Goal: Task Accomplishment & Management: Use online tool/utility

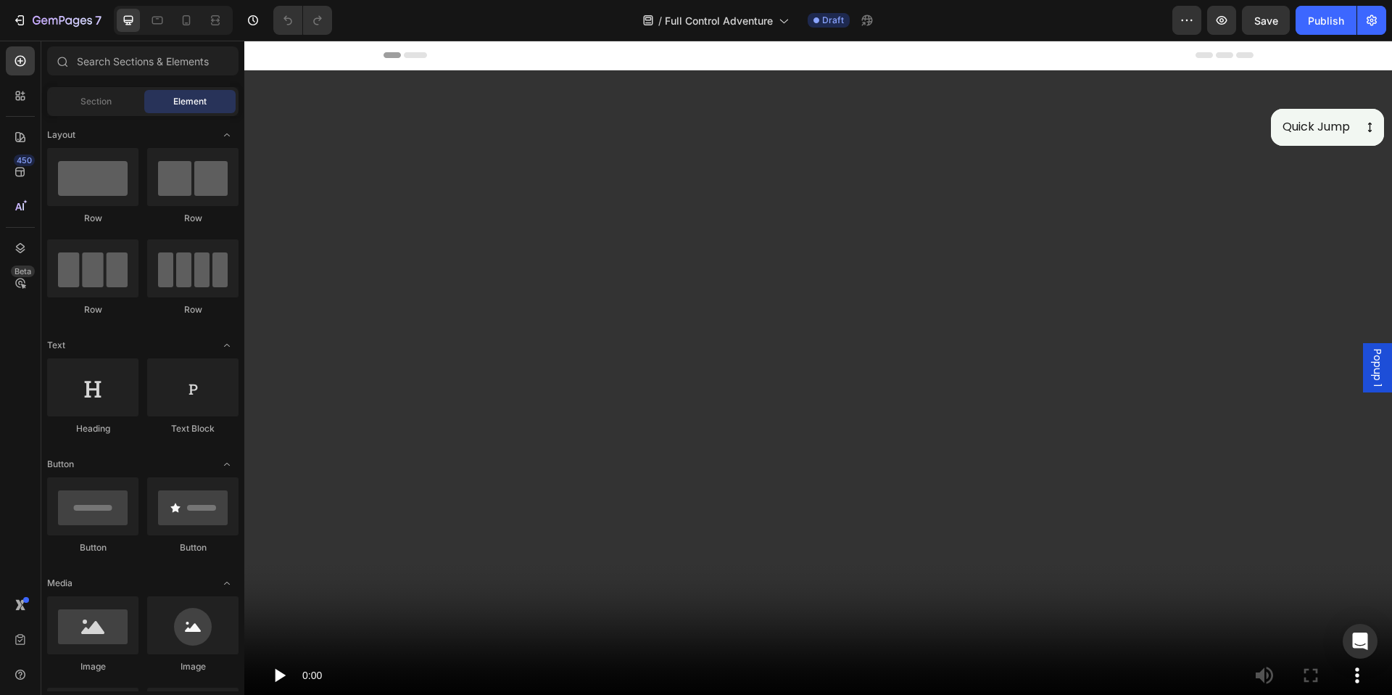
click at [548, 44] on div "Header" at bounding box center [819, 55] width 870 height 29
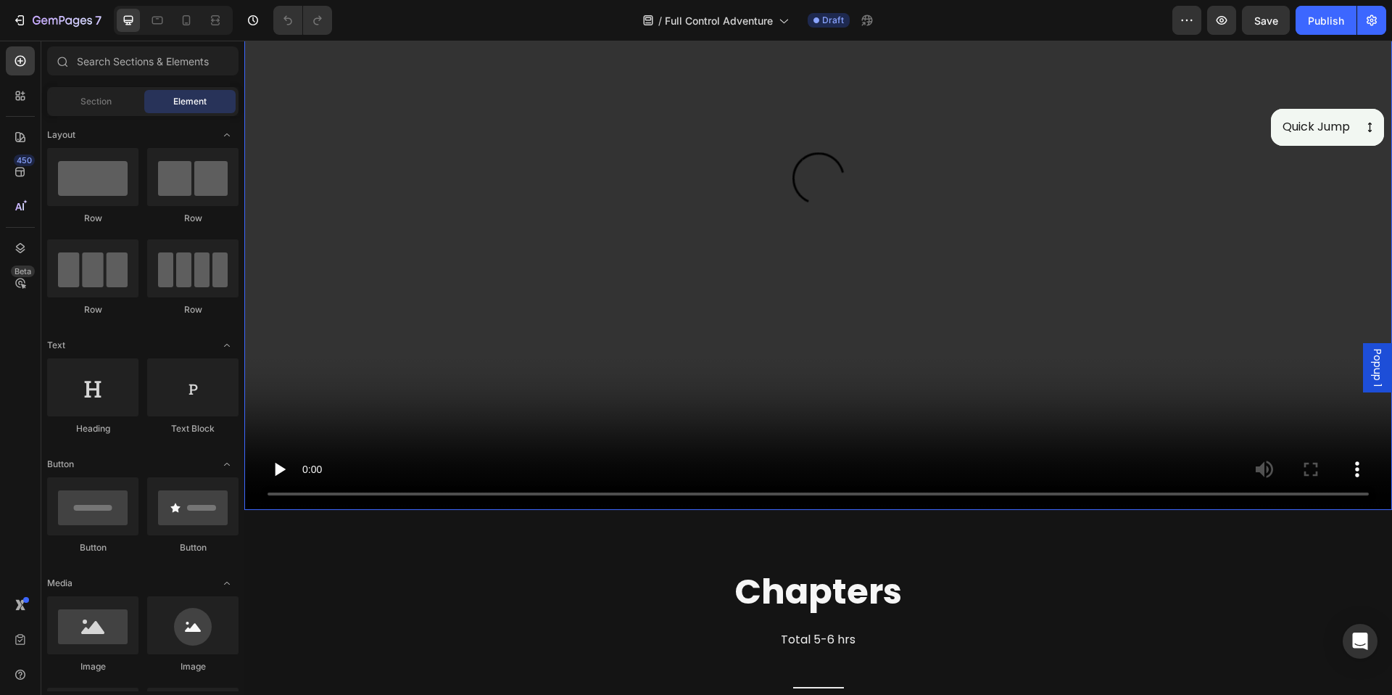
scroll to position [668, 0]
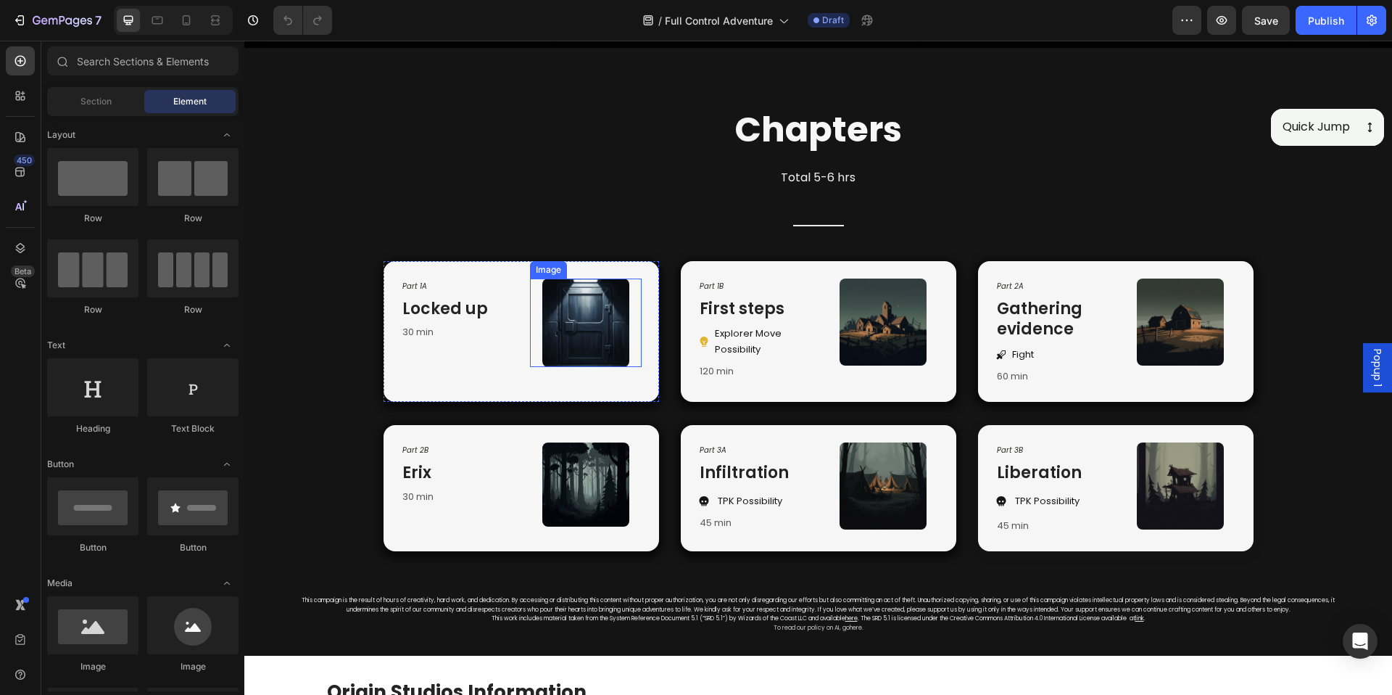
click at [598, 316] on img at bounding box center [585, 322] width 87 height 89
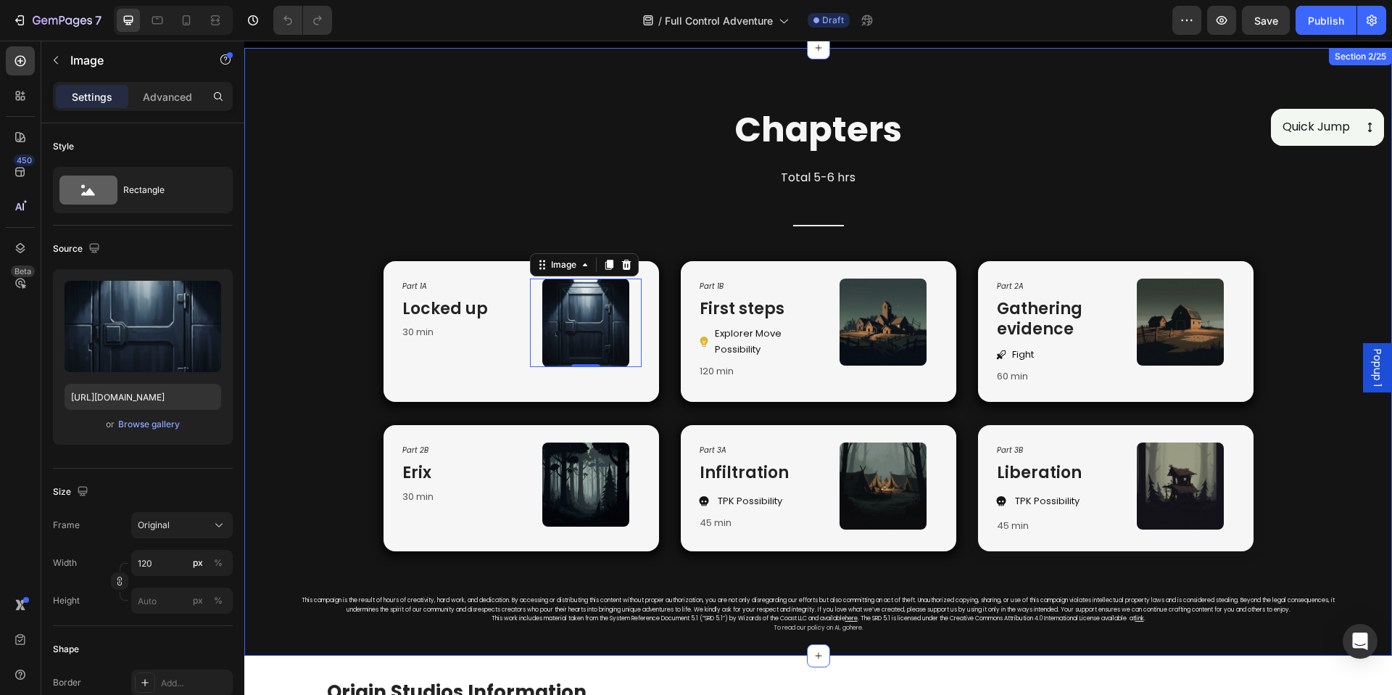
scroll to position [642, 0]
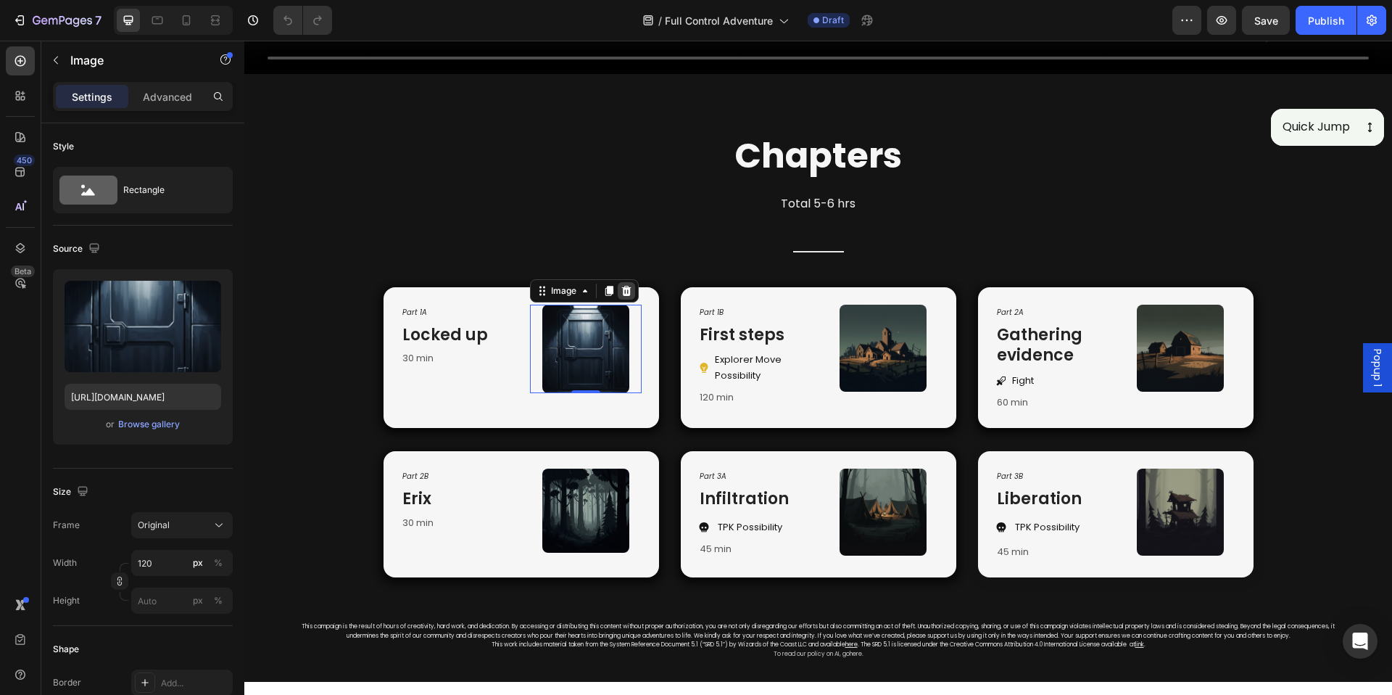
click at [622, 286] on icon at bounding box center [627, 291] width 12 height 12
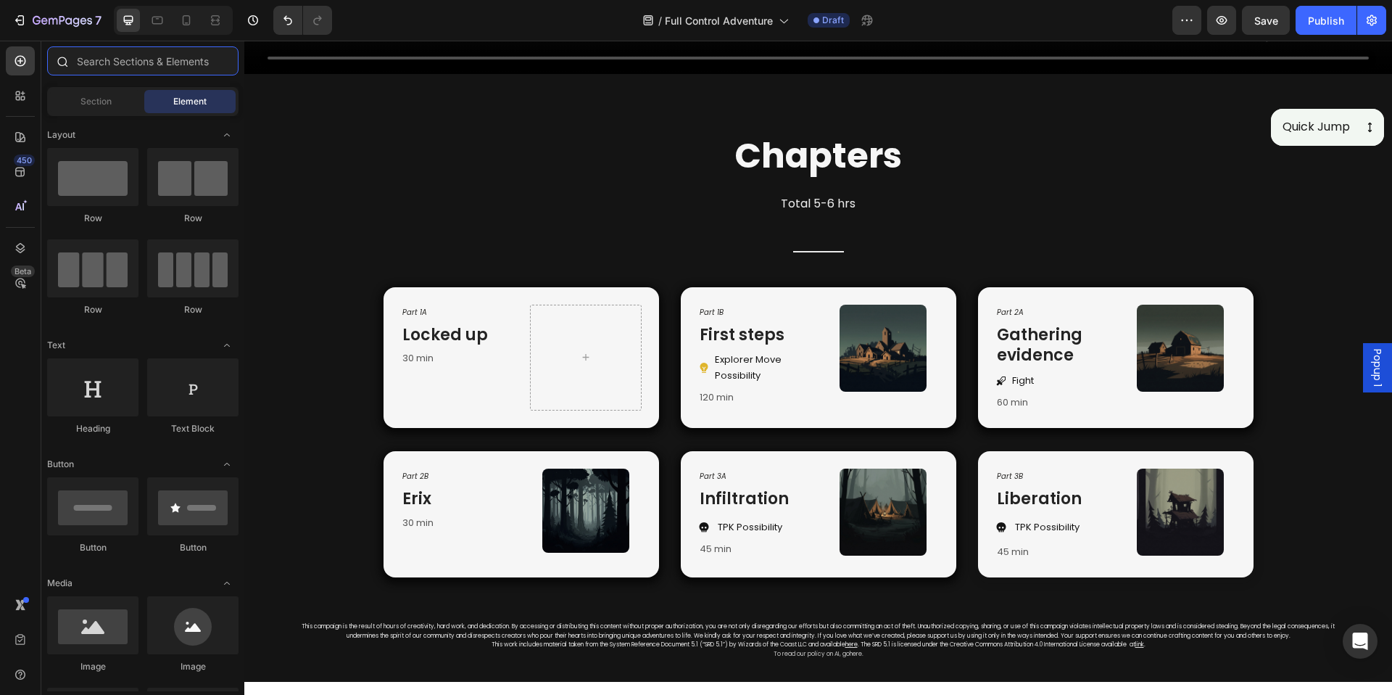
click at [149, 65] on input "text" at bounding box center [142, 60] width 191 height 29
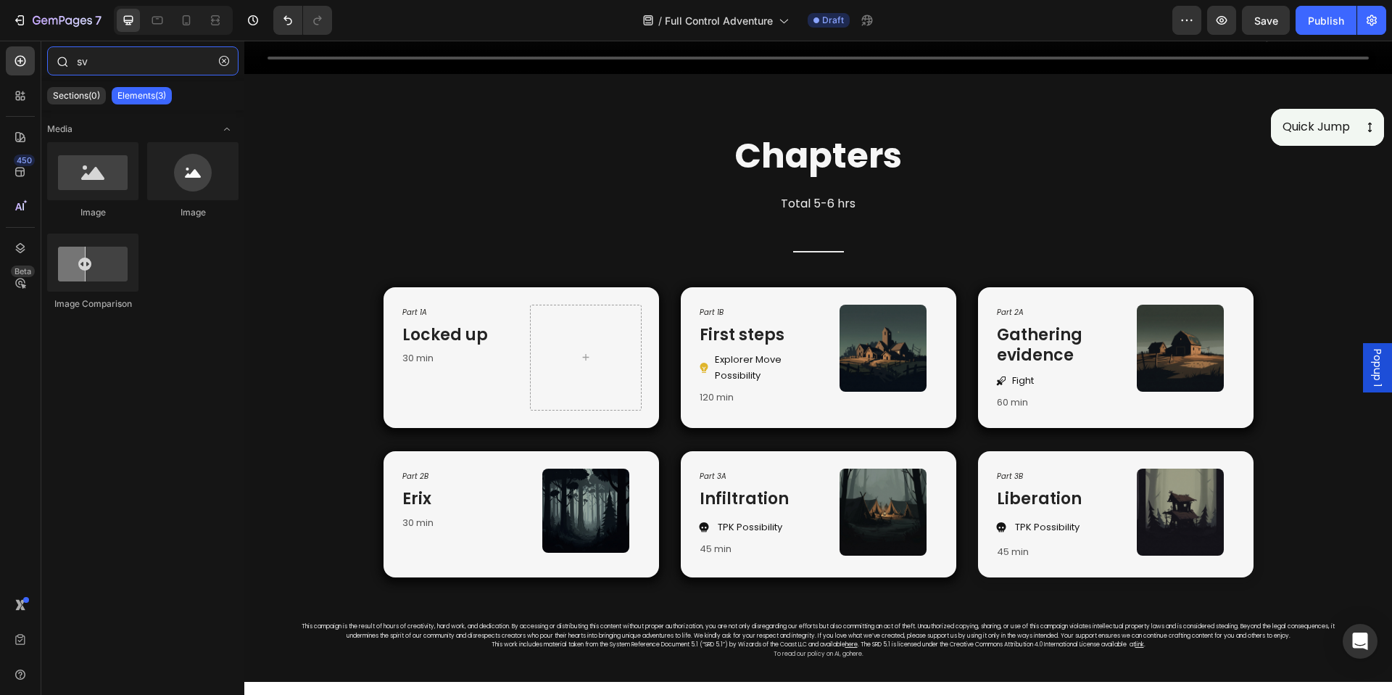
type input "s"
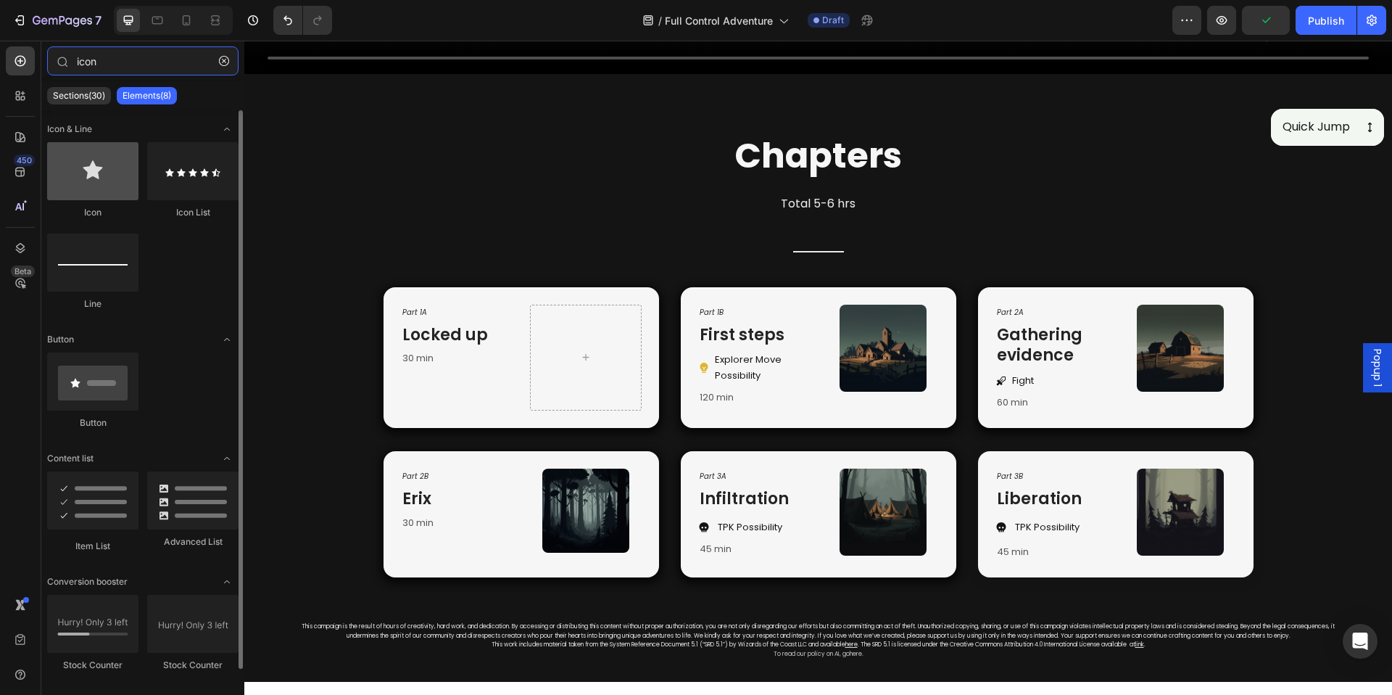
type input "icon"
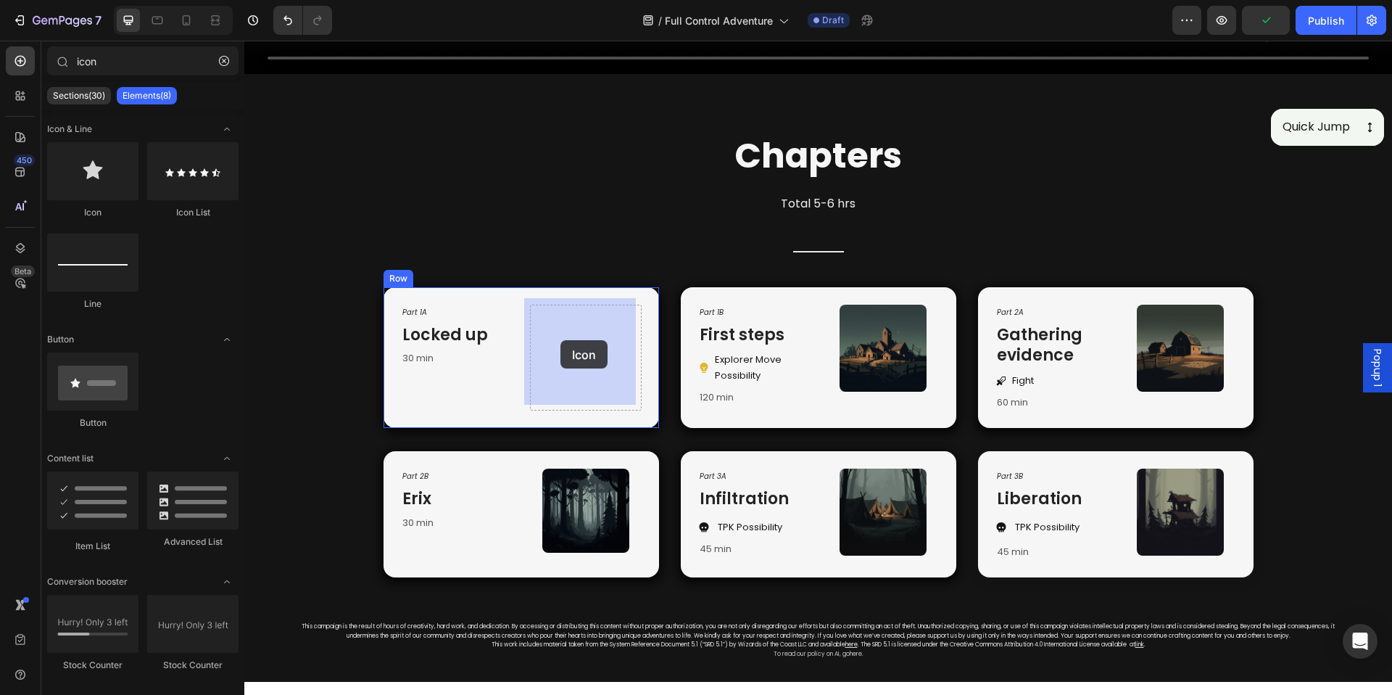
drag, startPoint x: 332, startPoint y: 213, endPoint x: 561, endPoint y: 340, distance: 261.3
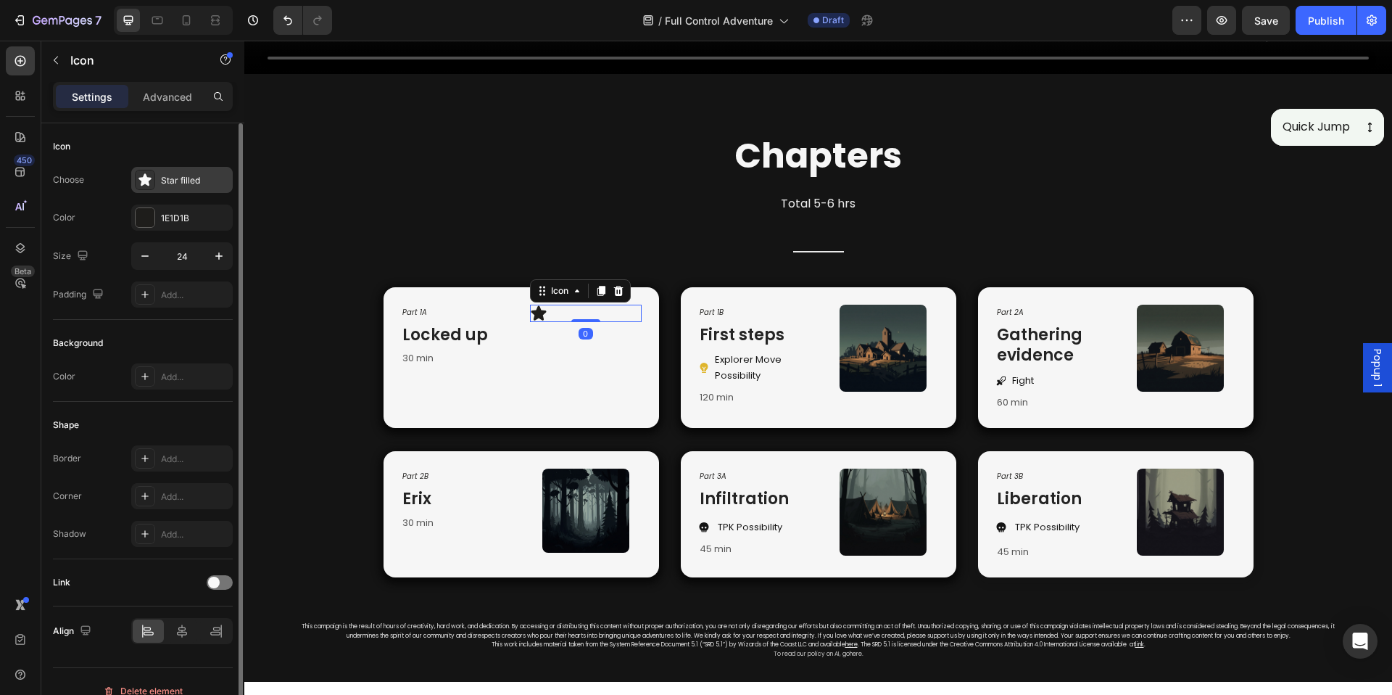
click at [163, 170] on div "Star filled" at bounding box center [182, 180] width 102 height 26
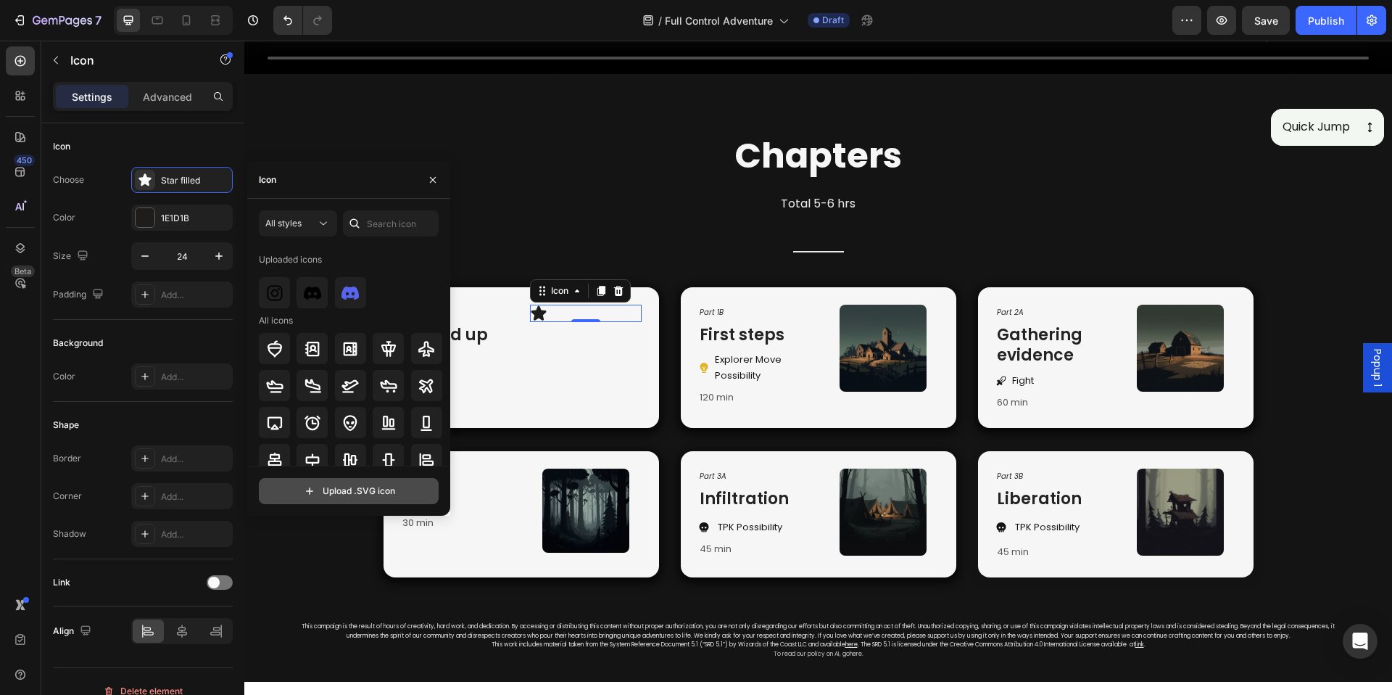
click at [348, 490] on input "file" at bounding box center [349, 491] width 178 height 25
type input "C:\fakepath\Untitled design.svg"
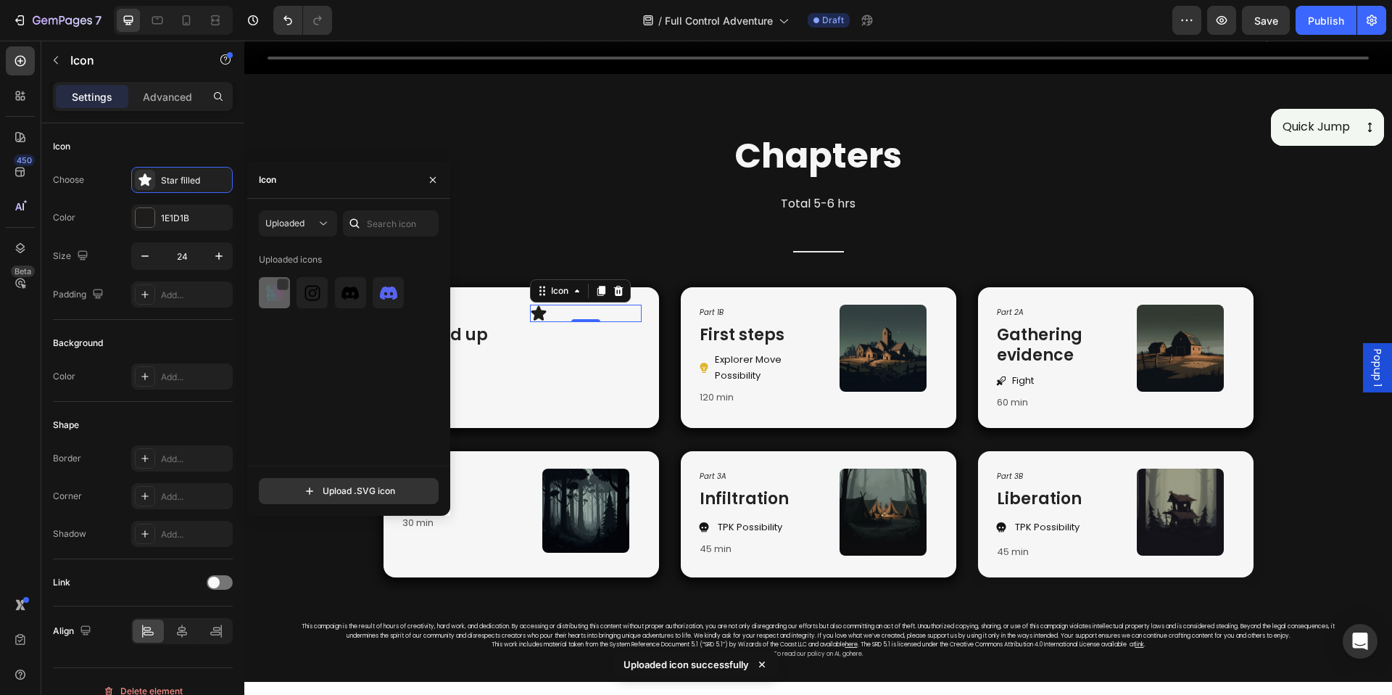
click at [271, 291] on img at bounding box center [274, 292] width 17 height 17
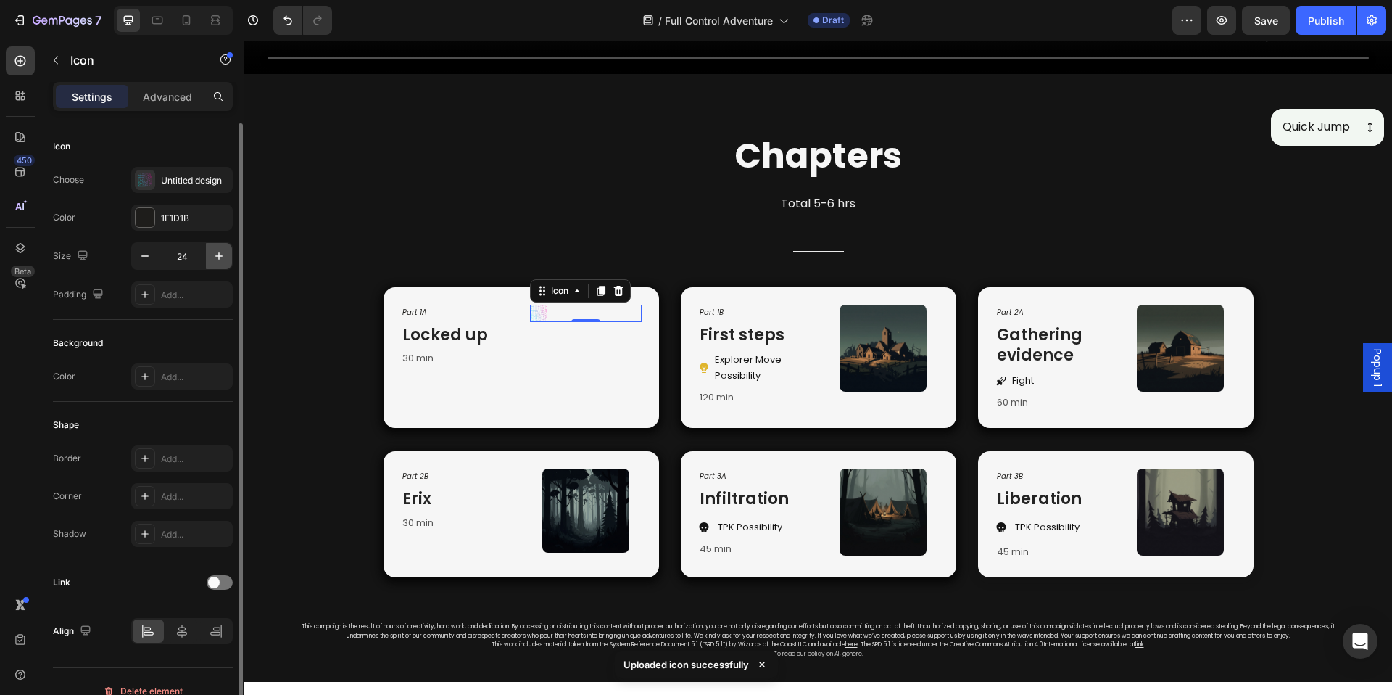
click at [221, 252] on icon "button" at bounding box center [219, 256] width 15 height 15
click at [220, 252] on icon "button" at bounding box center [219, 256] width 15 height 15
click at [219, 253] on icon "button" at bounding box center [218, 255] width 7 height 7
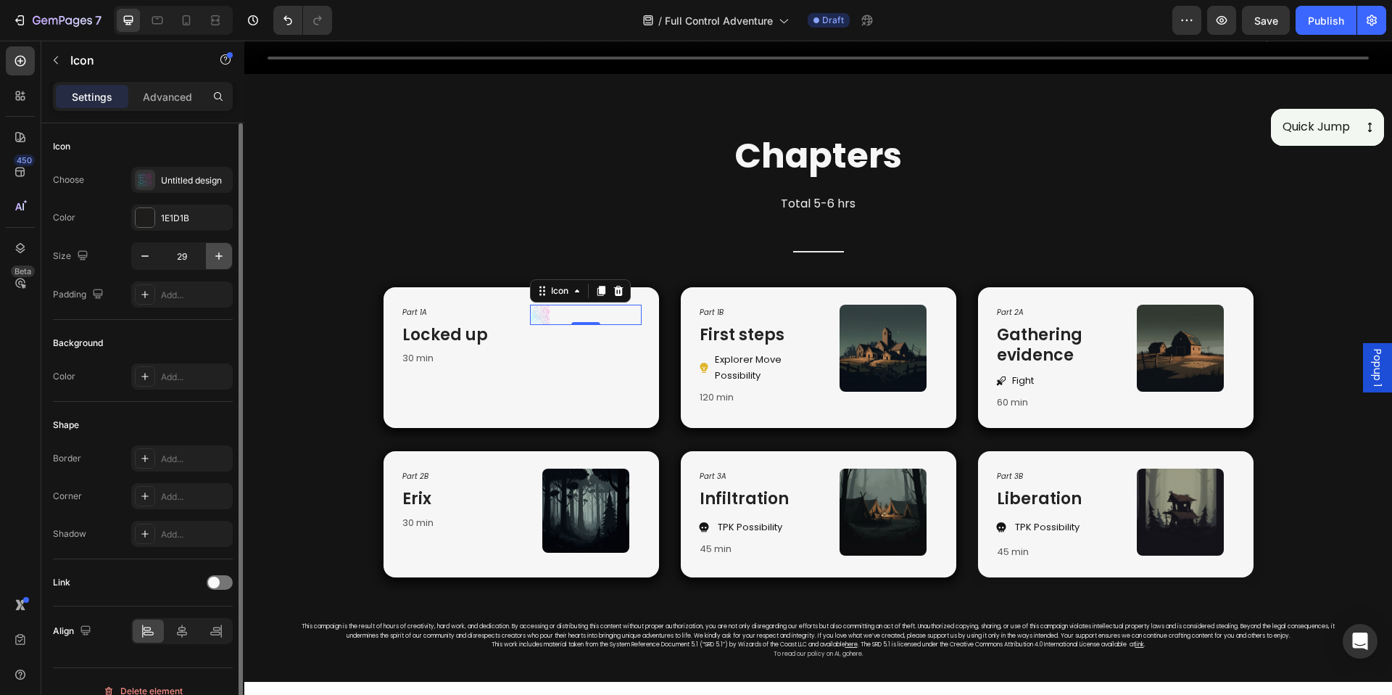
click at [223, 256] on icon "button" at bounding box center [219, 256] width 15 height 15
click at [223, 248] on button "button" at bounding box center [219, 256] width 26 height 26
click at [223, 257] on icon "button" at bounding box center [219, 256] width 15 height 15
click at [223, 258] on icon "button" at bounding box center [219, 256] width 15 height 15
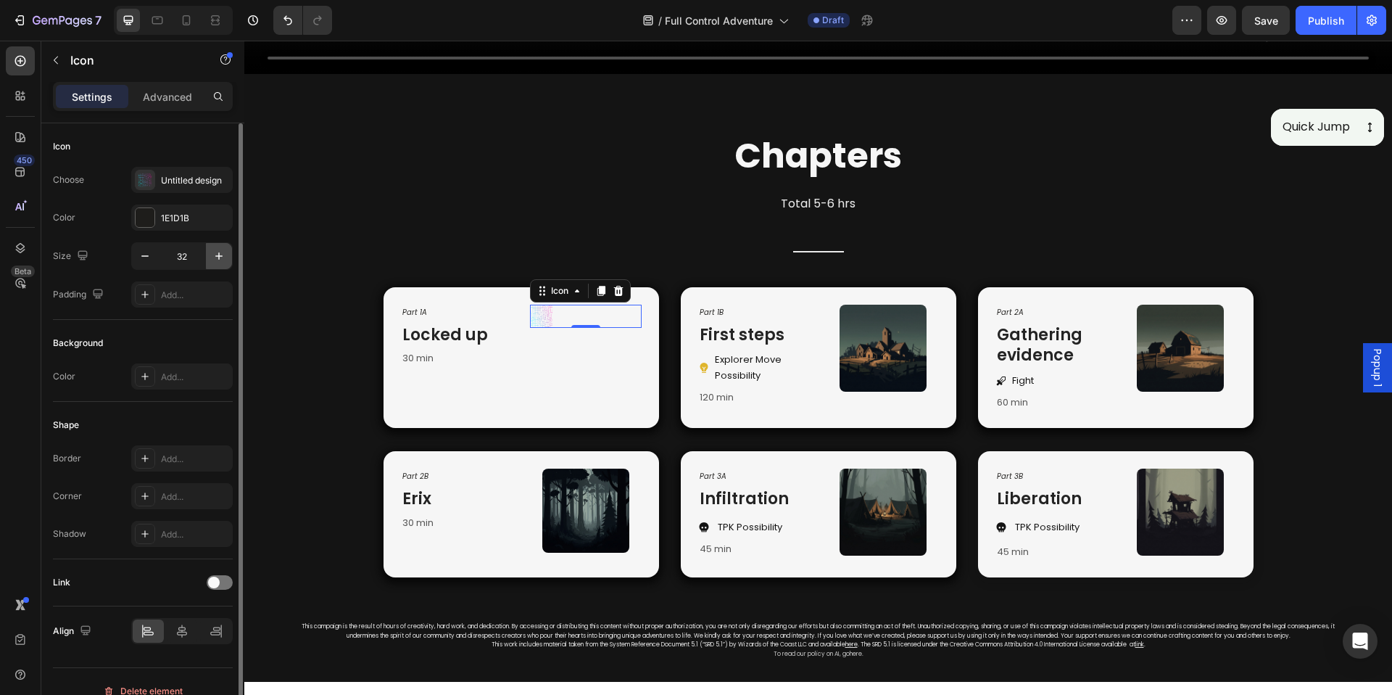
click at [223, 262] on icon "button" at bounding box center [219, 256] width 15 height 15
click at [220, 257] on icon "button" at bounding box center [219, 256] width 15 height 15
click at [178, 251] on input "35" at bounding box center [182, 256] width 48 height 26
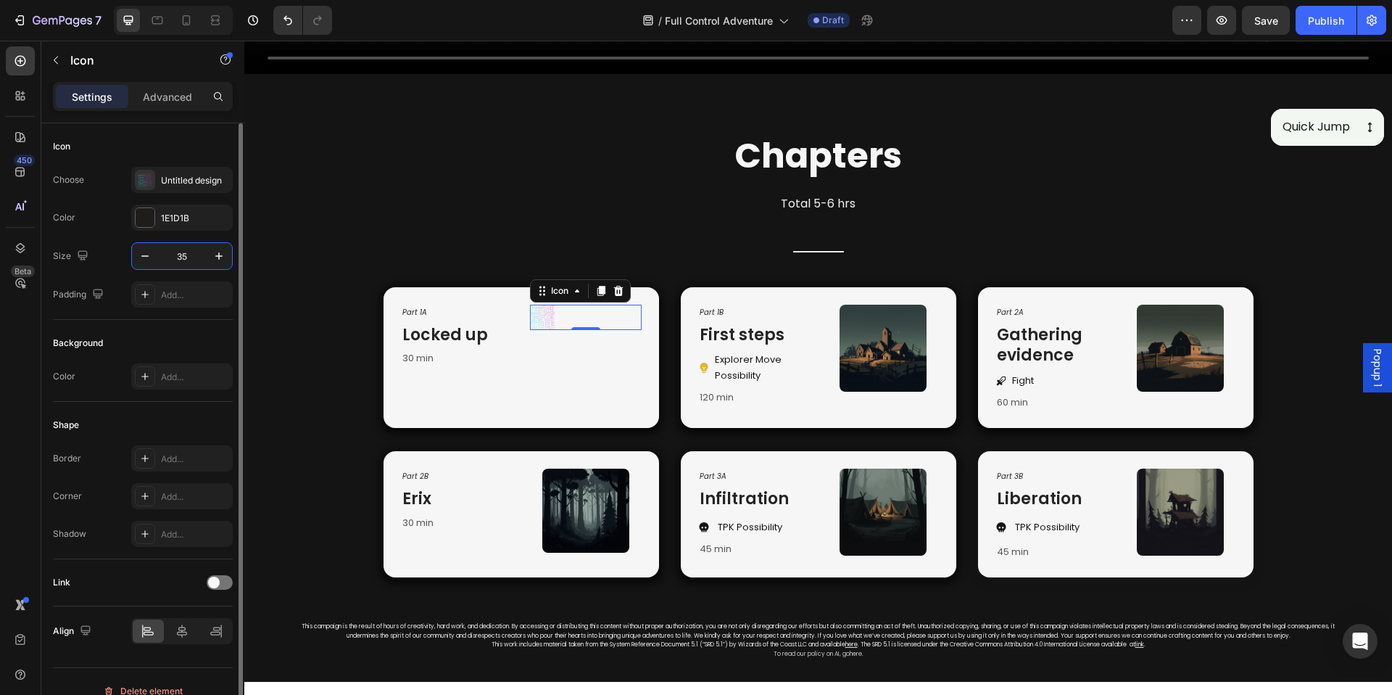
click at [183, 260] on input "35" at bounding box center [182, 256] width 48 height 26
click at [186, 263] on input "35" at bounding box center [182, 256] width 48 height 26
click at [186, 259] on input "35" at bounding box center [182, 256] width 48 height 26
click at [208, 260] on button "button" at bounding box center [219, 256] width 26 height 26
click at [221, 253] on icon "button" at bounding box center [219, 256] width 15 height 15
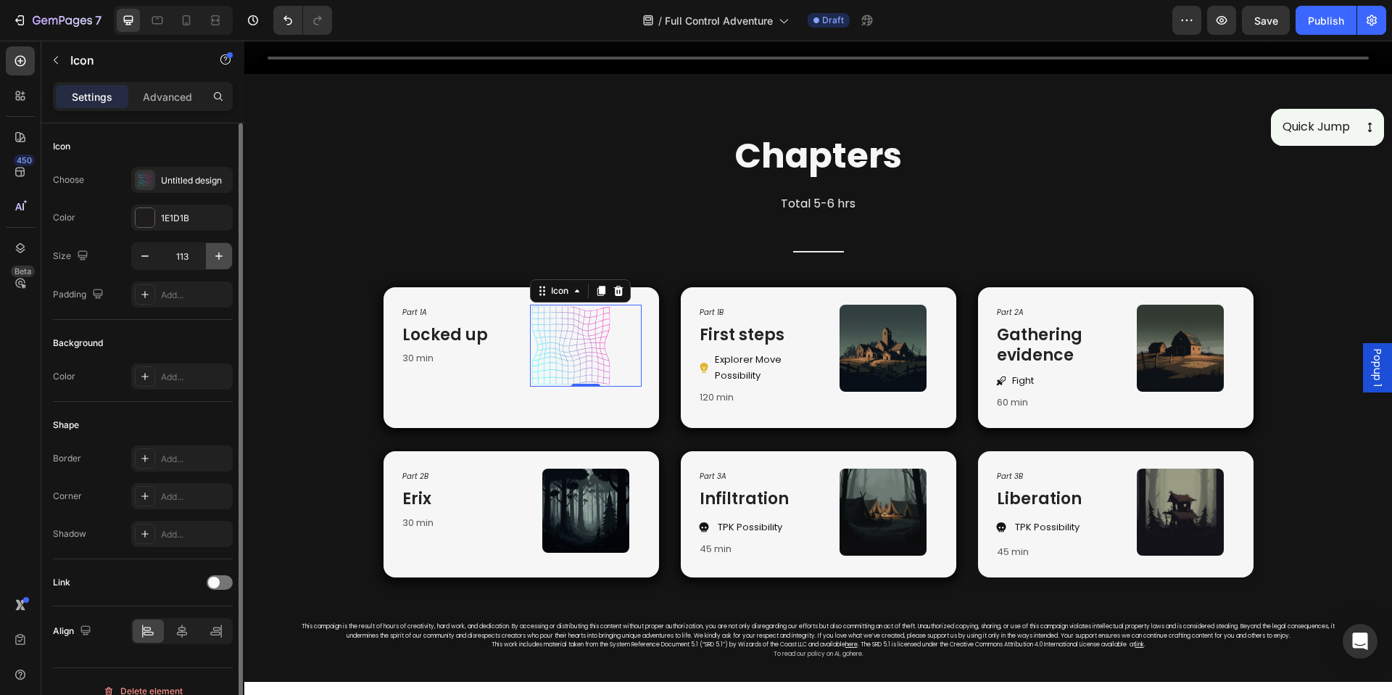
click at [223, 252] on icon "button" at bounding box center [219, 256] width 15 height 15
click at [225, 252] on icon "button" at bounding box center [219, 256] width 15 height 15
click at [226, 252] on icon "button" at bounding box center [219, 256] width 15 height 15
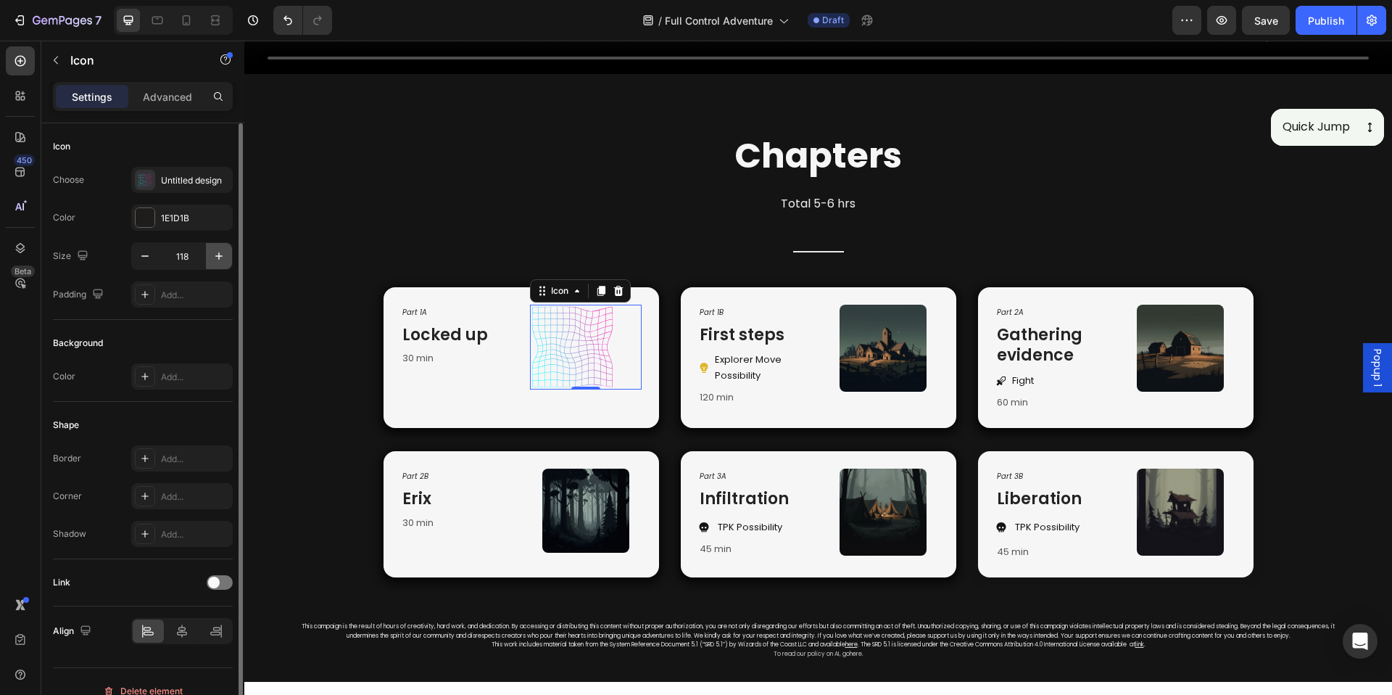
click at [226, 252] on icon "button" at bounding box center [219, 256] width 15 height 15
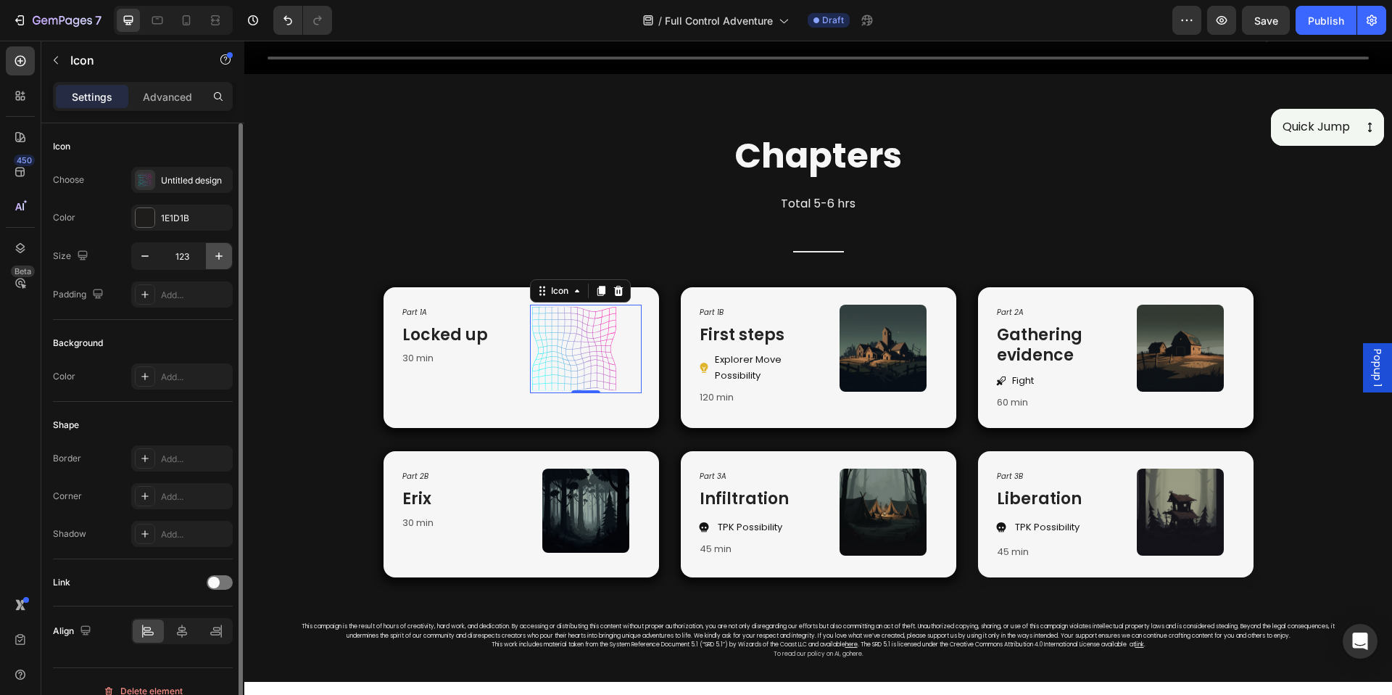
click at [226, 252] on icon "button" at bounding box center [219, 256] width 15 height 15
click at [226, 253] on icon "button" at bounding box center [219, 256] width 15 height 15
click at [226, 256] on icon "button" at bounding box center [219, 256] width 15 height 15
click at [226, 257] on icon "button" at bounding box center [219, 256] width 15 height 15
click at [227, 257] on button "button" at bounding box center [219, 256] width 26 height 26
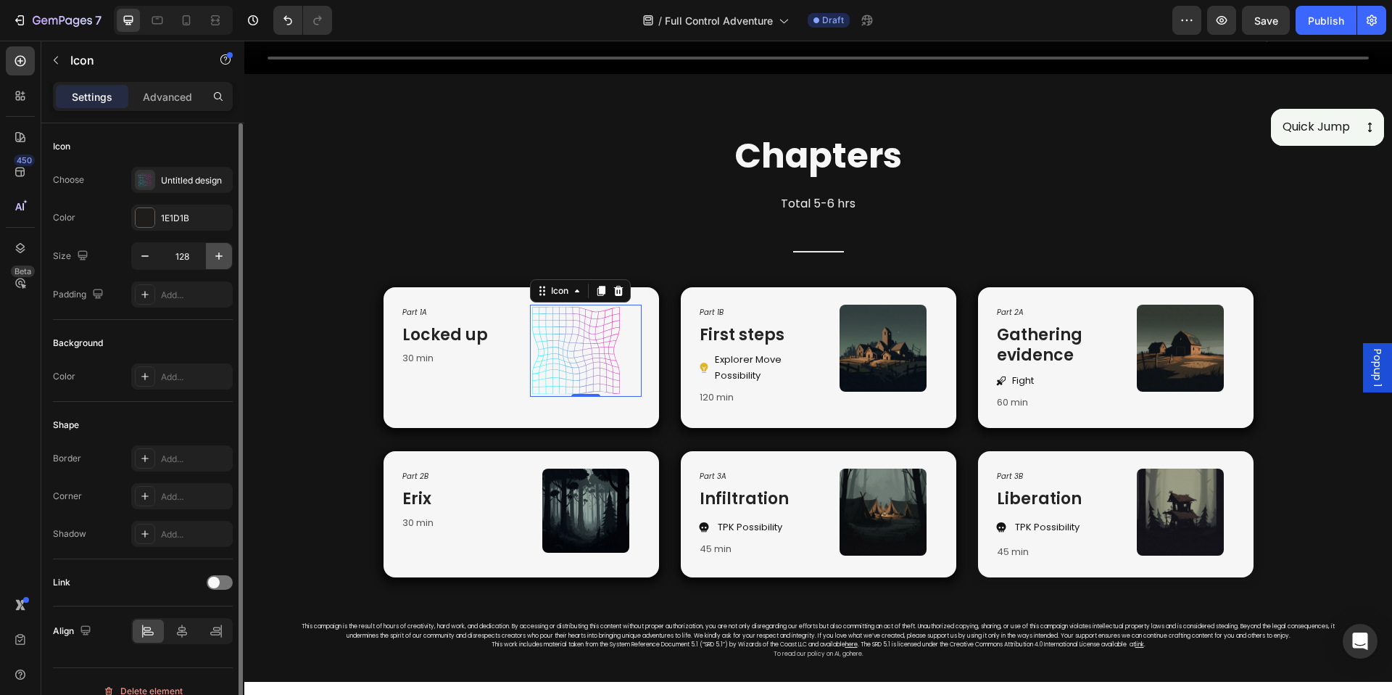
click at [227, 257] on button "button" at bounding box center [219, 256] width 26 height 26
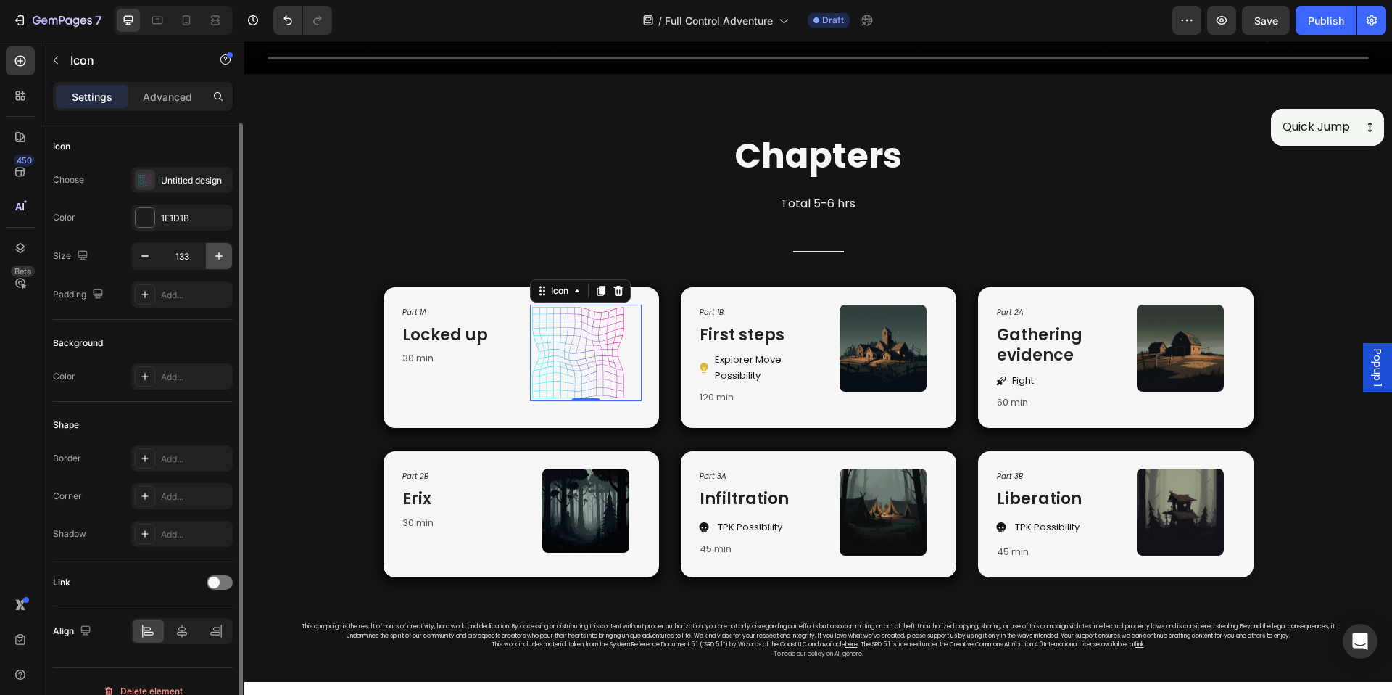
click at [227, 257] on button "button" at bounding box center [219, 256] width 26 height 26
click at [227, 256] on button "button" at bounding box center [219, 256] width 26 height 26
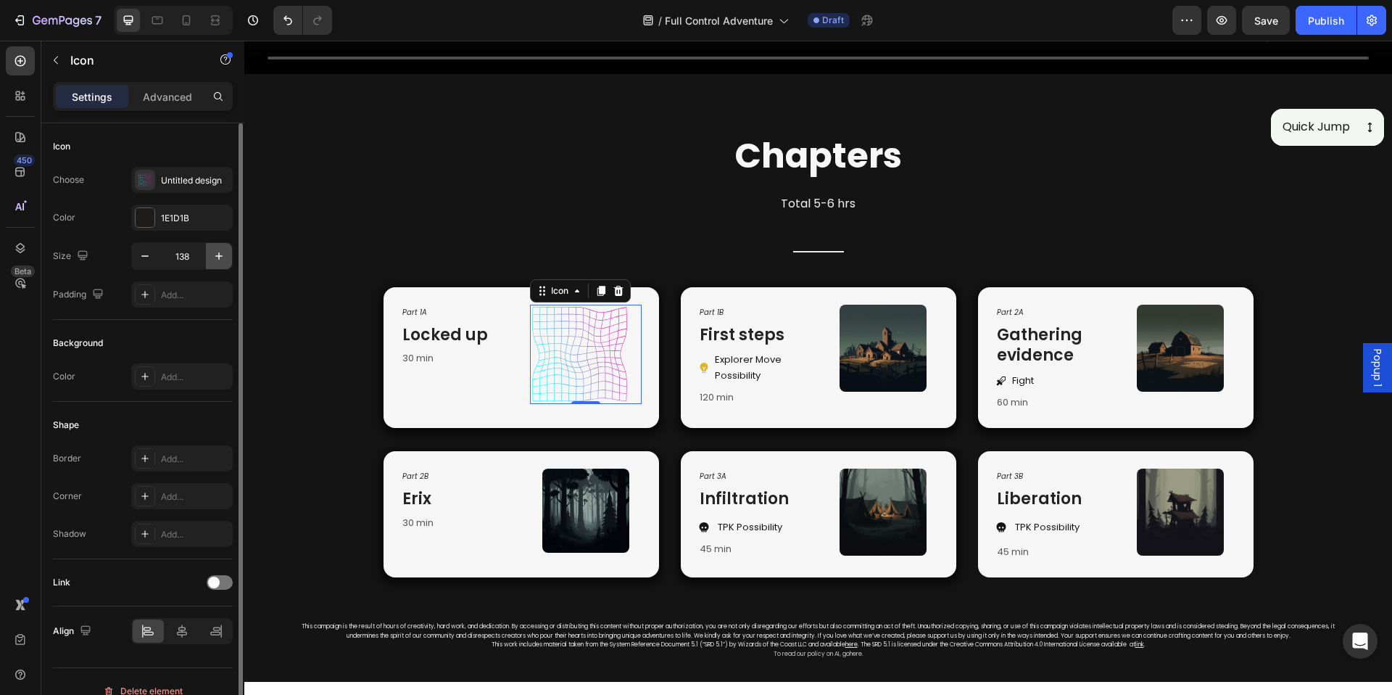
click at [227, 255] on button "button" at bounding box center [219, 256] width 26 height 26
click at [144, 259] on icon "button" at bounding box center [145, 256] width 15 height 15
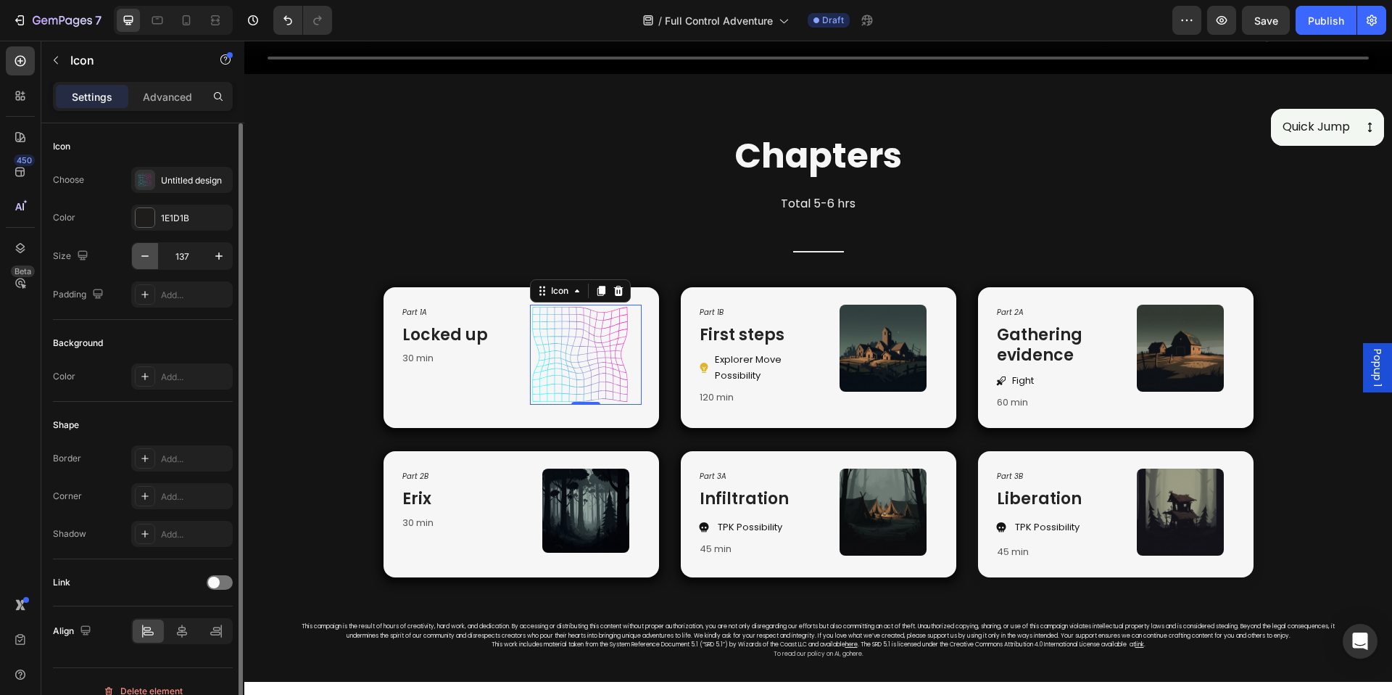
click at [146, 257] on icon "button" at bounding box center [145, 256] width 15 height 15
click at [147, 257] on icon "button" at bounding box center [145, 256] width 15 height 15
click at [147, 256] on icon "button" at bounding box center [144, 255] width 7 height 1
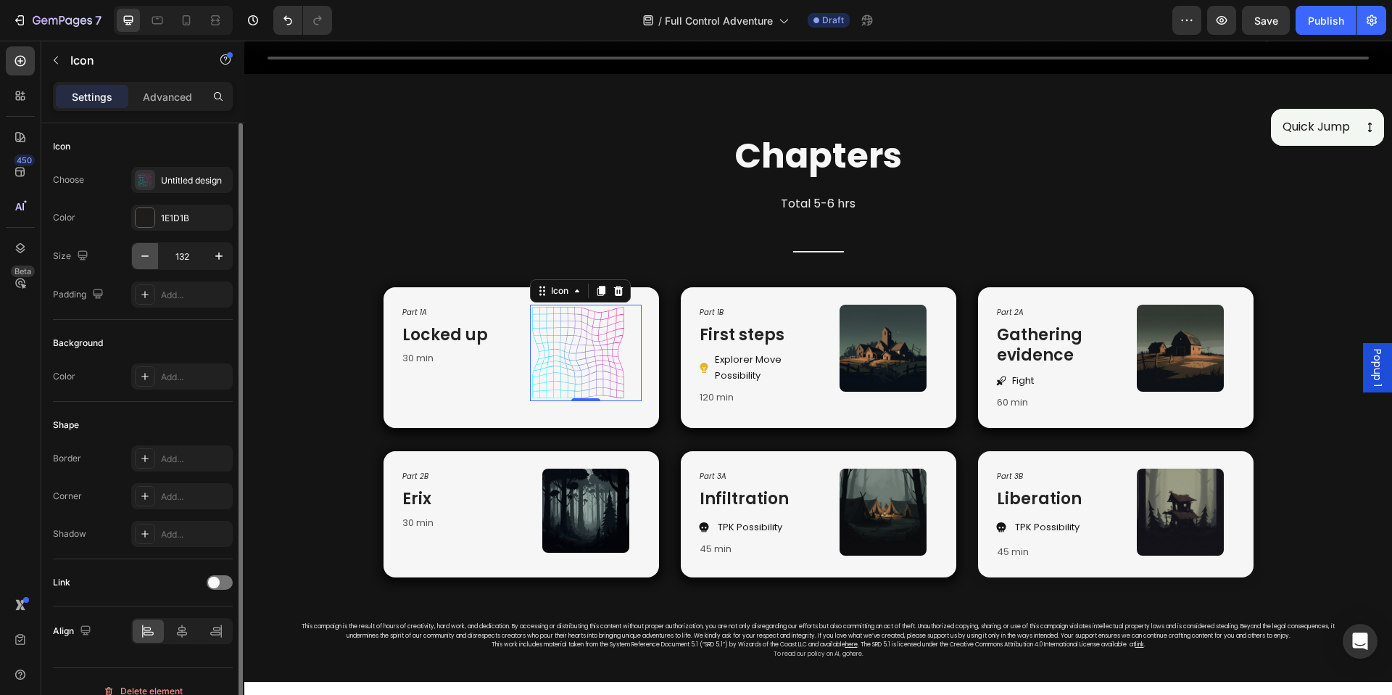
click at [147, 256] on icon "button" at bounding box center [144, 255] width 7 height 1
type input "130"
click at [178, 634] on icon at bounding box center [182, 630] width 10 height 13
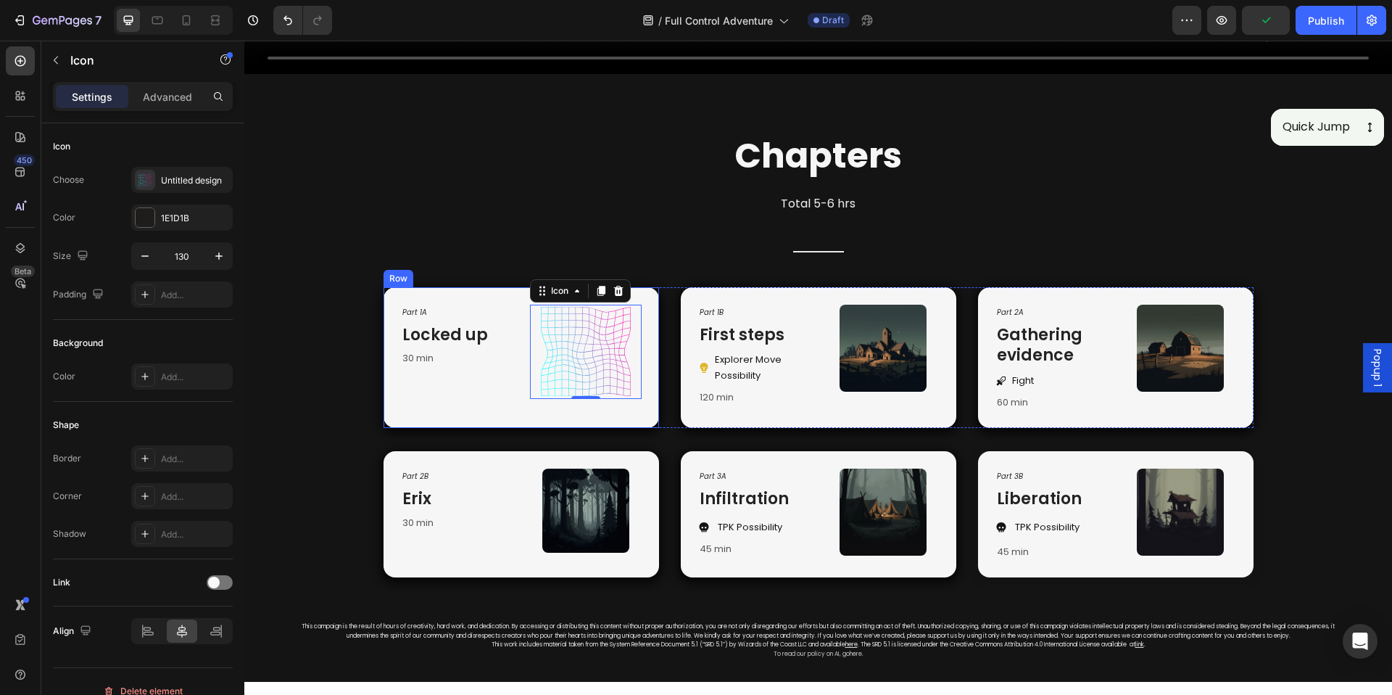
click at [384, 340] on div "Part 1A Text Block Locked up Heading 30 min Text block Icon 0 Row" at bounding box center [522, 357] width 276 height 141
click at [540, 368] on icon at bounding box center [586, 352] width 94 height 94
click at [881, 326] on img at bounding box center [883, 348] width 87 height 87
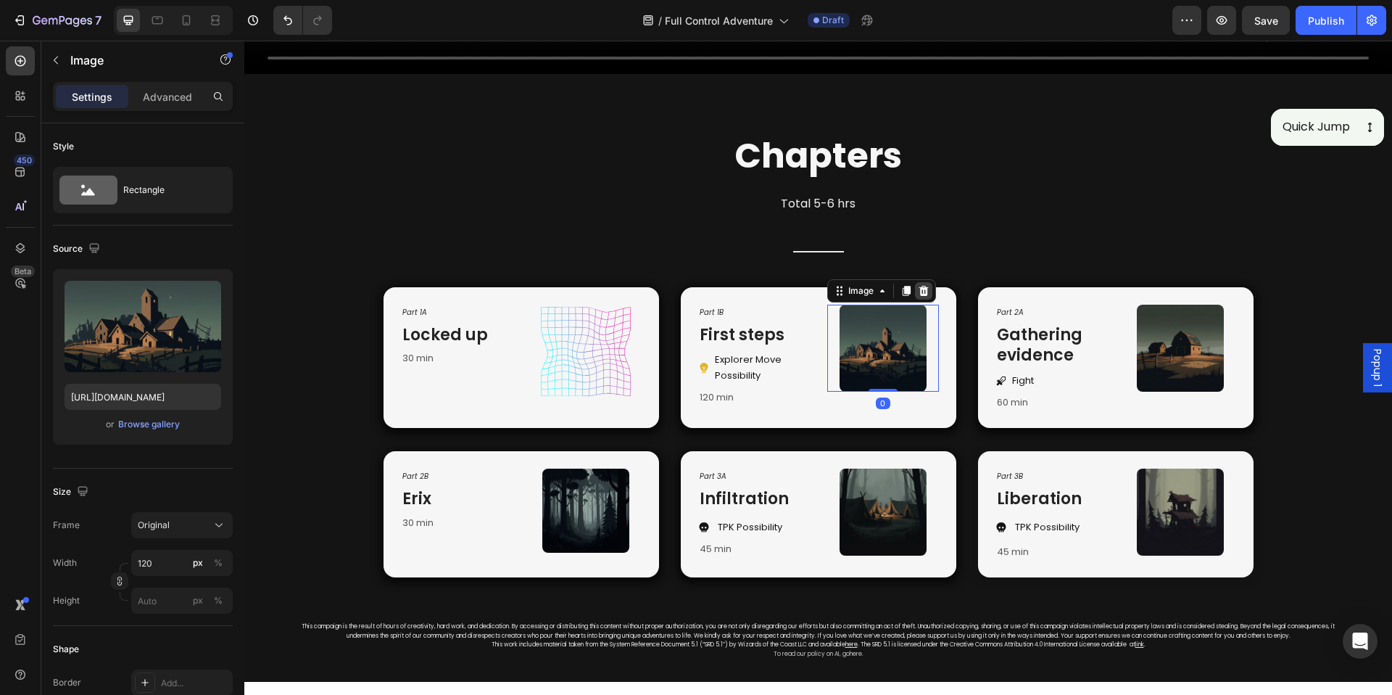
click at [919, 286] on icon at bounding box center [923, 291] width 9 height 10
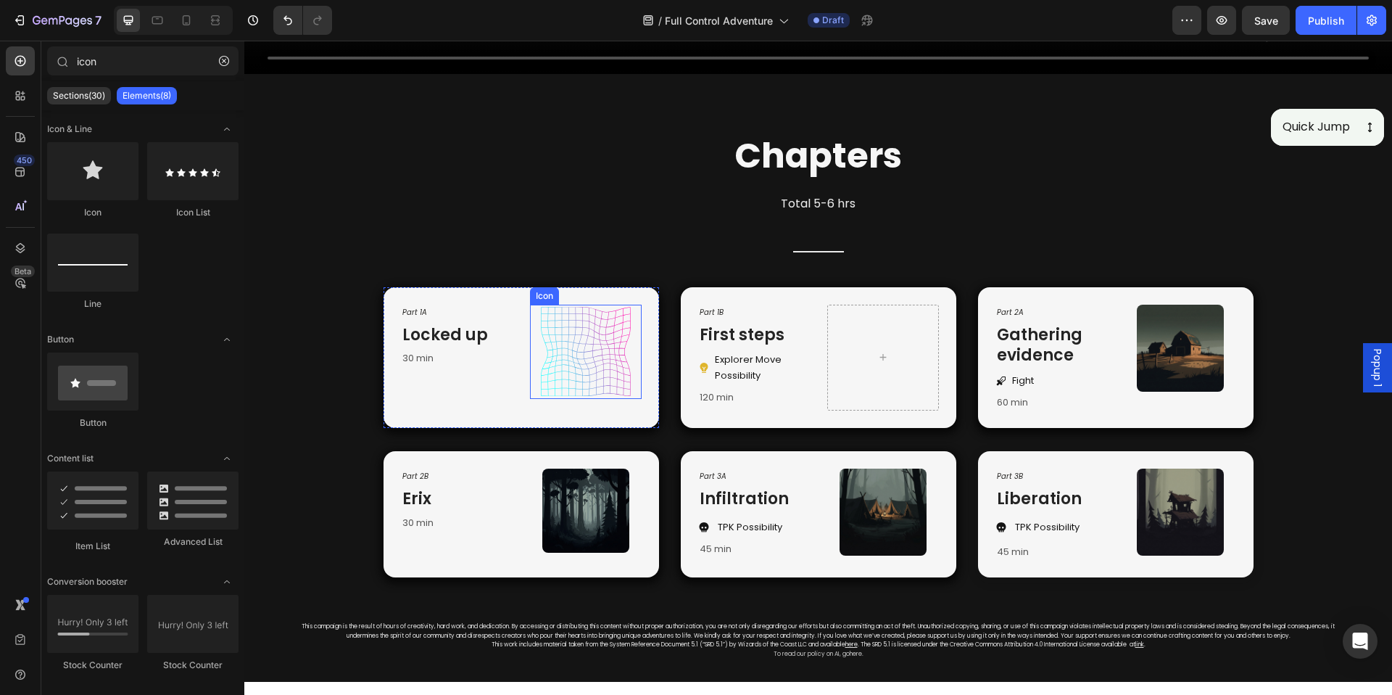
click at [593, 368] on icon at bounding box center [586, 352] width 94 height 94
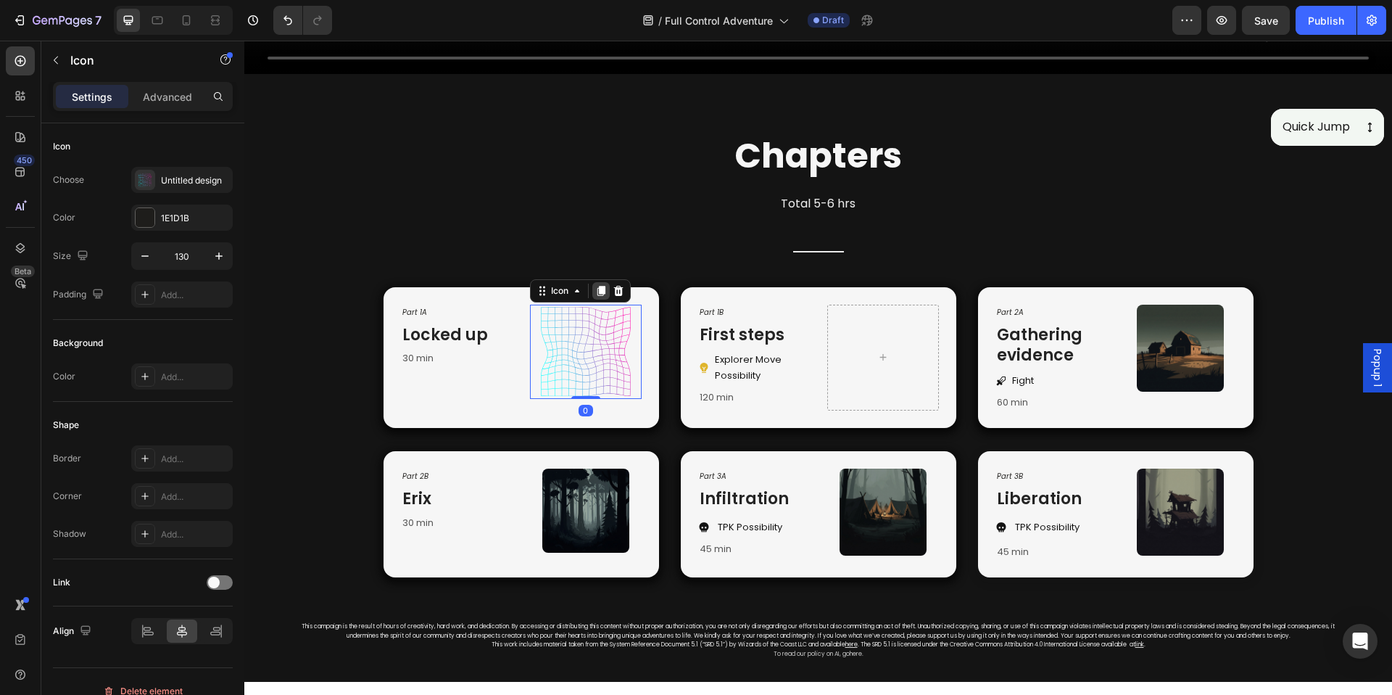
click at [597, 286] on icon at bounding box center [601, 291] width 8 height 10
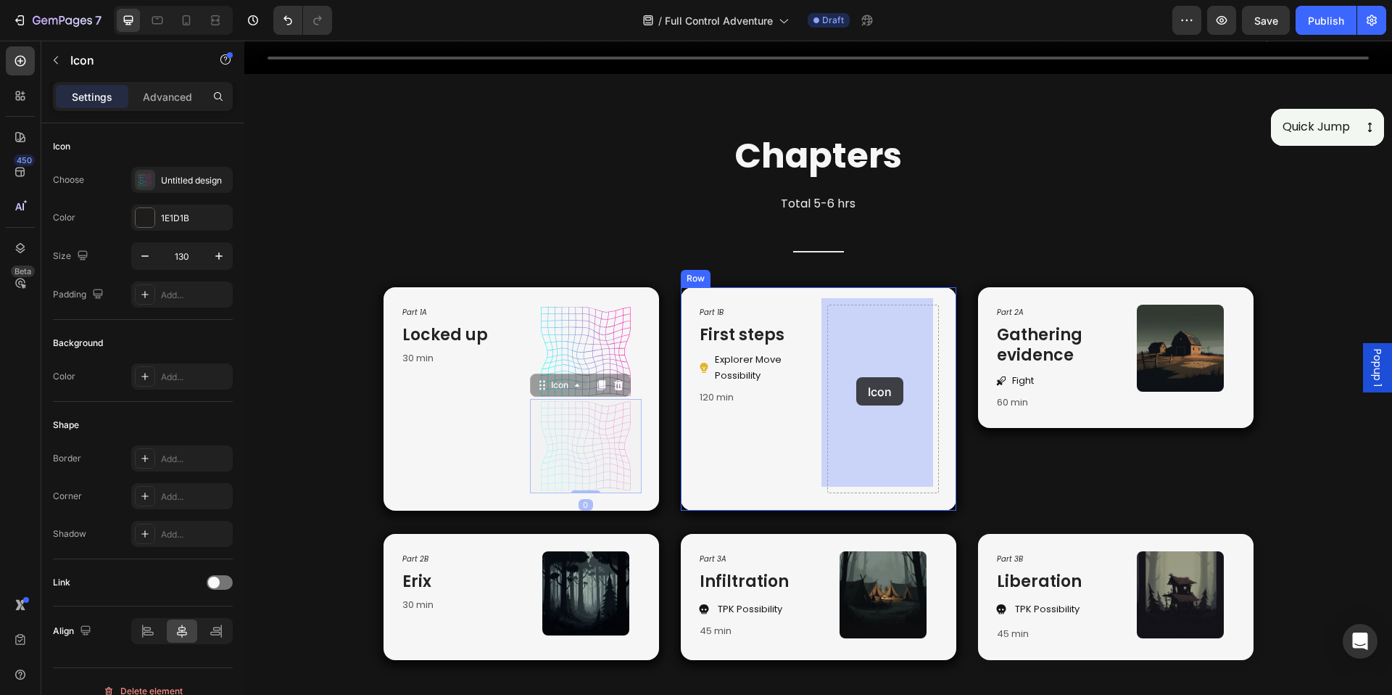
drag, startPoint x: 546, startPoint y: 381, endPoint x: 856, endPoint y: 377, distance: 309.7
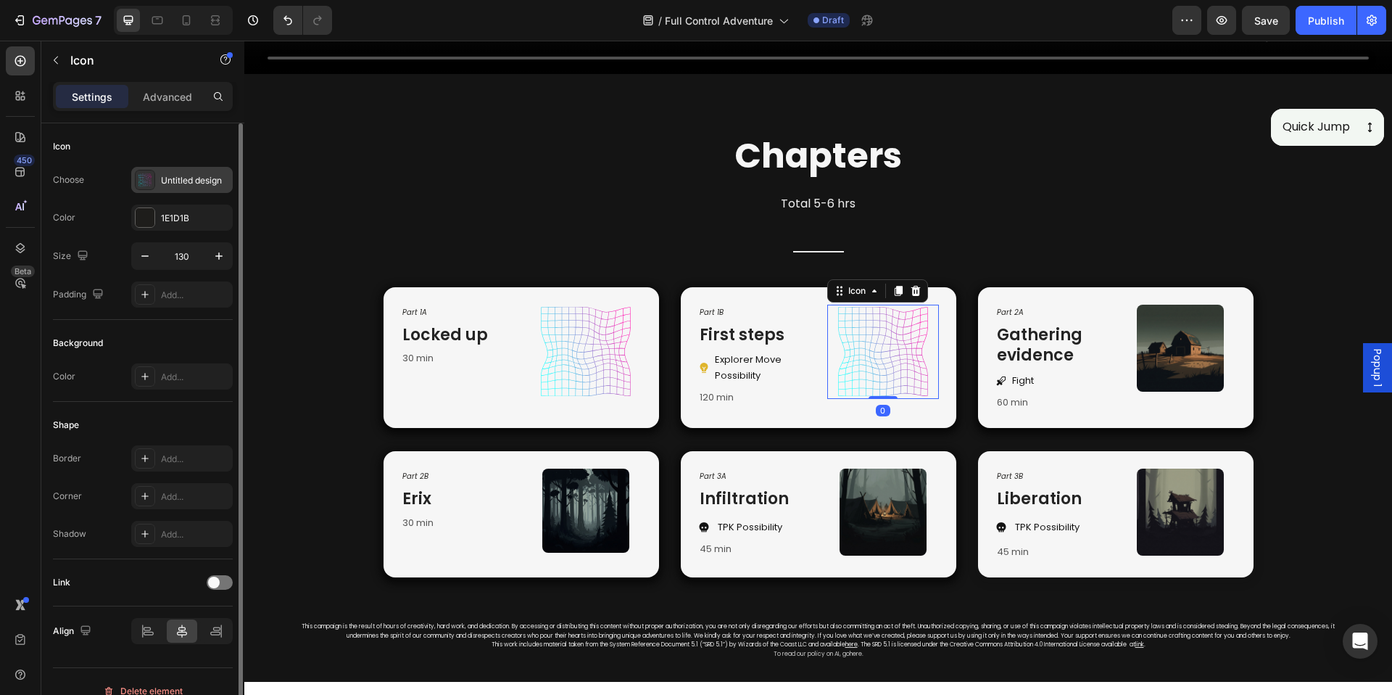
click at [223, 175] on div "Untitled design" at bounding box center [195, 180] width 68 height 13
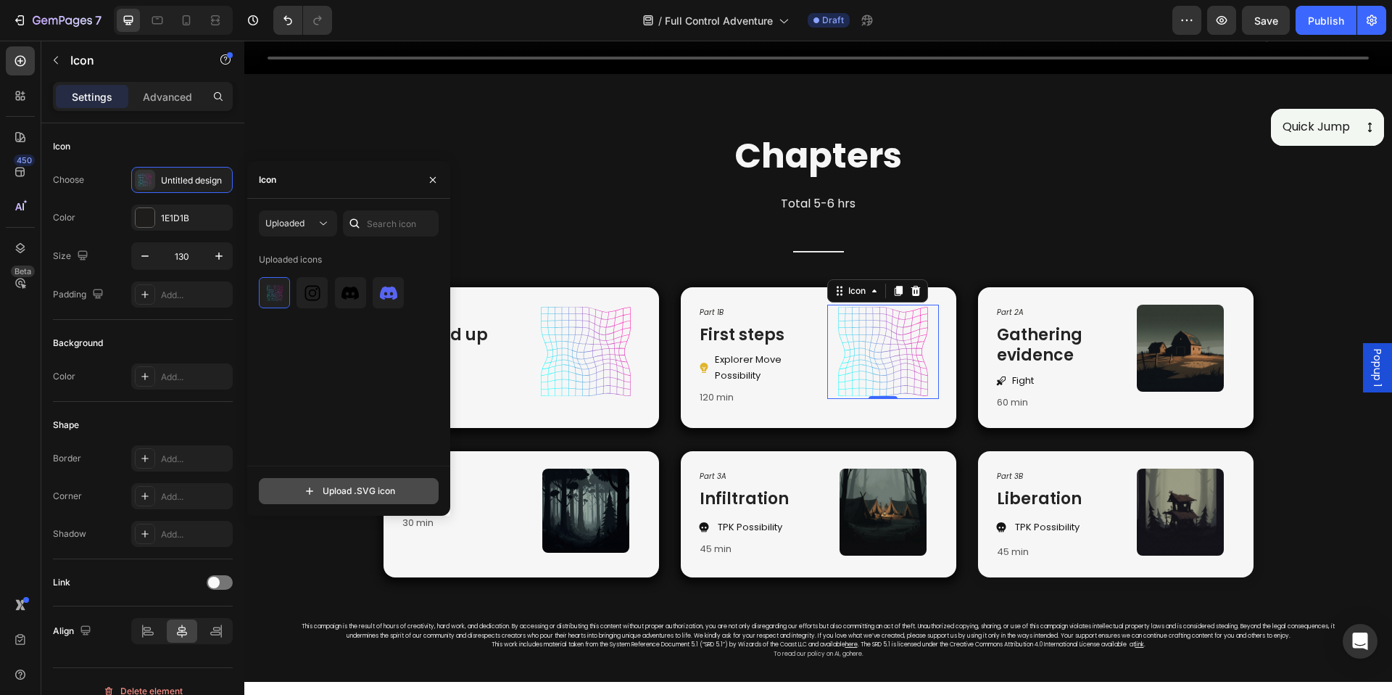
click at [349, 495] on input "file" at bounding box center [349, 491] width 178 height 25
click at [369, 457] on div "Uploaded icons" at bounding box center [354, 357] width 190 height 218
click at [359, 485] on input "file" at bounding box center [349, 491] width 178 height 25
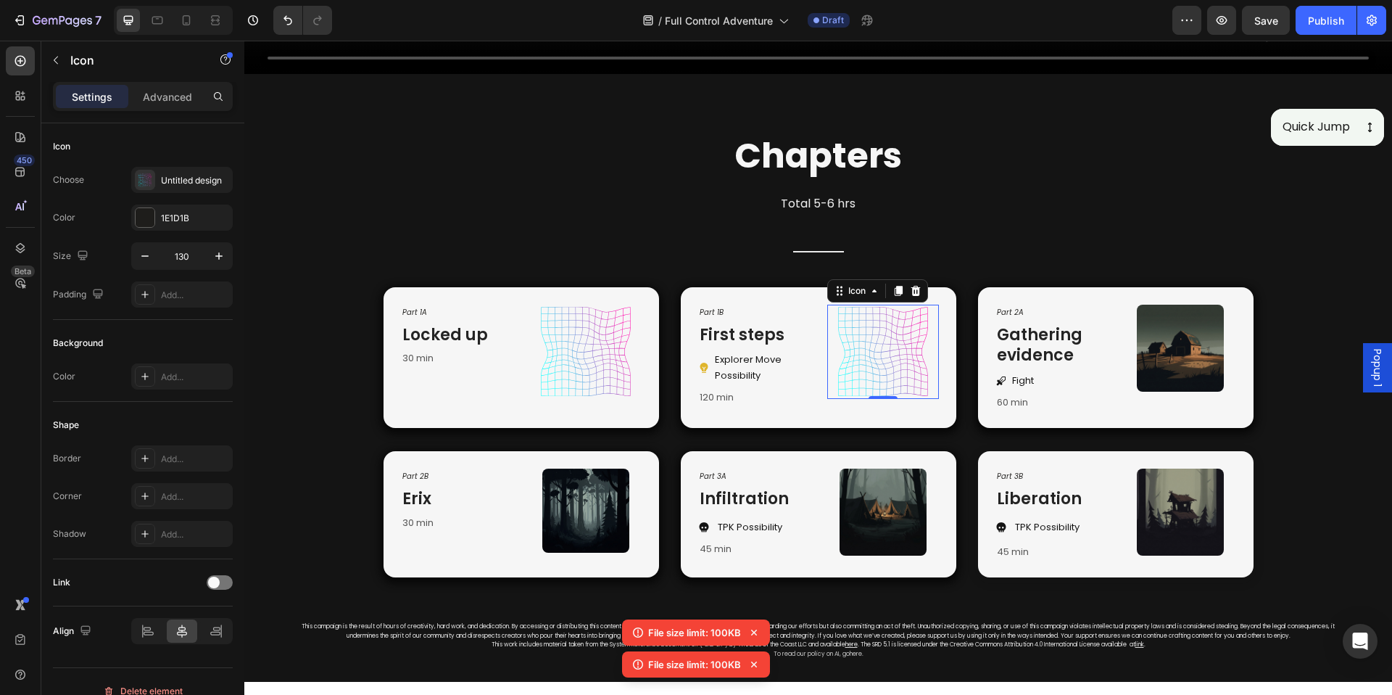
click at [758, 634] on icon at bounding box center [754, 632] width 15 height 15
click at [759, 671] on icon at bounding box center [754, 664] width 15 height 15
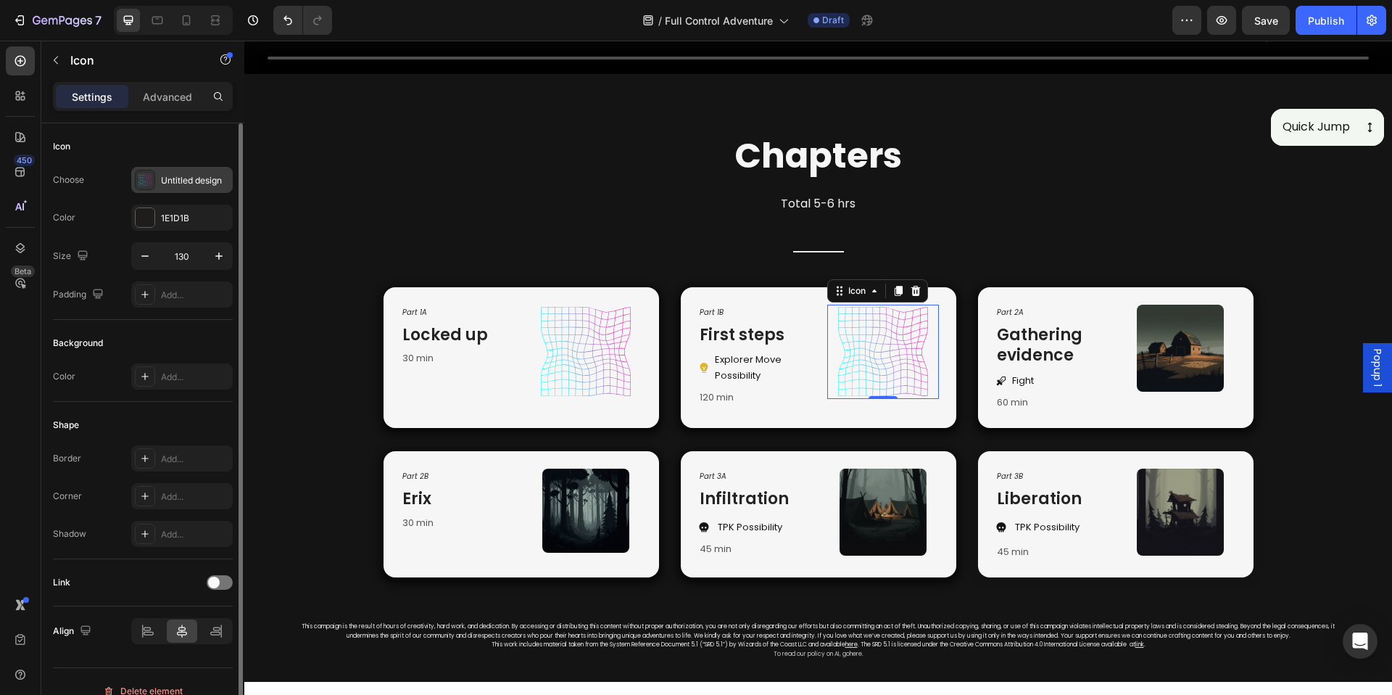
click at [217, 183] on div "Untitled design" at bounding box center [195, 180] width 68 height 13
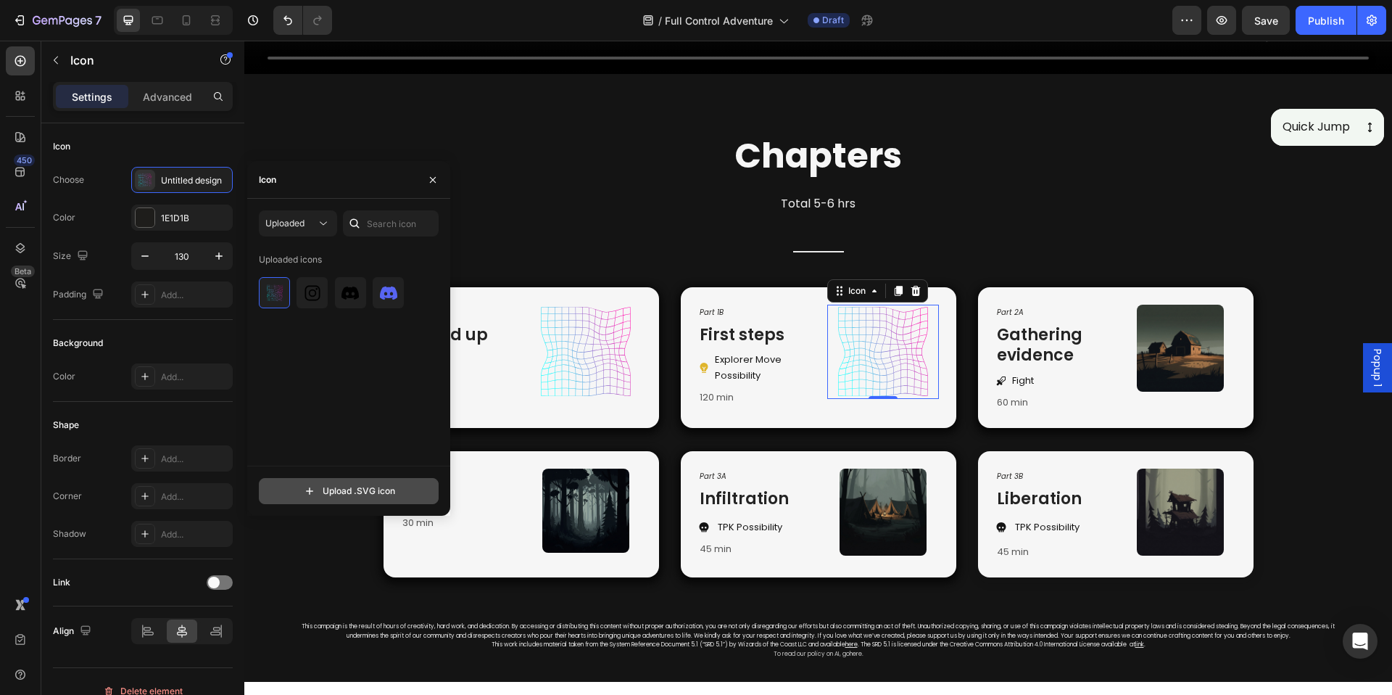
click at [329, 494] on input "file" at bounding box center [349, 491] width 178 height 25
type input "C:\fakepath\Untitled design (4).svg"
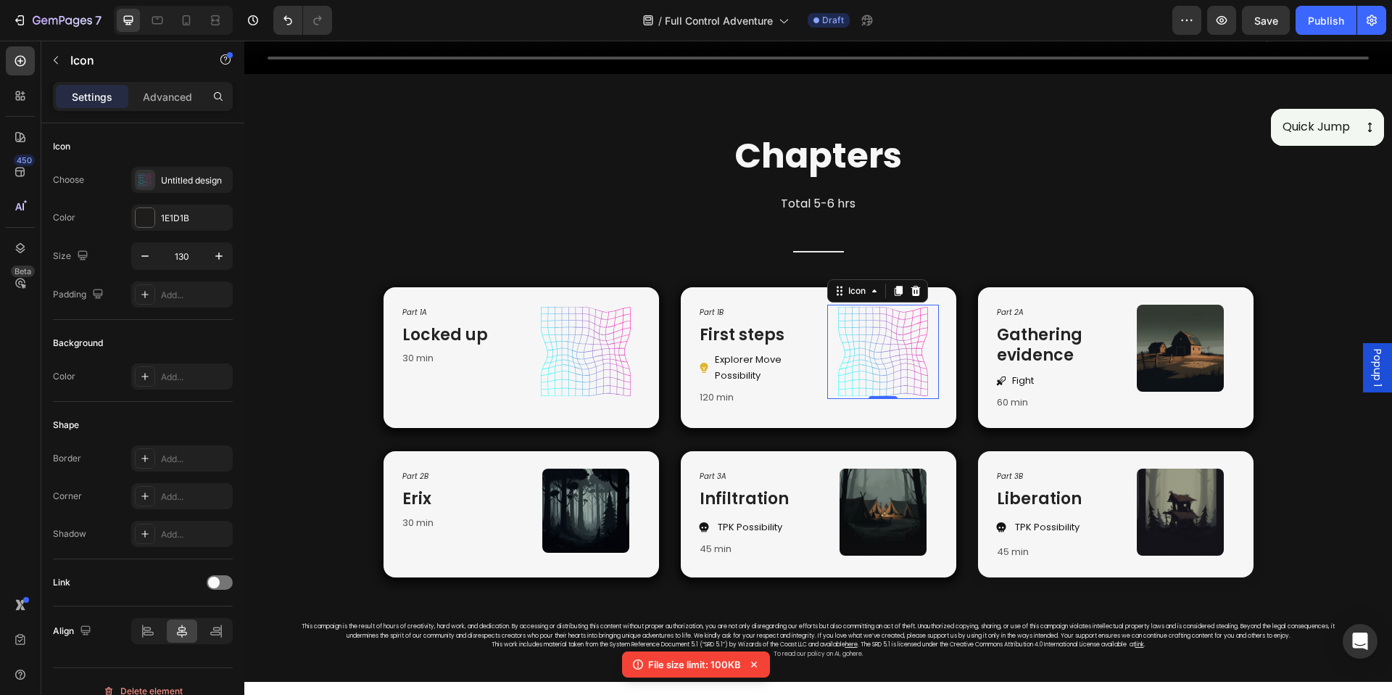
click at [754, 669] on icon at bounding box center [754, 664] width 15 height 15
click at [916, 285] on icon at bounding box center [916, 291] width 12 height 12
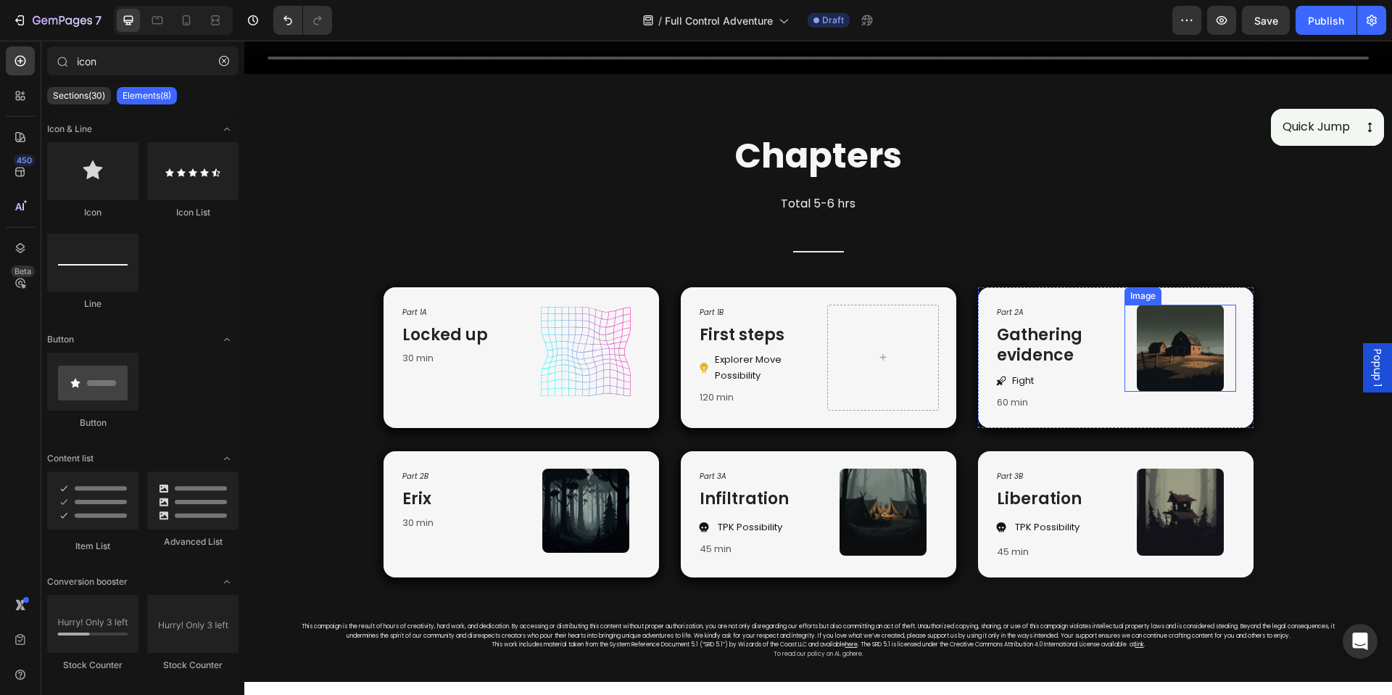
click at [1194, 345] on img at bounding box center [1180, 348] width 87 height 87
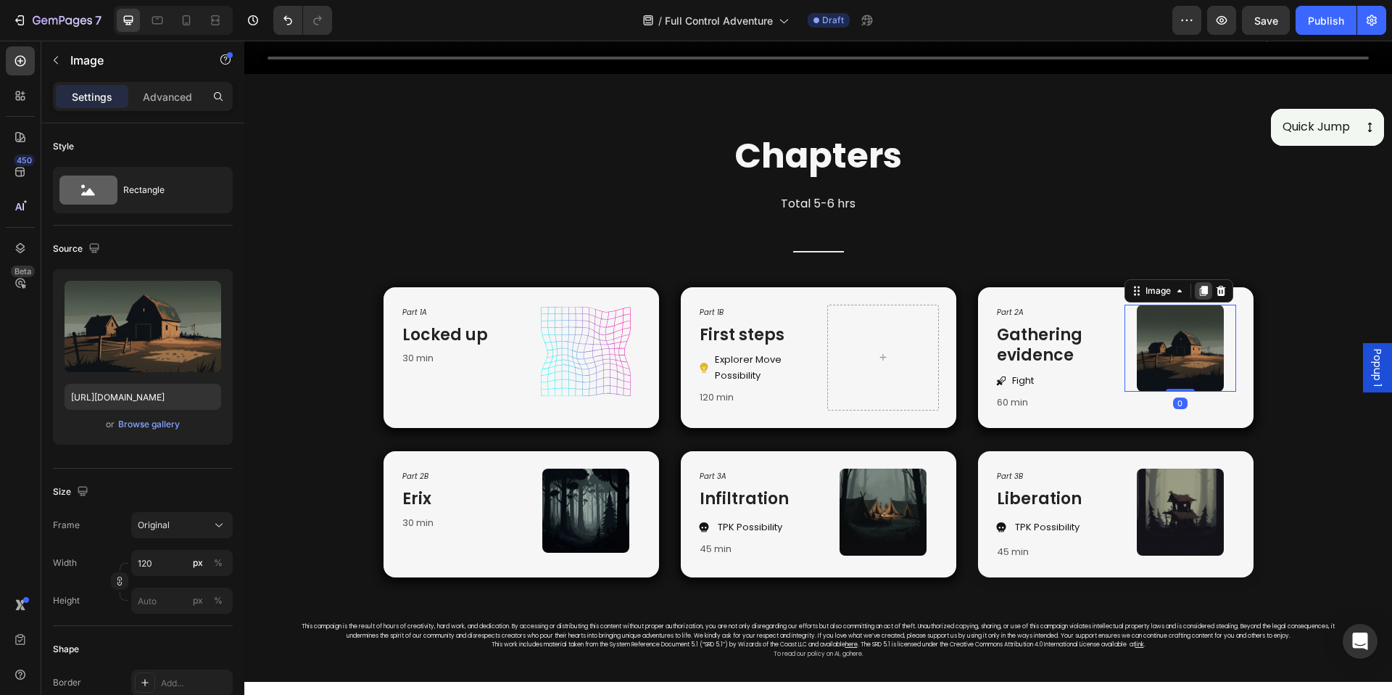
click at [1200, 286] on icon at bounding box center [1204, 291] width 8 height 10
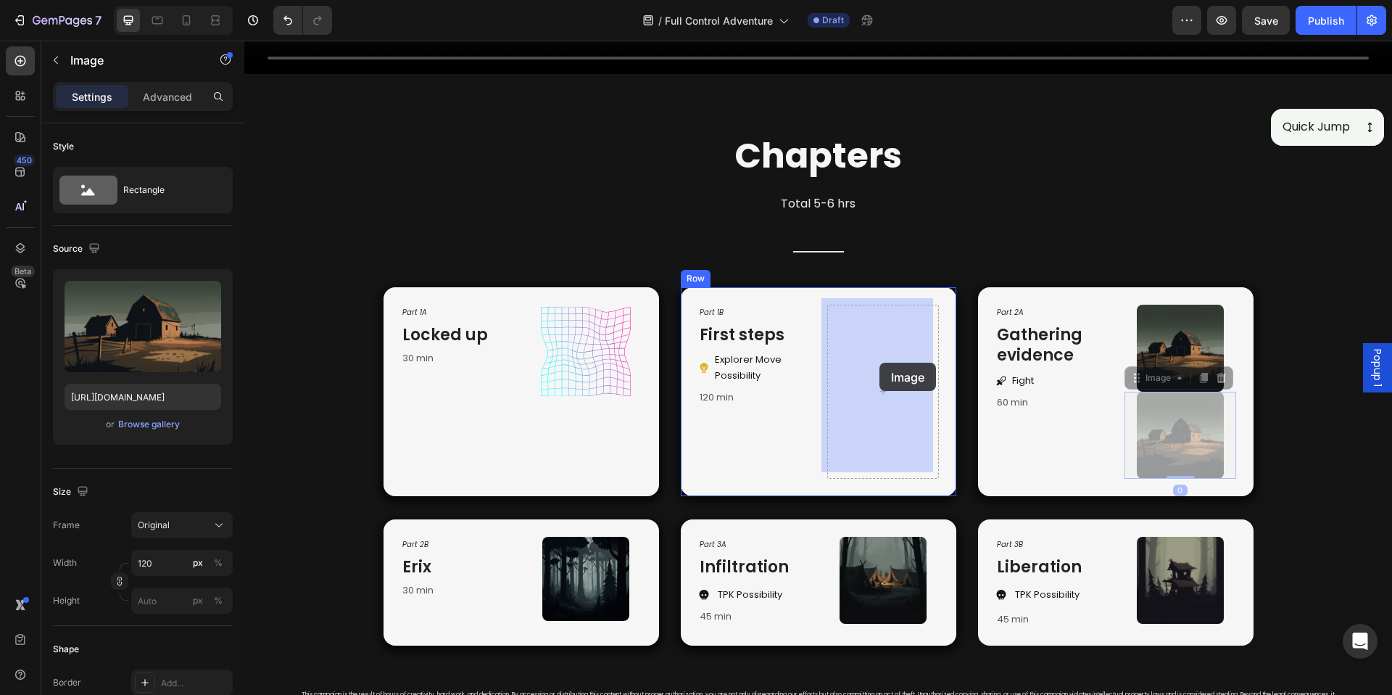
drag, startPoint x: 1157, startPoint y: 374, endPoint x: 880, endPoint y: 363, distance: 277.3
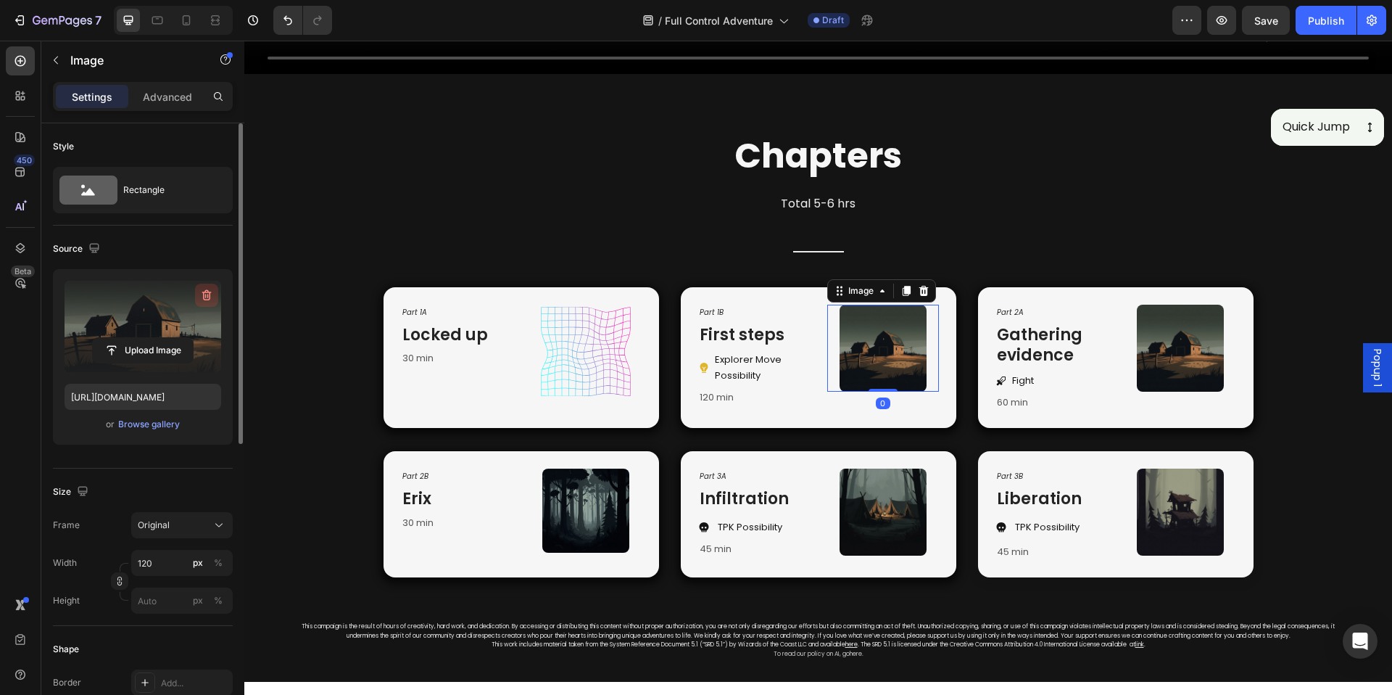
click at [202, 296] on icon "button" at bounding box center [206, 295] width 15 height 15
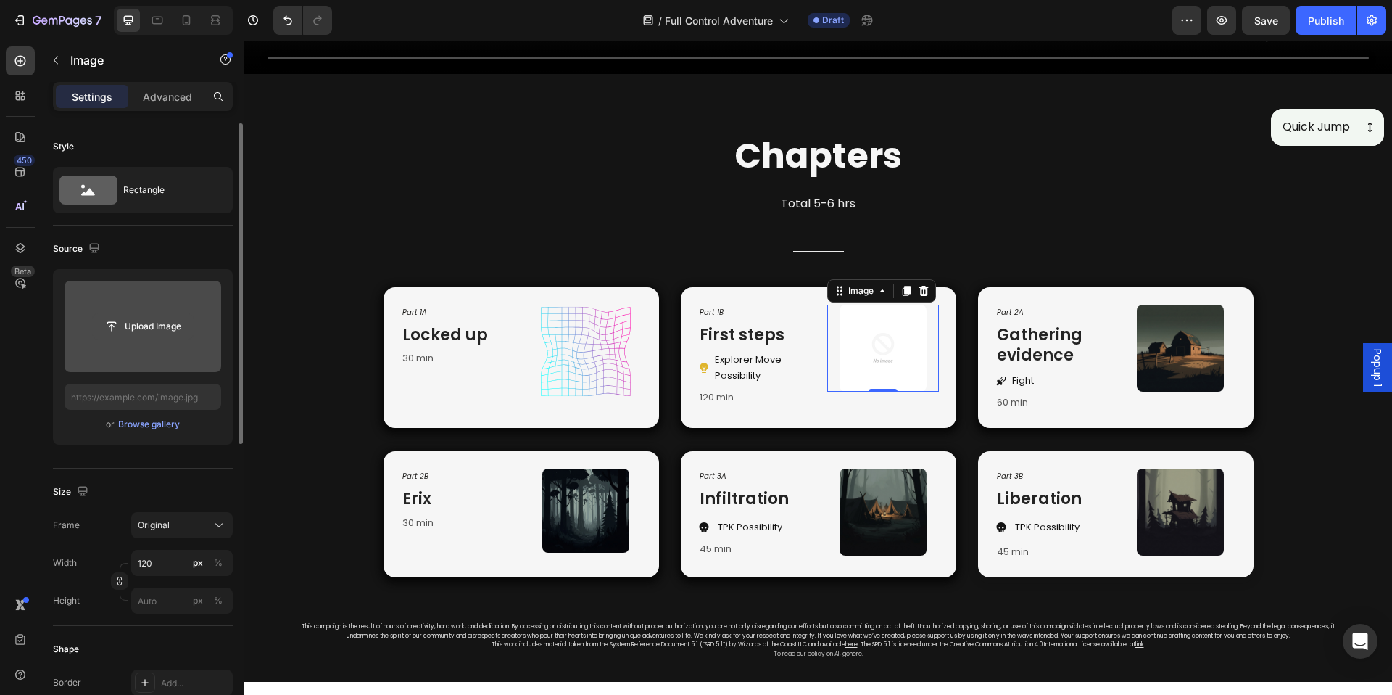
click at [164, 323] on input "file" at bounding box center [143, 326] width 100 height 25
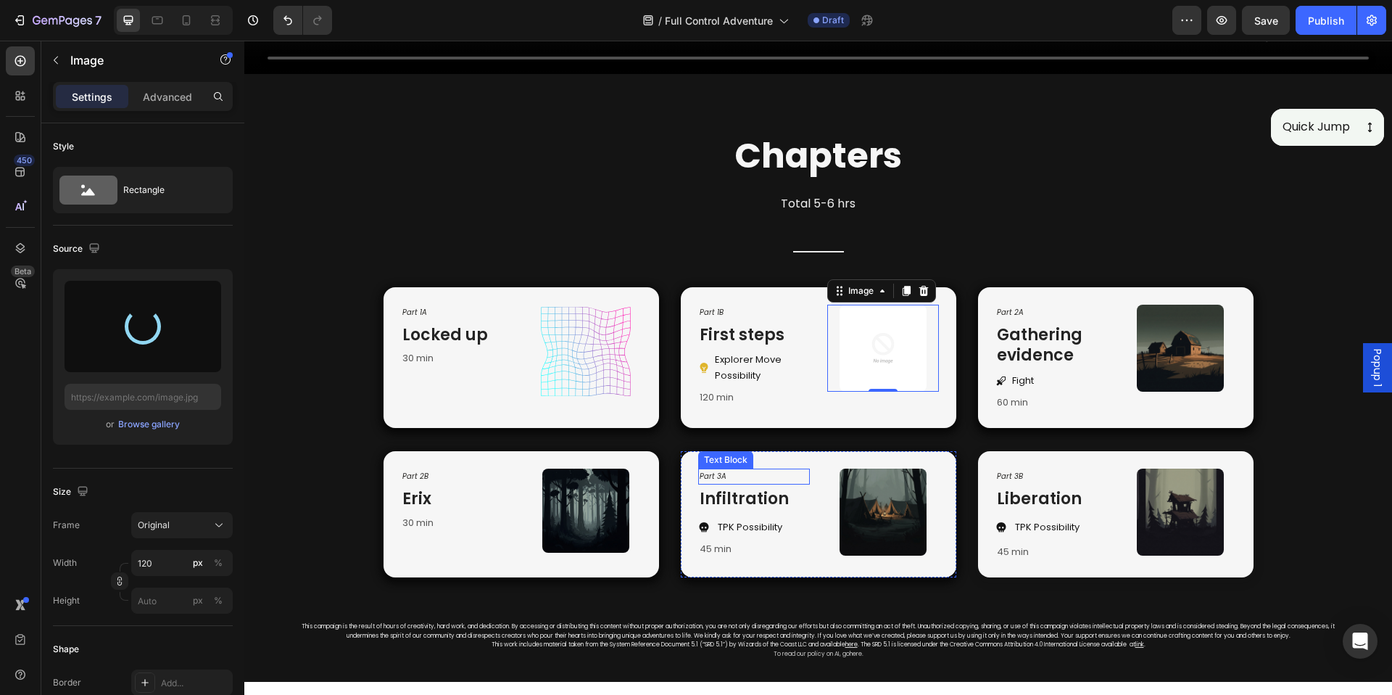
type input "https://cdn.shopify.com/s/files/1/0890/5841/0826/files/gempages_552089436922315…"
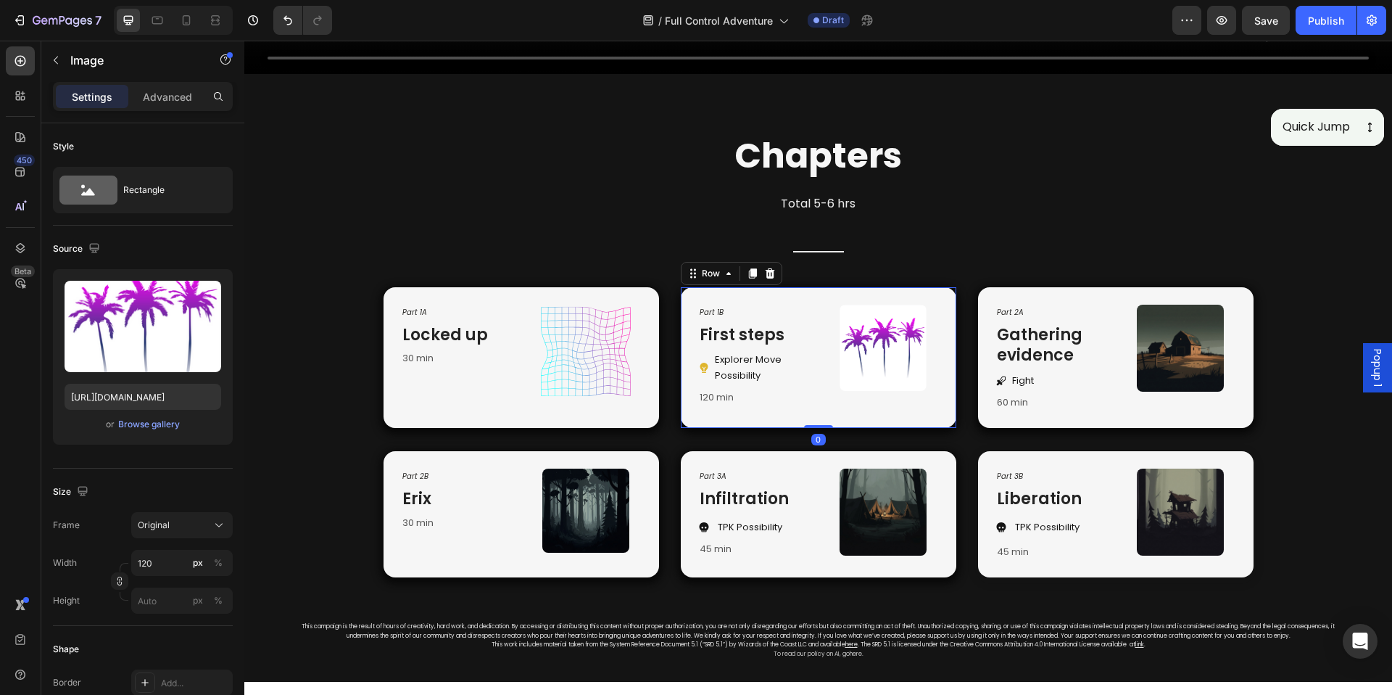
click at [705, 420] on div "Part 1B Text Block First steps Heading Explorer Move Possibility Item List 120 …" at bounding box center [819, 357] width 276 height 141
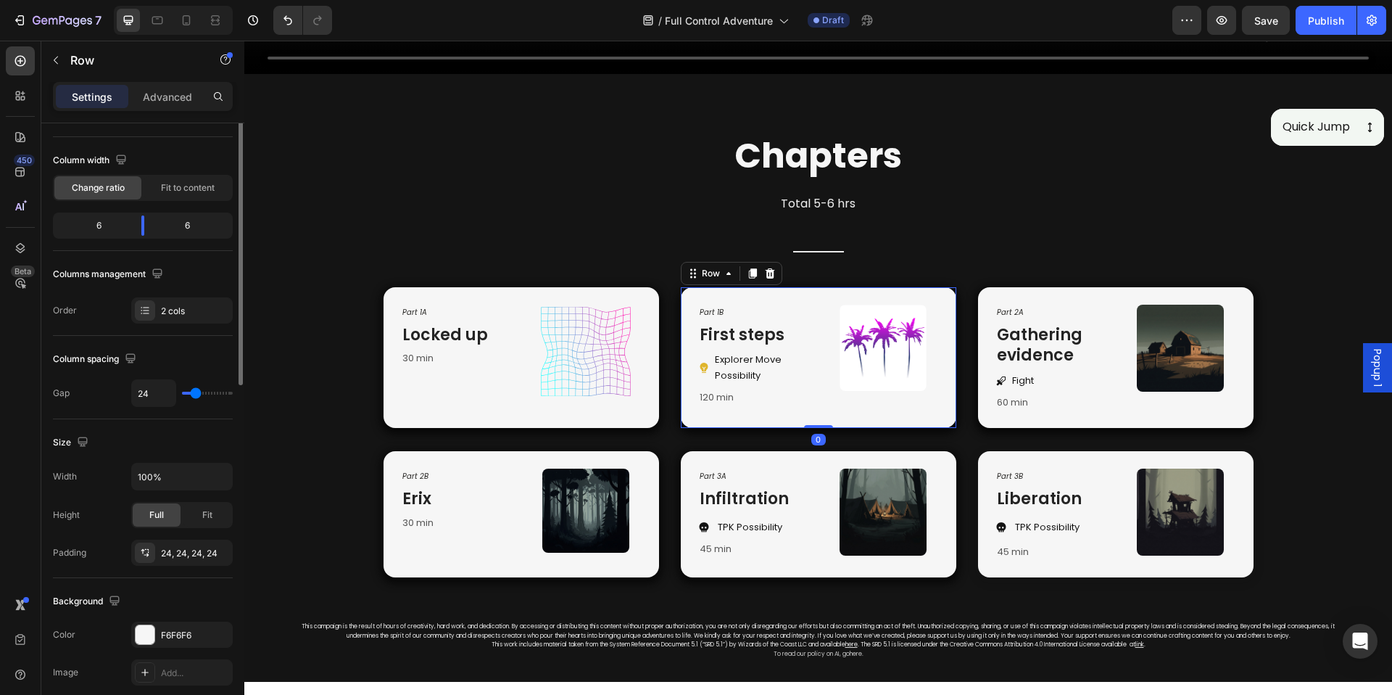
scroll to position [199, 0]
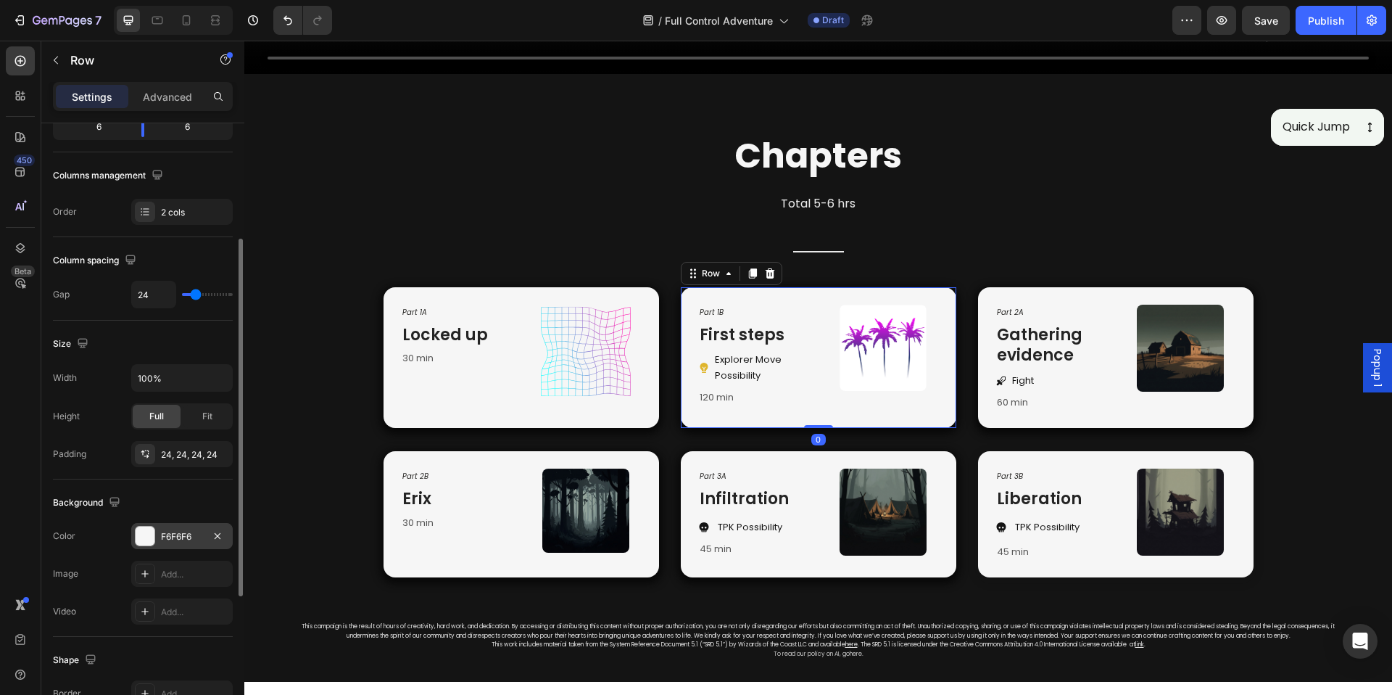
click at [171, 528] on div "F6F6F6" at bounding box center [182, 536] width 102 height 26
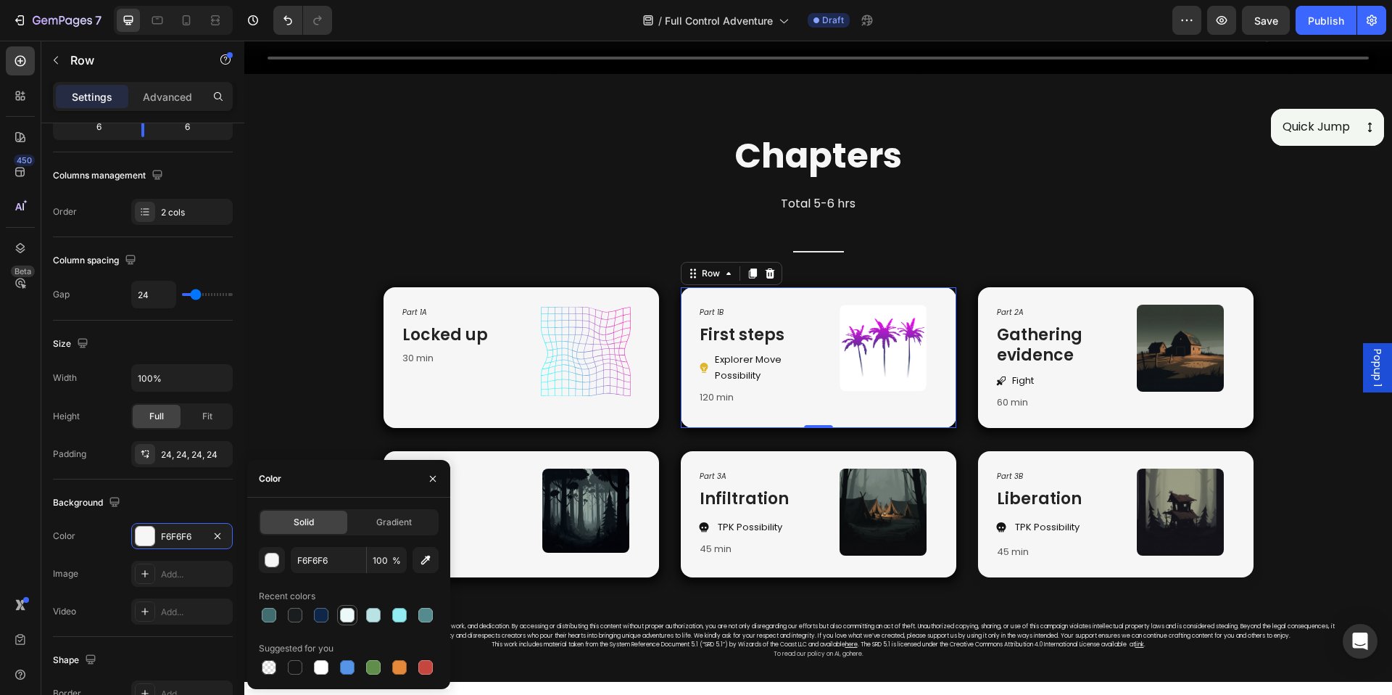
click at [347, 617] on div at bounding box center [347, 615] width 15 height 15
click at [431, 564] on icon "button" at bounding box center [425, 560] width 15 height 15
type input "FFFFFF"
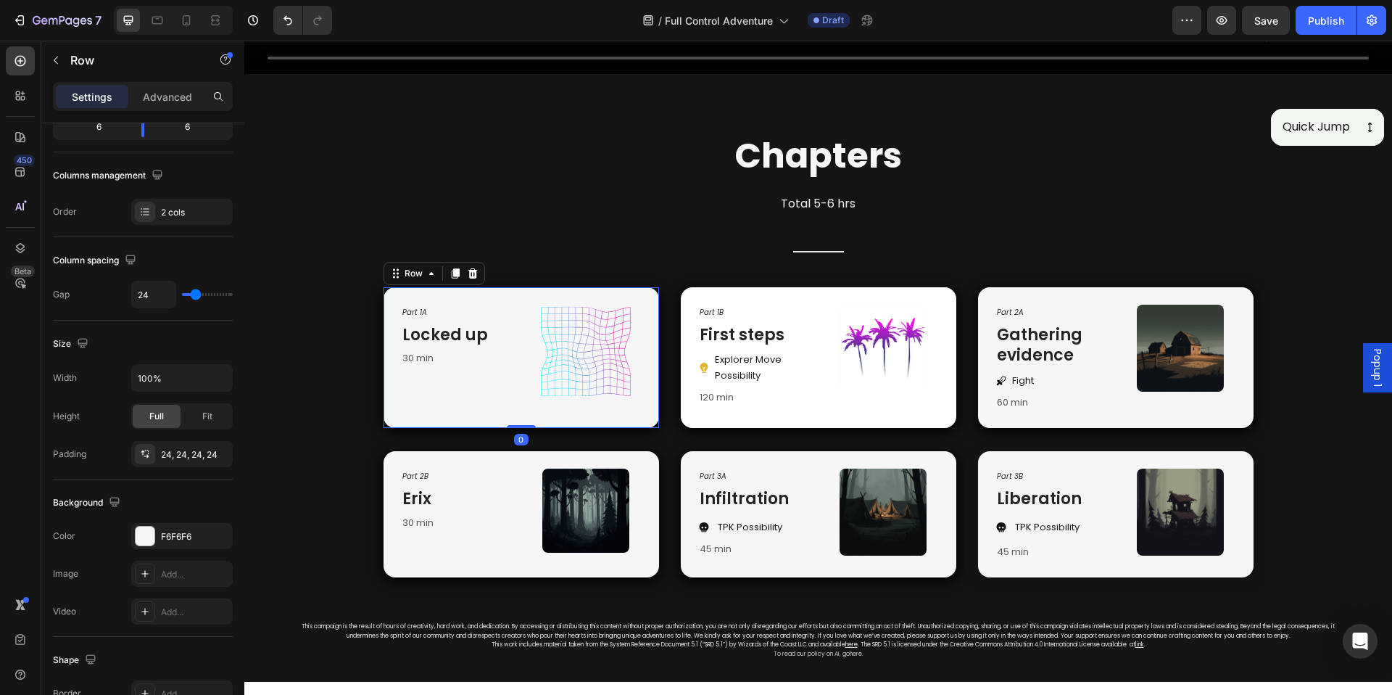
click at [614, 400] on div "Icon" at bounding box center [586, 358] width 112 height 106
click at [177, 530] on div "F6F6F6" at bounding box center [182, 536] width 42 height 13
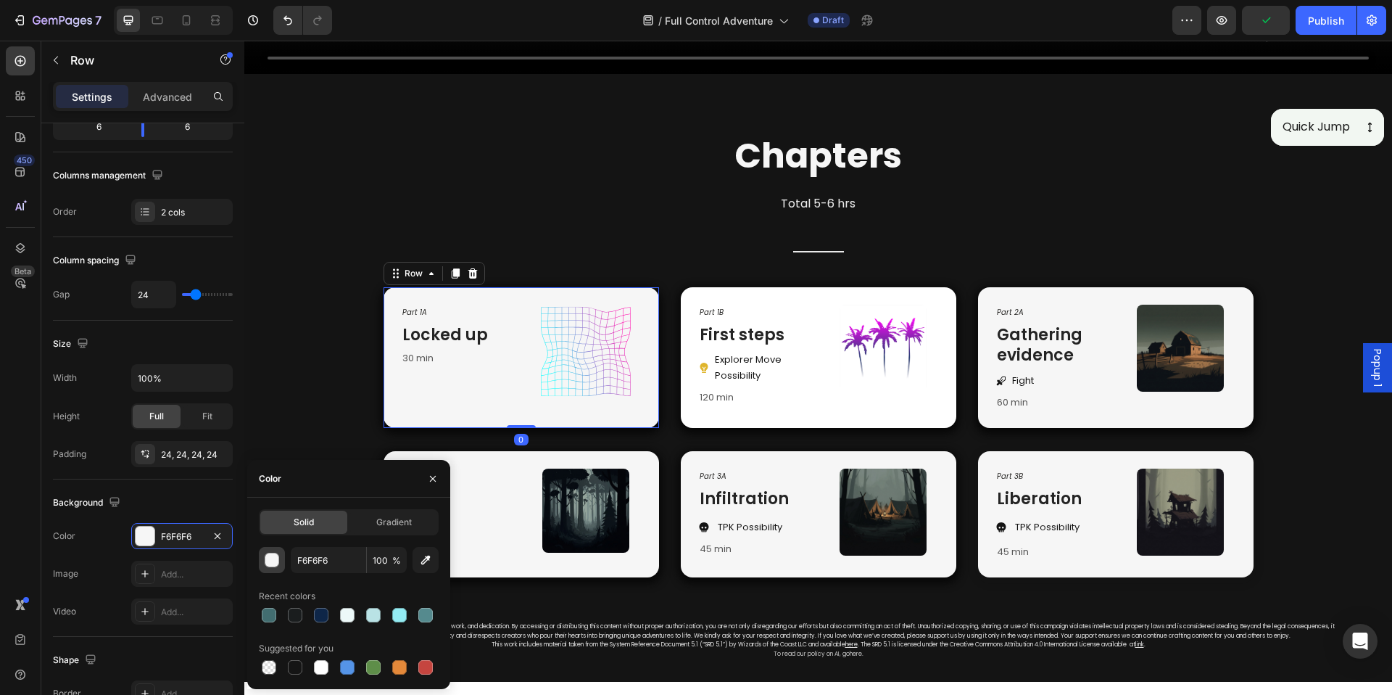
click at [275, 560] on div "button" at bounding box center [272, 560] width 15 height 15
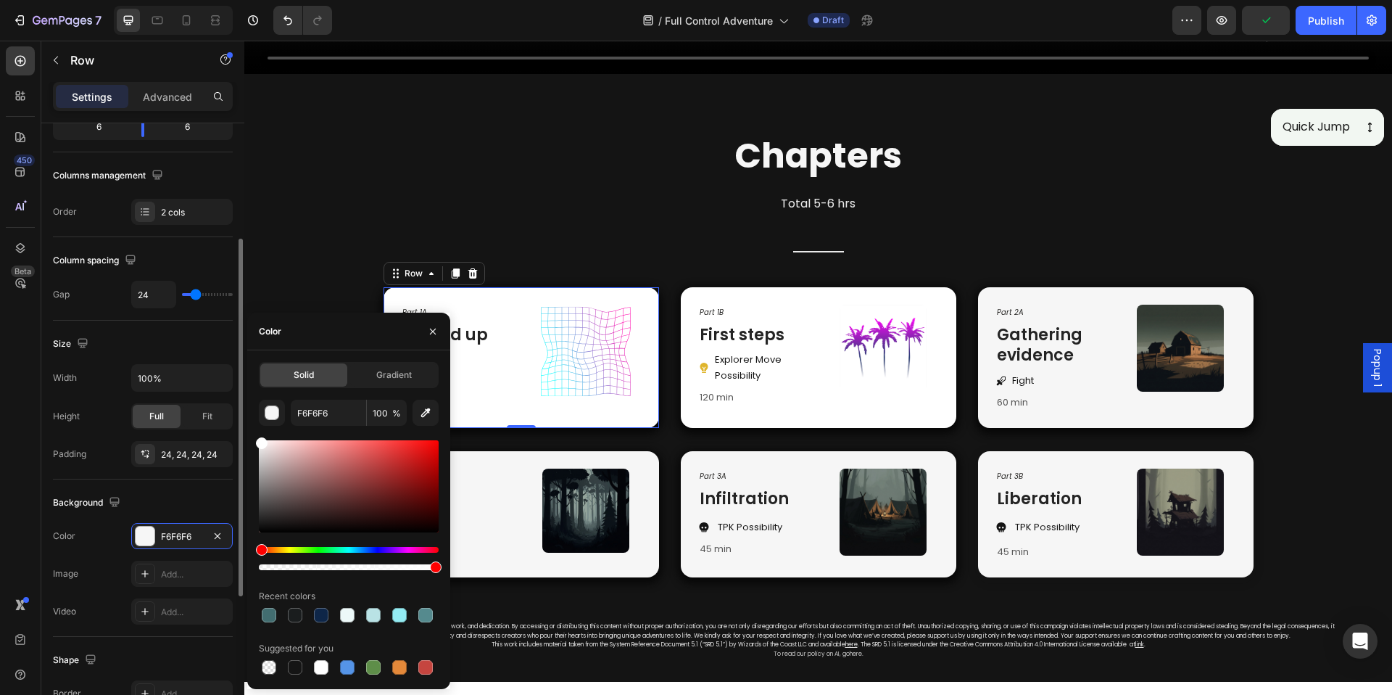
drag, startPoint x: 252, startPoint y: 439, endPoint x: 197, endPoint y: 326, distance: 126.5
click at [189, 325] on div "450 Beta icon Sections(30) Elements(8) Icon & Line Icon Icon List Line Button B…" at bounding box center [122, 368] width 244 height 654
click at [644, 460] on div "Part 2B Text Block Erix Heading 30 min Text block Image Row" at bounding box center [522, 514] width 276 height 126
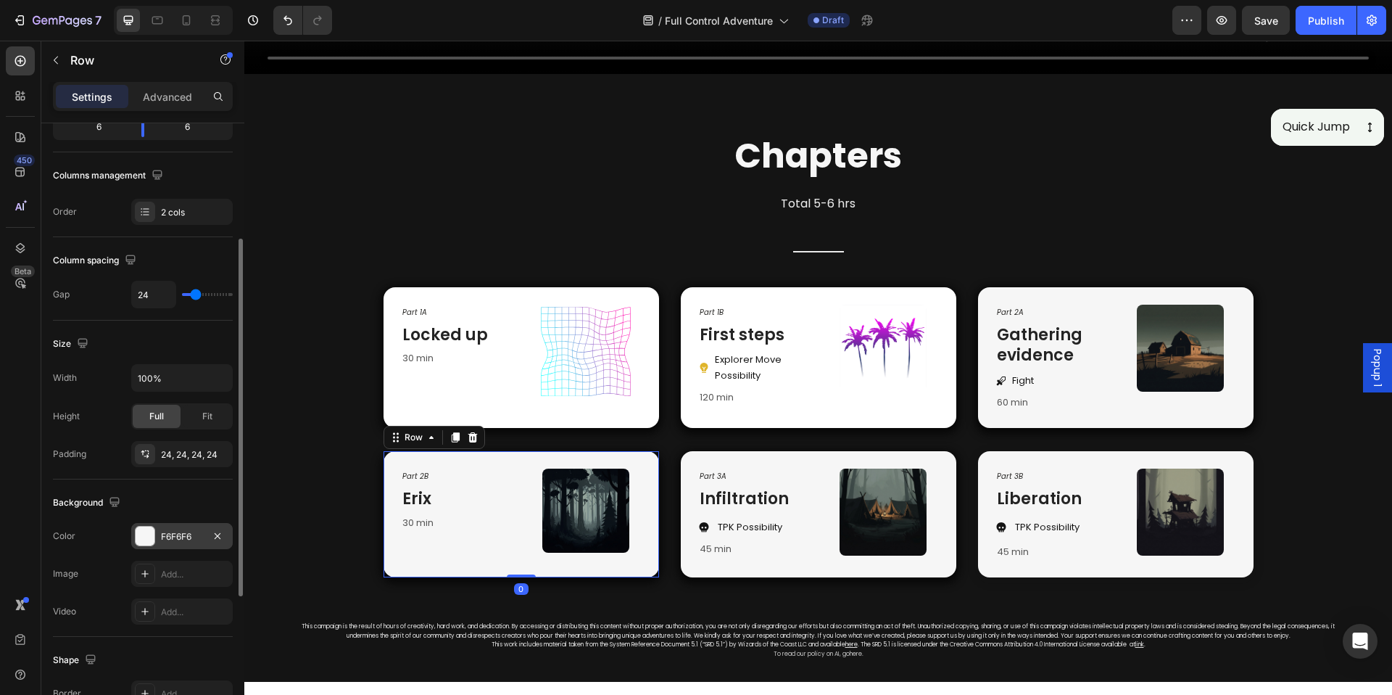
click at [198, 535] on div "F6F6F6" at bounding box center [182, 536] width 42 height 13
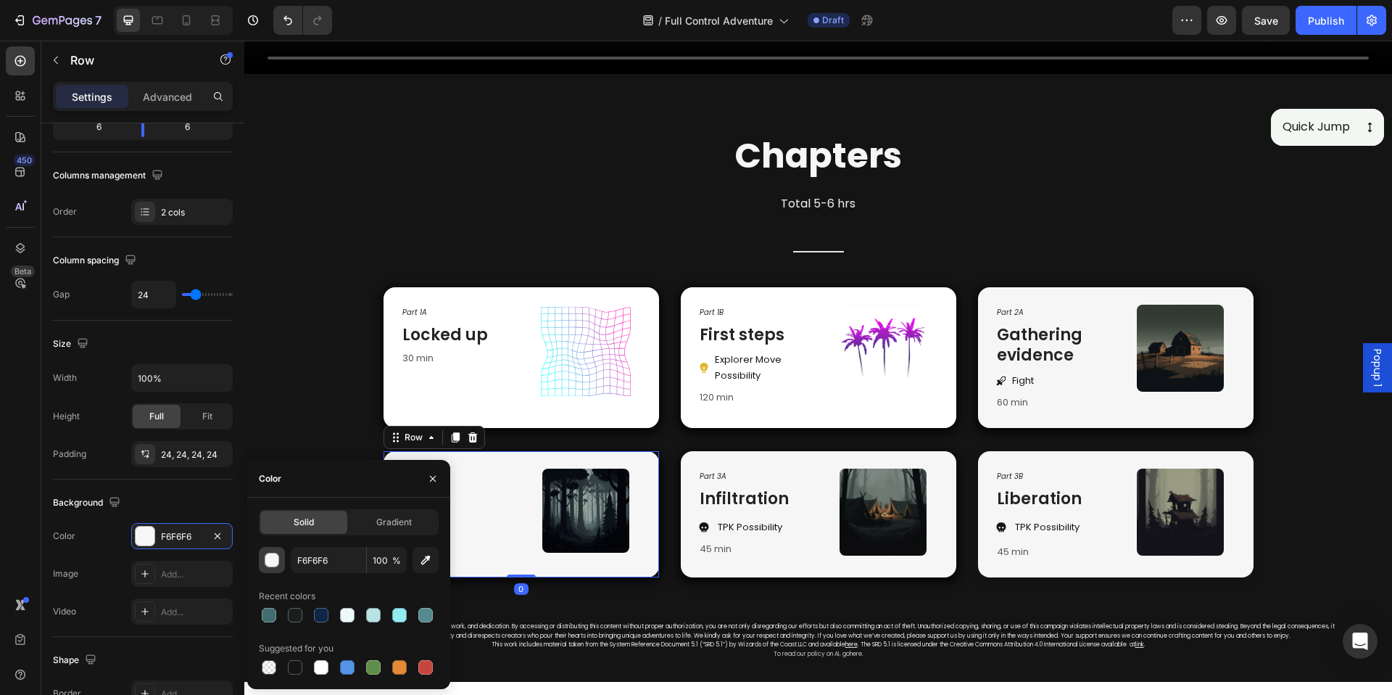
click at [264, 575] on div "F6F6F6 100 % Recent colors Suggested for you" at bounding box center [349, 612] width 180 height 131
click at [271, 566] on div "button" at bounding box center [272, 560] width 15 height 15
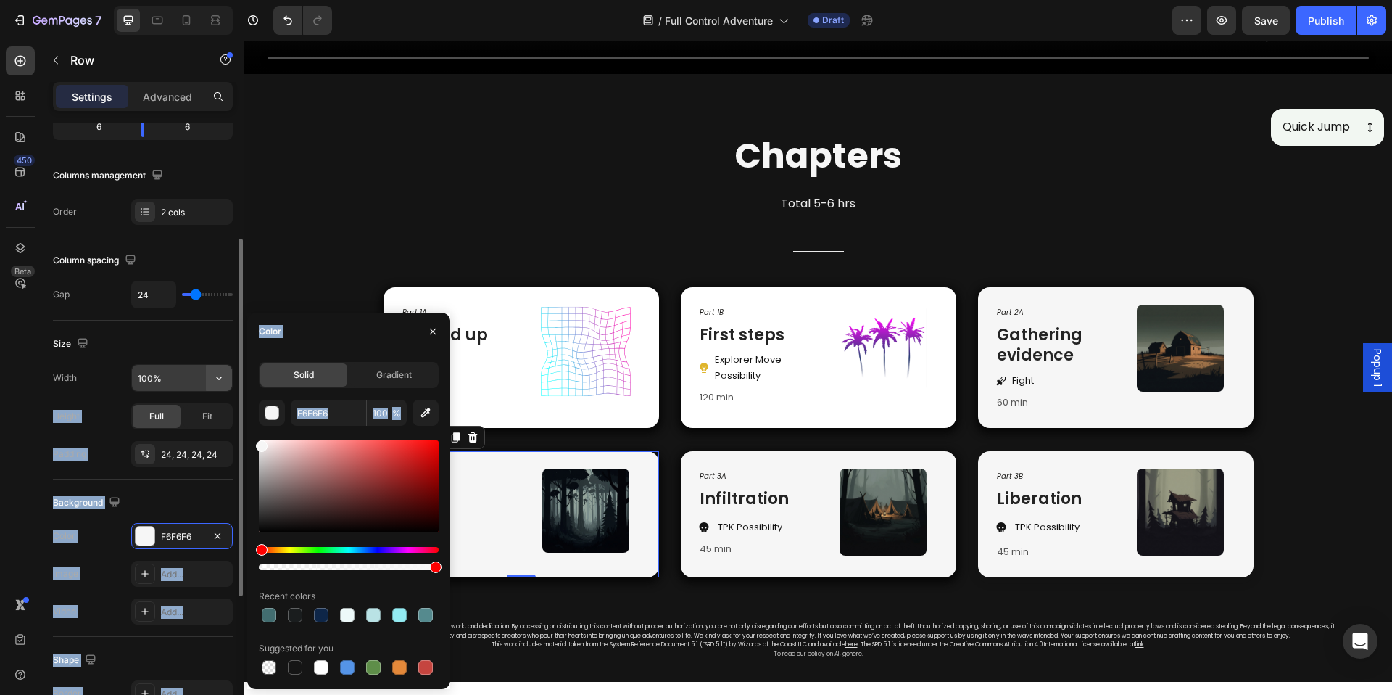
drag, startPoint x: 318, startPoint y: 543, endPoint x: 224, endPoint y: 370, distance: 197.3
click at [224, 370] on div "450 Beta icon Sections(30) Elements(8) Icon & Line Icon Icon List Line Button B…" at bounding box center [122, 368] width 244 height 654
click at [221, 374] on div "450 Beta icon Sections(30) Elements(8) Icon & Line Icon Icon List Line Button B…" at bounding box center [122, 368] width 244 height 654
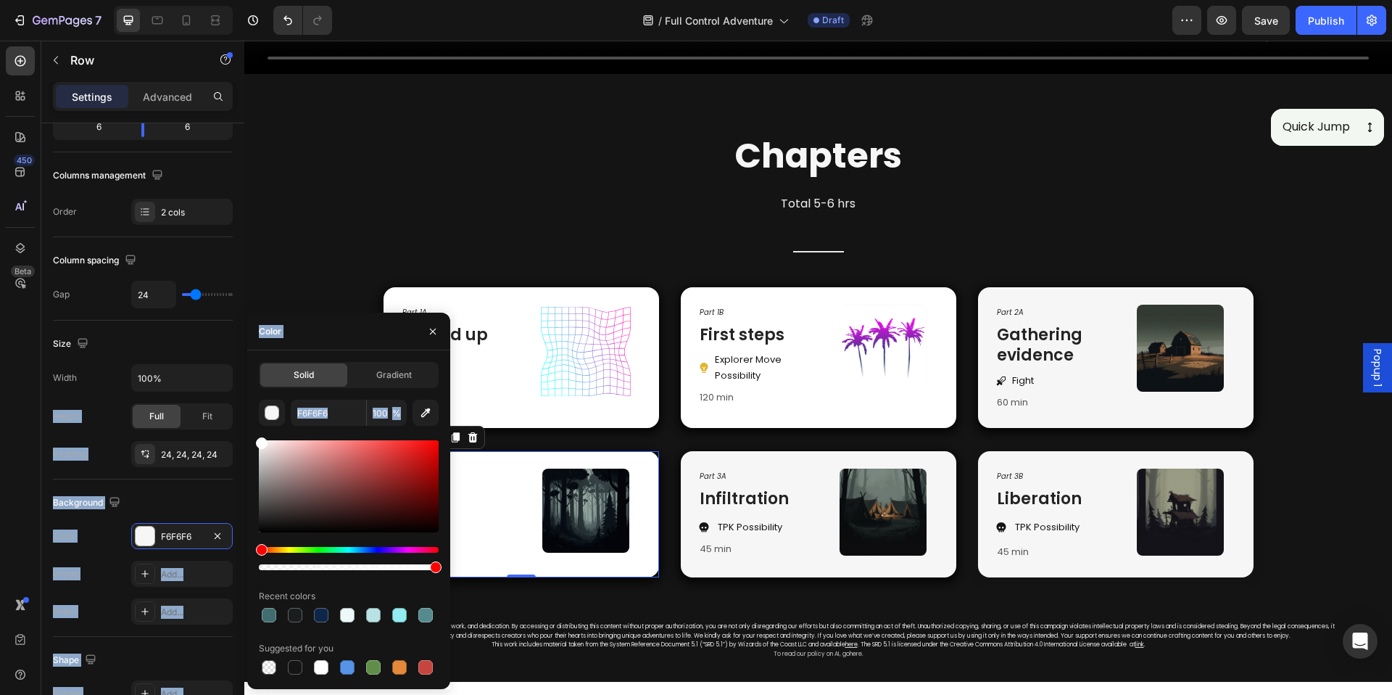
type input "FFFFFF"
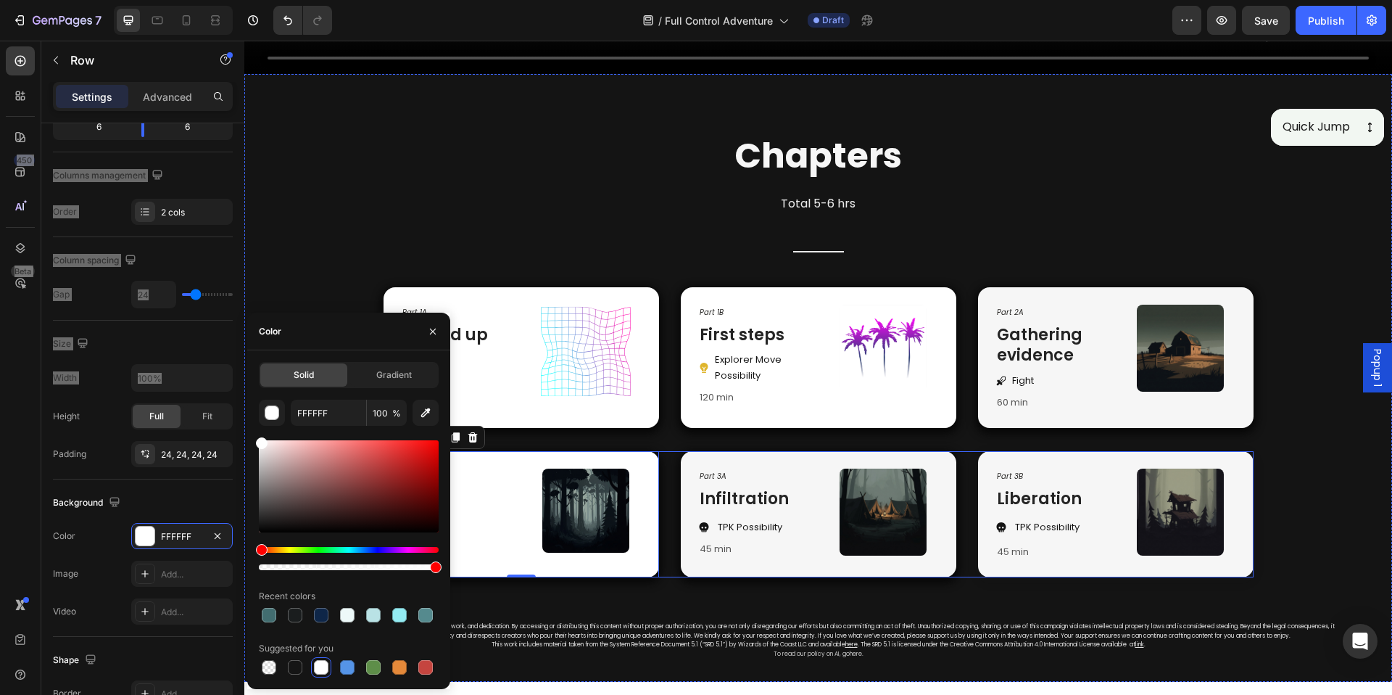
click at [713, 451] on div "Part 3A Text Block Infiltration Heading TPK Possibility Item List 45 min Text b…" at bounding box center [819, 514] width 276 height 126
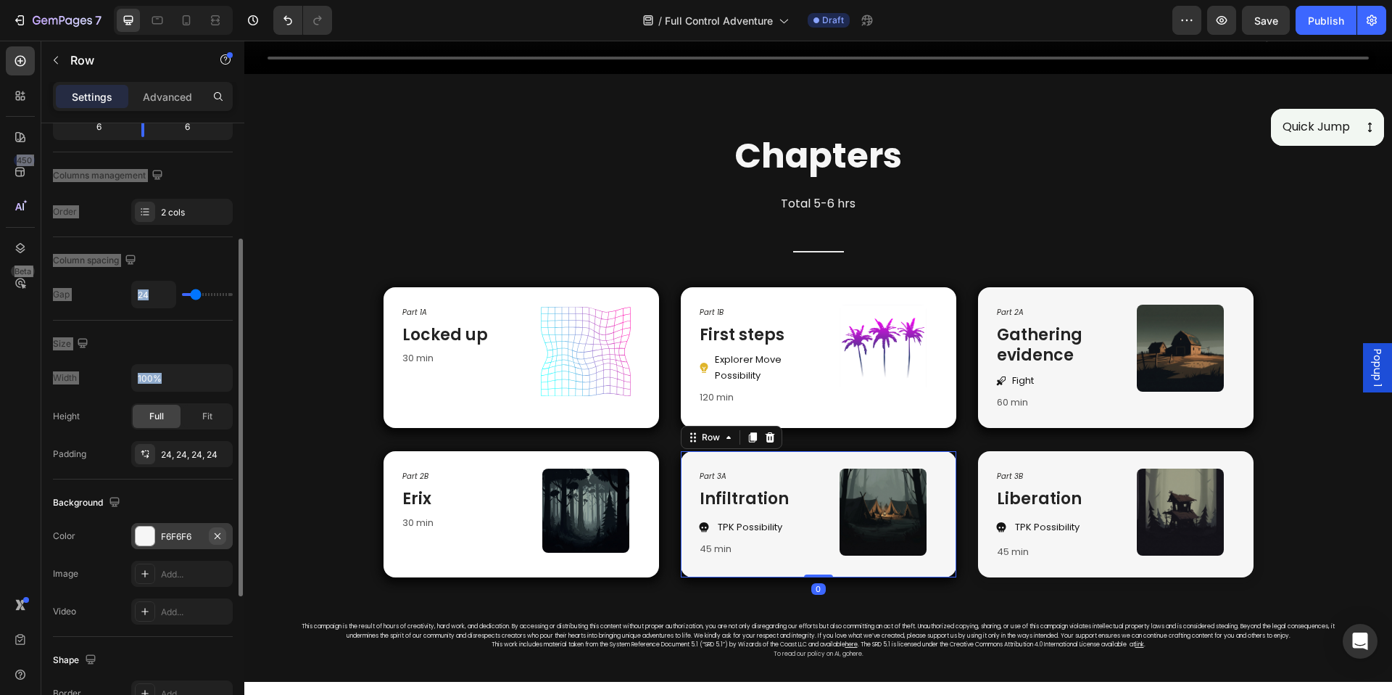
click at [226, 537] on button "button" at bounding box center [217, 535] width 17 height 17
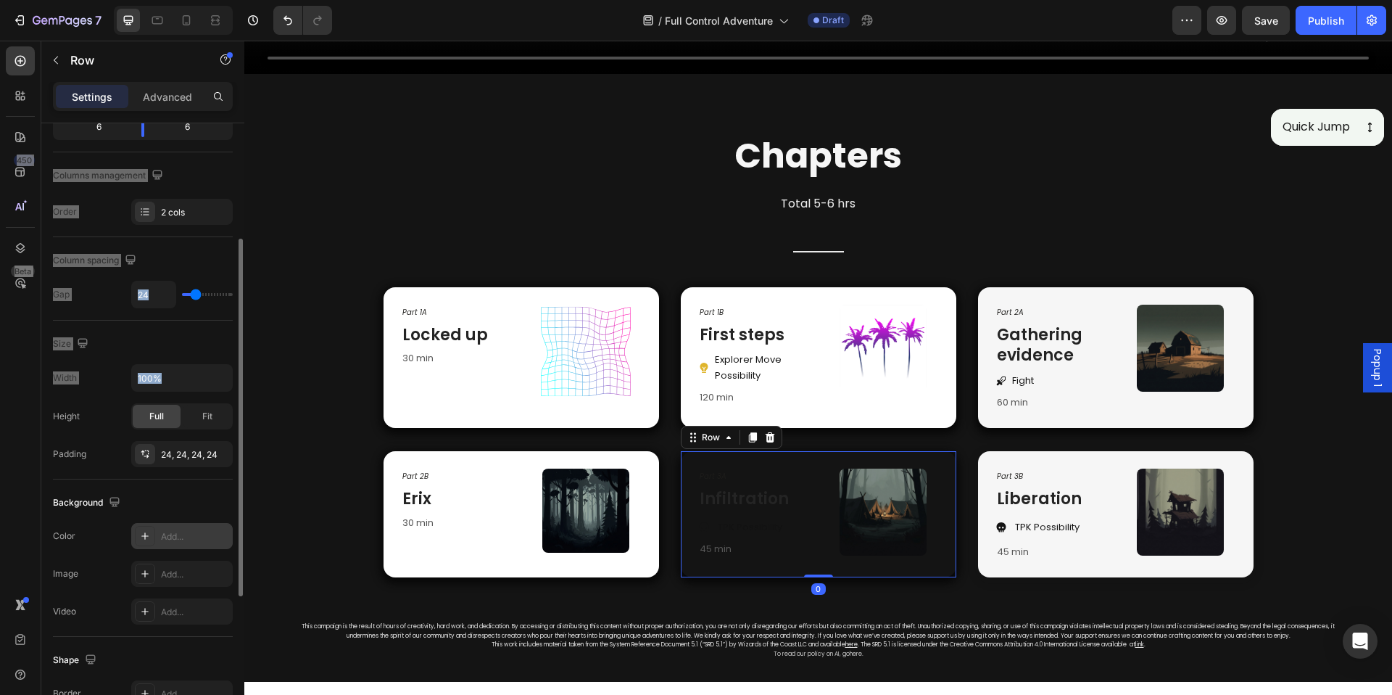
click at [206, 537] on div "Add..." at bounding box center [195, 536] width 68 height 13
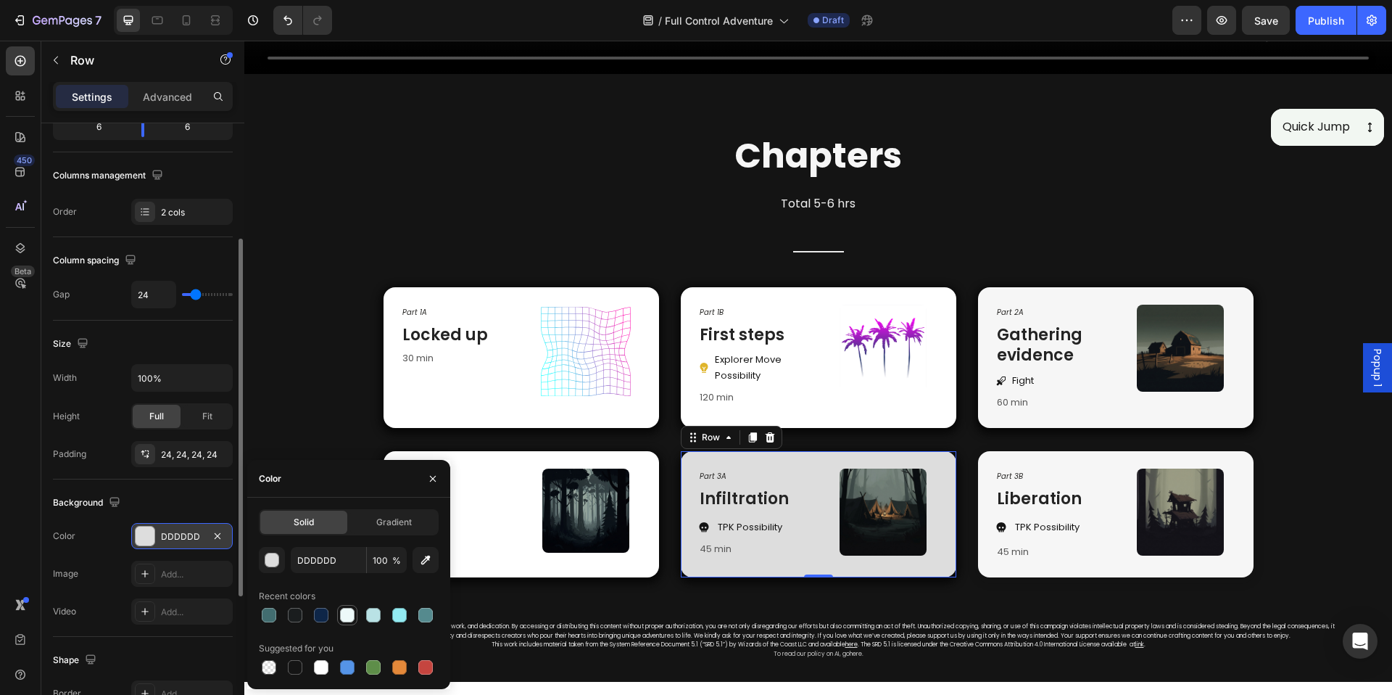
click at [339, 616] on div at bounding box center [347, 614] width 17 height 17
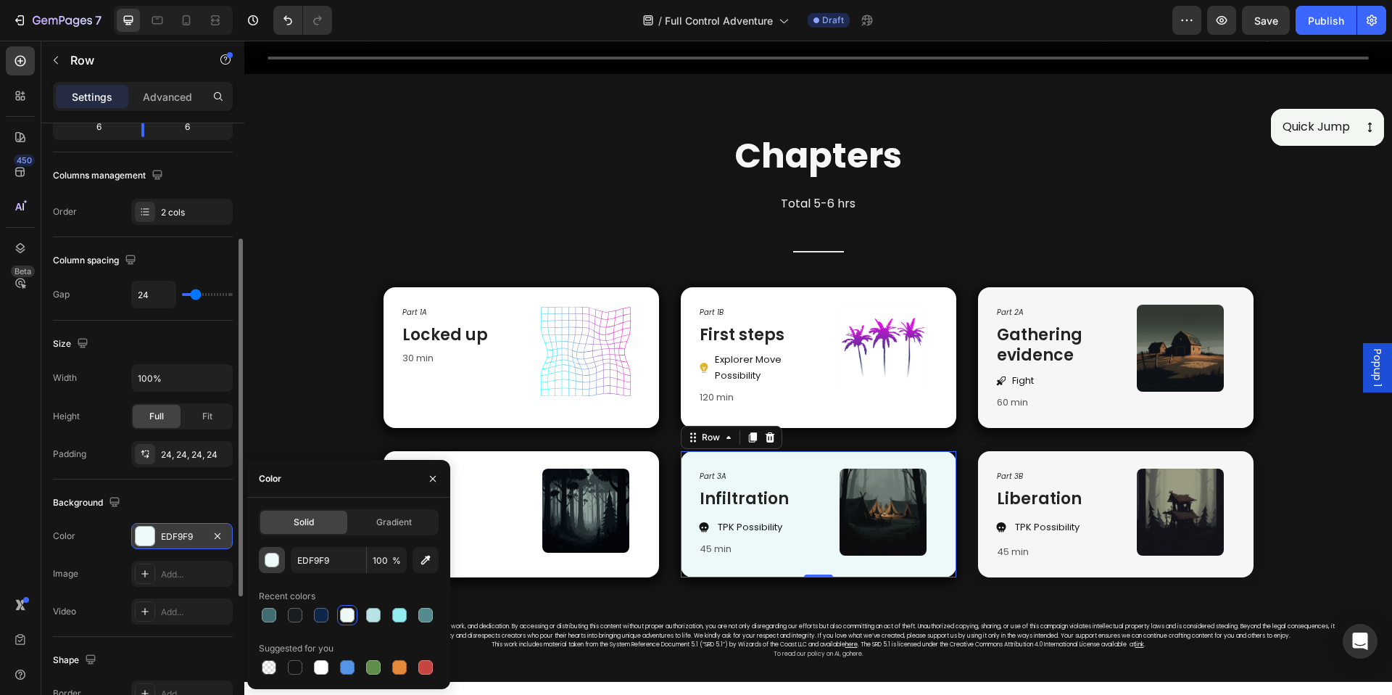
click at [268, 558] on div "button" at bounding box center [272, 560] width 15 height 15
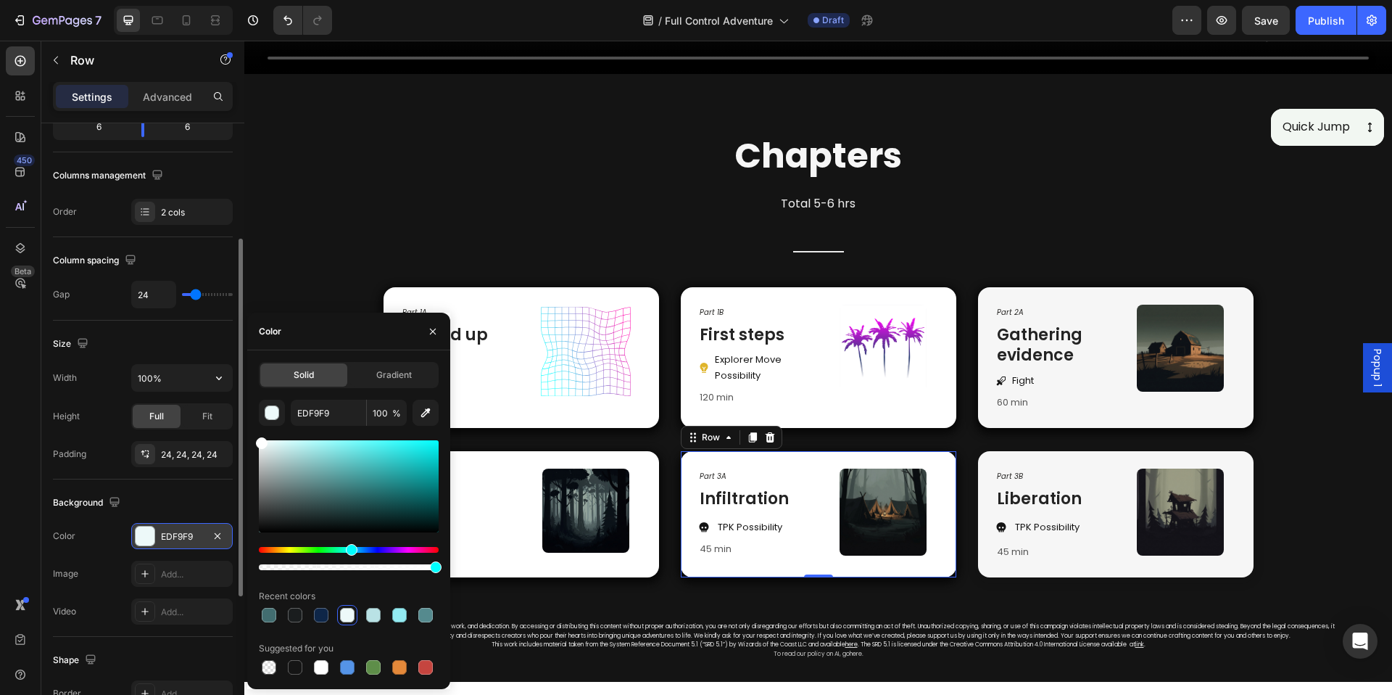
drag, startPoint x: 225, startPoint y: 410, endPoint x: 139, endPoint y: 350, distance: 104.6
click at [120, 348] on div "450 Beta icon Sections(30) Elements(8) Icon & Line Icon Icon List Line Button B…" at bounding box center [122, 368] width 244 height 654
type input "FFFFFF"
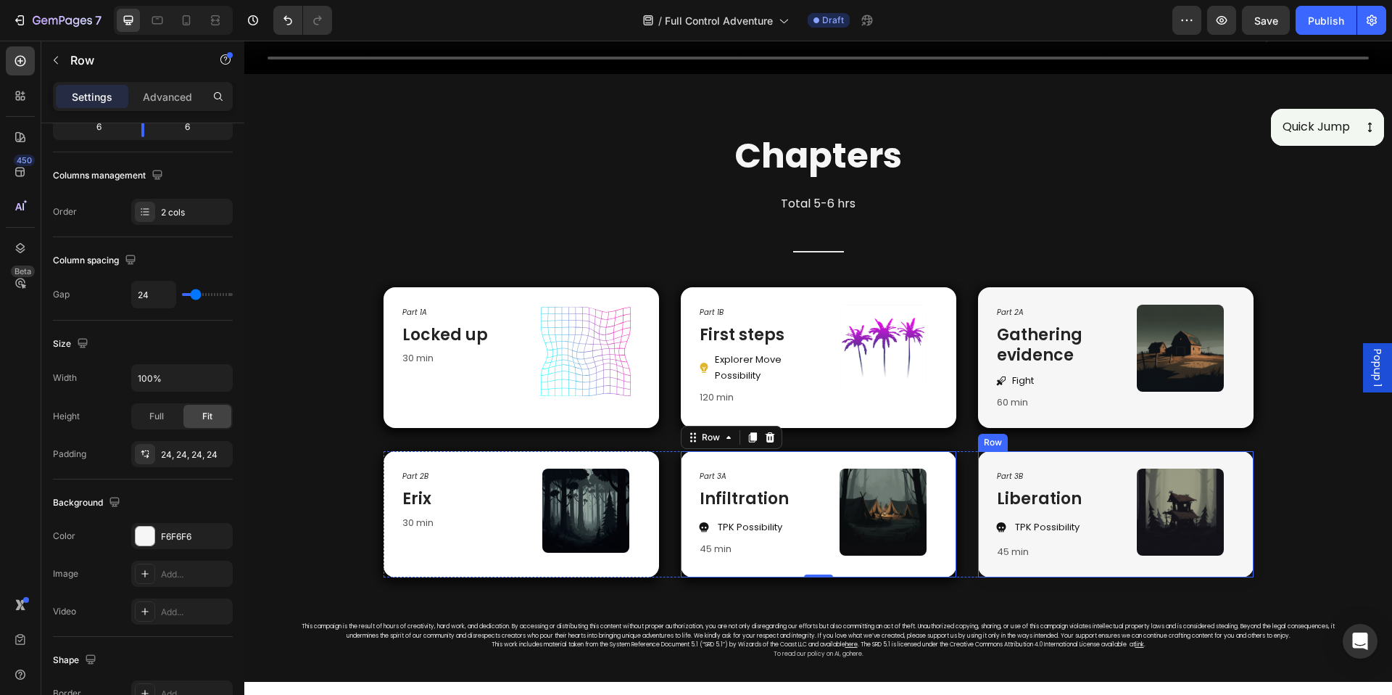
click at [1022, 452] on div "Part 3B Text Block Liberation Heading TPK Possibility Item List 45 min Text blo…" at bounding box center [1116, 514] width 276 height 126
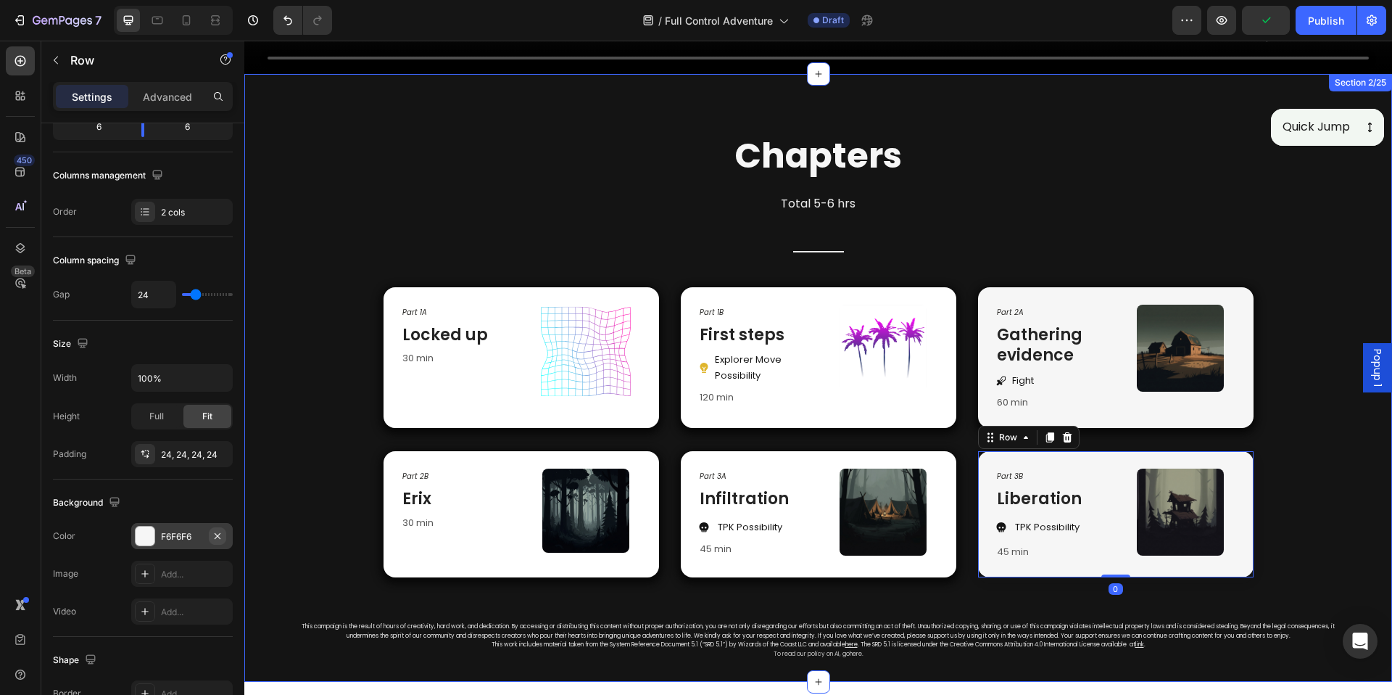
click at [213, 536] on icon "button" at bounding box center [218, 536] width 12 height 12
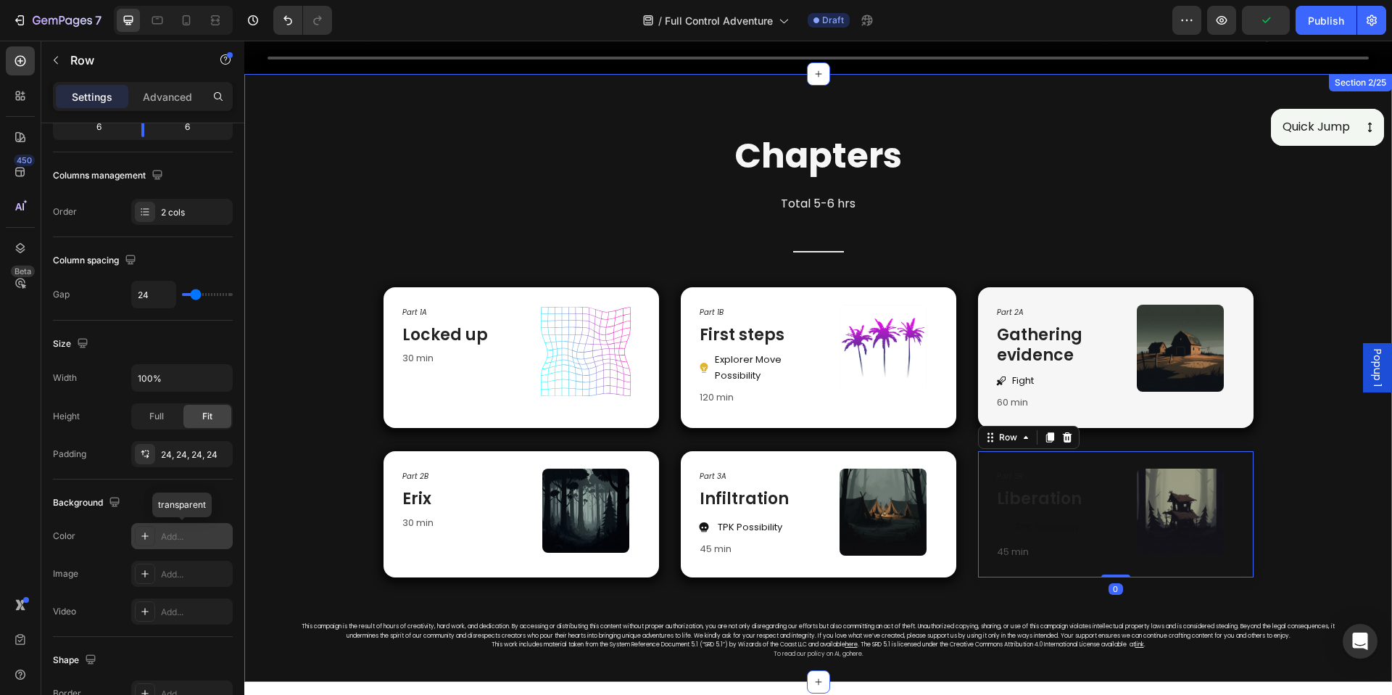
click at [189, 542] on div "Add..." at bounding box center [195, 536] width 68 height 13
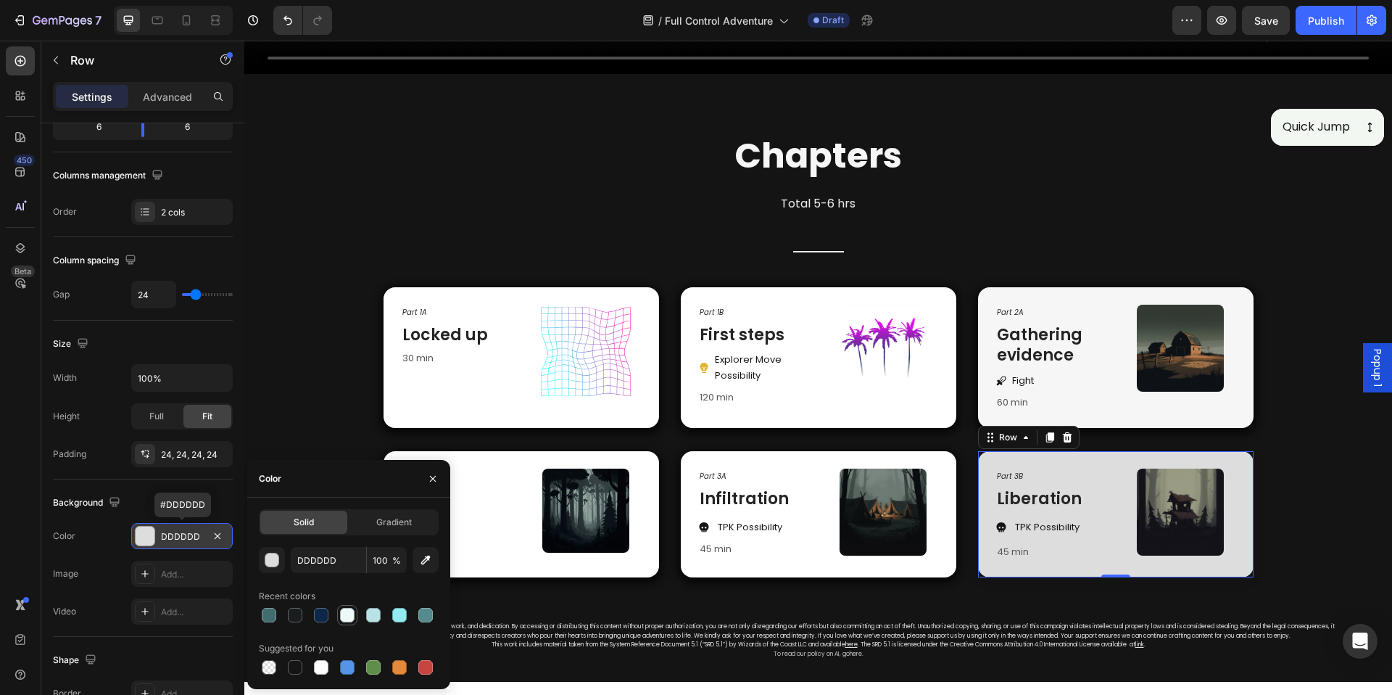
click at [350, 616] on div at bounding box center [347, 615] width 15 height 15
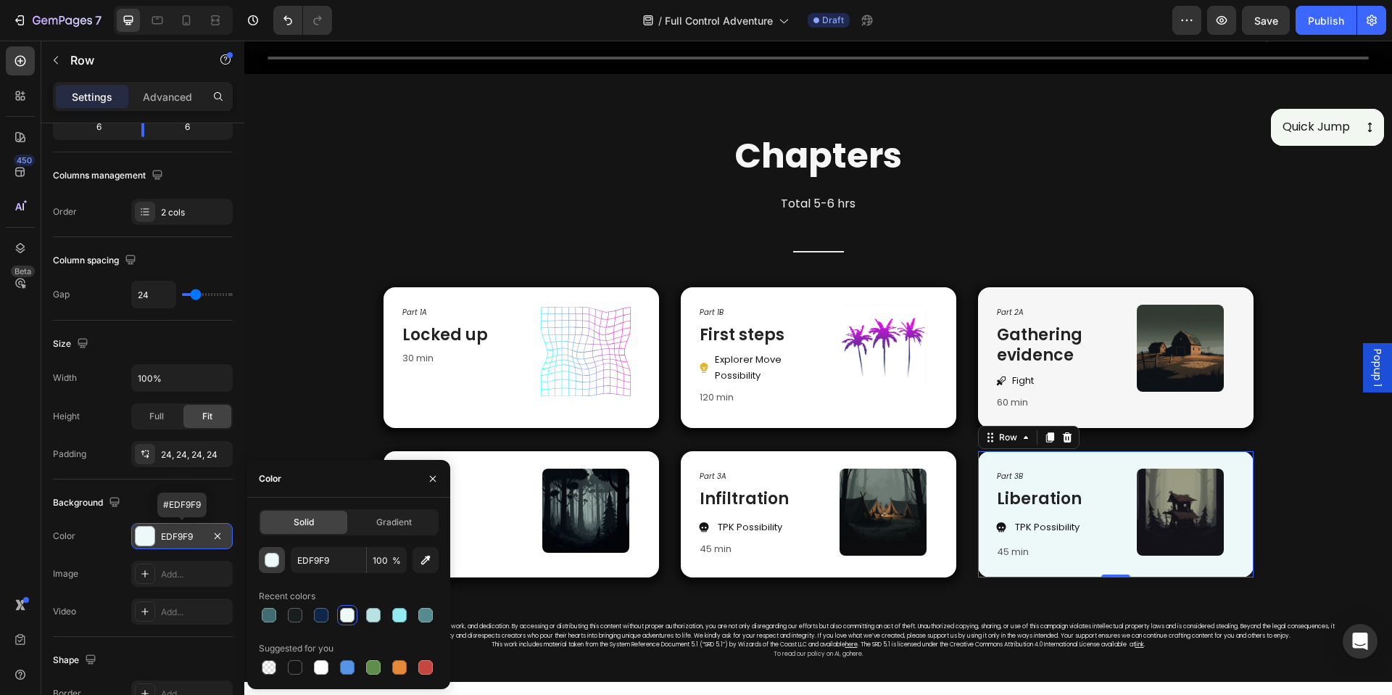
click at [280, 572] on button "button" at bounding box center [272, 560] width 26 height 26
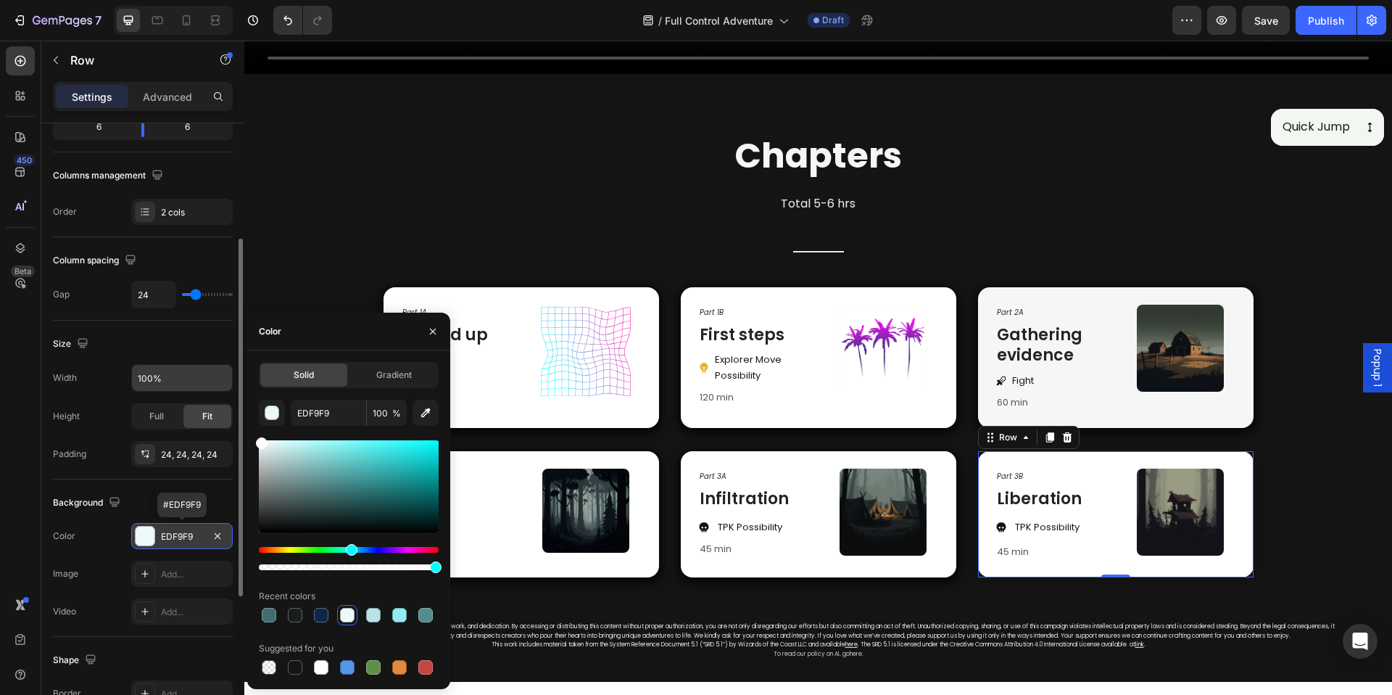
click at [210, 380] on div "450 Beta icon Sections(30) Elements(8) Icon & Line Icon Icon List Line Button B…" at bounding box center [122, 368] width 244 height 654
type input "FFFFFF"
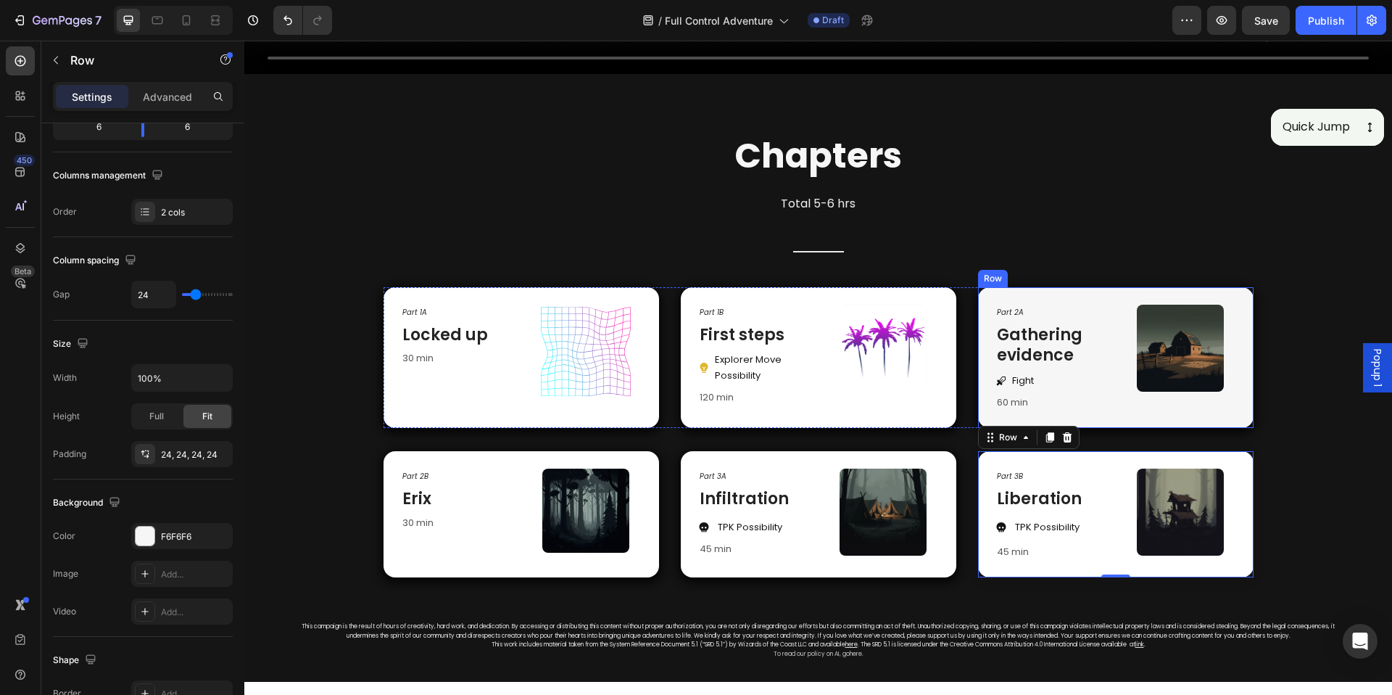
click at [978, 398] on div "Part 2A Text Block Gathering evidence Heading Fight Item List 60 min Text block…" at bounding box center [1116, 357] width 276 height 141
click at [197, 527] on div "F6F6F6" at bounding box center [182, 536] width 102 height 26
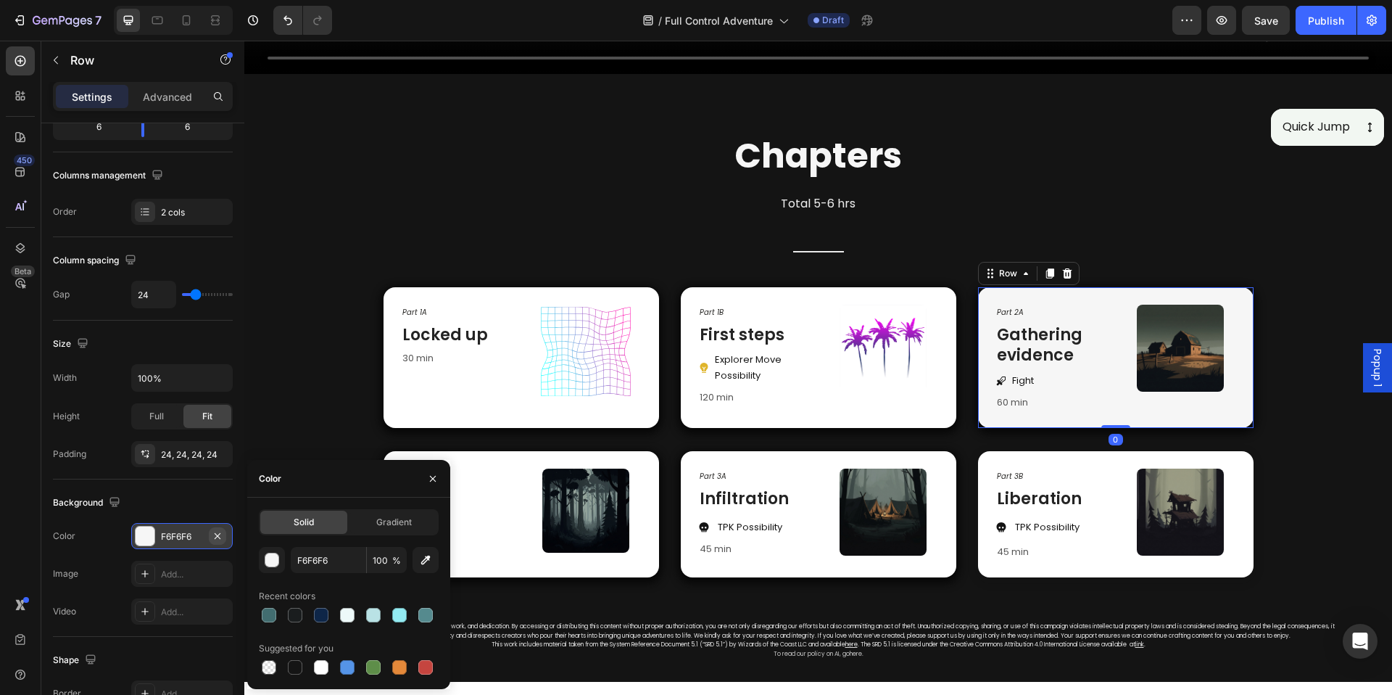
click at [219, 540] on icon "button" at bounding box center [218, 536] width 12 height 12
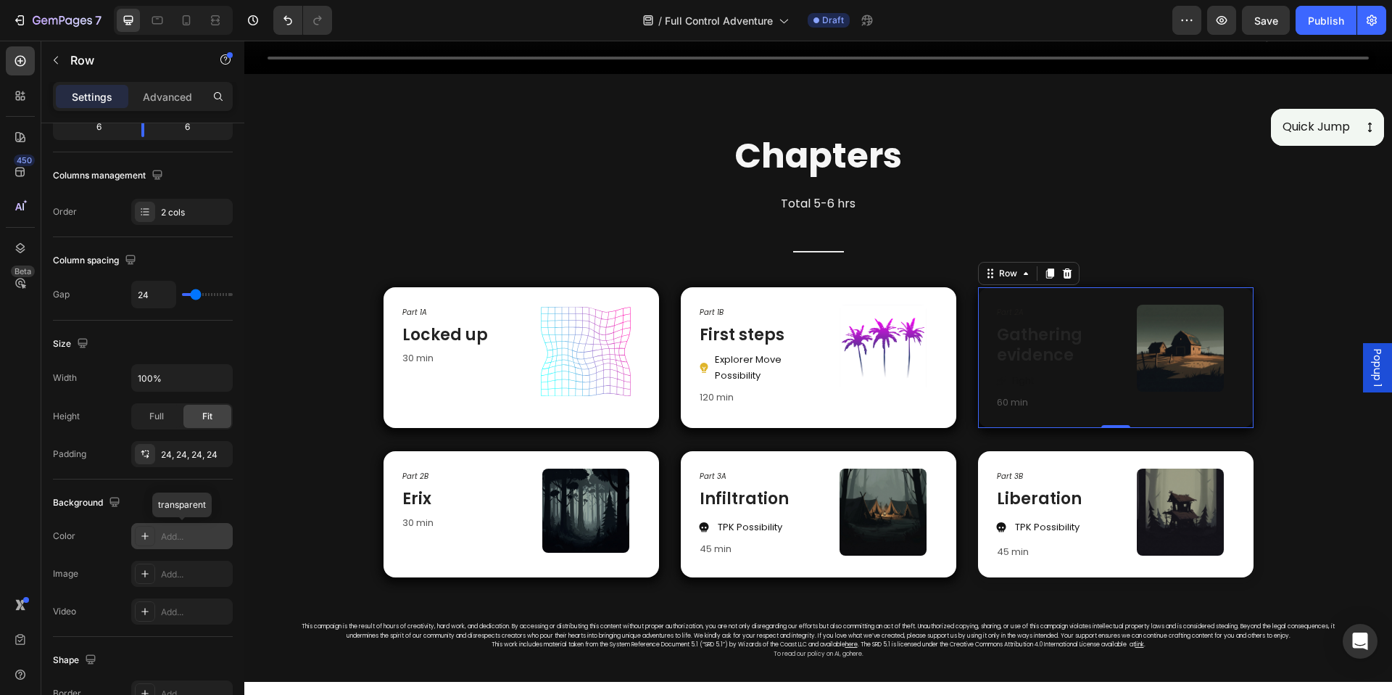
drag, startPoint x: 202, startPoint y: 553, endPoint x: 196, endPoint y: 538, distance: 15.6
click at [202, 550] on div "The changes might be hidden by the video. Color Add... transparent Image Add...…" at bounding box center [143, 574] width 180 height 102
click at [196, 538] on div "Add..." at bounding box center [195, 536] width 68 height 13
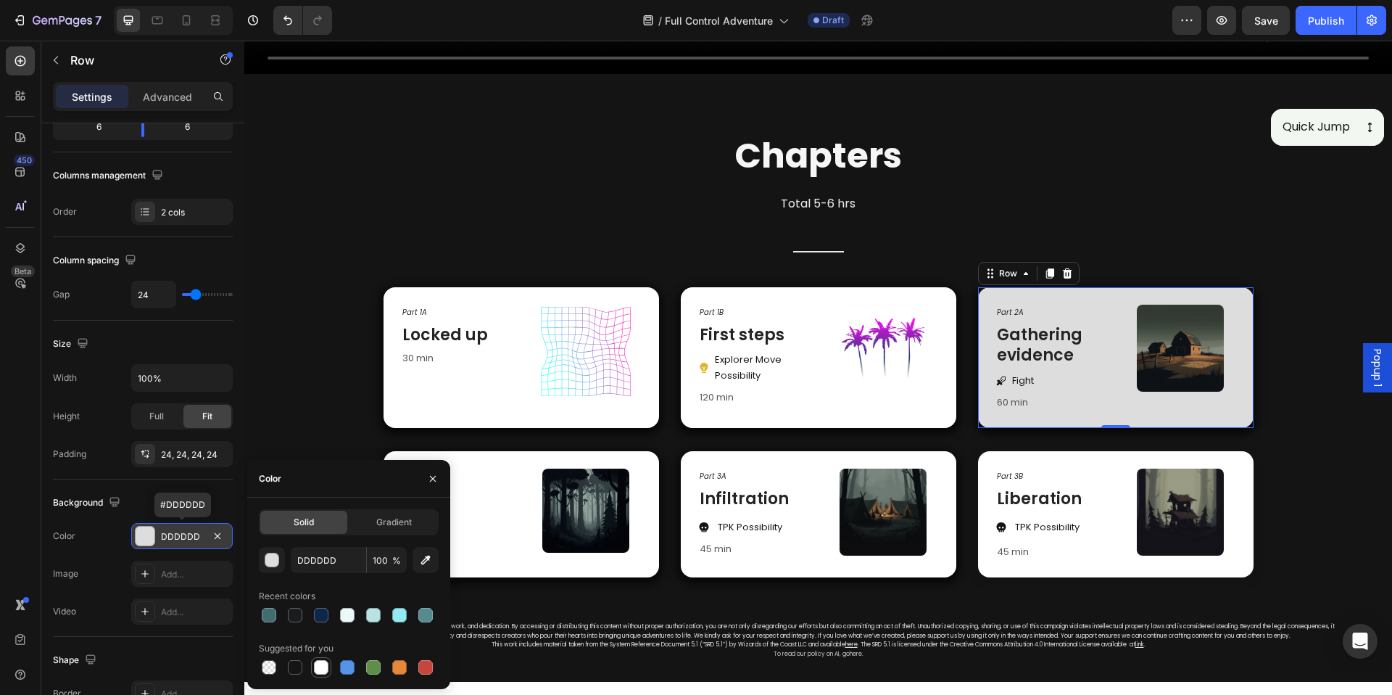
click at [314, 669] on div at bounding box center [321, 667] width 15 height 15
type input "FFFFFF"
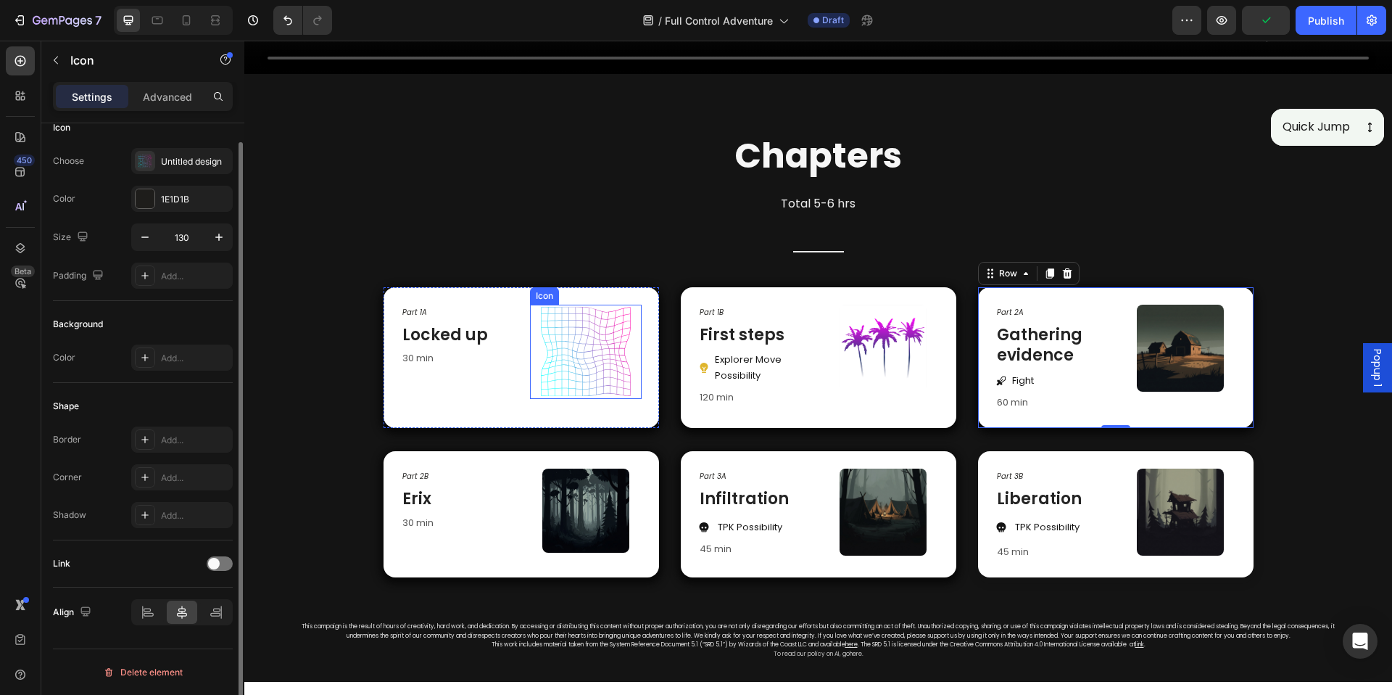
click at [554, 369] on icon at bounding box center [586, 352] width 94 height 94
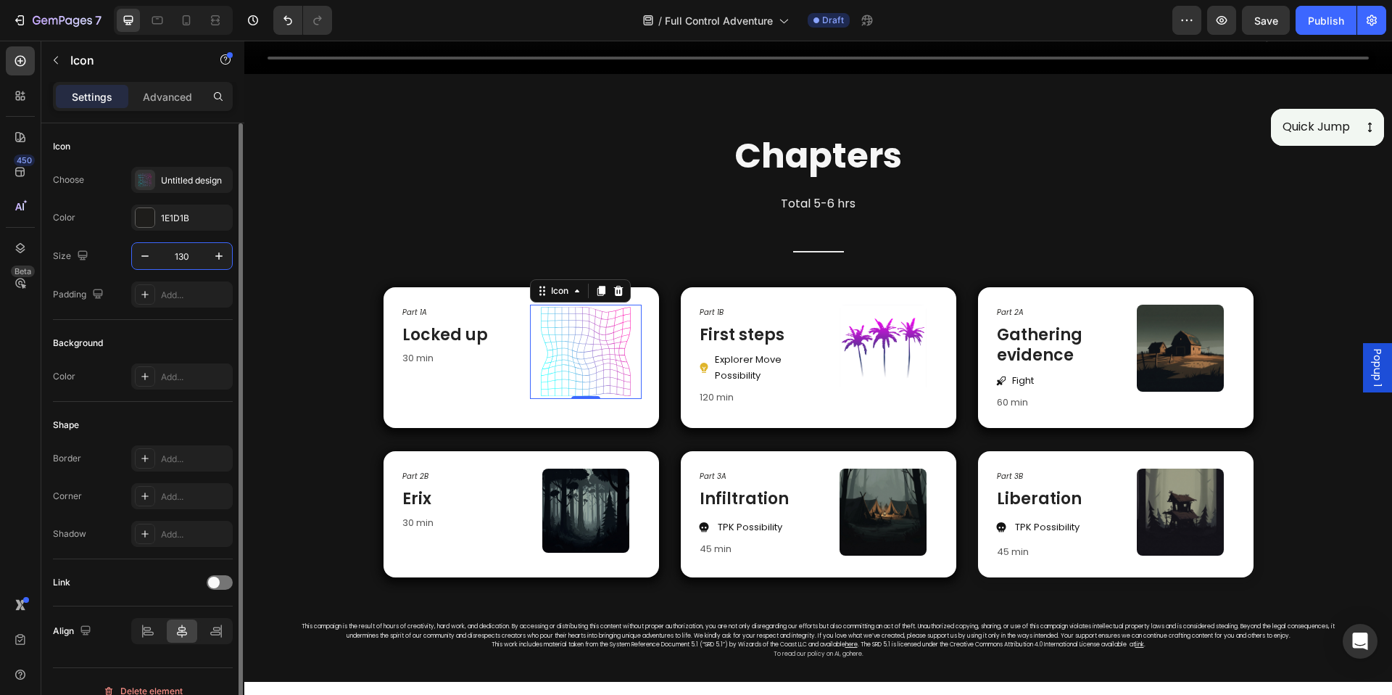
click at [158, 256] on input "130" at bounding box center [182, 256] width 48 height 26
click at [152, 259] on button "button" at bounding box center [145, 256] width 26 height 26
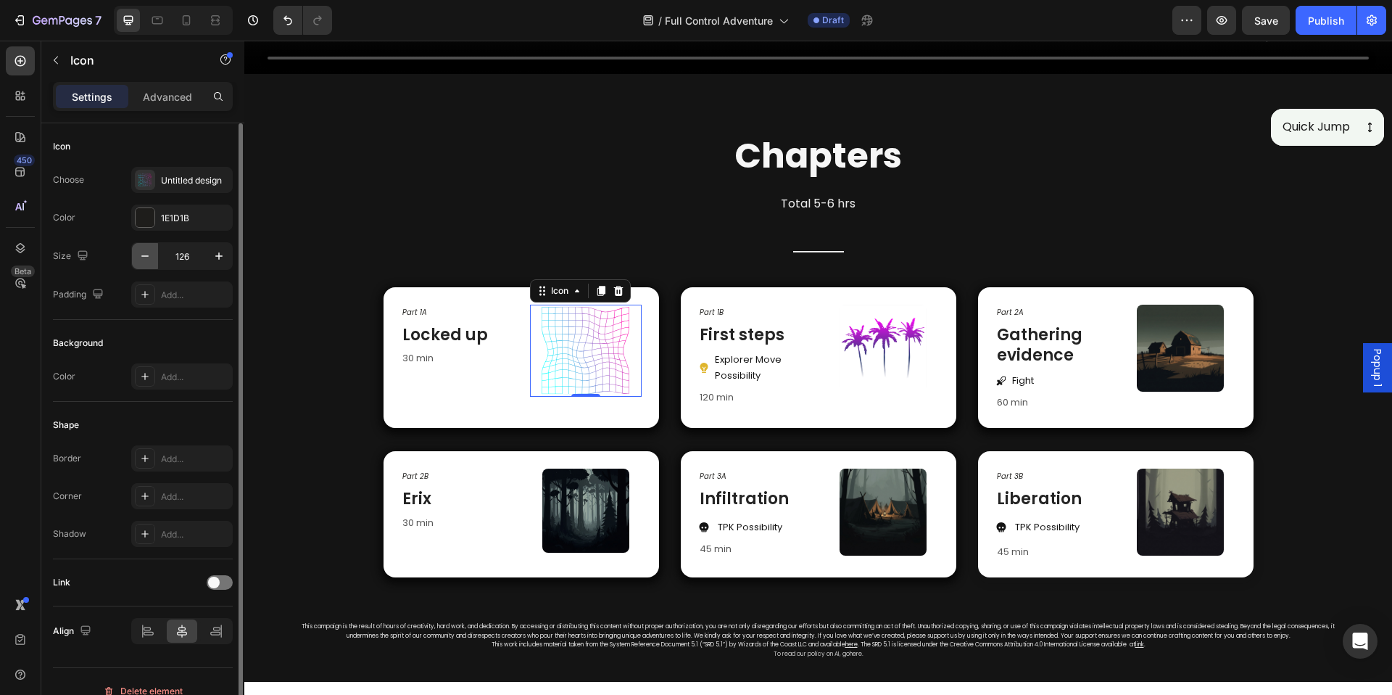
click at [152, 259] on button "button" at bounding box center [145, 256] width 26 height 26
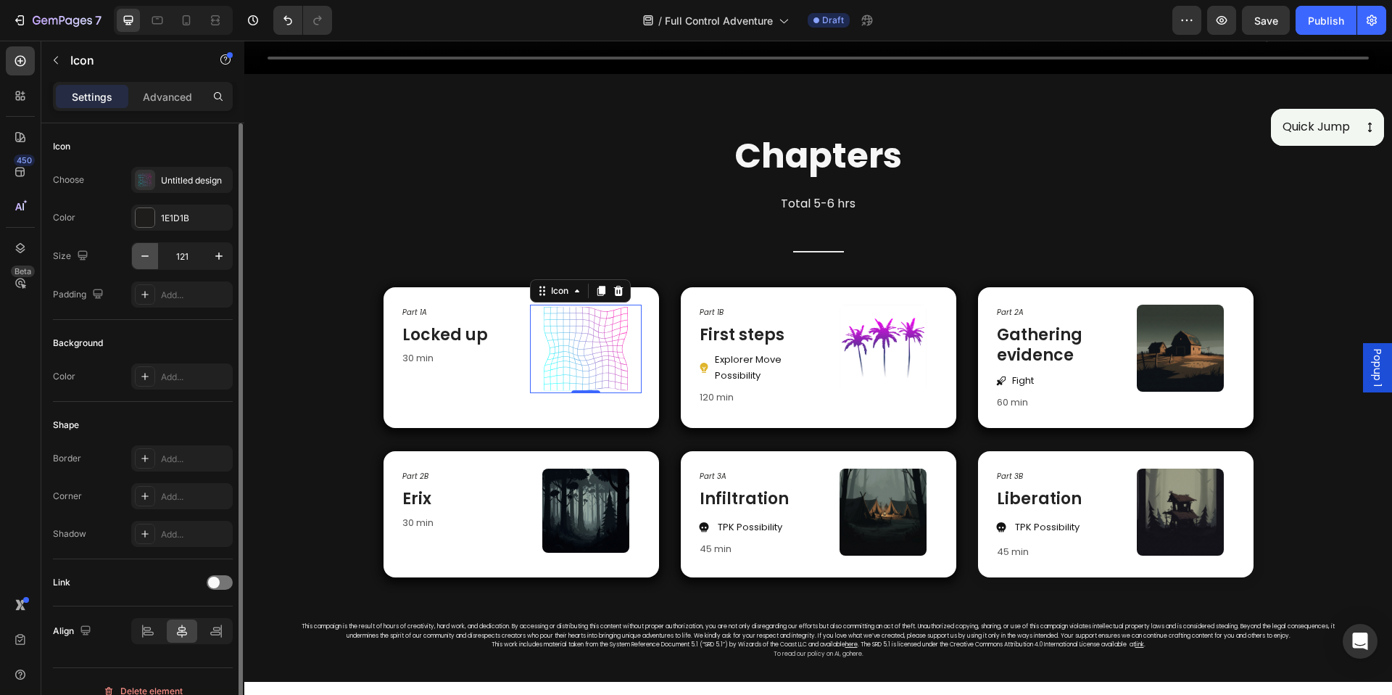
click at [152, 259] on button "button" at bounding box center [145, 256] width 26 height 26
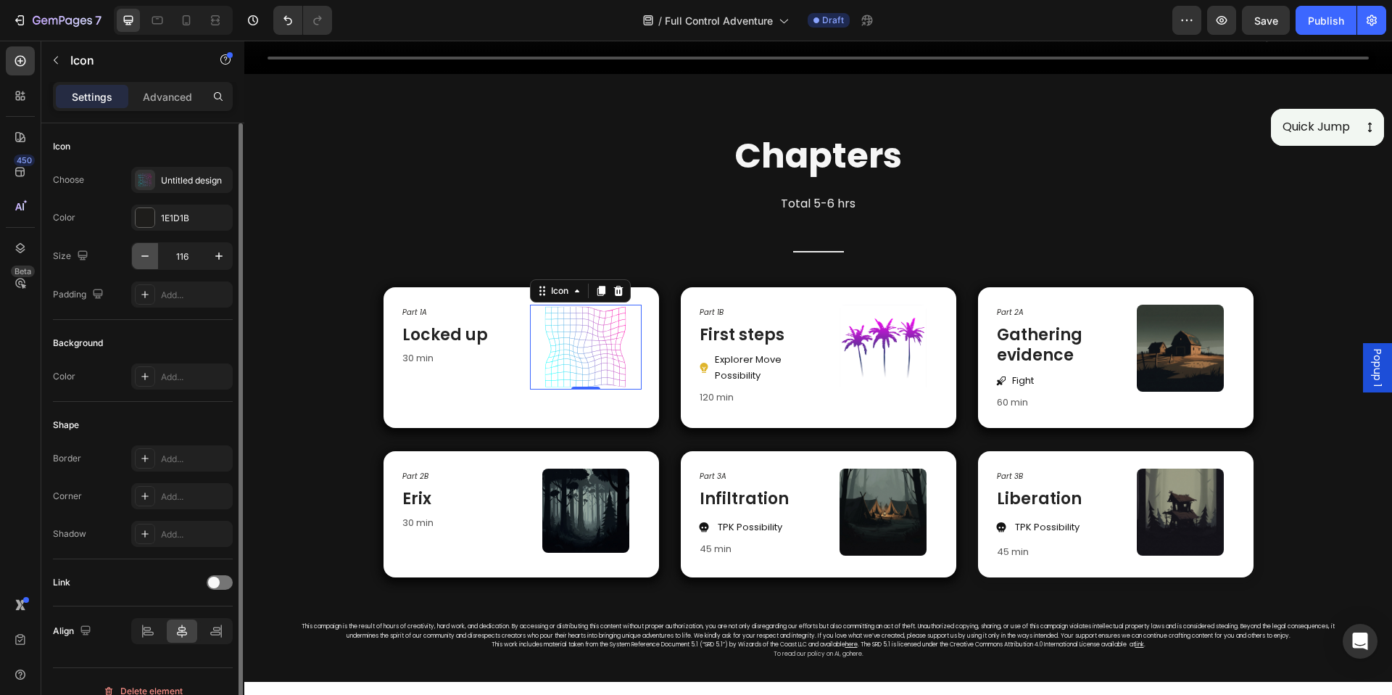
click at [152, 259] on button "button" at bounding box center [145, 256] width 26 height 26
type input "113"
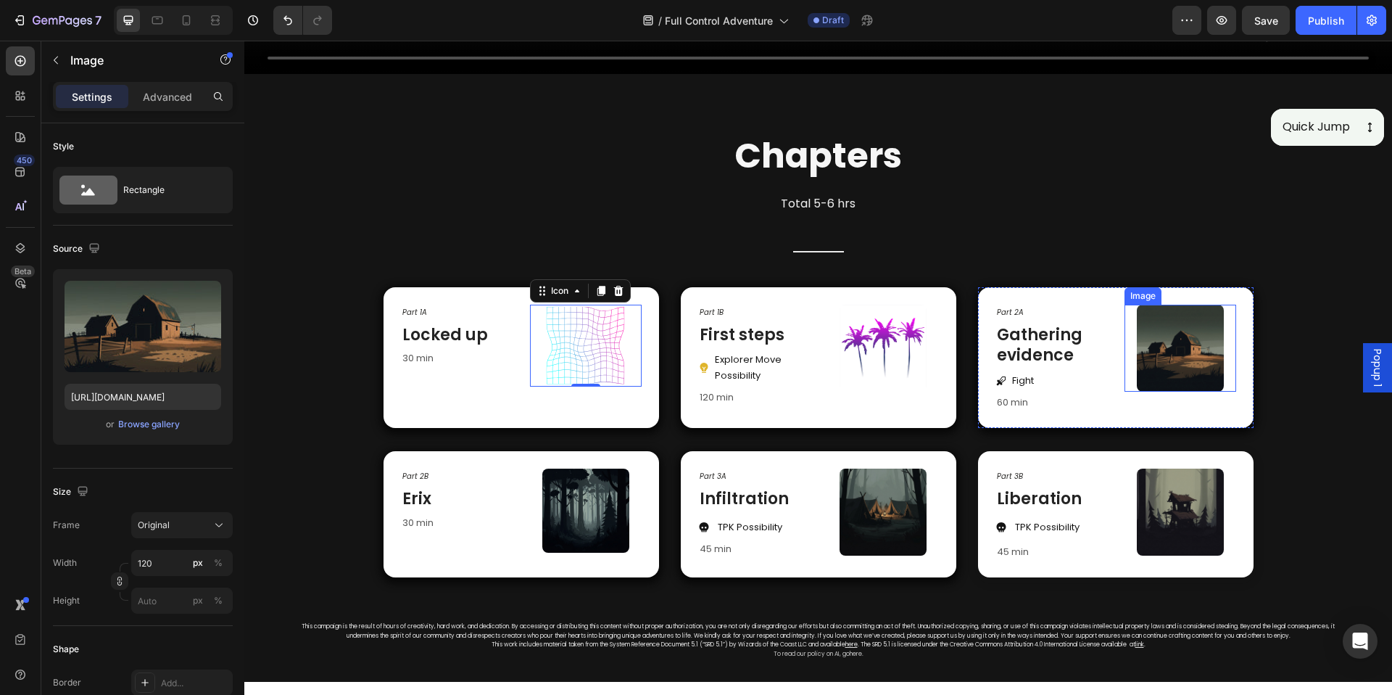
click at [1183, 360] on img at bounding box center [1180, 348] width 87 height 87
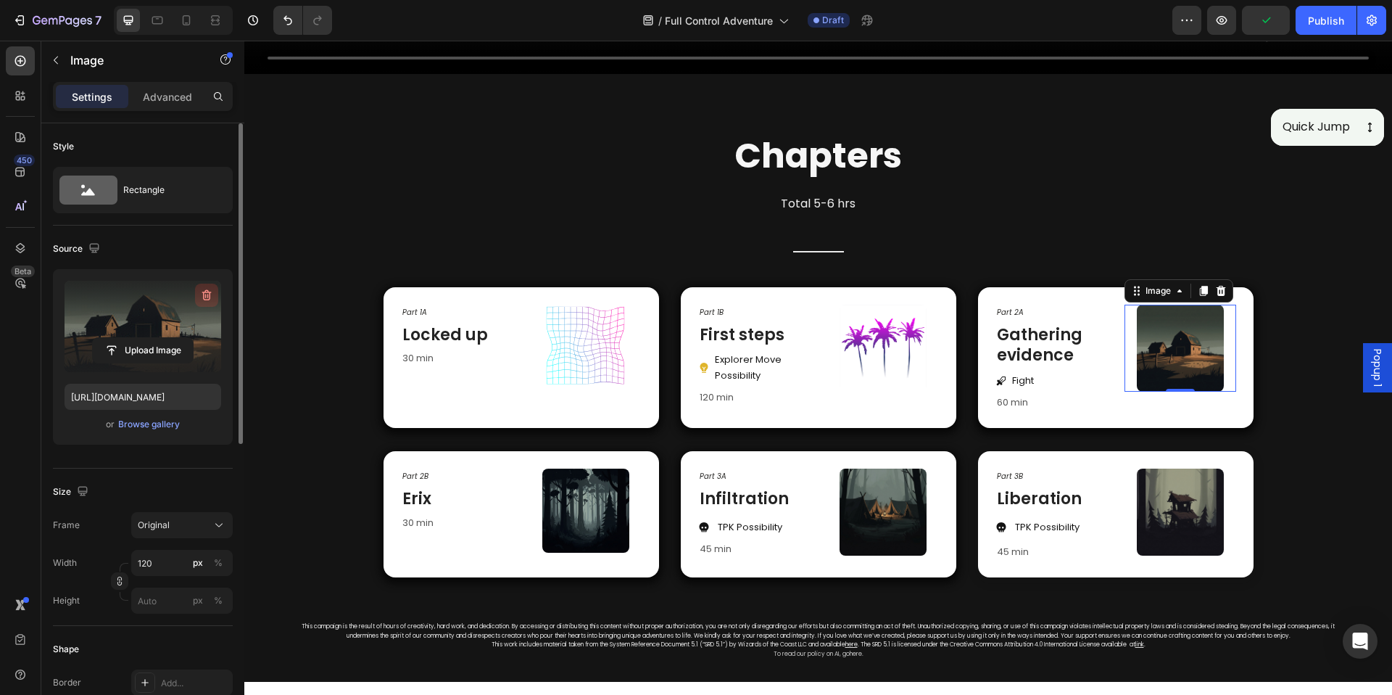
click at [210, 297] on icon "button" at bounding box center [206, 295] width 15 height 15
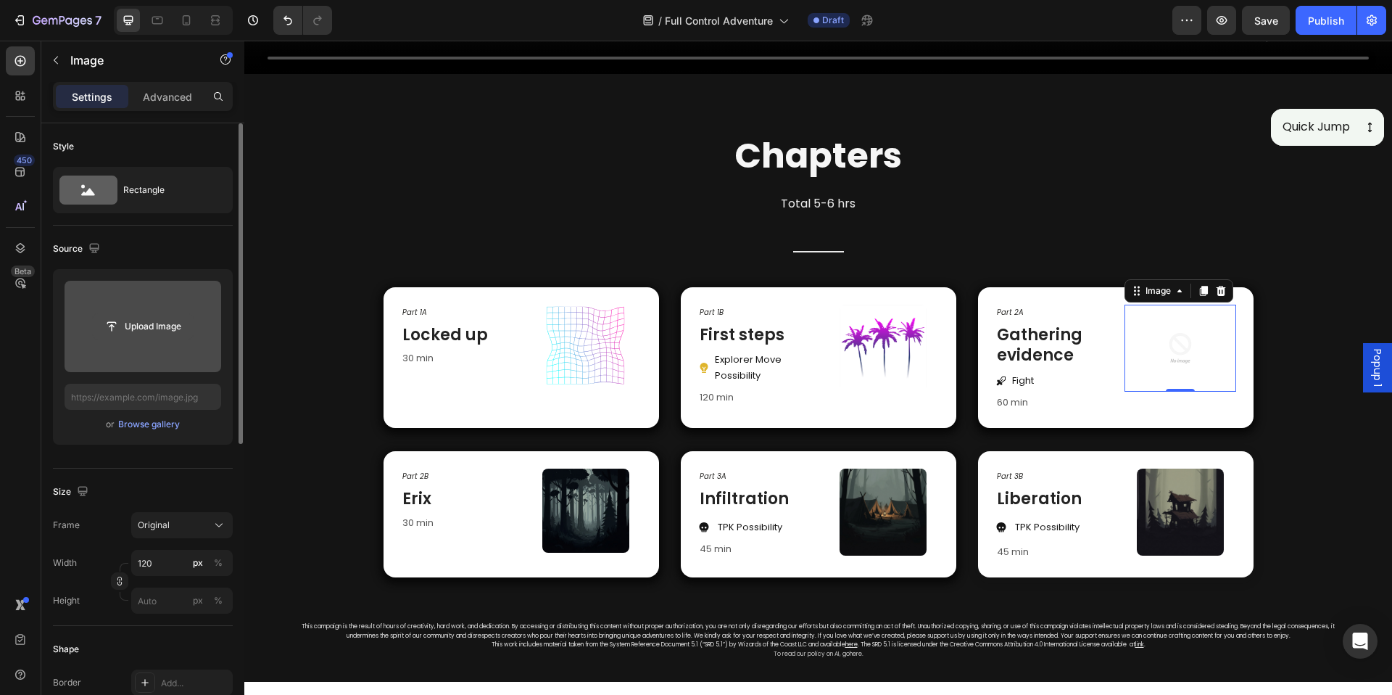
click at [148, 331] on input "file" at bounding box center [143, 326] width 100 height 25
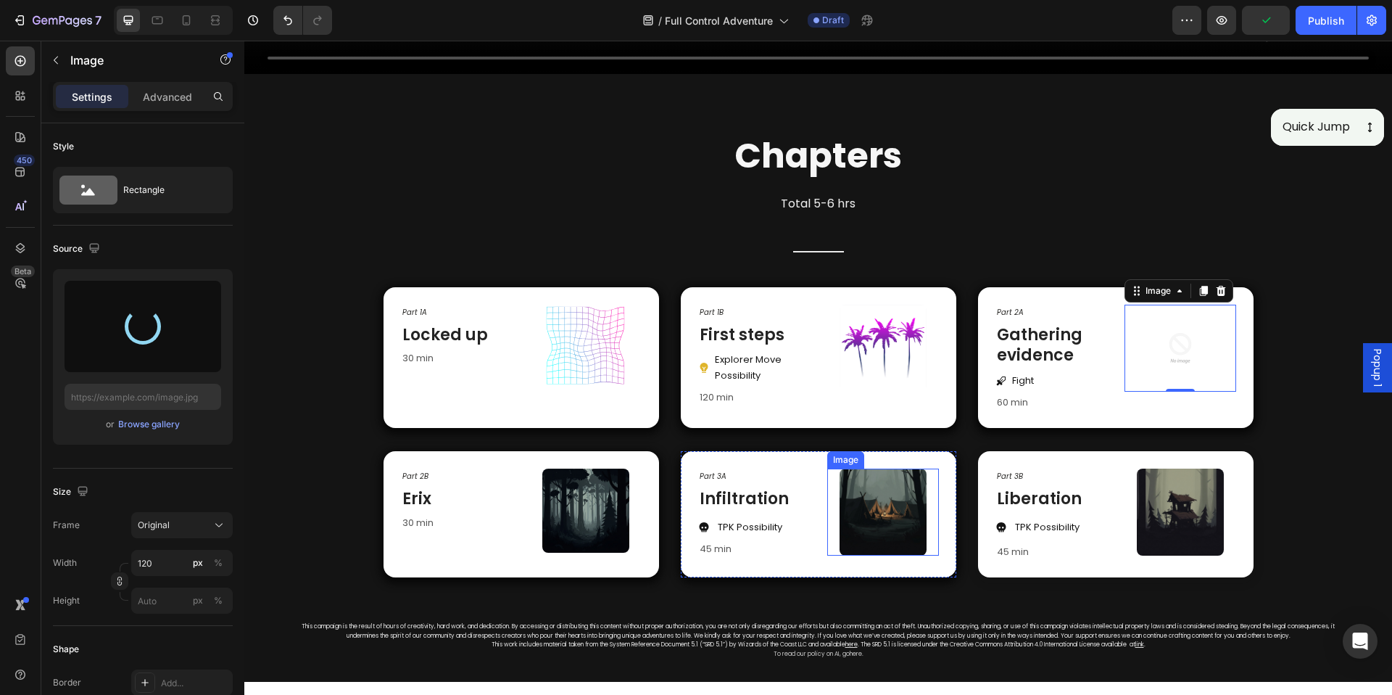
type input "https://cdn.shopify.com/s/files/1/0890/5841/0826/files/gempages_552089436922315…"
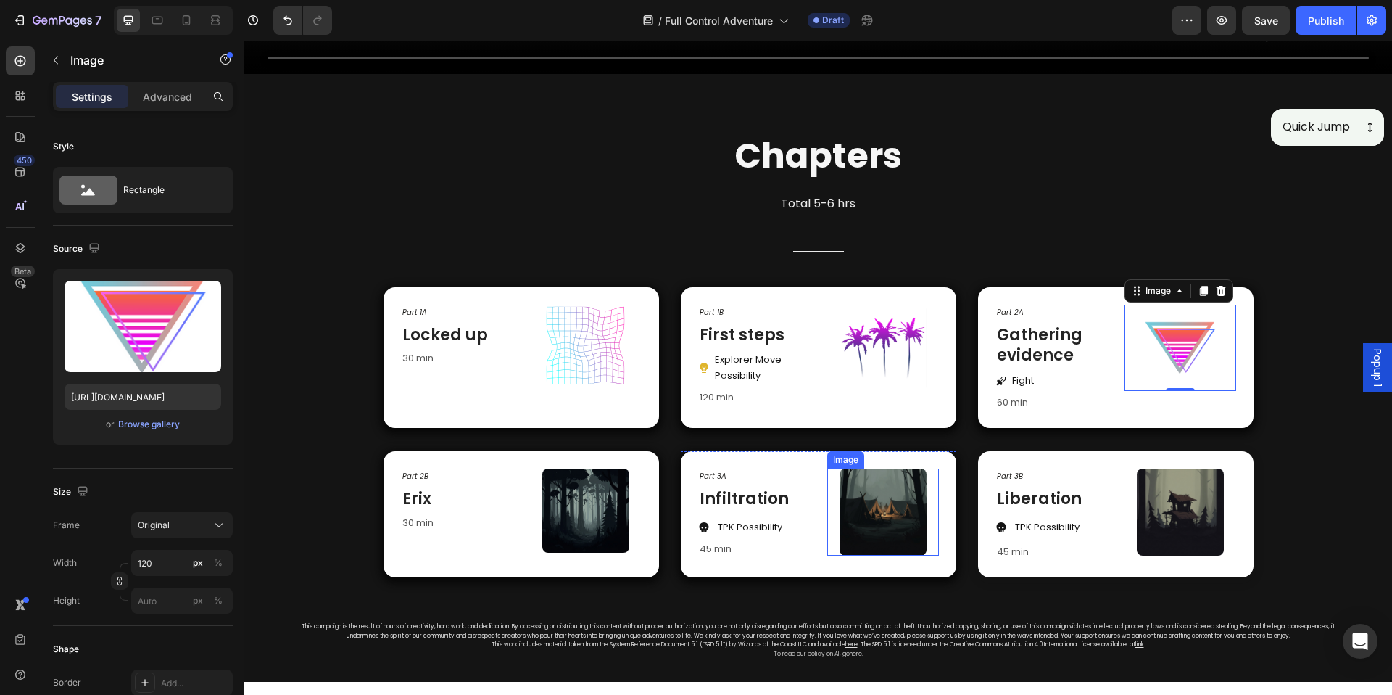
click at [865, 510] on img at bounding box center [883, 511] width 87 height 87
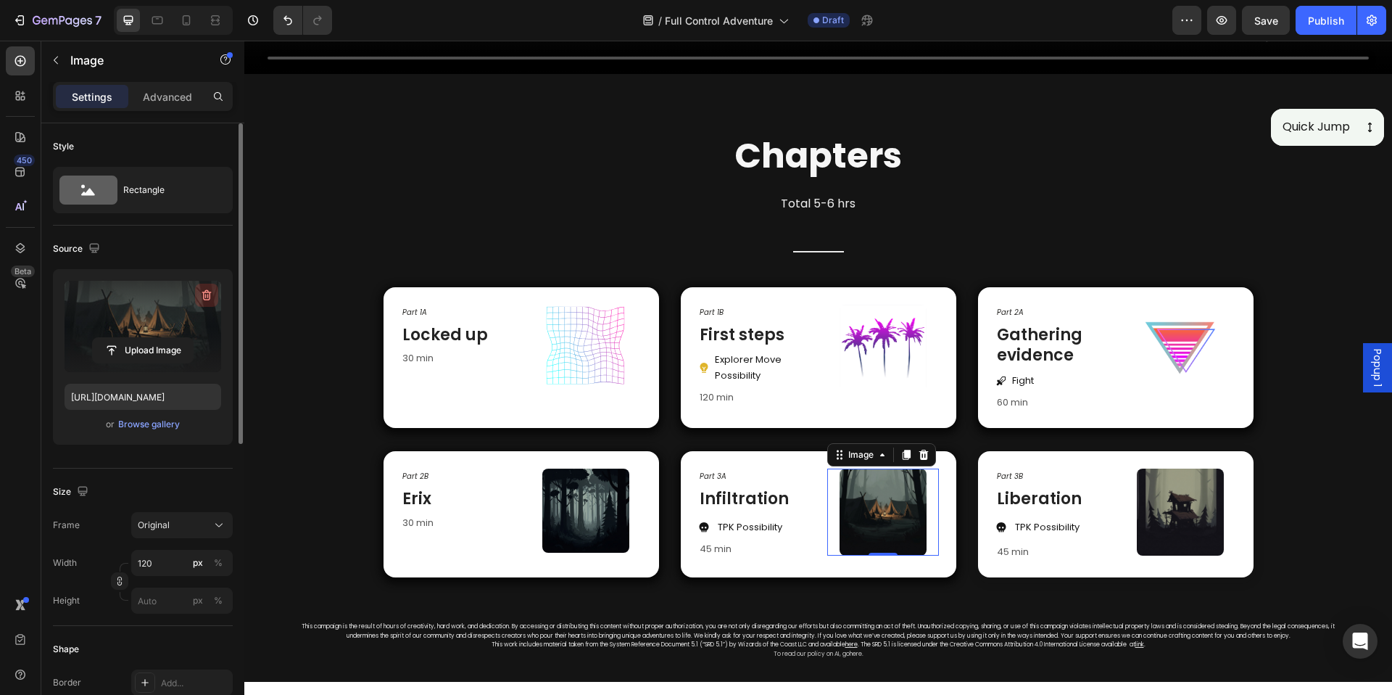
click at [210, 294] on icon "button" at bounding box center [206, 295] width 9 height 11
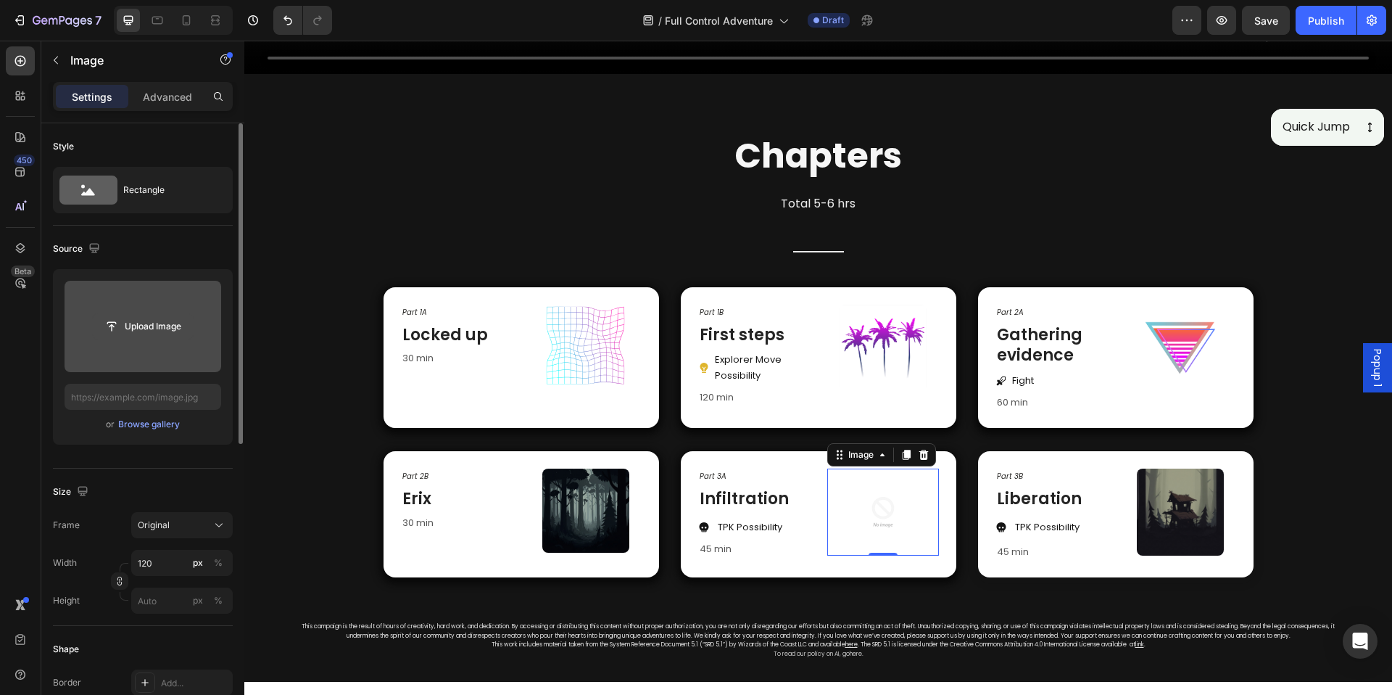
click at [157, 333] on input "file" at bounding box center [143, 326] width 100 height 25
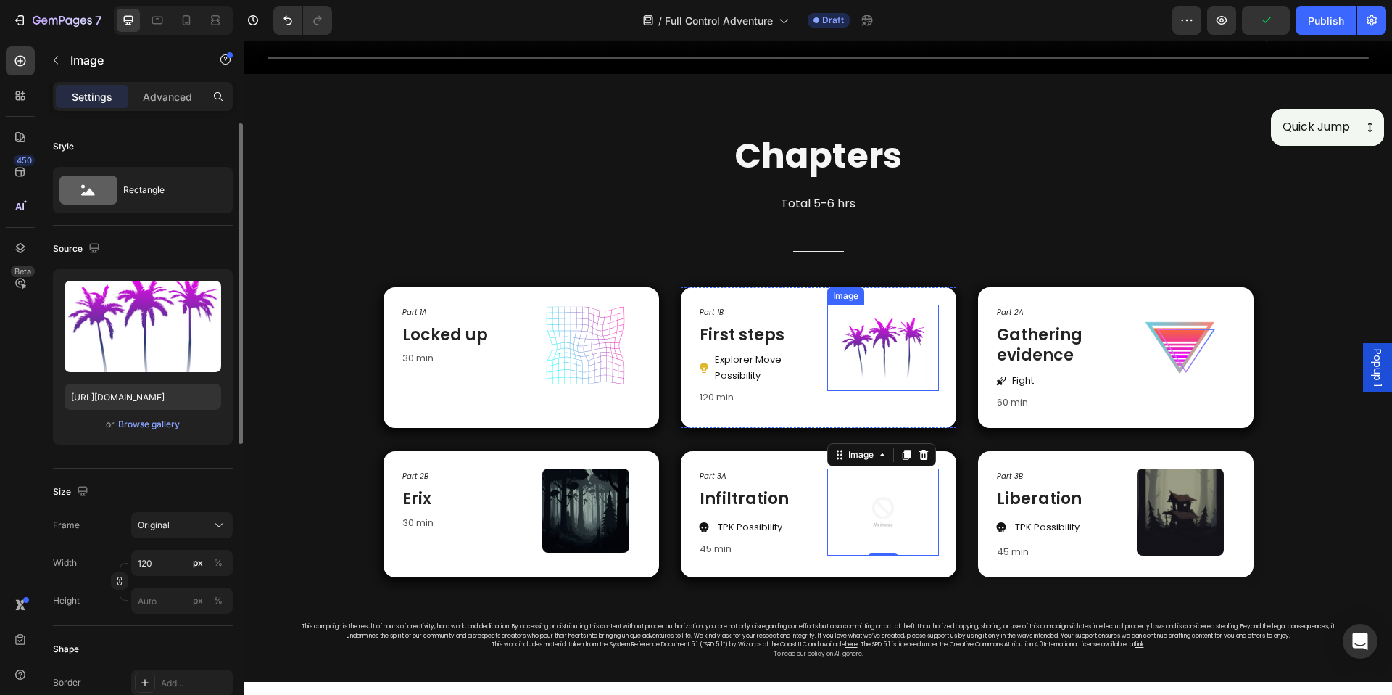
click at [885, 351] on img at bounding box center [883, 348] width 87 height 87
click at [905, 492] on img at bounding box center [883, 511] width 87 height 87
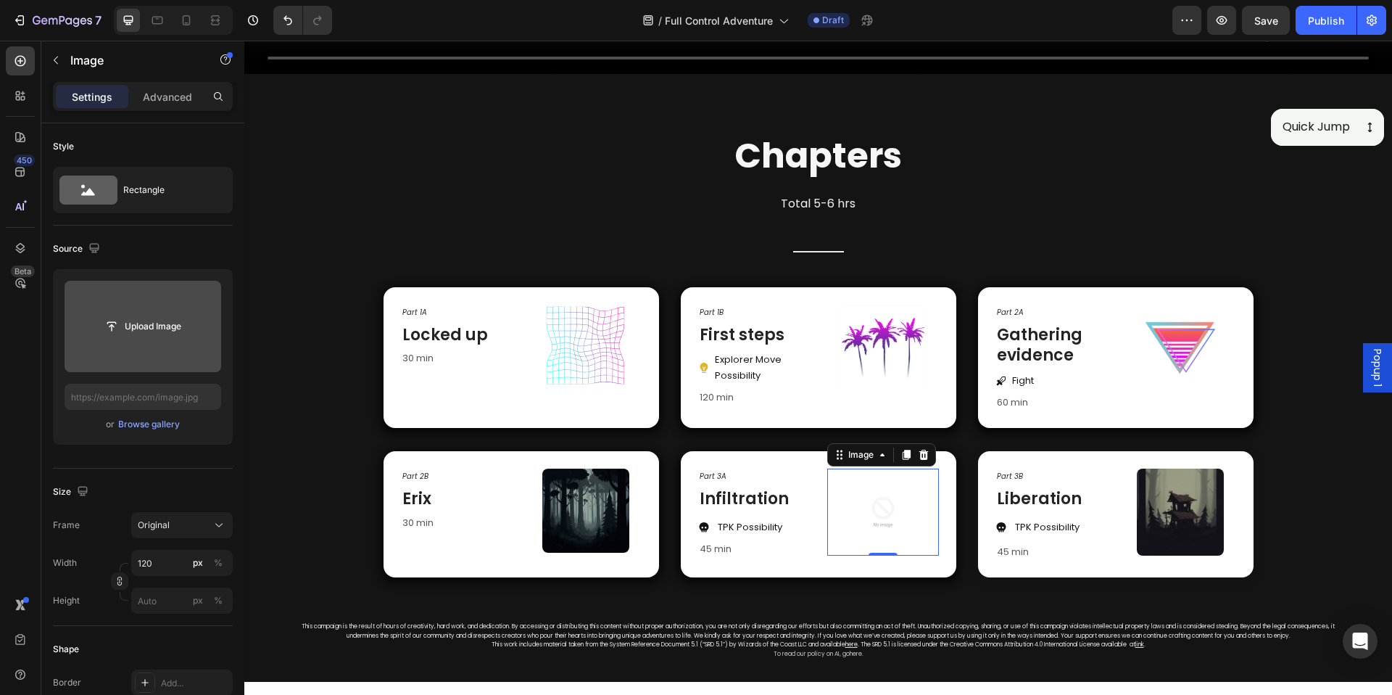
click at [152, 322] on input "file" at bounding box center [143, 326] width 100 height 25
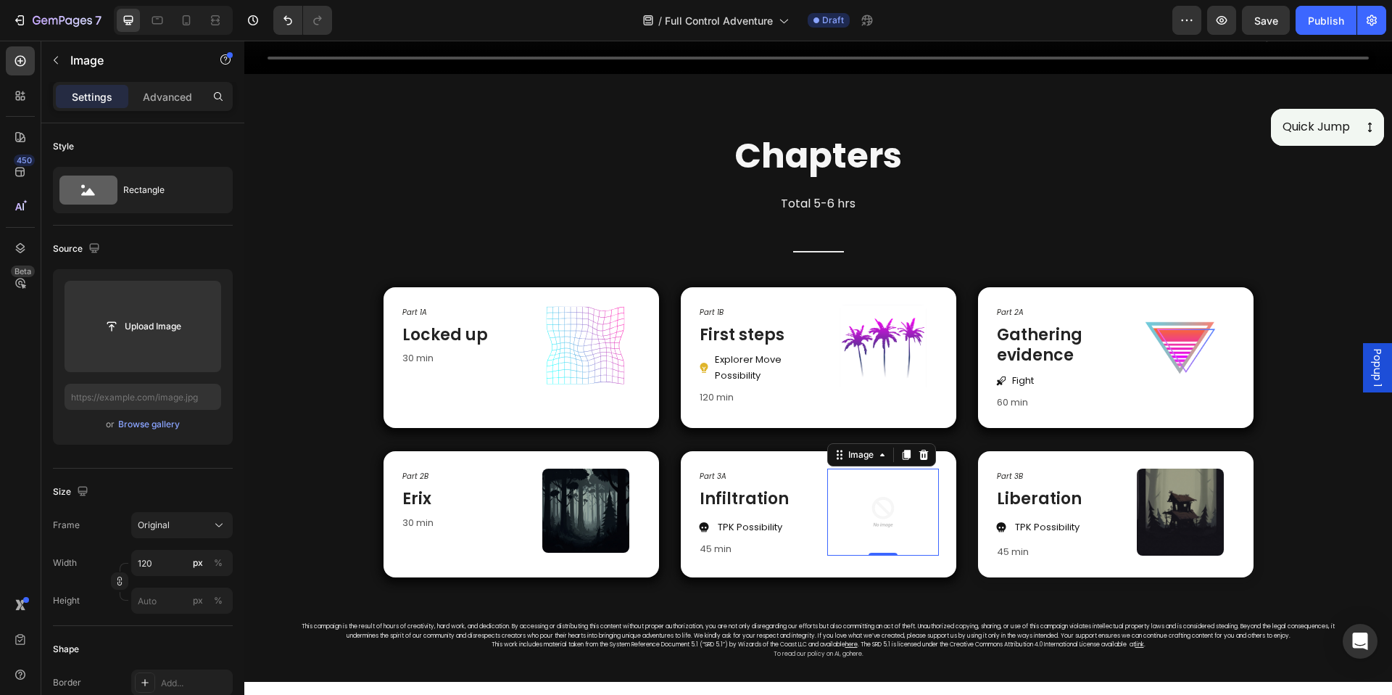
type input "https://cdn.shopify.com/s/files/1/0890/5841/0826/files/gempages_552089436922315…"
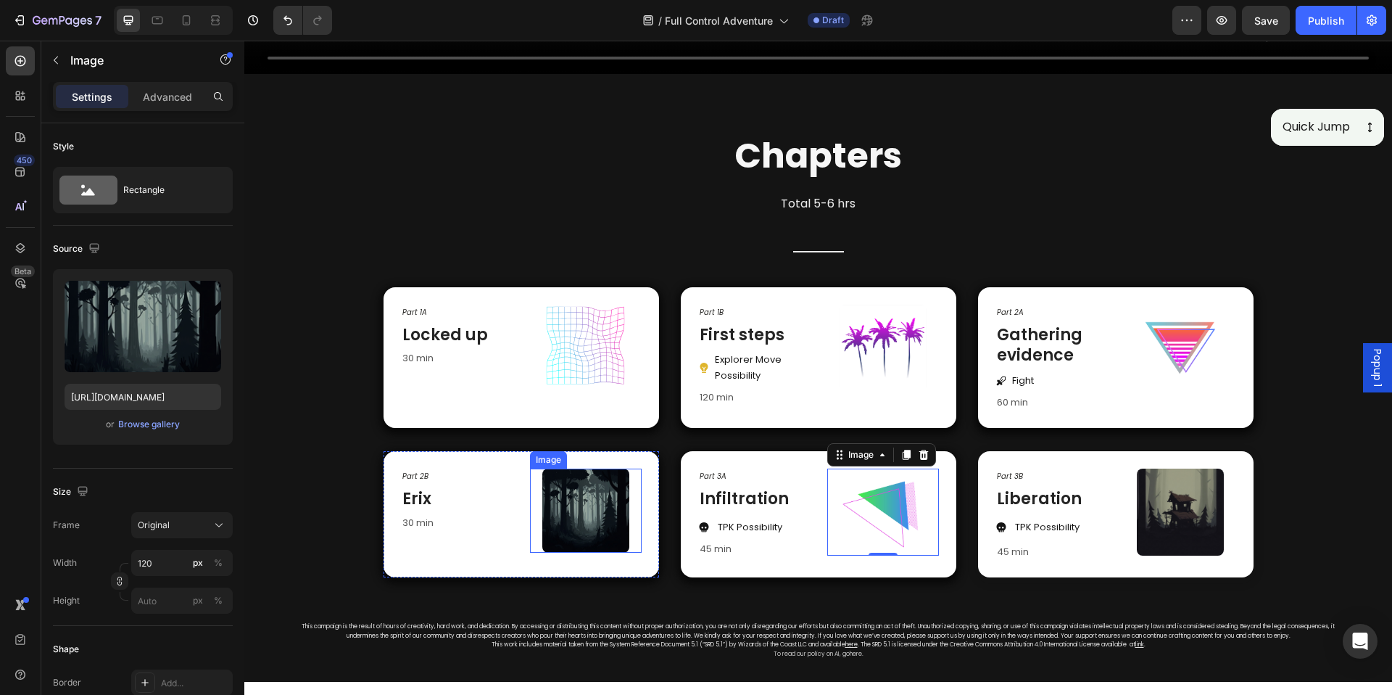
click at [579, 499] on img at bounding box center [585, 510] width 87 height 84
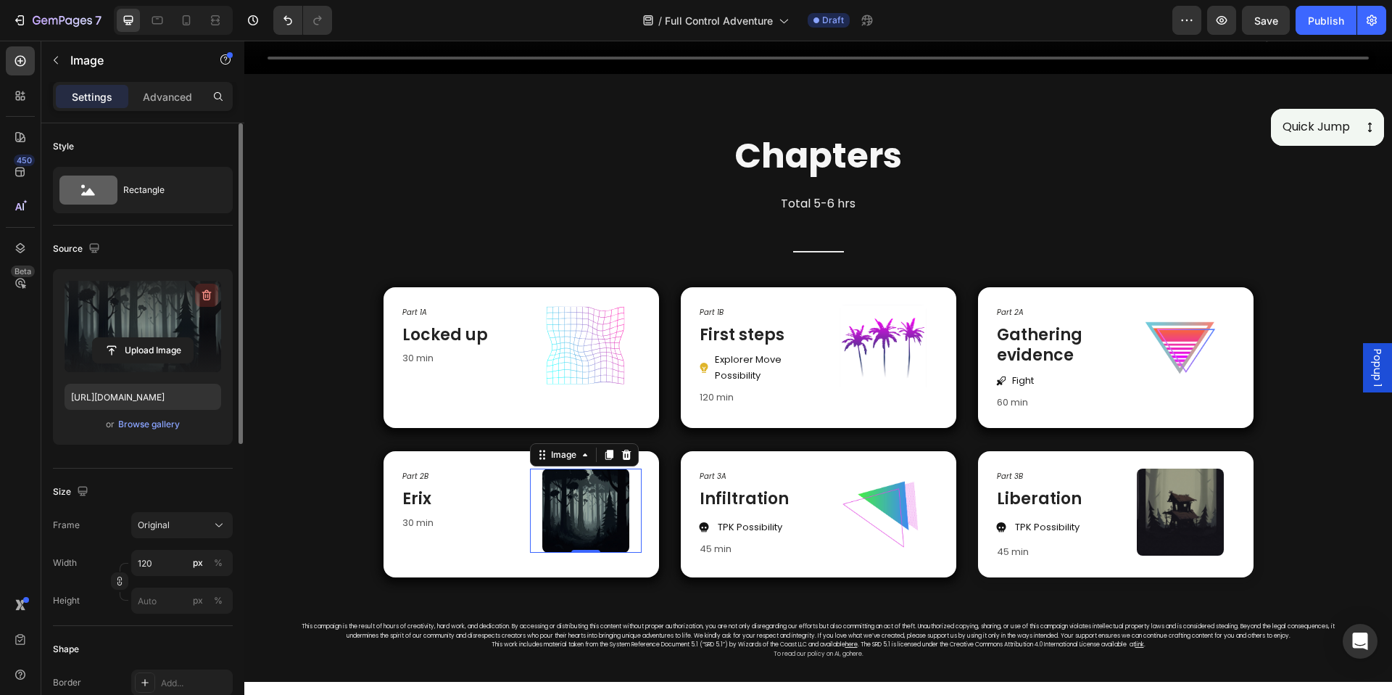
click at [203, 300] on icon "button" at bounding box center [206, 295] width 15 height 15
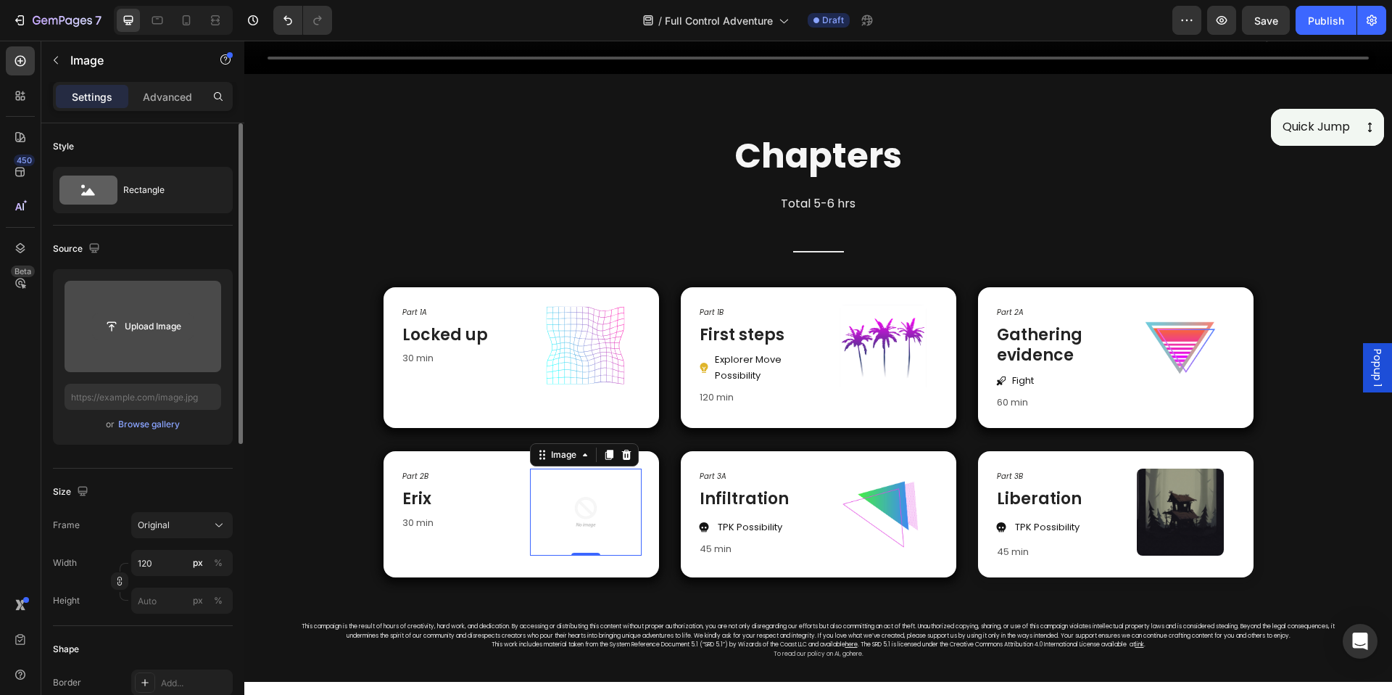
click at [170, 331] on input "file" at bounding box center [143, 326] width 100 height 25
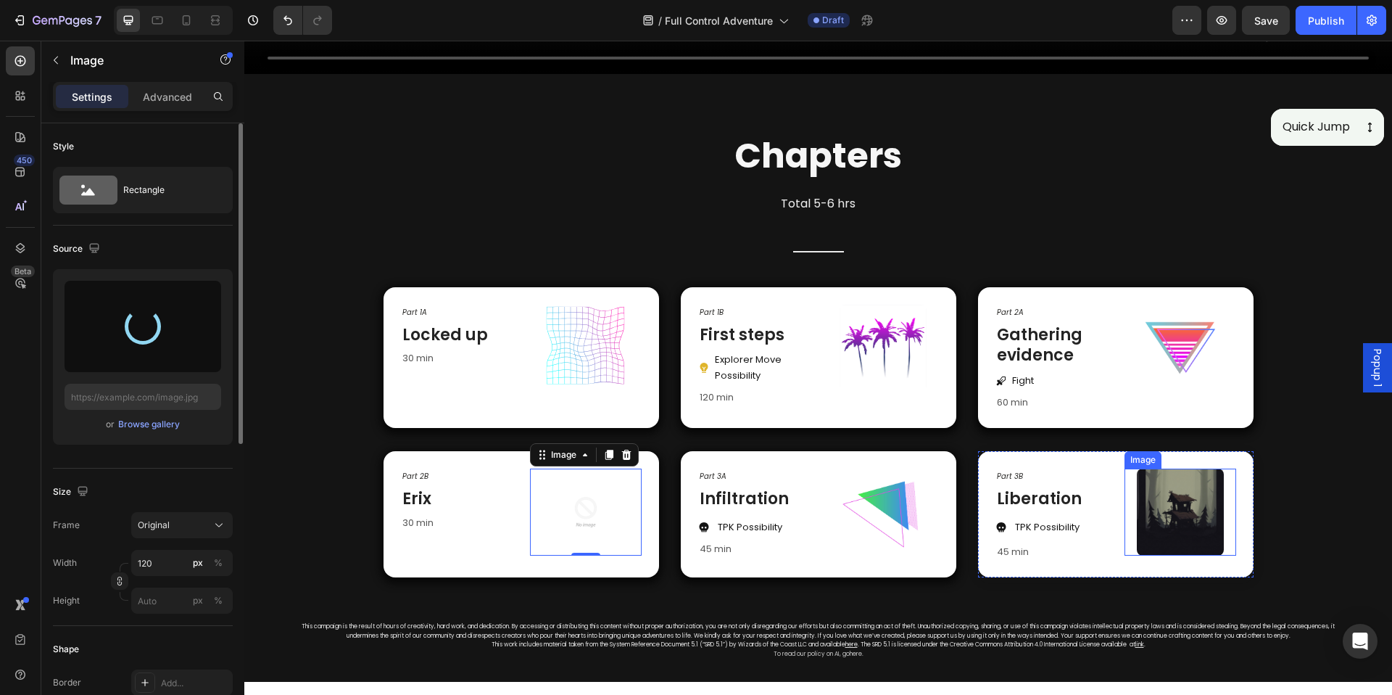
type input "https://cdn.shopify.com/s/files/1/0890/5841/0826/files/gempages_552089436922315…"
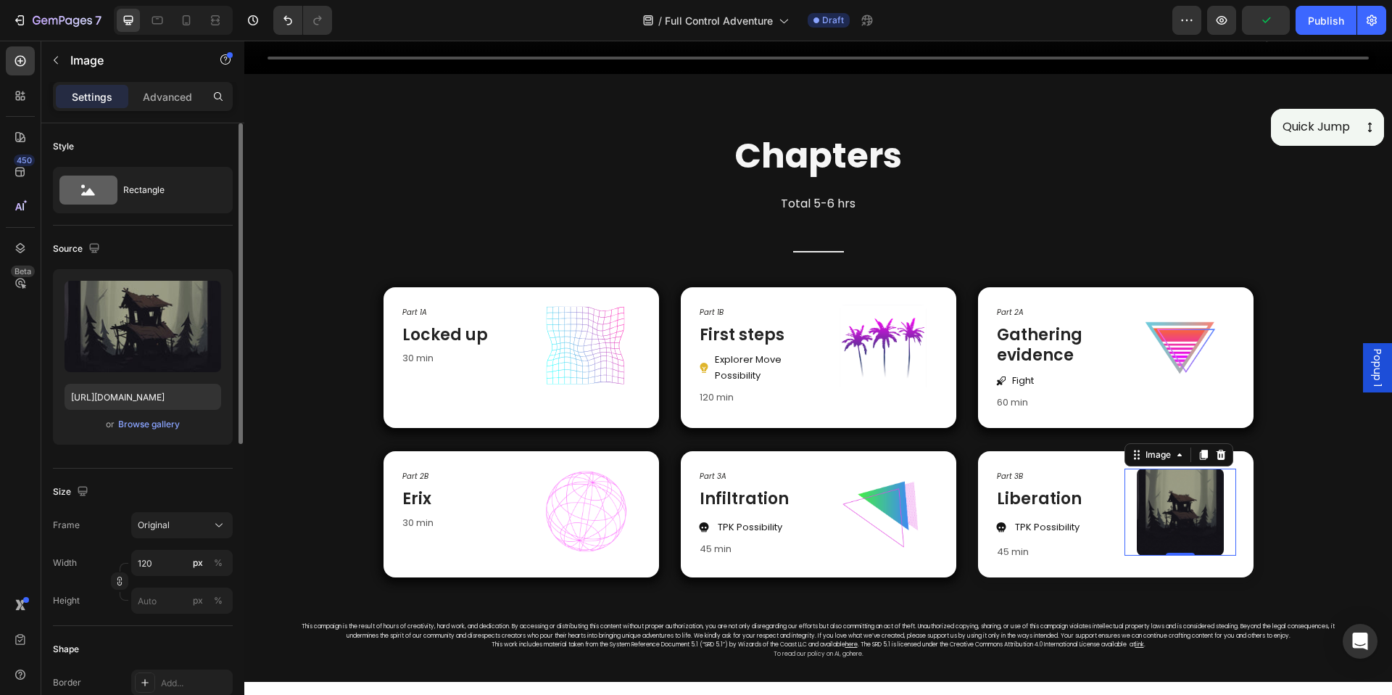
click at [1193, 503] on img at bounding box center [1180, 511] width 87 height 87
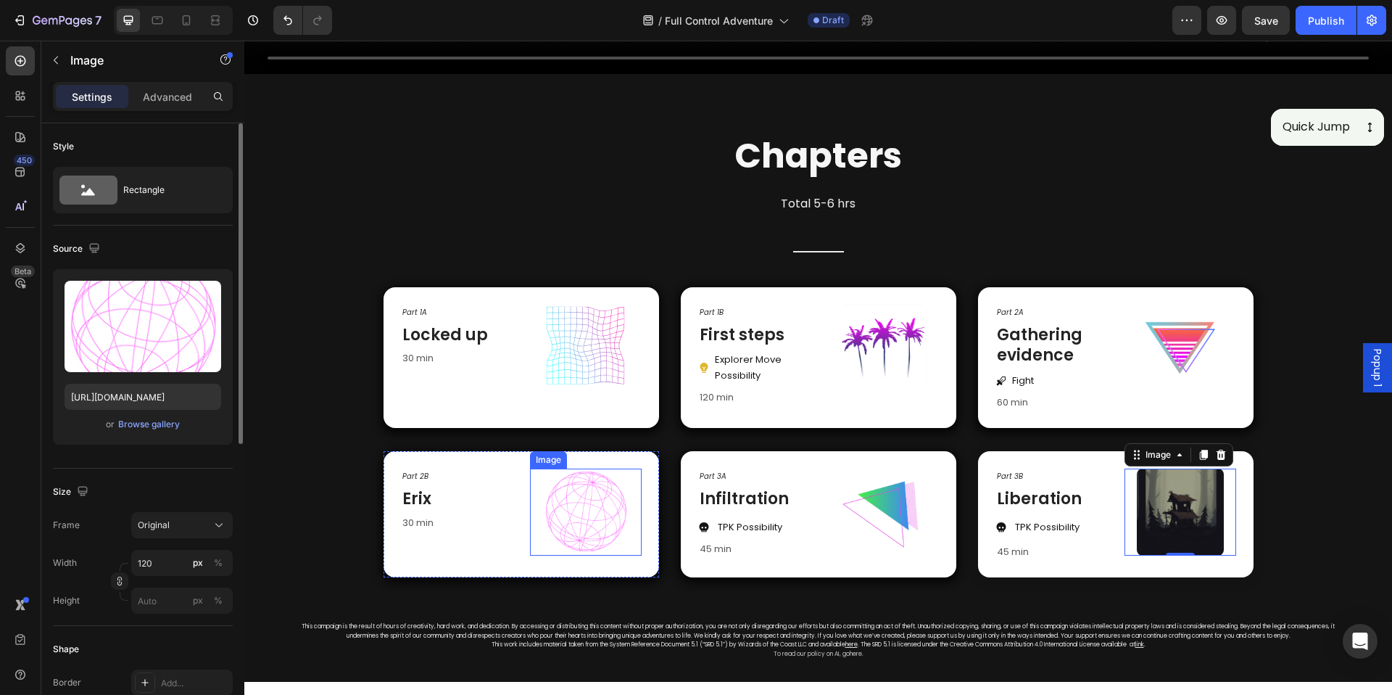
click at [602, 506] on img at bounding box center [585, 511] width 87 height 87
click at [1155, 483] on img at bounding box center [1180, 511] width 87 height 87
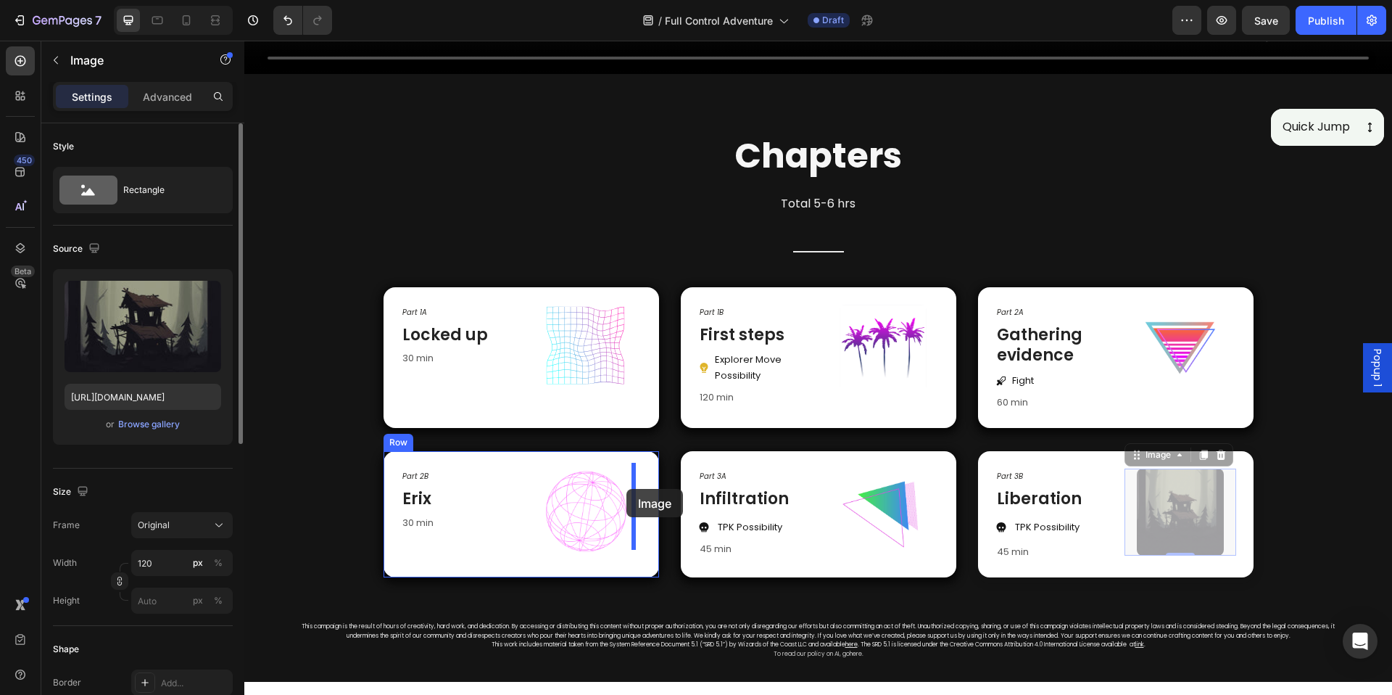
drag, startPoint x: 1144, startPoint y: 455, endPoint x: 627, endPoint y: 489, distance: 518.9
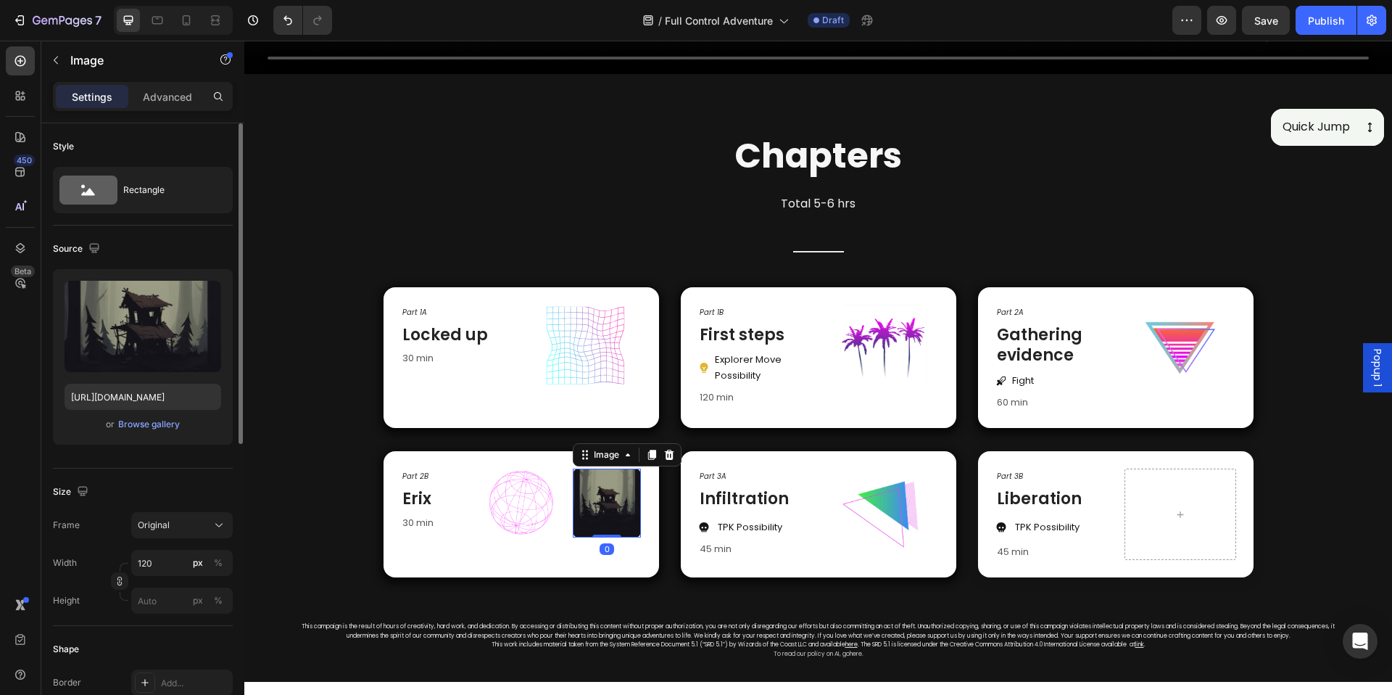
click at [573, 495] on img at bounding box center [607, 502] width 69 height 69
click at [516, 493] on img at bounding box center [521, 502] width 69 height 69
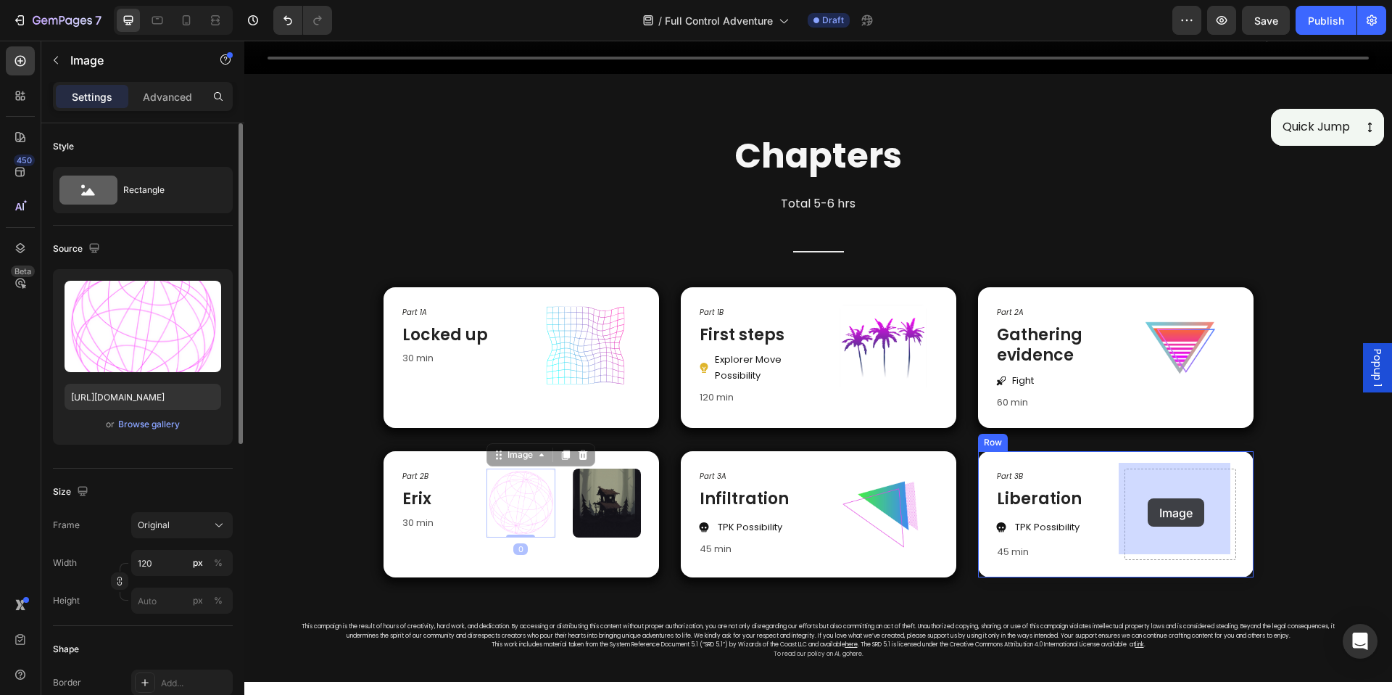
drag, startPoint x: 513, startPoint y: 452, endPoint x: 1149, endPoint y: 498, distance: 637.7
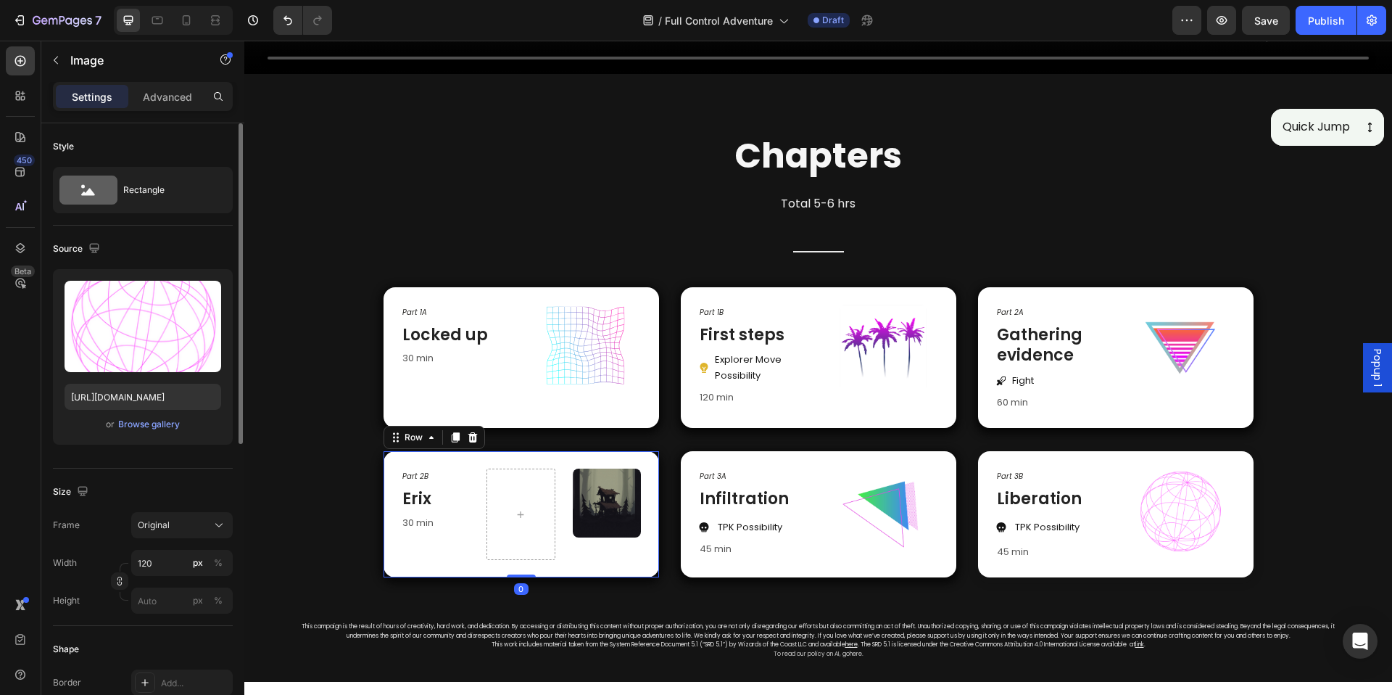
click at [554, 494] on div "Part 2B Text Block Erix Heading 30 min Text block Image Row 0" at bounding box center [522, 514] width 276 height 126
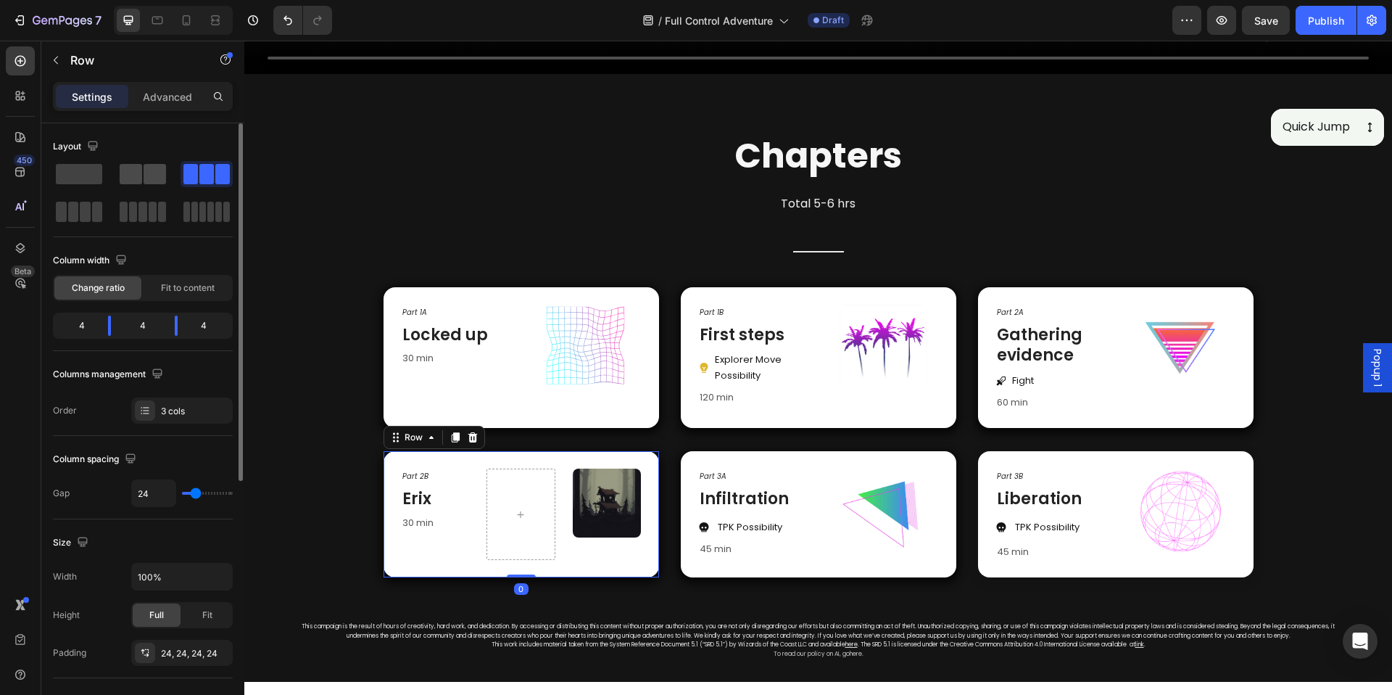
click at [133, 178] on span at bounding box center [131, 174] width 22 height 20
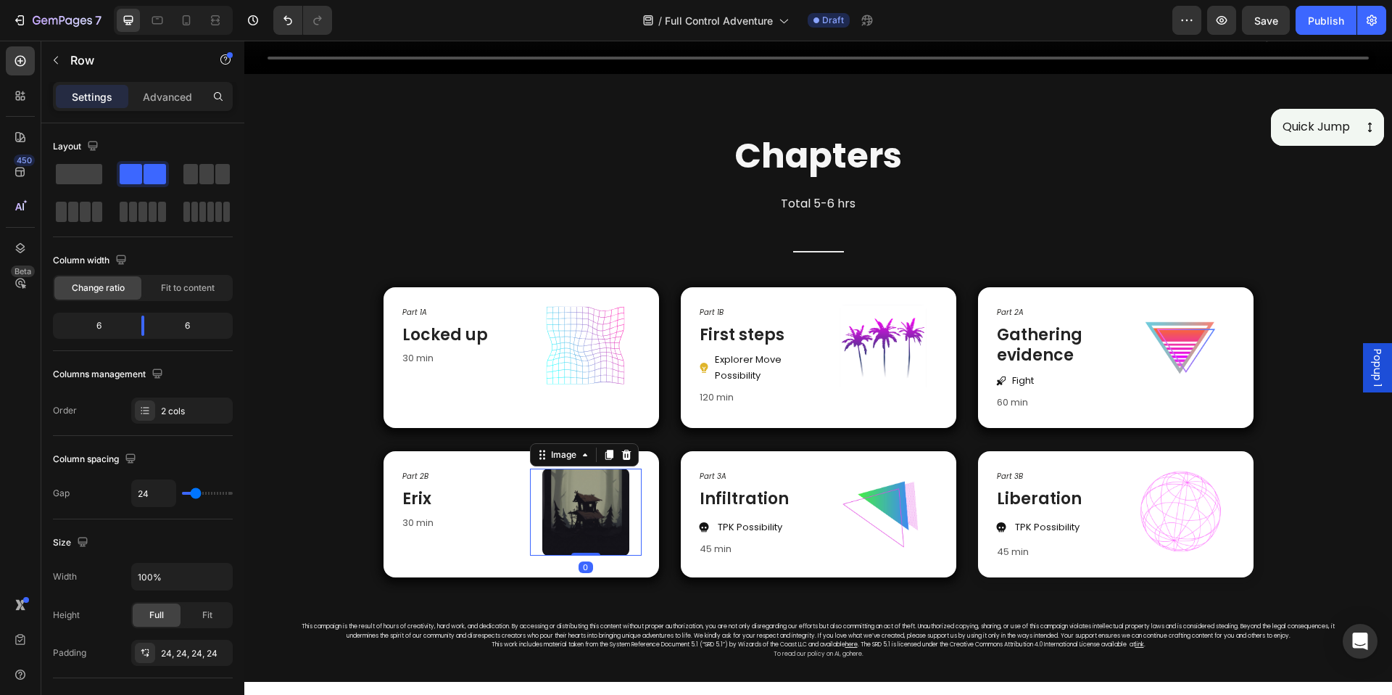
click at [616, 497] on img at bounding box center [585, 511] width 87 height 87
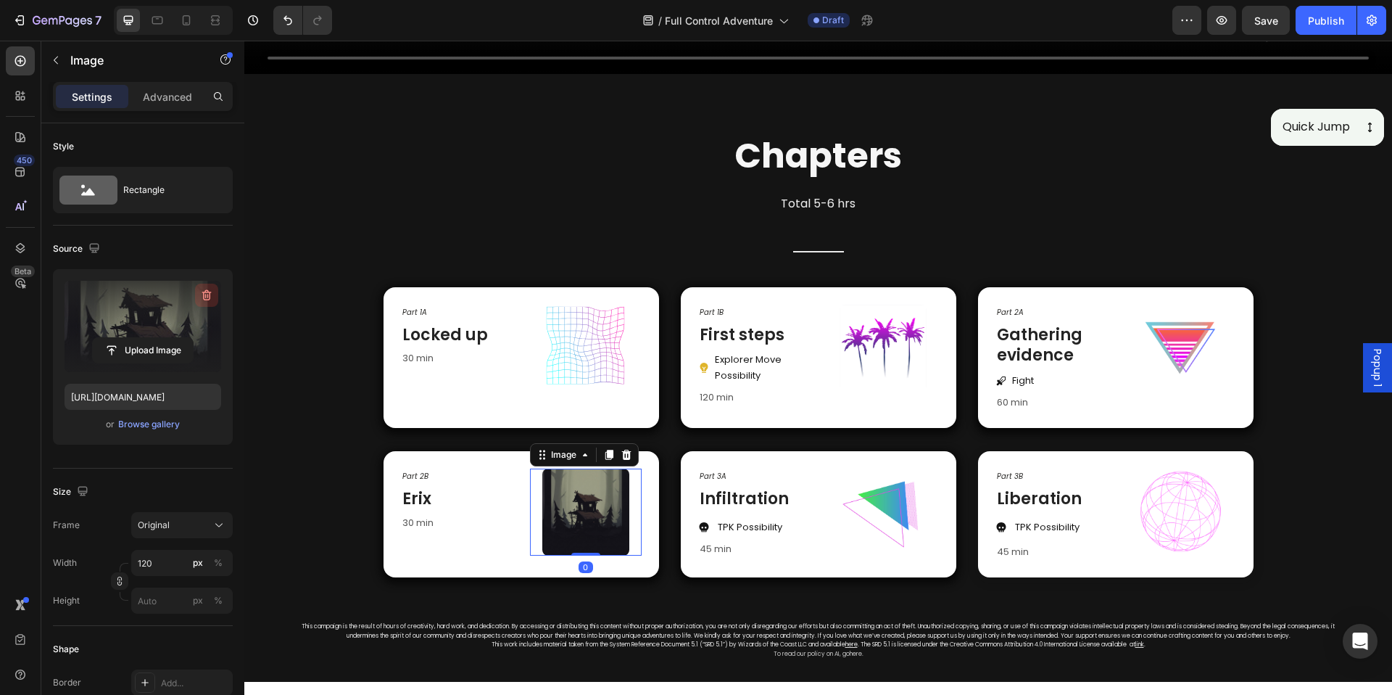
click at [207, 297] on icon "button" at bounding box center [206, 295] width 15 height 15
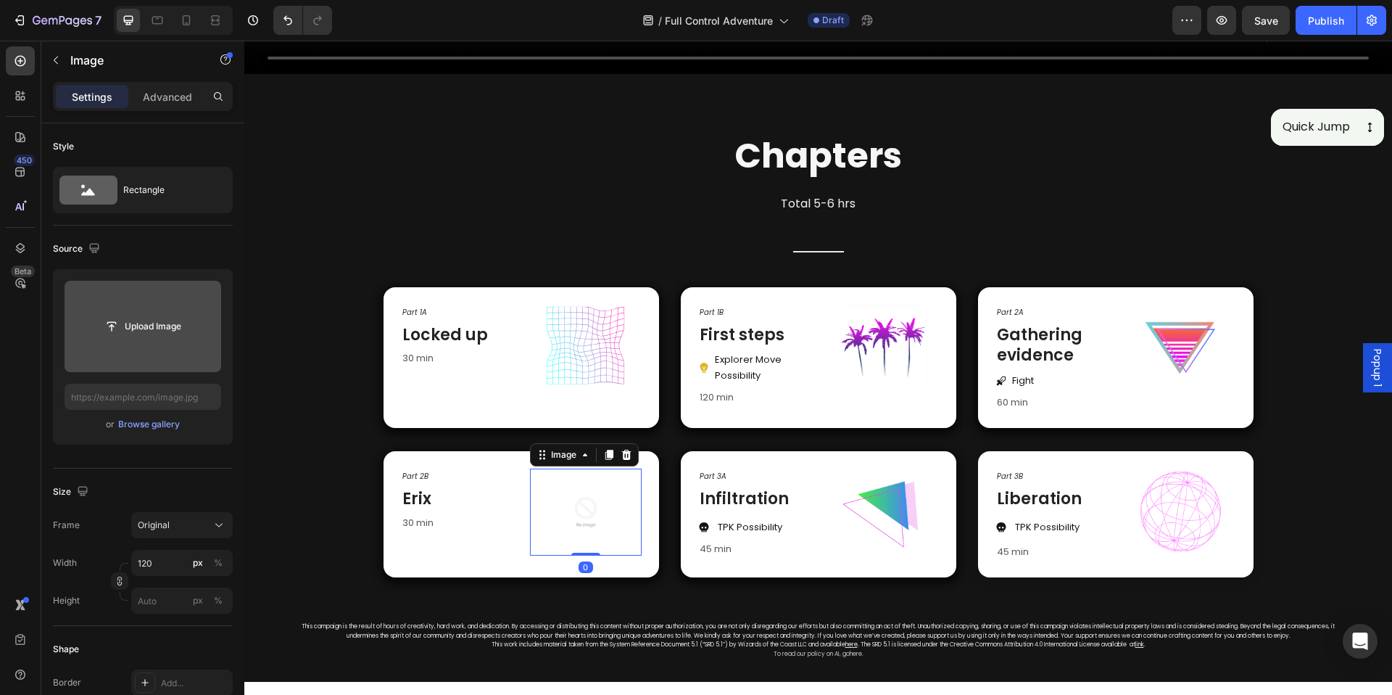
click at [146, 323] on input "file" at bounding box center [143, 326] width 100 height 25
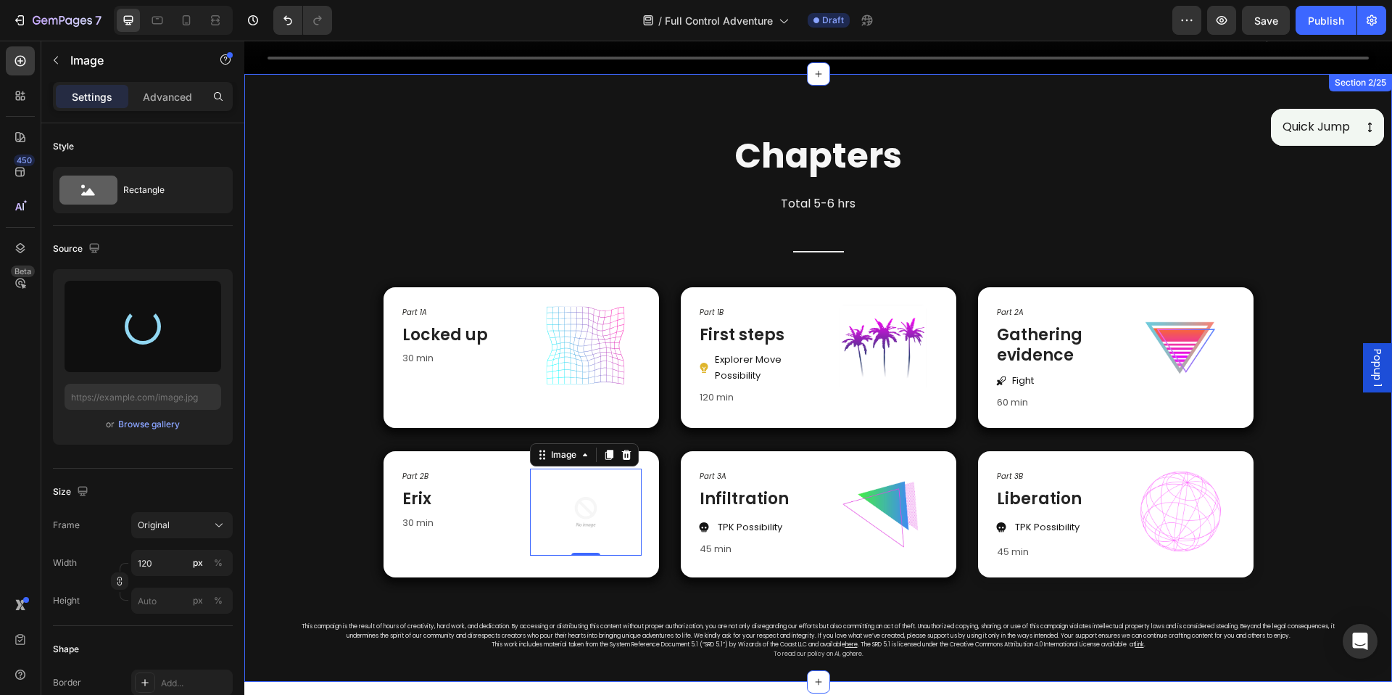
type input "https://cdn.shopify.com/s/files/1/0890/5841/0826/files/gempages_552089436922315…"
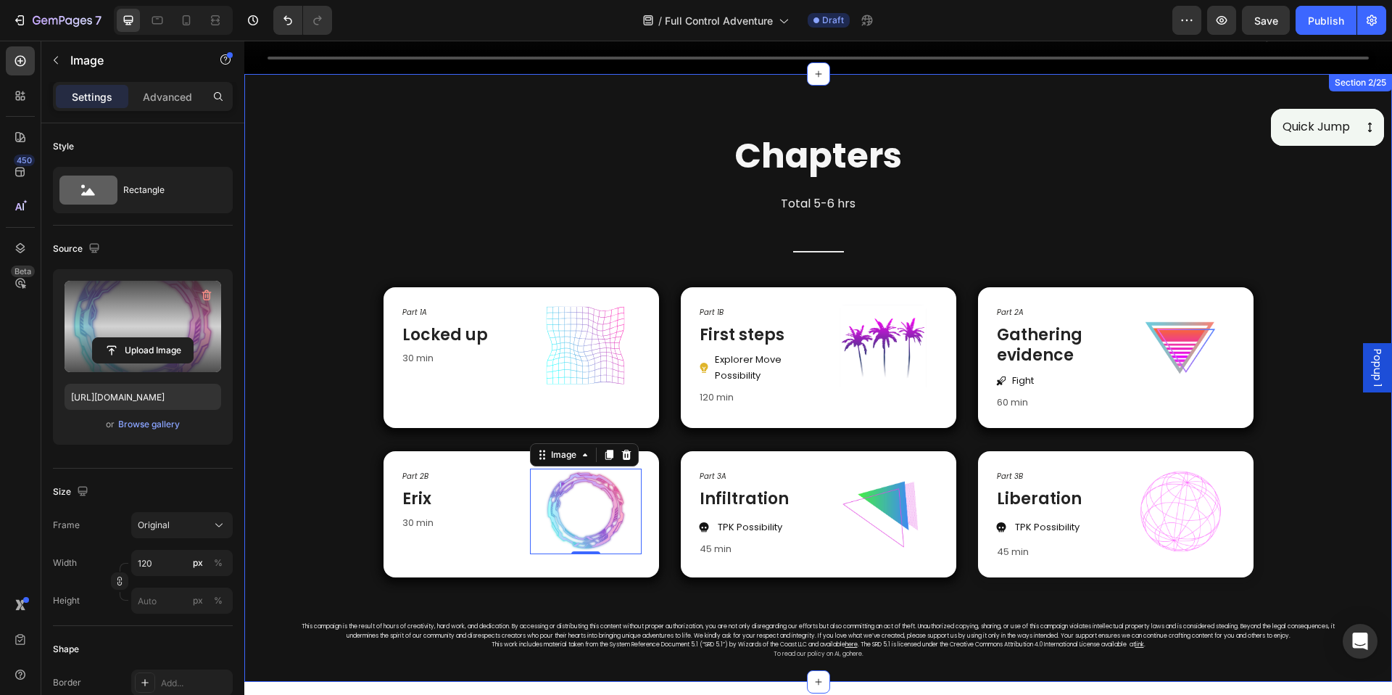
click at [1371, 259] on div "Chapters Heading Total 5-6 hrs Text block Title Line Row Part 1A Text Block Loc…" at bounding box center [818, 378] width 1148 height 608
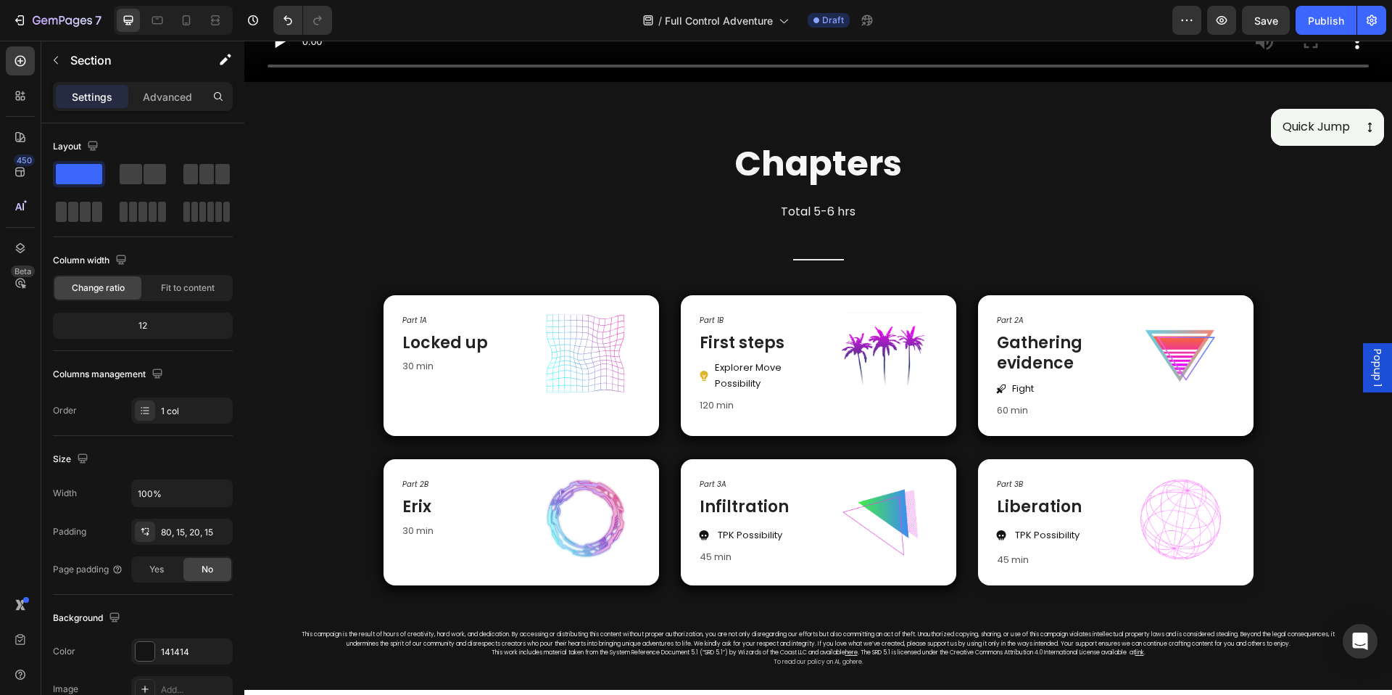
scroll to position [636, 0]
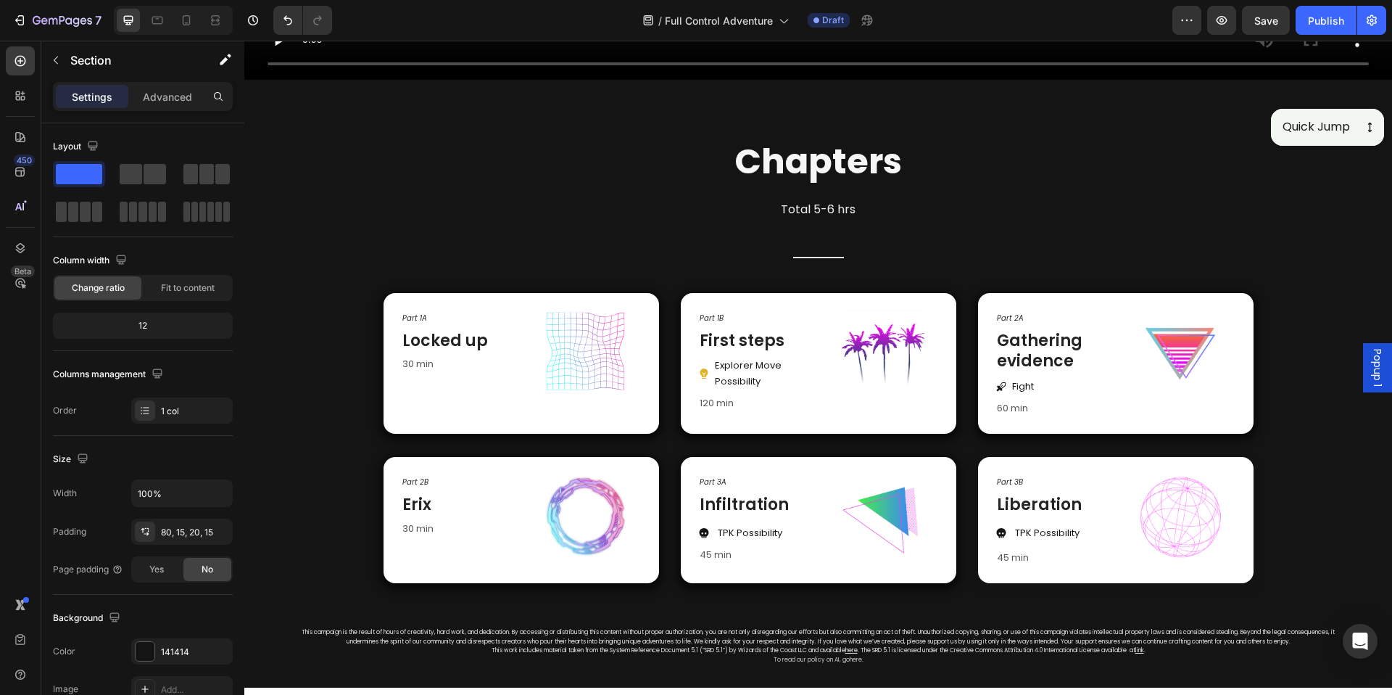
click at [1177, 149] on div "Chapters Heading Total 5-6 hrs Text block Title Line Row Part 1A Text Block Loc…" at bounding box center [818, 405] width 1126 height 535
click at [409, 111] on div "Chapters Heading Total 5-6 hrs Text block Title Line Row Part 1A Text Block Loc…" at bounding box center [818, 384] width 1148 height 608
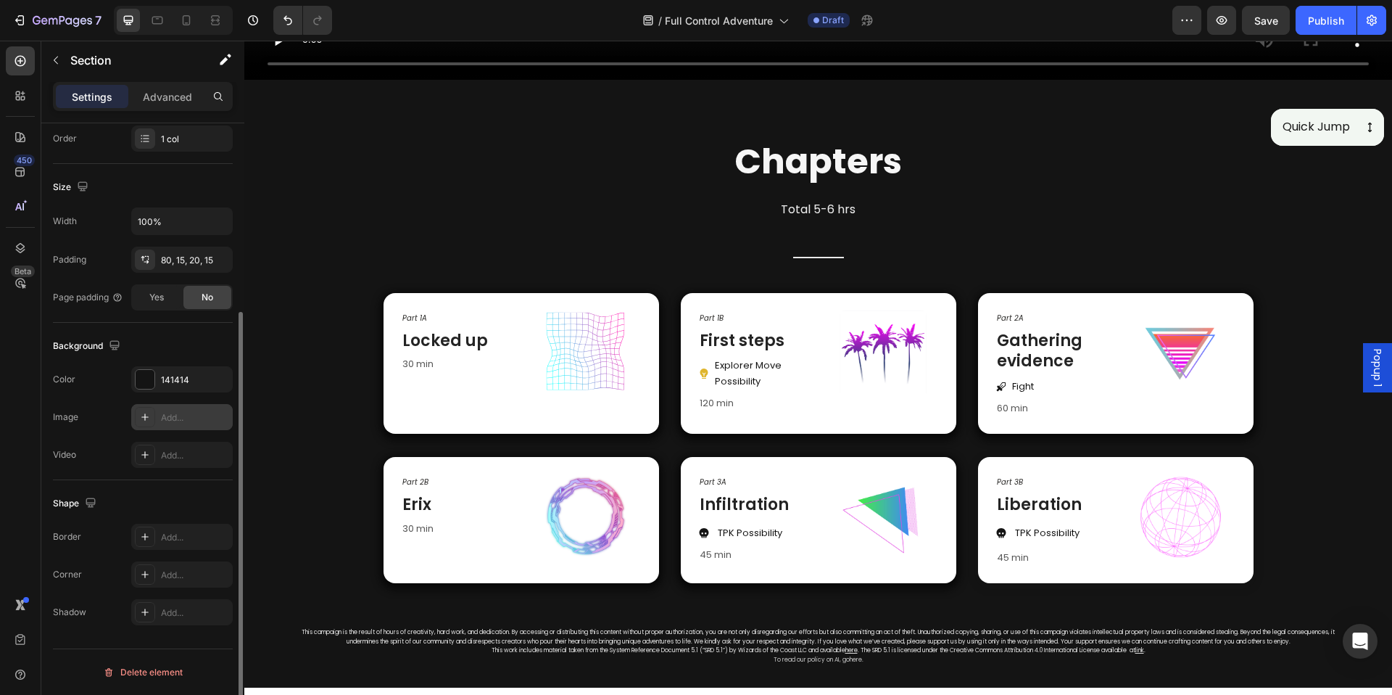
click at [156, 421] on div "Add..." at bounding box center [182, 417] width 102 height 26
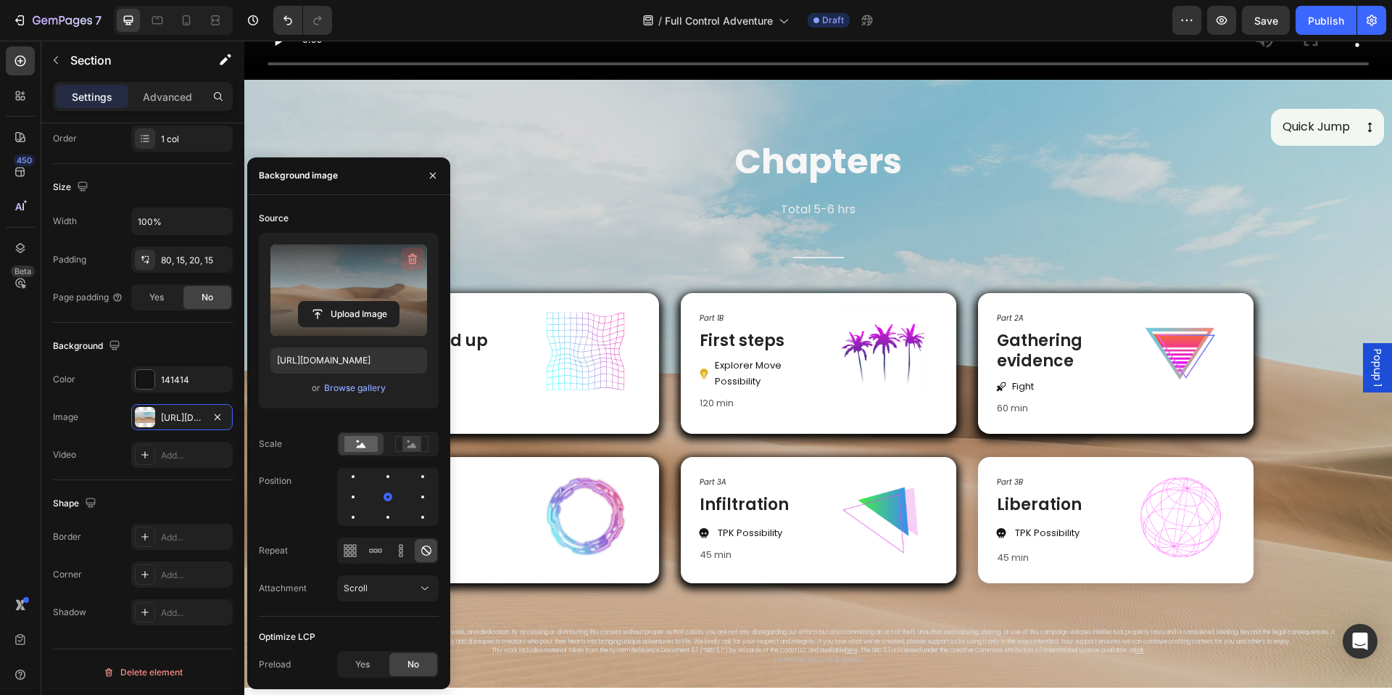
click at [411, 252] on icon "button" at bounding box center [412, 259] width 15 height 15
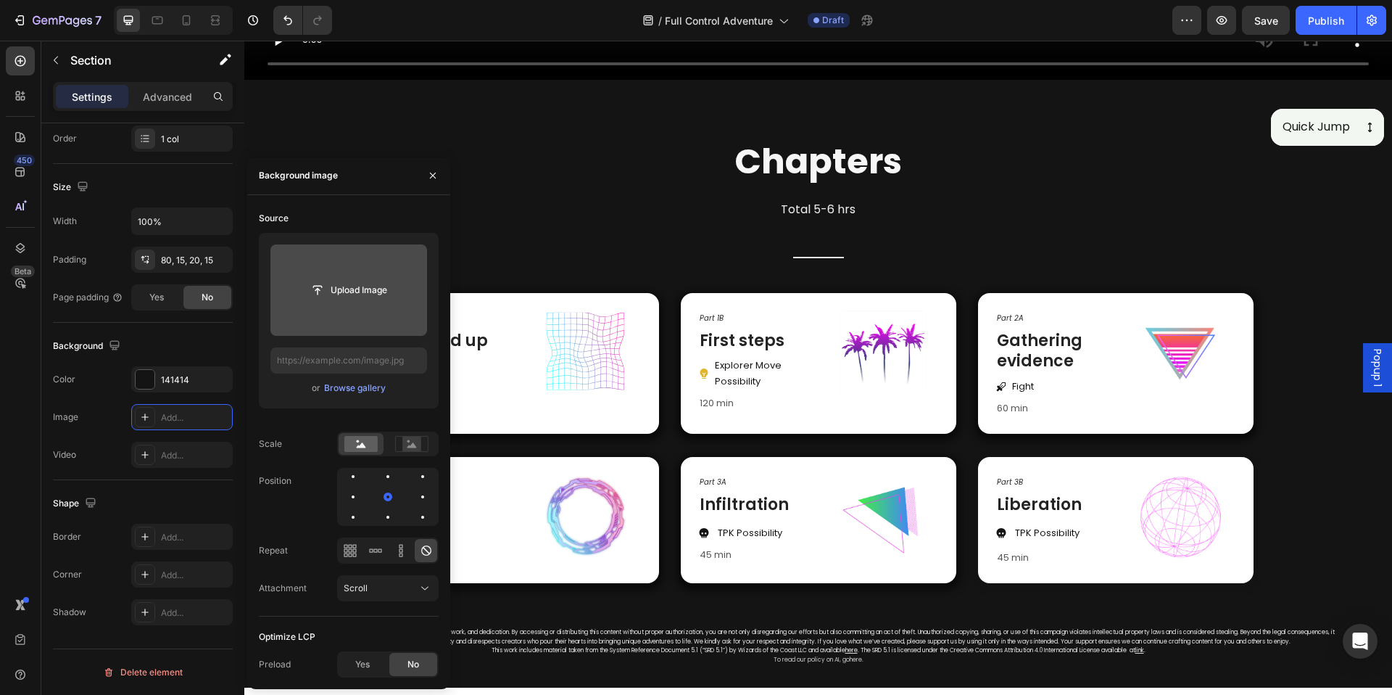
click at [352, 289] on input "file" at bounding box center [349, 290] width 100 height 25
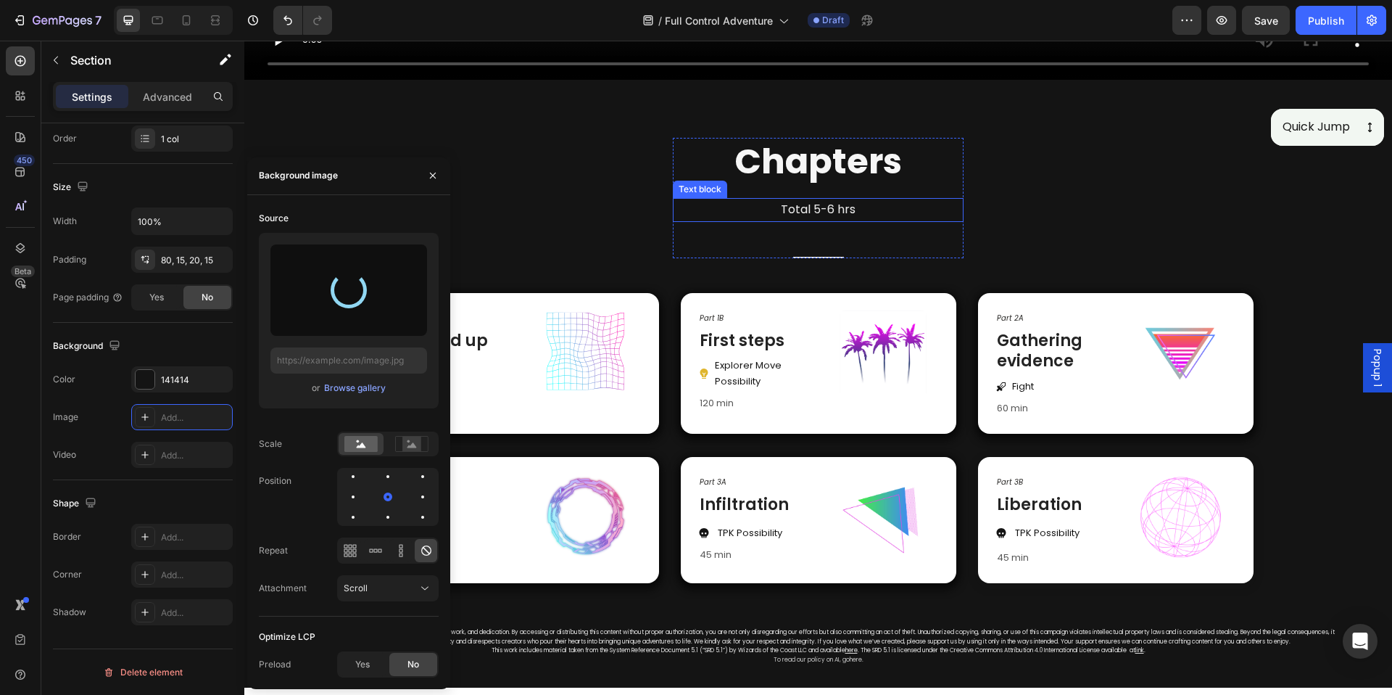
type input "https://cdn.shopify.com/s/files/1/0890/5841/0826/files/gempages_552089436922315…"
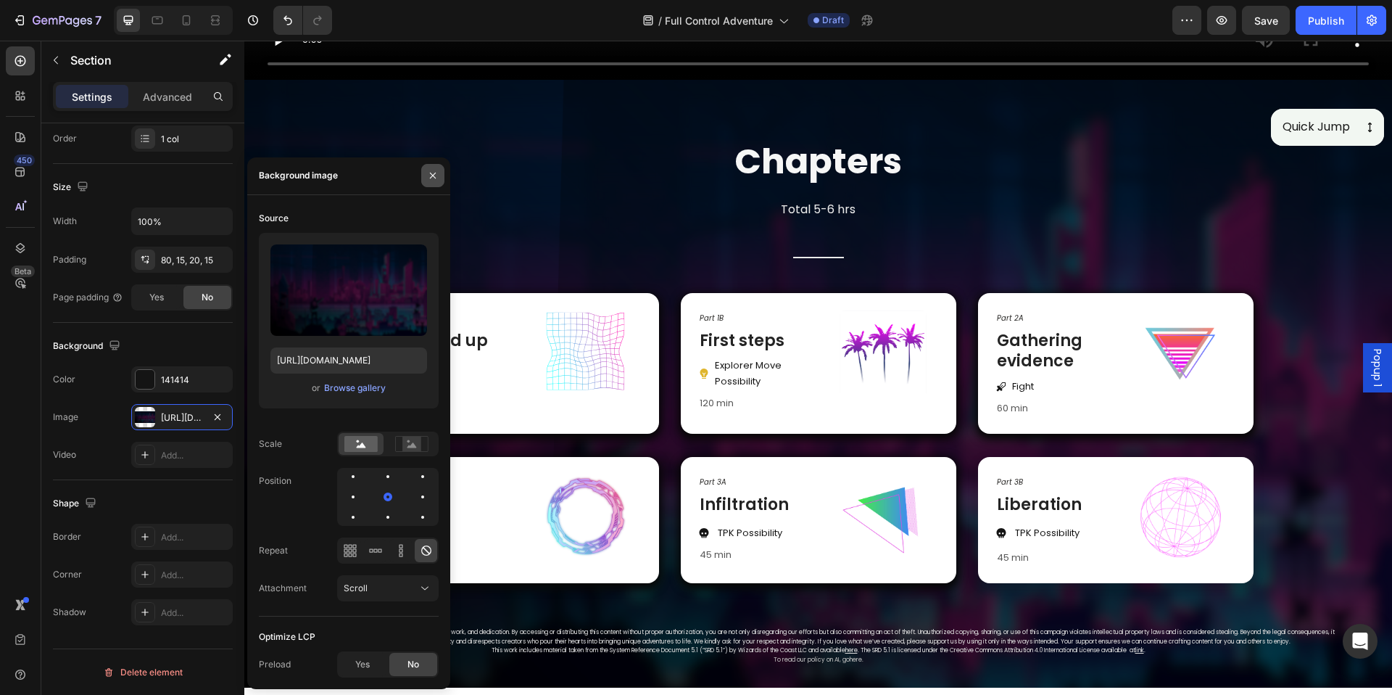
click at [425, 175] on button "button" at bounding box center [432, 175] width 23 height 23
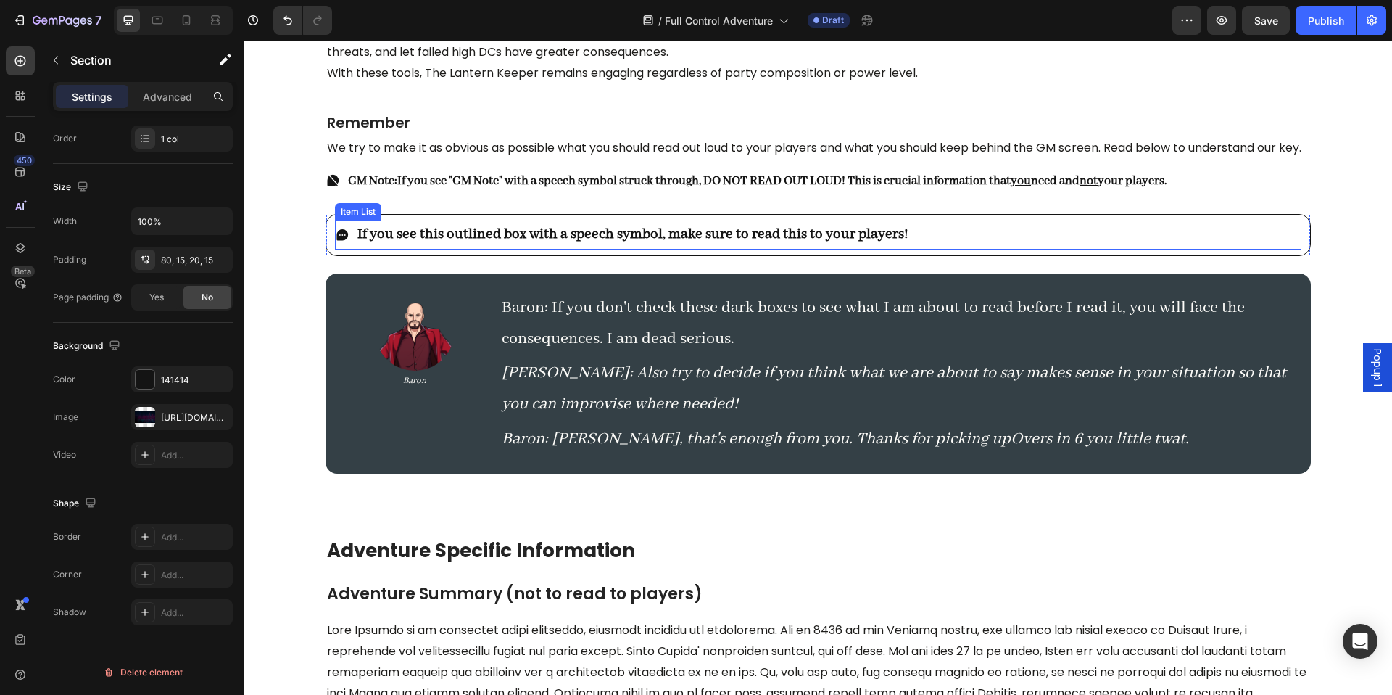
scroll to position [2108, 0]
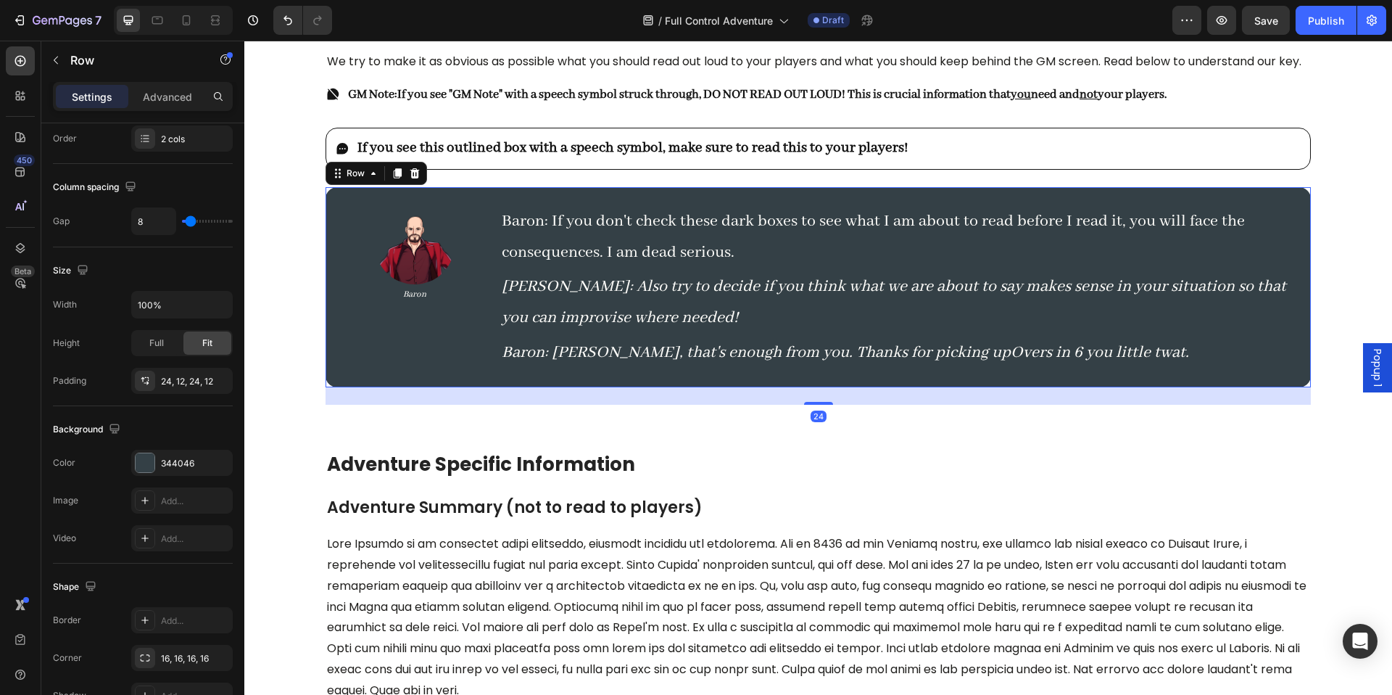
click at [352, 370] on div "Image Baron Text Block" at bounding box center [414, 287] width 160 height 165
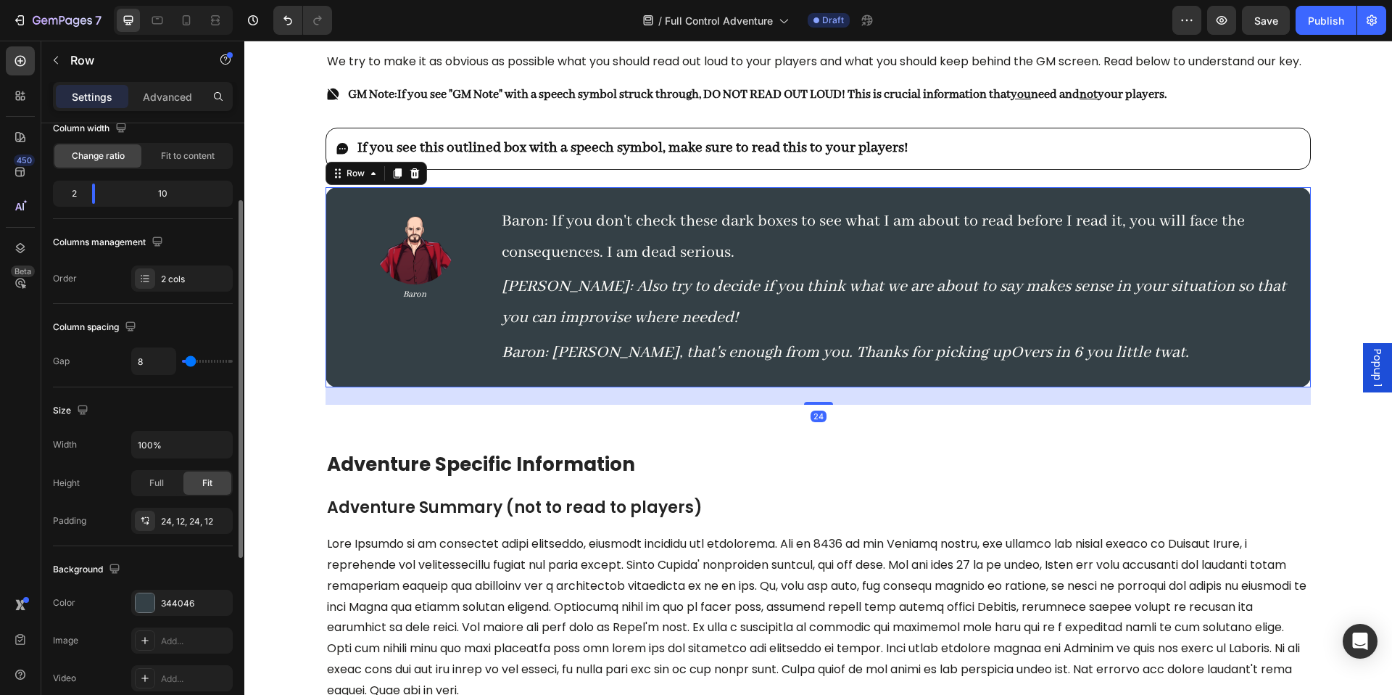
scroll to position [135, 0]
click at [215, 598] on icon "button" at bounding box center [218, 599] width 6 height 6
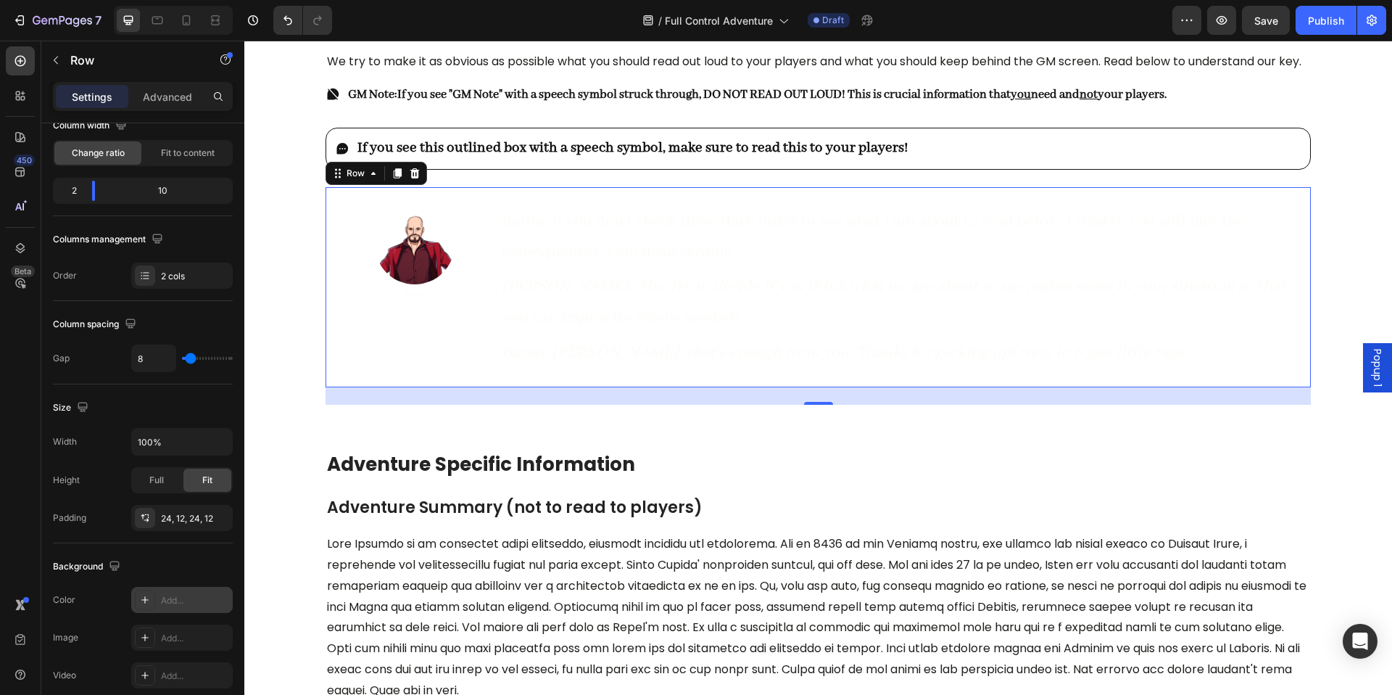
click at [186, 598] on div "Add..." at bounding box center [195, 600] width 68 height 13
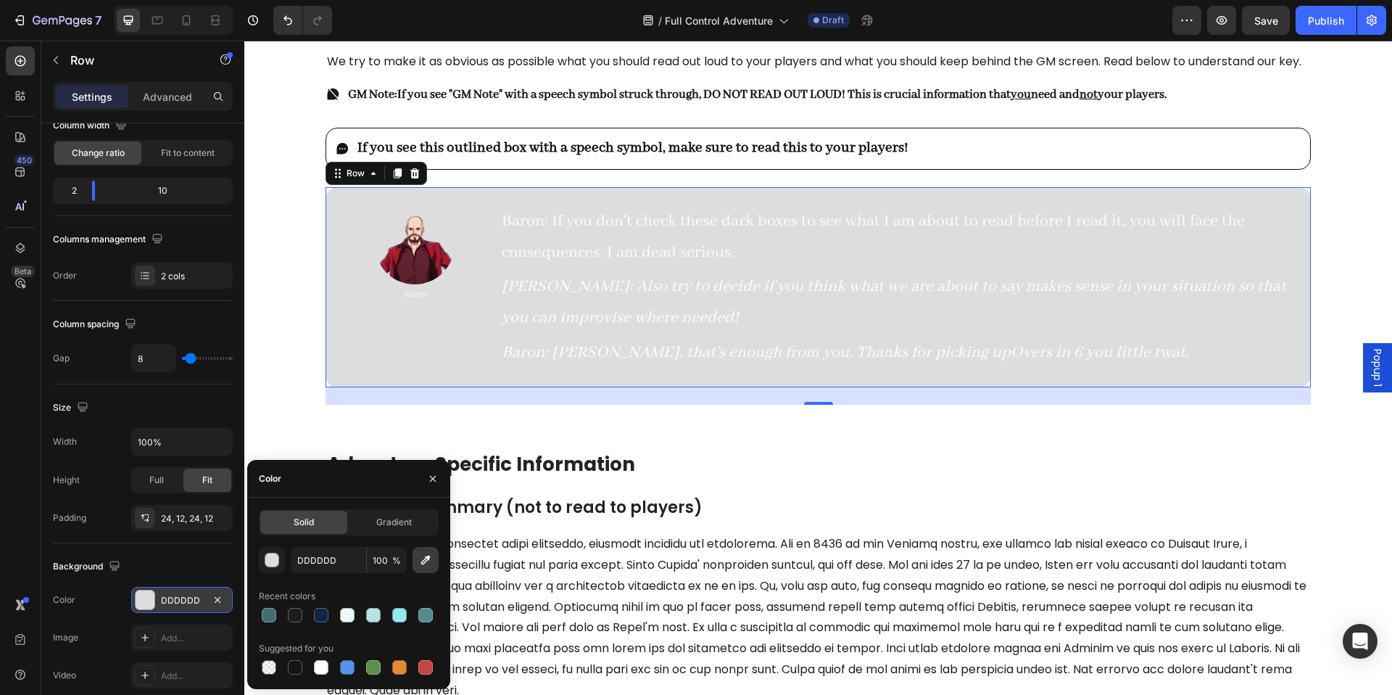
click at [428, 571] on button "button" at bounding box center [426, 560] width 26 height 26
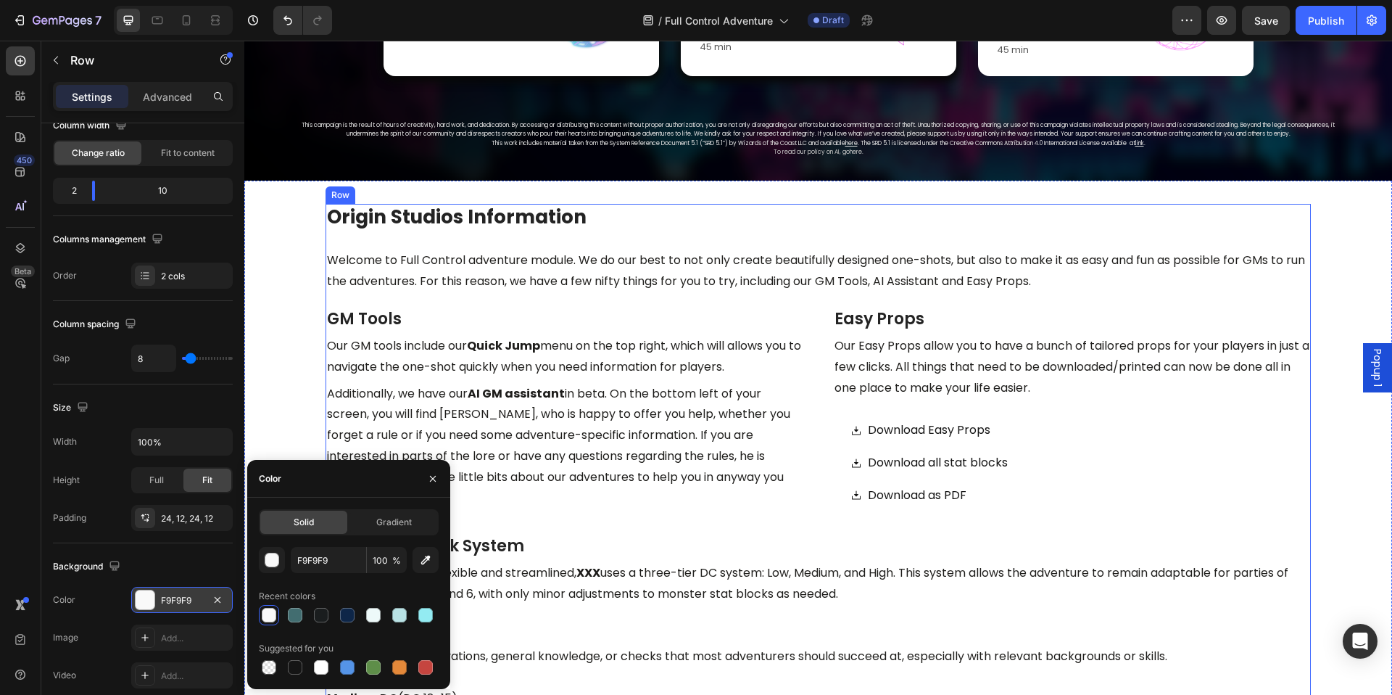
scroll to position [1012, 0]
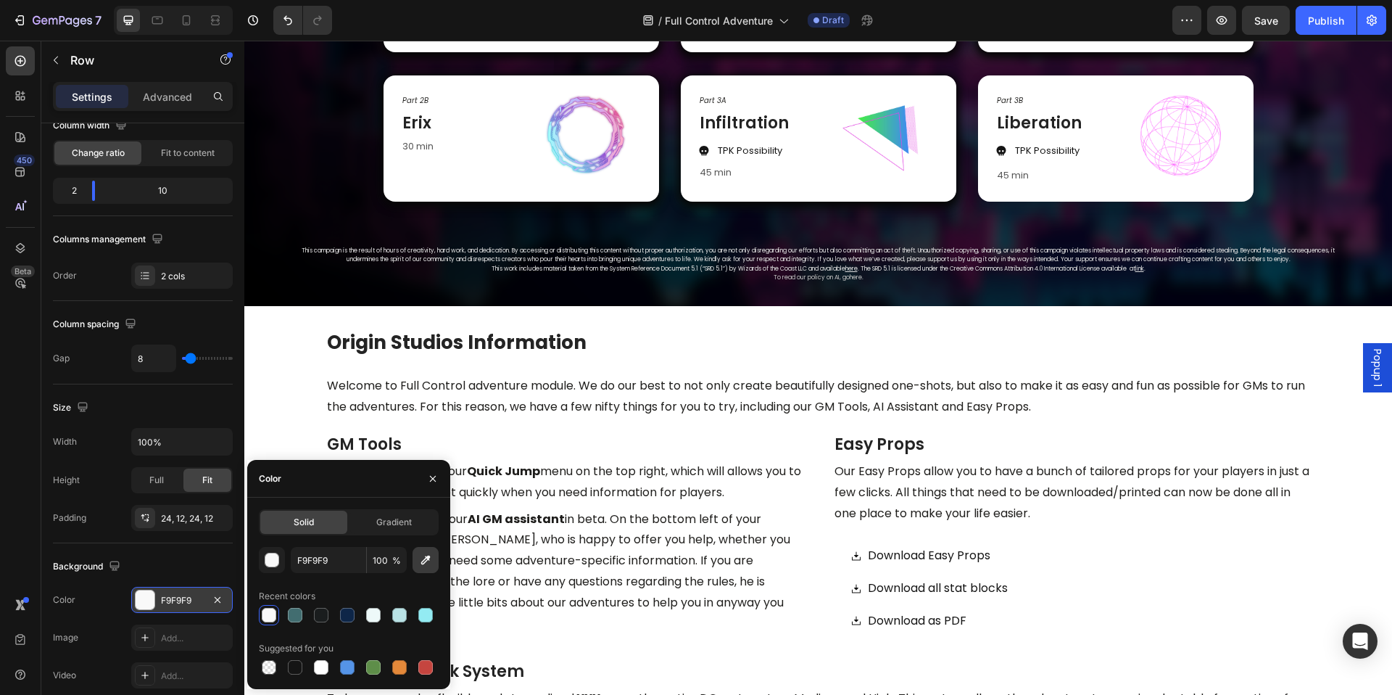
click at [426, 572] on button "button" at bounding box center [426, 560] width 26 height 26
type input "112439"
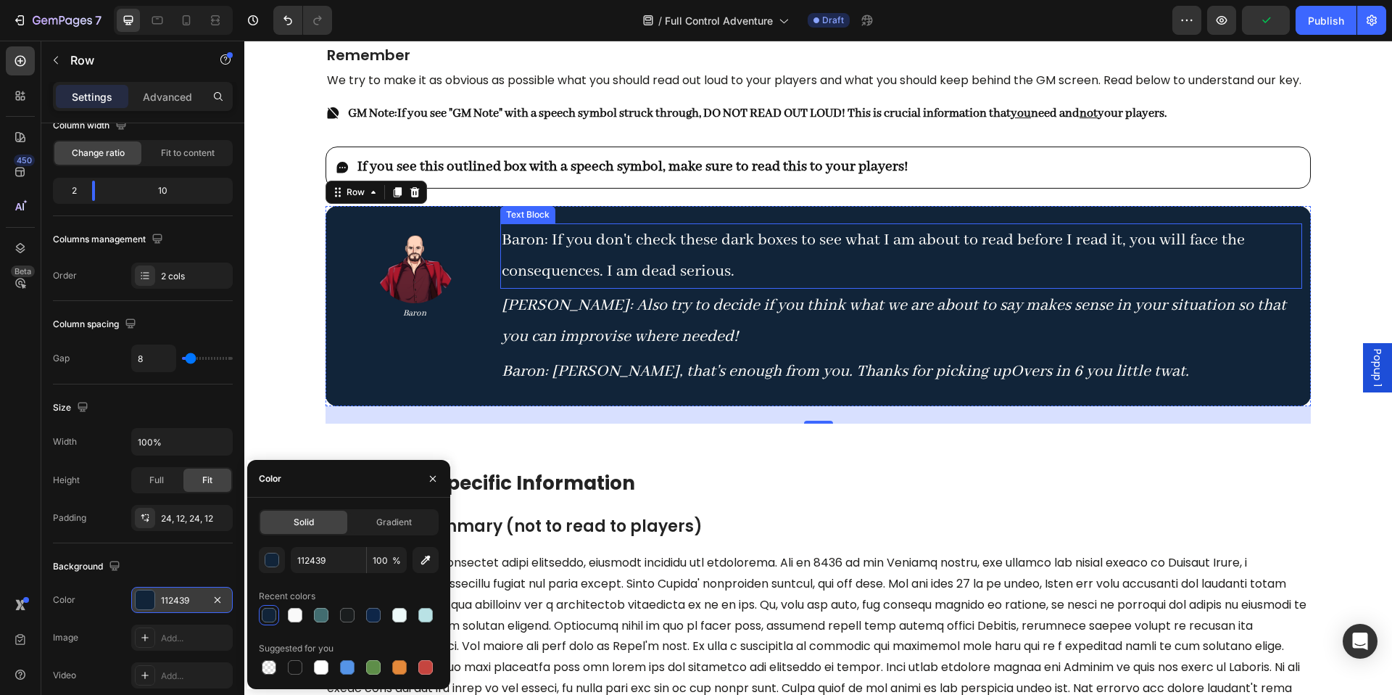
scroll to position [2229, 0]
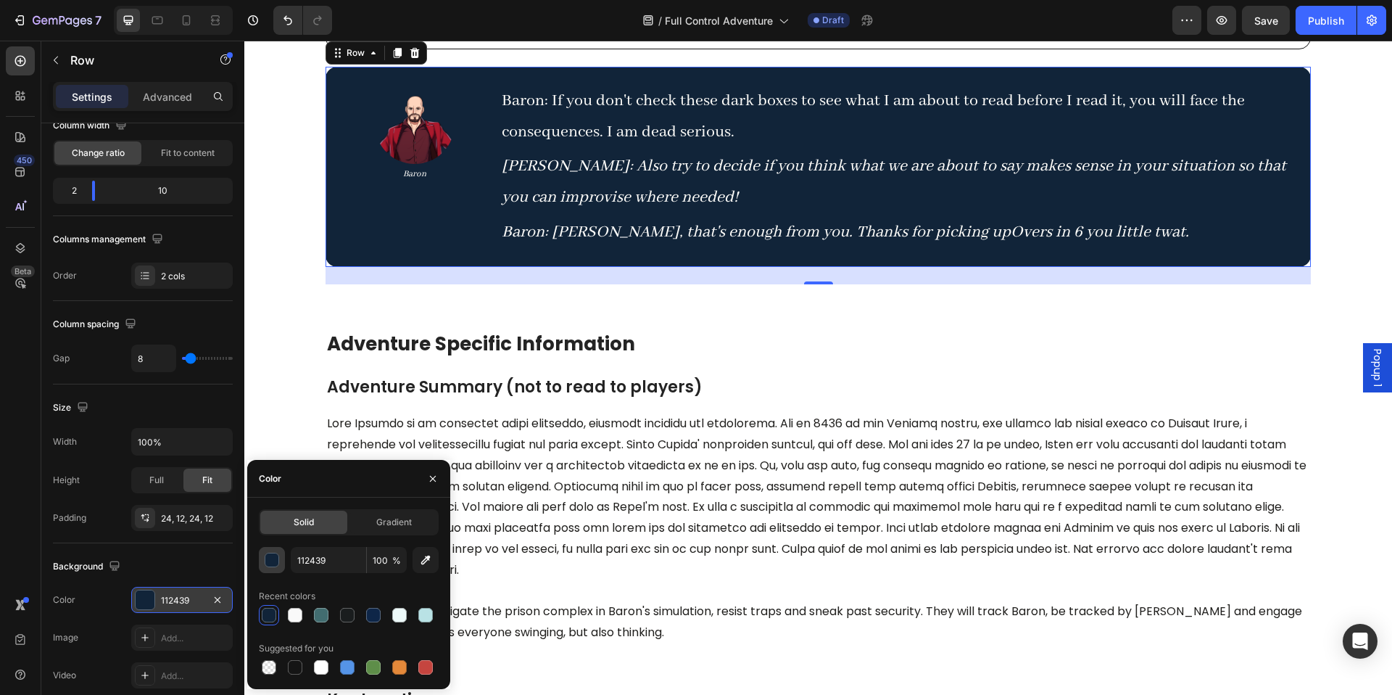
click at [278, 566] on div "button" at bounding box center [272, 560] width 15 height 15
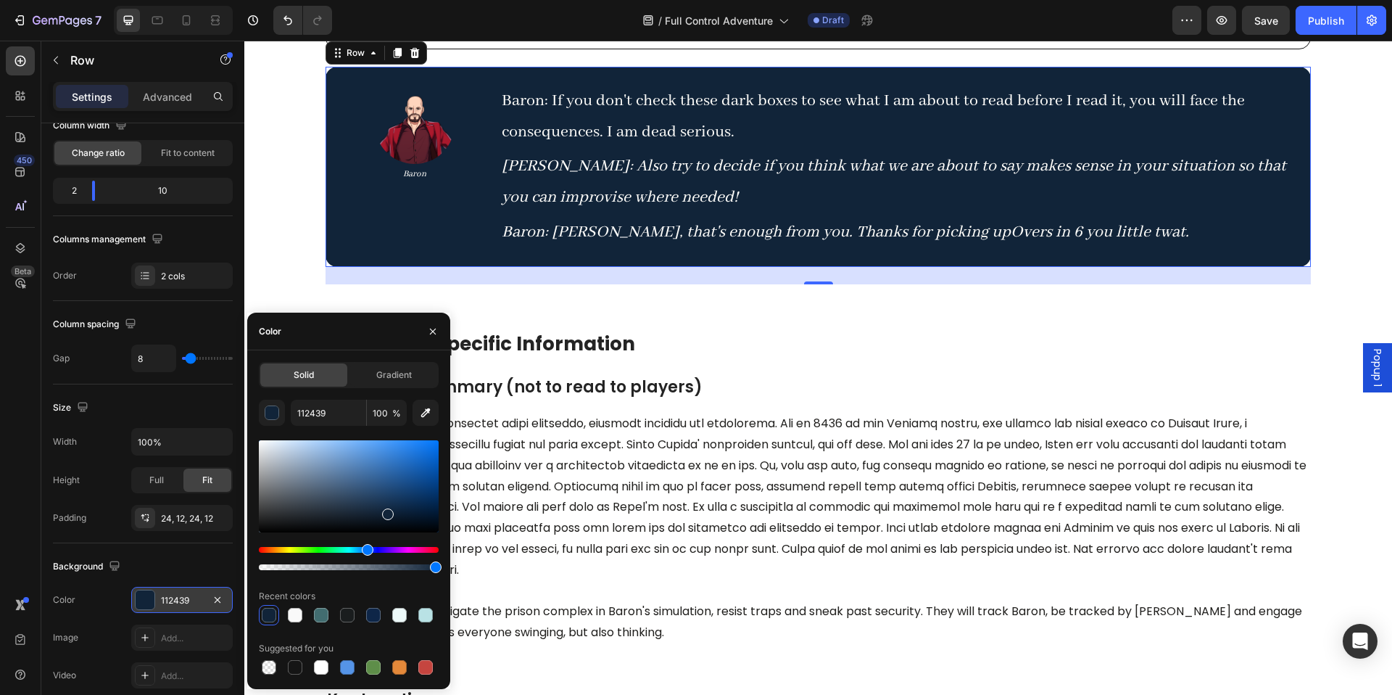
click at [389, 498] on div at bounding box center [349, 486] width 180 height 92
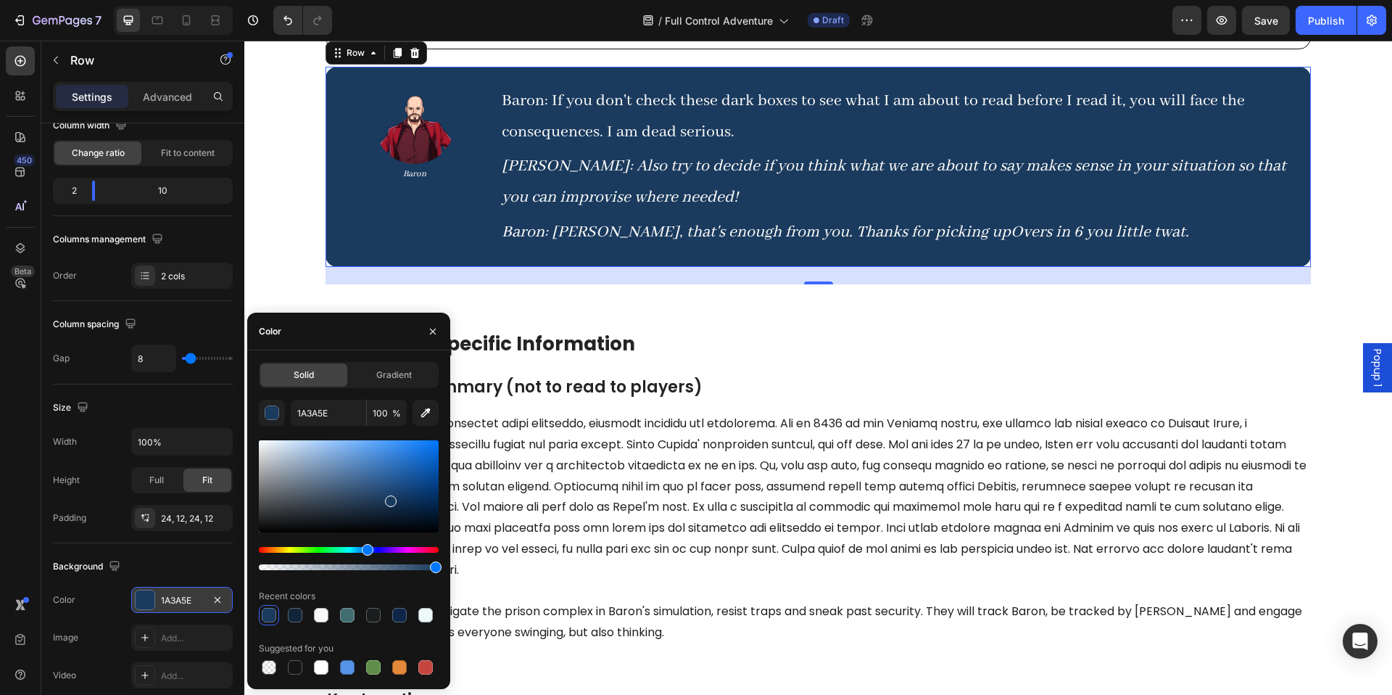
click at [384, 505] on div at bounding box center [349, 486] width 180 height 92
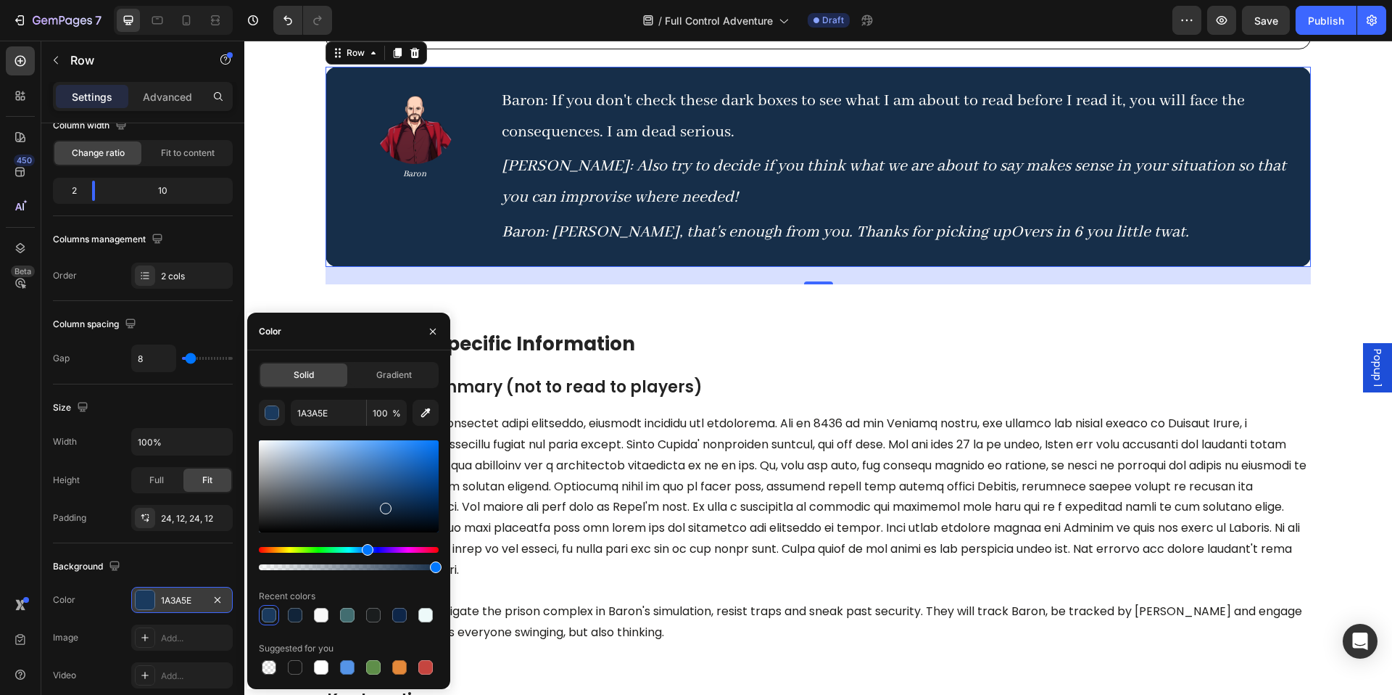
type input "162E49"
drag, startPoint x: 432, startPoint y: 331, endPoint x: 187, endPoint y: 292, distance: 247.4
click at [432, 331] on icon "button" at bounding box center [433, 331] width 6 height 6
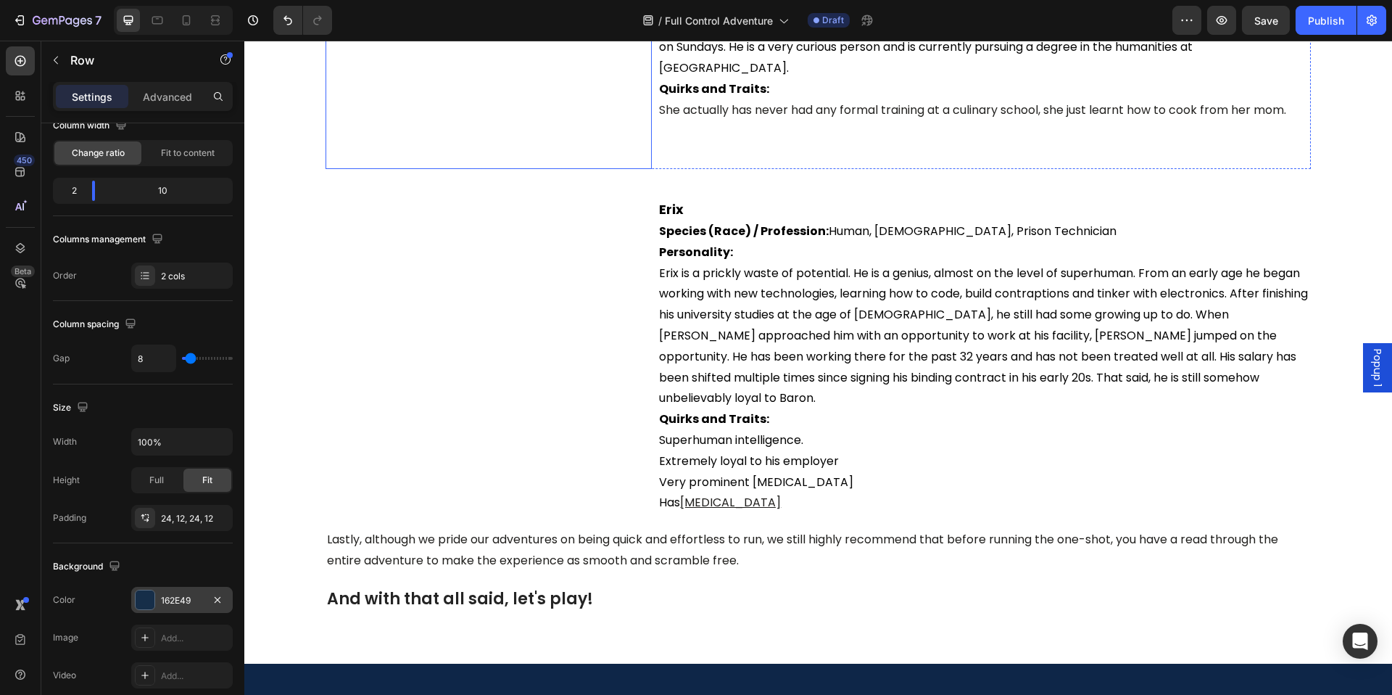
scroll to position [4211, 0]
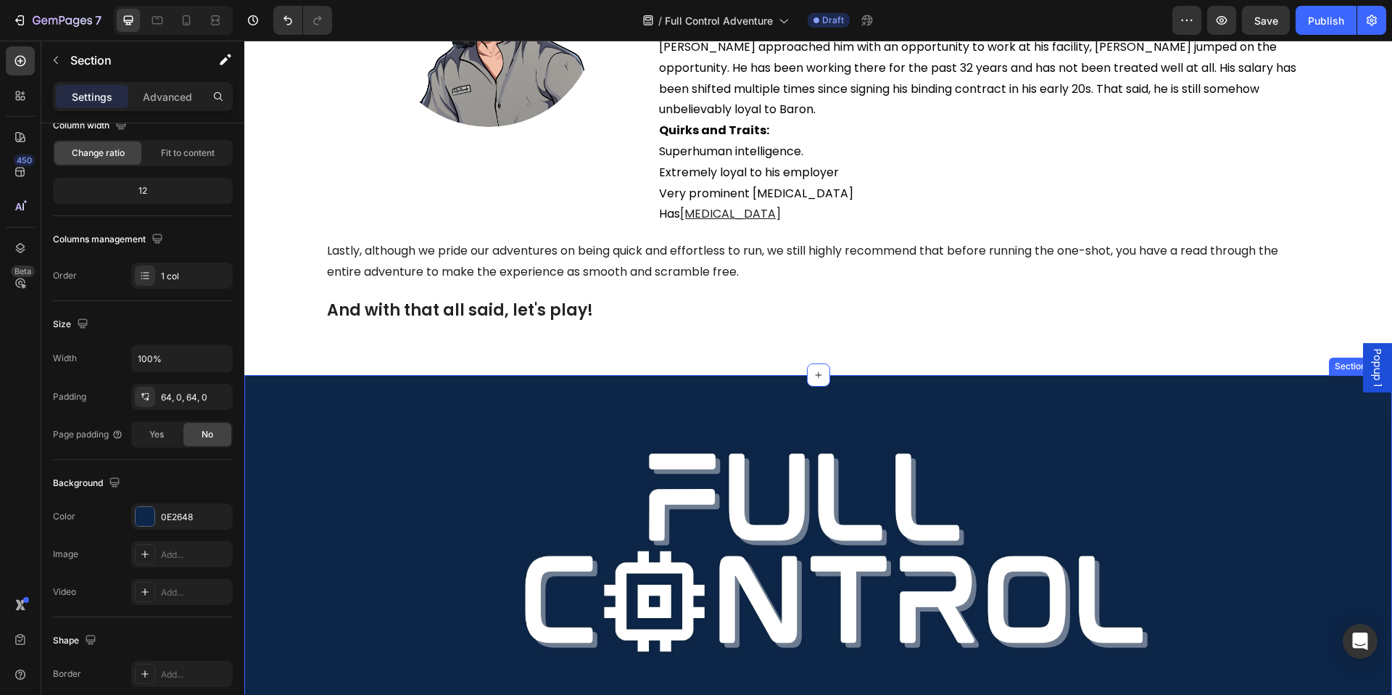
click at [484, 379] on div "Image Section 5/25" at bounding box center [818, 559] width 1148 height 368
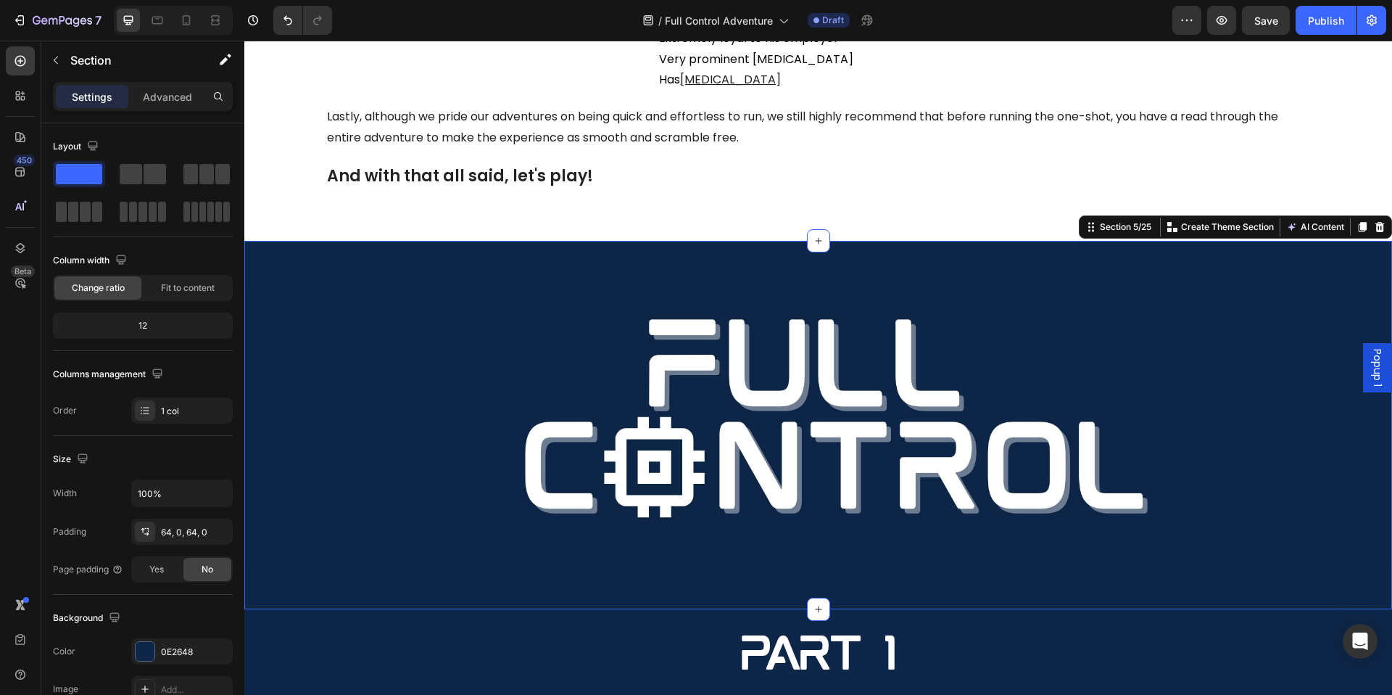
scroll to position [272, 0]
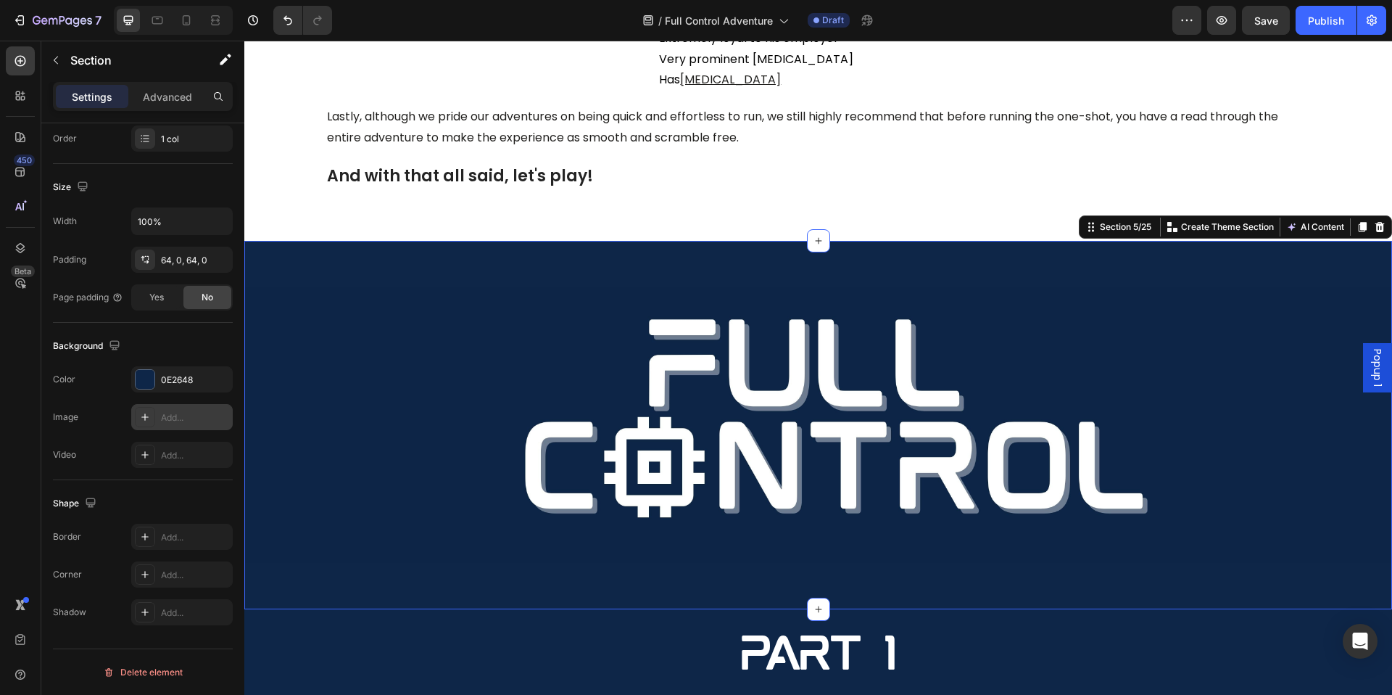
click at [147, 416] on icon at bounding box center [144, 416] width 7 height 7
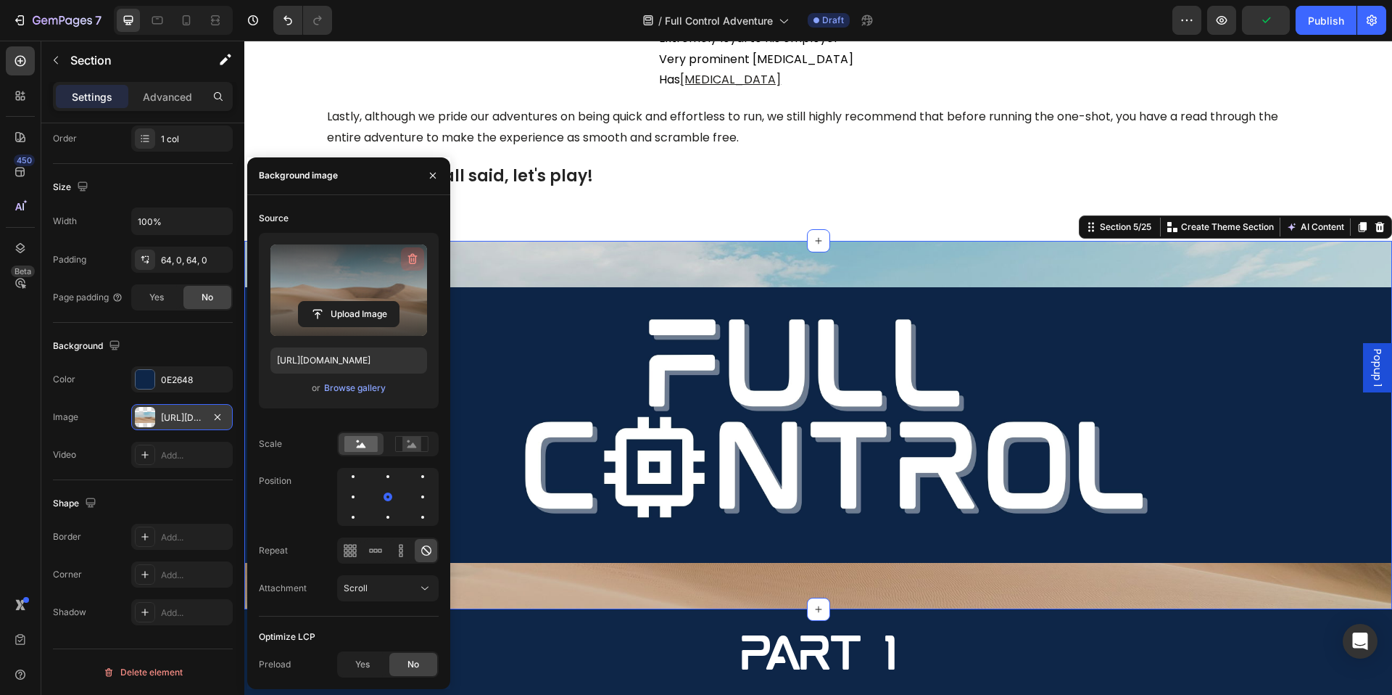
click at [413, 249] on button "button" at bounding box center [412, 258] width 23 height 23
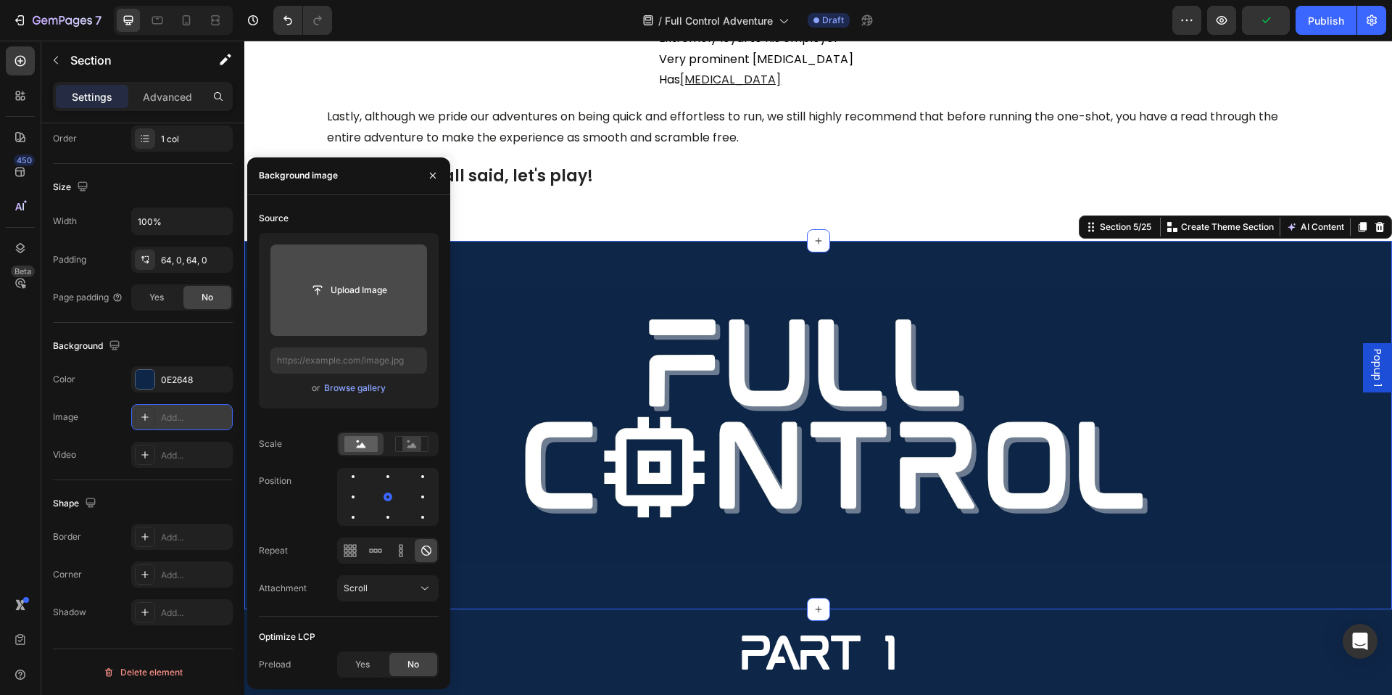
click at [373, 297] on input "file" at bounding box center [349, 290] width 100 height 25
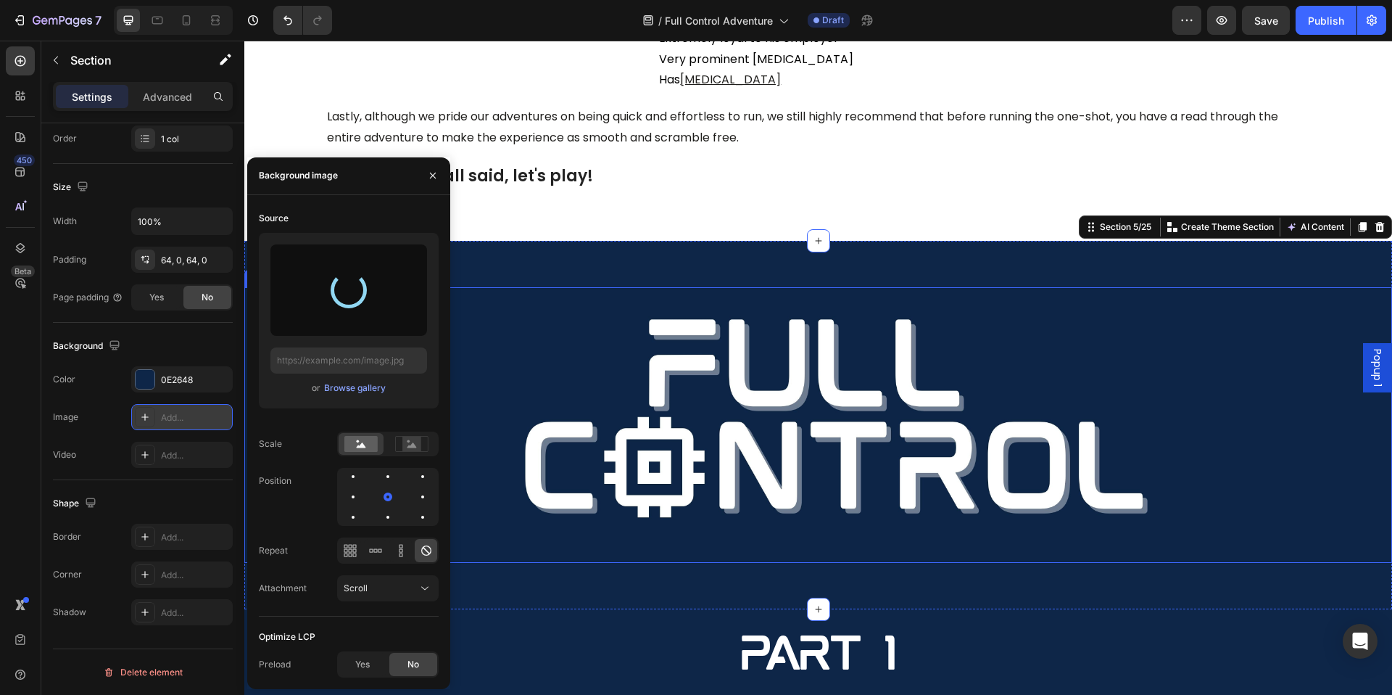
type input "https://cdn.shopify.com/s/files/1/0890/5841/0826/files/gempages_552089436922315…"
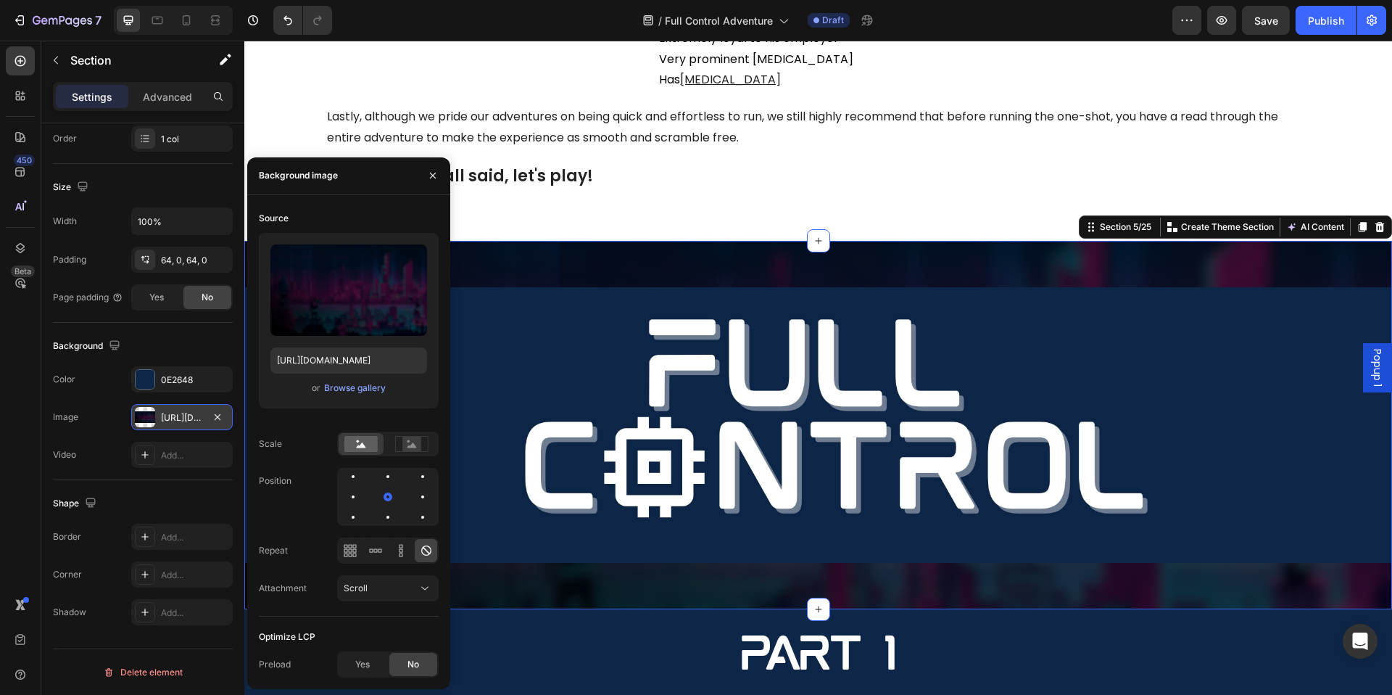
click at [996, 568] on div "Image Section 5/25 You can create reusable sections Create Theme Section AI Con…" at bounding box center [818, 425] width 1148 height 368
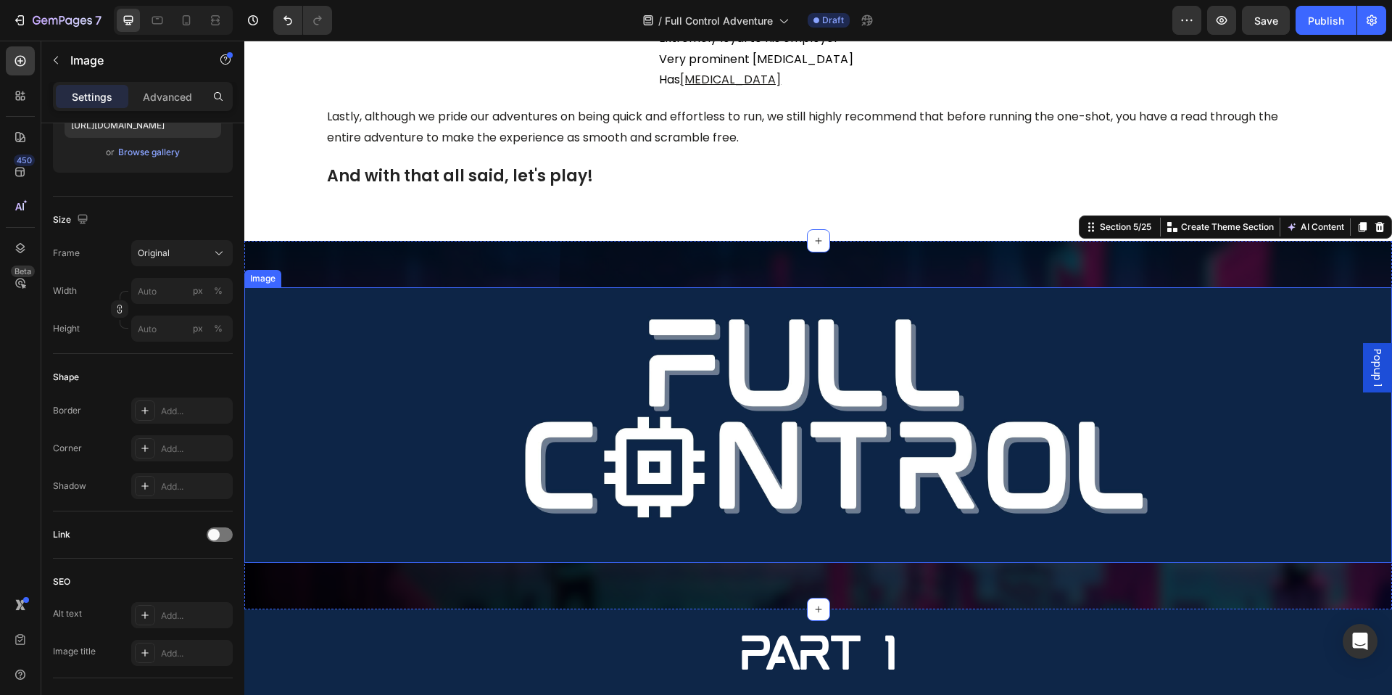
click at [1038, 530] on img at bounding box center [818, 425] width 1148 height 276
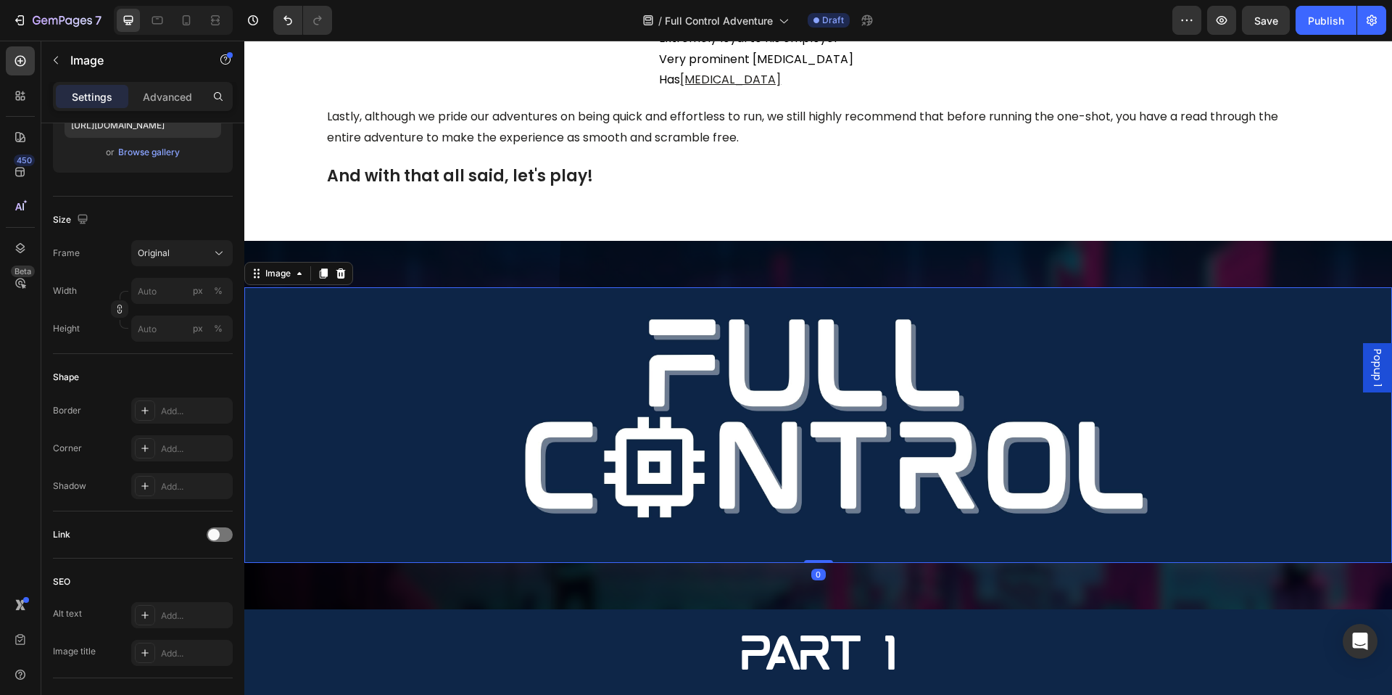
scroll to position [0, 0]
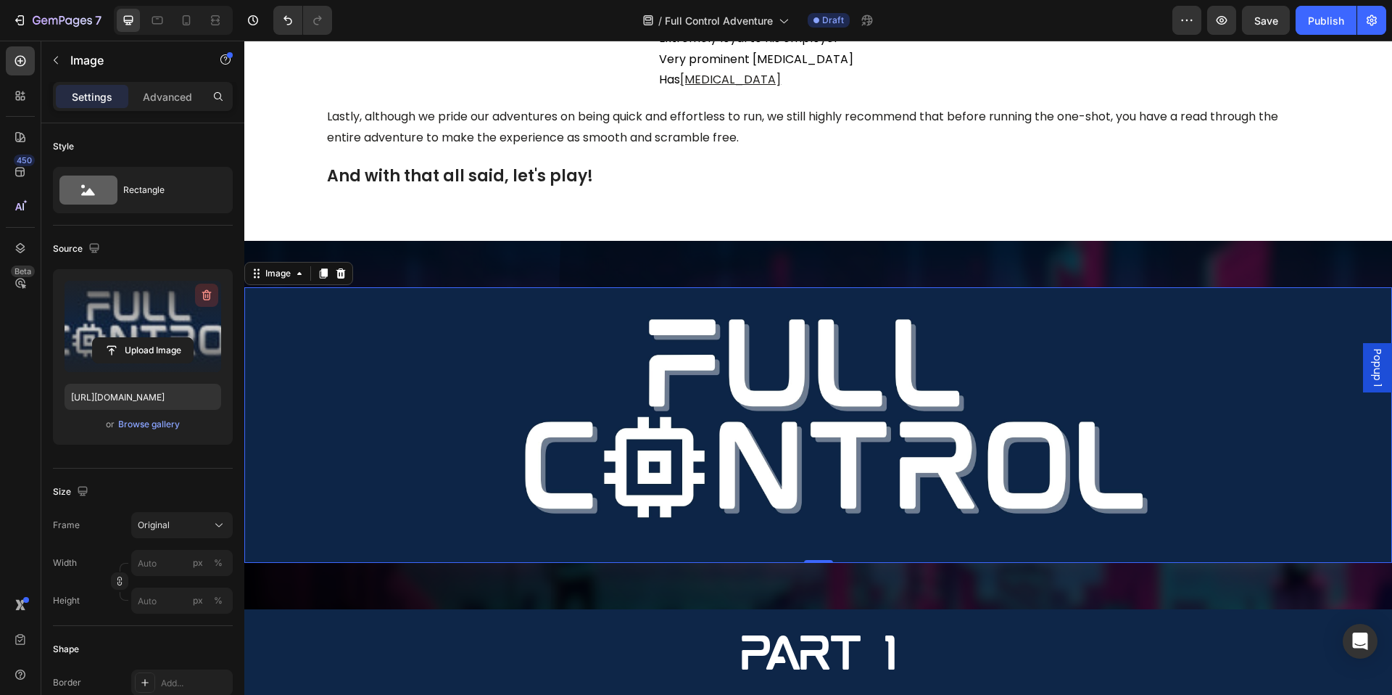
click at [206, 294] on icon "button" at bounding box center [206, 295] width 15 height 15
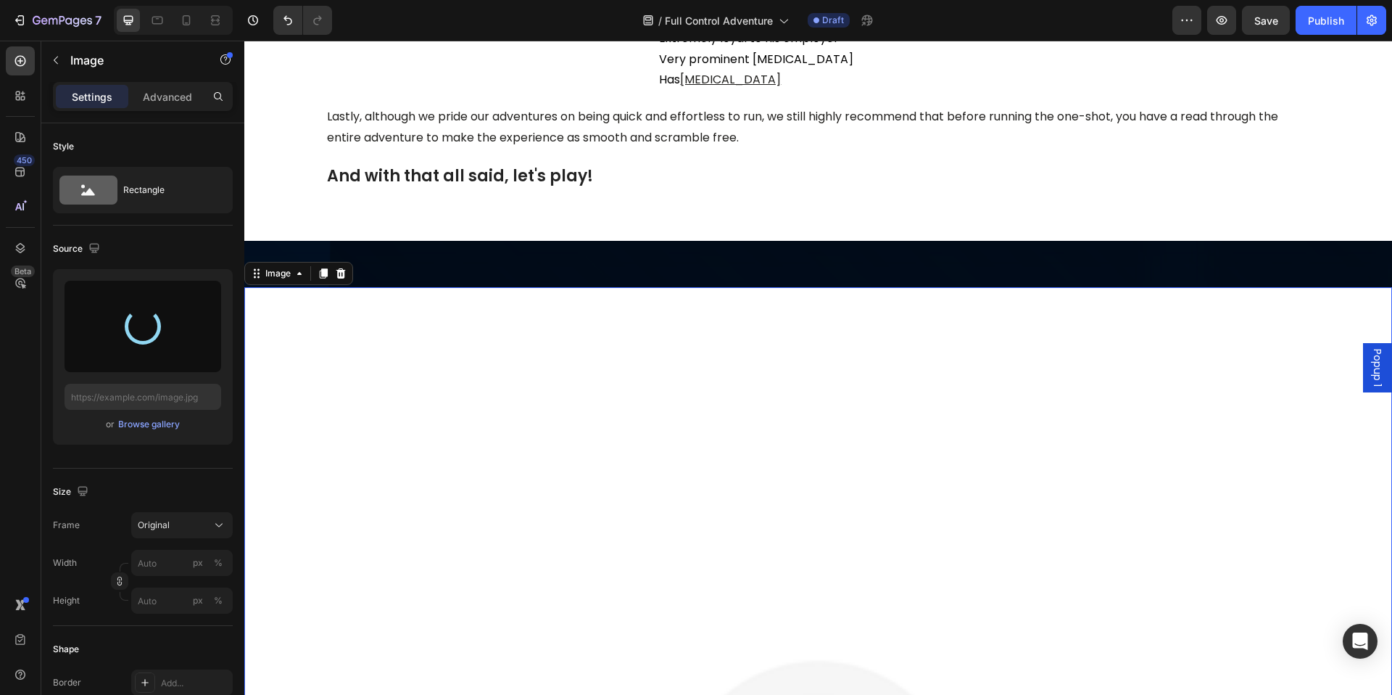
type input "https://cdn.shopify.com/s/files/1/0890/5841/0826/files/gempages_552089436922315…"
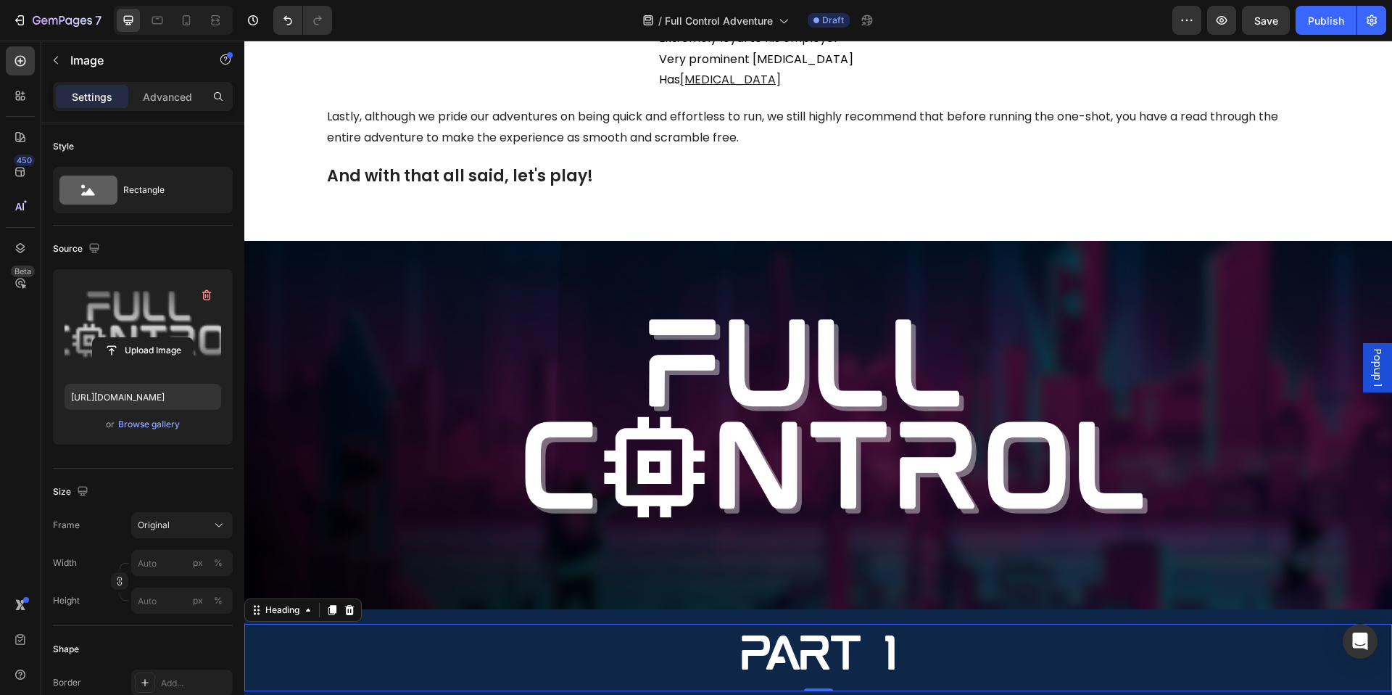
click at [582, 638] on h2 "Part 1" at bounding box center [818, 657] width 1148 height 67
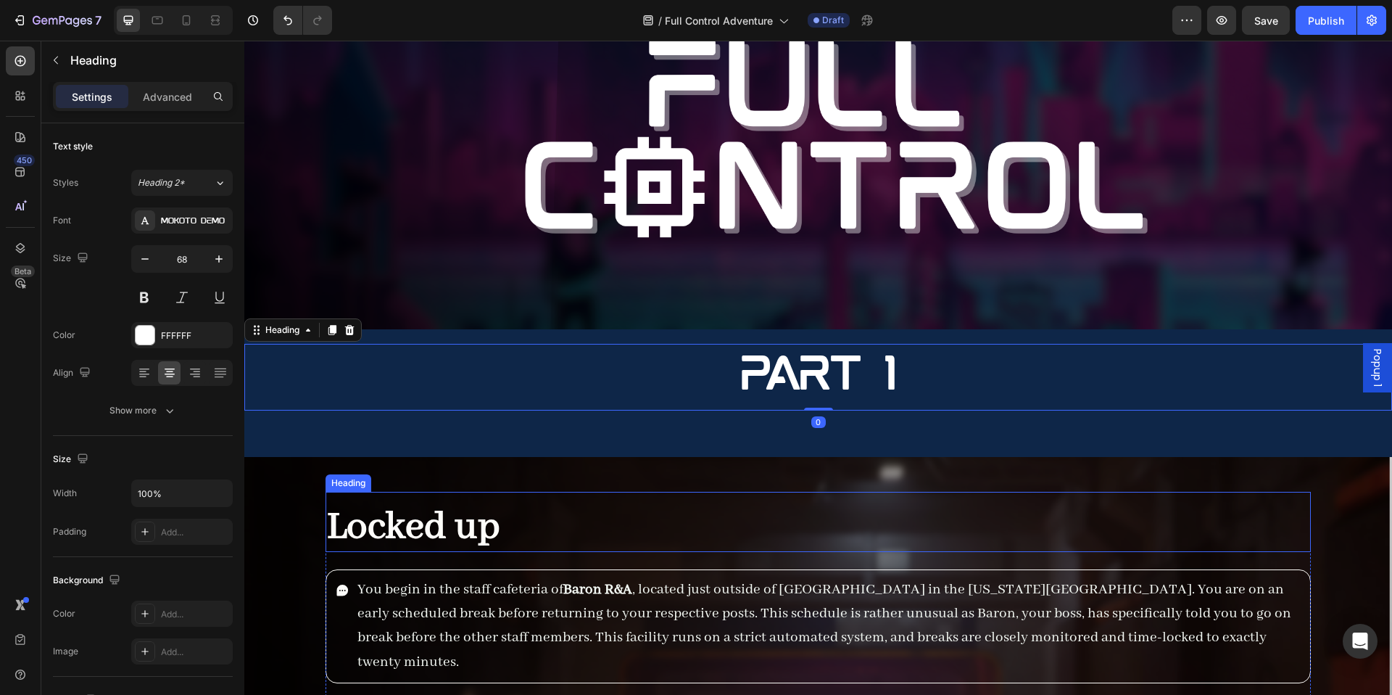
scroll to position [4580, 0]
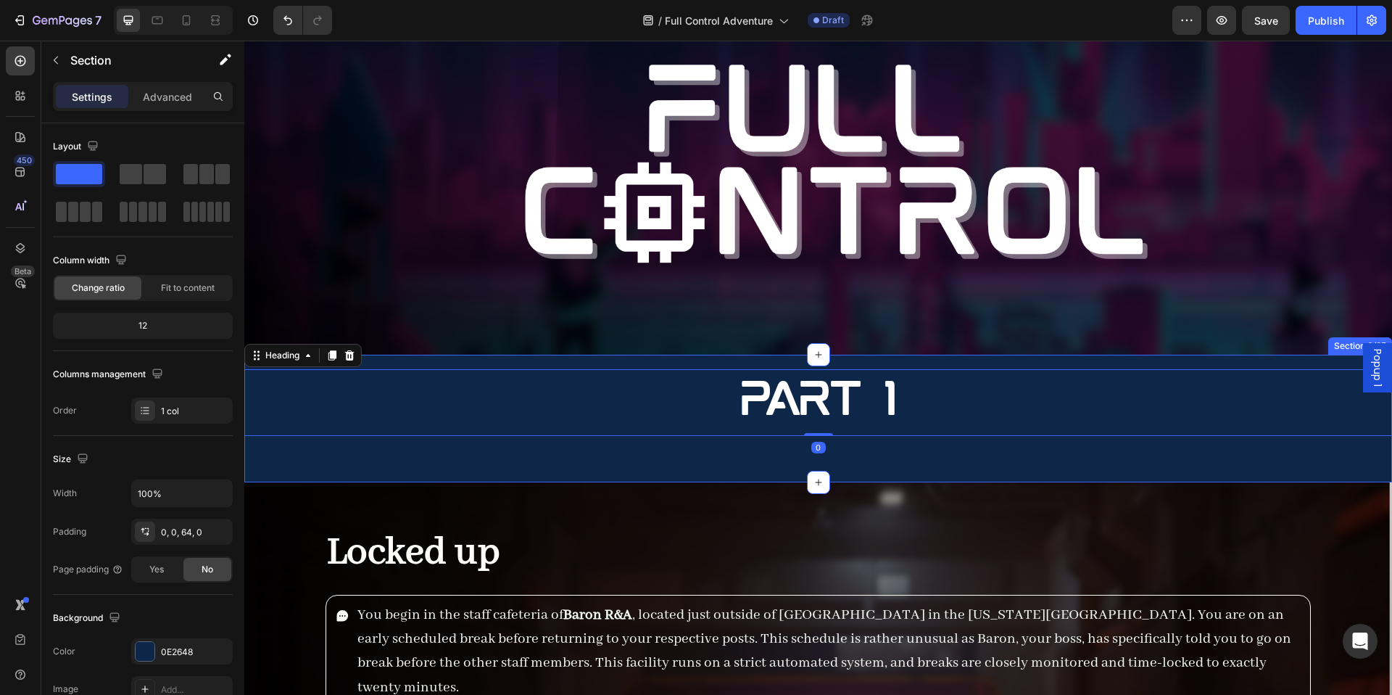
click at [593, 470] on div "Part 1 Heading 0 Section 6/25" at bounding box center [818, 419] width 1148 height 128
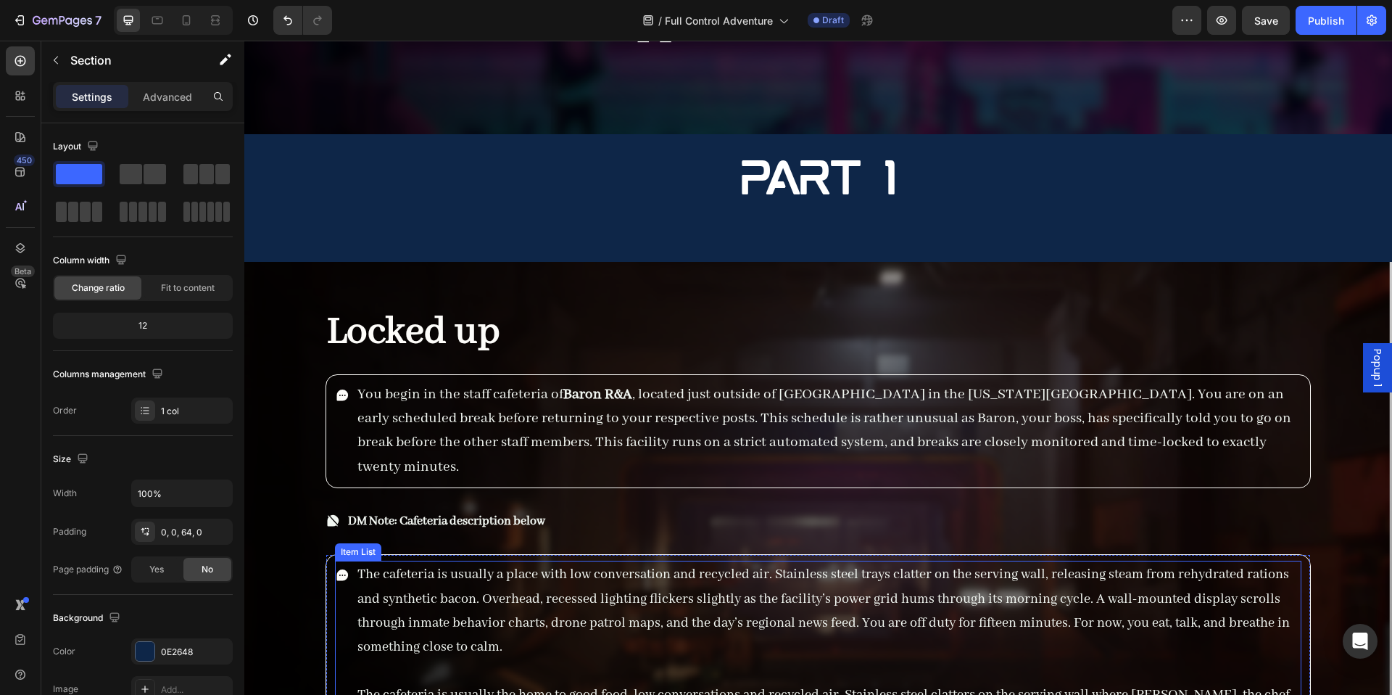
scroll to position [4776, 0]
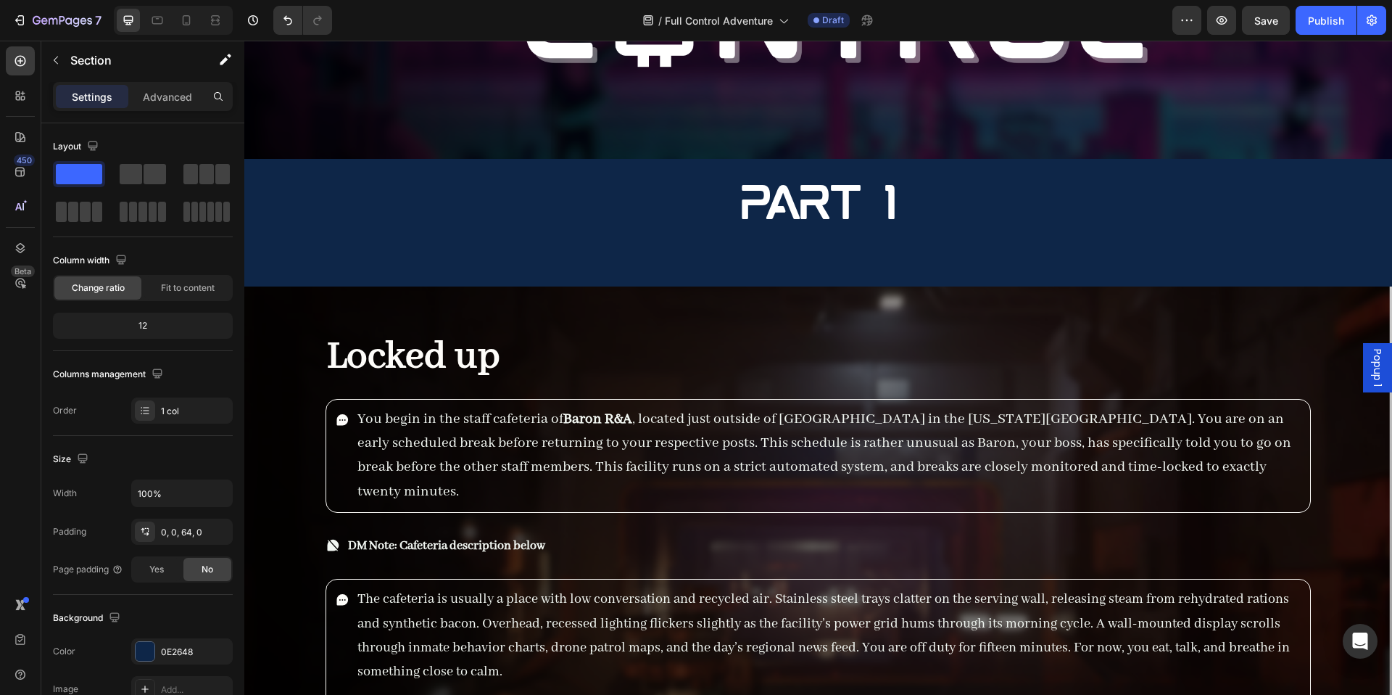
click at [575, 281] on div "Part 1 Heading Section 6/25" at bounding box center [818, 223] width 1148 height 128
click at [358, 269] on div "Part 1 Heading Section 6/25" at bounding box center [818, 223] width 1148 height 128
click at [220, 655] on icon "button" at bounding box center [218, 651] width 12 height 12
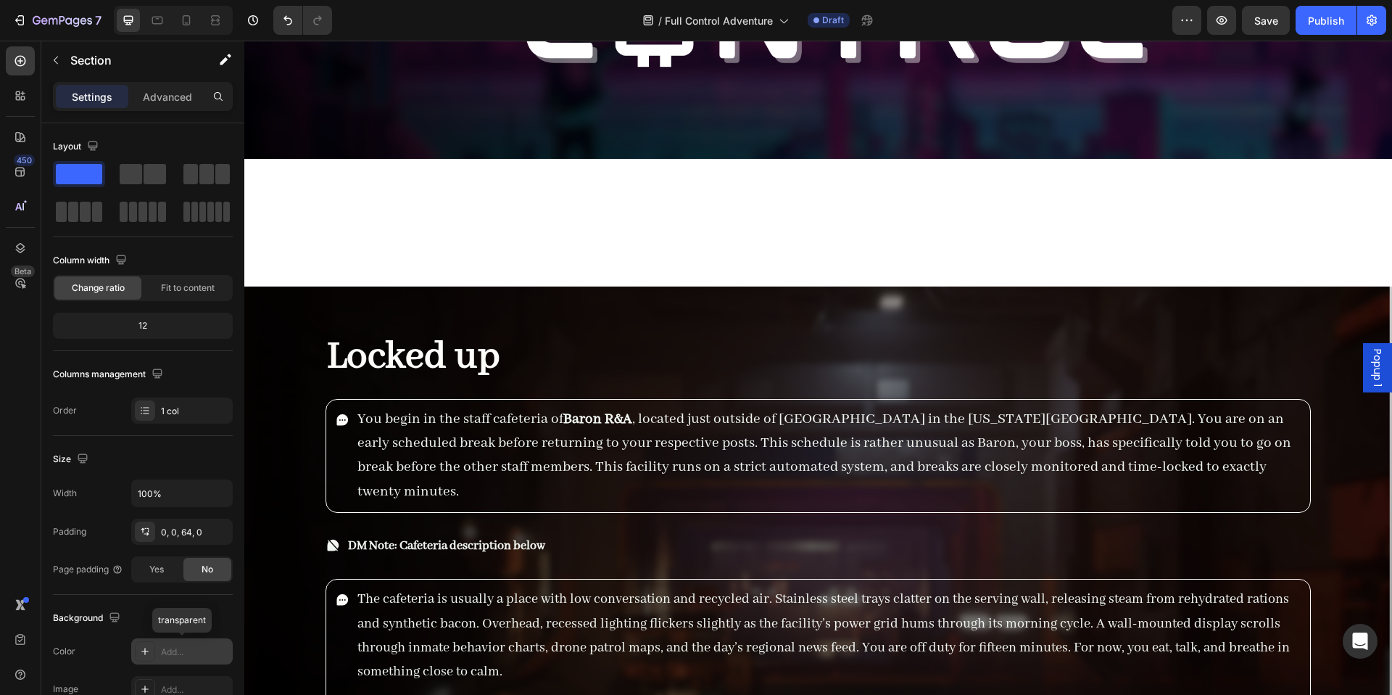
drag, startPoint x: 143, startPoint y: 648, endPoint x: 1, endPoint y: 588, distance: 153.4
click at [143, 648] on icon at bounding box center [145, 651] width 12 height 12
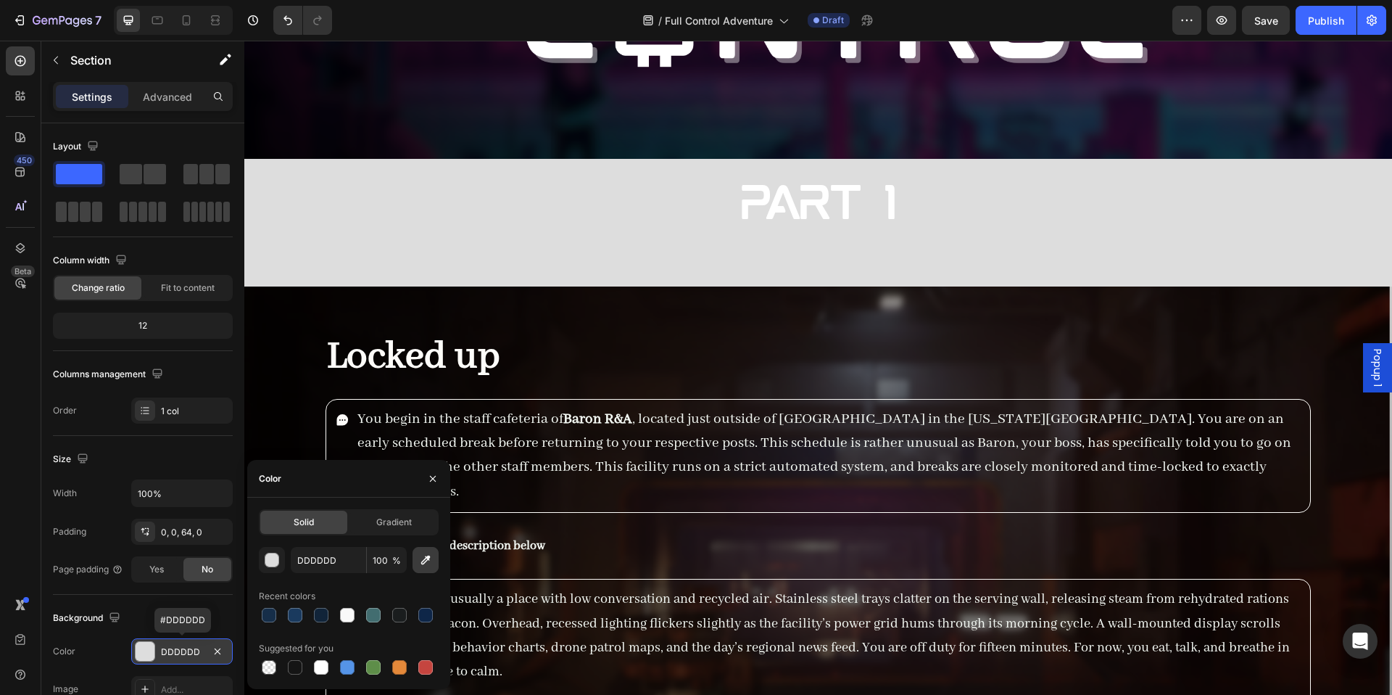
click at [438, 566] on button "button" at bounding box center [426, 560] width 26 height 26
type input "070603"
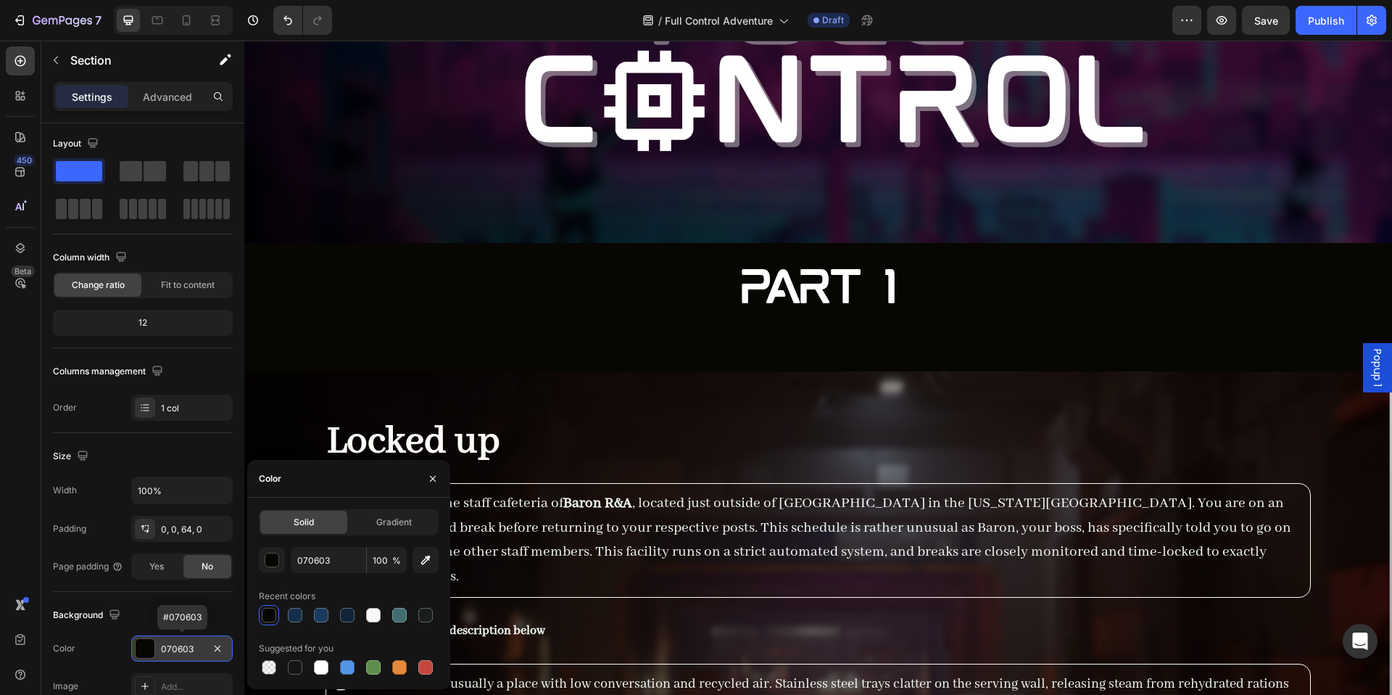
scroll to position [4463, 0]
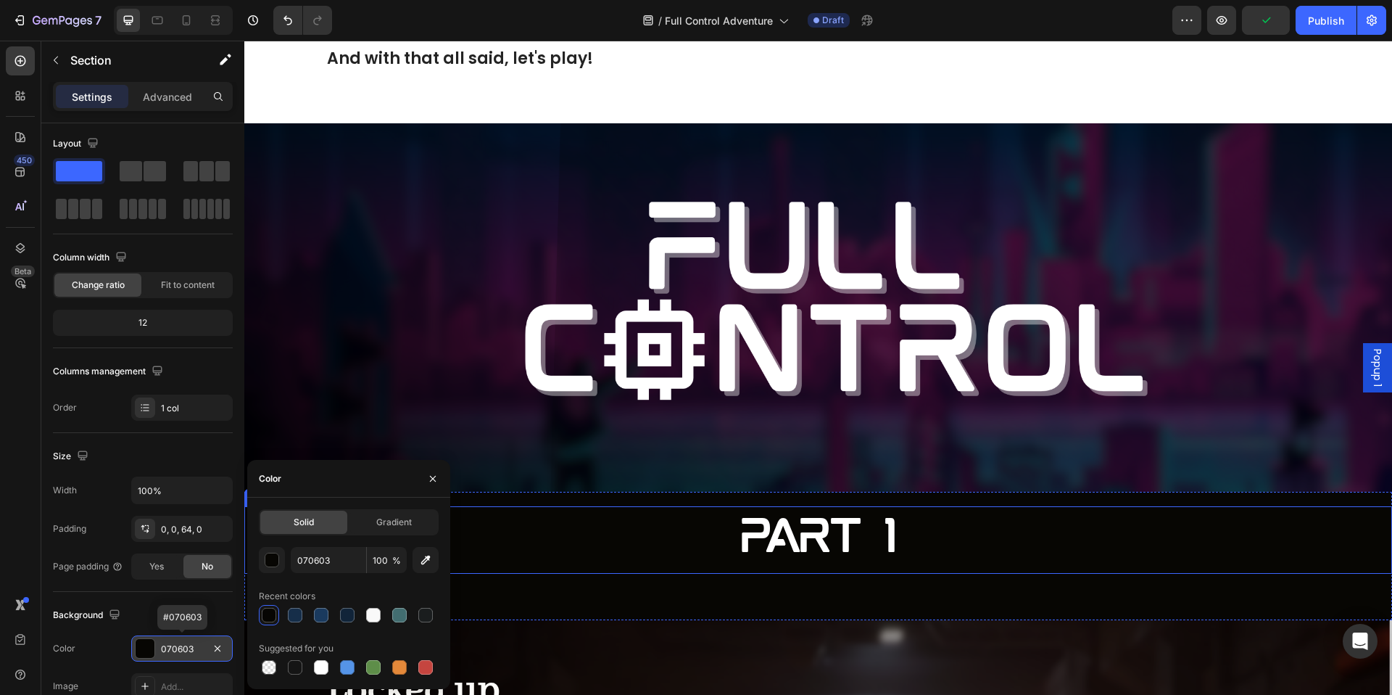
click at [820, 513] on h2 "Part 1" at bounding box center [818, 539] width 1148 height 67
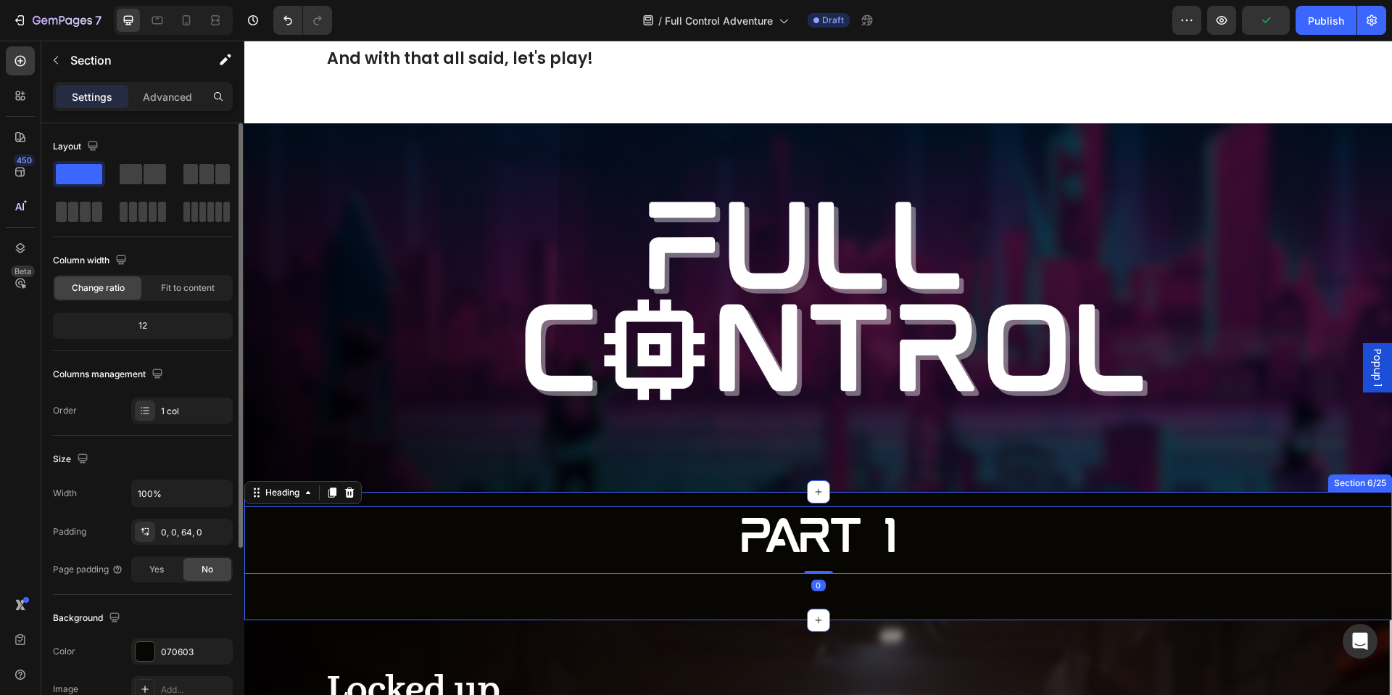
click at [709, 572] on div "Part 1 Heading 0 Section 6/25" at bounding box center [818, 556] width 1148 height 128
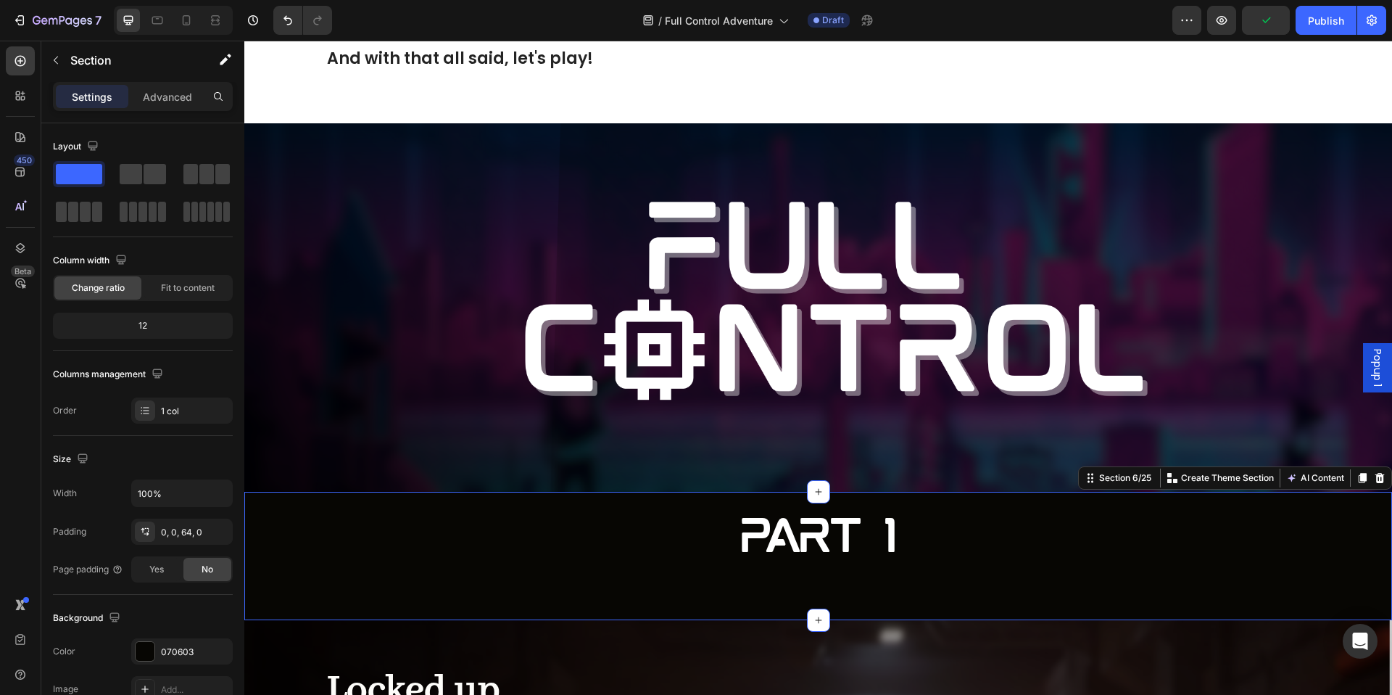
click at [653, 524] on h2 "Part 1" at bounding box center [818, 539] width 1148 height 67
click at [730, 567] on div "Part 1 Heading Section 6/25 You can create reusable sections Create Theme Secti…" at bounding box center [818, 556] width 1148 height 128
click at [179, 112] on div "Settings Advanced" at bounding box center [142, 102] width 203 height 41
click at [177, 106] on div "Advanced" at bounding box center [167, 96] width 73 height 23
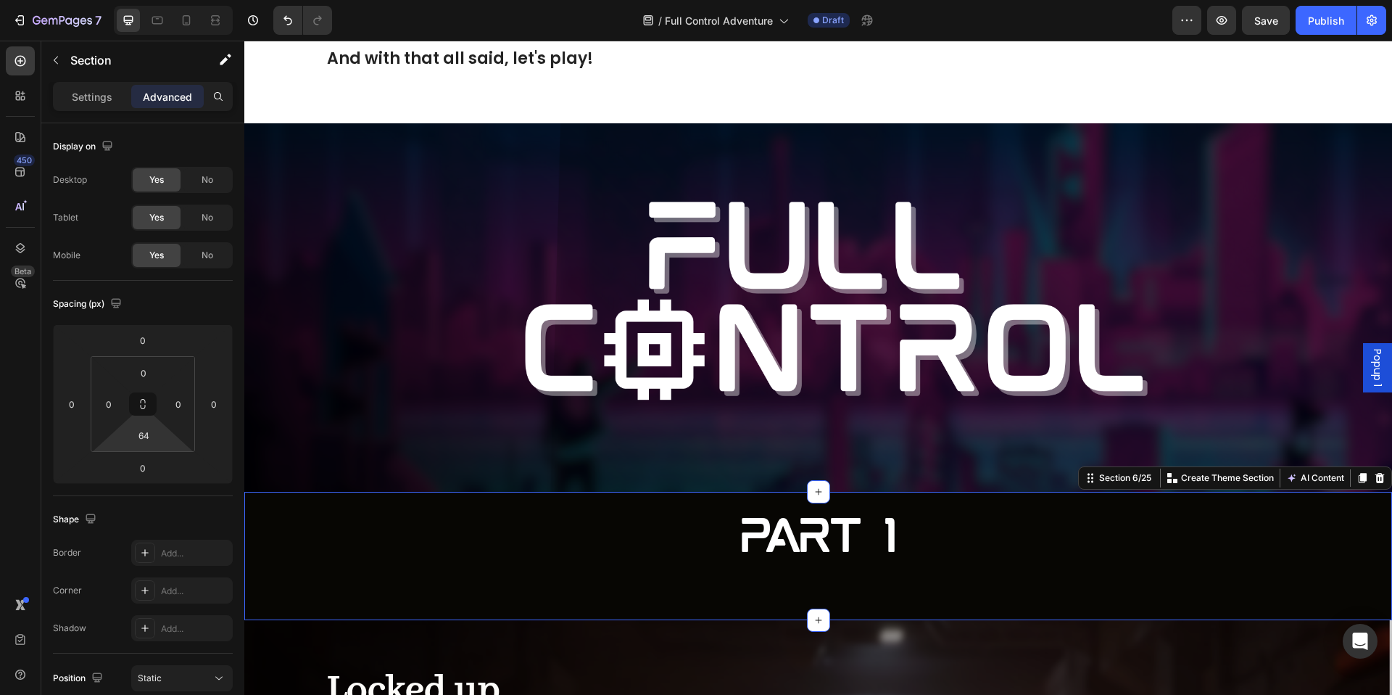
click at [144, 0] on html "7 Version history / Full Control Adventure Draft Preview Save Publish 450 Beta …" at bounding box center [696, 0] width 1392 height 0
click at [147, 439] on input "64" at bounding box center [143, 435] width 29 height 22
type input "30"
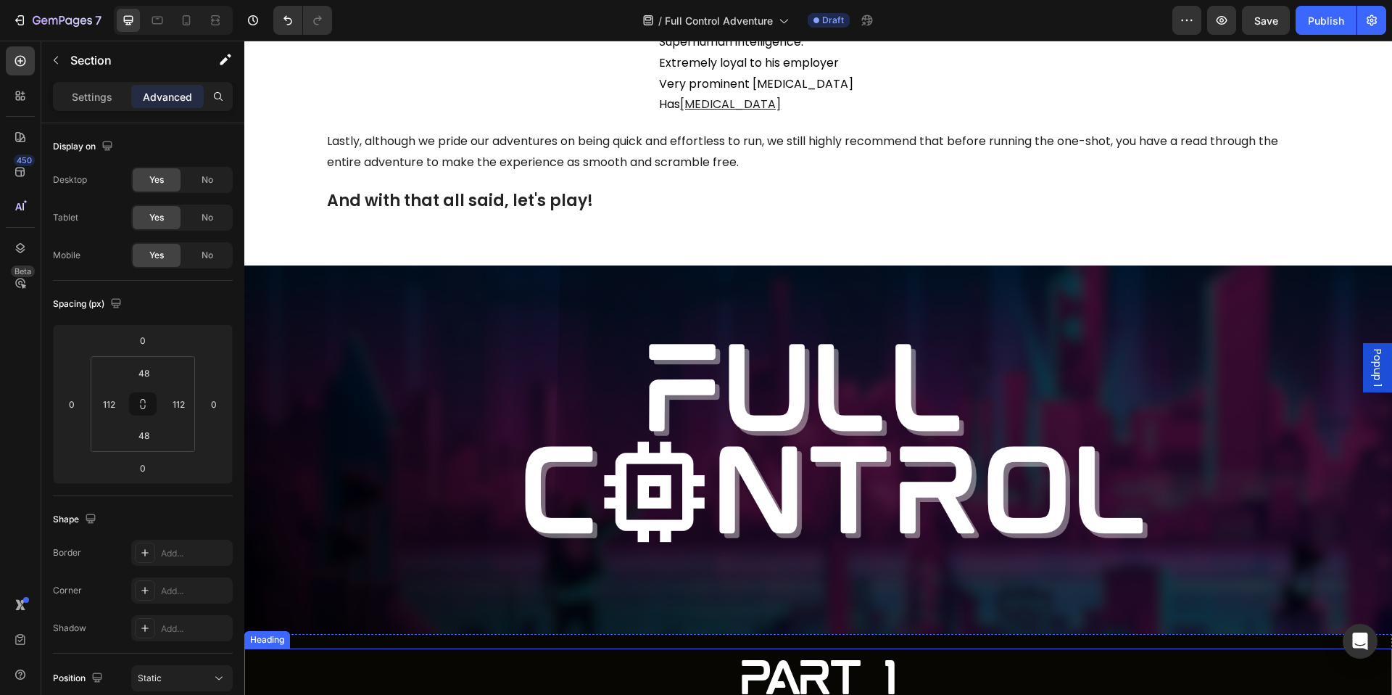
scroll to position [4433, 0]
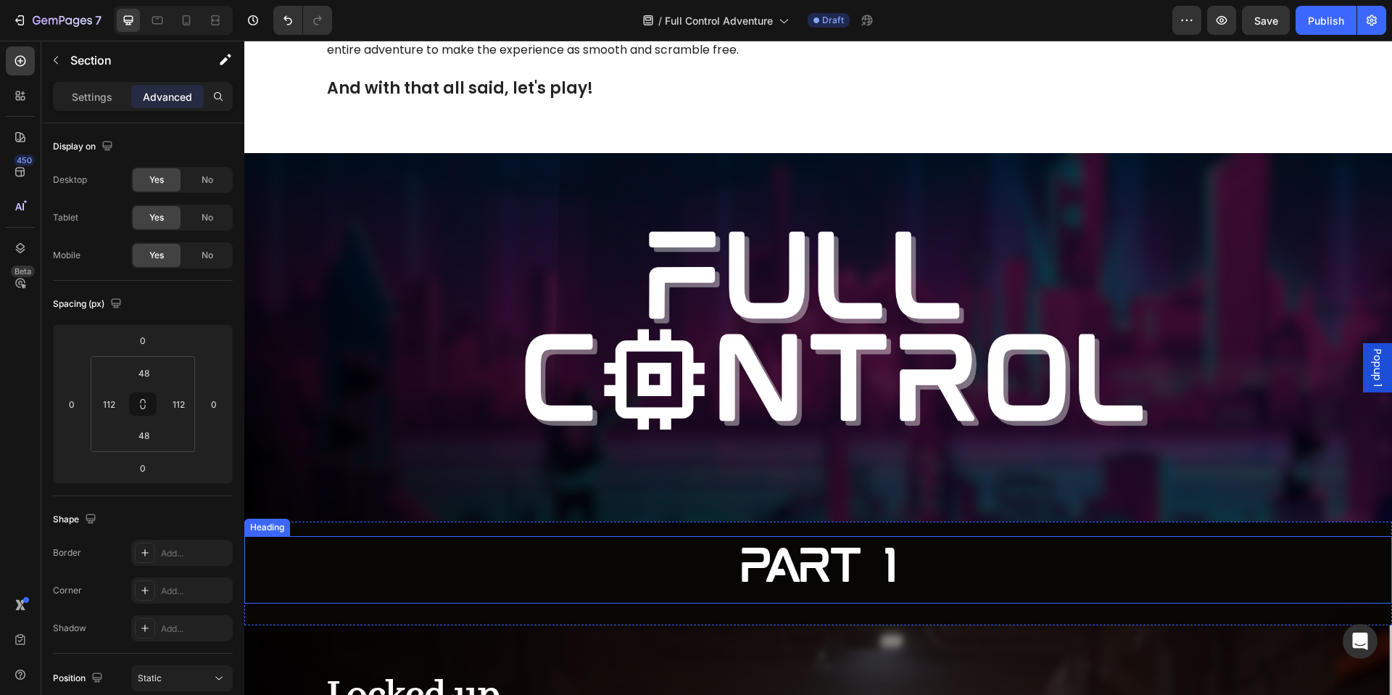
click at [621, 537] on h2 "Part 1" at bounding box center [818, 569] width 1148 height 67
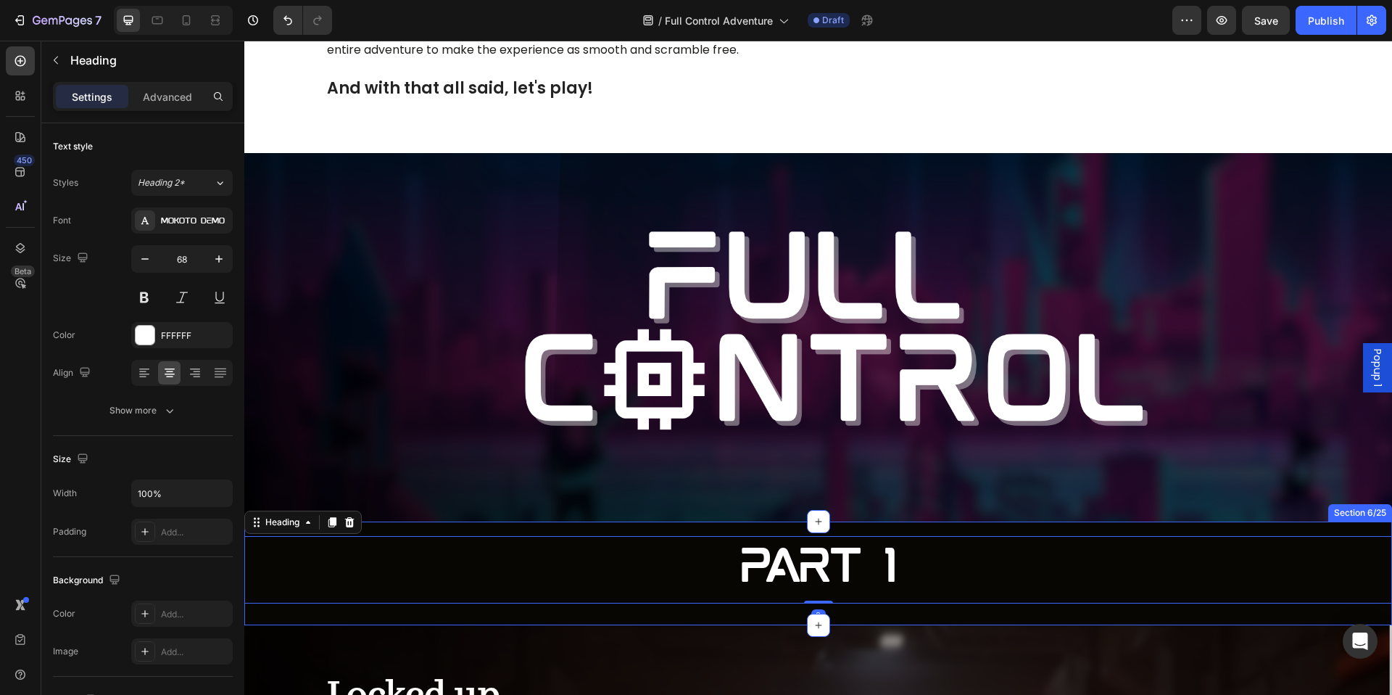
click at [597, 521] on div "Part 1 Heading 0" at bounding box center [818, 561] width 1148 height 81
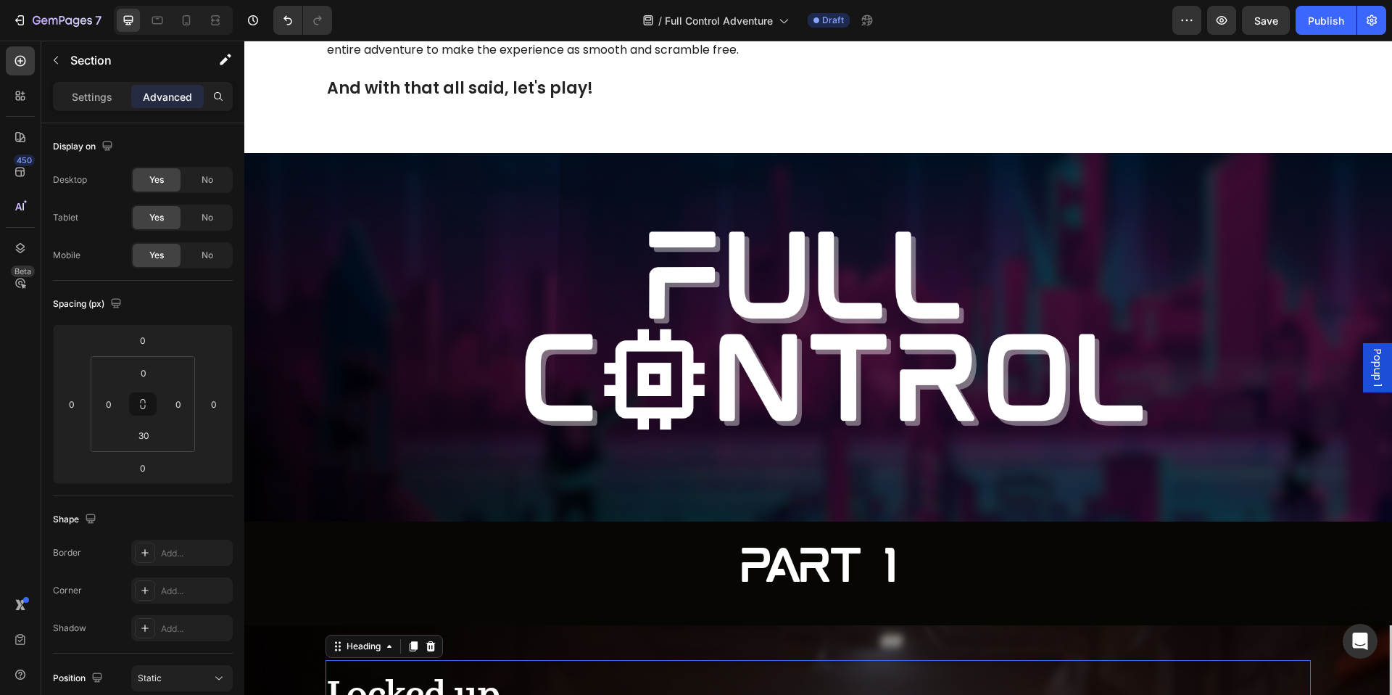
click at [666, 660] on div "Locked up Heading 0" at bounding box center [819, 690] width 986 height 60
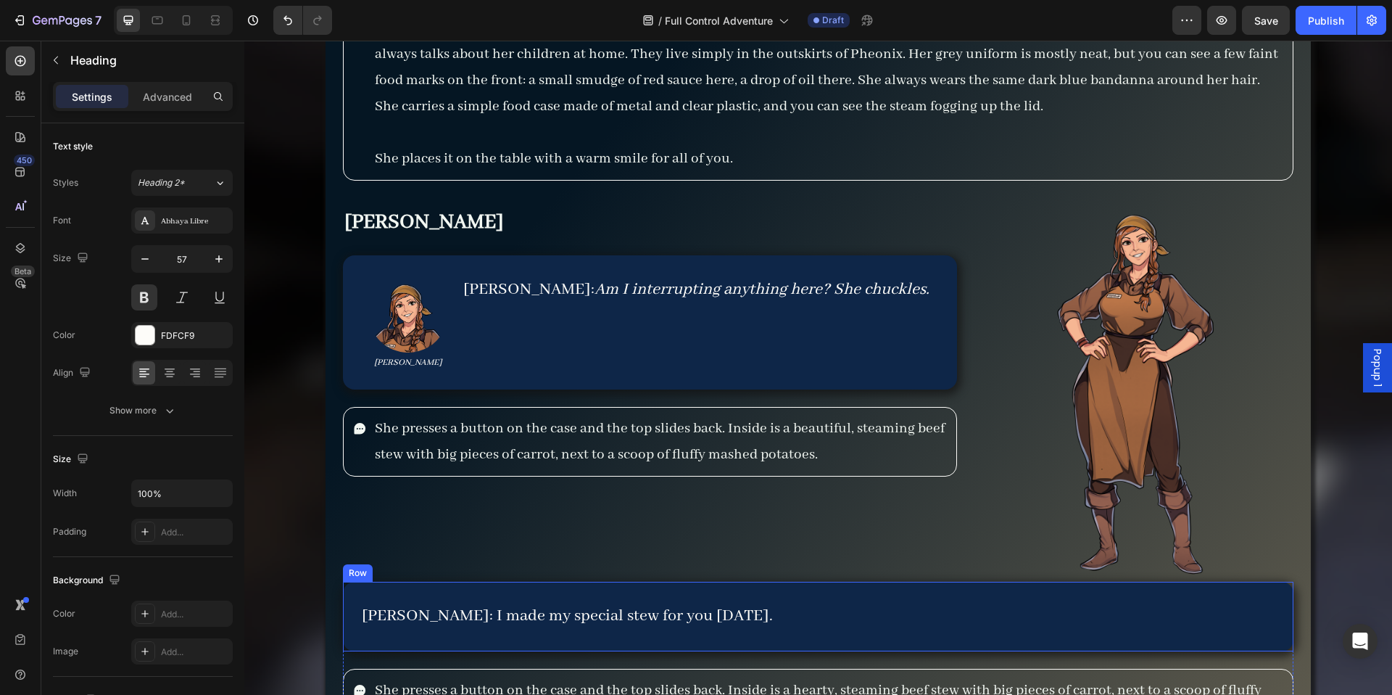
scroll to position [5876, 0]
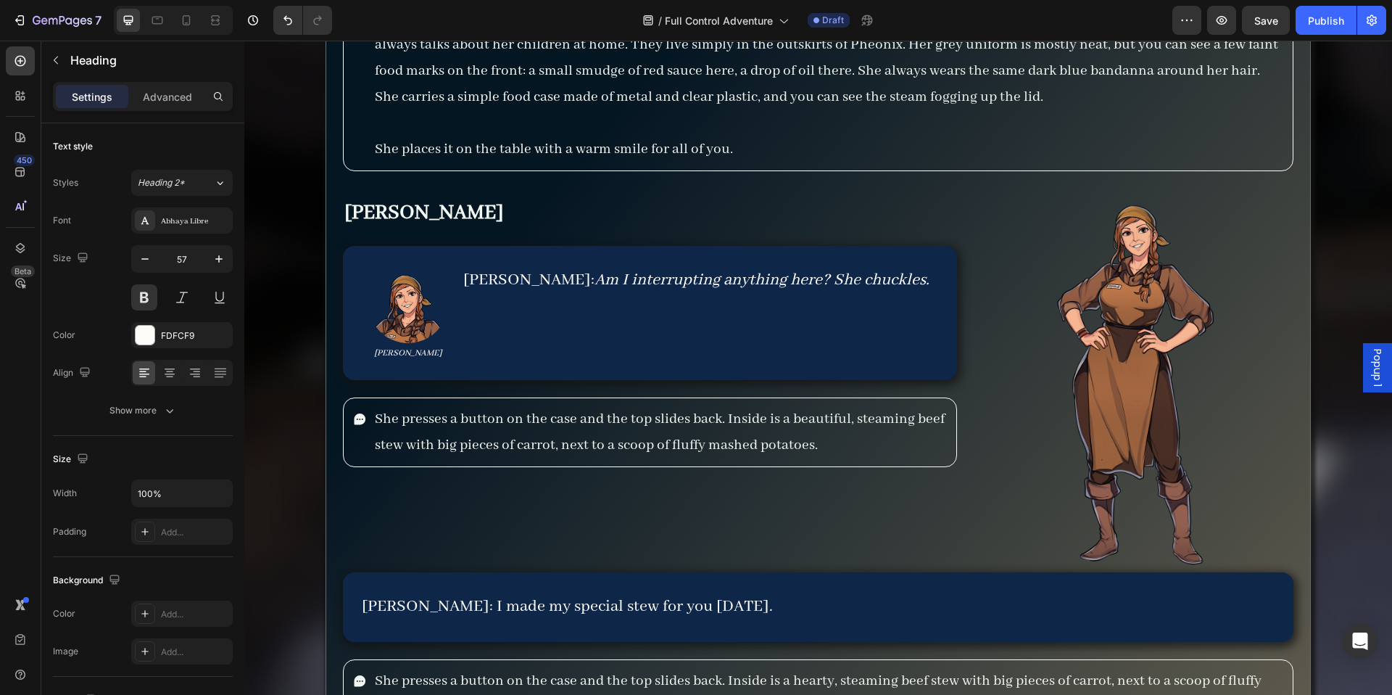
click at [339, 575] on div "*Give some context here* The kitchen door slides open with a quiet whoosh , and…" at bounding box center [819, 476] width 986 height 1138
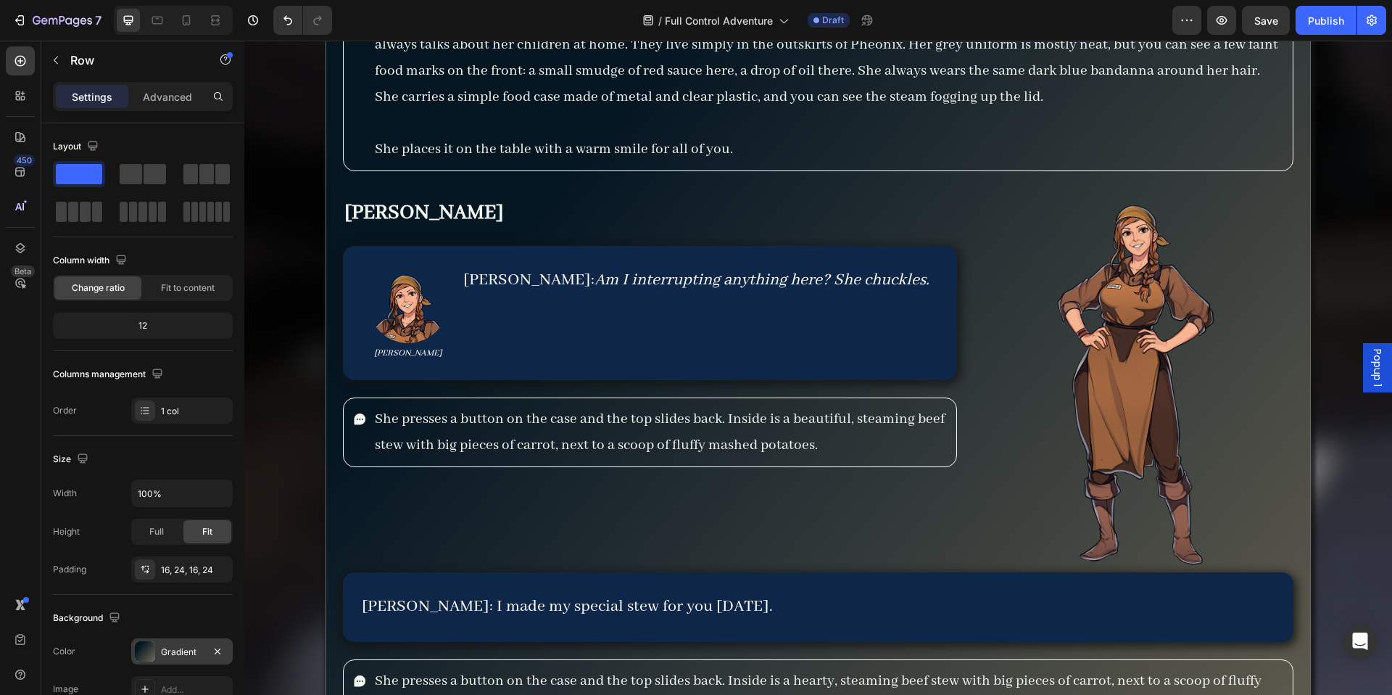
click at [154, 663] on div "Gradient" at bounding box center [182, 651] width 102 height 26
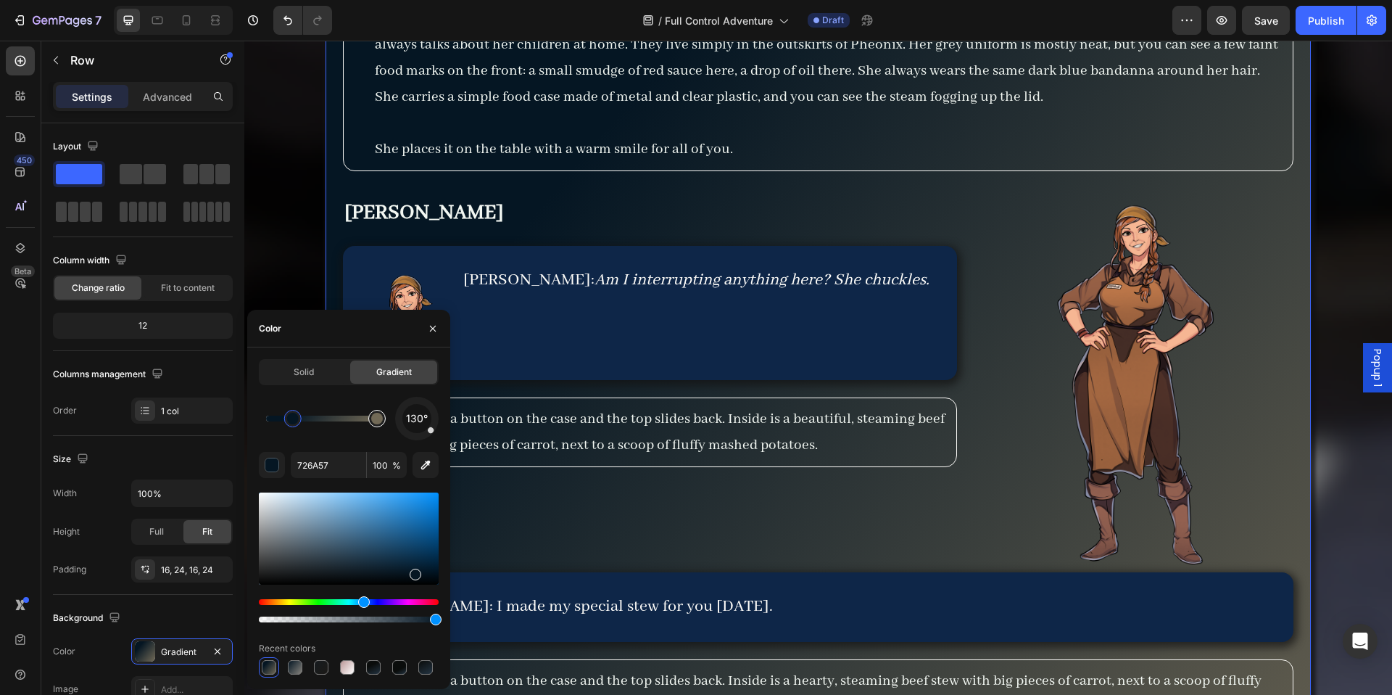
click at [369, 424] on div at bounding box center [377, 418] width 26 height 26
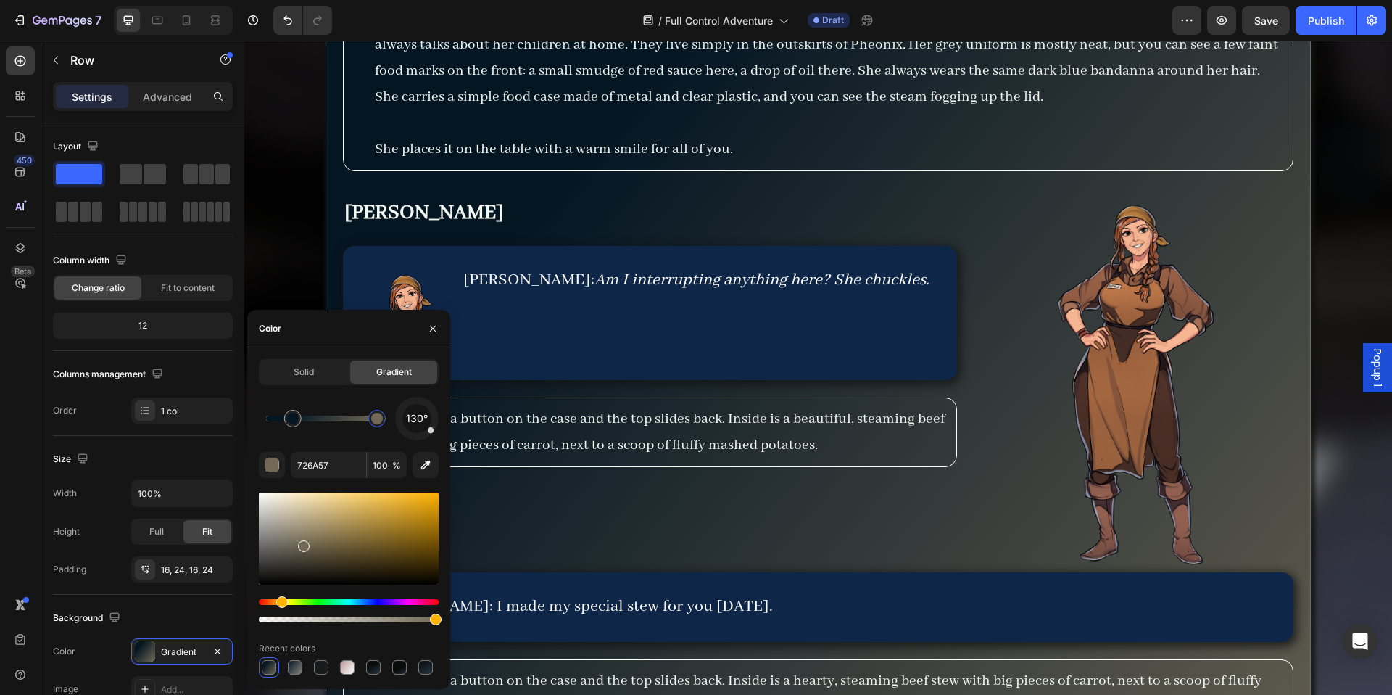
click at [406, 606] on div at bounding box center [349, 610] width 180 height 23
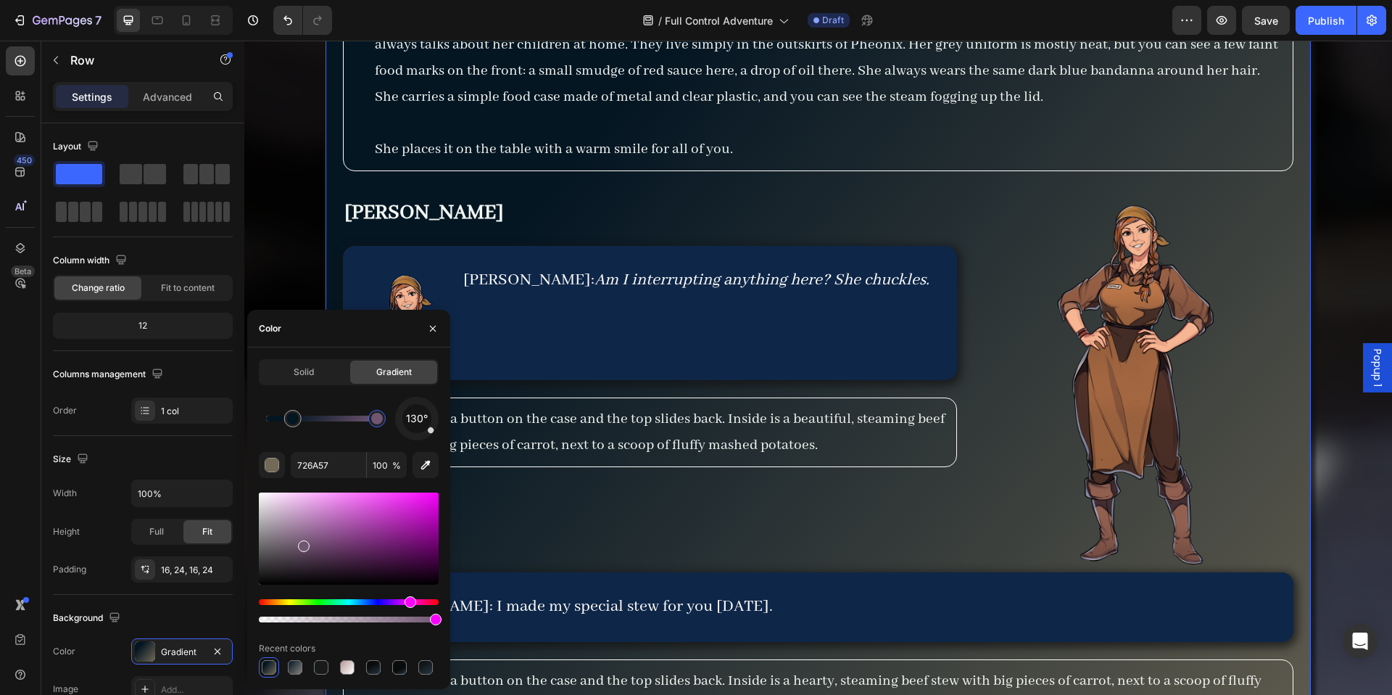
click at [409, 603] on div "Hue" at bounding box center [349, 602] width 180 height 6
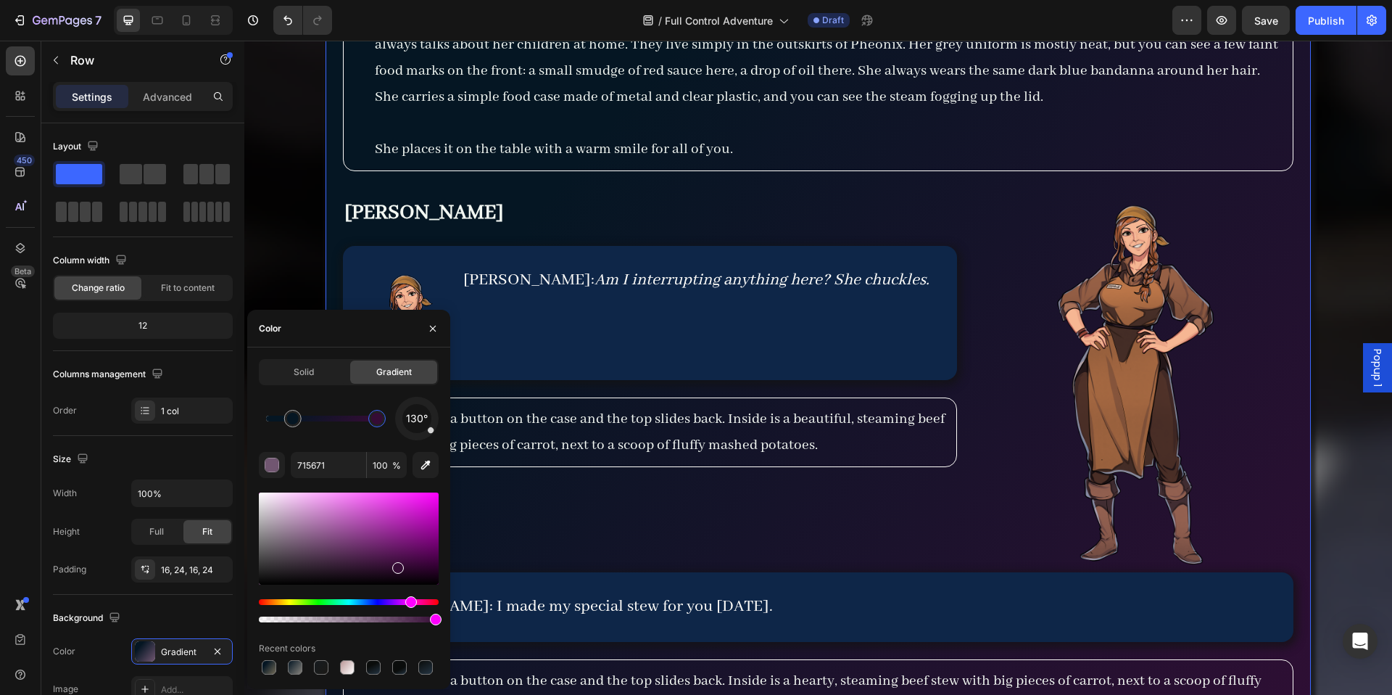
type input "380D38"
drag, startPoint x: 401, startPoint y: 565, endPoint x: 393, endPoint y: 563, distance: 8.3
click at [428, 325] on icon "button" at bounding box center [433, 329] width 12 height 12
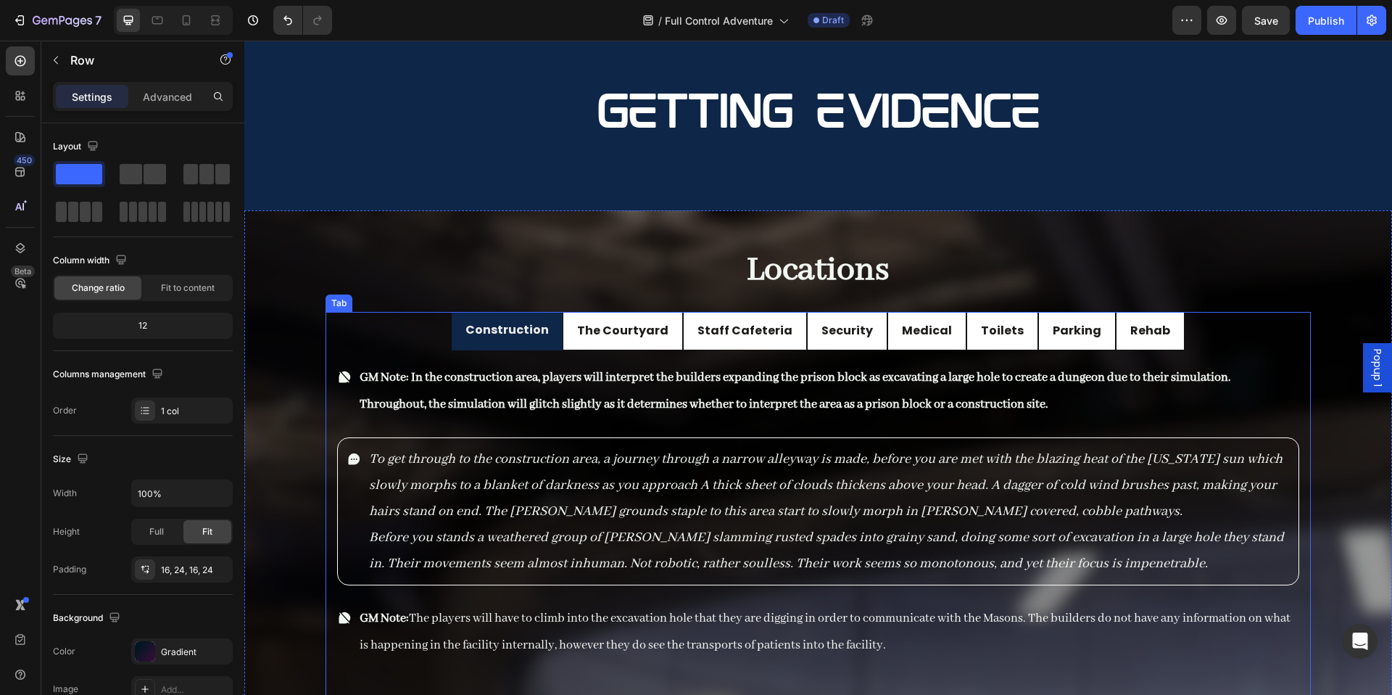
scroll to position [11180, 0]
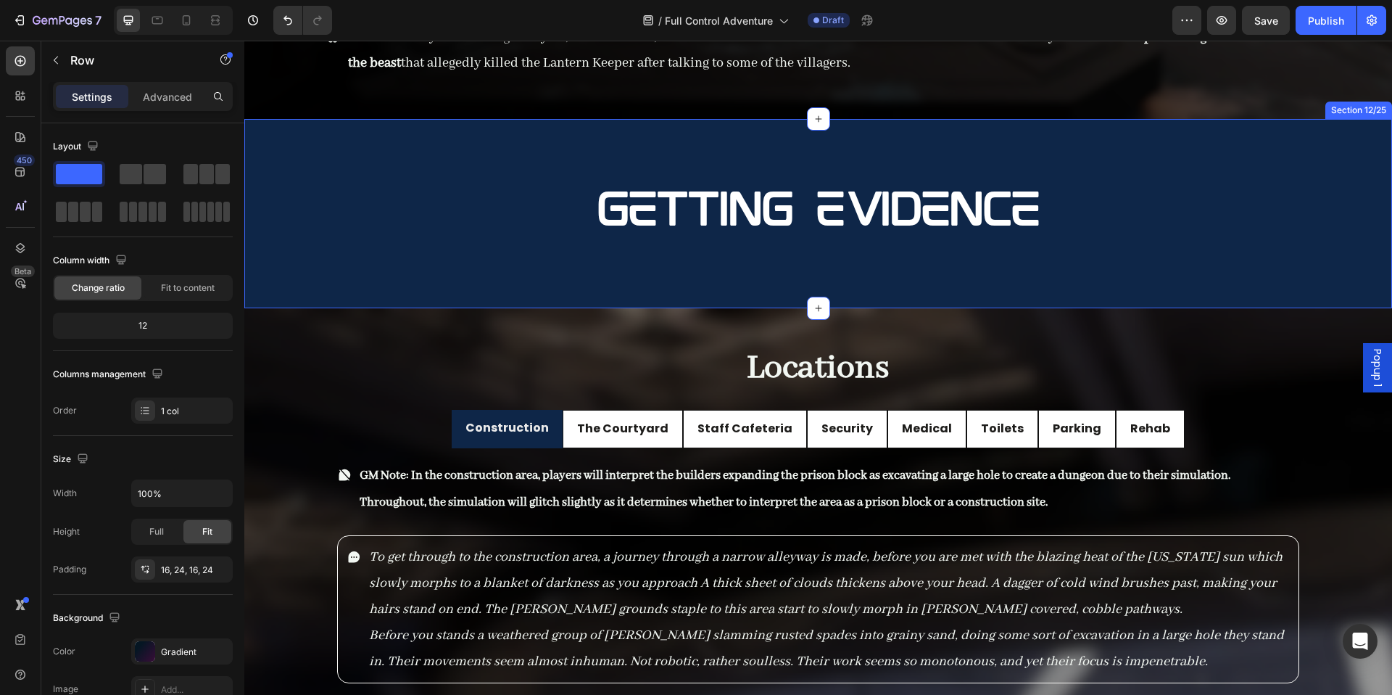
click at [407, 272] on div "Getting Evidence Heading Row Section 12/25" at bounding box center [818, 213] width 1148 height 189
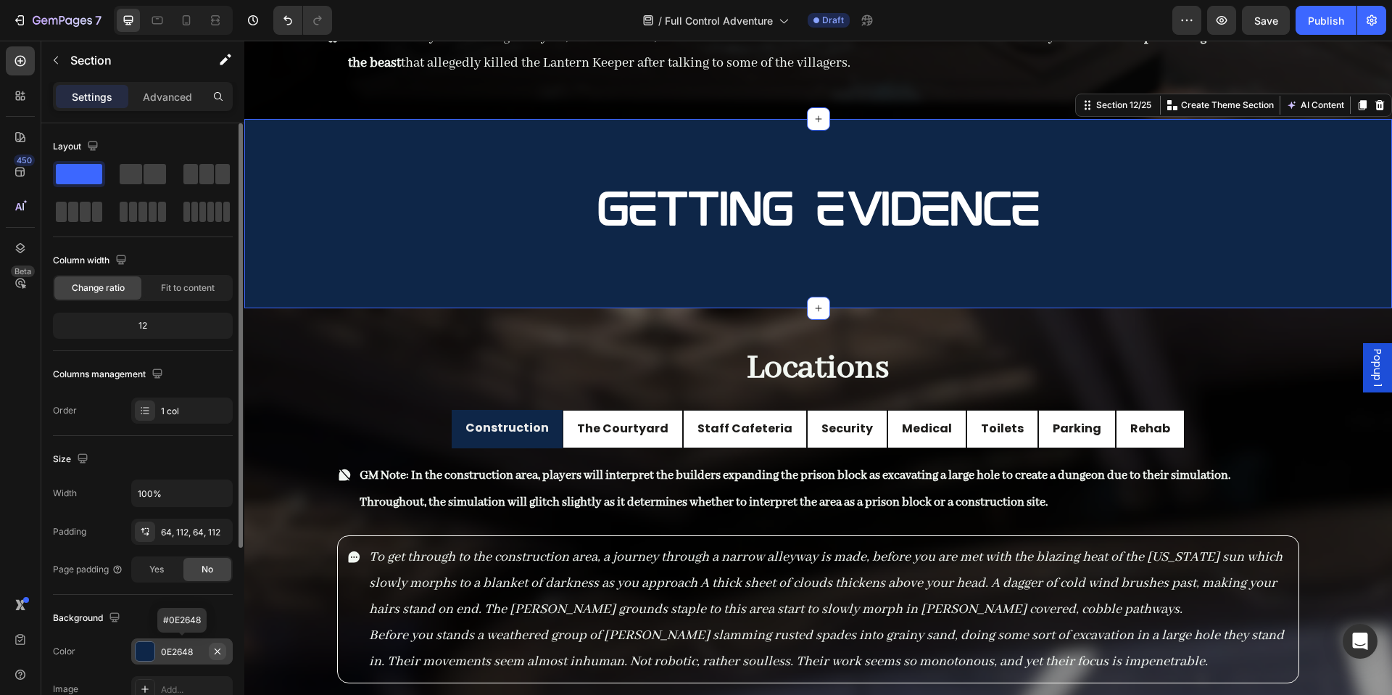
click at [224, 656] on button "button" at bounding box center [217, 651] width 17 height 17
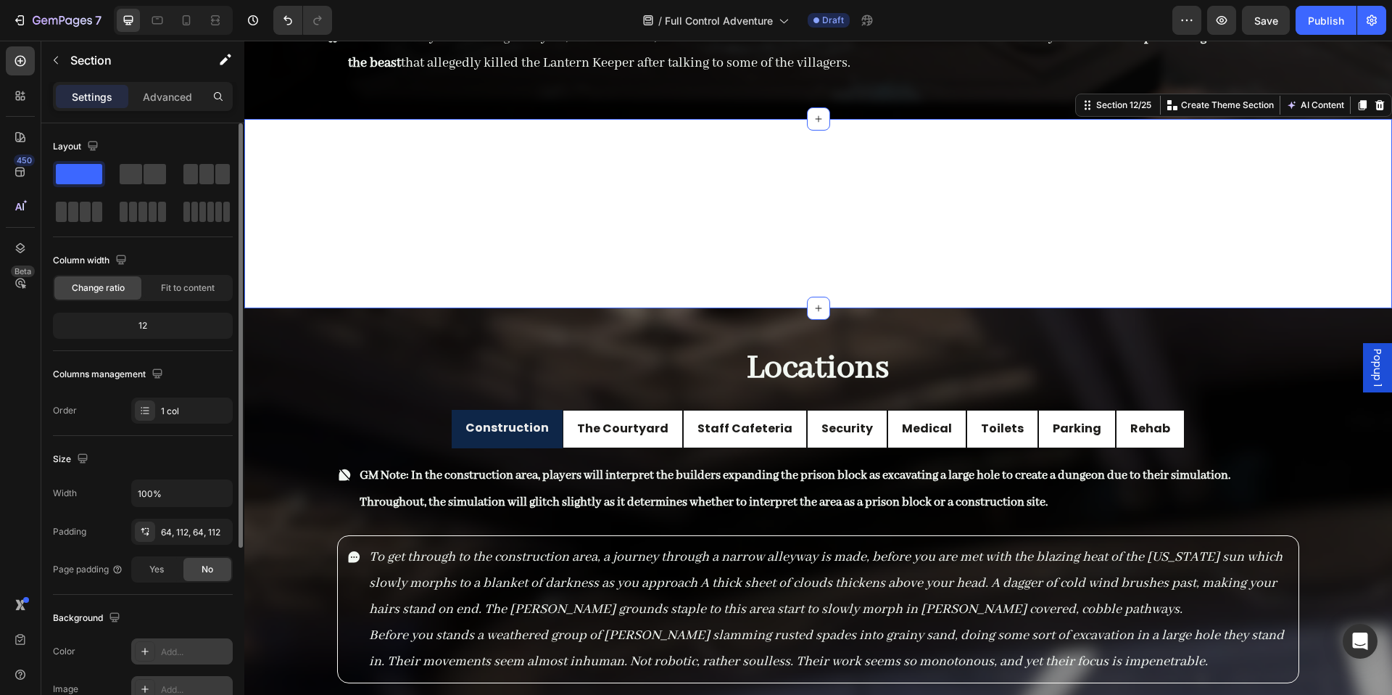
click at [202, 680] on div "Add..." at bounding box center [182, 689] width 102 height 26
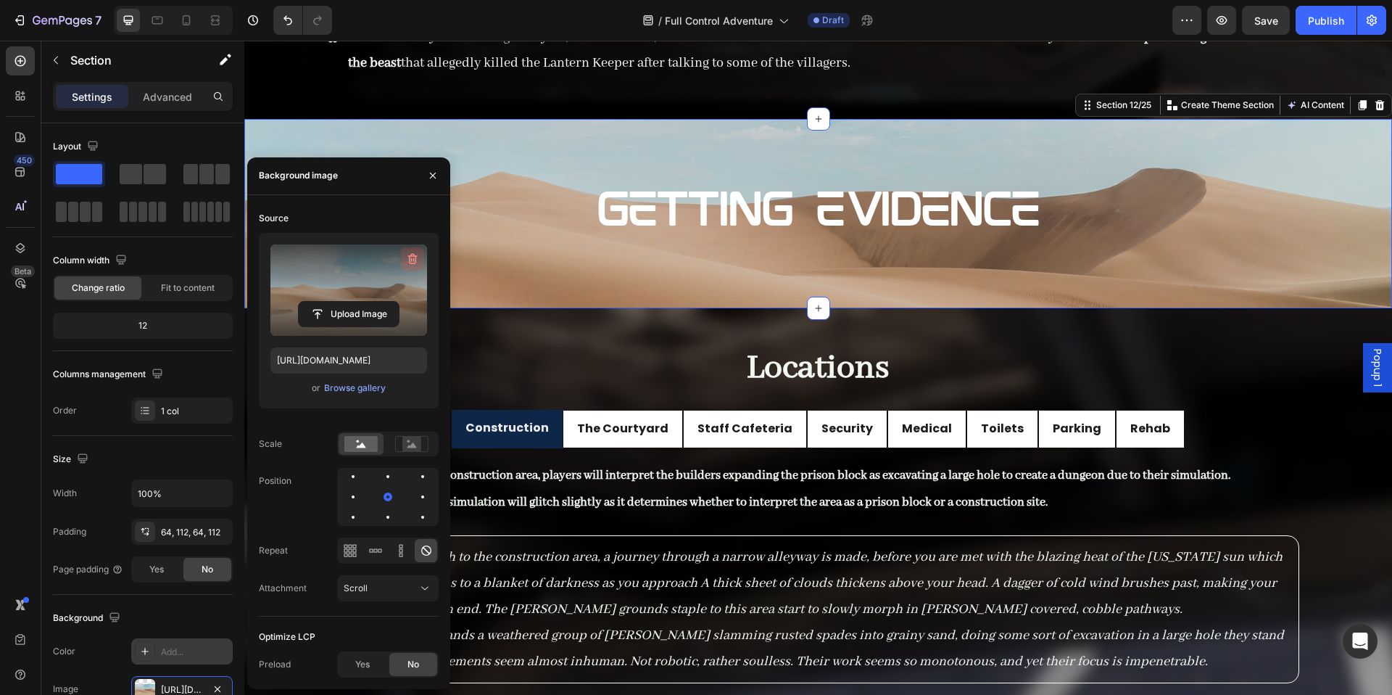
click at [412, 257] on icon "button" at bounding box center [412, 259] width 15 height 15
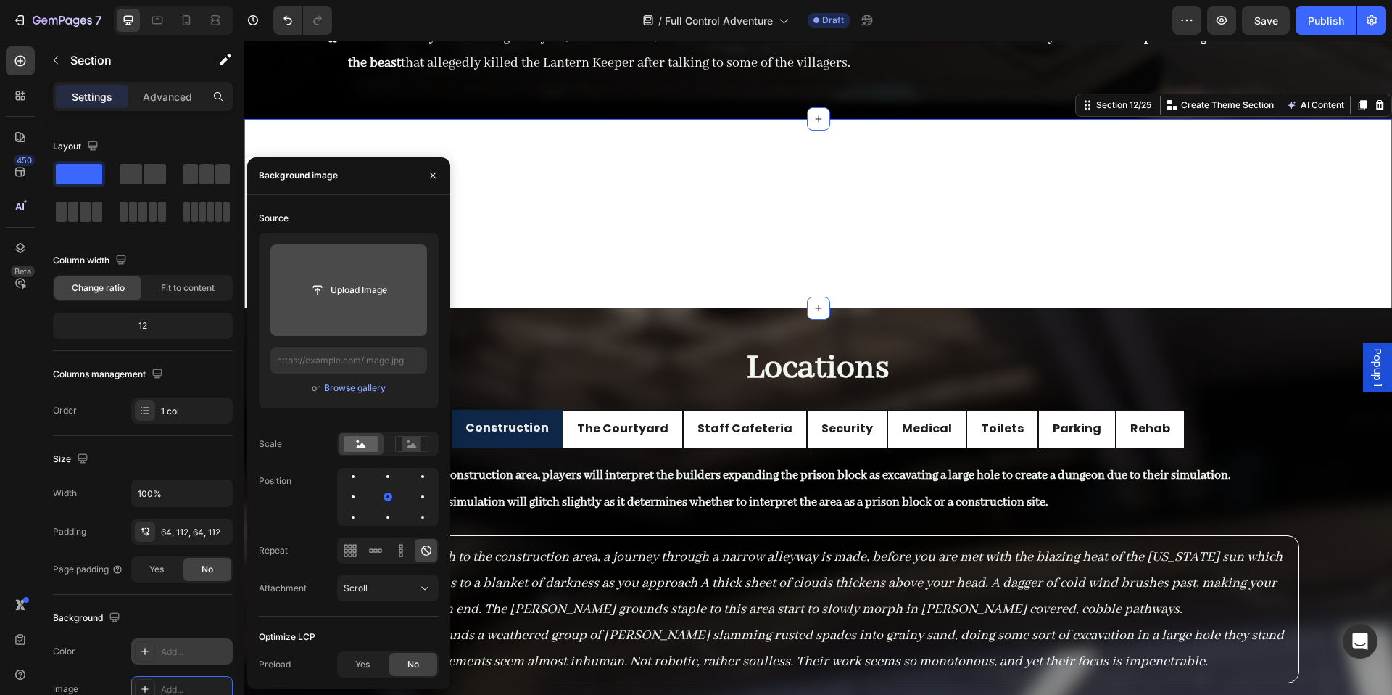
click at [373, 299] on input "file" at bounding box center [349, 290] width 100 height 25
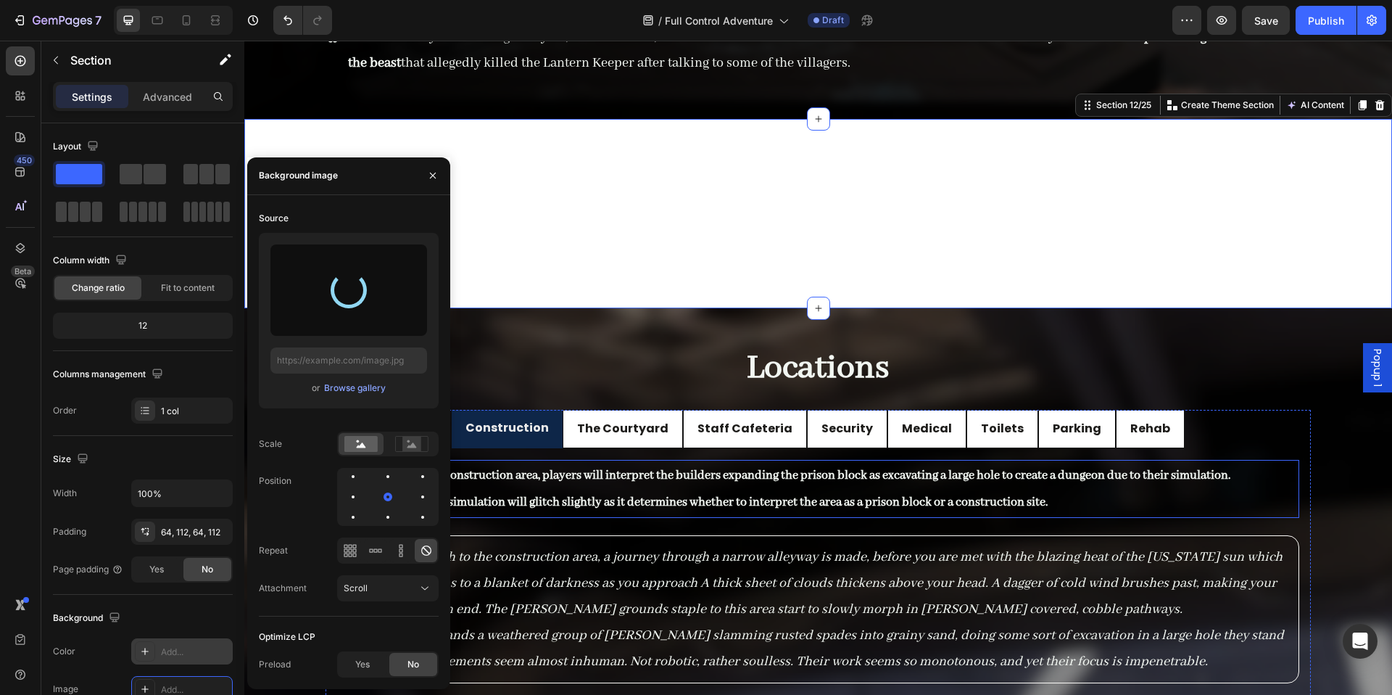
type input "https://cdn.shopify.com/s/files/1/0890/5841/0826/files/gempages_552089436922315…"
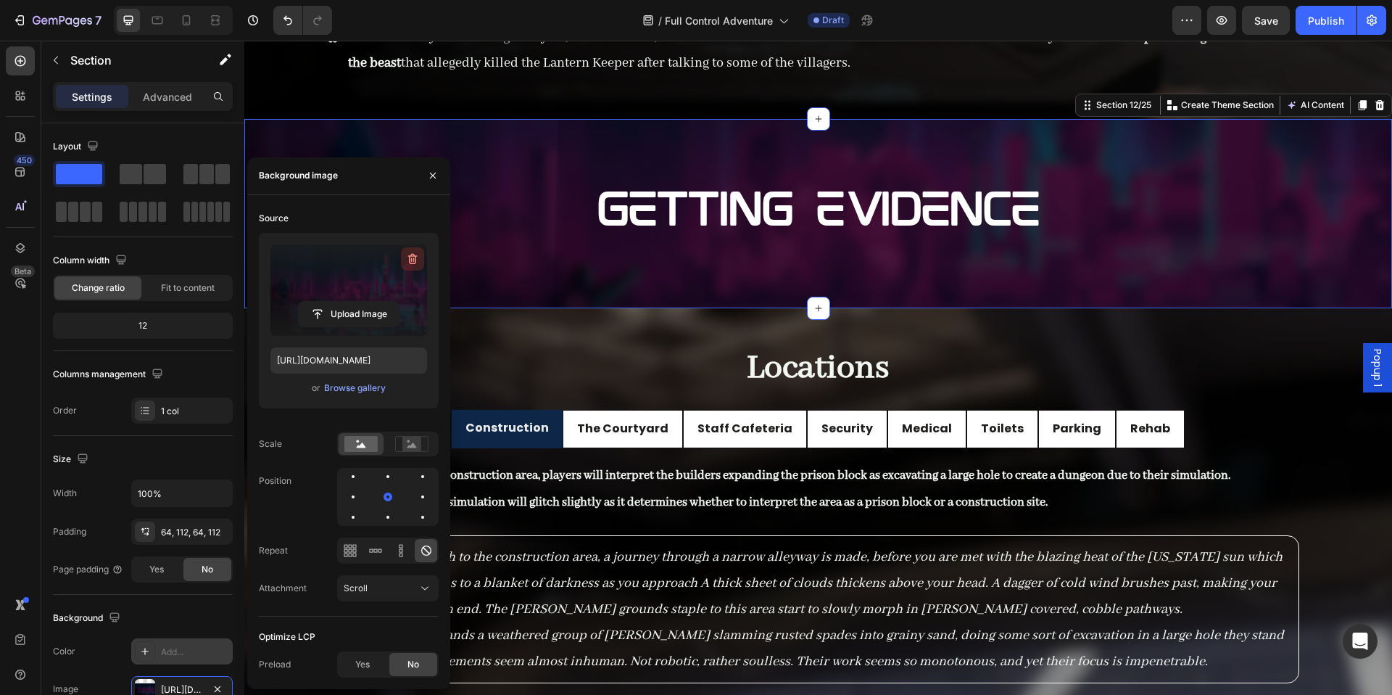
click at [406, 264] on icon "button" at bounding box center [412, 259] width 15 height 15
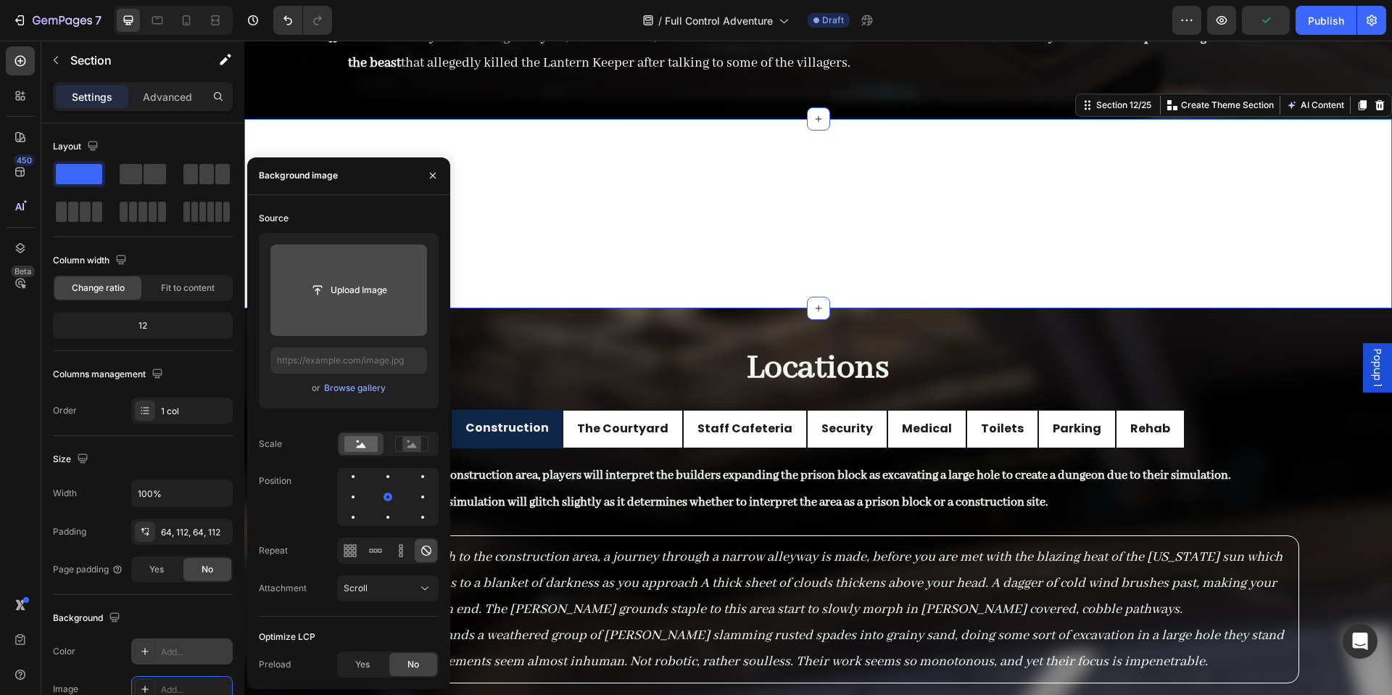
click at [179, 663] on div "Add..." at bounding box center [182, 651] width 102 height 26
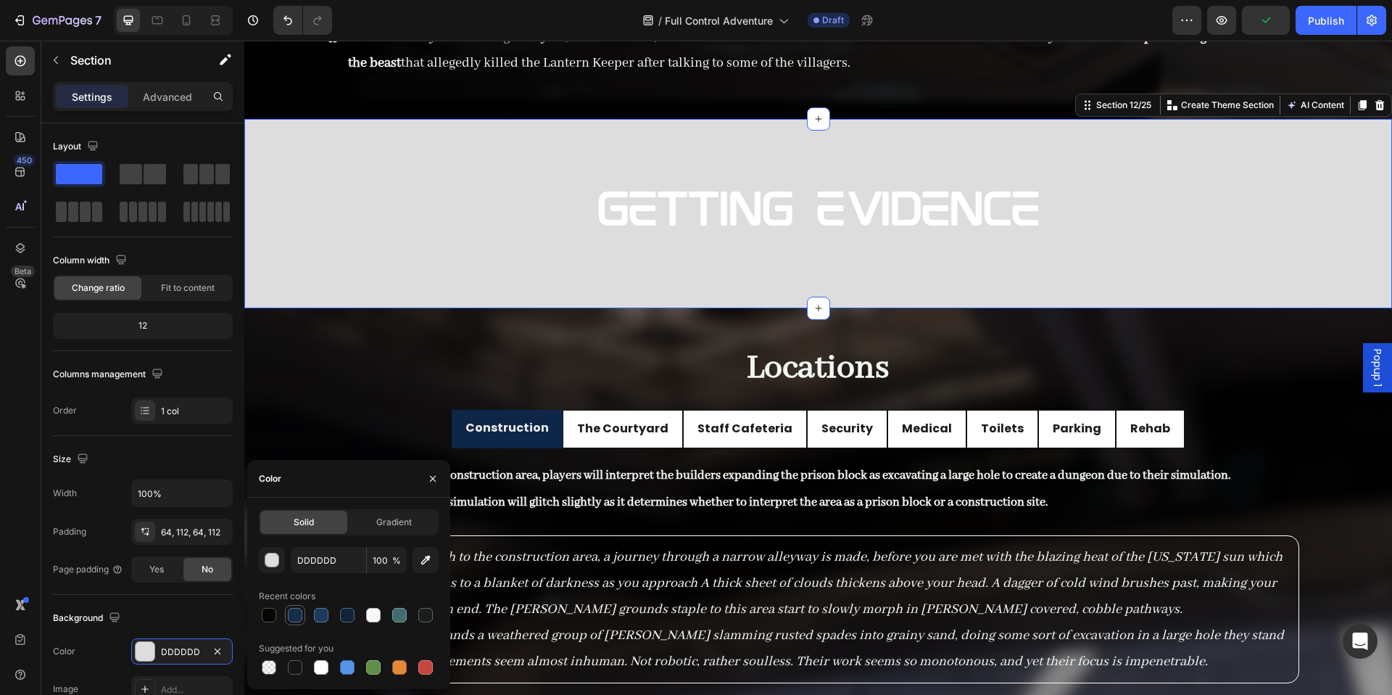
click at [297, 614] on div at bounding box center [295, 615] width 15 height 15
type input "162E49"
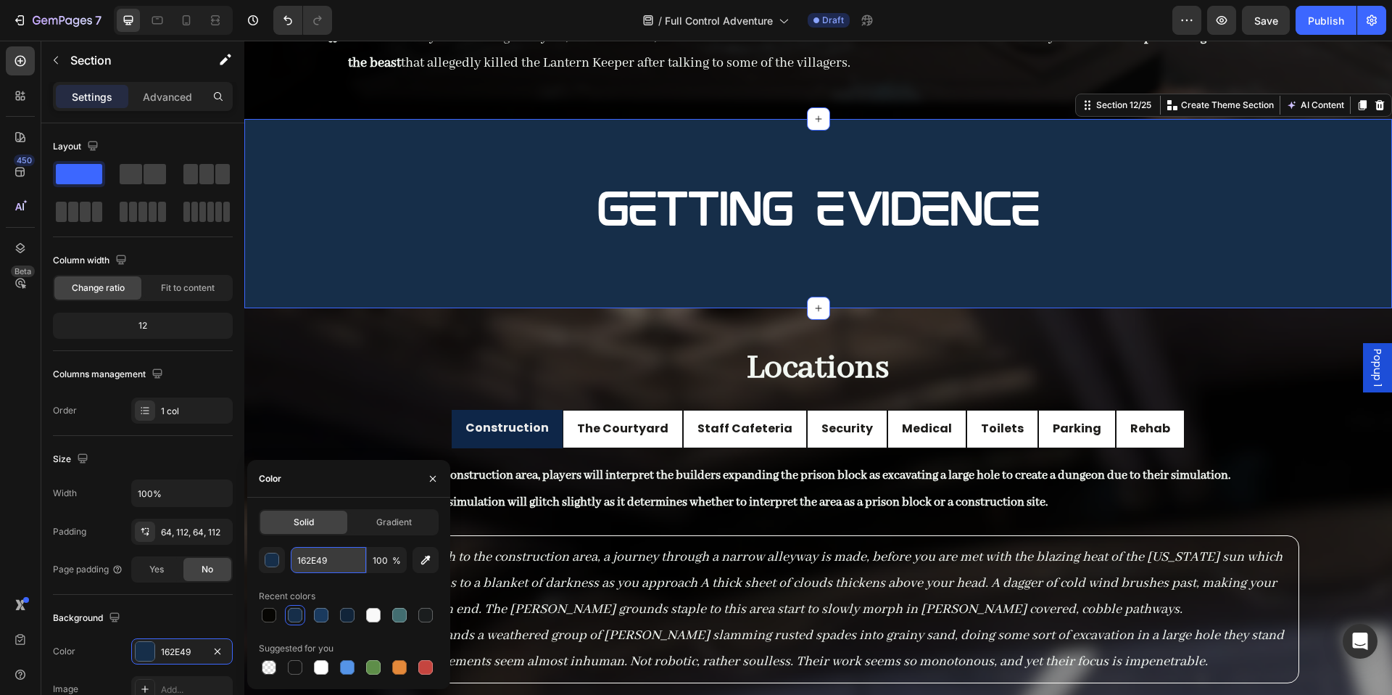
click at [334, 554] on input "162E49" at bounding box center [328, 560] width 75 height 26
click at [331, 553] on input "162E49" at bounding box center [328, 560] width 75 height 26
click at [331, 552] on input "162E49" at bounding box center [328, 560] width 75 height 26
click at [430, 476] on icon "button" at bounding box center [433, 479] width 12 height 12
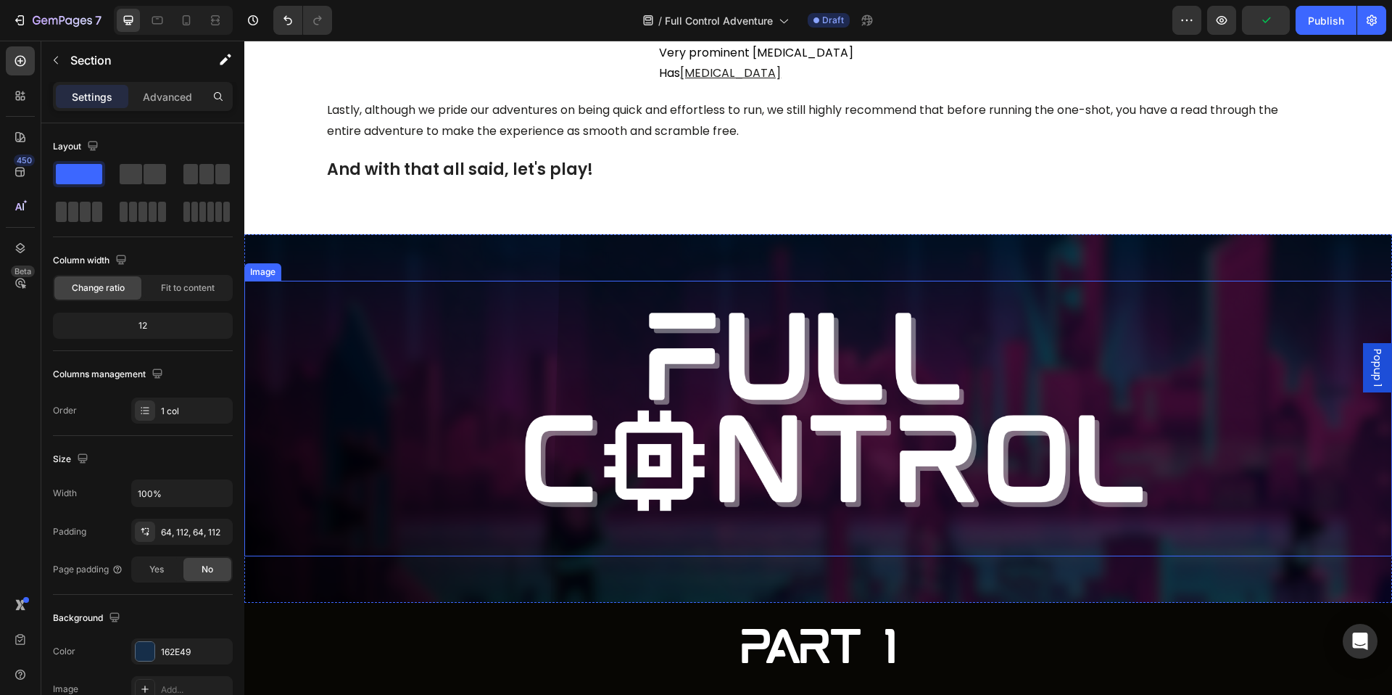
scroll to position [4377, 0]
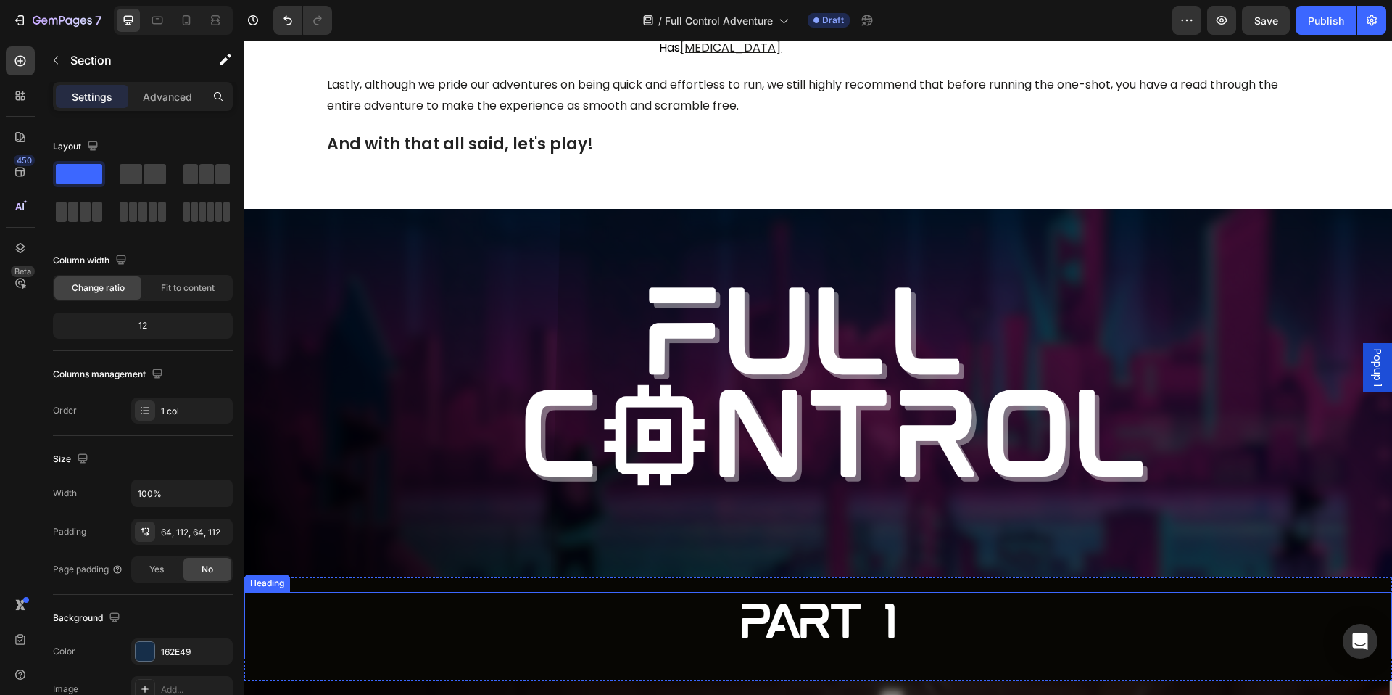
drag, startPoint x: 542, startPoint y: 571, endPoint x: 532, endPoint y: 580, distance: 13.4
click at [542, 592] on h2 "Part 1" at bounding box center [818, 625] width 1148 height 67
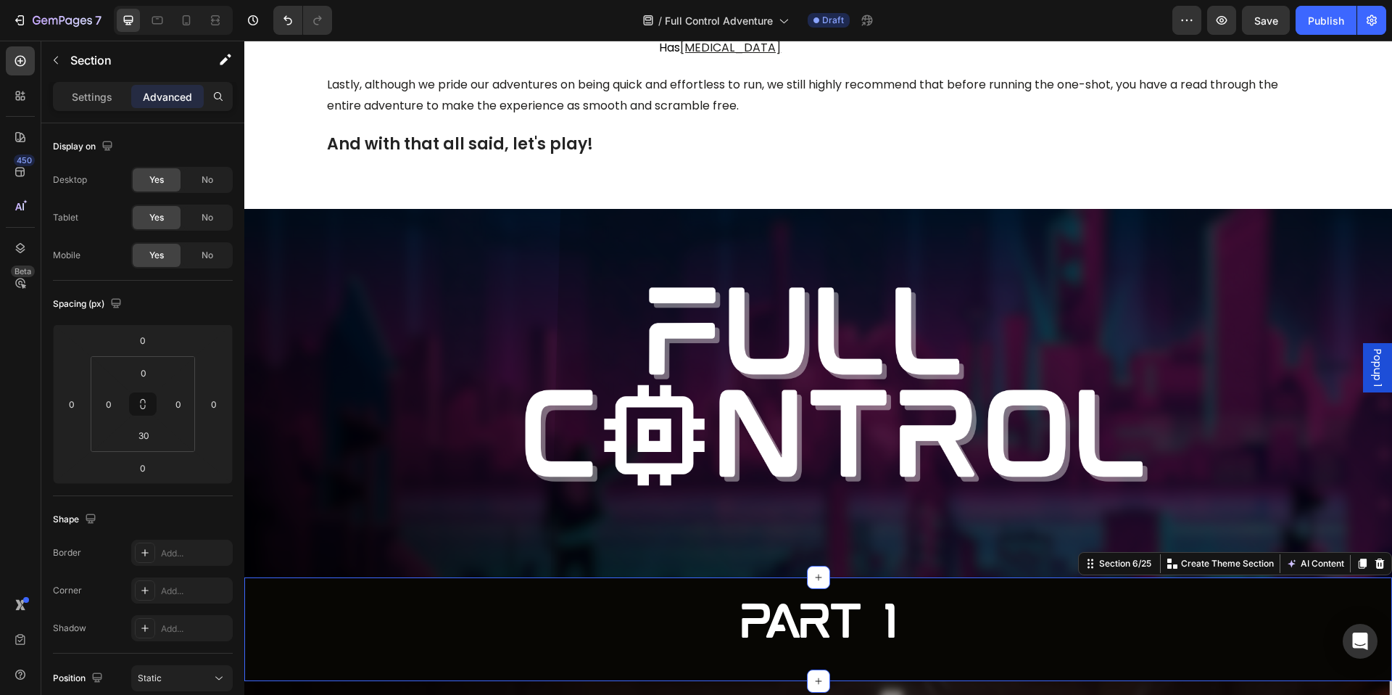
click at [320, 651] on div "Part 1 Heading Section 6/25 You can create reusable sections Create Theme Secti…" at bounding box center [818, 628] width 1148 height 103
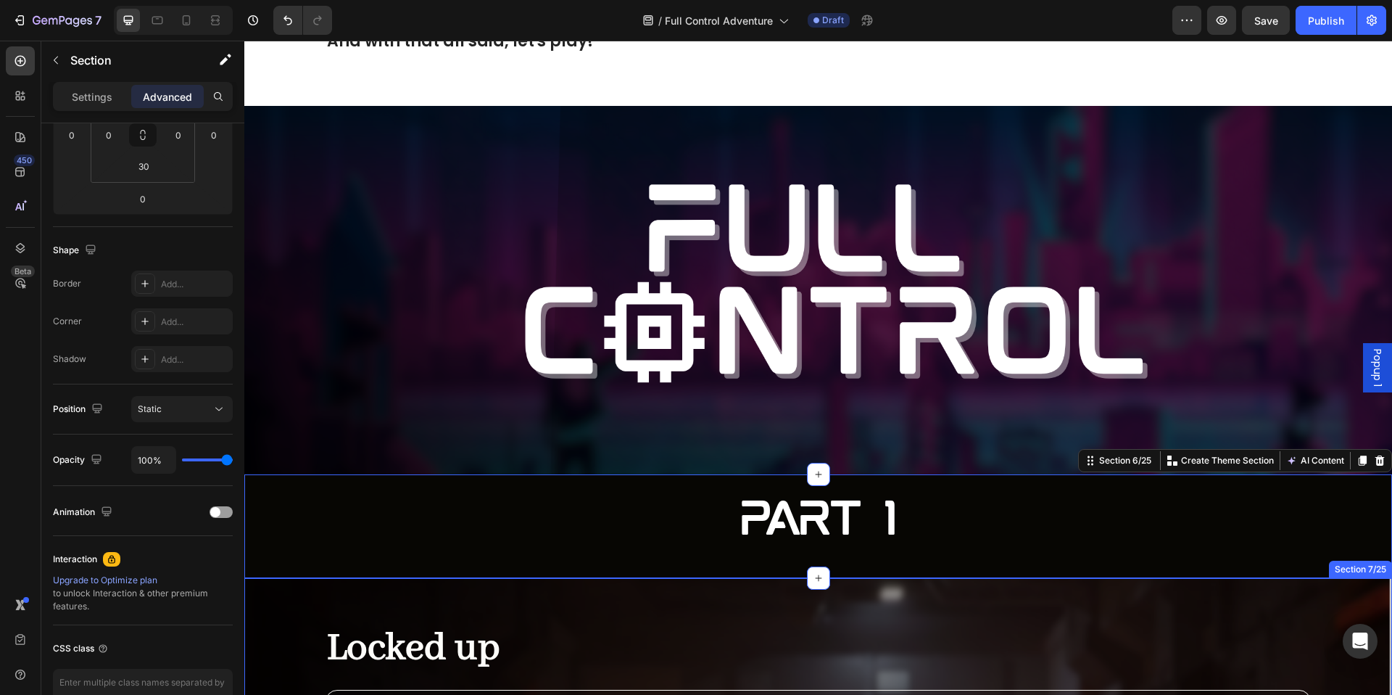
scroll to position [4484, 0]
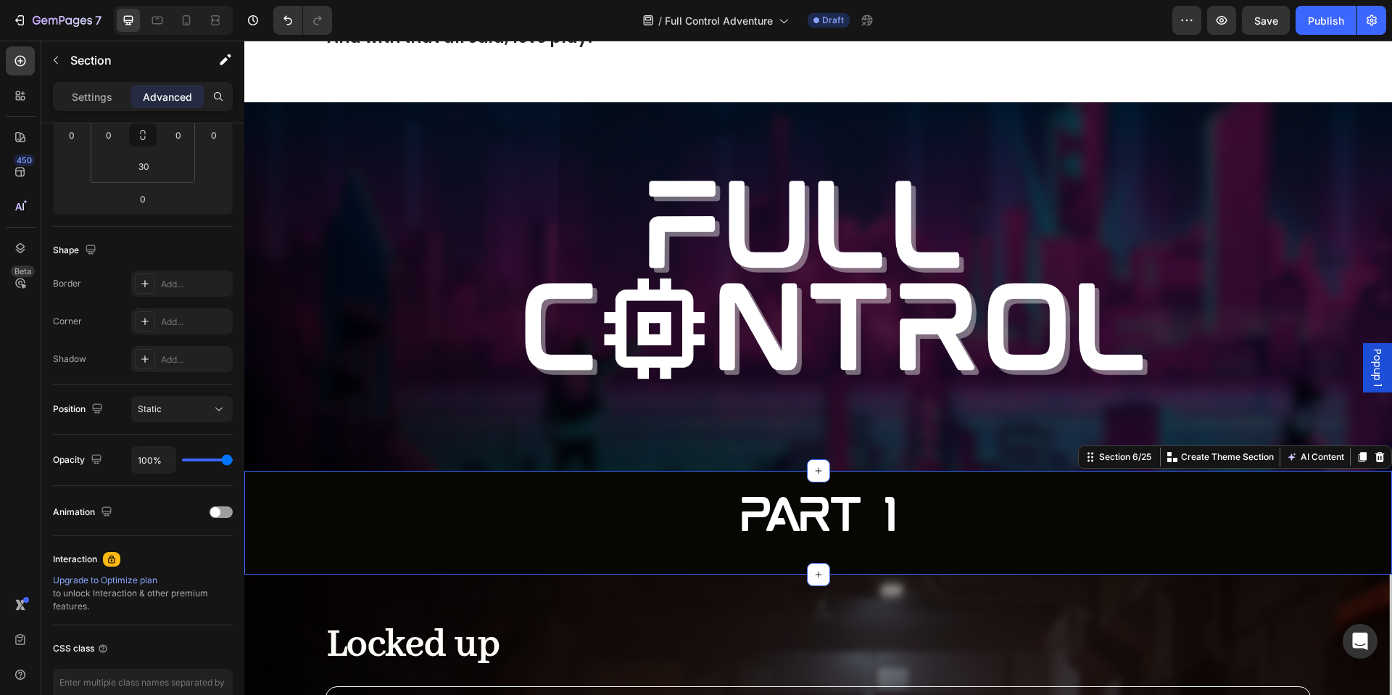
click at [317, 471] on div "Part 1 Heading" at bounding box center [818, 511] width 1148 height 81
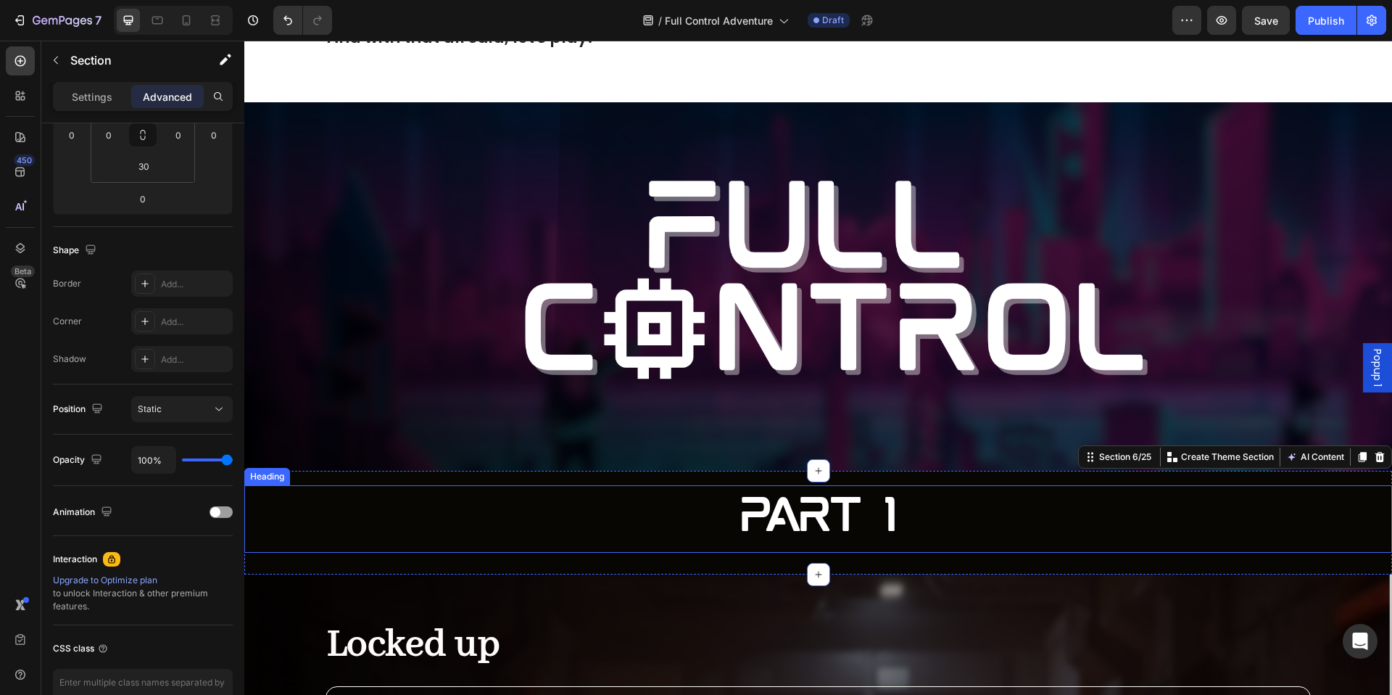
click at [393, 516] on h2 "Part 1" at bounding box center [818, 518] width 1148 height 67
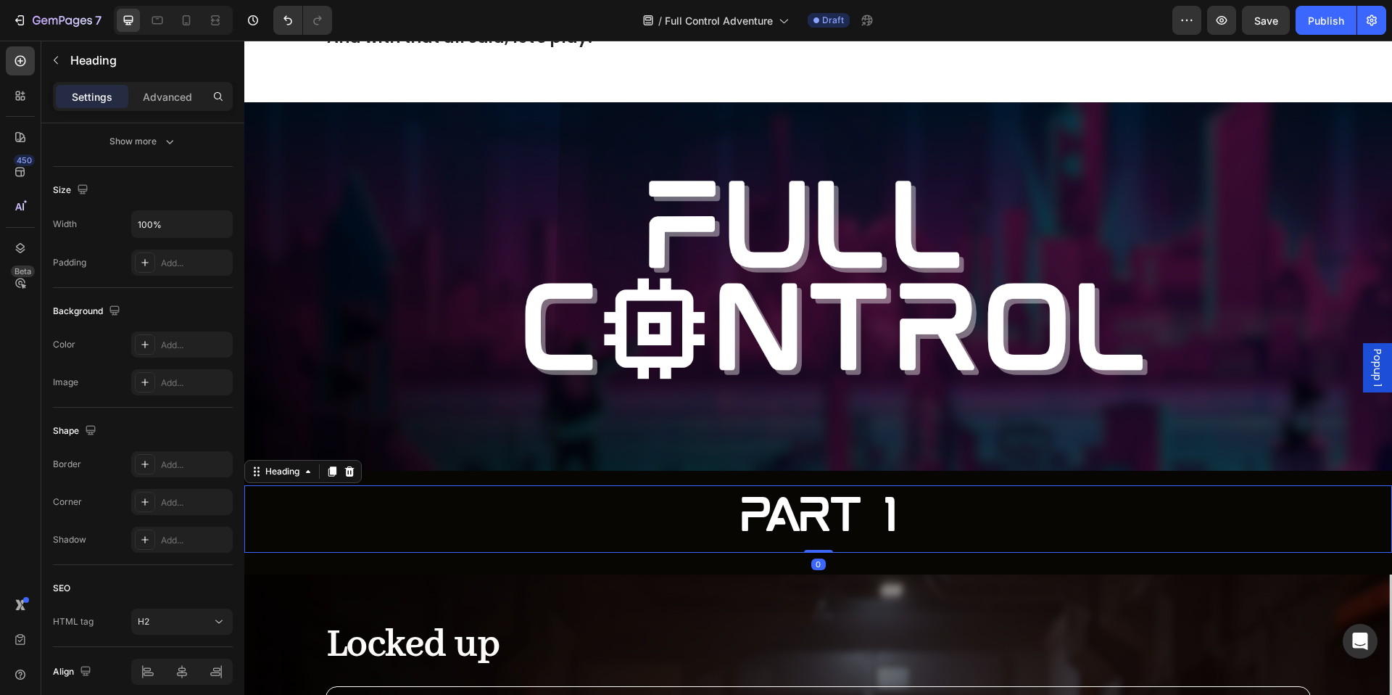
scroll to position [0, 0]
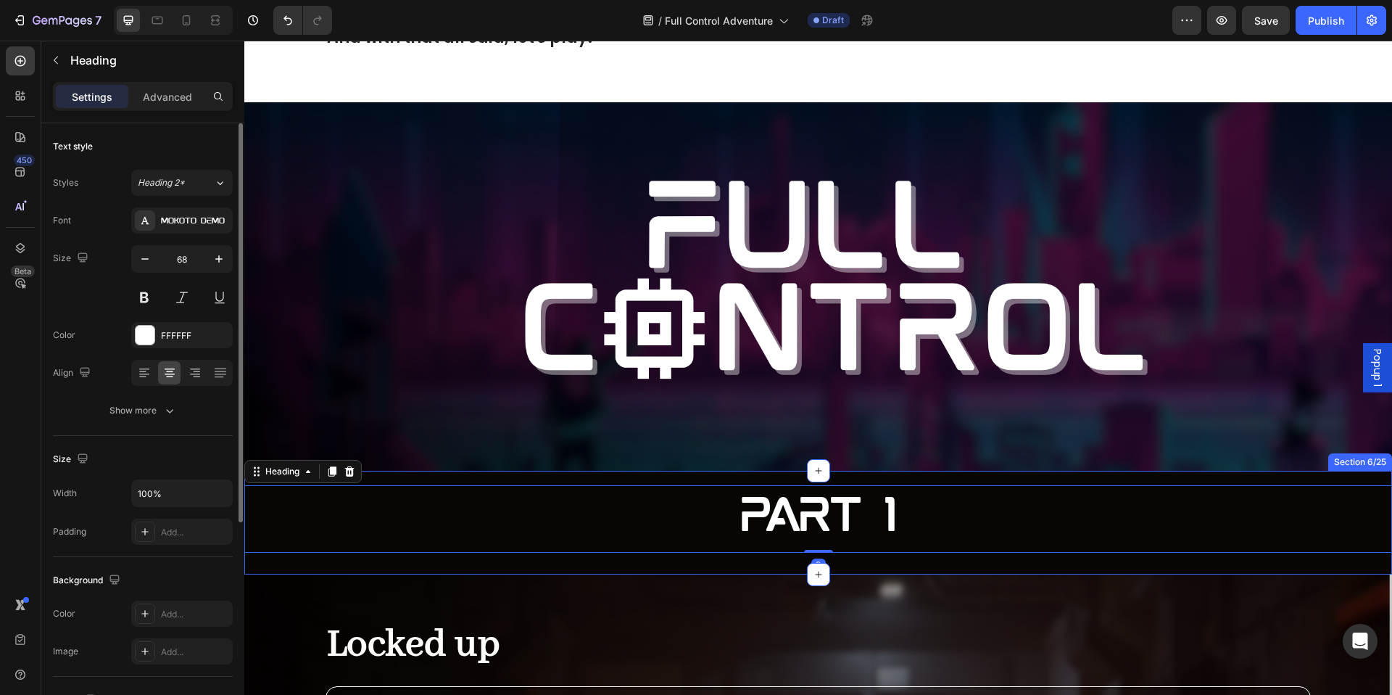
click at [389, 539] on div "Part 1 Heading 0 Section 6/25" at bounding box center [818, 522] width 1148 height 103
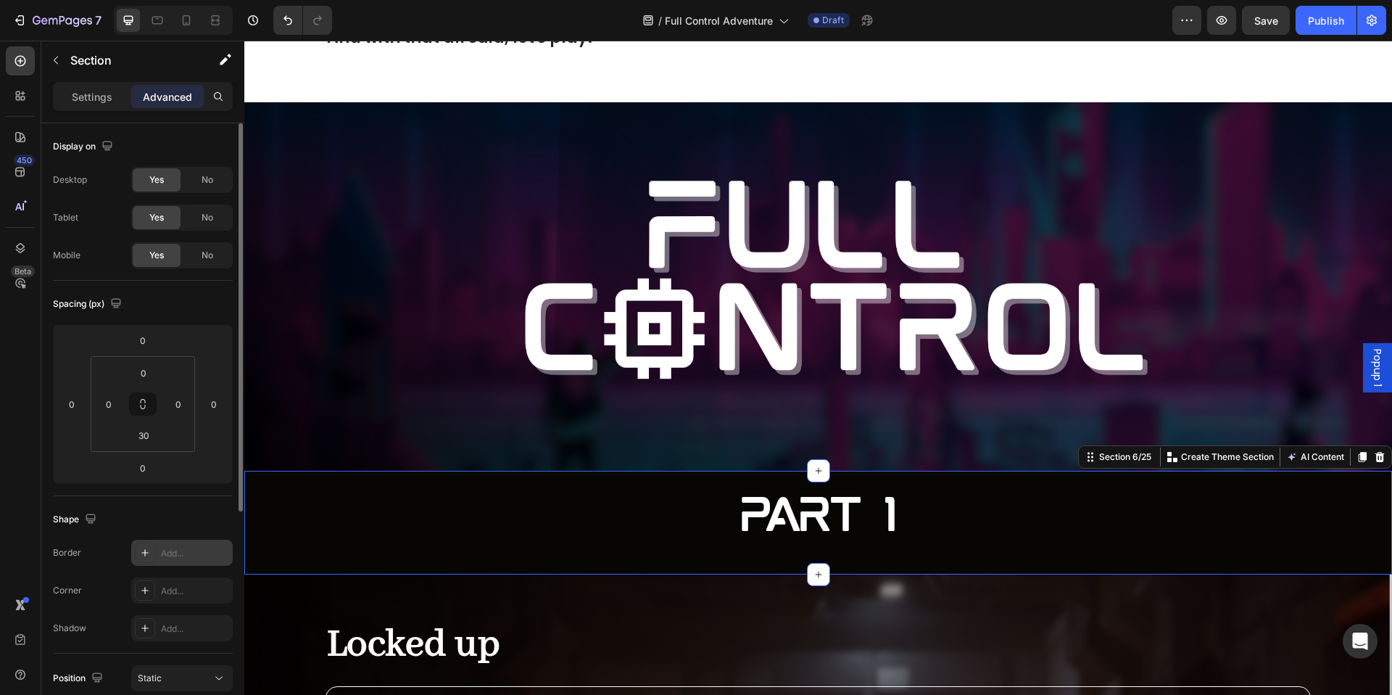
click at [157, 546] on div "Add..." at bounding box center [182, 553] width 102 height 26
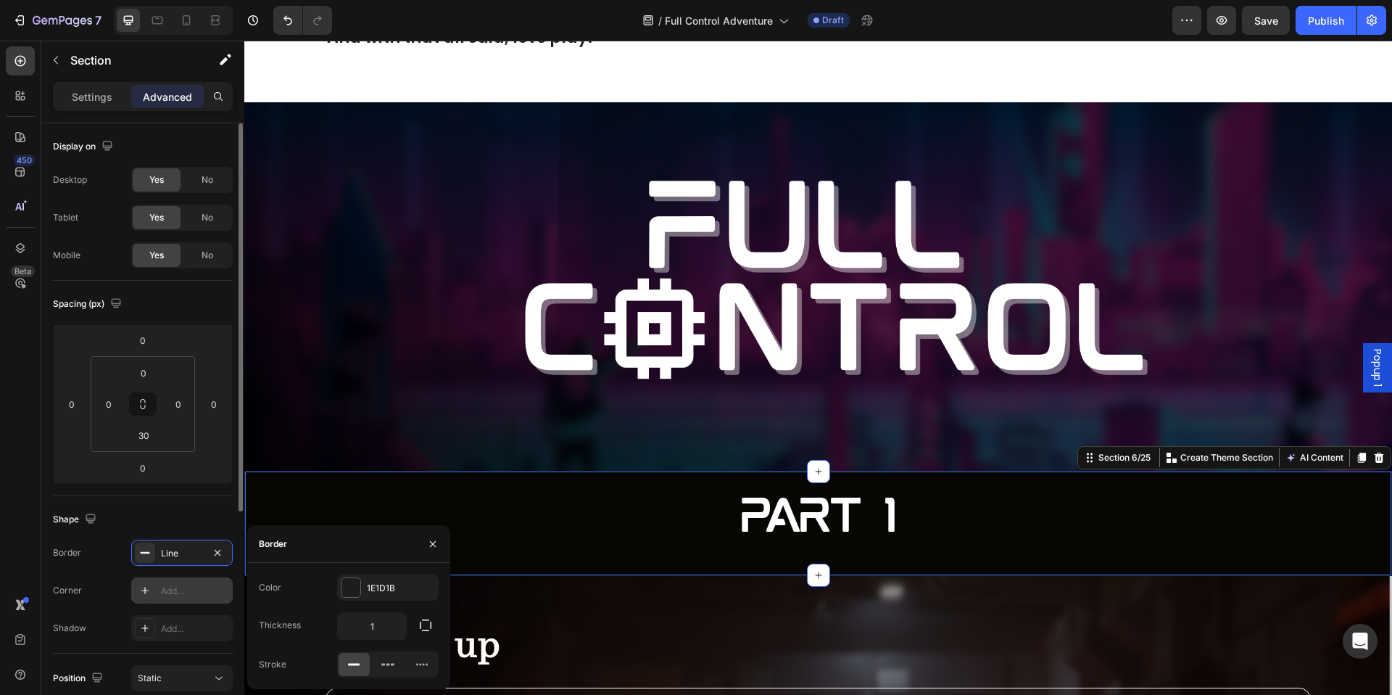
click at [153, 585] on div at bounding box center [145, 590] width 20 height 20
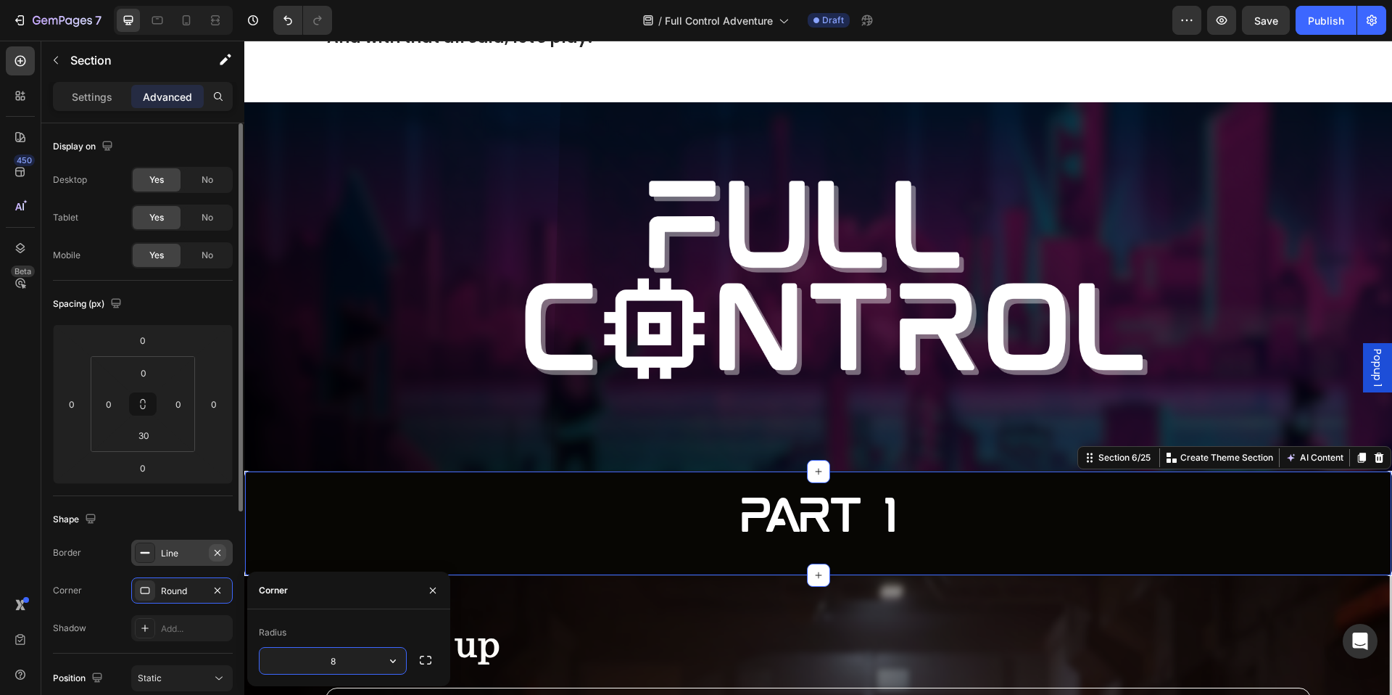
click at [225, 547] on button "button" at bounding box center [217, 552] width 17 height 17
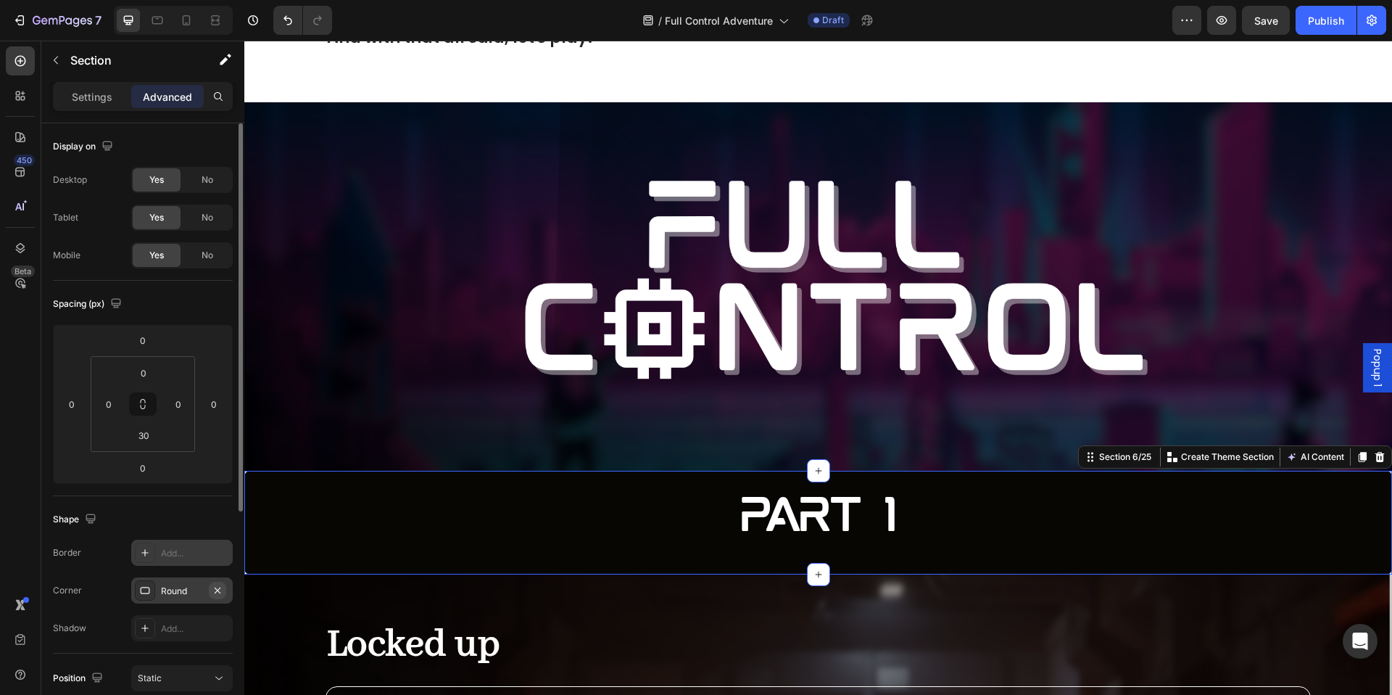
click at [221, 588] on icon "button" at bounding box center [218, 591] width 12 height 12
click at [95, 90] on p "Settings" at bounding box center [92, 96] width 41 height 15
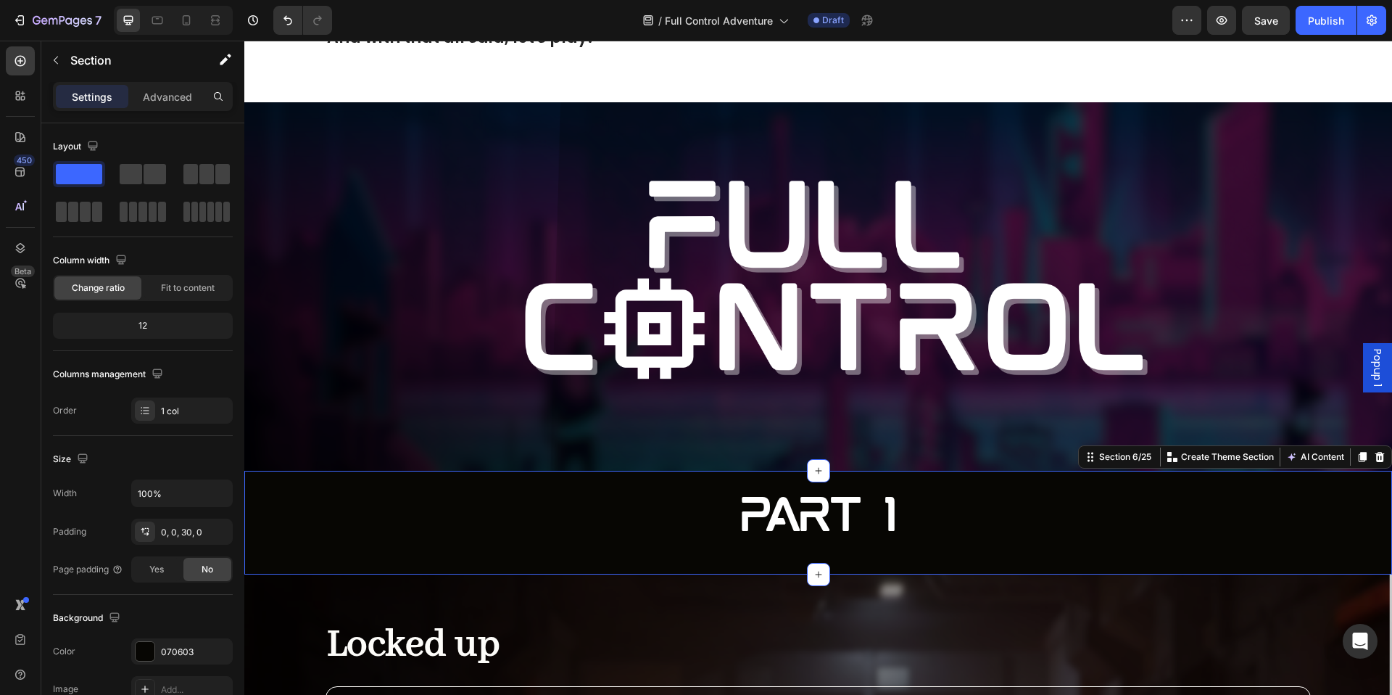
scroll to position [272, 0]
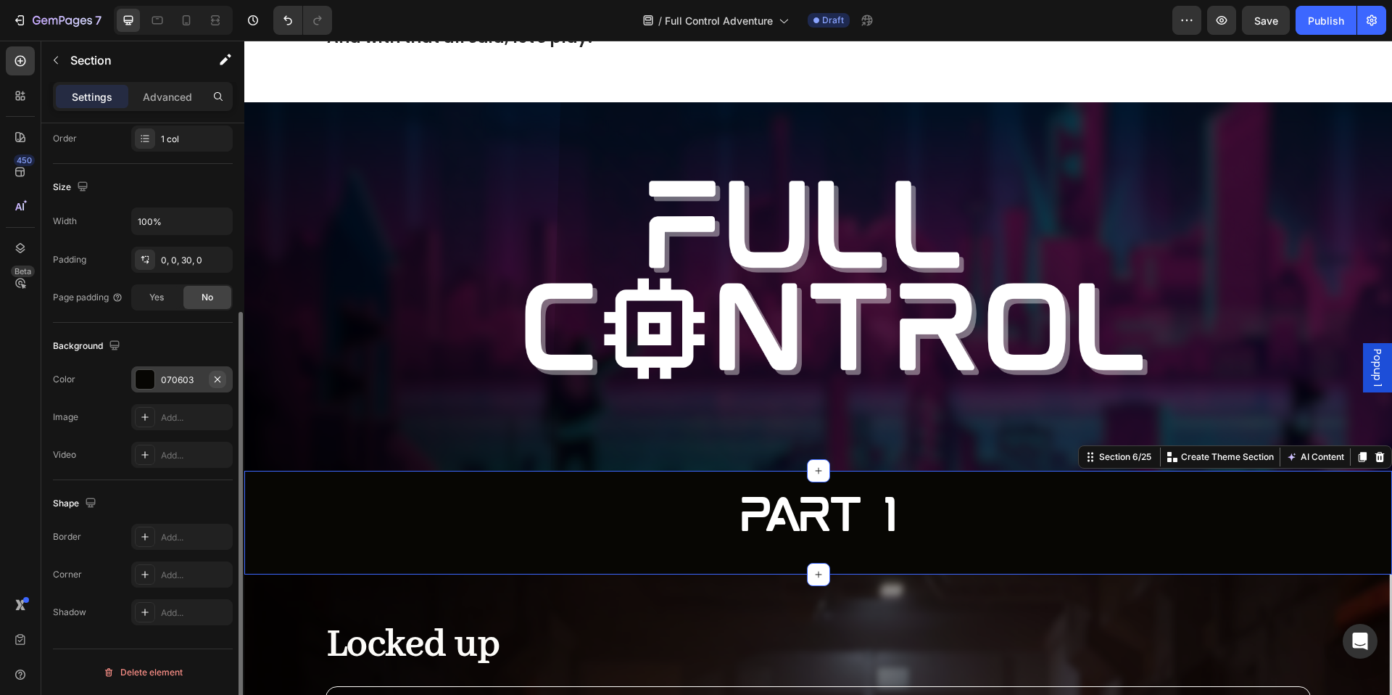
click at [213, 379] on icon "button" at bounding box center [218, 379] width 12 height 12
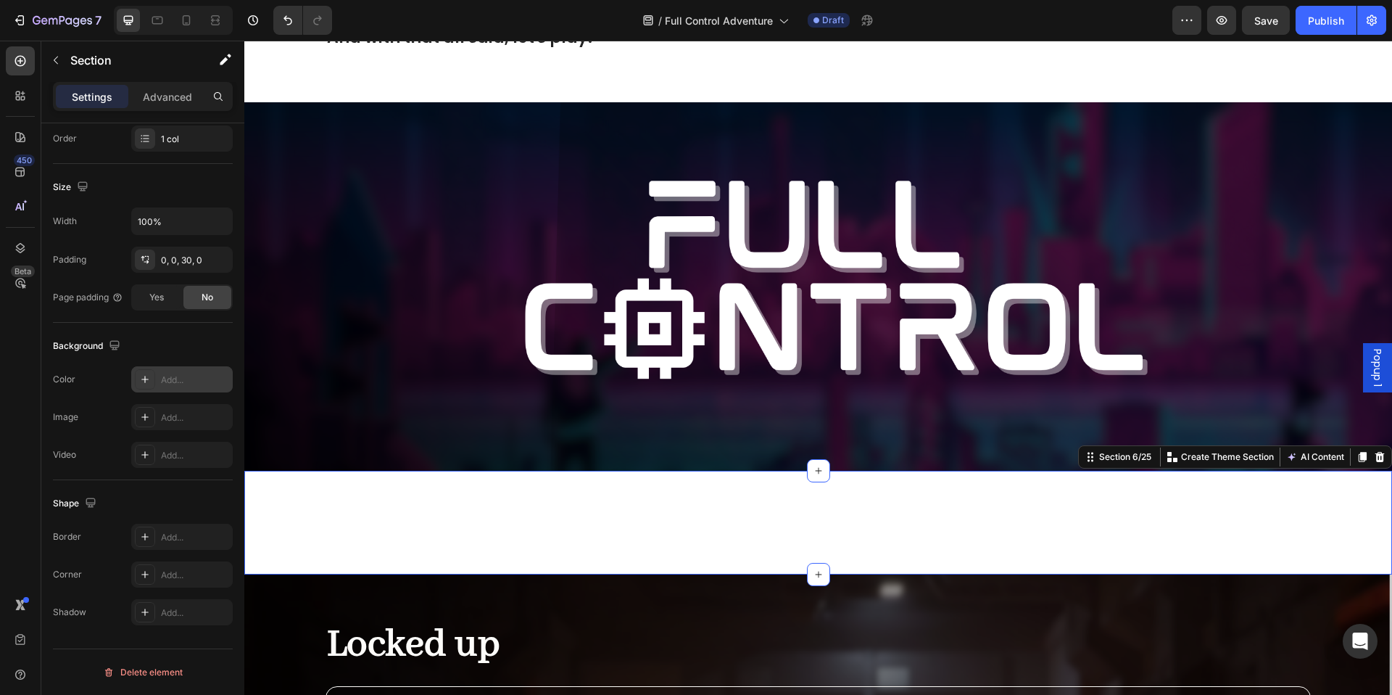
click at [192, 392] on div "Add..." at bounding box center [182, 379] width 102 height 26
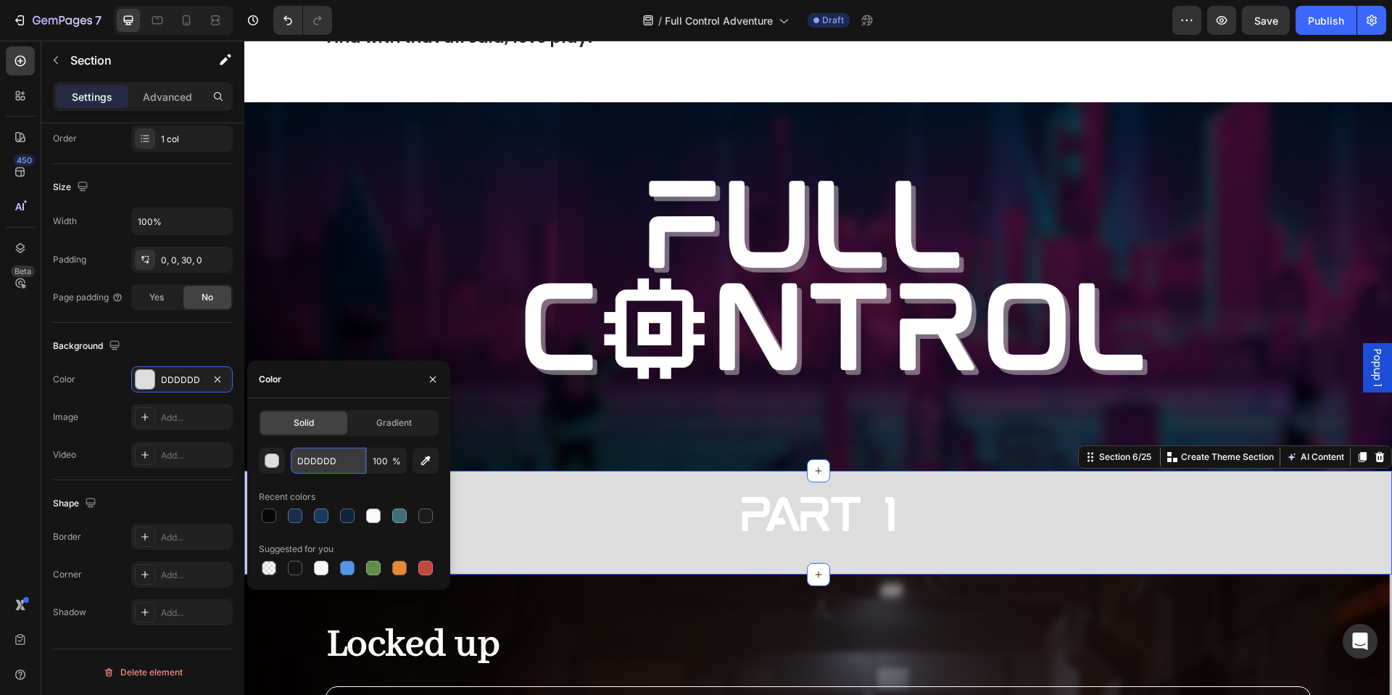
click at [321, 460] on input "DDDDDD" at bounding box center [328, 460] width 75 height 26
paste input "162E49"
type input "162E49"
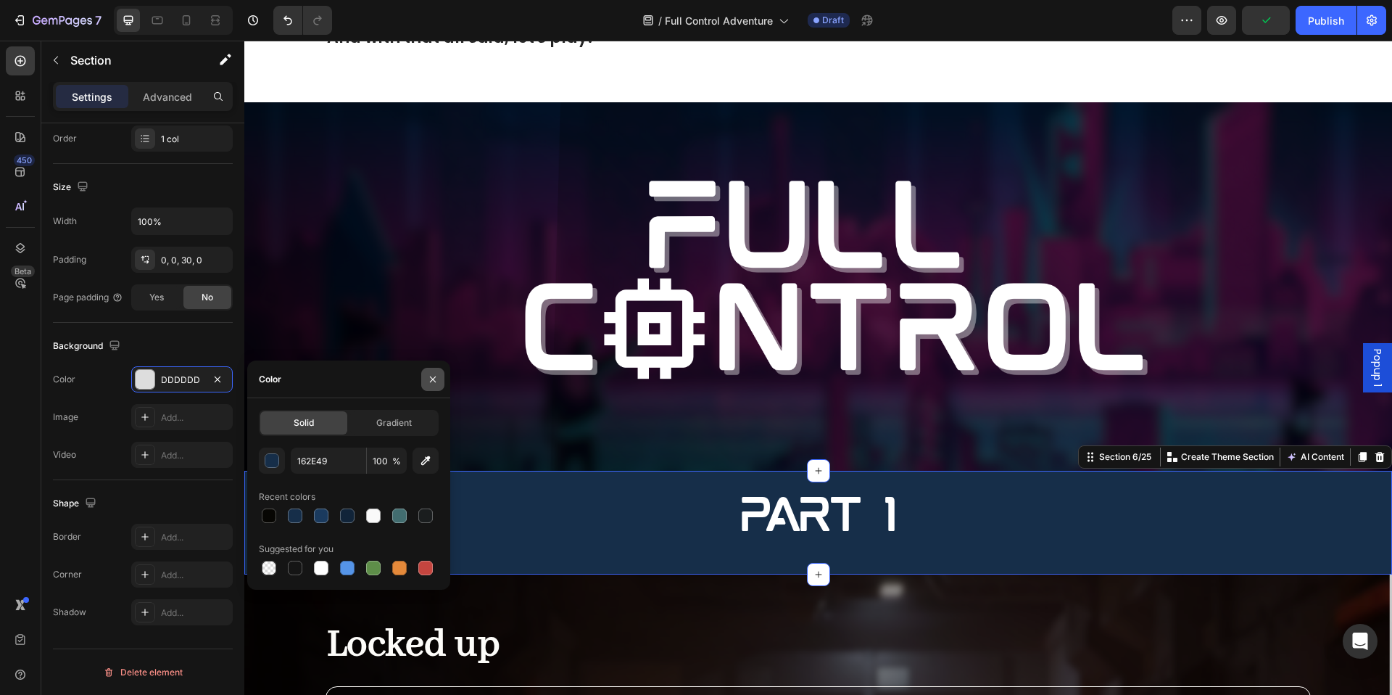
click at [435, 381] on icon "button" at bounding box center [433, 379] width 6 height 6
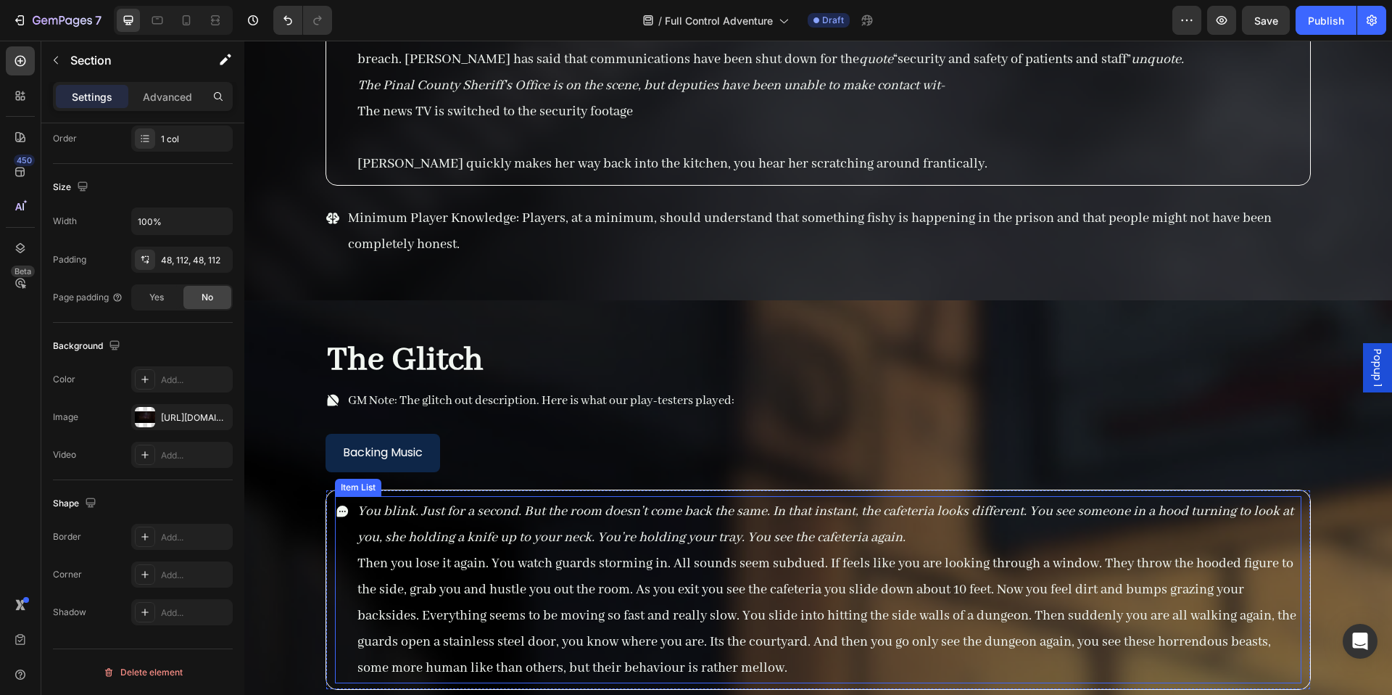
scroll to position [8133, 0]
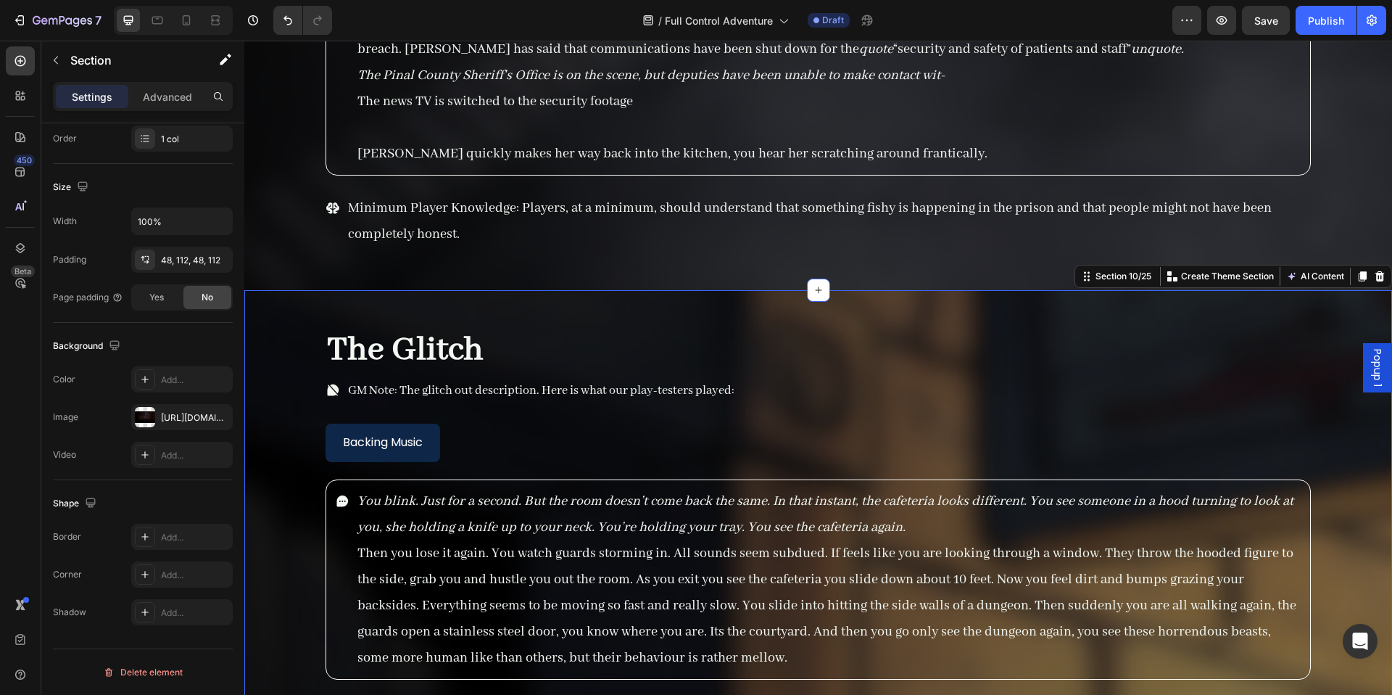
click at [166, 423] on div "https://cdn.shopify.com/s/files/1/0890/5841/0826/files/gempages_552089436922315…" at bounding box center [182, 417] width 42 height 13
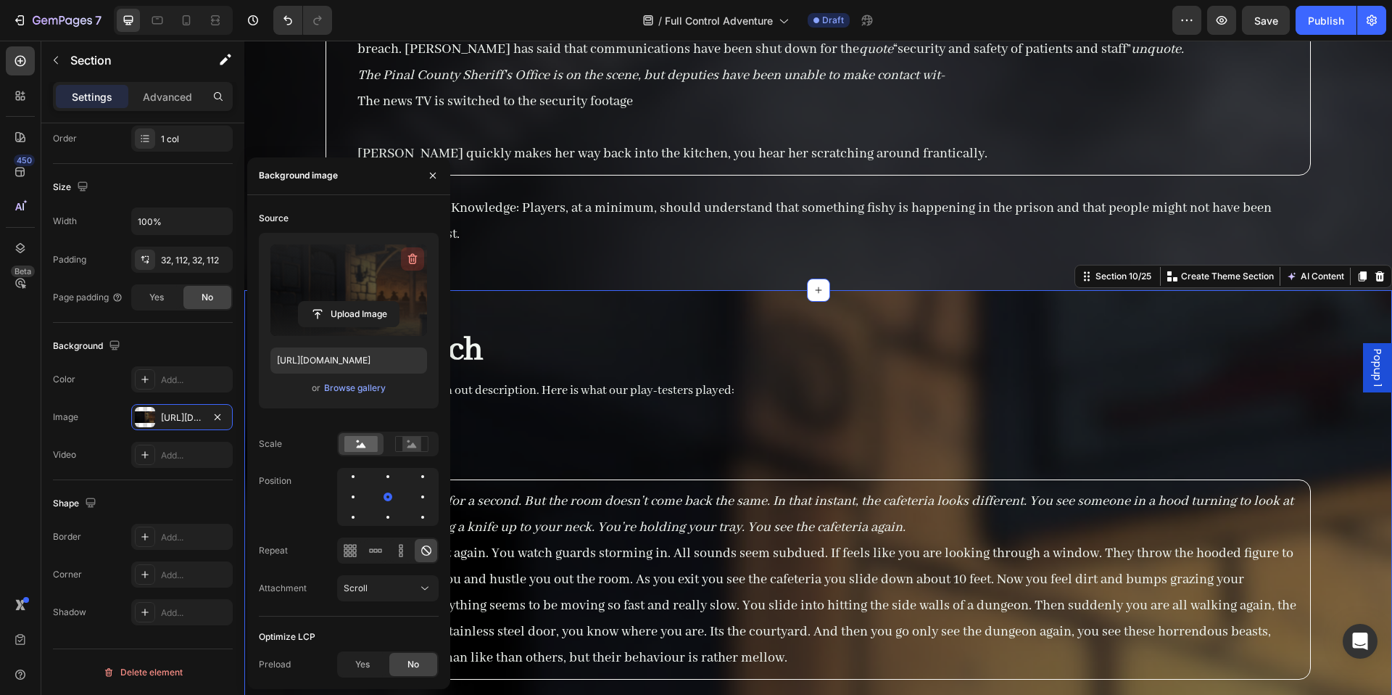
click at [413, 259] on icon "button" at bounding box center [413, 259] width 1 height 4
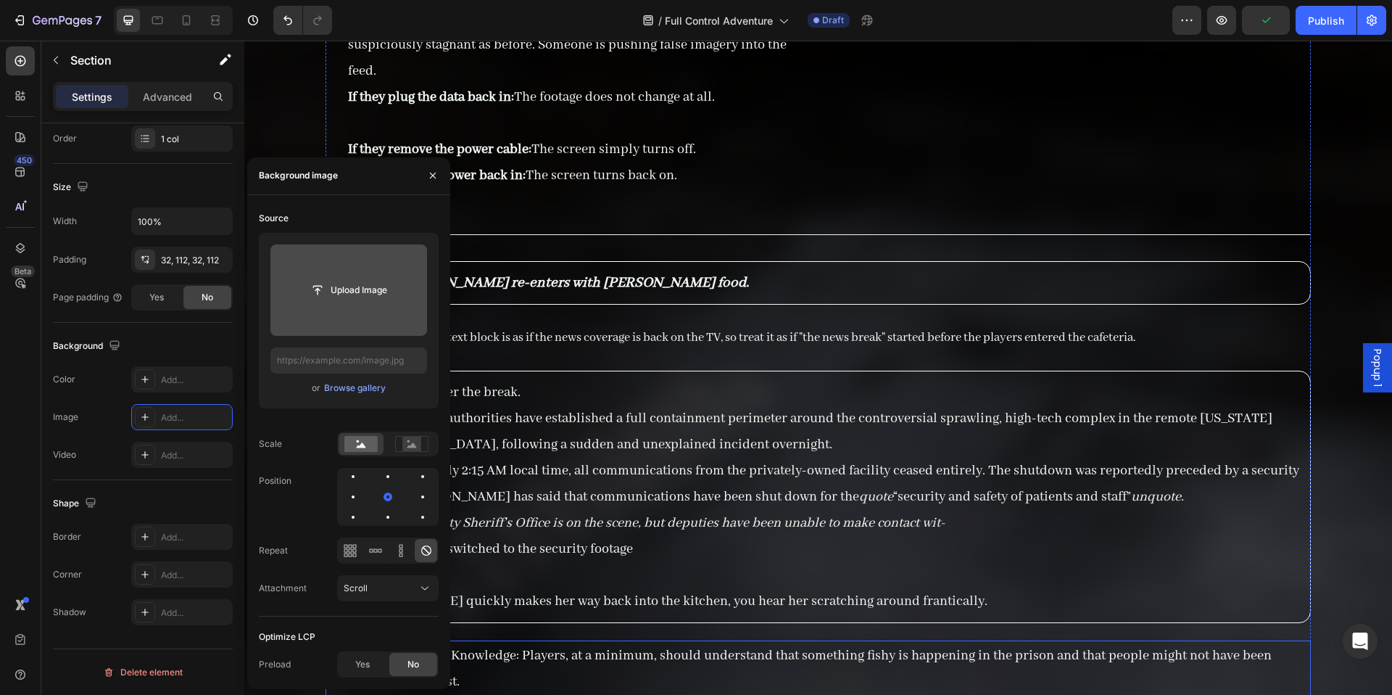
scroll to position [7667, 0]
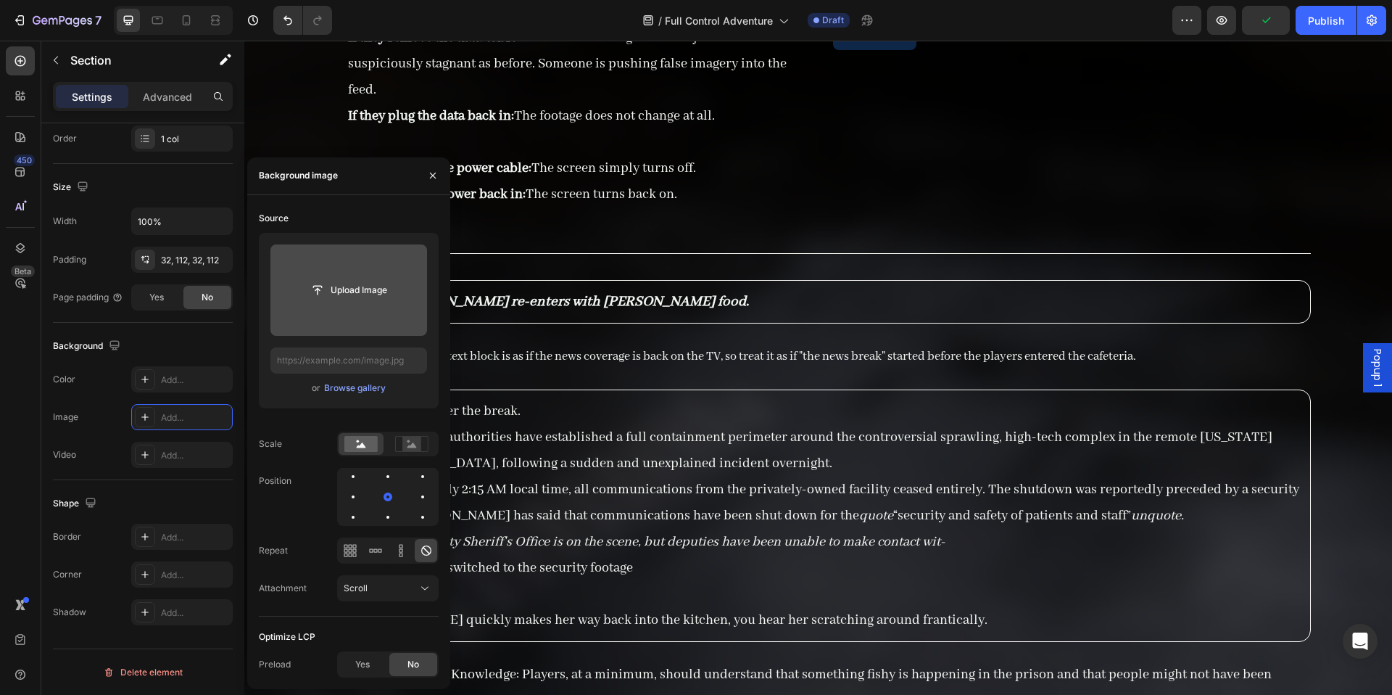
click at [371, 289] on input "file" at bounding box center [349, 290] width 100 height 25
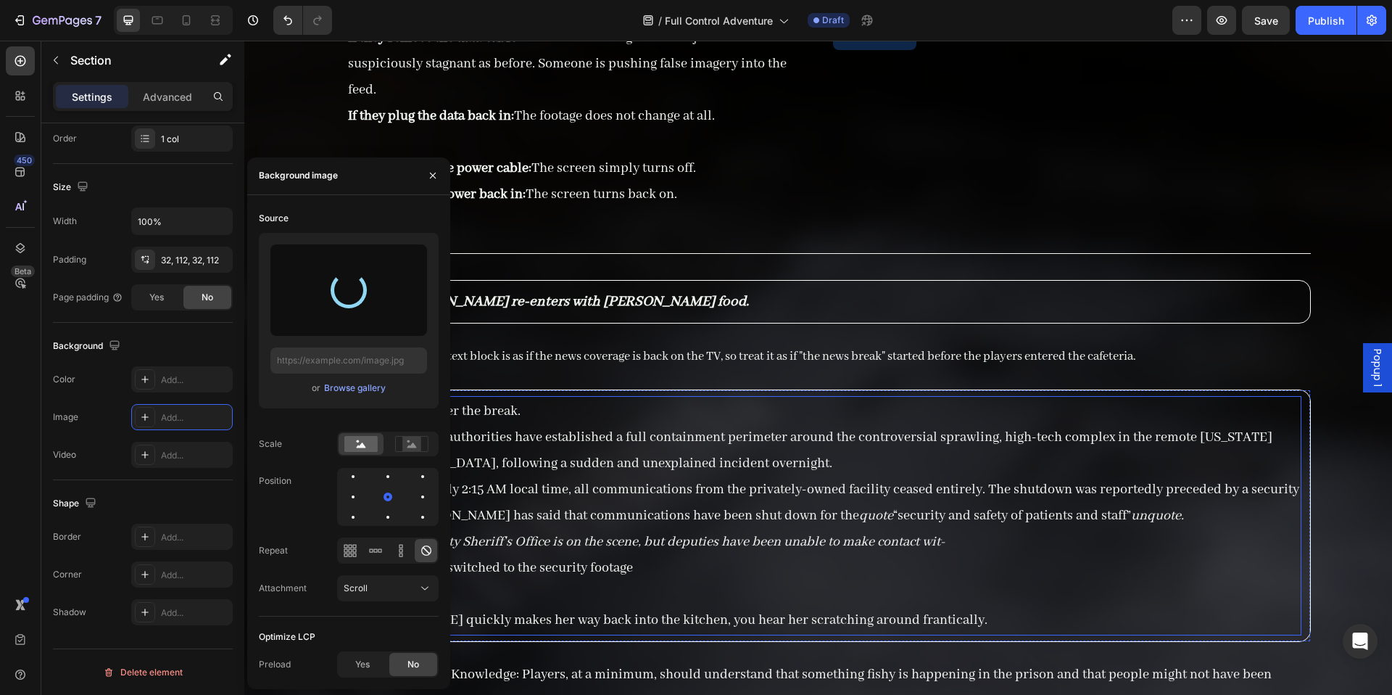
type input "https://cdn.shopify.com/s/files/1/0890/5841/0826/files/gempages_552089436922315…"
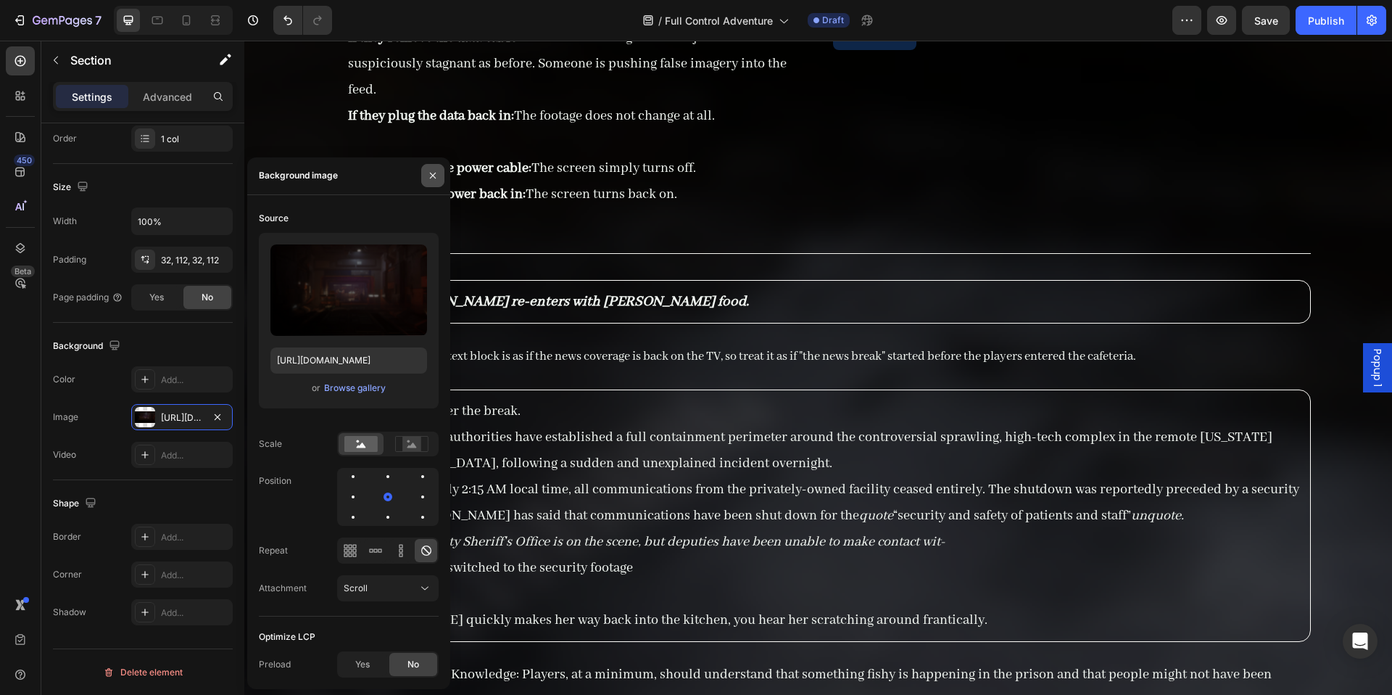
click at [430, 178] on icon "button" at bounding box center [433, 176] width 6 height 6
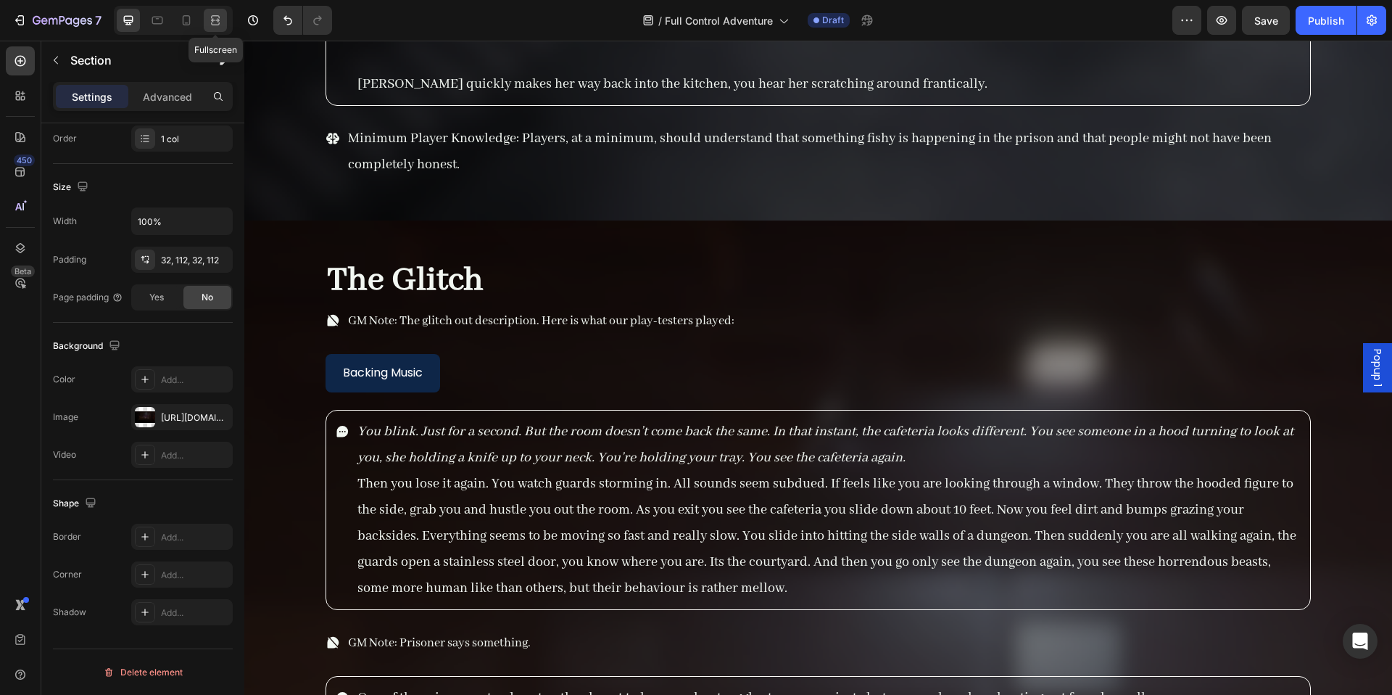
drag, startPoint x: 221, startPoint y: 17, endPoint x: 313, endPoint y: 11, distance: 92.3
click at [222, 18] on icon at bounding box center [215, 20] width 15 height 15
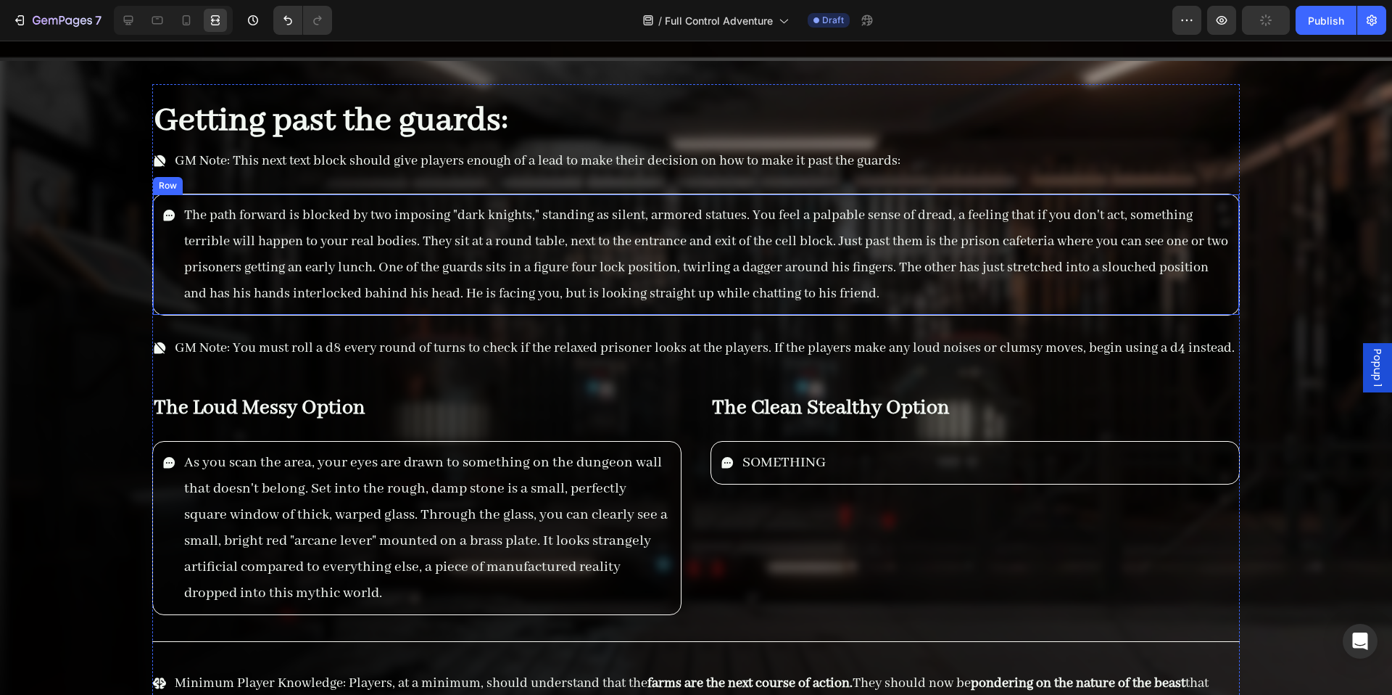
scroll to position [10143, 0]
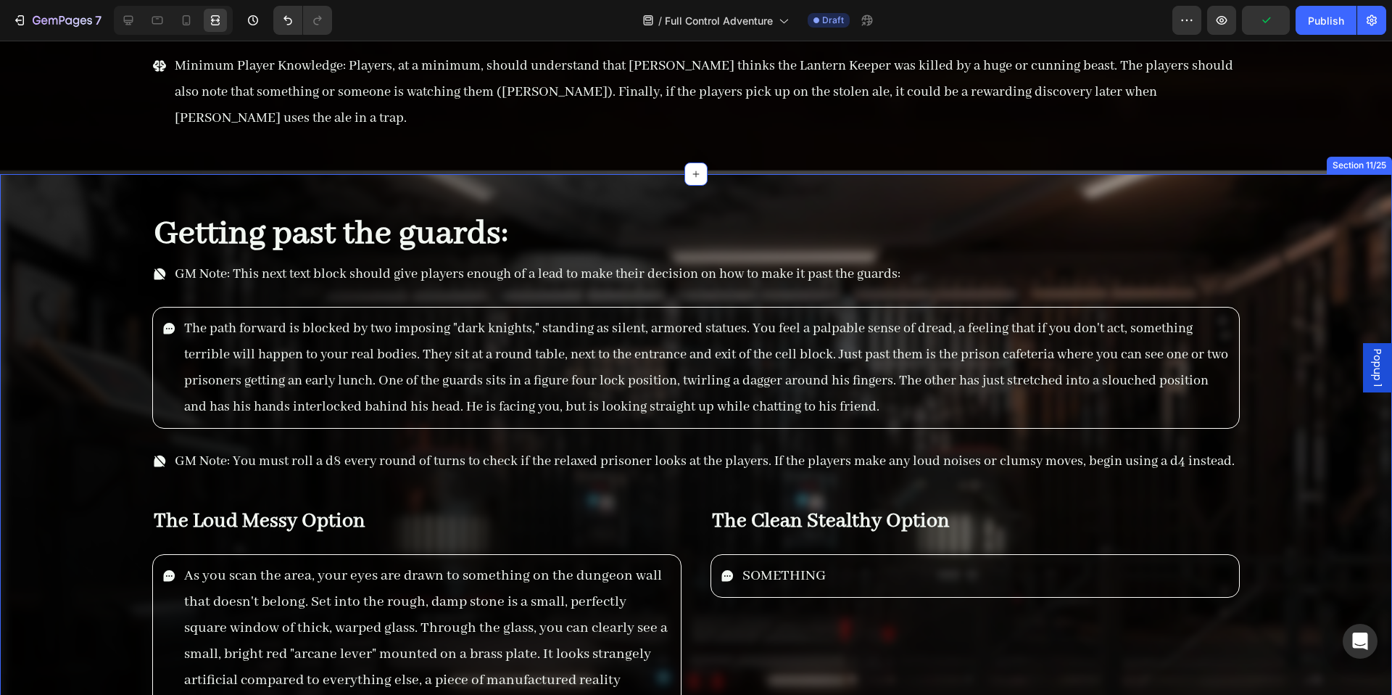
click at [136, 174] on div "Getting past the guards: Heading GM Note: This next text block should give play…" at bounding box center [696, 526] width 1392 height 704
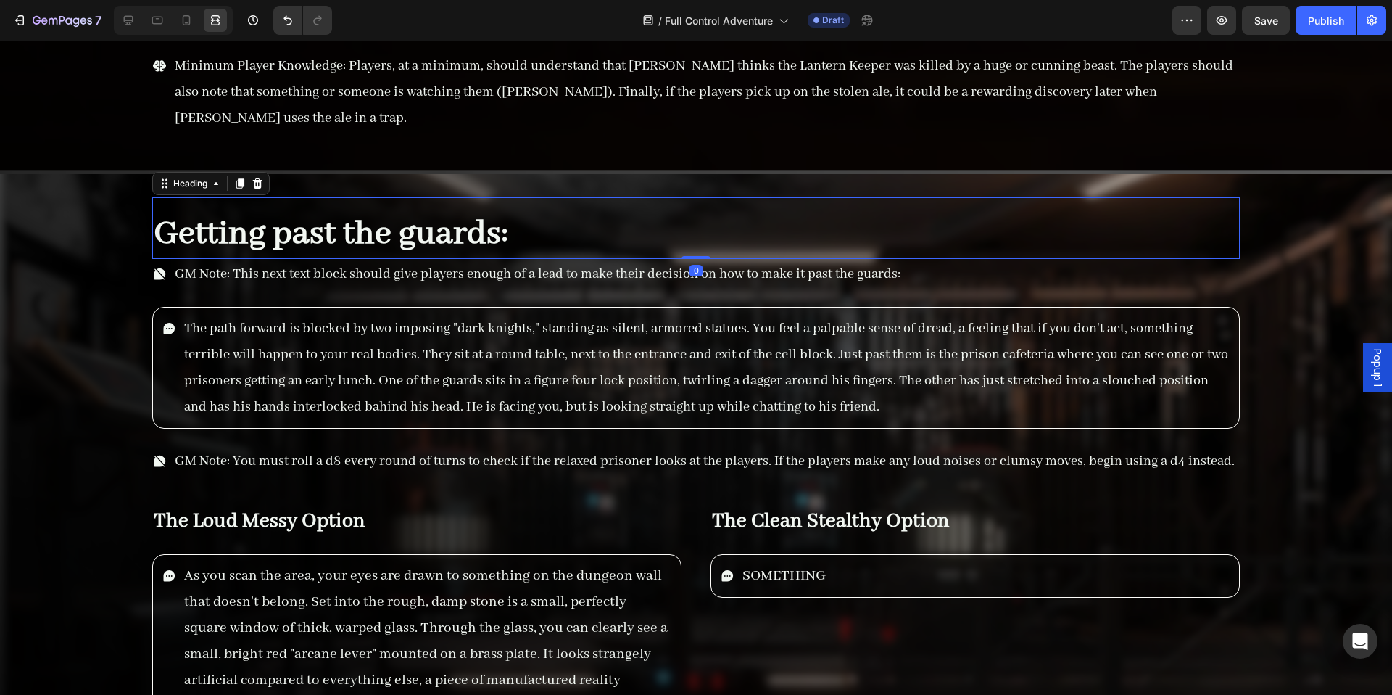
click at [154, 212] on strong "Getting past the guards:" at bounding box center [331, 233] width 355 height 43
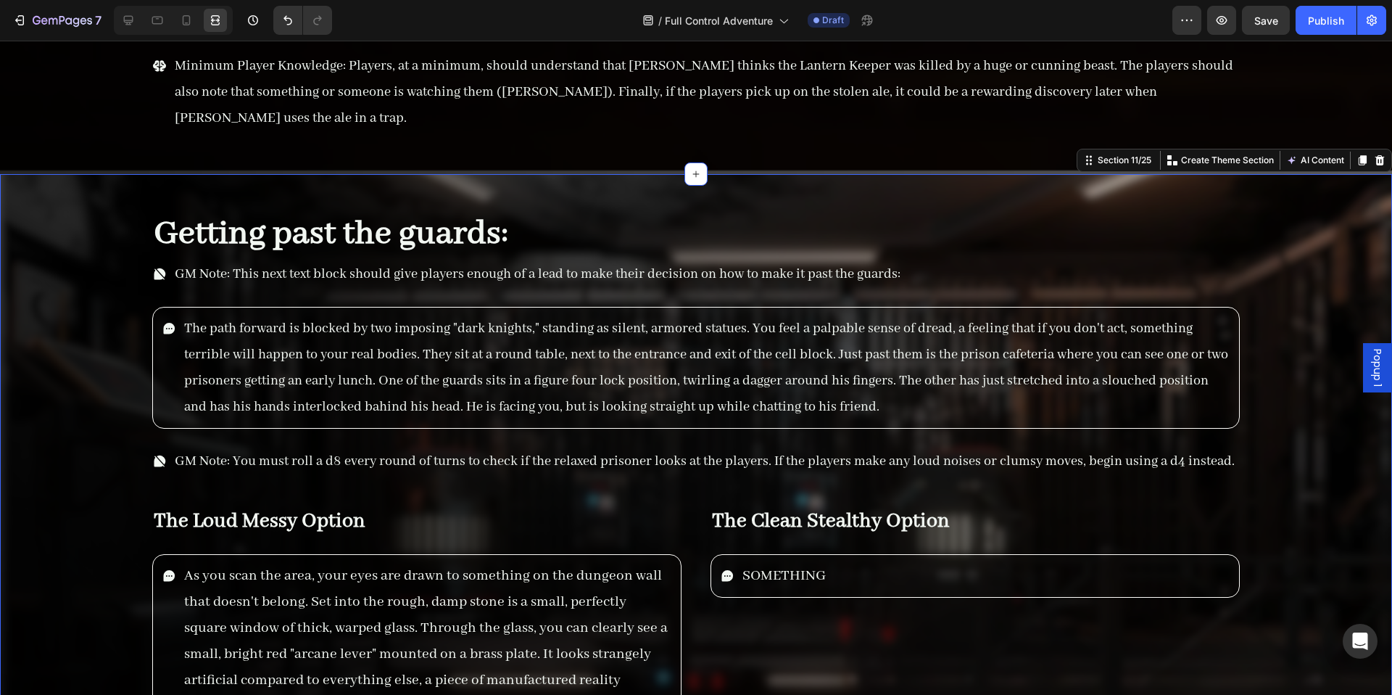
click at [123, 228] on div "Getting past the guards: Heading GM Note: This next text block should give play…" at bounding box center [696, 526] width 1230 height 658
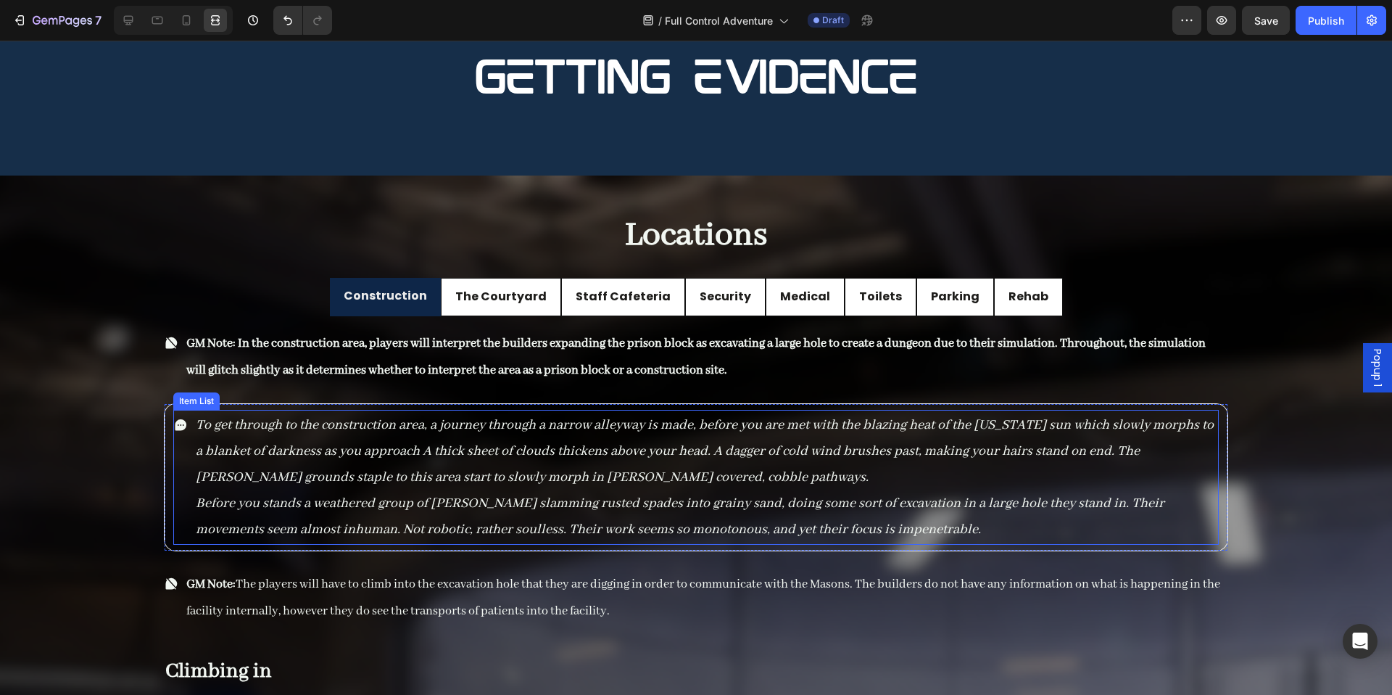
scroll to position [10818, 0]
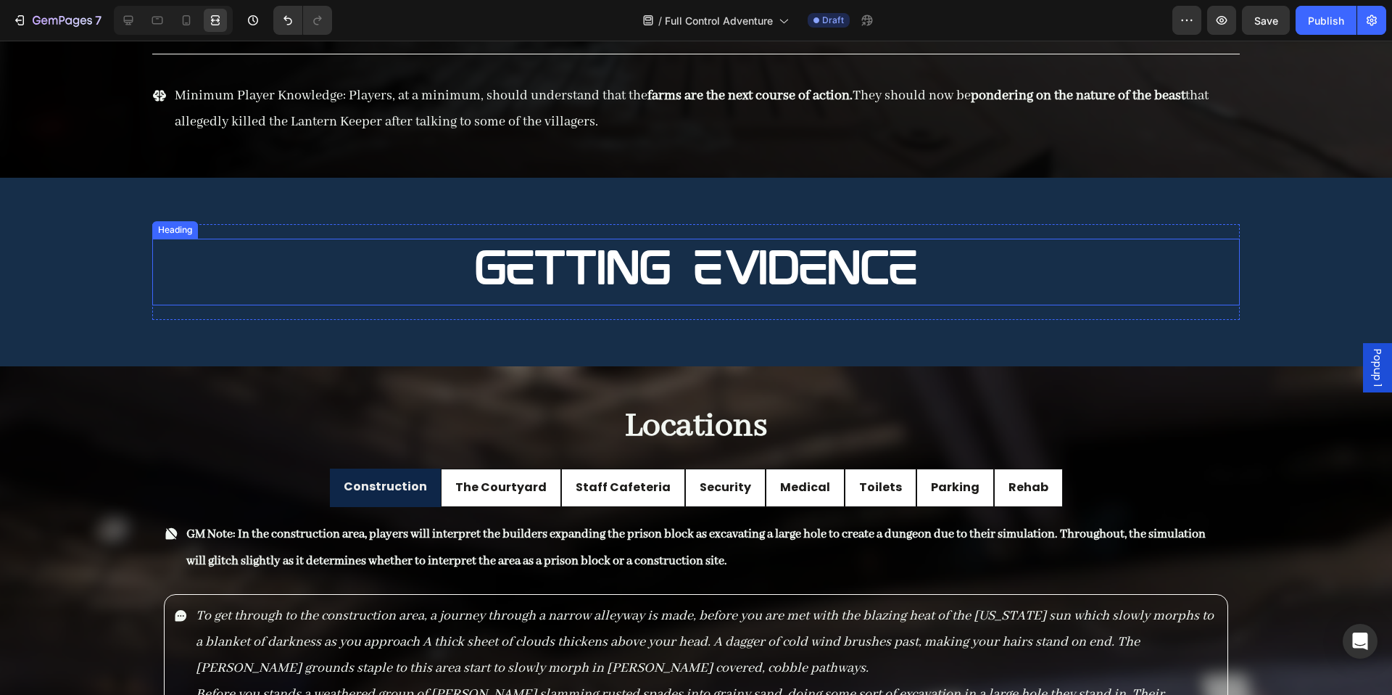
click at [633, 260] on span "Getting Evidence" at bounding box center [696, 271] width 442 height 49
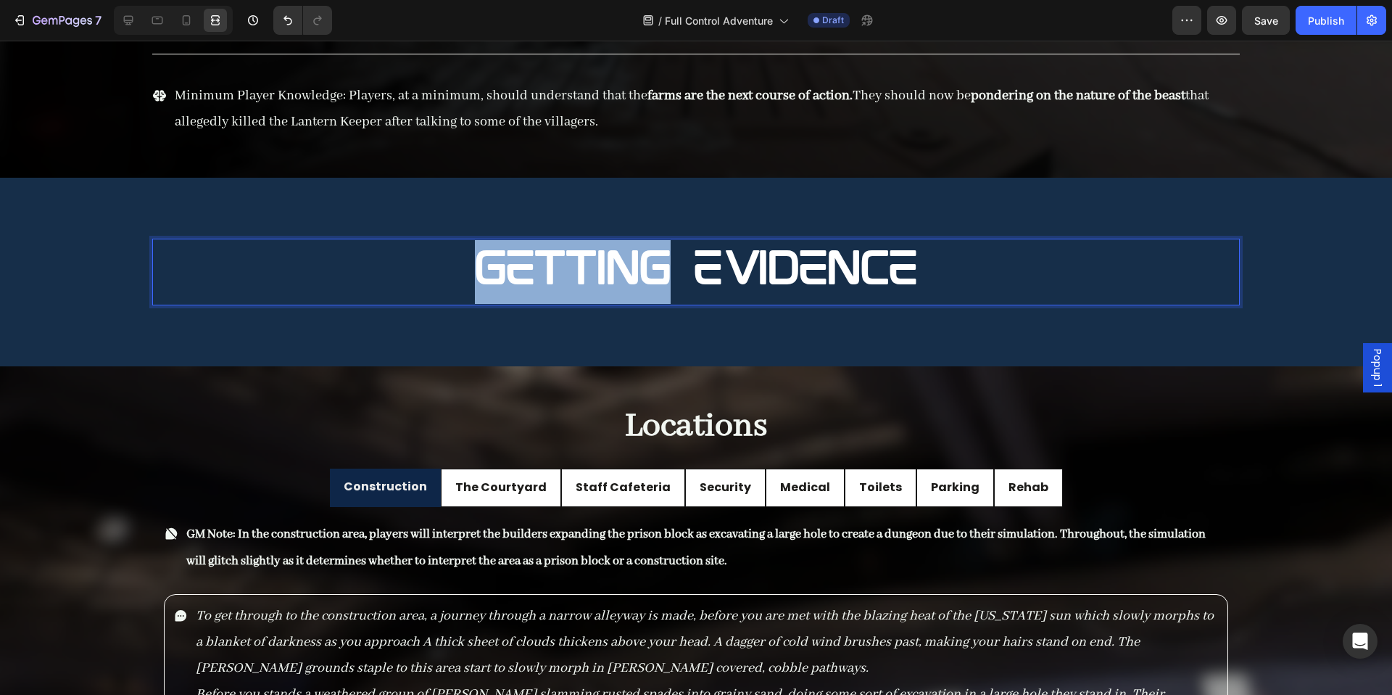
drag, startPoint x: 656, startPoint y: 267, endPoint x: 455, endPoint y: 278, distance: 200.5
click at [455, 278] on p "Getting Evidence" at bounding box center [696, 272] width 1085 height 64
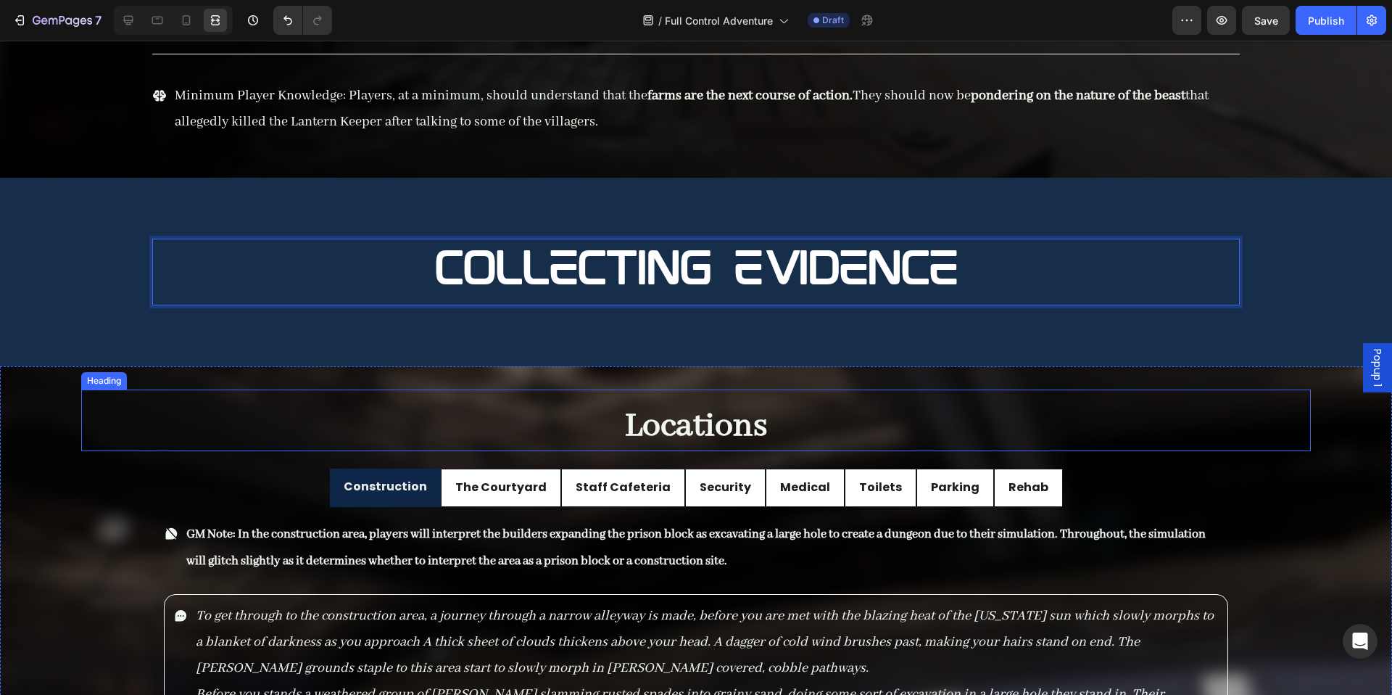
drag, startPoint x: 1154, startPoint y: 414, endPoint x: 1146, endPoint y: 410, distance: 8.8
click at [1147, 412] on h2 "Locations" at bounding box center [696, 426] width 1230 height 50
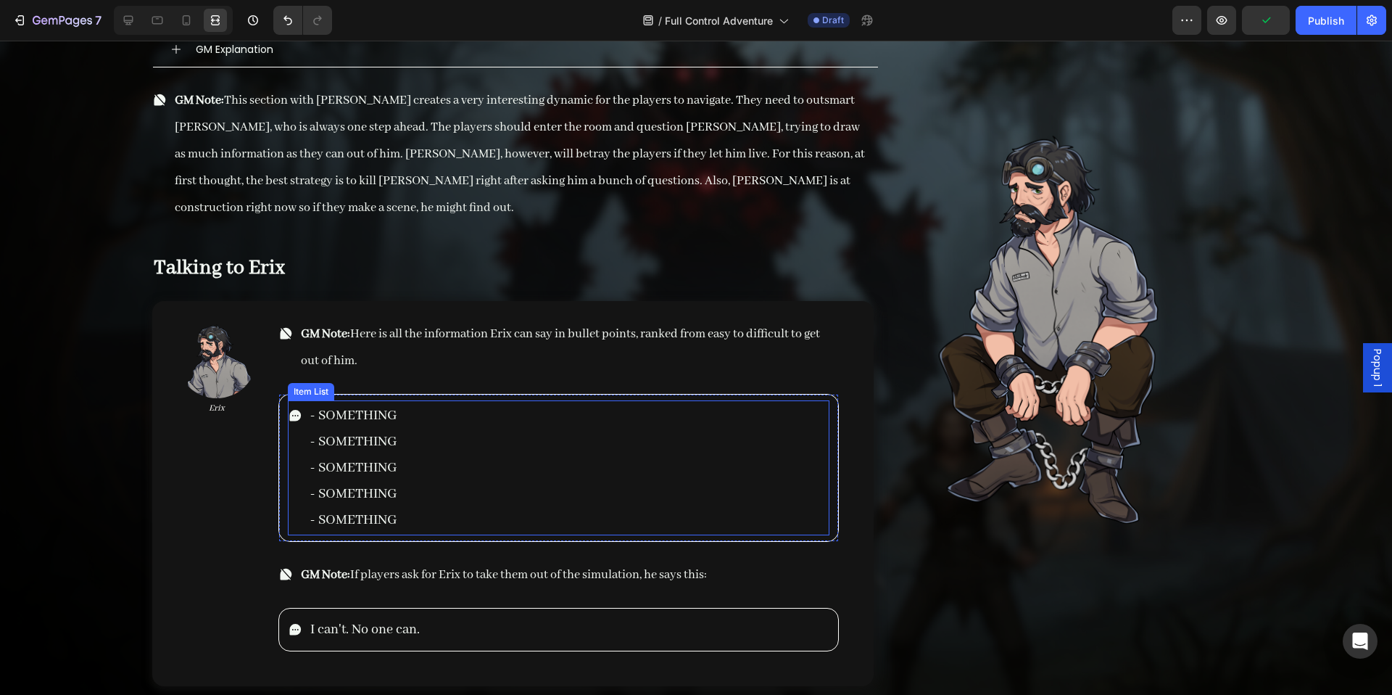
scroll to position [12858, 0]
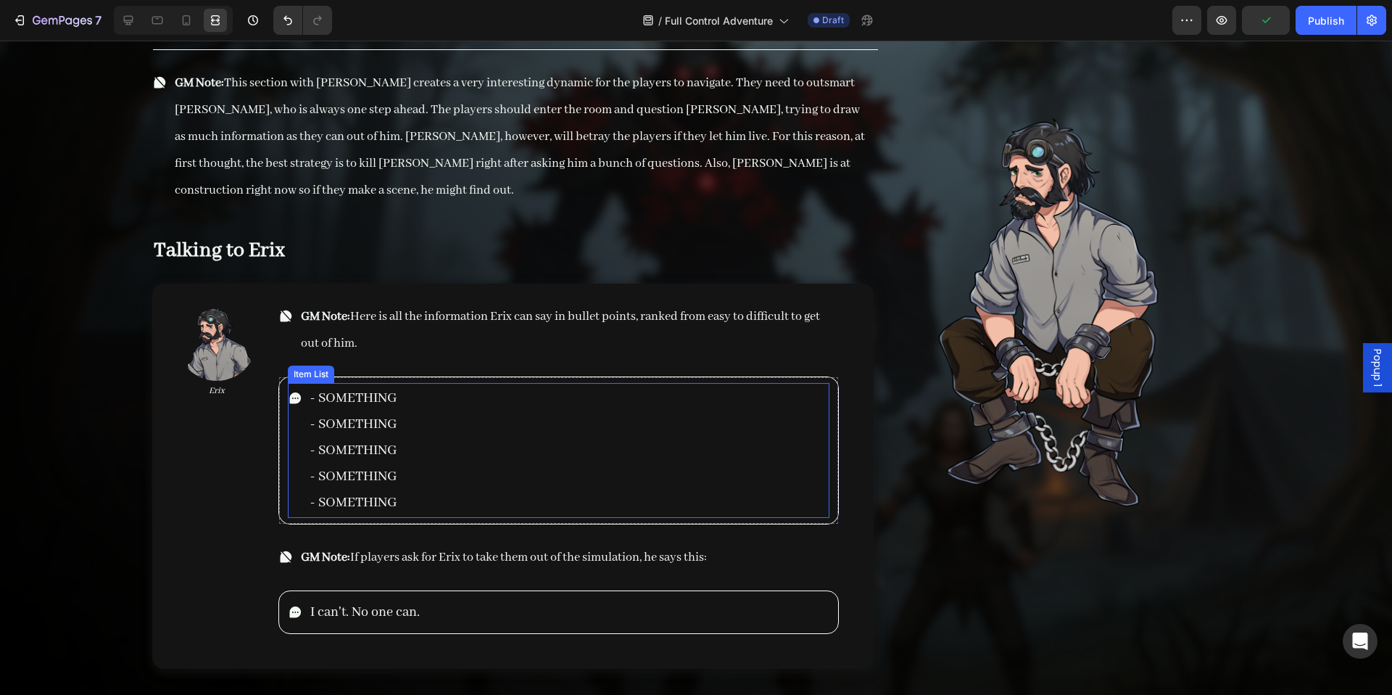
click at [549, 452] on div "- SOMETHING - SOMETHING - SOMETHING - SOMETHING - SOMETHING" at bounding box center [558, 450] width 541 height 135
click at [488, 478] on div "- SOMETHING - SOMETHING - SOMETHING - SOMETHING - SOMETHING" at bounding box center [558, 450] width 541 height 135
click at [411, 479] on div "- SOMETHING - SOMETHING - SOMETHING - SOMETHING - SOMETHING" at bounding box center [558, 450] width 541 height 135
click at [403, 478] on div "- SOMETHING - SOMETHING - SOMETHING - SOMETHING - SOMETHING" at bounding box center [558, 450] width 541 height 135
click at [391, 490] on p "- SOMETHING" at bounding box center [353, 503] width 87 height 26
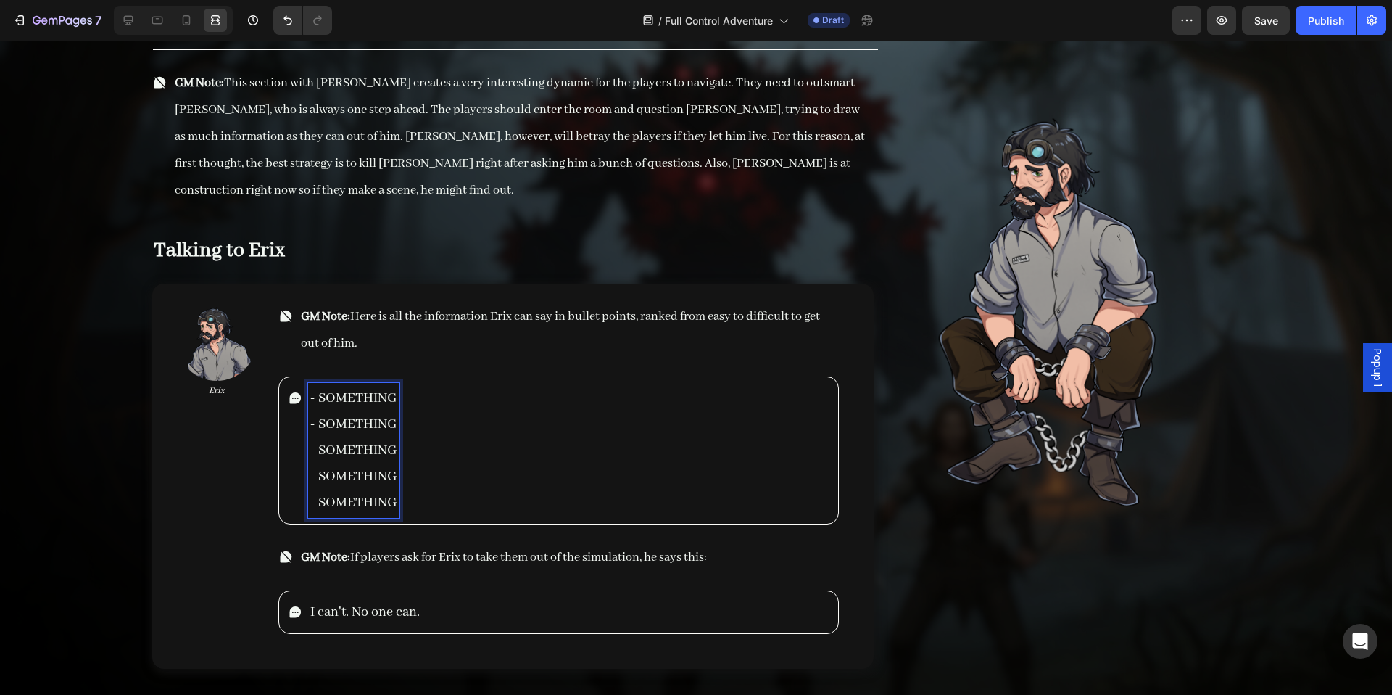
drag, startPoint x: 395, startPoint y: 477, endPoint x: 317, endPoint y: 376, distance: 127.8
click at [317, 383] on div "- SOMETHING - SOMETHING - SOMETHING - SOMETHING - SOMETHING" at bounding box center [353, 450] width 91 height 135
click at [490, 303] on p "GM Note: Here is all the information Erix can say in bullet points, ranked from…" at bounding box center [568, 330] width 535 height 54
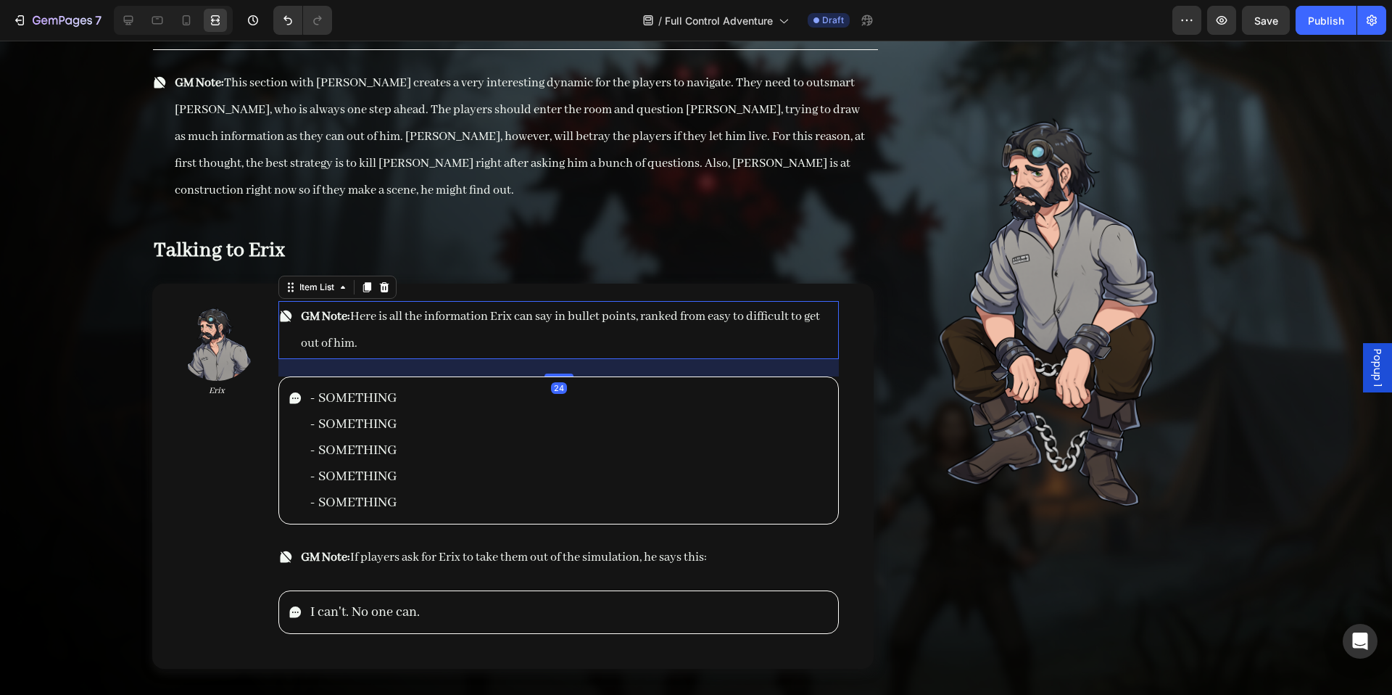
click at [507, 309] on span "GM Note: Here is all the information Erix can say in bullet points, ranked from…" at bounding box center [560, 330] width 519 height 42
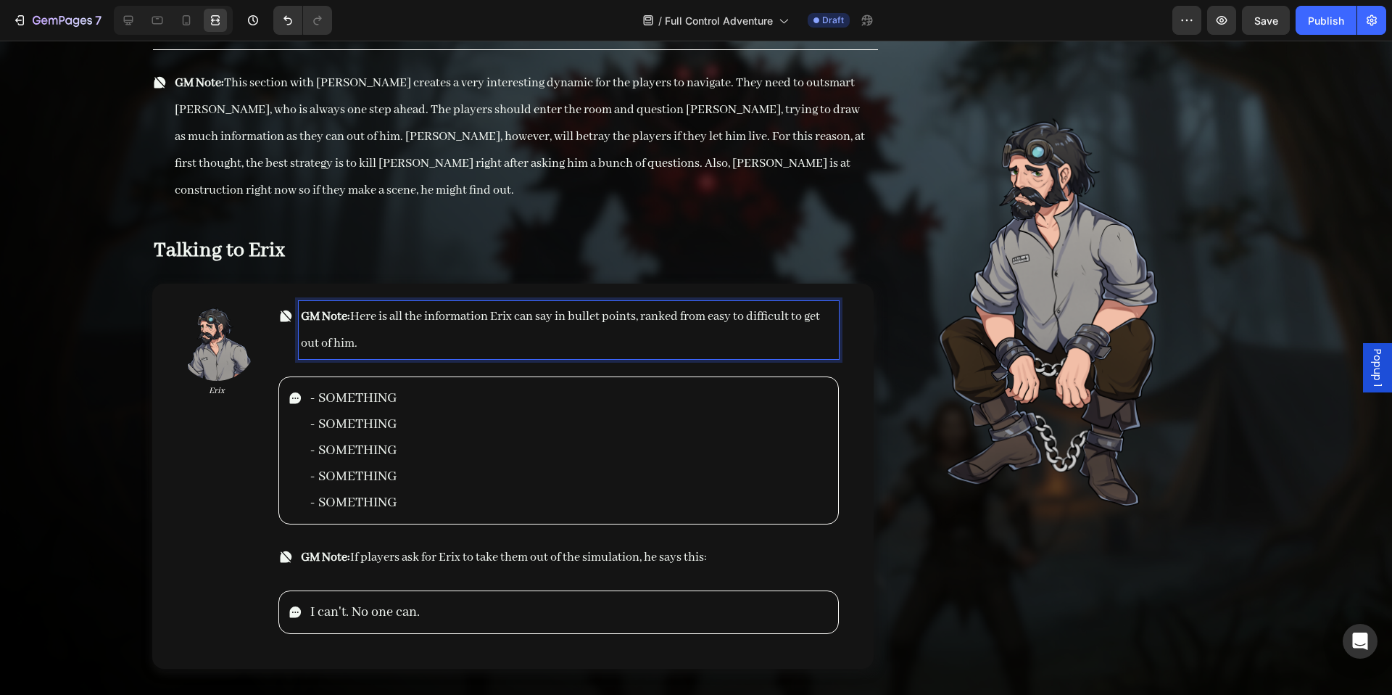
click at [511, 309] on span "GM Note: Here is all the information Erix can say in bullet points, ranked from…" at bounding box center [560, 330] width 519 height 42
click at [515, 309] on span "GM Note: Here is all the information Erix can say in bullet points, ranked from…" at bounding box center [560, 330] width 519 height 42
drag, startPoint x: 626, startPoint y: 292, endPoint x: 590, endPoint y: 296, distance: 36.5
click at [590, 309] on span "GM Note: Here is all the information Erix would give upcan say in bullet points…" at bounding box center [559, 330] width 516 height 42
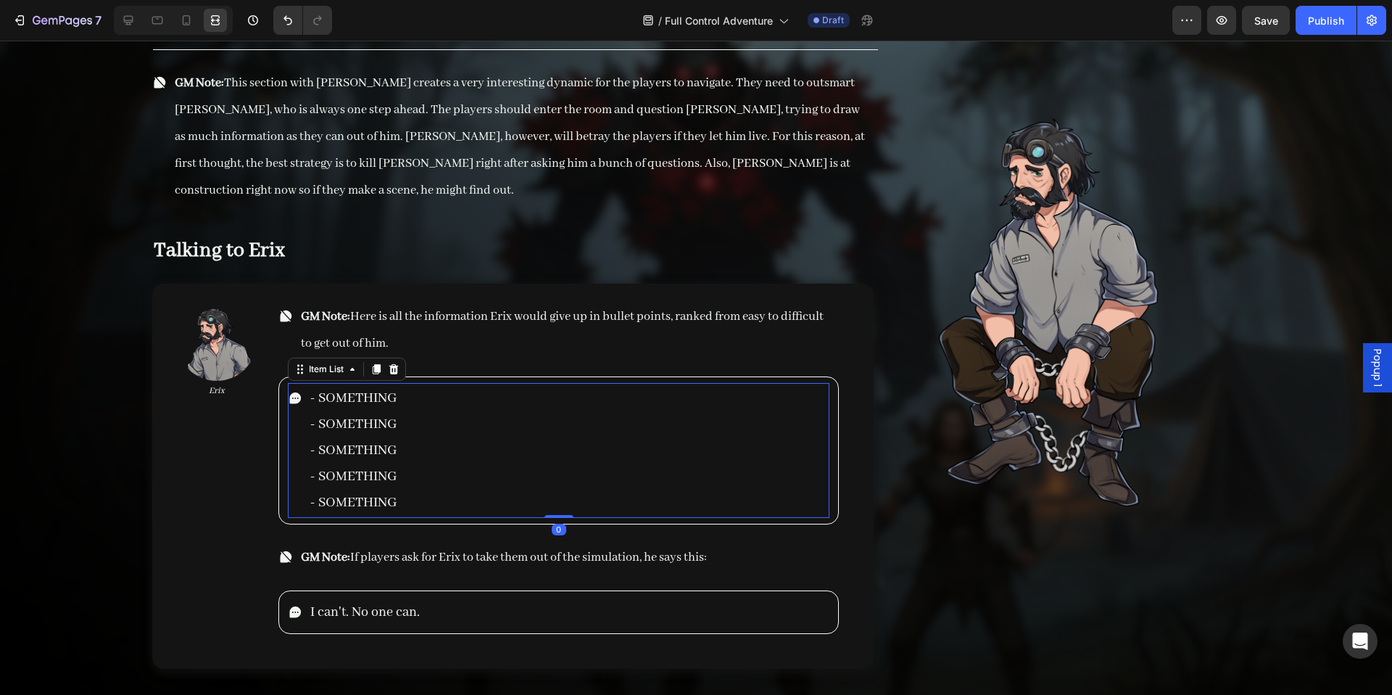
click at [408, 411] on div "- SOMETHING - SOMETHING - SOMETHING - SOMETHING - SOMETHING" at bounding box center [558, 450] width 541 height 135
click at [400, 460] on div "- SOMETHING - SOMETHING - SOMETHING - SOMETHING - SOMETHING" at bounding box center [558, 450] width 541 height 135
click at [398, 479] on div "- SOMETHING - SOMETHING - SOMETHING - SOMETHING - SOMETHING" at bounding box center [558, 450] width 541 height 135
click at [395, 474] on div "- SOMETHING - SOMETHING - SOMETHING - SOMETHING - SOMETHING" at bounding box center [353, 450] width 91 height 135
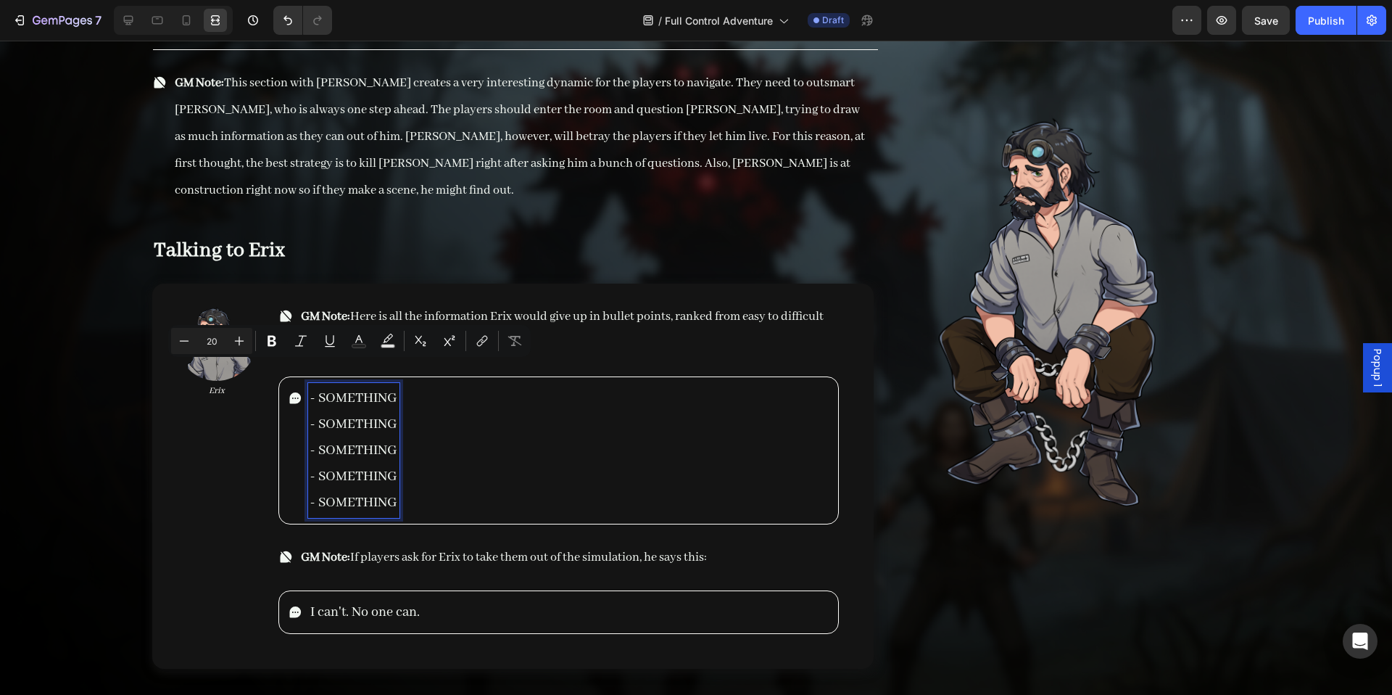
drag, startPoint x: 395, startPoint y: 478, endPoint x: 319, endPoint y: 376, distance: 127.1
click at [319, 383] on div "- SOMETHING - SOMETHING - SOMETHING - SOMETHING - SOMETHING" at bounding box center [353, 450] width 91 height 135
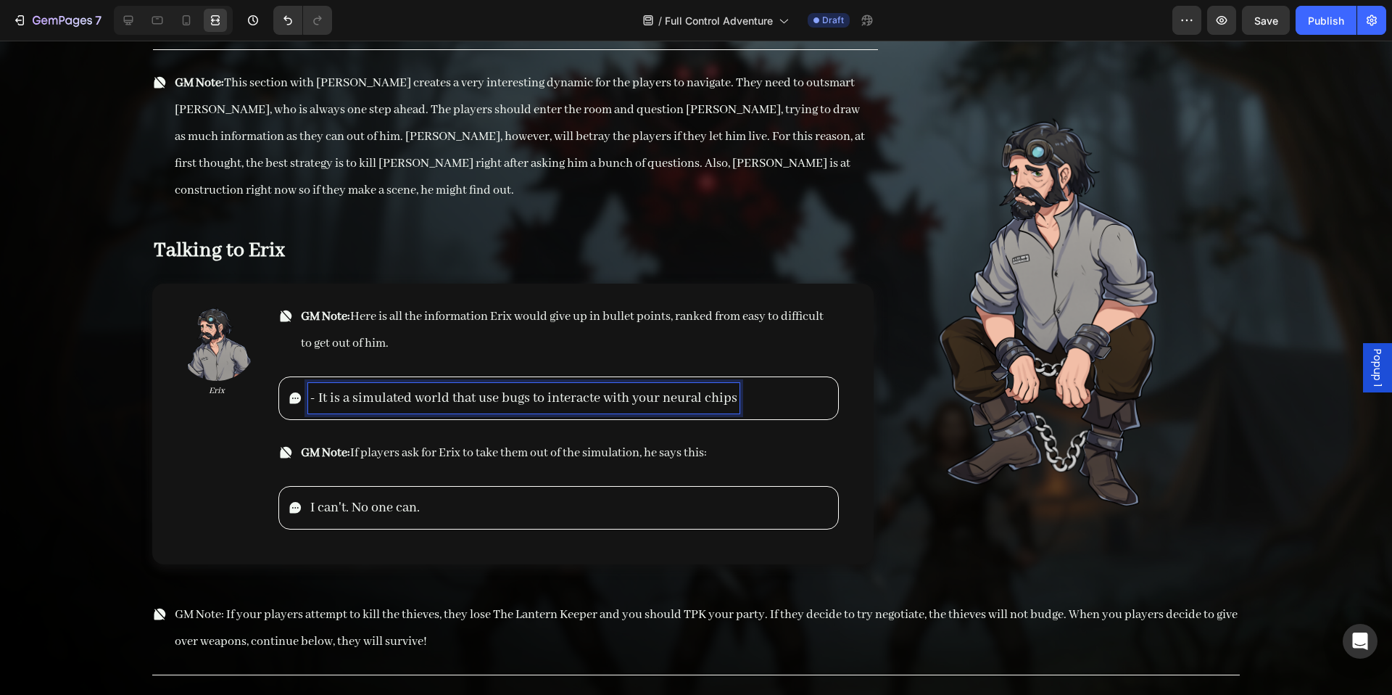
click at [585, 385] on p "- It is a simulated world that use bugs to interacte with your neural chips" at bounding box center [523, 398] width 427 height 26
click at [567, 385] on p "- It is a simulated world that use bugs to interacte with your neural chips" at bounding box center [523, 398] width 427 height 26
click at [515, 385] on p "- It is a simulated world that use bugs to interacte with your neural chips" at bounding box center [523, 398] width 427 height 26
click at [567, 385] on p "- It is a simulated world that use bugs to interacte with your neural chips" at bounding box center [523, 398] width 427 height 26
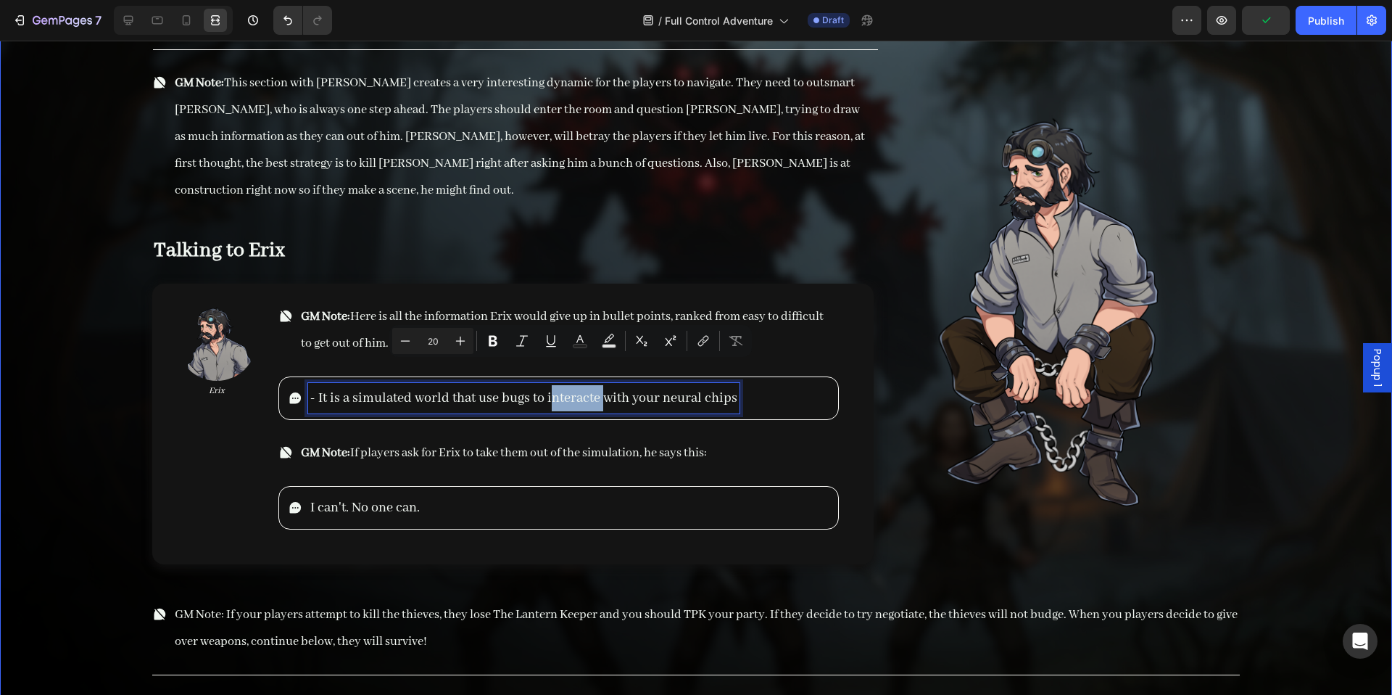
click at [126, 372] on div "The Engineering Room Heading GM Explanation Accordion GM Note: This section wit…" at bounding box center [696, 365] width 1230 height 822
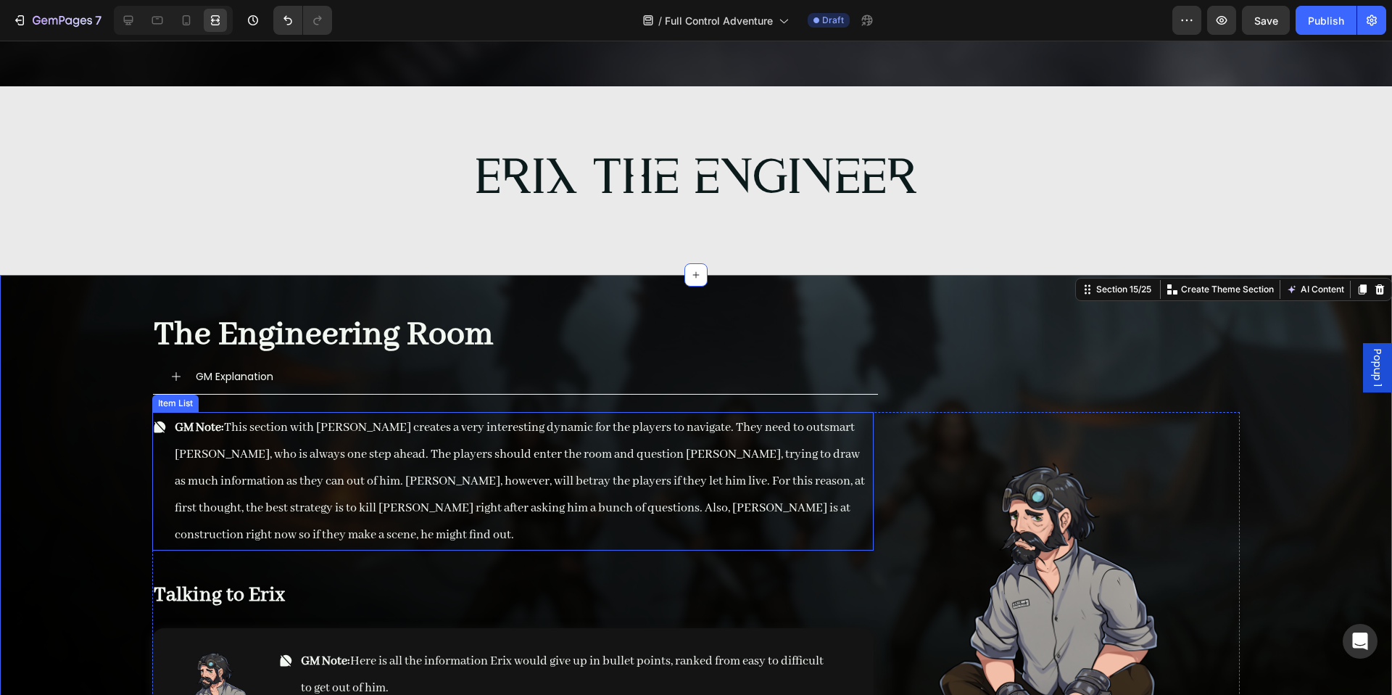
scroll to position [12515, 0]
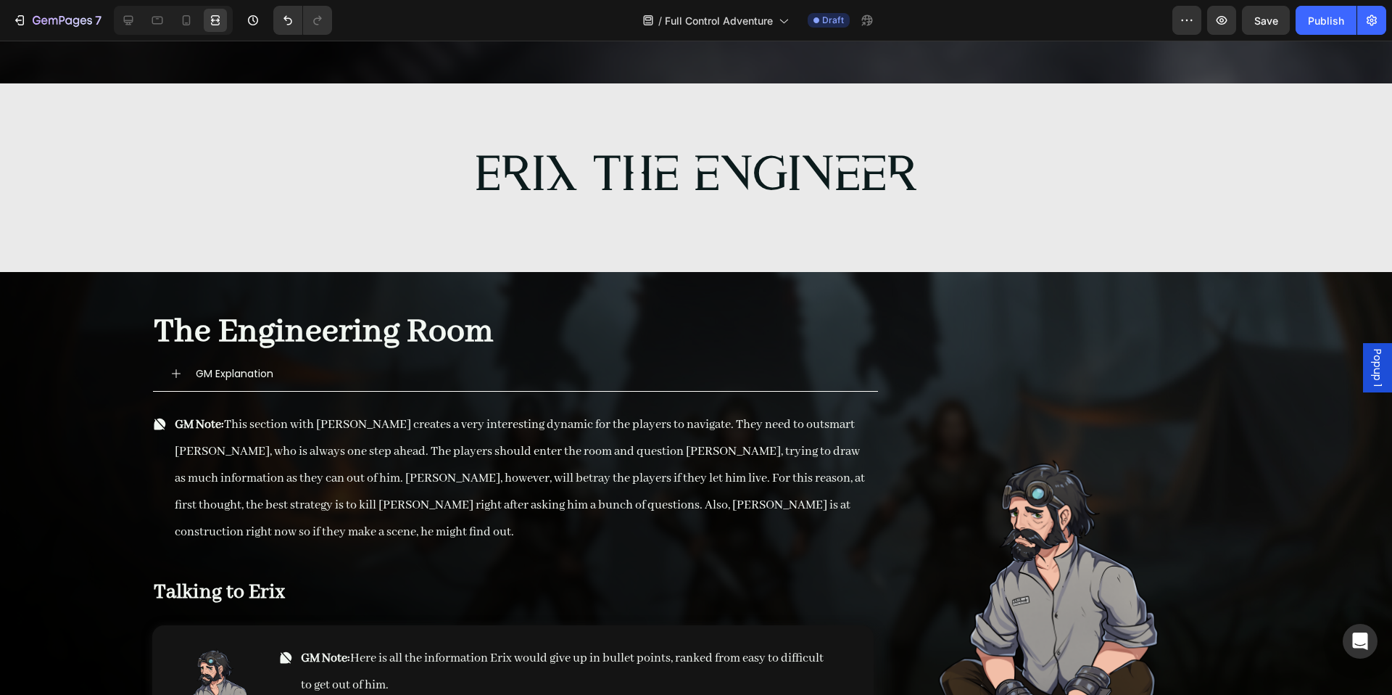
click at [102, 365] on div "The Engineering Room Heading GM Explanation Accordion GM Note: This section wit…" at bounding box center [696, 706] width 1230 height 822
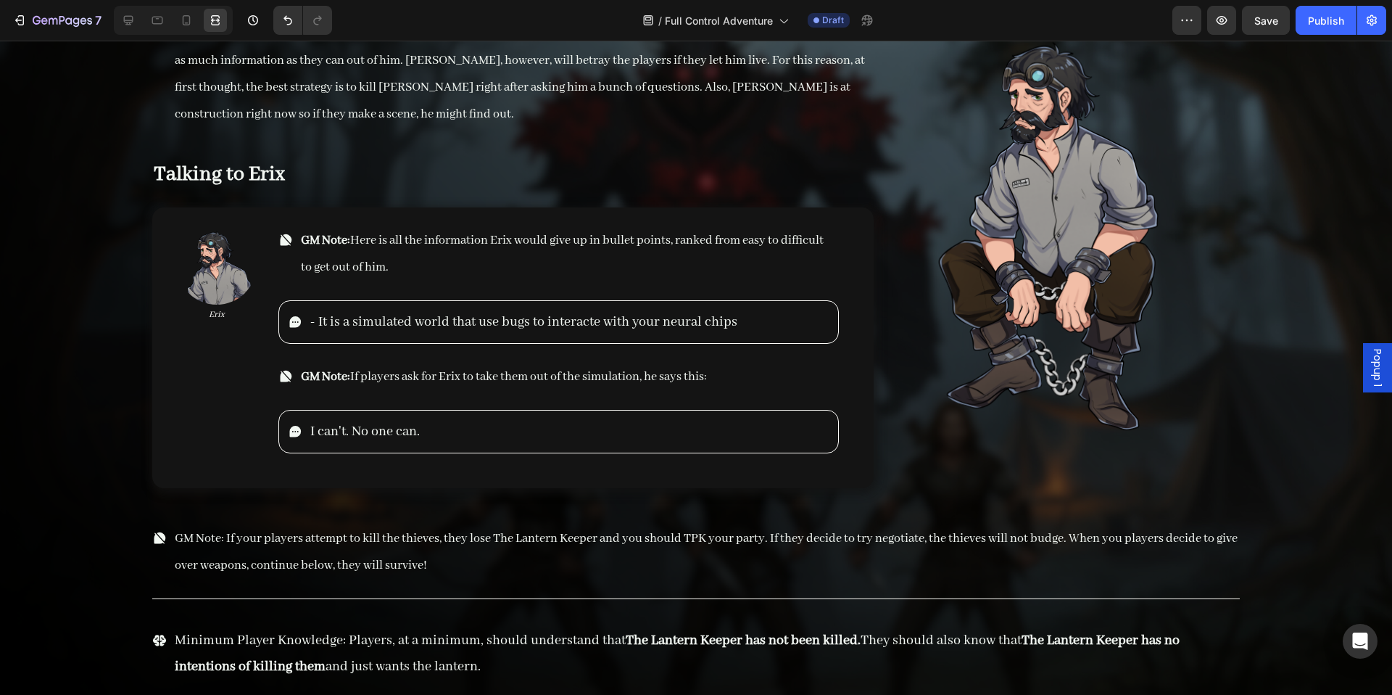
click at [80, 280] on div "The Engineering Room Heading GM Explanation Accordion GM Note: This section wit…" at bounding box center [696, 288] width 1392 height 868
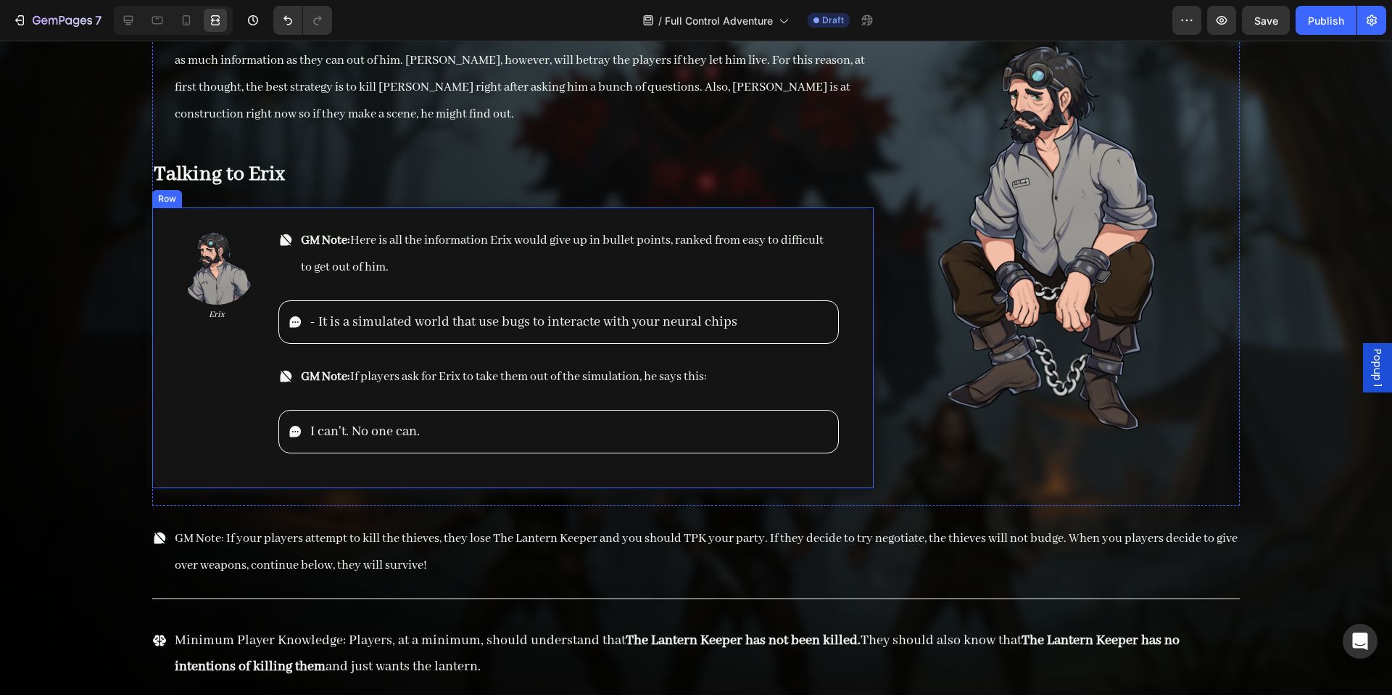
scroll to position [12811, 0]
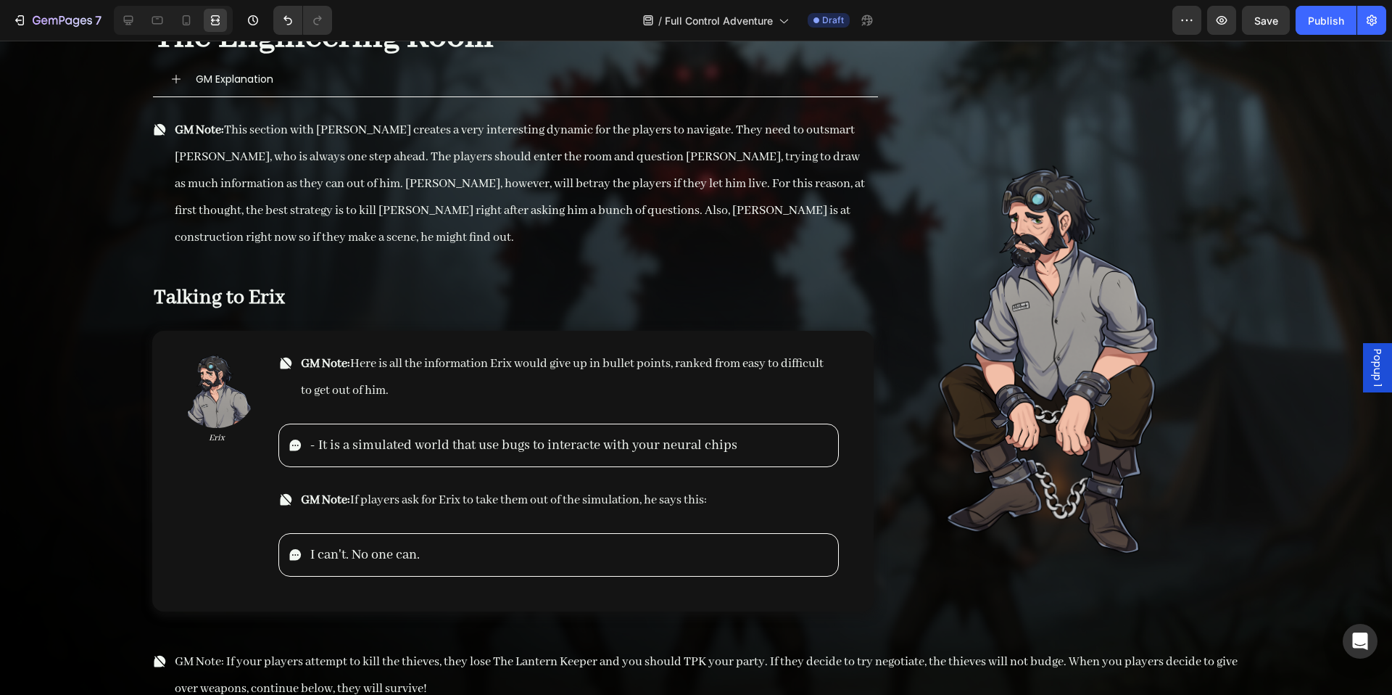
click at [1322, 232] on div "The Engineering Room Heading GM Explanation Accordion GM Note: This section wit…" at bounding box center [696, 412] width 1392 height 868
click at [135, 22] on icon at bounding box center [128, 20] width 15 height 15
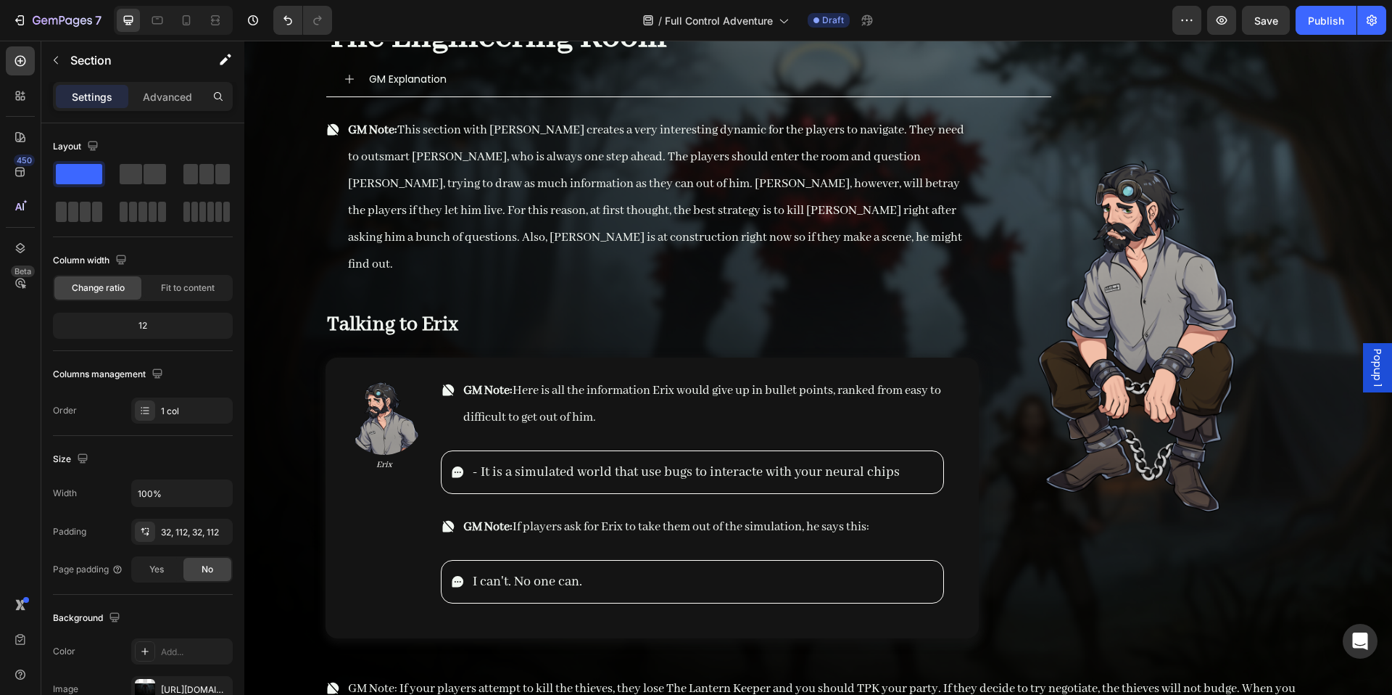
click at [268, 273] on div "The Engineering Room Heading GM Explanation Accordion GM Note: This section wit…" at bounding box center [818, 425] width 1148 height 895
click at [59, 70] on button "button" at bounding box center [55, 60] width 23 height 23
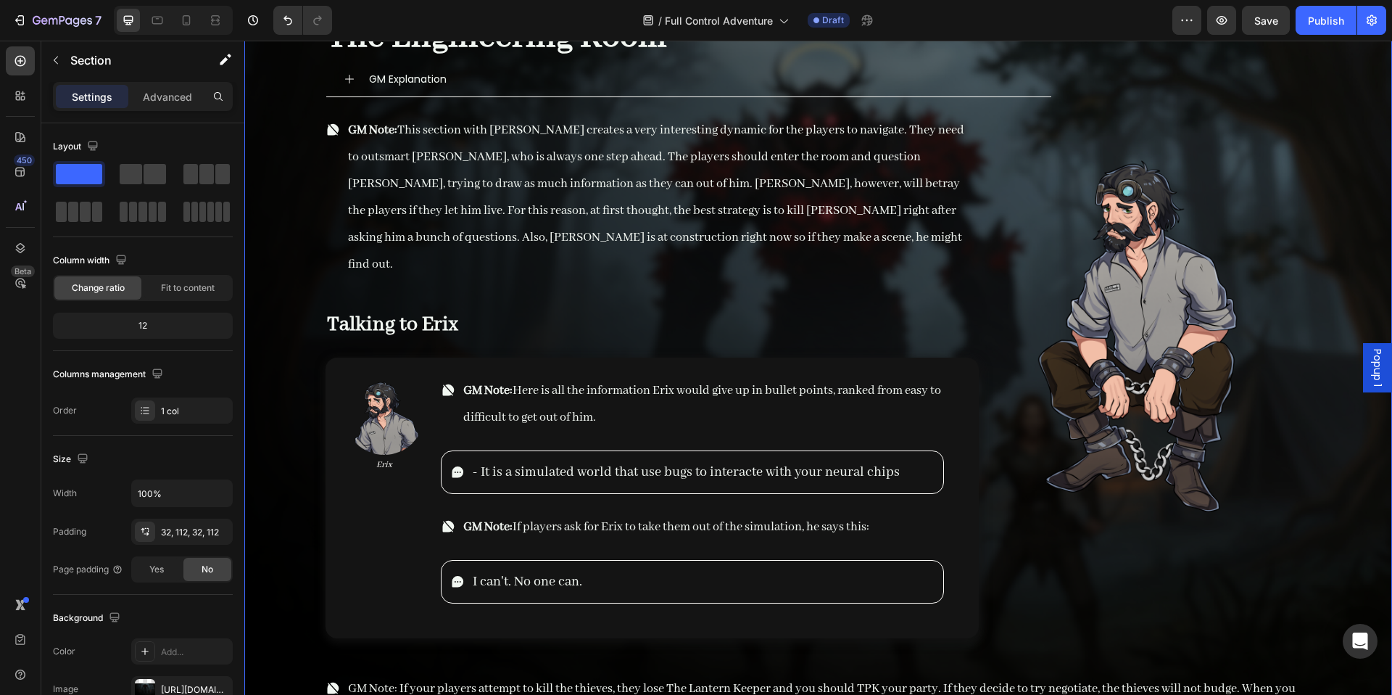
click at [300, 284] on div "The Engineering Room Heading GM Explanation Accordion GM Note: This section wit…" at bounding box center [818, 425] width 1148 height 895
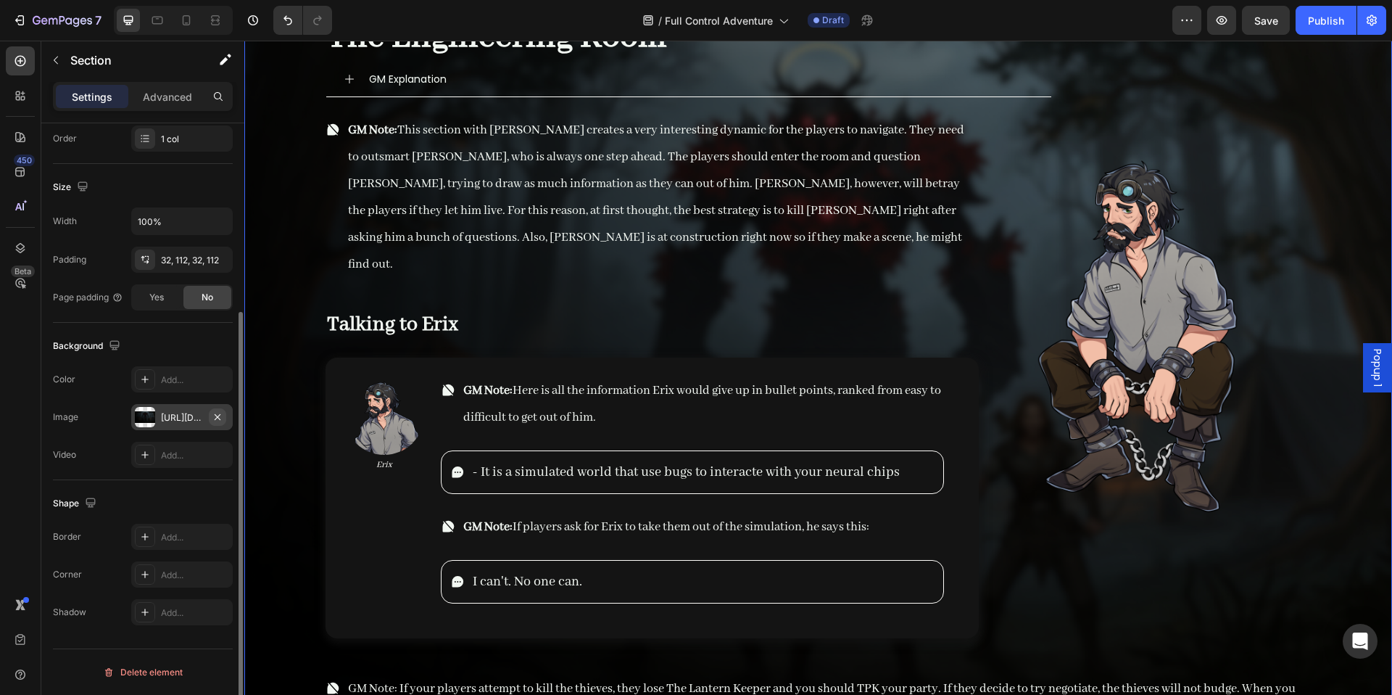
click at [223, 418] on icon "button" at bounding box center [218, 417] width 12 height 12
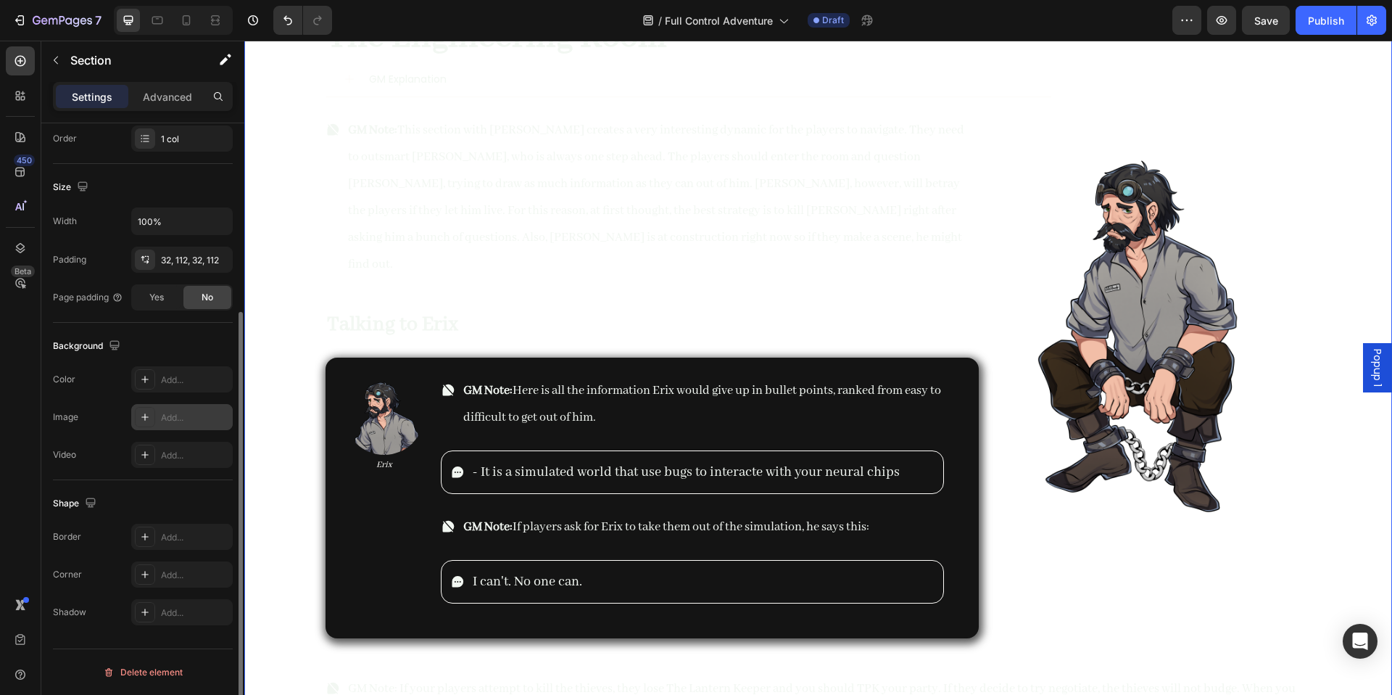
click at [191, 418] on div "Add..." at bounding box center [195, 417] width 68 height 13
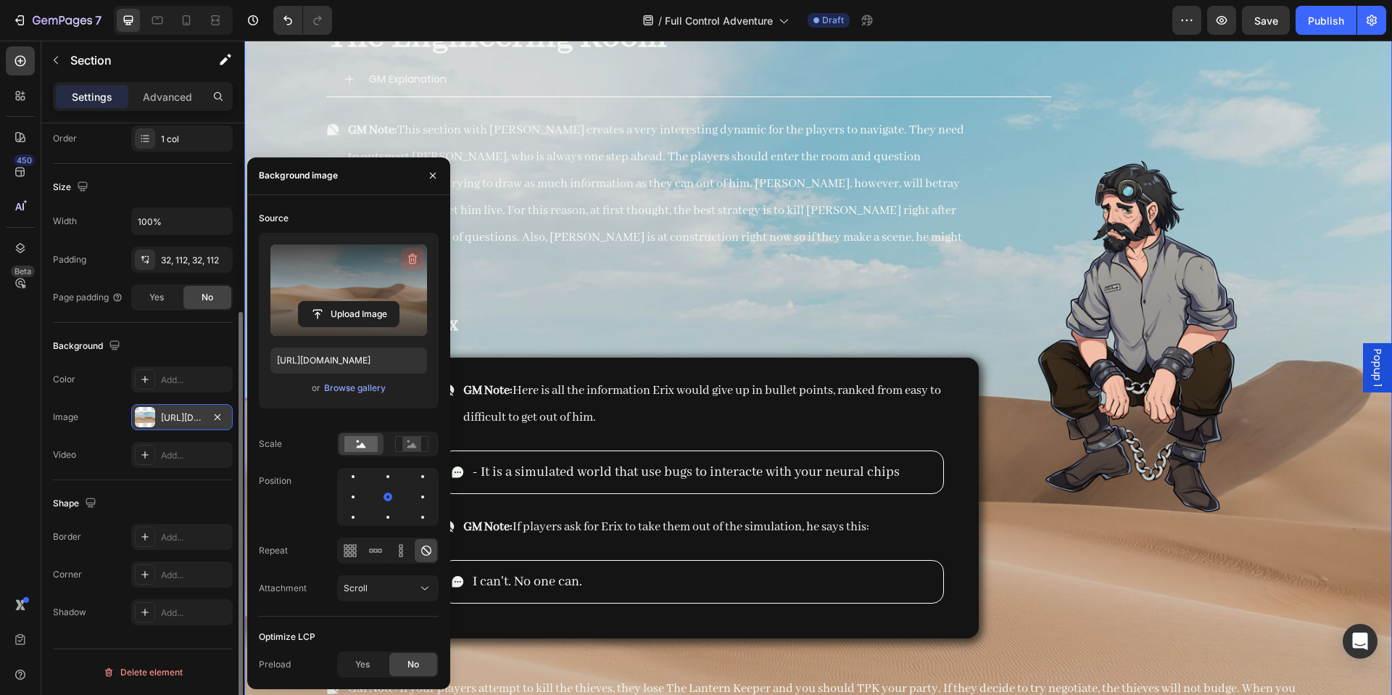
click at [413, 259] on icon "button" at bounding box center [412, 259] width 15 height 15
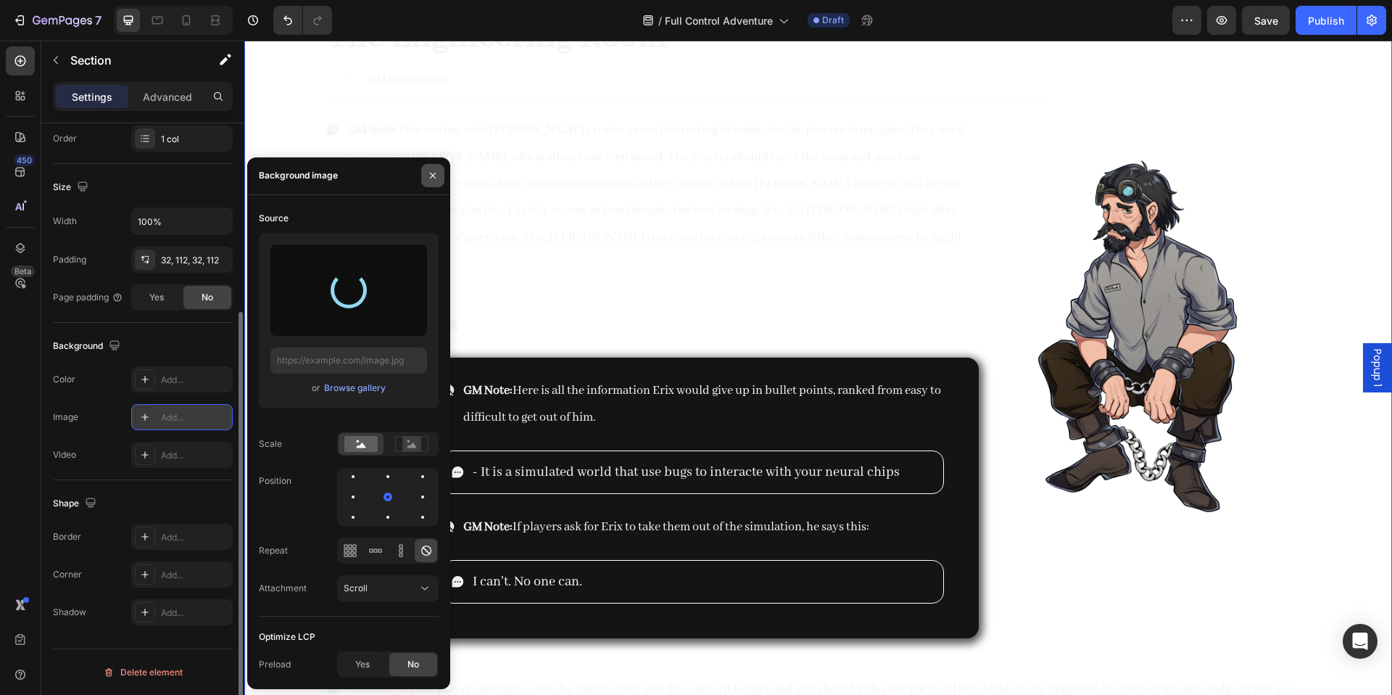
type input "https://cdn.shopify.com/s/files/1/0890/5841/0826/files/gempages_552089436922315…"
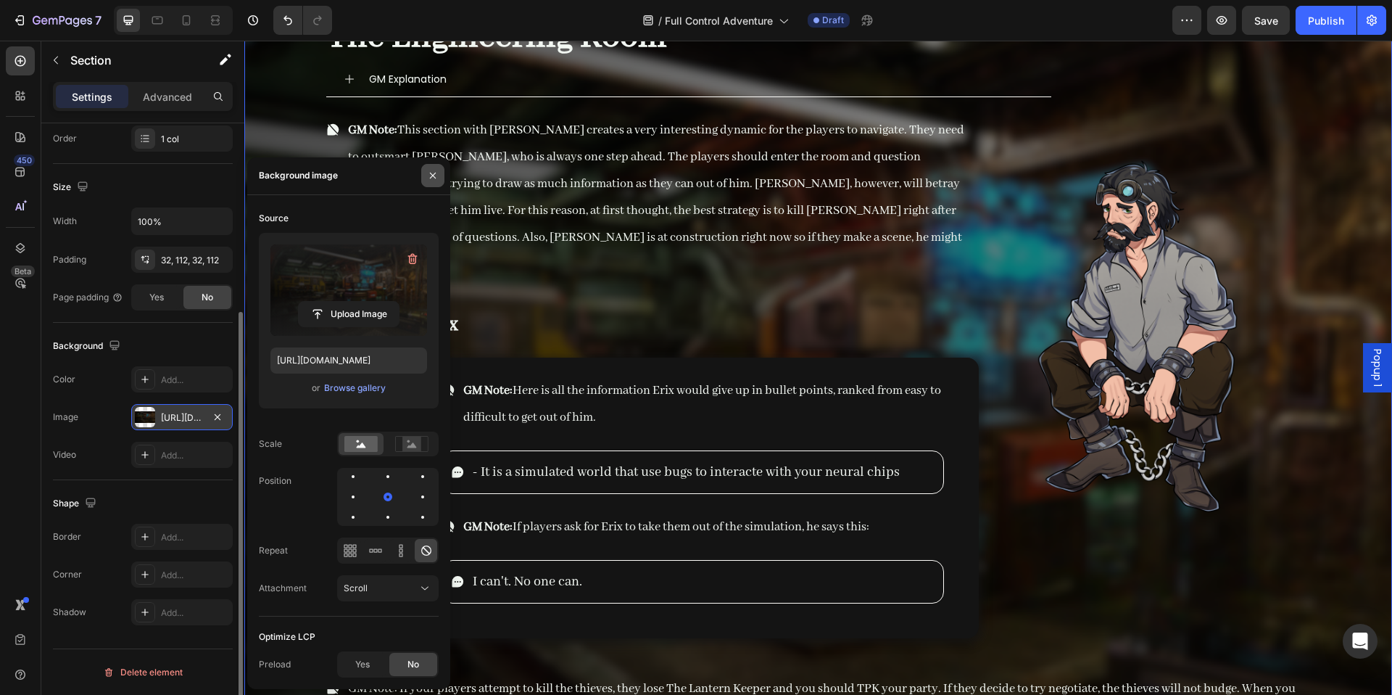
click at [440, 170] on button "button" at bounding box center [432, 175] width 23 height 23
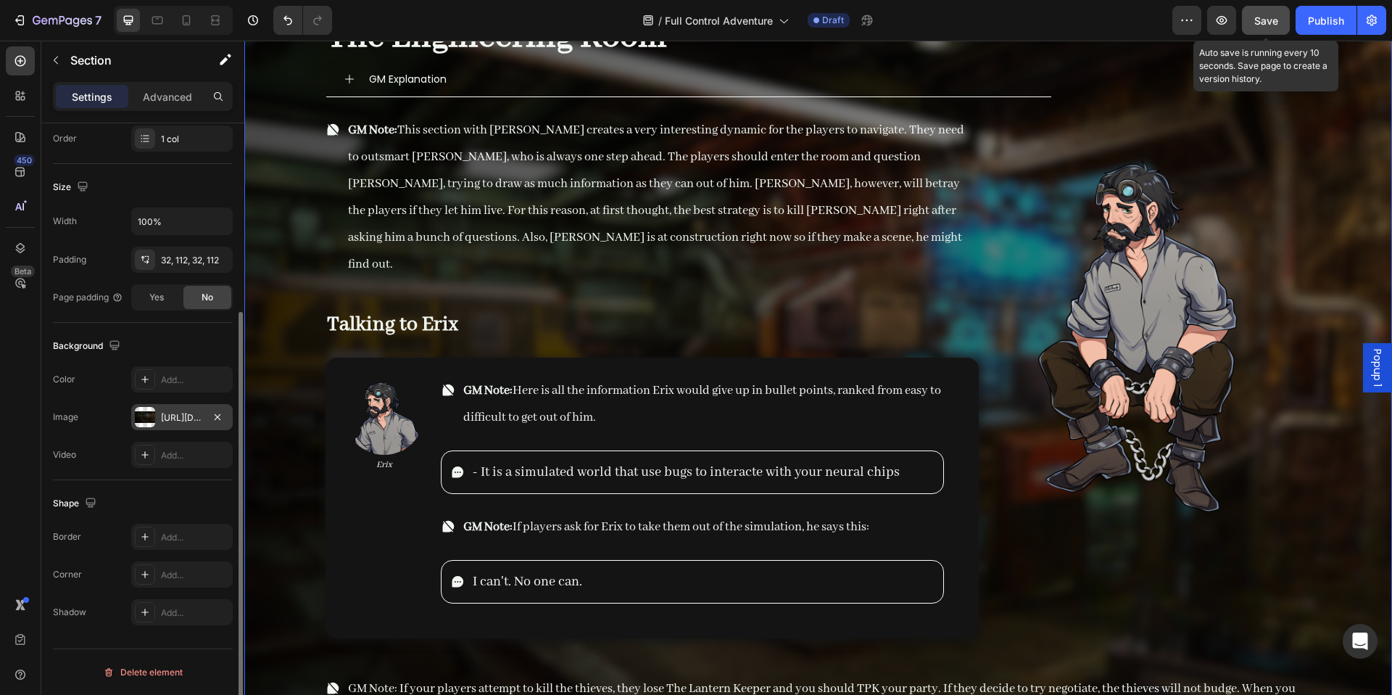
click at [1275, 26] on span "Save" at bounding box center [1267, 21] width 24 height 12
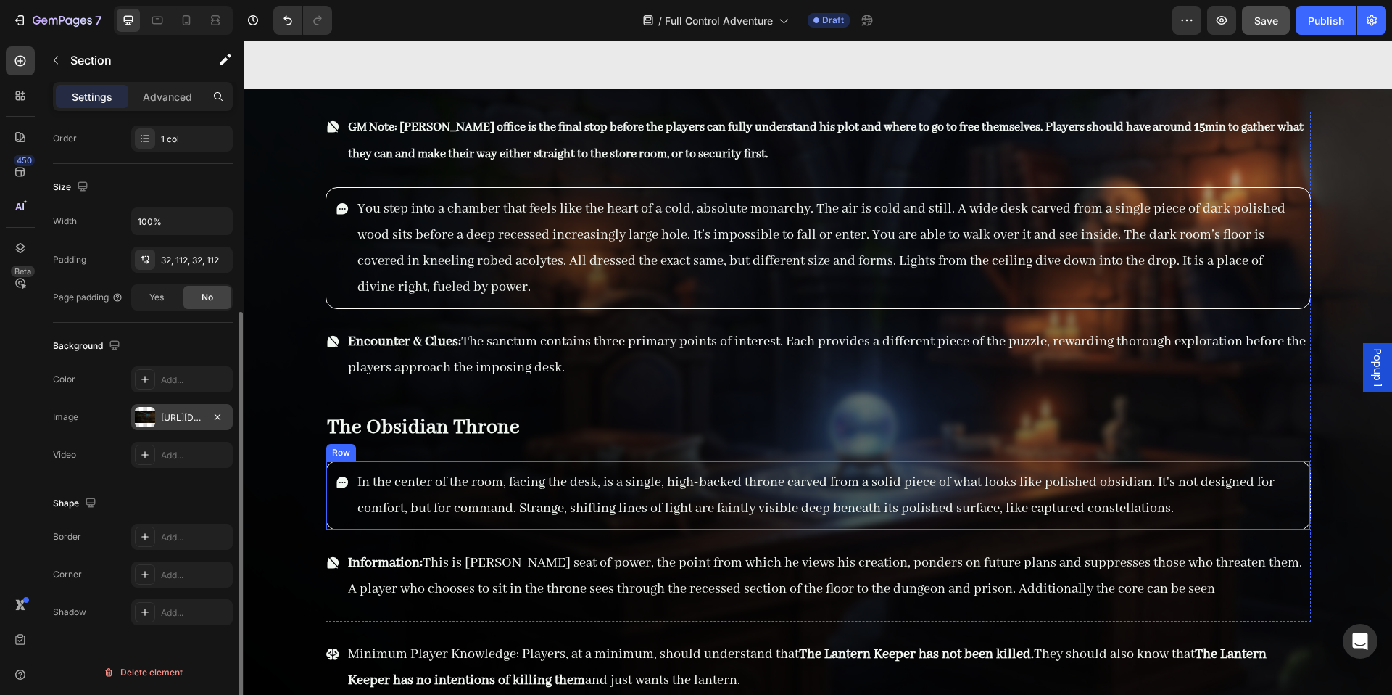
scroll to position [13712, 0]
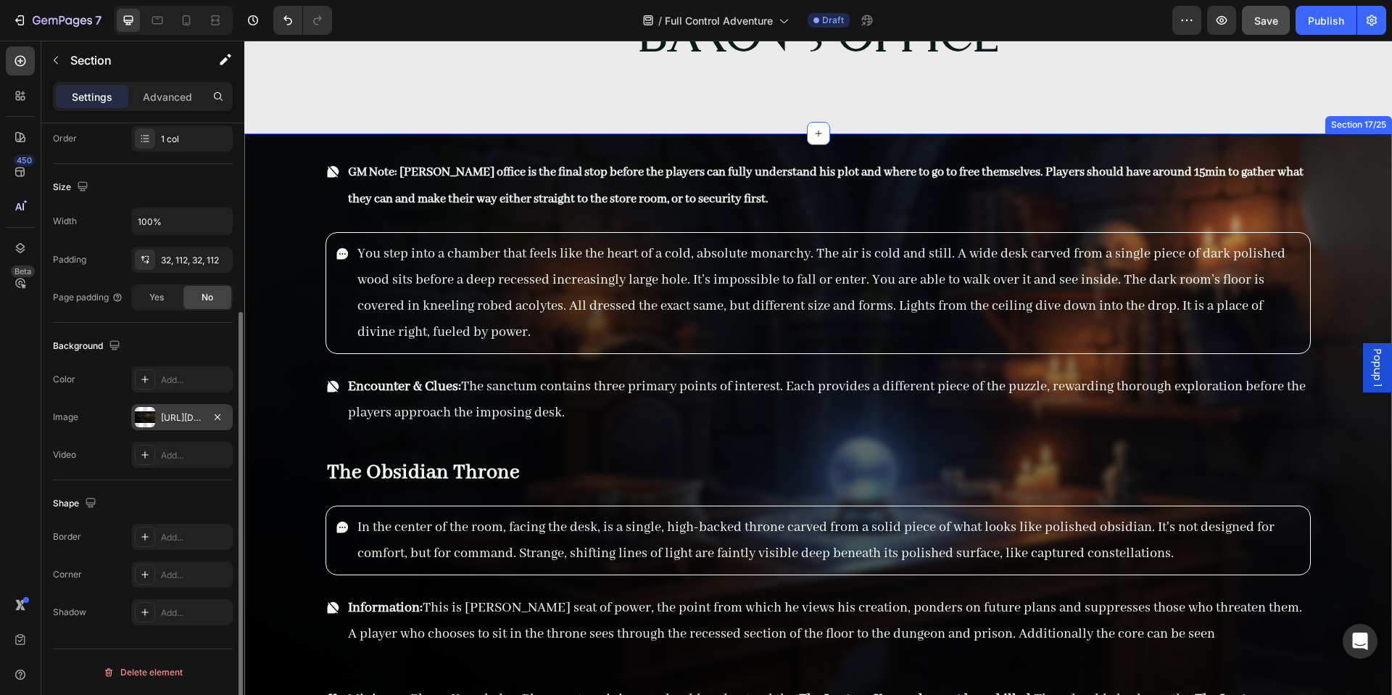
click at [265, 329] on div "GM Note: Baron's office is the final stop before the players can fully understa…" at bounding box center [818, 457] width 1148 height 648
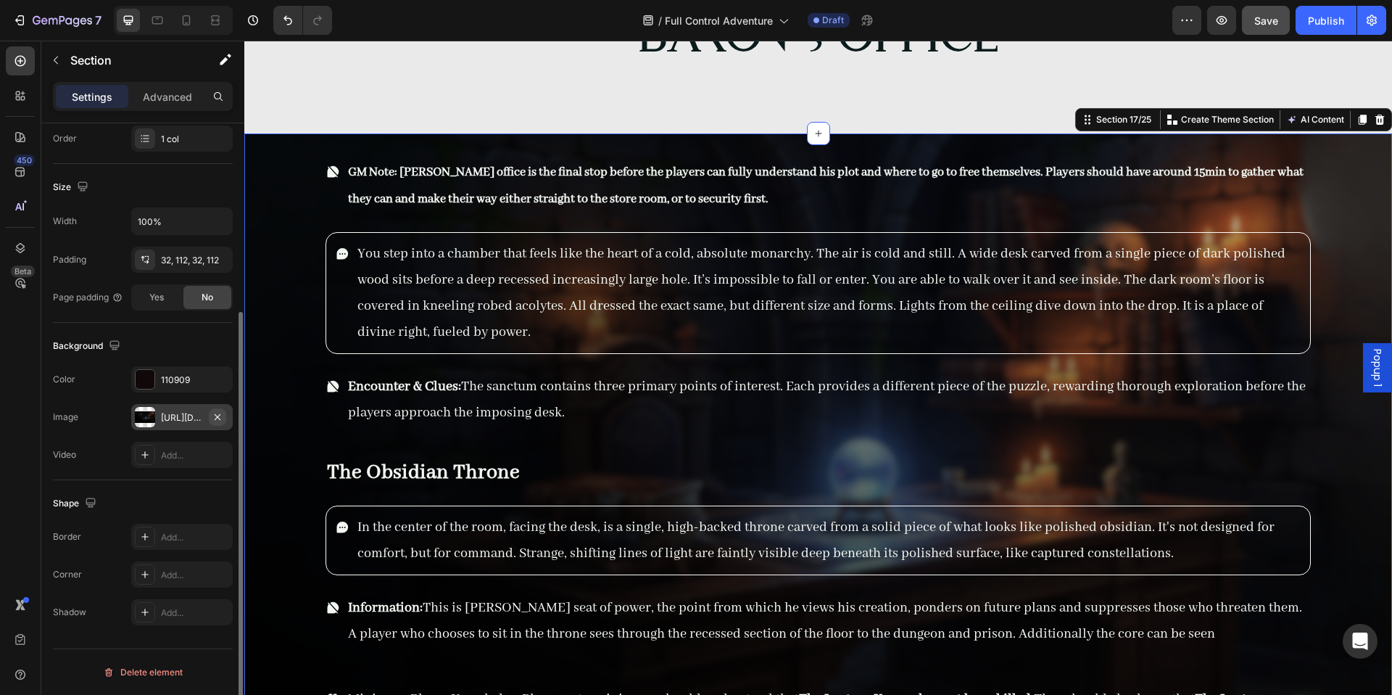
click at [218, 424] on button "button" at bounding box center [217, 416] width 17 height 17
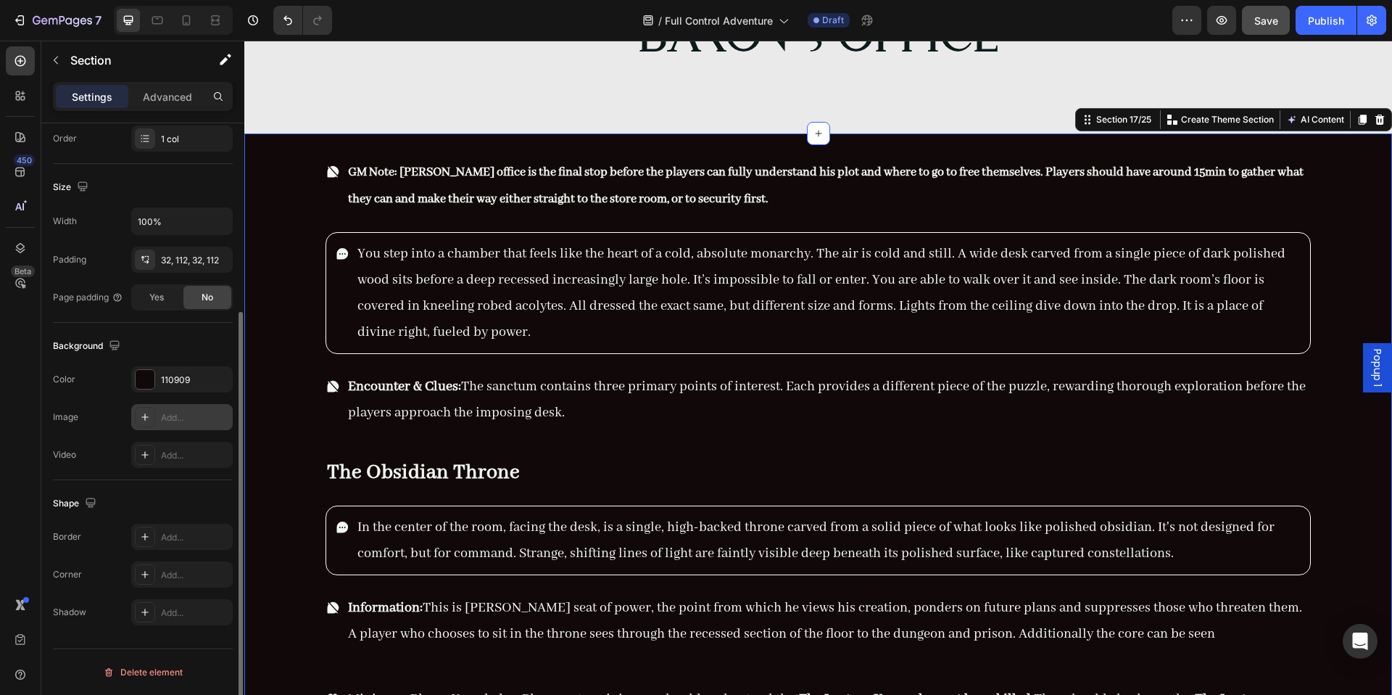
click at [192, 417] on div "Add..." at bounding box center [195, 417] width 68 height 13
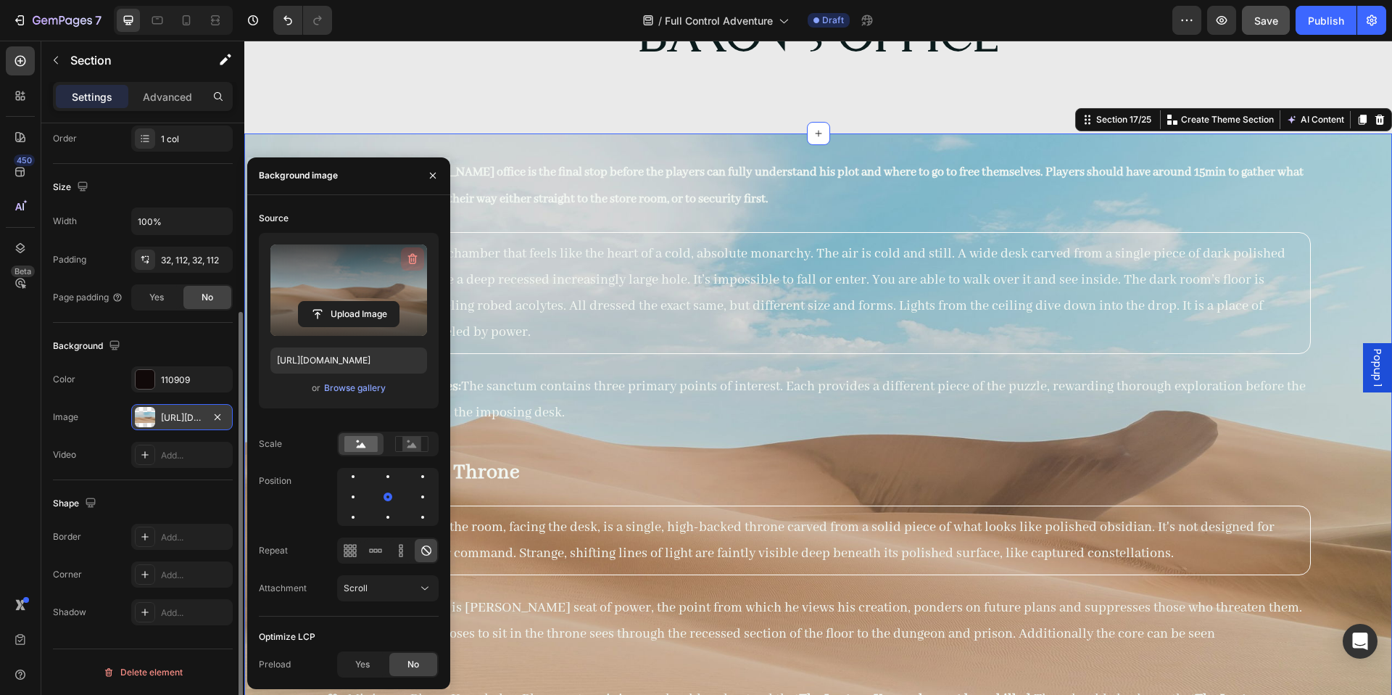
click at [409, 263] on icon "button" at bounding box center [412, 259] width 15 height 15
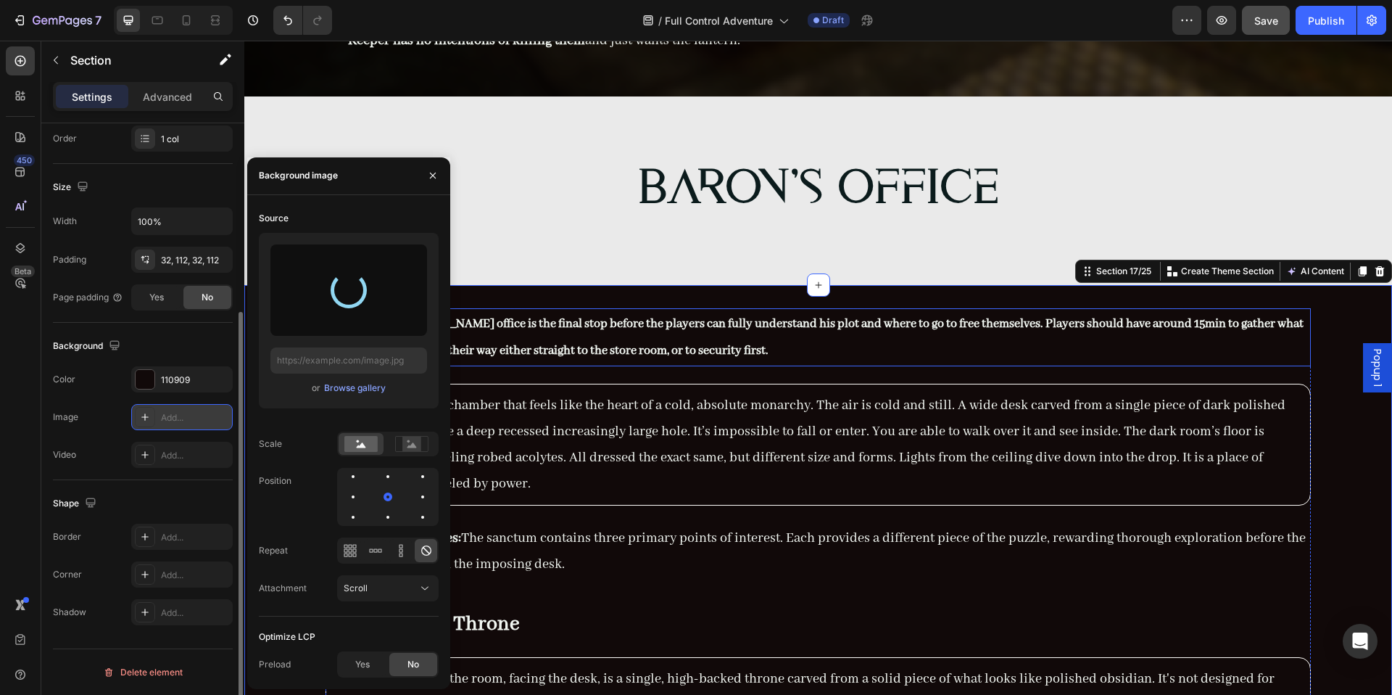
scroll to position [13465, 0]
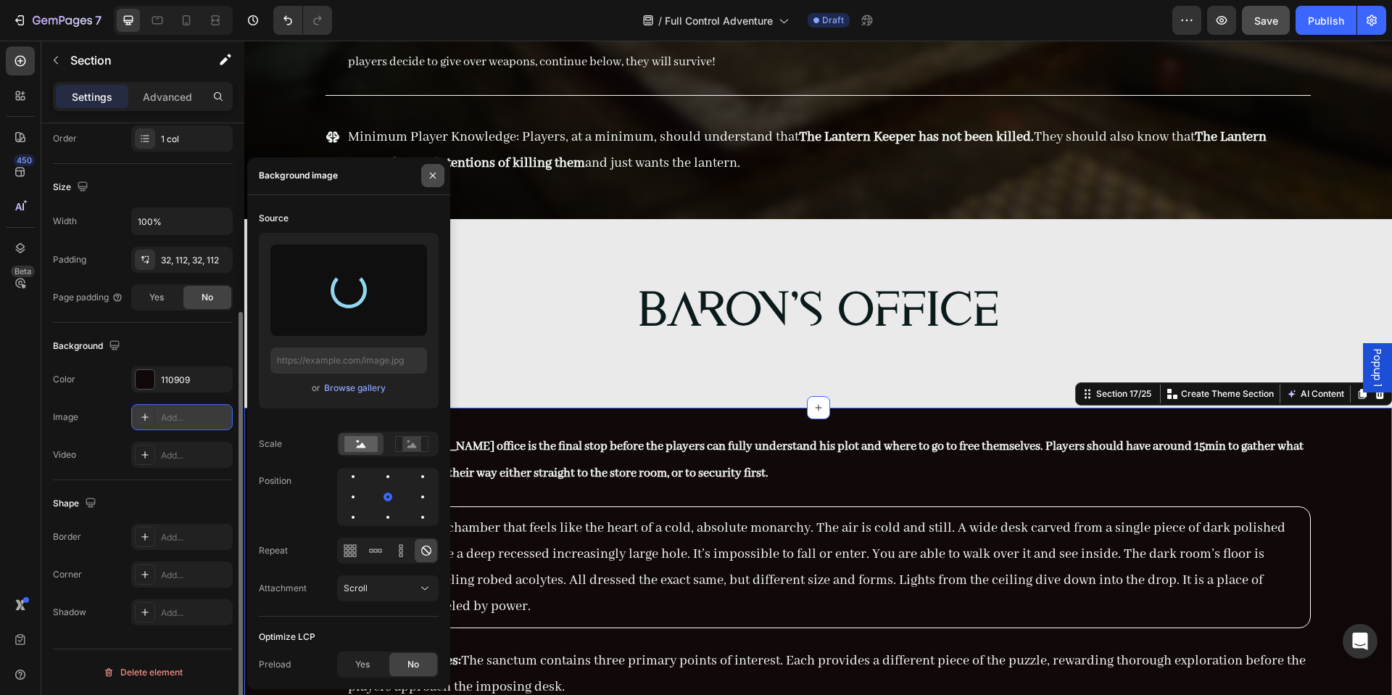
type input "https://cdn.shopify.com/s/files/1/0890/5841/0826/files/gempages_552089436922315…"
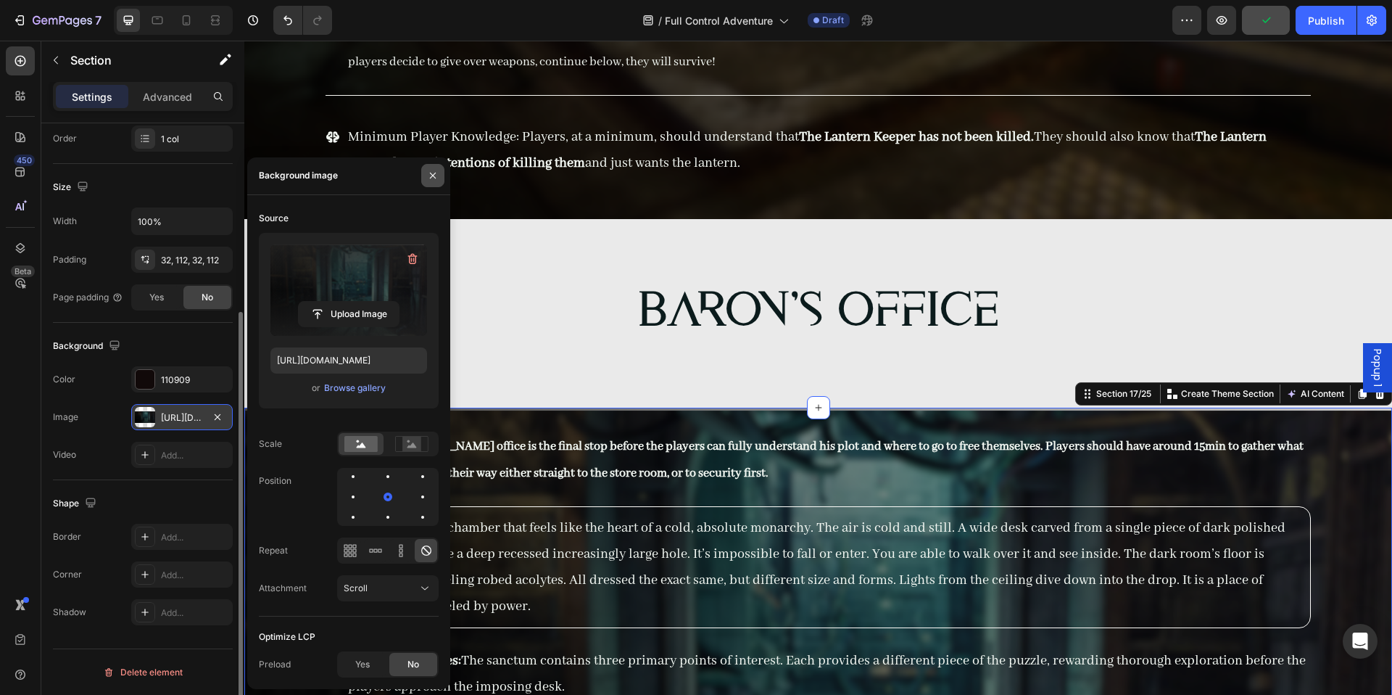
click at [439, 174] on button "button" at bounding box center [432, 175] width 23 height 23
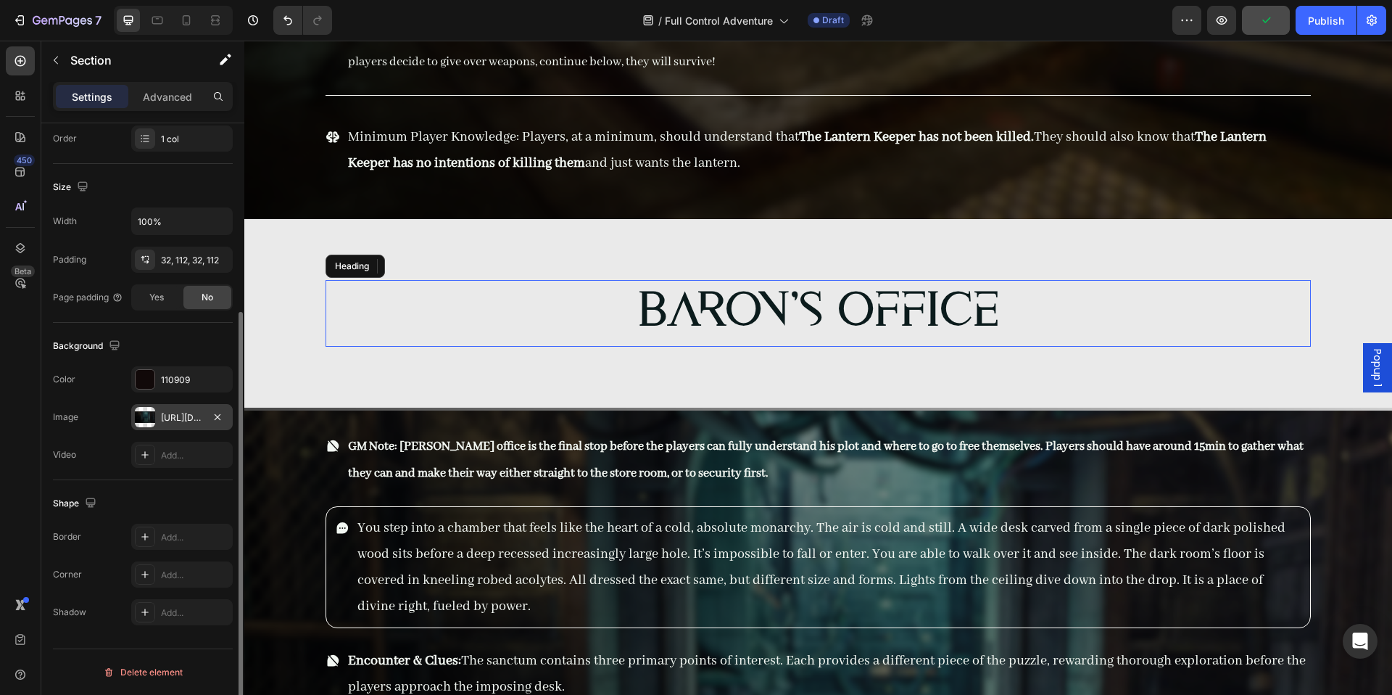
click at [831, 289] on span "Baron's Office" at bounding box center [818, 313] width 361 height 49
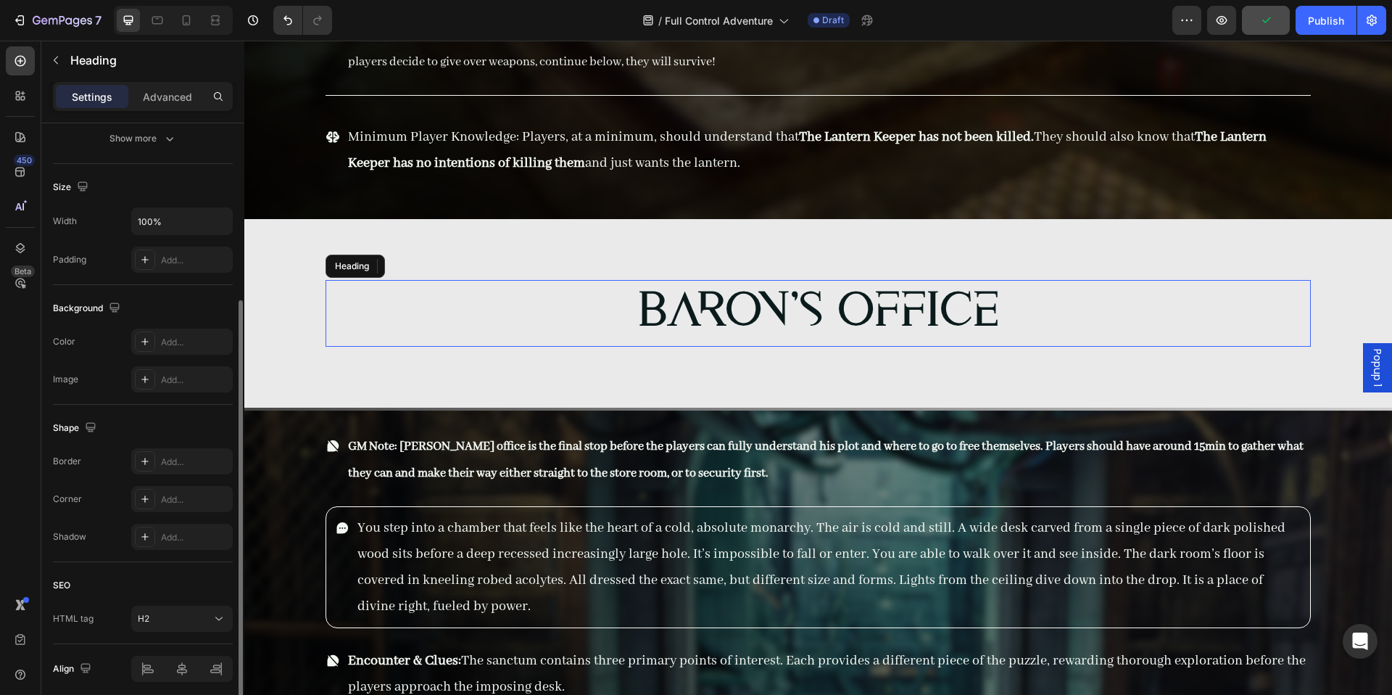
scroll to position [0, 0]
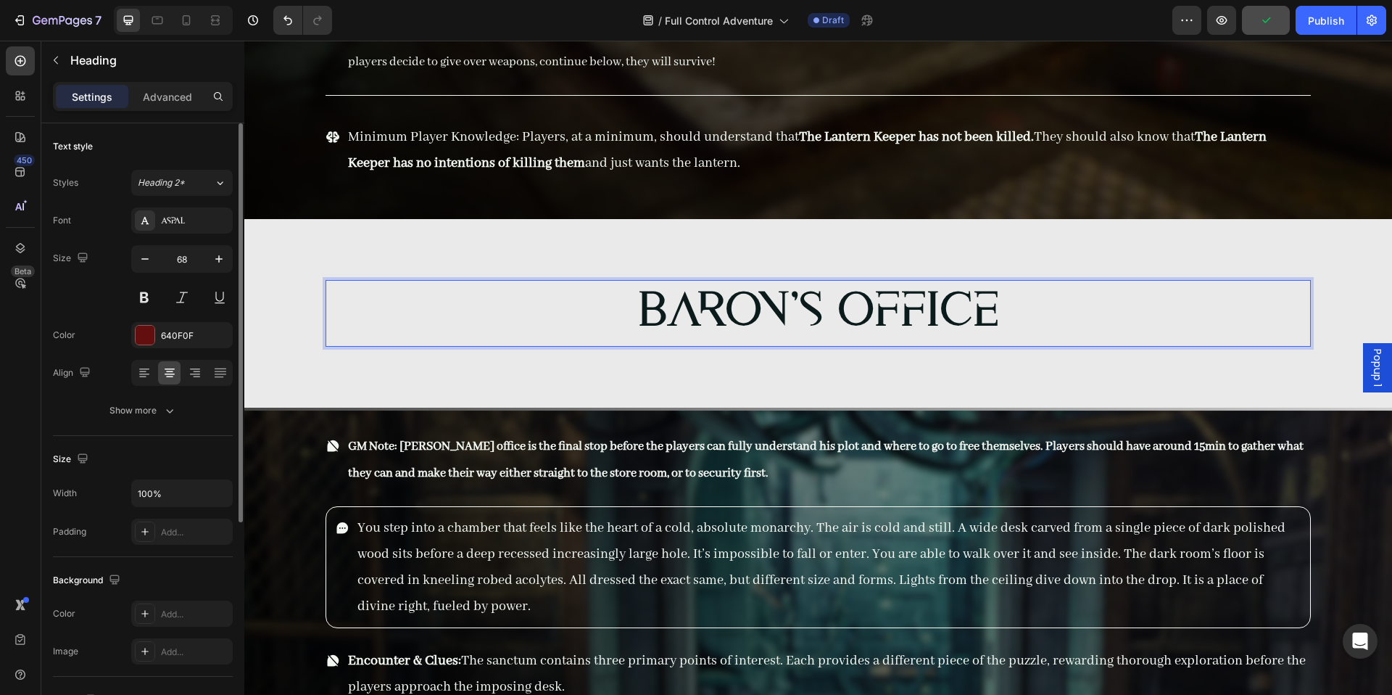
click at [828, 289] on span "Baron's Office" at bounding box center [818, 313] width 361 height 49
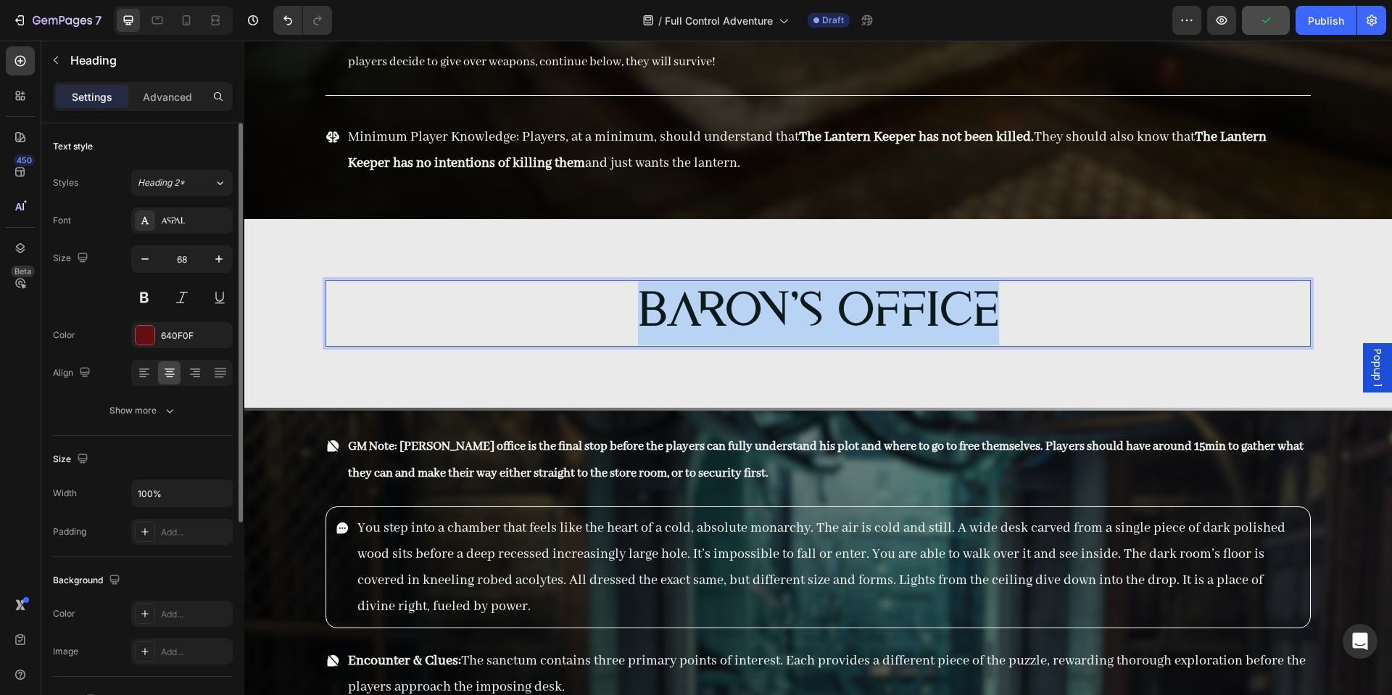
click at [827, 289] on span "Baron's Office" at bounding box center [818, 313] width 361 height 49
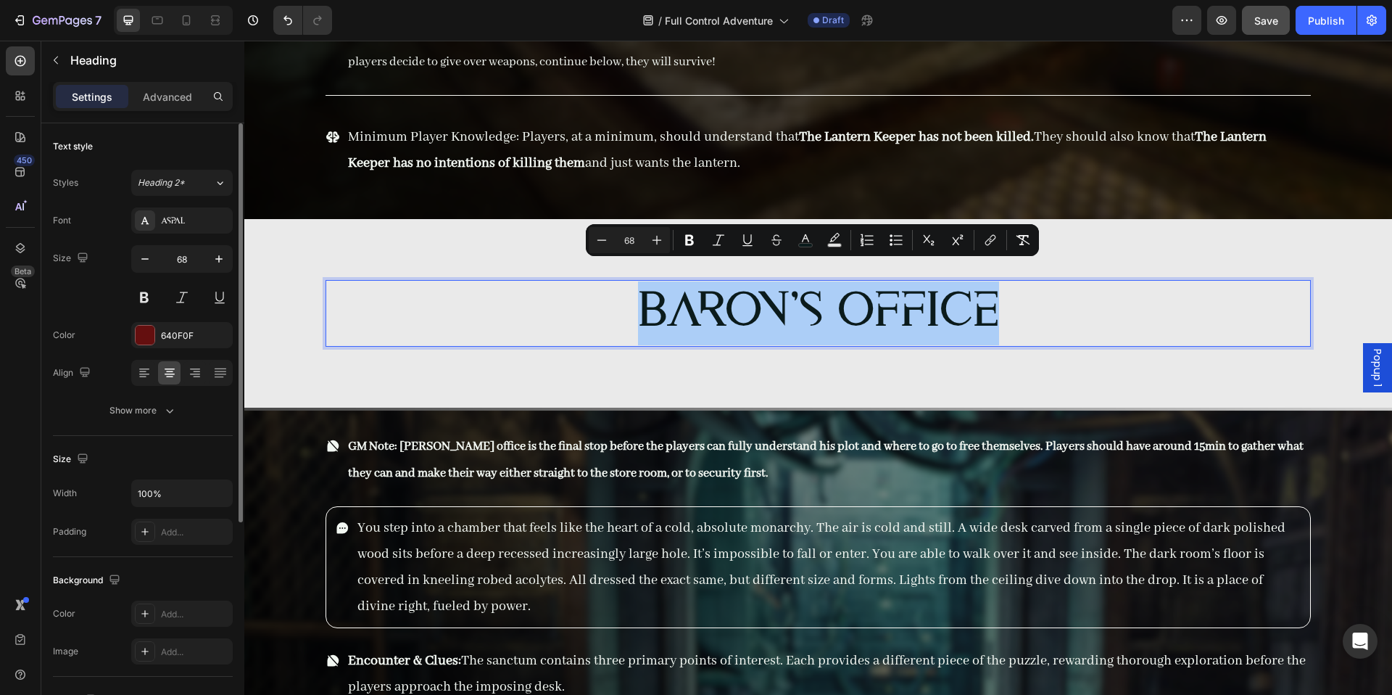
click at [194, 203] on div "Styles Heading 2* Font Aspal Size 68 Color 640F0F Align Show more" at bounding box center [143, 297] width 180 height 254
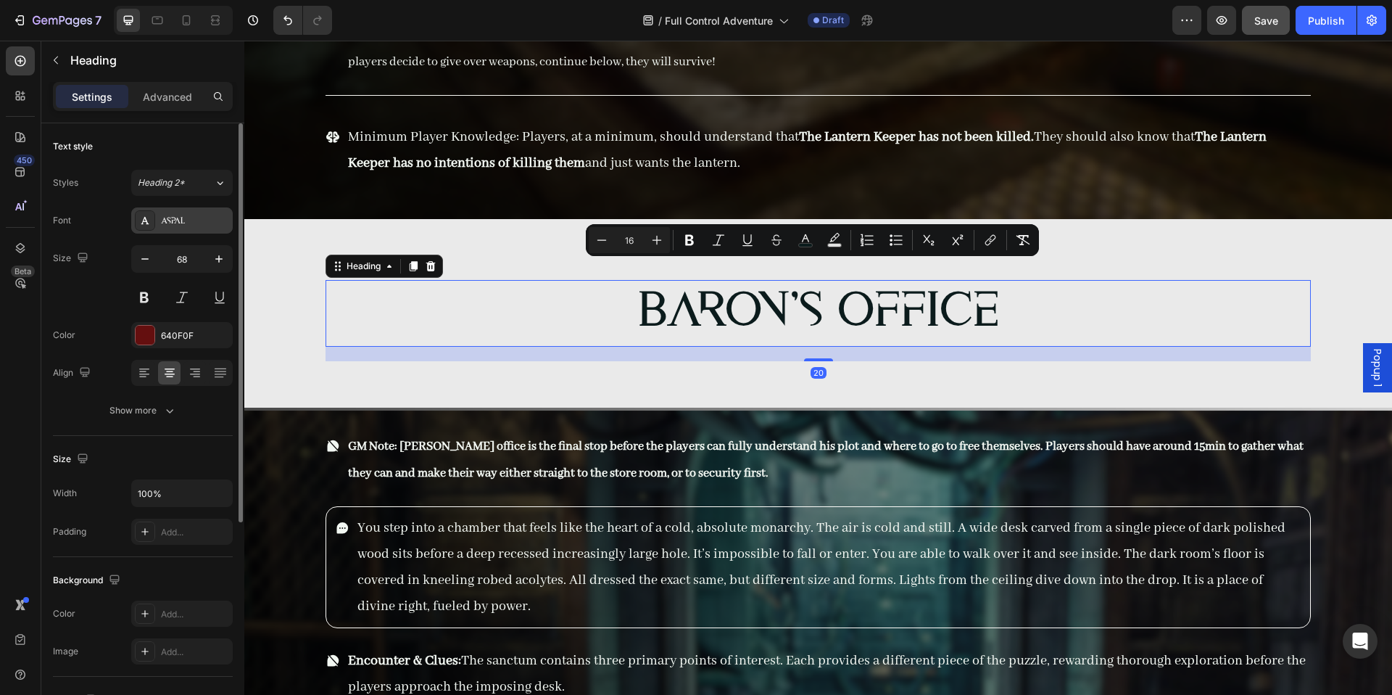
click at [192, 209] on div "Aspal" at bounding box center [182, 220] width 102 height 26
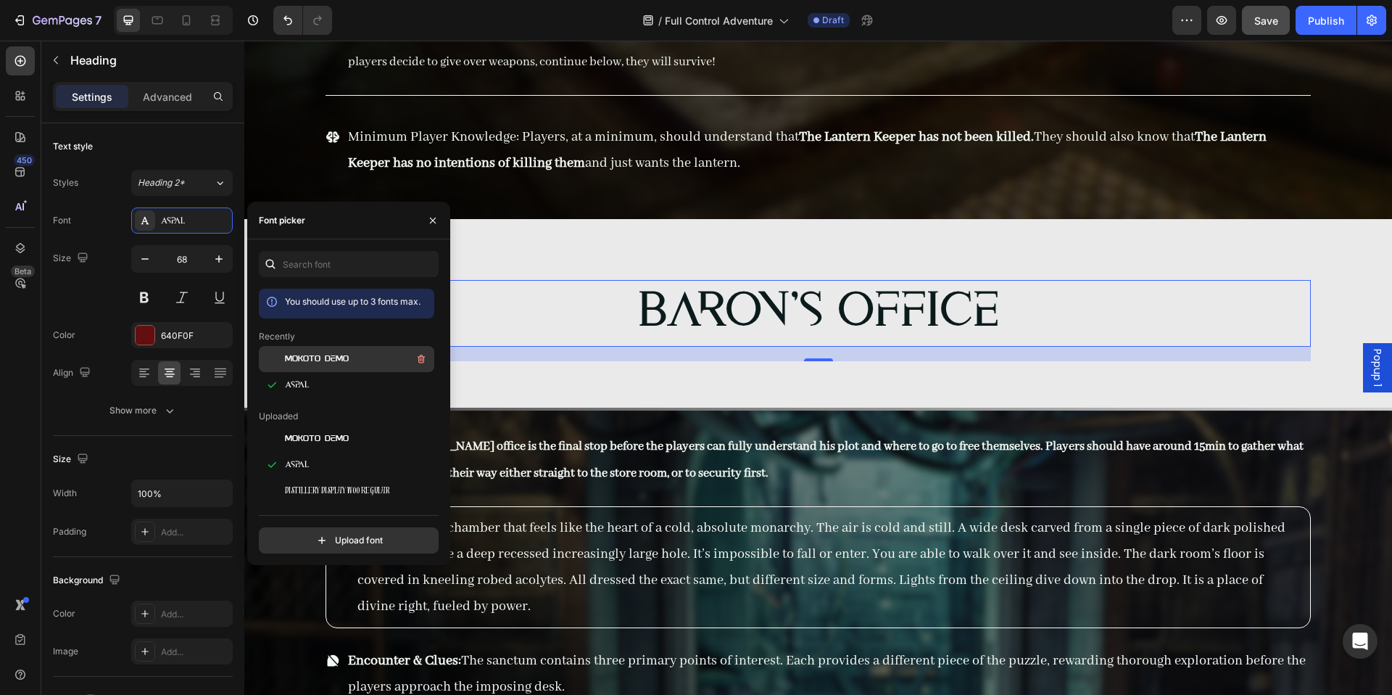
click at [315, 363] on span "Mokoto Demo" at bounding box center [317, 358] width 64 height 13
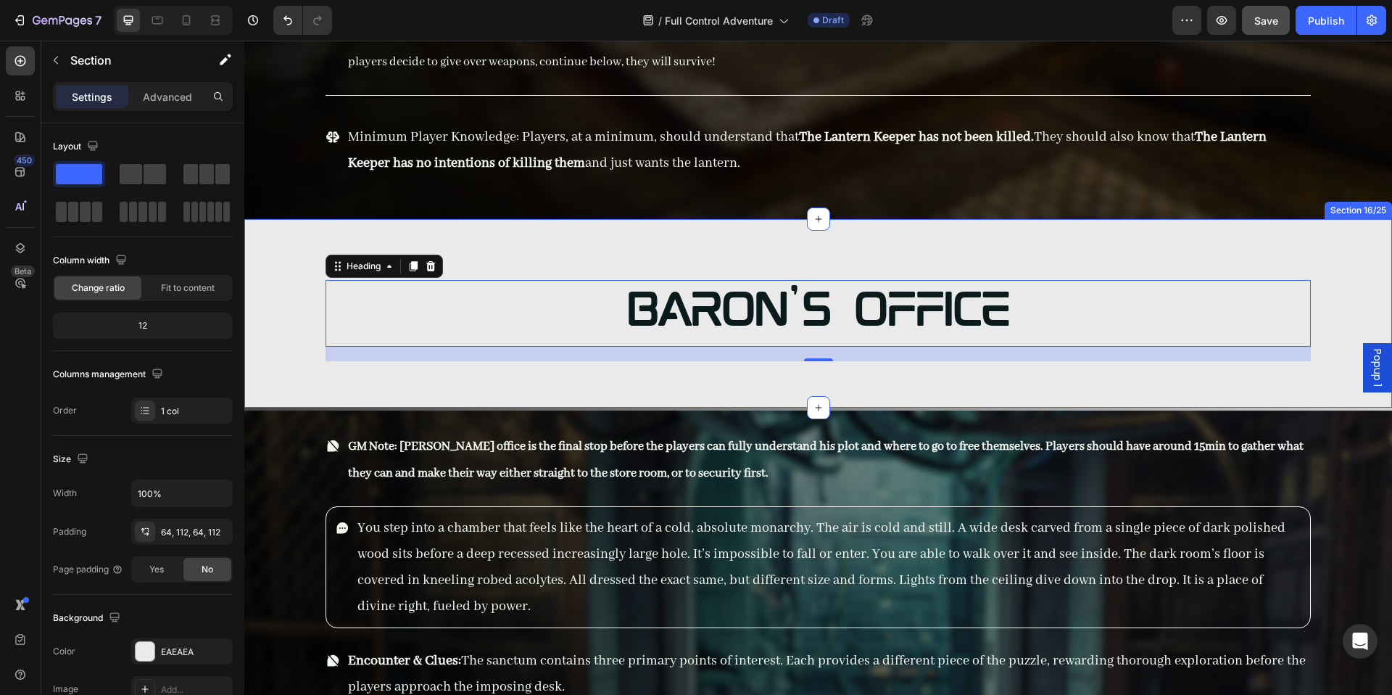
click at [663, 339] on div "⁠⁠⁠⁠⁠⁠⁠ Baron's Office Heading 20 Row Section 16/25" at bounding box center [818, 313] width 1148 height 189
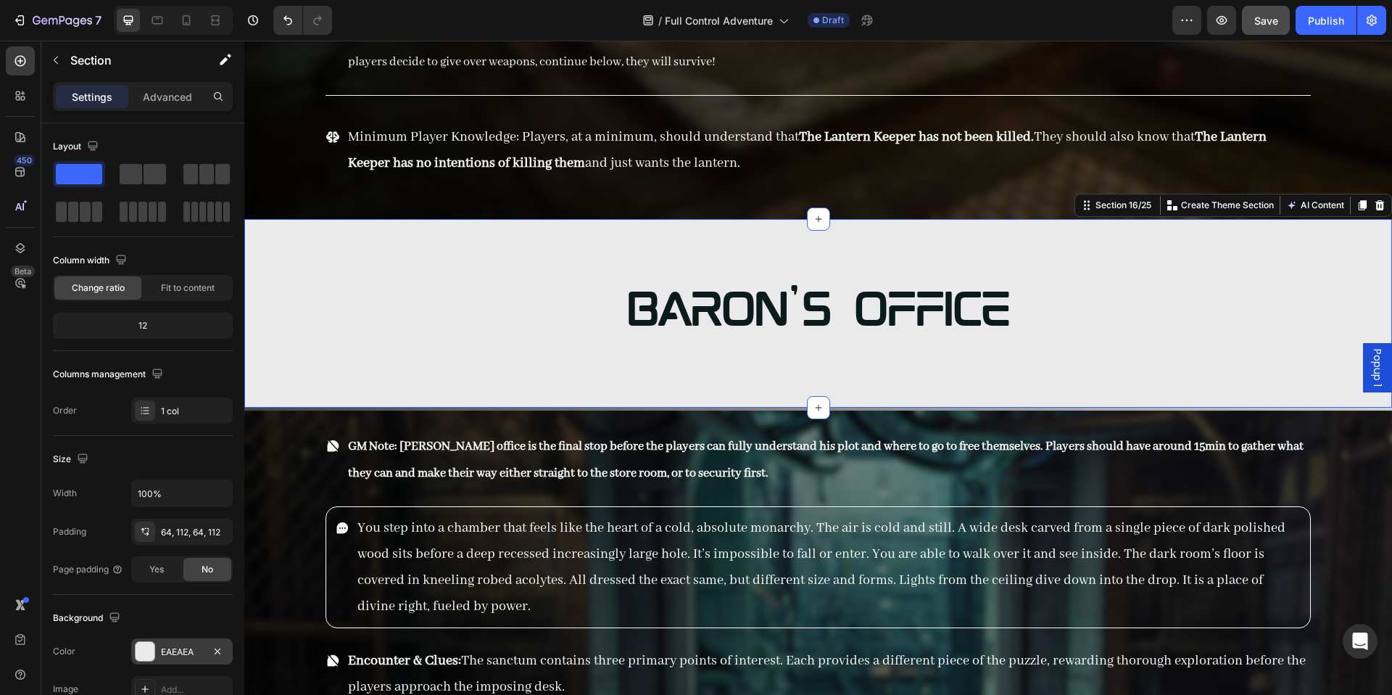
click at [146, 645] on div at bounding box center [145, 651] width 19 height 19
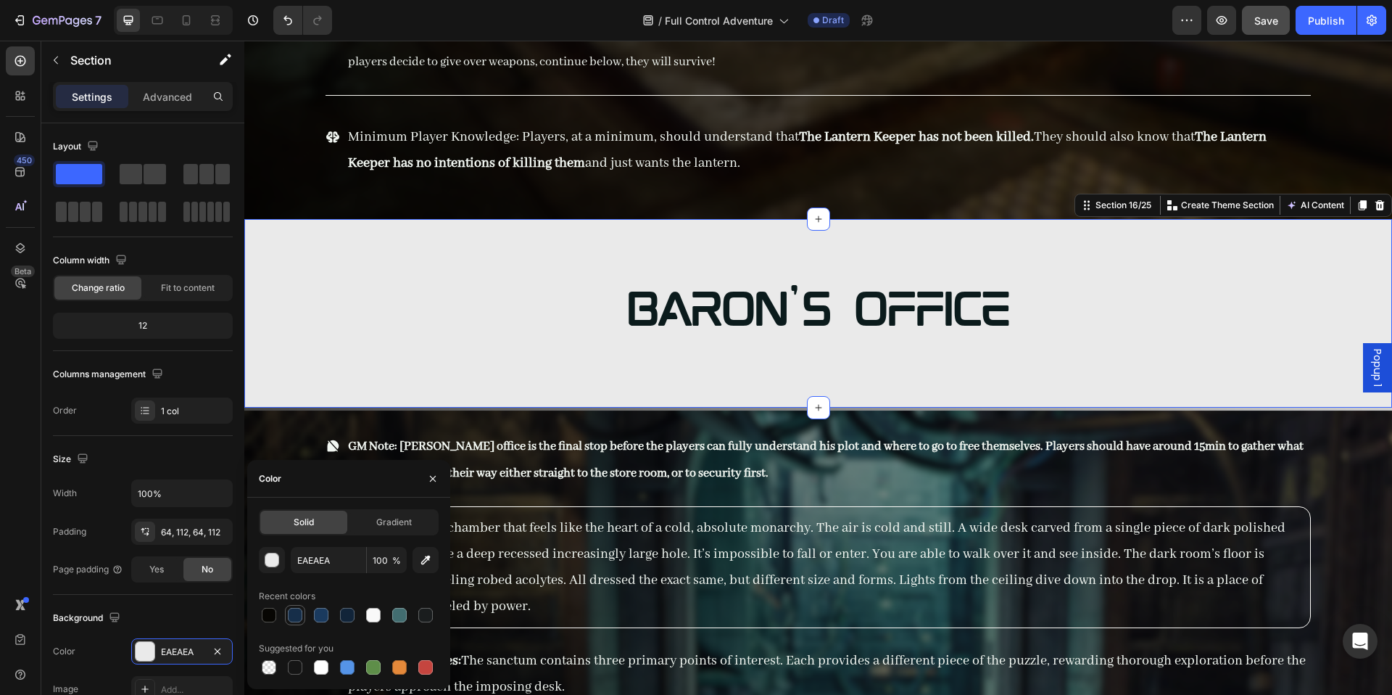
click at [302, 622] on div at bounding box center [295, 615] width 20 height 20
type input "162E49"
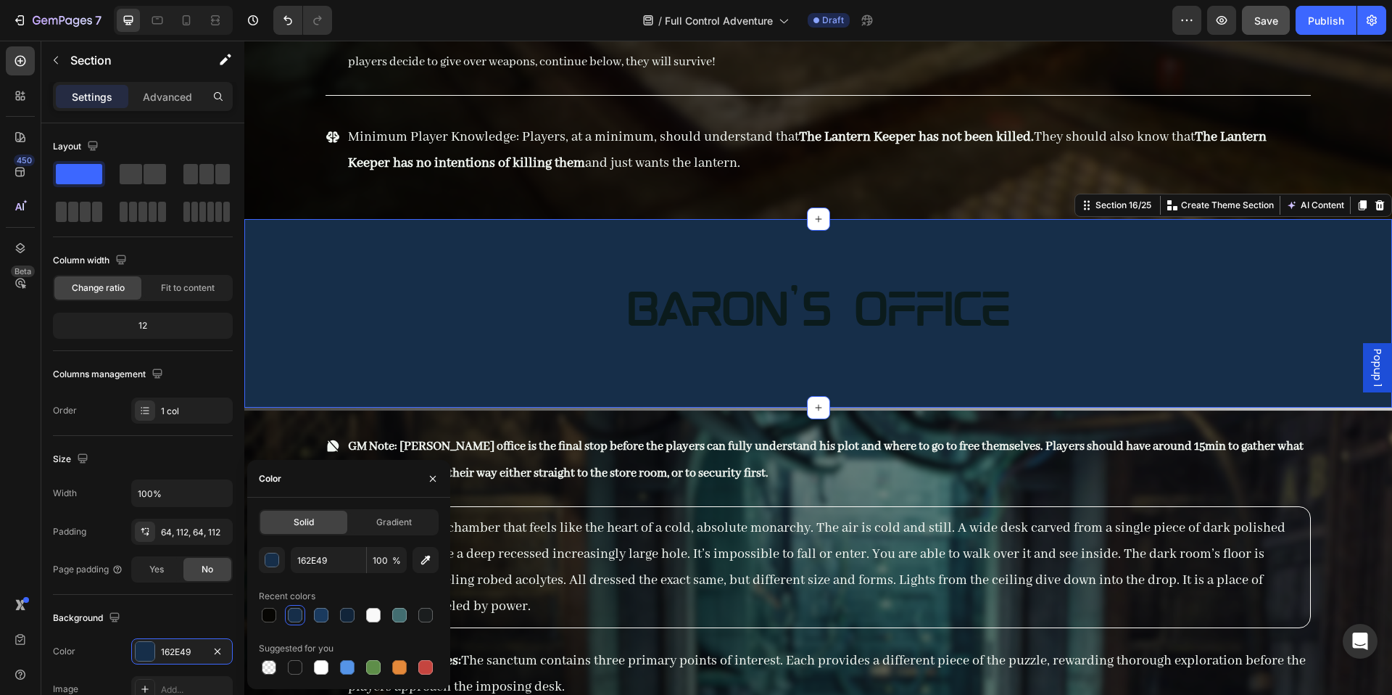
click at [769, 328] on div "⁠⁠⁠⁠⁠⁠⁠ Baron's Office Heading" at bounding box center [819, 313] width 986 height 96
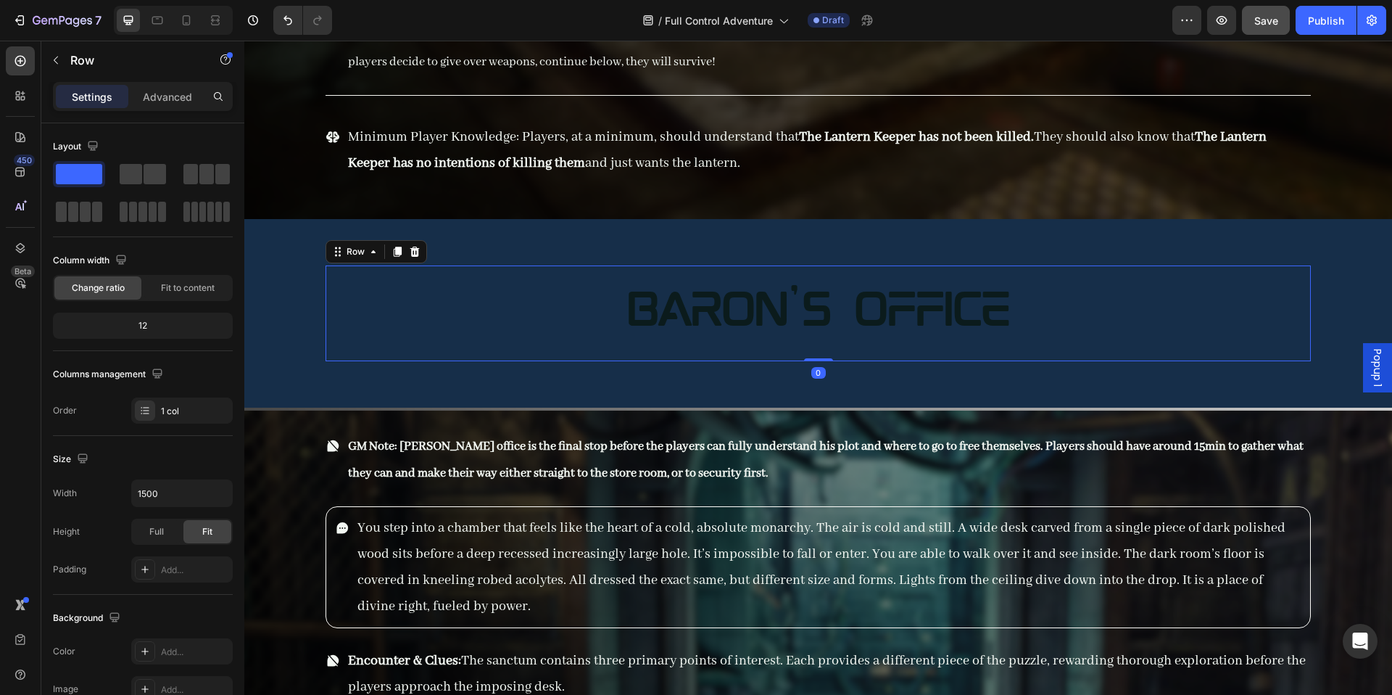
click at [764, 295] on span "Baron's Office" at bounding box center [818, 313] width 383 height 49
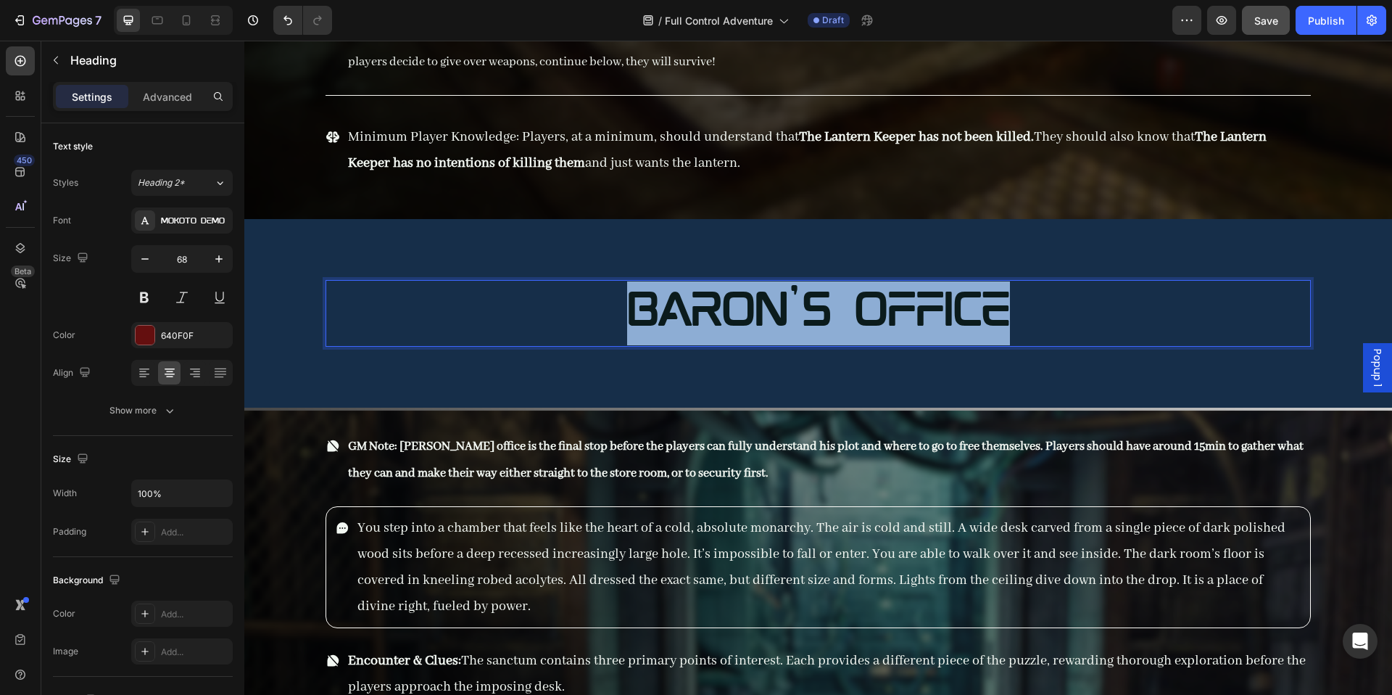
click at [764, 295] on span "Baron's Office" at bounding box center [818, 313] width 383 height 49
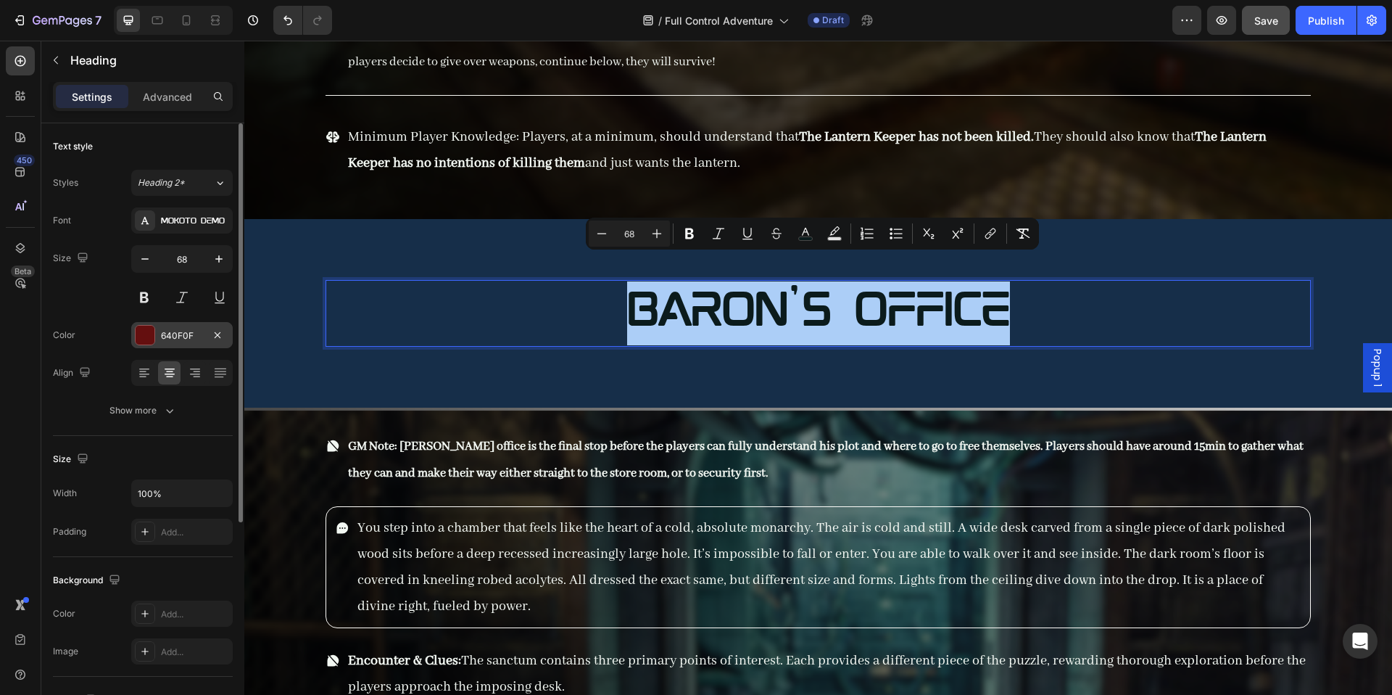
click at [159, 339] on div "640F0F" at bounding box center [182, 335] width 102 height 26
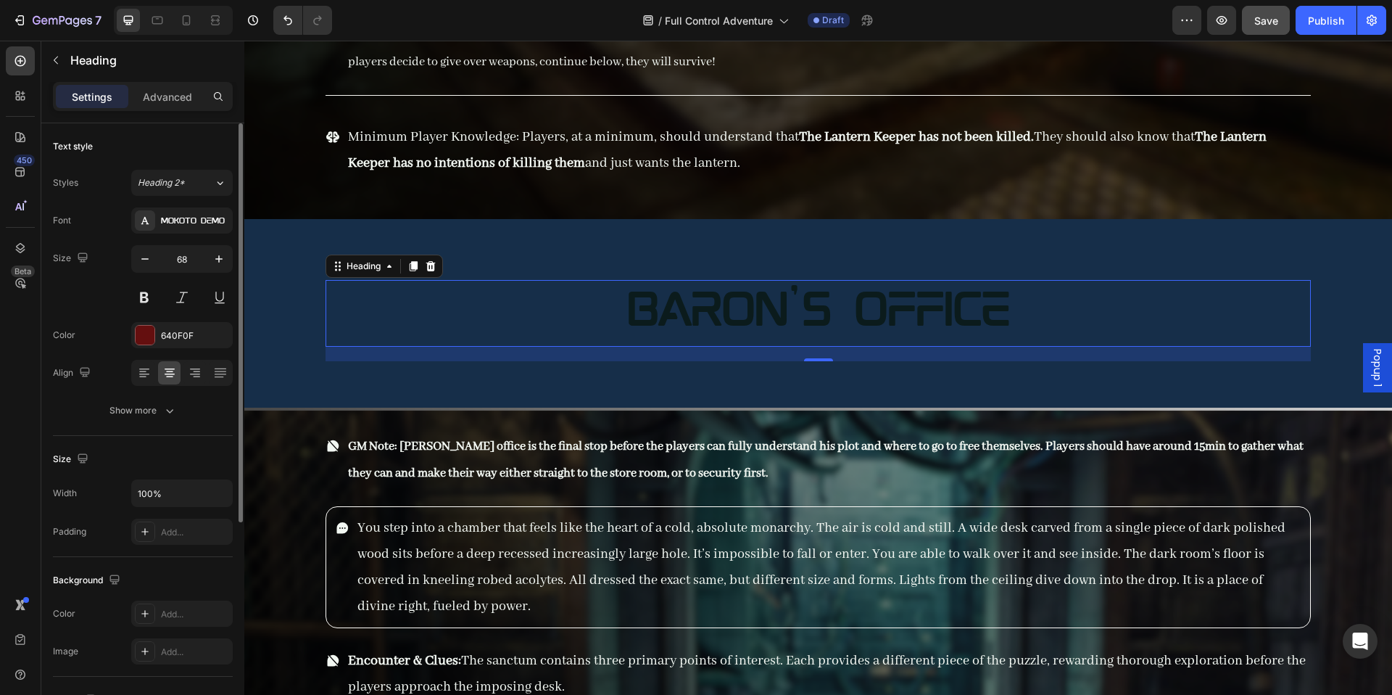
drag, startPoint x: 99, startPoint y: 343, endPoint x: 387, endPoint y: 252, distance: 302.1
click at [99, 343] on div "Color 640F0F" at bounding box center [143, 335] width 180 height 26
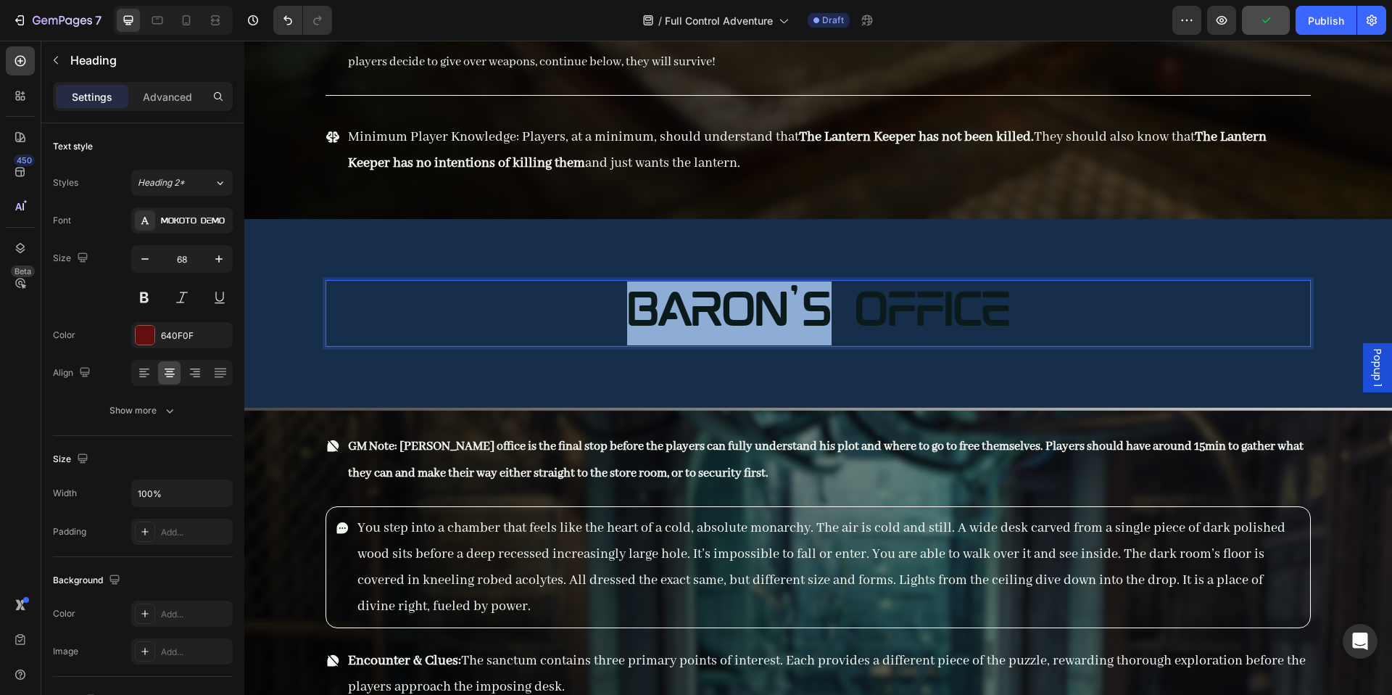
click at [677, 289] on span "Baron's Office" at bounding box center [818, 313] width 383 height 49
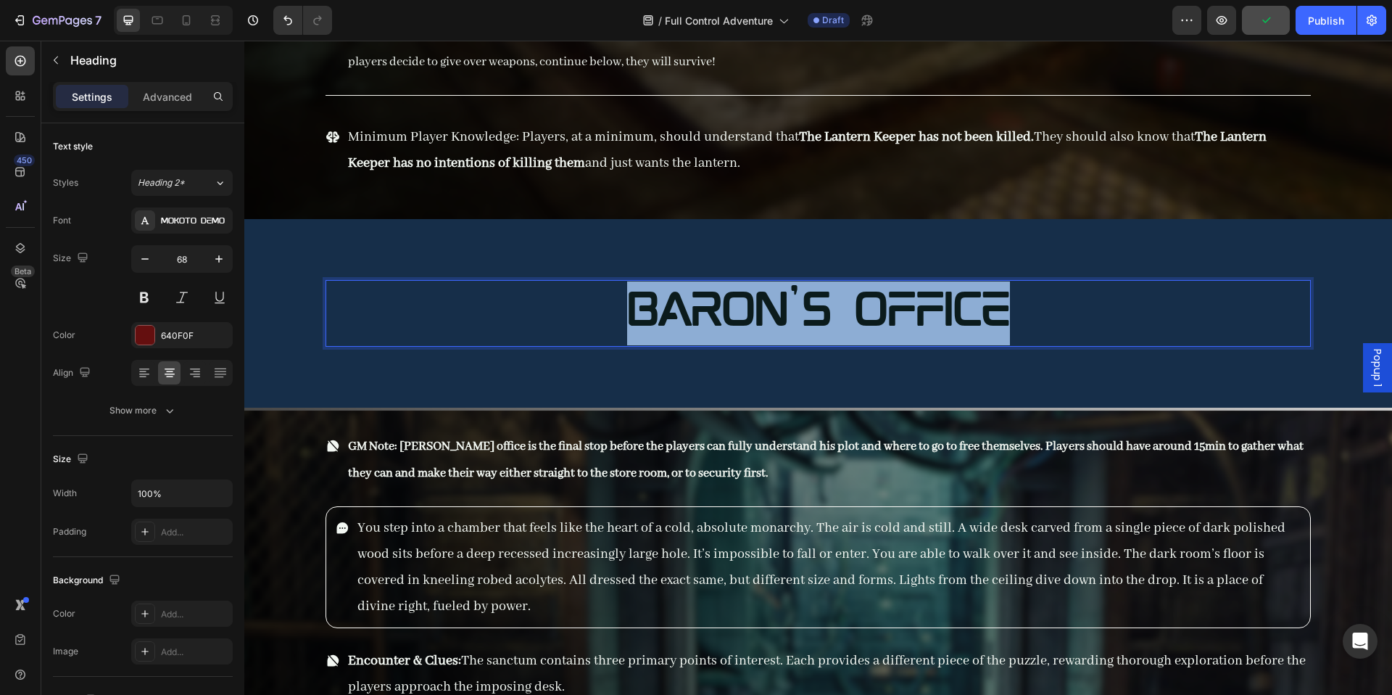
click at [677, 289] on span "Baron's Office" at bounding box center [818, 313] width 383 height 49
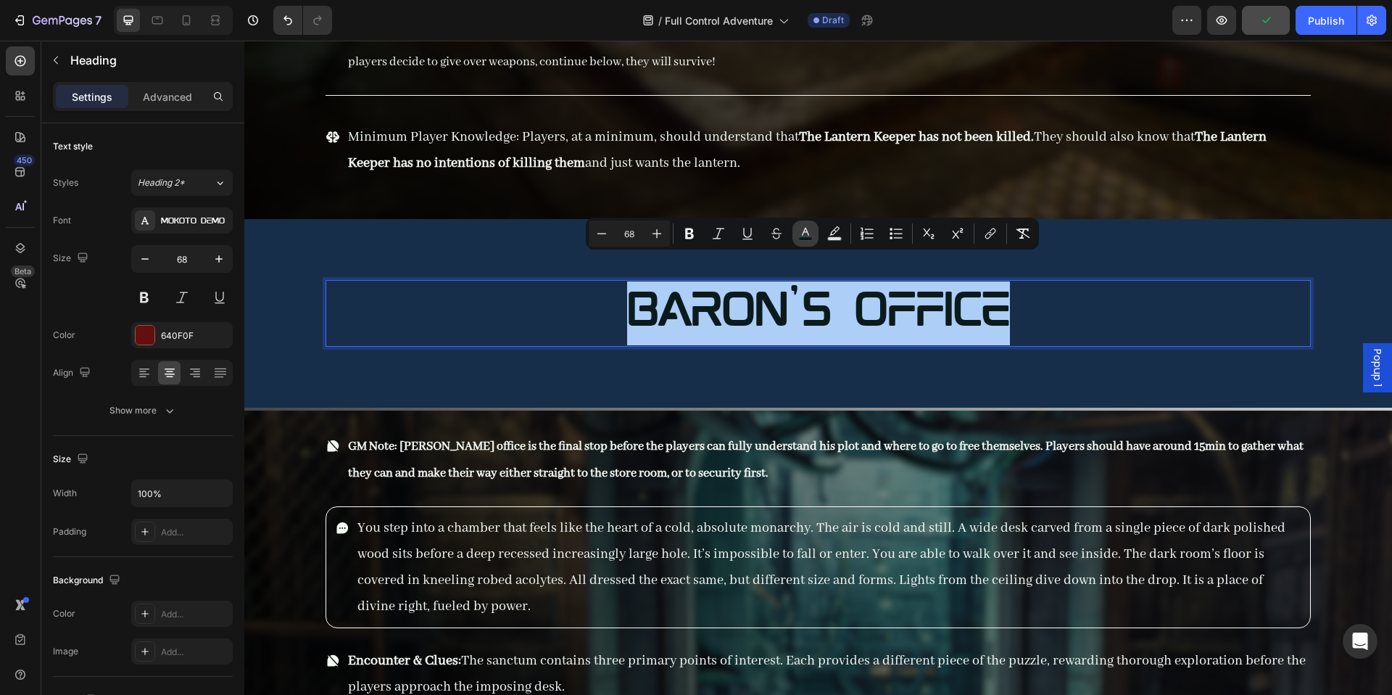
click at [812, 239] on rect "Editor contextual toolbar" at bounding box center [806, 239] width 14 height 4
type input "0B1B1C"
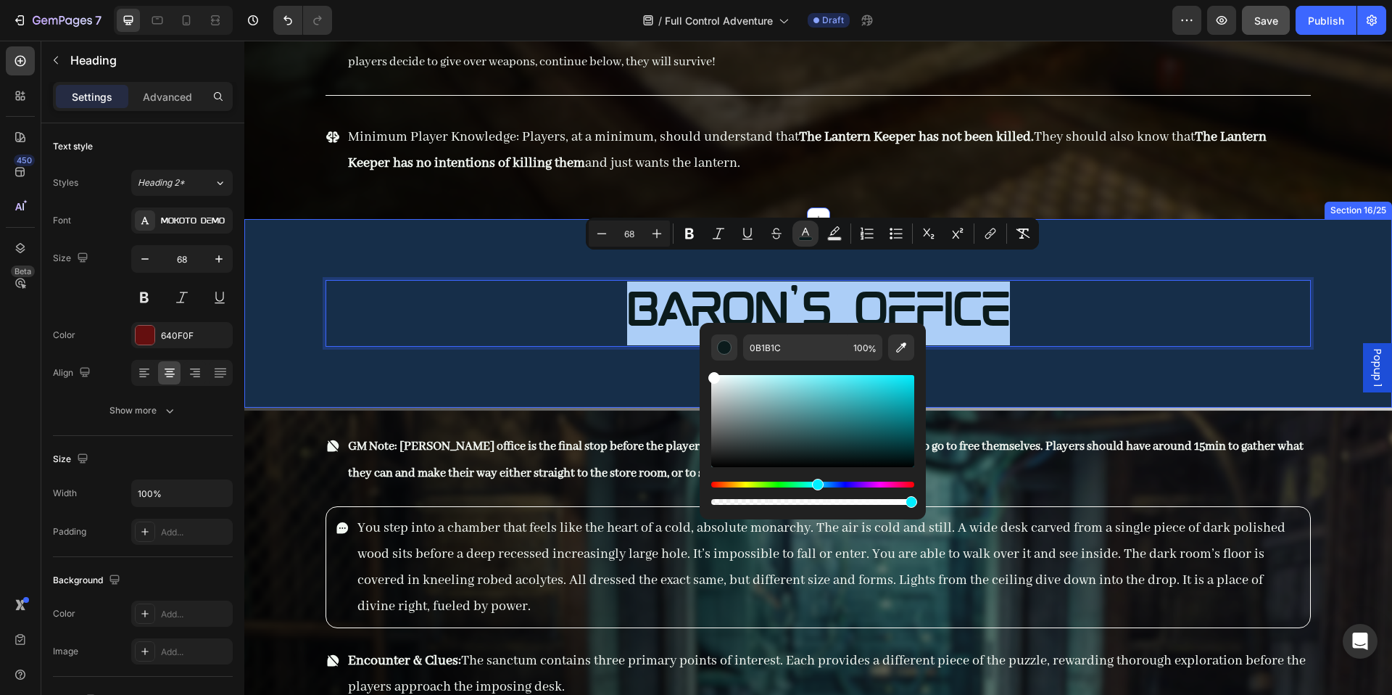
drag, startPoint x: 1040, startPoint y: 494, endPoint x: 264, endPoint y: 239, distance: 816.9
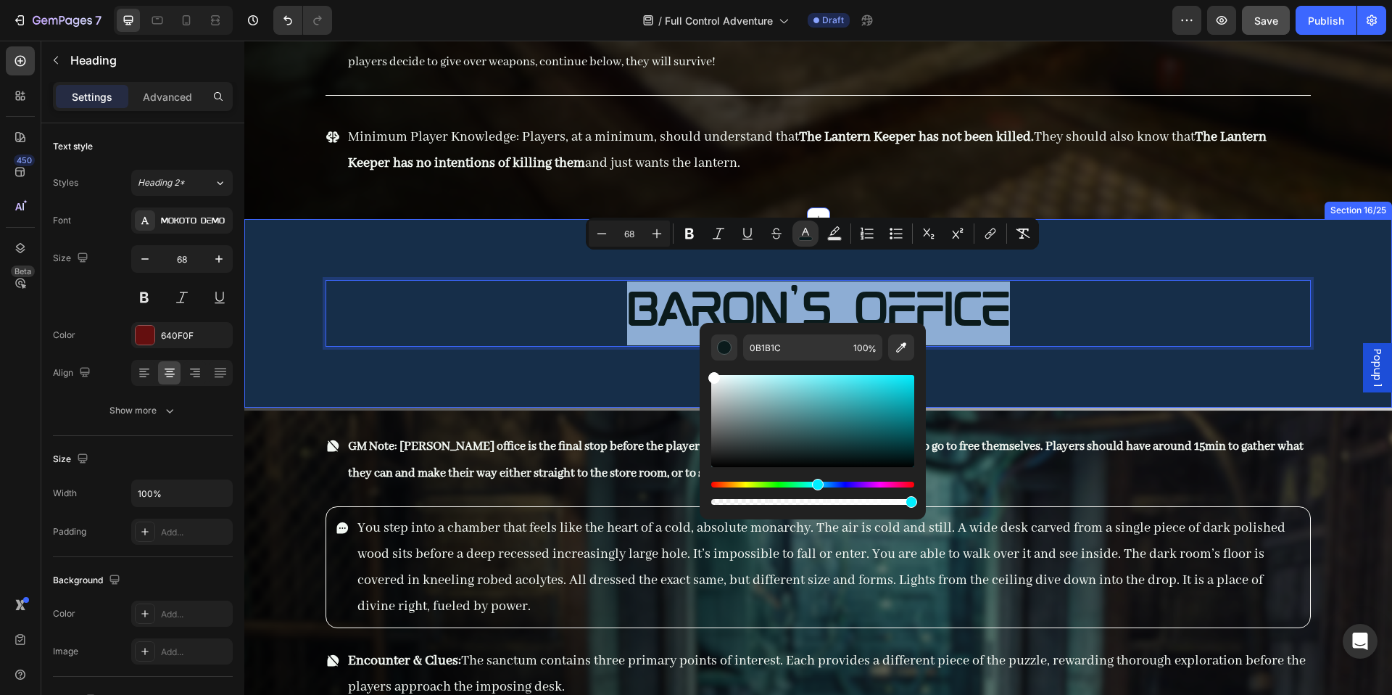
type input "FFFFFF"
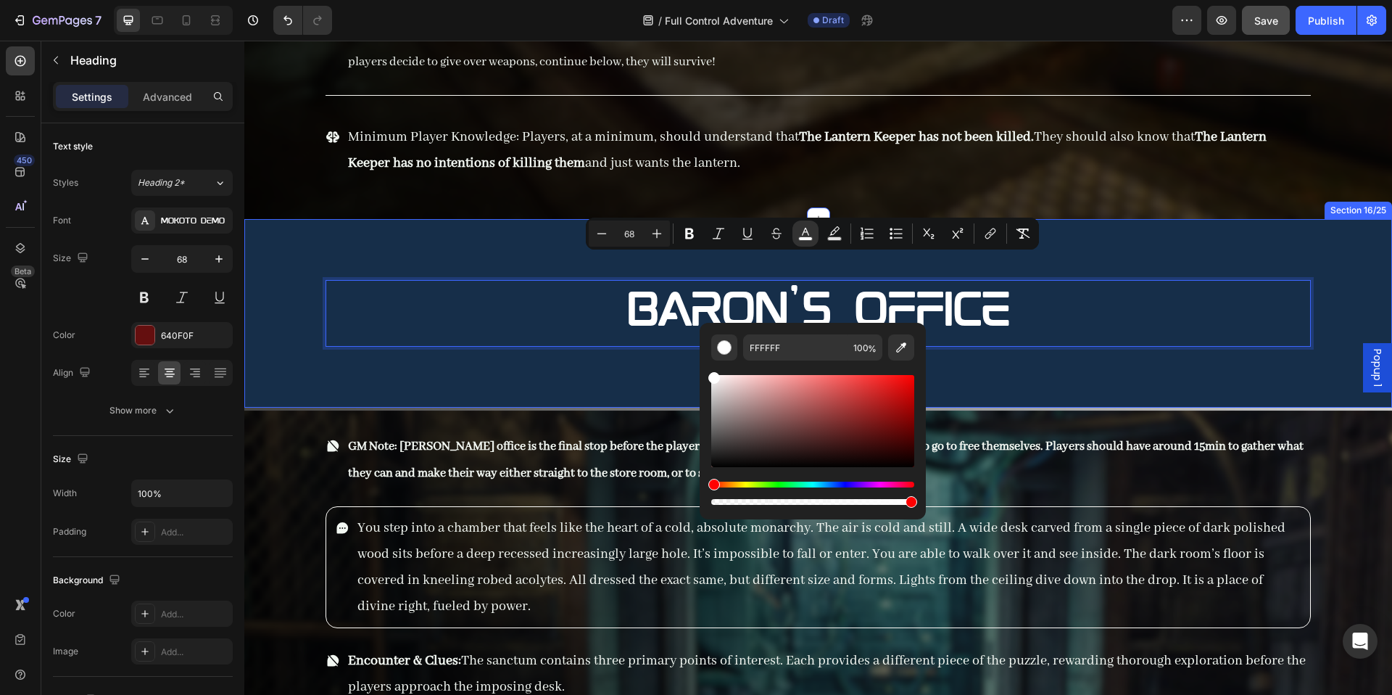
click at [373, 365] on div "Baron's Office Heading 20 Row Section 16/25" at bounding box center [818, 313] width 1148 height 189
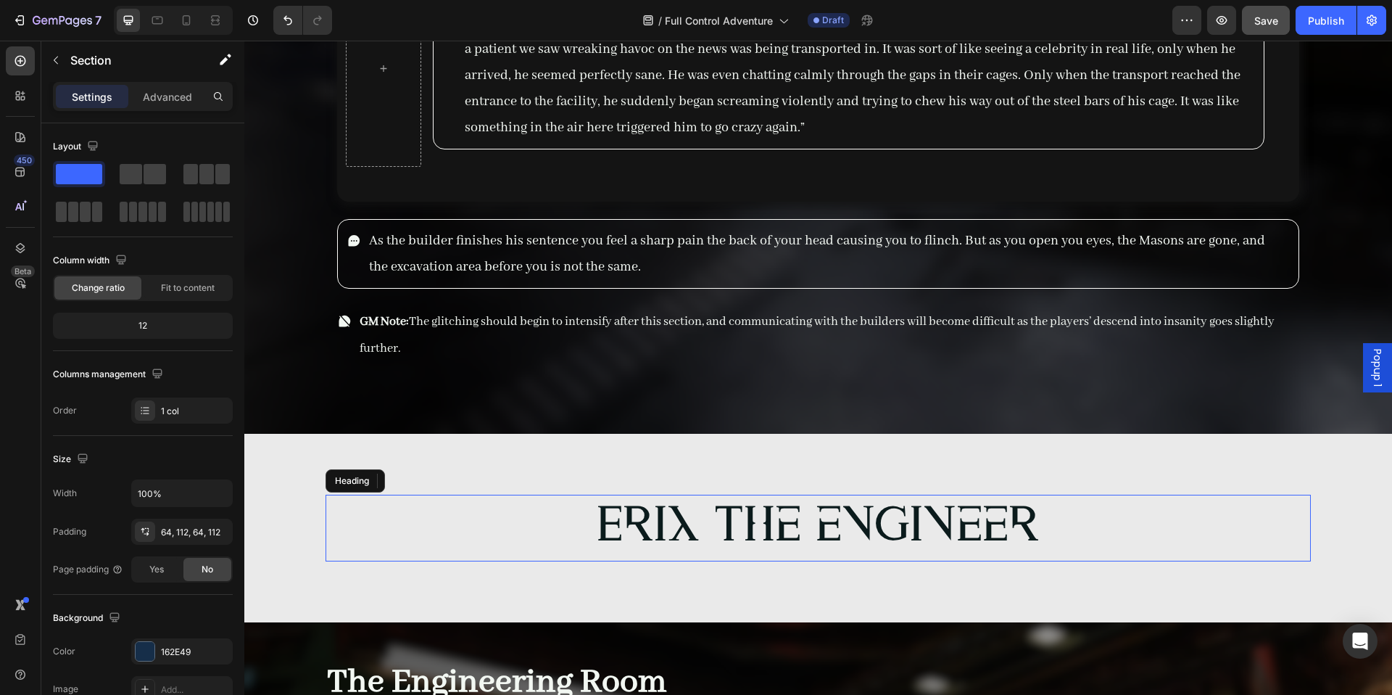
click at [630, 561] on h2 "Erix the engineer" at bounding box center [819, 528] width 986 height 67
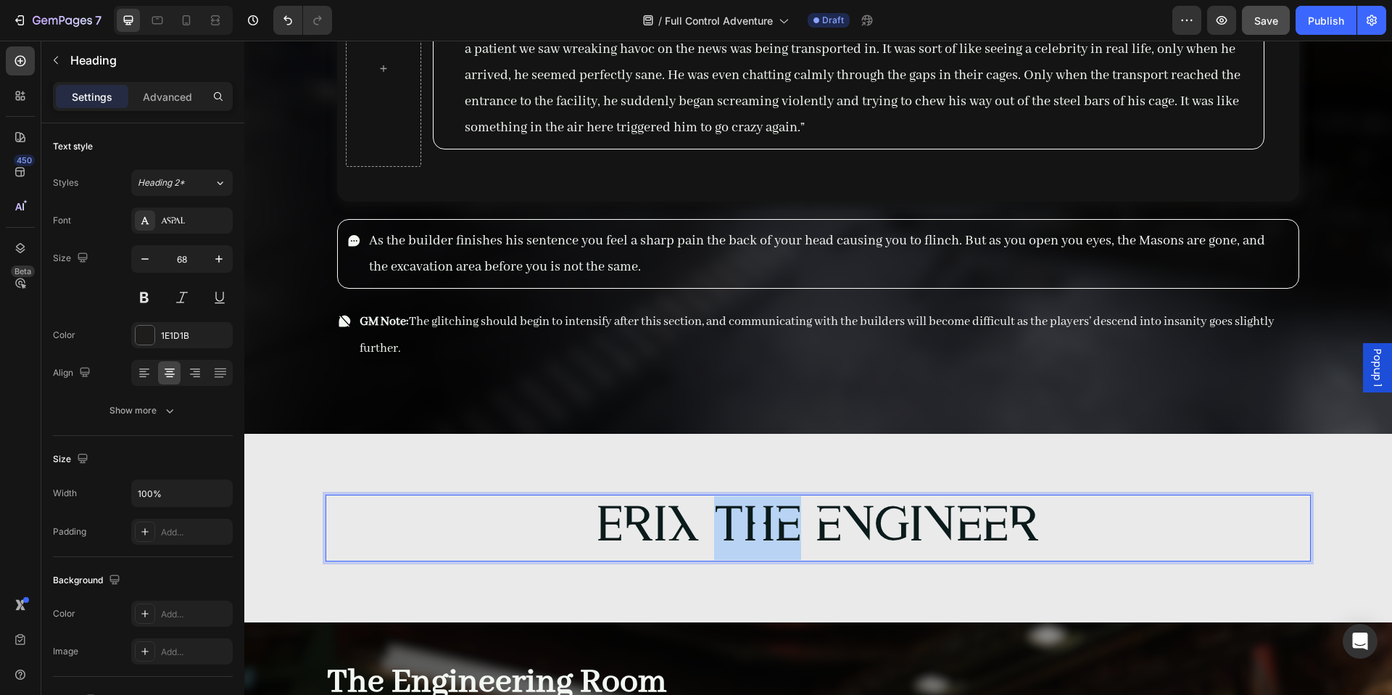
click at [760, 519] on span "Erix the engineer" at bounding box center [818, 527] width 443 height 49
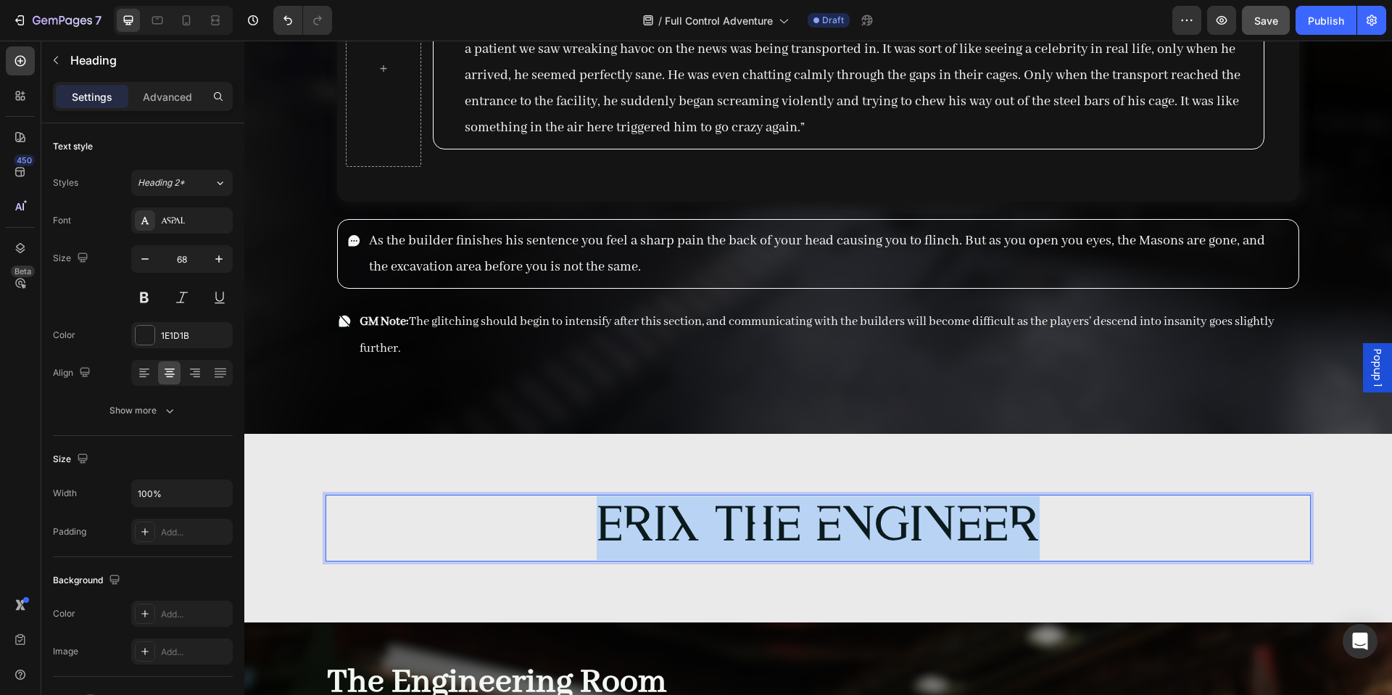
click at [760, 518] on span "Erix the engineer" at bounding box center [818, 527] width 443 height 49
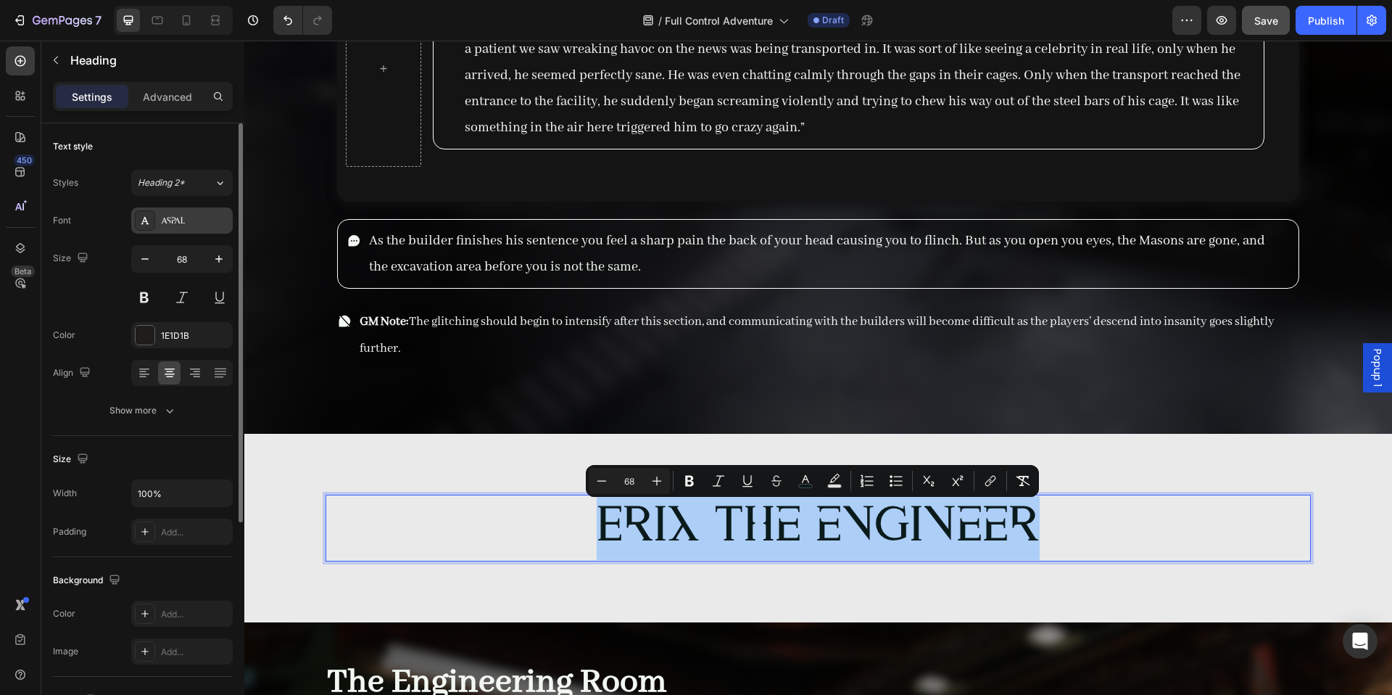
click at [174, 229] on div "Aspal" at bounding box center [182, 220] width 102 height 26
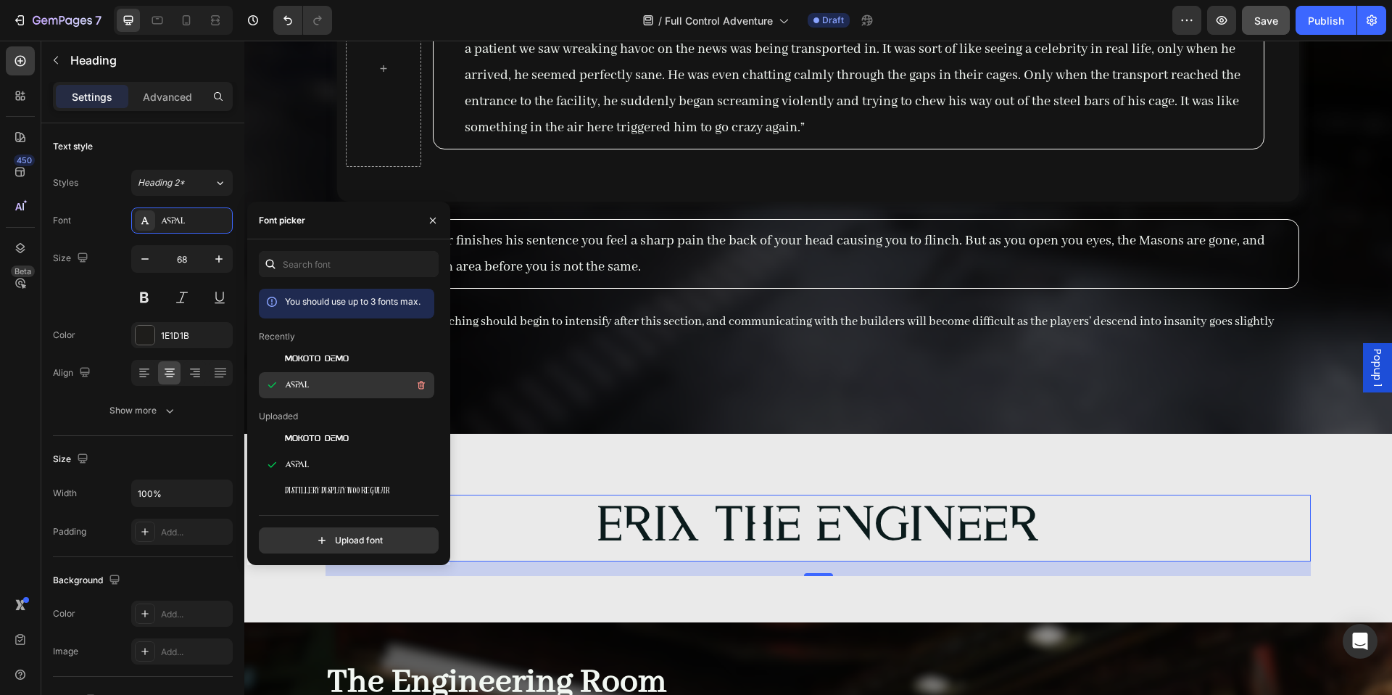
click at [334, 358] on span "Mokoto Demo" at bounding box center [317, 358] width 64 height 13
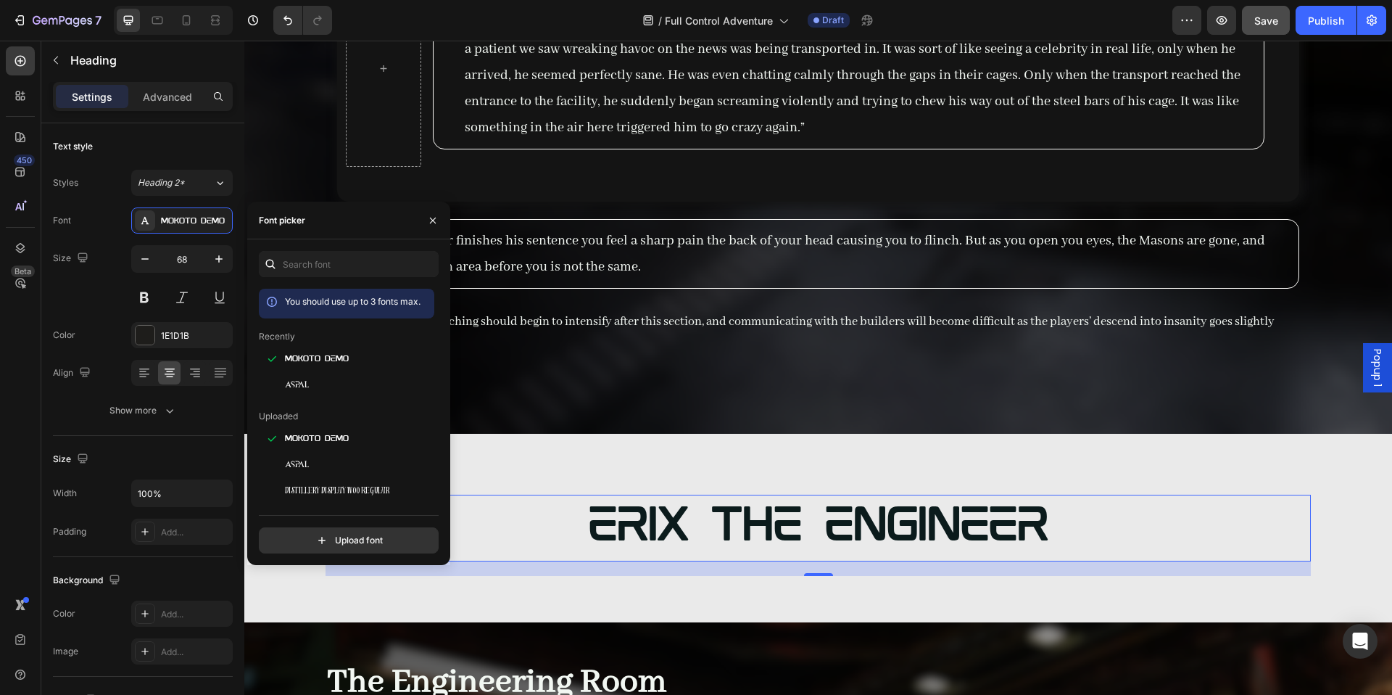
click at [500, 595] on div "⁠⁠⁠⁠⁠⁠⁠ Erix the engineer Heading 20 Row Section 14/25" at bounding box center [818, 528] width 1148 height 189
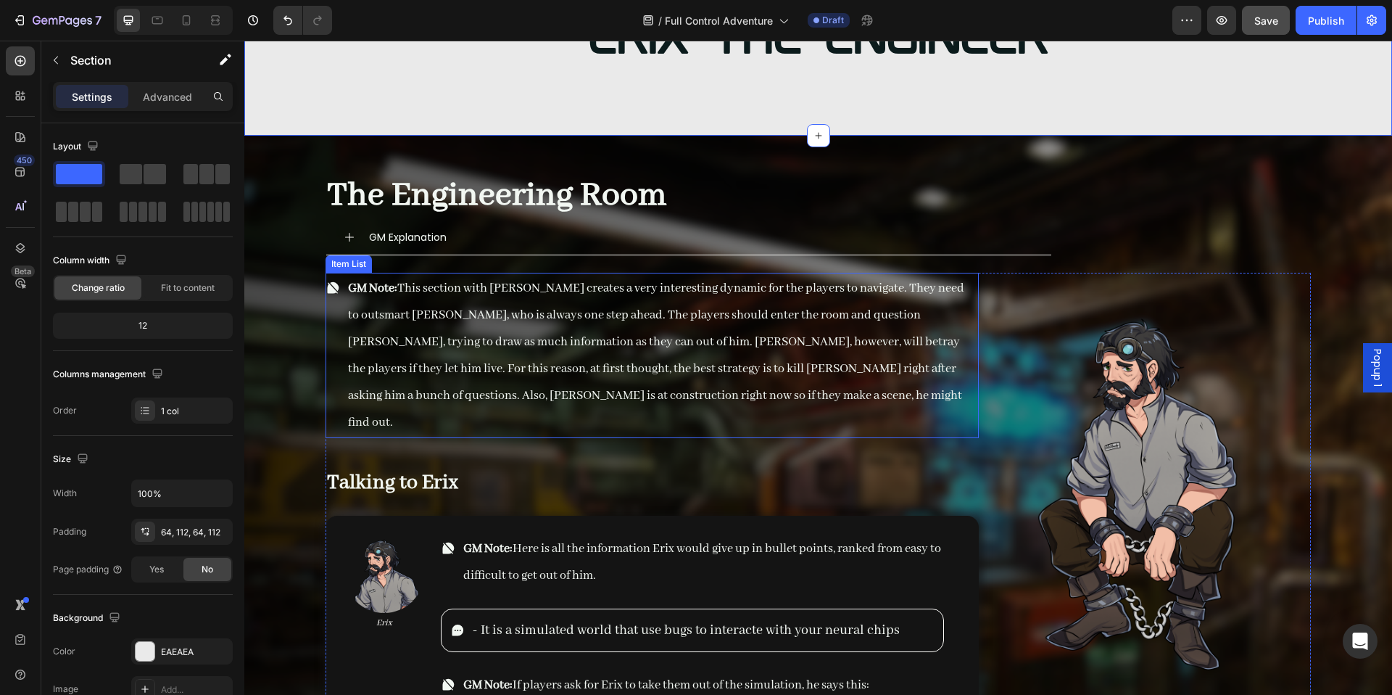
scroll to position [12425, 0]
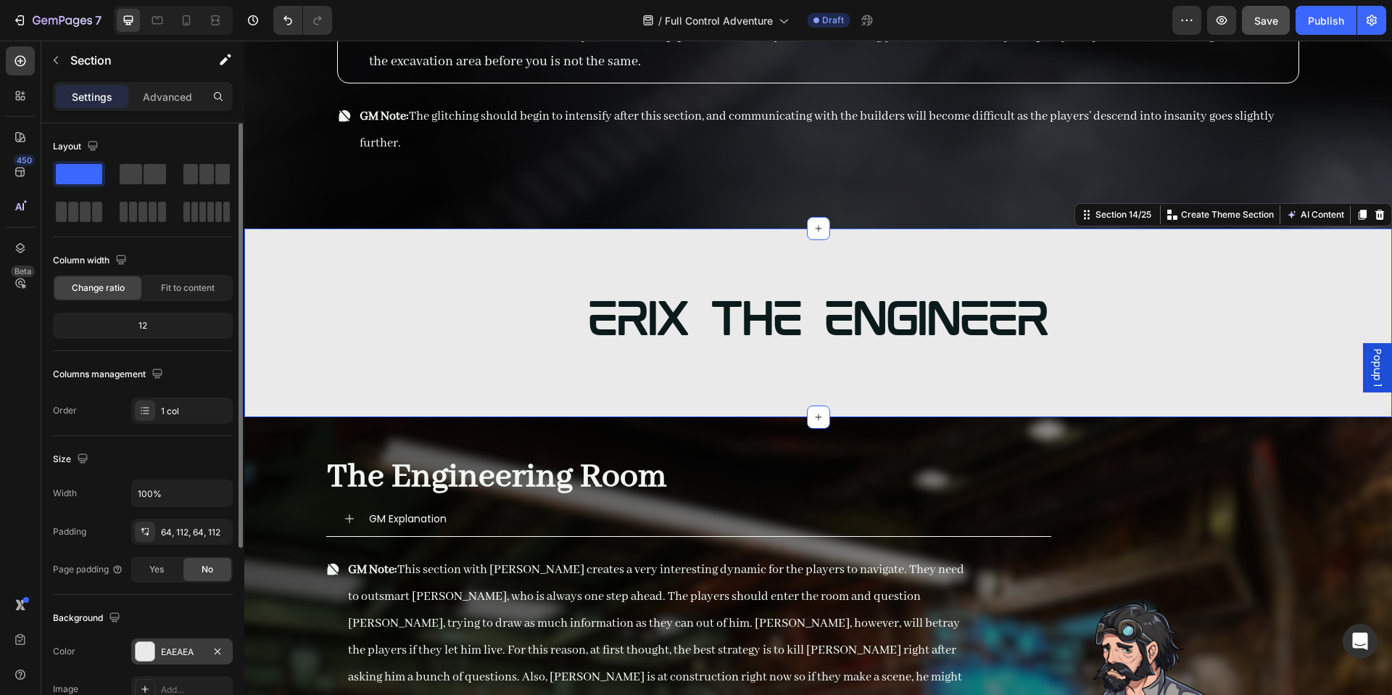
click at [170, 657] on div "EAEAEA" at bounding box center [182, 651] width 42 height 13
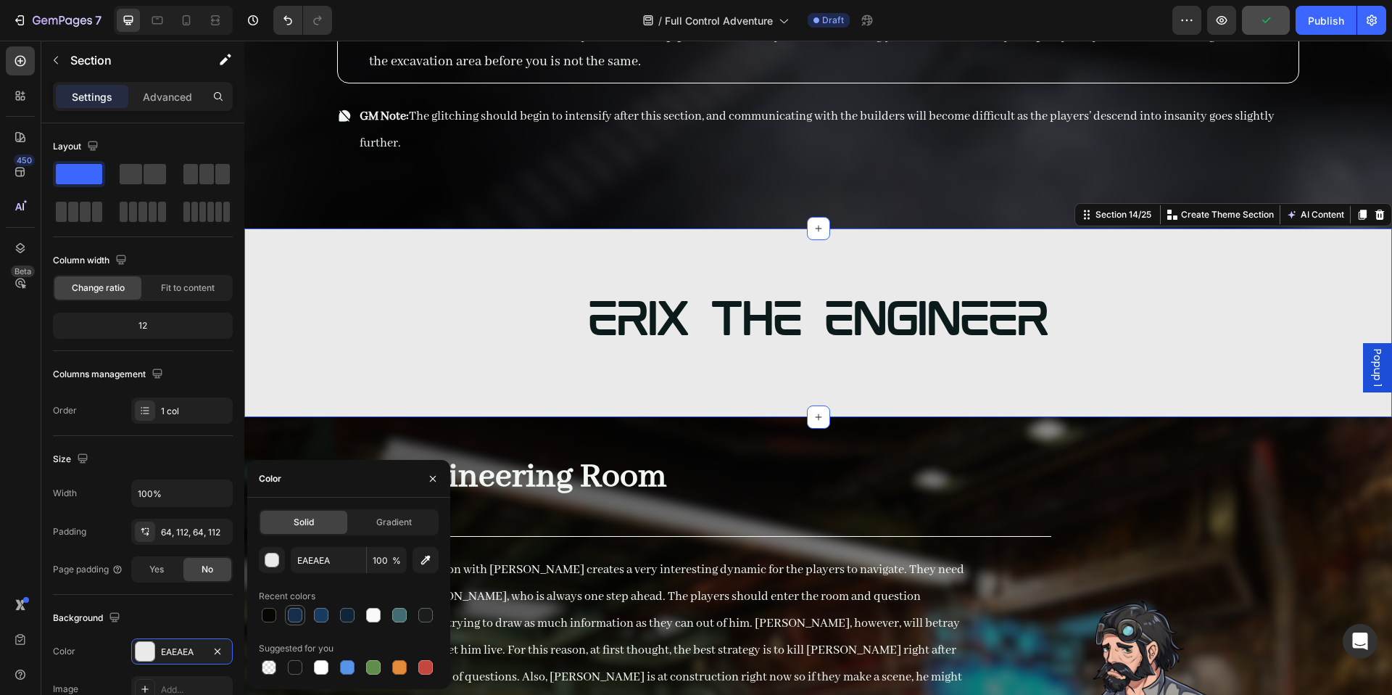
drag, startPoint x: 302, startPoint y: 619, endPoint x: 376, endPoint y: 411, distance: 220.2
click at [302, 619] on div at bounding box center [295, 615] width 15 height 15
type input "162E49"
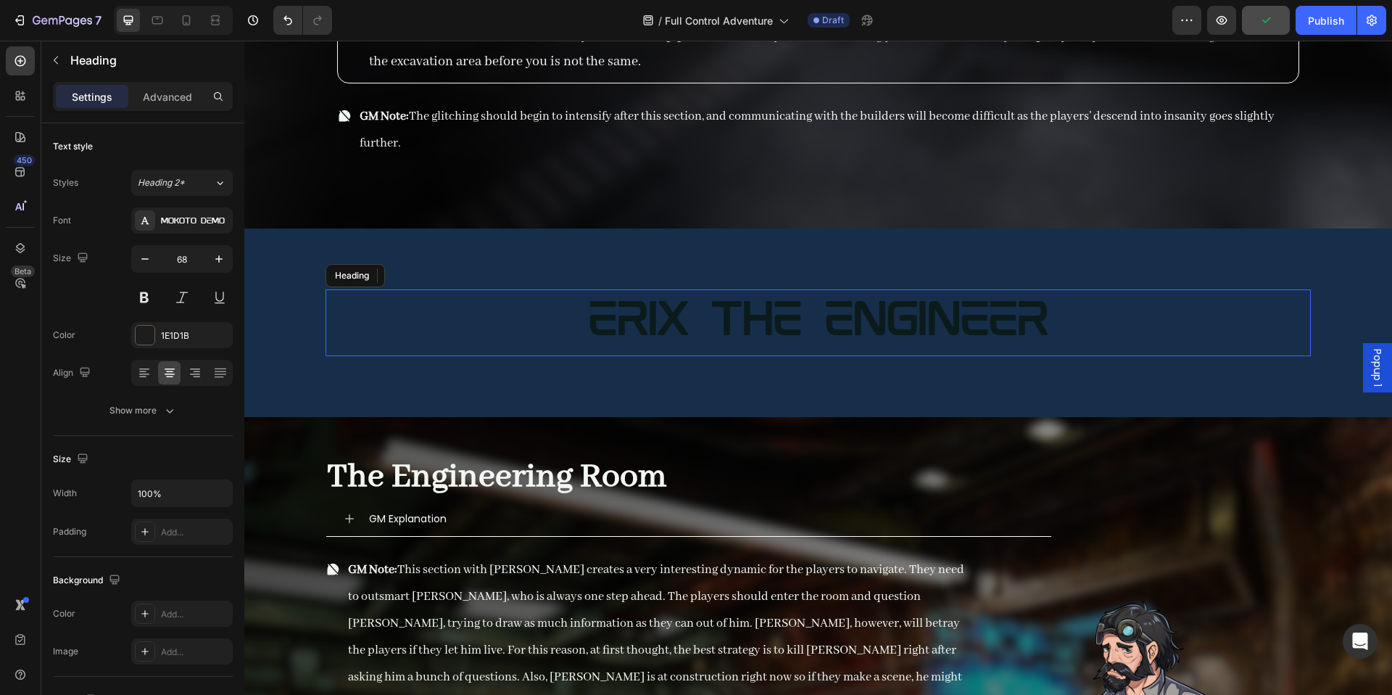
click at [717, 333] on span "Erix the engineer" at bounding box center [819, 322] width 460 height 49
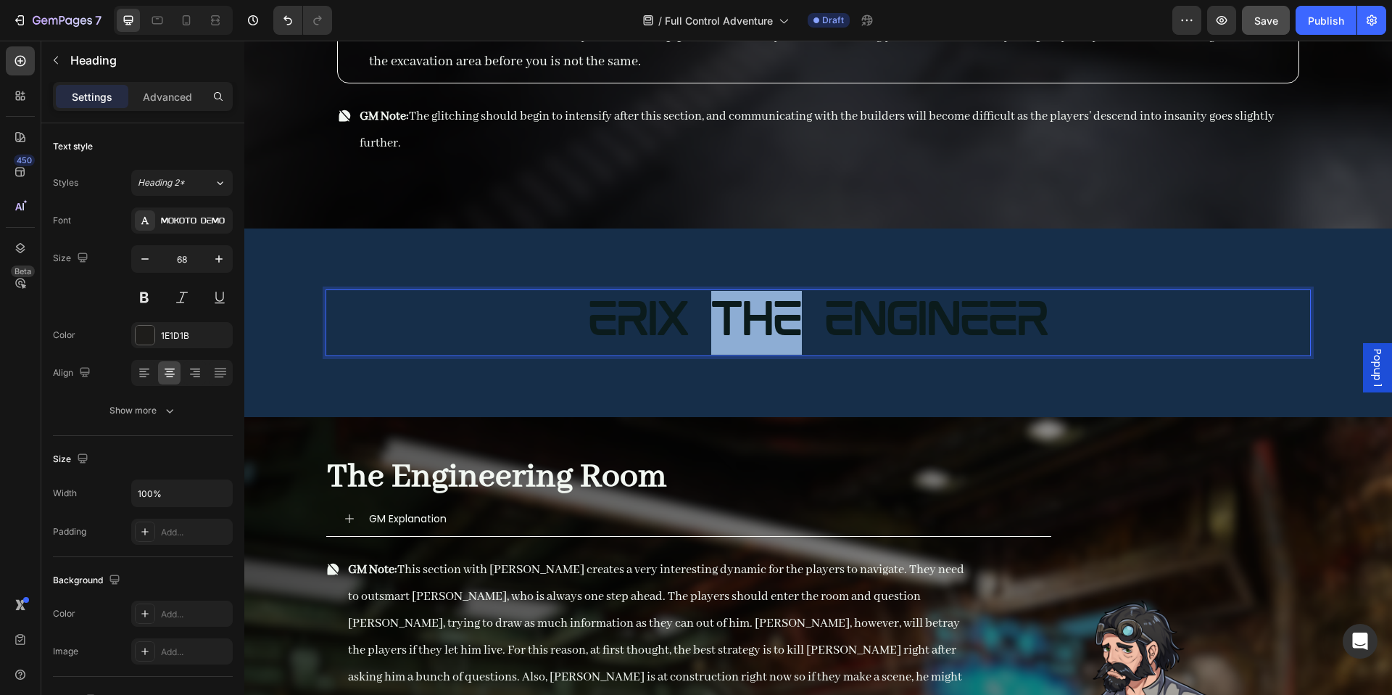
click at [756, 314] on span "Erix the engineer" at bounding box center [819, 322] width 460 height 49
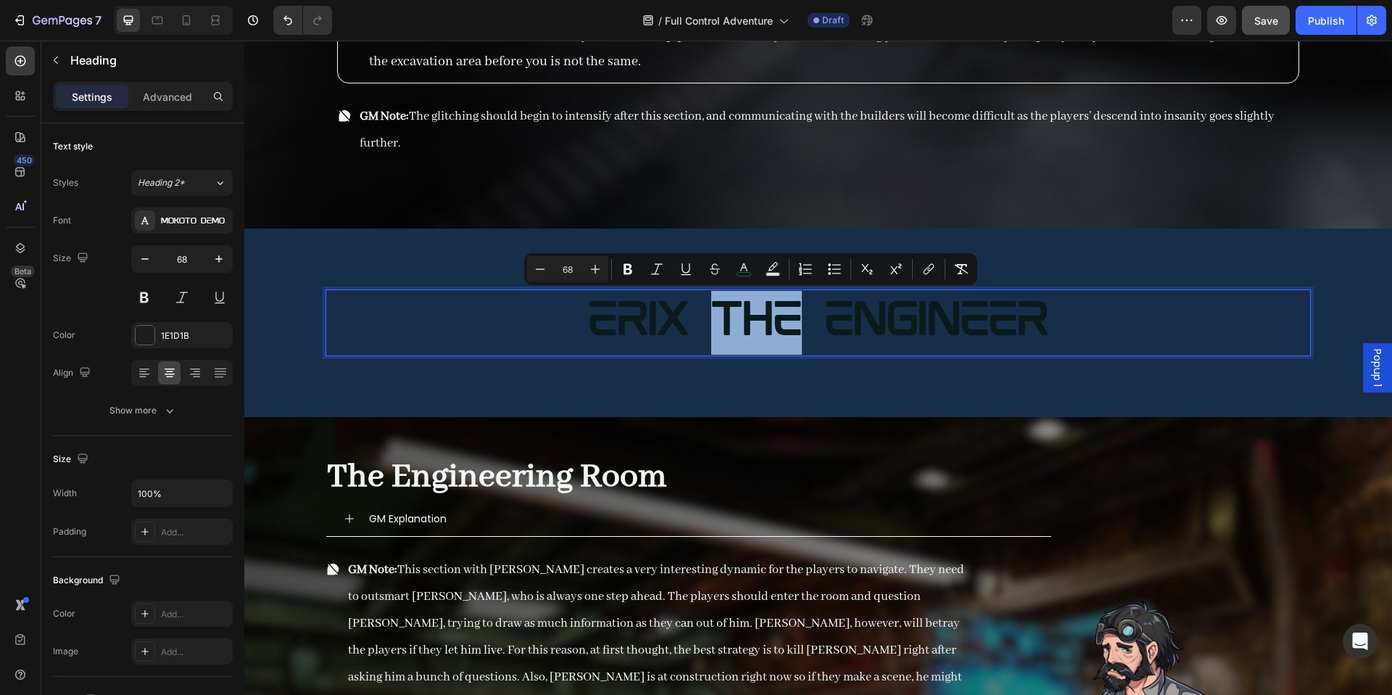
drag, startPoint x: 756, startPoint y: 308, endPoint x: 770, endPoint y: 284, distance: 28.2
click at [764, 300] on span "Erix the engineer" at bounding box center [819, 322] width 460 height 49
drag, startPoint x: 757, startPoint y: 315, endPoint x: 1015, endPoint y: 325, distance: 257.7
click at [757, 315] on span "Erix the engineer" at bounding box center [819, 322] width 460 height 49
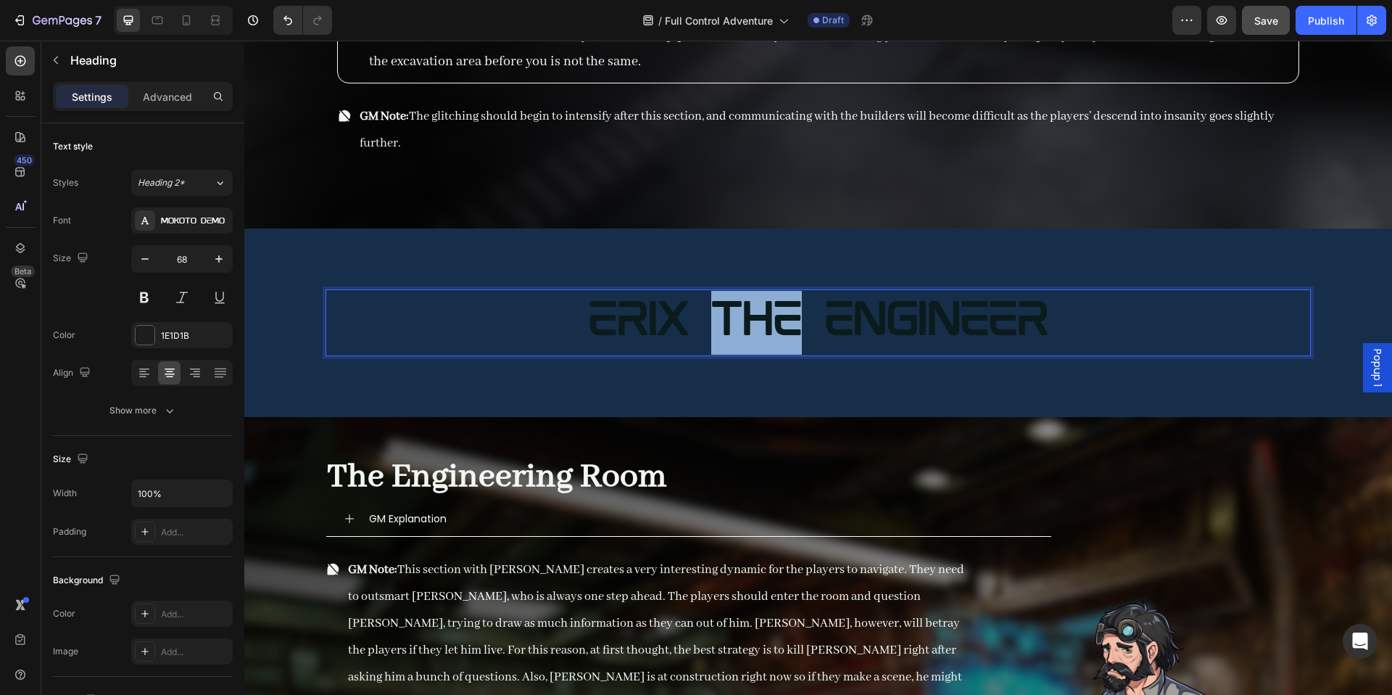
click at [757, 315] on span "Erix the engineer" at bounding box center [819, 322] width 460 height 49
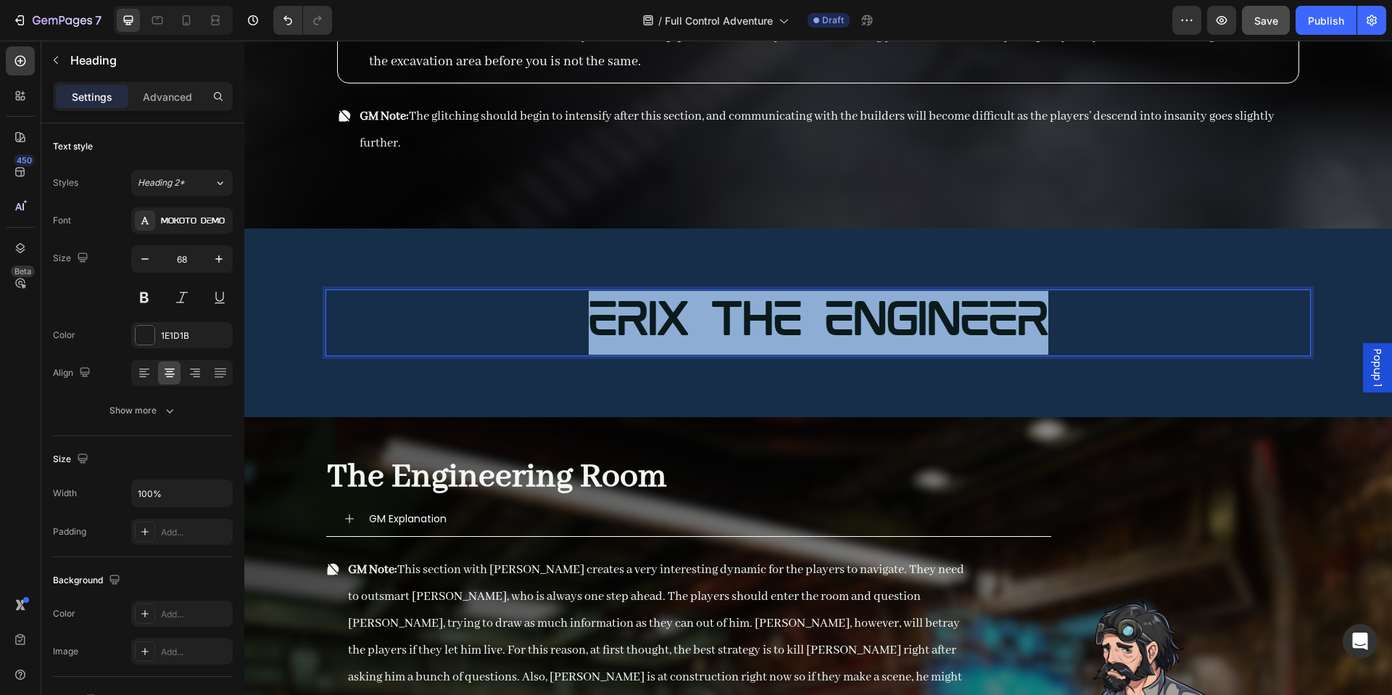
click at [757, 315] on span "Erix the engineer" at bounding box center [819, 322] width 460 height 49
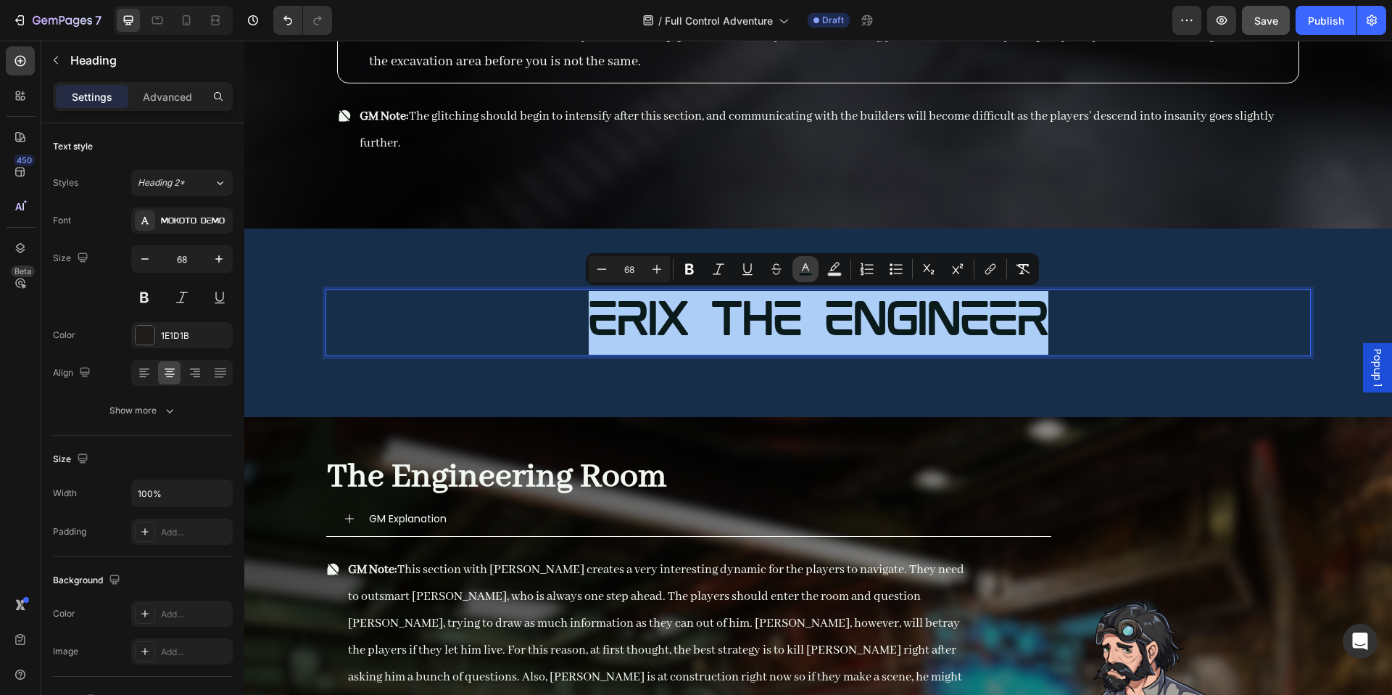
drag, startPoint x: 809, startPoint y: 271, endPoint x: 511, endPoint y: 271, distance: 297.3
click at [809, 271] on icon "Editor contextual toolbar" at bounding box center [805, 267] width 7 height 8
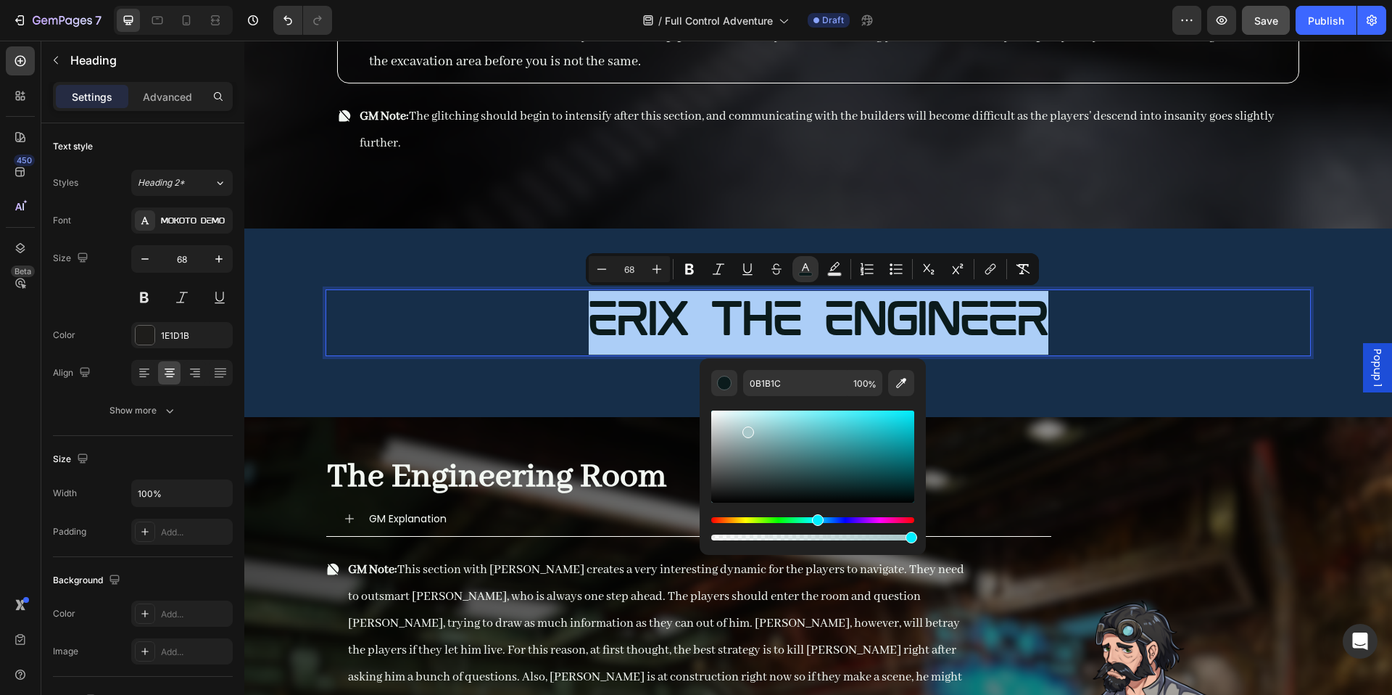
drag, startPoint x: 991, startPoint y: 470, endPoint x: 502, endPoint y: 270, distance: 528.9
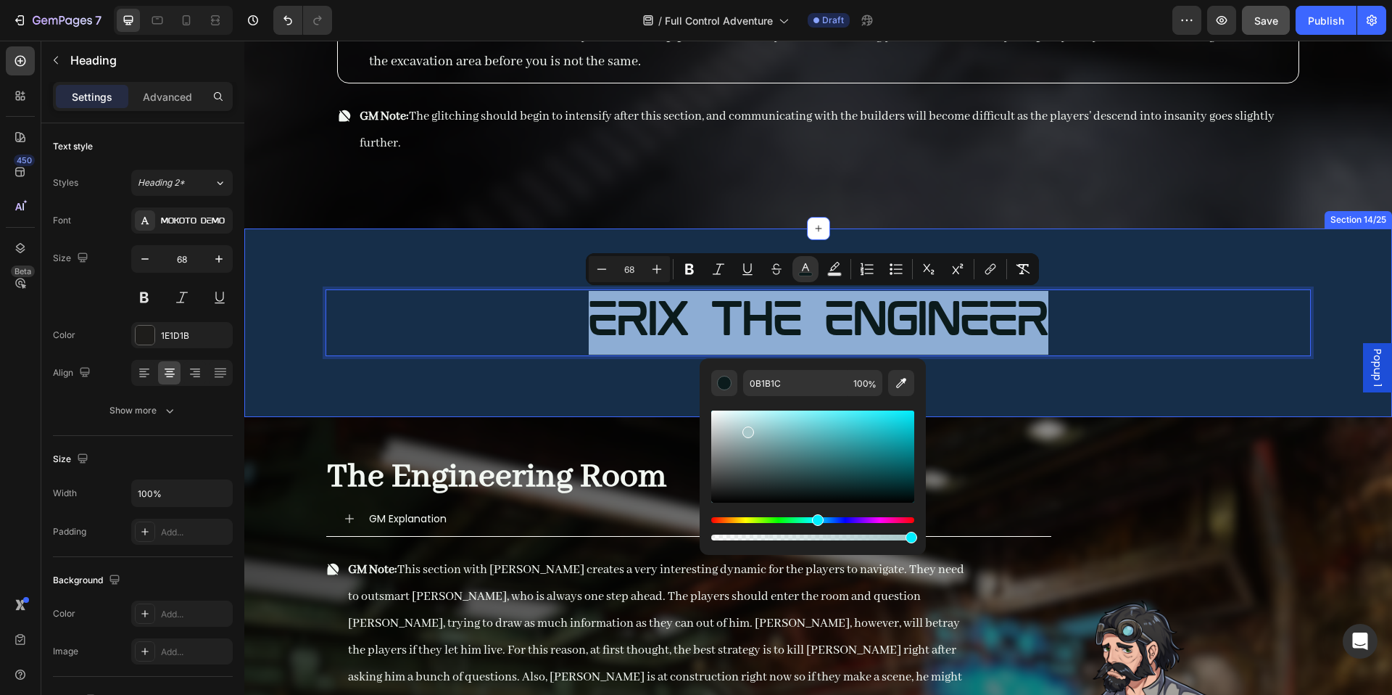
type input "FFFFFF"
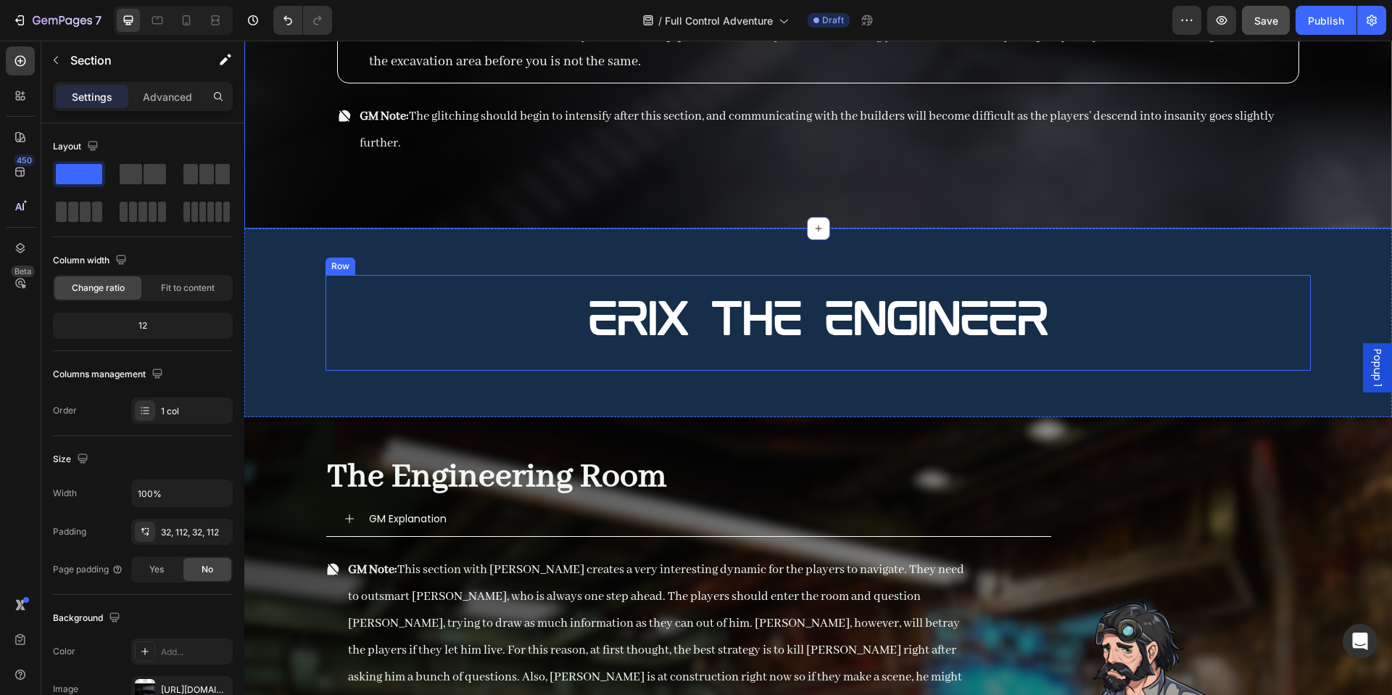
click at [409, 392] on div "⁠⁠⁠⁠⁠⁠⁠ Erix the engineer Heading Row Section 14/25" at bounding box center [818, 322] width 1148 height 189
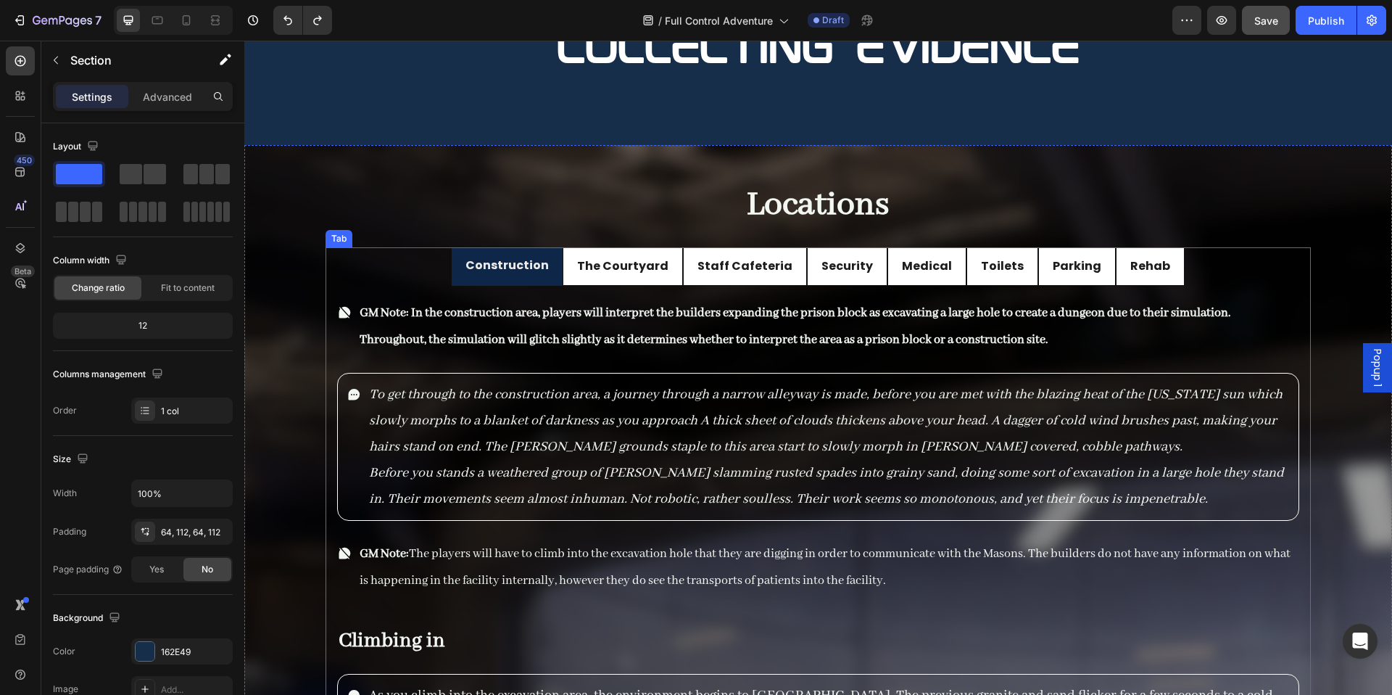
scroll to position [10905, 0]
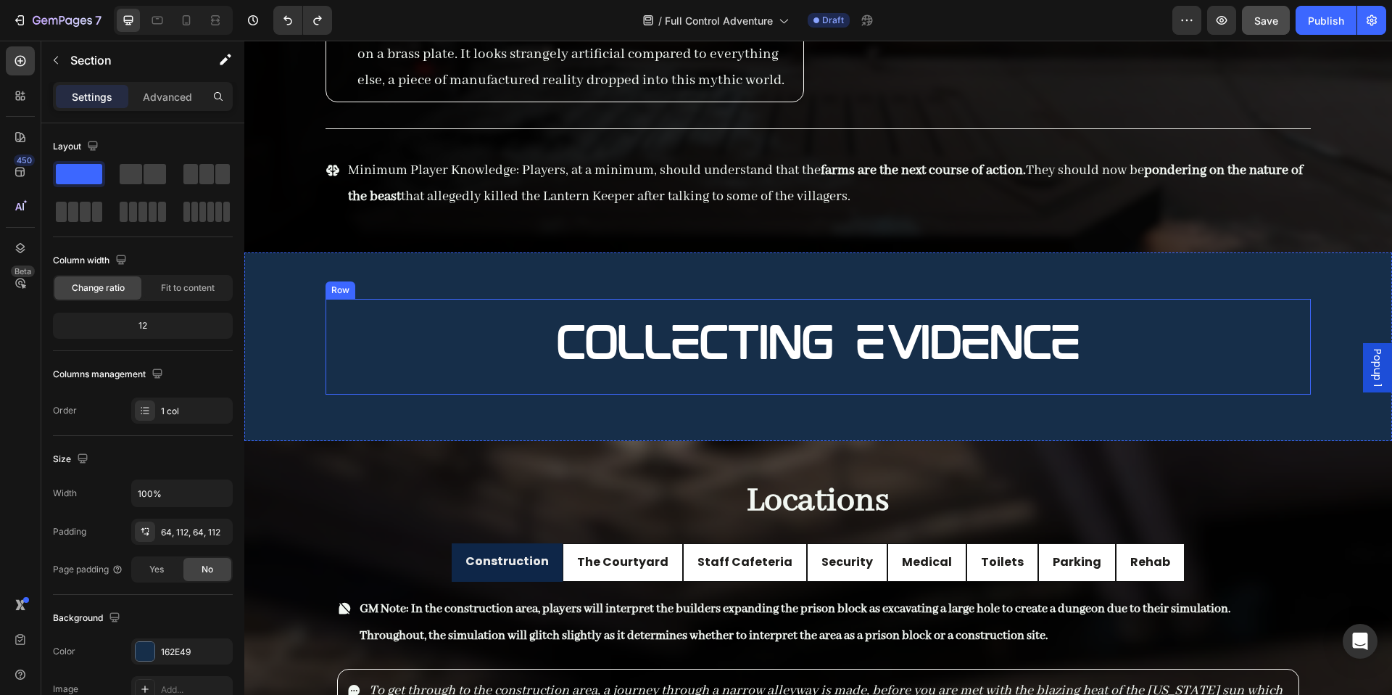
click at [814, 361] on span "Collecting Evidence" at bounding box center [818, 346] width 523 height 49
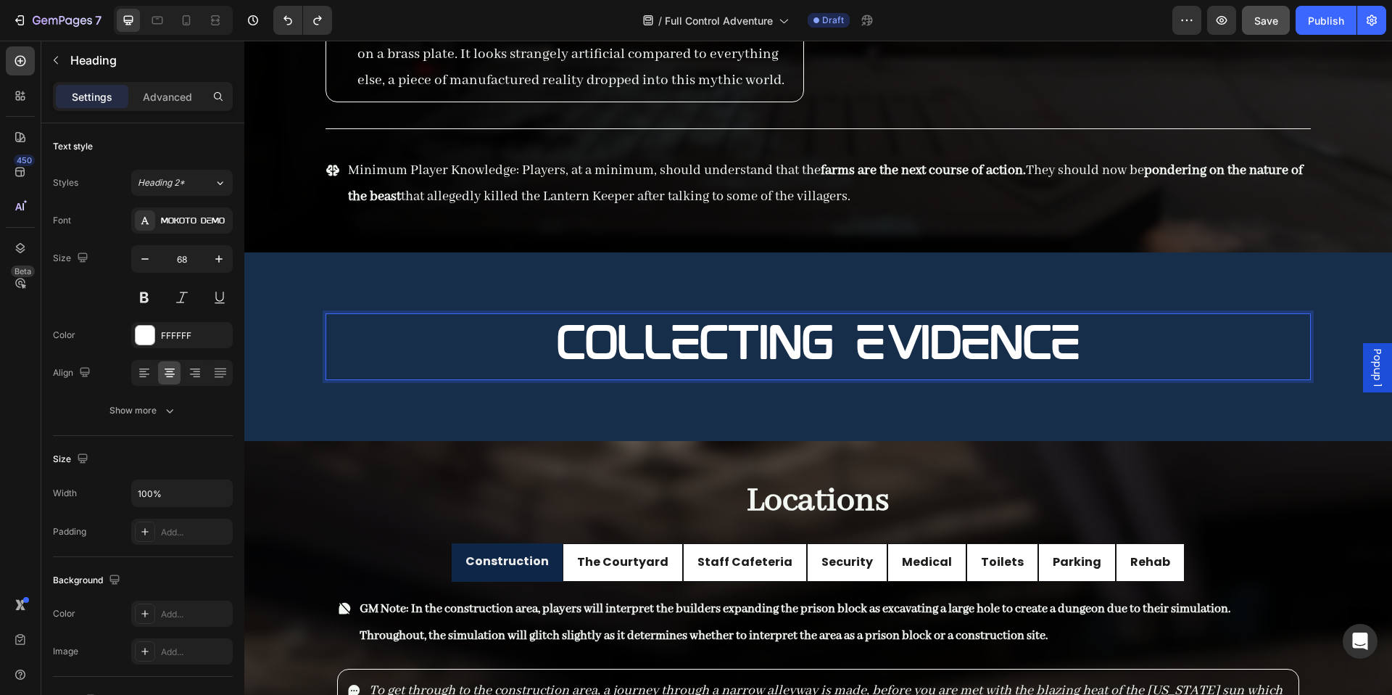
click at [814, 361] on span "Collecting Evidence" at bounding box center [818, 346] width 523 height 49
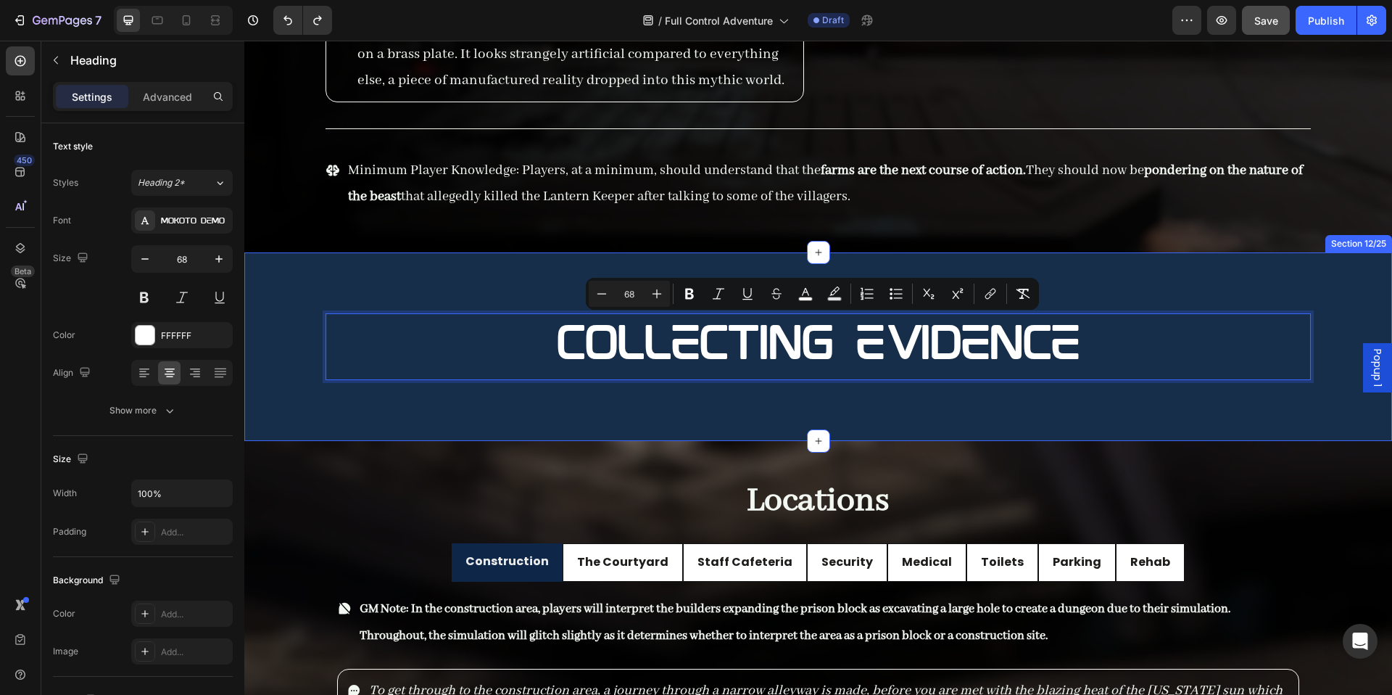
click at [331, 399] on div "Collecting Evidence Heading 20 Row Section 12/25" at bounding box center [818, 346] width 1148 height 189
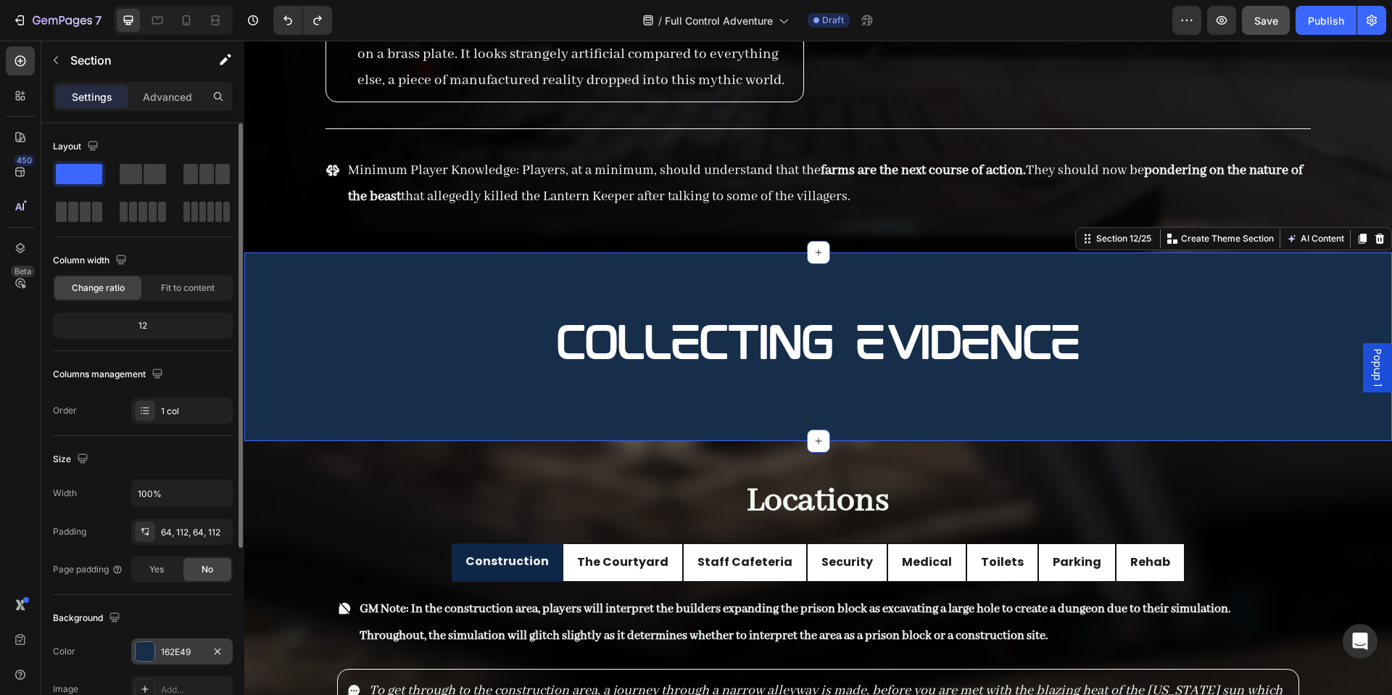
click at [162, 663] on div "162E49" at bounding box center [182, 651] width 102 height 26
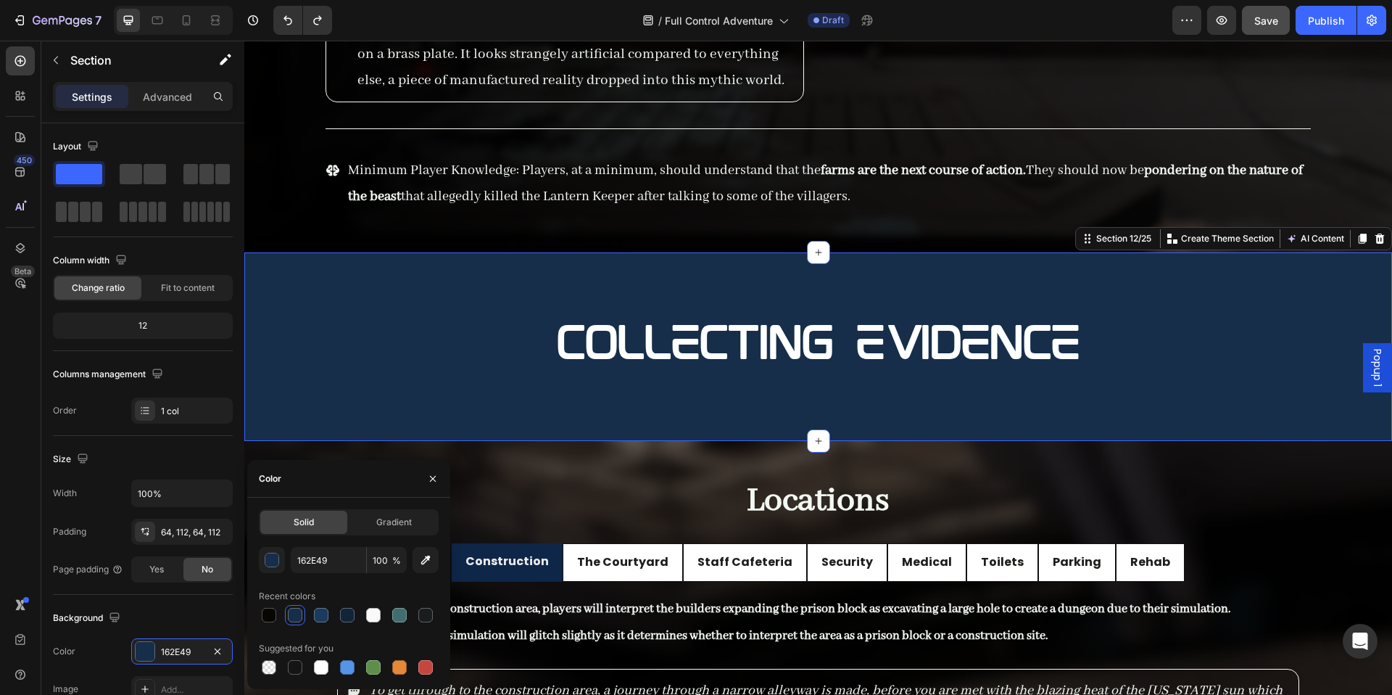
click at [362, 622] on div at bounding box center [349, 615] width 180 height 20
click at [369, 618] on div at bounding box center [373, 615] width 15 height 15
type input "F9F9F9"
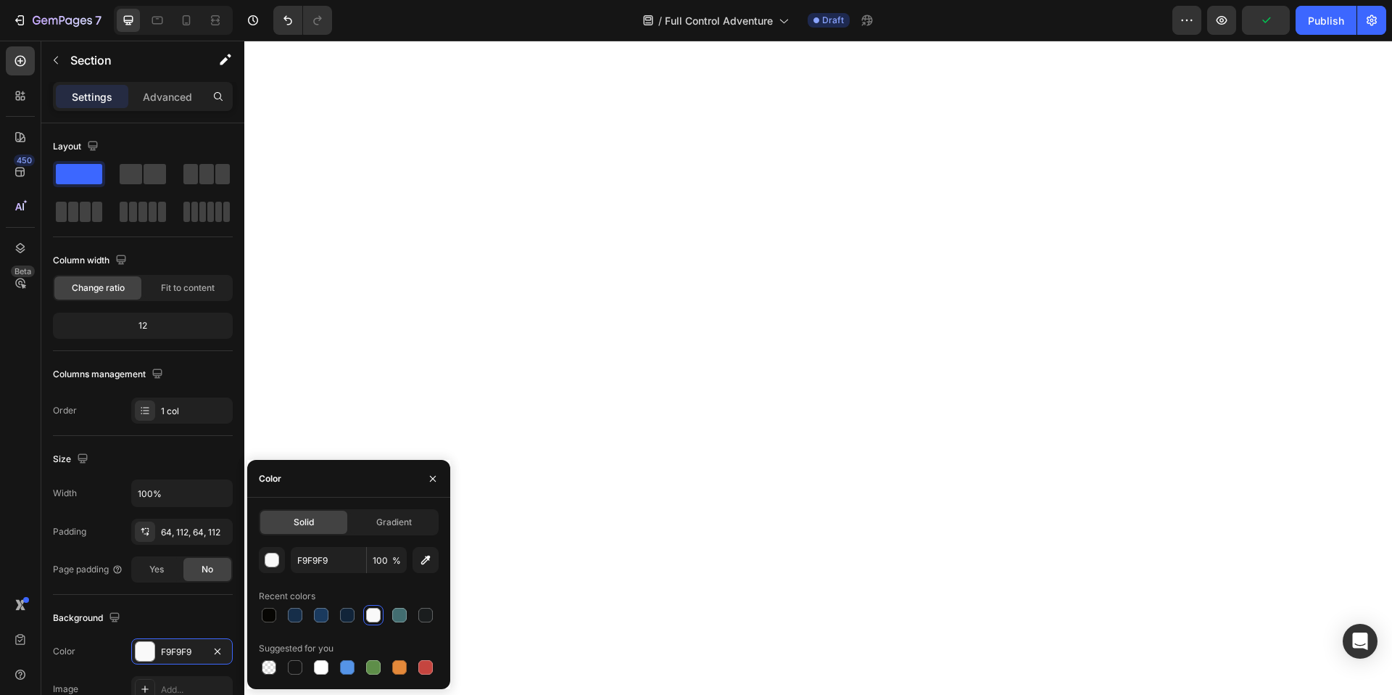
click at [439, 569] on div "Solid Gradient F9F9F9 100 % Recent colors Suggested for you" at bounding box center [348, 593] width 203 height 168
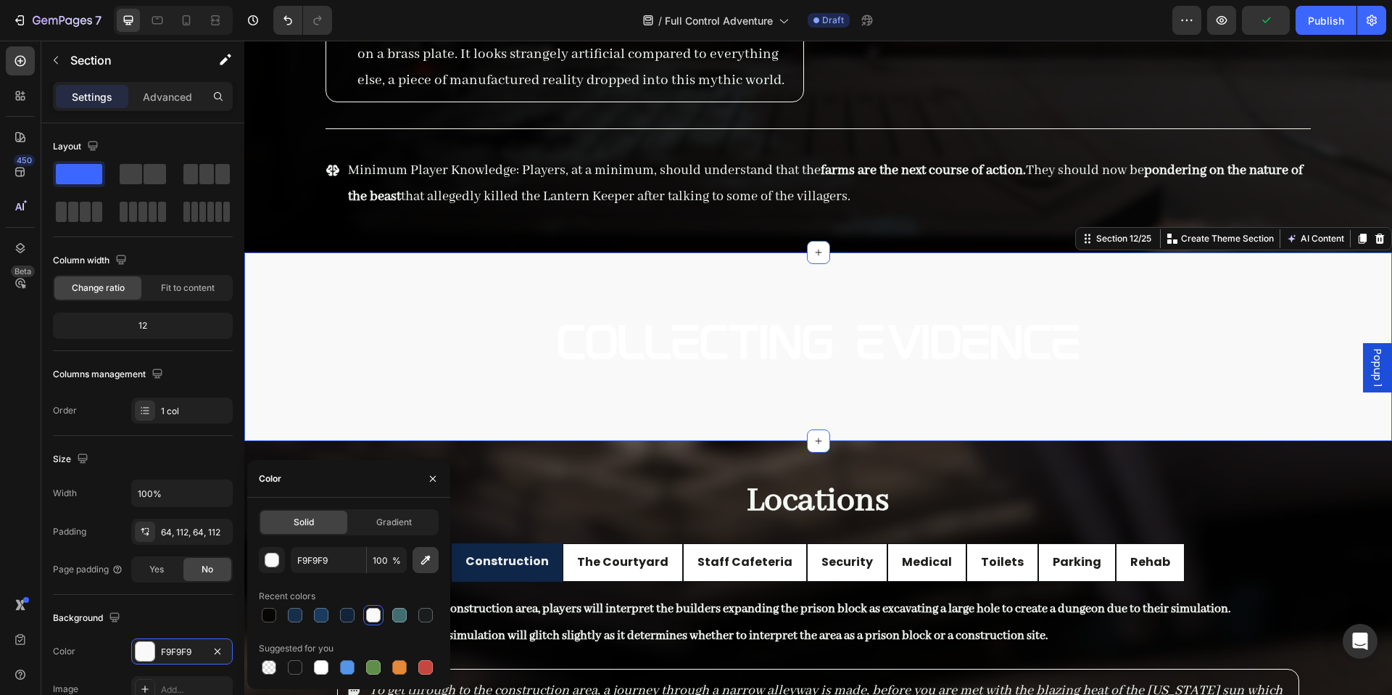
click at [430, 562] on icon "button" at bounding box center [425, 560] width 15 height 15
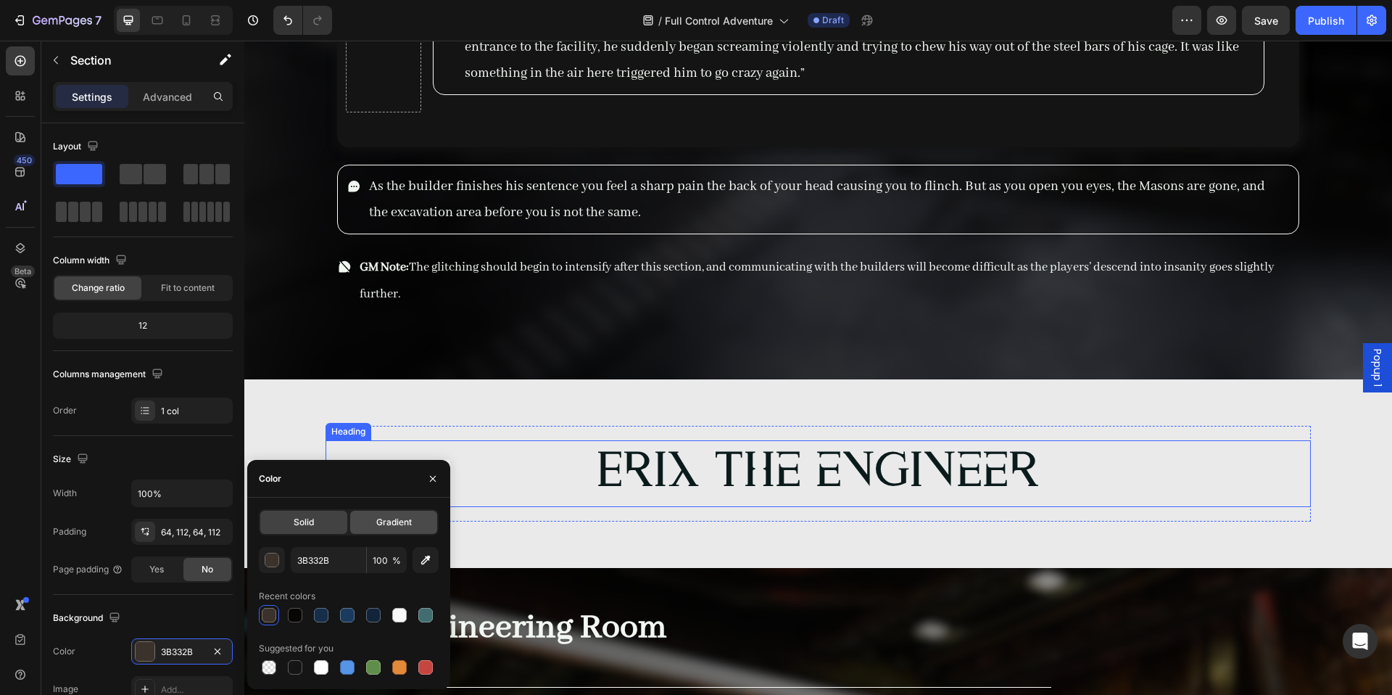
scroll to position [12436, 0]
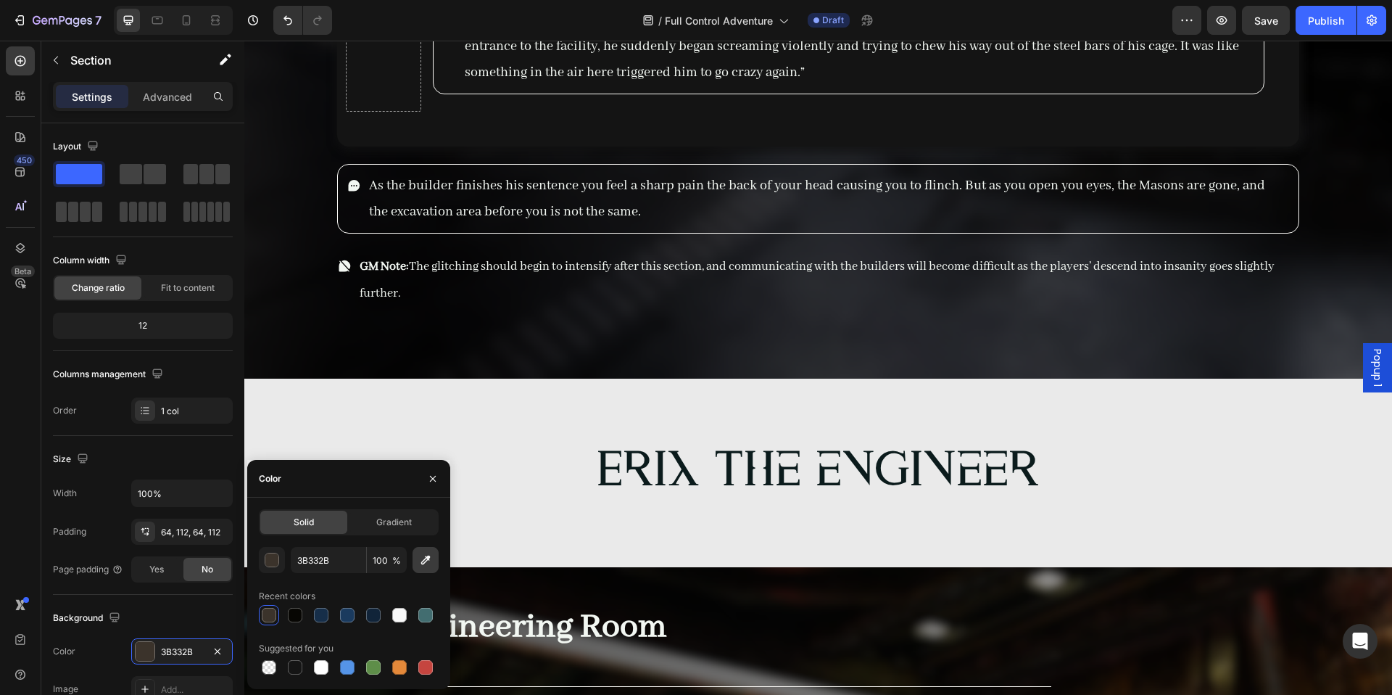
click at [425, 553] on icon "button" at bounding box center [425, 560] width 15 height 15
type input "EAEAEA"
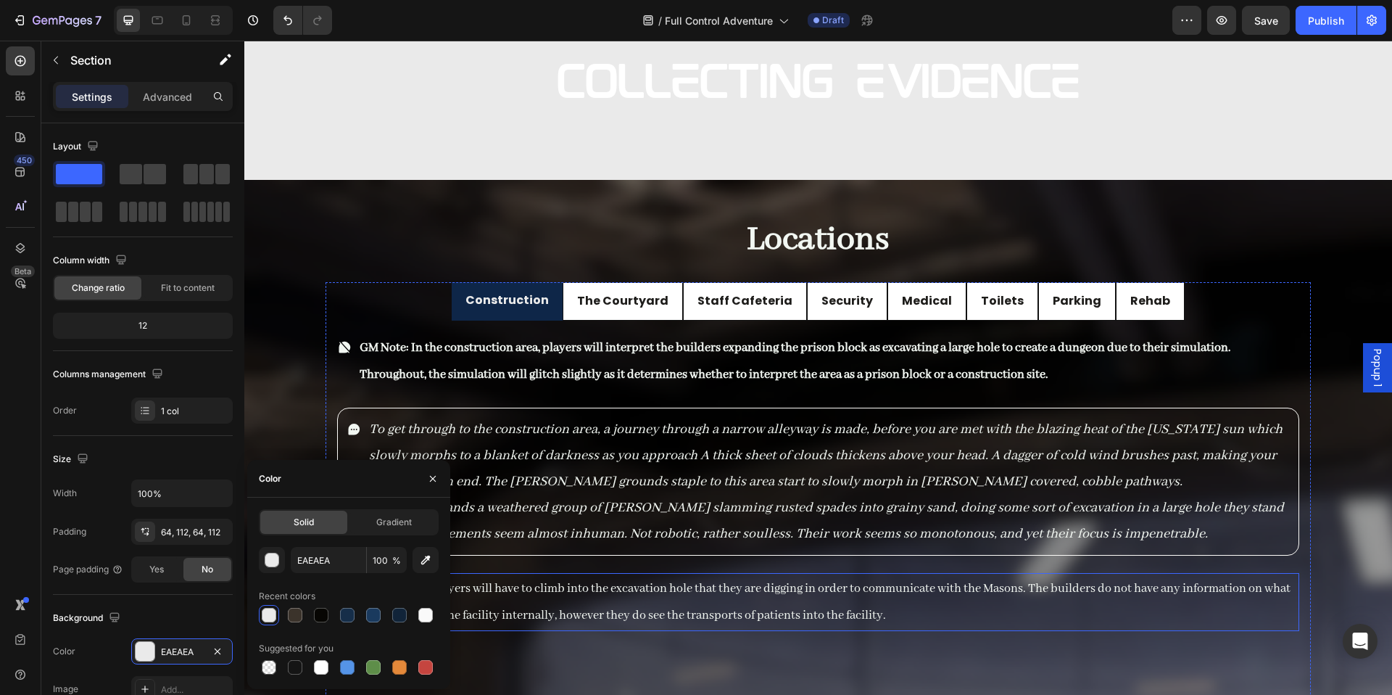
scroll to position [10953, 0]
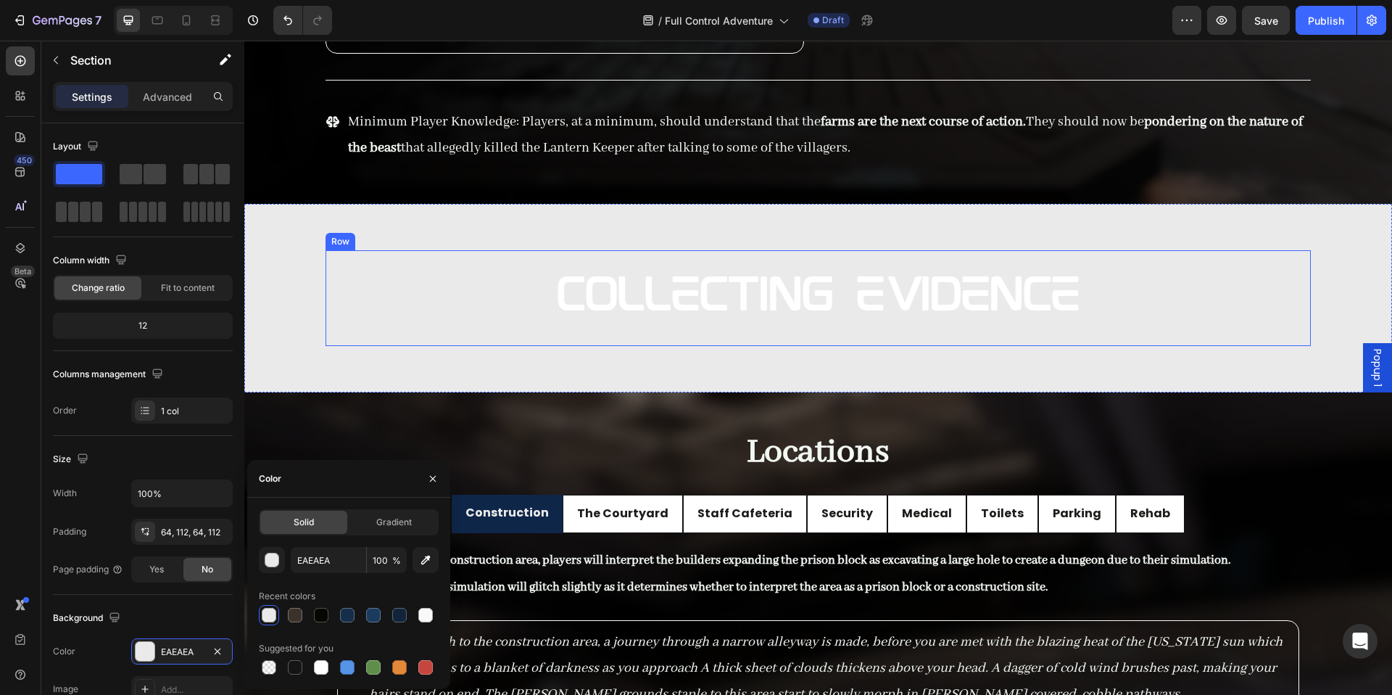
click at [780, 322] on span "Collecting Evidence" at bounding box center [818, 297] width 523 height 49
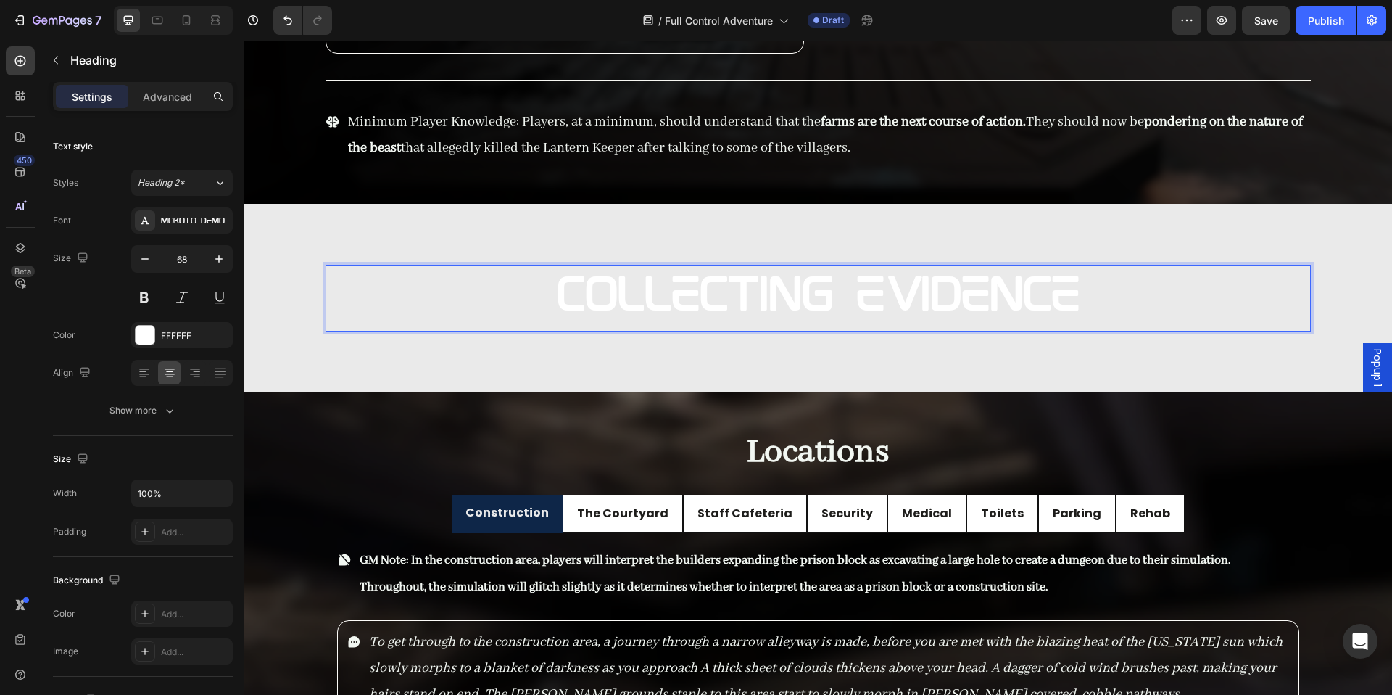
click at [780, 320] on span "Collecting Evidence" at bounding box center [818, 297] width 523 height 49
click at [761, 323] on span "Collecting Evidence" at bounding box center [818, 297] width 523 height 49
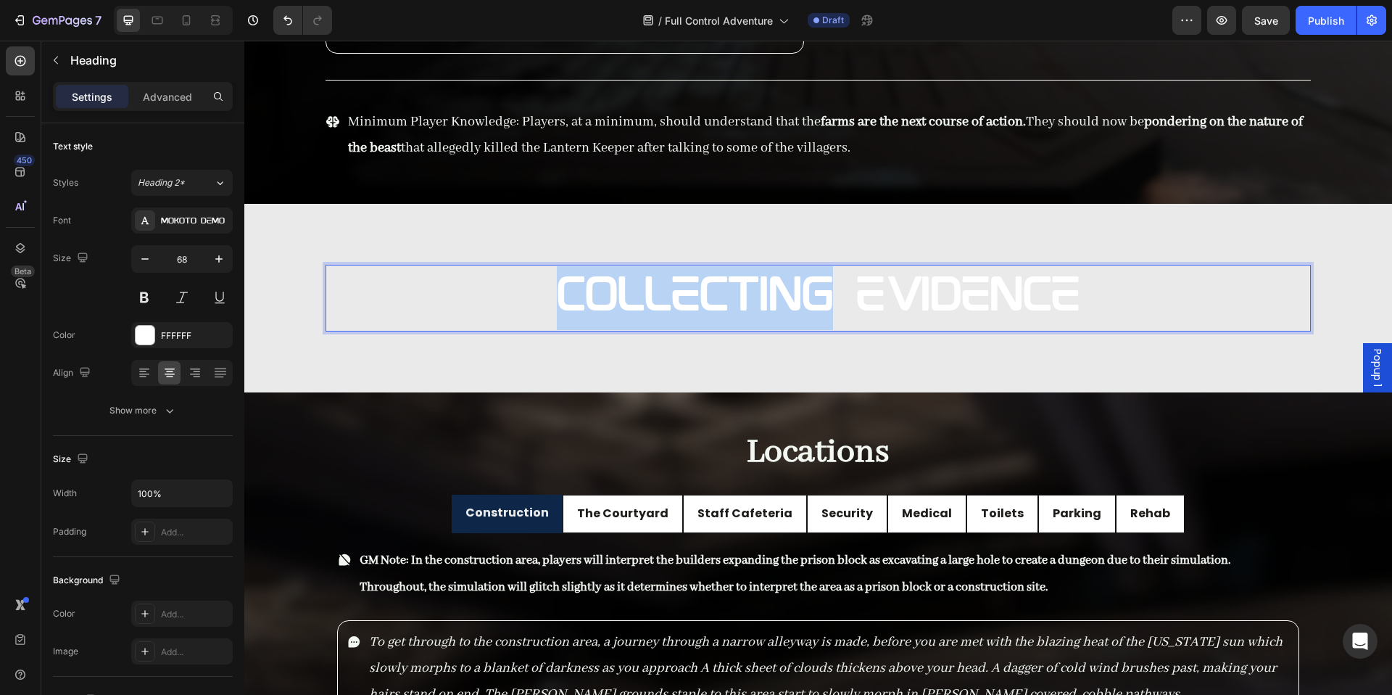
click at [761, 323] on span "Collecting Evidence" at bounding box center [818, 297] width 523 height 49
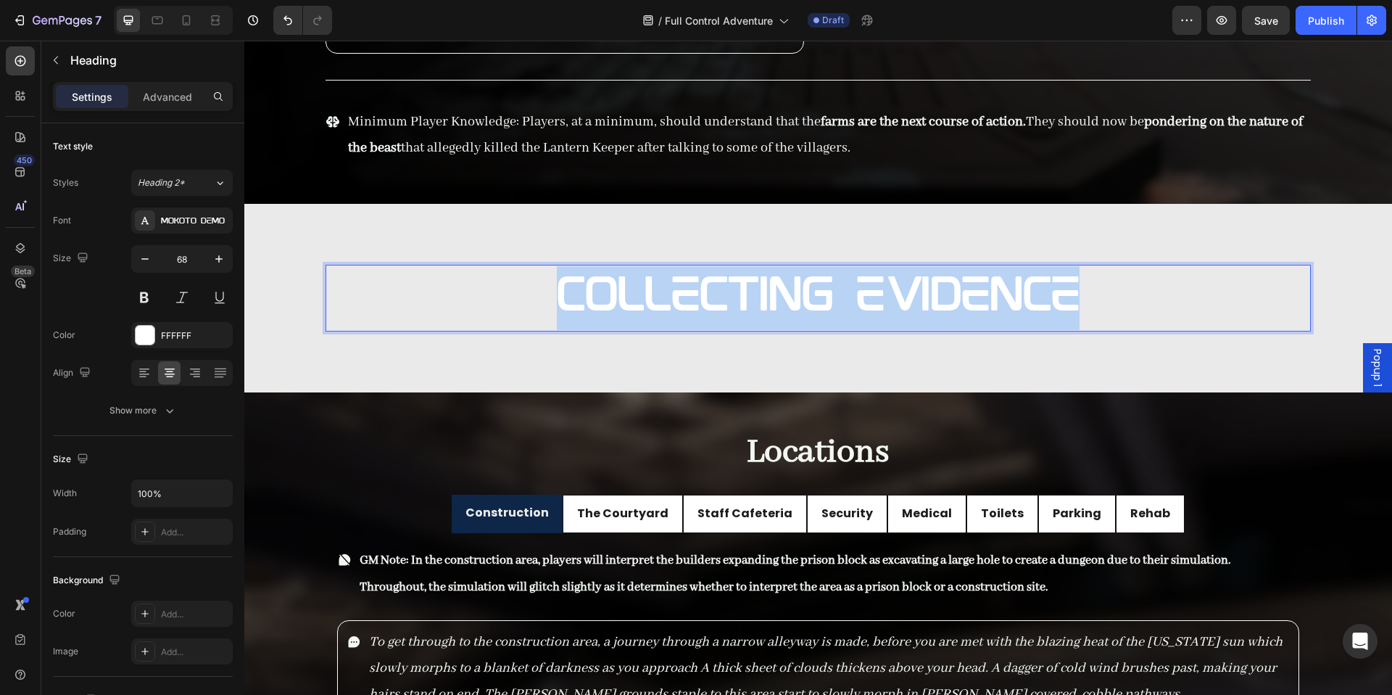
click at [761, 323] on span "Collecting Evidence" at bounding box center [818, 297] width 523 height 49
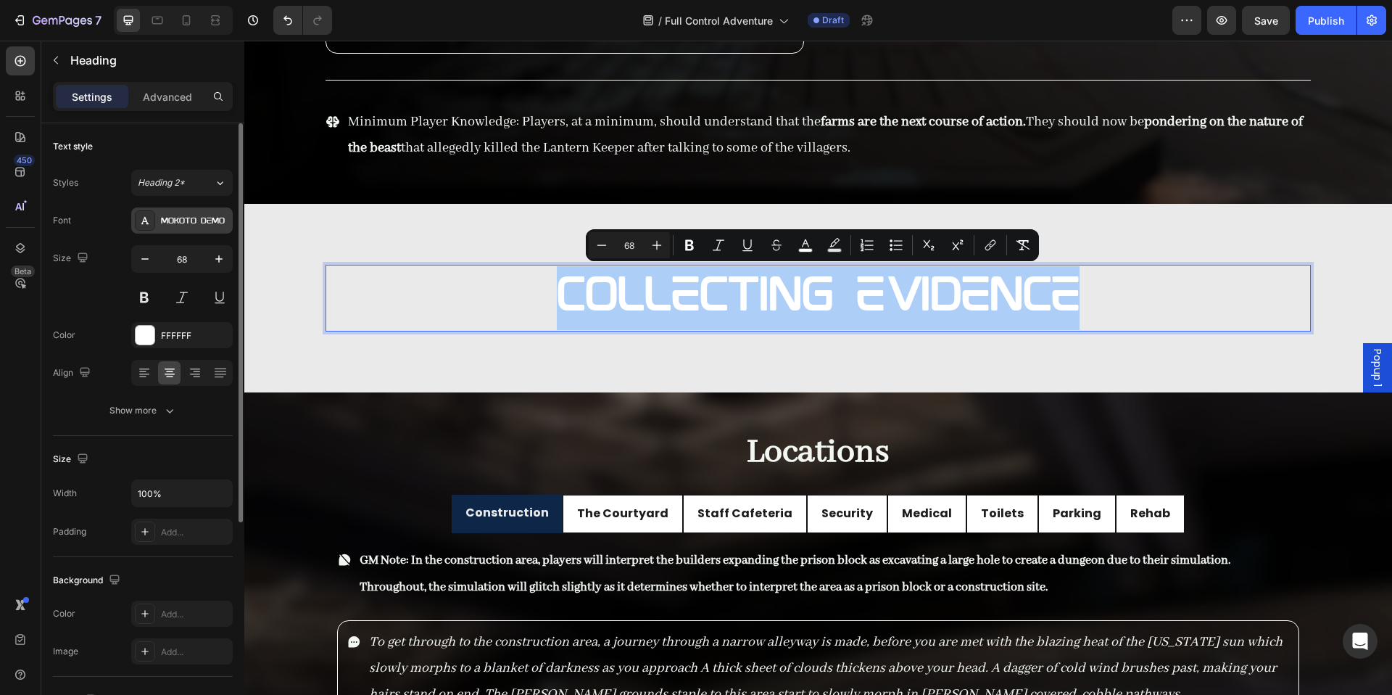
click at [183, 225] on div "Mokoto Demo" at bounding box center [195, 221] width 68 height 13
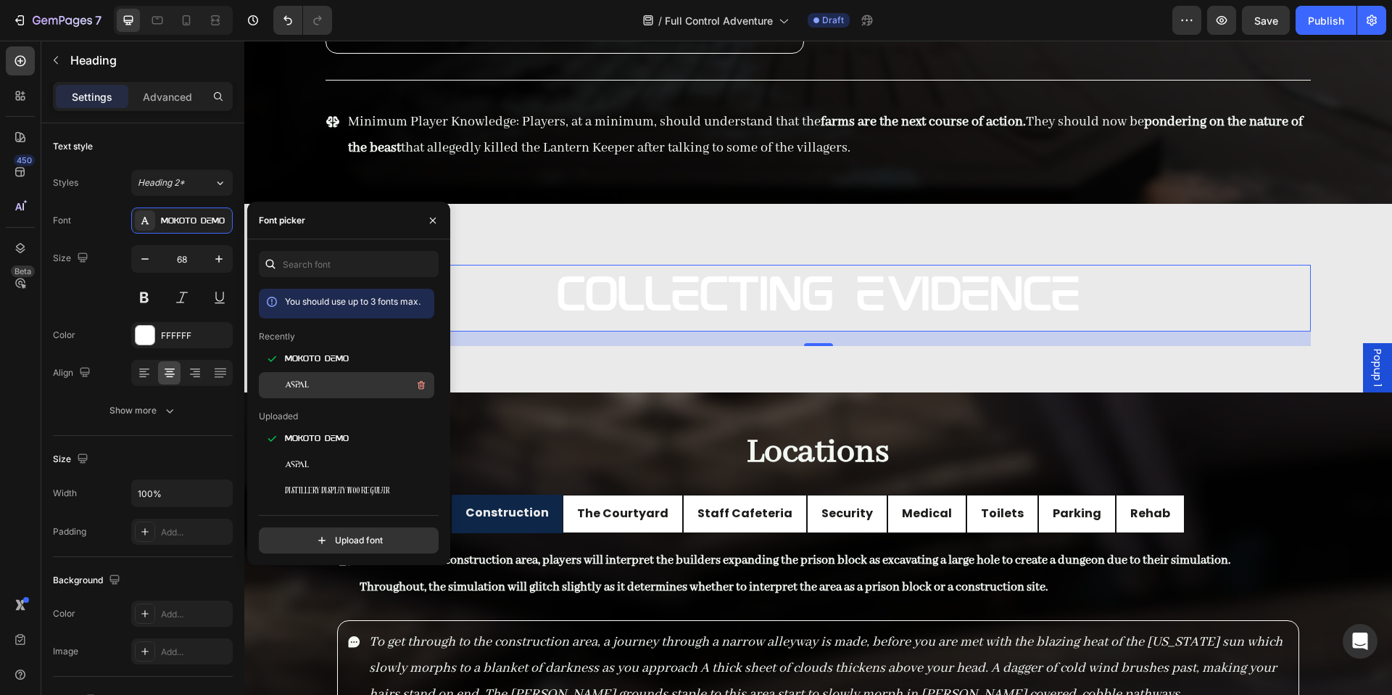
click at [318, 382] on div "Aspal" at bounding box center [358, 384] width 146 height 17
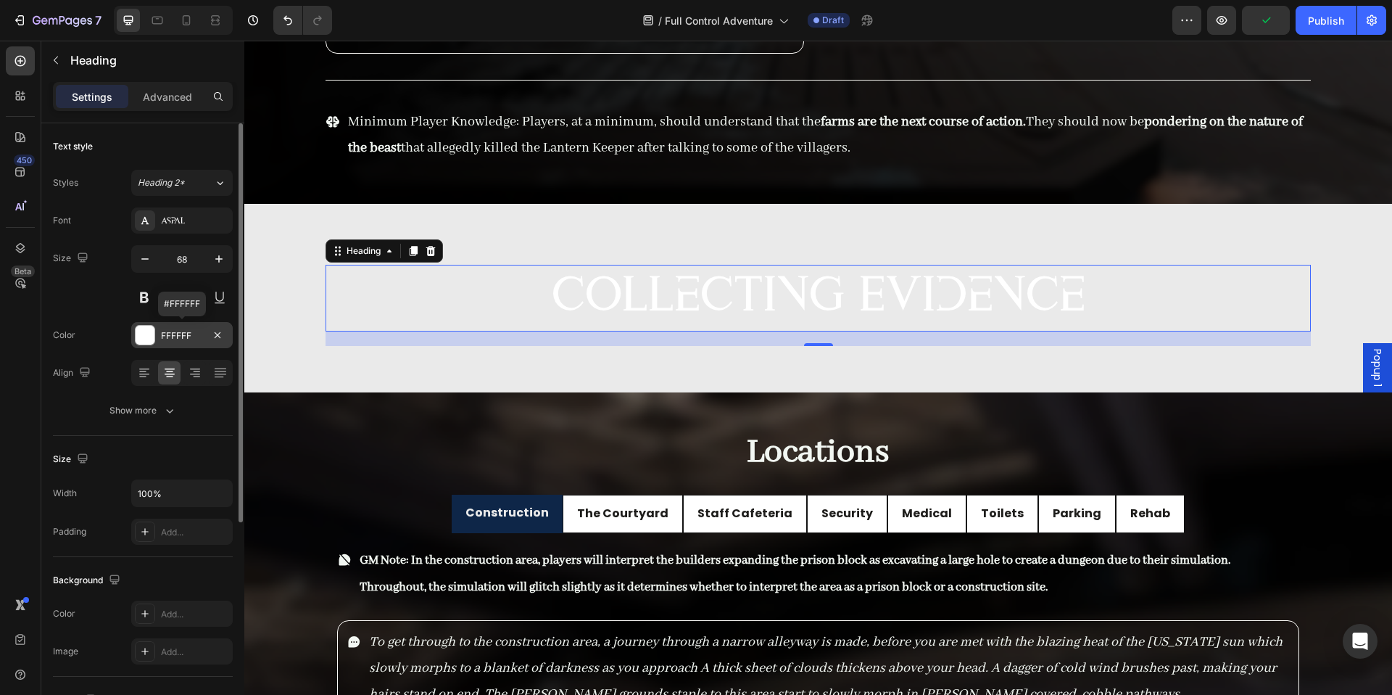
click at [165, 337] on div "FFFFFF" at bounding box center [182, 335] width 42 height 13
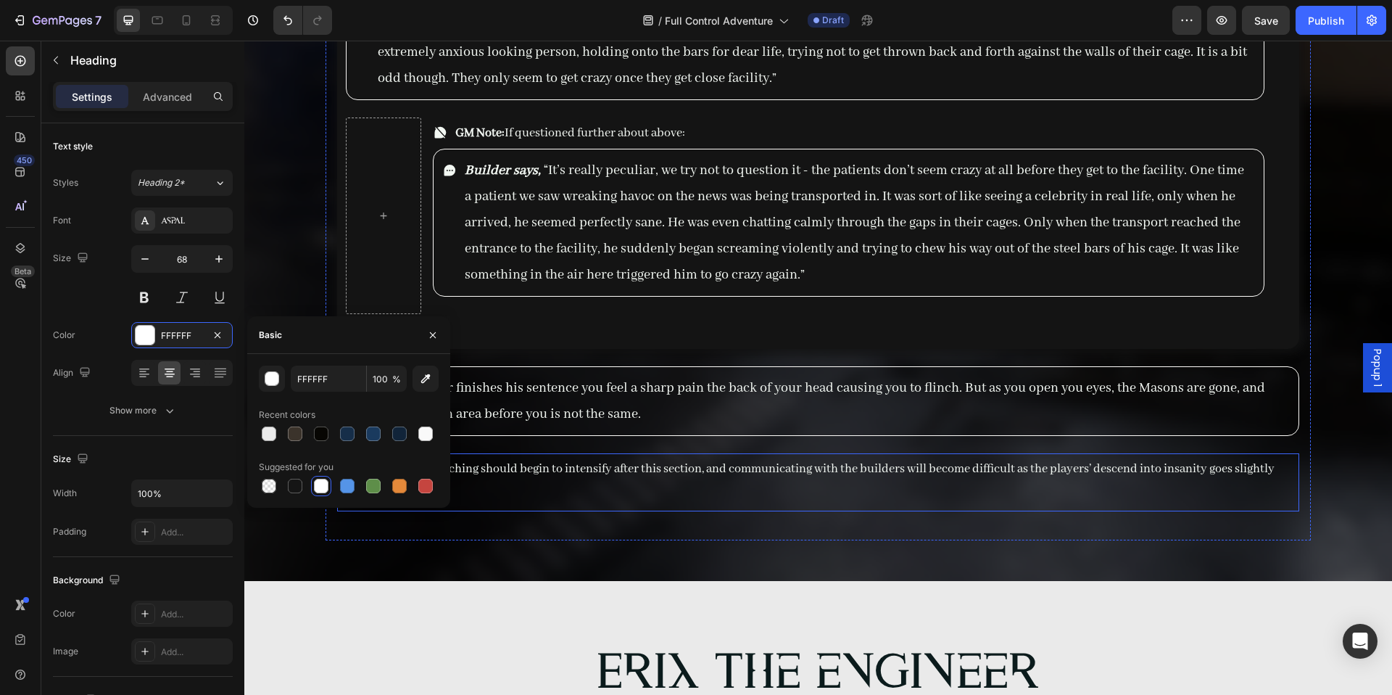
scroll to position [12360, 0]
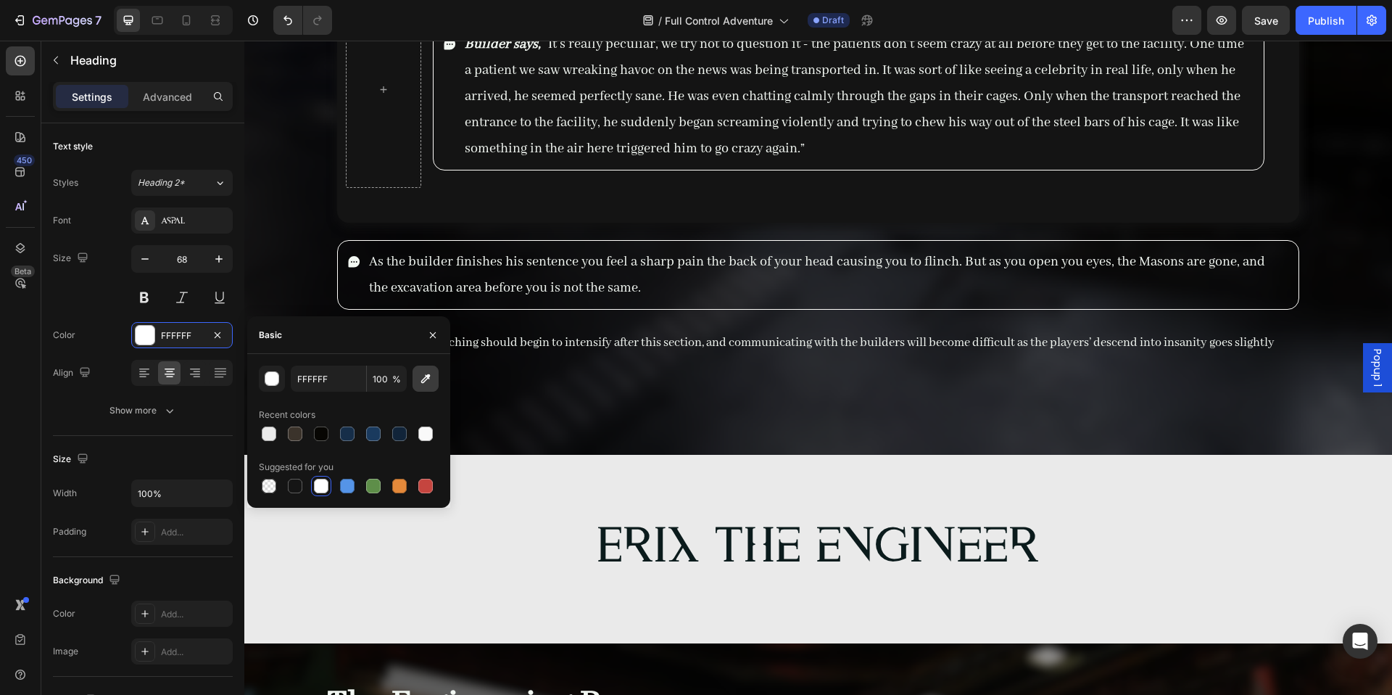
click at [427, 381] on icon "button" at bounding box center [425, 378] width 15 height 15
type input "0C1A1C"
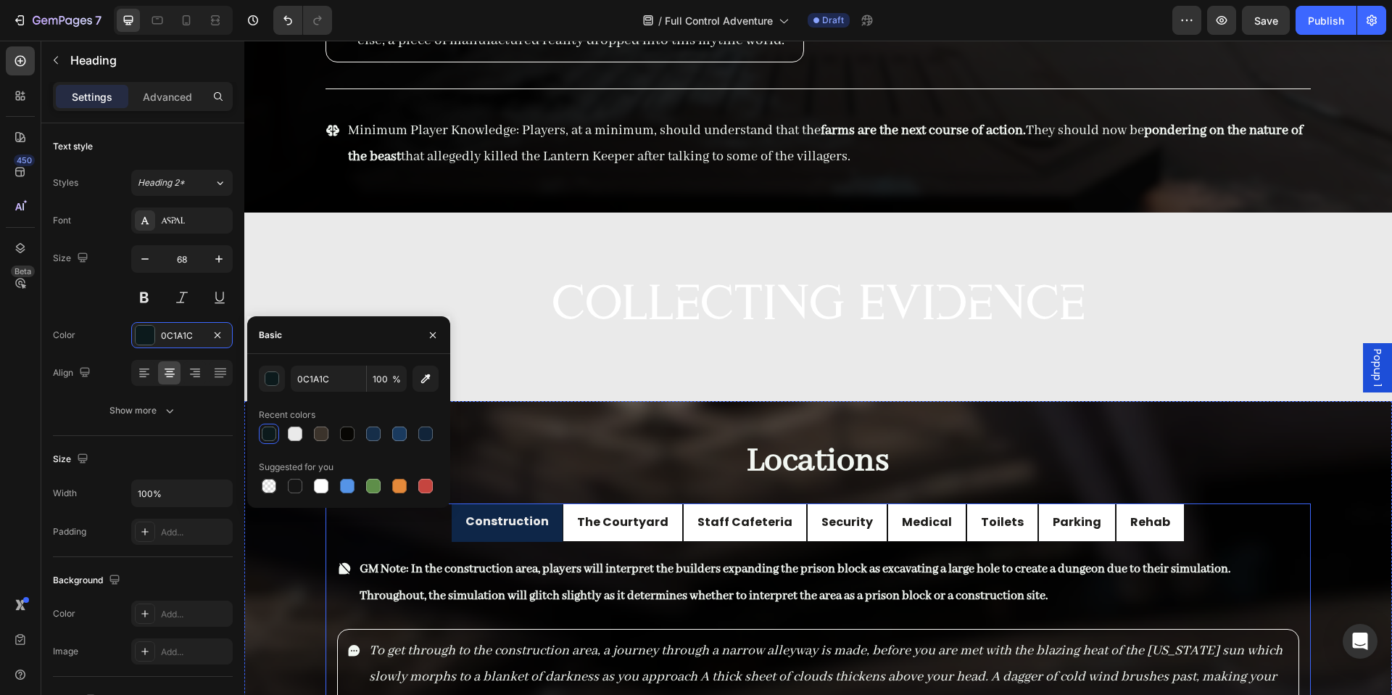
scroll to position [10931, 0]
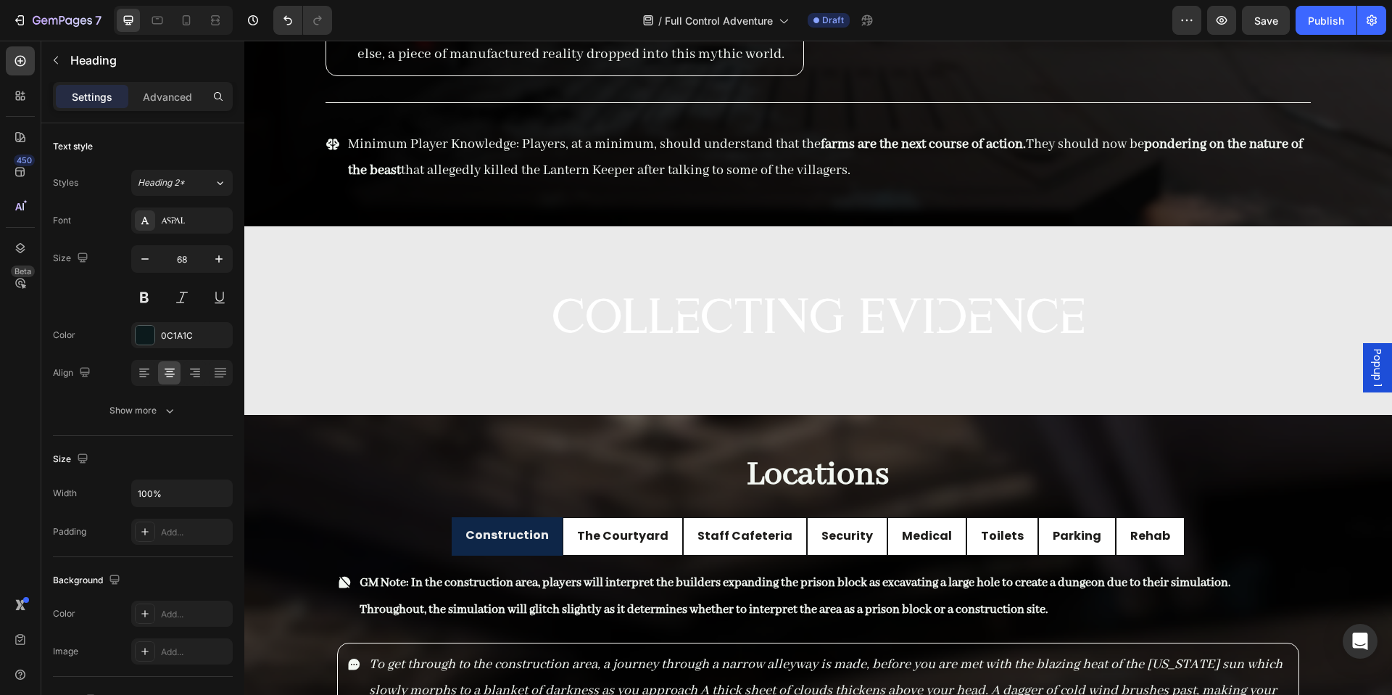
click at [646, 305] on span "Collecting Evidence" at bounding box center [819, 320] width 534 height 49
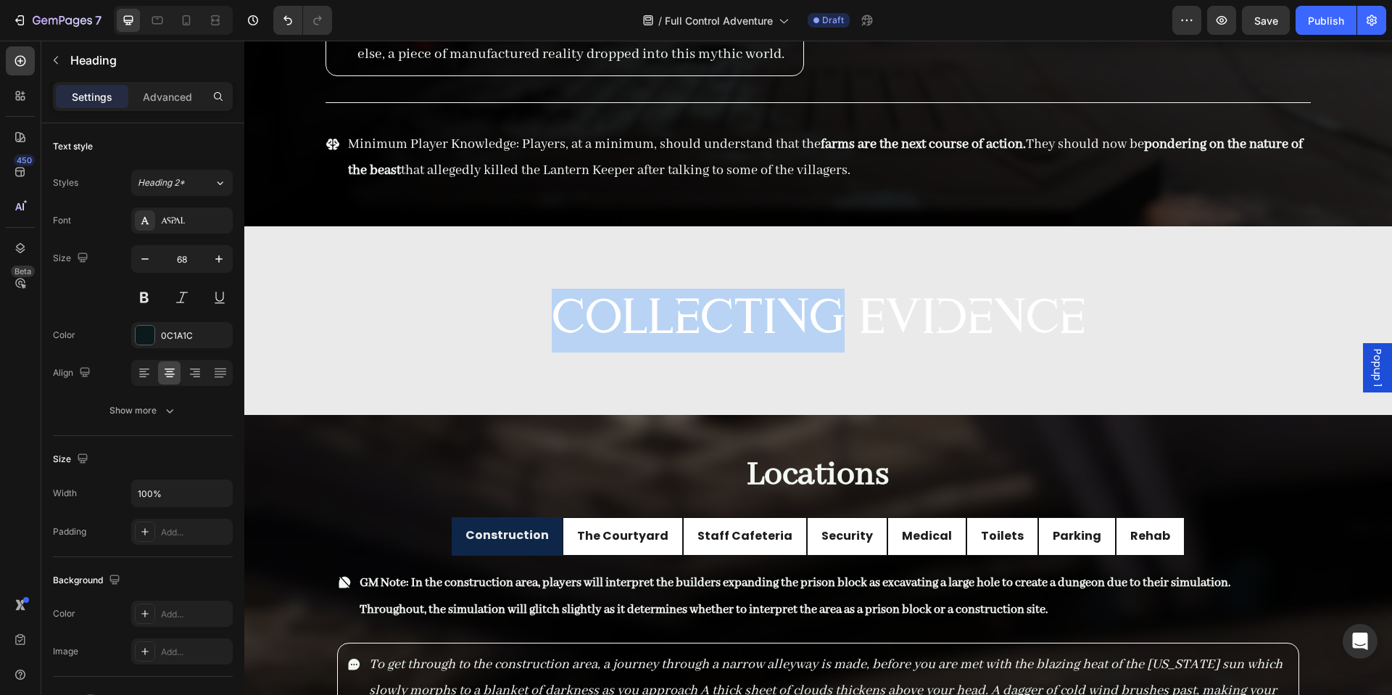
click at [646, 304] on span "Collecting Evidence" at bounding box center [819, 320] width 534 height 49
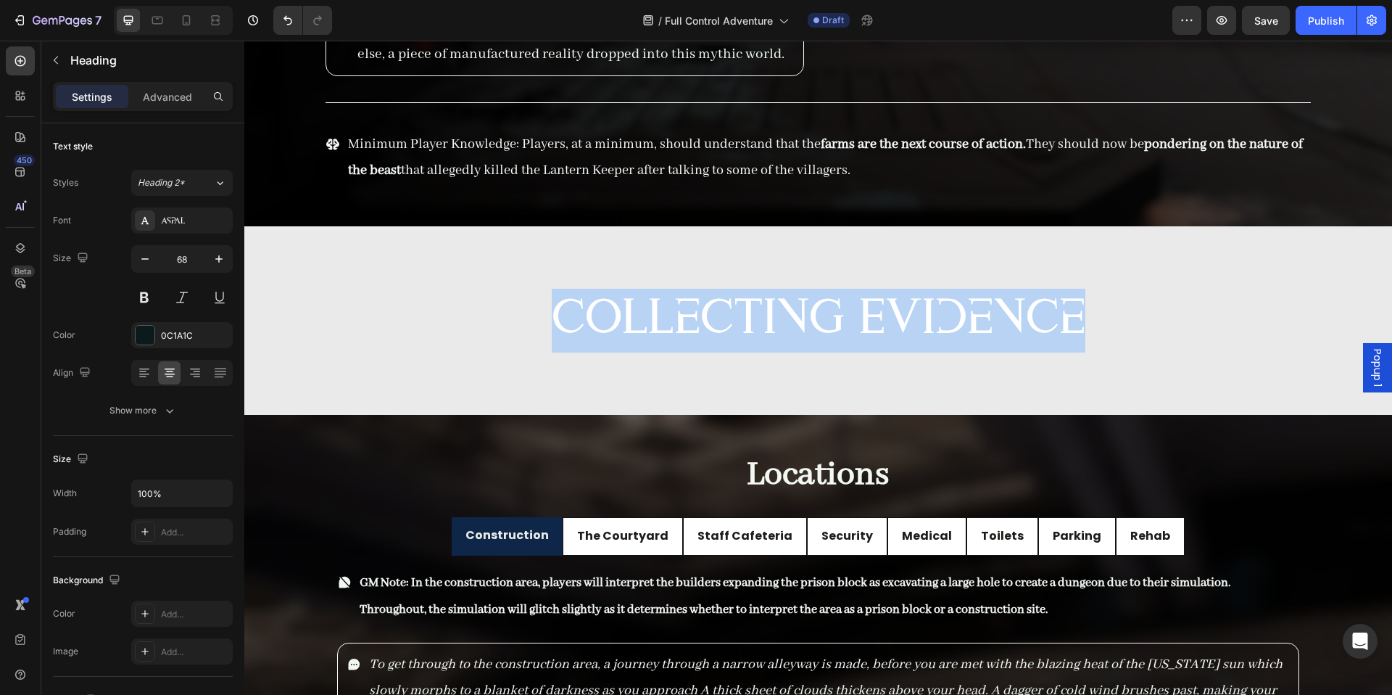
click at [646, 304] on span "Collecting Evidence" at bounding box center [819, 320] width 534 height 49
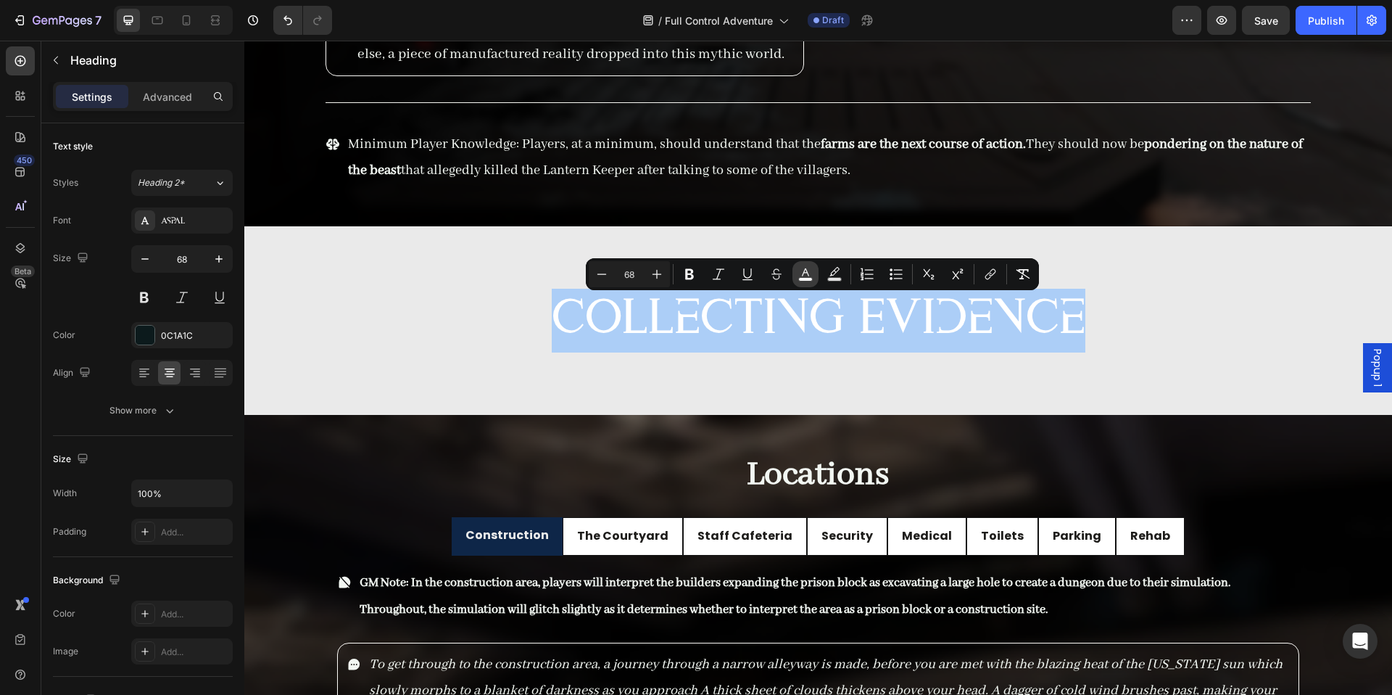
click at [814, 283] on button "color" at bounding box center [806, 274] width 26 height 26
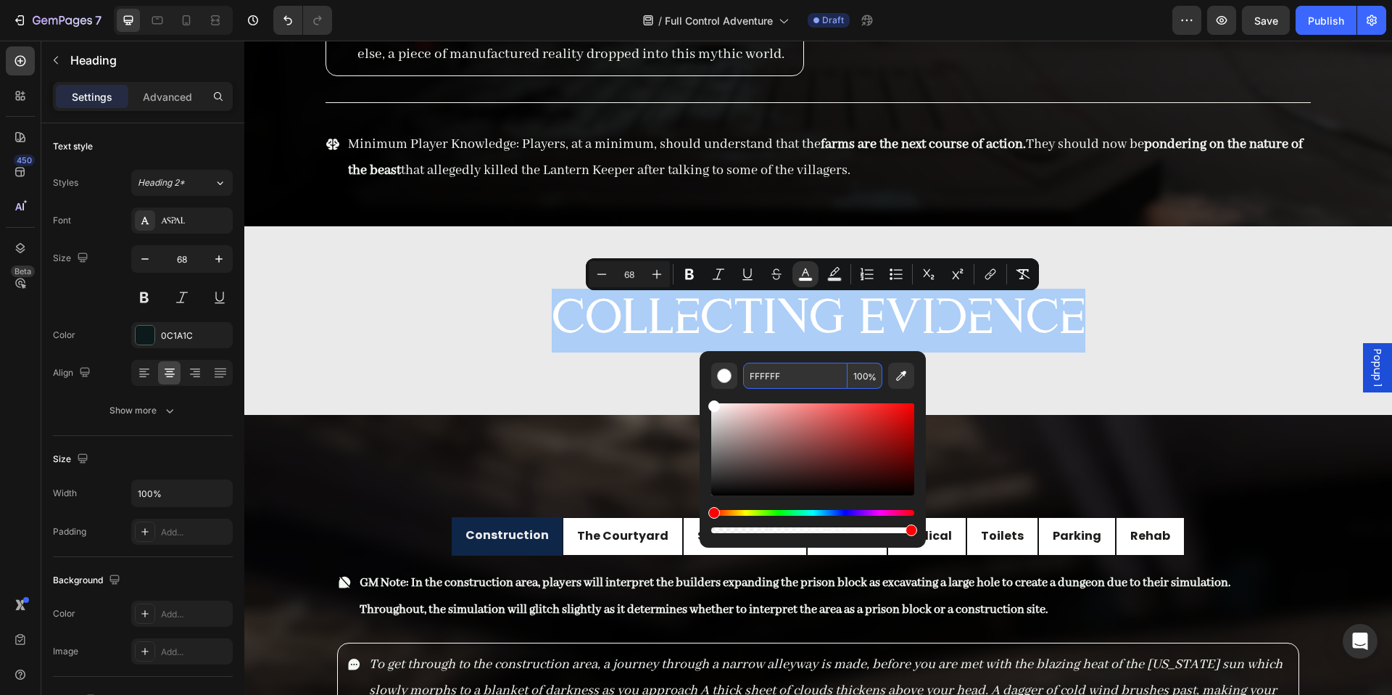
click at [802, 371] on input "FFFFFF" at bounding box center [795, 376] width 104 height 26
click at [755, 384] on input "oc1a1c" at bounding box center [795, 376] width 104 height 26
click at [757, 376] on input "oc1a1c" at bounding box center [795, 376] width 104 height 26
type input "FFFFFF"
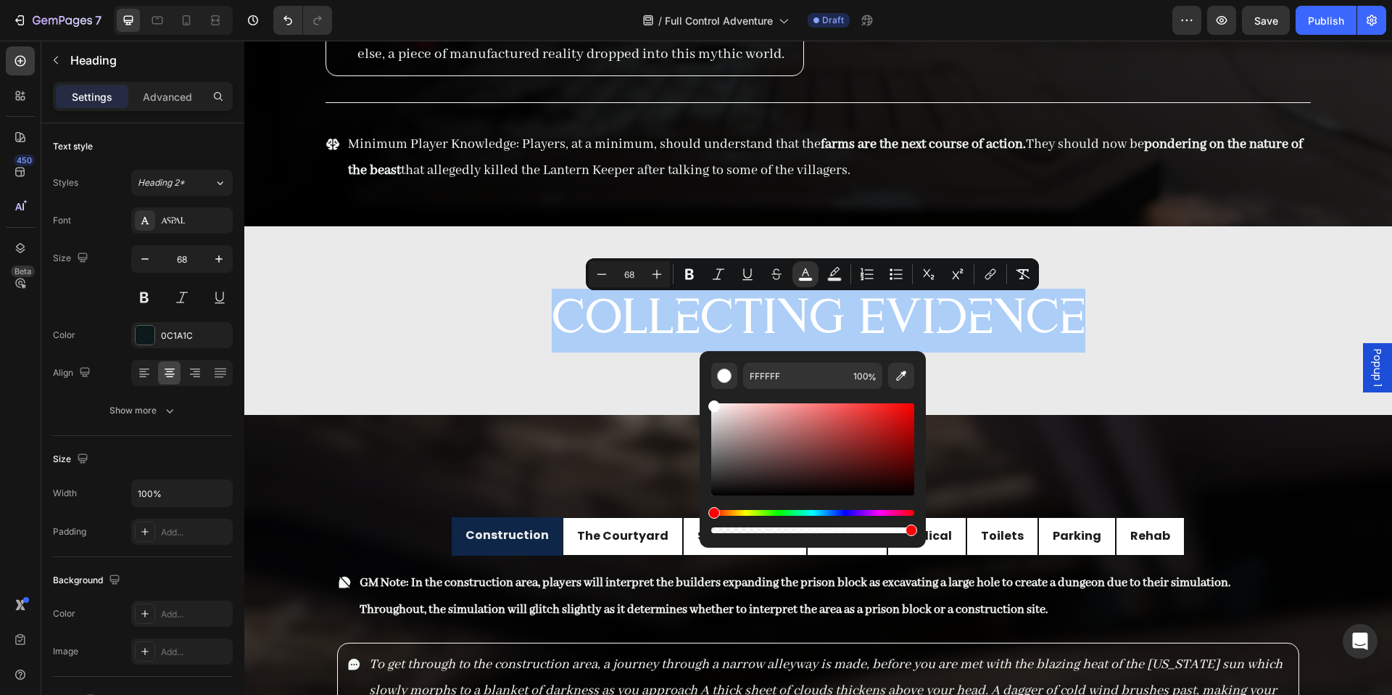
click at [1010, 261] on button "Remove Format" at bounding box center [1023, 274] width 26 height 26
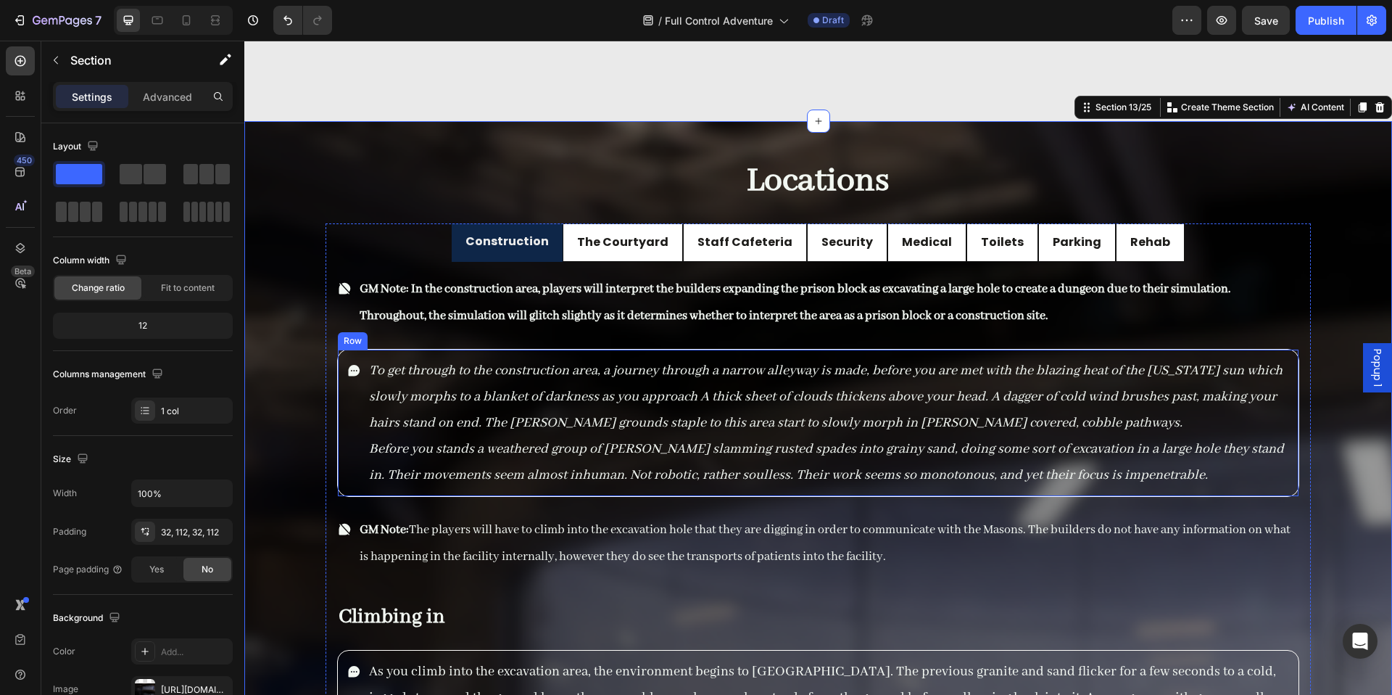
scroll to position [10756, 0]
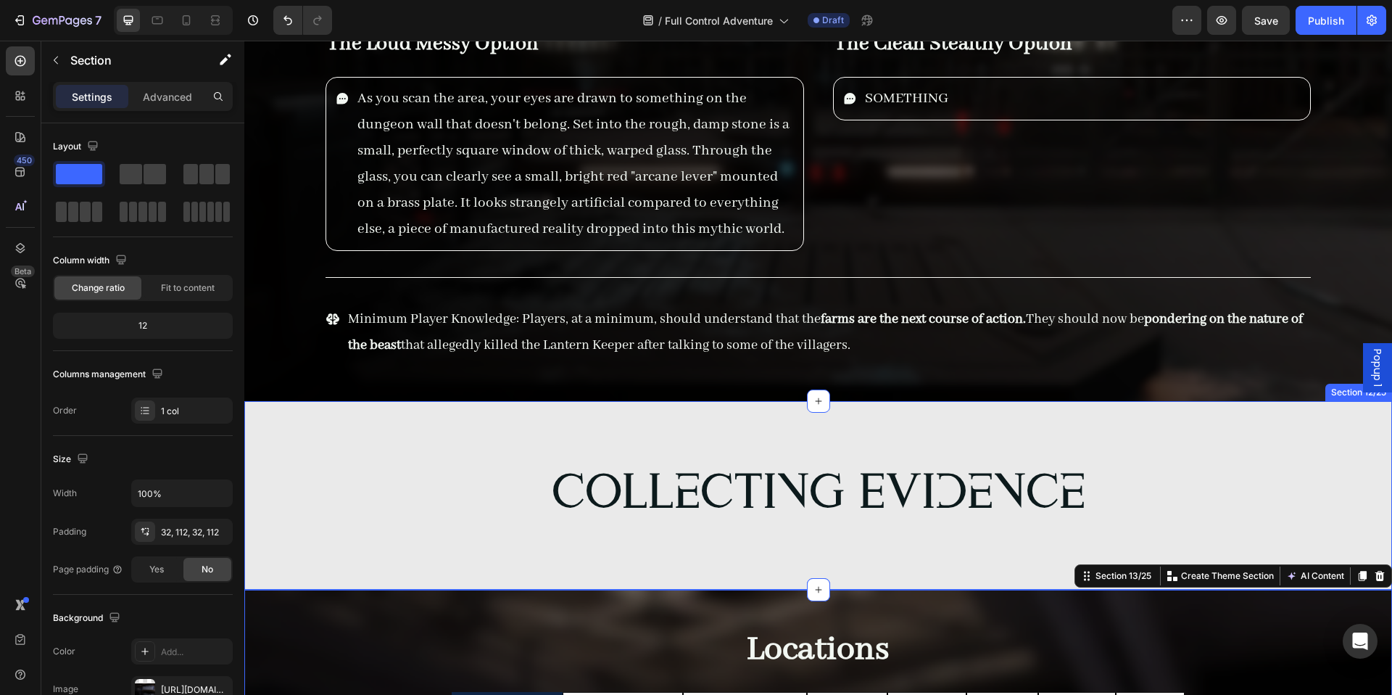
click at [961, 406] on div "Collecting Evidence Heading Row Section 12/25" at bounding box center [818, 495] width 1148 height 189
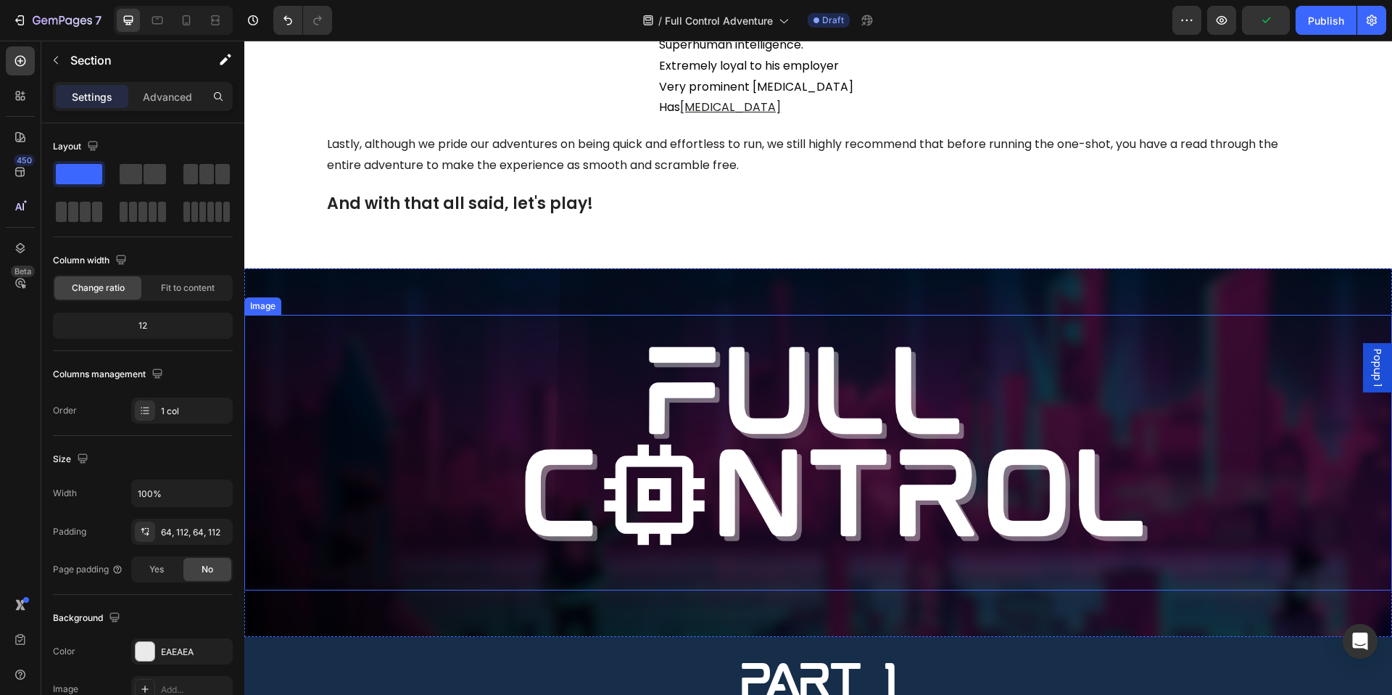
scroll to position [4444, 0]
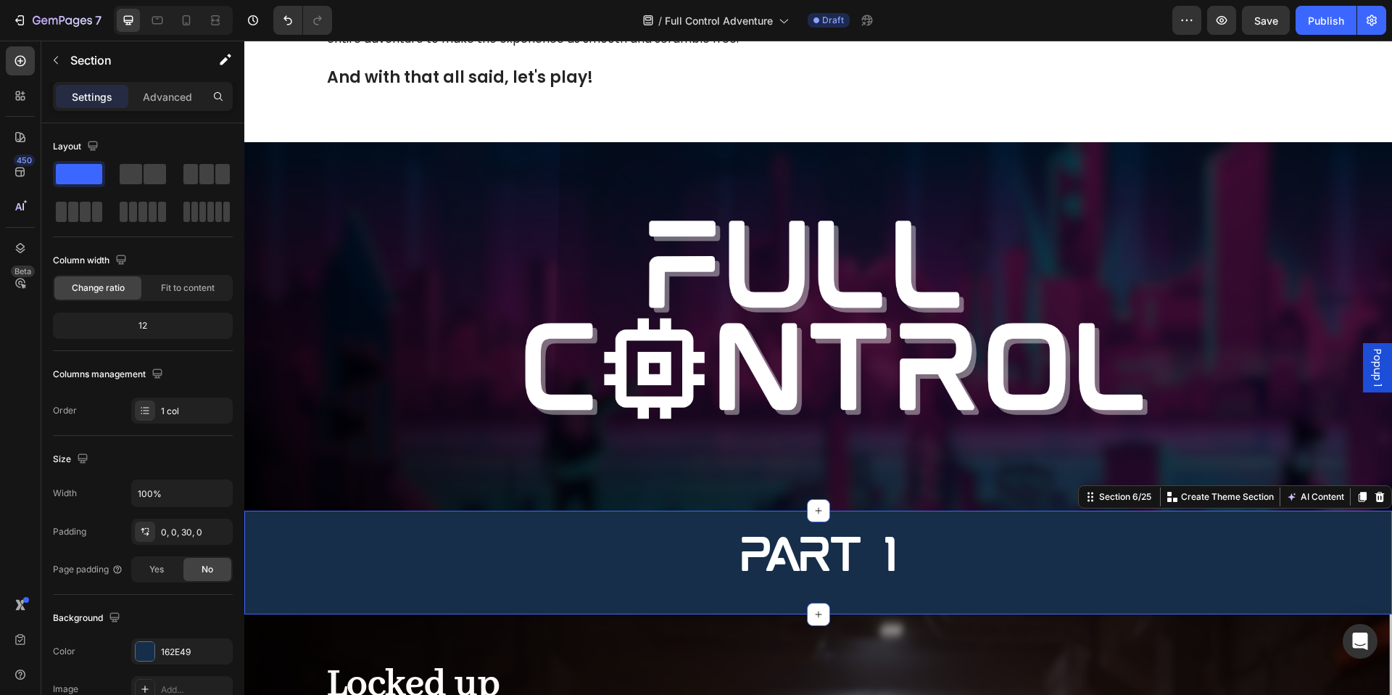
click at [917, 511] on div "Part 1 Heading" at bounding box center [818, 551] width 1148 height 81
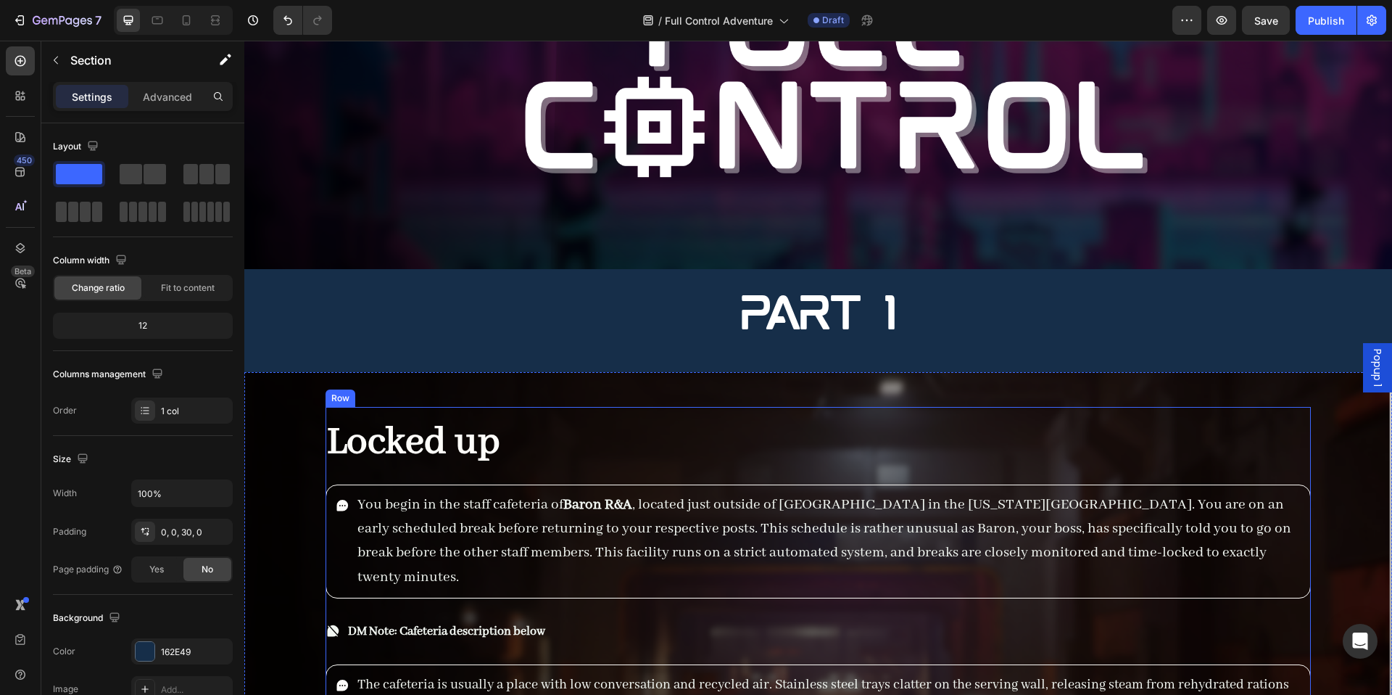
scroll to position [4661, 0]
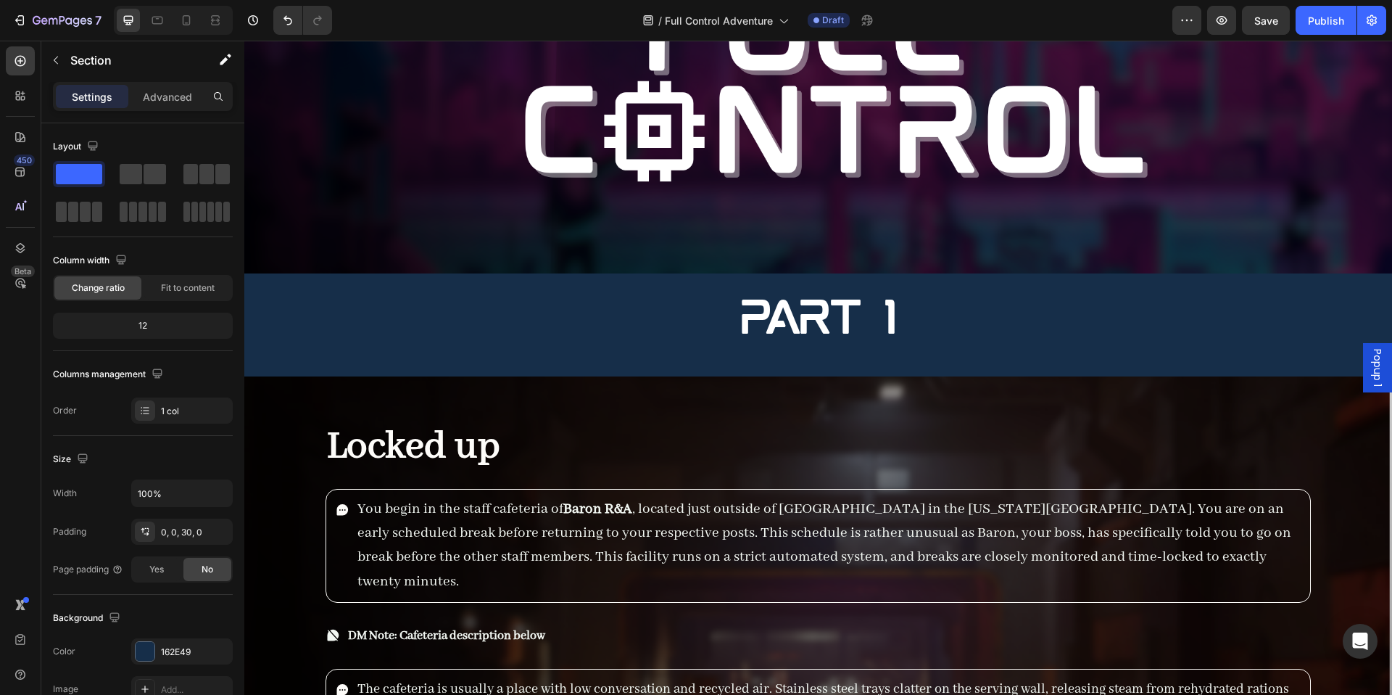
click at [725, 371] on div "Part 1 Heading Section 6/25" at bounding box center [818, 324] width 1148 height 103
drag, startPoint x: 594, startPoint y: 355, endPoint x: 562, endPoint y: 351, distance: 32.1
click at [594, 355] on div "Part 1 Heading Section 6/25" at bounding box center [818, 324] width 1148 height 103
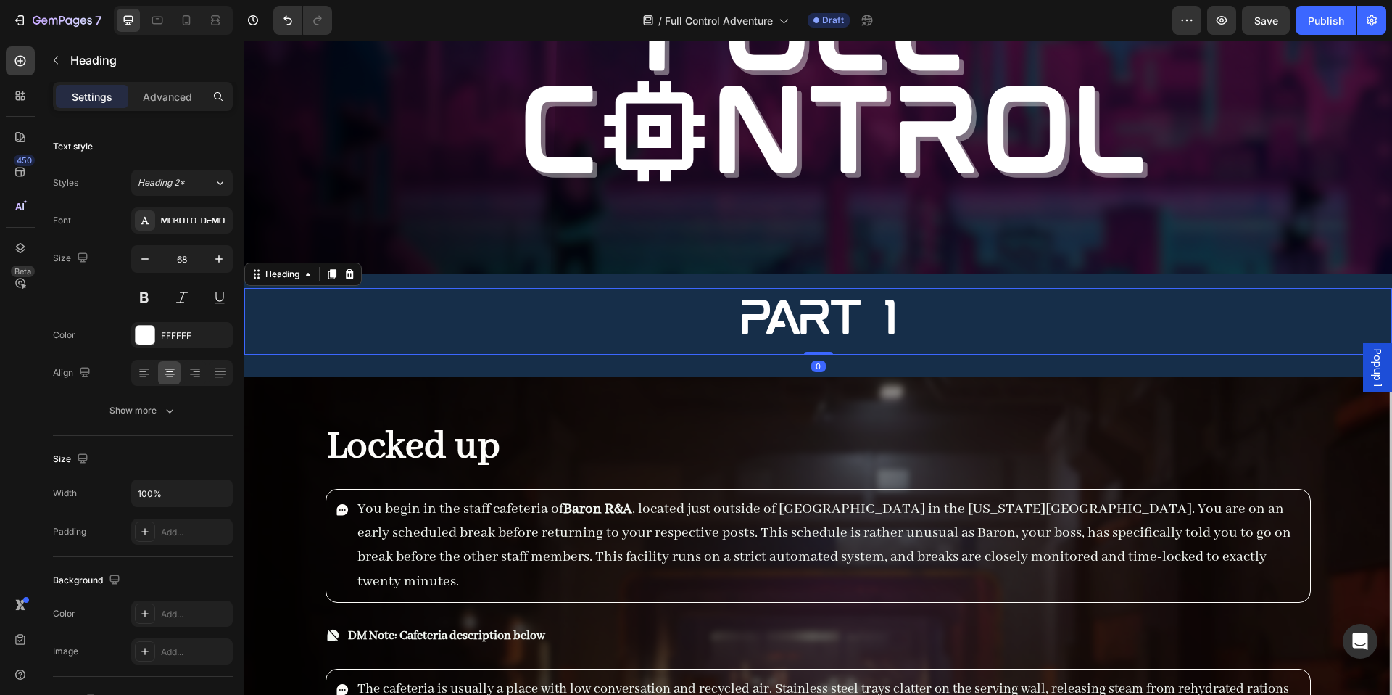
click at [489, 313] on h2 "Part 1" at bounding box center [818, 321] width 1148 height 67
click at [354, 272] on icon at bounding box center [350, 274] width 12 height 12
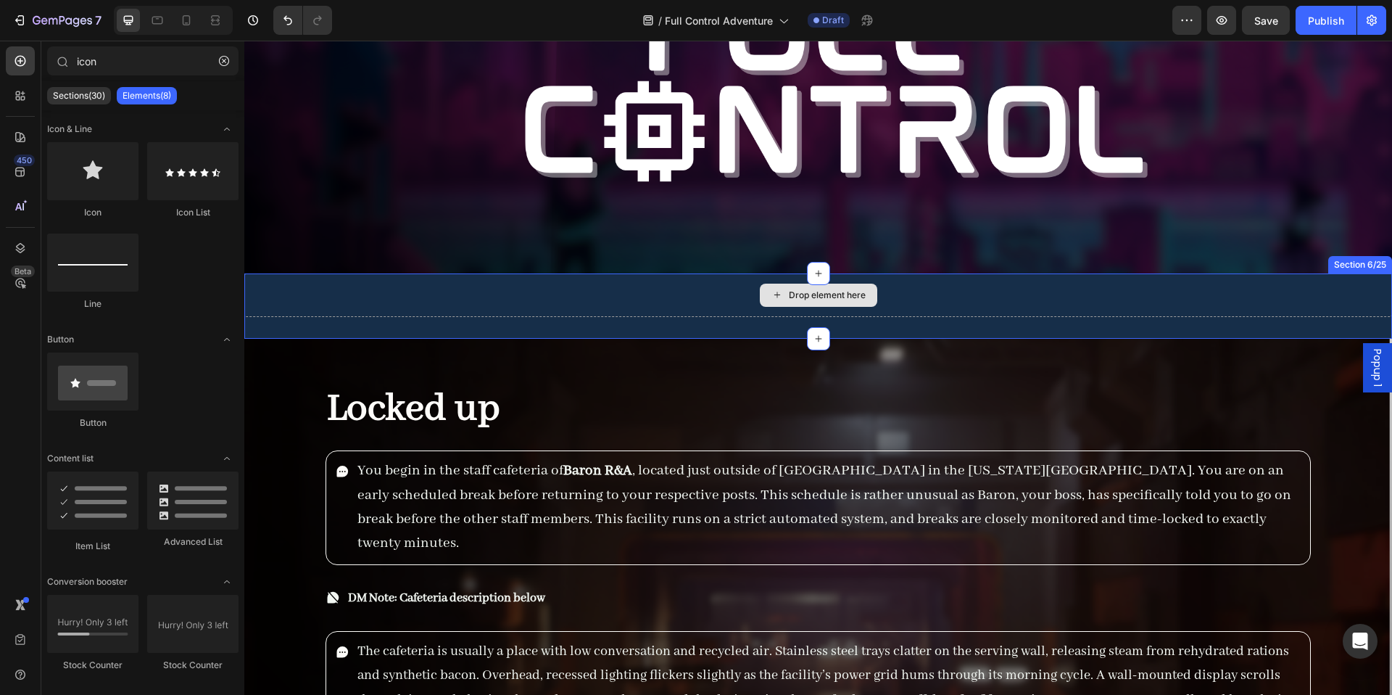
click at [396, 299] on div "Drop element here" at bounding box center [818, 295] width 1148 height 44
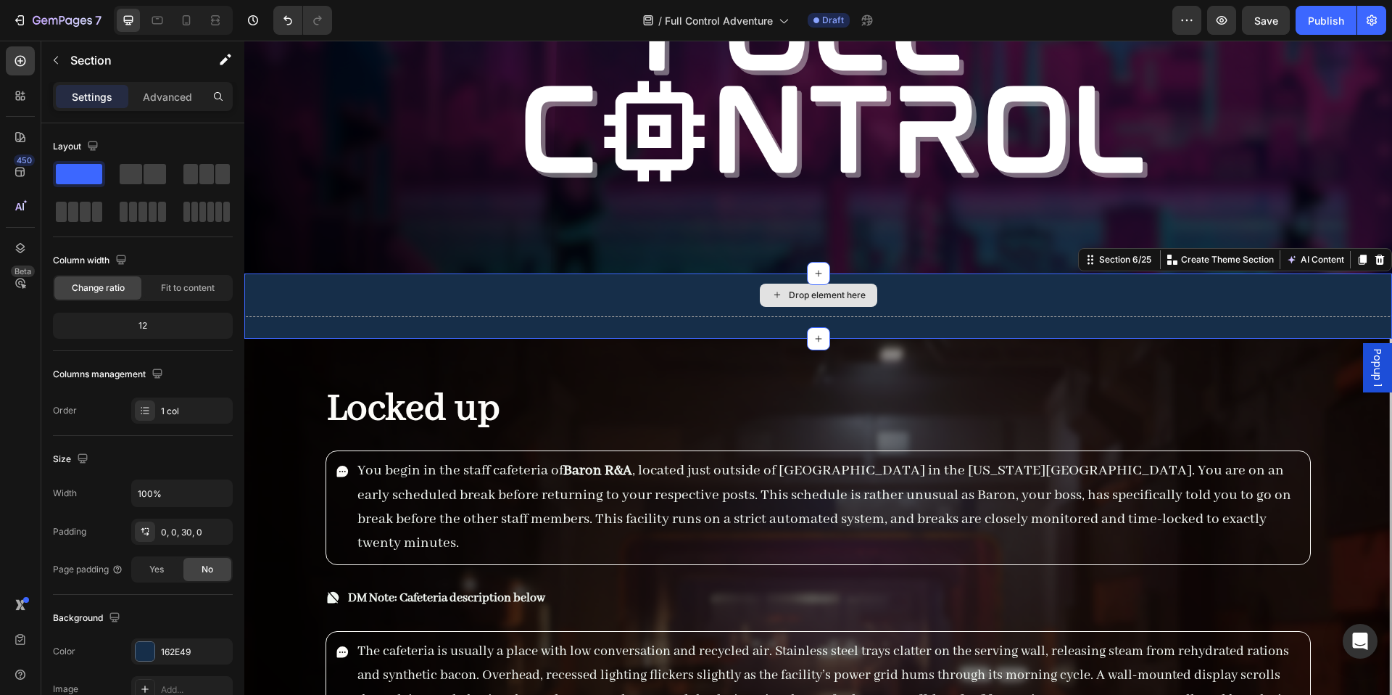
click at [1371, 276] on div "Drop element here" at bounding box center [818, 295] width 1148 height 44
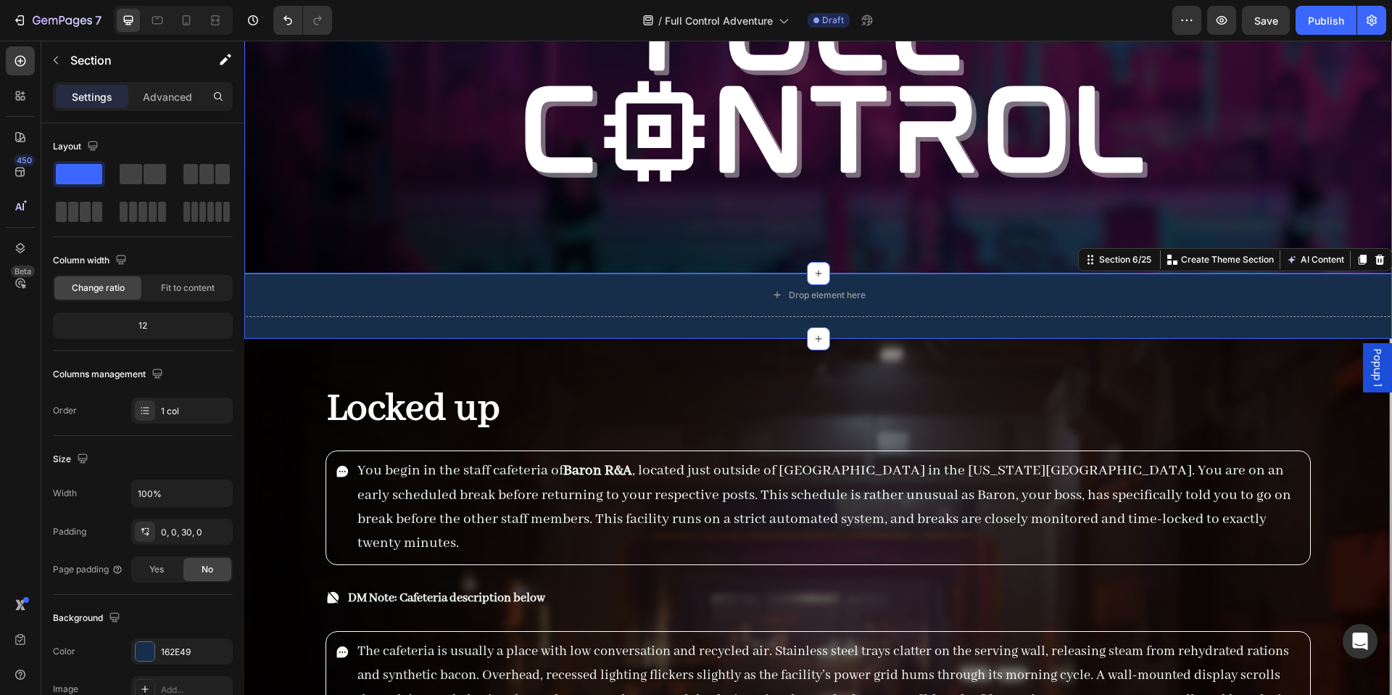
click at [1371, 265] on div at bounding box center [1379, 259] width 17 height 17
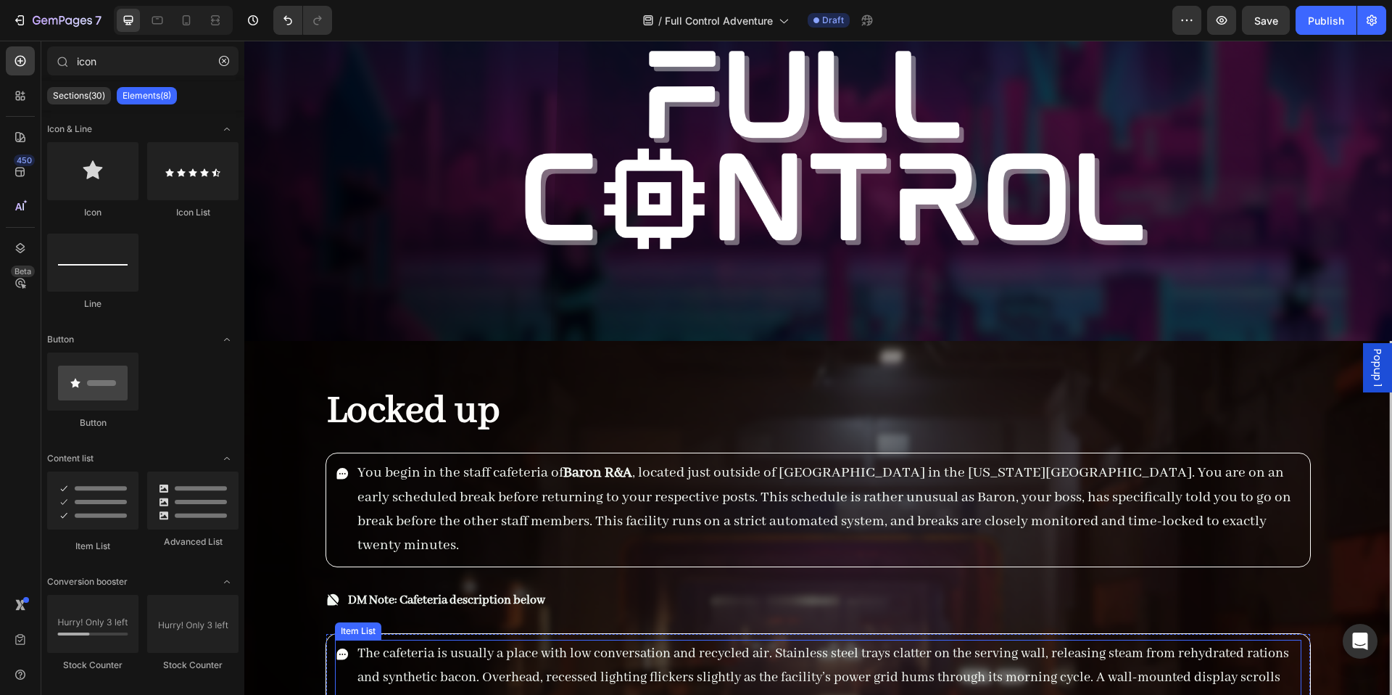
scroll to position [4399, 0]
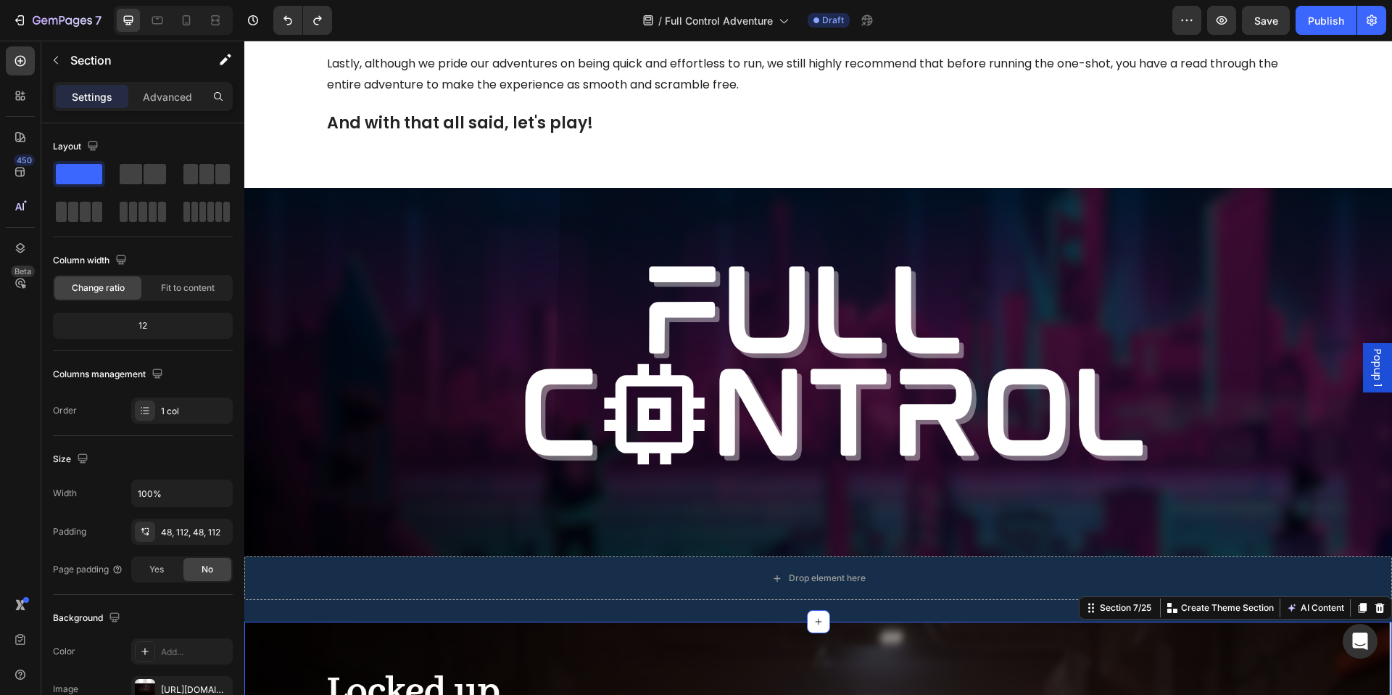
click at [638, 567] on div "Drop element here" at bounding box center [818, 578] width 1148 height 44
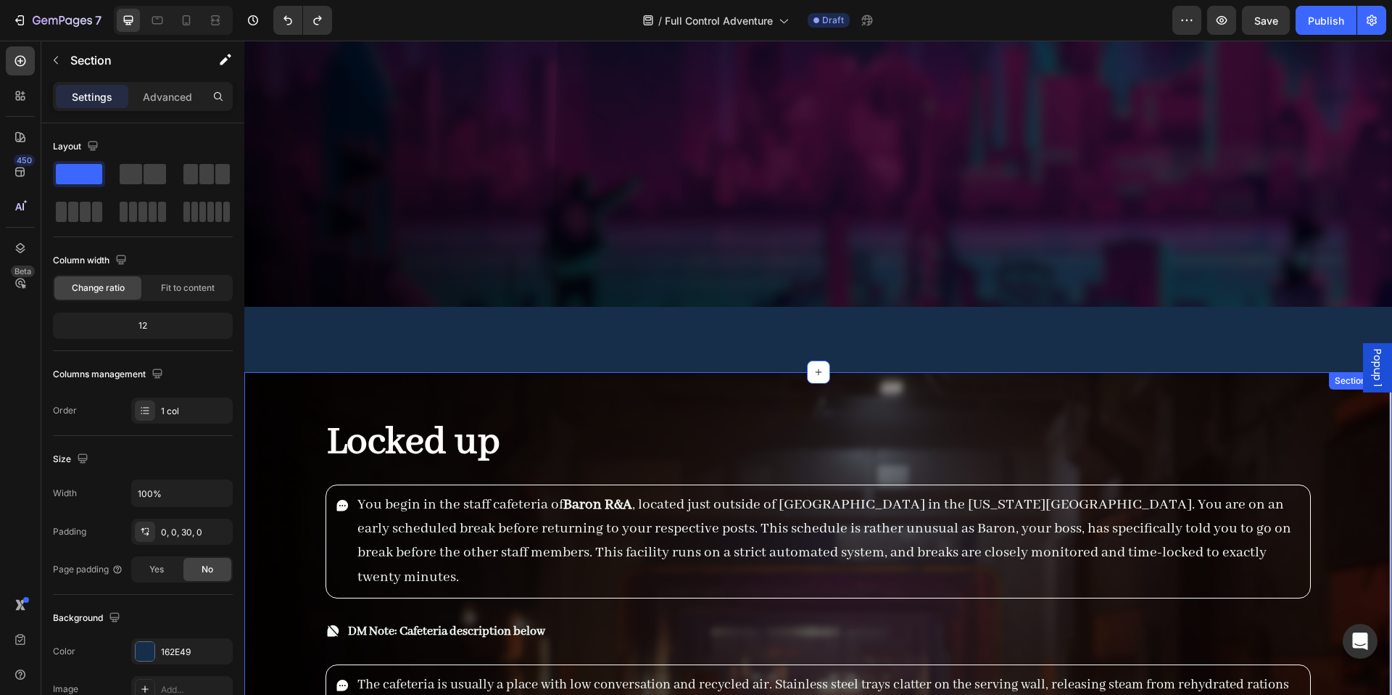
scroll to position [5028, 0]
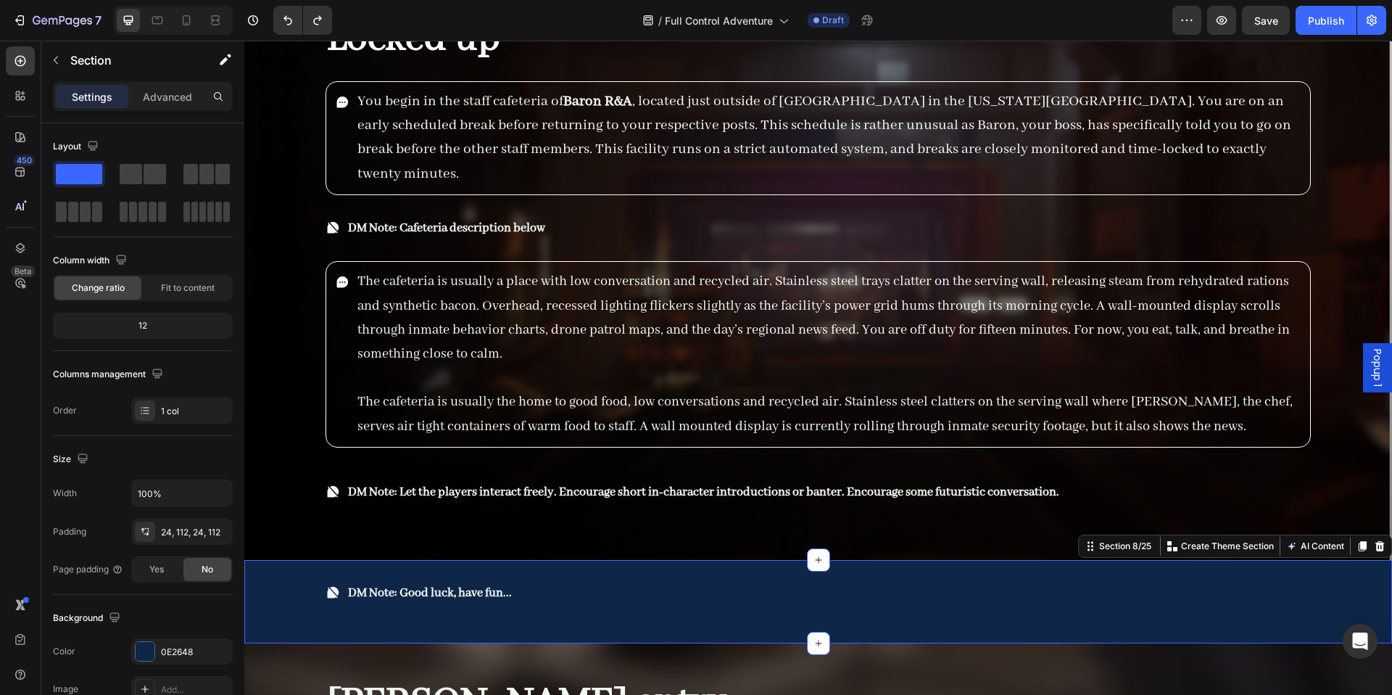
click at [273, 560] on div "DM Note: Good luck, have fun... Item List Row Section 8/25 You can create reusa…" at bounding box center [818, 601] width 1148 height 83
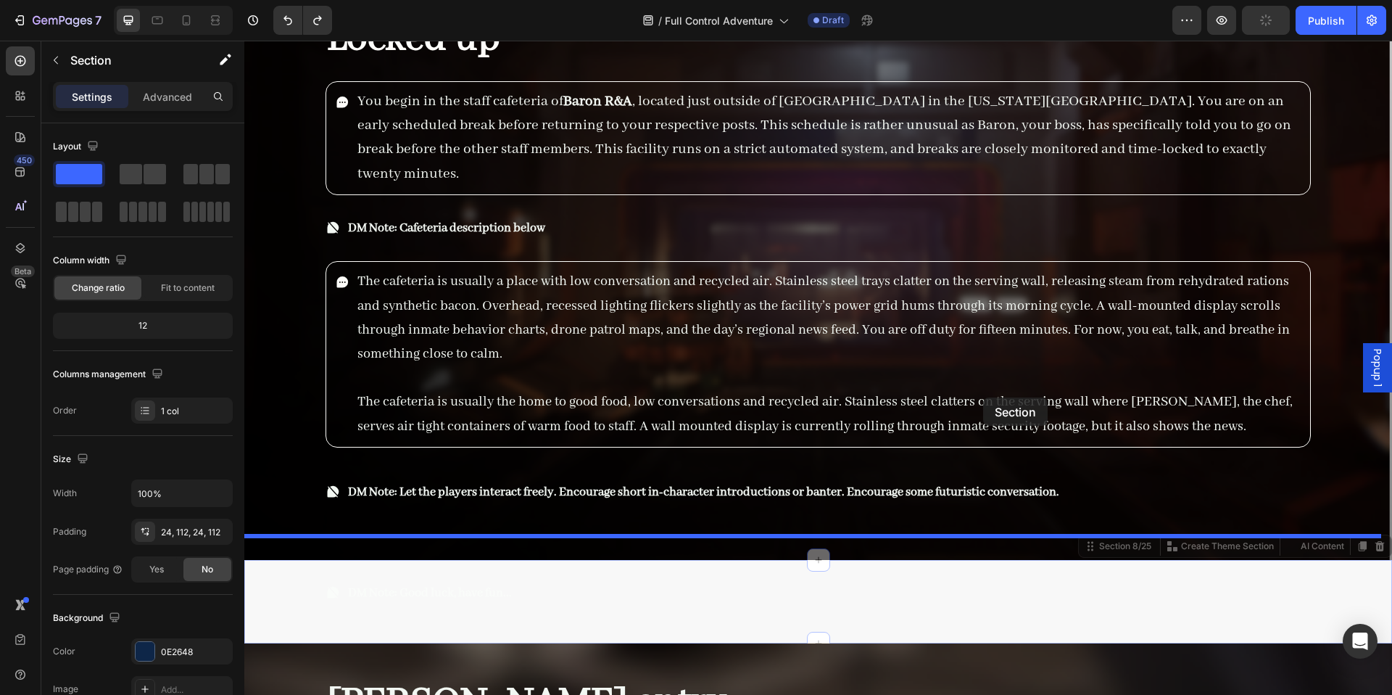
scroll to position [4367, 0]
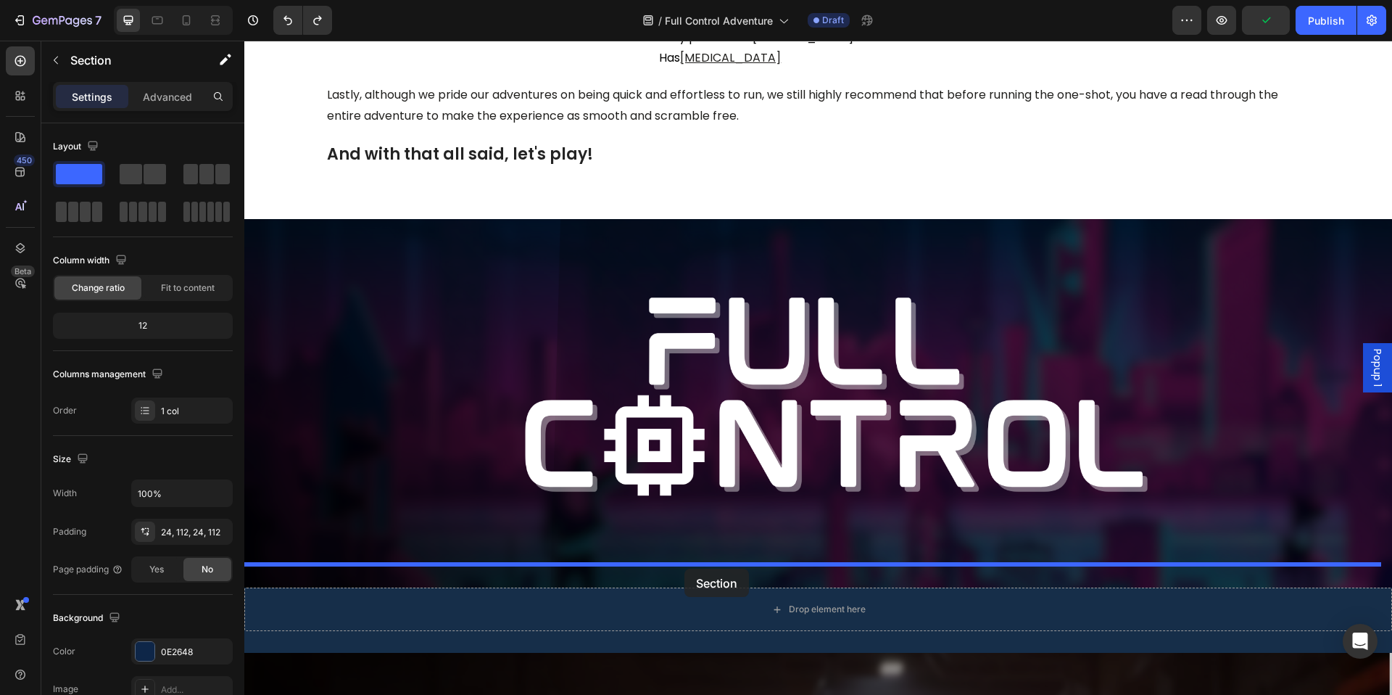
drag, startPoint x: 1097, startPoint y: 529, endPoint x: 685, endPoint y: 569, distance: 413.9
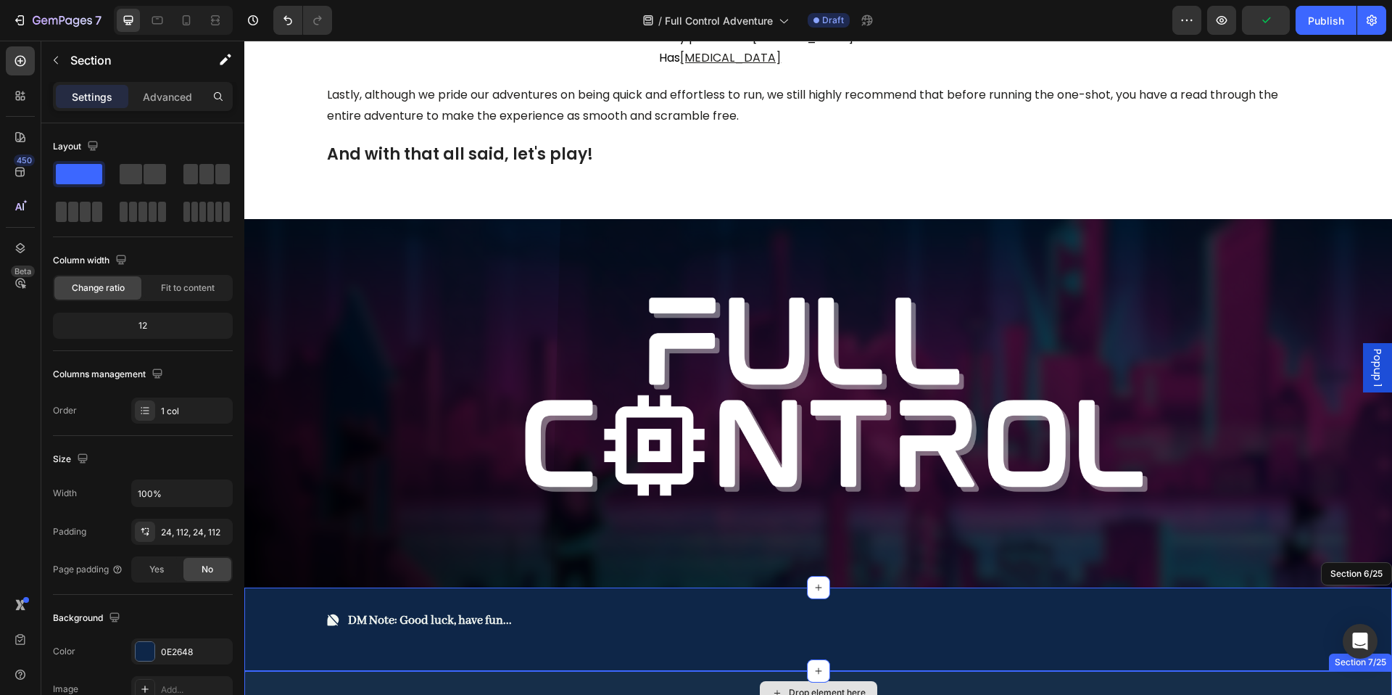
click at [571, 675] on div "Drop element here" at bounding box center [818, 693] width 1148 height 44
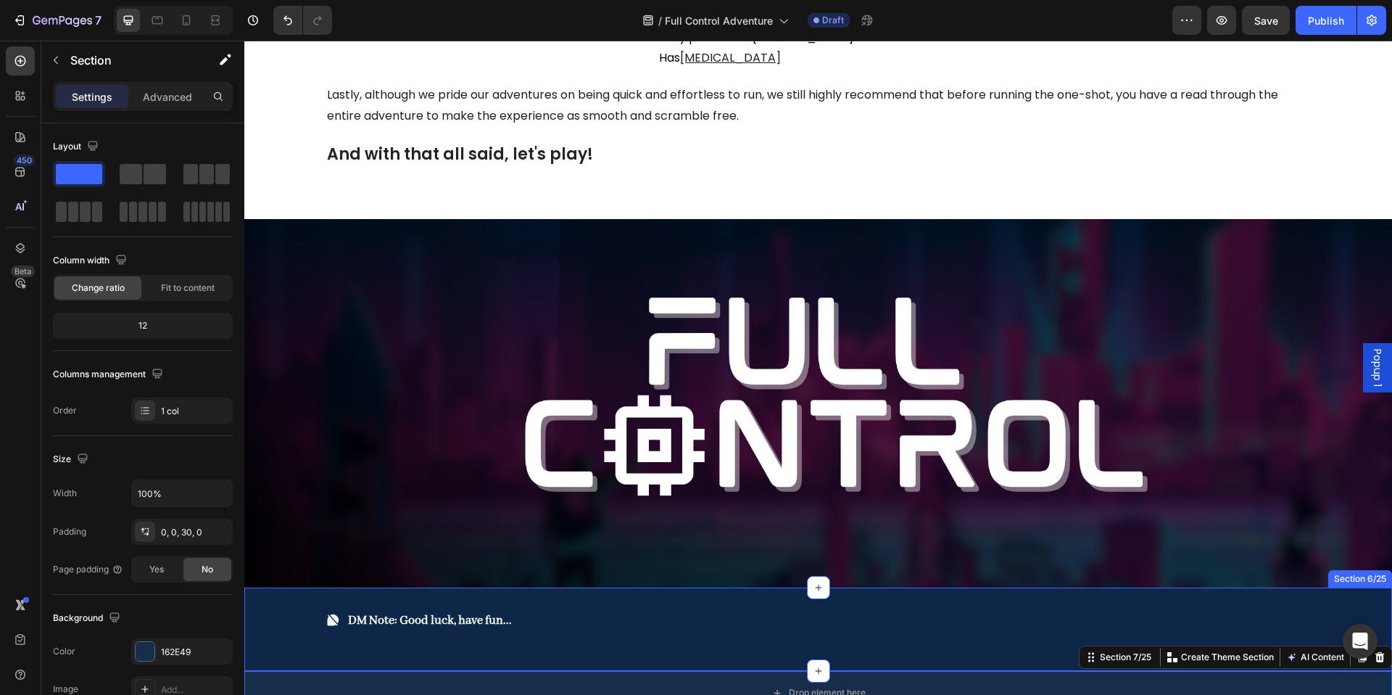
scroll to position [4484, 0]
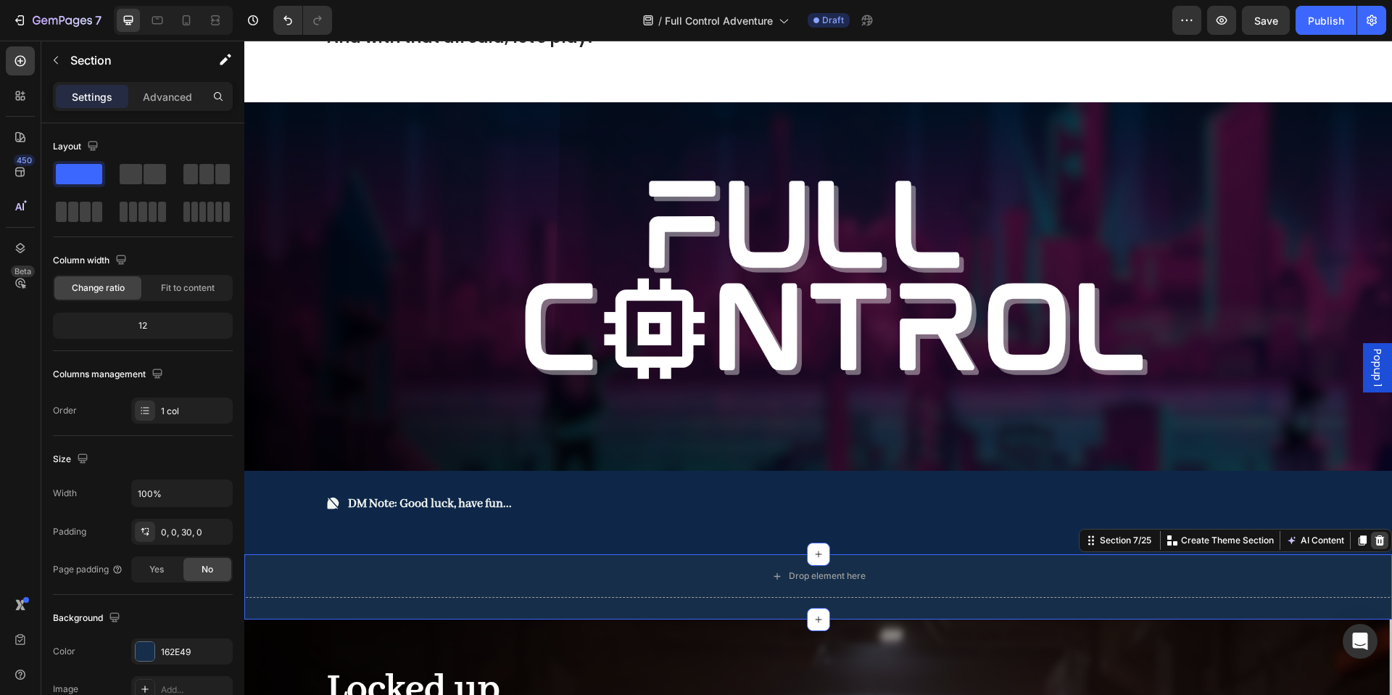
click at [1376, 535] on icon at bounding box center [1380, 540] width 9 height 10
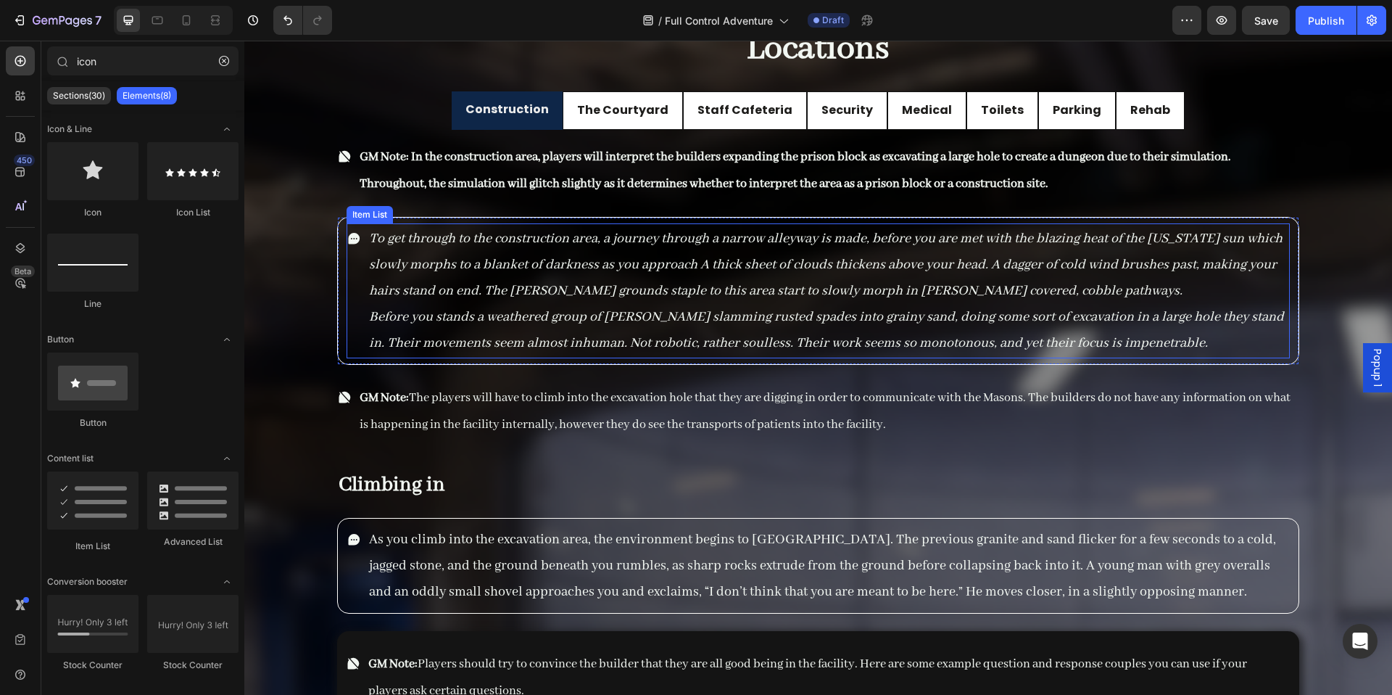
scroll to position [11200, 0]
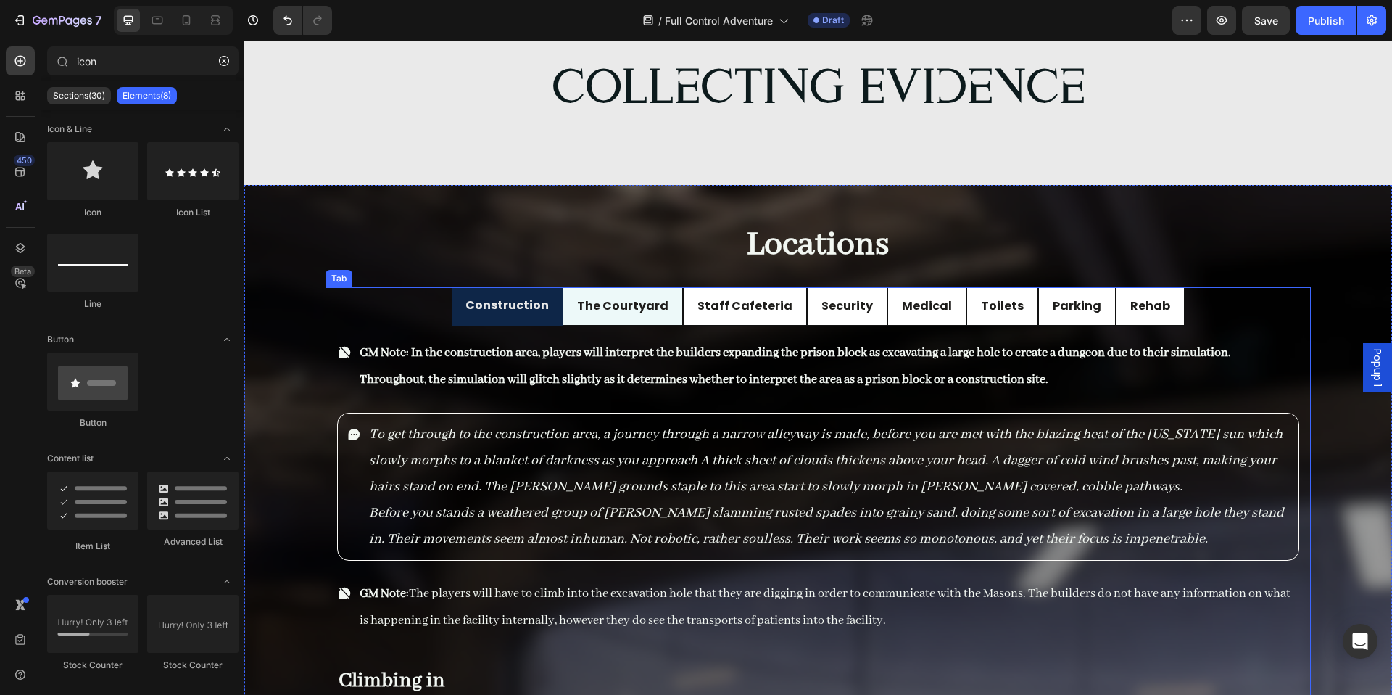
click at [653, 318] on div "The Courtyard" at bounding box center [623, 306] width 96 height 25
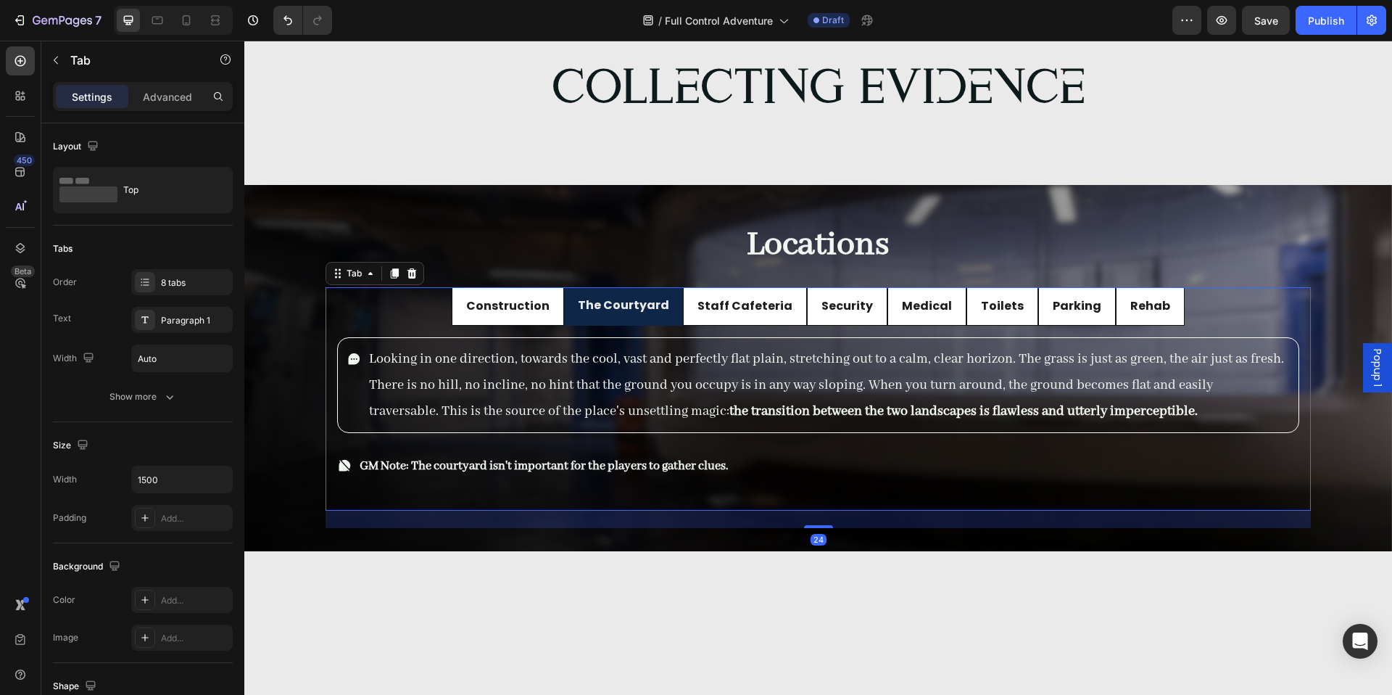
click at [688, 326] on div "GM Note: In the construction area, players will interpret the builders expandin…" at bounding box center [819, 418] width 986 height 185
click at [709, 324] on li "Staff Cafeteria" at bounding box center [745, 306] width 124 height 38
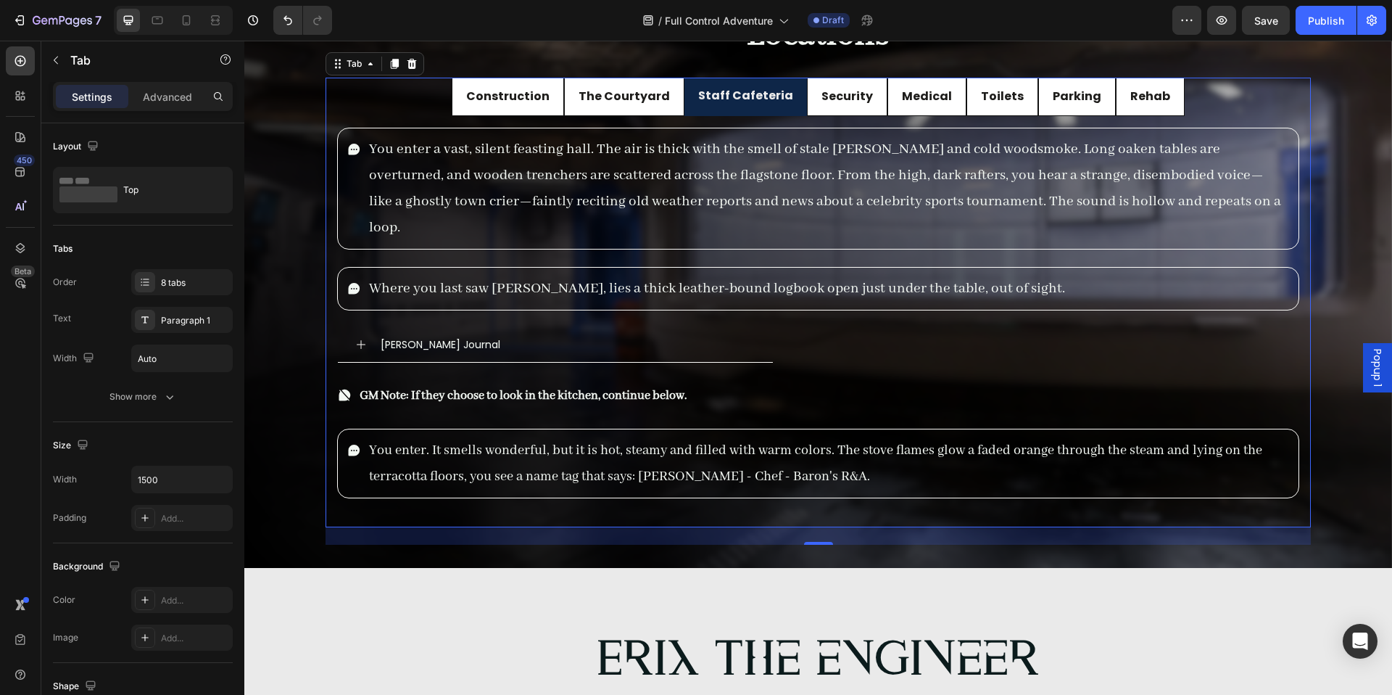
scroll to position [11364, 0]
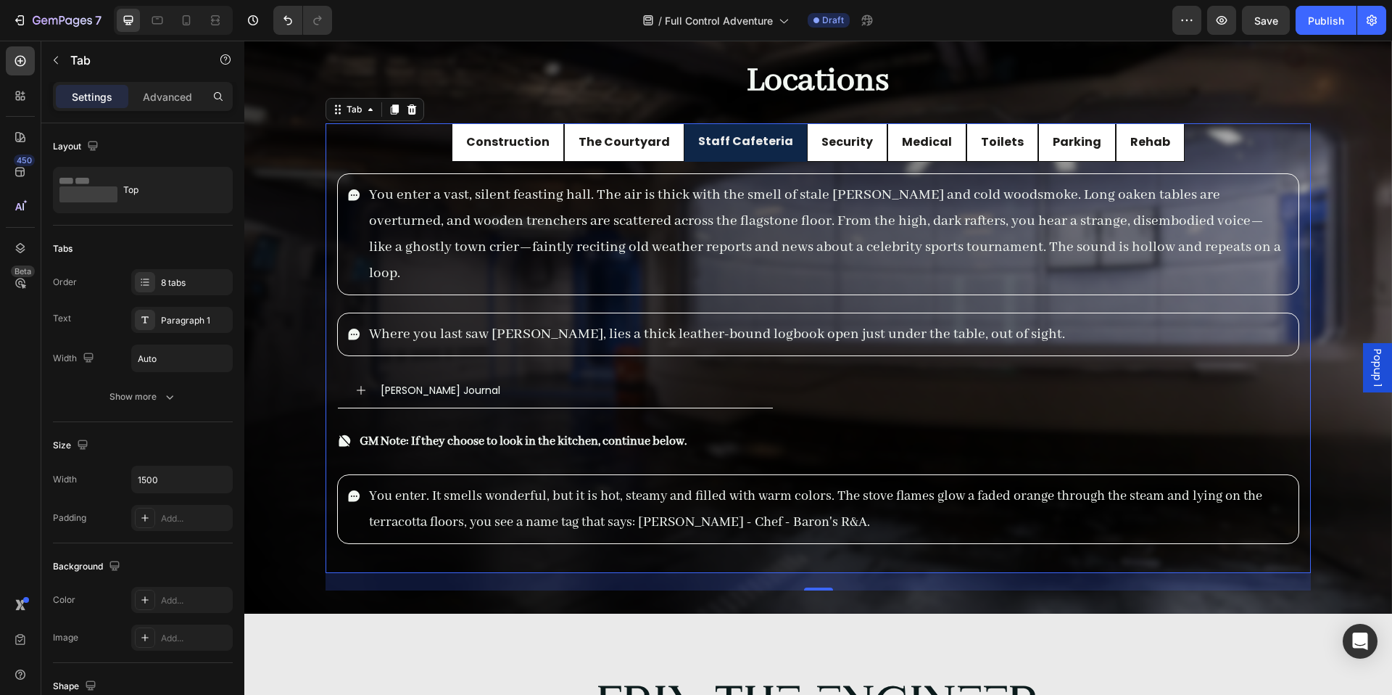
click at [831, 162] on div "GM Note: In the construction area, players will interpret the builders expandin…" at bounding box center [819, 367] width 986 height 411
click at [832, 160] on li "Security" at bounding box center [847, 142] width 81 height 38
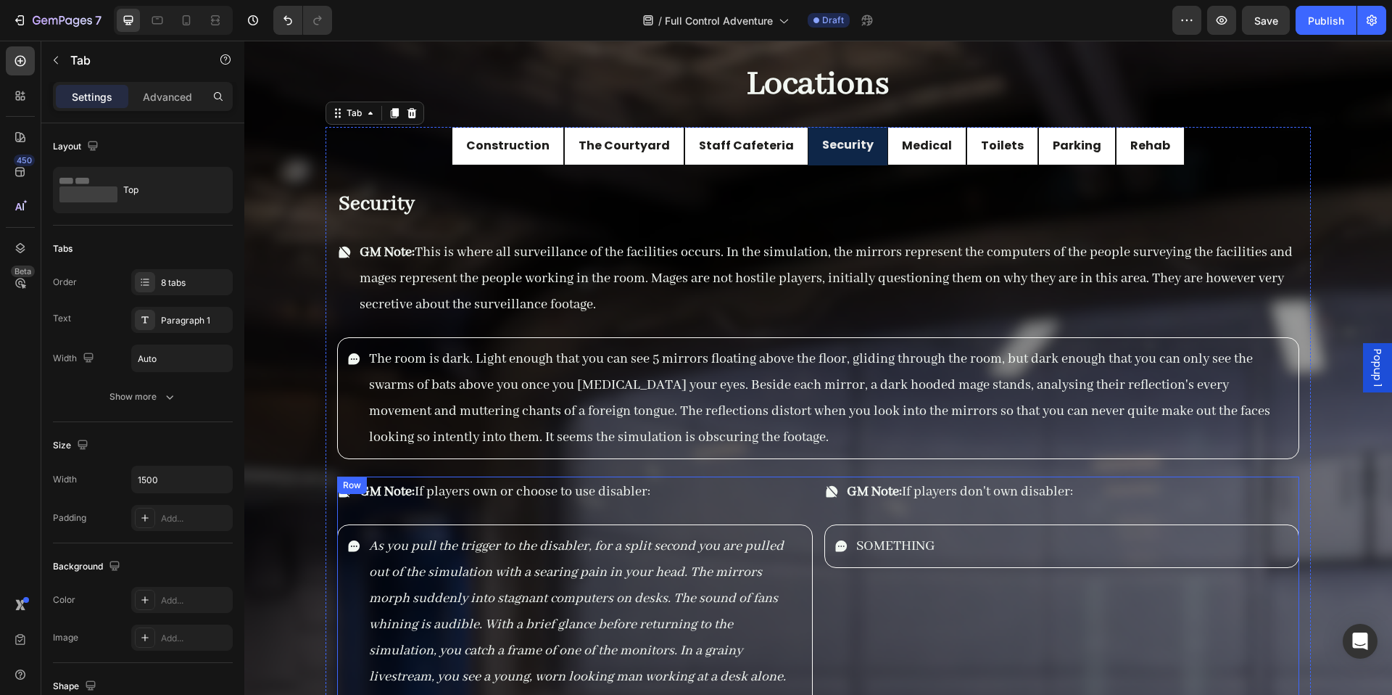
scroll to position [11121, 0]
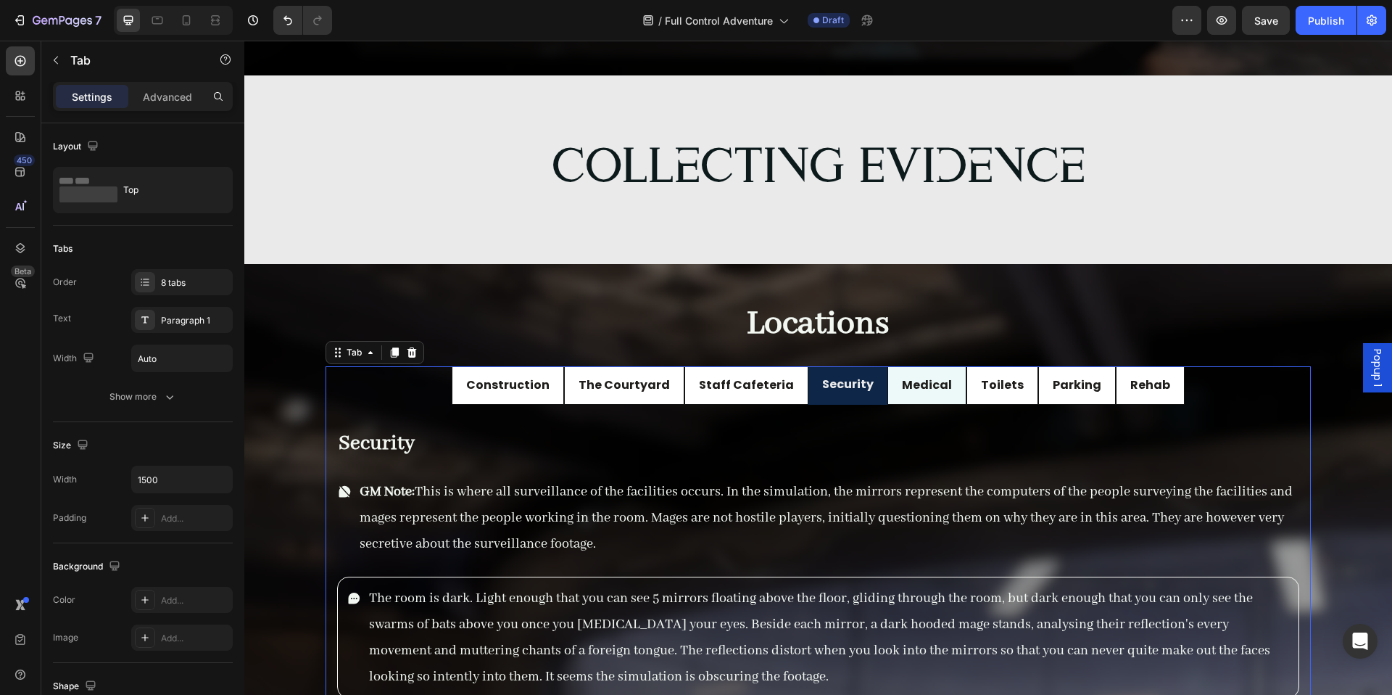
click at [925, 400] on li "Medical" at bounding box center [927, 385] width 79 height 38
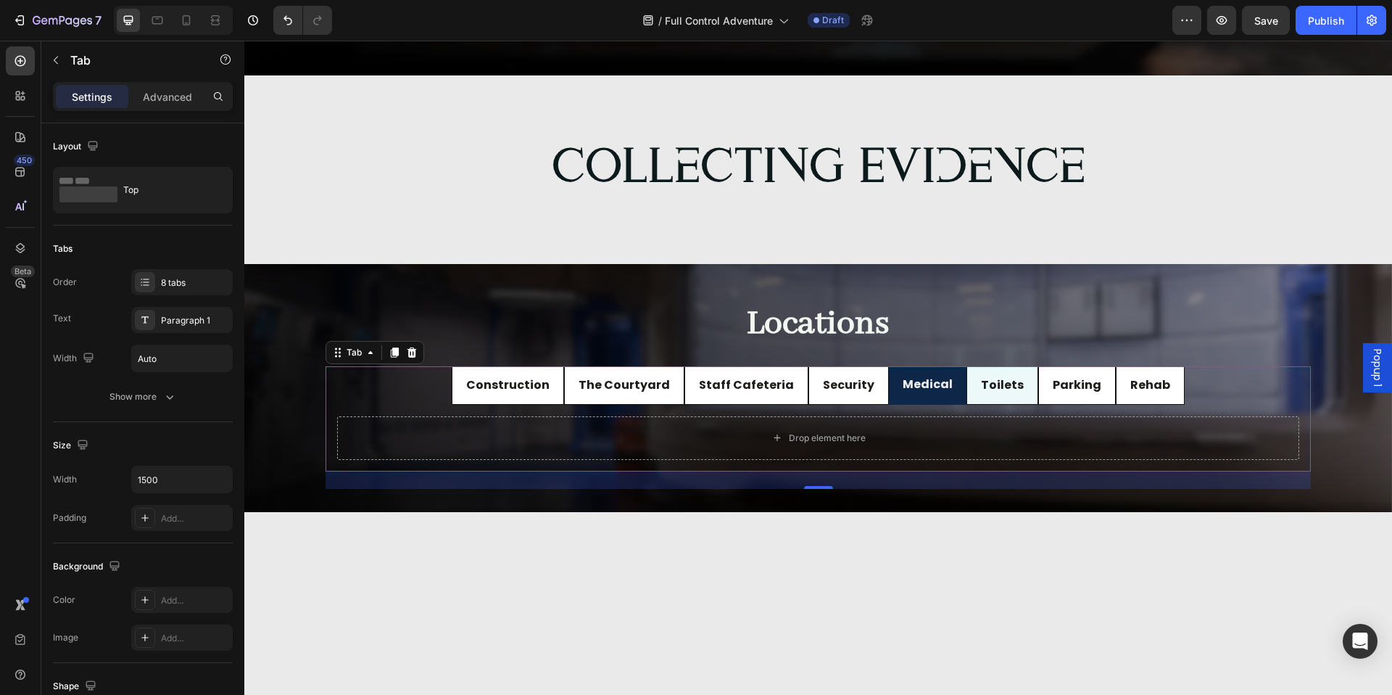
click at [1002, 399] on li "Toilets" at bounding box center [1003, 385] width 72 height 38
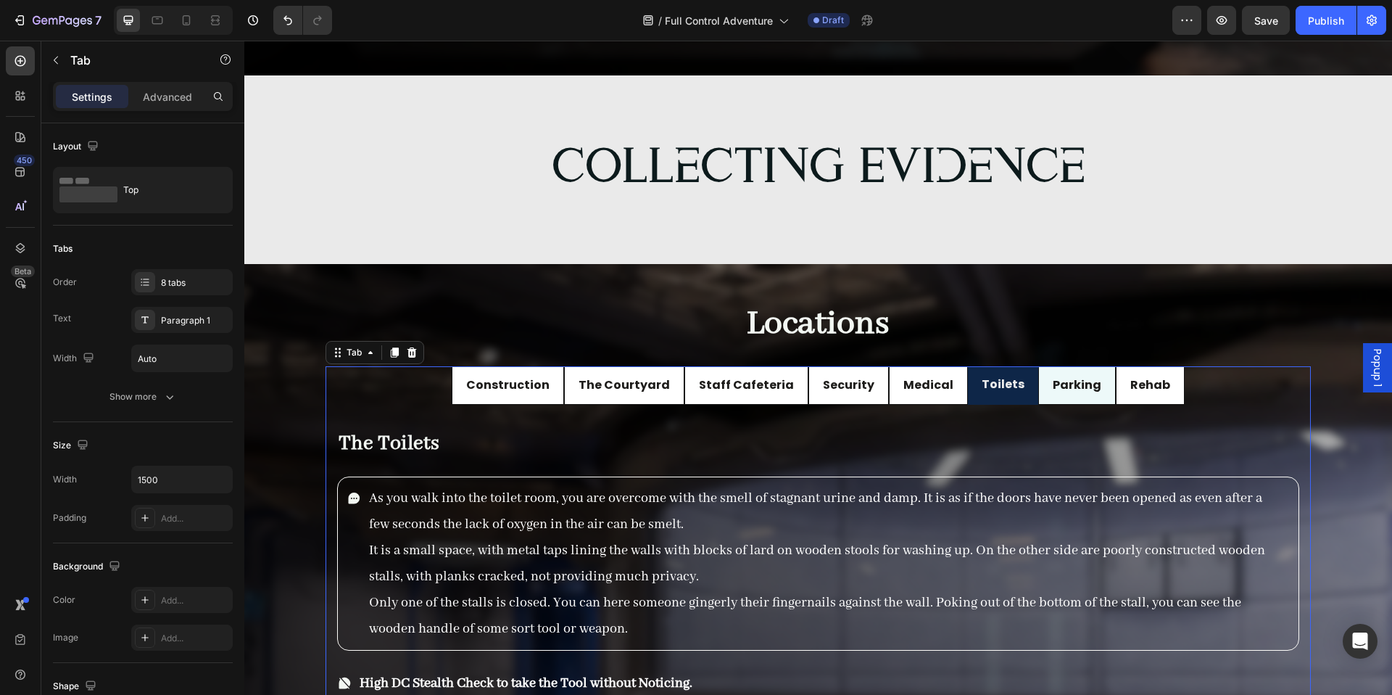
click at [1053, 395] on p "Parking" at bounding box center [1077, 385] width 49 height 21
click at [1124, 403] on li "Rehab" at bounding box center [1150, 385] width 69 height 38
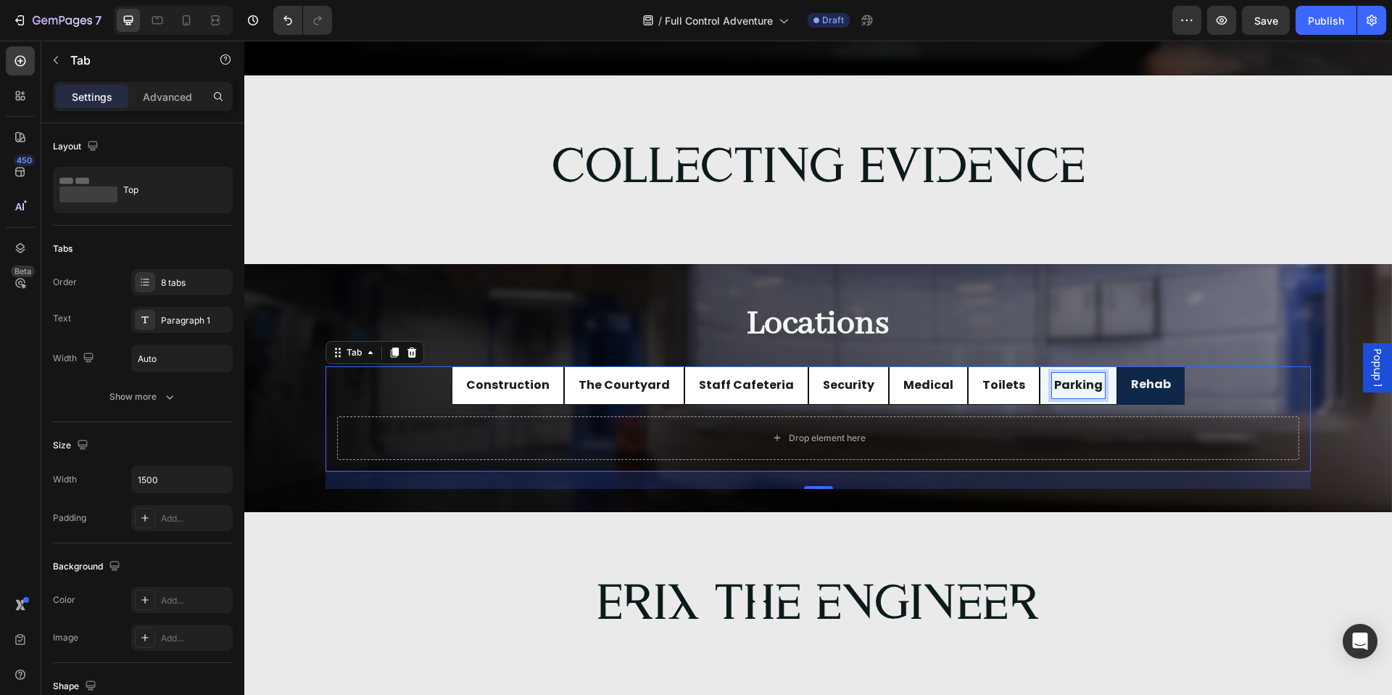
scroll to position [11120, 0]
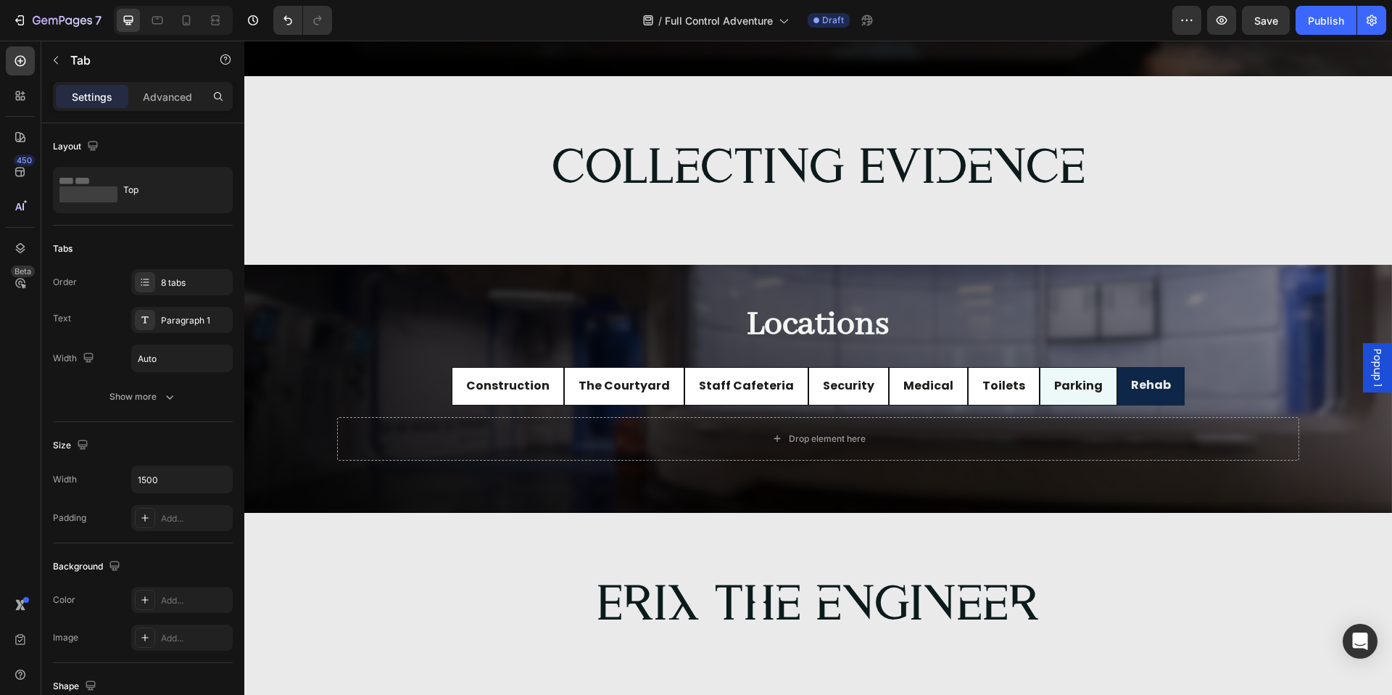
click at [1092, 401] on li "Parking" at bounding box center [1079, 386] width 78 height 38
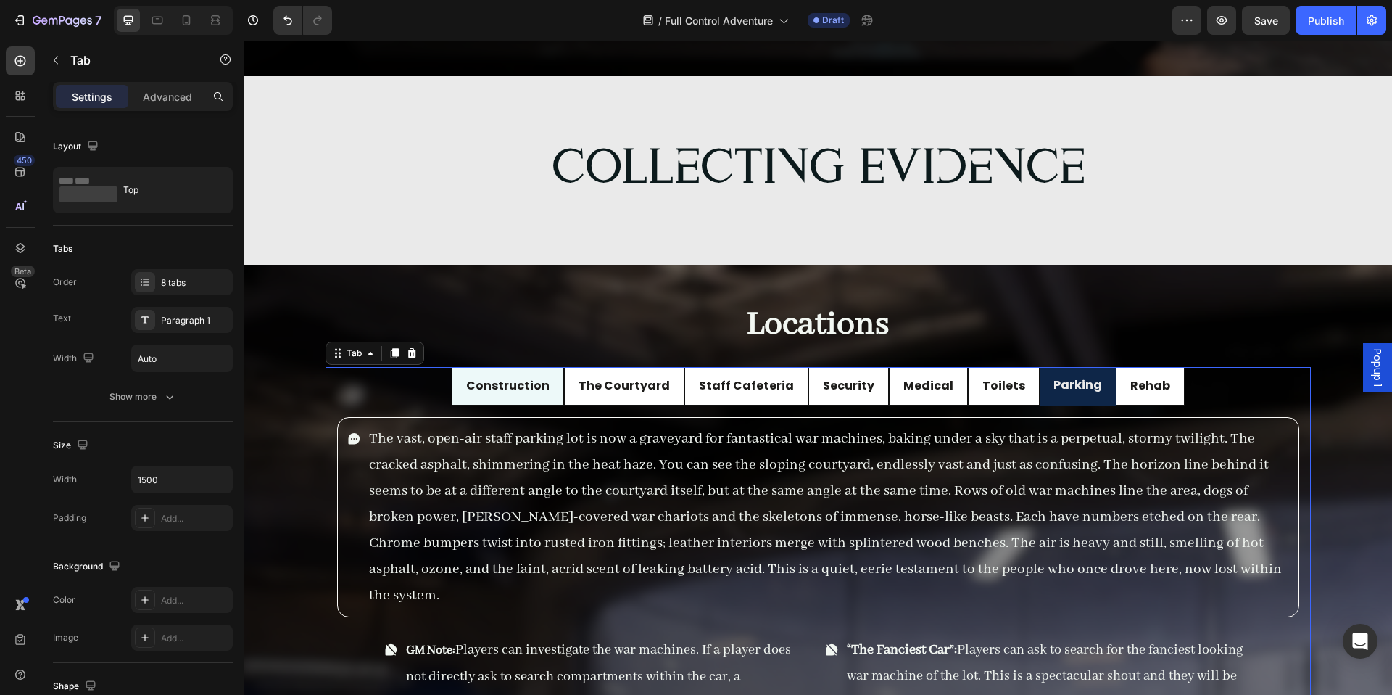
click at [519, 398] on div "Construction" at bounding box center [508, 385] width 88 height 25
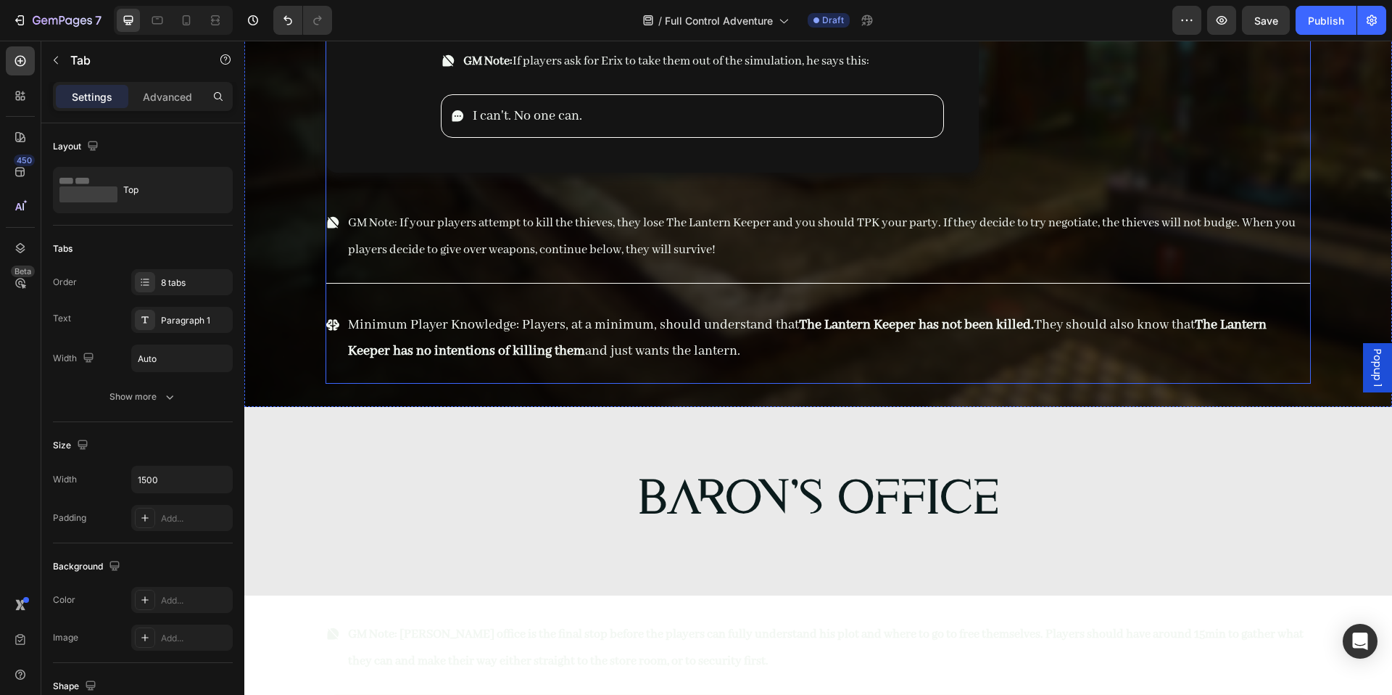
scroll to position [13040, 0]
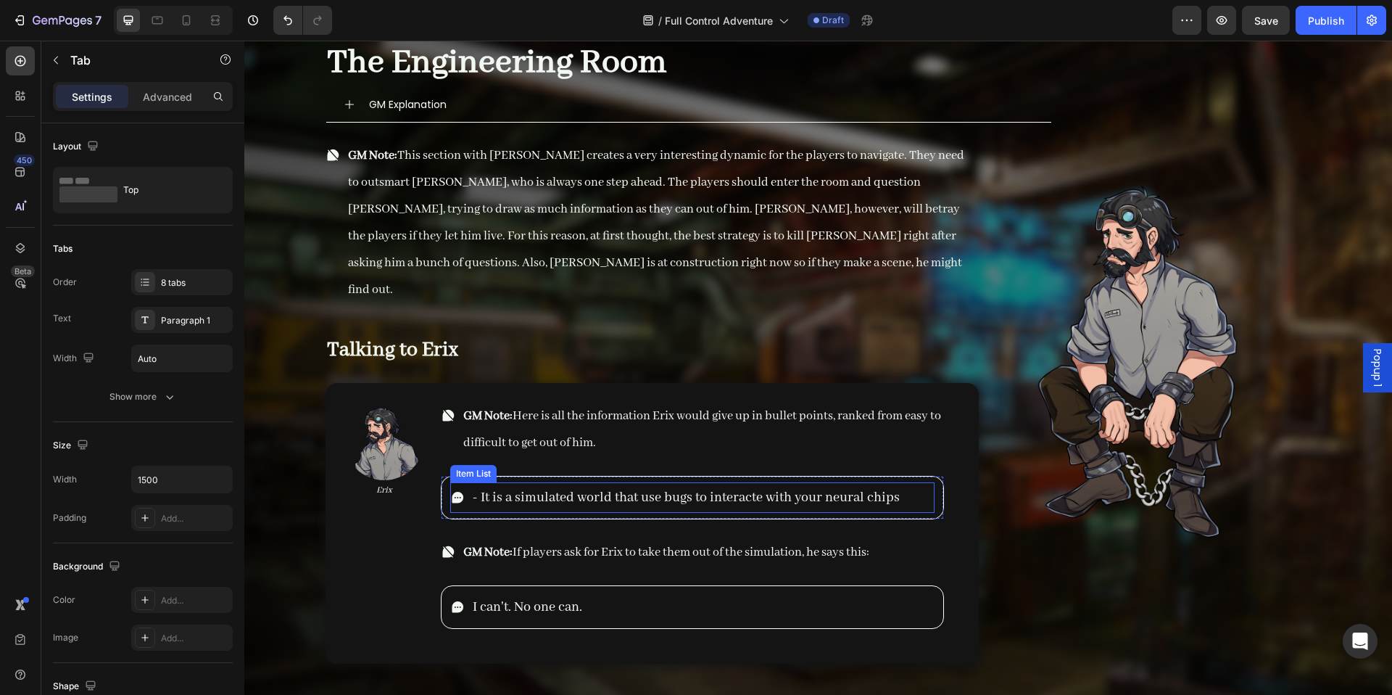
click at [693, 484] on p "- It is a simulated world that use bugs to interacte with your neural chips" at bounding box center [686, 497] width 427 height 26
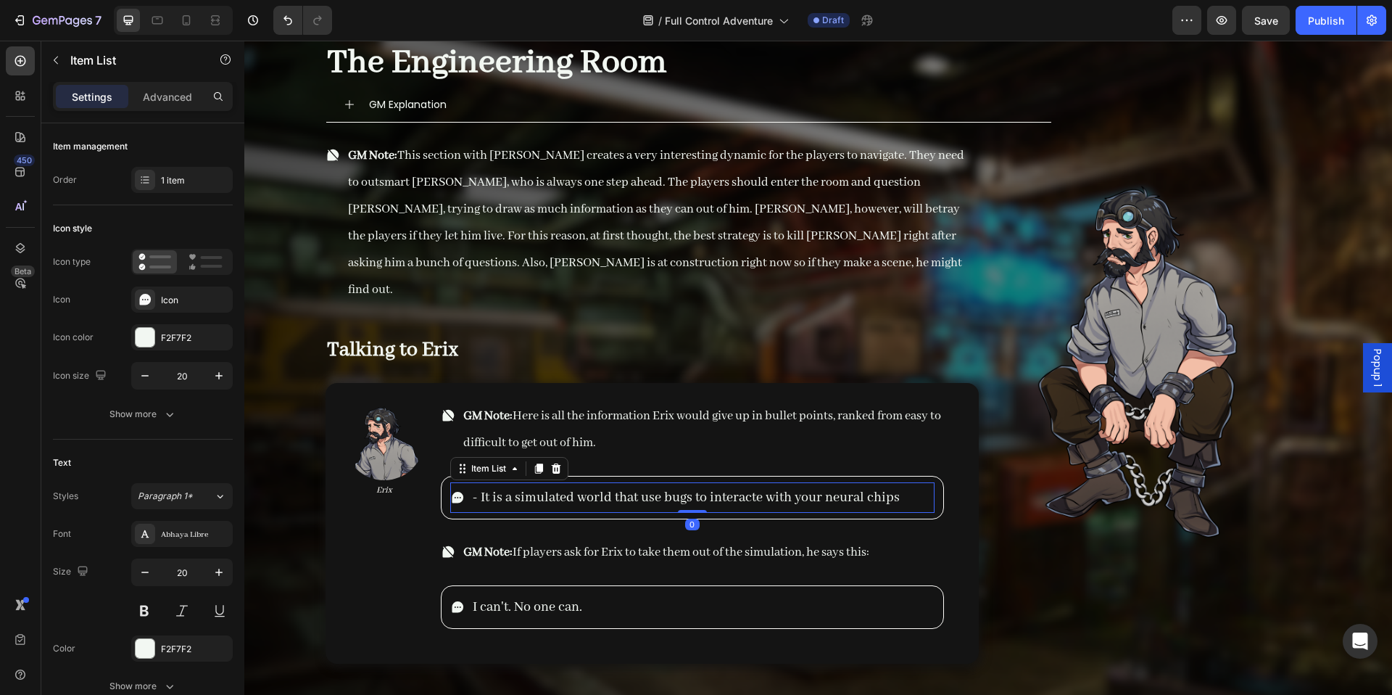
click at [740, 484] on p "- It is a simulated world that use bugs to interacte with your neural chips" at bounding box center [686, 497] width 427 height 26
click at [840, 484] on p "- It is a simulated world that use bugs to interacte with your neural chips" at bounding box center [686, 497] width 427 height 26
click at [749, 484] on p "- It is a simulated world that use bugs to interacte with your neural chips" at bounding box center [686, 497] width 427 height 26
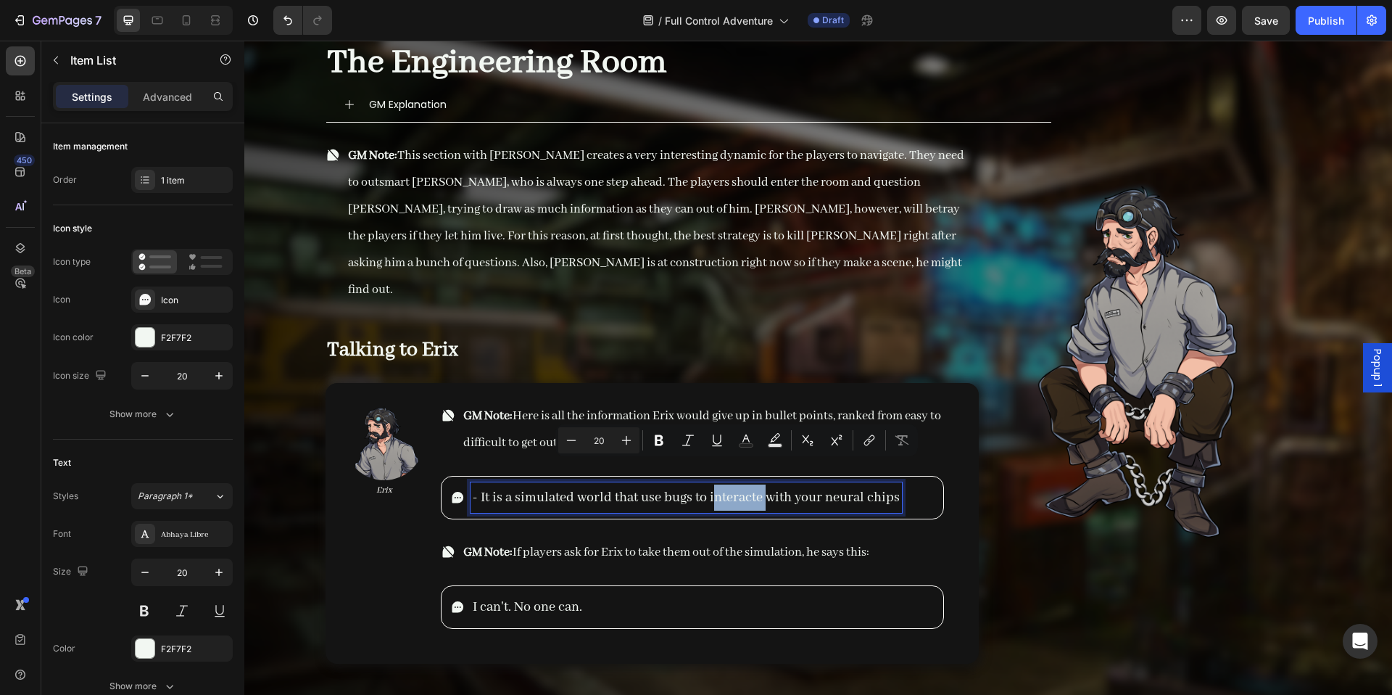
click at [738, 484] on p "- It is a simulated world that use bugs to interacte with your neural chips" at bounding box center [686, 497] width 427 height 26
click at [752, 484] on p "- It is a simulated world that use bugs to interacte with your neural chips" at bounding box center [686, 497] width 427 height 26
click at [854, 484] on p "- It is a simulated world that use bugs to interact with your neural chips" at bounding box center [683, 497] width 421 height 26
drag, startPoint x: 875, startPoint y: 474, endPoint x: 886, endPoint y: 474, distance: 10.2
click at [876, 484] on p "- It is a simulated world that use bugs to interact with your neural chips" at bounding box center [683, 497] width 421 height 26
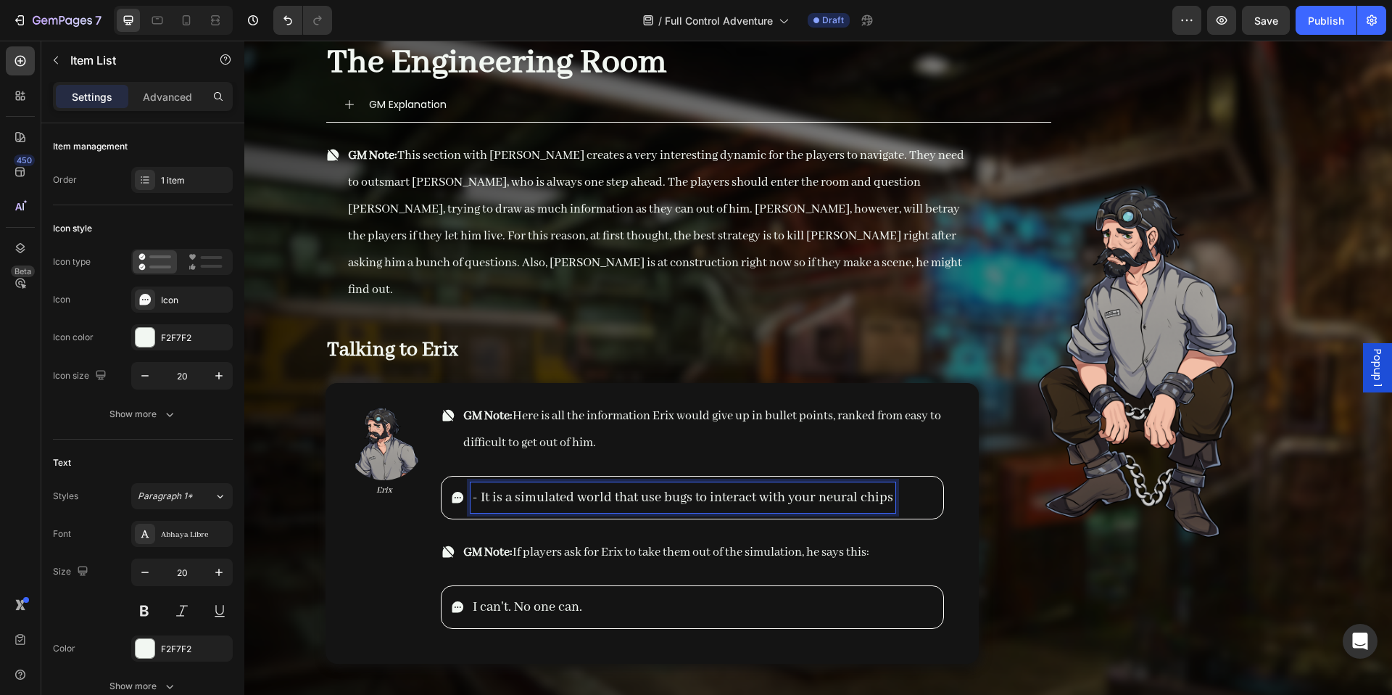
click at [892, 484] on p "- It is a simulated world that use bugs to interact with your neural chips" at bounding box center [683, 497] width 421 height 26
click at [893, 484] on p "- It is a simulated world that use bugs to interact with your neural chips" at bounding box center [683, 497] width 421 height 26
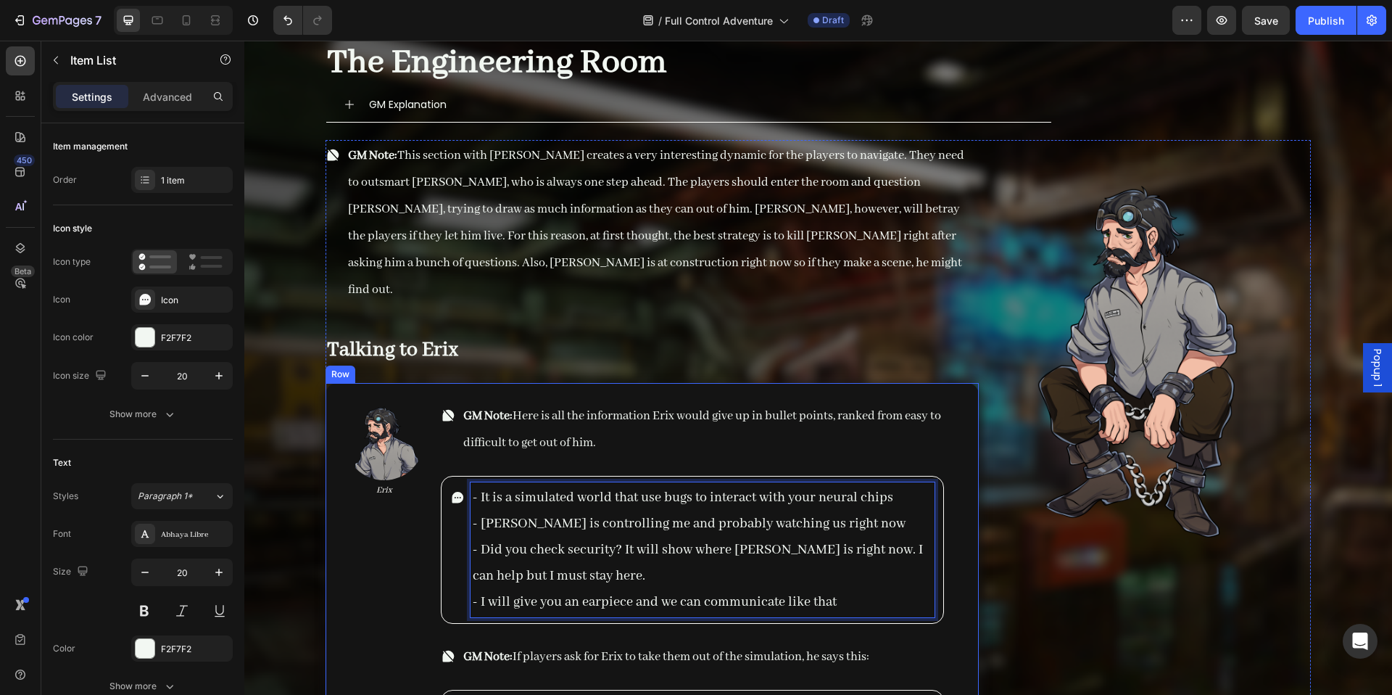
click at [757, 643] on p "GM Note: If players ask for Erix to take them out of the simulation, he says th…" at bounding box center [666, 656] width 406 height 27
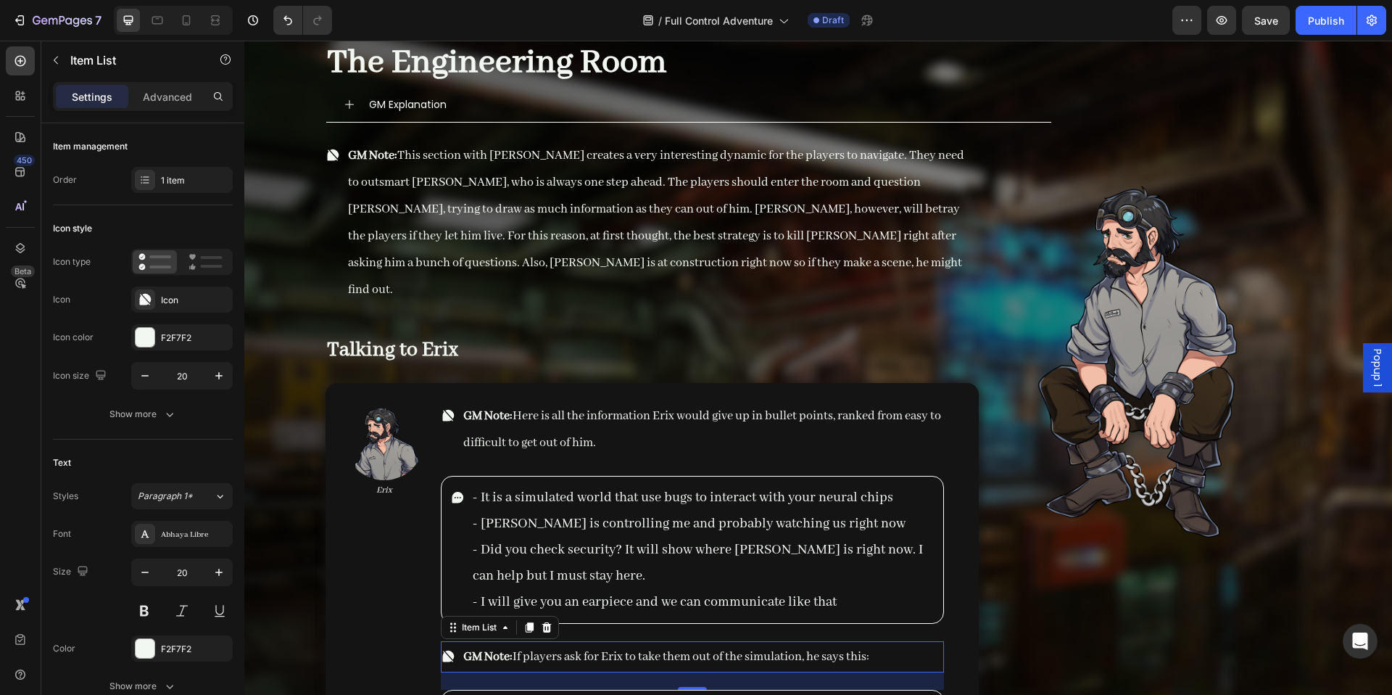
click at [759, 649] on span "GM Note: If players ask for Erix to take them out of the simulation, he says th…" at bounding box center [666, 656] width 406 height 15
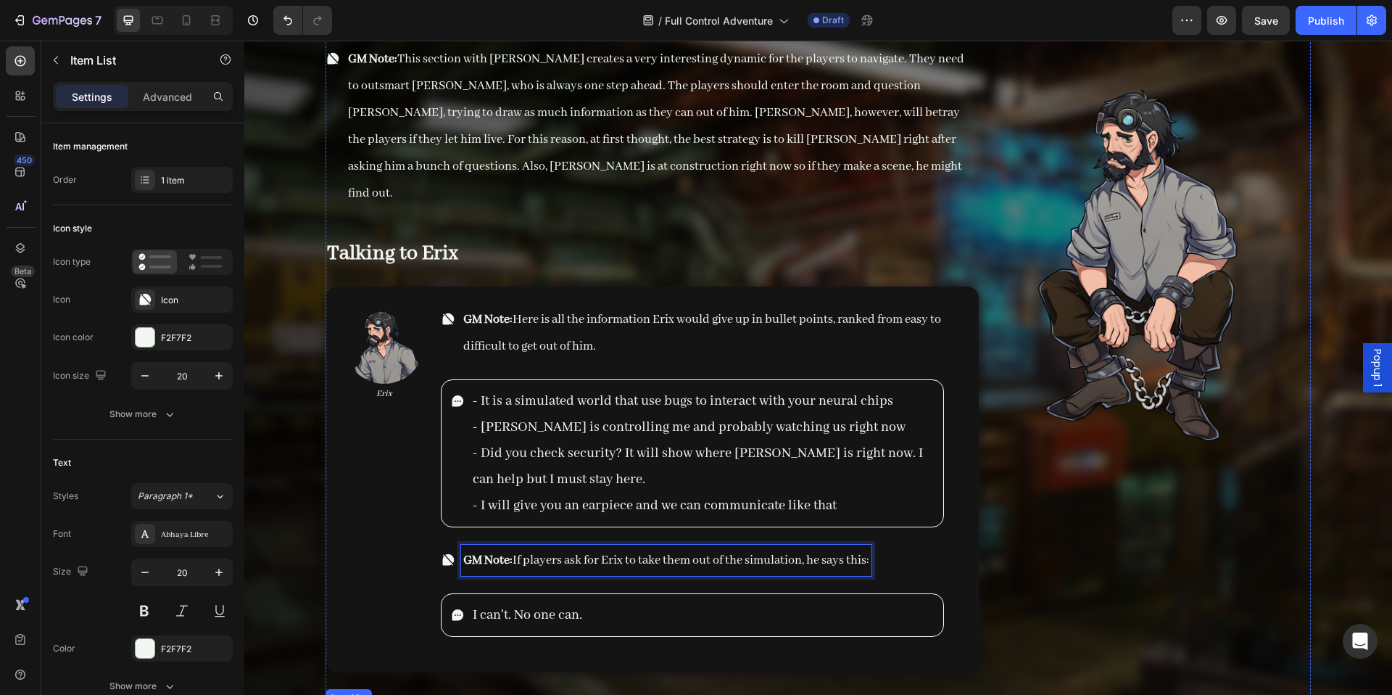
scroll to position [13169, 0]
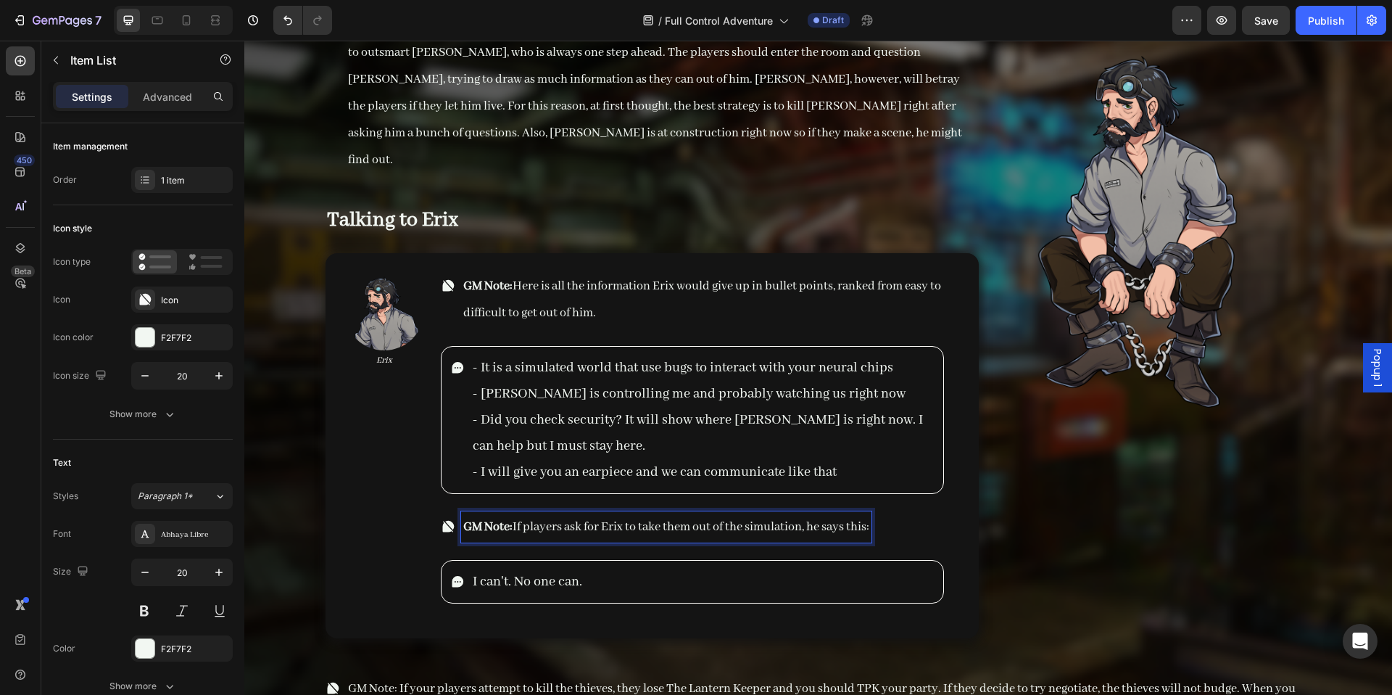
click at [443, 512] on div "GM Note: If players ask for Erix to take them out of the simulation, he says th…" at bounding box center [656, 526] width 431 height 31
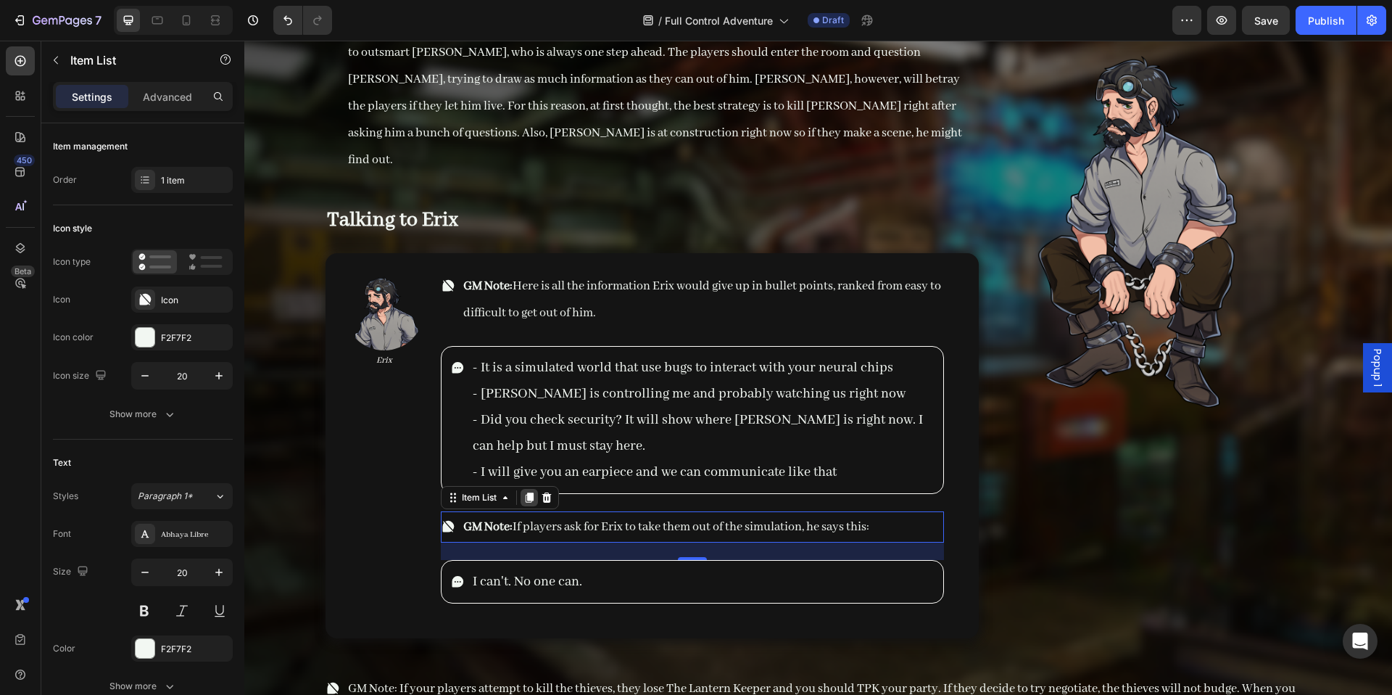
click at [532, 492] on icon at bounding box center [530, 497] width 8 height 10
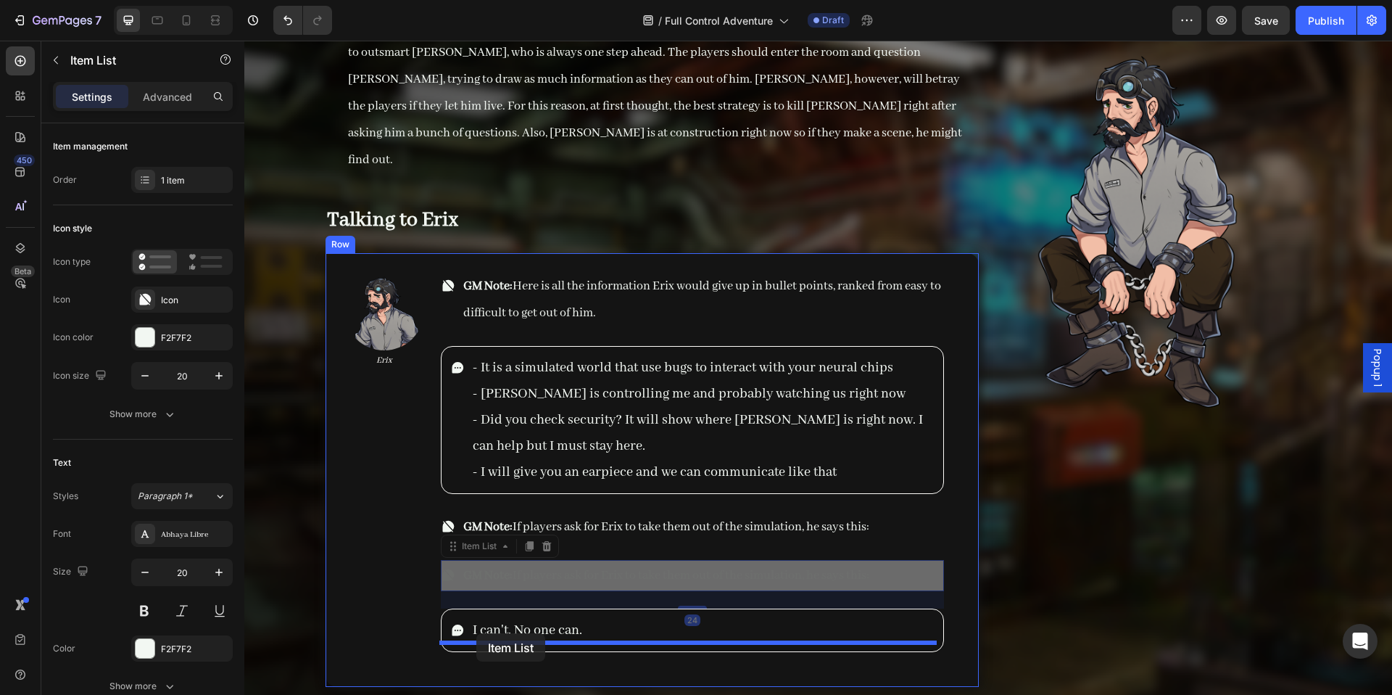
drag, startPoint x: 468, startPoint y: 525, endPoint x: 476, endPoint y: 633, distance: 108.4
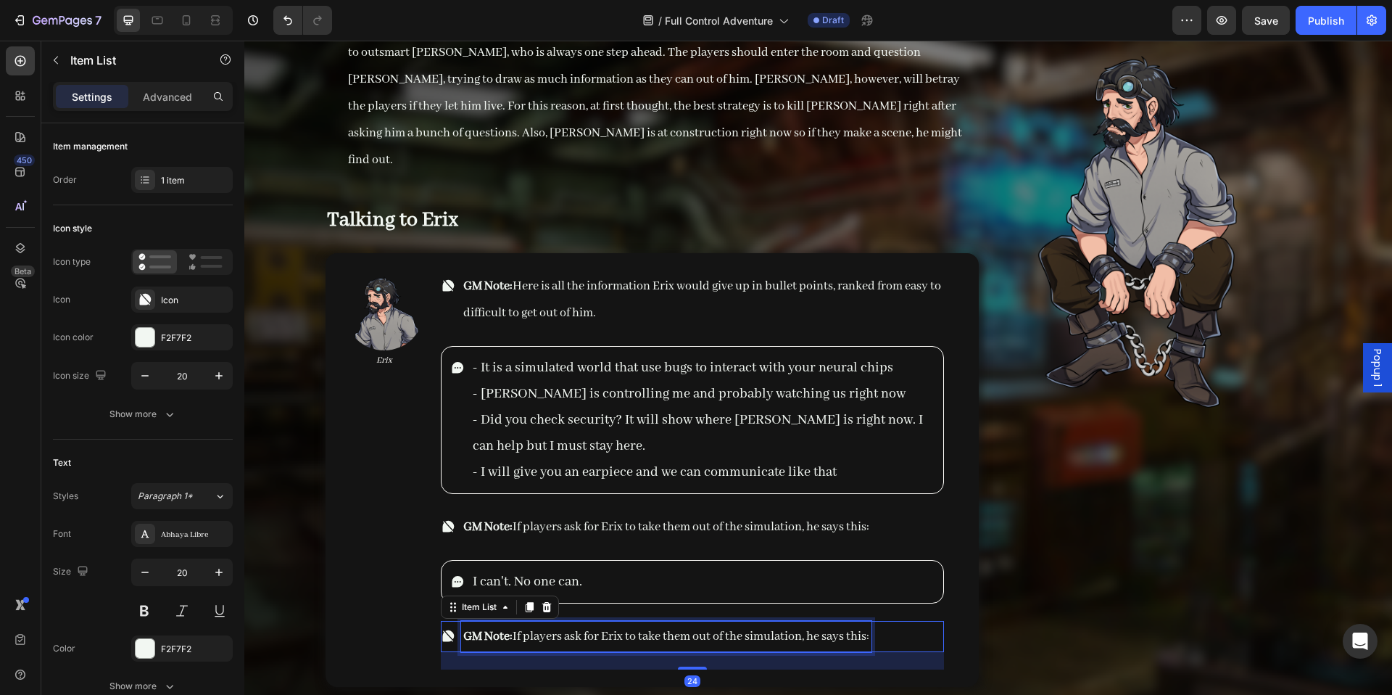
click at [573, 623] on p "GM Note: If players ask for Erix to take them out of the simulation, he says th…" at bounding box center [666, 636] width 406 height 27
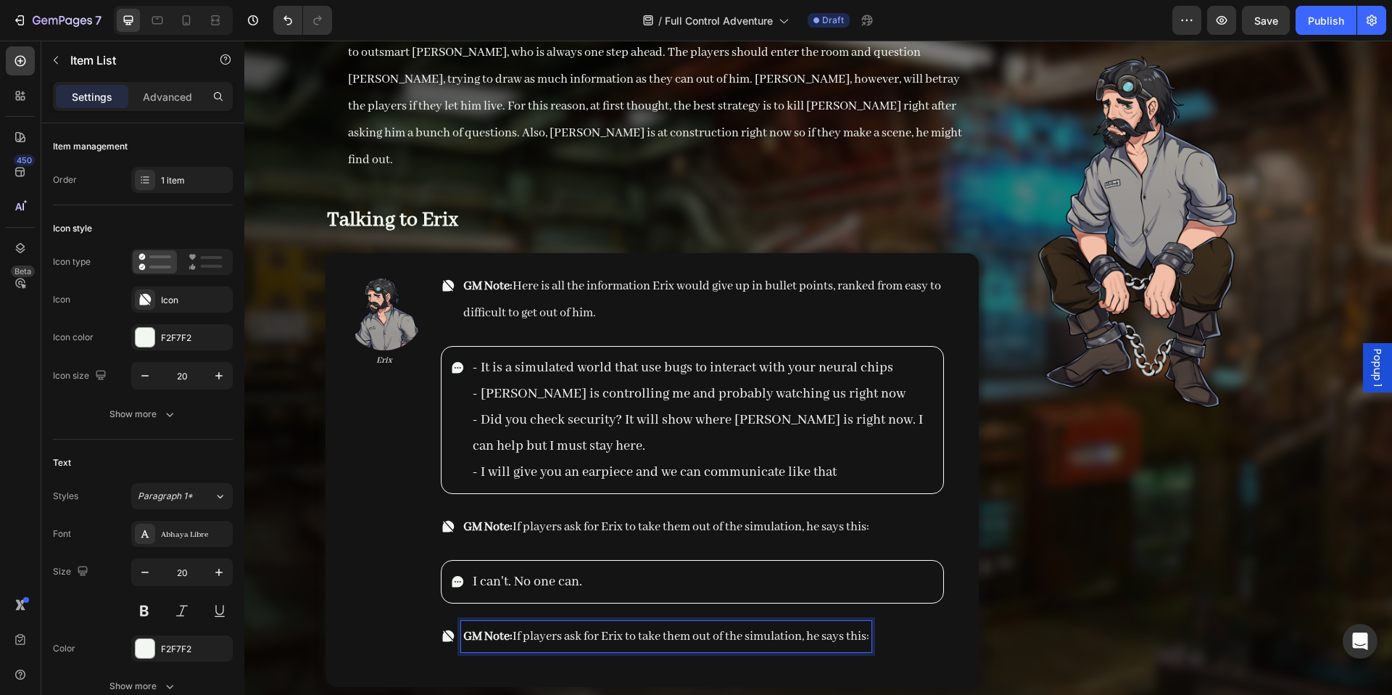
click at [538, 629] on span "GM Note: If players ask for Erix to take them out of the simulation, he says th…" at bounding box center [666, 636] width 406 height 15
click at [571, 629] on span "GM Note: If players ask for Erix to take them out of the simulation, he says th…" at bounding box center [666, 636] width 406 height 15
click at [569, 629] on span "GM Note: If players ask for Erix to take them out of the simulation, he says th…" at bounding box center [666, 636] width 406 height 15
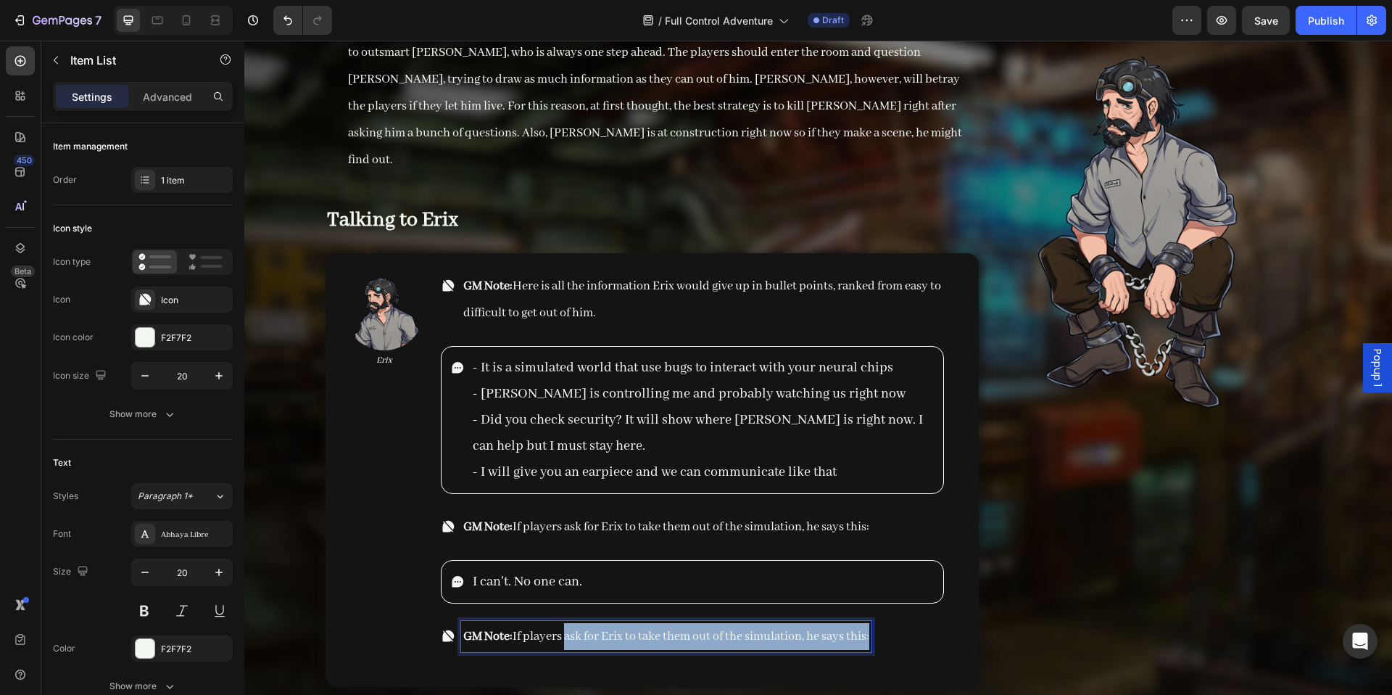
drag, startPoint x: 569, startPoint y: 610, endPoint x: 912, endPoint y: 606, distance: 343.1
click at [894, 623] on div "GM Note: If players ask for Erix to take them out of the simulation, he says th…" at bounding box center [692, 636] width 503 height 31
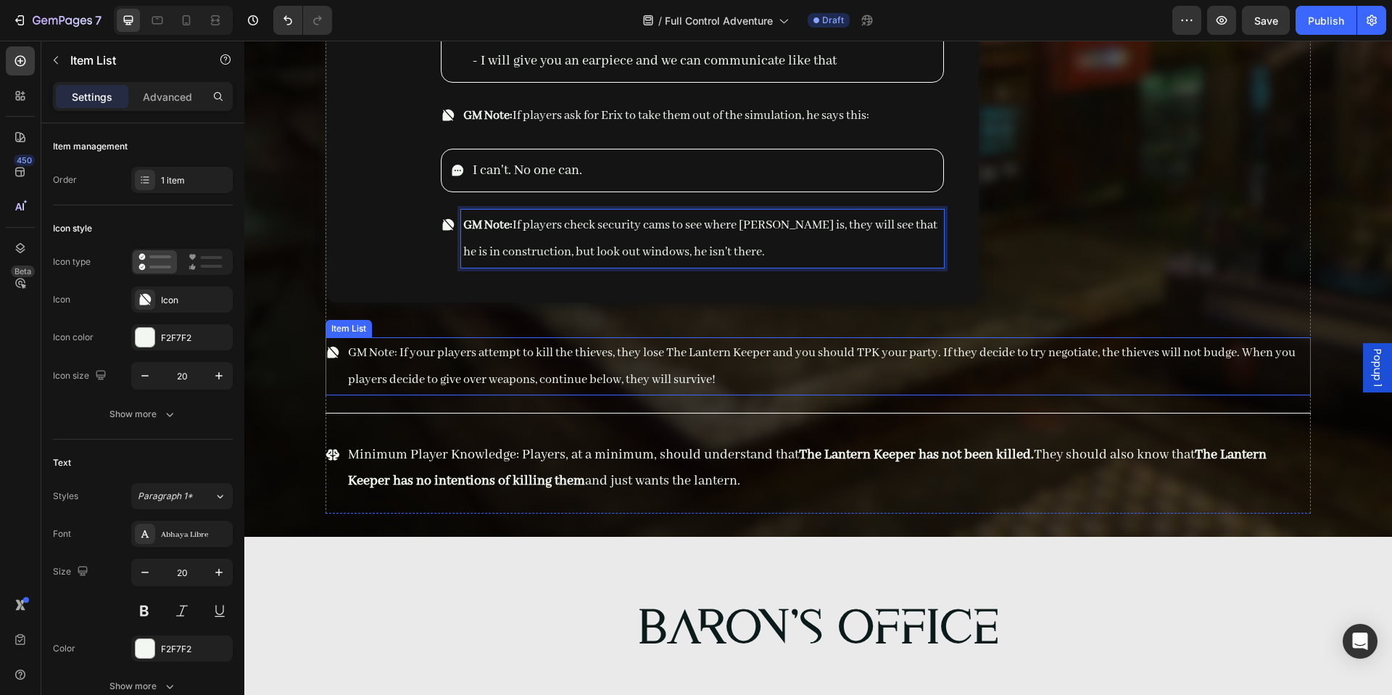
scroll to position [13550, 0]
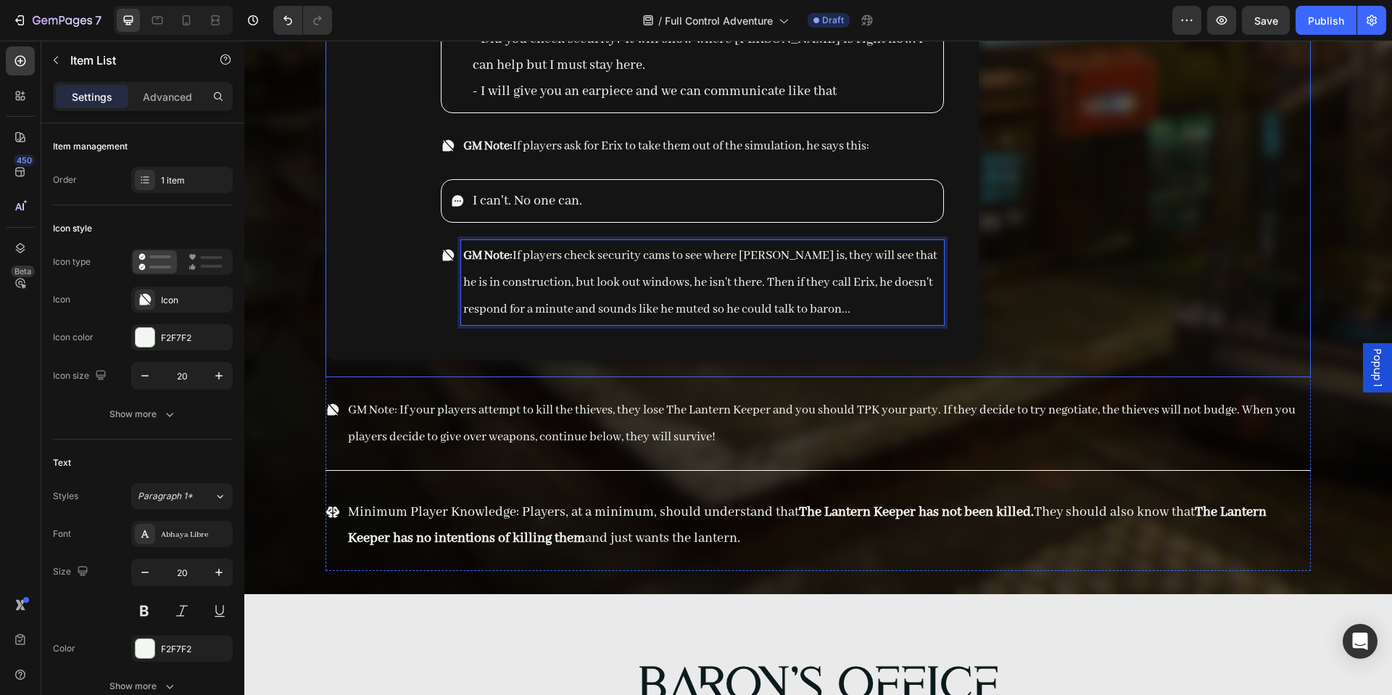
click at [730, 403] on span "GM Note: If your players attempt to kill the thieves, they lose The Lantern Kee…" at bounding box center [822, 424] width 948 height 42
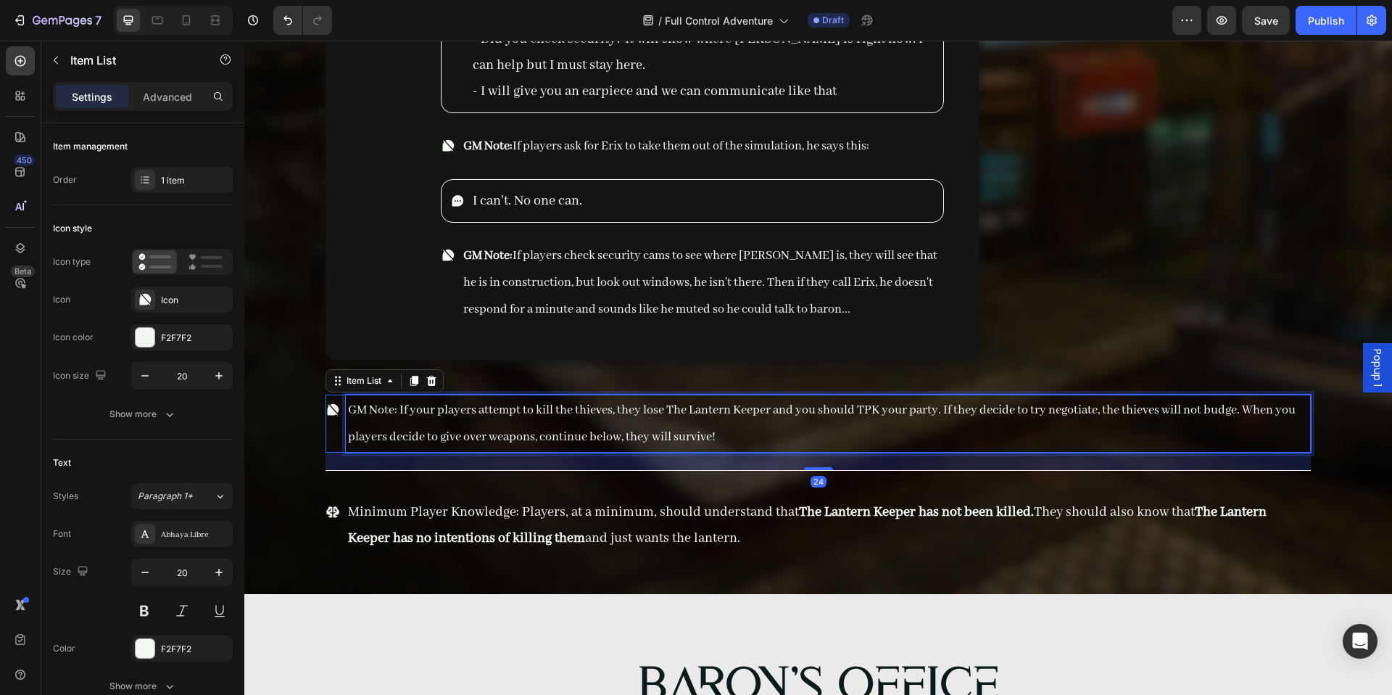
click at [747, 397] on p "GM Note: If your players attempt to kill the thieves, they lose The Lantern Kee…" at bounding box center [828, 424] width 961 height 54
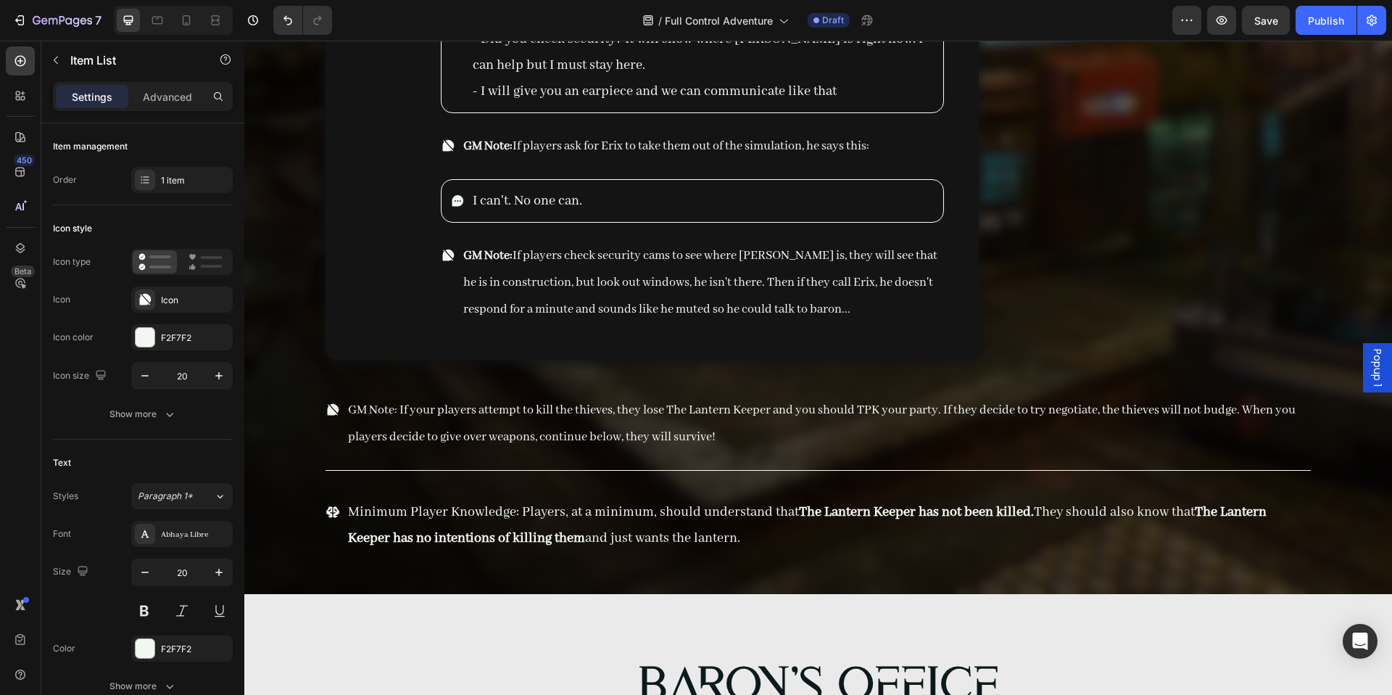
click at [331, 413] on div "GM Note: If your players attempt to kill the thieves, they lose The Lantern Kee…" at bounding box center [819, 424] width 986 height 58
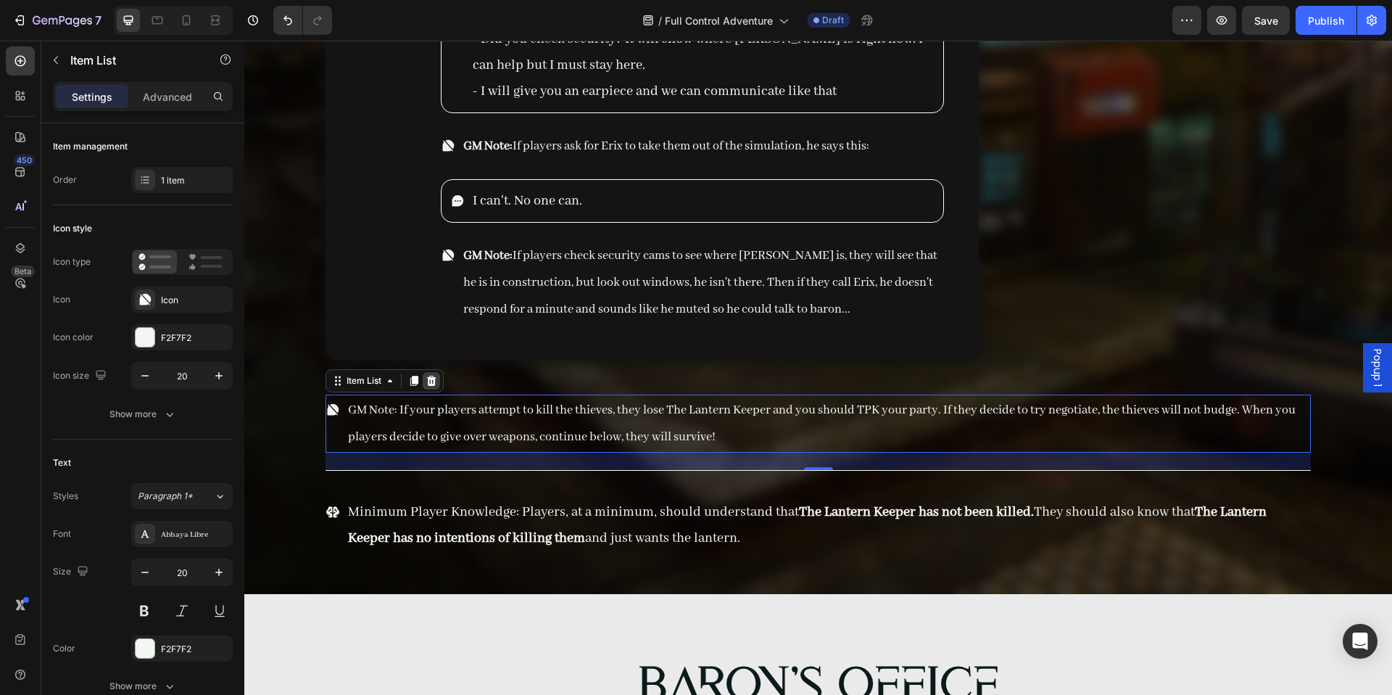
click at [433, 376] on icon at bounding box center [431, 381] width 9 height 10
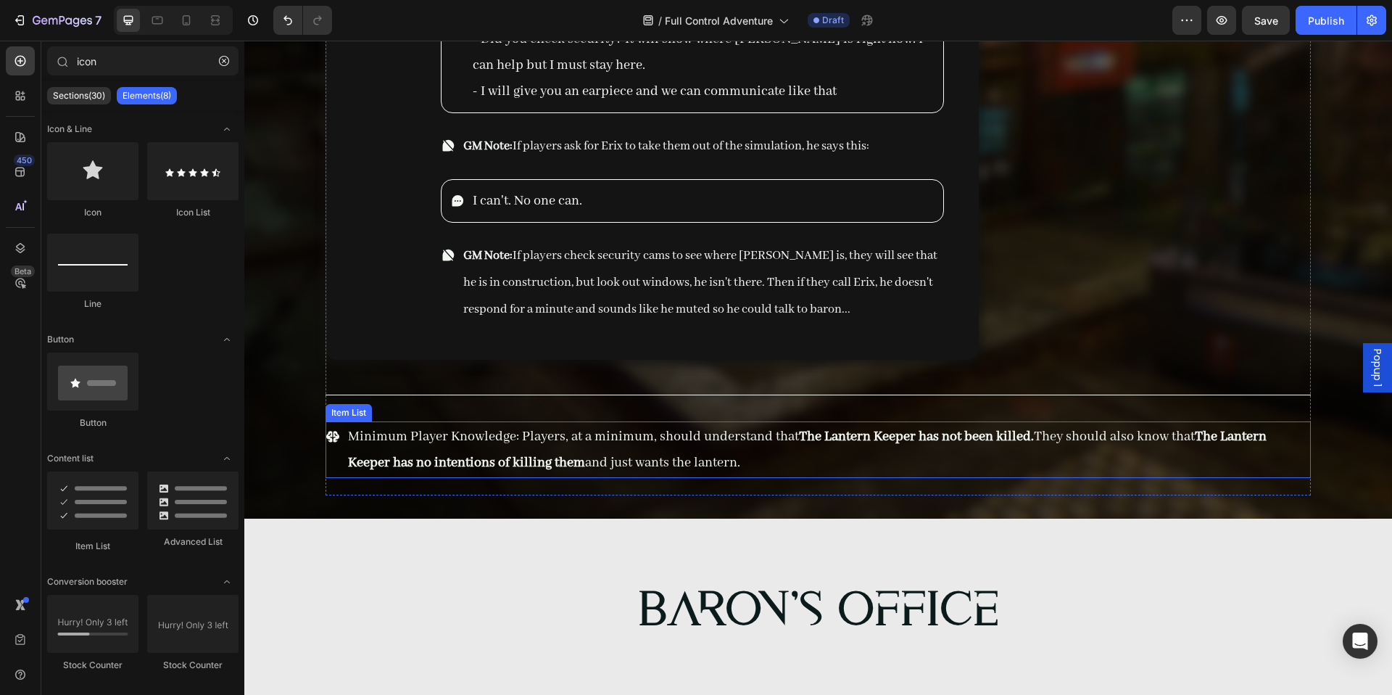
click at [620, 437] on p "Minimum Player Knowledge: Players, at a minimum, should understand that The Lan…" at bounding box center [828, 450] width 961 height 52
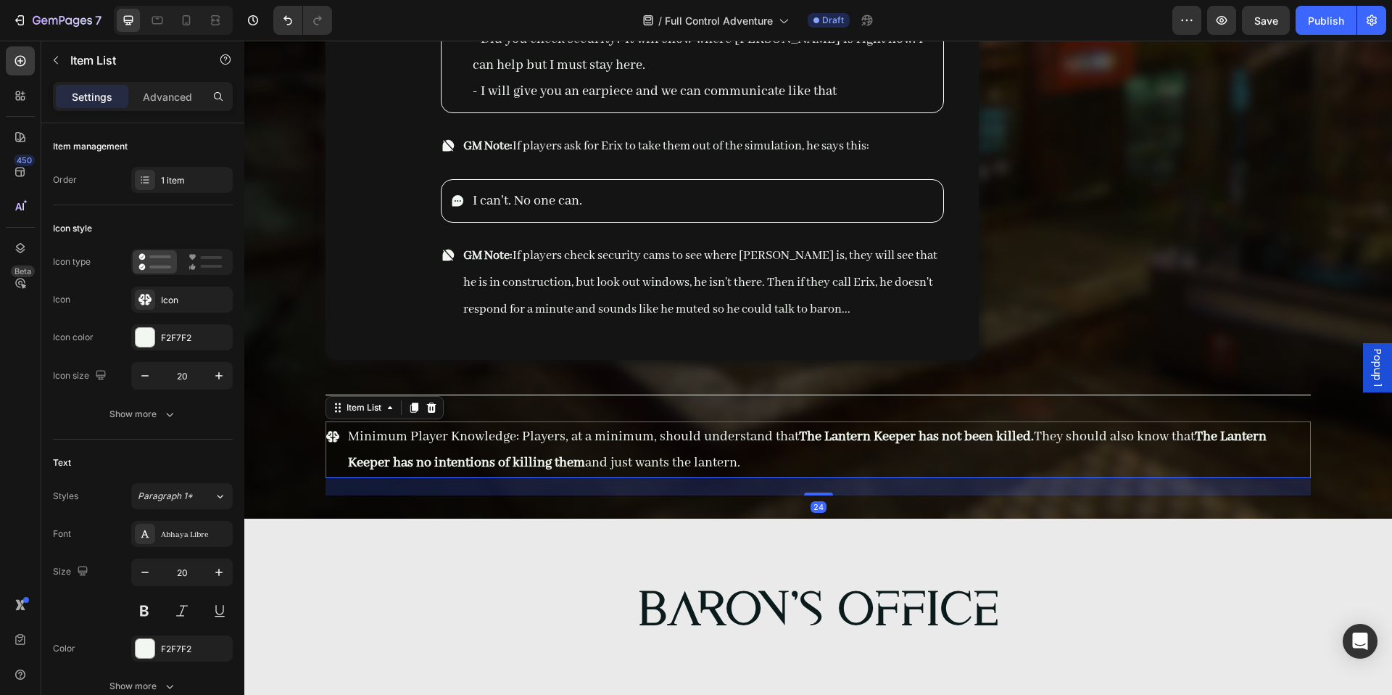
click at [622, 433] on p "Minimum Player Knowledge: Players, at a minimum, should understand that The Lan…" at bounding box center [828, 450] width 961 height 52
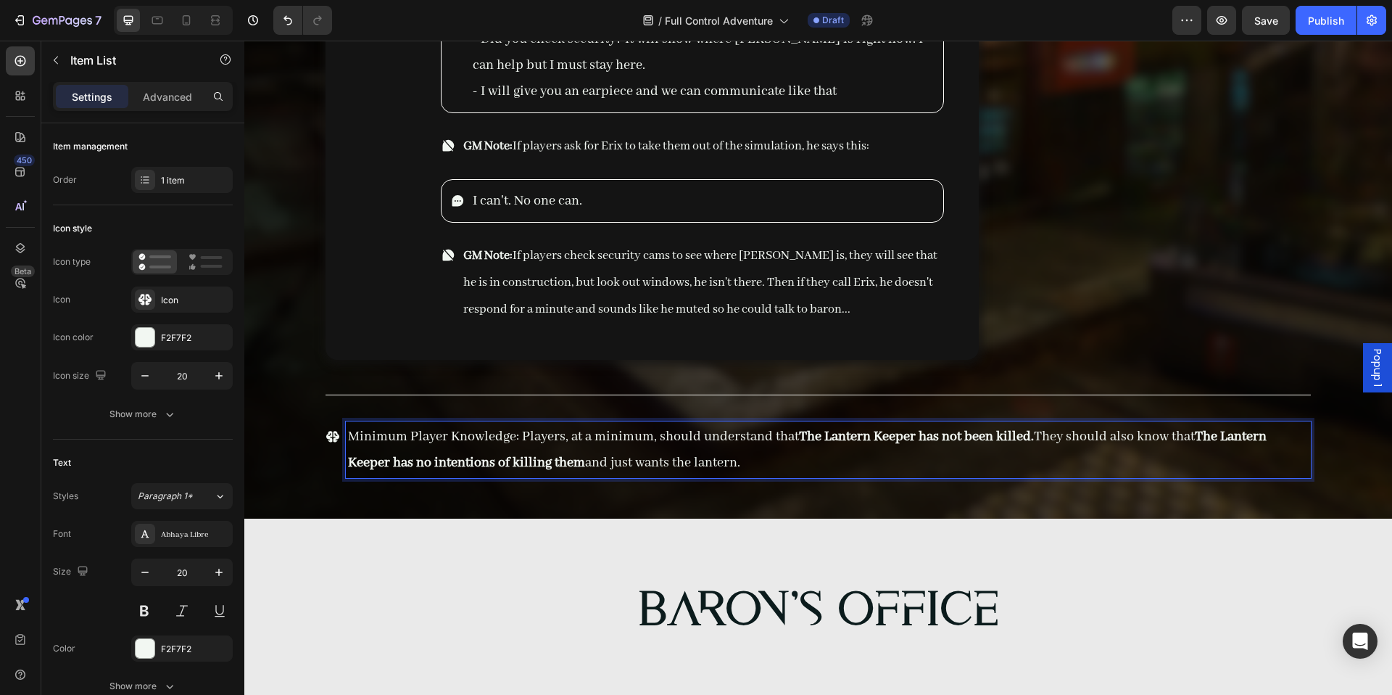
click at [791, 446] on p "Minimum Player Knowledge: Players, at a minimum, should understand that The Lan…" at bounding box center [828, 450] width 961 height 52
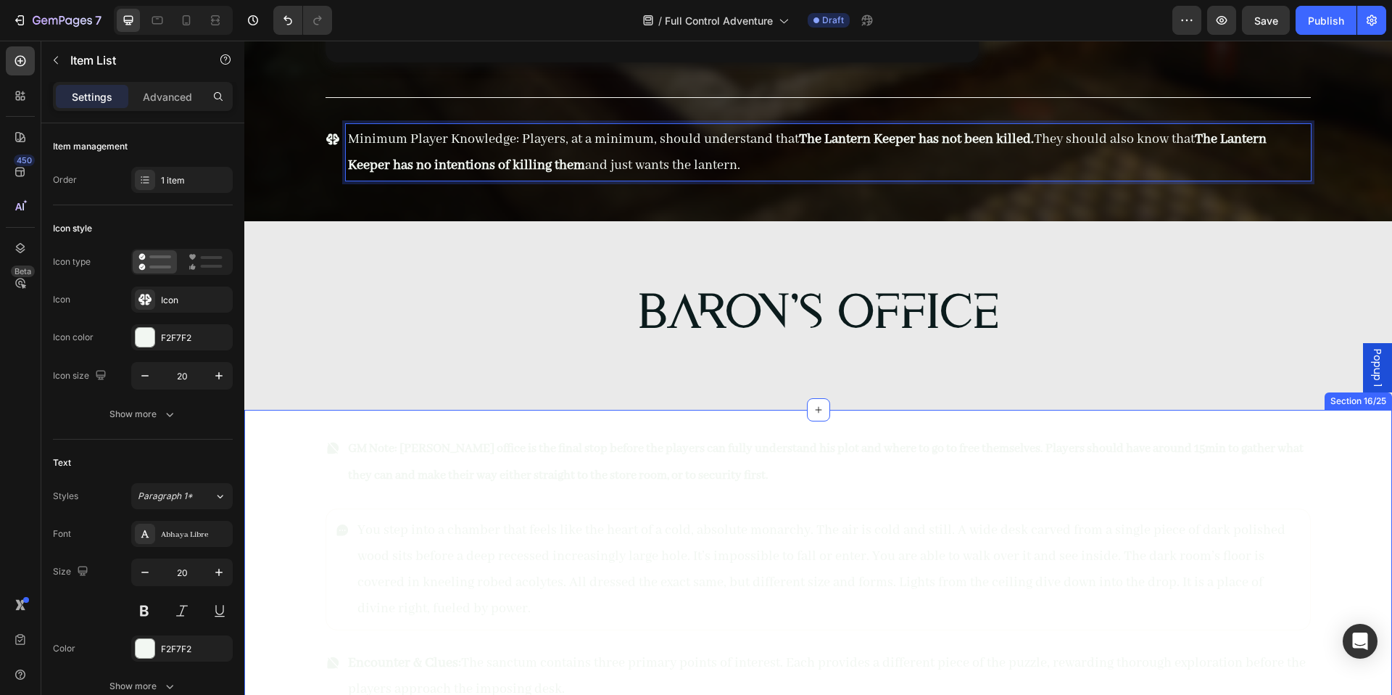
scroll to position [14008, 0]
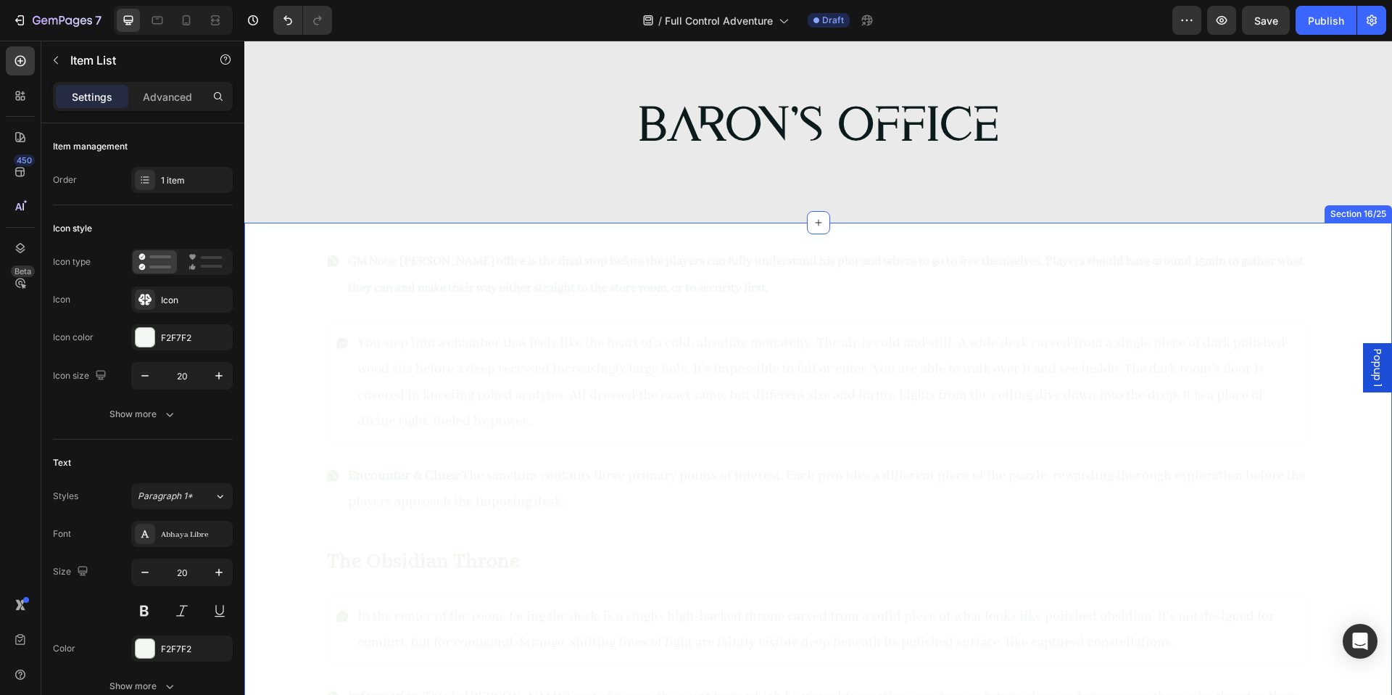
click at [252, 328] on div "GM Note: Baron's office is the final stop before the players can fully understa…" at bounding box center [818, 547] width 1148 height 648
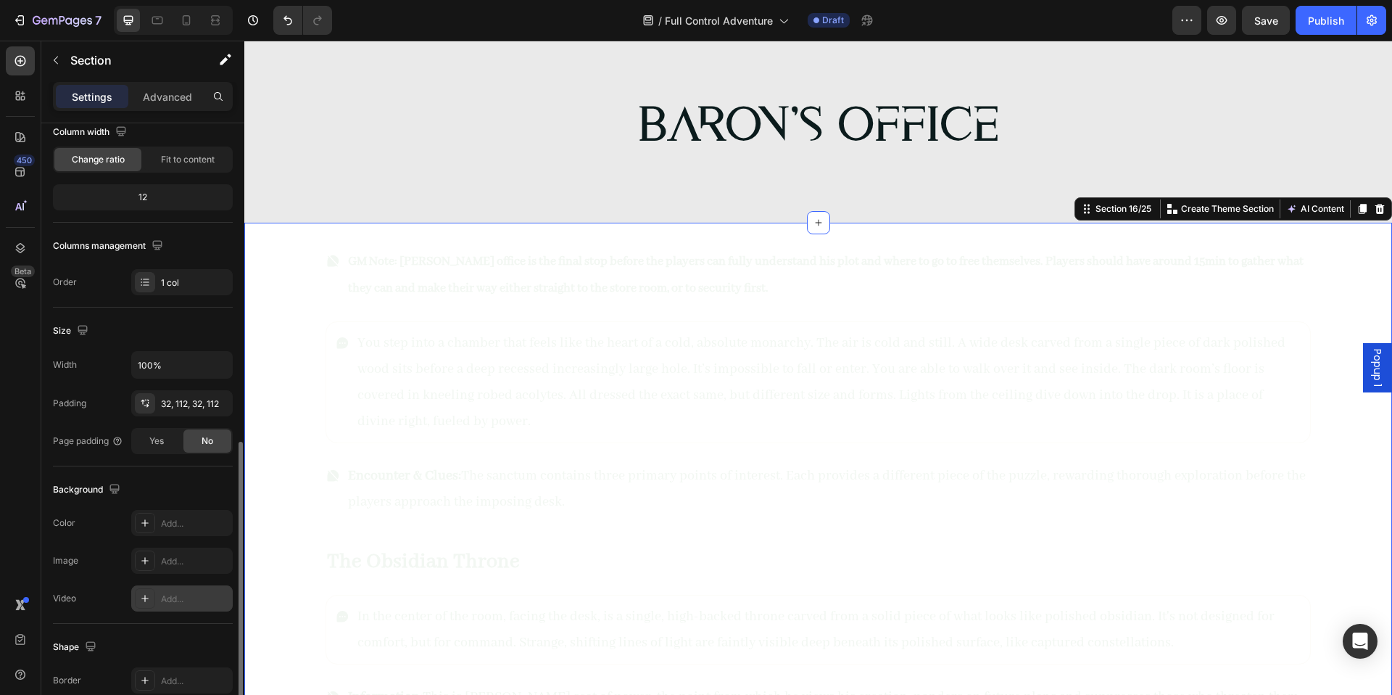
scroll to position [264, 0]
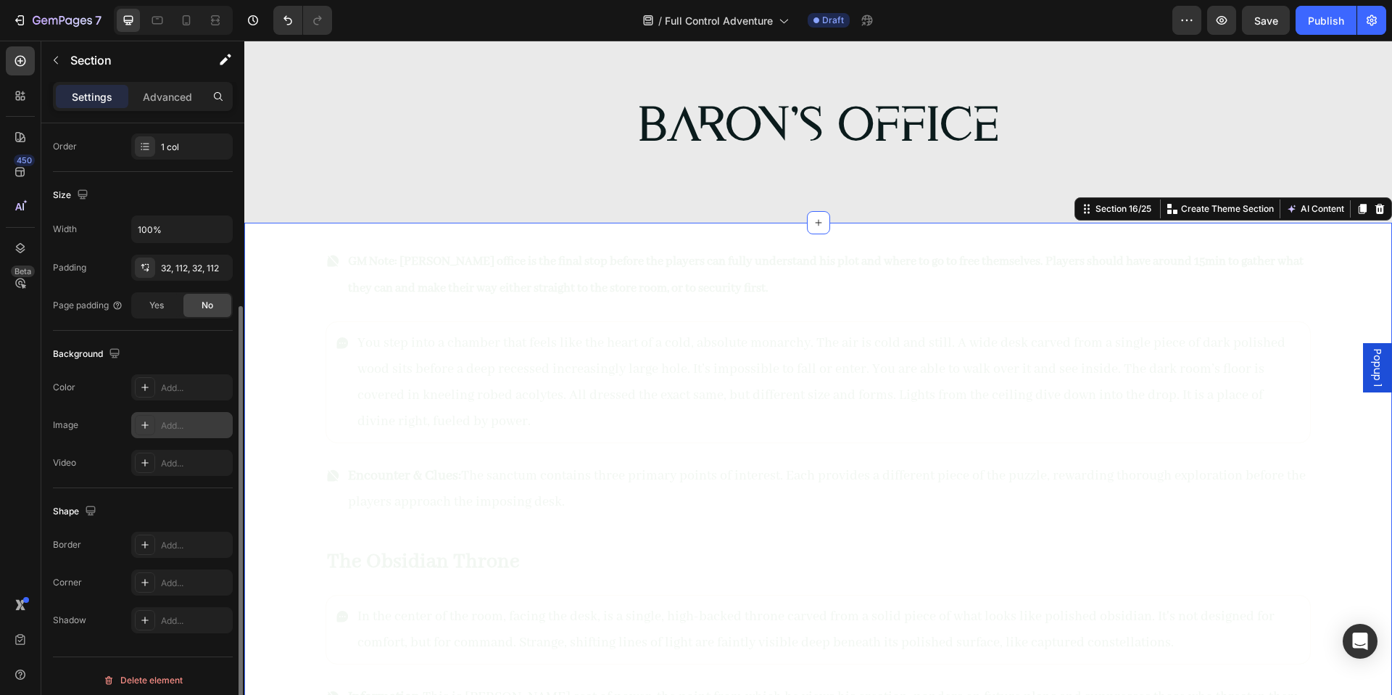
click at [149, 416] on div at bounding box center [145, 425] width 20 height 20
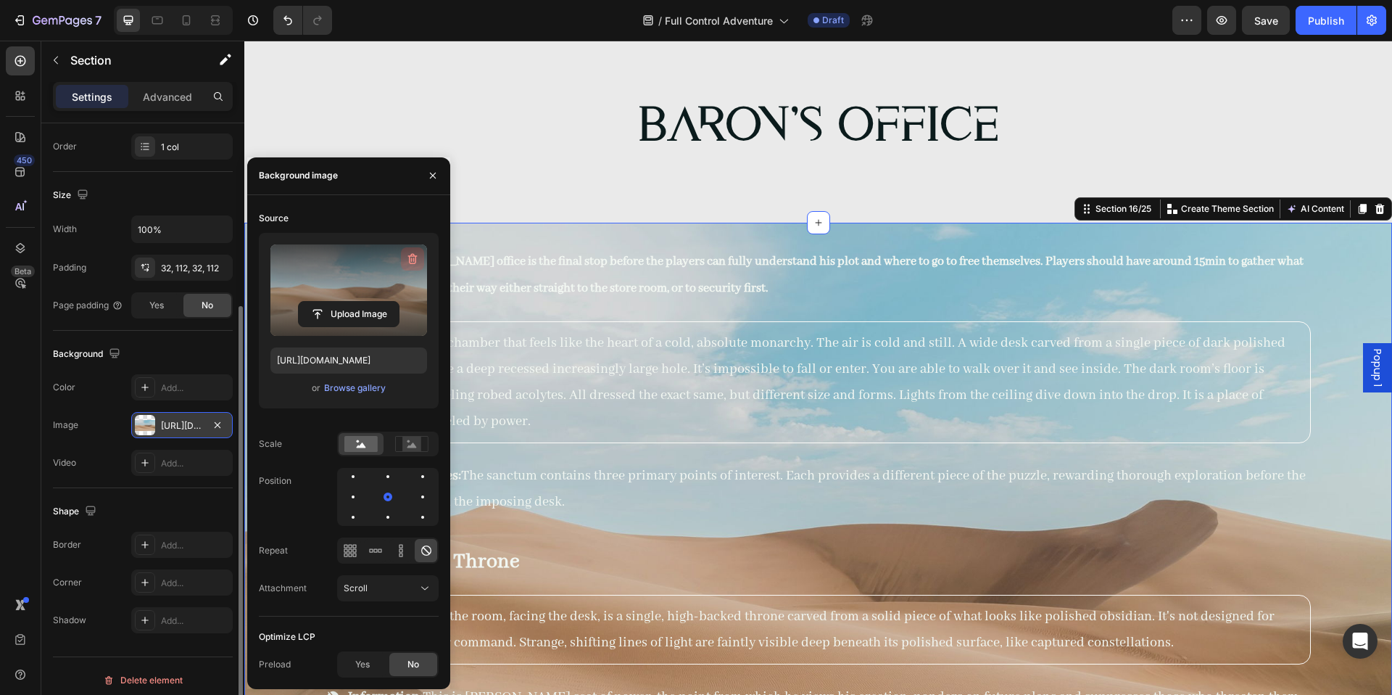
click at [410, 256] on icon "button" at bounding box center [412, 258] width 9 height 11
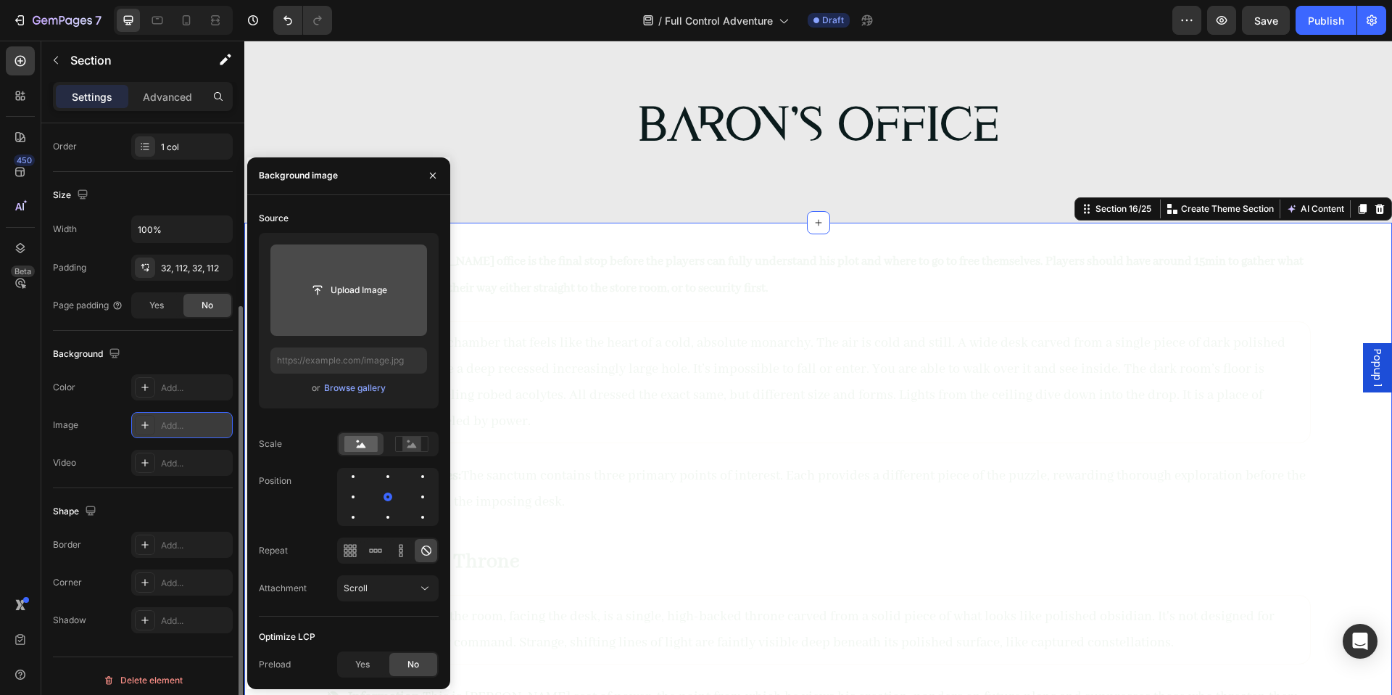
click at [382, 304] on input "file" at bounding box center [349, 289] width 157 height 91
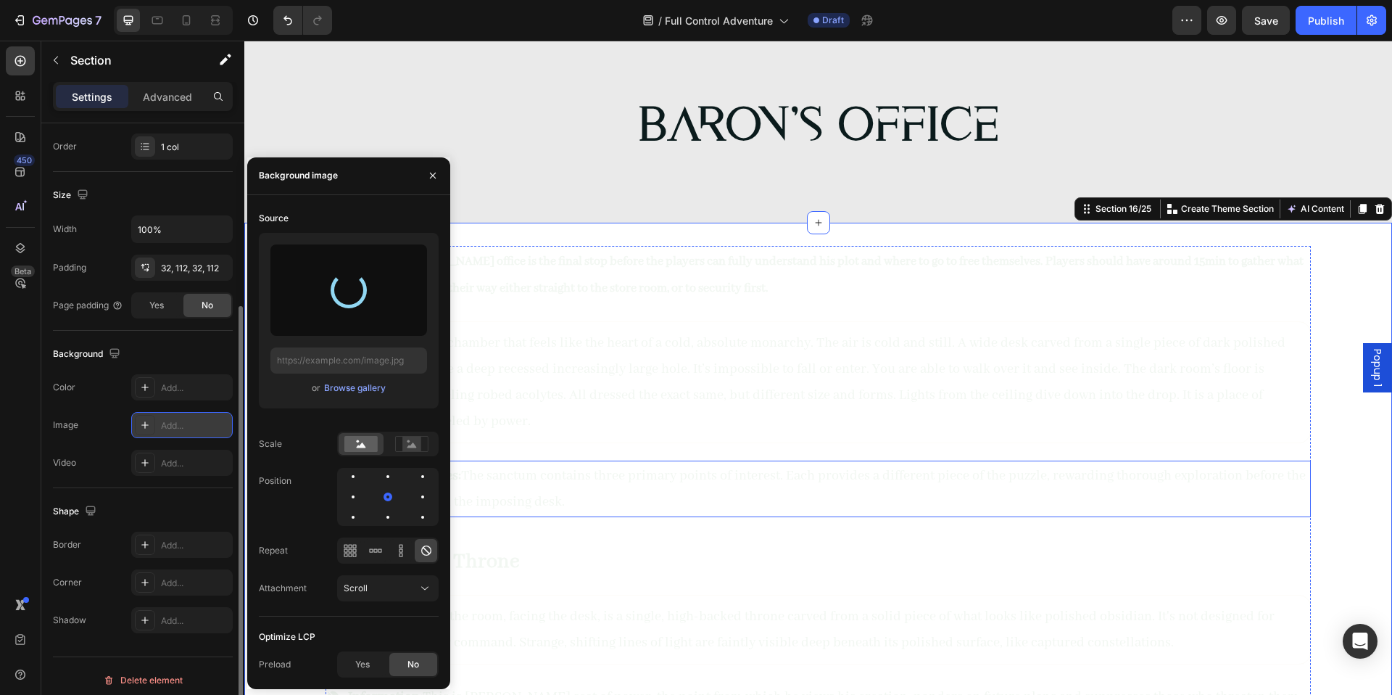
type input "https://cdn.shopify.com/s/files/1/0890/5841/0826/files/gempages_552089436922315…"
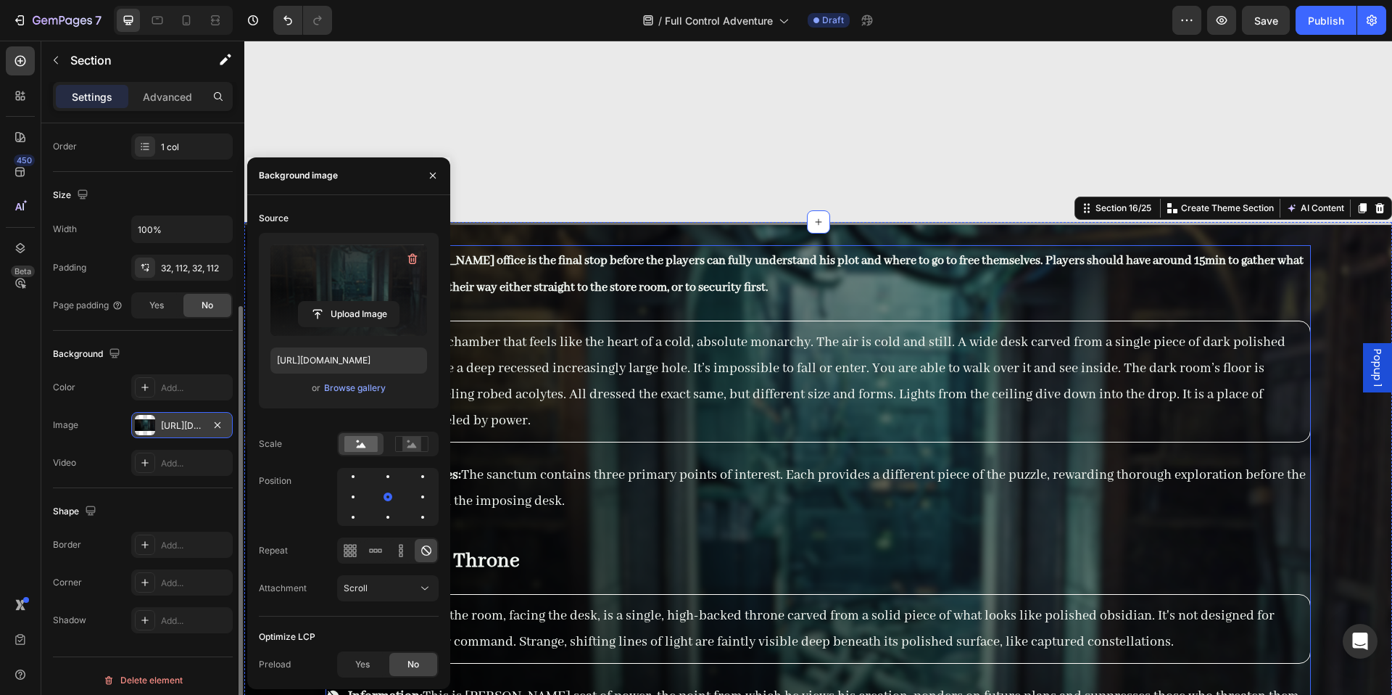
scroll to position [14284, 0]
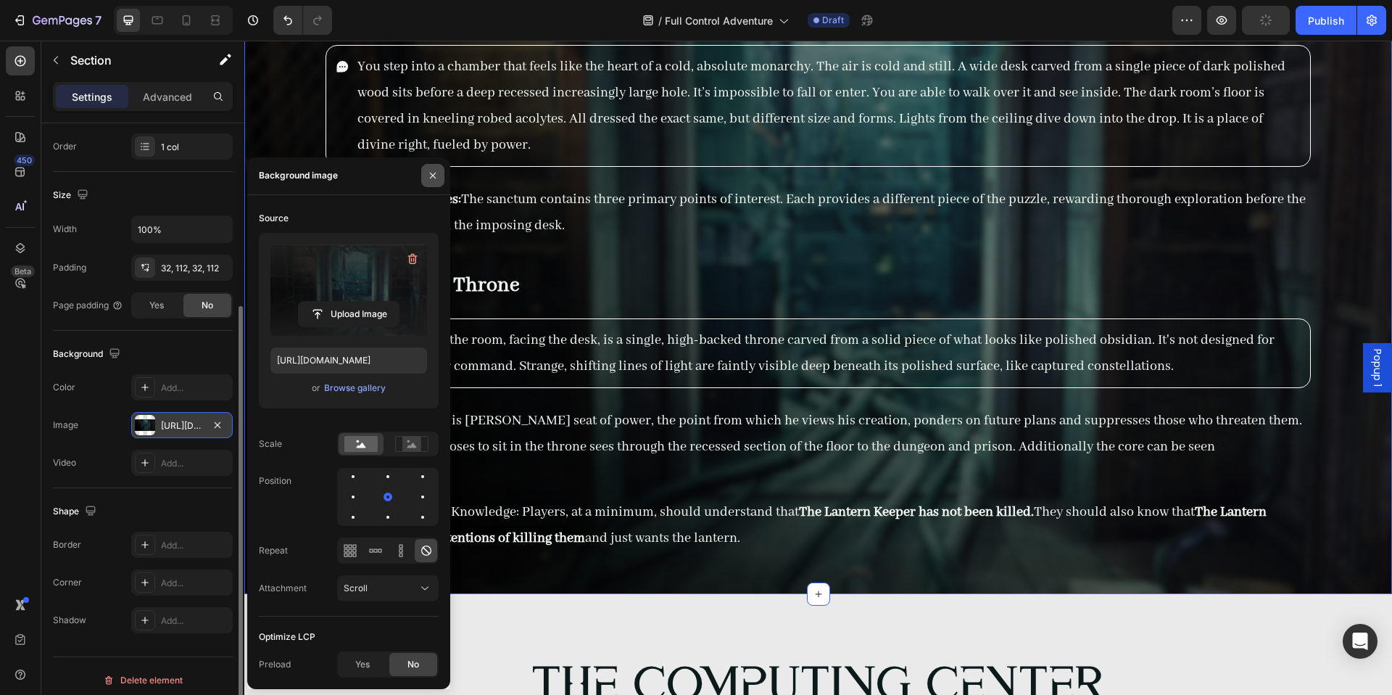
click at [438, 173] on icon "button" at bounding box center [433, 176] width 12 height 12
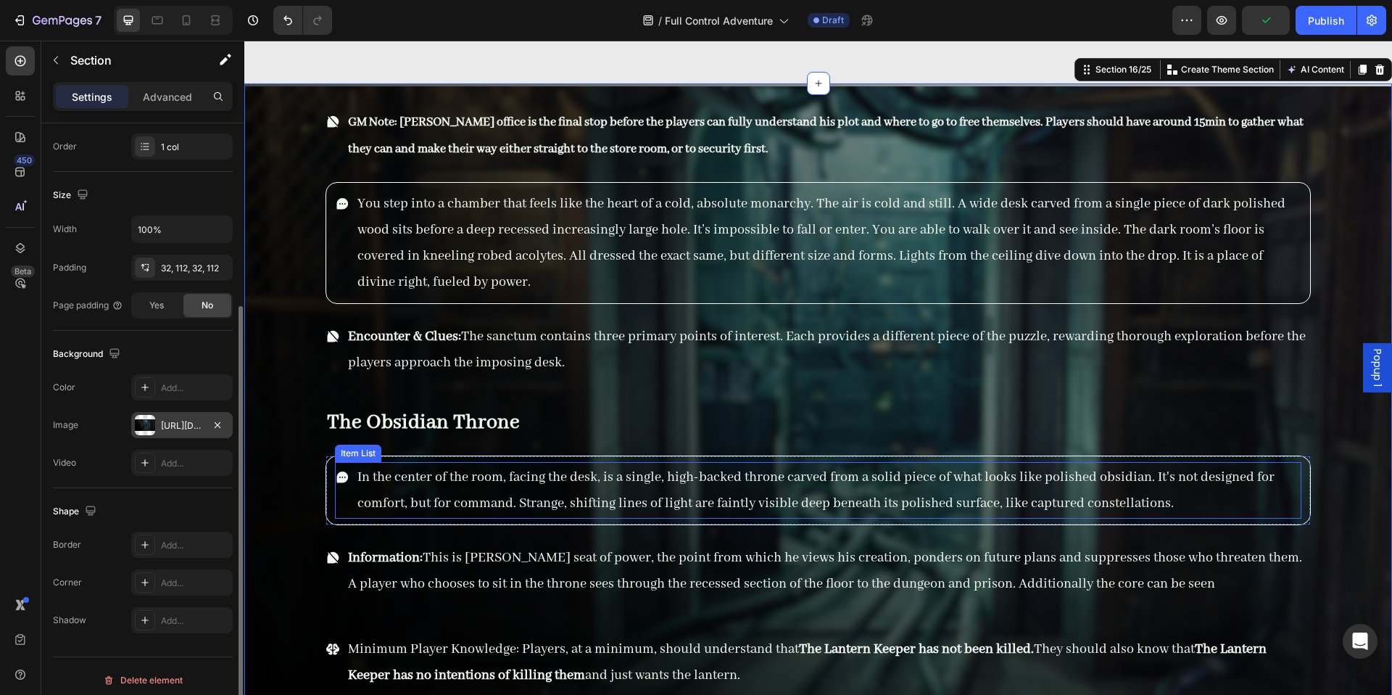
scroll to position [14073, 0]
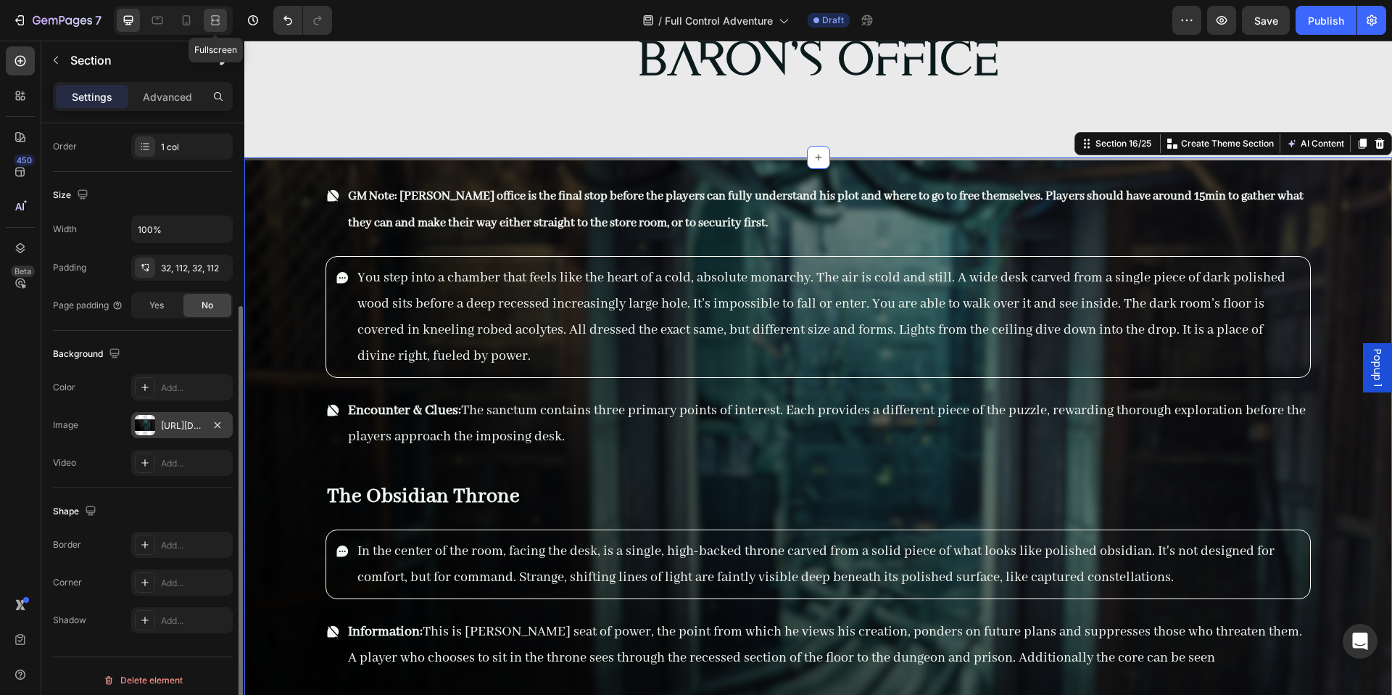
click at [210, 26] on icon at bounding box center [215, 20] width 15 height 15
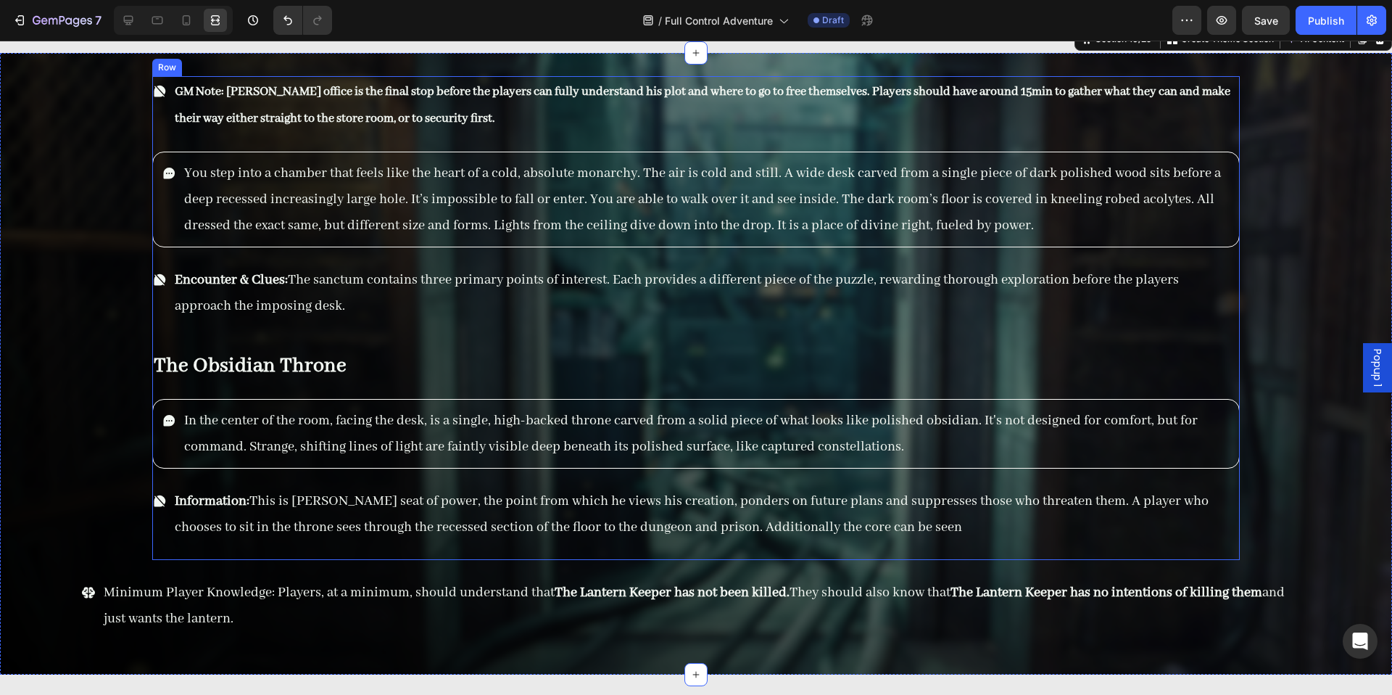
scroll to position [14168, 0]
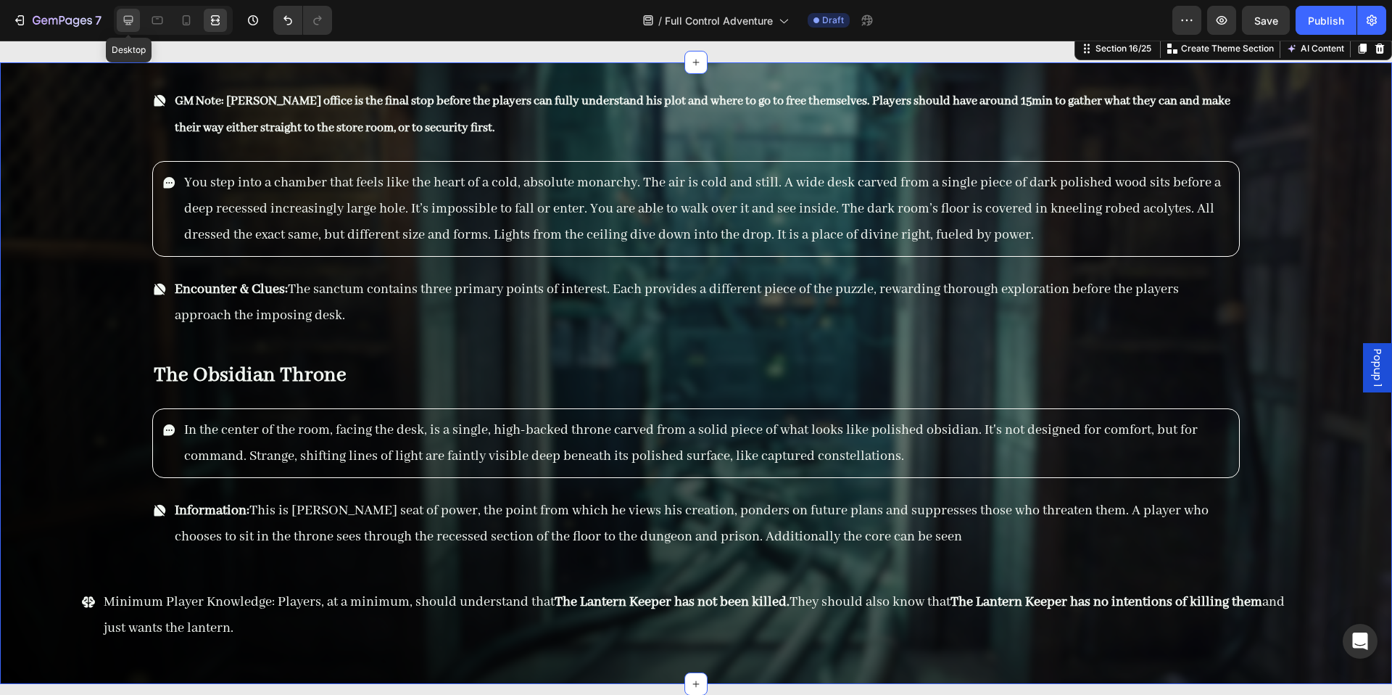
click at [128, 29] on div at bounding box center [128, 20] width 23 height 23
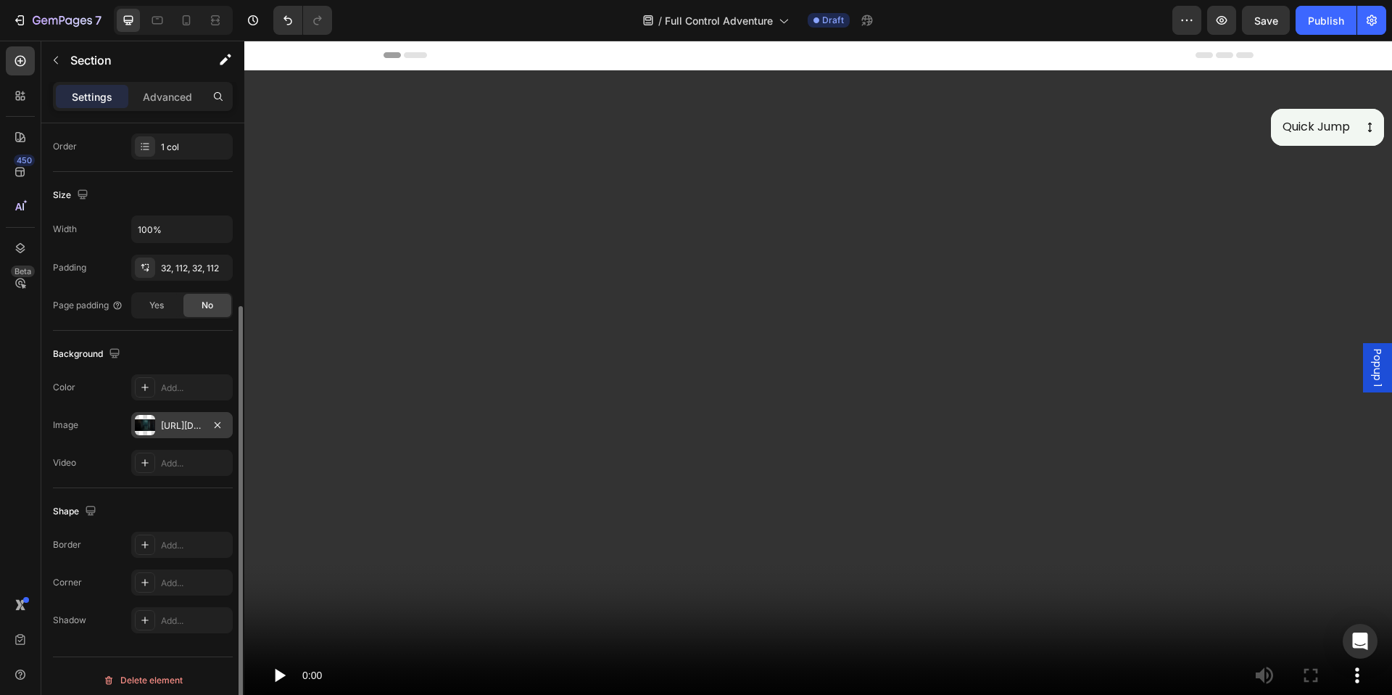
click at [1371, 387] on span "Popup 1" at bounding box center [1378, 368] width 15 height 38
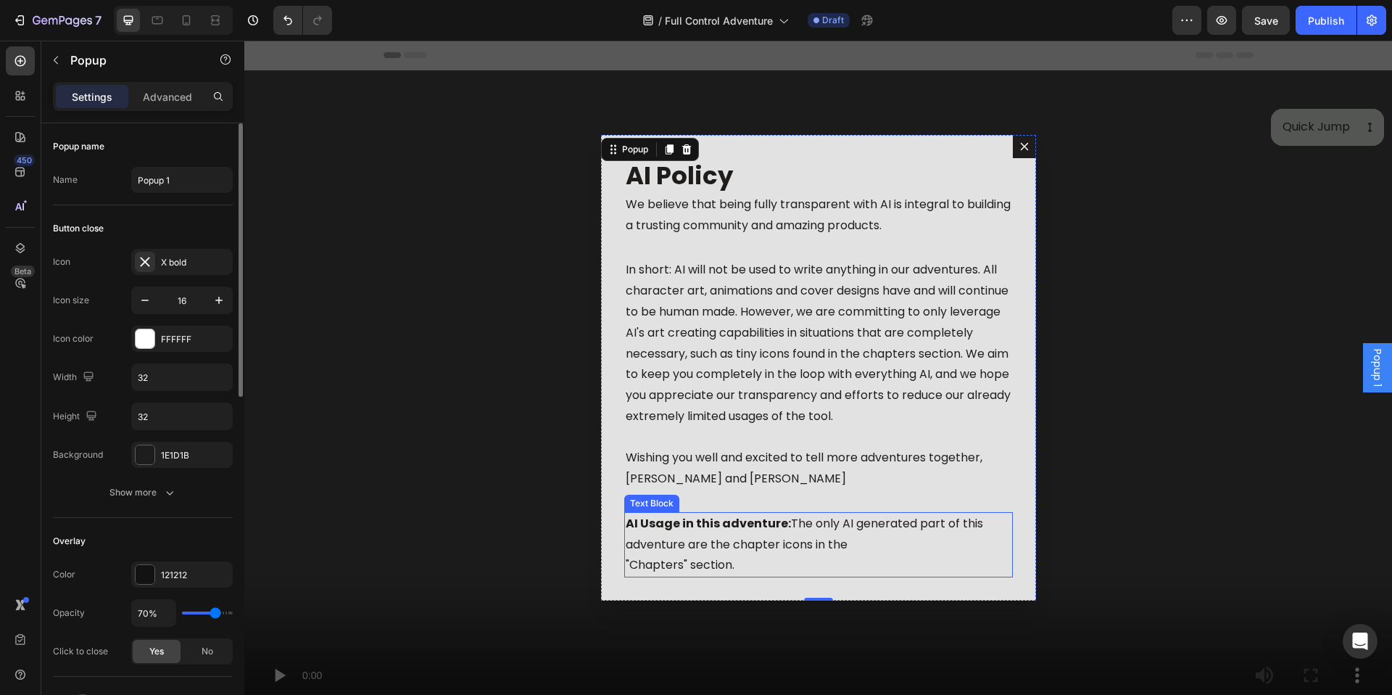
click at [784, 537] on p "AI Usage in this adventure: The only AI generated part of this adventure are th…" at bounding box center [819, 544] width 386 height 62
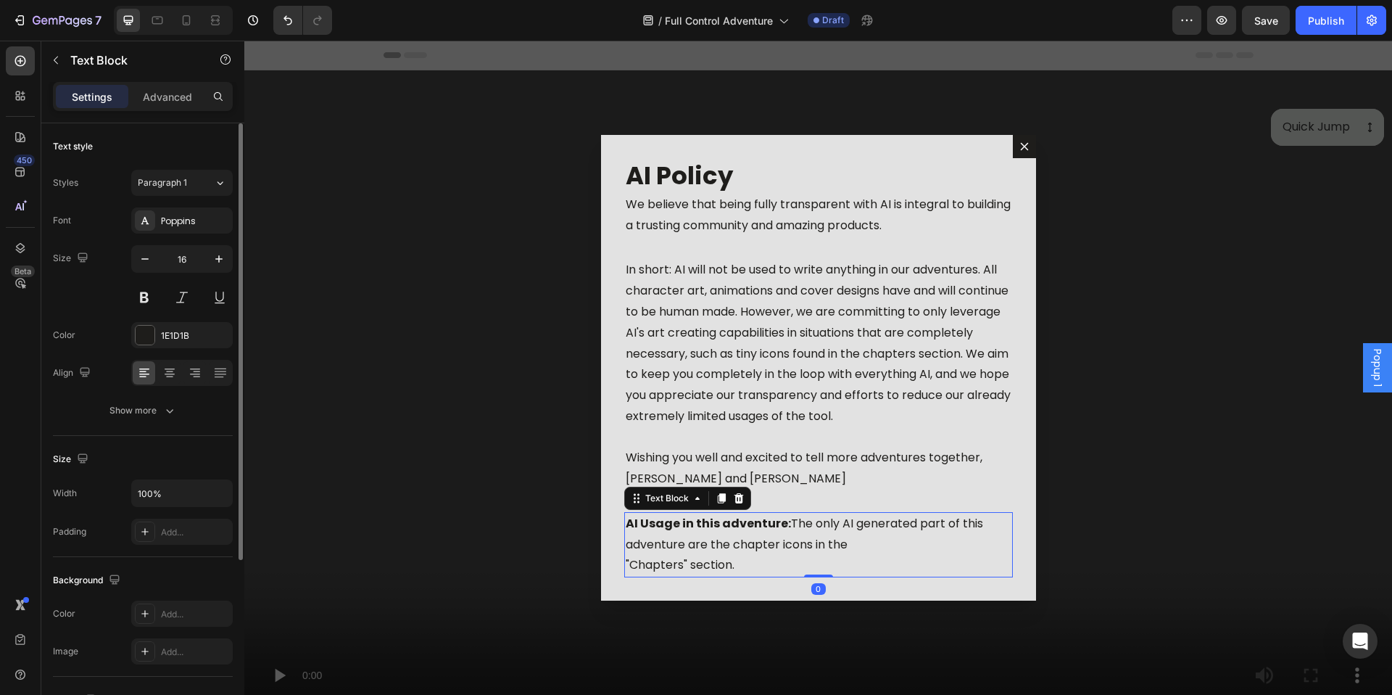
click at [808, 535] on p "AI Usage in this adventure: The only AI generated part of this adventure are th…" at bounding box center [819, 544] width 386 height 62
click at [812, 545] on p "AI Usage in this adventure: The only AI generated part of this adventure are th…" at bounding box center [819, 544] width 386 height 62
click at [854, 540] on p "AI Usage in this adventure: The only AI generated part of this adventure are th…" at bounding box center [819, 544] width 386 height 62
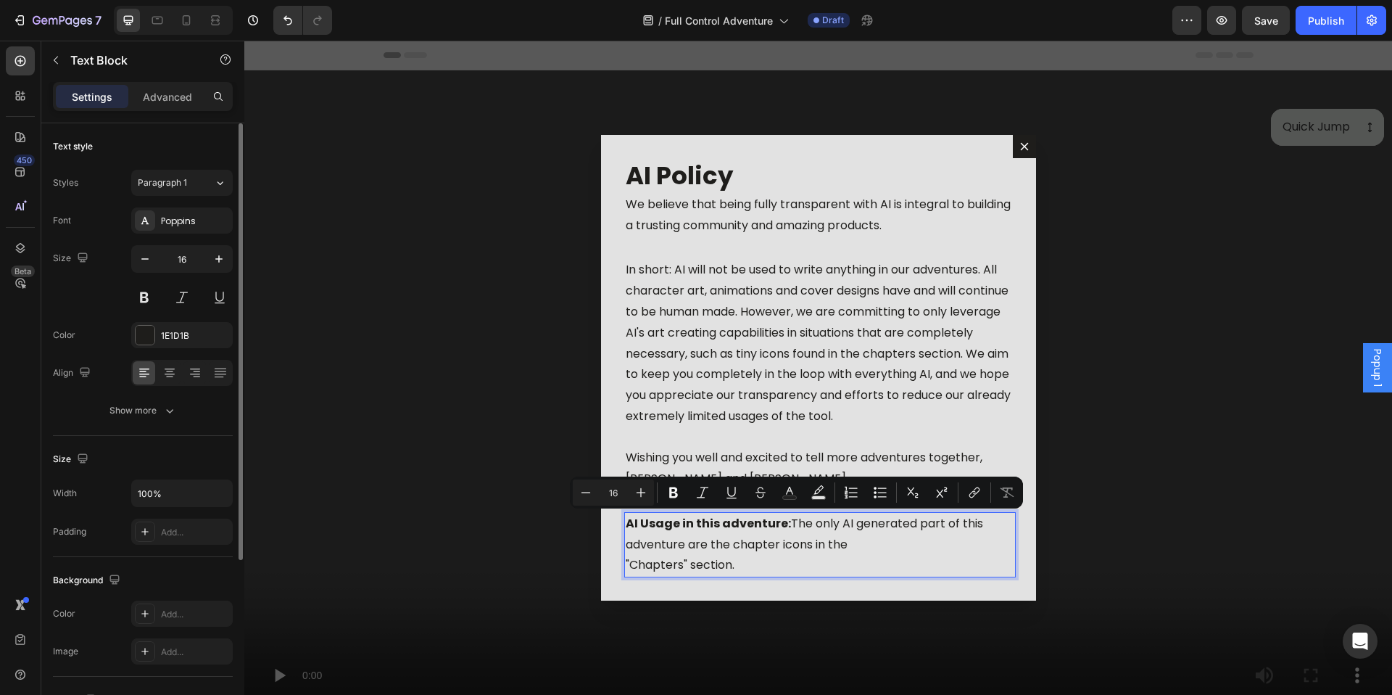
drag, startPoint x: 864, startPoint y: 544, endPoint x: 801, endPoint y: 525, distance: 65.9
click at [801, 525] on p "AI Usage in this adventure: The only AI generated part of this adventure are th…" at bounding box center [819, 544] width 386 height 62
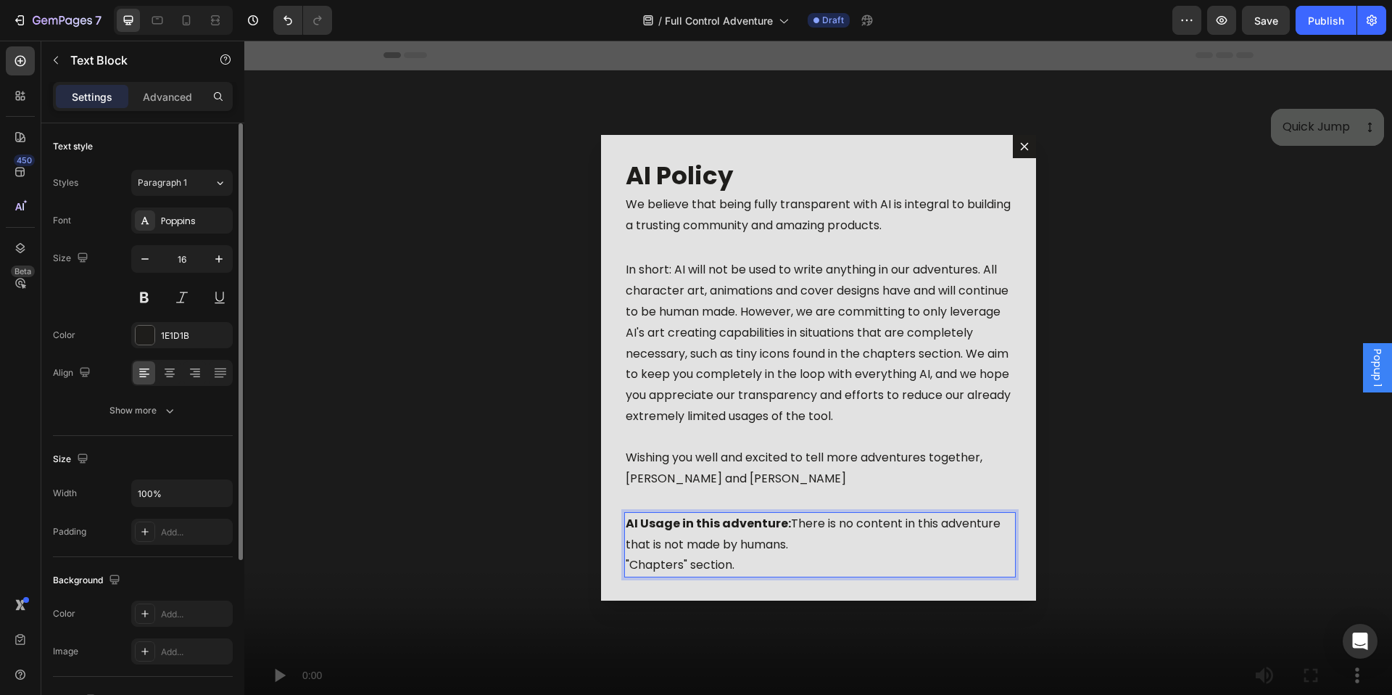
click at [769, 571] on p "AI Usage in this adventure: There is no content in this adventure that is not m…" at bounding box center [819, 544] width 386 height 62
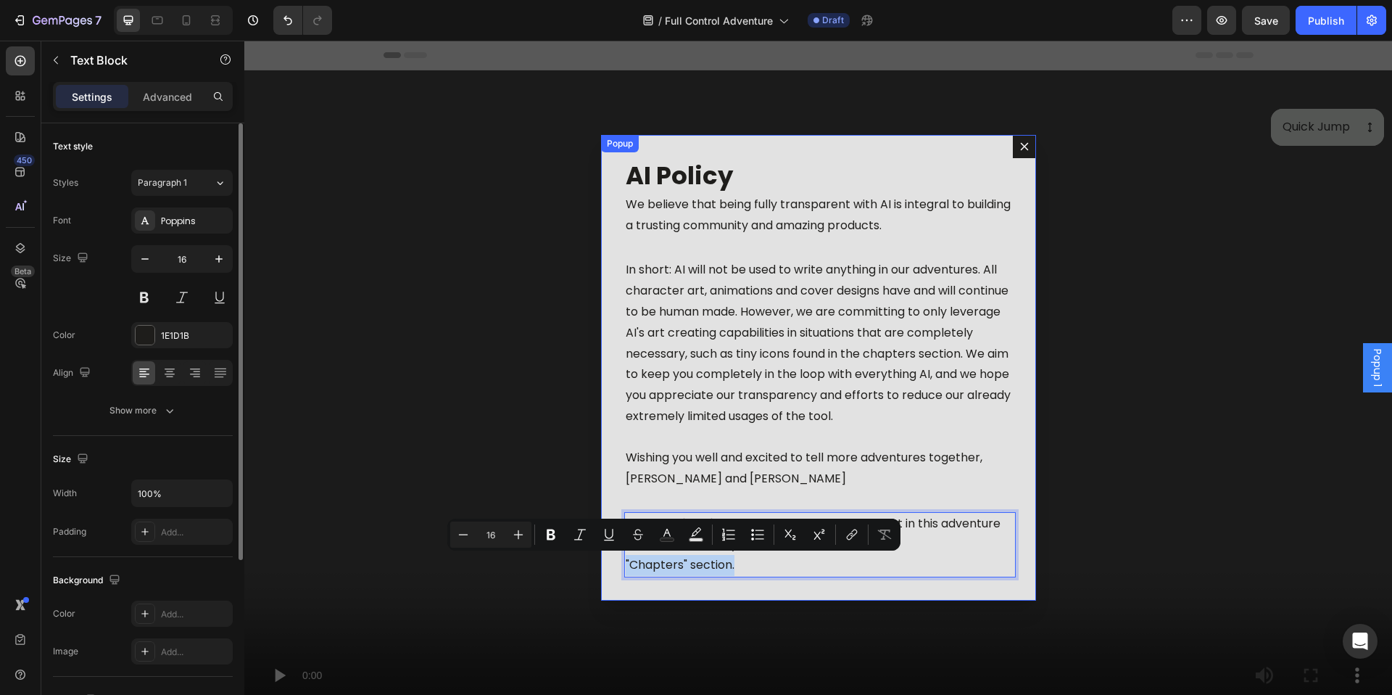
drag, startPoint x: 750, startPoint y: 569, endPoint x: 608, endPoint y: 564, distance: 141.5
click at [608, 564] on div "AI Policy Heading We believe that being fully transparent with AI is integral t…" at bounding box center [818, 368] width 435 height 466
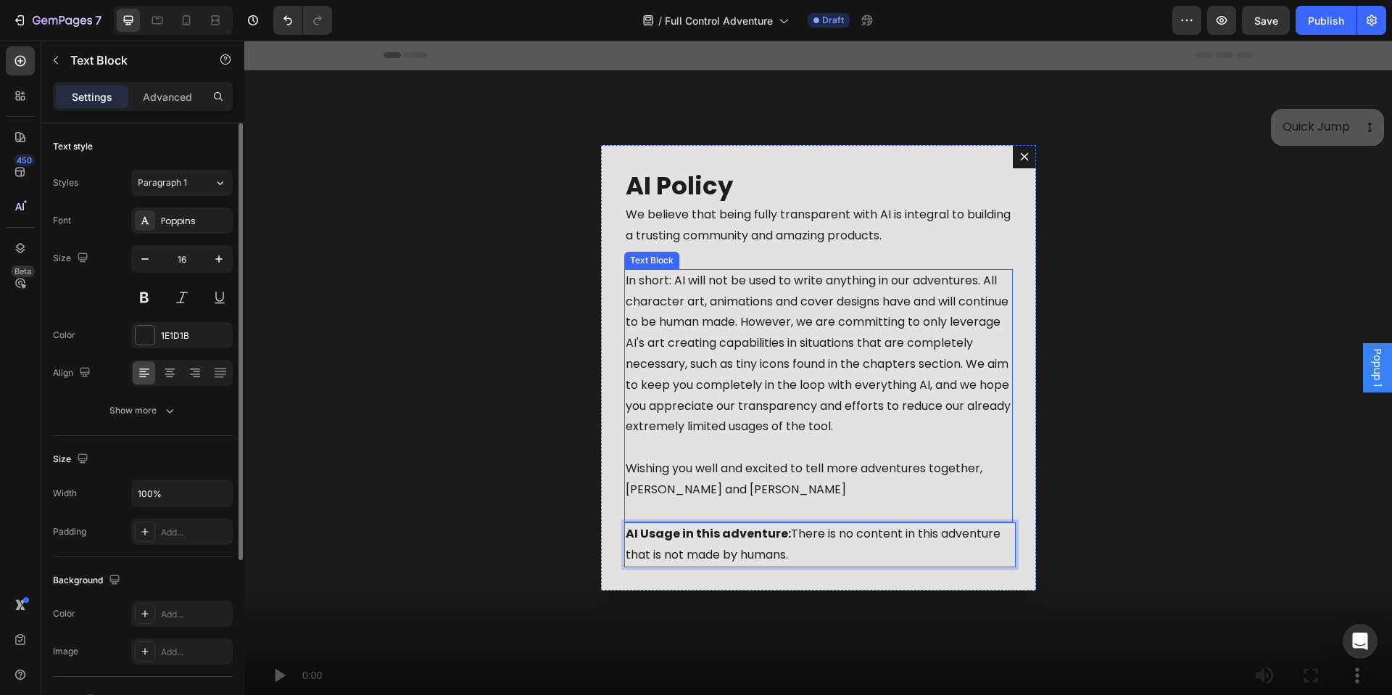
click at [894, 510] on p "Dialog body" at bounding box center [819, 510] width 386 height 21
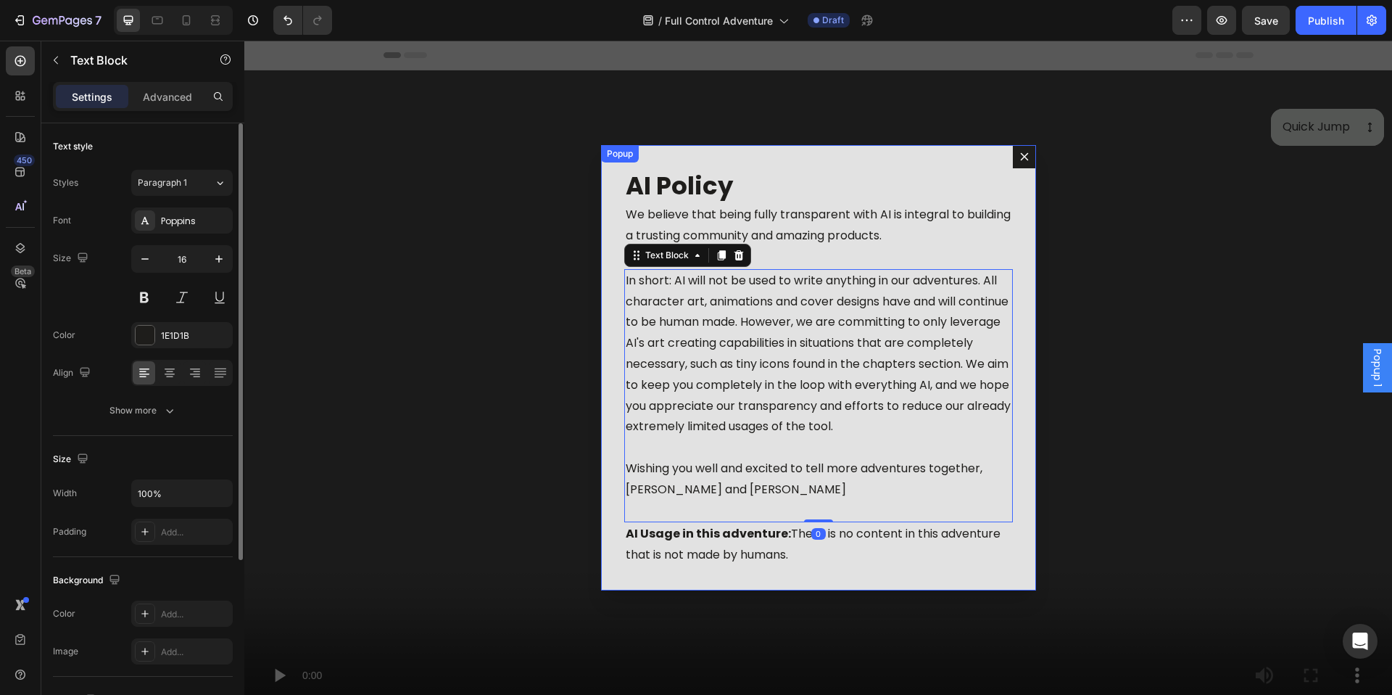
click at [922, 585] on div "AI Policy Heading We believe that being fully transparent with AI is integral t…" at bounding box center [818, 367] width 435 height 445
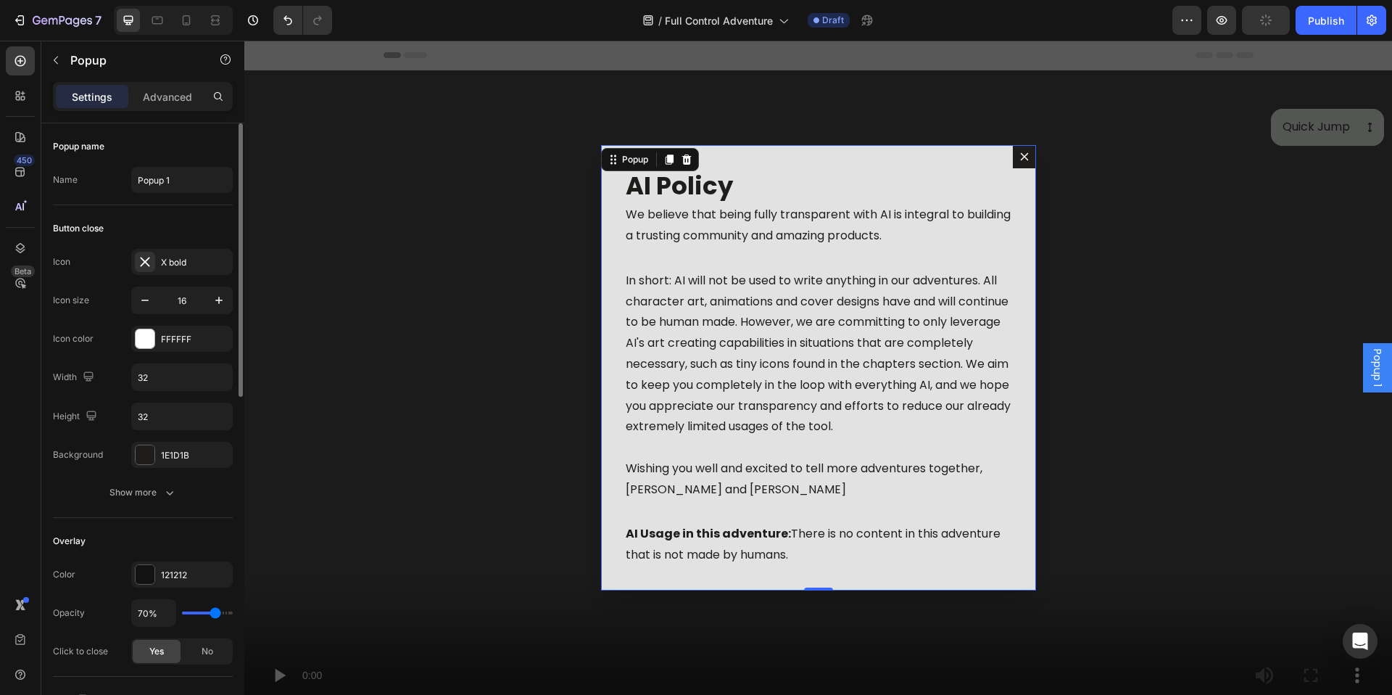
click at [1019, 152] on icon "Dialog content" at bounding box center [1025, 157] width 12 height 12
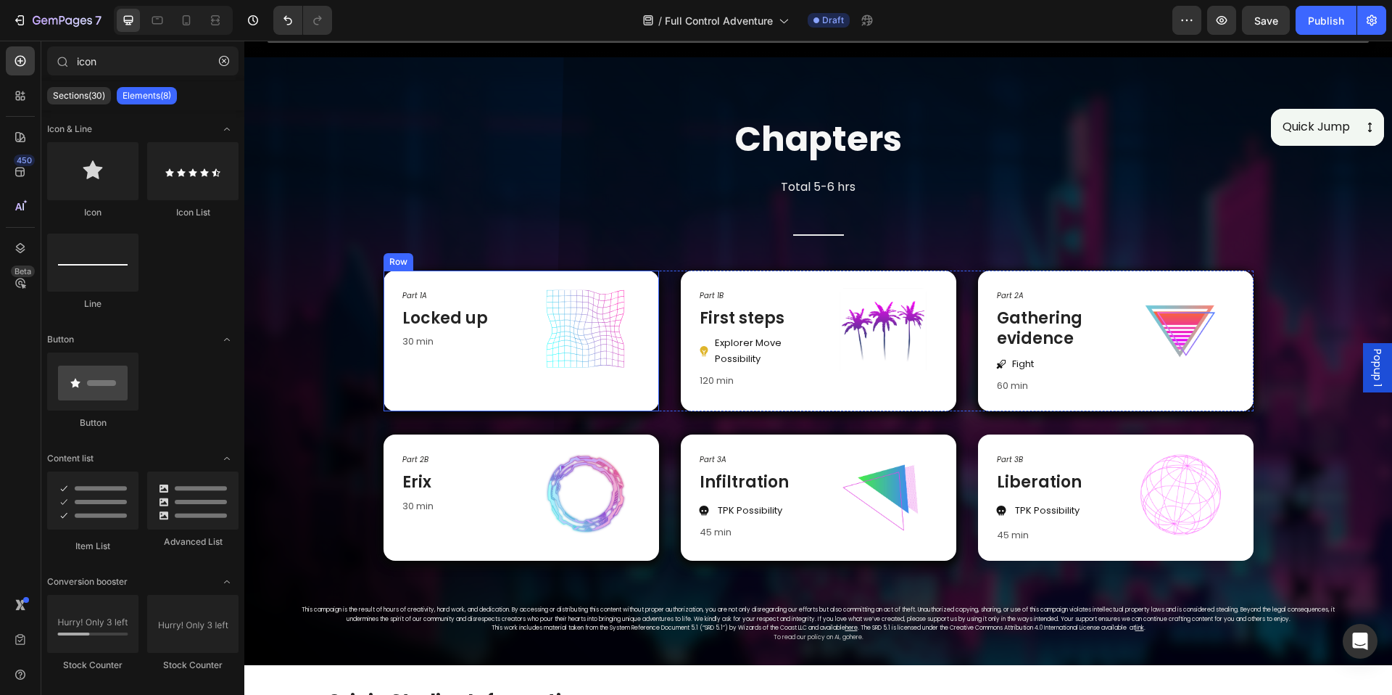
scroll to position [651, 0]
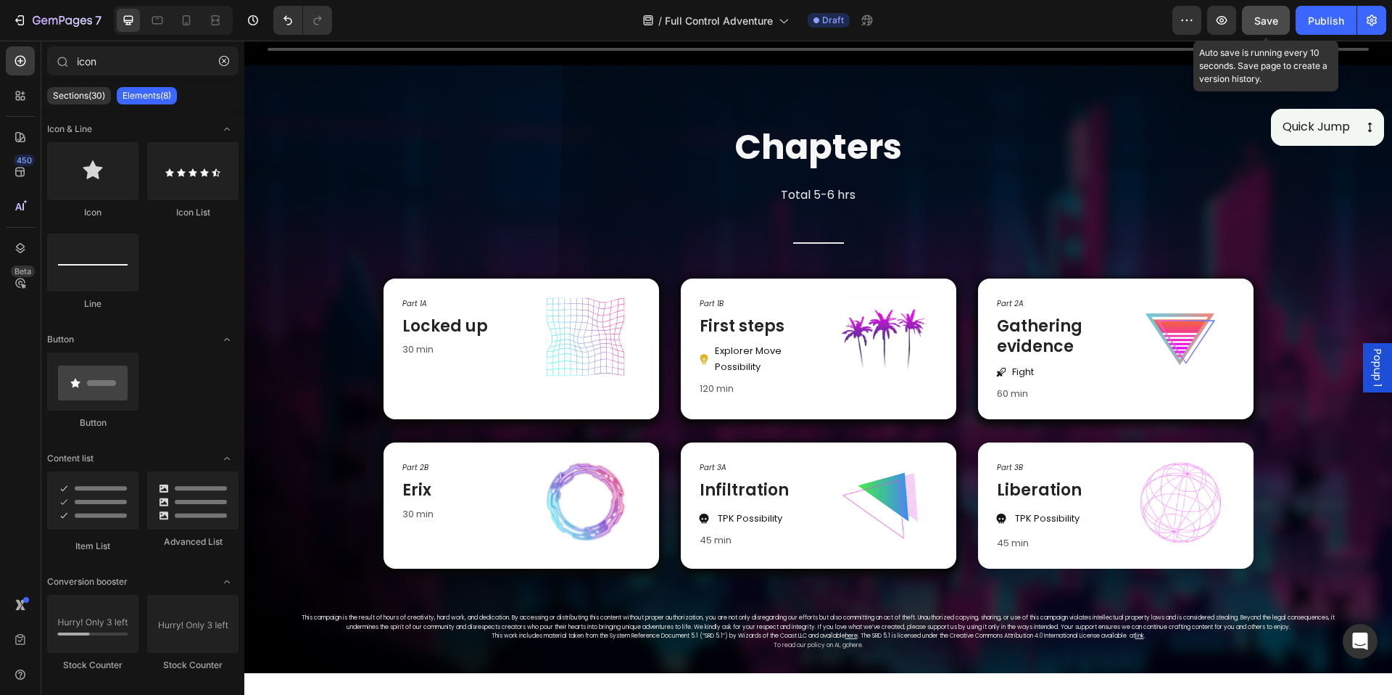
click at [1289, 26] on button "Save" at bounding box center [1266, 20] width 48 height 29
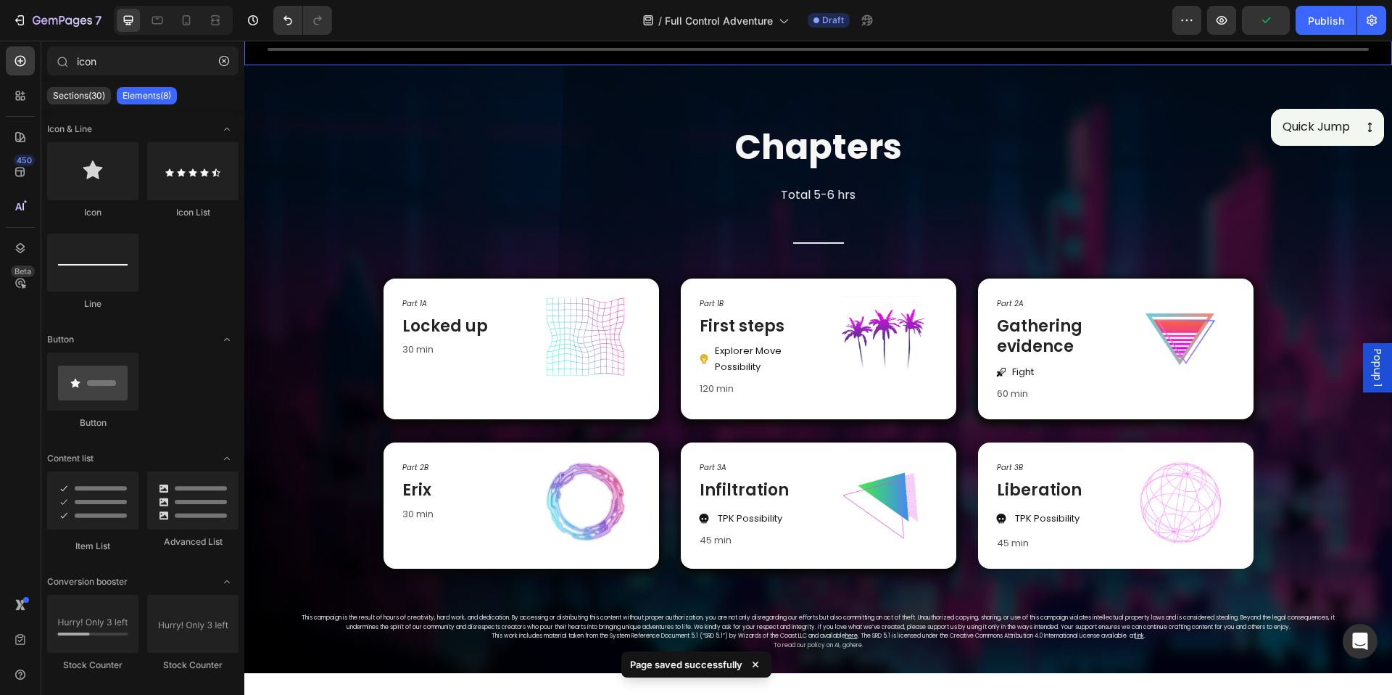
click at [762, 41] on div "7 Version history / Full Control Adventure Draft Preview Publish" at bounding box center [696, 20] width 1392 height 41
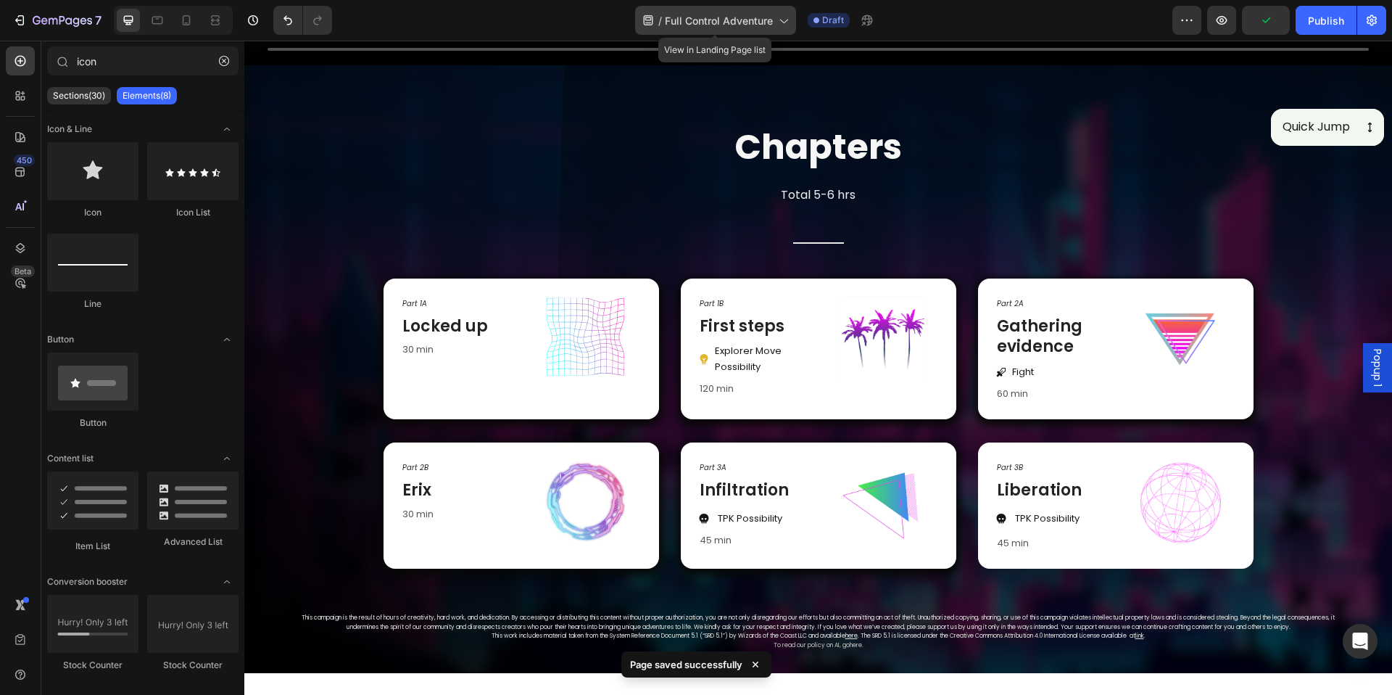
click at [752, 26] on span "Full Control Adventure" at bounding box center [719, 20] width 108 height 15
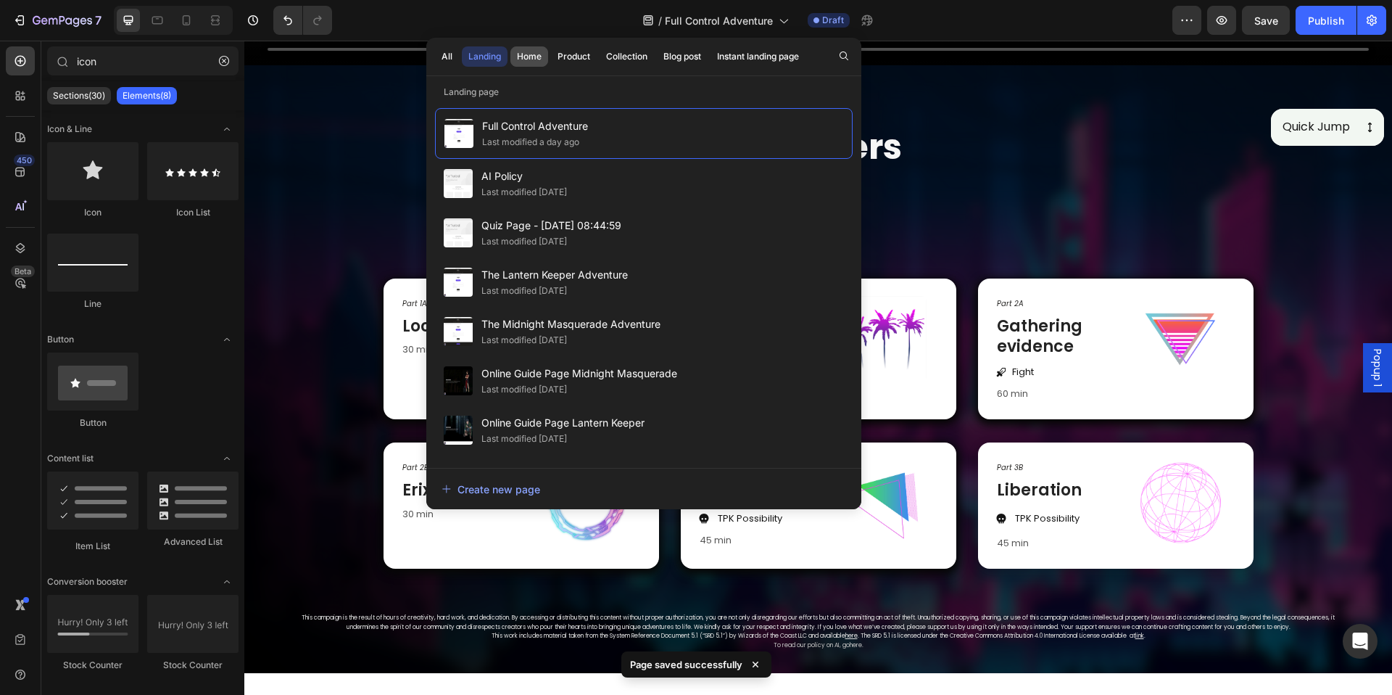
click at [551, 49] on button "Home" at bounding box center [574, 56] width 46 height 20
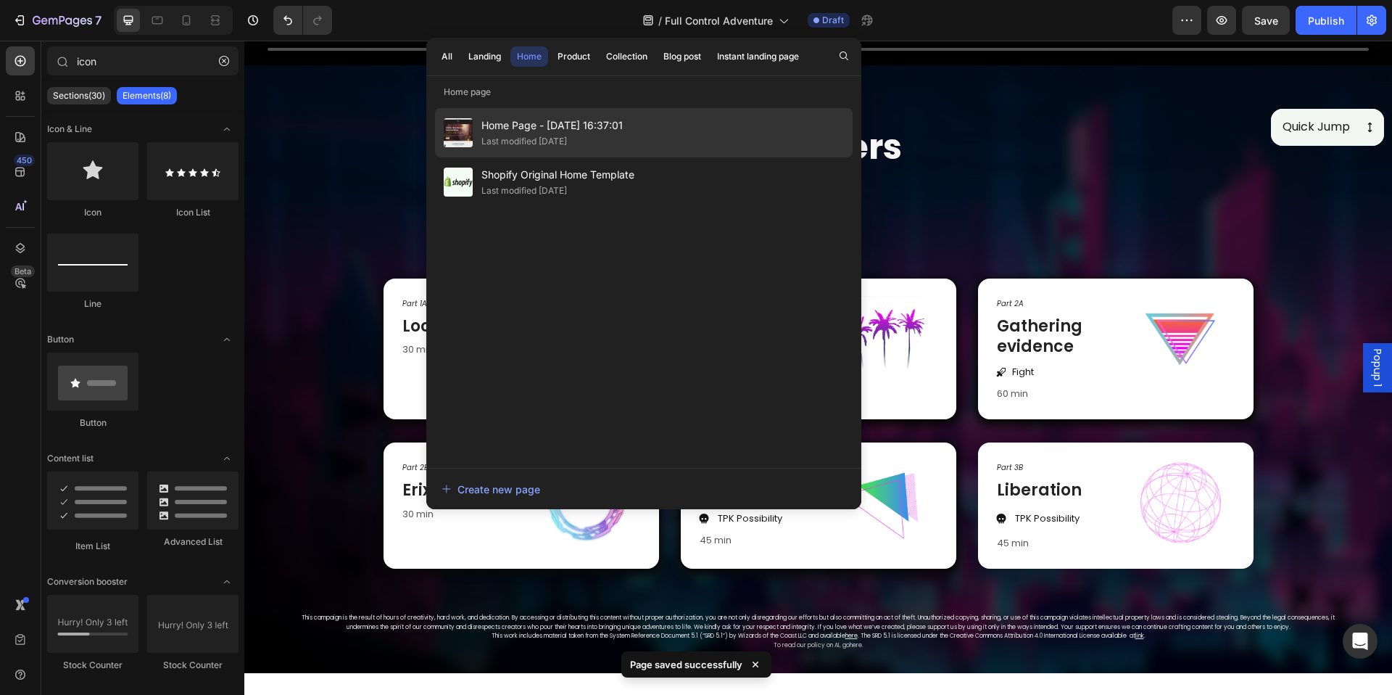
click at [543, 128] on span "Home Page - [DATE] 16:37:01" at bounding box center [552, 125] width 141 height 17
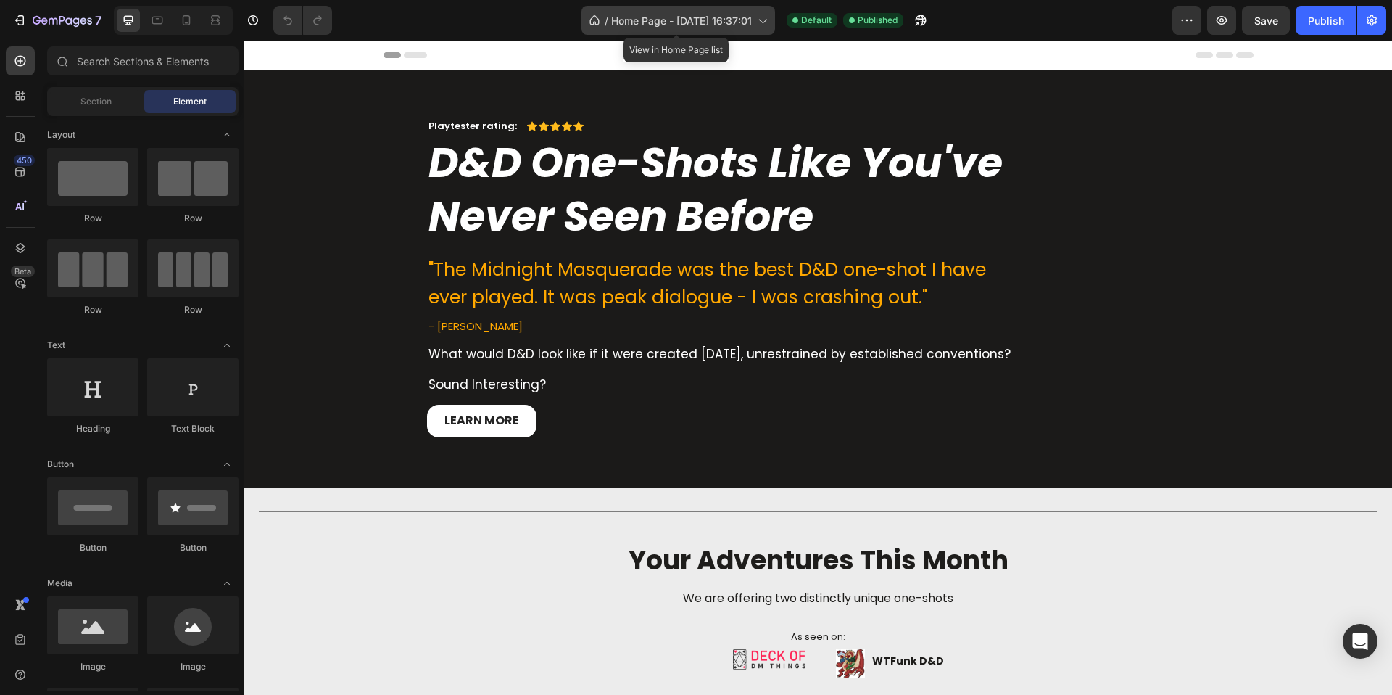
click at [765, 18] on icon at bounding box center [762, 20] width 15 height 15
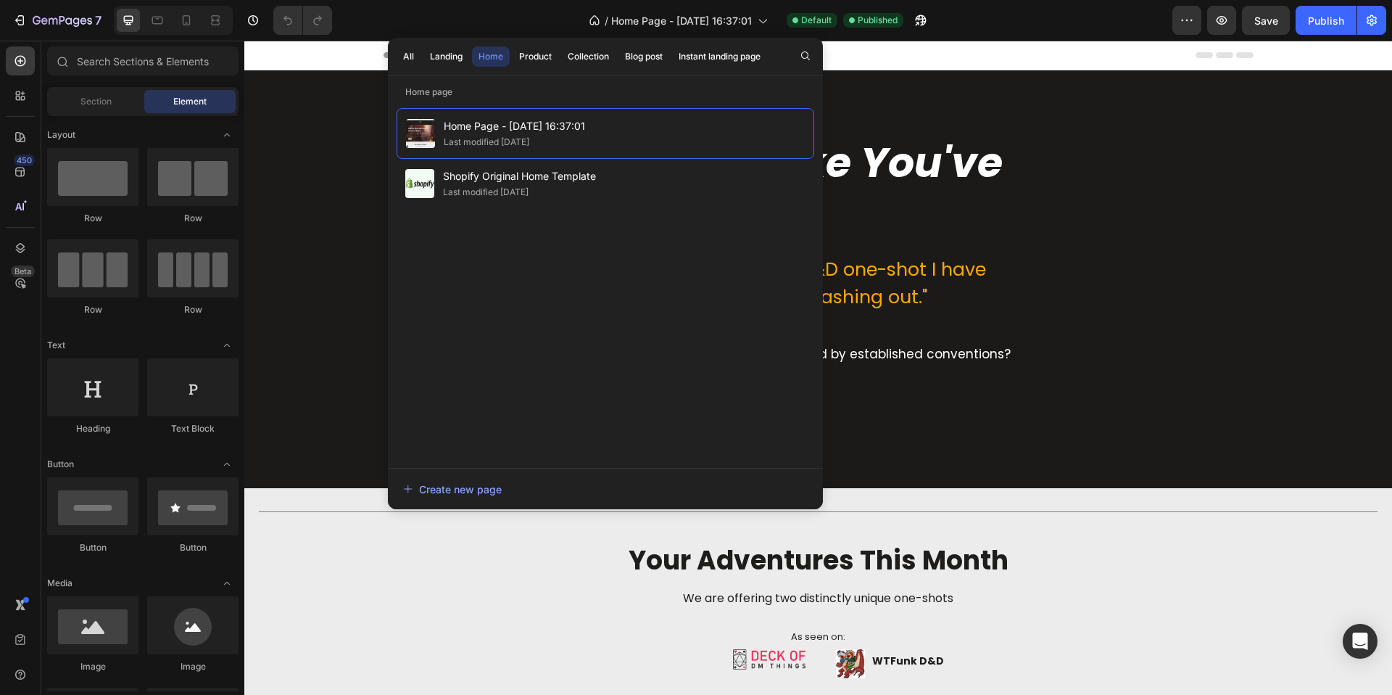
click at [983, 33] on div "/ Home Page - [DATE] 16:37:01 Default Published" at bounding box center [758, 20] width 829 height 29
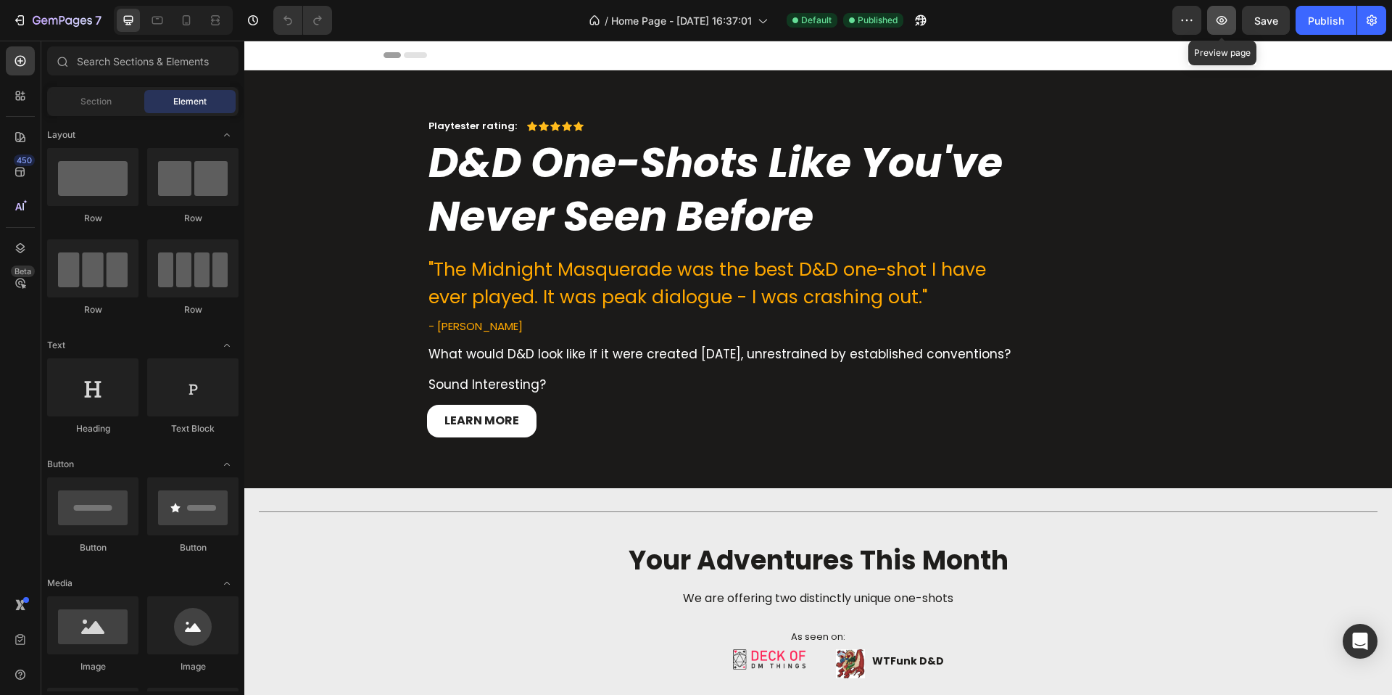
click at [1209, 20] on button "button" at bounding box center [1222, 20] width 29 height 29
drag, startPoint x: 1179, startPoint y: 25, endPoint x: 915, endPoint y: 49, distance: 265.1
click at [1179, 25] on button "button" at bounding box center [1187, 20] width 29 height 29
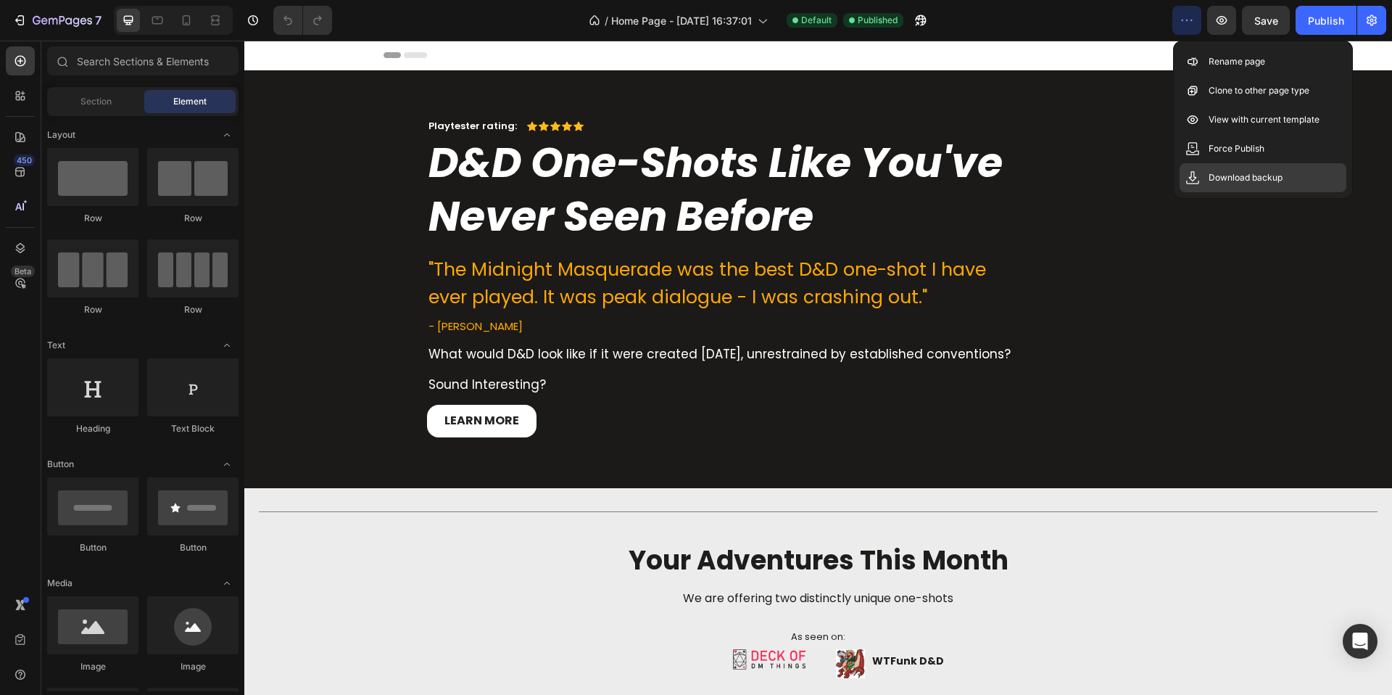
click at [1250, 173] on p "Download backup" at bounding box center [1246, 177] width 74 height 15
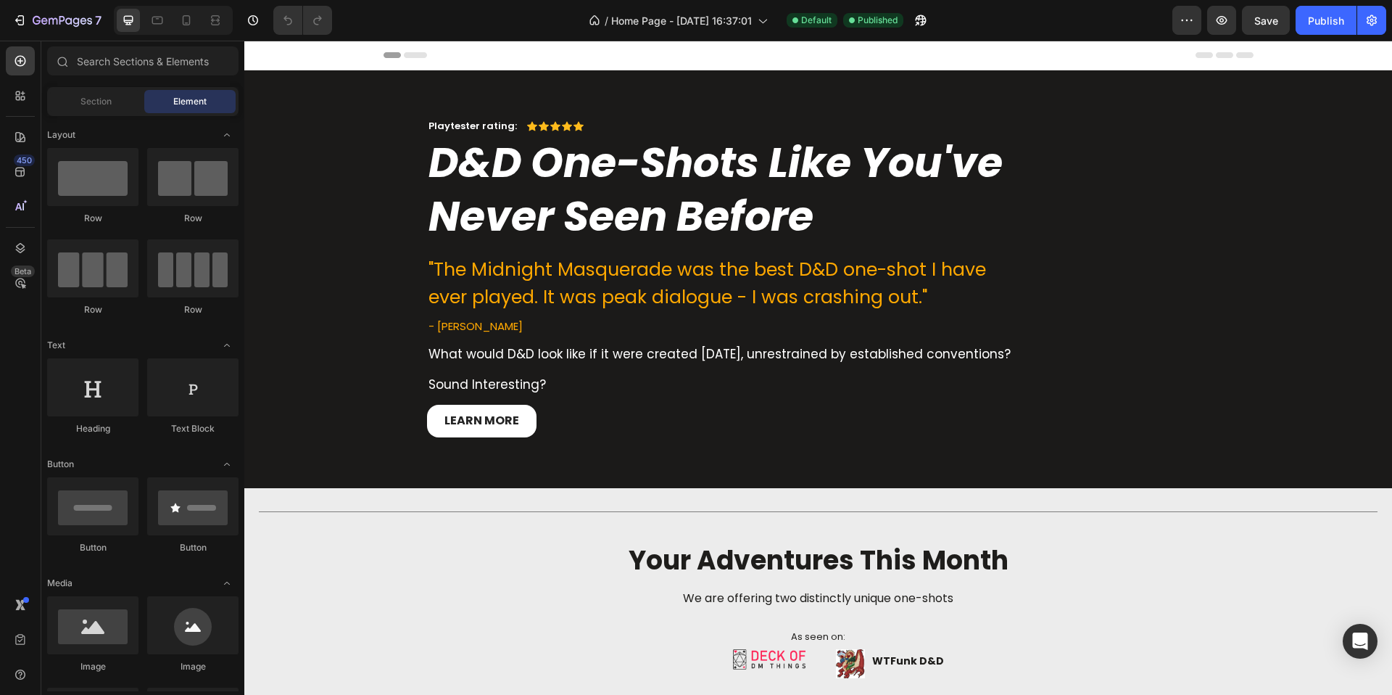
click at [1076, 20] on div "/ Home Page - [DATE] 16:37:01 Default Published" at bounding box center [758, 20] width 829 height 29
click at [1071, 17] on div "/ Home Page - [DATE] 16:37:01 Default Published" at bounding box center [758, 20] width 829 height 29
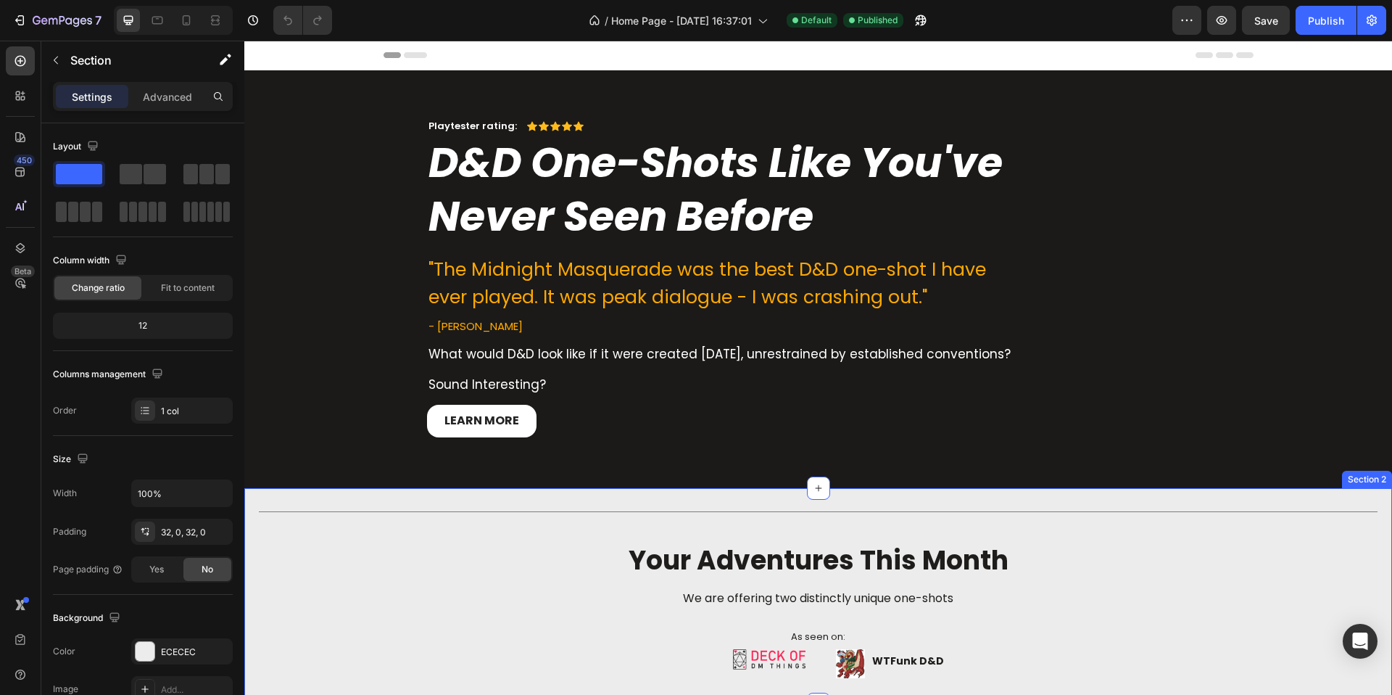
click at [1054, 522] on div "Title Line your adventures this month Heading We are offering two distinctly un…" at bounding box center [818, 596] width 1148 height 170
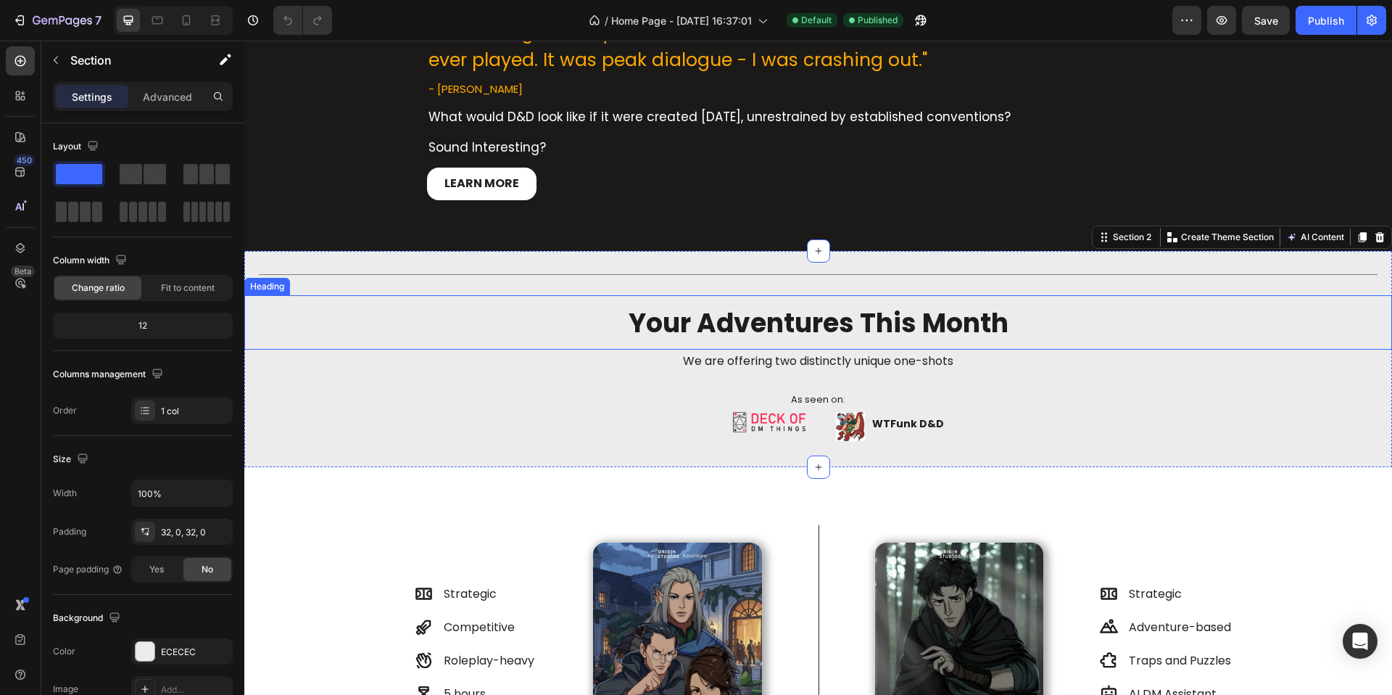
scroll to position [241, 0]
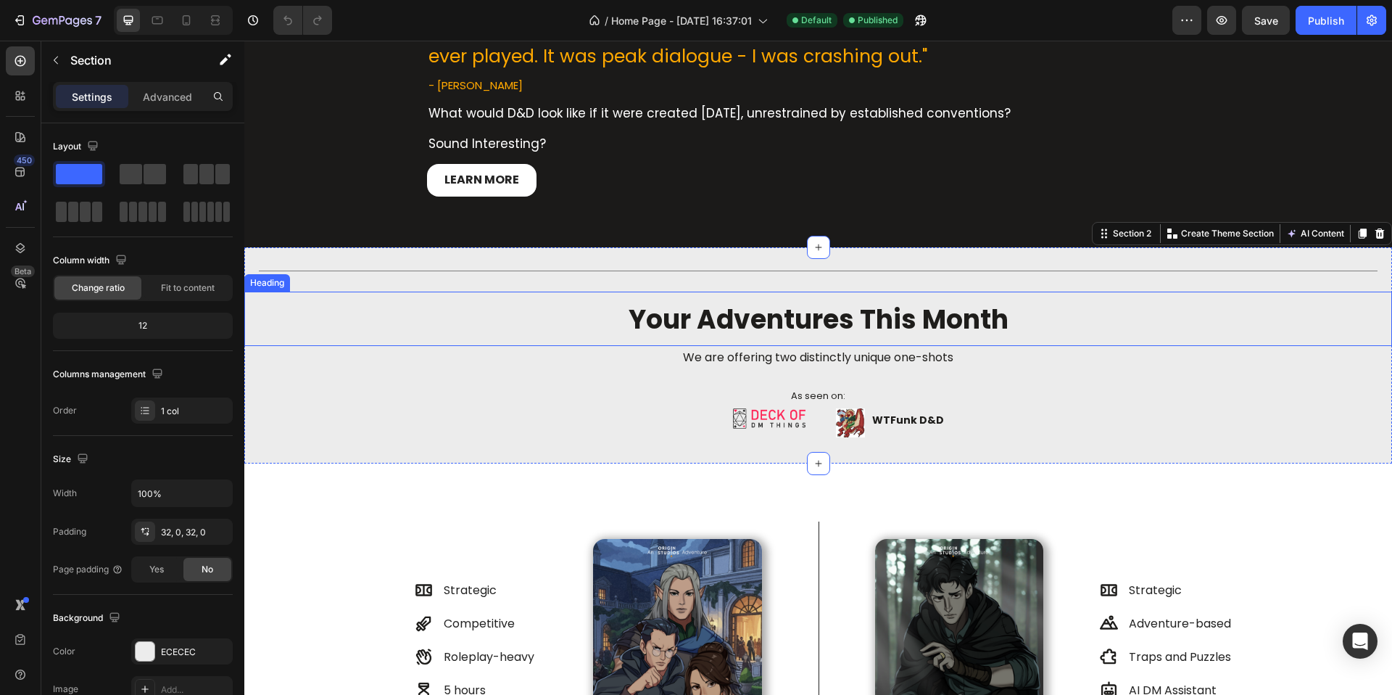
click at [887, 318] on span "your adventures this month" at bounding box center [819, 319] width 380 height 37
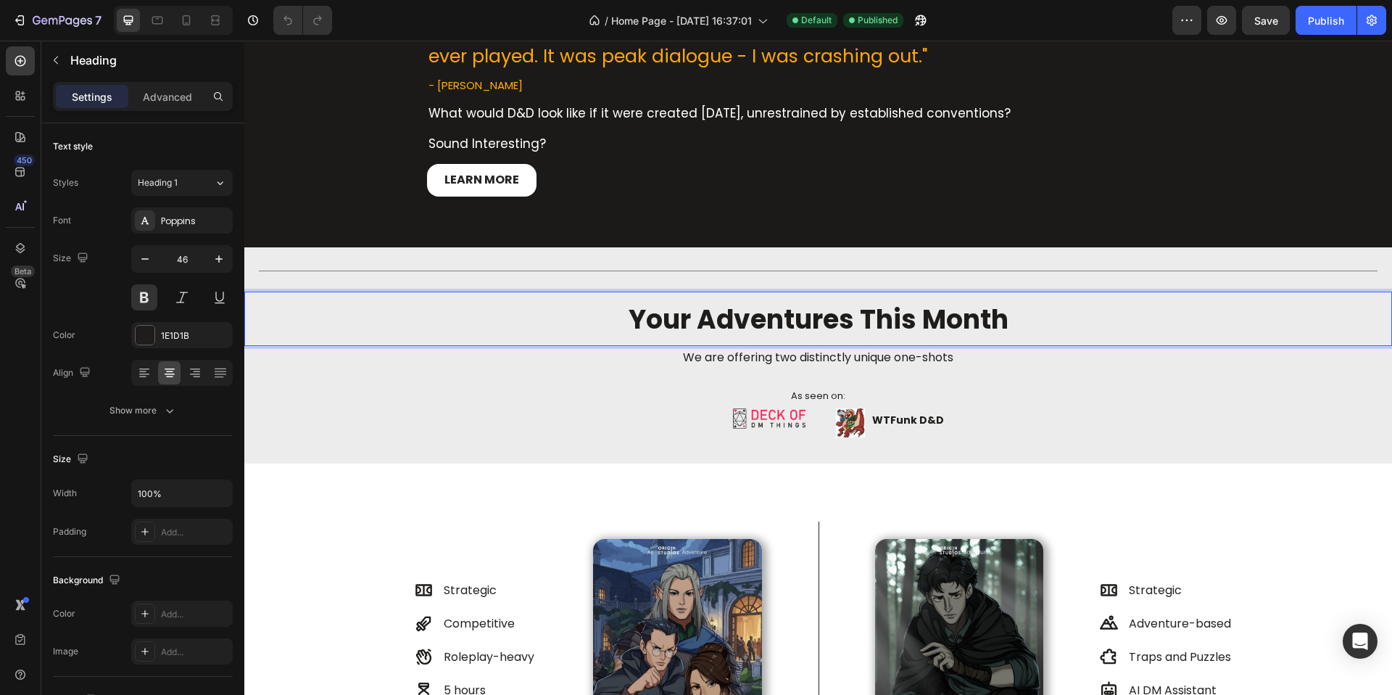
click at [852, 324] on span "your adventures this month" at bounding box center [819, 319] width 380 height 37
click at [843, 326] on span "your adventures this month" at bounding box center [819, 319] width 380 height 37
click at [894, 360] on span "We are offering two distinctly unique one-shots" at bounding box center [818, 357] width 271 height 17
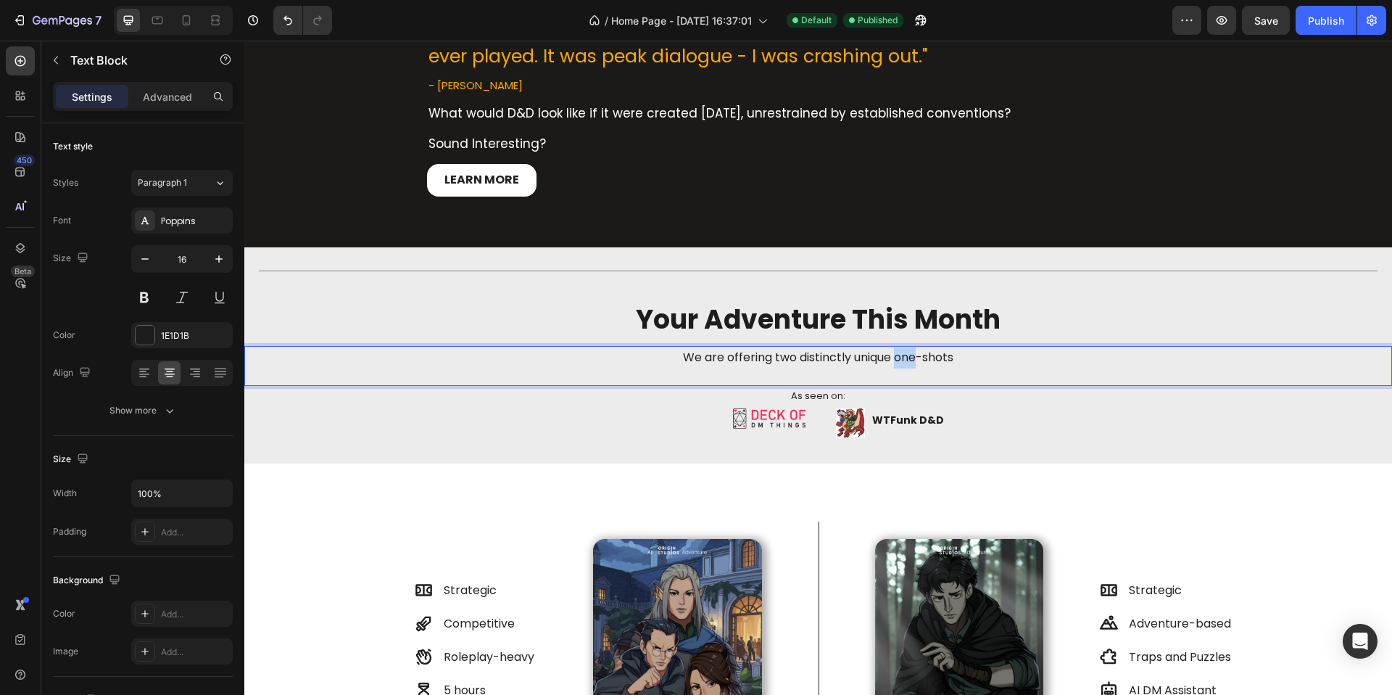
click at [894, 359] on span "We are offering two distinctly unique one-shots" at bounding box center [818, 357] width 271 height 17
click at [836, 449] on div "Title Line ⁠⁠⁠⁠⁠⁠⁠ your adventure this month Heading "High stakes, unforgiving,…" at bounding box center [818, 355] width 1148 height 216
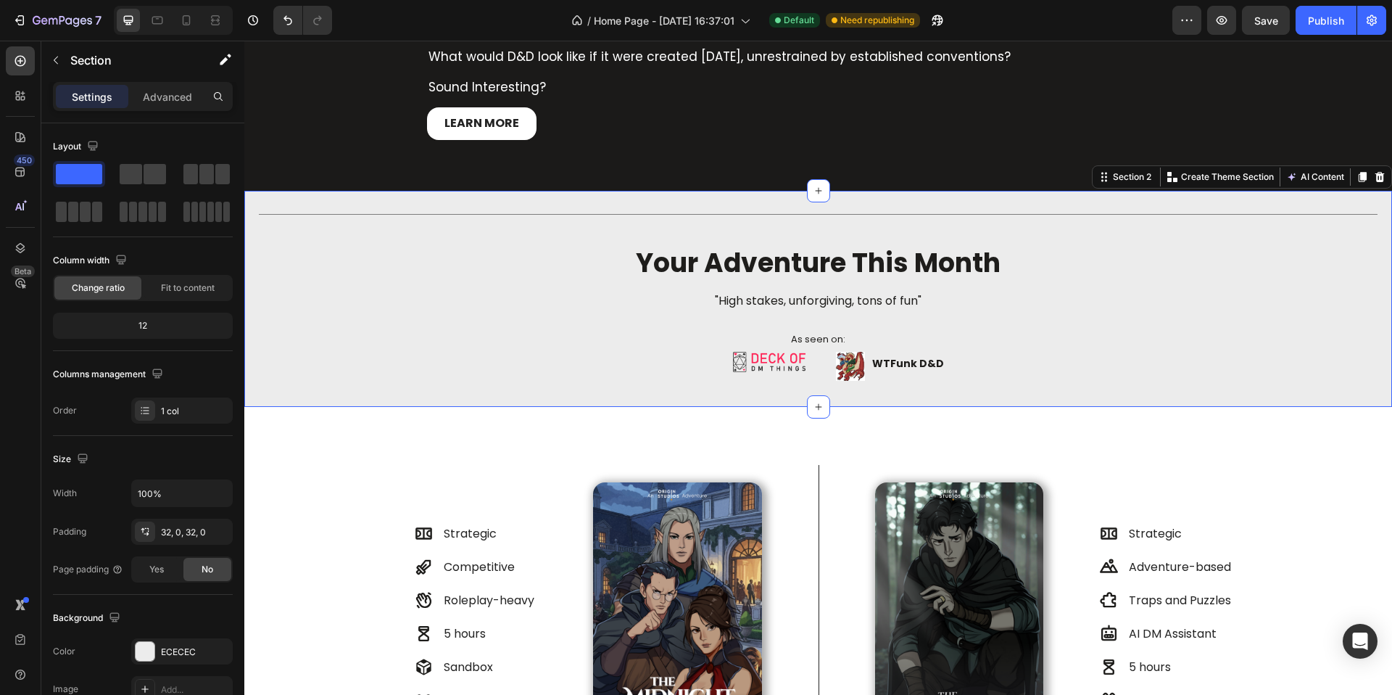
scroll to position [580, 0]
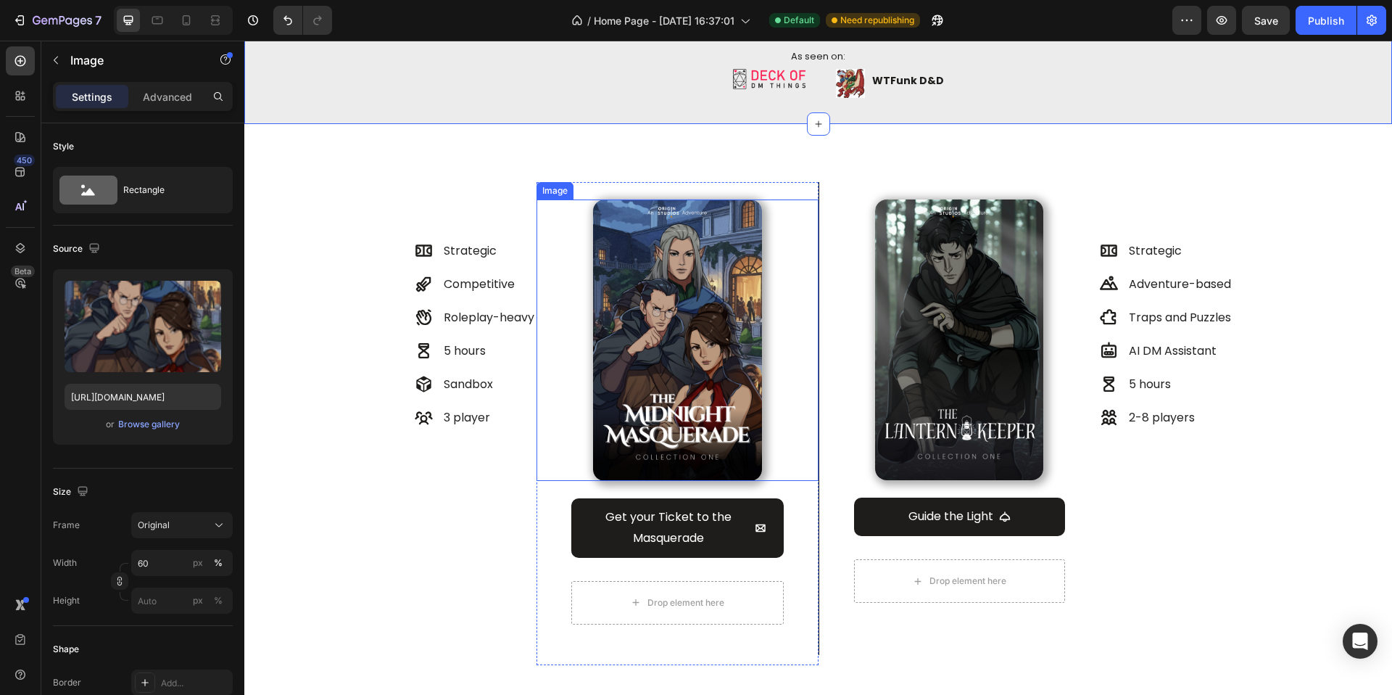
click at [723, 368] on img at bounding box center [677, 339] width 169 height 281
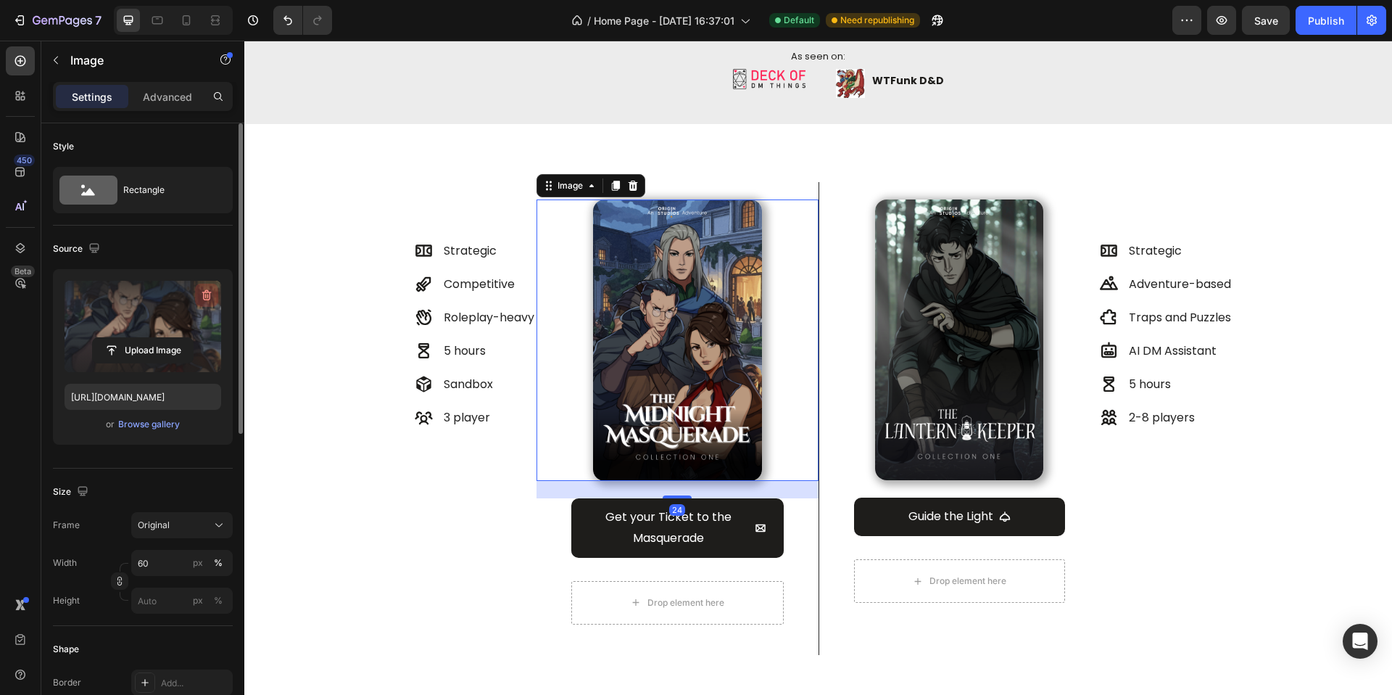
click at [207, 288] on icon "button" at bounding box center [206, 295] width 15 height 15
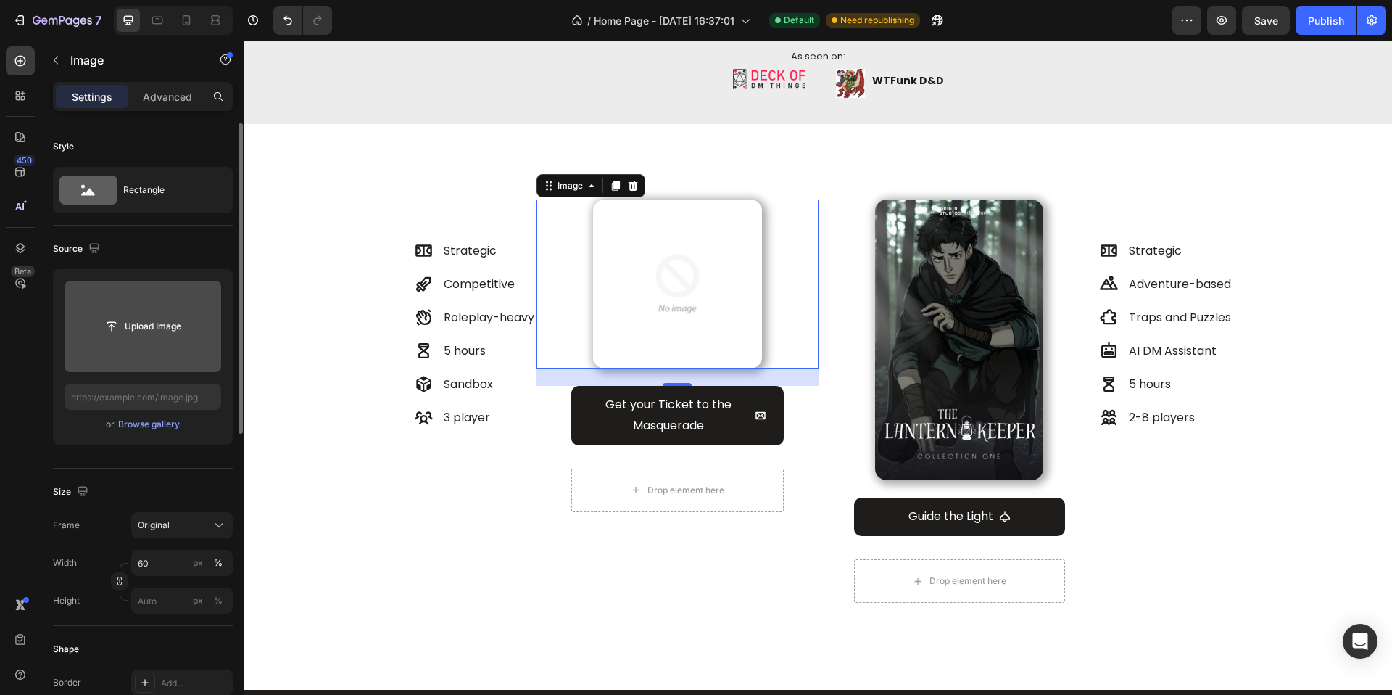
click at [174, 328] on input "file" at bounding box center [143, 326] width 100 height 25
click at [163, 323] on input "file" at bounding box center [143, 326] width 100 height 25
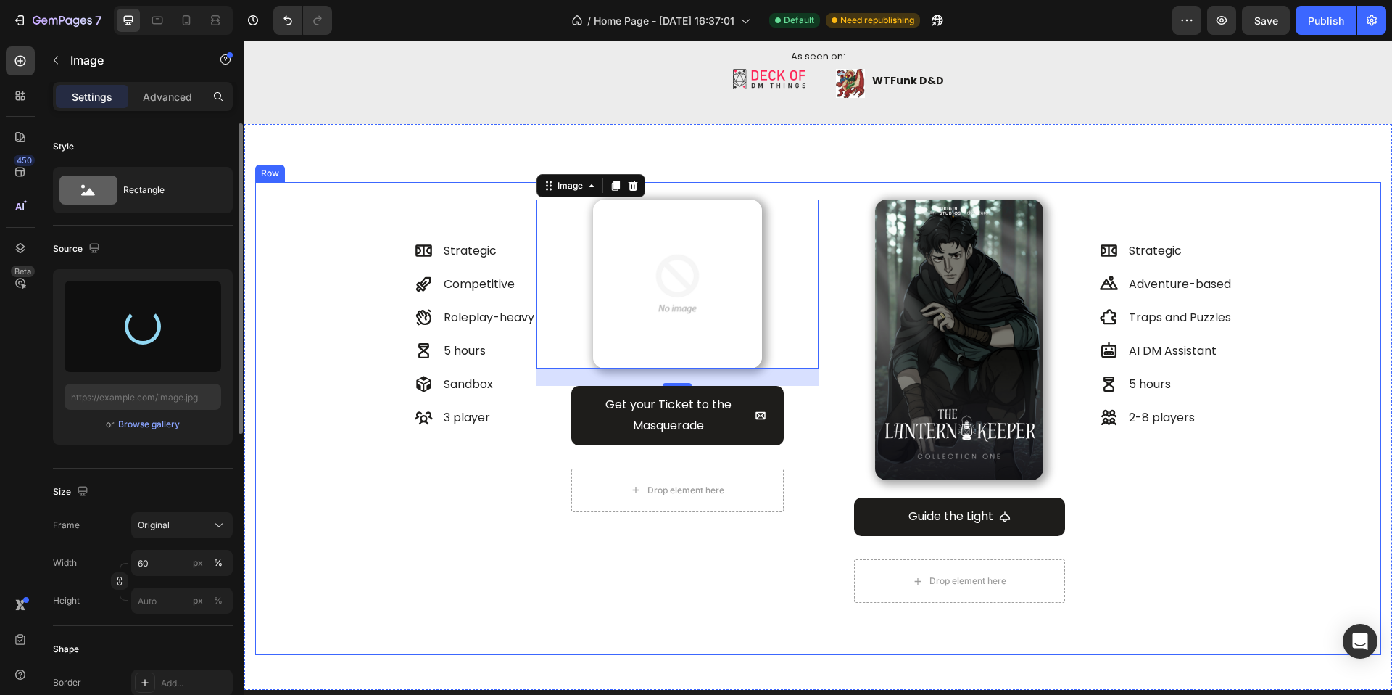
type input "[URL][DOMAIN_NAME]"
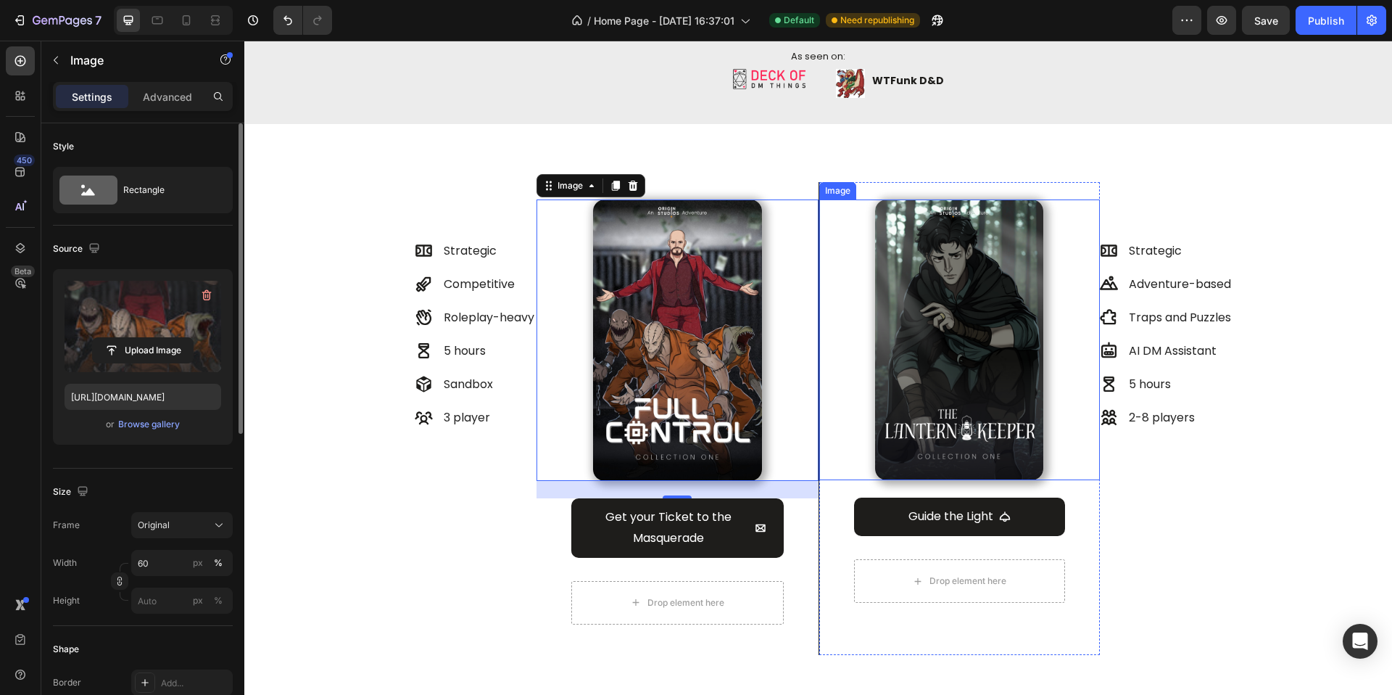
click at [1004, 420] on img at bounding box center [959, 339] width 168 height 281
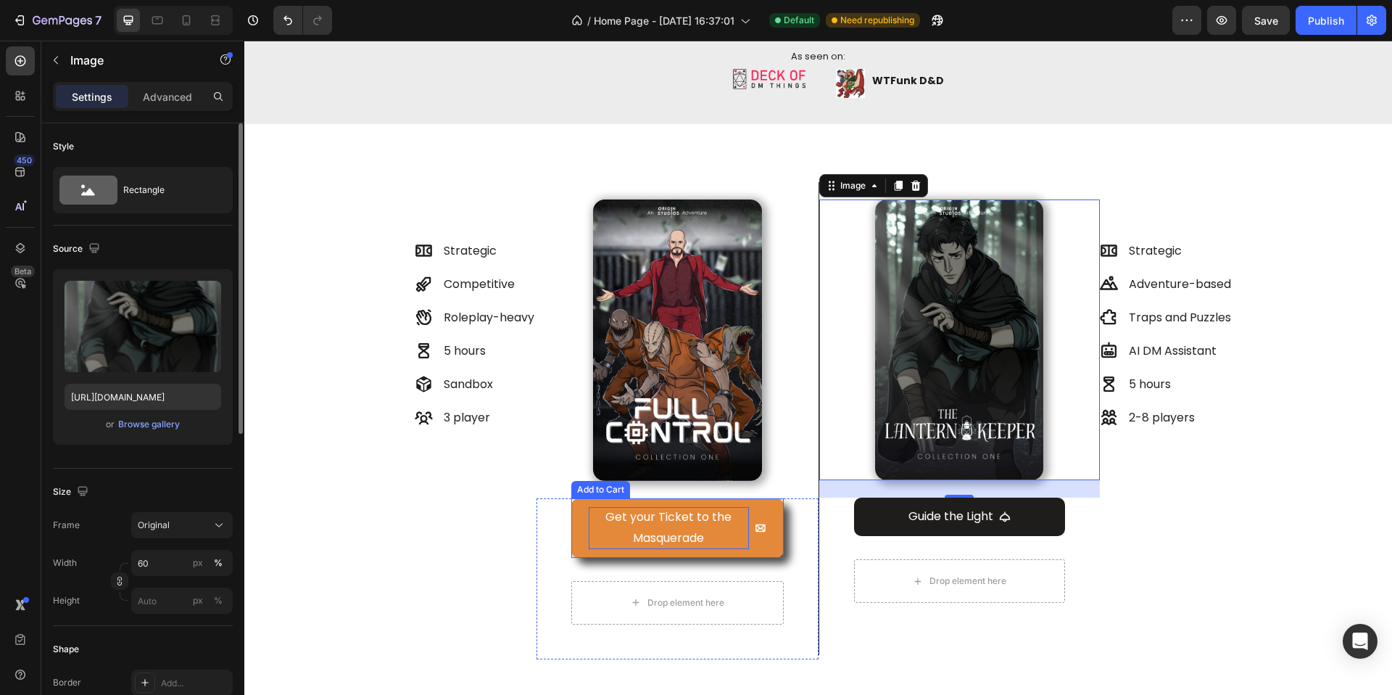
click at [671, 522] on div "Get your Ticket to the Masquerade" at bounding box center [669, 528] width 160 height 42
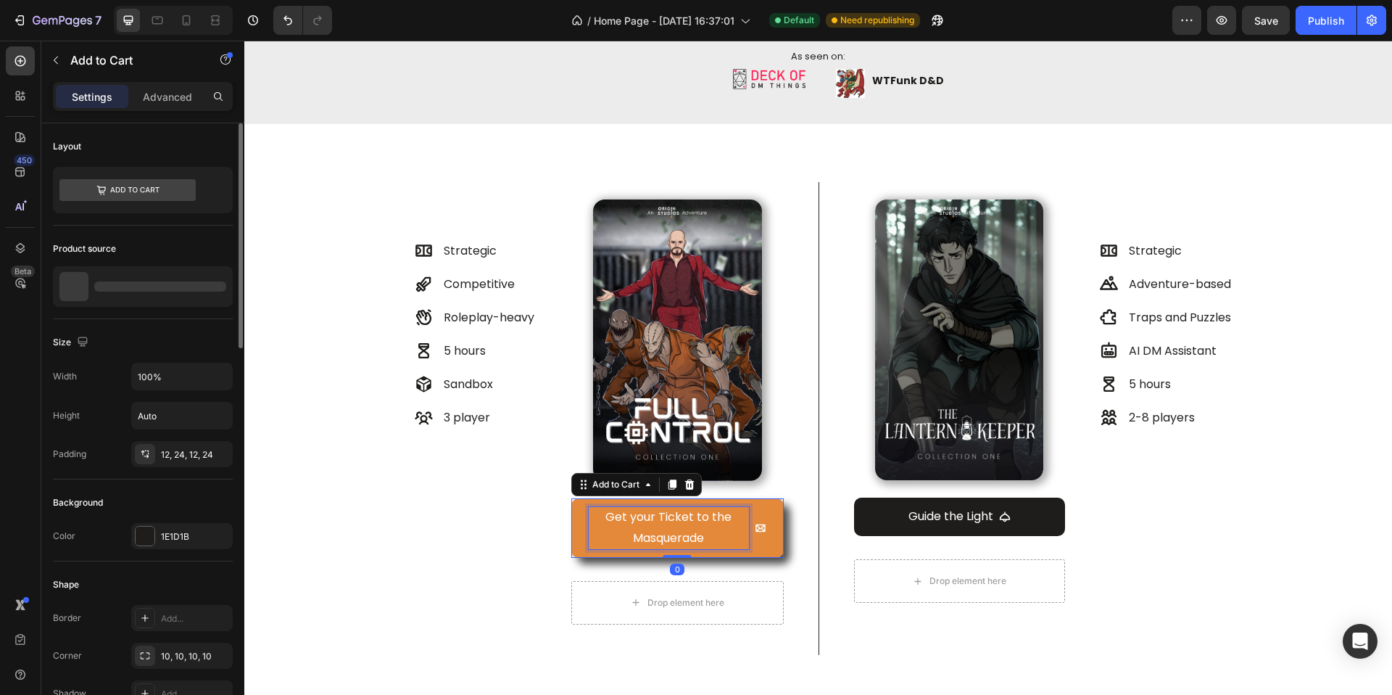
click at [671, 522] on div "Get your Ticket to the Masquerade" at bounding box center [669, 528] width 160 height 42
click at [671, 522] on p "Get your Ticket to the Masquerade" at bounding box center [669, 528] width 160 height 42
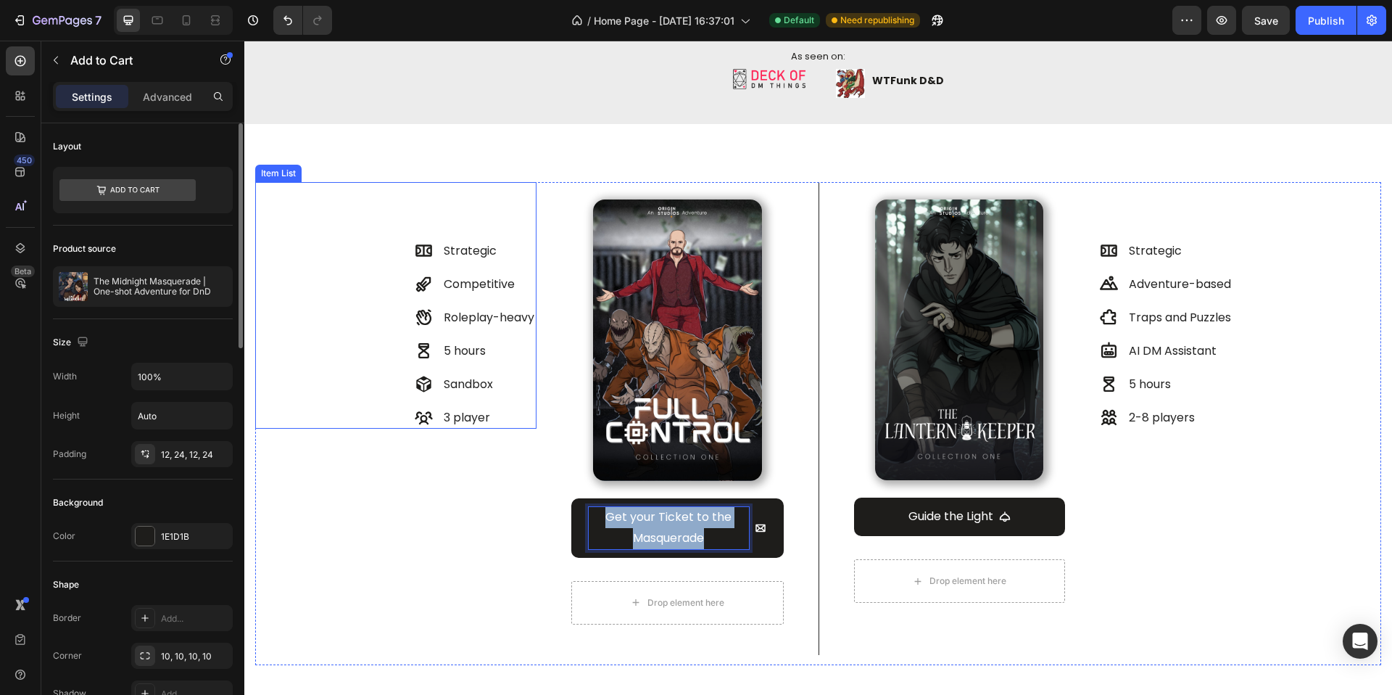
click at [453, 266] on div "Strategic Competitive Roleplay-heavy 5 hours Sandbox 3 player" at bounding box center [476, 334] width 122 height 189
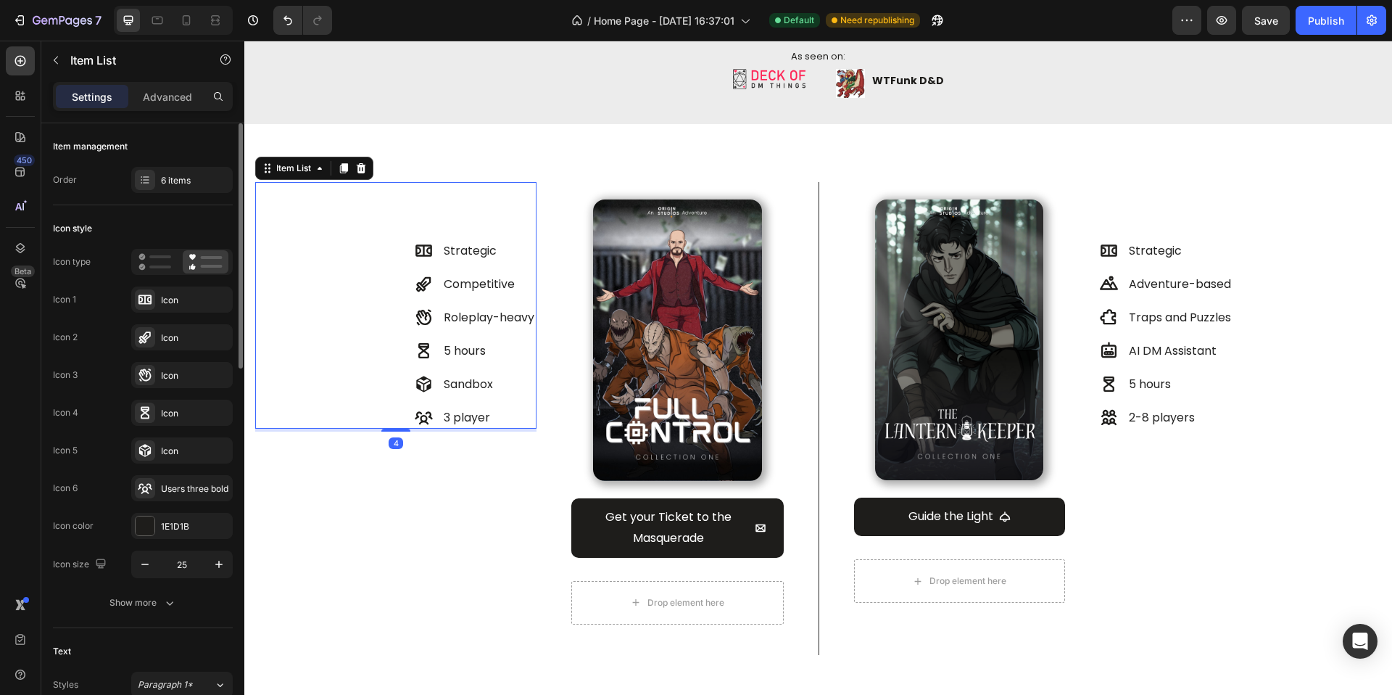
click at [465, 257] on p "Strategic" at bounding box center [489, 250] width 91 height 17
click at [421, 284] on icon at bounding box center [423, 284] width 15 height 15
click at [421, 284] on icon at bounding box center [424, 284] width 18 height 18
click at [475, 280] on p "Competitive" at bounding box center [489, 284] width 91 height 17
click at [429, 283] on icon at bounding box center [424, 284] width 18 height 18
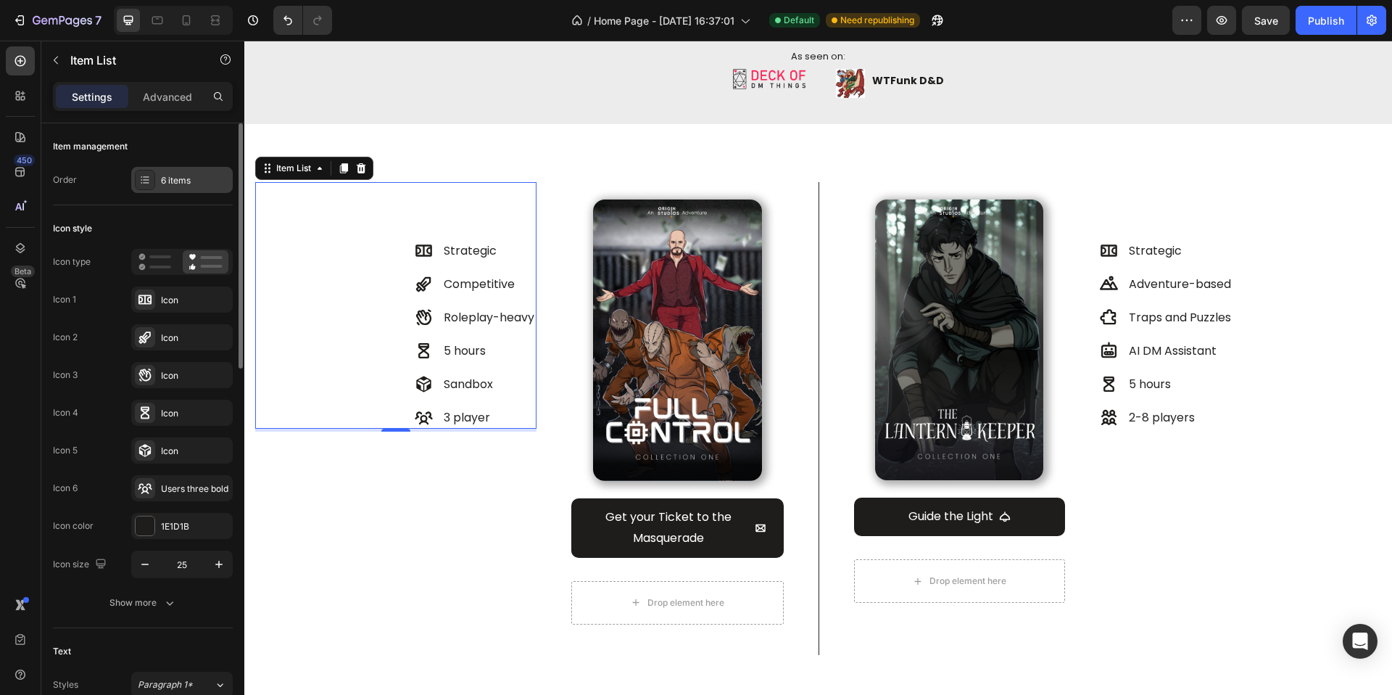
click at [165, 187] on div "6 items" at bounding box center [182, 180] width 102 height 26
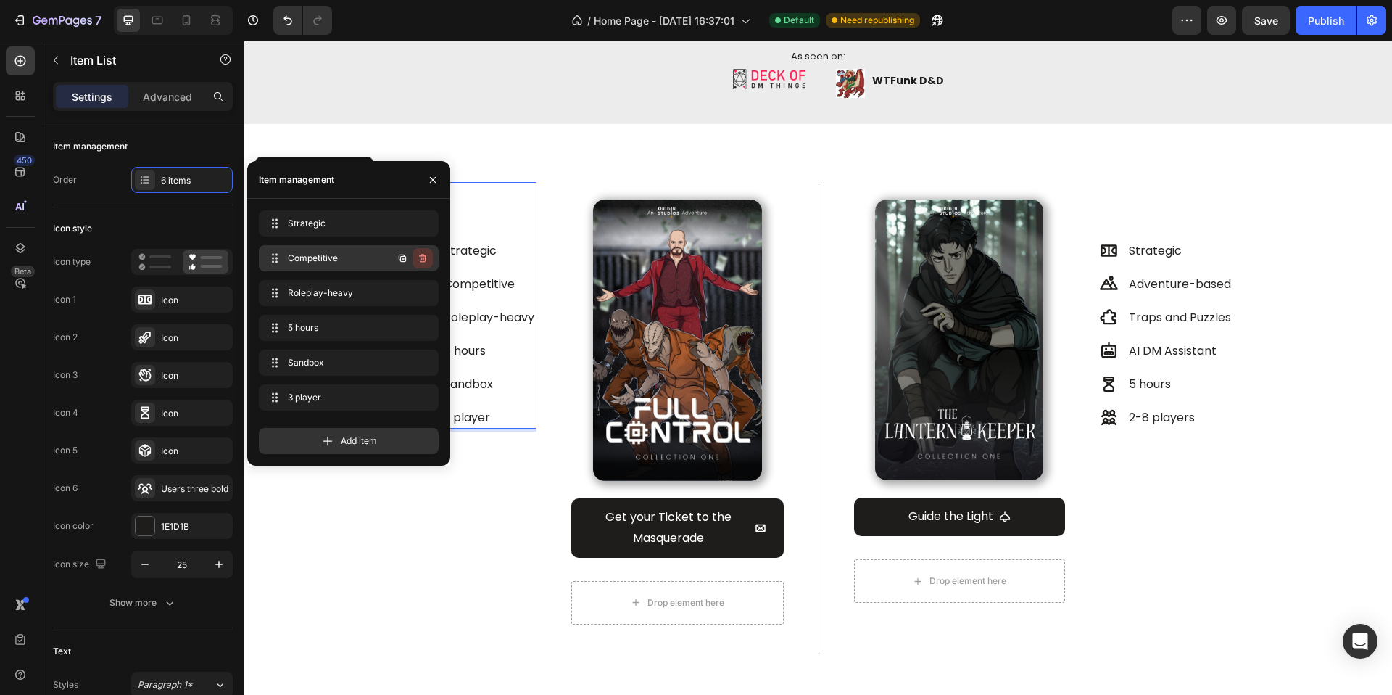
click at [424, 255] on icon "button" at bounding box center [422, 258] width 7 height 9
click at [424, 256] on div "Delete" at bounding box center [413, 258] width 27 height 13
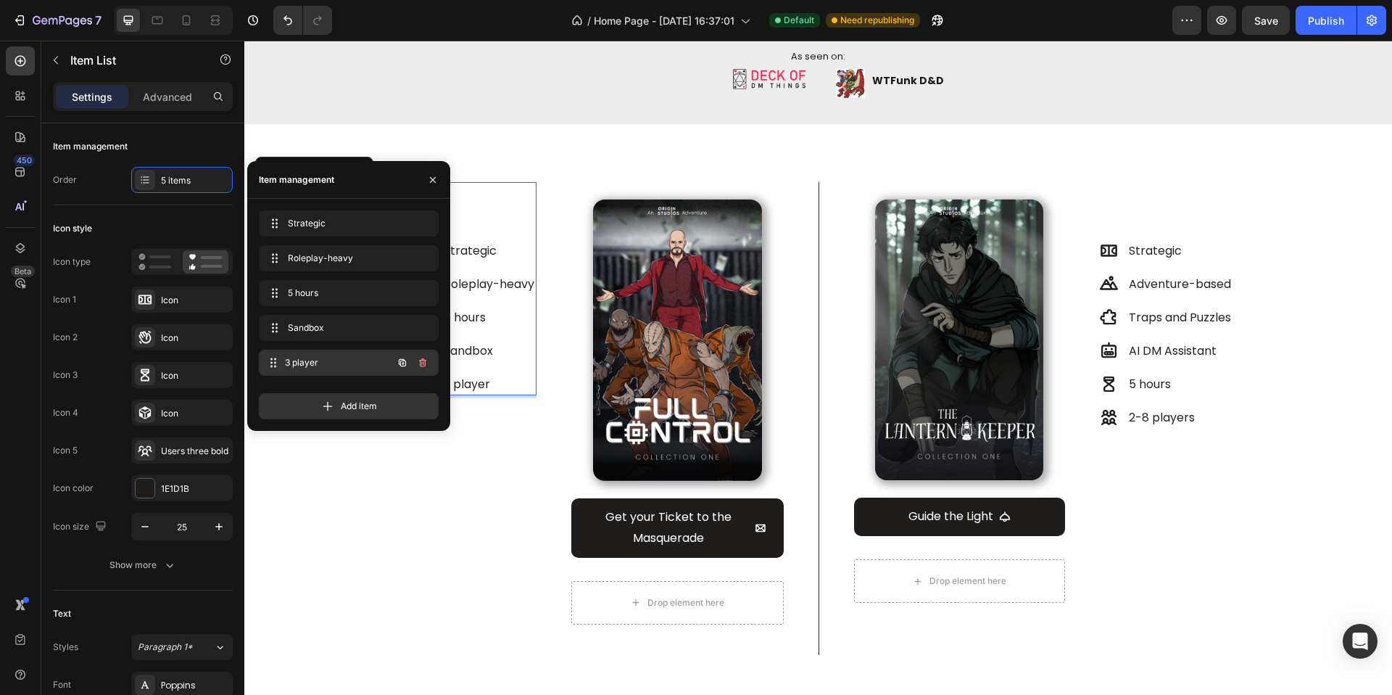
click at [360, 368] on span "3 player" at bounding box center [338, 362] width 107 height 13
click at [308, 359] on span "3 player" at bounding box center [329, 362] width 82 height 13
click at [526, 364] on div "Strategic Roleplay-heavy 5 hours Sandbox 3 player" at bounding box center [476, 317] width 122 height 155
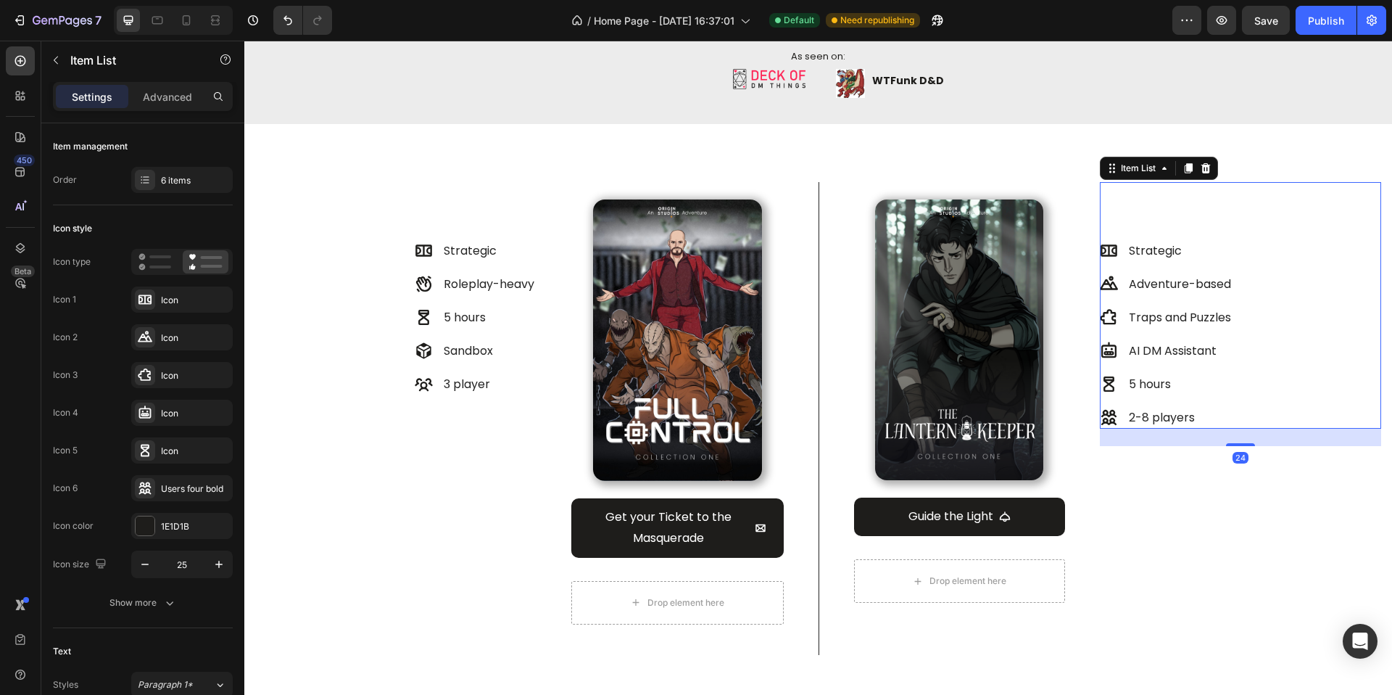
click at [1115, 417] on div "2-8 players" at bounding box center [1166, 418] width 133 height 22
click at [1020, 431] on img at bounding box center [959, 339] width 168 height 281
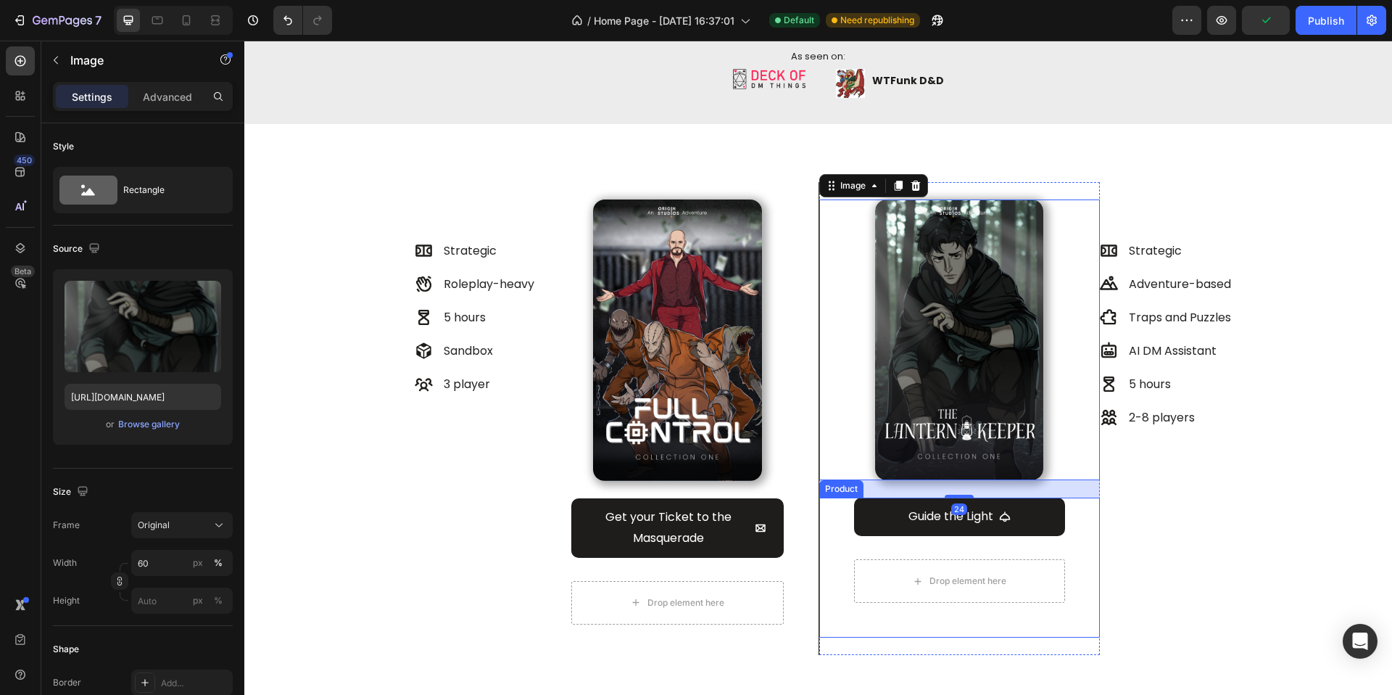
click at [820, 516] on div "Guide the Light Add to Cart Drop element here Product" at bounding box center [960, 568] width 281 height 140
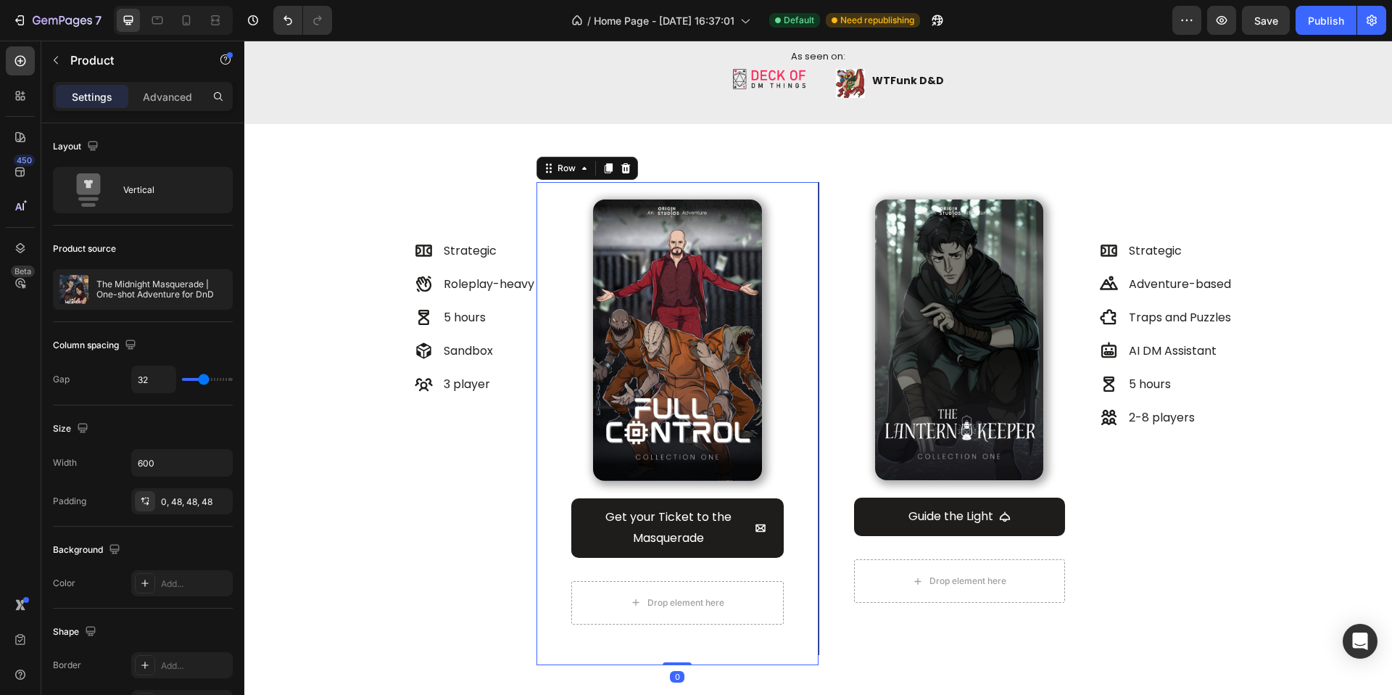
click at [805, 659] on div "Image Get your Ticket to the Masquerade Add to Cart Drop element here Product R…" at bounding box center [677, 423] width 281 height 483
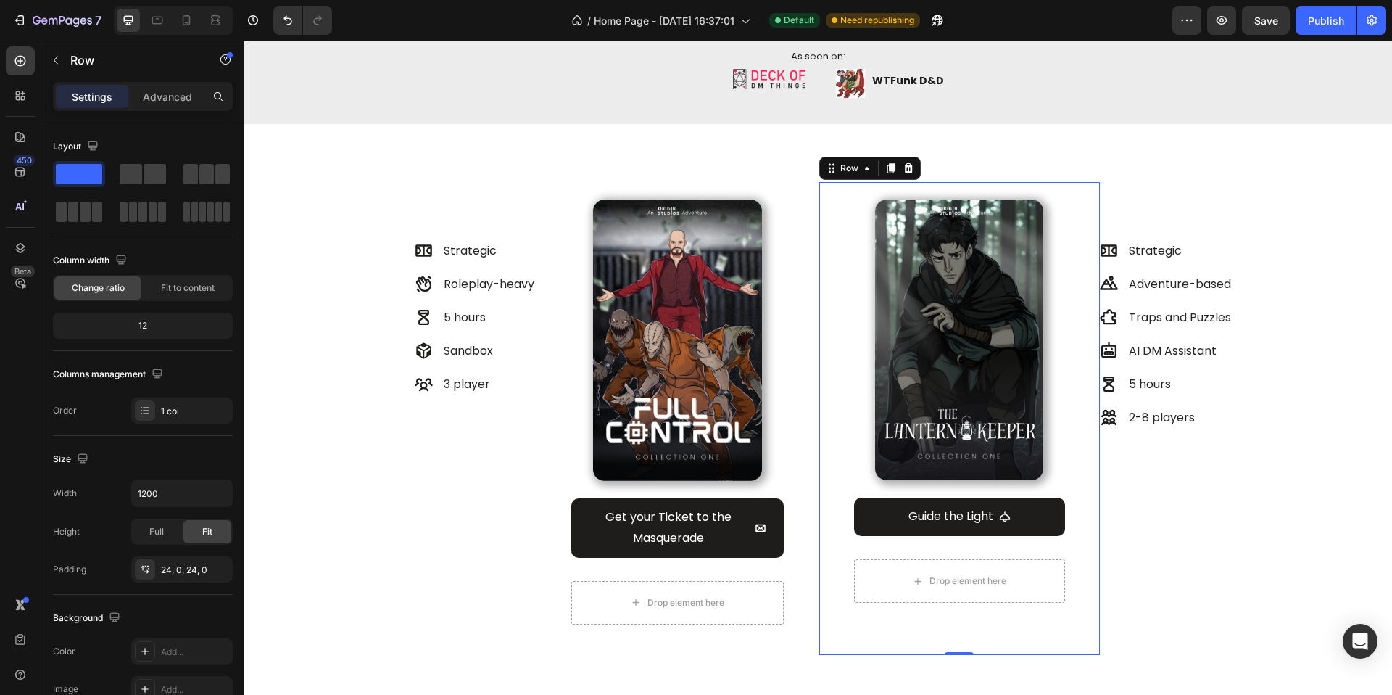
click at [845, 640] on div "Image Guide the Light Add to Cart Drop element here Product Row 0" at bounding box center [959, 418] width 281 height 473
click at [846, 165] on div "Row" at bounding box center [850, 168] width 24 height 13
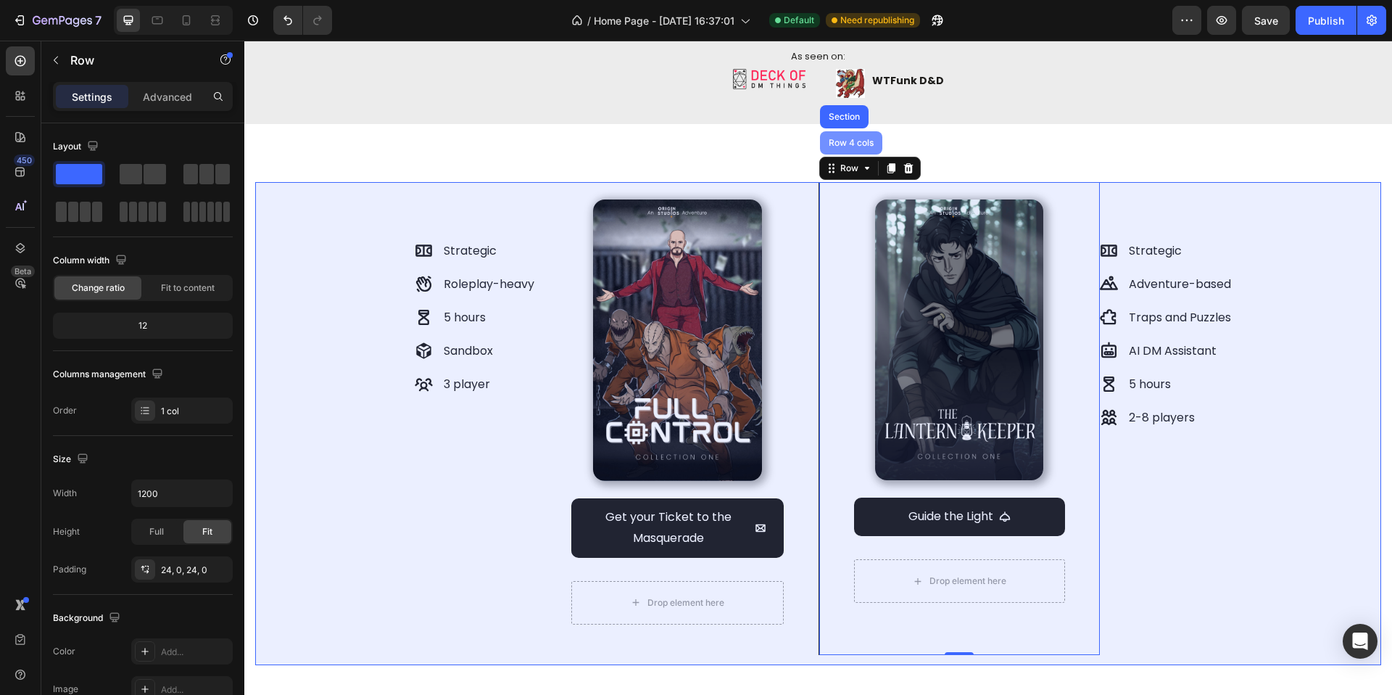
click at [840, 144] on div "Row 4 cols" at bounding box center [851, 143] width 51 height 9
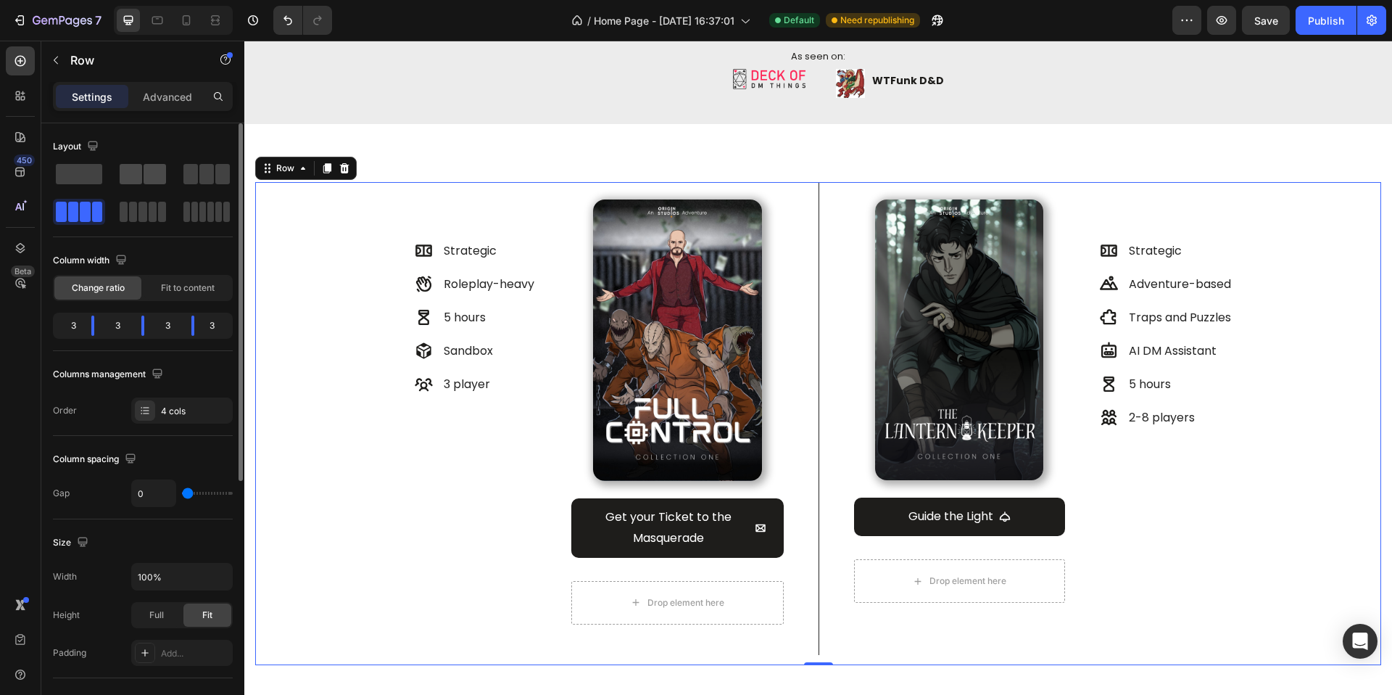
click at [151, 176] on span at bounding box center [155, 174] width 22 height 20
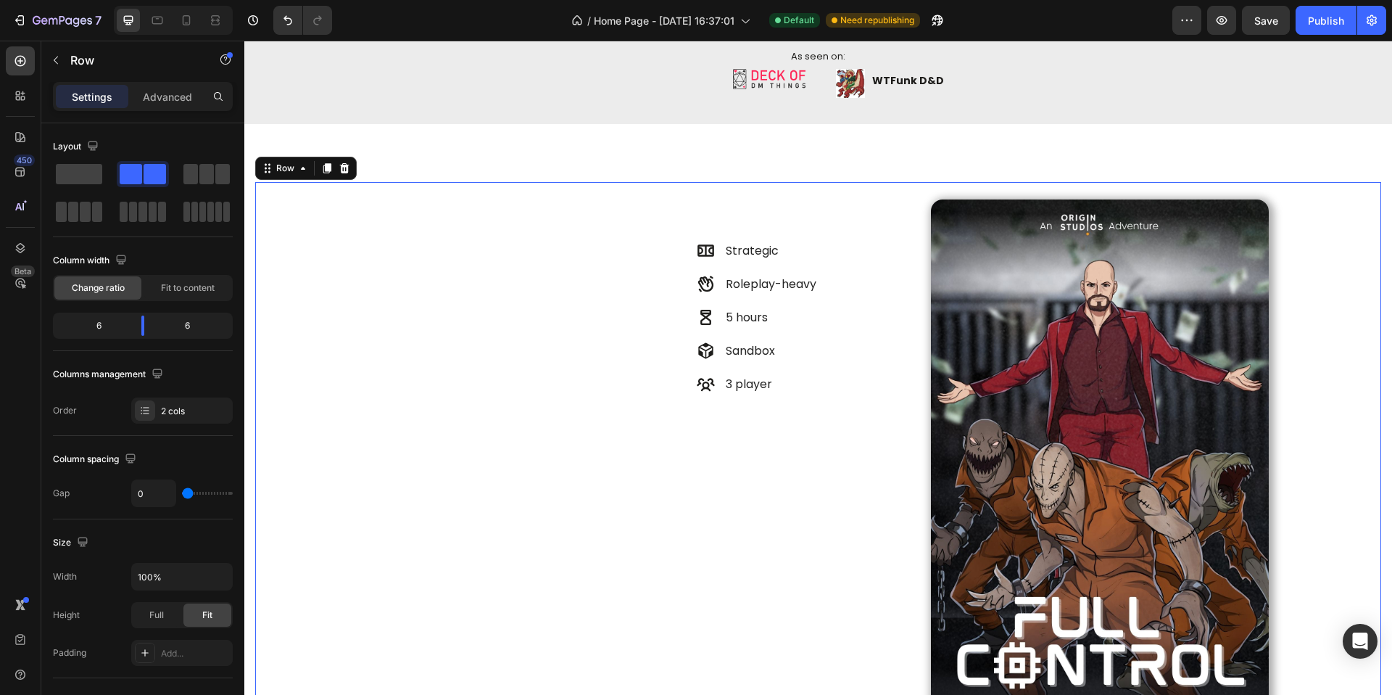
click at [94, 218] on span at bounding box center [97, 212] width 11 height 20
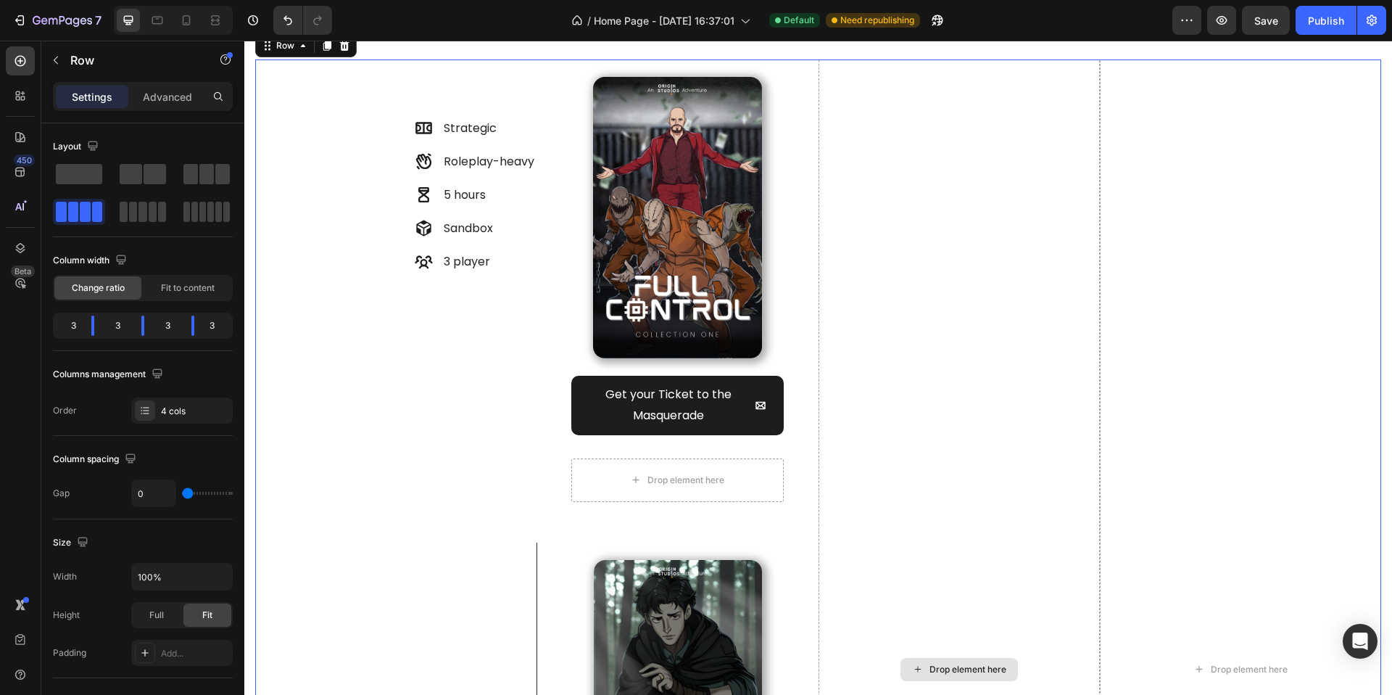
scroll to position [497, 0]
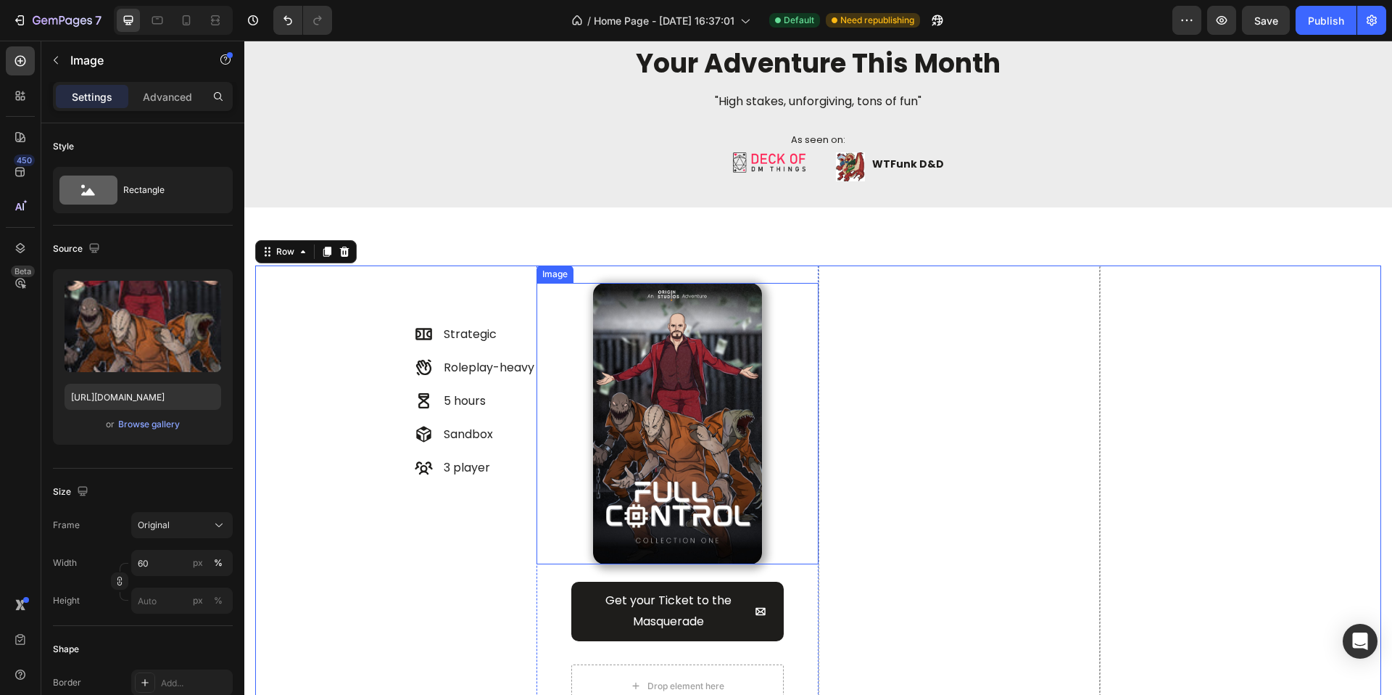
click at [693, 446] on img at bounding box center [677, 423] width 169 height 281
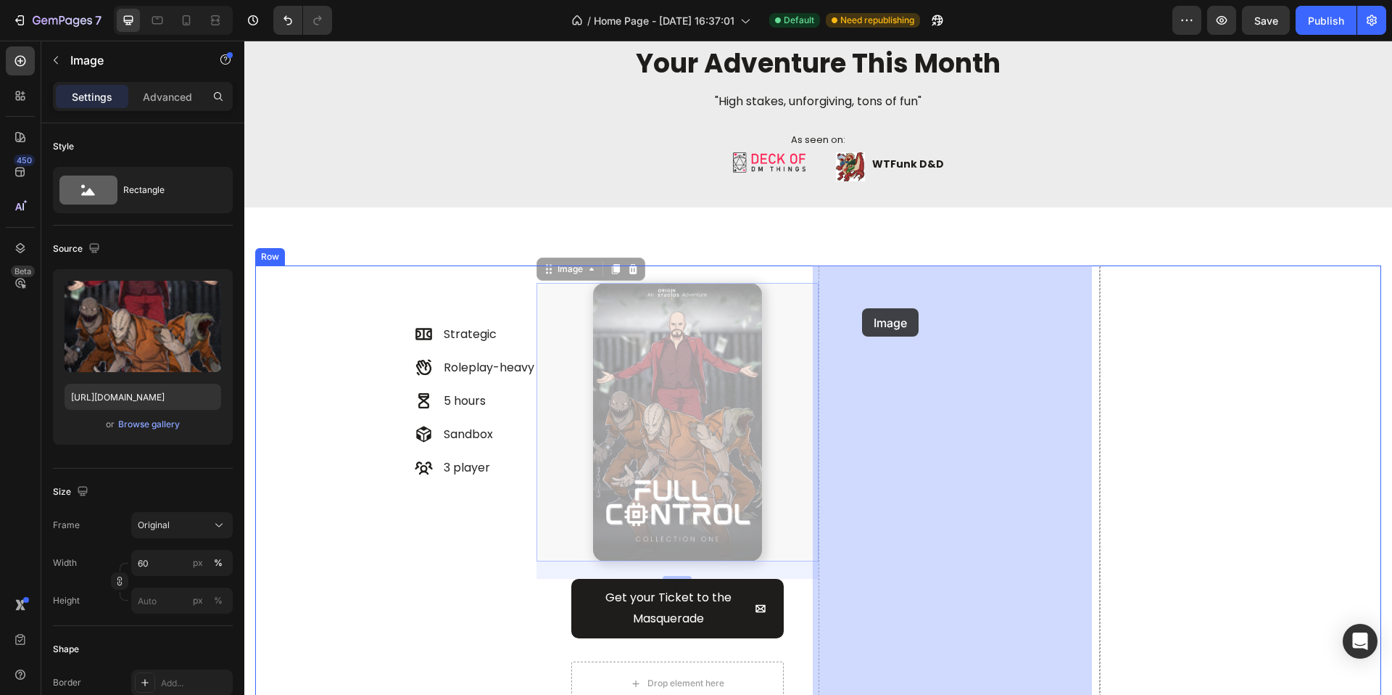
drag, startPoint x: 571, startPoint y: 268, endPoint x: 862, endPoint y: 308, distance: 293.5
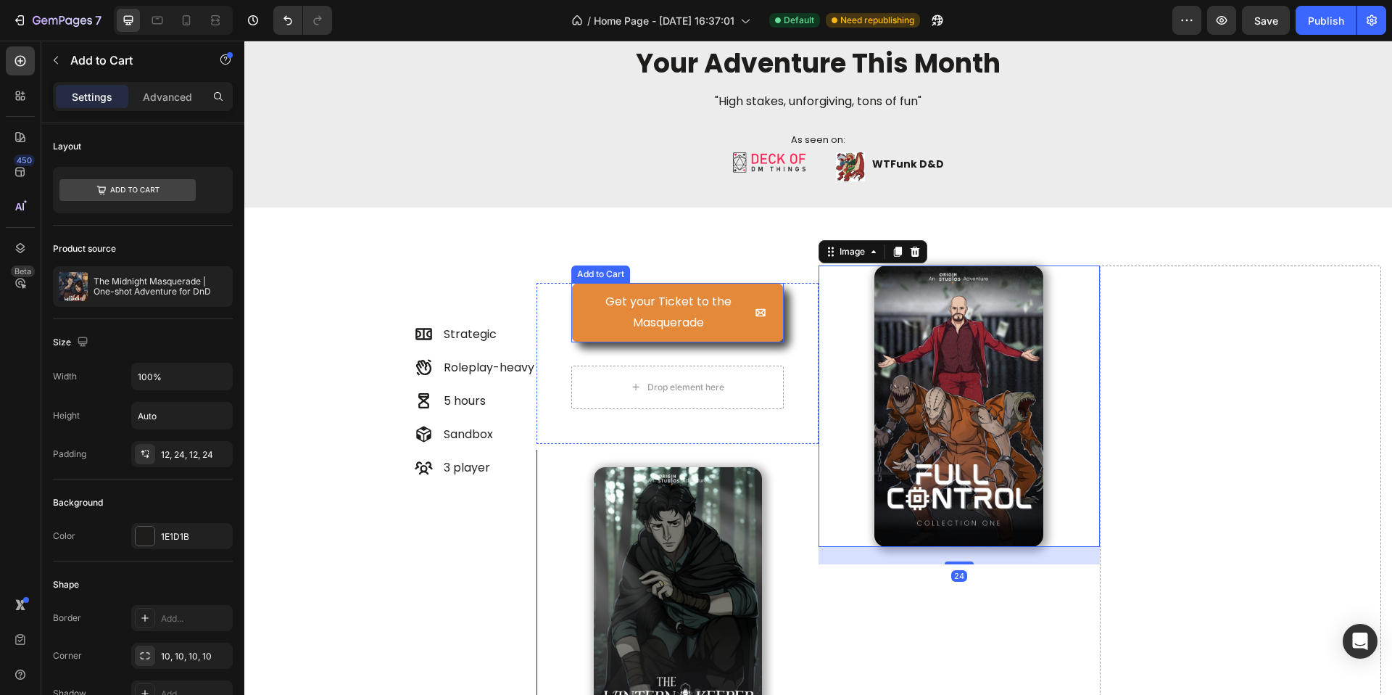
click at [574, 331] on button "Get your Ticket to the Masquerade" at bounding box center [677, 312] width 212 height 59
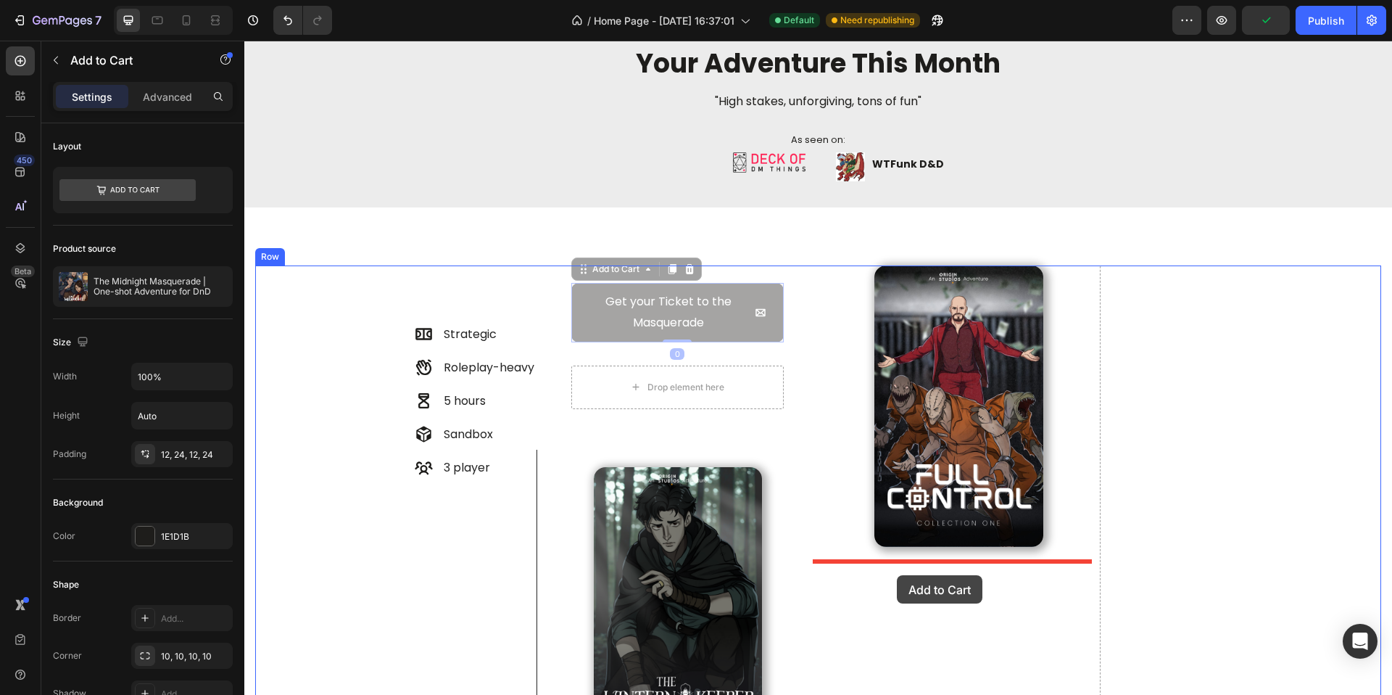
drag, startPoint x: 593, startPoint y: 263, endPoint x: 897, endPoint y: 575, distance: 436.4
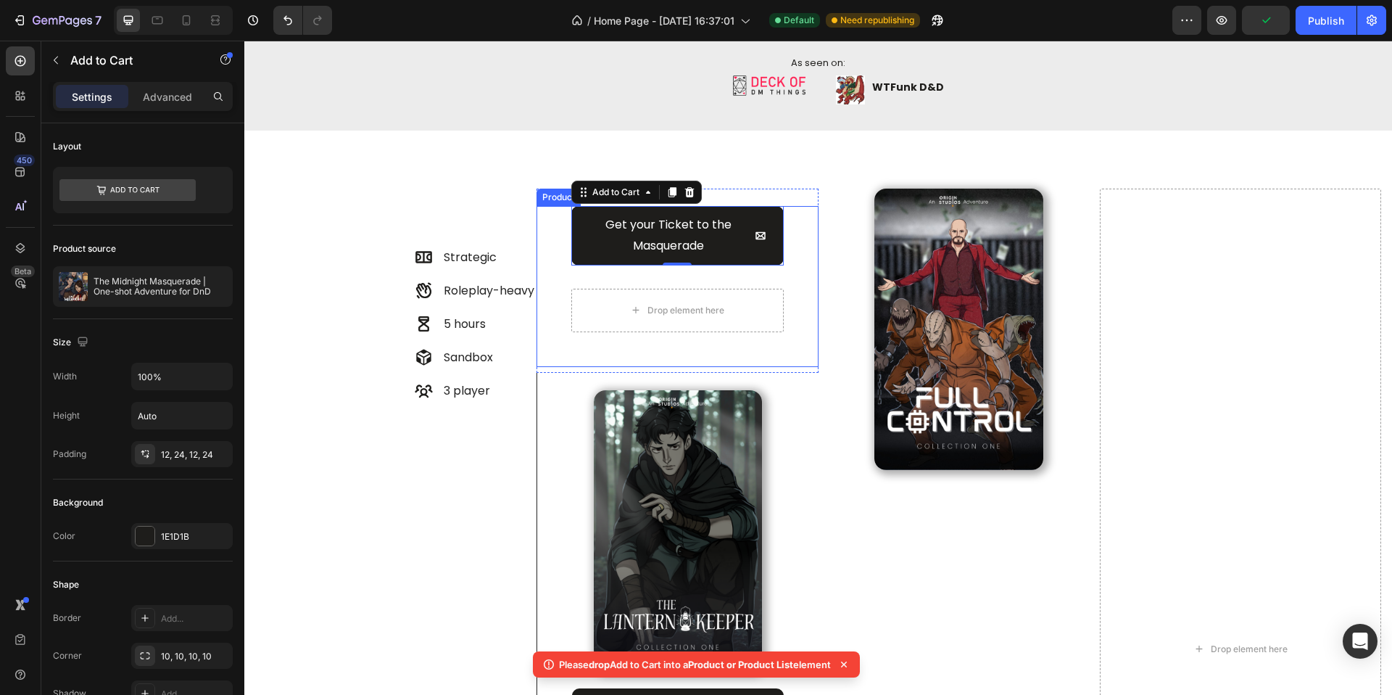
scroll to position [604, 0]
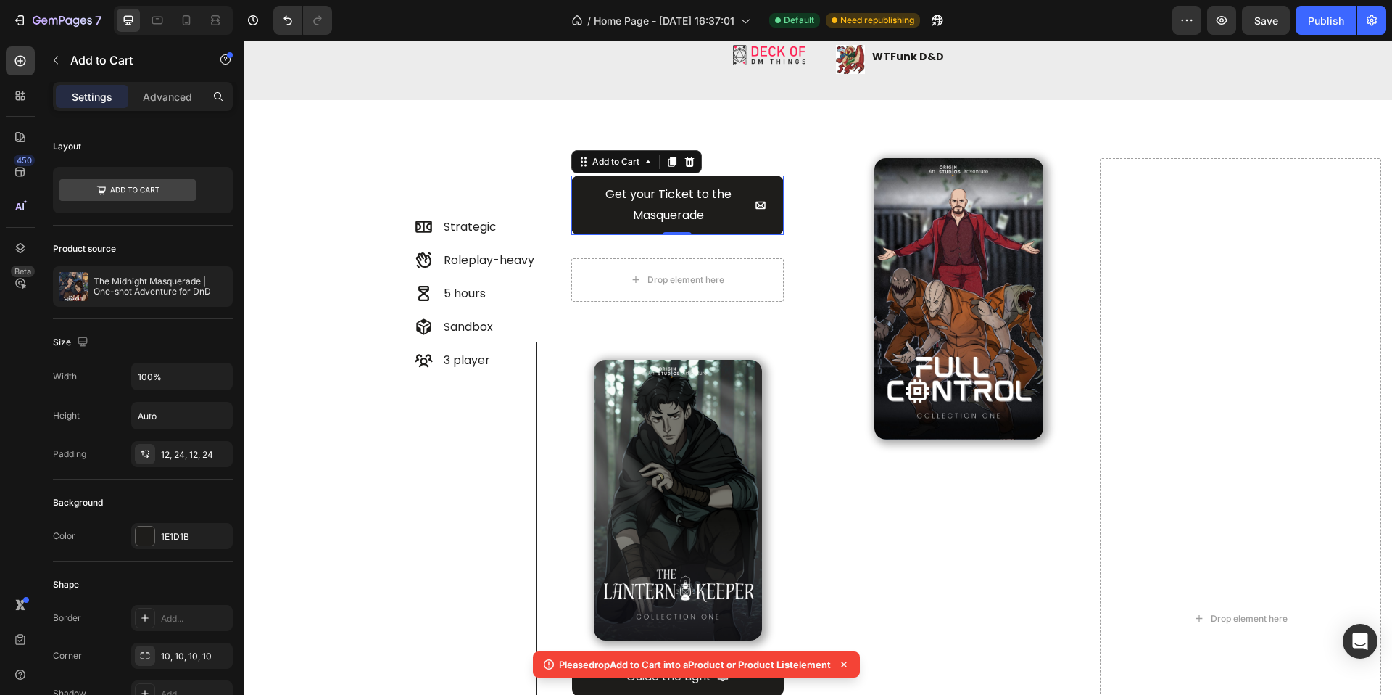
click at [600, 242] on div "Get your Ticket to the Masquerade Add to Cart 0 Drop element here Product" at bounding box center [677, 256] width 281 height 161
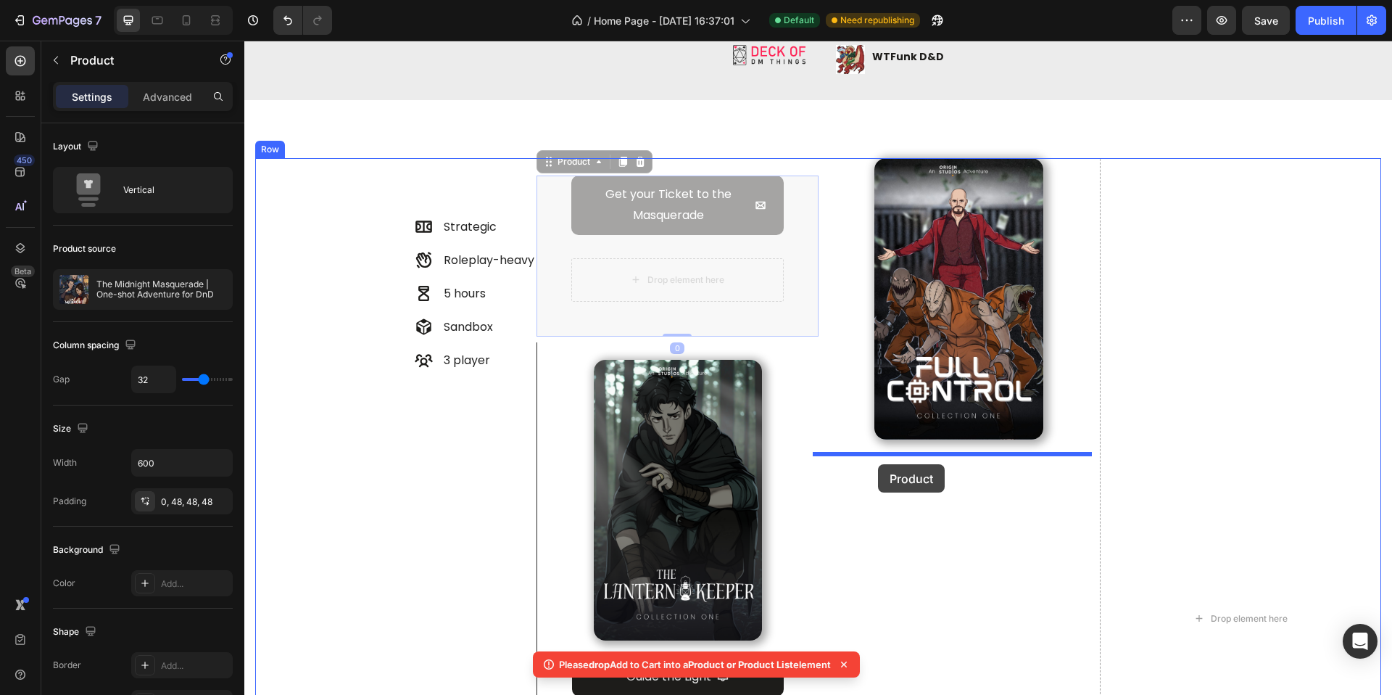
drag, startPoint x: 562, startPoint y: 171, endPoint x: 878, endPoint y: 464, distance: 431.1
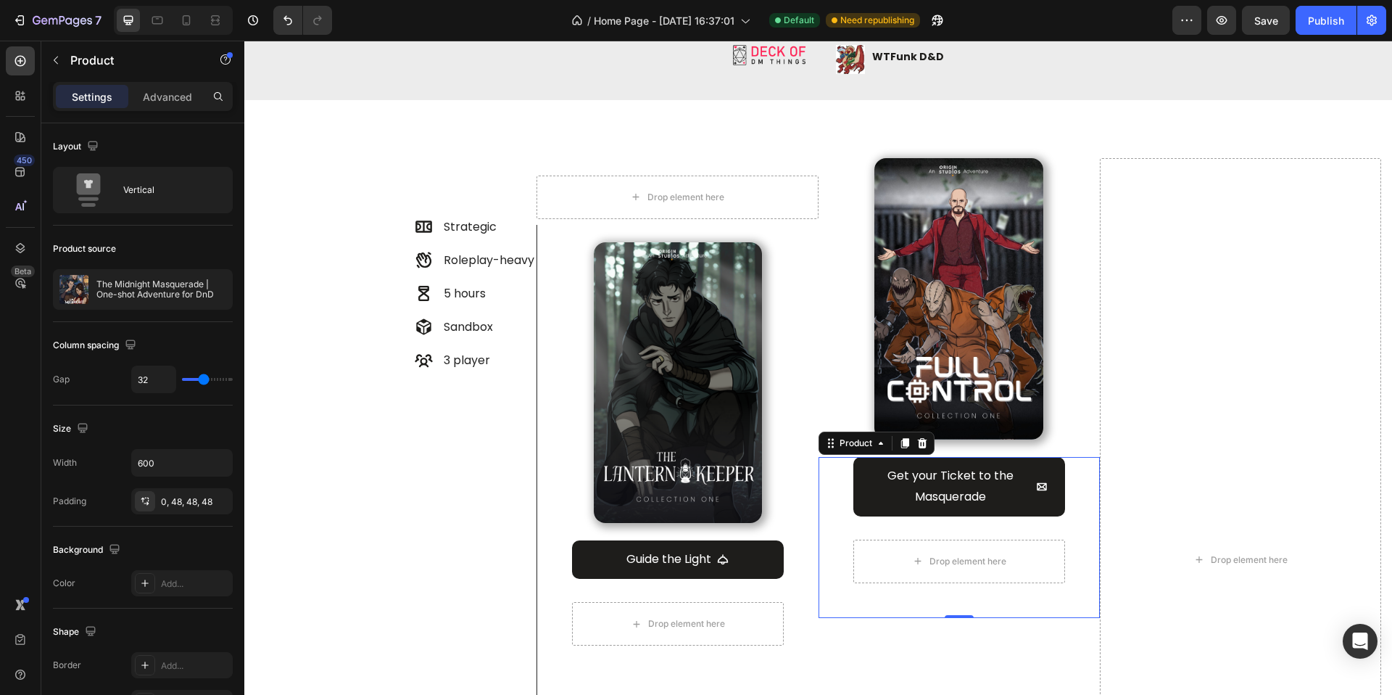
click at [820, 515] on div "Get your Ticket to the Masquerade Add to Cart Drop element here Product 0" at bounding box center [959, 537] width 281 height 161
click at [217, 286] on icon "button" at bounding box center [218, 290] width 12 height 12
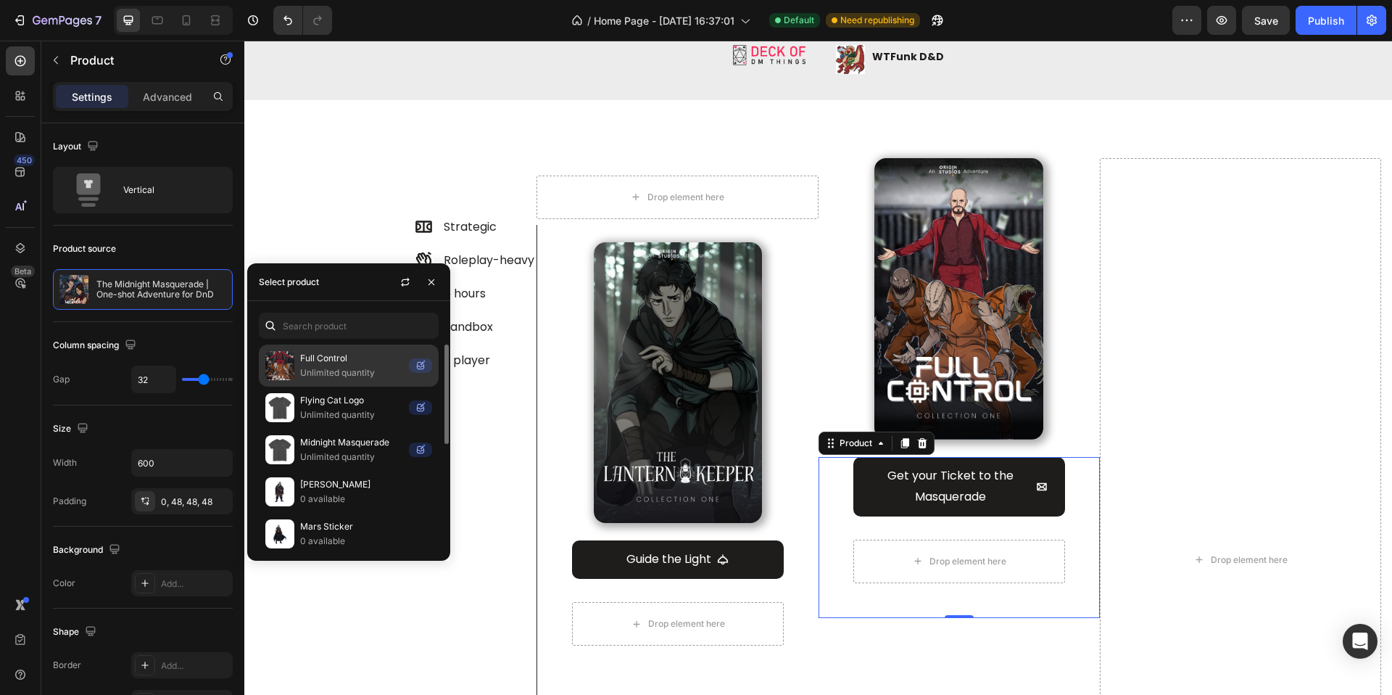
click at [325, 352] on p "Full Control" at bounding box center [351, 358] width 103 height 15
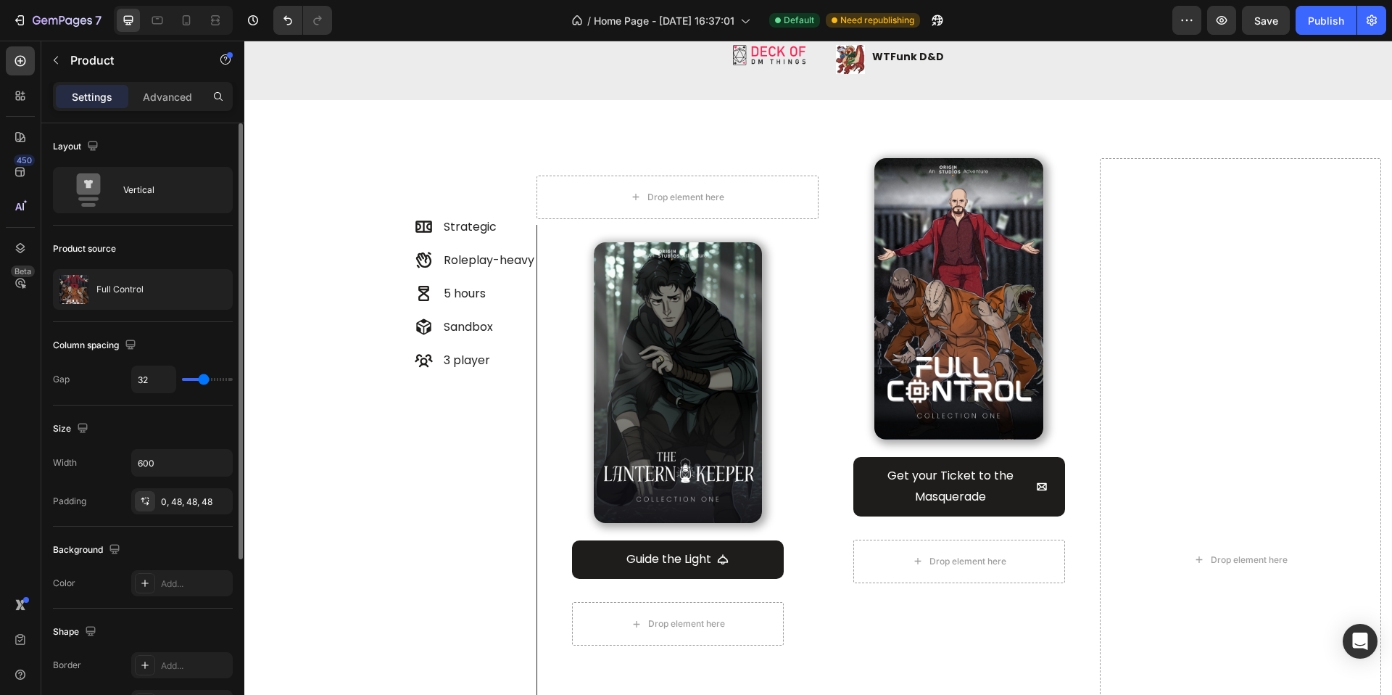
click at [197, 237] on div "Product source" at bounding box center [143, 248] width 180 height 23
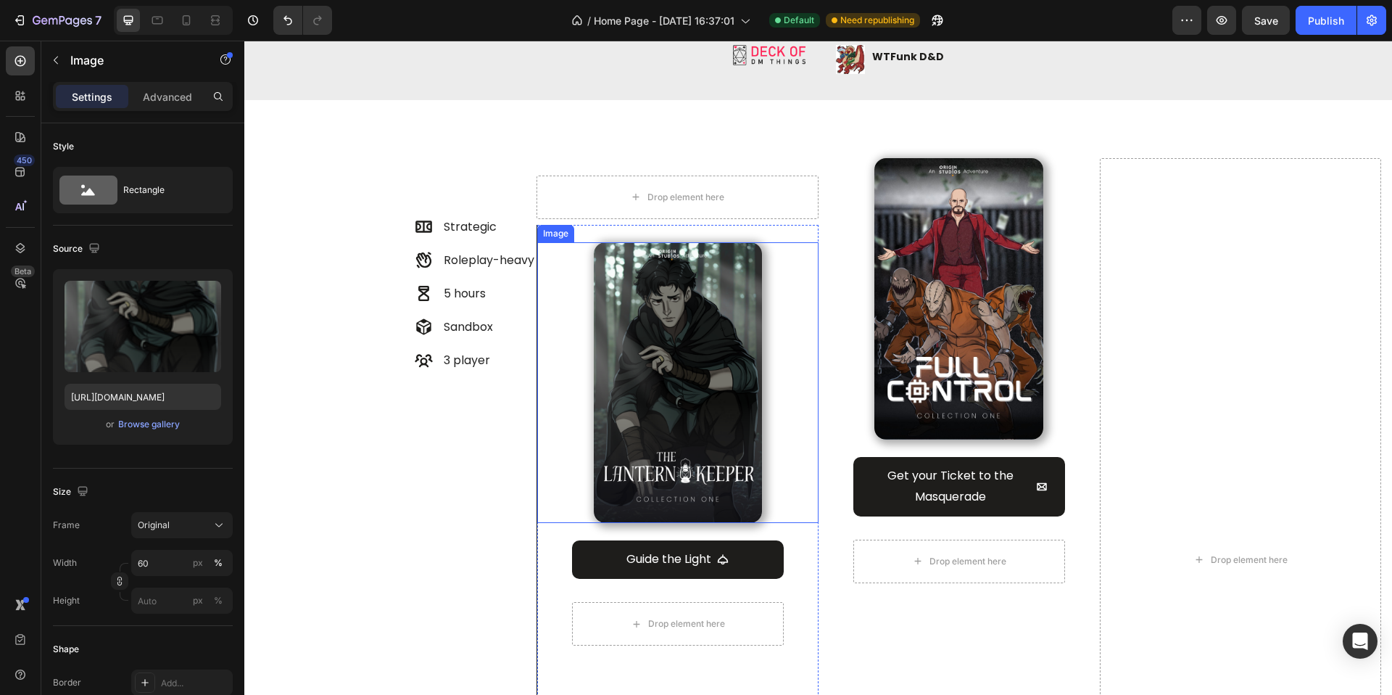
click at [779, 307] on link at bounding box center [677, 382] width 281 height 281
click at [637, 226] on icon at bounding box center [634, 229] width 12 height 12
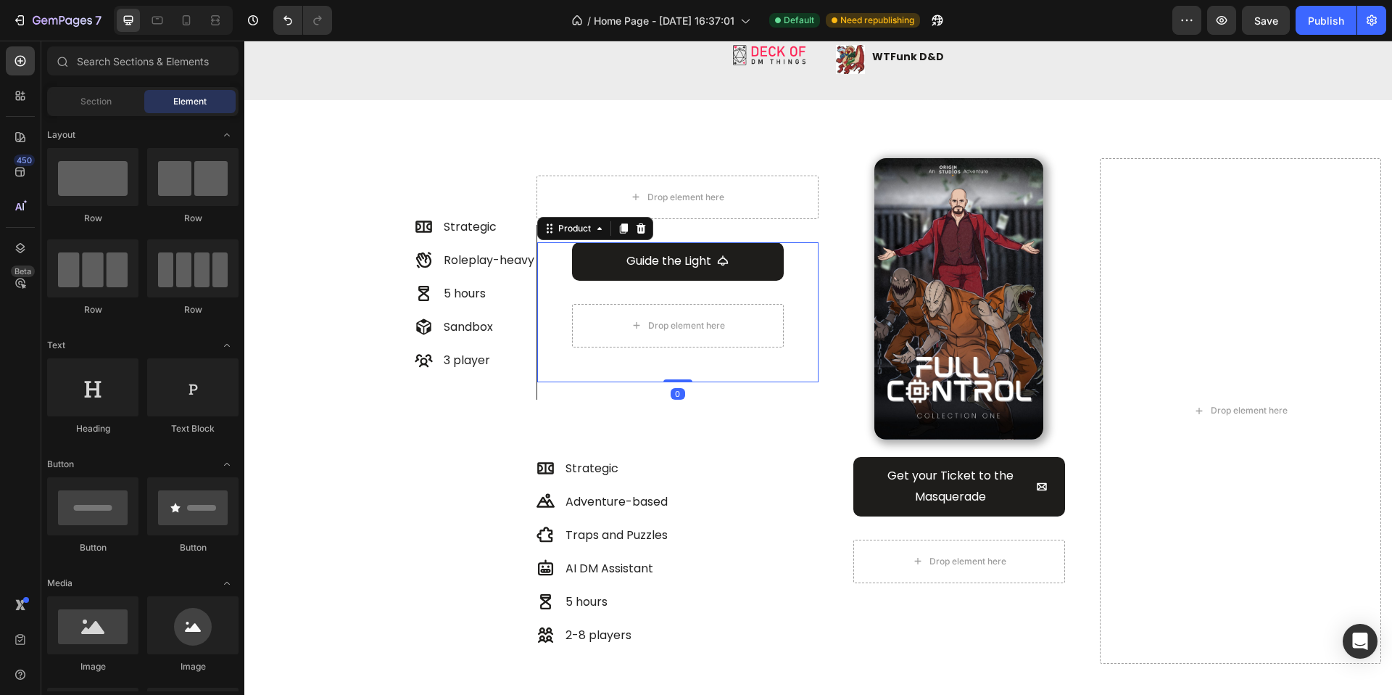
click at [798, 290] on div "Guide the Light Add to Cart Drop element here Product 0" at bounding box center [677, 312] width 281 height 140
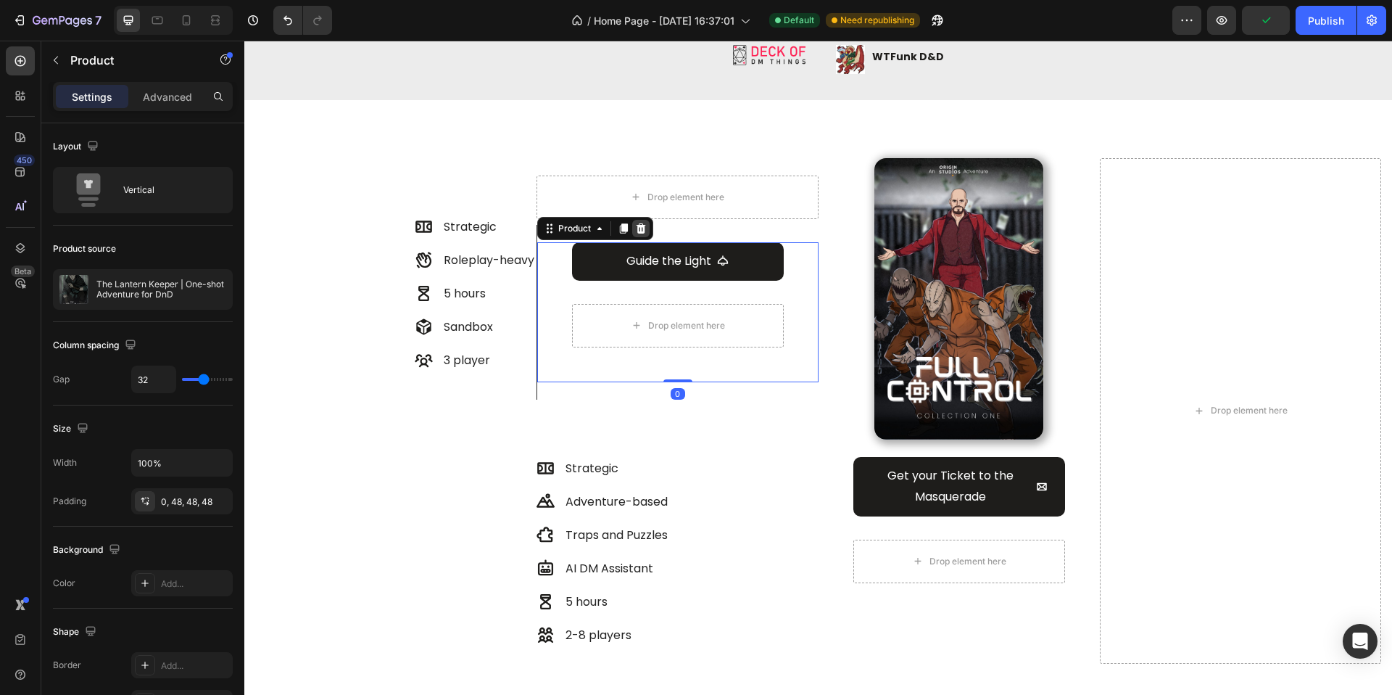
click at [646, 228] on div at bounding box center [640, 228] width 17 height 17
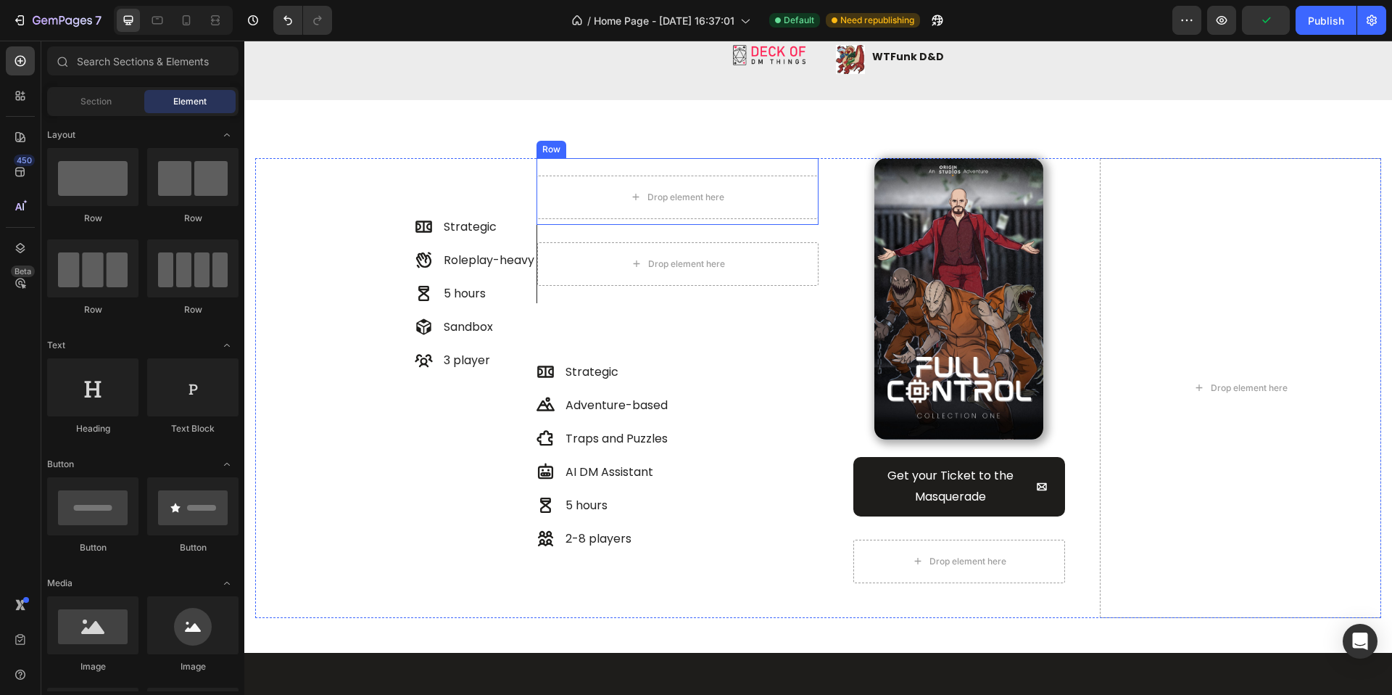
click at [593, 214] on div "Drop element here" at bounding box center [677, 198] width 281 height 44
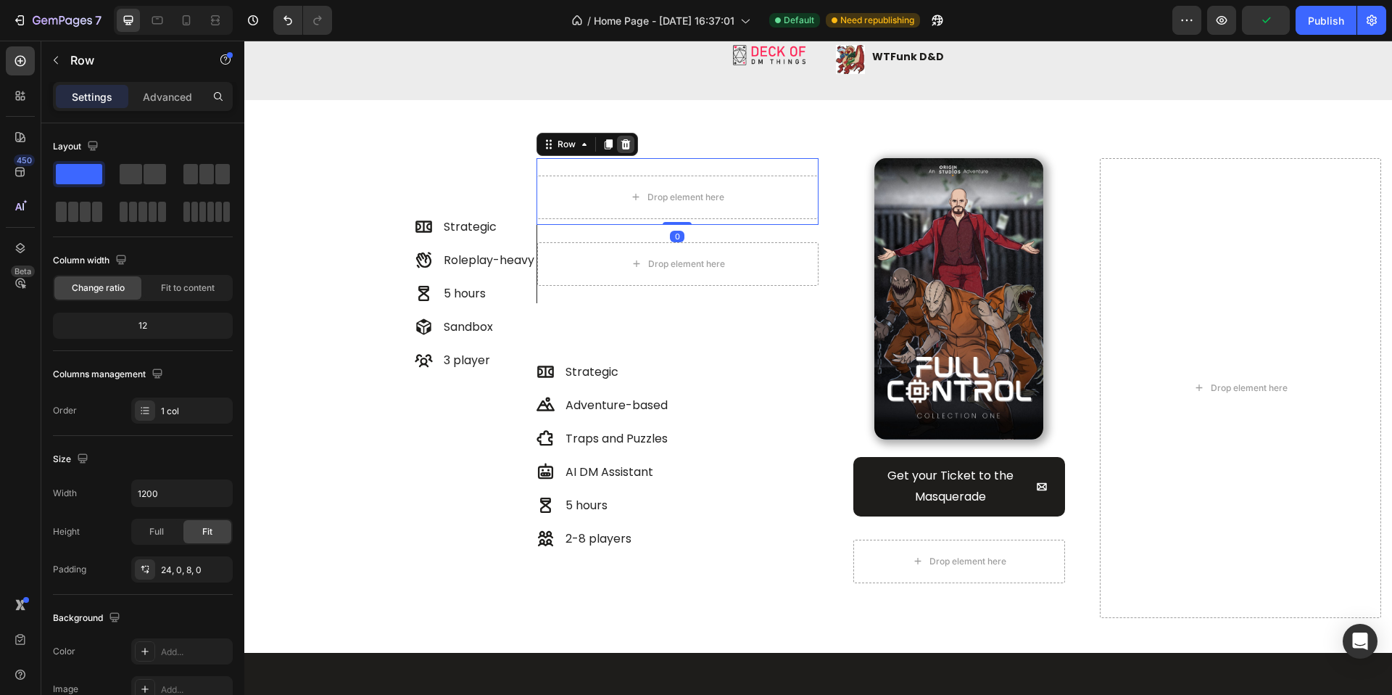
click at [628, 147] on icon at bounding box center [626, 145] width 12 height 12
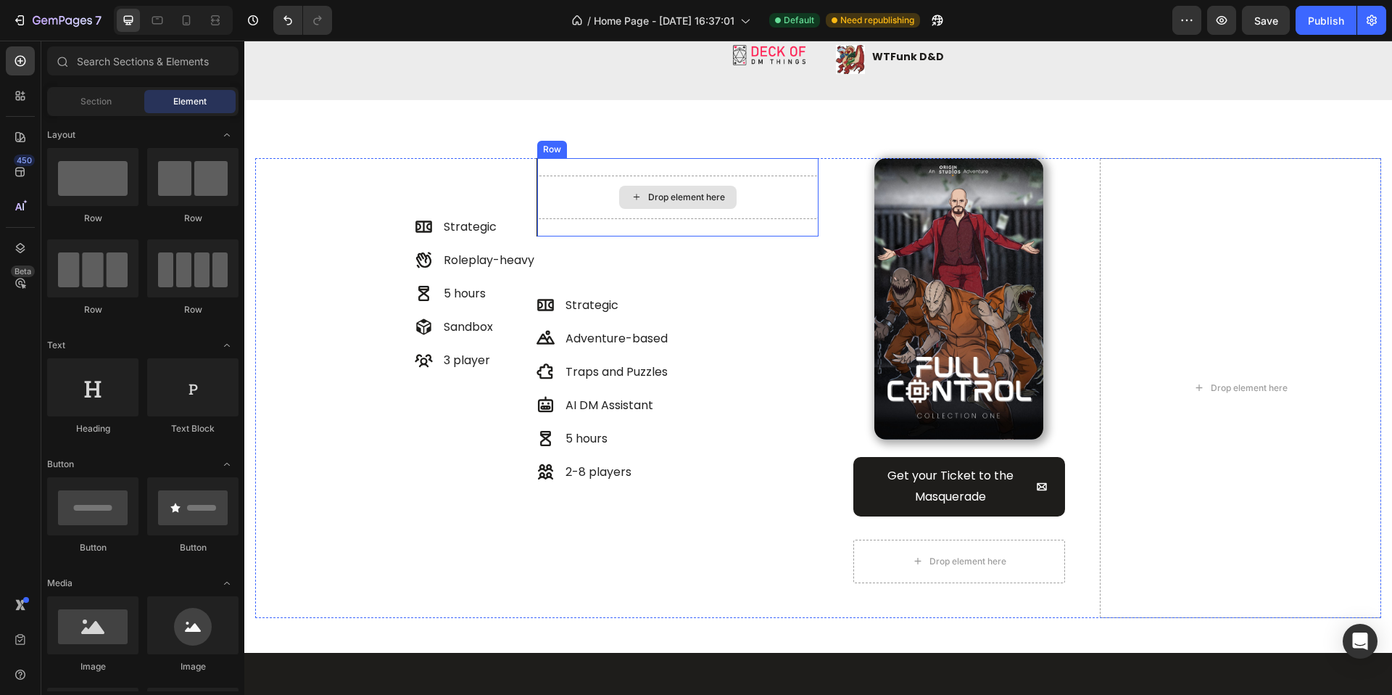
click at [597, 195] on div "Drop element here" at bounding box center [677, 198] width 281 height 44
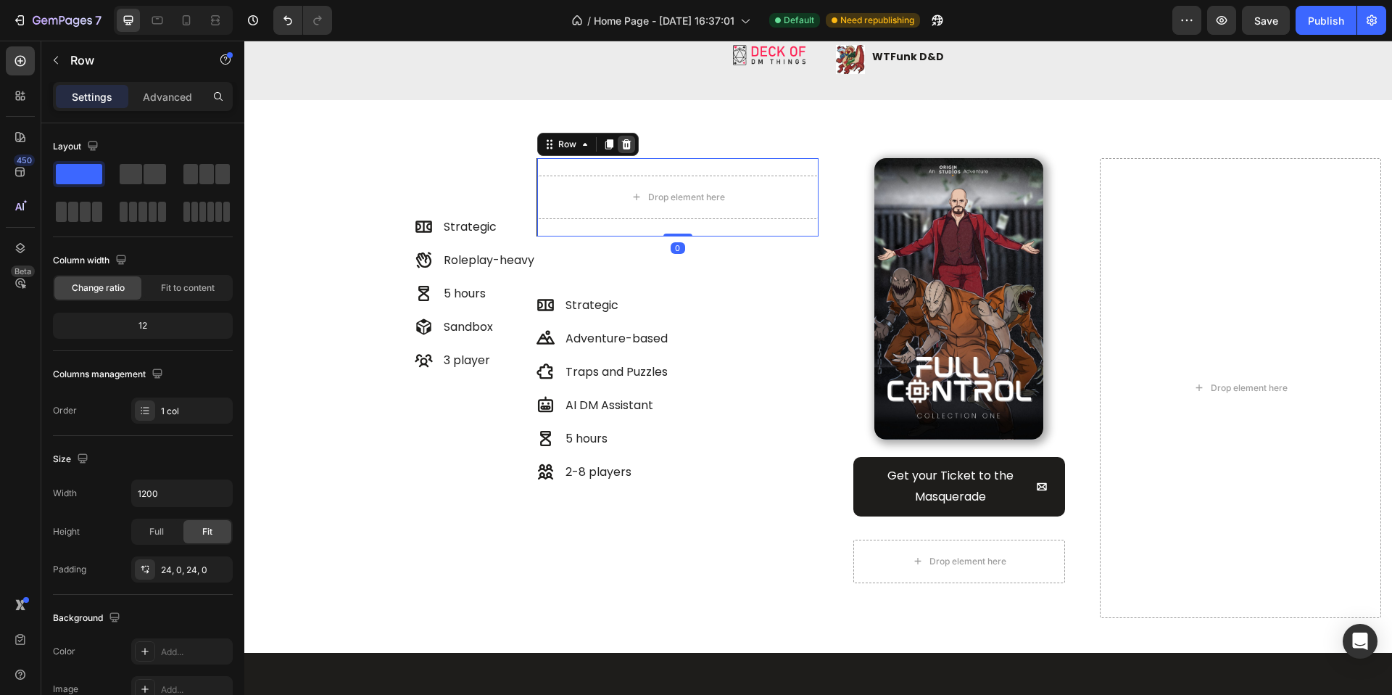
click at [622, 152] on div at bounding box center [626, 144] width 17 height 17
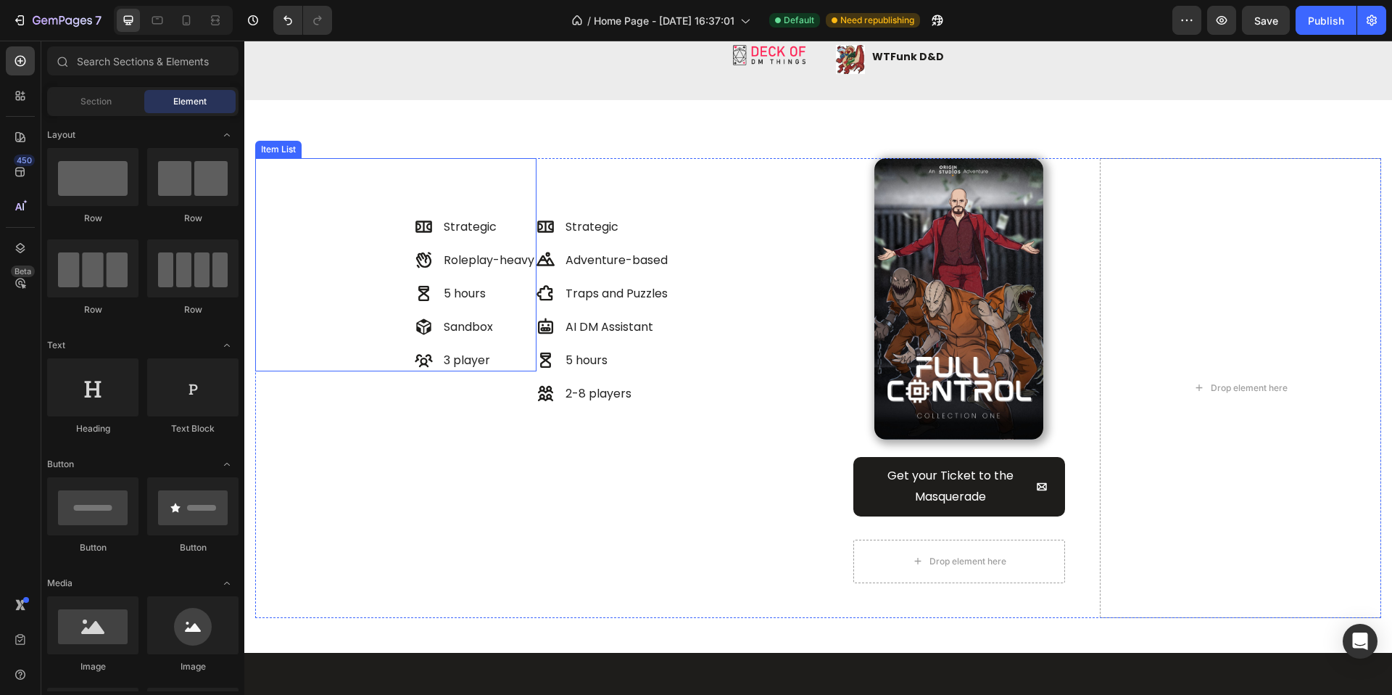
click at [479, 210] on div "Strategic Roleplay-heavy 5 hours Sandbox 3 player Item List" at bounding box center [395, 264] width 281 height 213
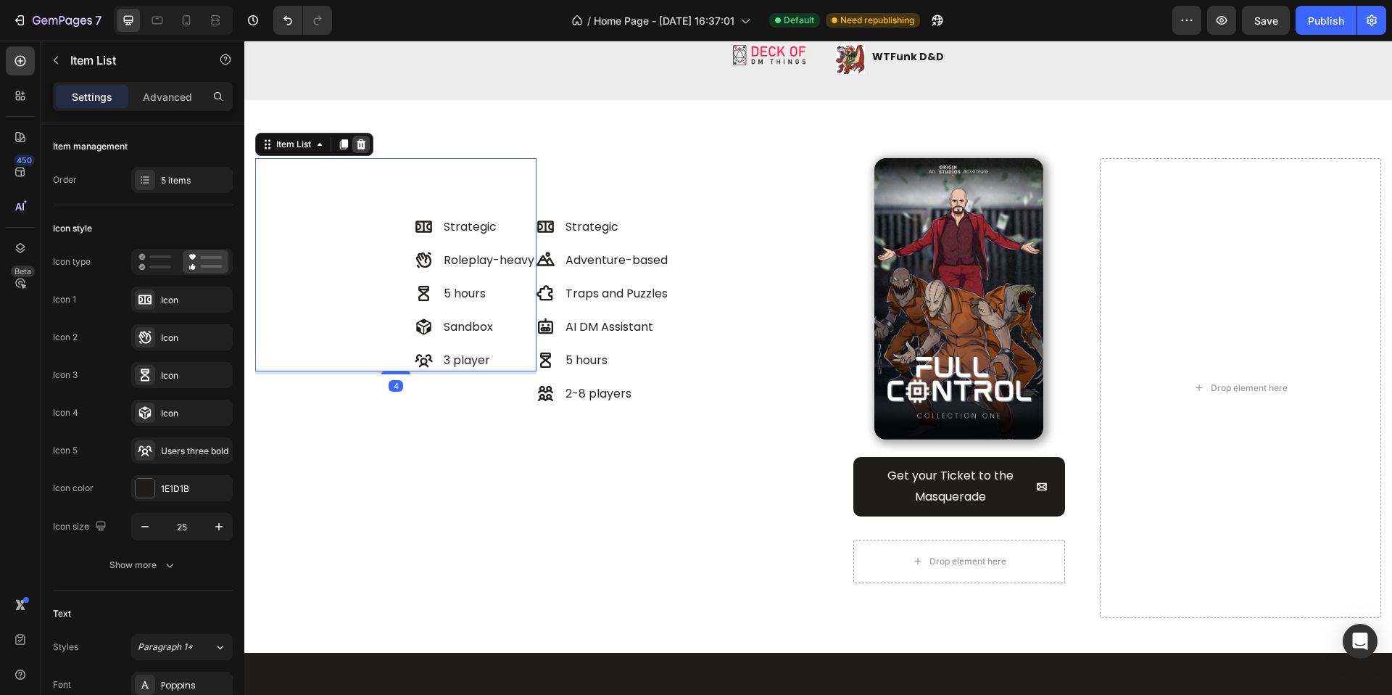
click at [367, 144] on icon at bounding box center [361, 145] width 12 height 12
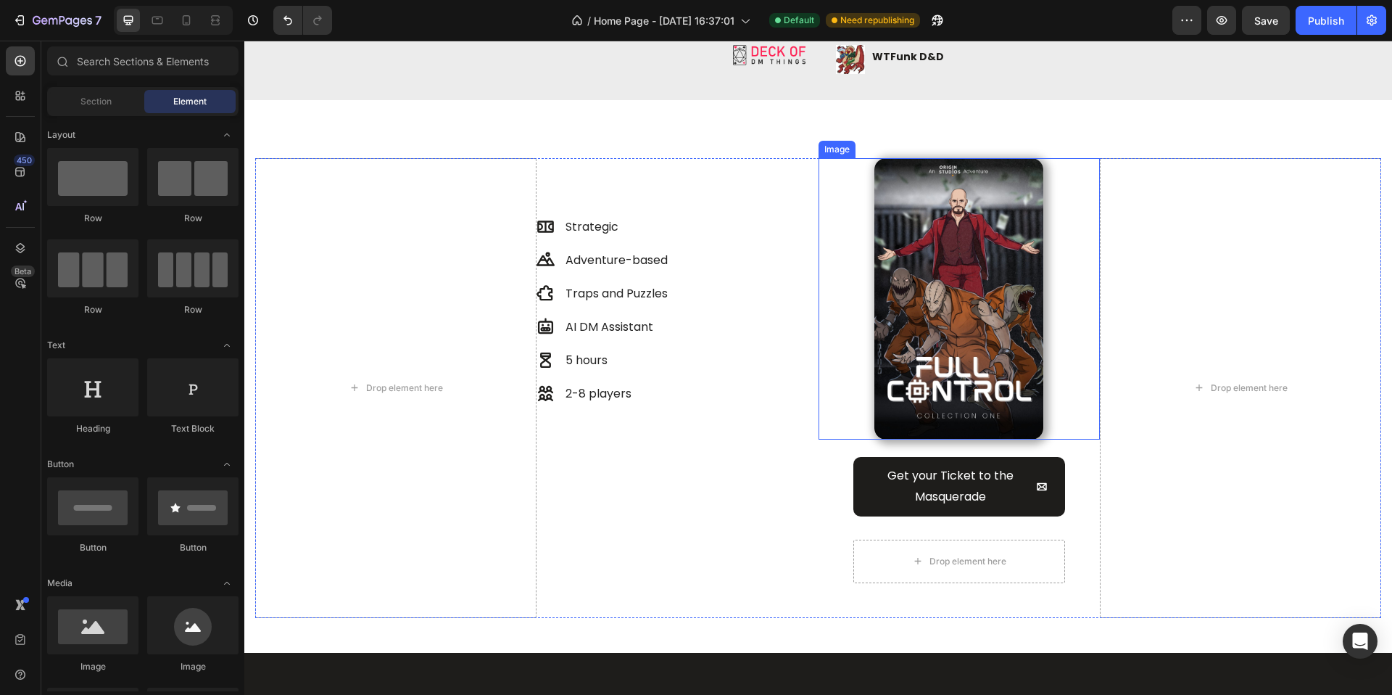
click at [902, 339] on img at bounding box center [959, 298] width 169 height 281
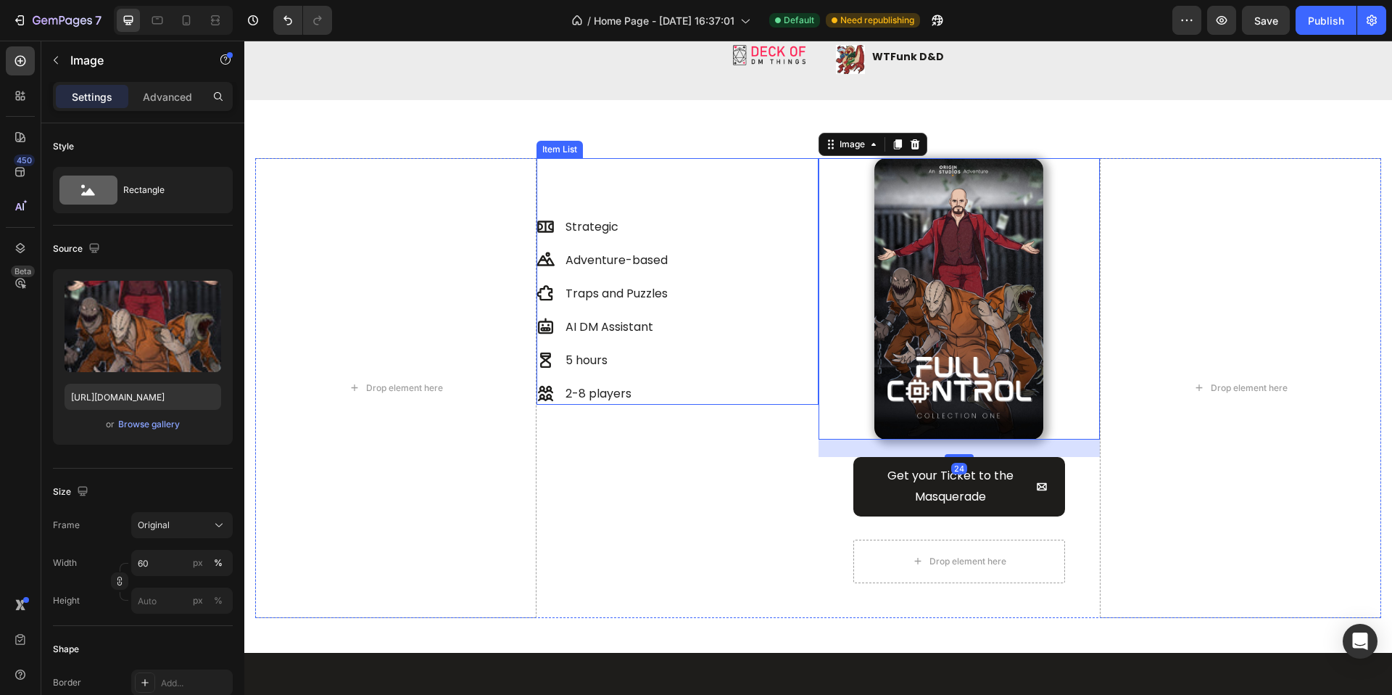
click at [585, 247] on div "Strategic Adventure-based Traps and Puzzles AI DM Assistant 5 hours 2-8 players" at bounding box center [603, 310] width 133 height 189
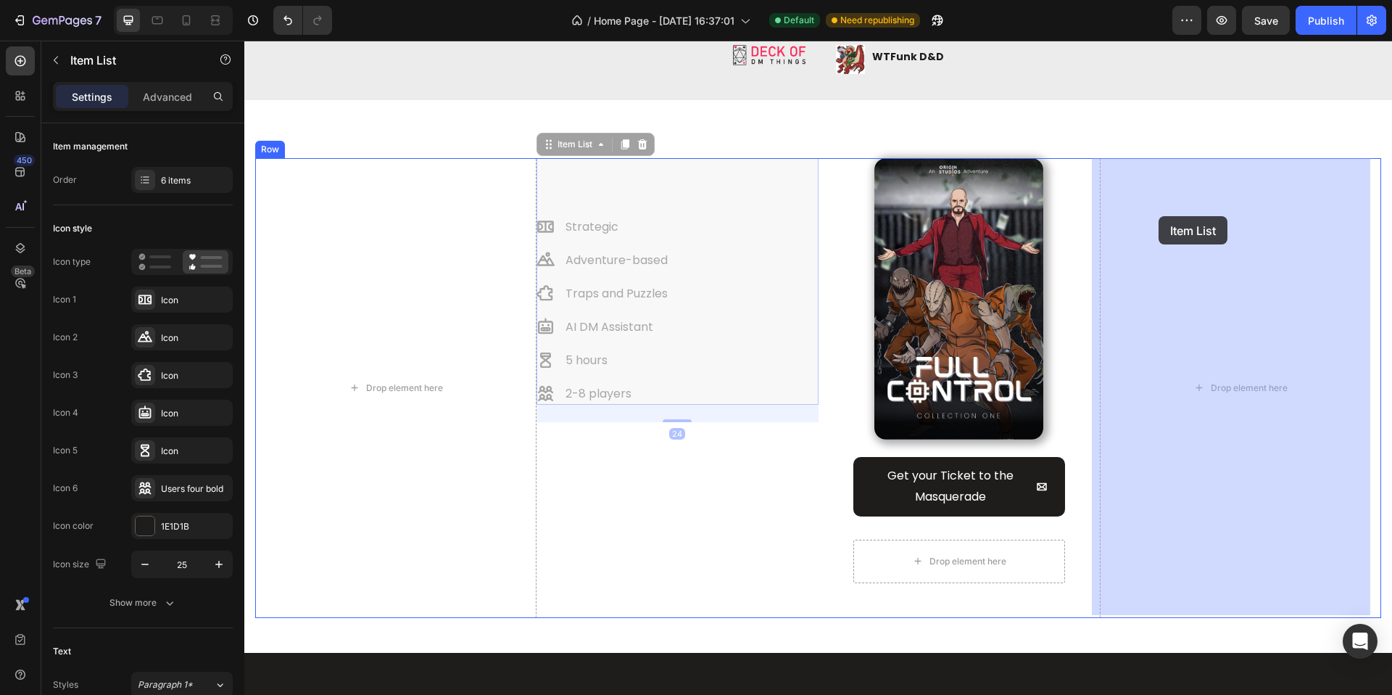
drag, startPoint x: 557, startPoint y: 143, endPoint x: 1159, endPoint y: 215, distance: 606.2
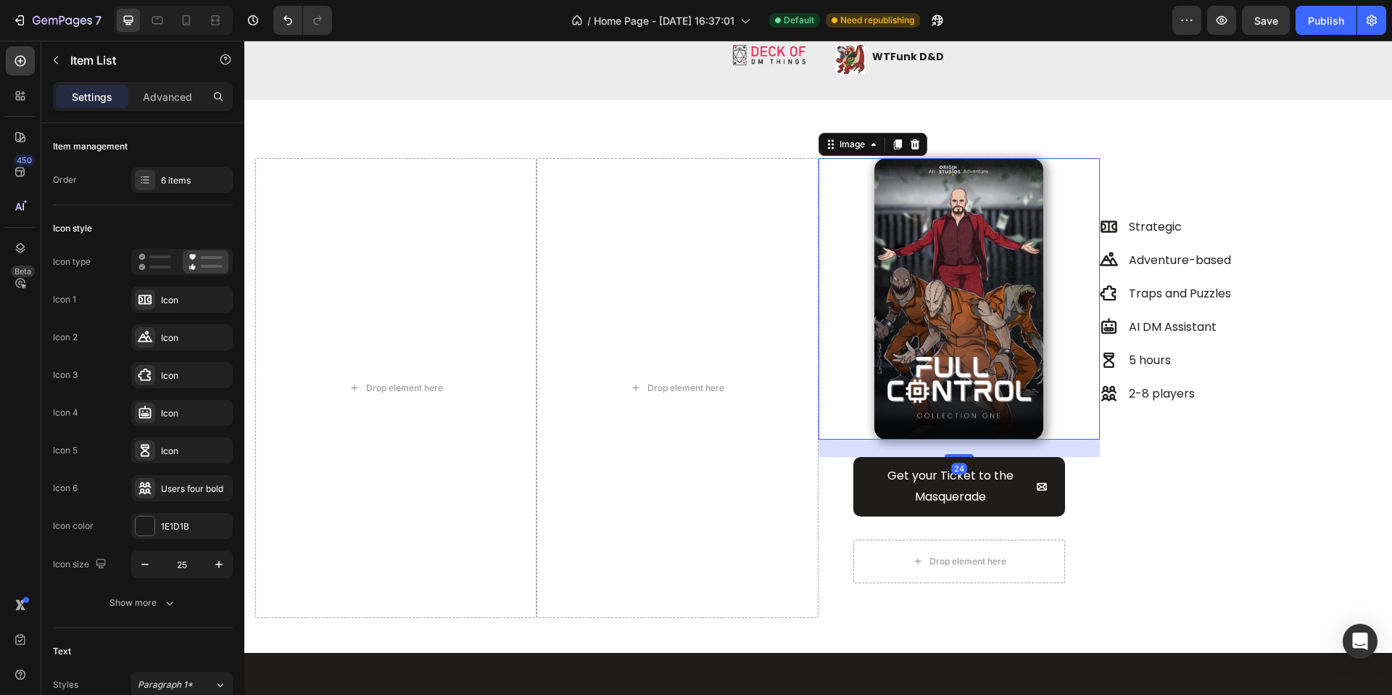
click at [949, 221] on img at bounding box center [959, 298] width 169 height 281
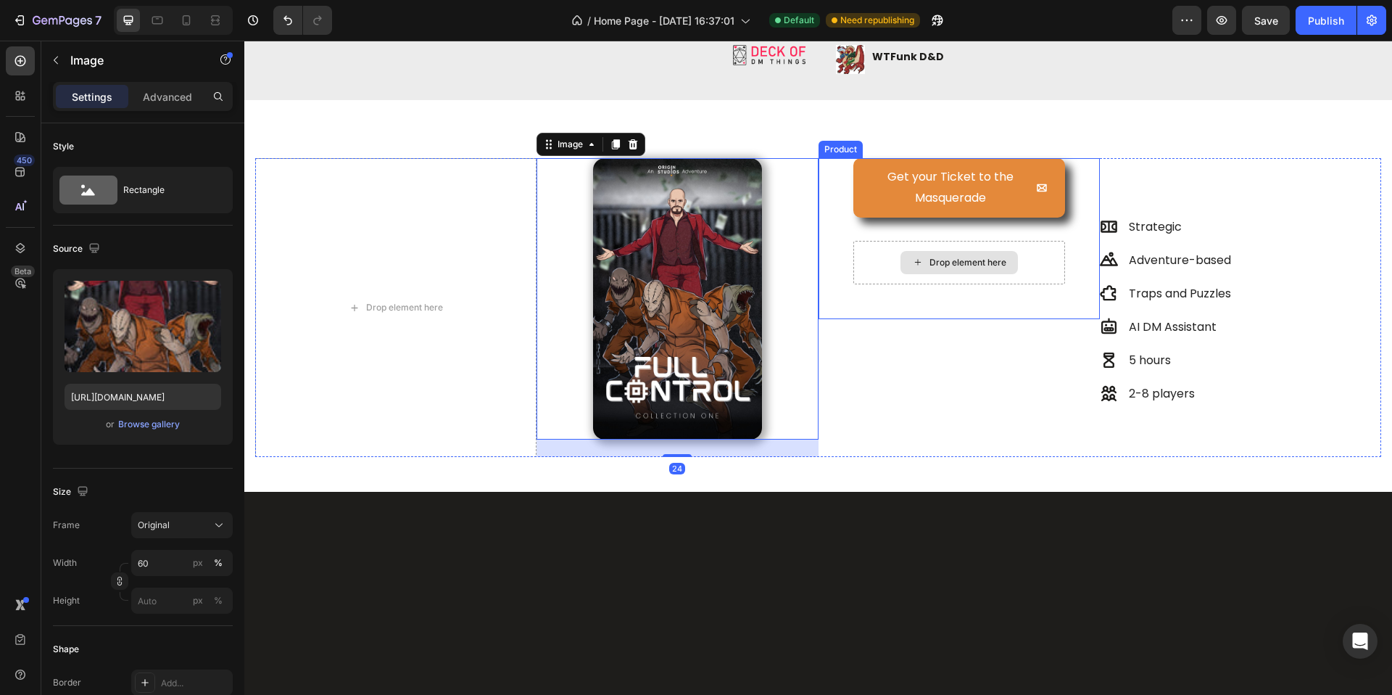
click at [861, 207] on button "Get your Ticket to the Masquerade" at bounding box center [960, 187] width 212 height 59
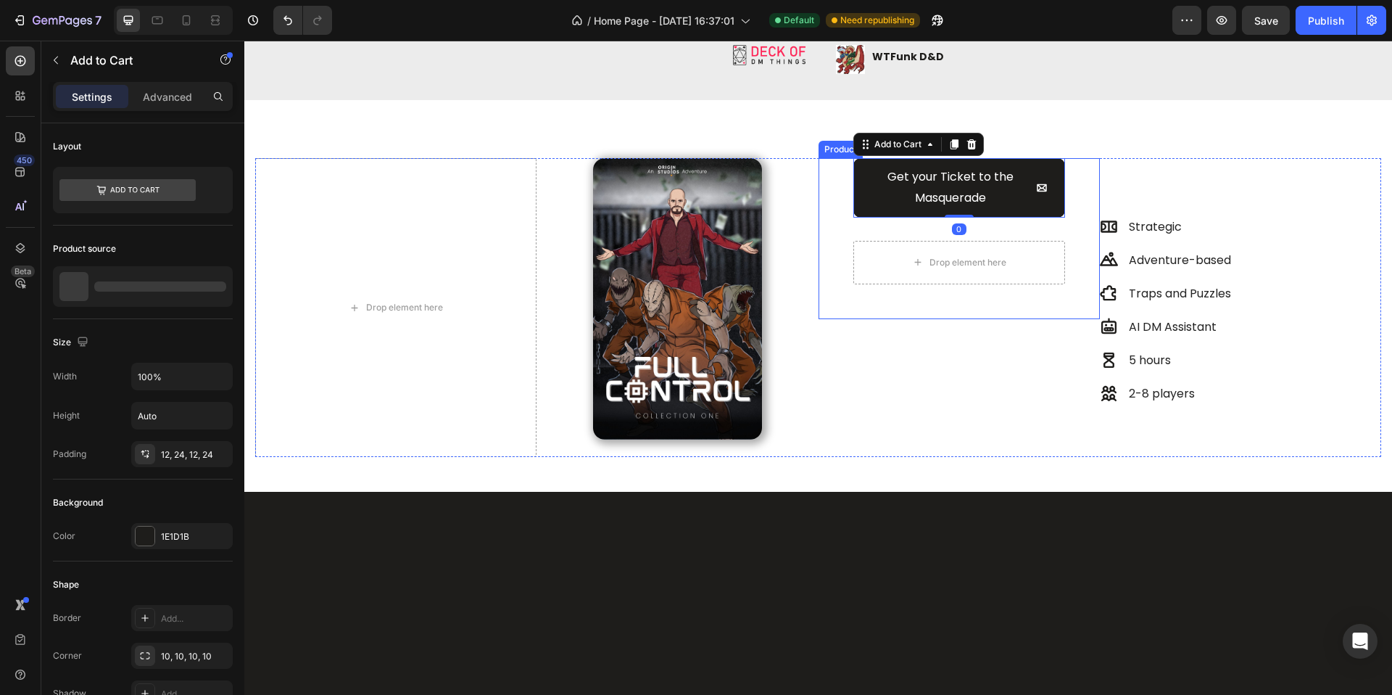
click at [860, 235] on div "Get your Ticket to the Masquerade Add to Cart 0 Drop element here Product" at bounding box center [959, 238] width 281 height 161
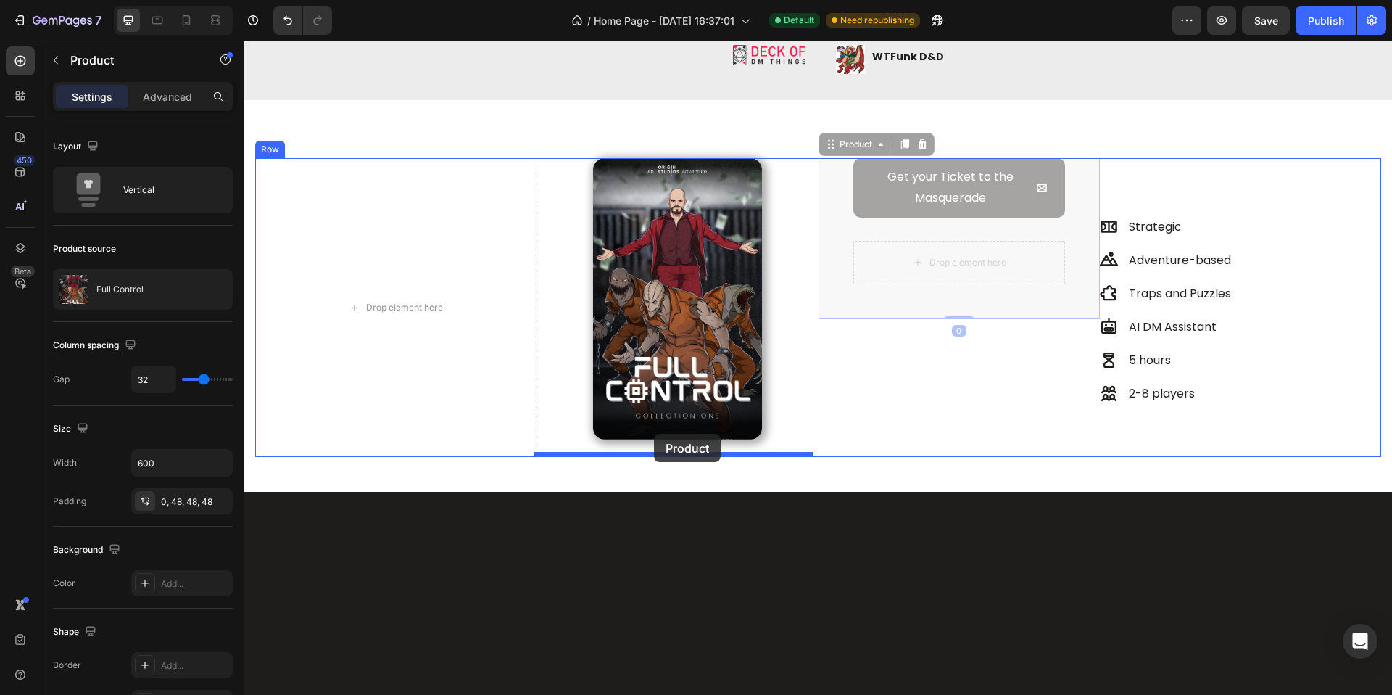
drag, startPoint x: 831, startPoint y: 144, endPoint x: 653, endPoint y: 428, distance: 335.2
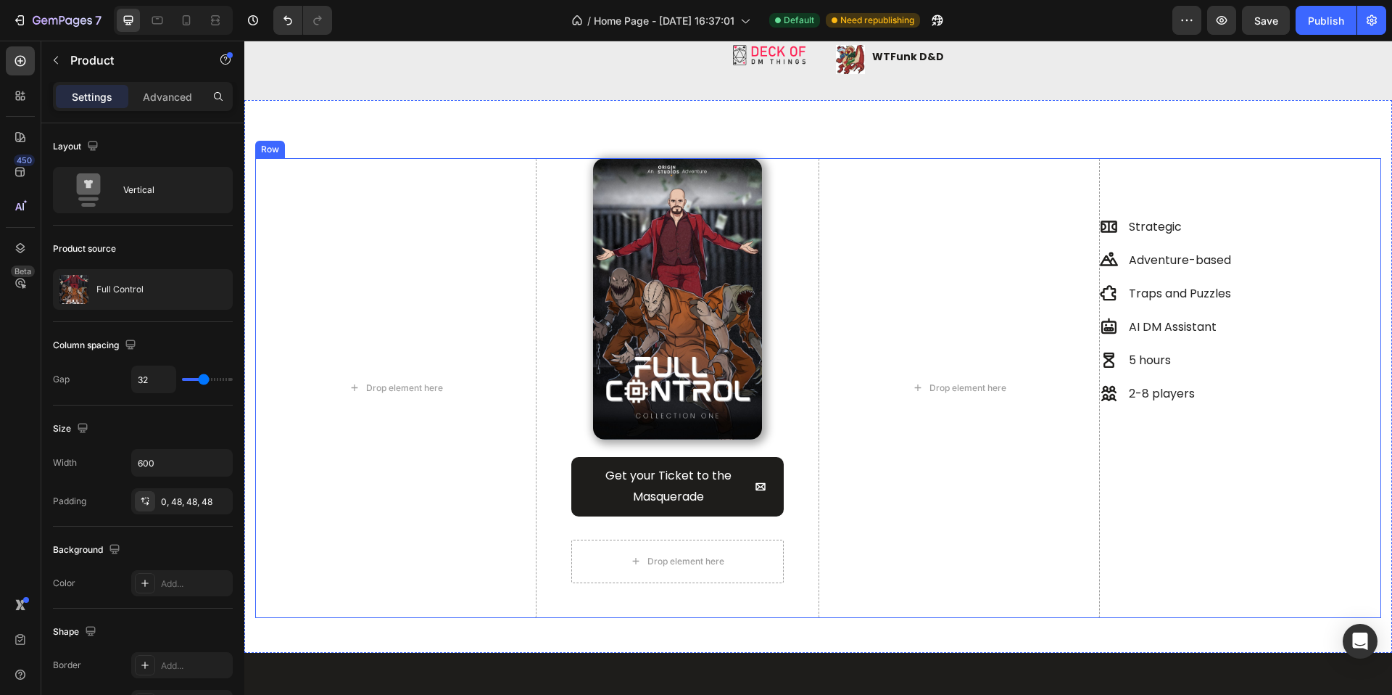
click at [1164, 423] on div "Strategic Adventure-based Traps and Puzzles AI DM Assistant 5 hours 2-8 players…" at bounding box center [1240, 388] width 281 height 460
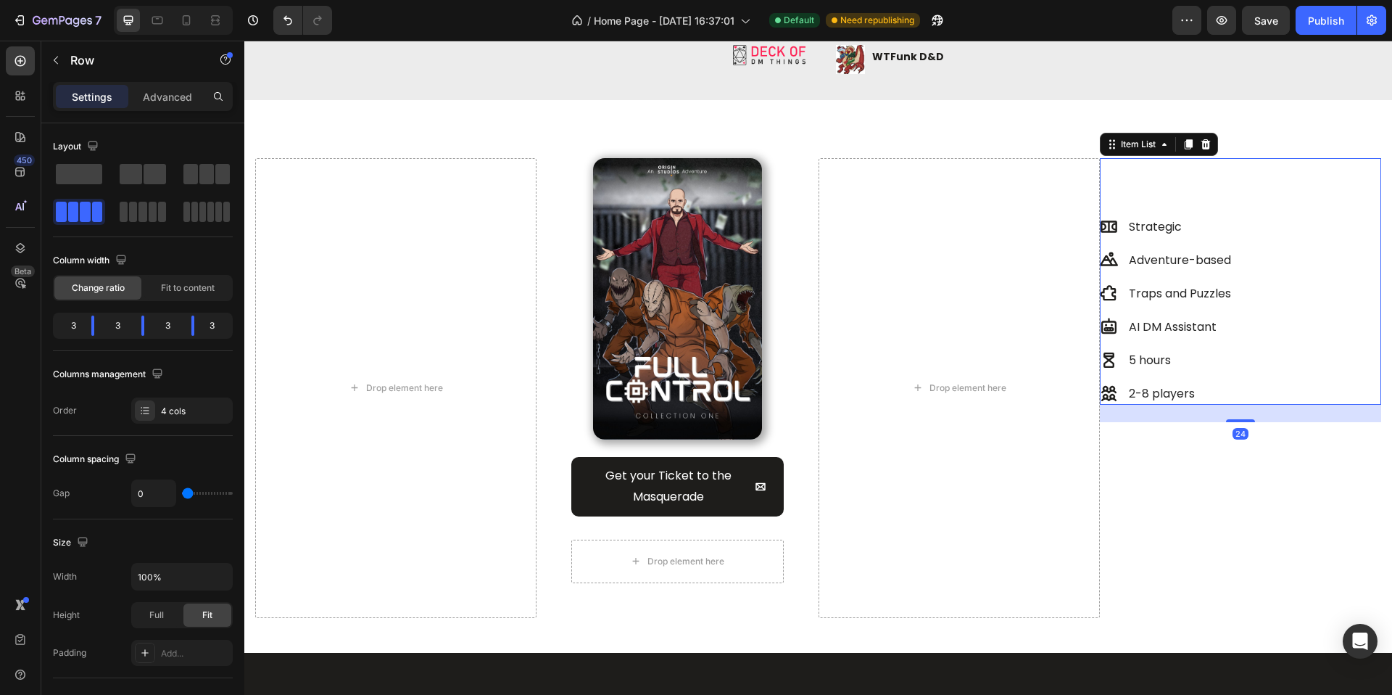
click at [1271, 379] on div "Strategic Adventure-based Traps and Puzzles AI DM Assistant 5 hours 2-8 players" at bounding box center [1240, 310] width 281 height 189
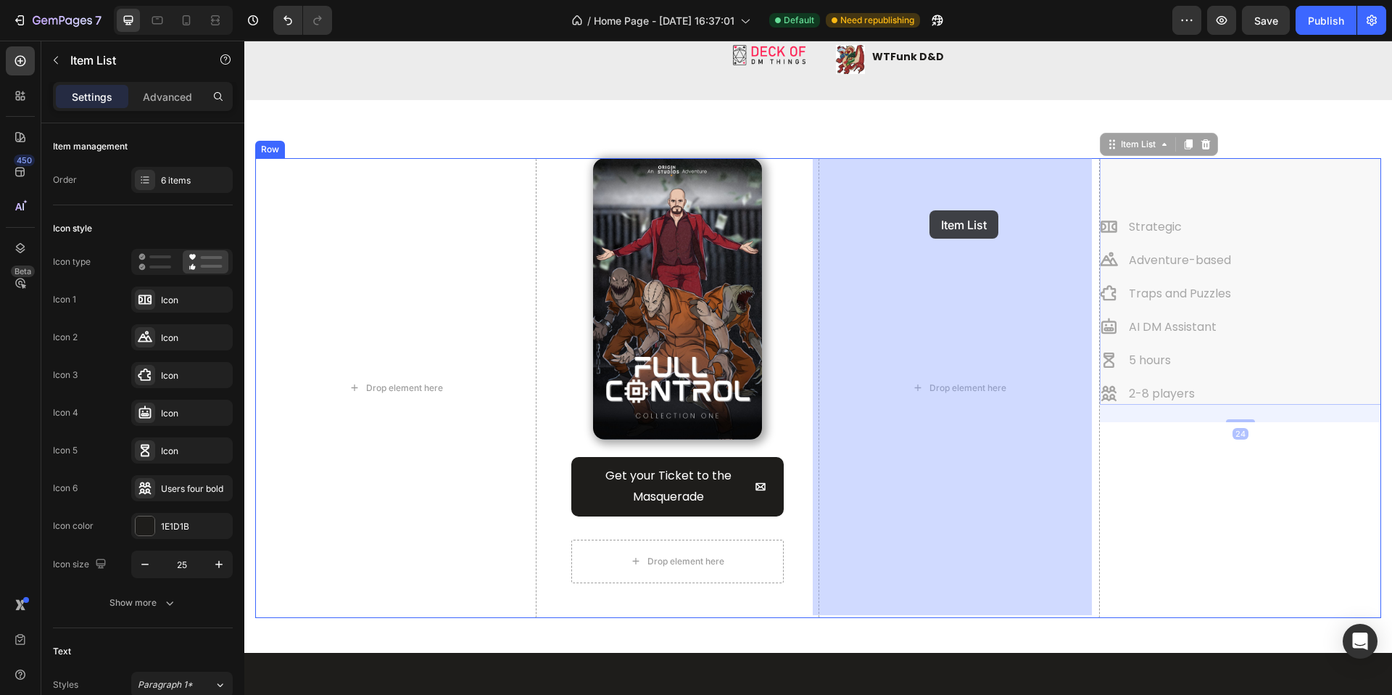
drag, startPoint x: 1118, startPoint y: 144, endPoint x: 929, endPoint y: 211, distance: 200.7
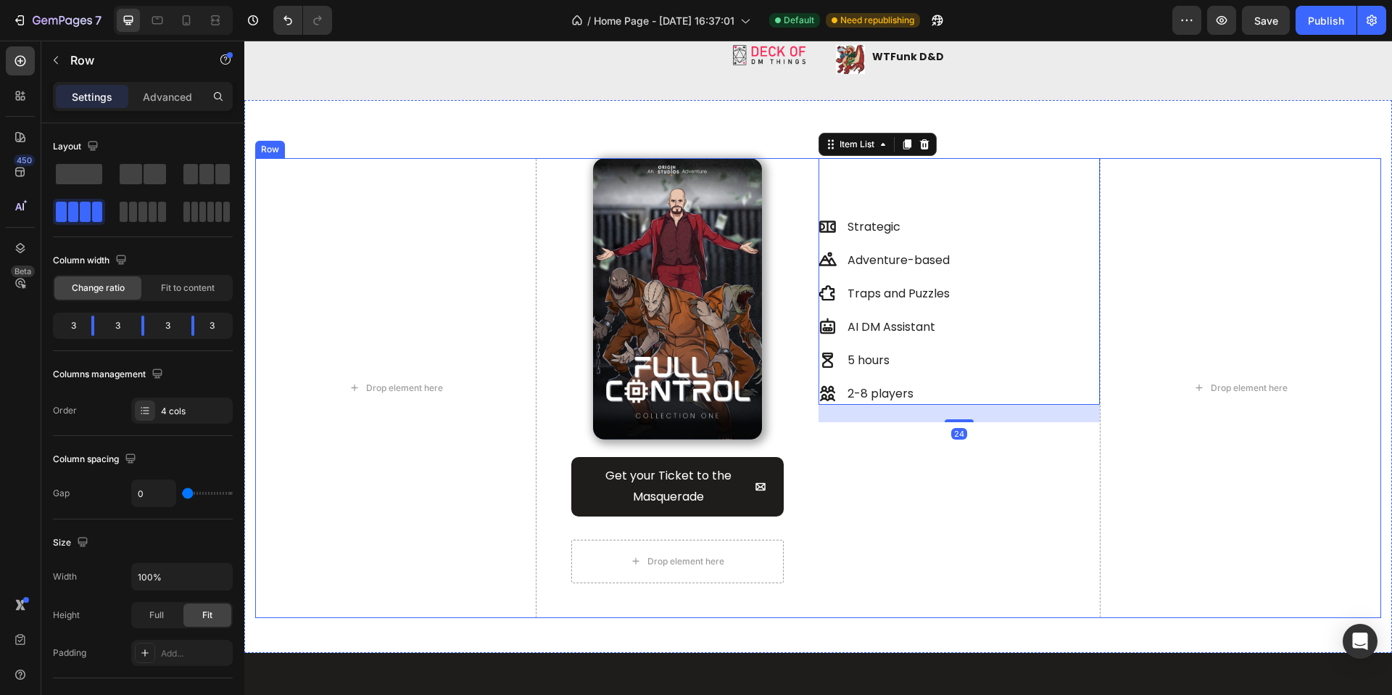
click at [921, 444] on div "Strategic Adventure-based Traps and Puzzles AI DM Assistant 5 hours 2-8 players…" at bounding box center [959, 388] width 281 height 460
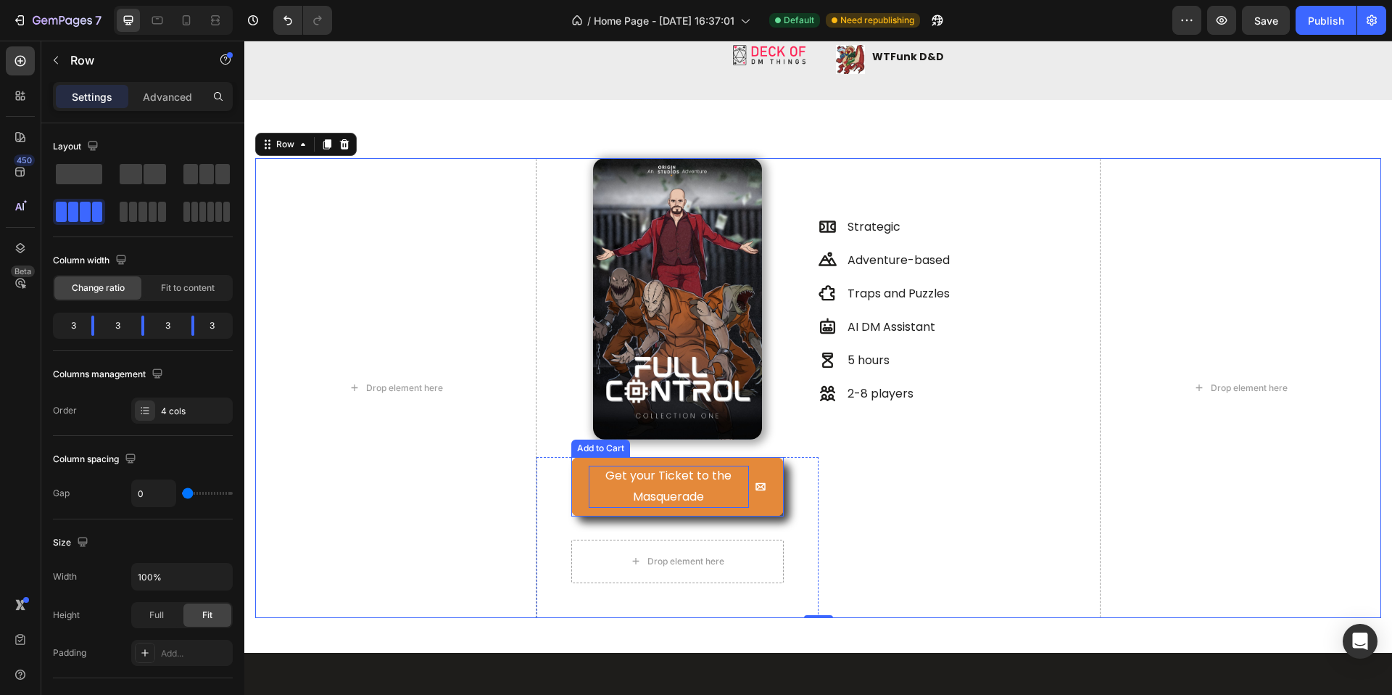
click at [681, 469] on div "Get your Ticket to the Masquerade" at bounding box center [669, 487] width 160 height 42
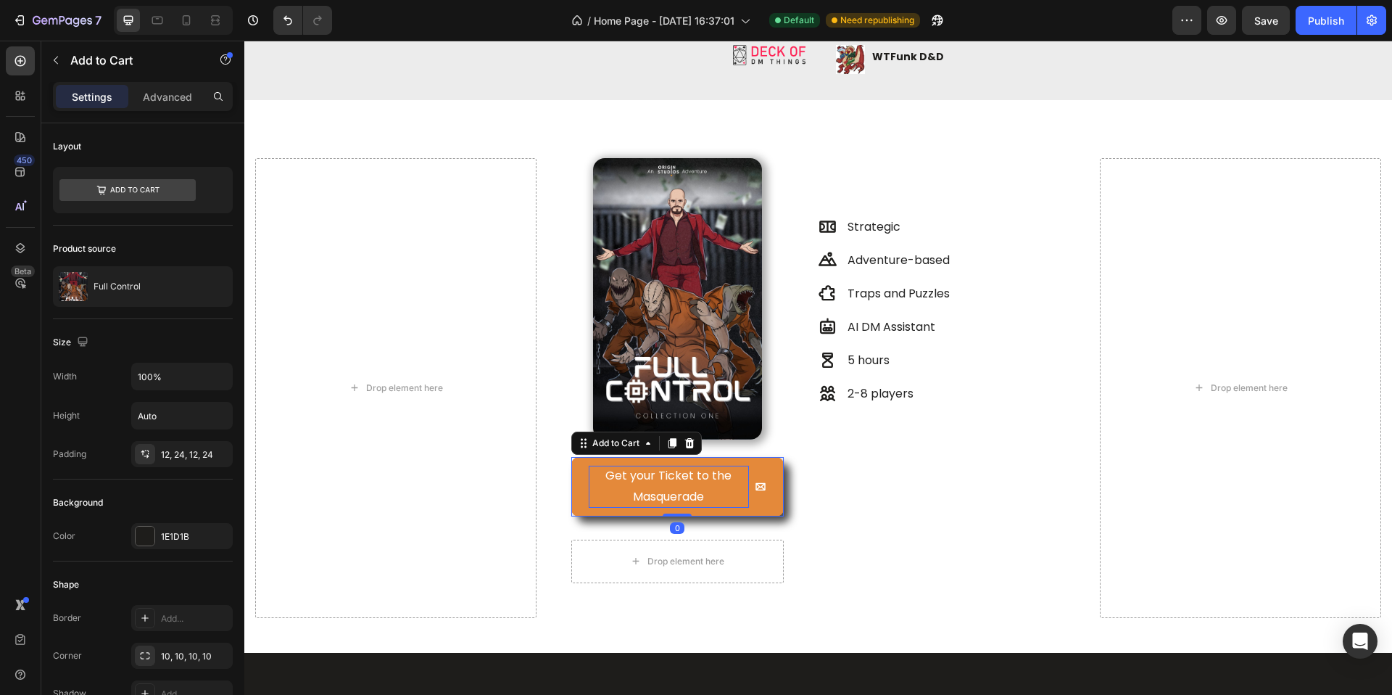
click at [693, 489] on div "Get your Ticket to the Masquerade" at bounding box center [669, 487] width 160 height 42
click at [692, 489] on p "Get your Ticket to the Masquerade" at bounding box center [669, 487] width 160 height 42
click at [692, 488] on p "Get your Ticket to the Masquerade" at bounding box center [669, 487] width 160 height 42
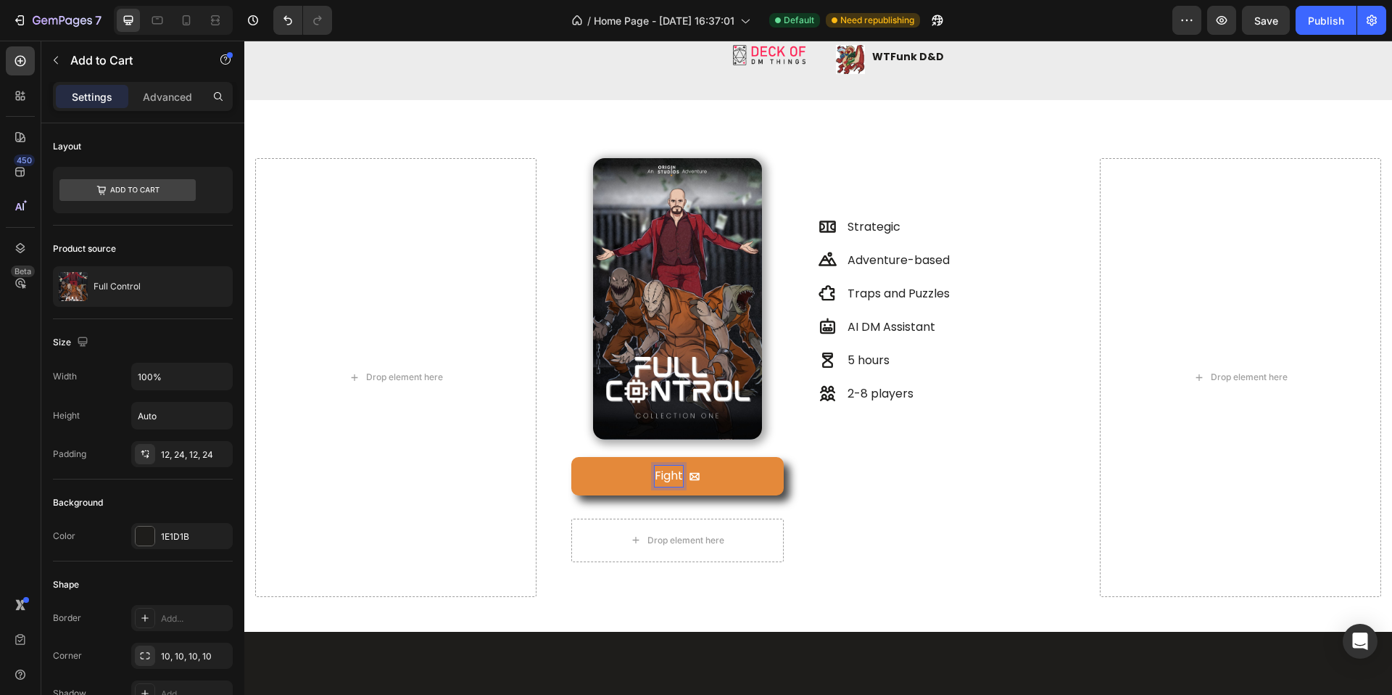
click at [571, 457] on button "Fight" at bounding box center [677, 476] width 212 height 38
click at [571, 457] on button "Fight the" at bounding box center [677, 476] width 212 height 38
click at [733, 476] on button "Fight the future" at bounding box center [677, 476] width 212 height 38
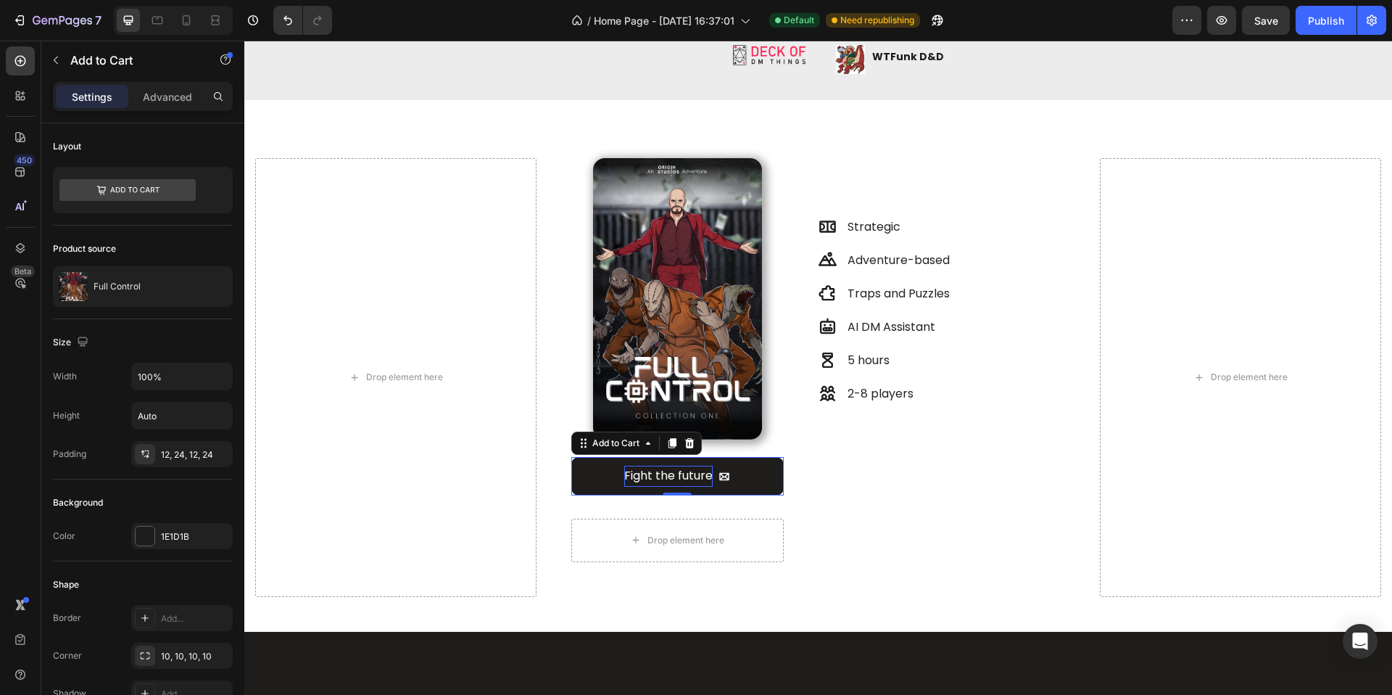
click at [721, 472] on icon "Fight the future" at bounding box center [725, 476] width 10 height 8
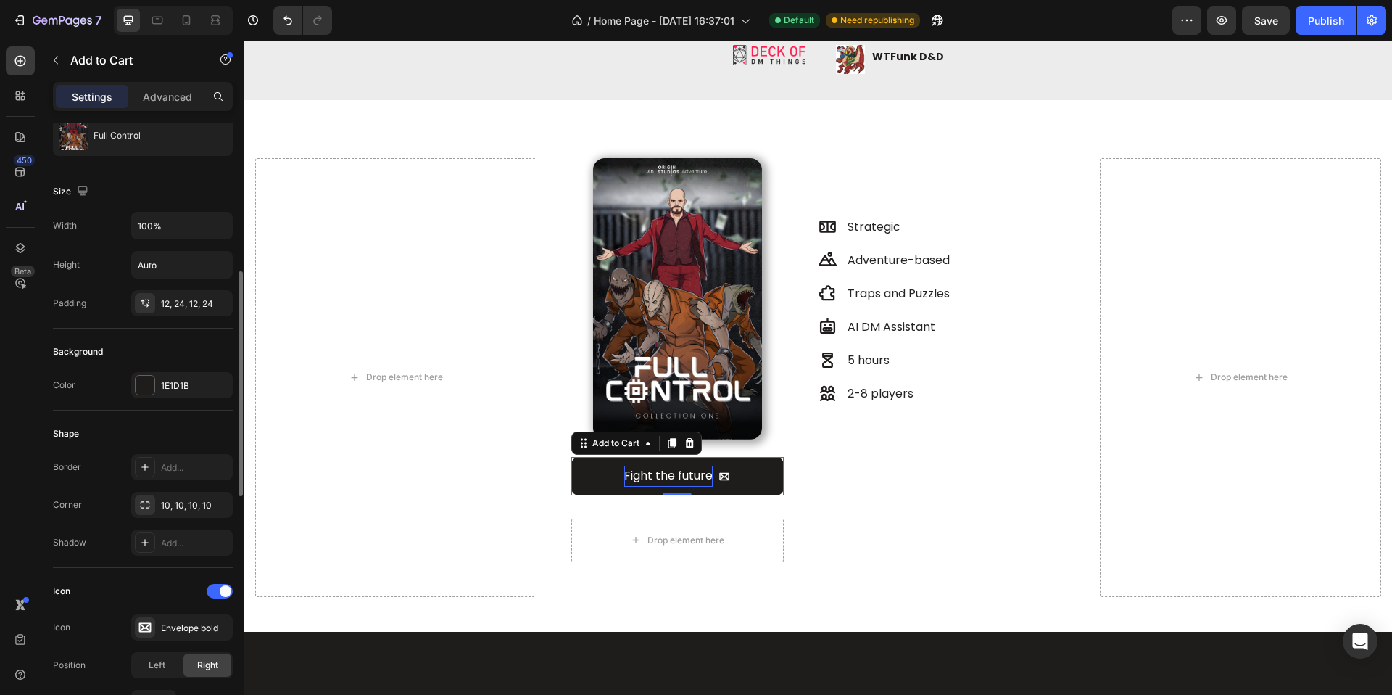
scroll to position [219, 0]
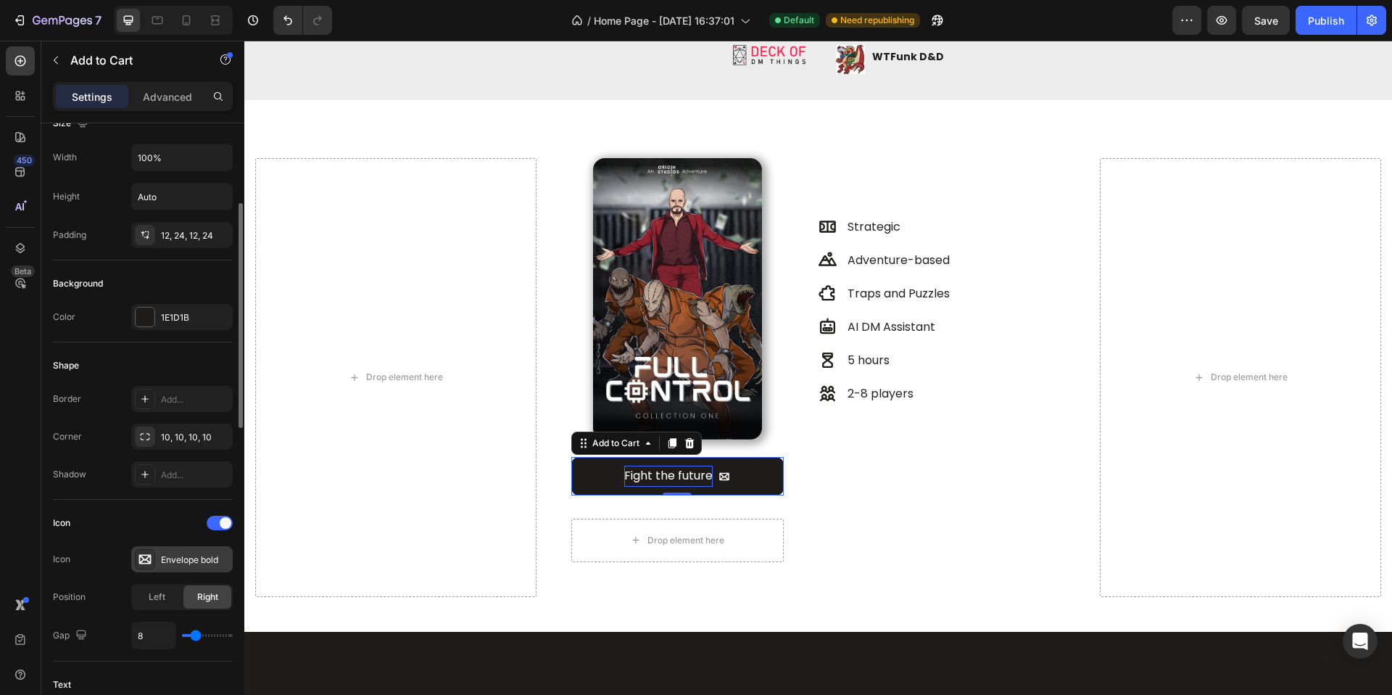
click at [170, 553] on div "Envelope bold" at bounding box center [195, 559] width 68 height 13
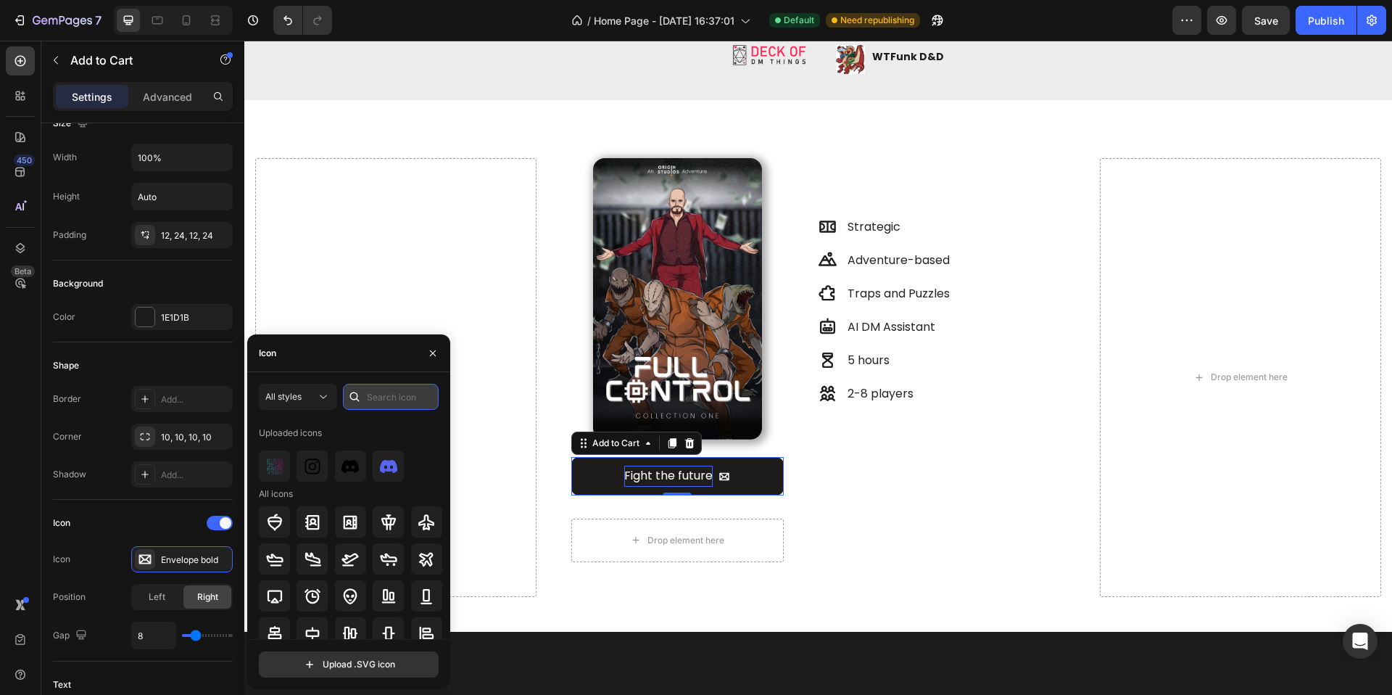
click at [368, 396] on input "text" at bounding box center [391, 397] width 96 height 26
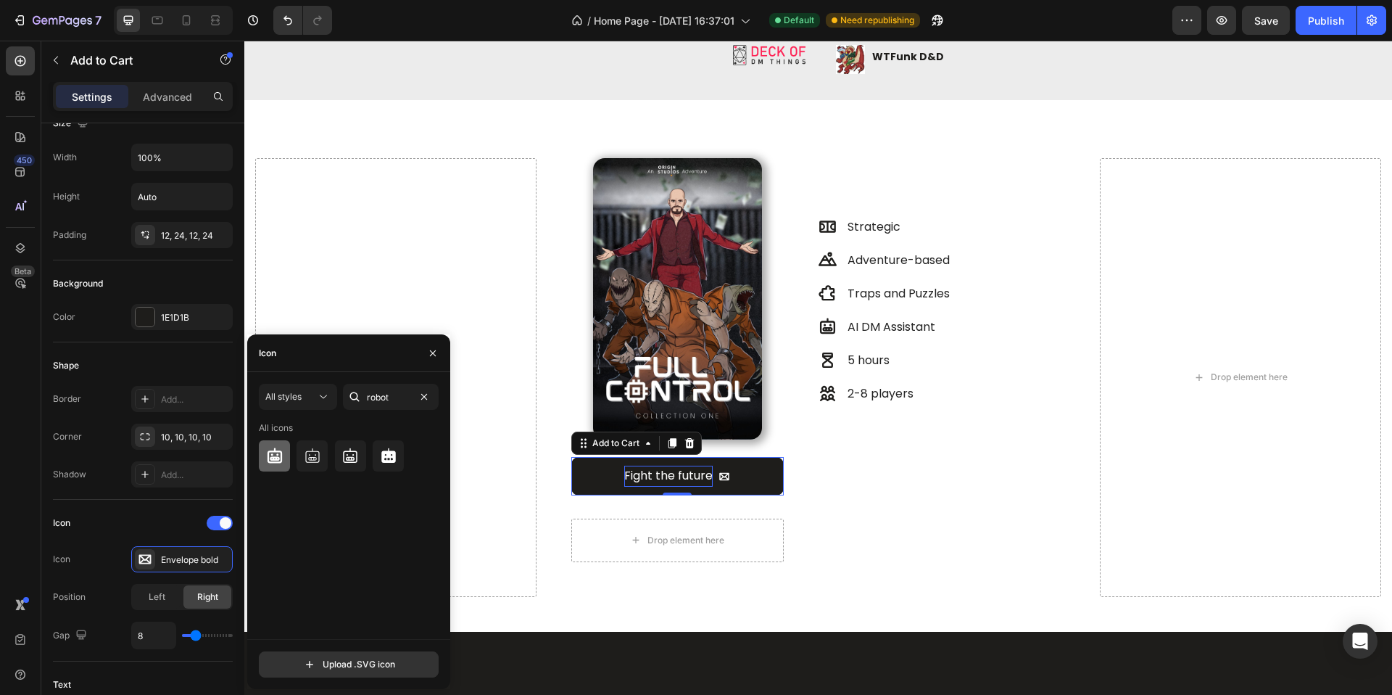
click at [284, 455] on div at bounding box center [274, 455] width 31 height 31
drag, startPoint x: 397, startPoint y: 395, endPoint x: 330, endPoint y: 401, distance: 67.7
click at [330, 401] on div "All styles robot" at bounding box center [349, 397] width 180 height 26
click at [368, 395] on input "robot" at bounding box center [391, 397] width 96 height 26
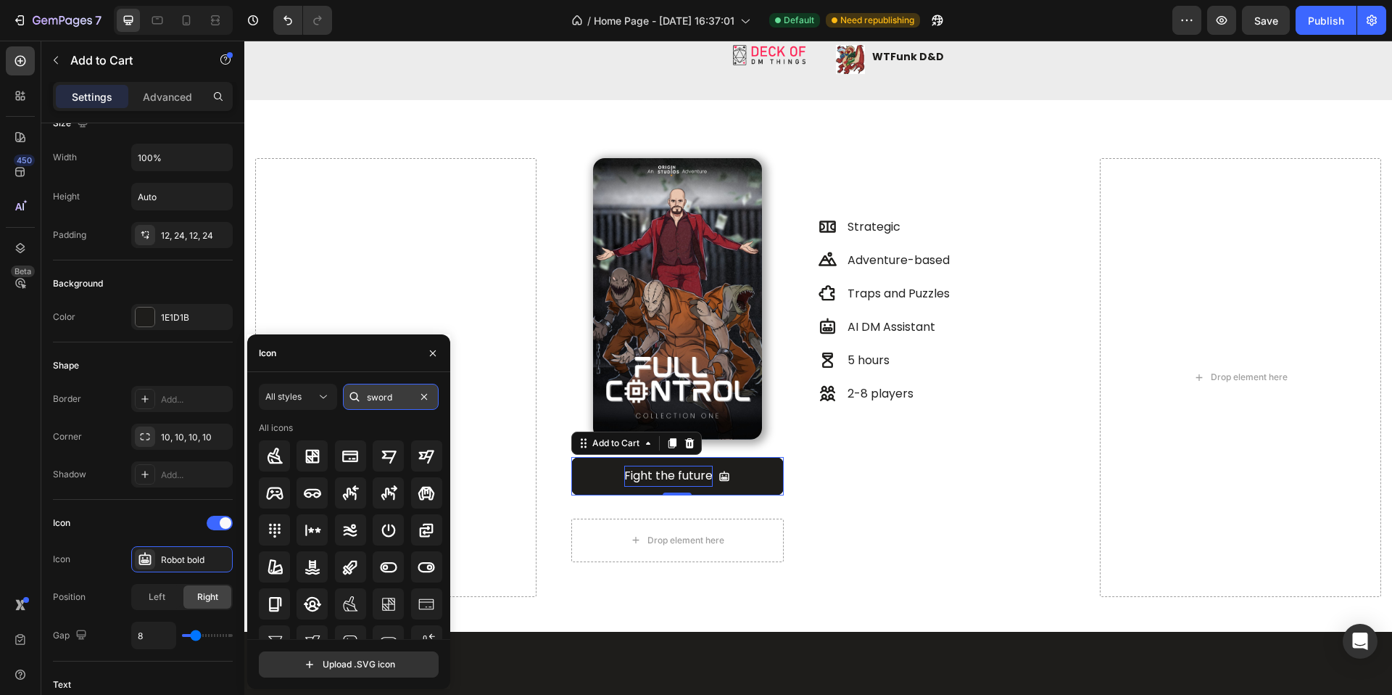
type input "swords"
type input "battle"
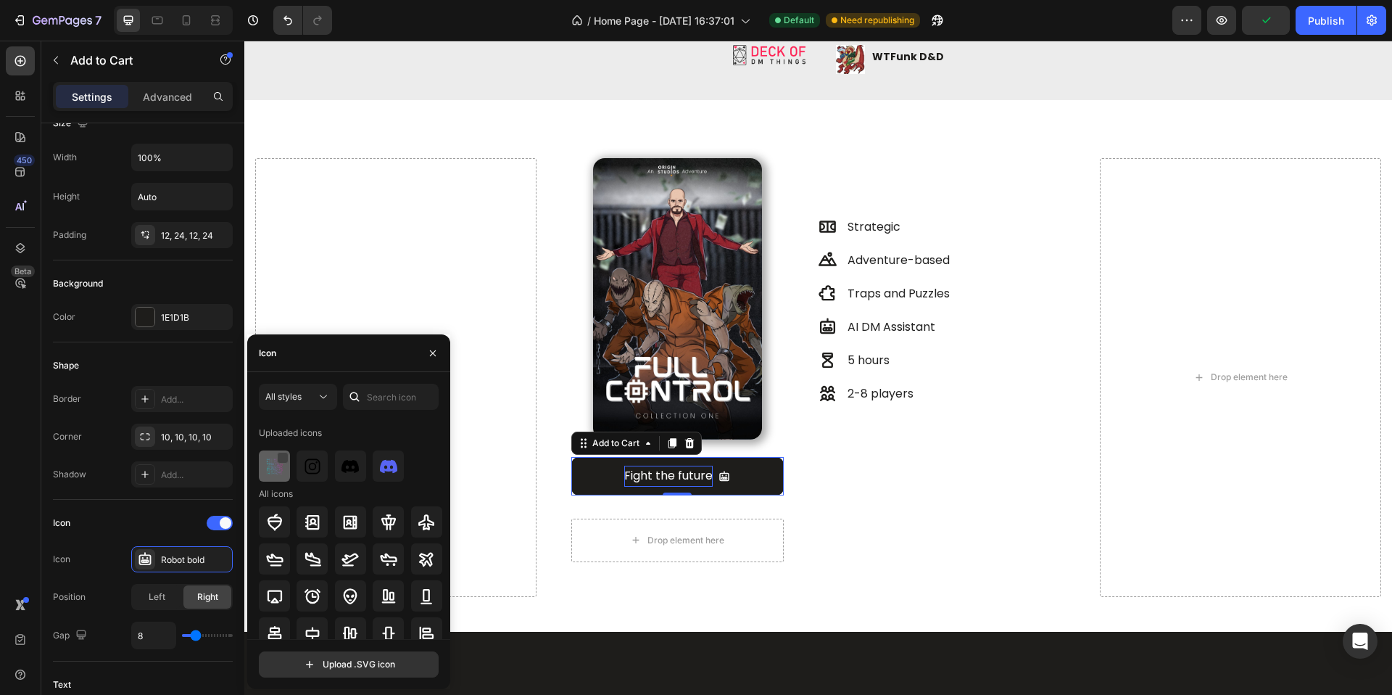
click at [277, 460] on div at bounding box center [283, 458] width 12 height 12
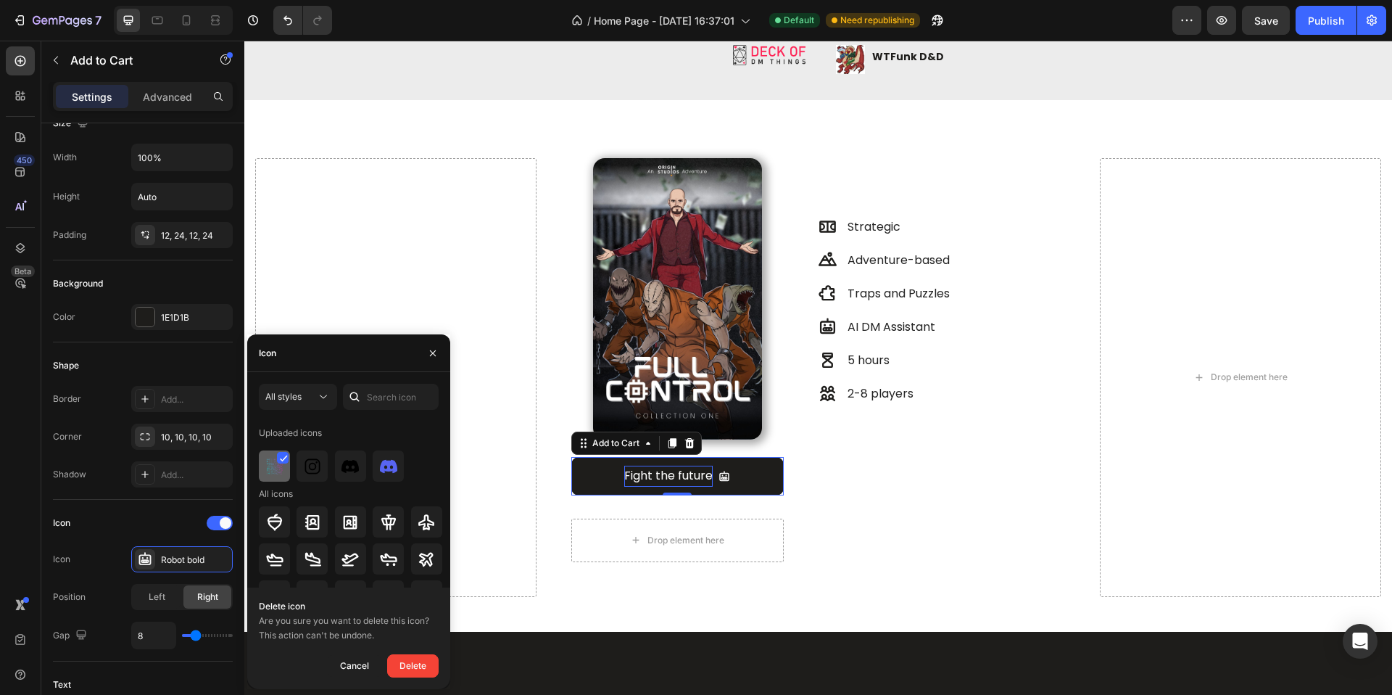
click at [277, 471] on img at bounding box center [274, 466] width 17 height 17
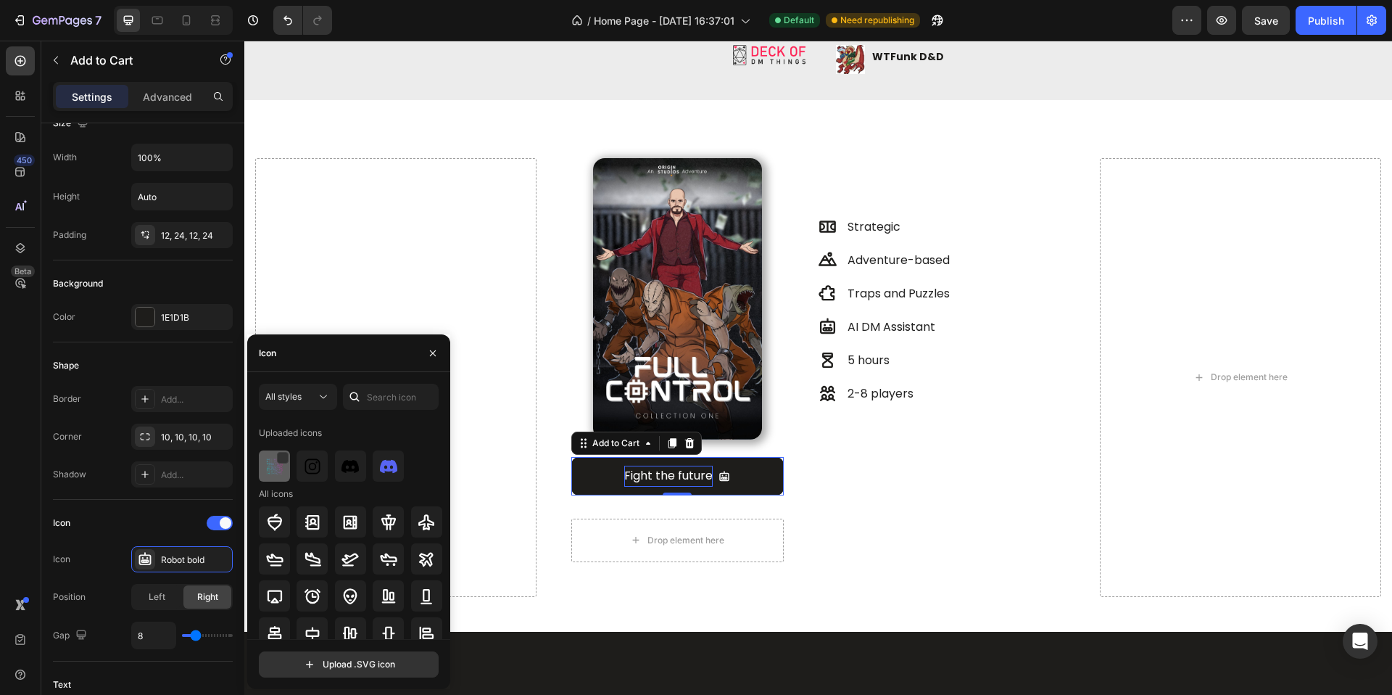
click at [277, 471] on img at bounding box center [274, 466] width 17 height 17
click at [278, 459] on div at bounding box center [282, 459] width 12 height 12
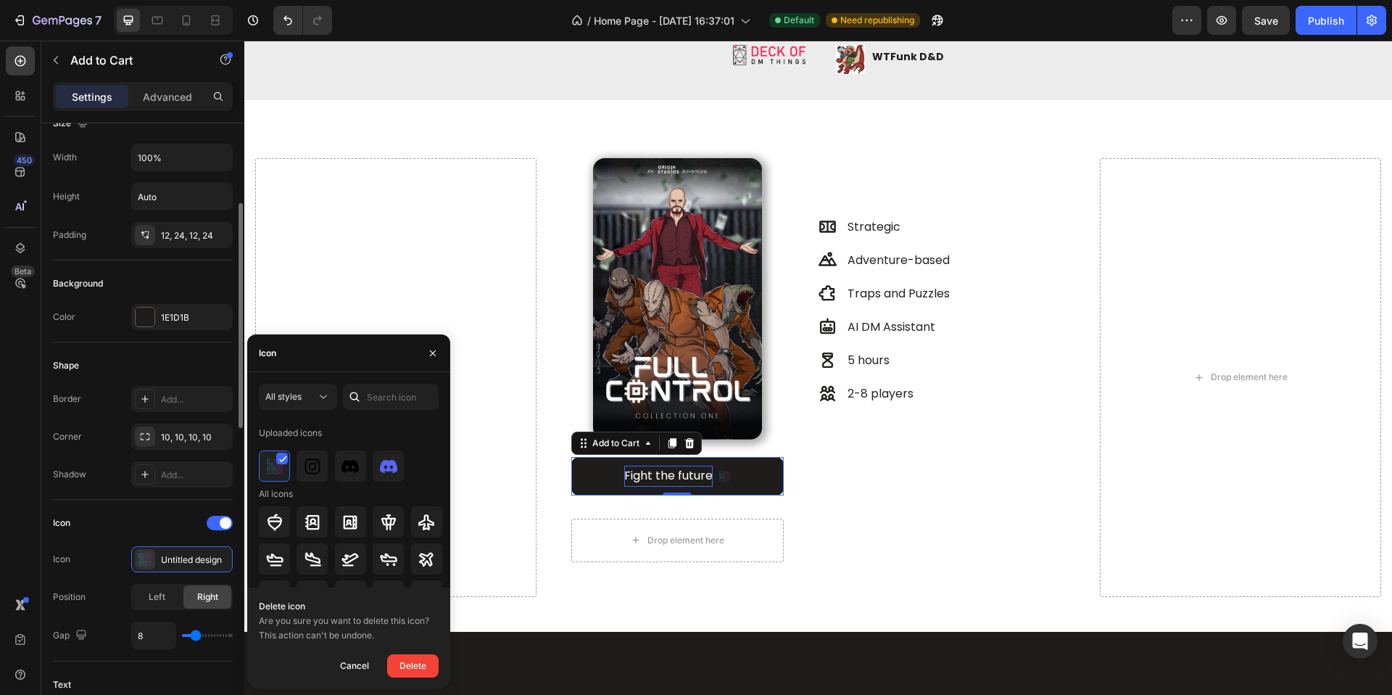
click at [168, 529] on div "Icon" at bounding box center [143, 522] width 180 height 23
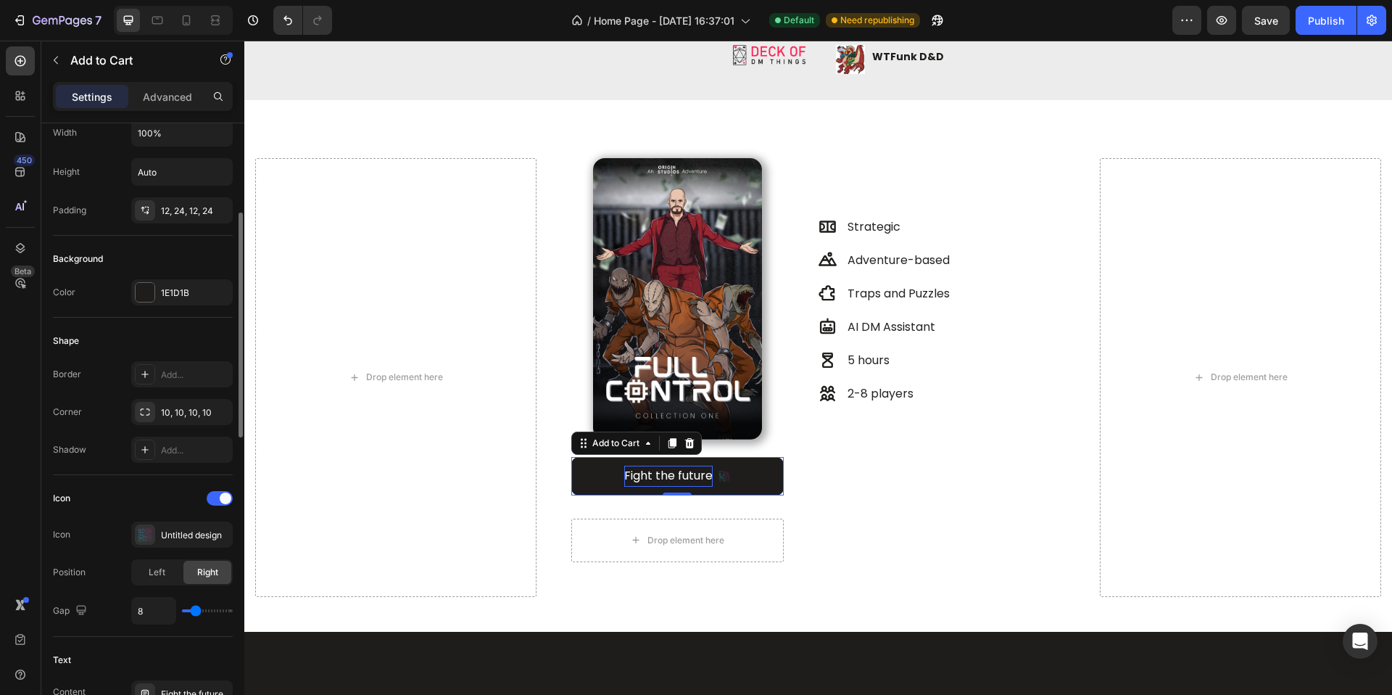
scroll to position [268, 0]
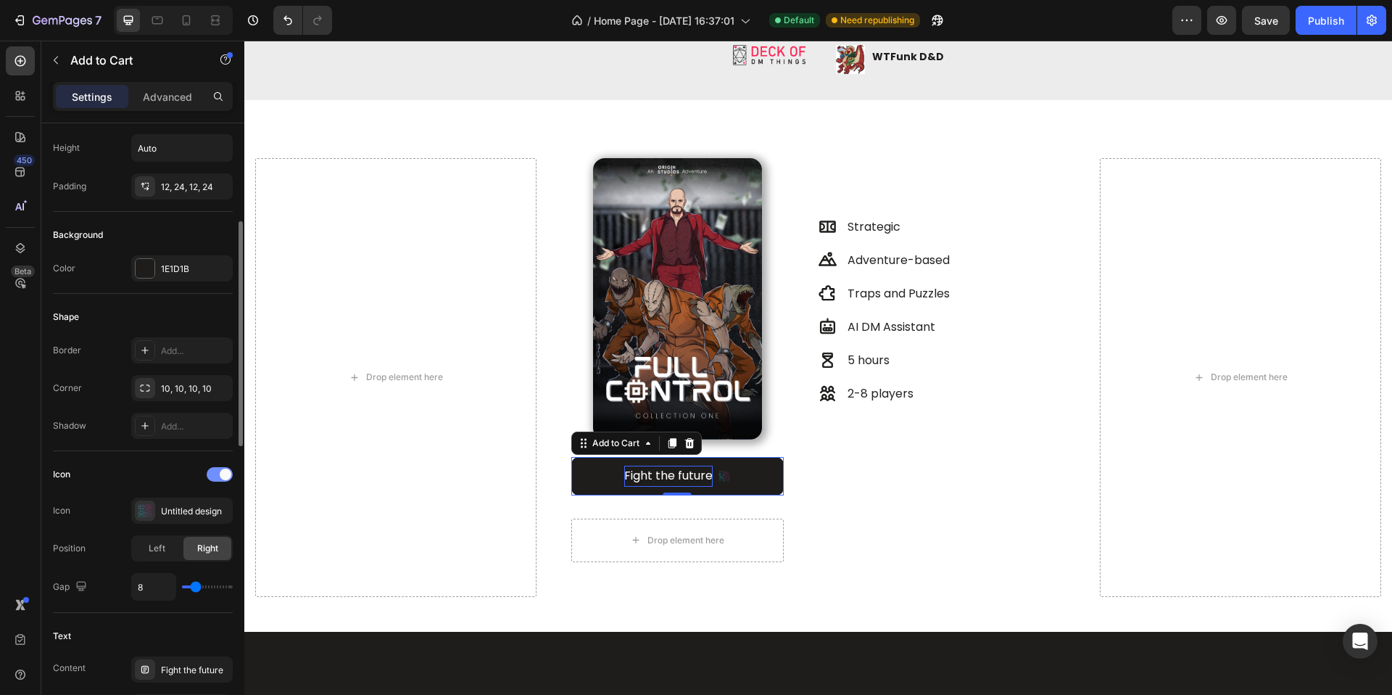
click at [224, 467] on div at bounding box center [220, 474] width 26 height 15
click at [205, 516] on div "Untitled design" at bounding box center [195, 511] width 68 height 13
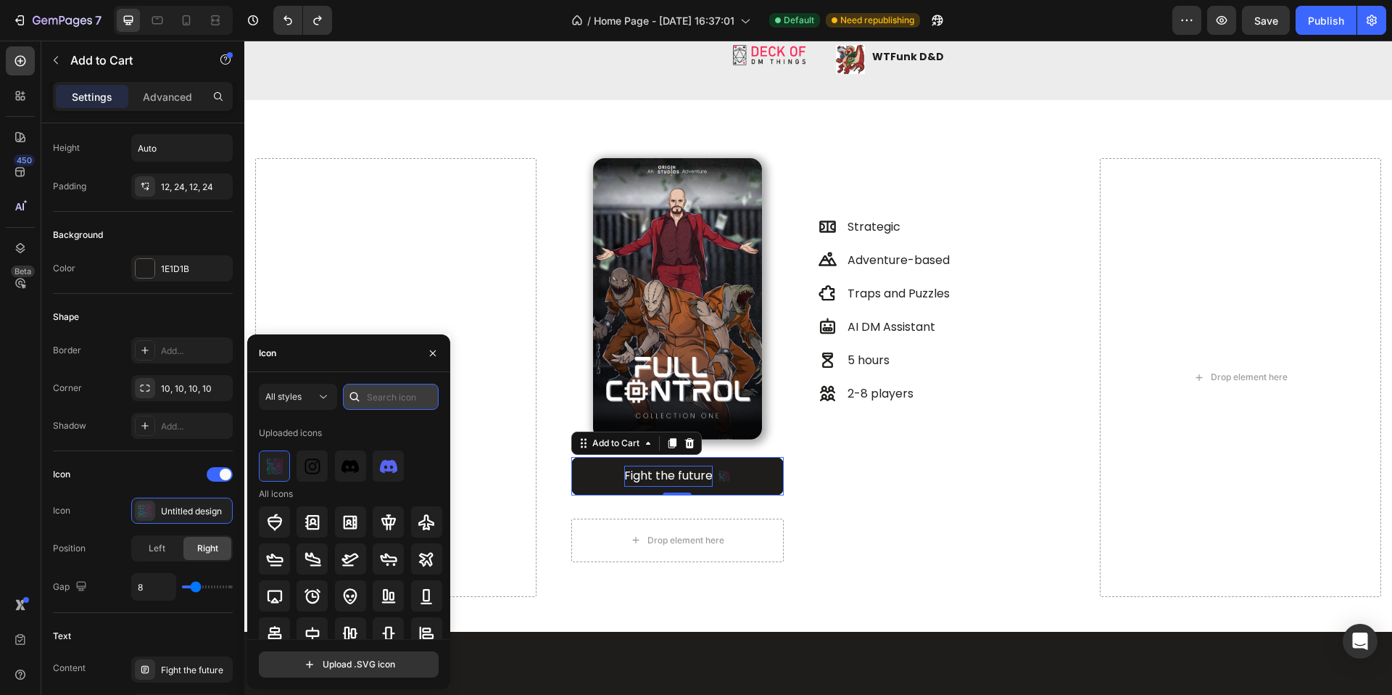
click at [374, 384] on input "text" at bounding box center [391, 397] width 96 height 26
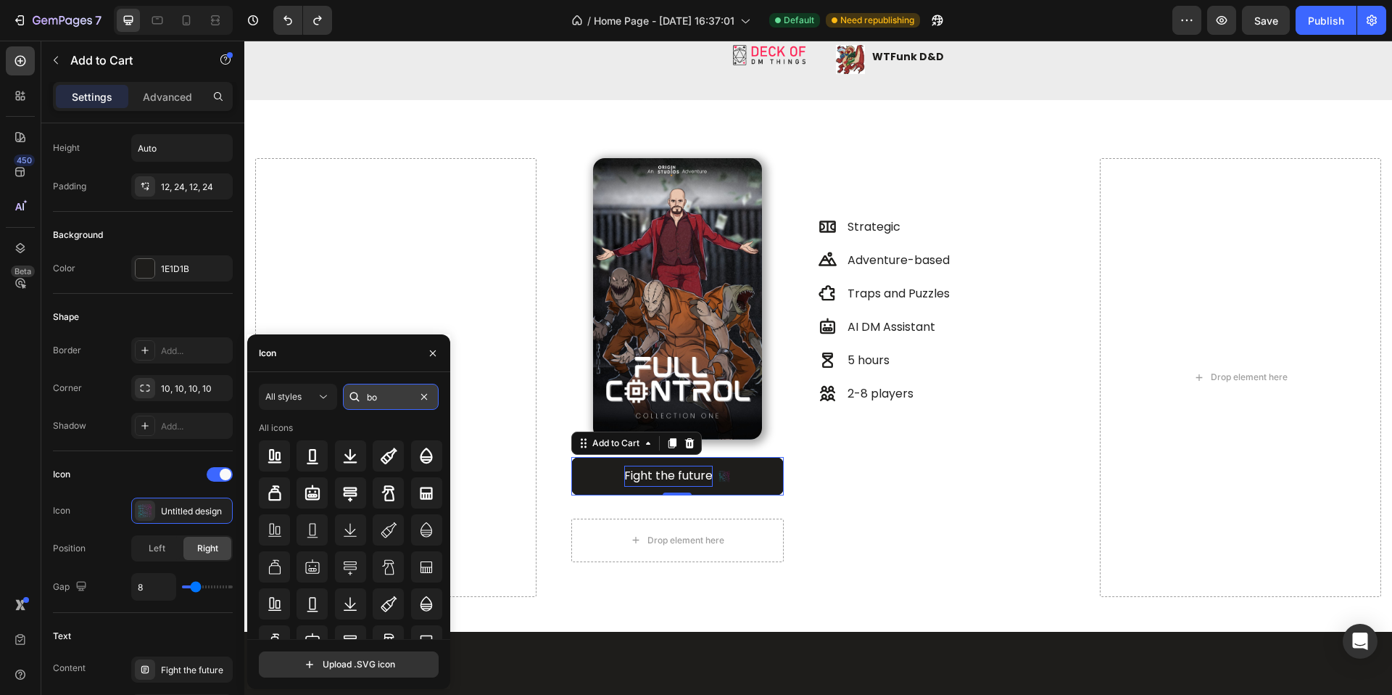
type input "b"
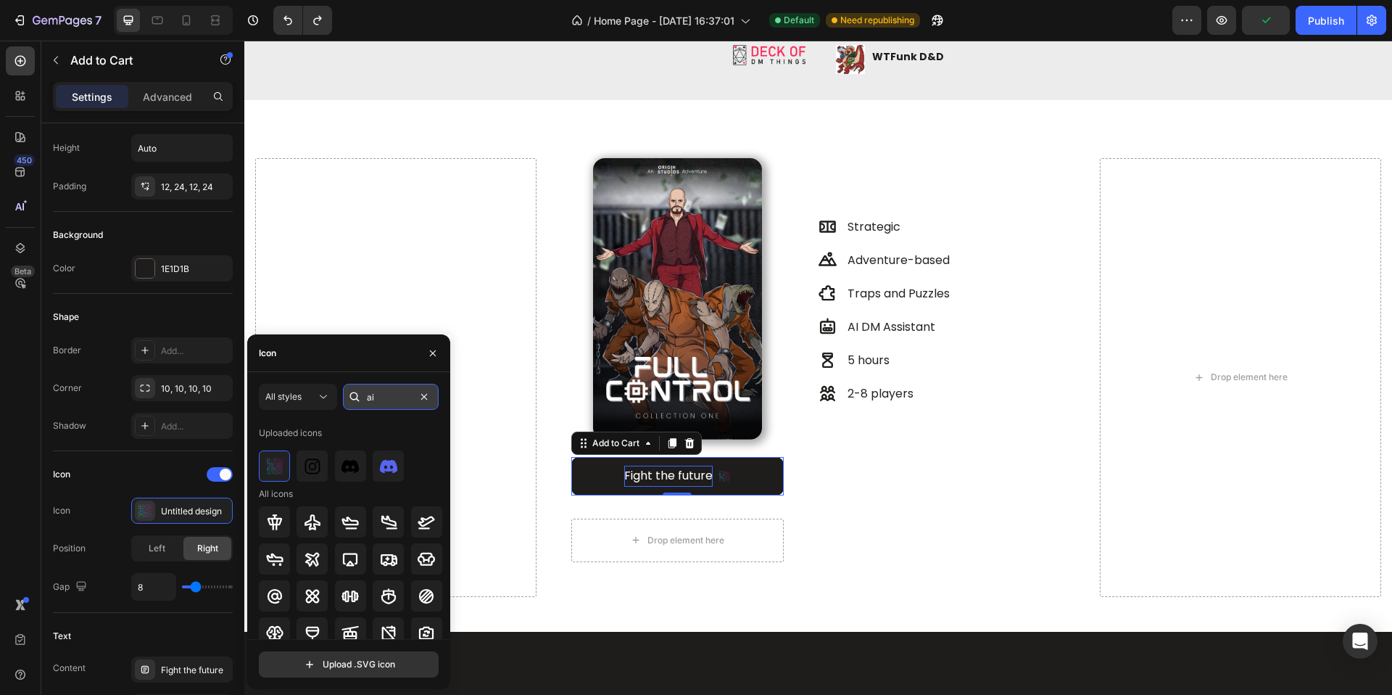
type input "a"
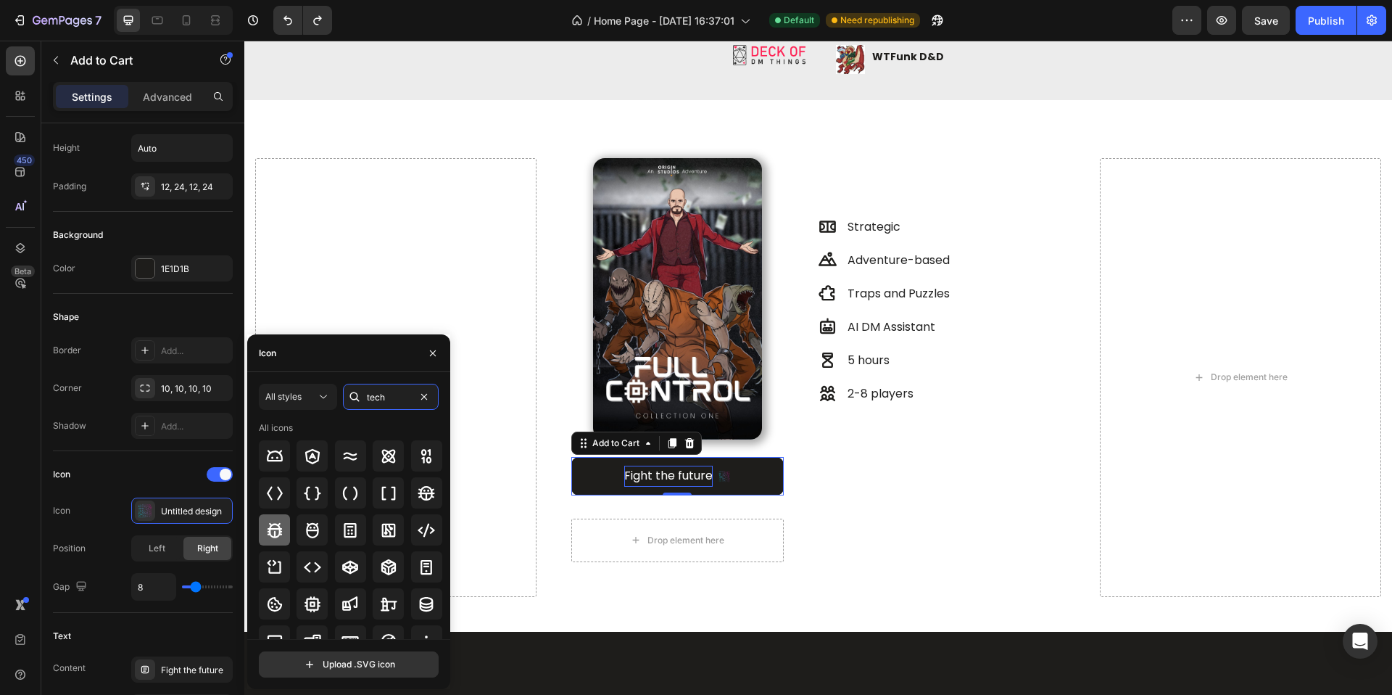
type input "tech"
click at [281, 526] on icon at bounding box center [274, 529] width 17 height 17
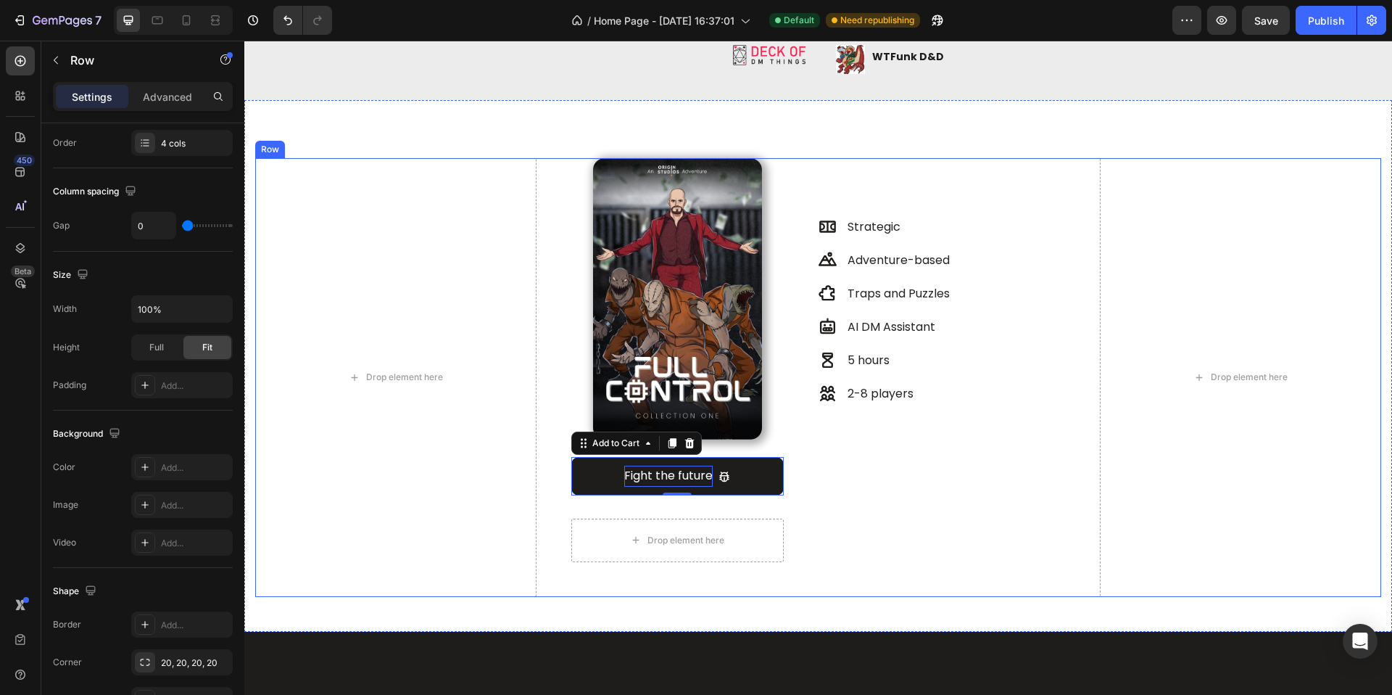
click at [859, 498] on div "Strategic Adventure-based Traps and Puzzles AI DM Assistant 5 hours 2-8 players…" at bounding box center [959, 377] width 281 height 439
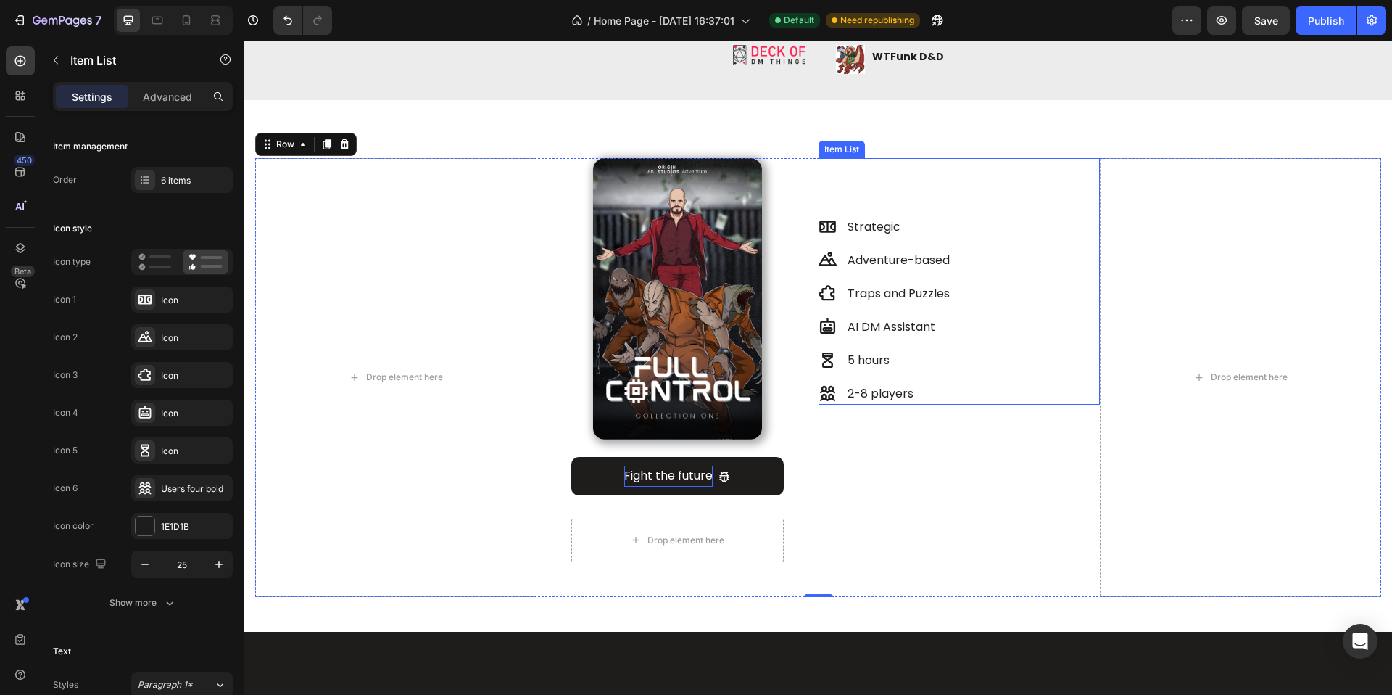
click at [878, 232] on p "Strategic" at bounding box center [899, 226] width 102 height 17
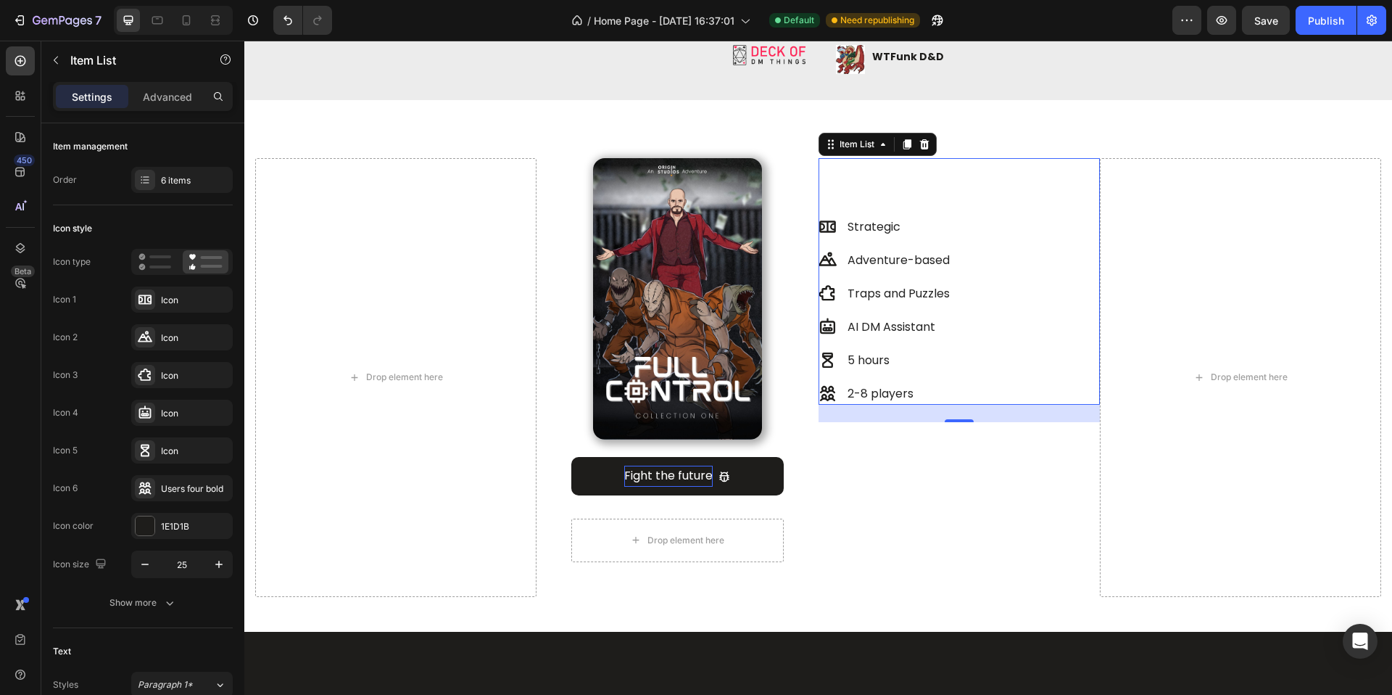
click at [878, 258] on p "Adventure-based" at bounding box center [899, 260] width 102 height 17
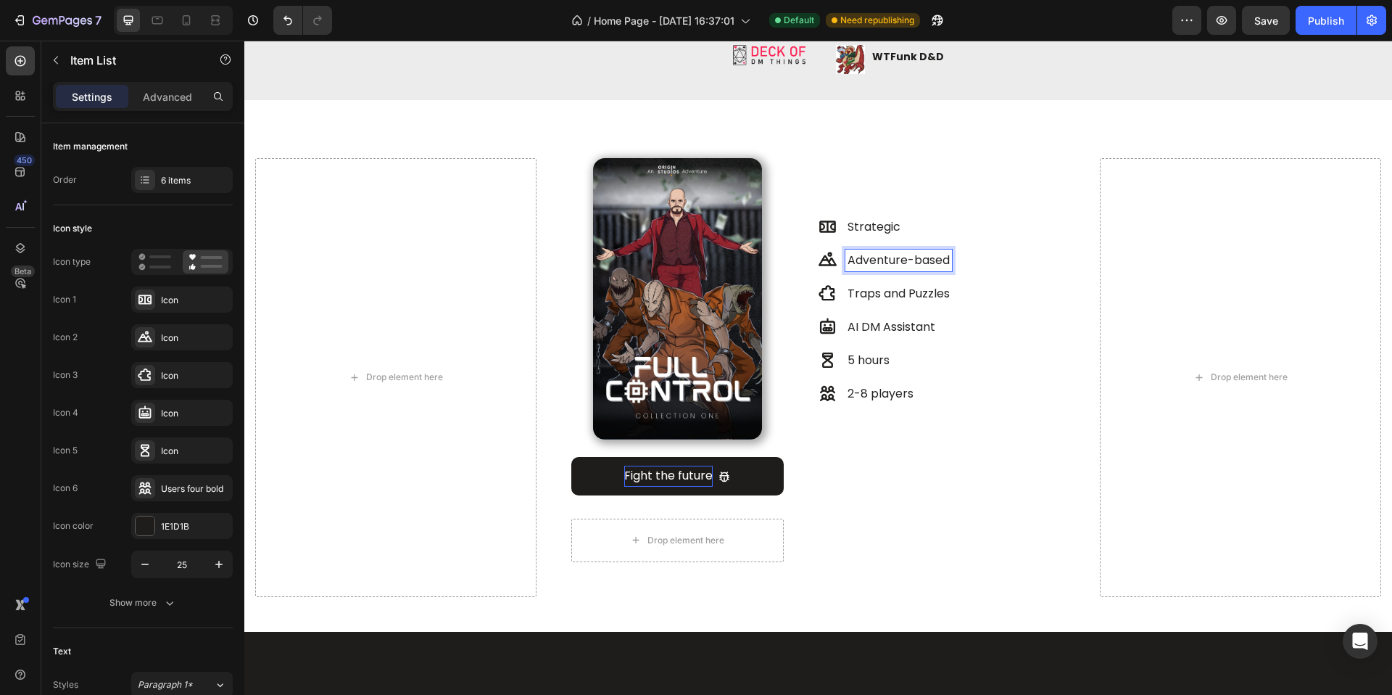
click at [878, 258] on p "Adventure-based" at bounding box center [899, 260] width 102 height 17
click at [891, 265] on p "Adventure-based" at bounding box center [899, 260] width 102 height 17
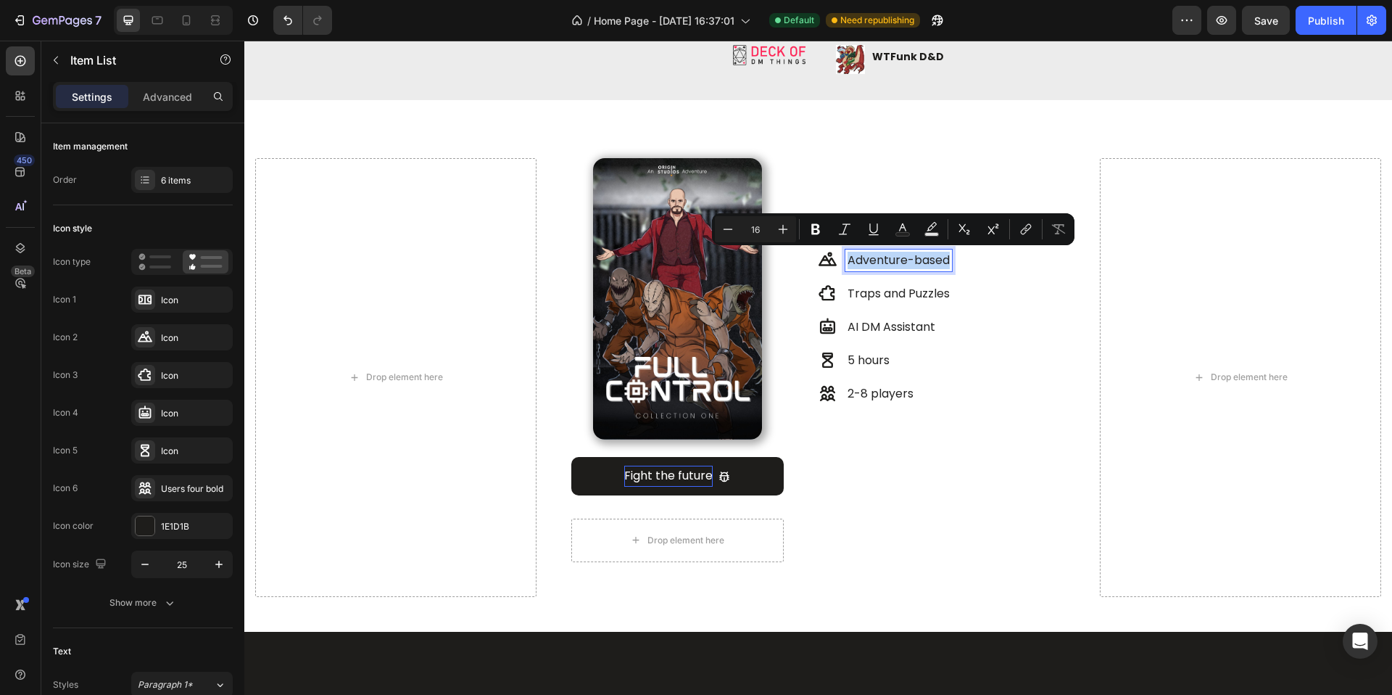
click at [823, 339] on div "Strategic Adventure-based Traps and Puzzles AI DM Assistant 5 hours 2-8 players" at bounding box center [885, 310] width 133 height 189
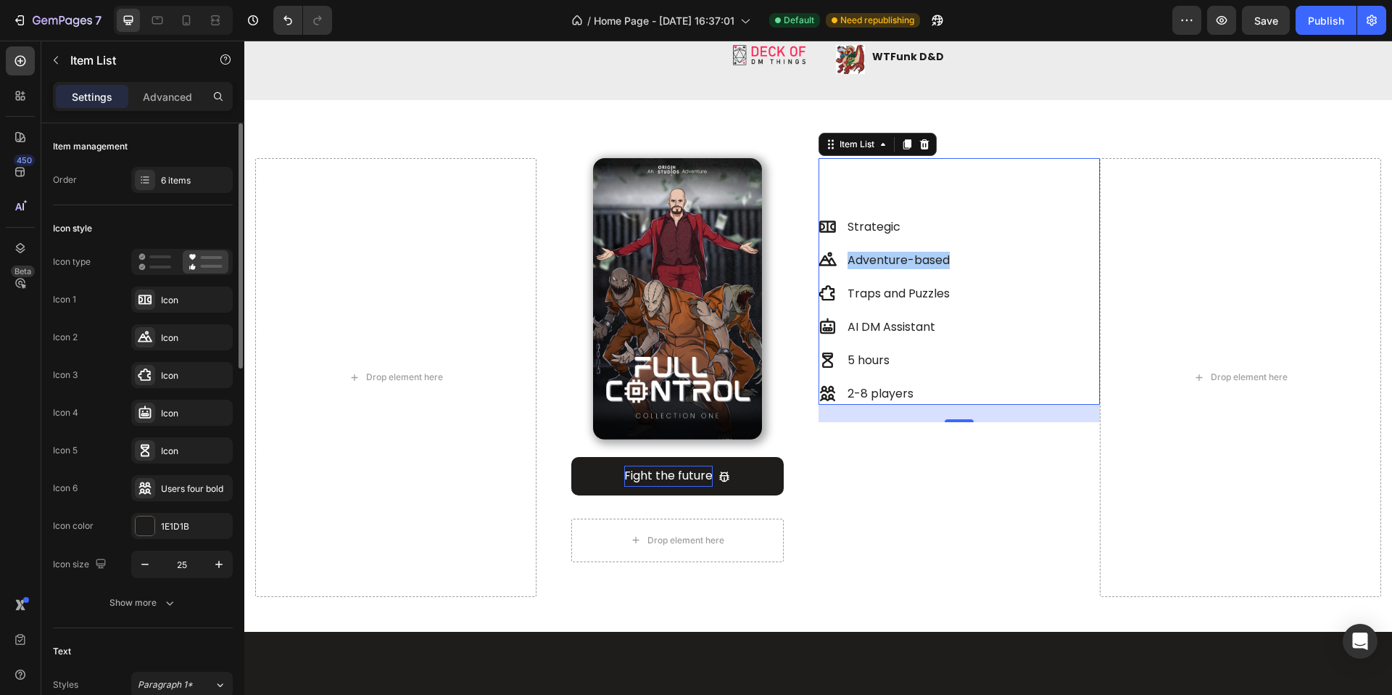
click at [96, 324] on div "Icon 1 Icon" at bounding box center [143, 337] width 180 height 26
click at [218, 408] on div "Icon" at bounding box center [195, 413] width 68 height 13
click at [891, 336] on div "AI DM Assistant" at bounding box center [899, 327] width 107 height 22
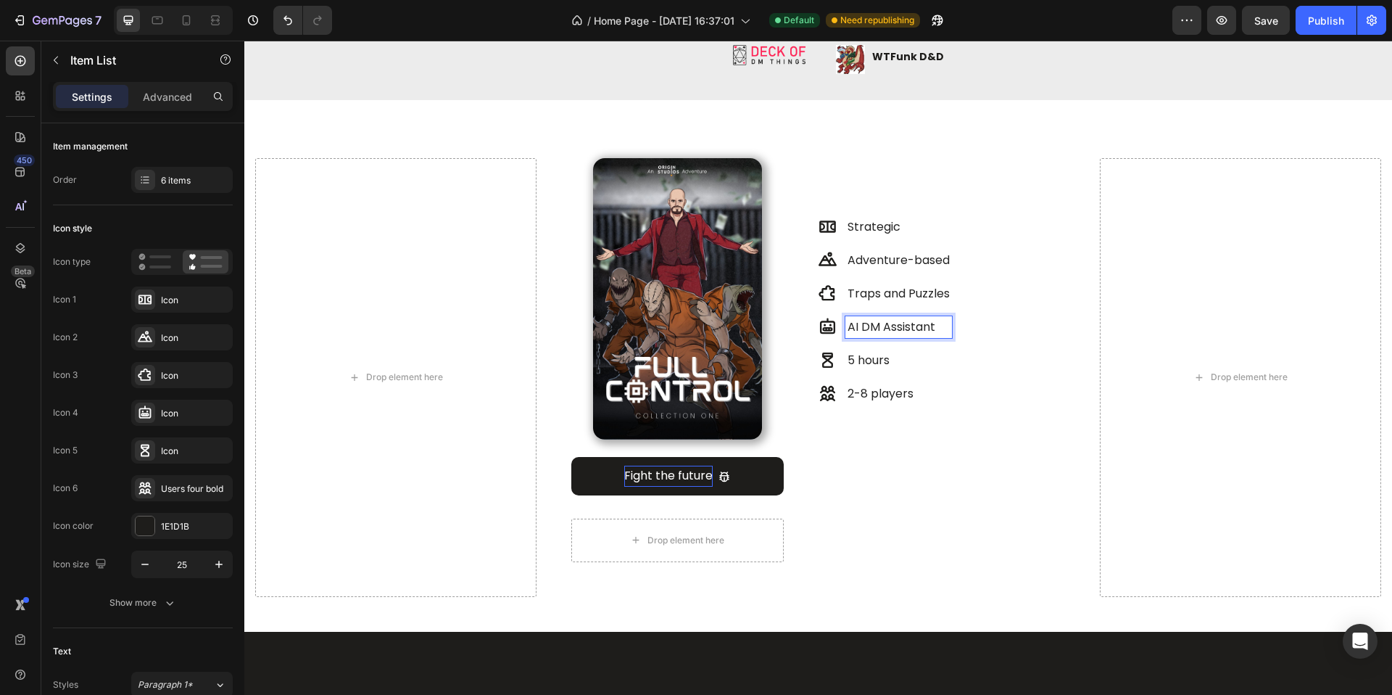
click at [888, 333] on p "AI DM Assistant" at bounding box center [899, 326] width 102 height 17
click at [887, 332] on p "AI DM Assistant" at bounding box center [899, 326] width 102 height 17
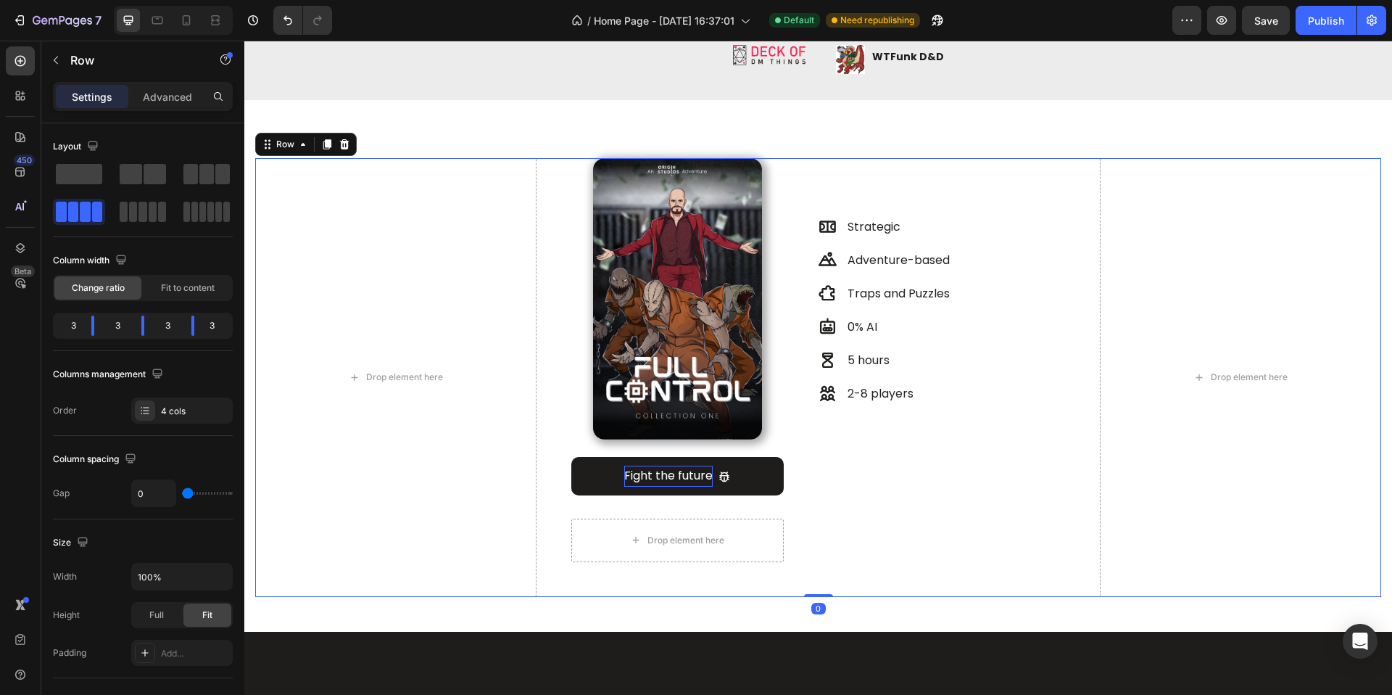
click at [861, 448] on div "Strategic Adventure-based Traps and Puzzles 0% AI 5 hours 2-8 players Item List" at bounding box center [959, 377] width 281 height 439
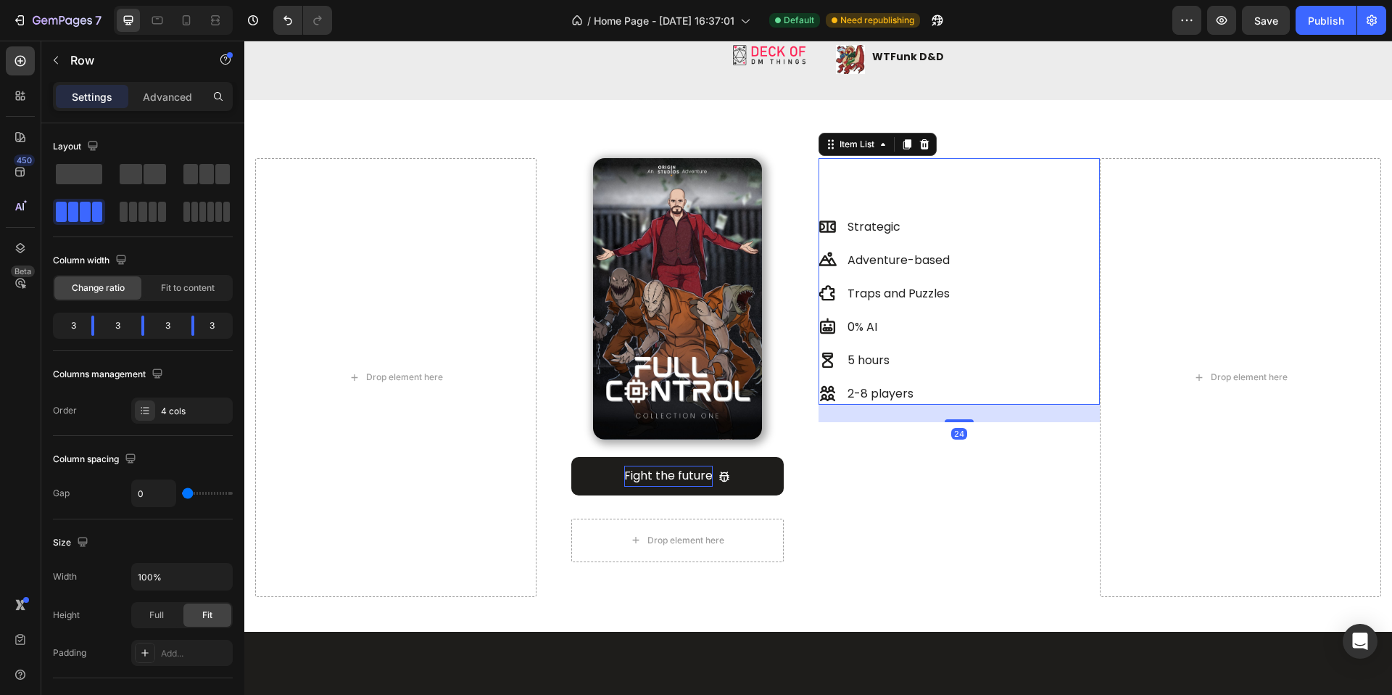
click at [856, 331] on p "0% AI" at bounding box center [899, 326] width 102 height 17
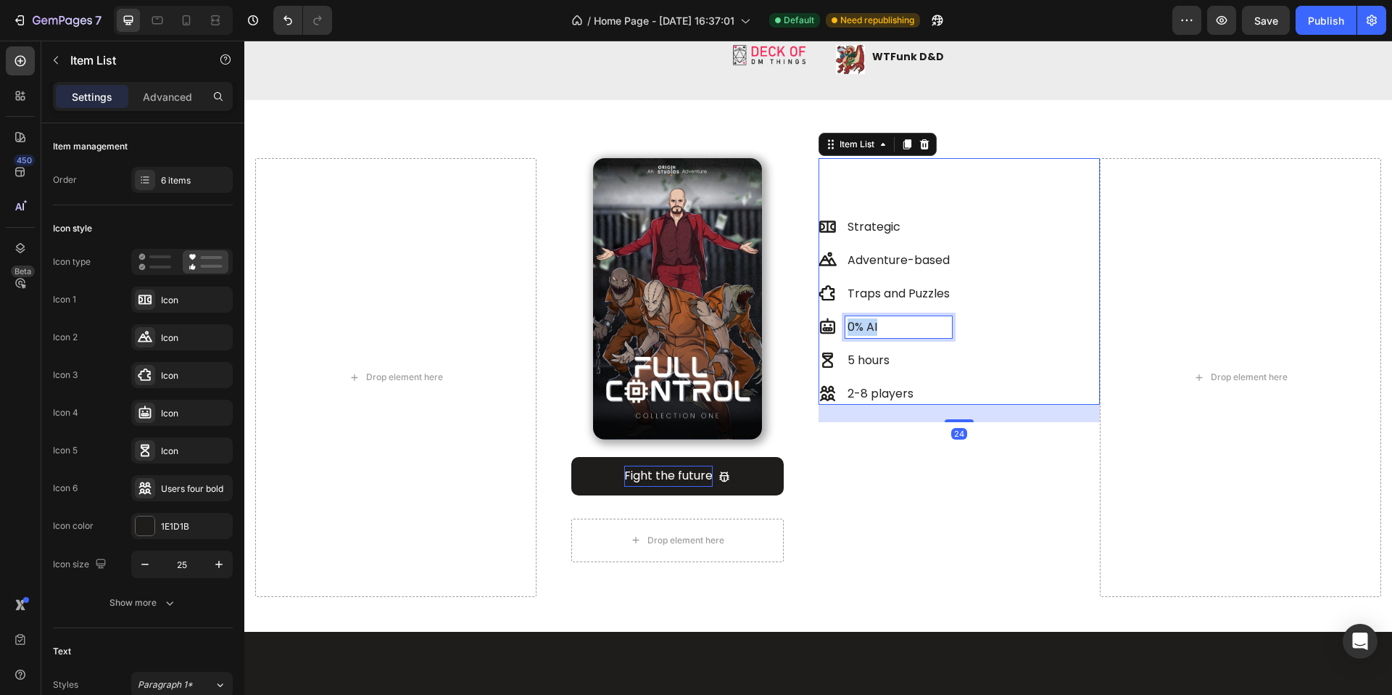
click at [856, 331] on p "0% AI" at bounding box center [899, 326] width 102 height 17
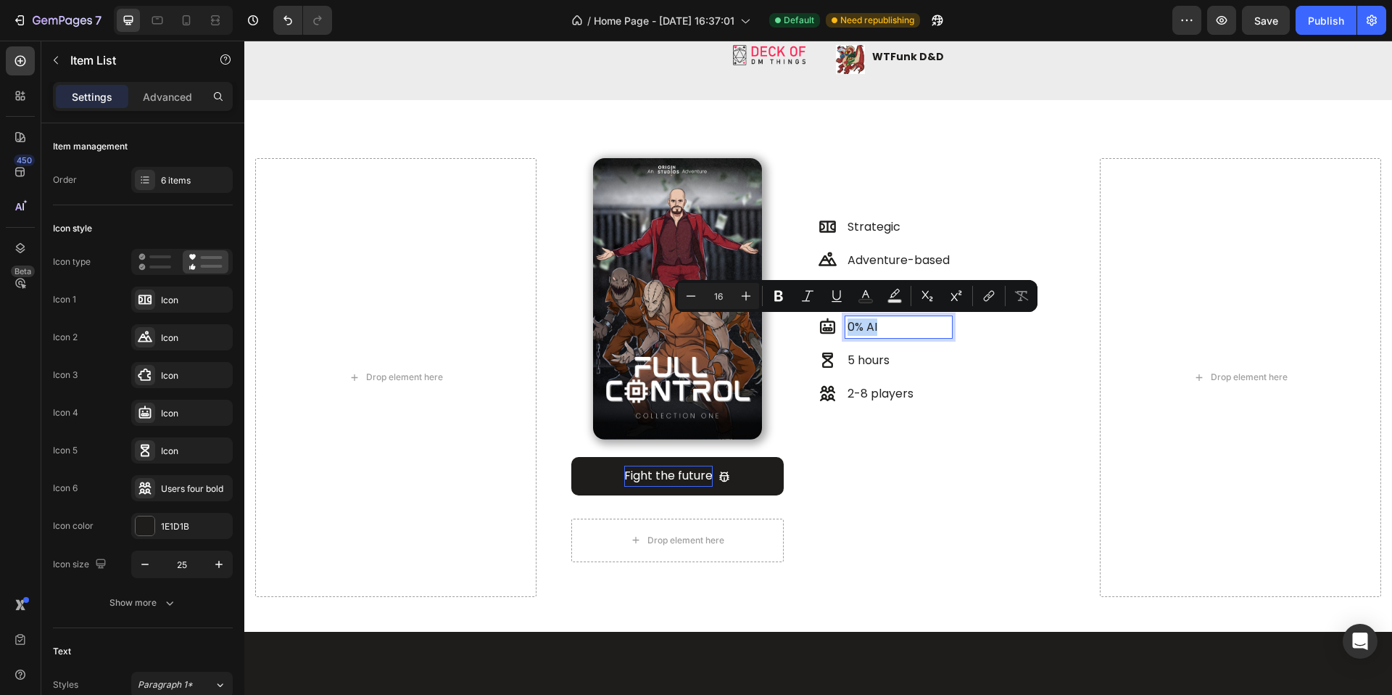
click at [825, 334] on icon at bounding box center [827, 326] width 15 height 16
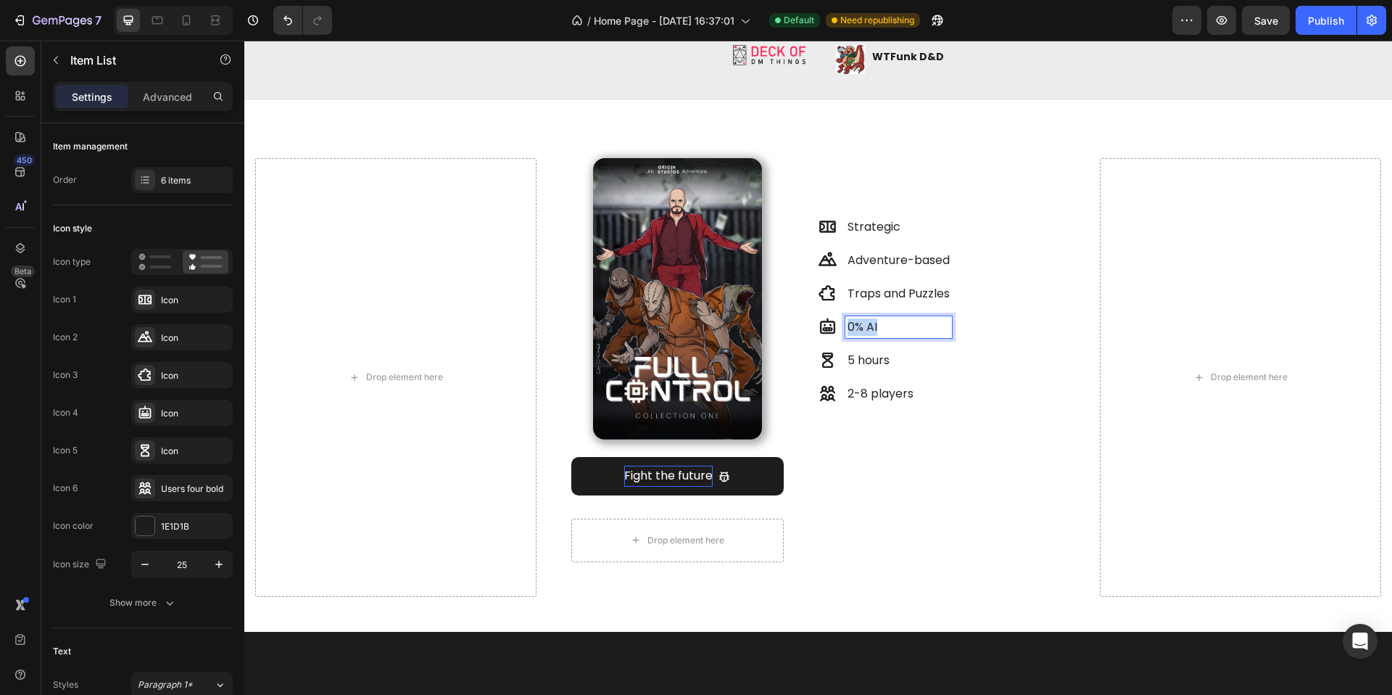
click at [864, 327] on p "0% AI" at bounding box center [899, 326] width 102 height 17
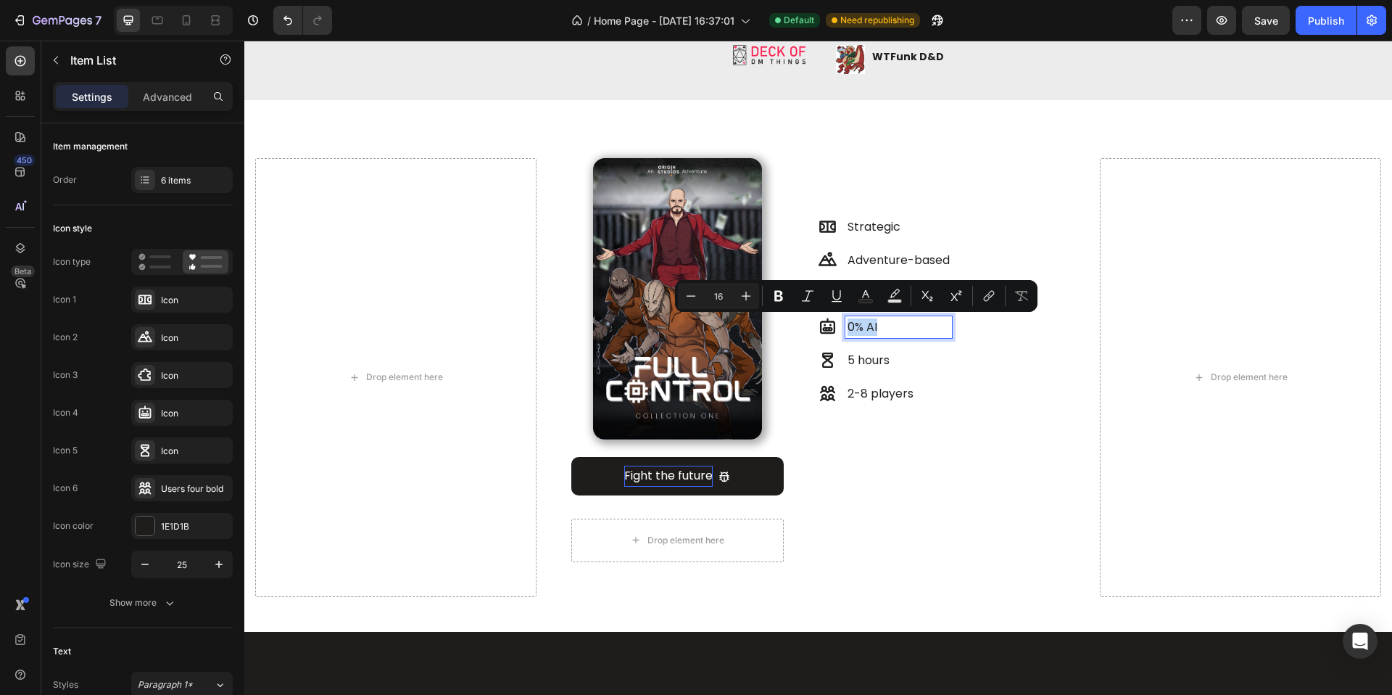
click at [864, 326] on p "0% AI" at bounding box center [899, 326] width 102 height 17
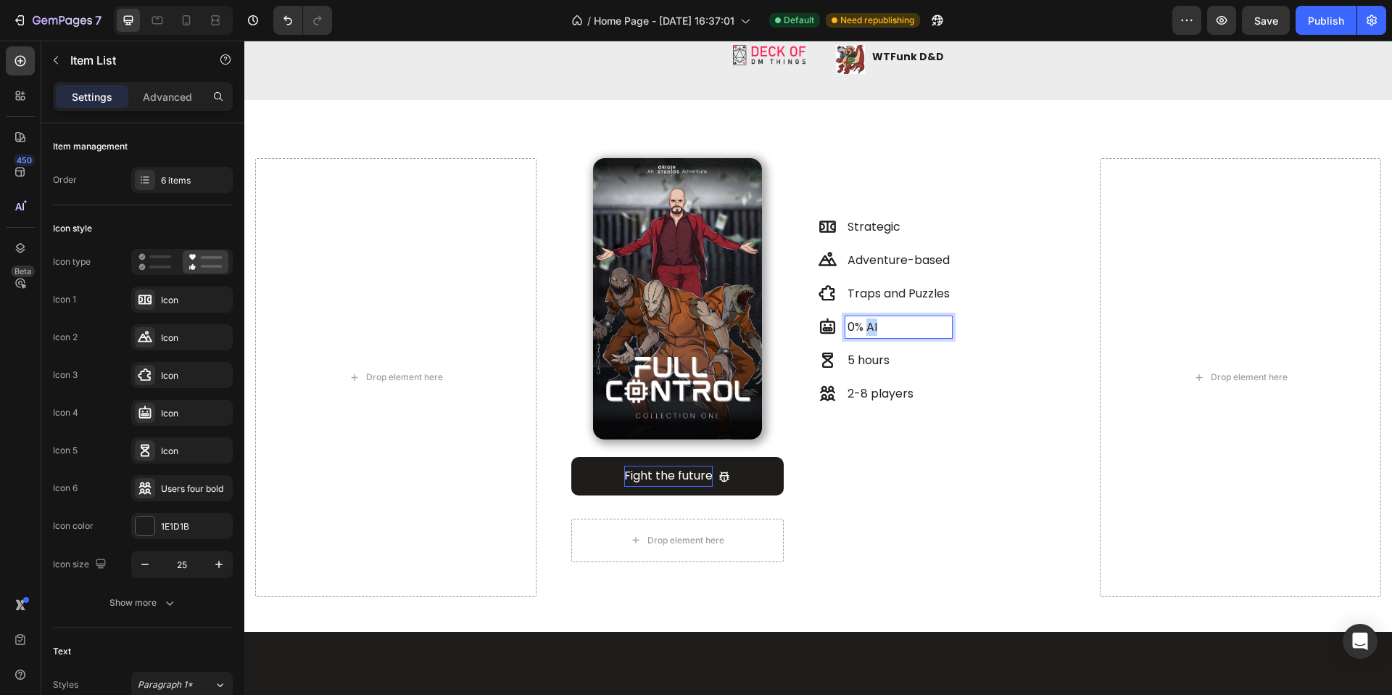
click at [864, 326] on p "0% AI" at bounding box center [899, 326] width 102 height 17
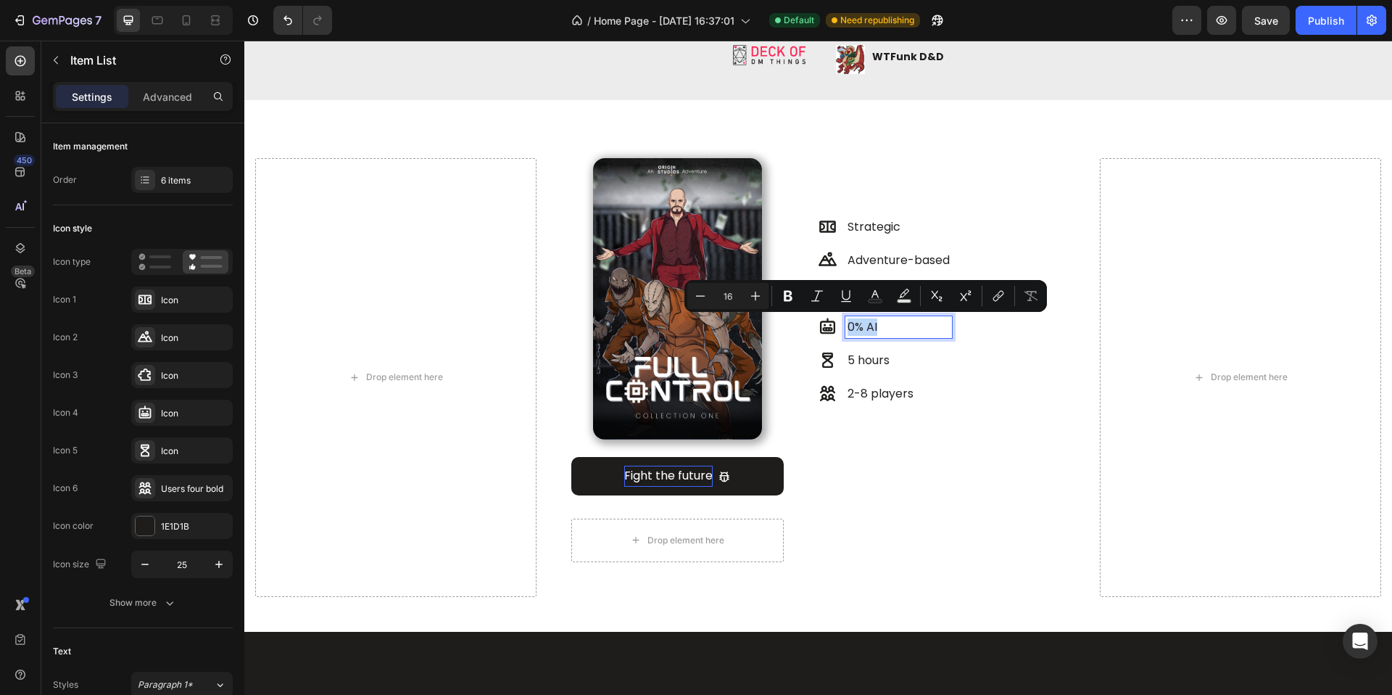
click at [864, 326] on p "0% AI" at bounding box center [899, 326] width 102 height 17
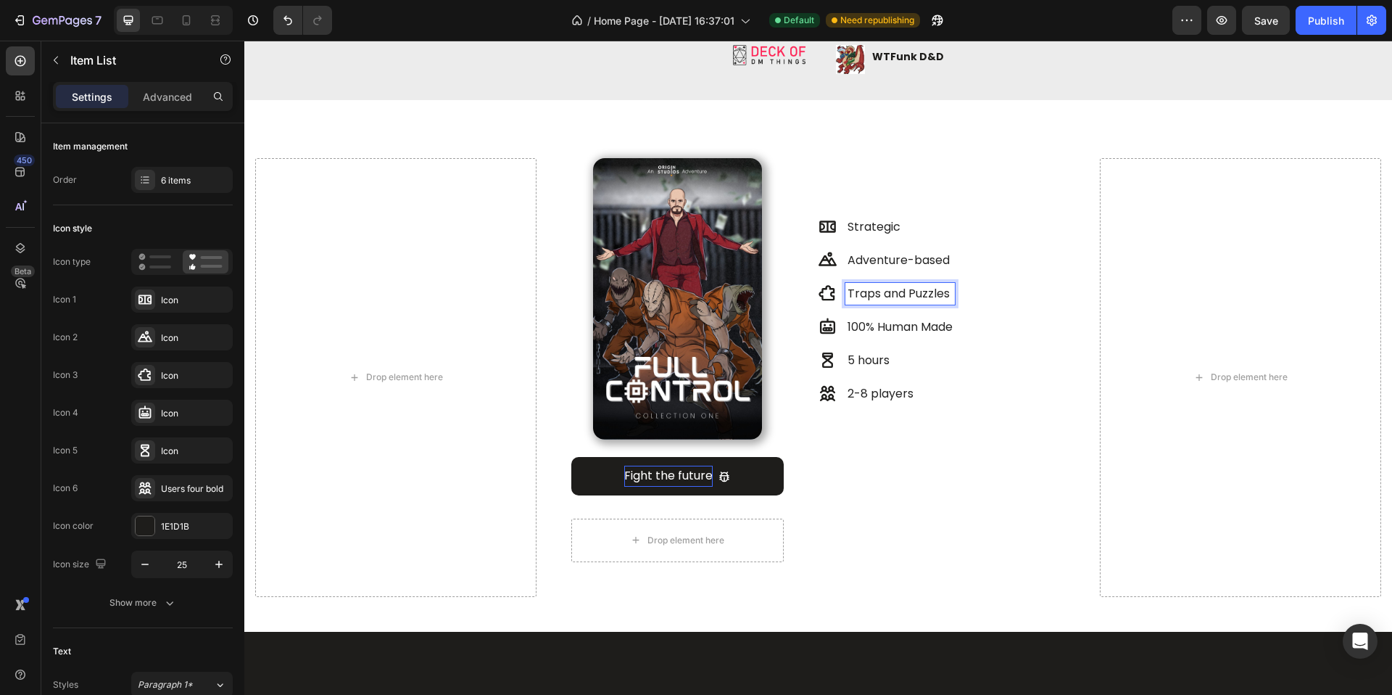
click at [904, 299] on p "Traps and Puzzles" at bounding box center [900, 293] width 105 height 17
click at [893, 260] on p "Adventure-based" at bounding box center [900, 260] width 105 height 17
click at [883, 289] on p "Traps and Puzzles" at bounding box center [900, 293] width 105 height 17
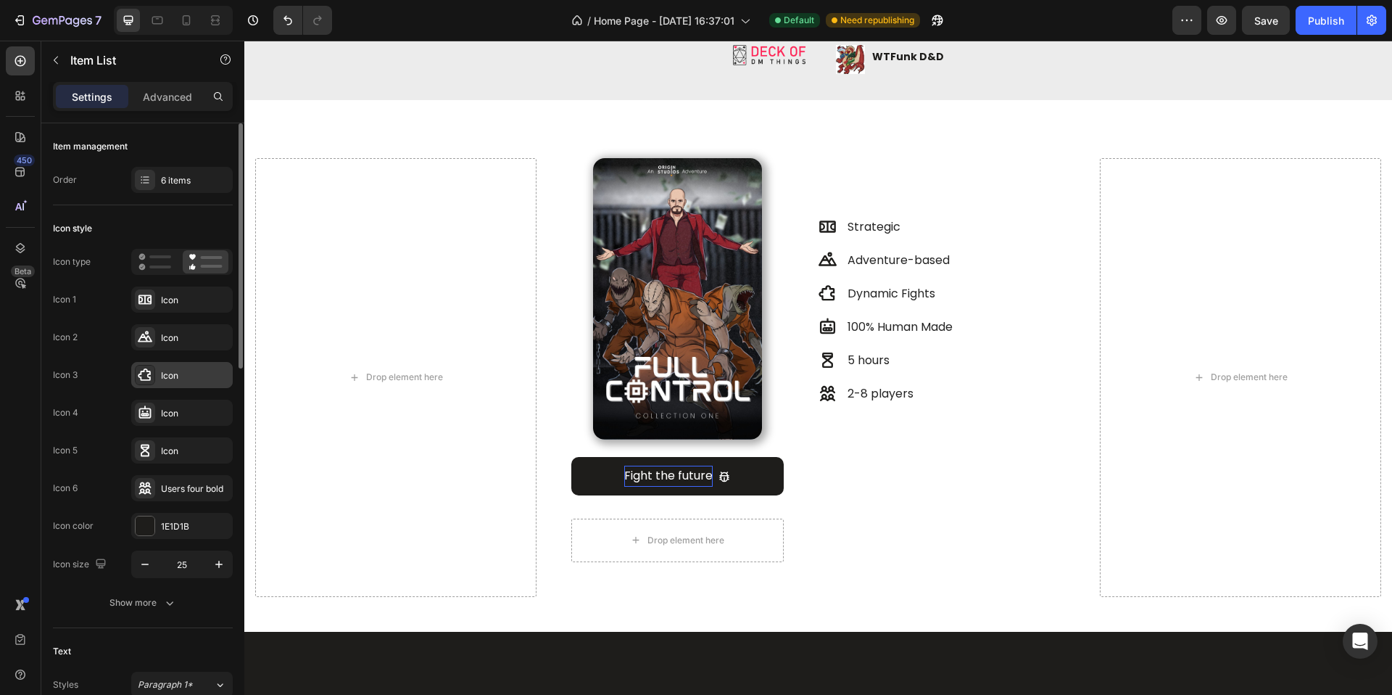
click at [154, 371] on div at bounding box center [145, 375] width 20 height 20
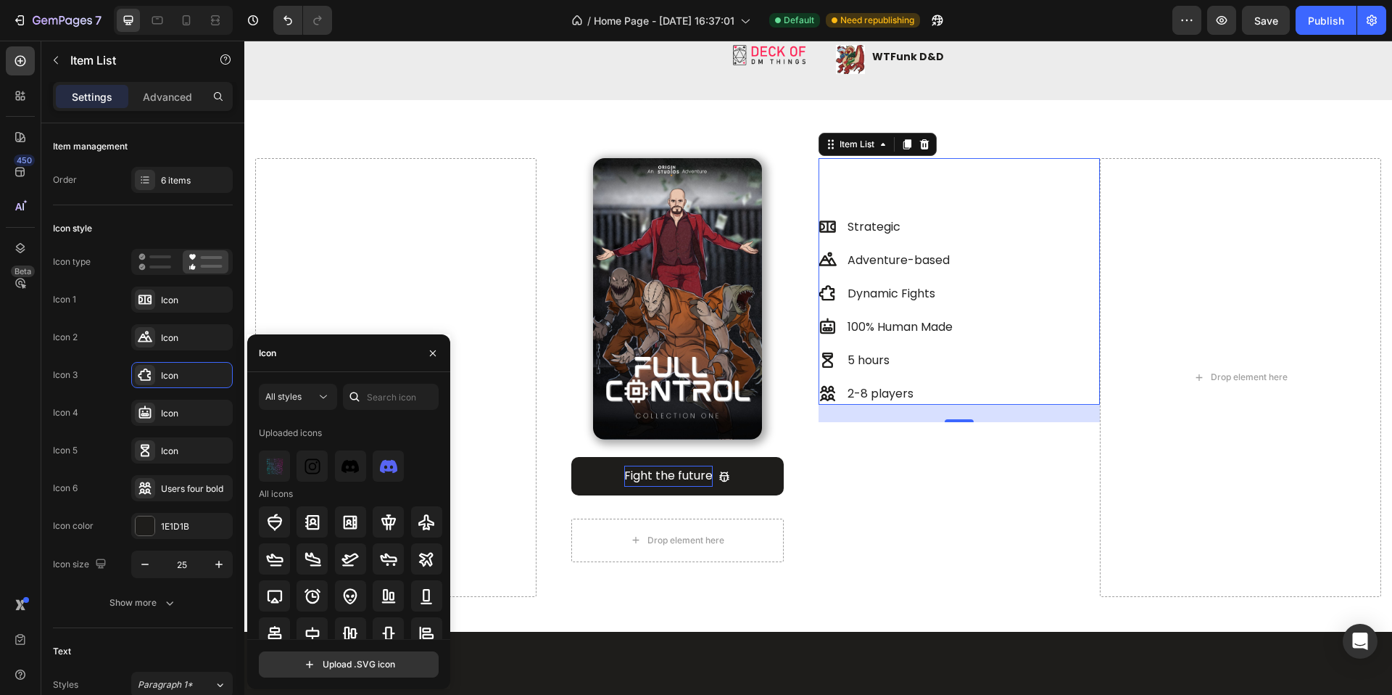
click at [366, 405] on div at bounding box center [354, 397] width 23 height 26
click at [371, 403] on input "text" at bounding box center [391, 397] width 96 height 26
type input "s"
type input "dagger"
type input "dragon"
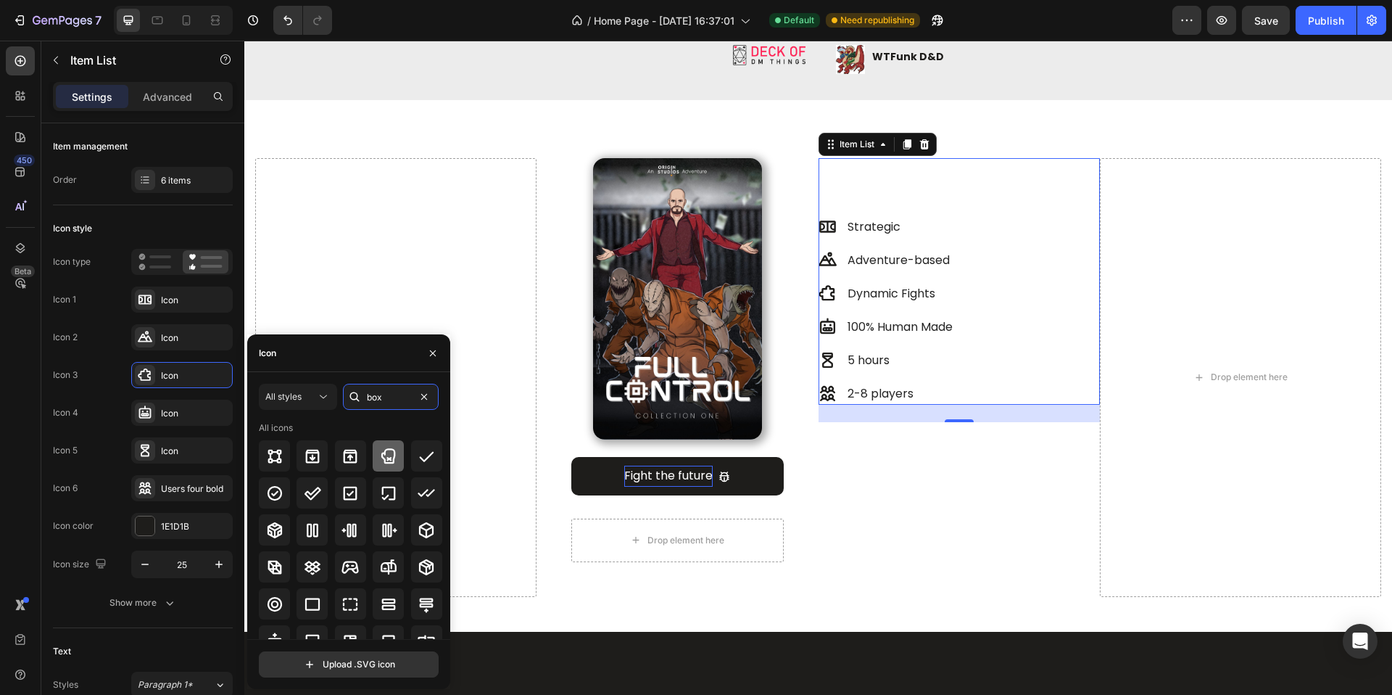
type input "box"
click at [392, 460] on icon at bounding box center [388, 455] width 17 height 17
click at [885, 578] on div "Strategic Adventure-based Dynamic Fights 100% Human Made 5 hours 2-8 players It…" at bounding box center [959, 377] width 281 height 439
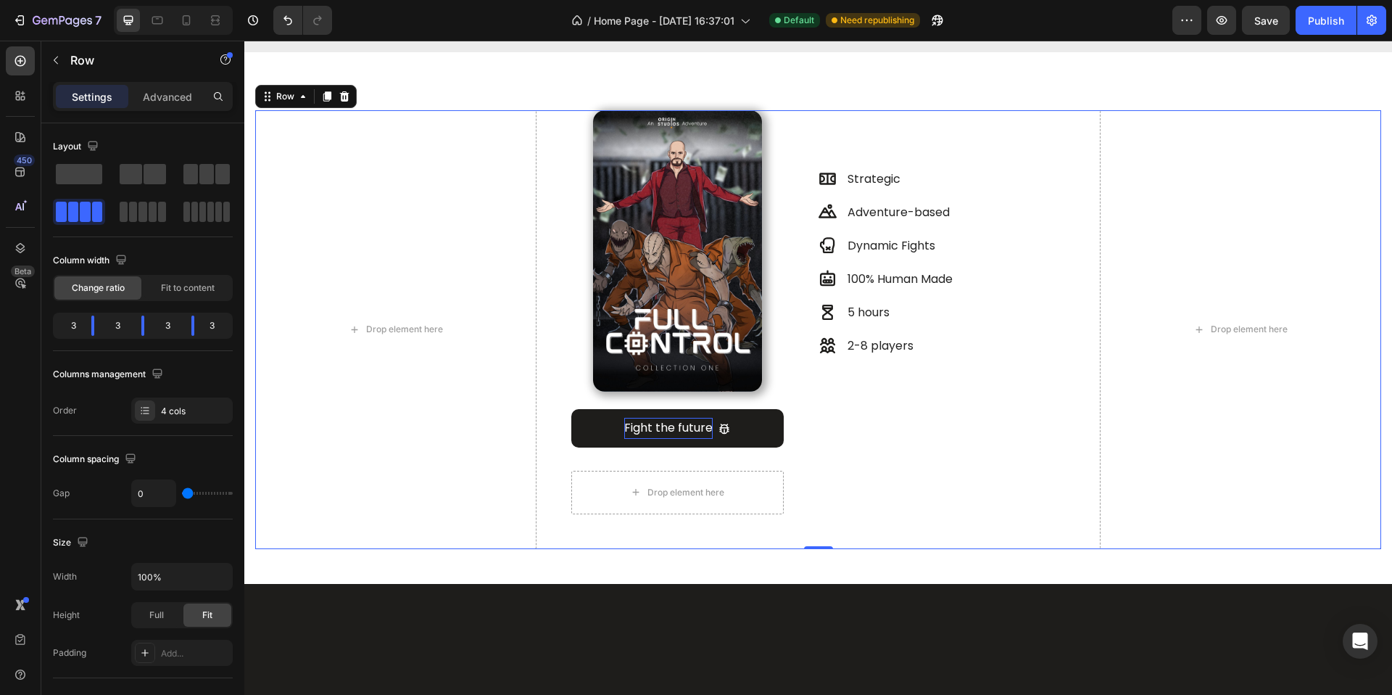
scroll to position [484, 0]
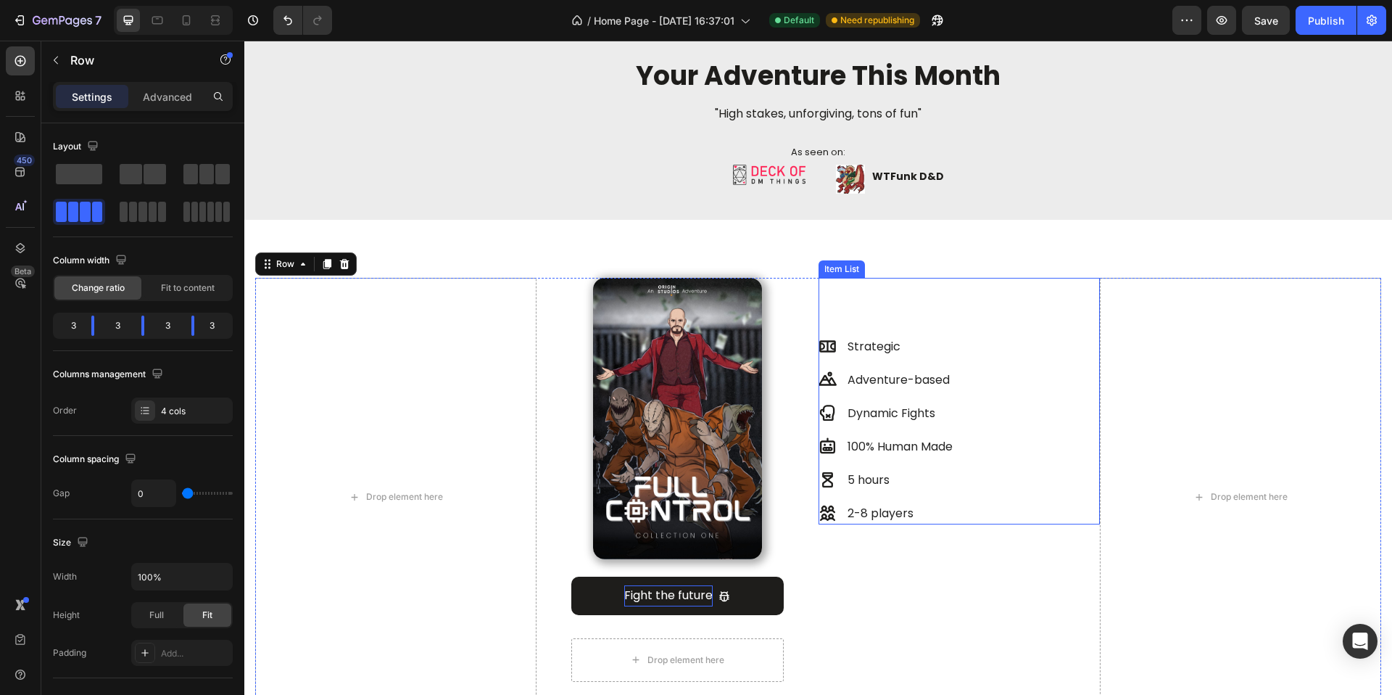
click at [1013, 452] on div "Strategic Adventure-based Dynamic Fights 100% Human Made 5 hours 2-8 players" at bounding box center [959, 430] width 281 height 189
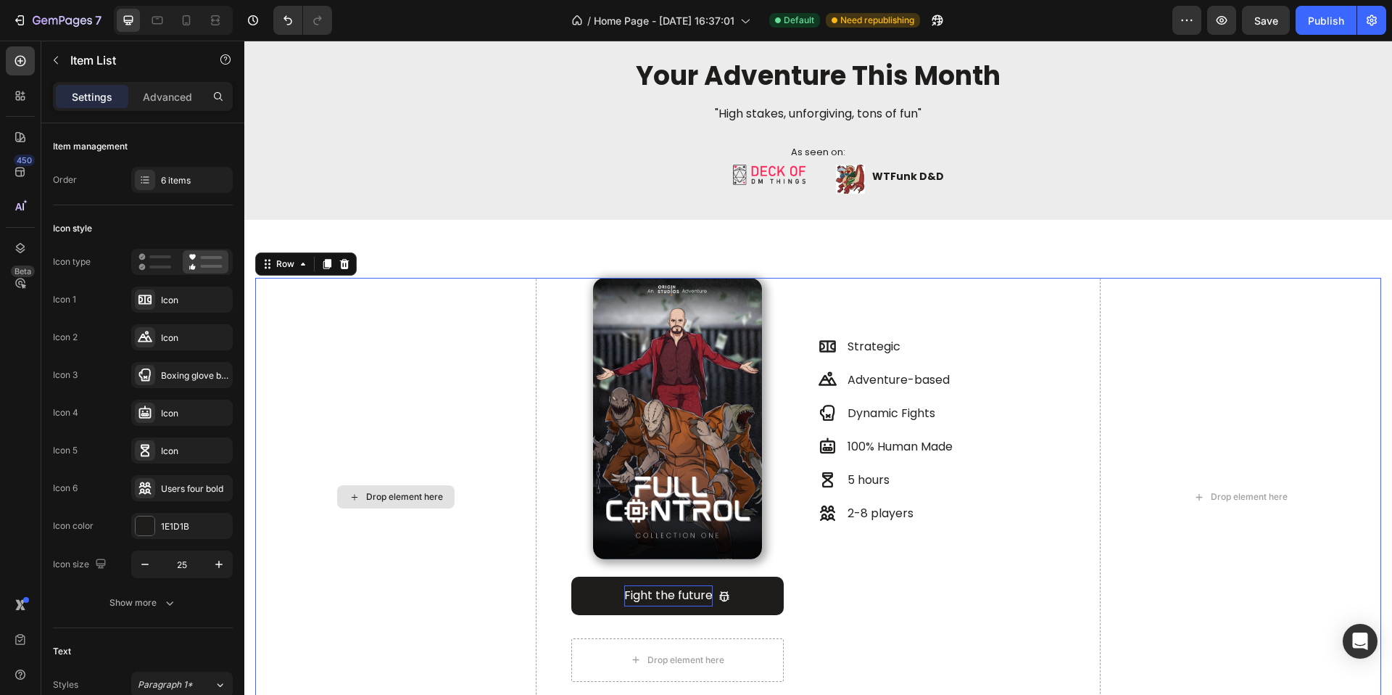
click at [482, 484] on div "Drop element here" at bounding box center [395, 497] width 281 height 439
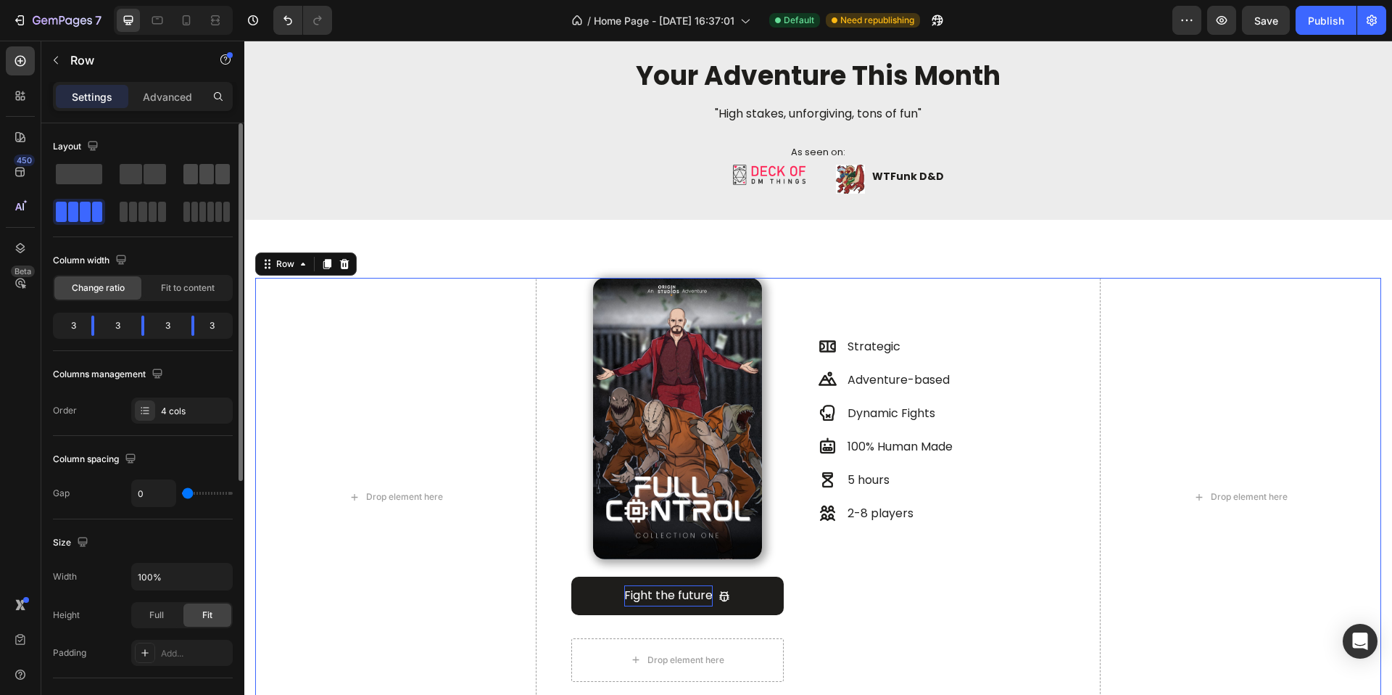
drag, startPoint x: 186, startPoint y: 182, endPoint x: 400, endPoint y: 298, distance: 243.4
click at [186, 182] on span at bounding box center [190, 174] width 15 height 20
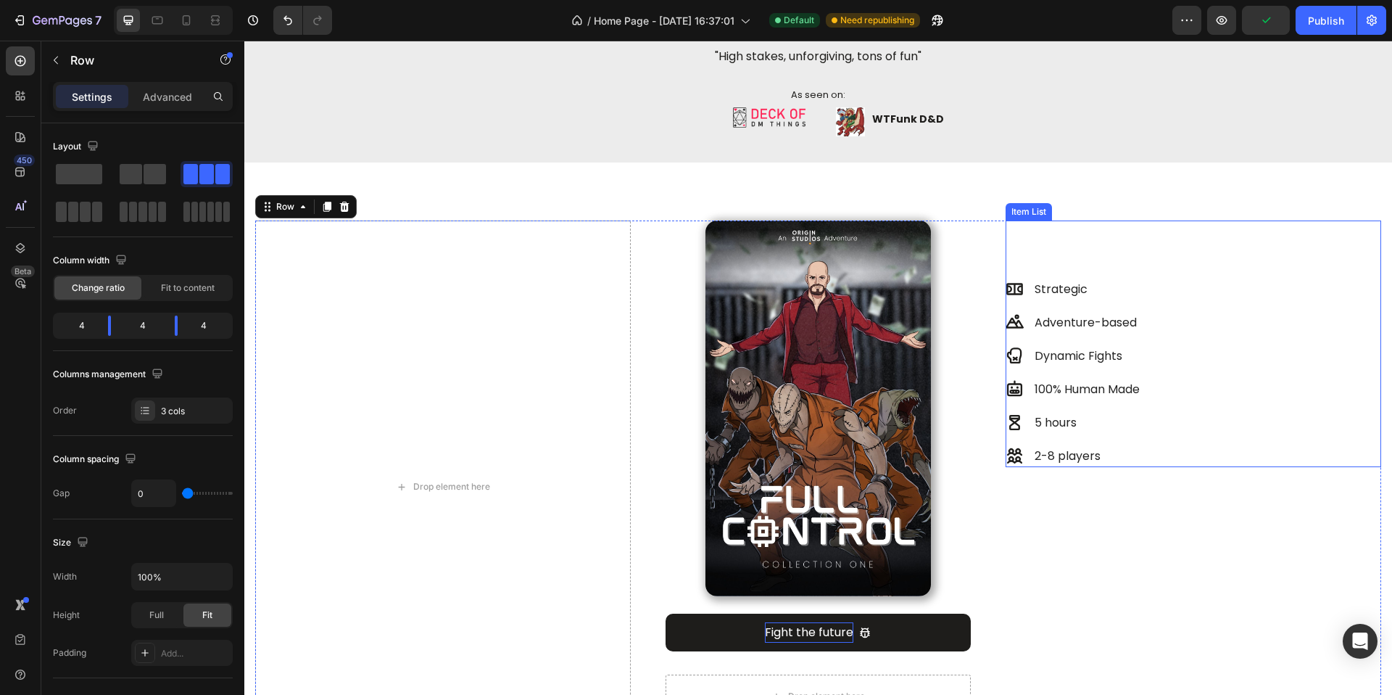
scroll to position [589, 0]
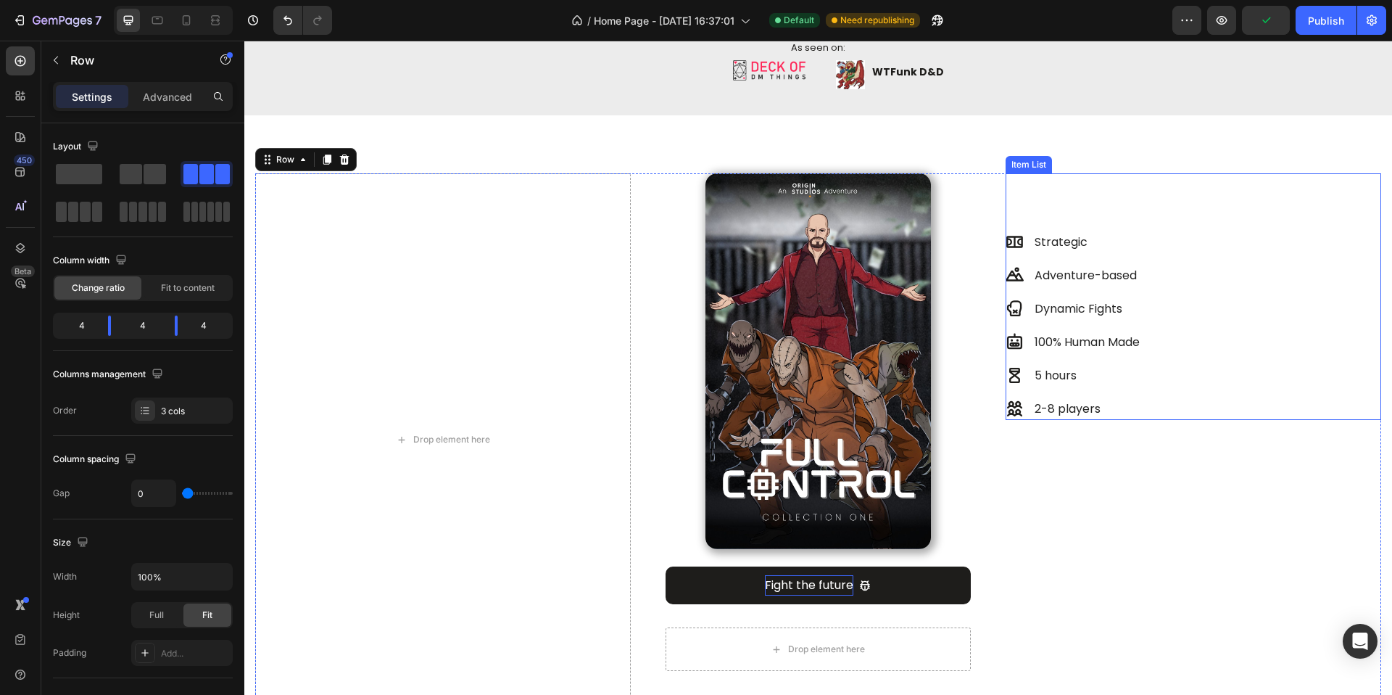
drag, startPoint x: 1260, startPoint y: 340, endPoint x: 1252, endPoint y: 331, distance: 12.4
click at [1260, 340] on div "Strategic Adventure-based Dynamic Fights 100% Human Made 5 hours 2-8 players" at bounding box center [1194, 325] width 376 height 189
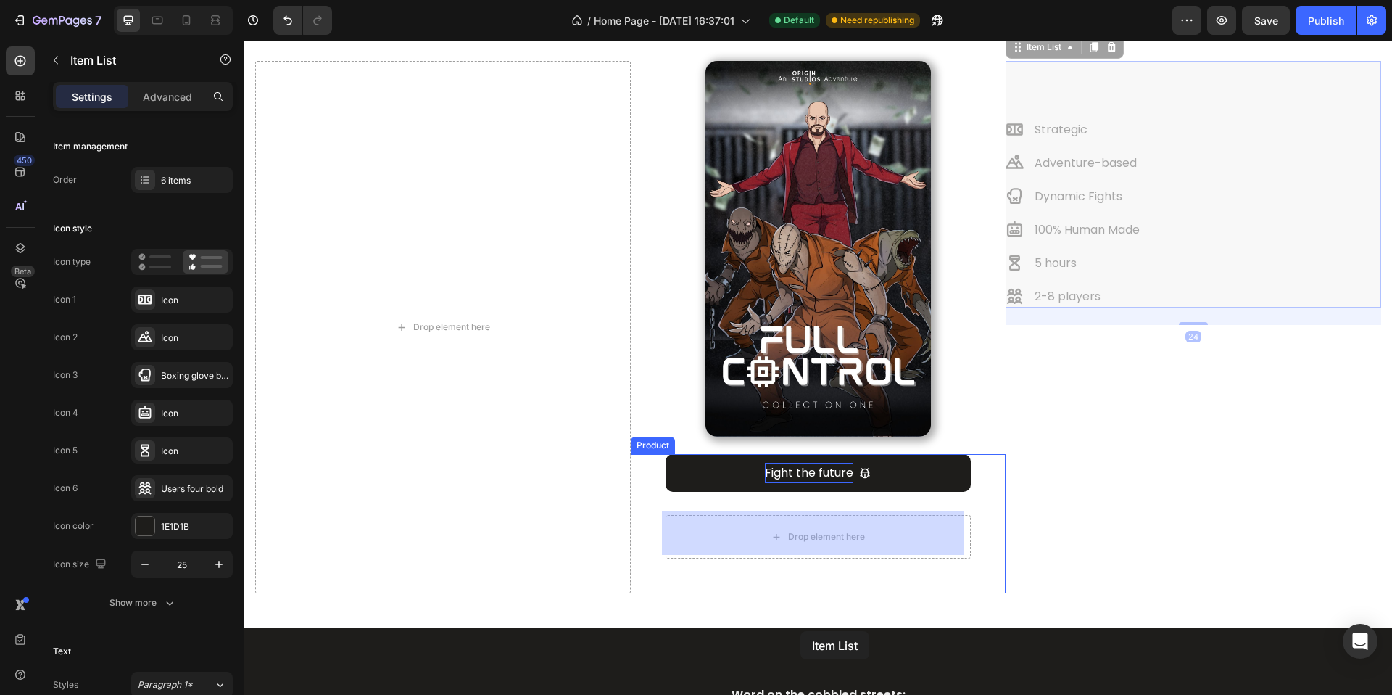
scroll to position [743, 0]
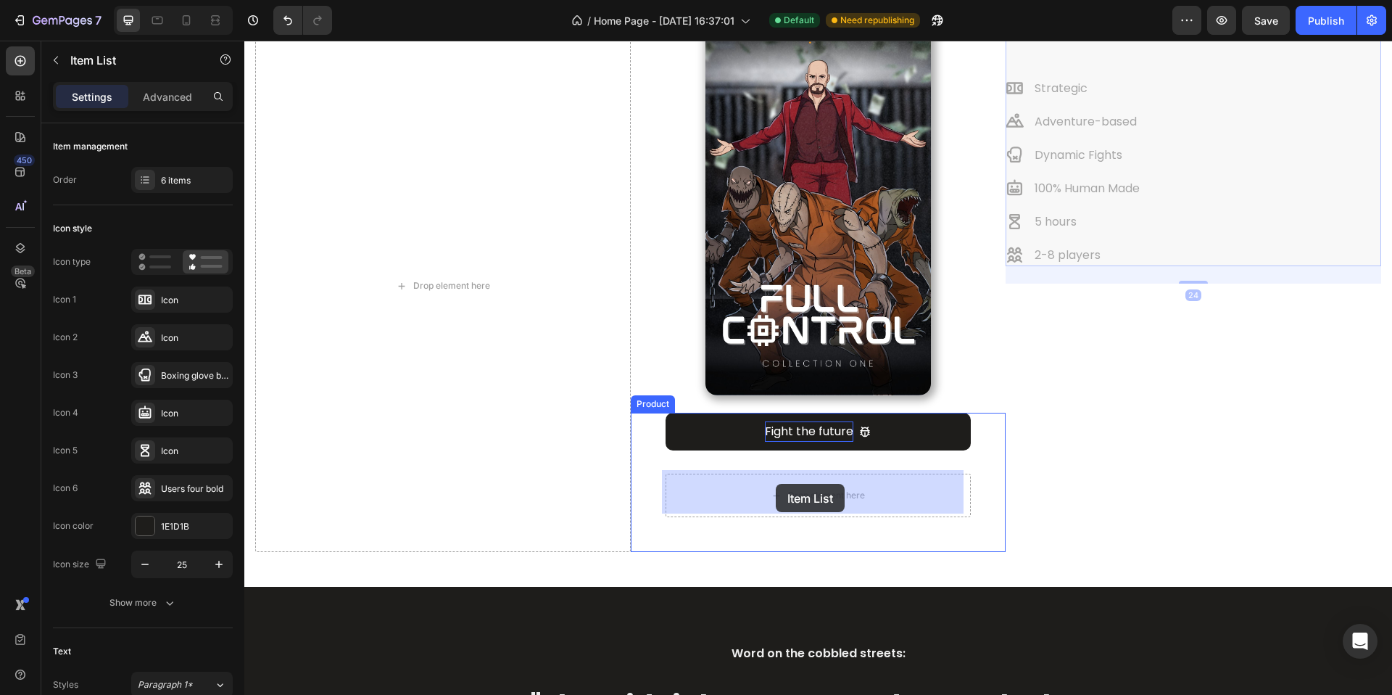
drag, startPoint x: 1033, startPoint y: 159, endPoint x: 776, endPoint y: 484, distance: 414.1
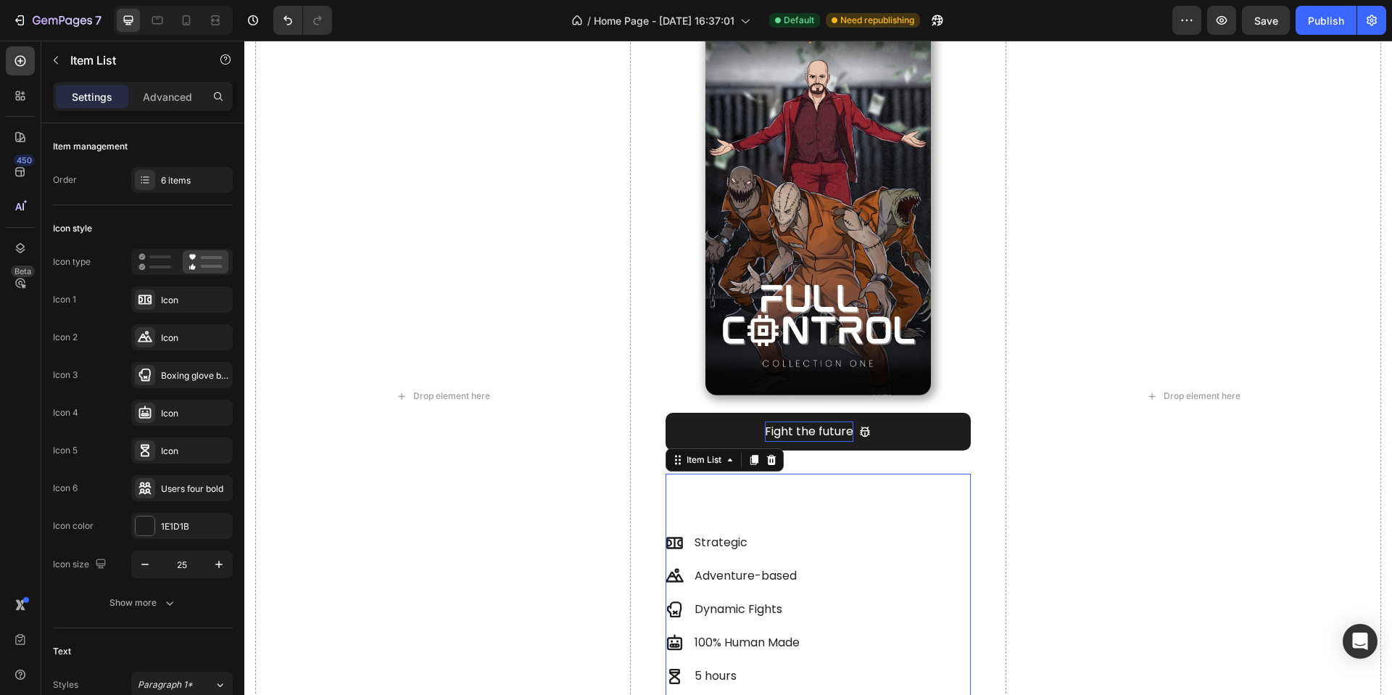
scroll to position [853, 0]
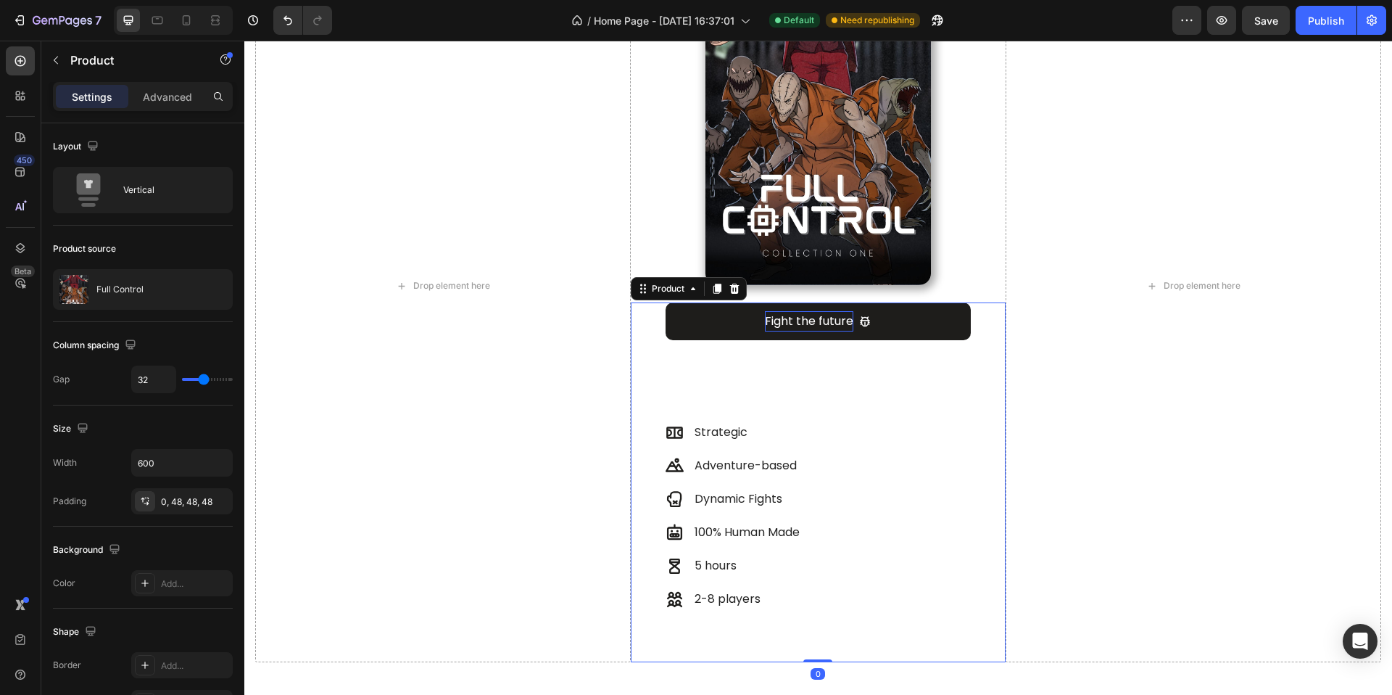
click at [975, 339] on div "Fight the future Add to Cart Strategic Adventure-based Dynamic Fights 100% Huma…" at bounding box center [819, 482] width 376 height 360
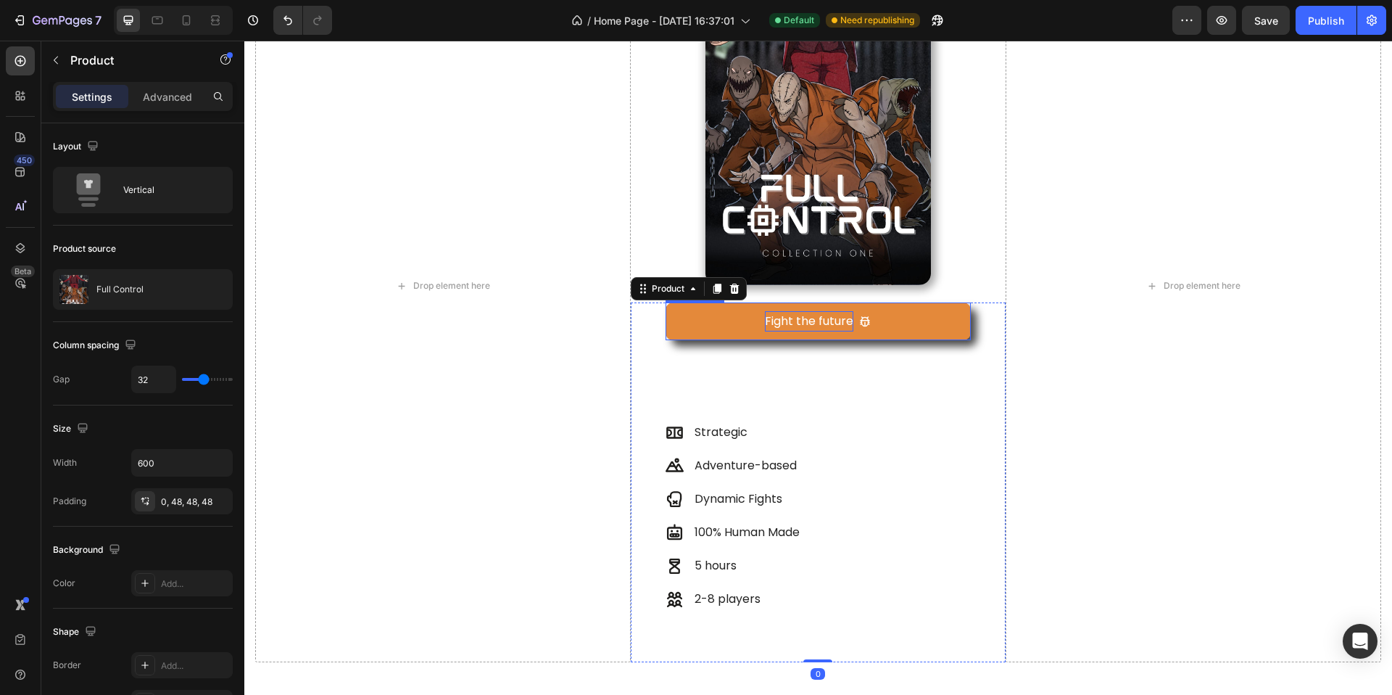
click at [934, 334] on button "Fight the future" at bounding box center [819, 321] width 306 height 38
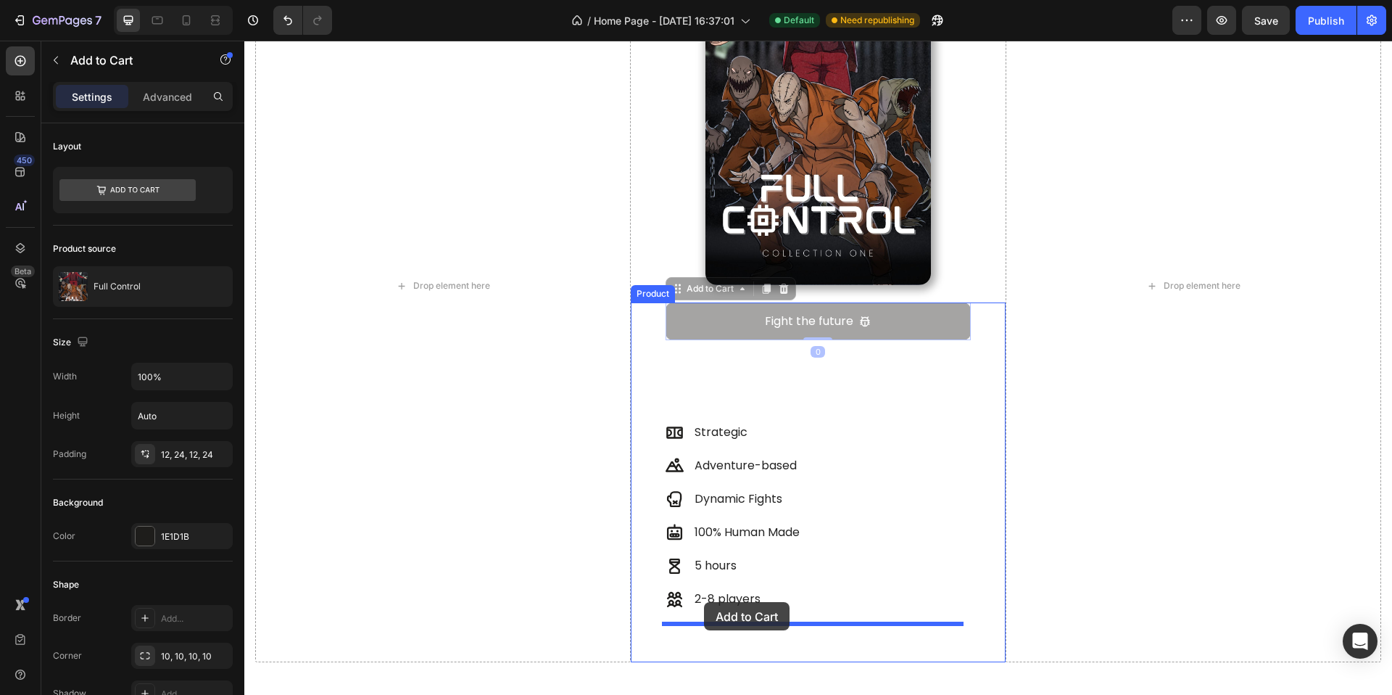
drag, startPoint x: 704, startPoint y: 284, endPoint x: 704, endPoint y: 602, distance: 317.7
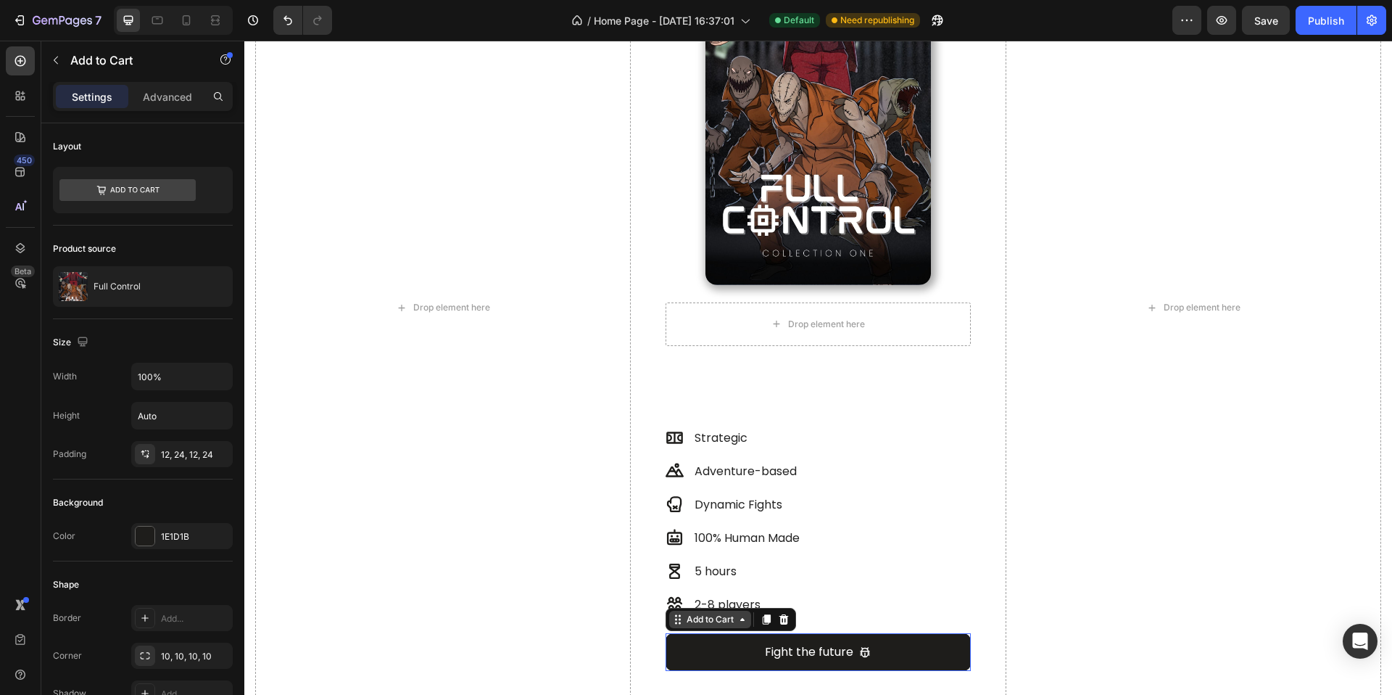
scroll to position [875, 0]
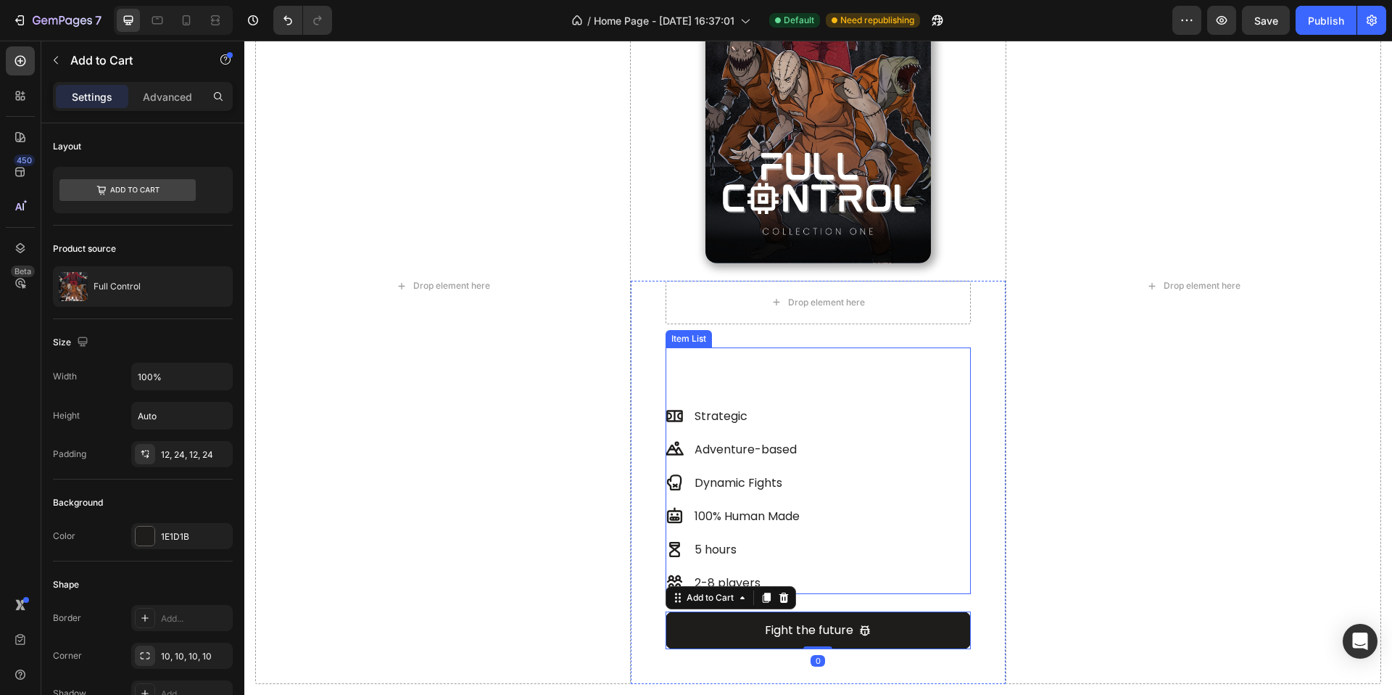
click at [768, 380] on div "Strategic Adventure-based Dynamic Fights 100% Human Made 5 hours 2-8 players It…" at bounding box center [819, 470] width 306 height 247
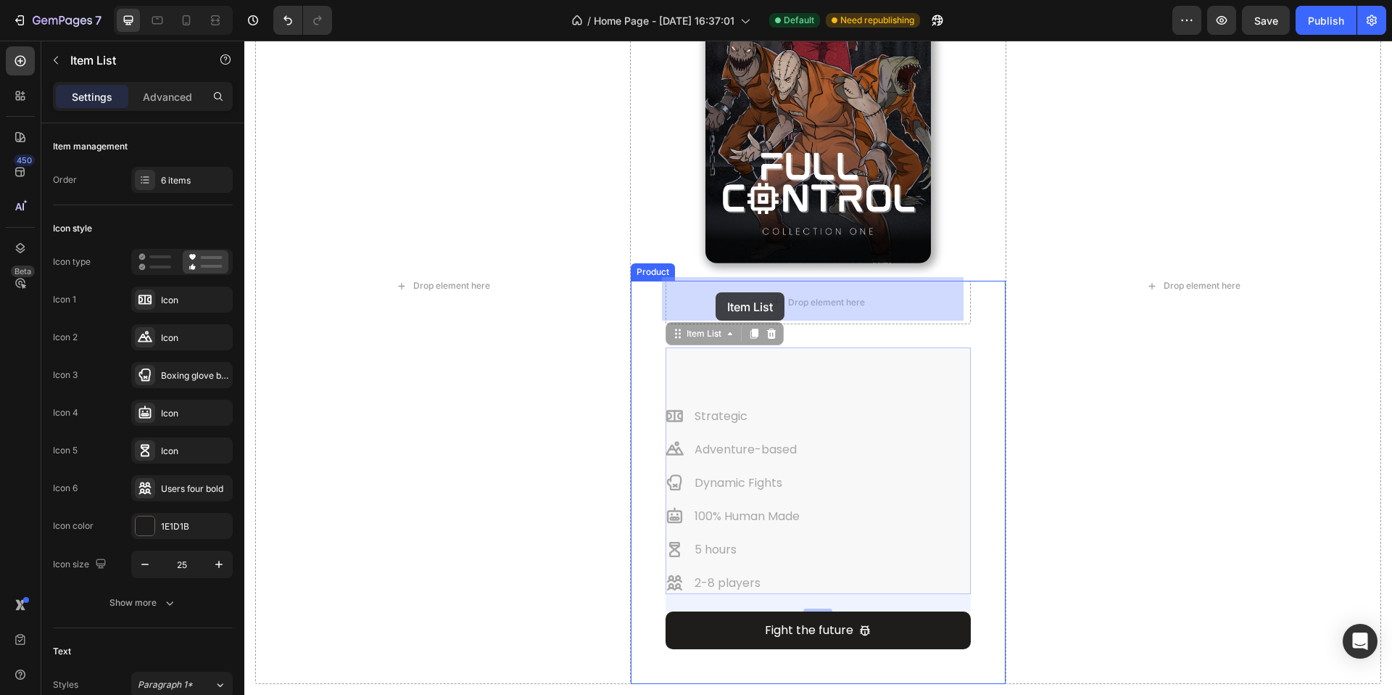
drag, startPoint x: 699, startPoint y: 331, endPoint x: 716, endPoint y: 292, distance: 42.6
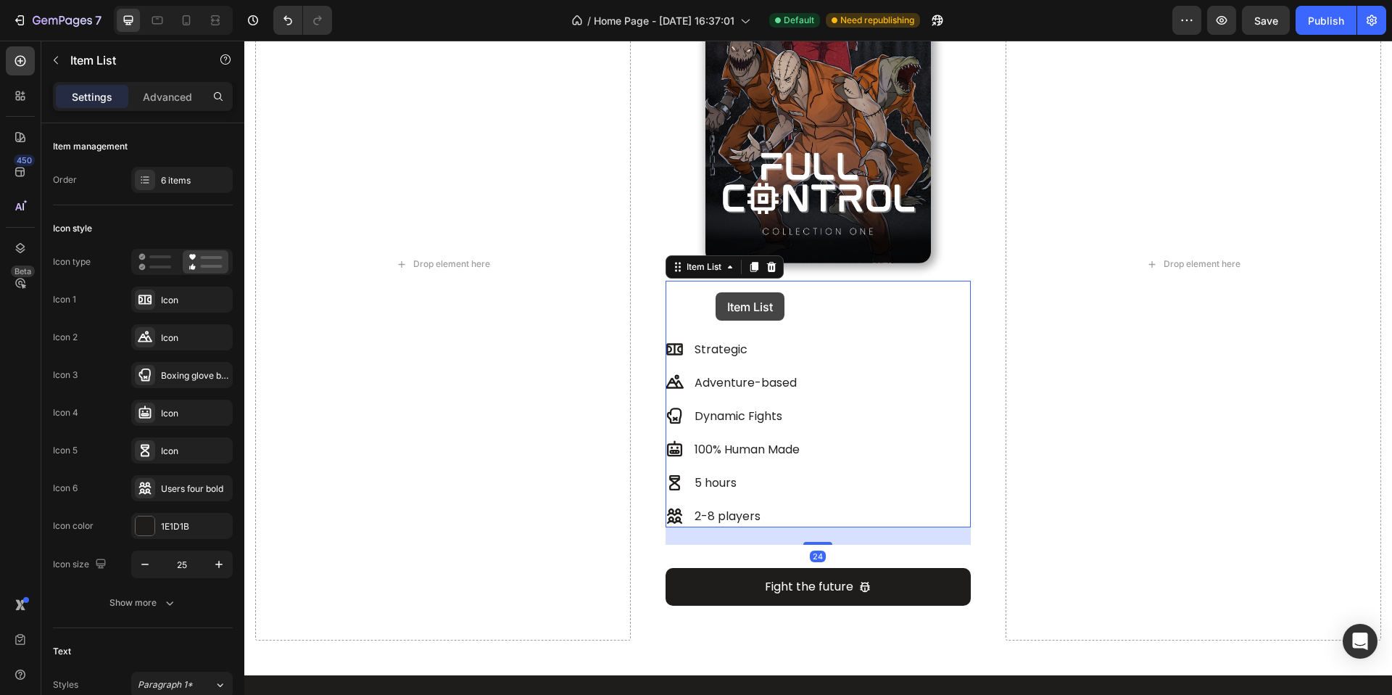
scroll to position [853, 0]
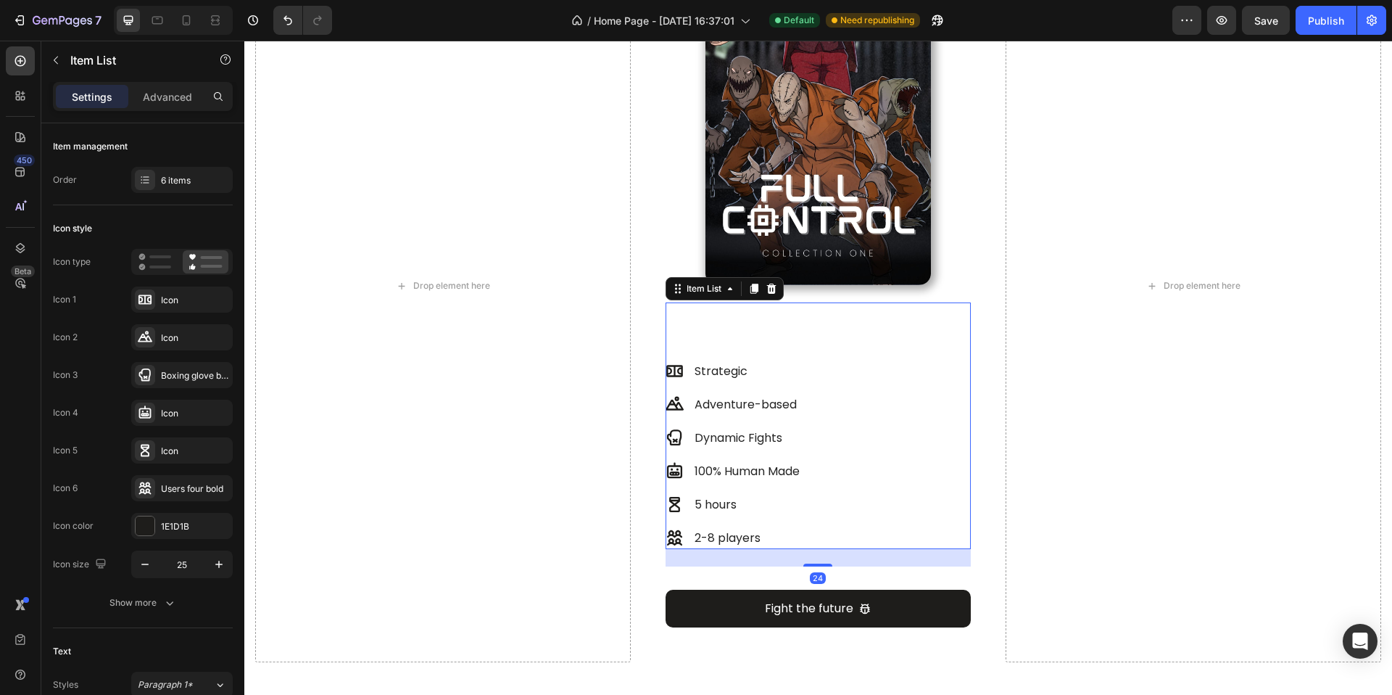
click at [770, 339] on div "Strategic Adventure-based Dynamic Fights 100% Human Made 5 hours 2-8 players It…" at bounding box center [819, 425] width 306 height 247
click at [749, 323] on div "Strategic Adventure-based Dynamic Fights 100% Human Made 5 hours 2-8 players It…" at bounding box center [819, 425] width 306 height 247
click at [173, 106] on div "Settings Advanced" at bounding box center [143, 96] width 180 height 29
click at [176, 90] on p "Advanced" at bounding box center [167, 96] width 49 height 15
type input "100%"
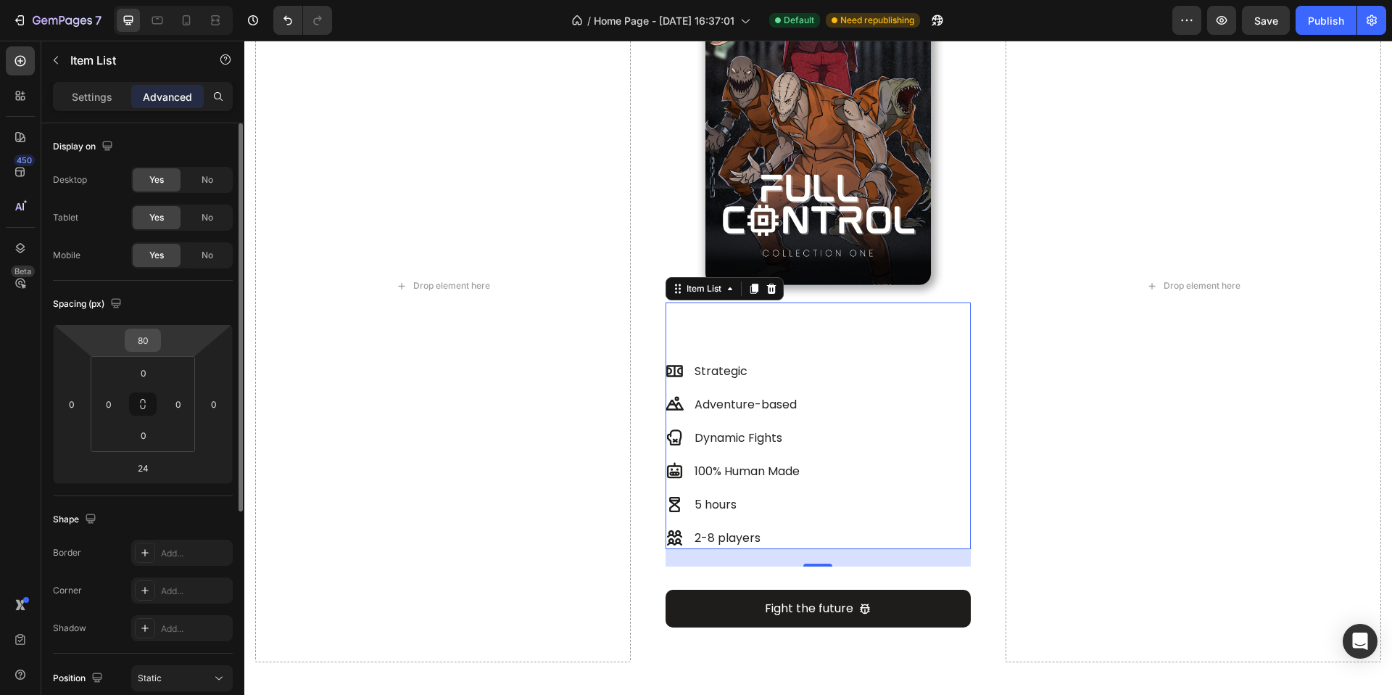
click at [151, 333] on input "80" at bounding box center [142, 340] width 29 height 22
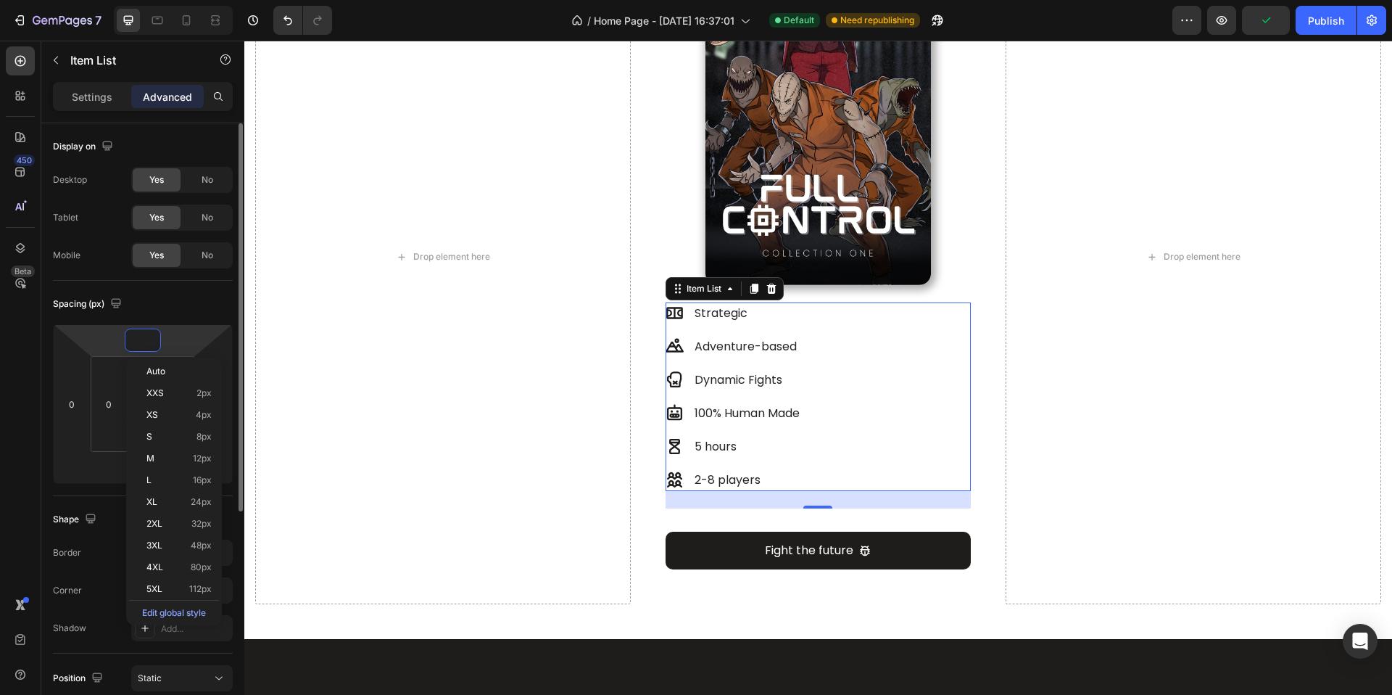
scroll to position [824, 0]
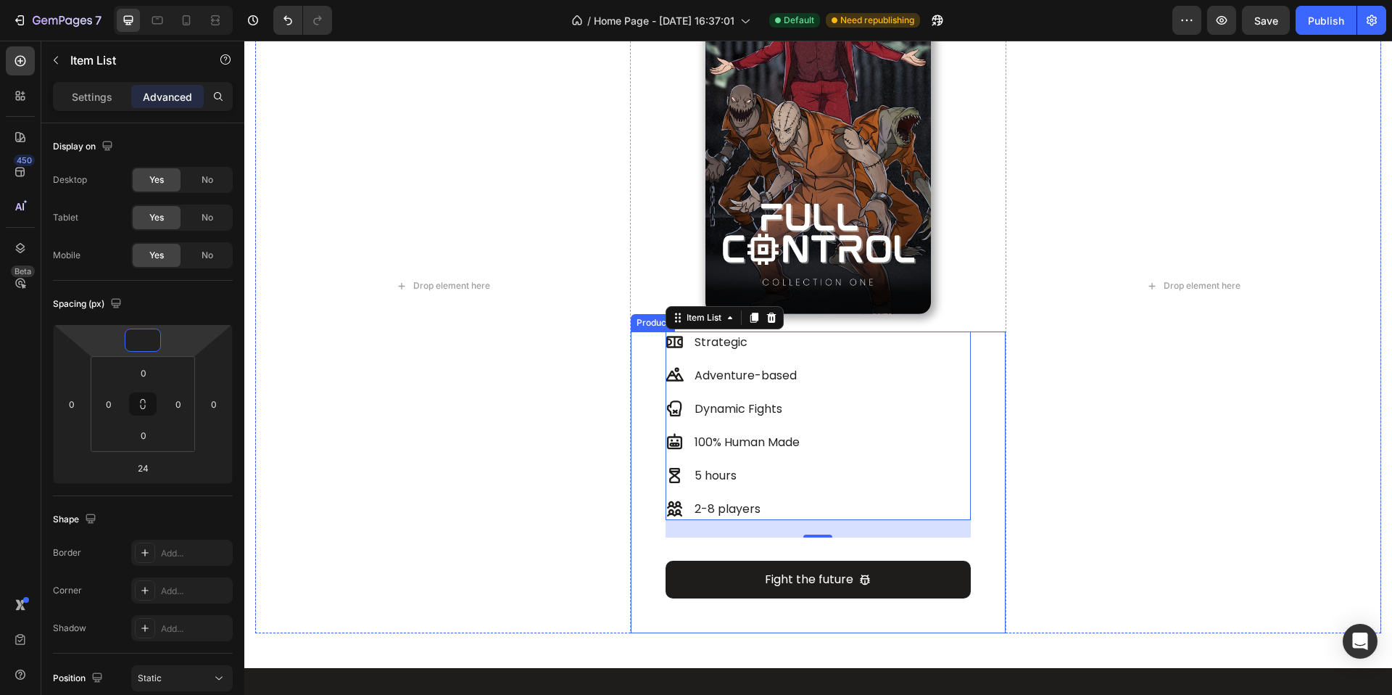
click at [763, 551] on div "Strategic Adventure-based Dynamic Fights 100% Human Made 5 hours 2-8 players It…" at bounding box center [819, 482] width 376 height 302
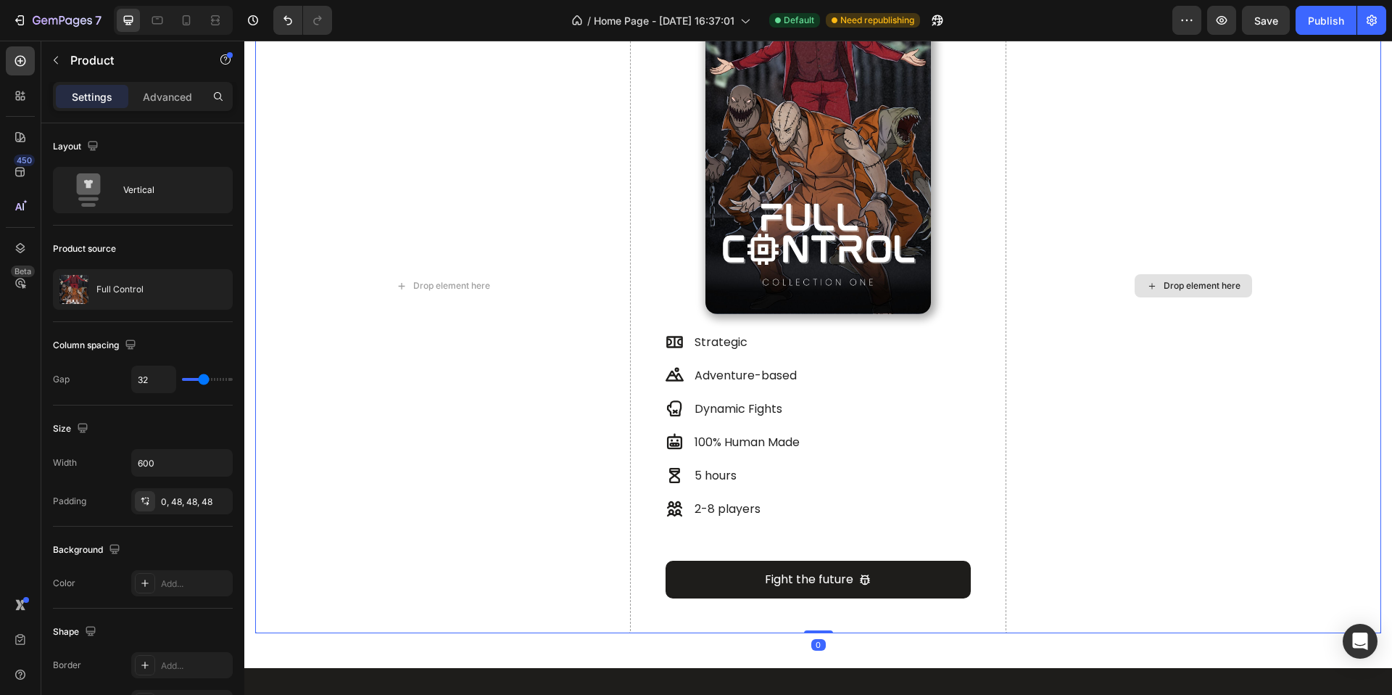
click at [1168, 496] on div "Drop element here" at bounding box center [1194, 285] width 376 height 695
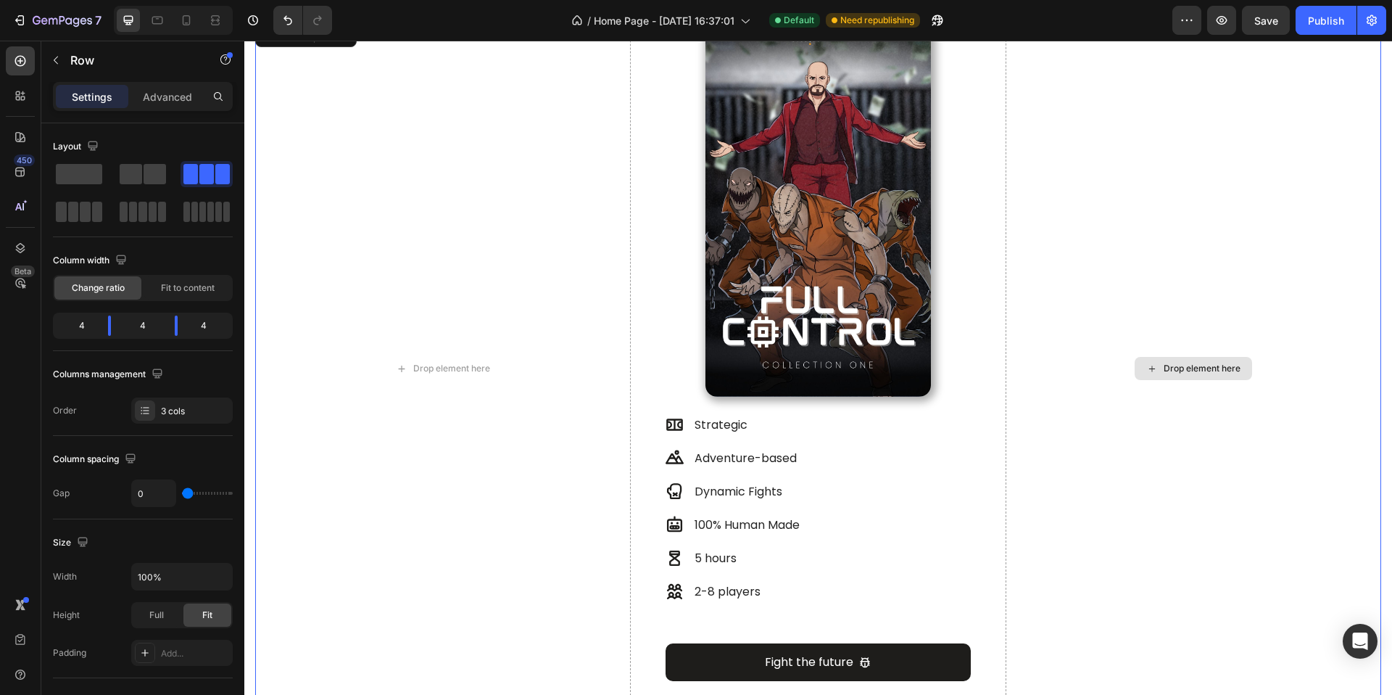
scroll to position [542, 0]
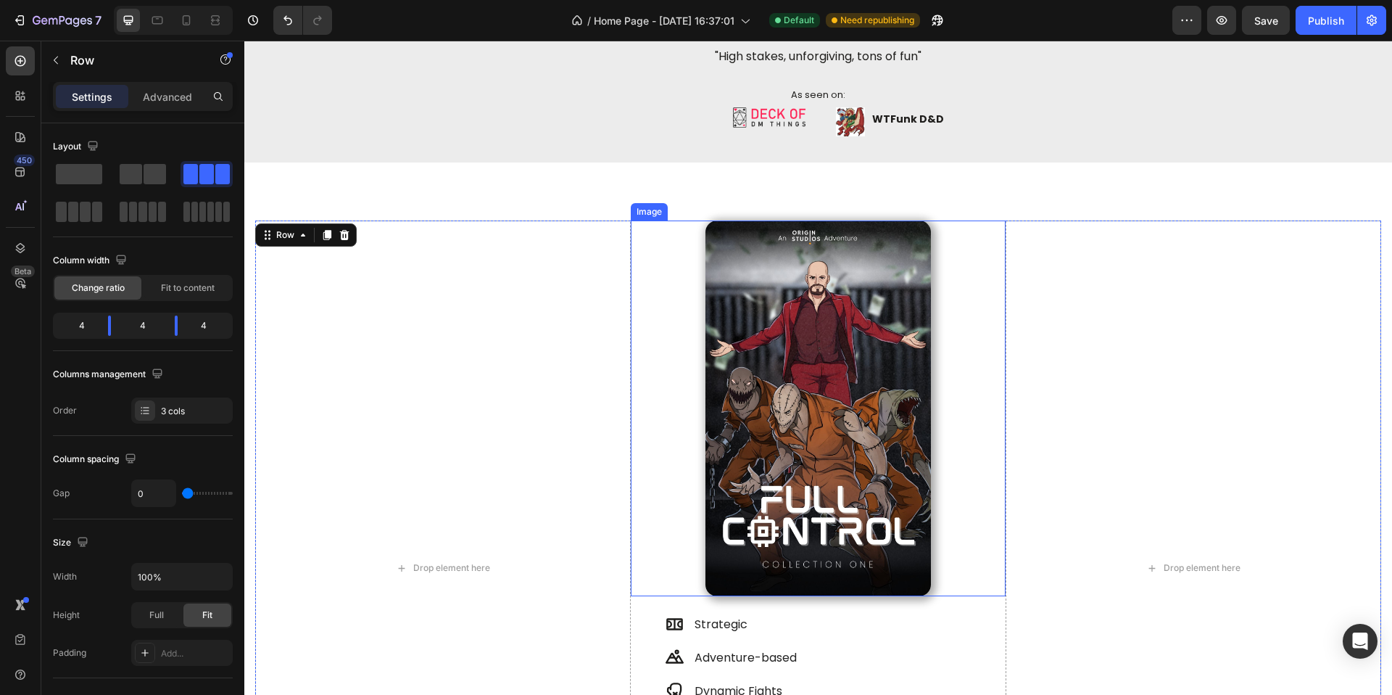
click at [874, 546] on img at bounding box center [819, 408] width 226 height 376
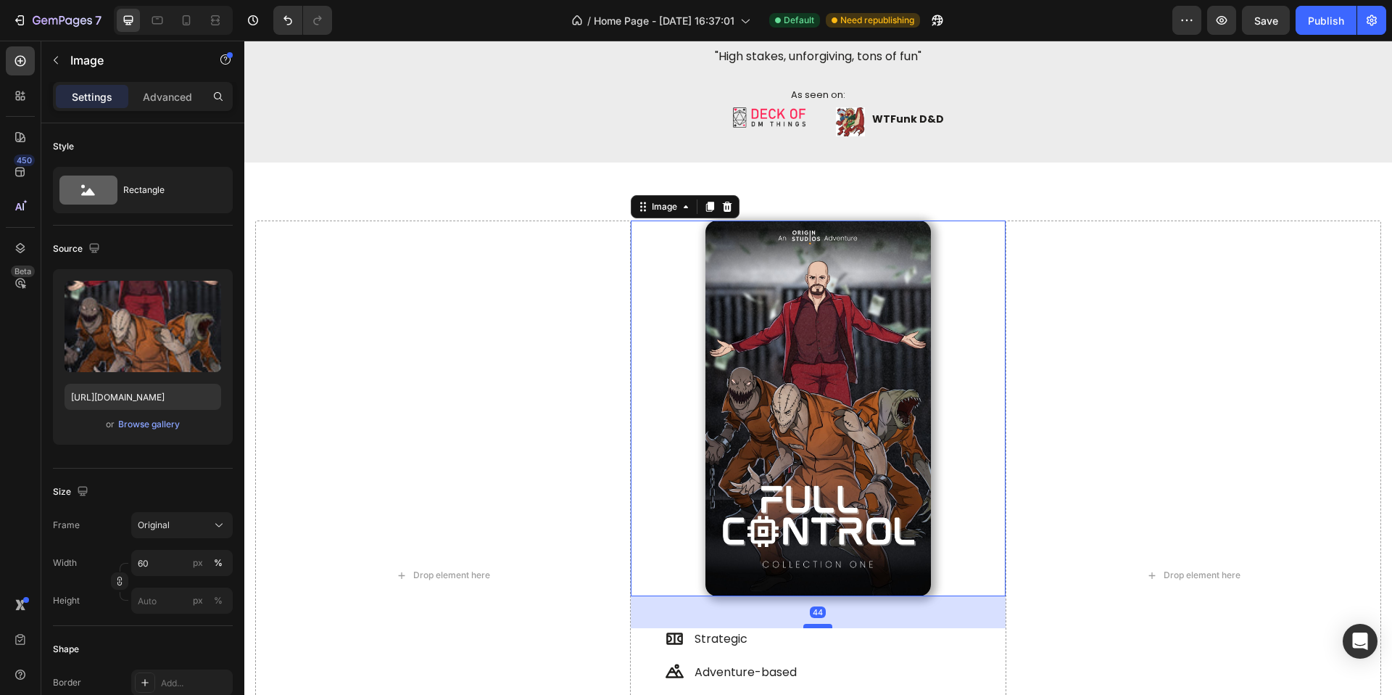
drag, startPoint x: 812, startPoint y: 609, endPoint x: 809, endPoint y: 624, distance: 14.8
click at [809, 624] on div at bounding box center [818, 626] width 29 height 4
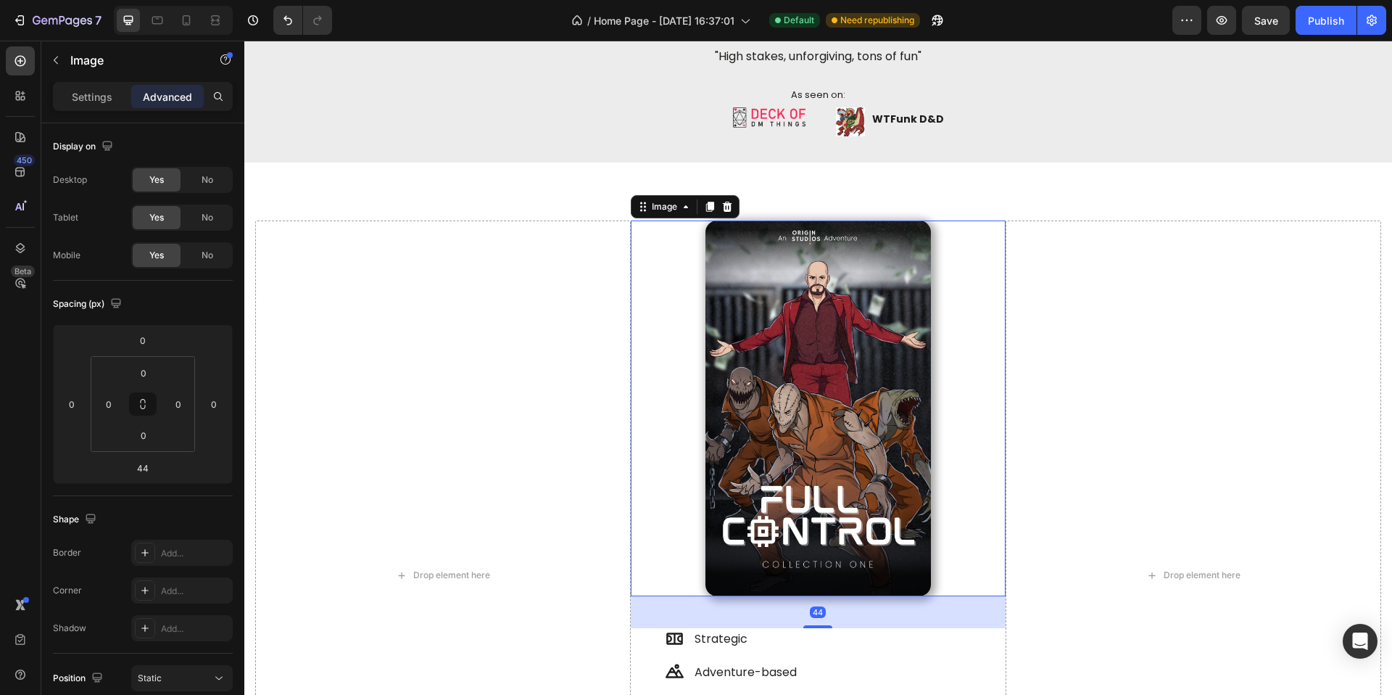
click at [1072, 599] on div "Drop element here" at bounding box center [1194, 574] width 376 height 709
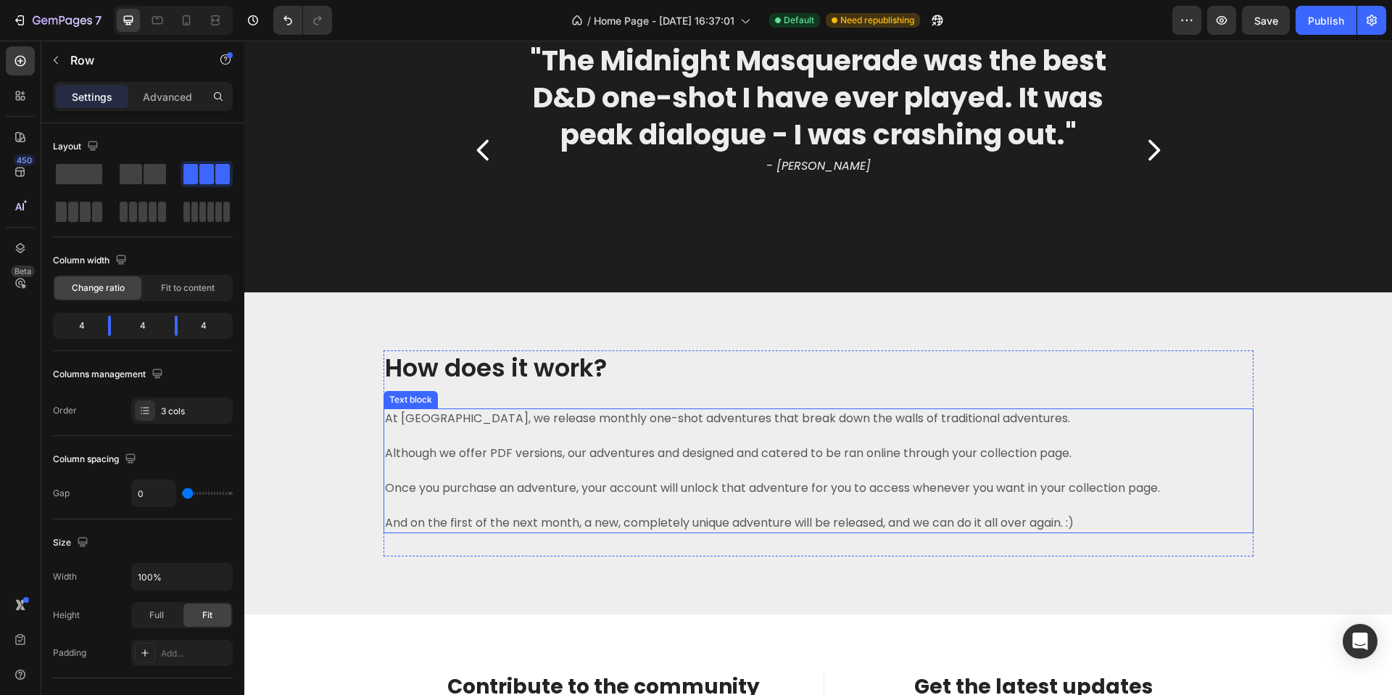
scroll to position [1563, 0]
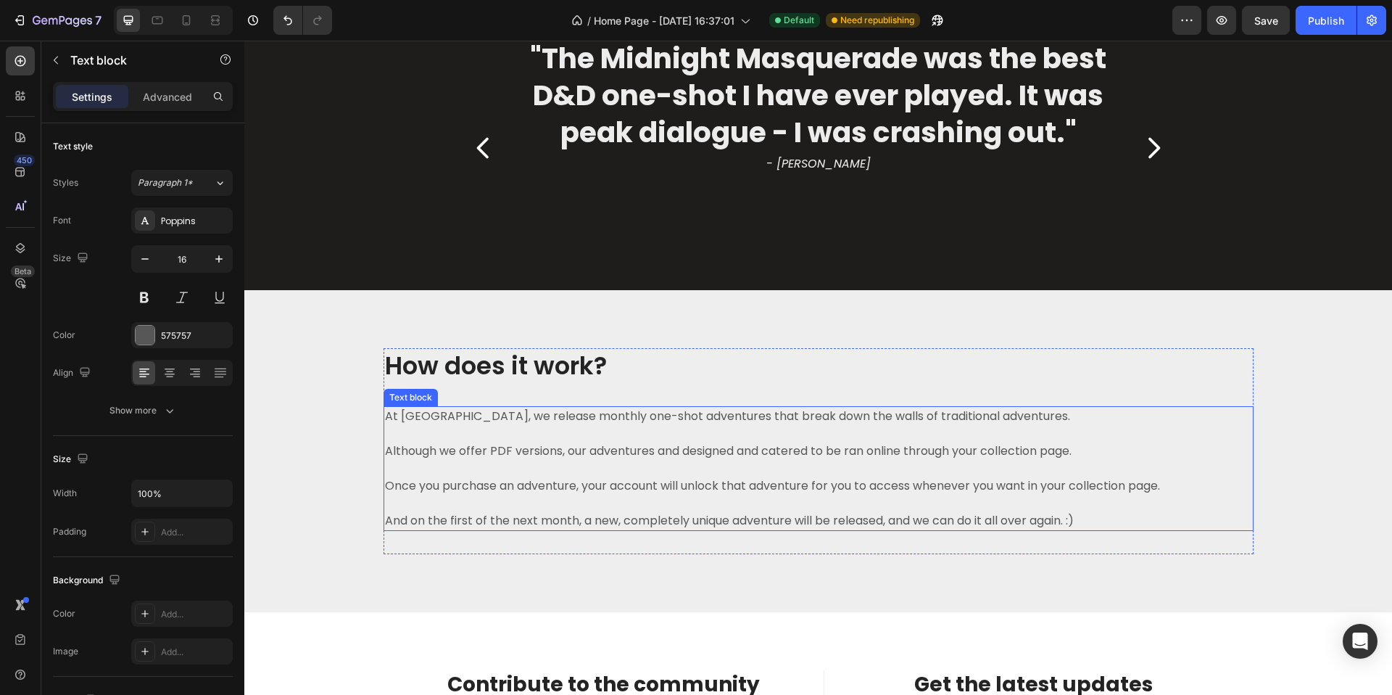
click at [594, 442] on p "Although we offer PDF versions, our adventures and designed and catered to be r…" at bounding box center [811, 450] width 853 height 17
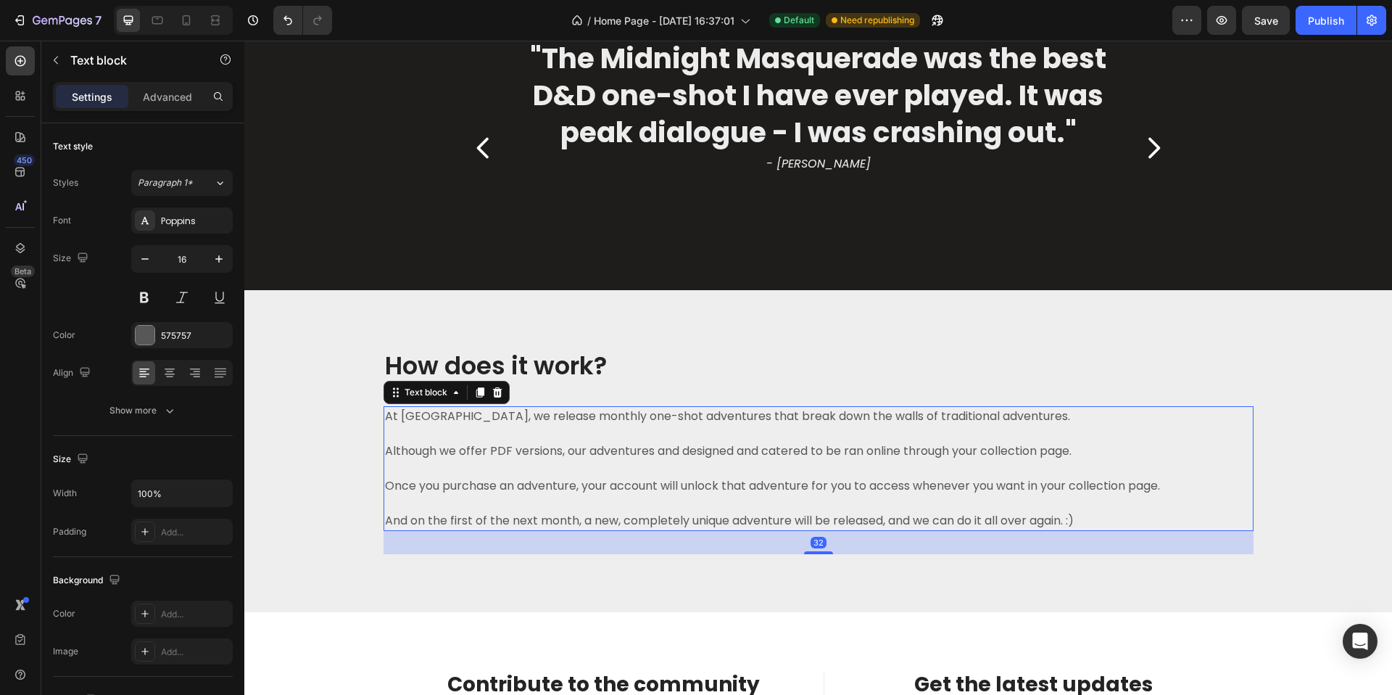
click at [557, 453] on p "Although we offer PDF versions, our adventures and designed and catered to be r…" at bounding box center [811, 450] width 853 height 17
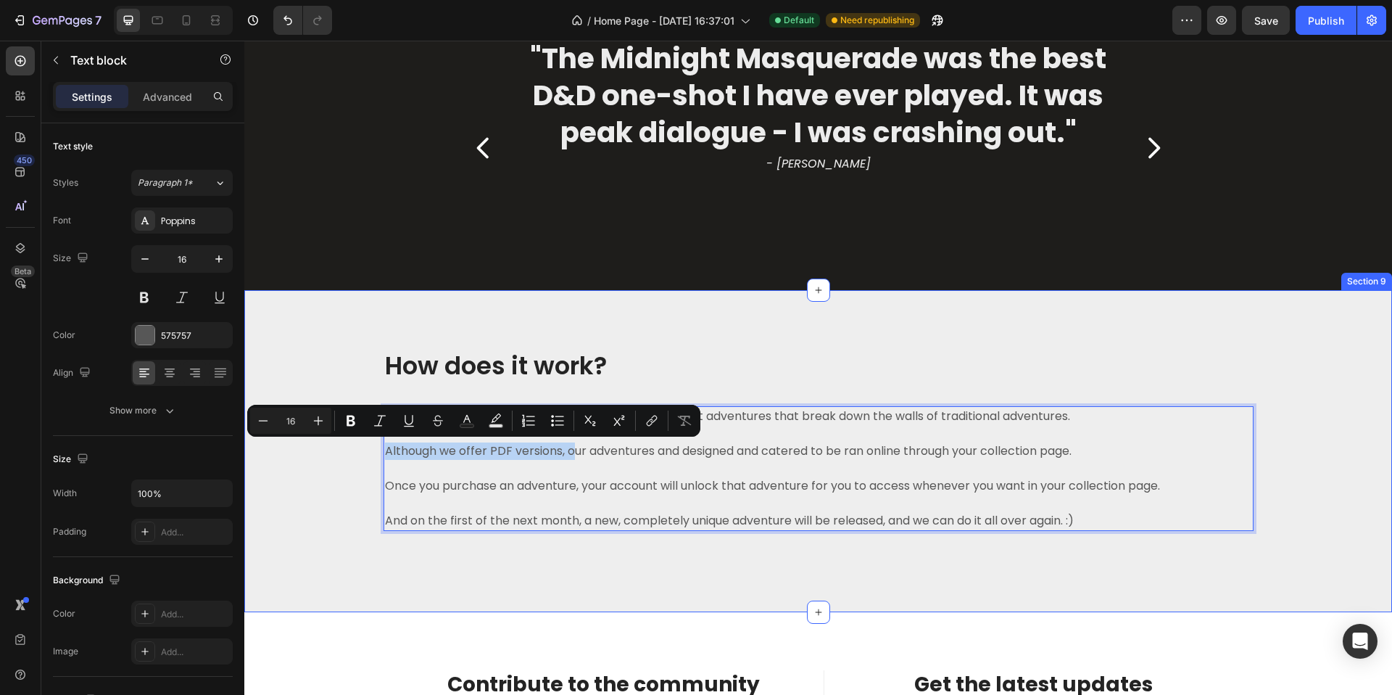
drag, startPoint x: 569, startPoint y: 455, endPoint x: 361, endPoint y: 446, distance: 207.6
click at [361, 446] on div "How does it work? Heading At Origin Studios, we release monthly one-shot advent…" at bounding box center [818, 451] width 1126 height 206
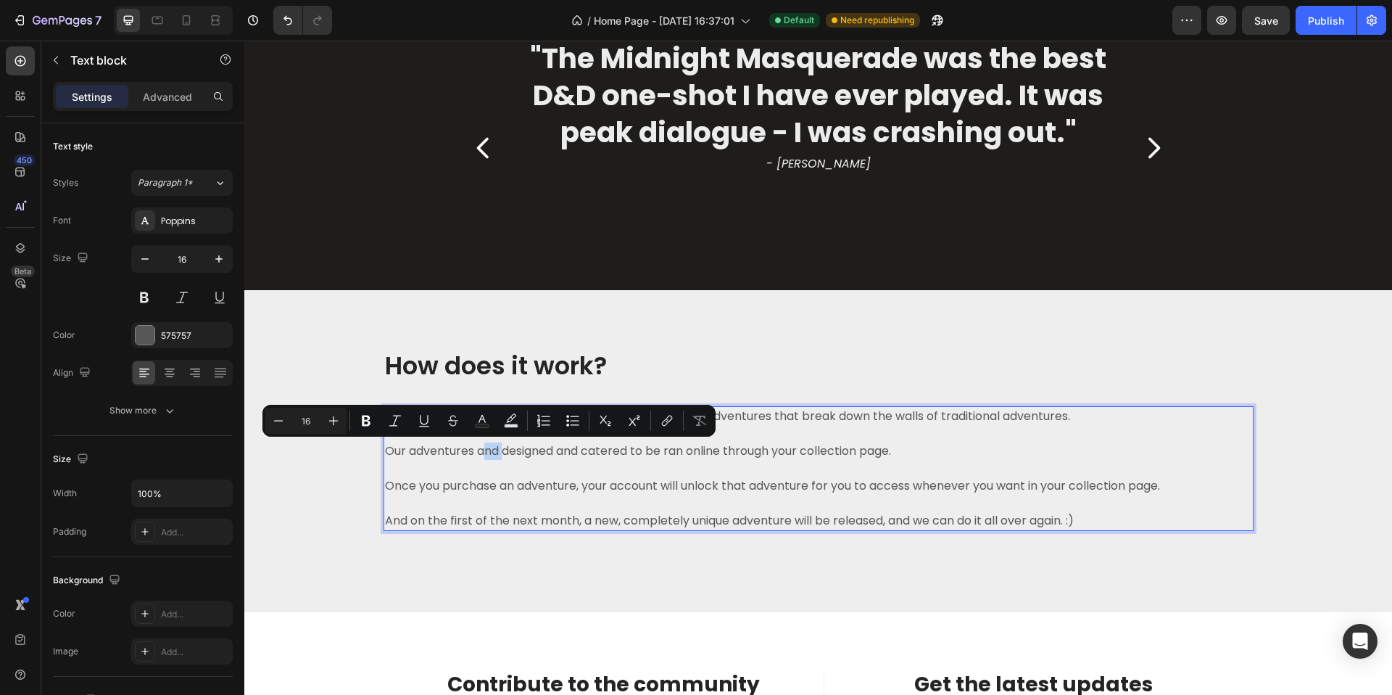
drag, startPoint x: 502, startPoint y: 450, endPoint x: 477, endPoint y: 457, distance: 25.5
click at [477, 457] on p "Our adventures and designed and catered to be ran online through your collectio…" at bounding box center [811, 450] width 853 height 17
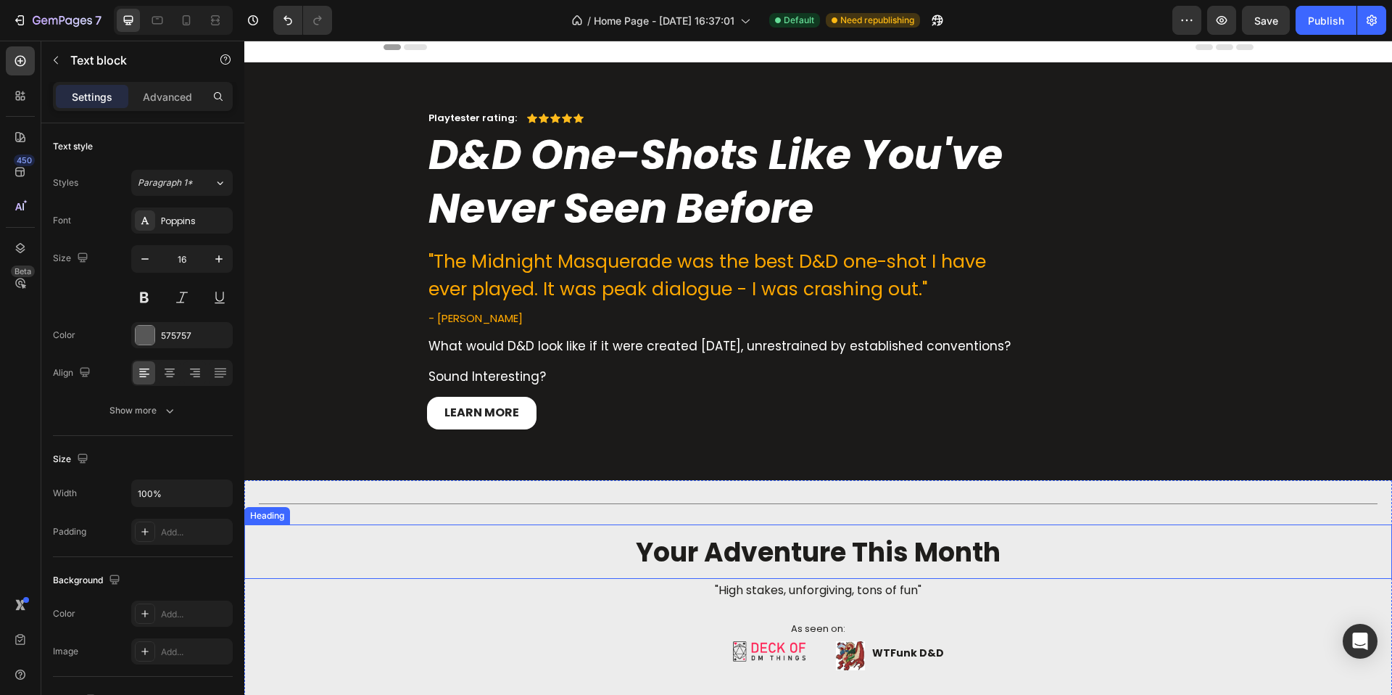
scroll to position [0, 0]
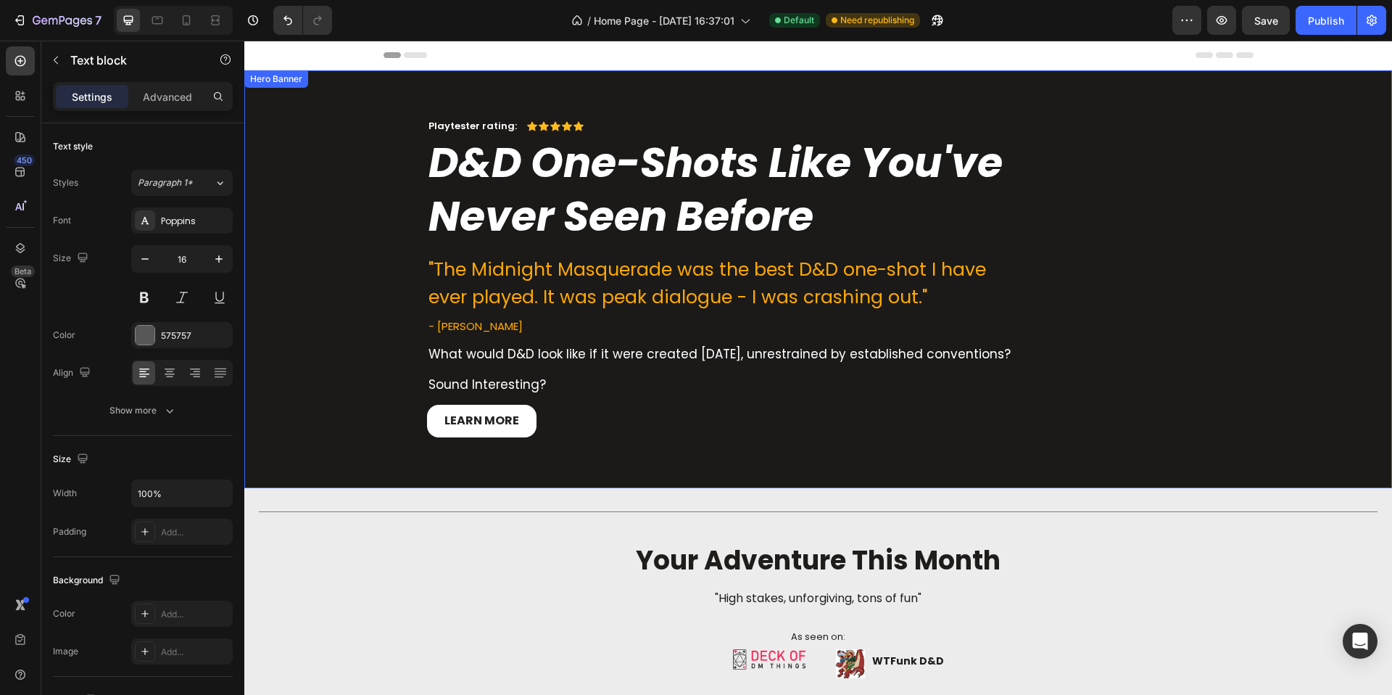
click at [337, 231] on div "Playtester rating: Text Block Icon Icon Icon Icon Icon Icon List Row D&D One-Sh…" at bounding box center [818, 283] width 1126 height 329
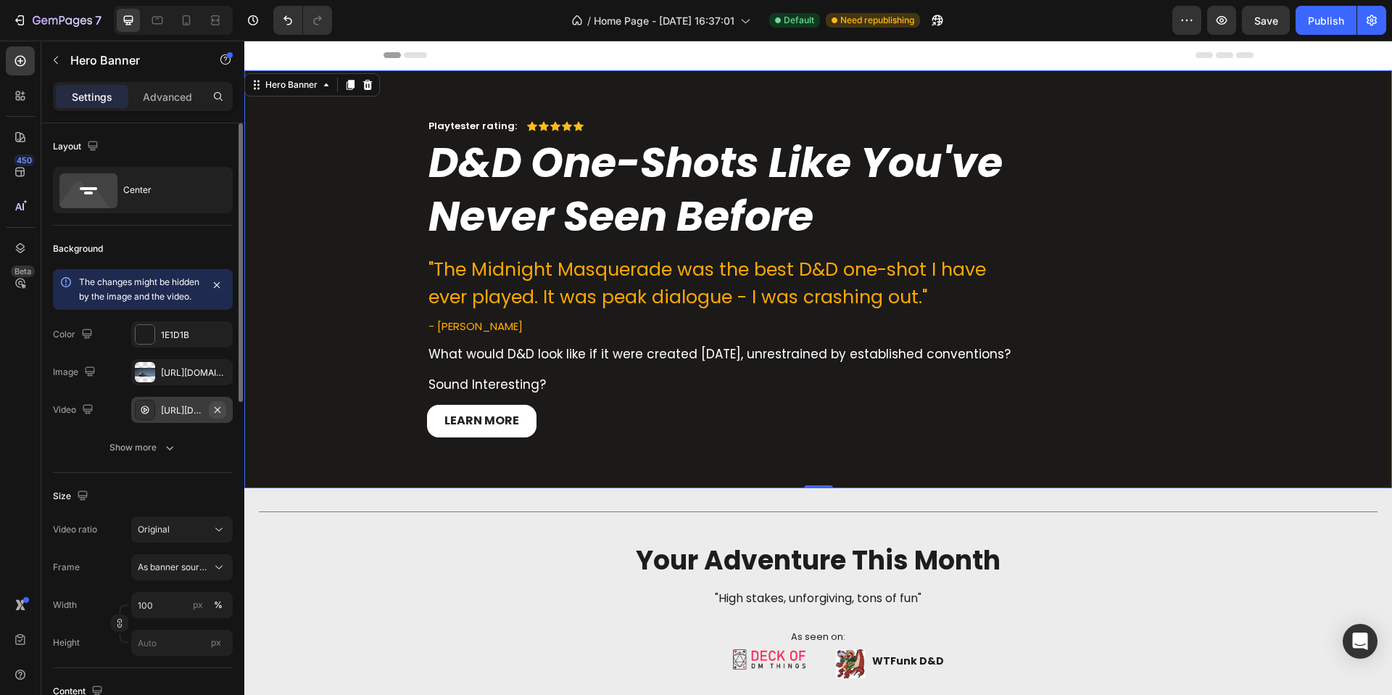
click at [216, 416] on icon "button" at bounding box center [218, 410] width 12 height 12
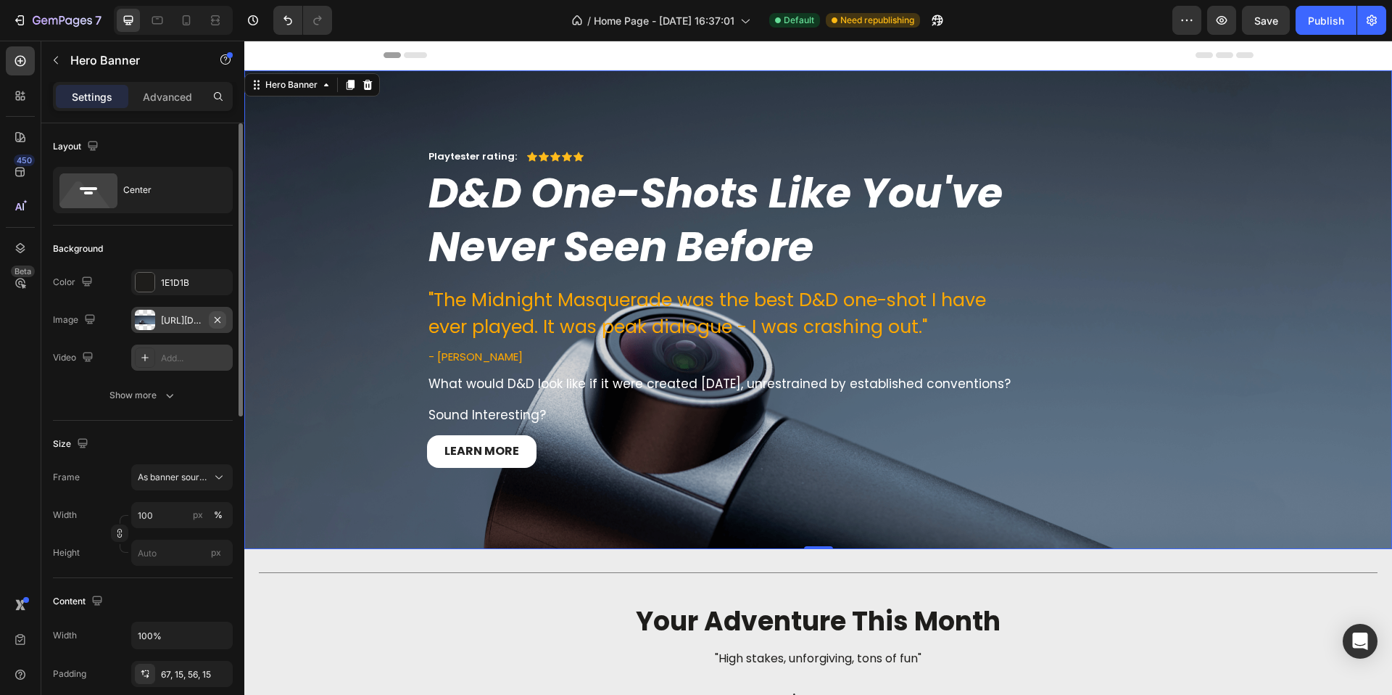
click at [219, 324] on icon "button" at bounding box center [218, 320] width 12 height 12
type input "Auto"
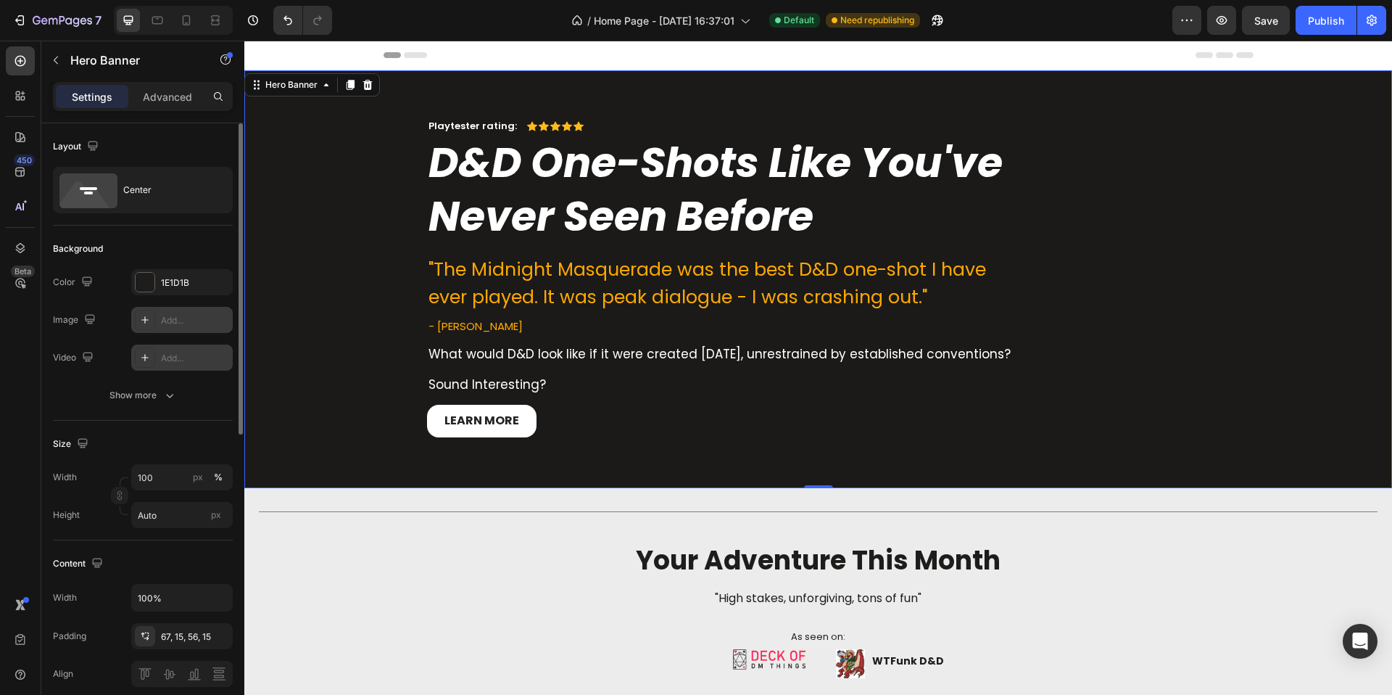
click at [149, 328] on div at bounding box center [145, 320] width 20 height 20
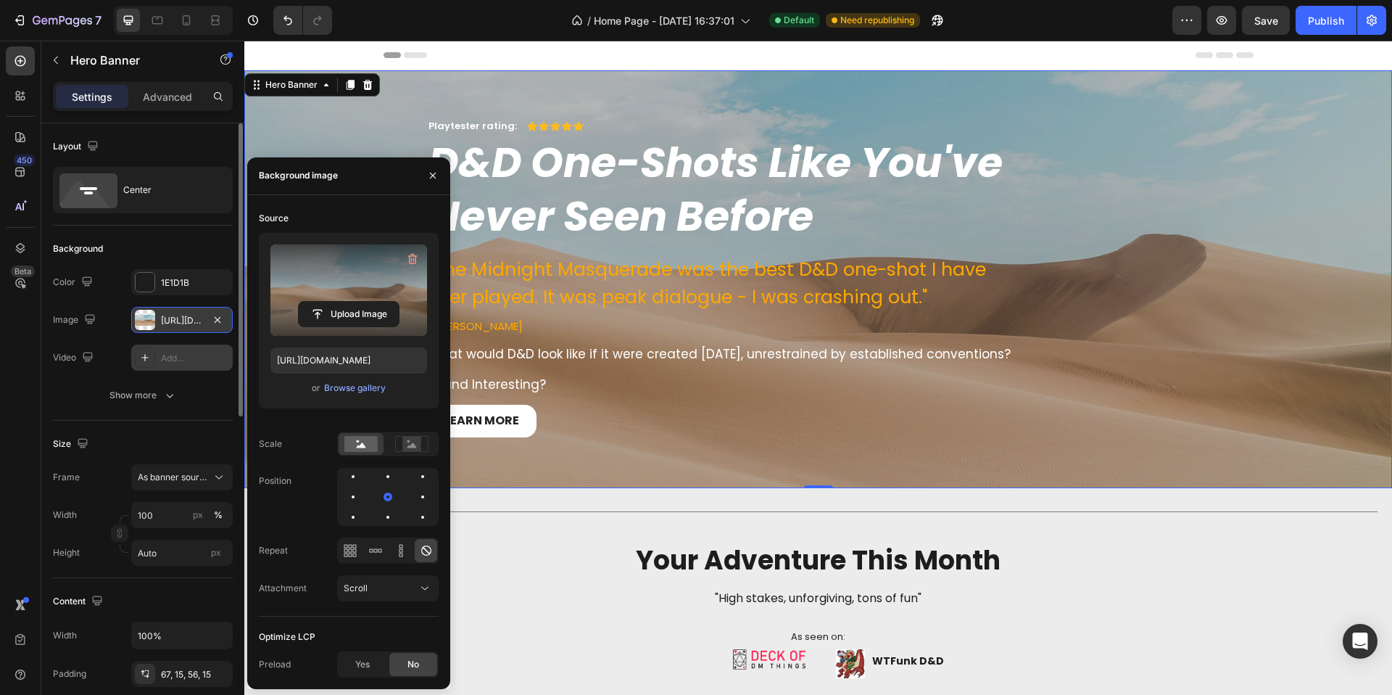
click at [373, 297] on label at bounding box center [349, 289] width 157 height 91
click at [373, 302] on input "file" at bounding box center [349, 314] width 100 height 25
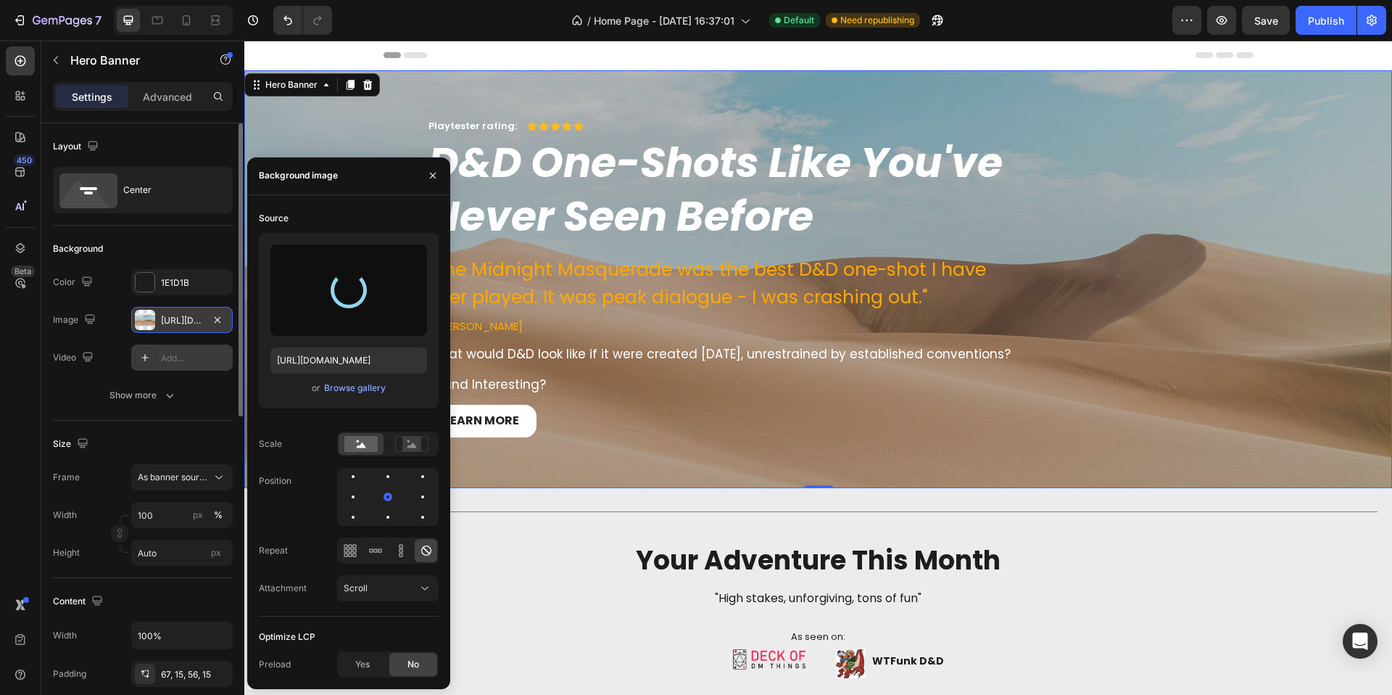
type input "https://cdn.shopify.com/s/files/1/0890/5841/0826/files/gempages_552089436922315…"
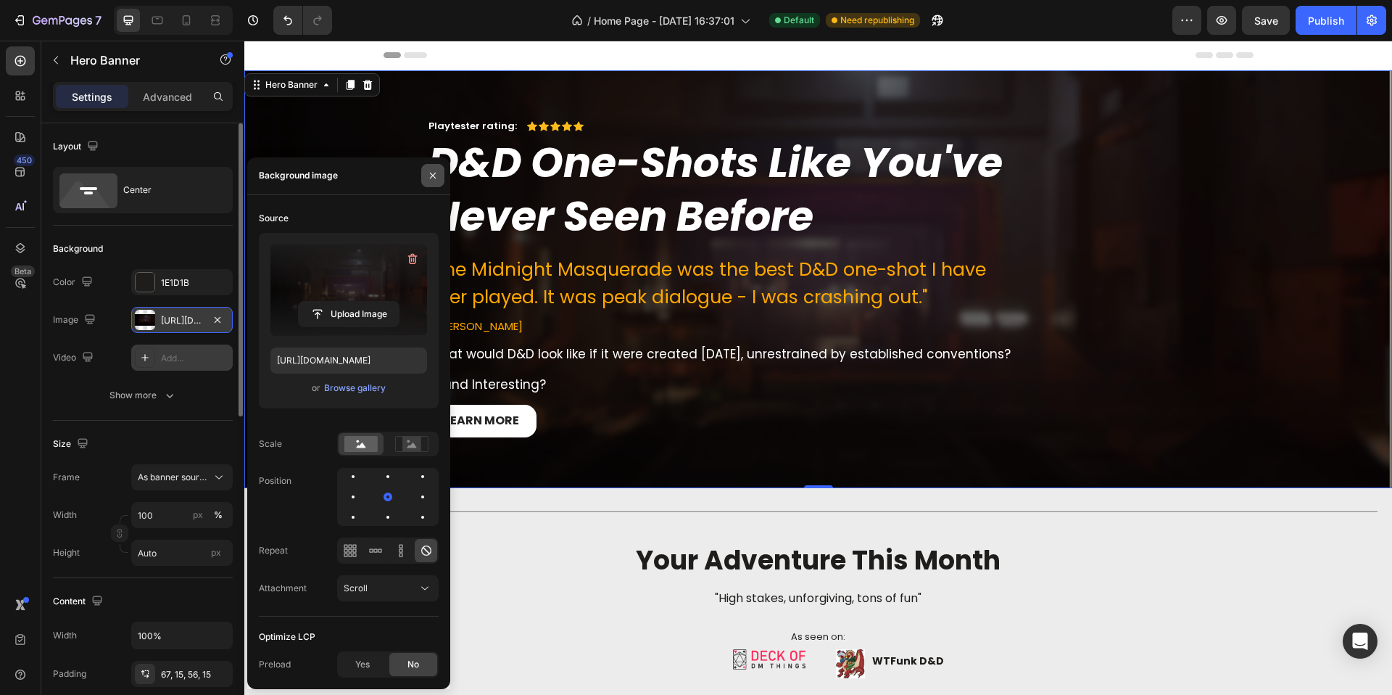
click at [424, 171] on button "button" at bounding box center [432, 175] width 23 height 23
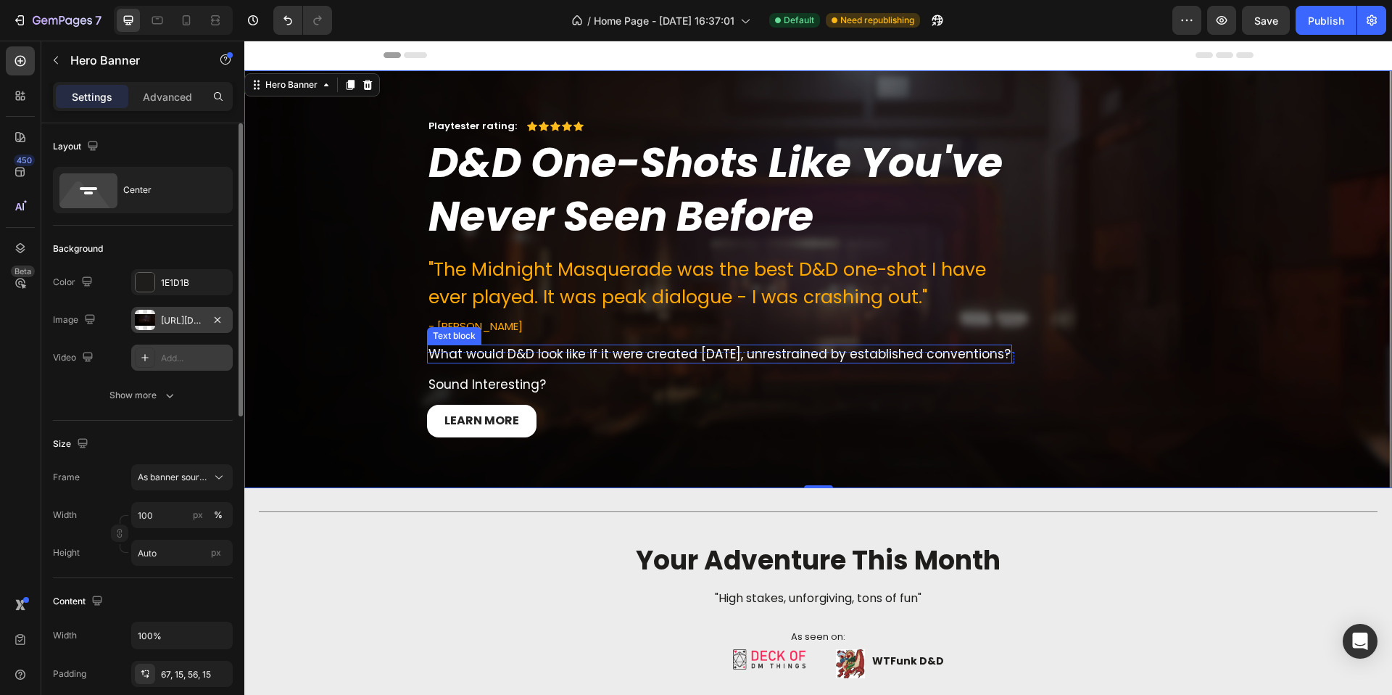
click at [627, 355] on span "What would D&D look like if it were created today, unrestrained by established …" at bounding box center [720, 353] width 582 height 17
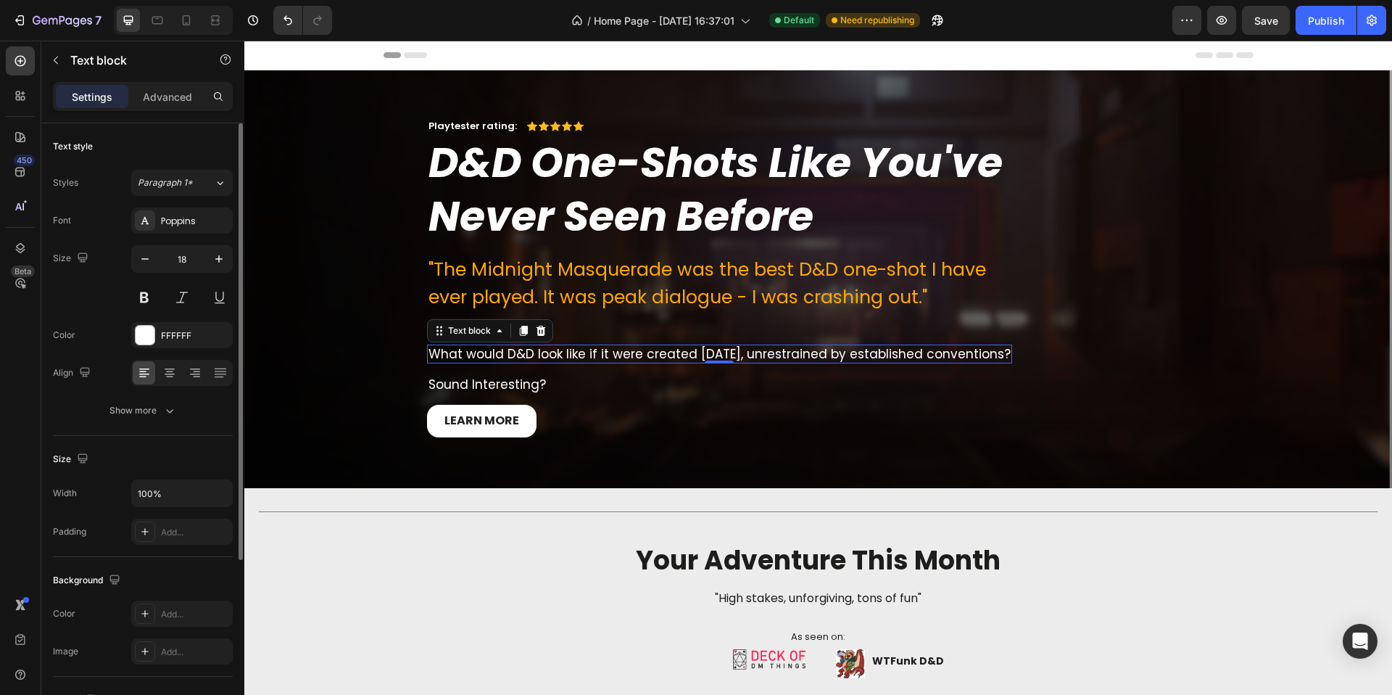
click at [618, 356] on span "What would D&D look like if it were created today, unrestrained by established …" at bounding box center [720, 353] width 582 height 17
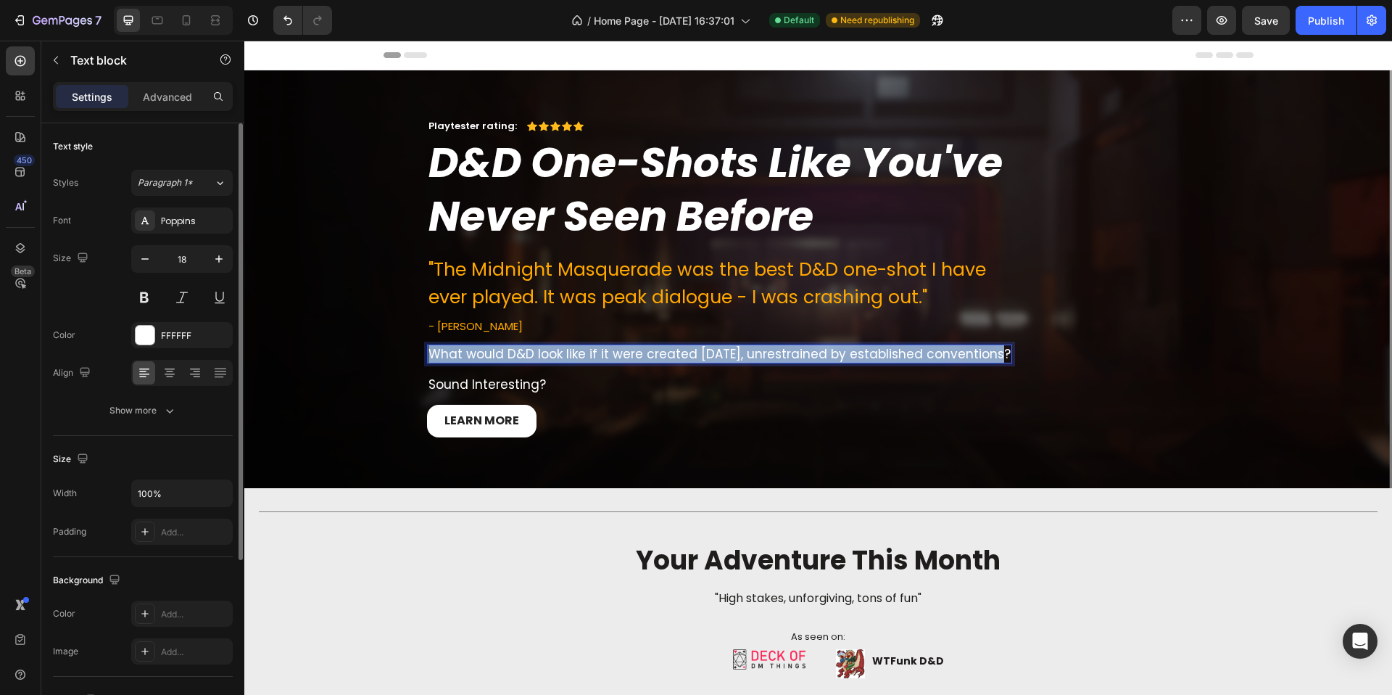
click at [618, 356] on span "What would D&D look like if it were created today, unrestrained by established …" at bounding box center [720, 353] width 582 height 17
copy span "What would D&D look like if it were created today, unrestrained by established …"
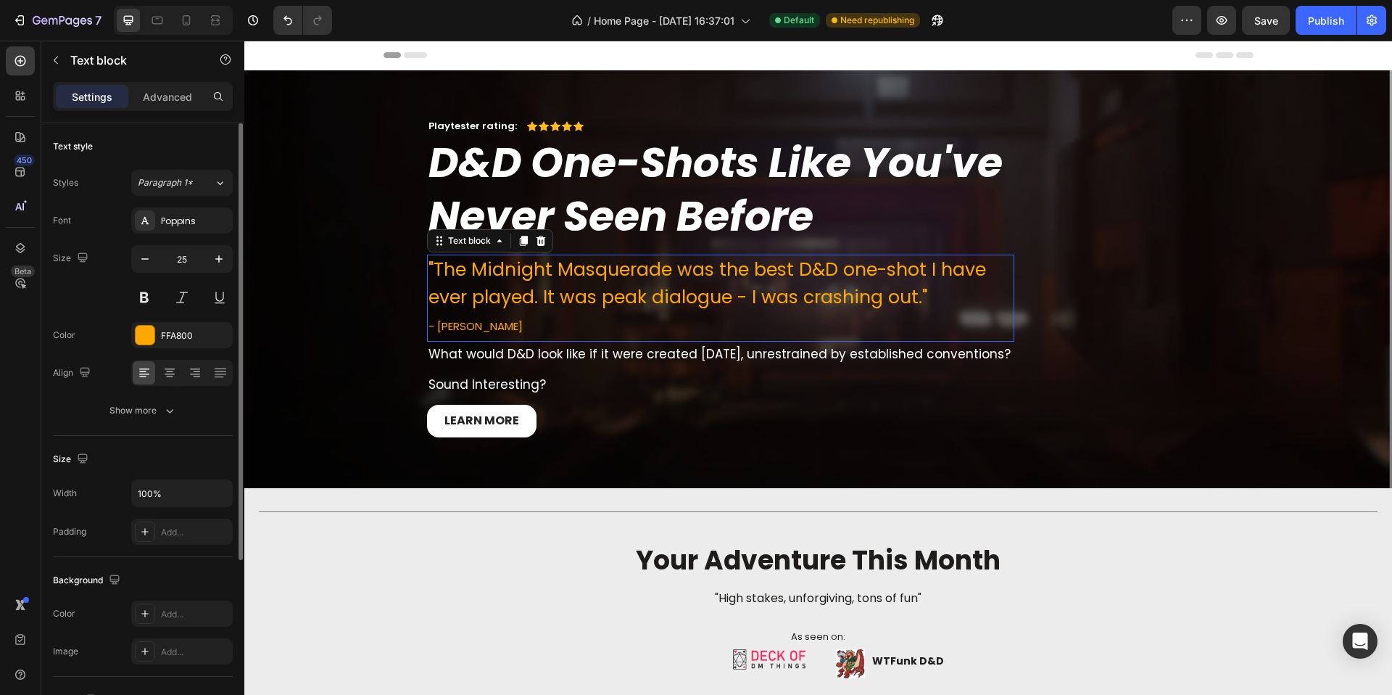
click at [635, 278] on p ""The Midnight Masquerade was the best D&D one-shot I have ever played. It was p…" at bounding box center [721, 283] width 585 height 54
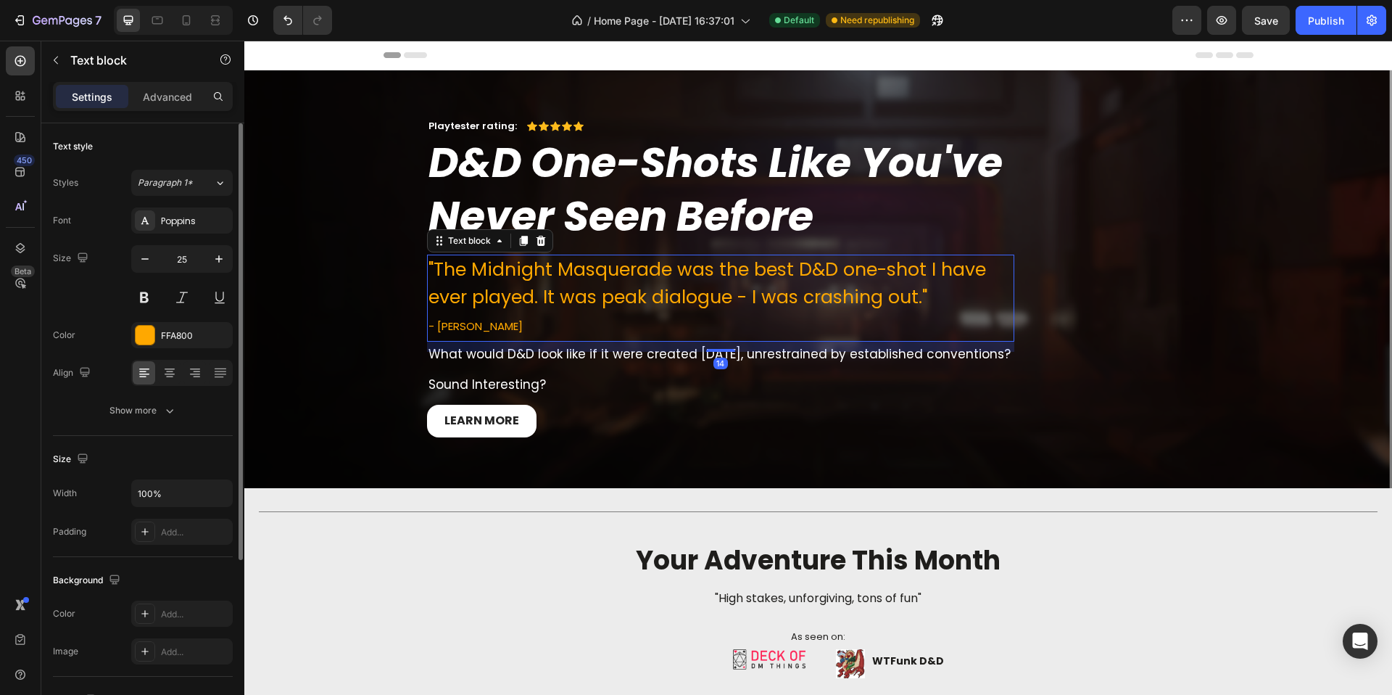
click at [635, 278] on p ""The Midnight Masquerade was the best D&D one-shot I have ever played. It was p…" at bounding box center [721, 283] width 585 height 54
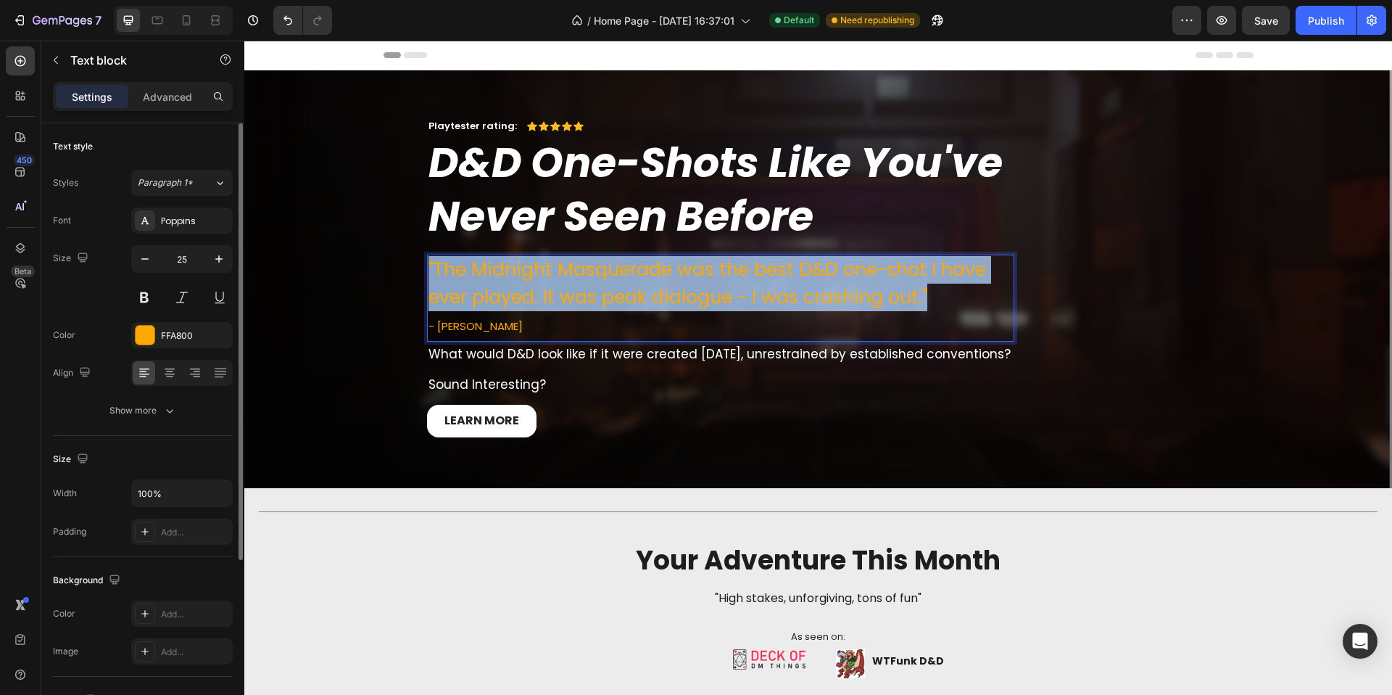
click at [635, 278] on p ""The Midnight Masquerade was the best D&D one-shot I have ever played. It was p…" at bounding box center [721, 283] width 585 height 54
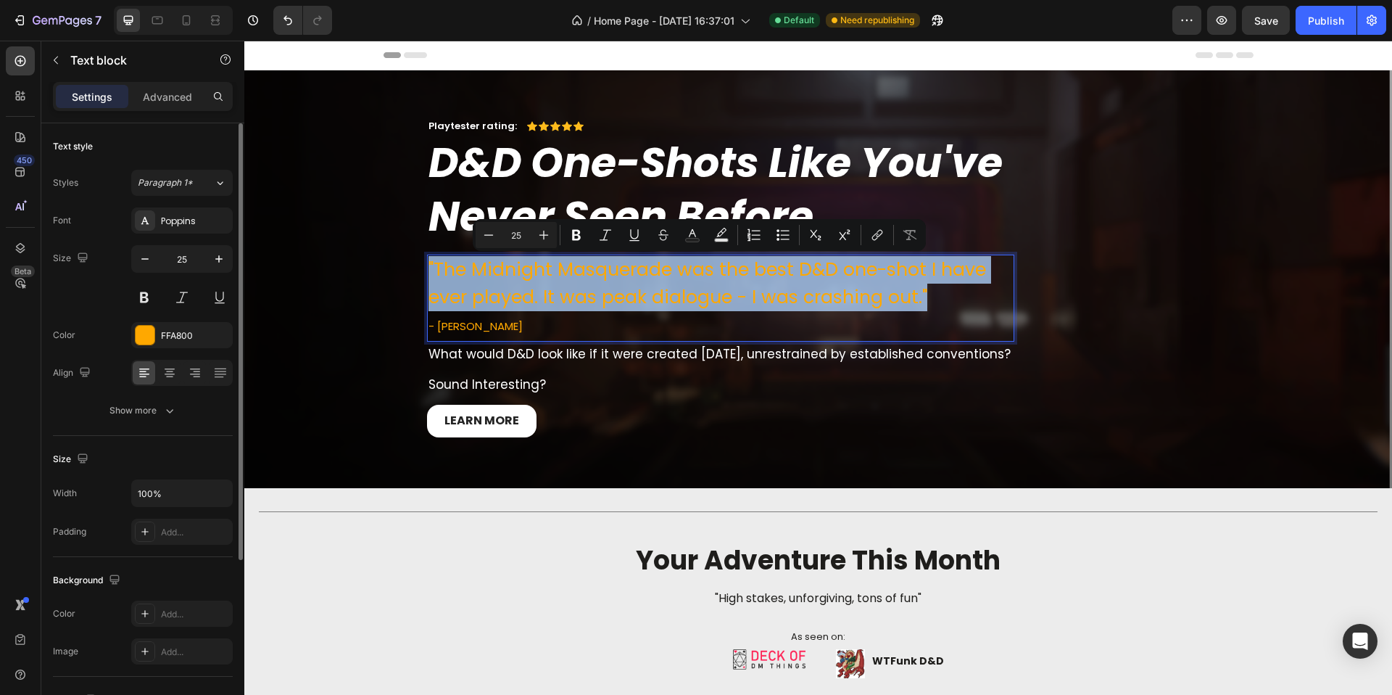
click at [635, 278] on p ""The Midnight Masquerade was the best D&D one-shot I have ever played. It was p…" at bounding box center [721, 283] width 585 height 54
type input "15"
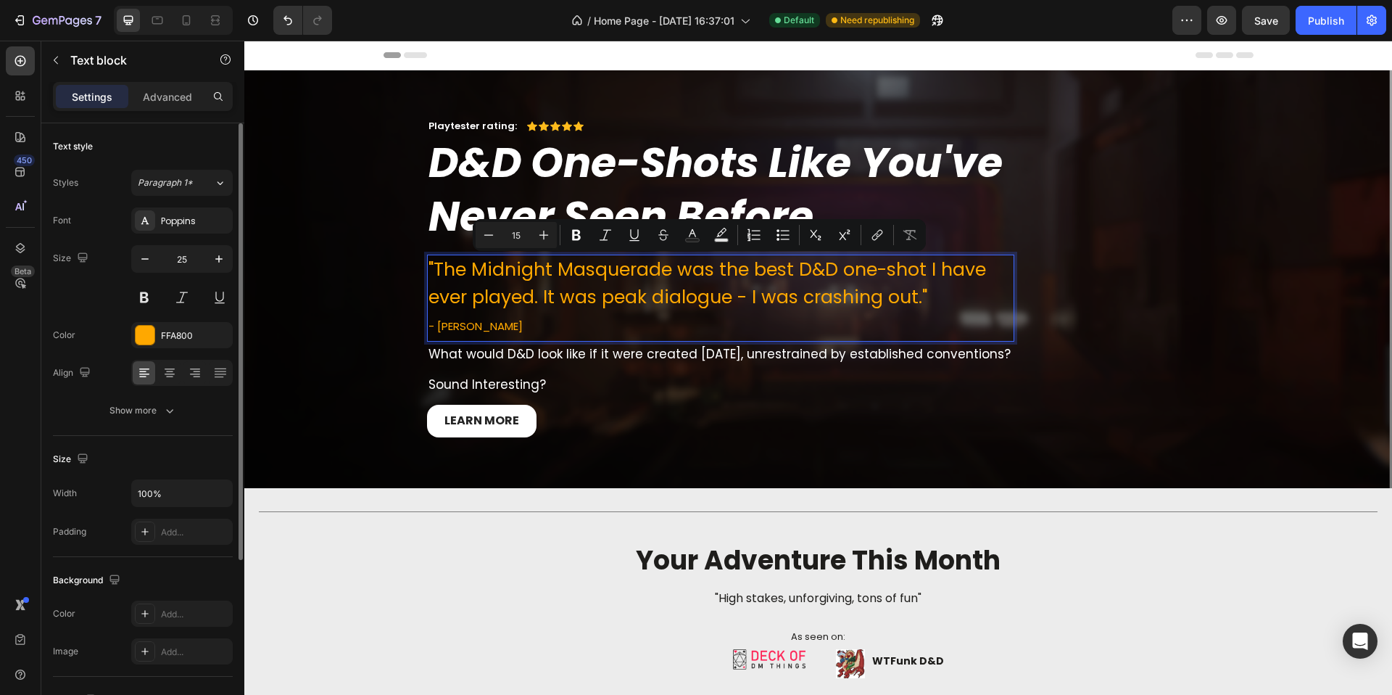
click at [485, 330] on p "- Adam K" at bounding box center [721, 325] width 585 height 30
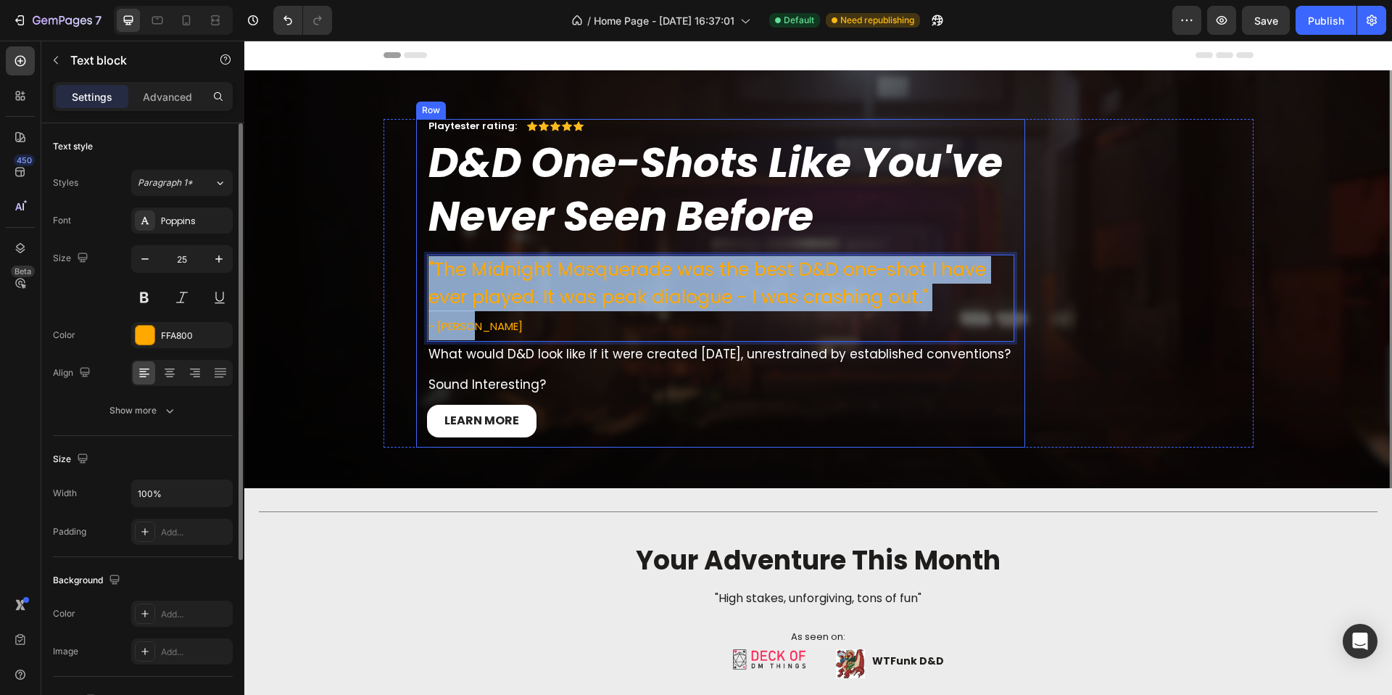
drag, startPoint x: 485, startPoint y: 330, endPoint x: 412, endPoint y: 268, distance: 95.7
click at [416, 268] on div "Playtester rating: Text Block Icon Icon Icon Icon Icon Icon List Row D&D One-Sh…" at bounding box center [720, 283] width 609 height 329
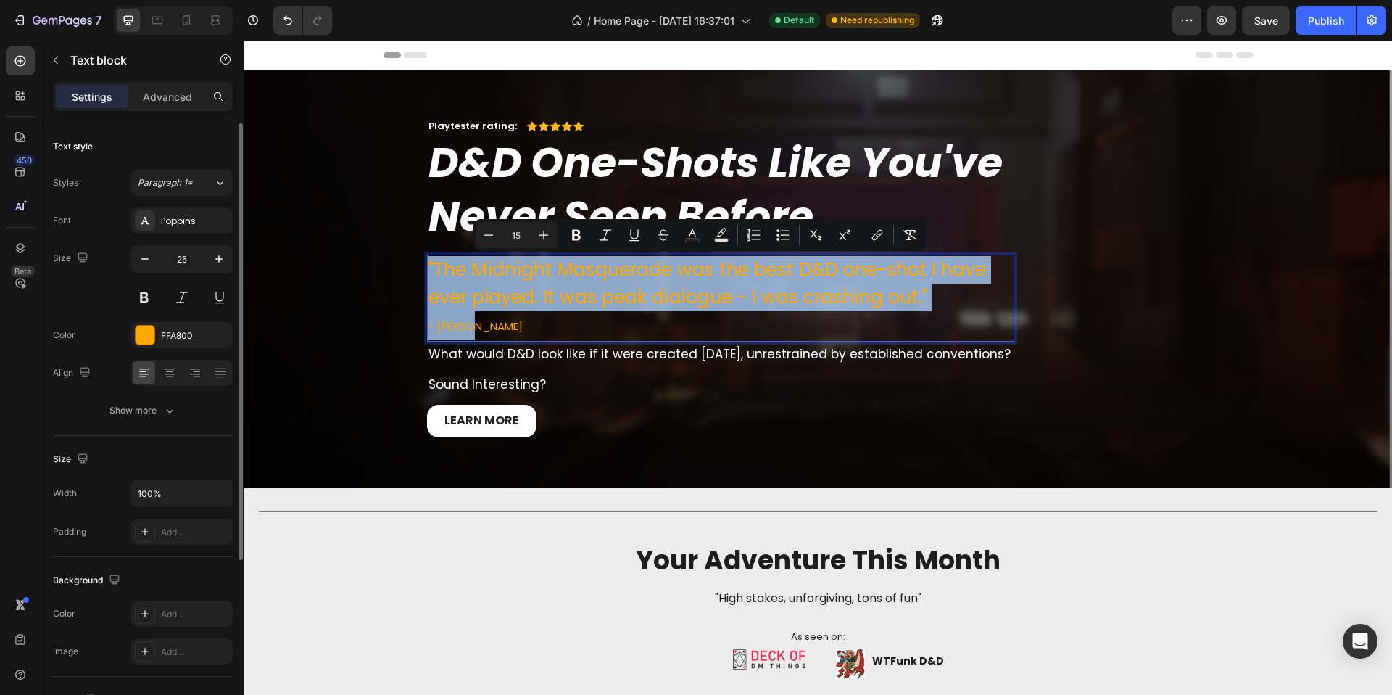
copy div ""The Midnight Masquerade was the best D&D one-shot I have ever played. It was p…"
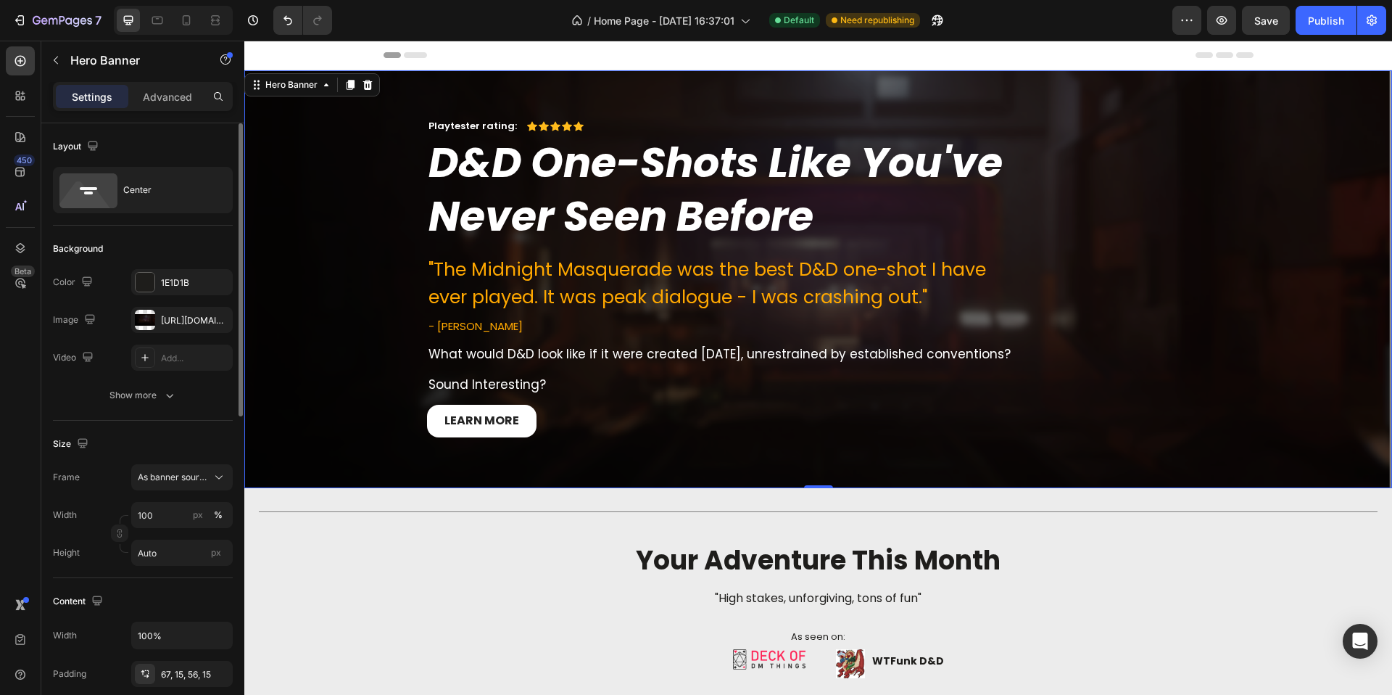
click at [1268, 309] on div "Playtester rating: Text Block Icon Icon Icon Icon Icon Icon List Row D&D One-Sh…" at bounding box center [818, 283] width 1126 height 329
click at [0, 0] on icon "button" at bounding box center [0, 0] width 0 height 0
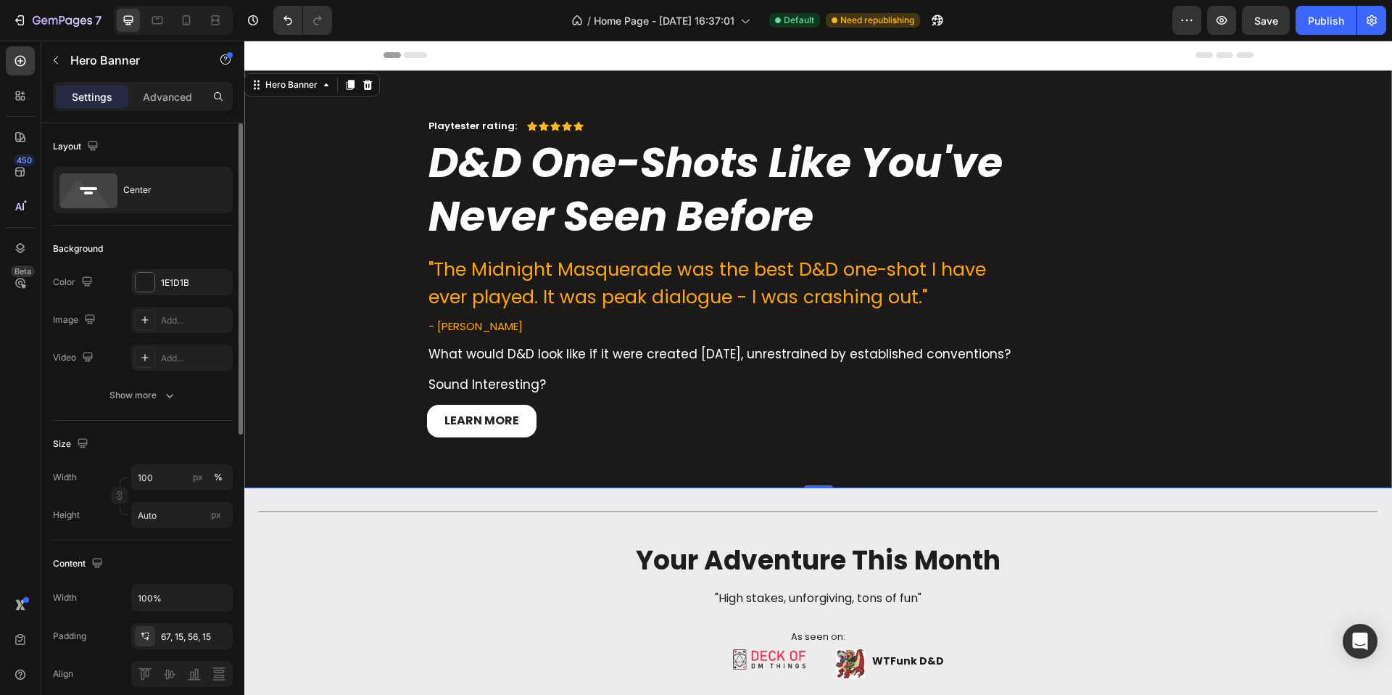
click at [213, 352] on div "Add..." at bounding box center [195, 358] width 68 height 13
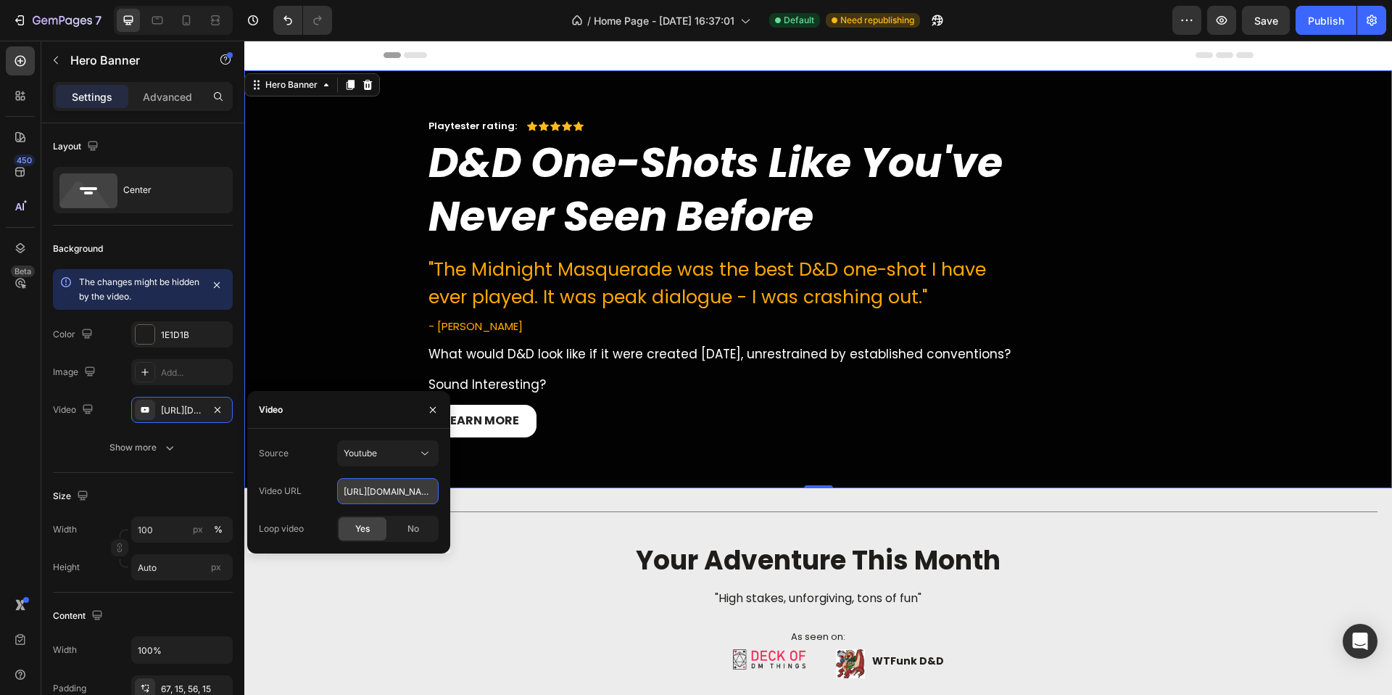
click at [389, 482] on input "https://youtu.be/KOxfzBp72uk" at bounding box center [388, 491] width 102 height 26
click at [406, 465] on button "Youtube" at bounding box center [388, 453] width 102 height 26
click at [397, 485] on span "Video hosting" at bounding box center [371, 488] width 55 height 13
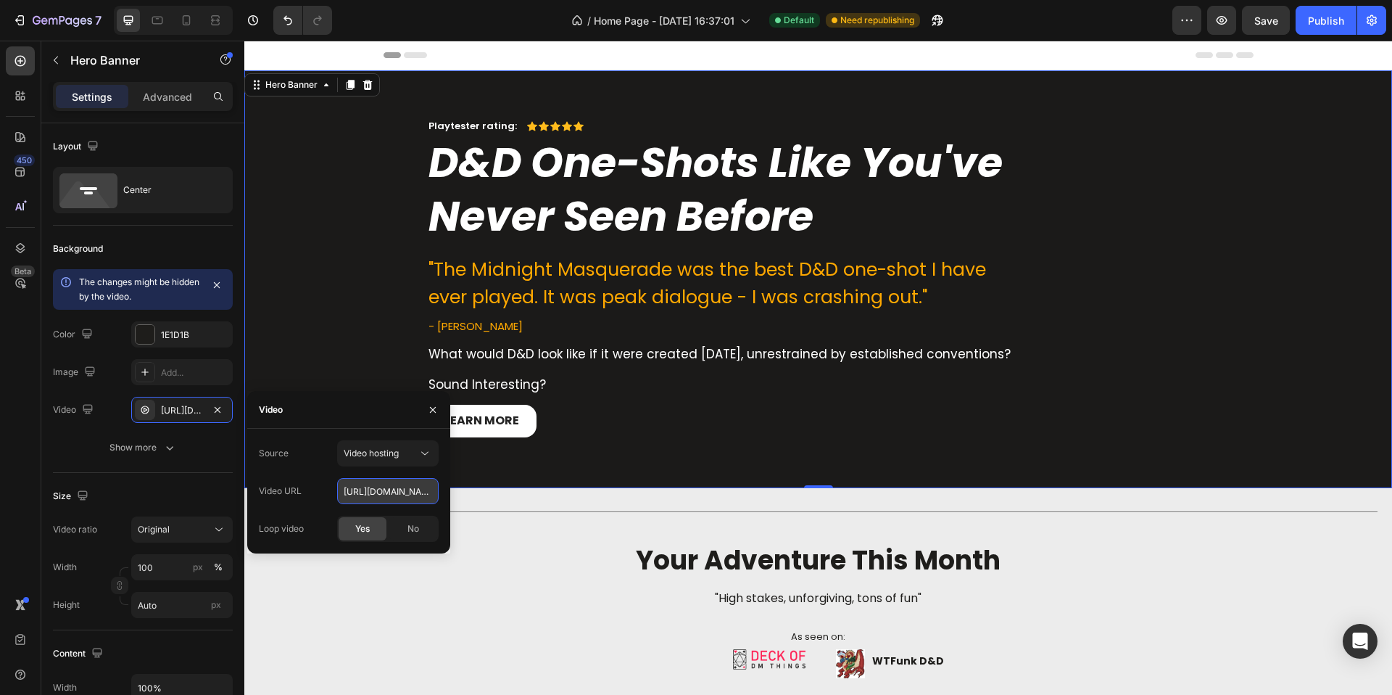
click at [390, 495] on input "https://cdn.shopify.com/videos/c/o/v/92a407d4e0c94a288eb54cac18c387dc.mp4" at bounding box center [388, 491] width 102 height 26
click at [390, 493] on input "https://cdn.shopify.com/videos/c/o/v/92a407d4e0c94a288eb54cac18c387dc.mp4" at bounding box center [388, 491] width 102 height 26
click at [383, 486] on input "https://cdn.shopify.com/videos/c/o/v/92a407d4e0c94a288eb54cac18c387dc.mp4" at bounding box center [388, 491] width 102 height 26
drag, startPoint x: 383, startPoint y: 486, endPoint x: 358, endPoint y: 487, distance: 25.4
click at [349, 490] on input "https://cdn.shopify.com/videos/c/o/v/92a407d4e0c94a288eb54cac18c387dc.mp4" at bounding box center [388, 491] width 102 height 26
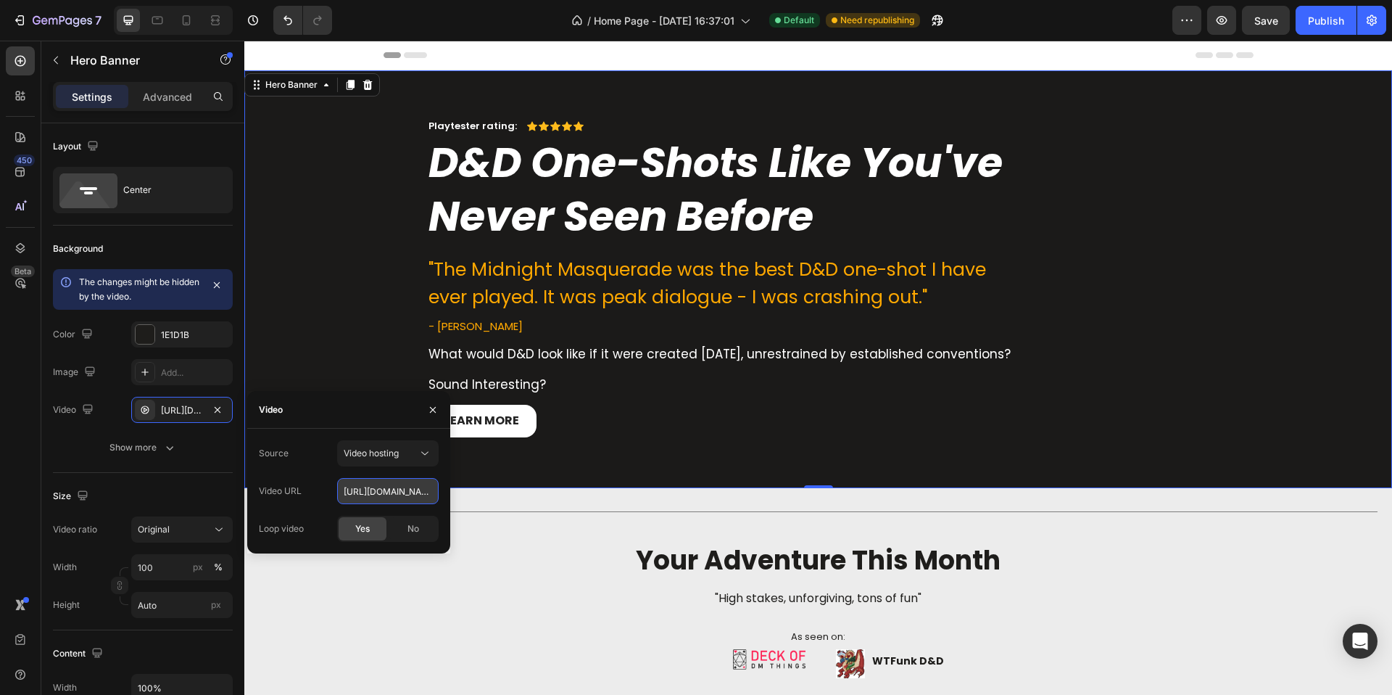
click at [358, 487] on input "https://cdn.shopify.com/videos/c/o/v/92a407d4e0c94a288eb54cac18c387dc.mp4" at bounding box center [388, 491] width 102 height 26
drag, startPoint x: 358, startPoint y: 487, endPoint x: 349, endPoint y: 487, distance: 8.7
click at [349, 487] on input "https://cdn.shopify.com/videos/c/o/v/92a407d4e0c94a288eb54cac18c387dc.mp4" at bounding box center [388, 491] width 102 height 26
click at [357, 488] on input "https://cdn.shopify.com/videos/c/o/v/92a407d4e0c94a288eb54cac18c387dc.mp4" at bounding box center [388, 491] width 102 height 26
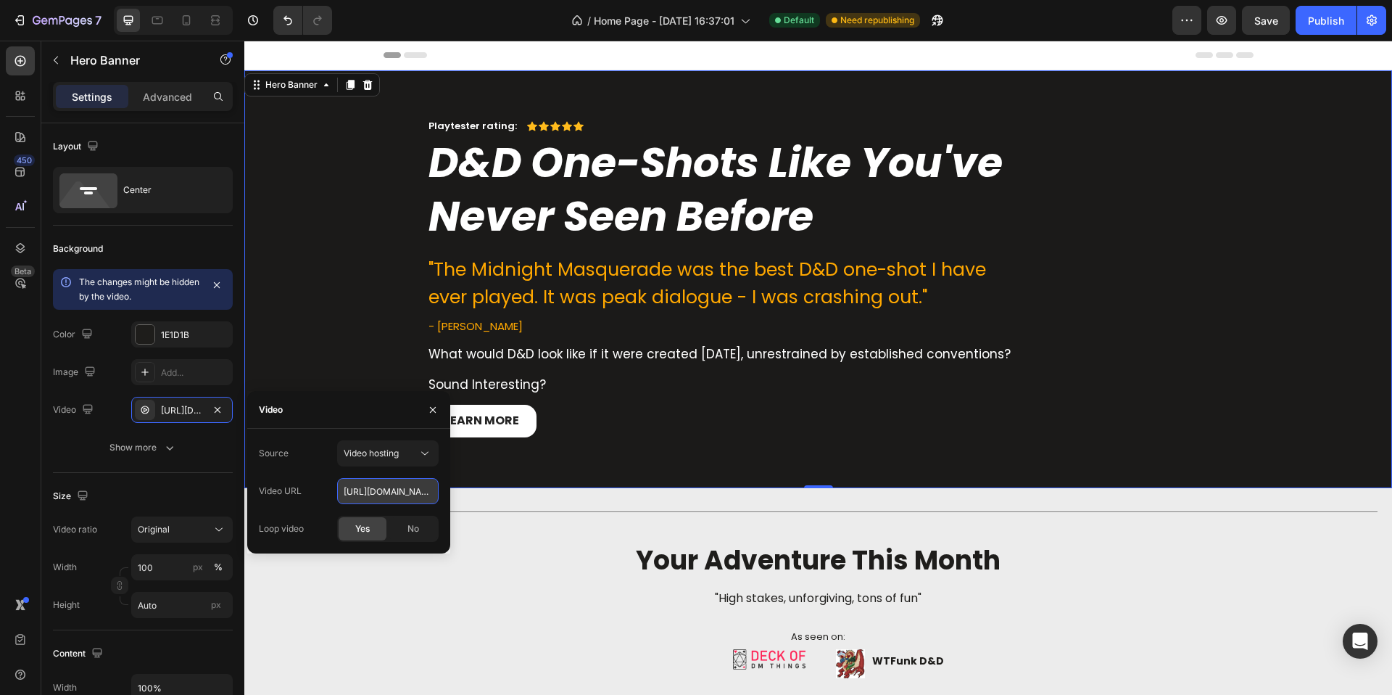
click at [357, 488] on input "https://cdn.shopify.com/videos/c/o/v/92a407d4e0c94a288eb54cac18c387dc.mp4" at bounding box center [388, 491] width 102 height 26
click at [358, 488] on input "https://cdn.shopify.com/videos/c/o/v/92a407d4e0c94a288eb54cac18c387dc.mp4" at bounding box center [388, 491] width 102 height 26
click at [413, 537] on div "No" at bounding box center [413, 528] width 48 height 23
click at [389, 495] on input "https://cdn.shopify.com/videos/c/o/v/92a407d4e0c94a288eb54cac18c387dc.mp4" at bounding box center [388, 491] width 102 height 26
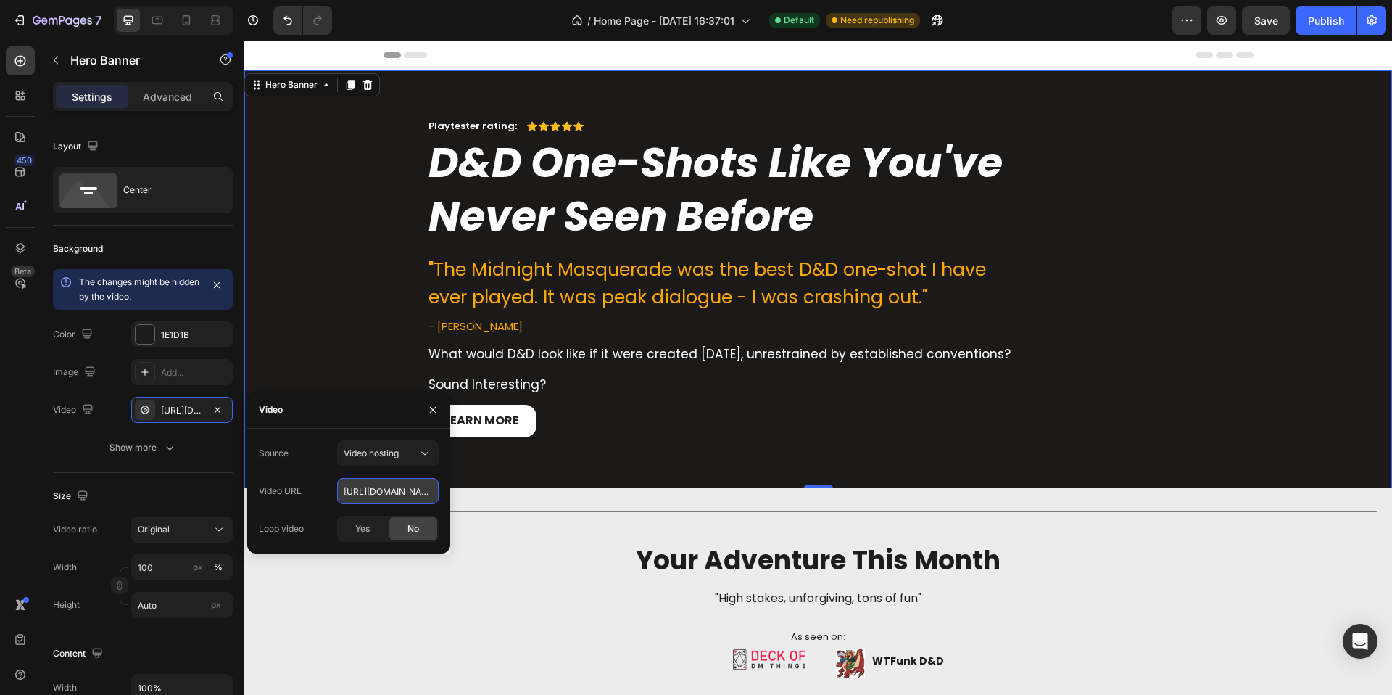
click at [389, 495] on input "https://cdn.shopify.com/videos/c/o/v/92a407d4e0c94a288eb54cac18c387dc.mp4" at bounding box center [388, 491] width 102 height 26
paste input "5fe1df90de124709b1d3fbe383f05548"
type input "https://cdn.shopify.com/videos/c/o/v/5fe1df90de124709b1d3fbe383f05548.mp4"
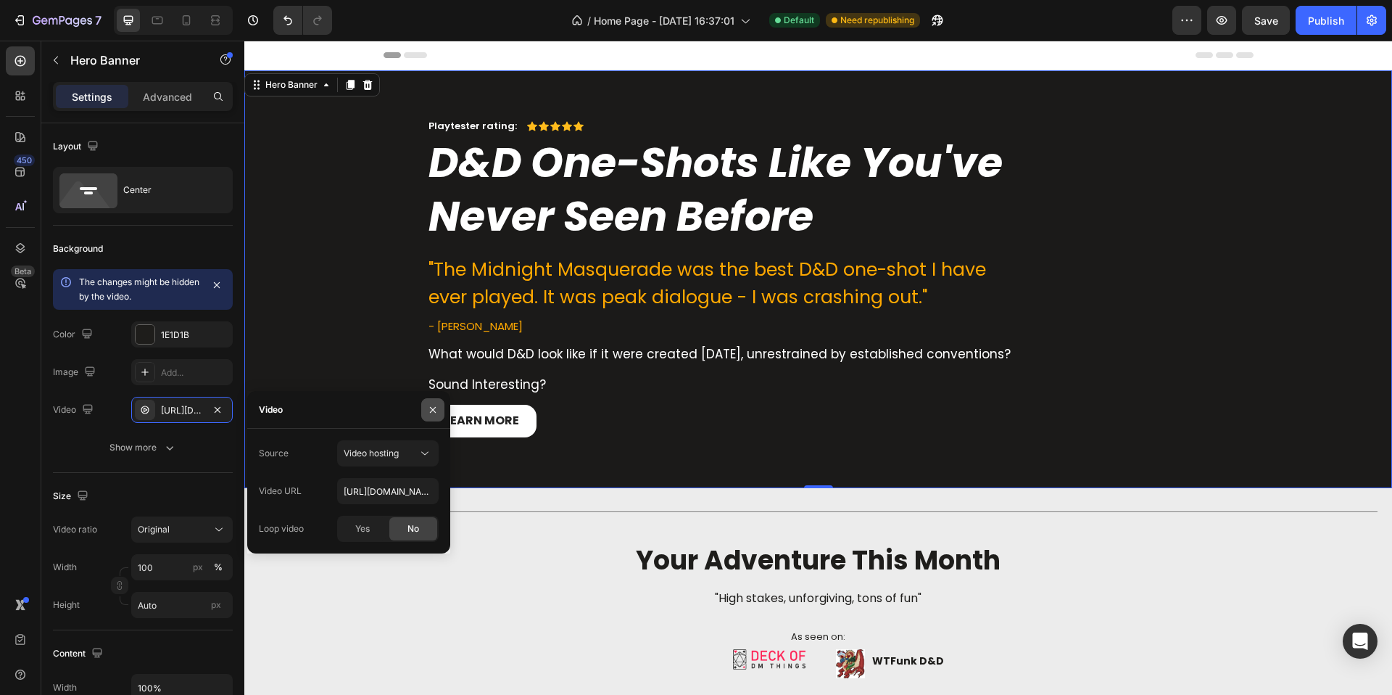
click at [434, 402] on button "button" at bounding box center [432, 409] width 23 height 23
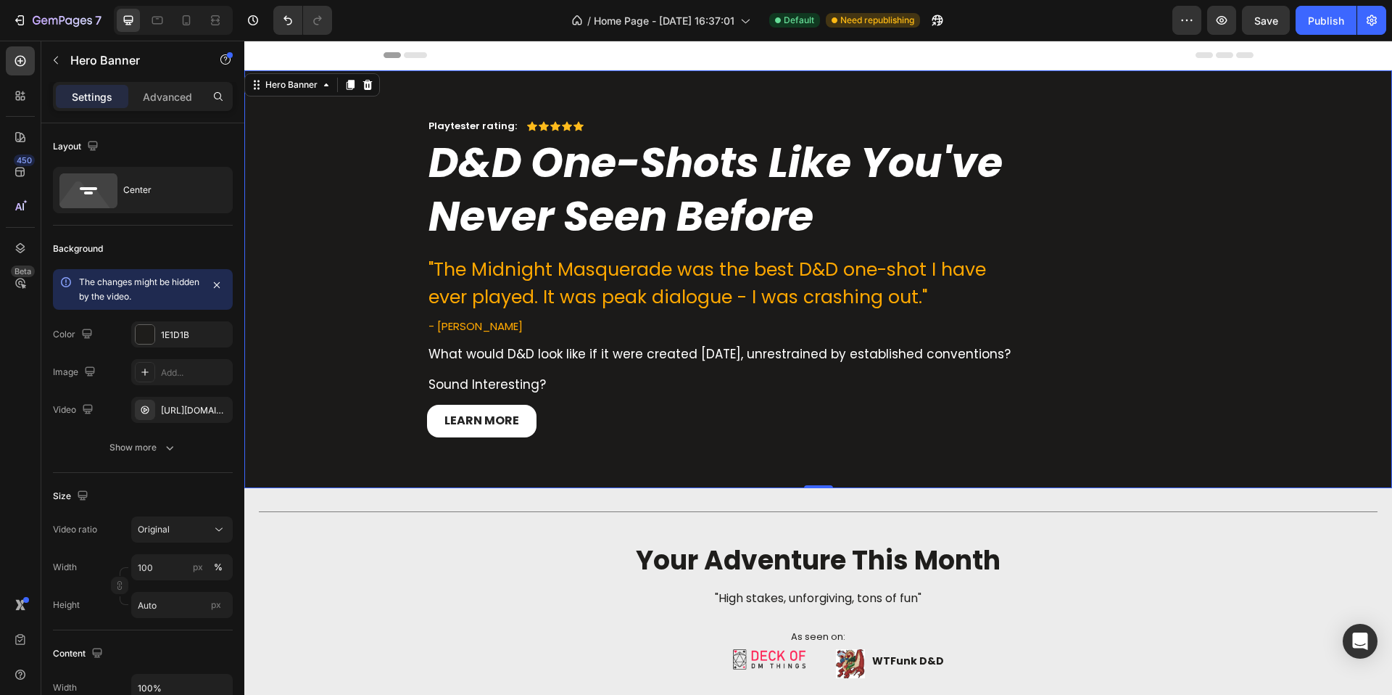
click at [312, 435] on div "Playtester rating: Text Block Icon Icon Icon Icon Icon Icon List Row D&D One-Sh…" at bounding box center [818, 283] width 1126 height 329
click at [151, 455] on button "Show more" at bounding box center [143, 447] width 180 height 26
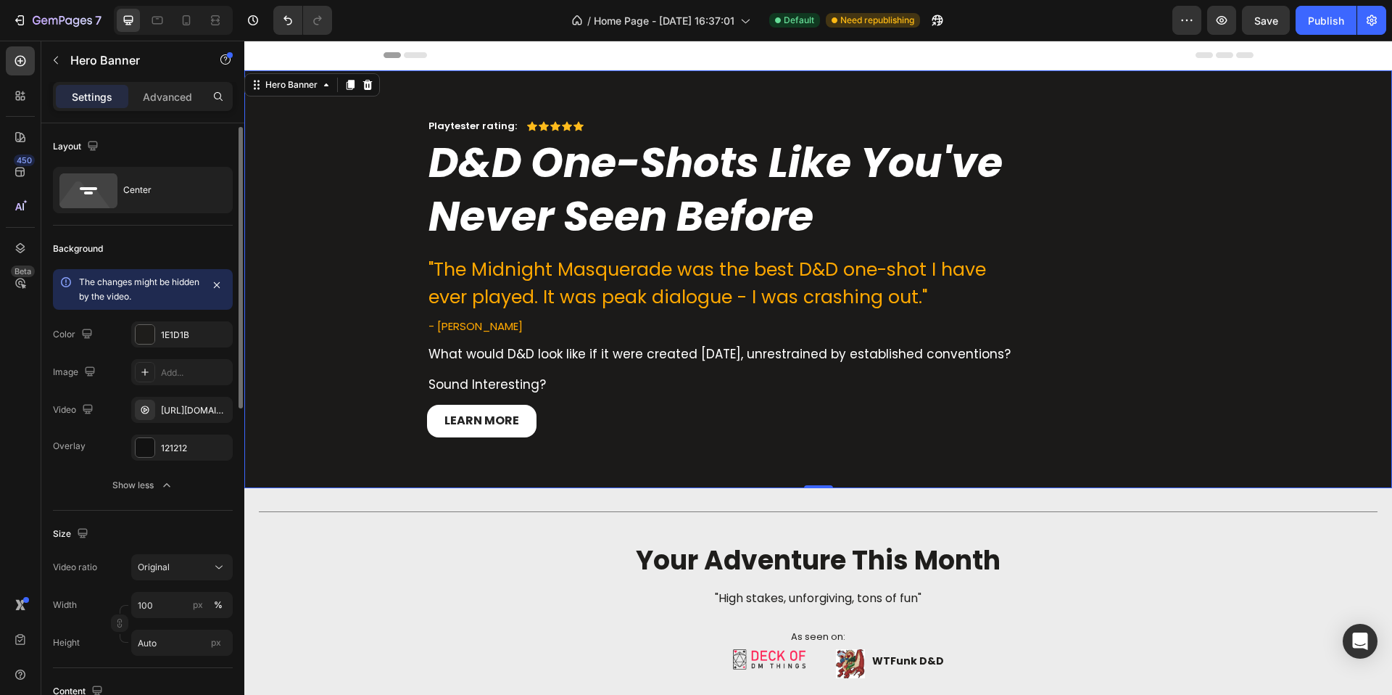
scroll to position [20, 0]
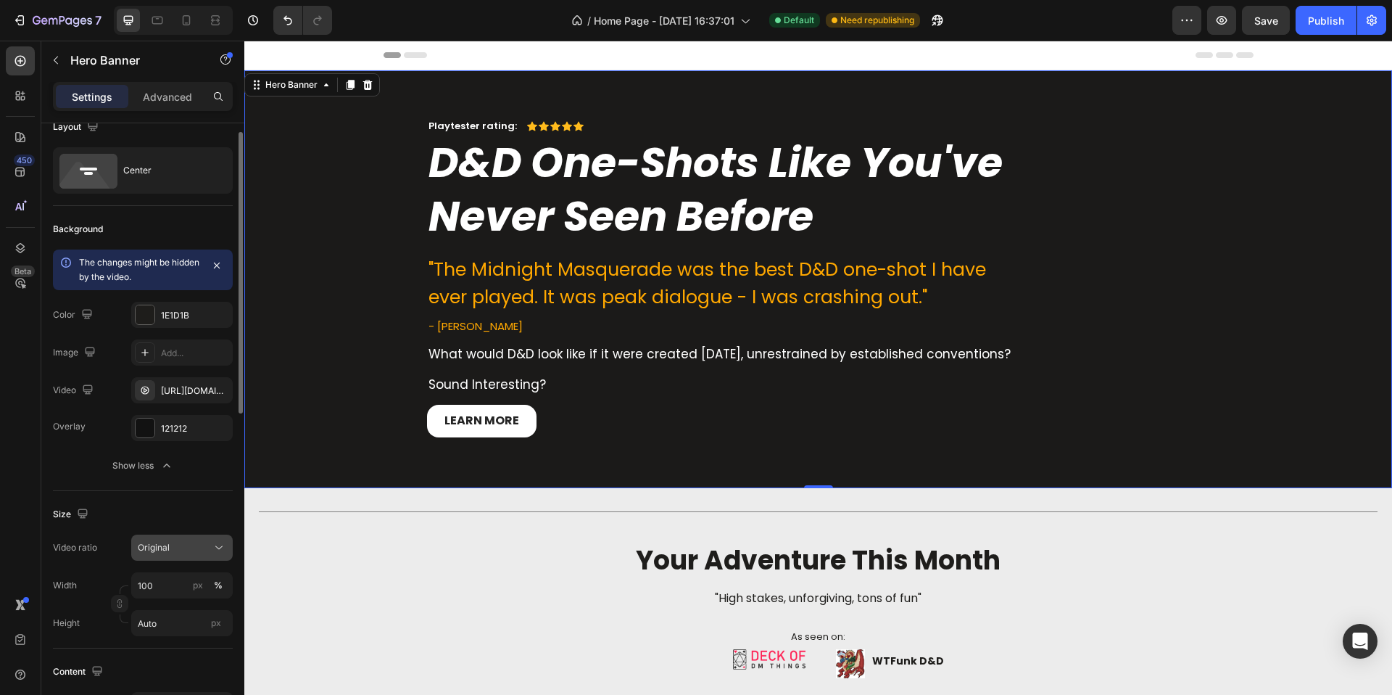
click at [194, 554] on div "Original" at bounding box center [182, 547] width 88 height 15
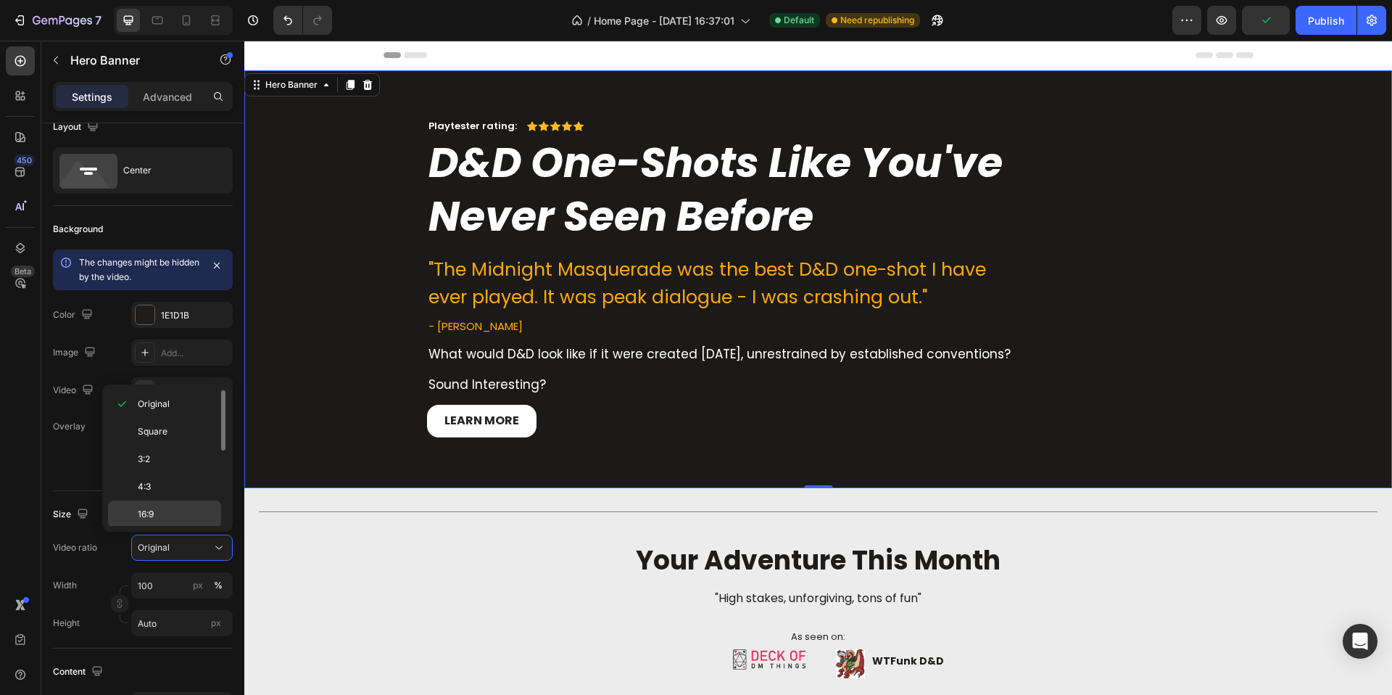
click at [163, 513] on p "16:9" at bounding box center [176, 514] width 77 height 13
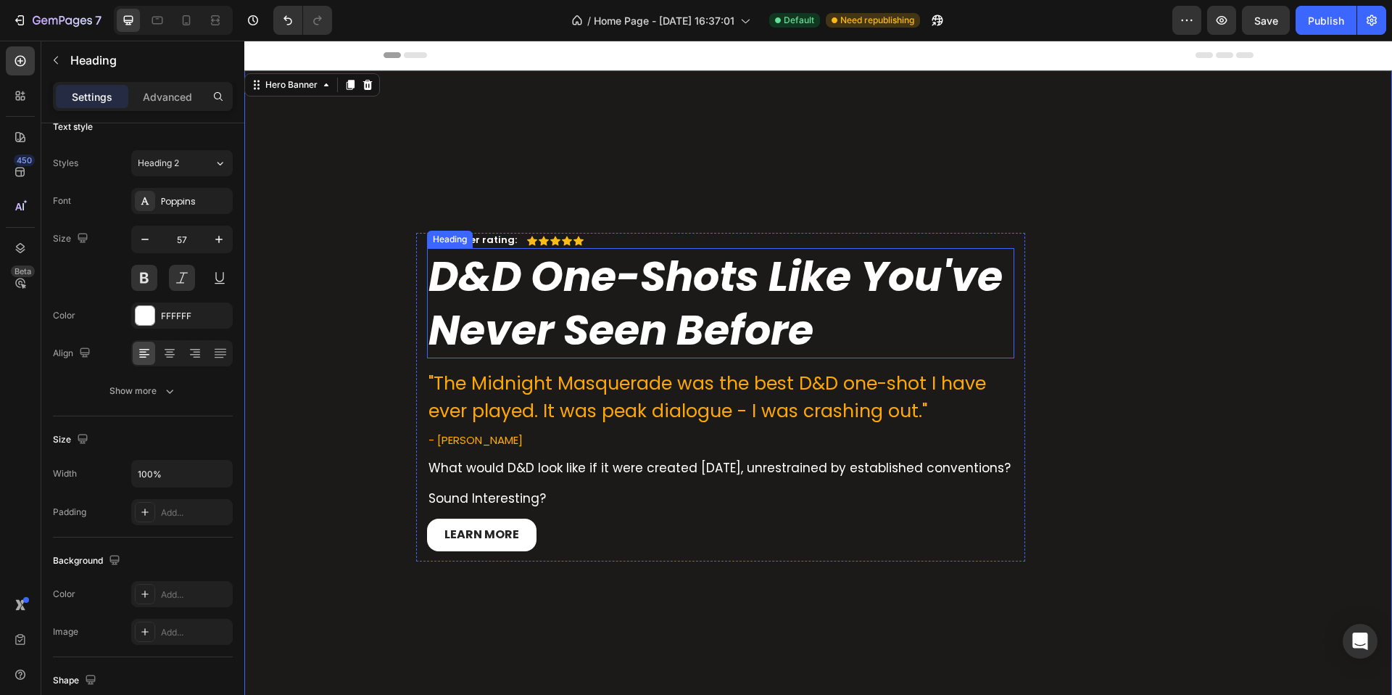
click at [652, 337] on h2 "D&D One-Shots Like You've Never Seen Before" at bounding box center [720, 303] width 587 height 110
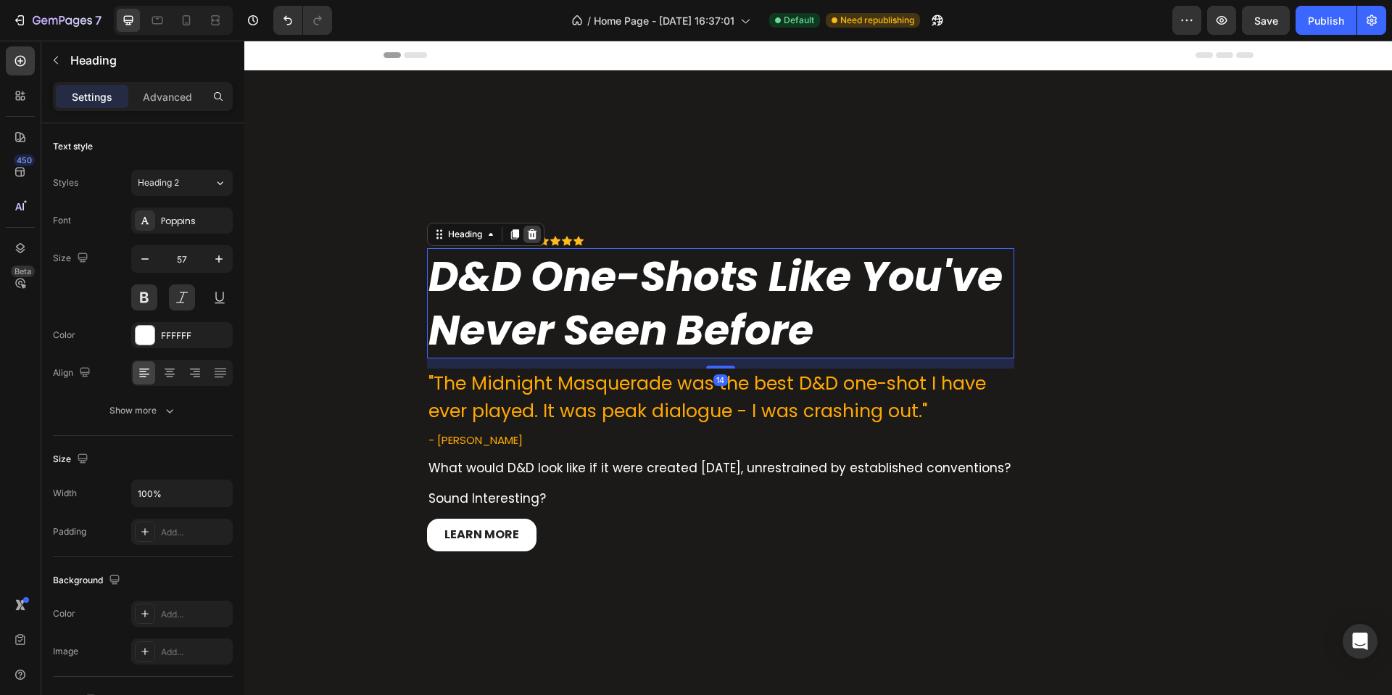
click at [527, 228] on icon at bounding box center [533, 234] width 12 height 12
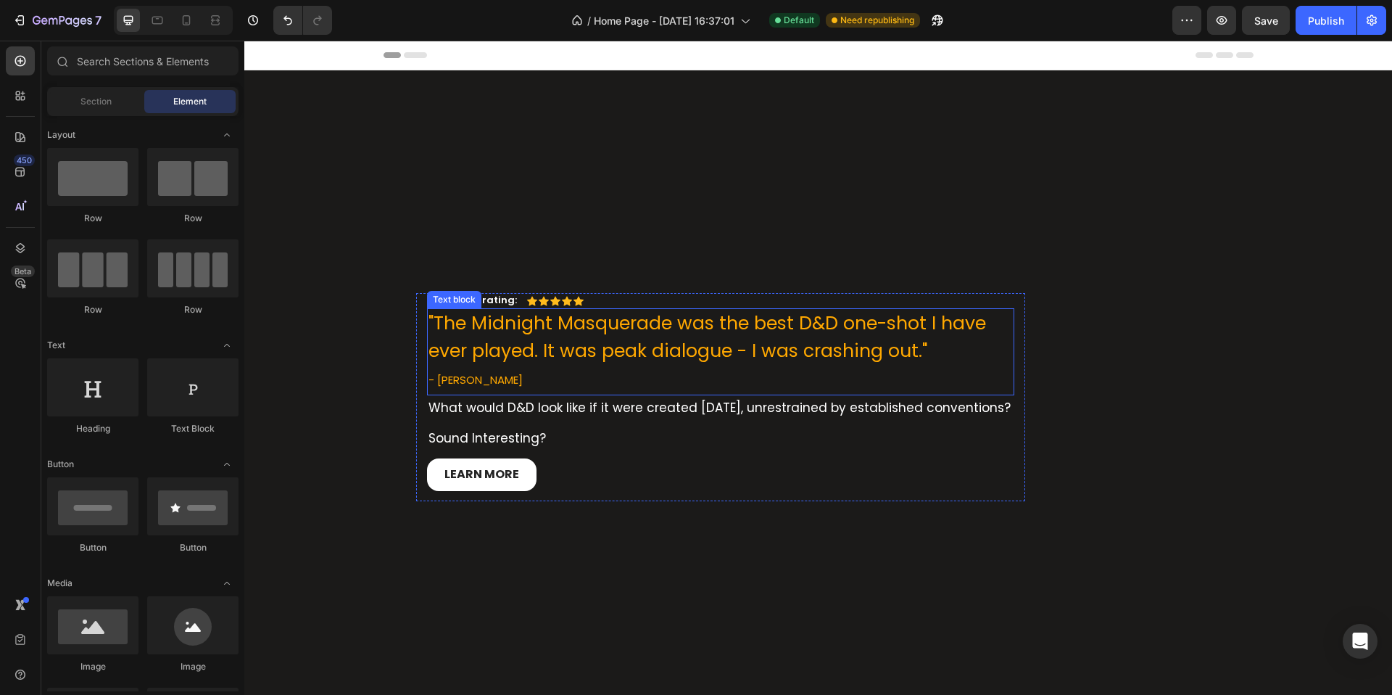
click at [543, 310] on p ""The Midnight Masquerade was the best D&D one-shot I have ever played. It was p…" at bounding box center [721, 337] width 585 height 54
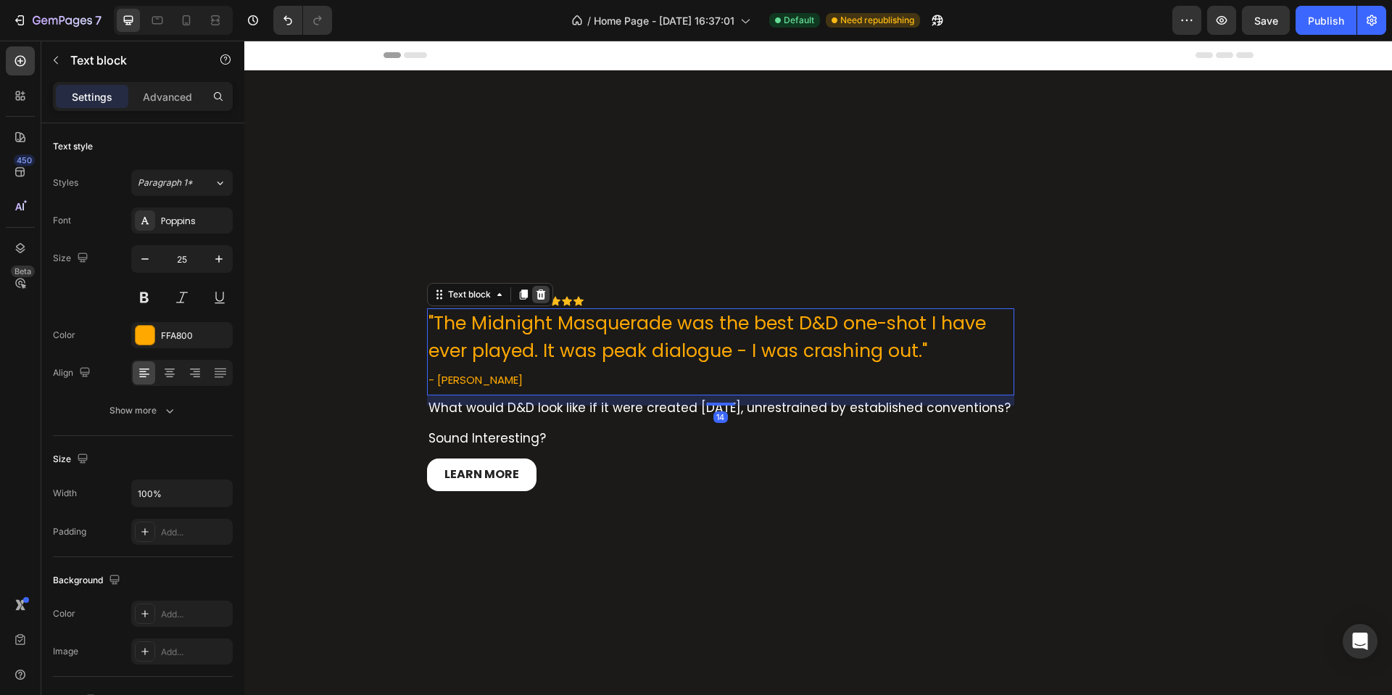
click at [542, 292] on div at bounding box center [540, 294] width 17 height 17
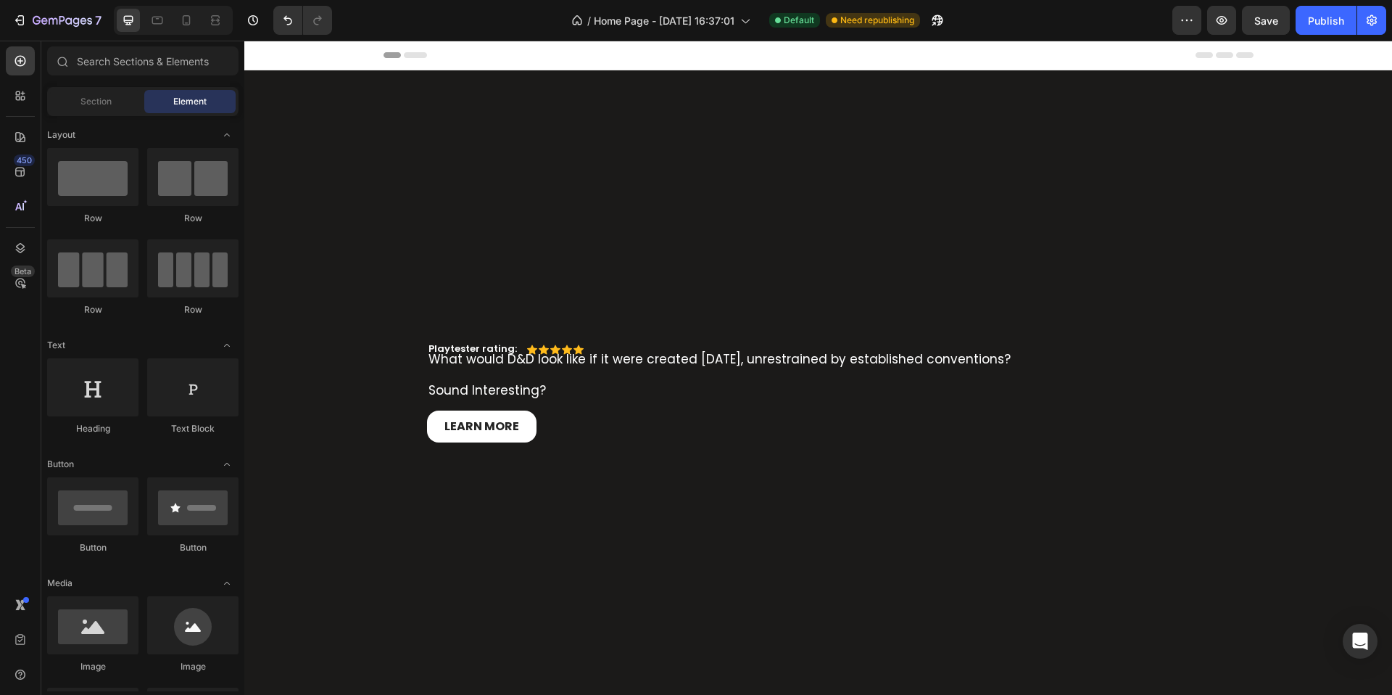
click at [542, 293] on div "Playtester rating: Text Block Icon Icon Icon Icon Icon Icon List Row What would…" at bounding box center [818, 393] width 1148 height 200
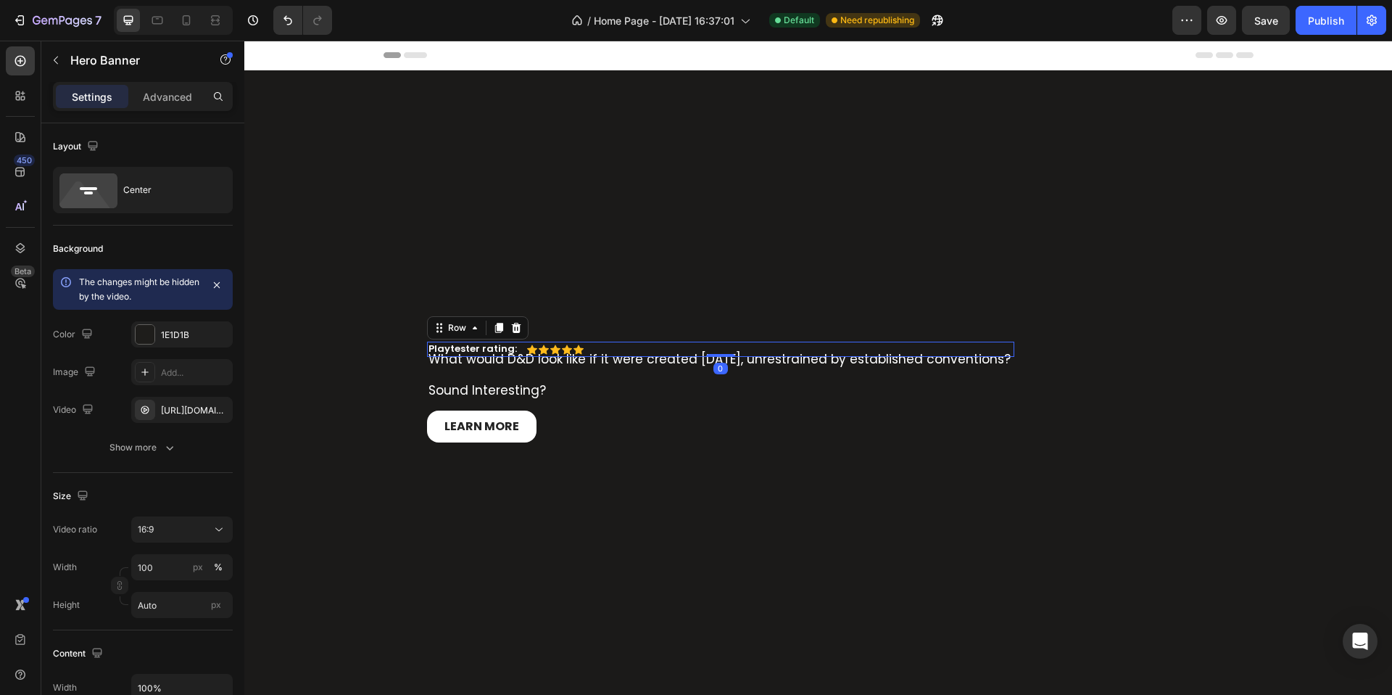
click at [527, 342] on div "Icon Icon Icon Icon Icon Icon List" at bounding box center [555, 349] width 57 height 15
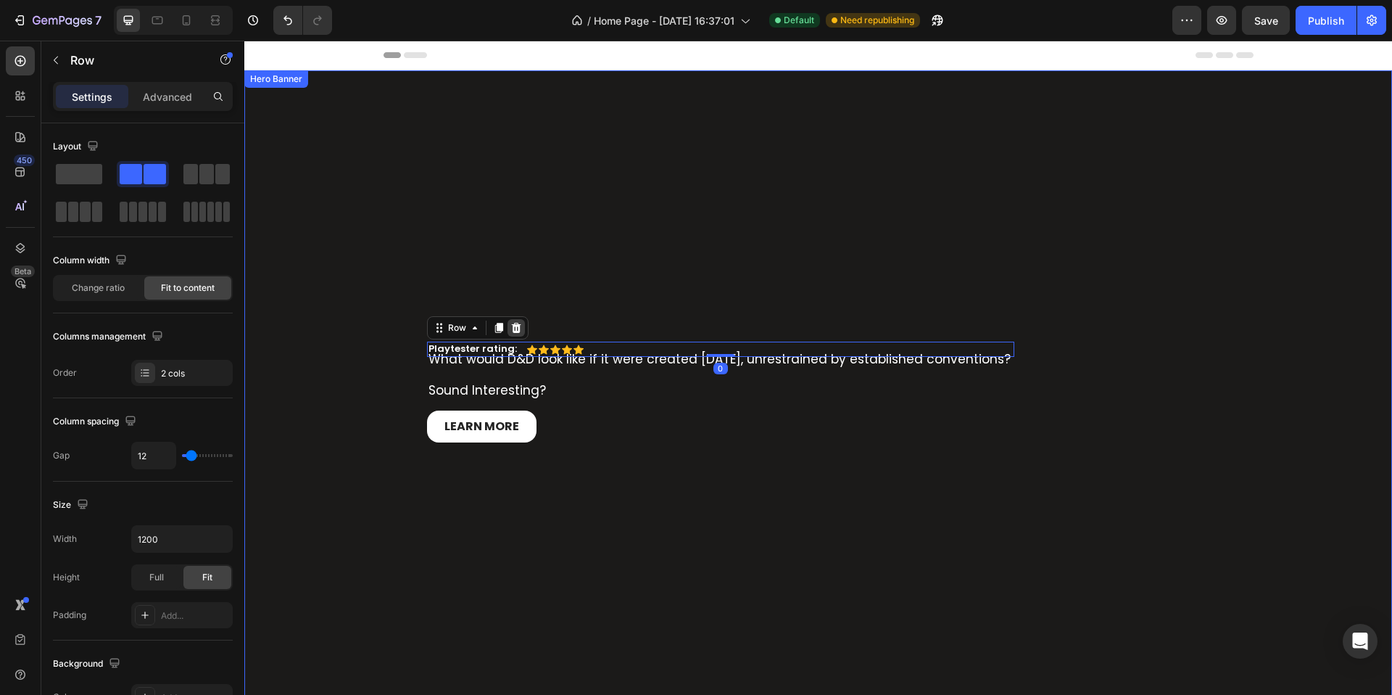
click at [518, 319] on div at bounding box center [516, 327] width 17 height 17
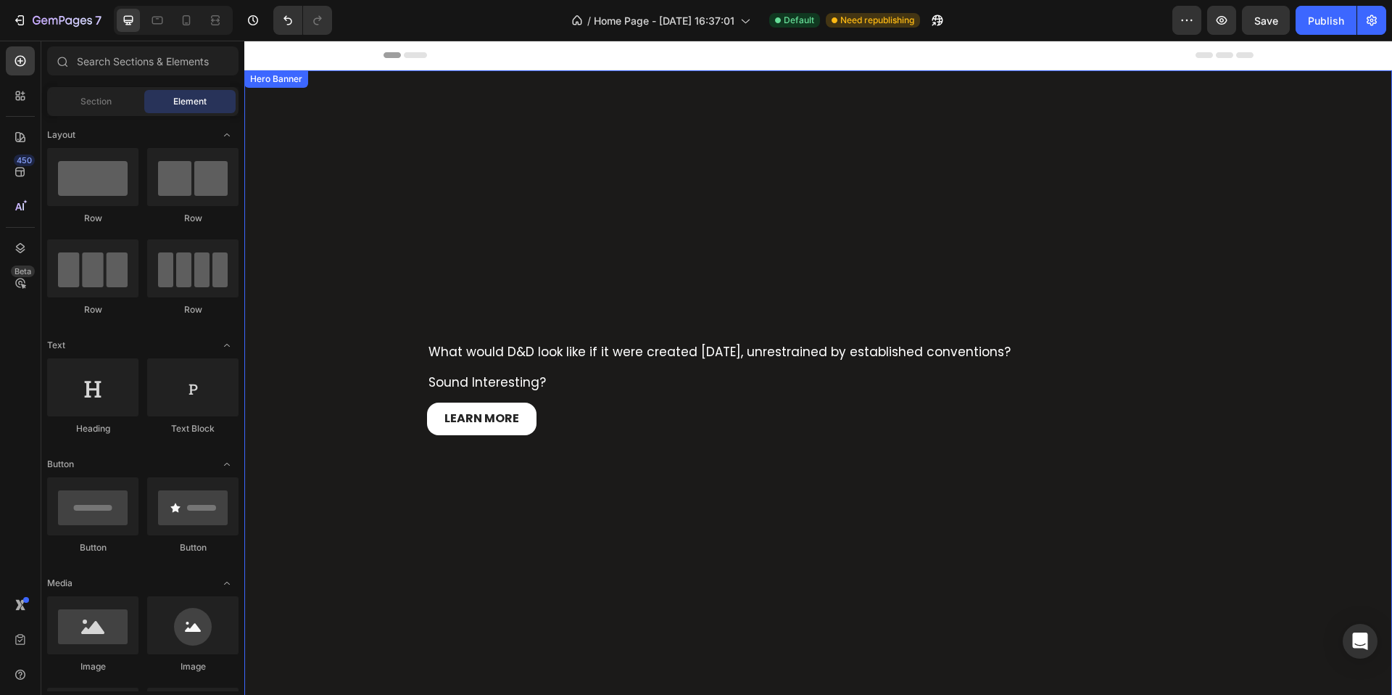
click at [524, 347] on span "What would D&D look like if it were created today, unrestrained by established …" at bounding box center [720, 351] width 582 height 17
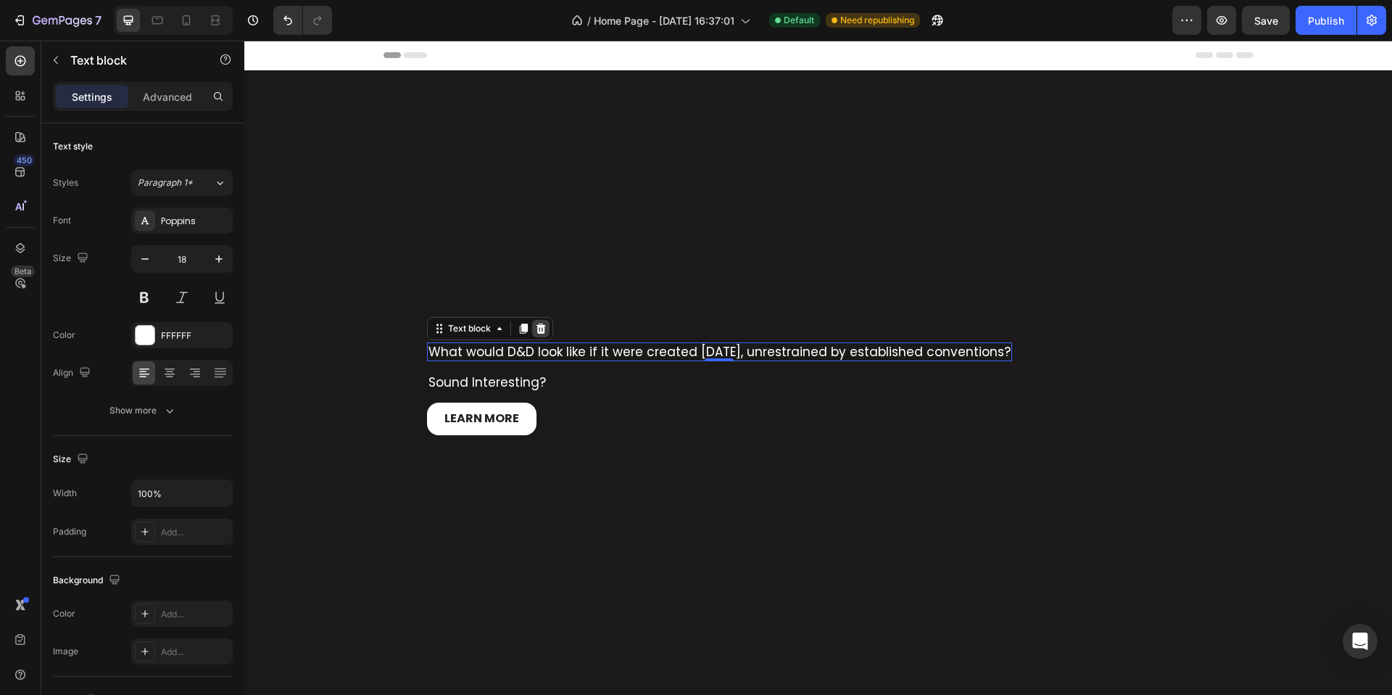
click at [542, 326] on div at bounding box center [540, 328] width 17 height 17
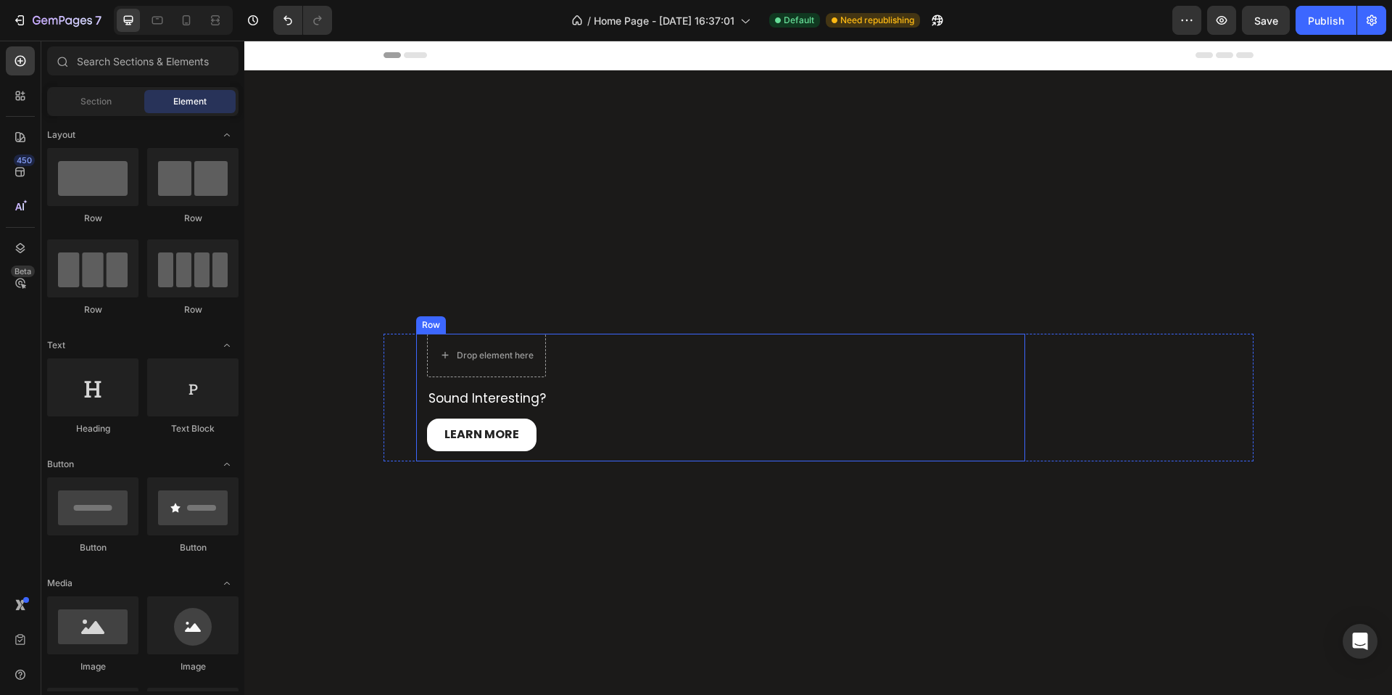
click at [518, 395] on span "sound interesting?" at bounding box center [487, 397] width 117 height 17
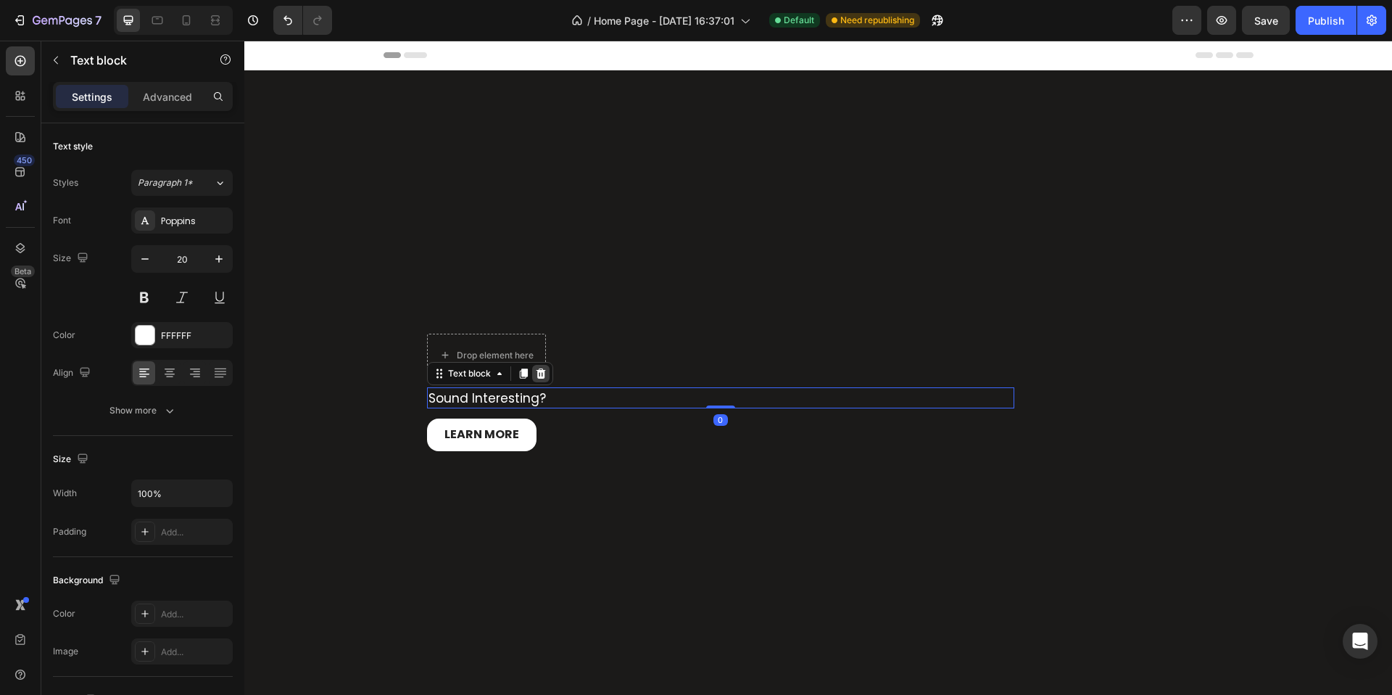
click at [535, 368] on icon at bounding box center [541, 374] width 12 height 12
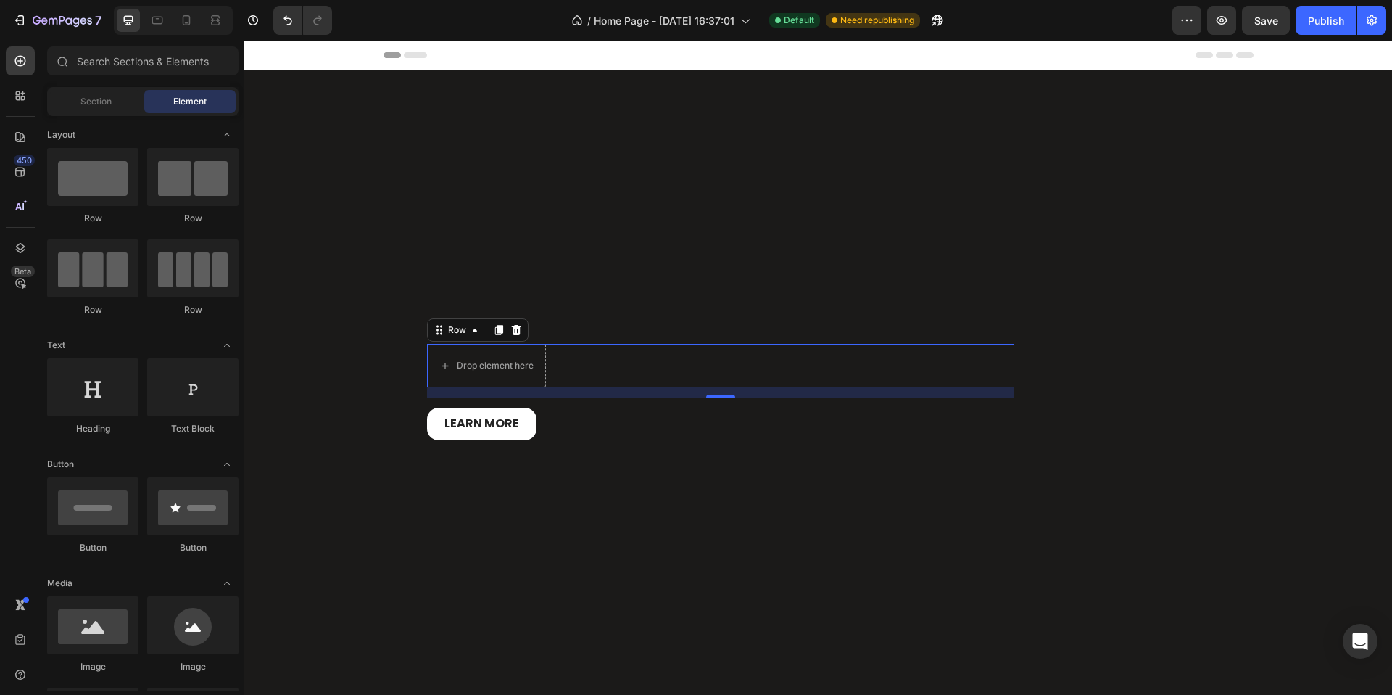
click at [542, 358] on div "Drop element here Row 0" at bounding box center [720, 366] width 587 height 44
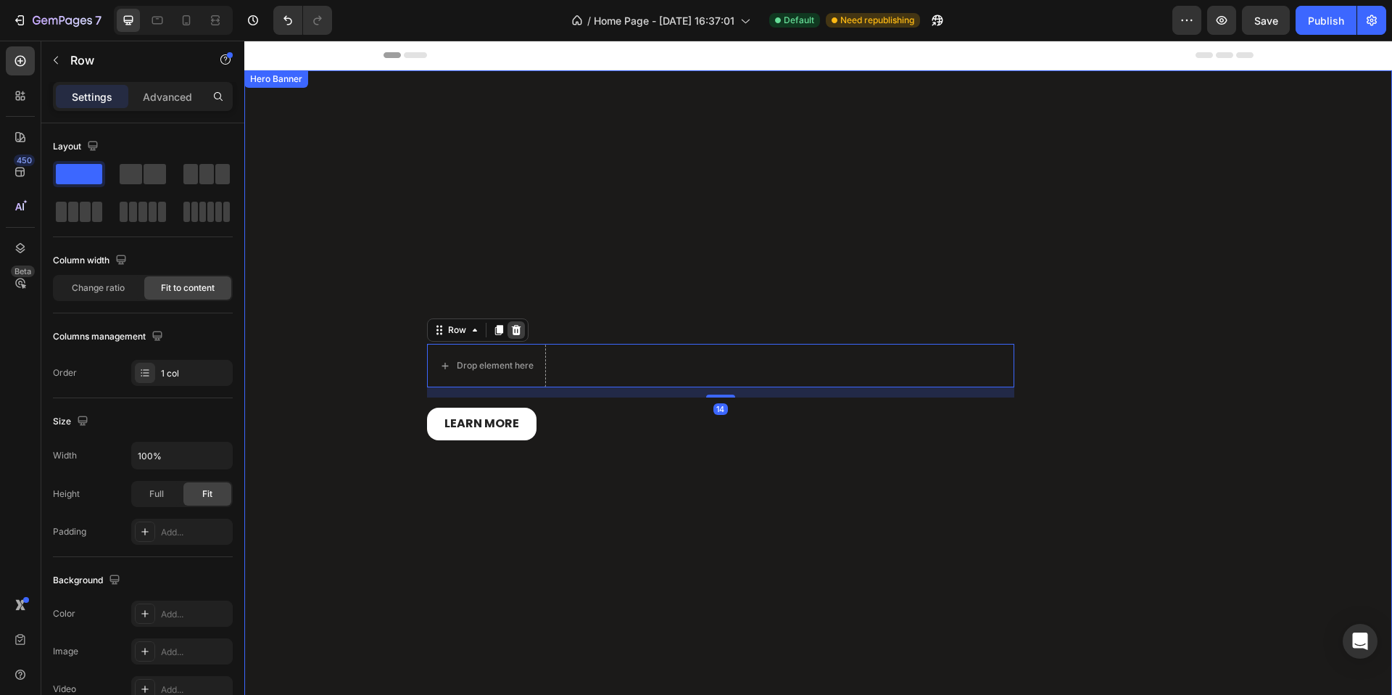
click at [517, 321] on div at bounding box center [516, 329] width 17 height 17
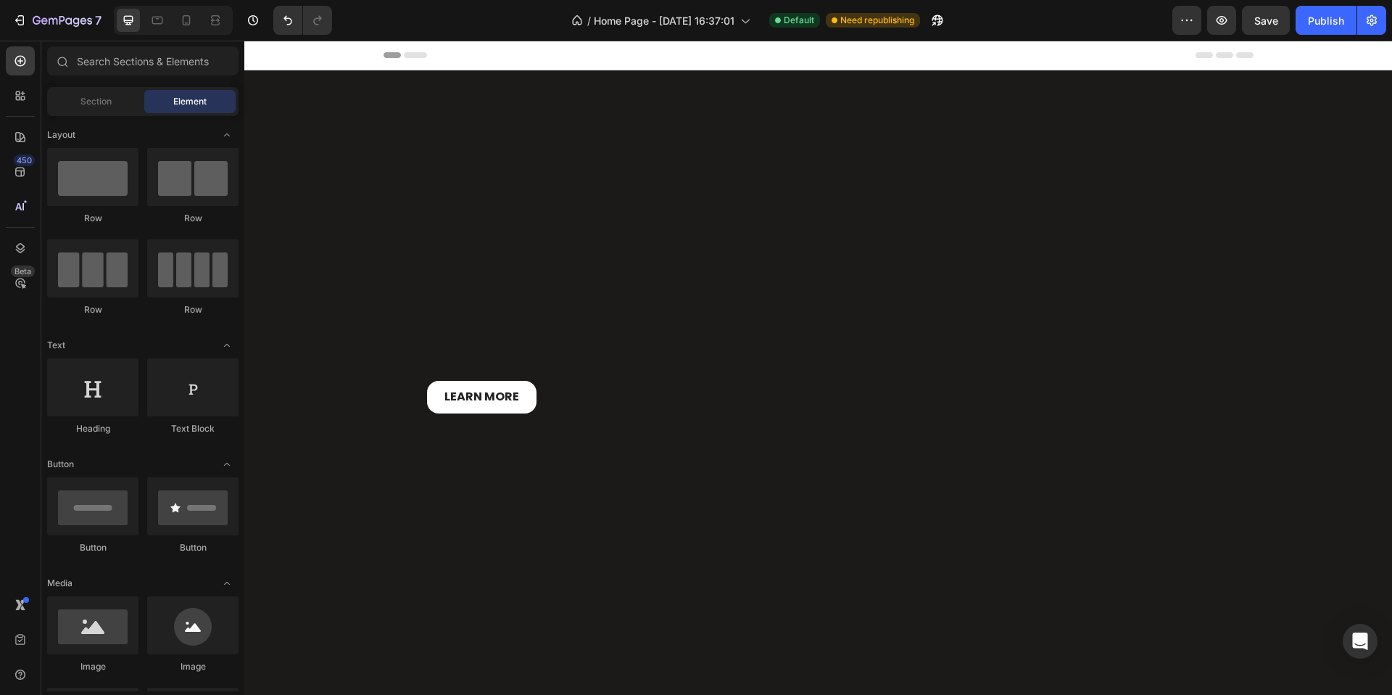
click at [785, 63] on div "Header" at bounding box center [819, 55] width 870 height 29
click at [283, 57] on span "Header" at bounding box center [288, 55] width 32 height 15
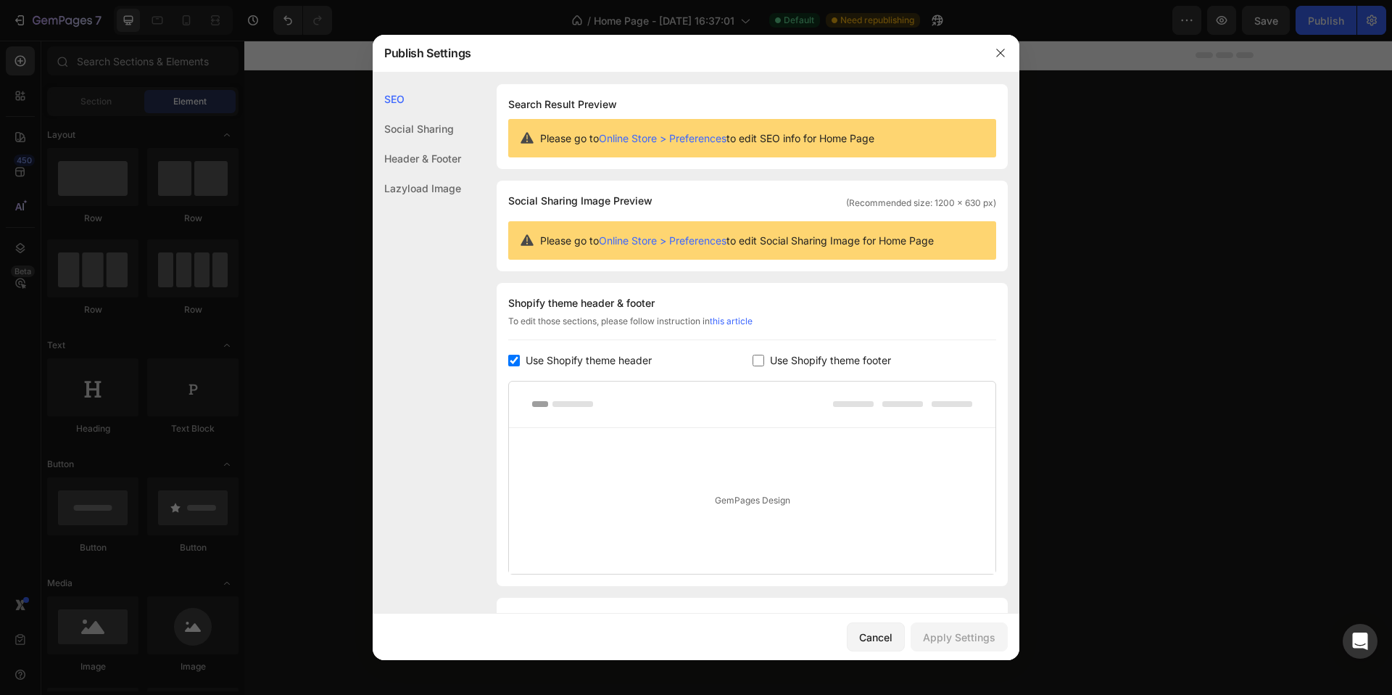
click at [437, 173] on div "Header & Footer" at bounding box center [417, 188] width 88 height 30
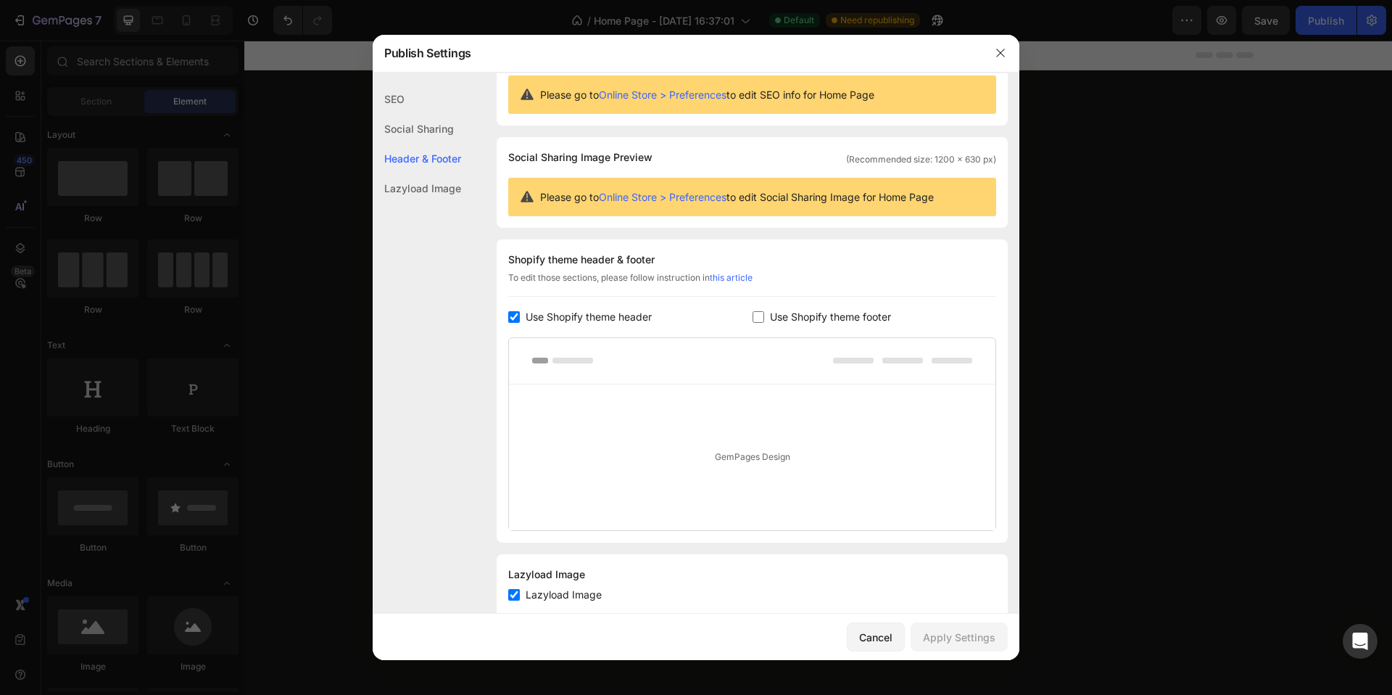
scroll to position [80, 0]
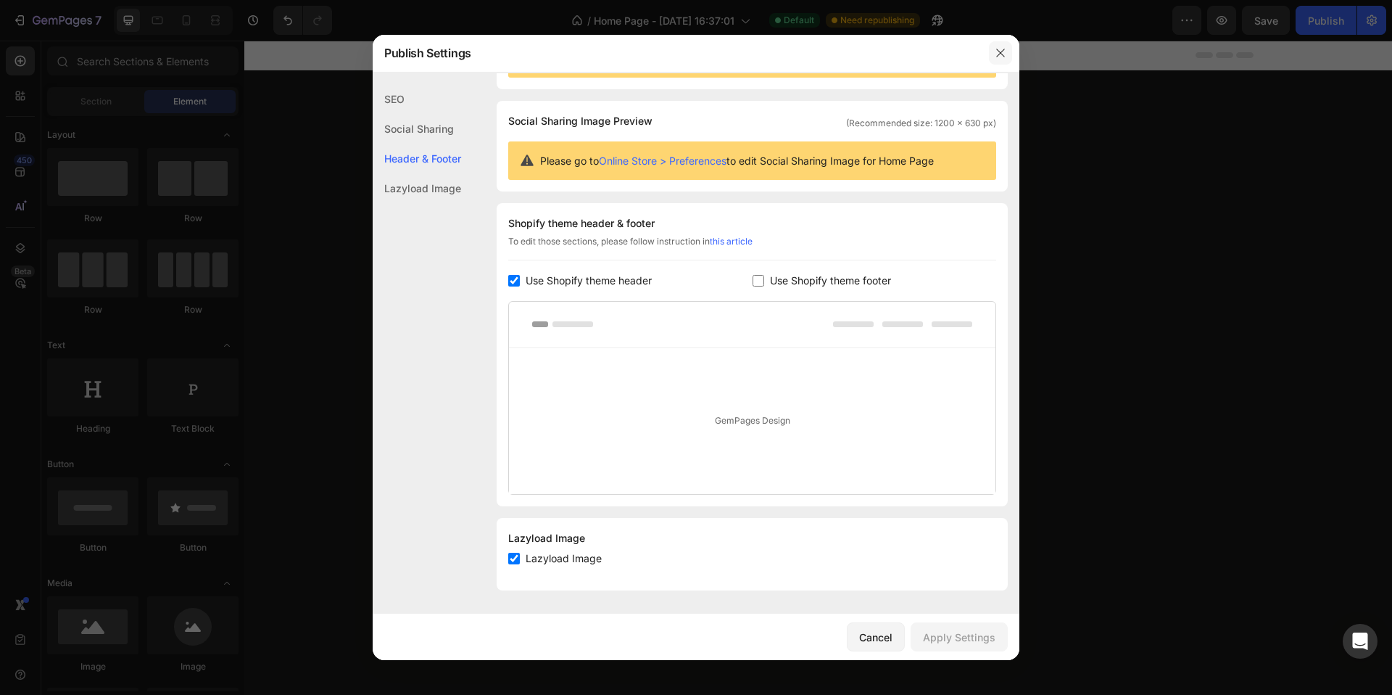
drag, startPoint x: 998, startPoint y: 60, endPoint x: 749, endPoint y: 24, distance: 251.4
click at [998, 60] on button "button" at bounding box center [1000, 52] width 23 height 23
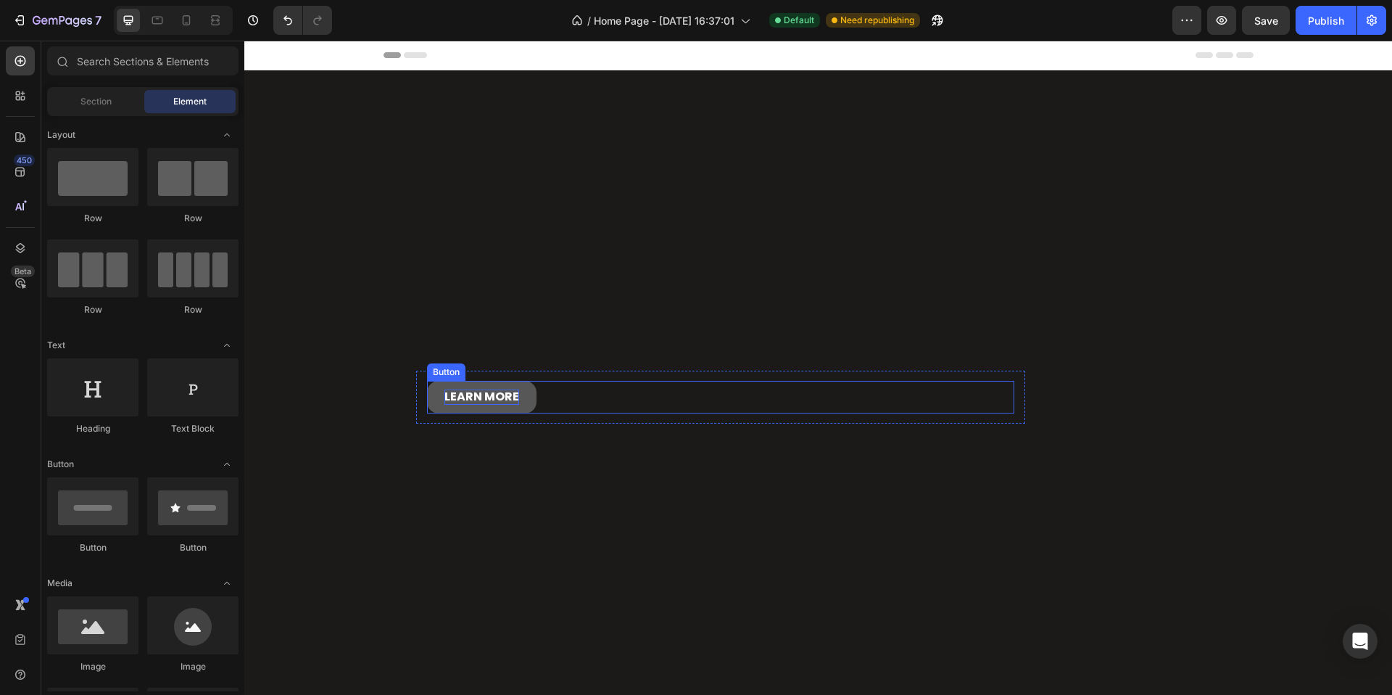
click at [504, 399] on p "Learn more" at bounding box center [482, 396] width 75 height 15
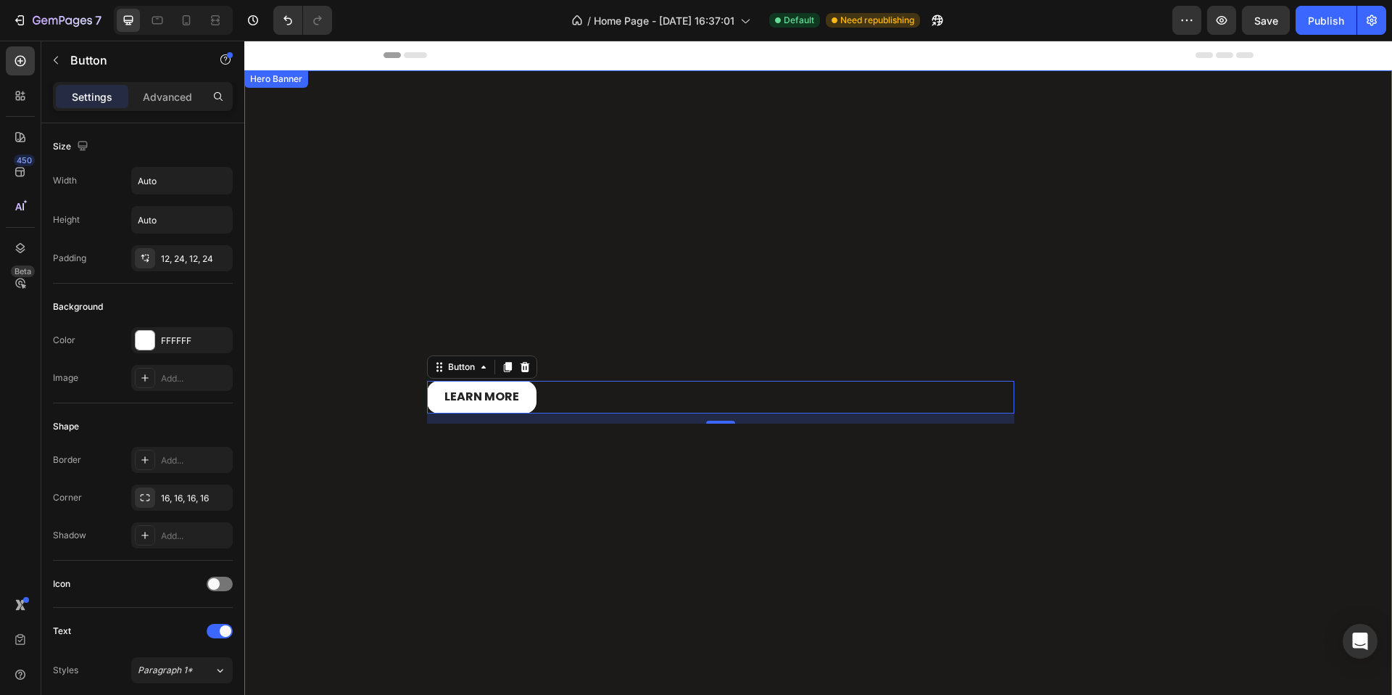
click at [714, 355] on div "Learn more Button 14 Row Row" at bounding box center [818, 393] width 1148 height 142
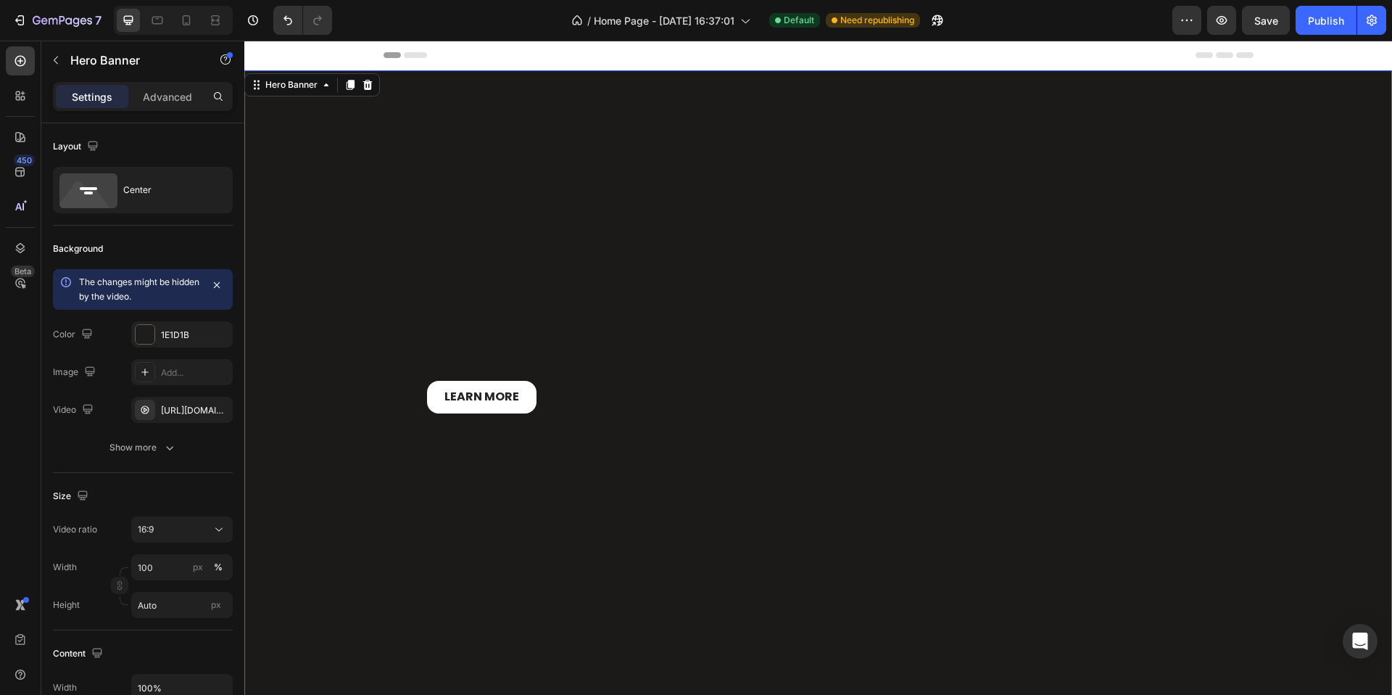
click at [906, 325] on div "Learn more Button Row Row" at bounding box center [818, 393] width 1148 height 142
click at [743, 285] on div "Overlay" at bounding box center [818, 392] width 1148 height 645
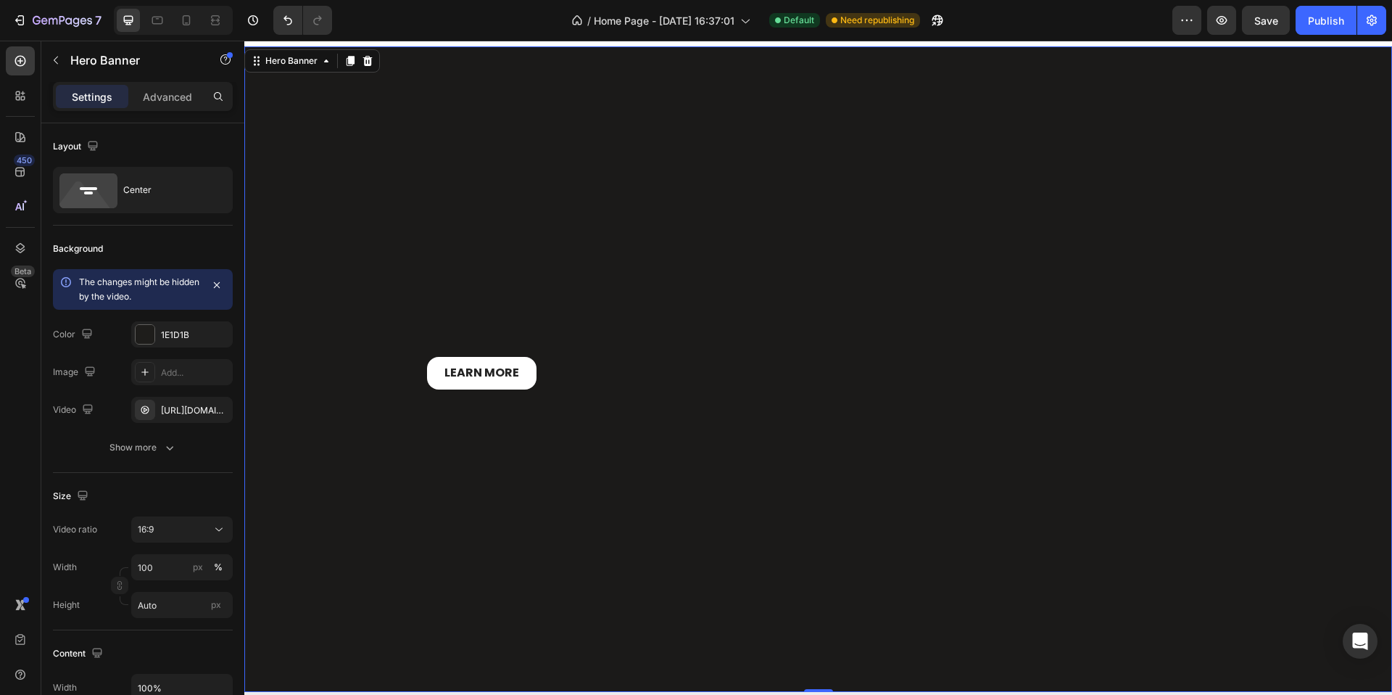
scroll to position [25, 0]
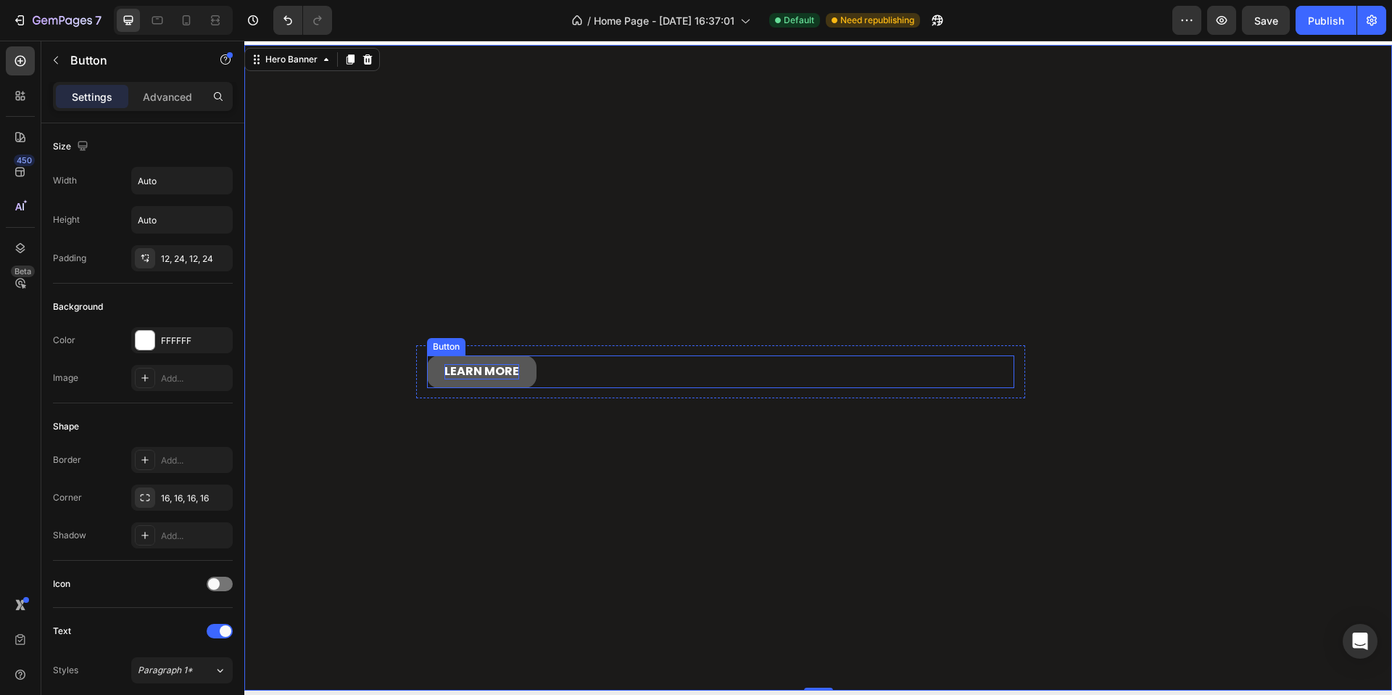
click at [445, 366] on p "Learn more" at bounding box center [482, 371] width 75 height 15
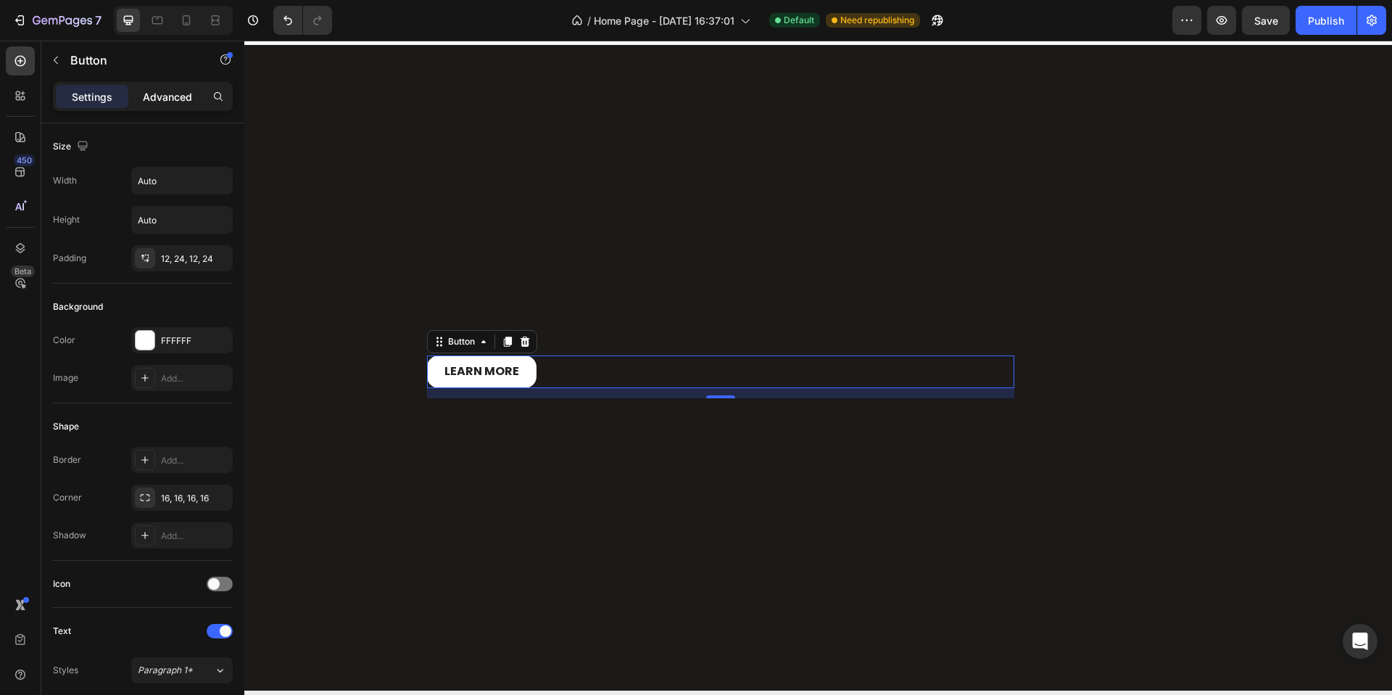
click at [170, 101] on p "Advanced" at bounding box center [167, 96] width 49 height 15
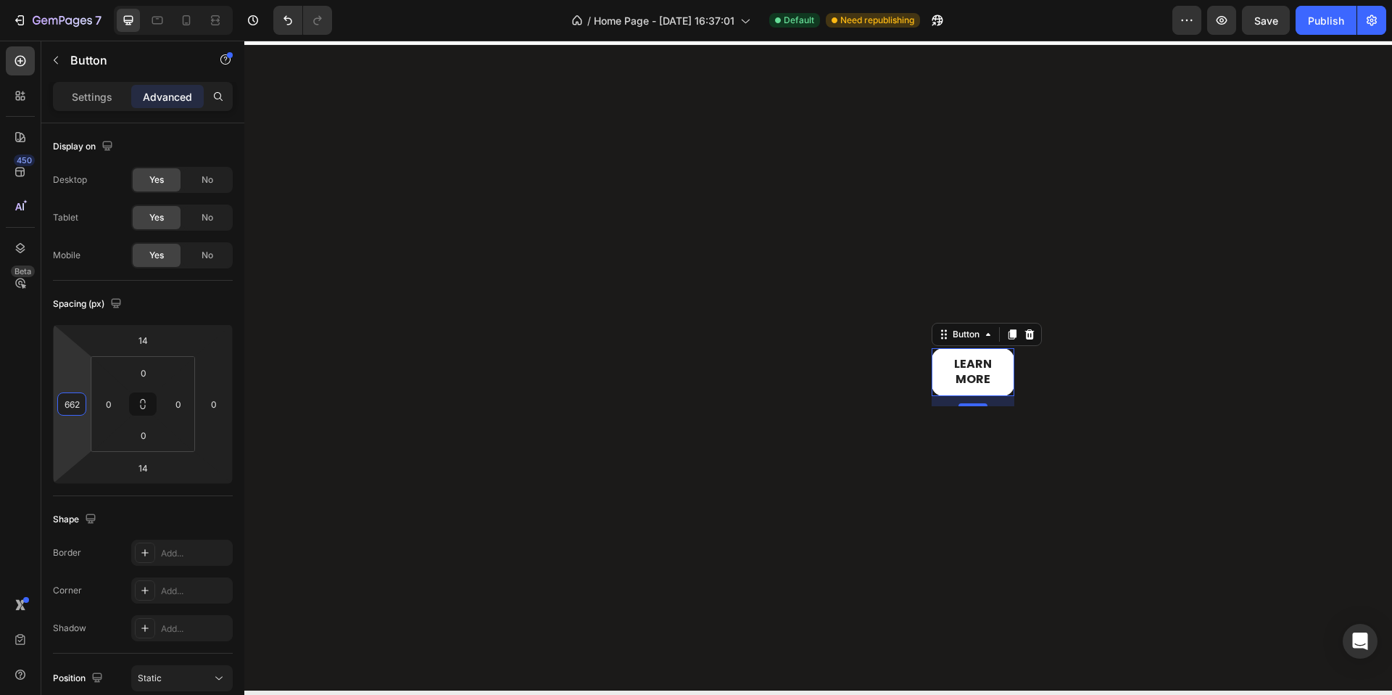
type input "660"
drag, startPoint x: 87, startPoint y: 401, endPoint x: 59, endPoint y: 162, distance: 241.0
click at [59, 0] on html "7 Version history / Home Page - Feb 3, 16:37:01 Default Need republishing Previ…" at bounding box center [696, 0] width 1392 height 0
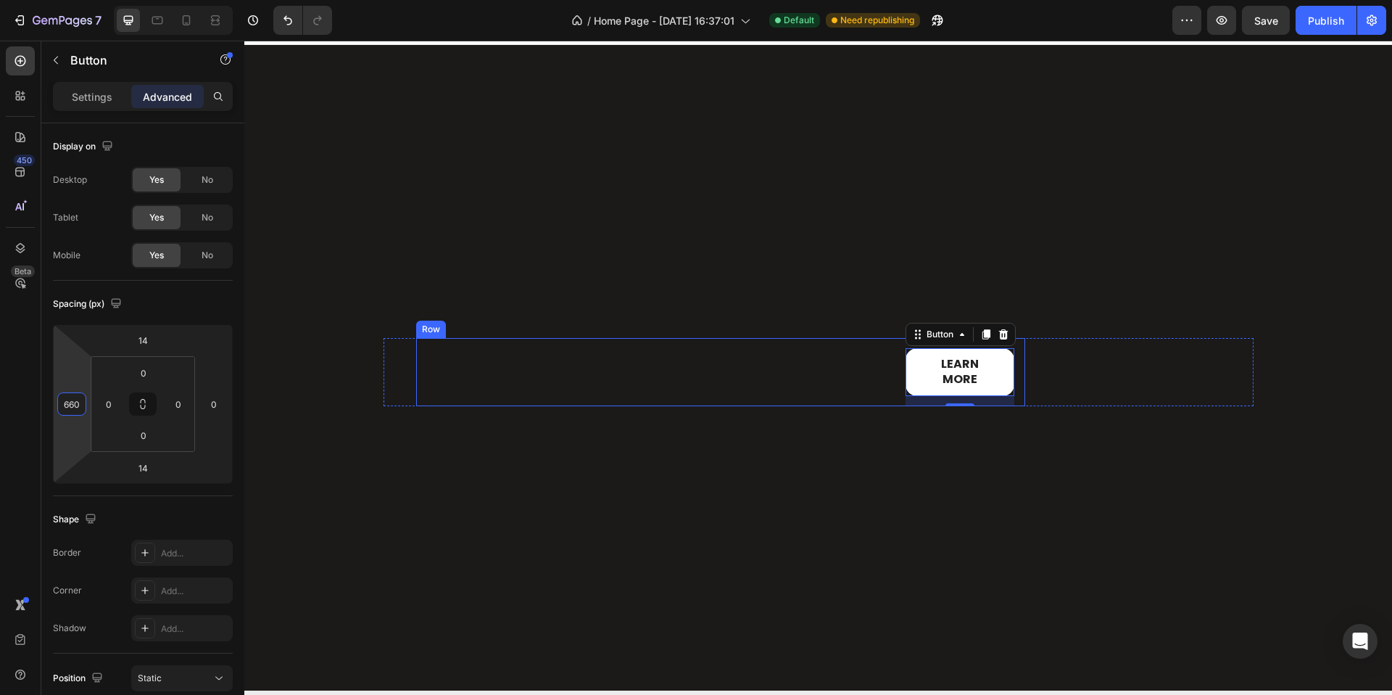
click at [782, 371] on div "Learn more Button 14" at bounding box center [720, 372] width 587 height 68
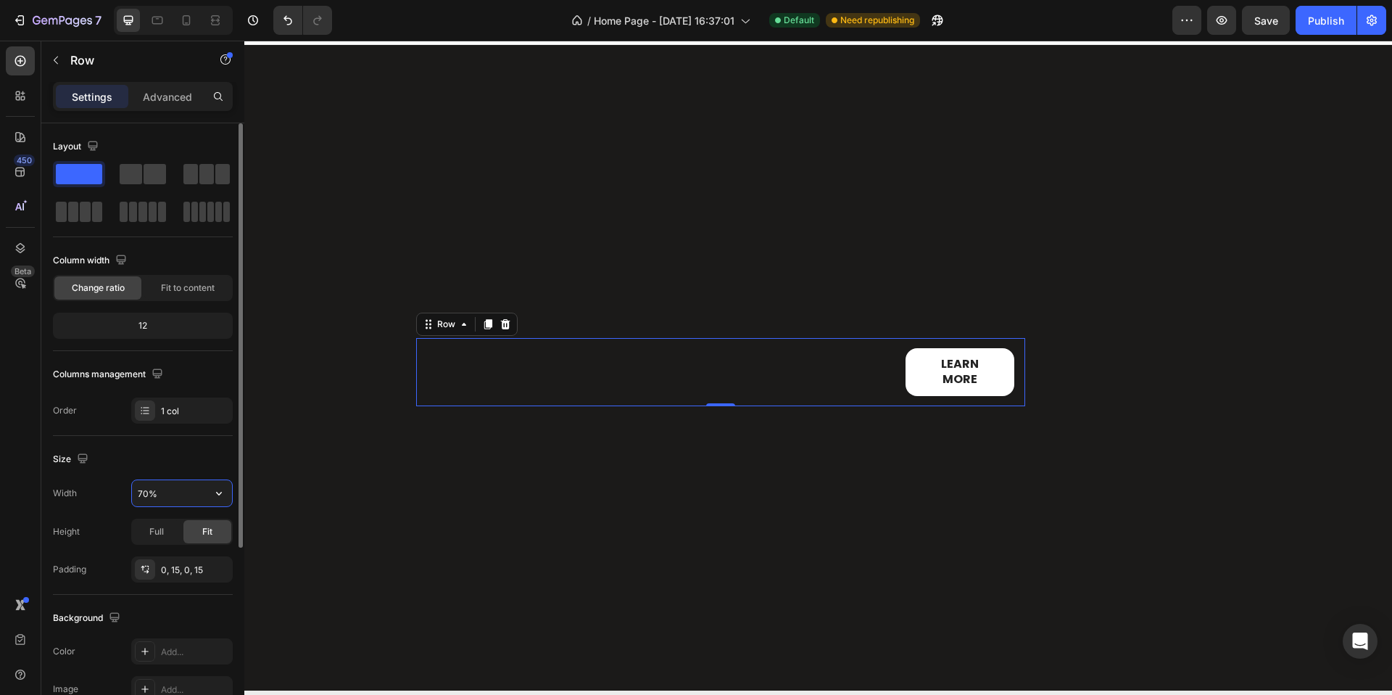
click at [166, 500] on input "70%" at bounding box center [182, 493] width 100 height 26
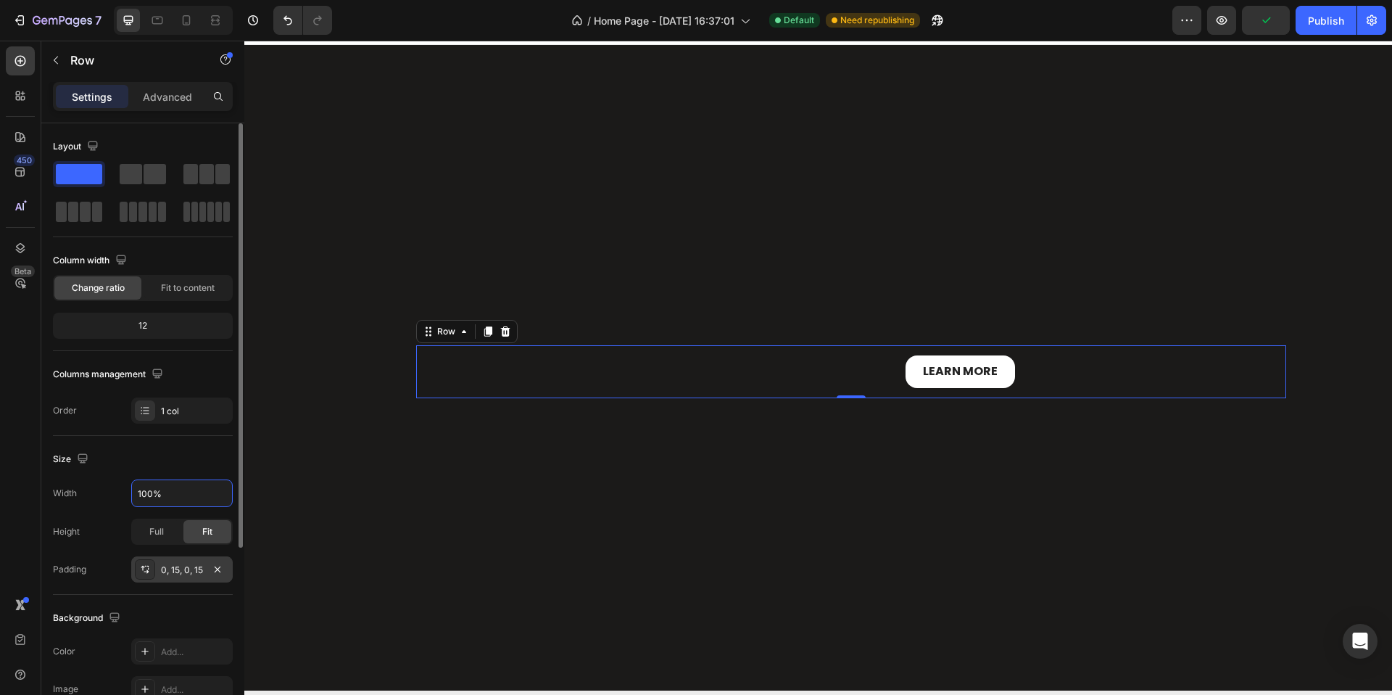
type input "100%"
click at [179, 570] on div "0, 15, 0, 15" at bounding box center [182, 570] width 42 height 13
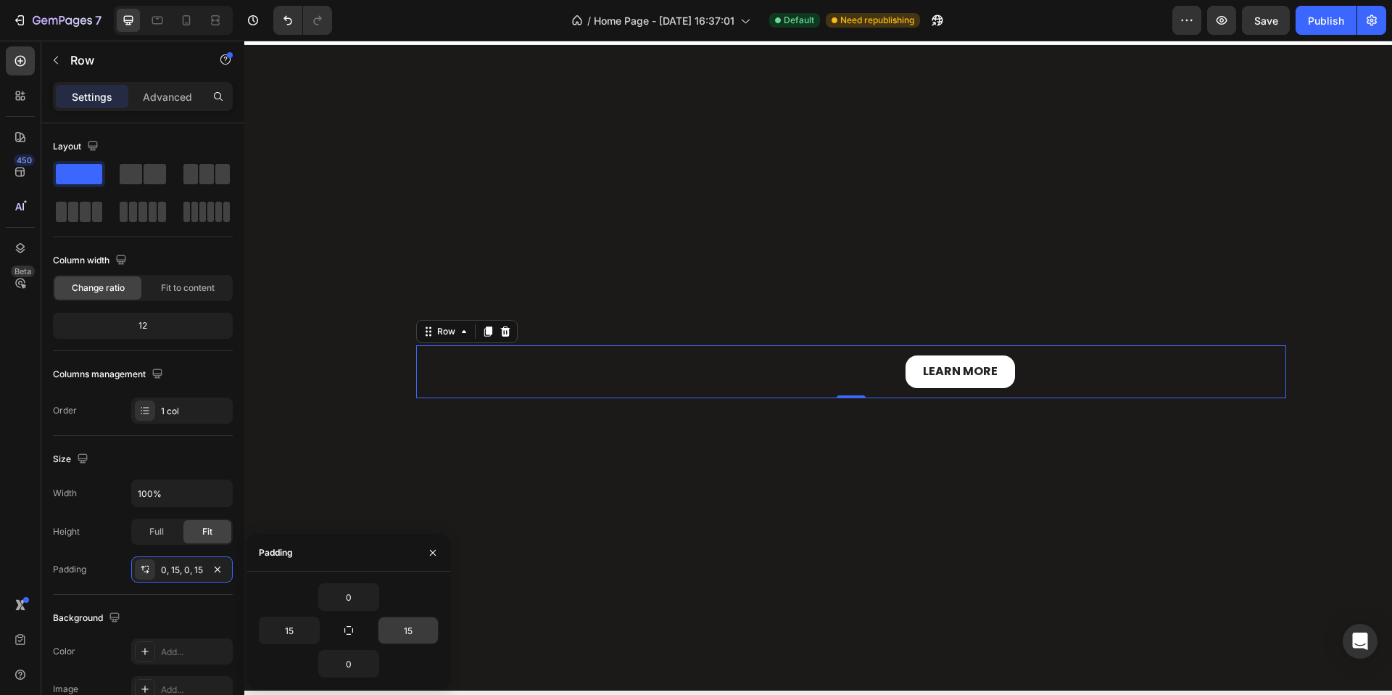
click at [406, 635] on input "15" at bounding box center [408, 630] width 59 height 26
type input "0"
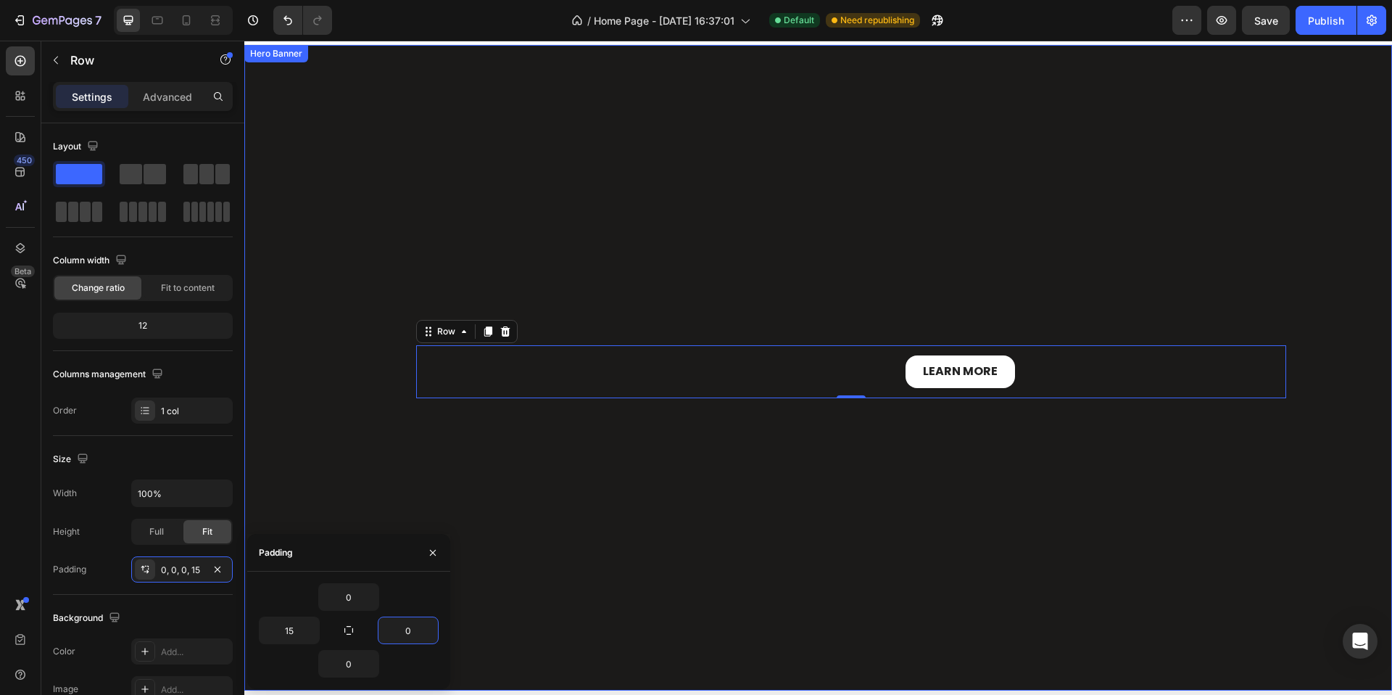
click at [724, 453] on div "Overlay" at bounding box center [818, 367] width 1148 height 645
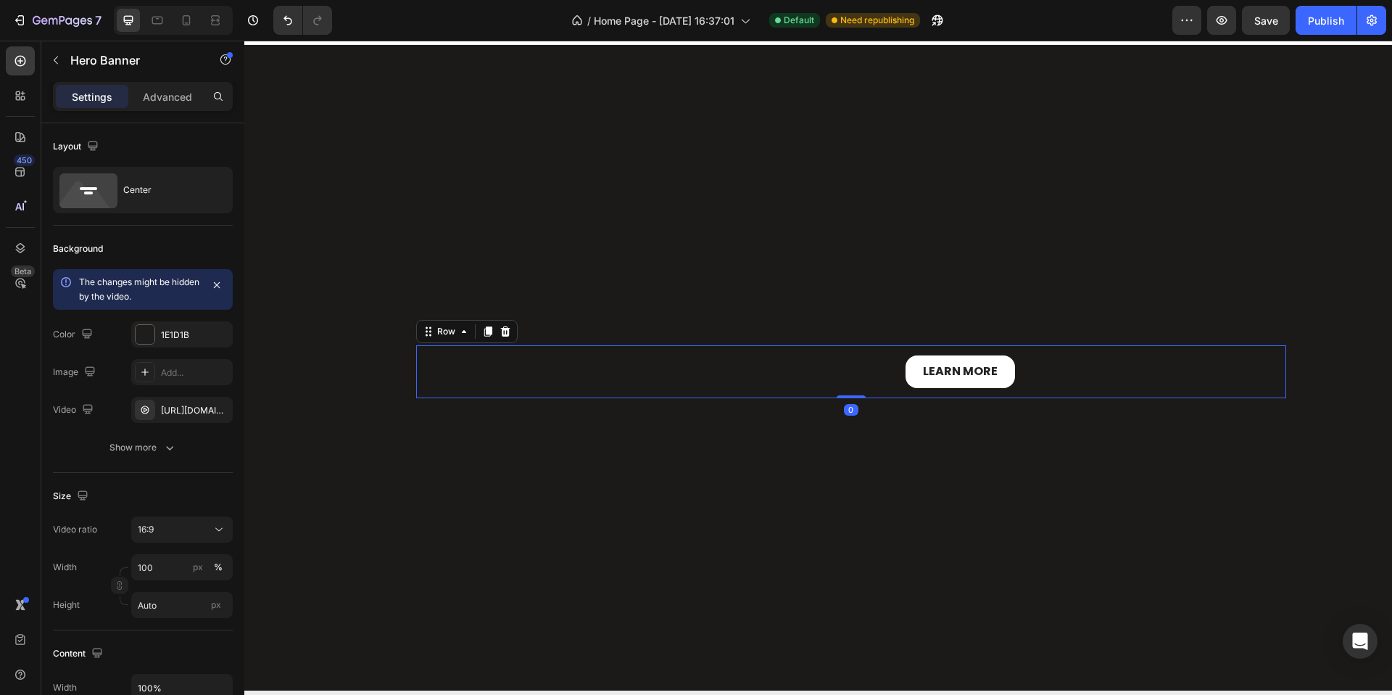
click at [895, 371] on div "Learn more Button" at bounding box center [856, 371] width 859 height 53
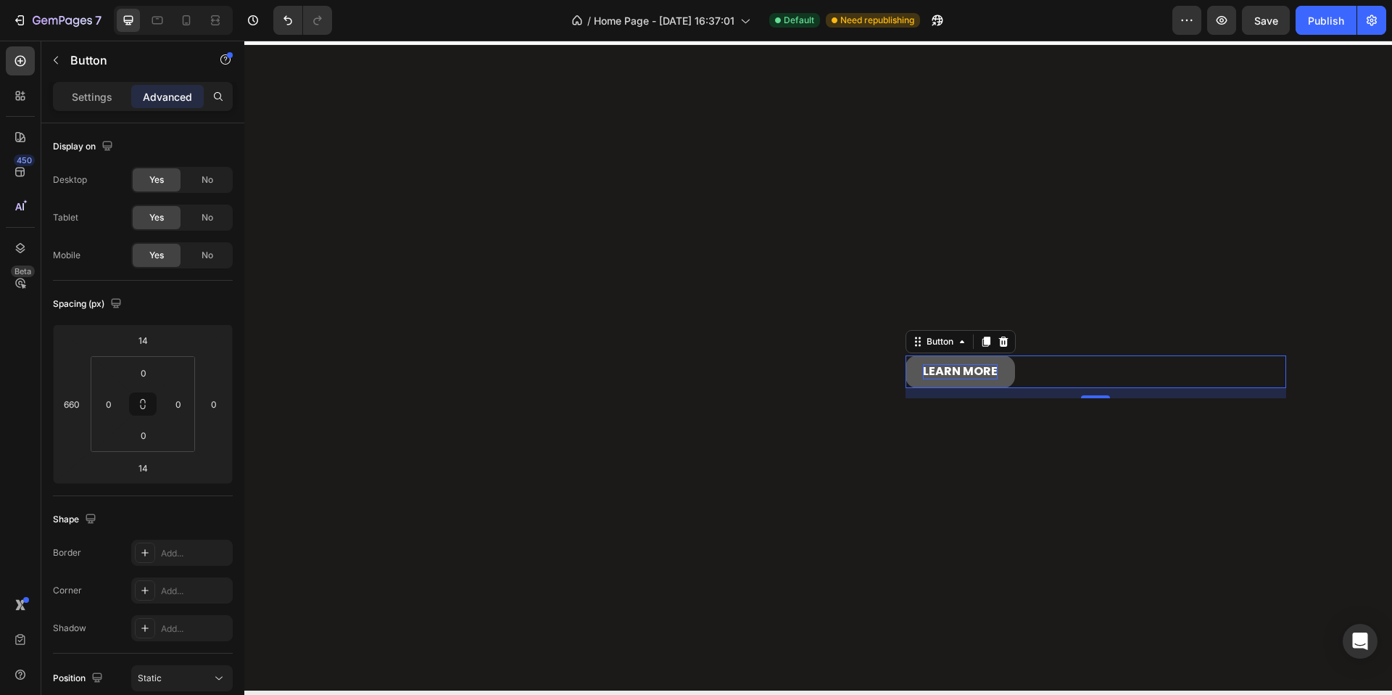
click at [923, 370] on p "Learn more" at bounding box center [960, 371] width 75 height 15
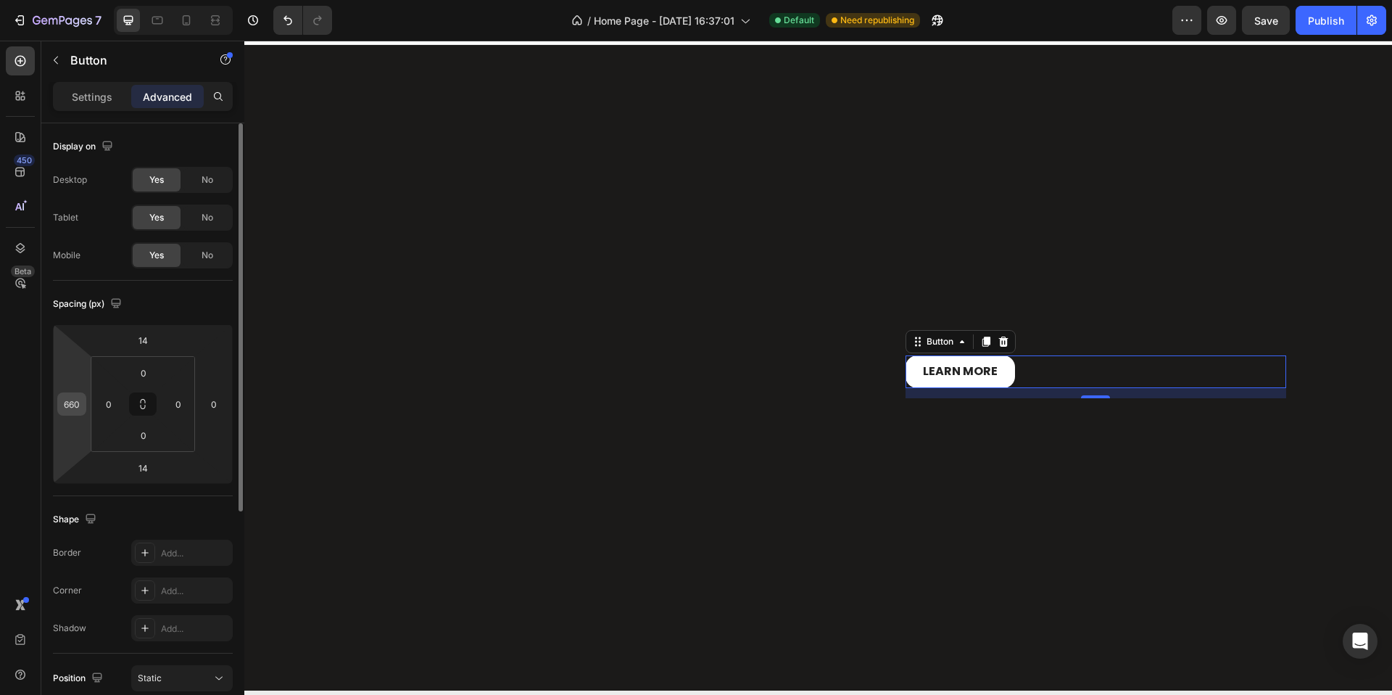
click at [85, 401] on div "660" at bounding box center [71, 403] width 29 height 23
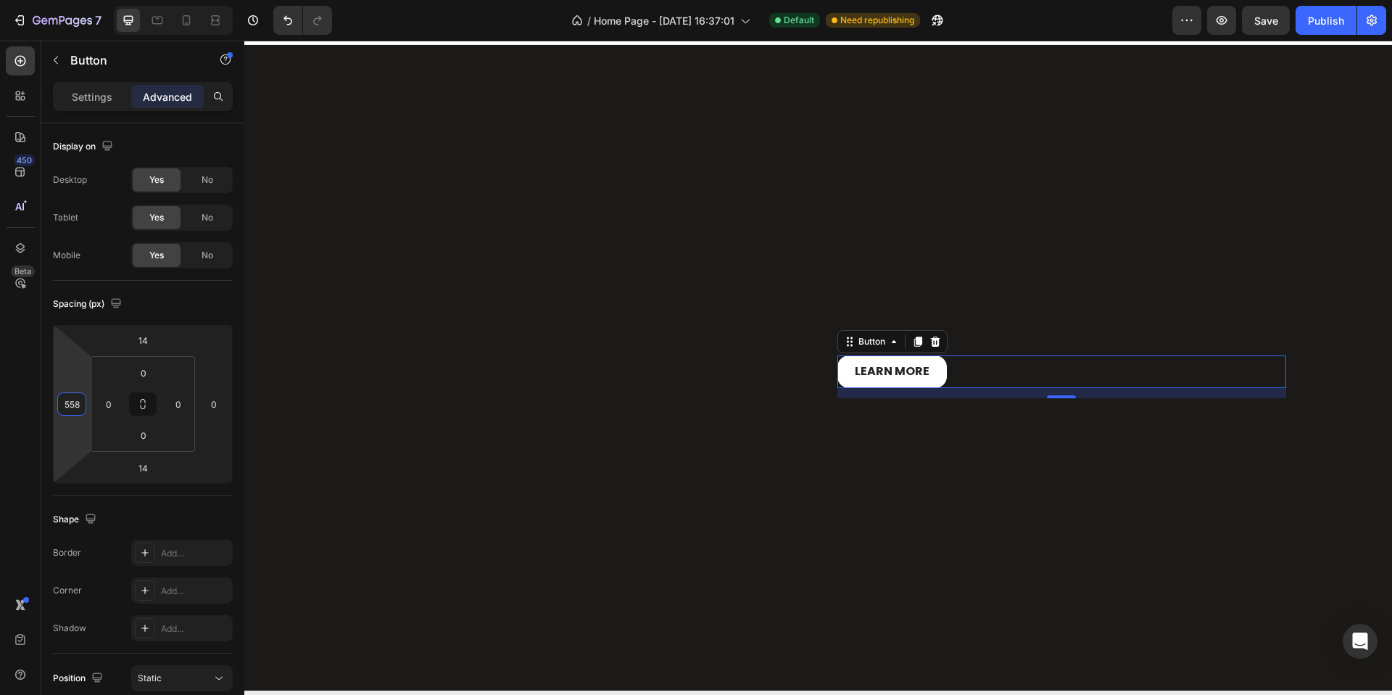
type input "556"
drag, startPoint x: 87, startPoint y: 400, endPoint x: 155, endPoint y: 369, distance: 75.0
click at [117, 0] on html "7 Version history / Home Page - Feb 3, 16:37:01 Default Need republishing Previ…" at bounding box center [696, 0] width 1392 height 0
click at [923, 337] on icon at bounding box center [927, 342] width 9 height 10
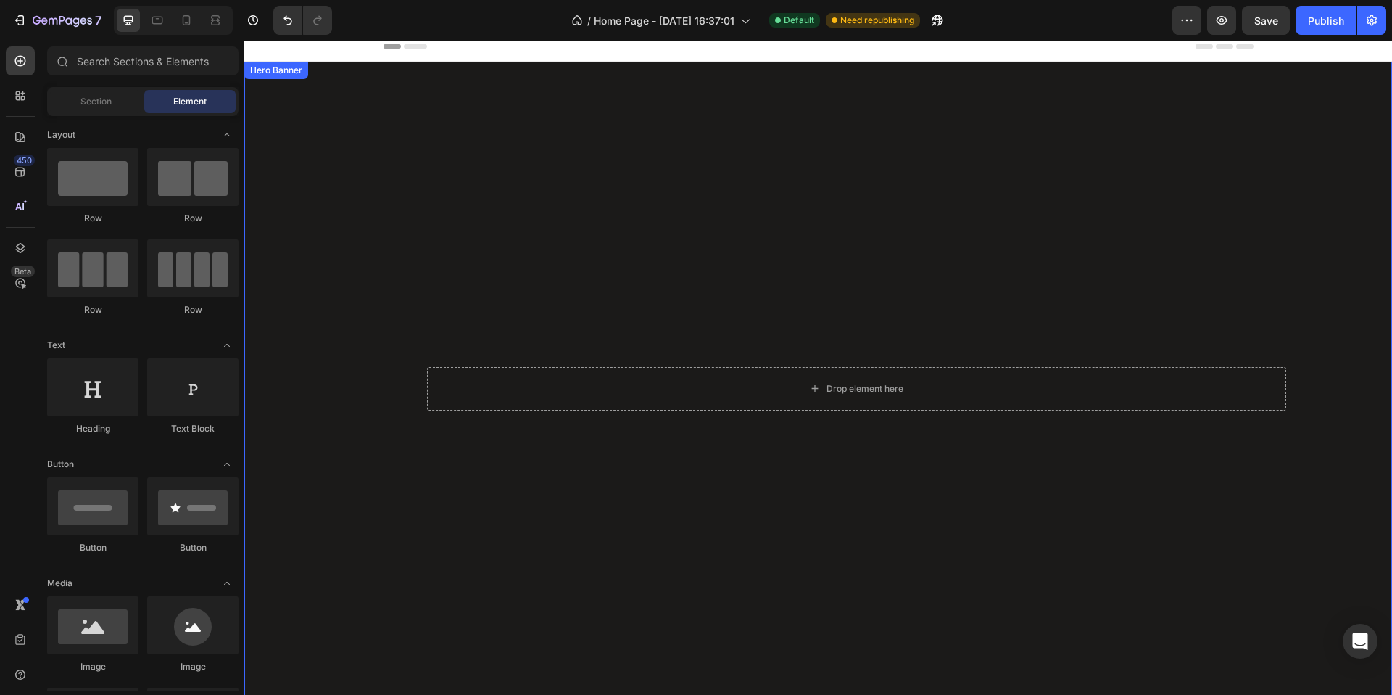
scroll to position [9, 0]
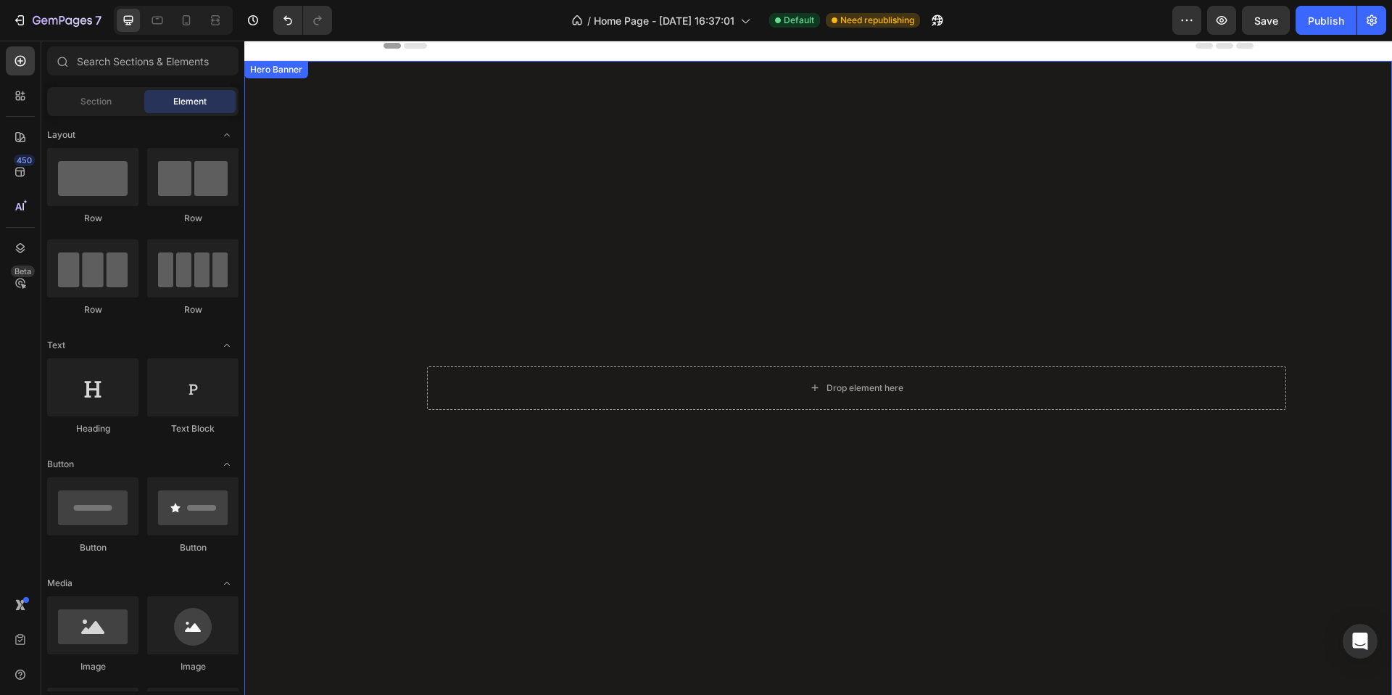
click at [888, 183] on div "Overlay" at bounding box center [818, 383] width 1148 height 645
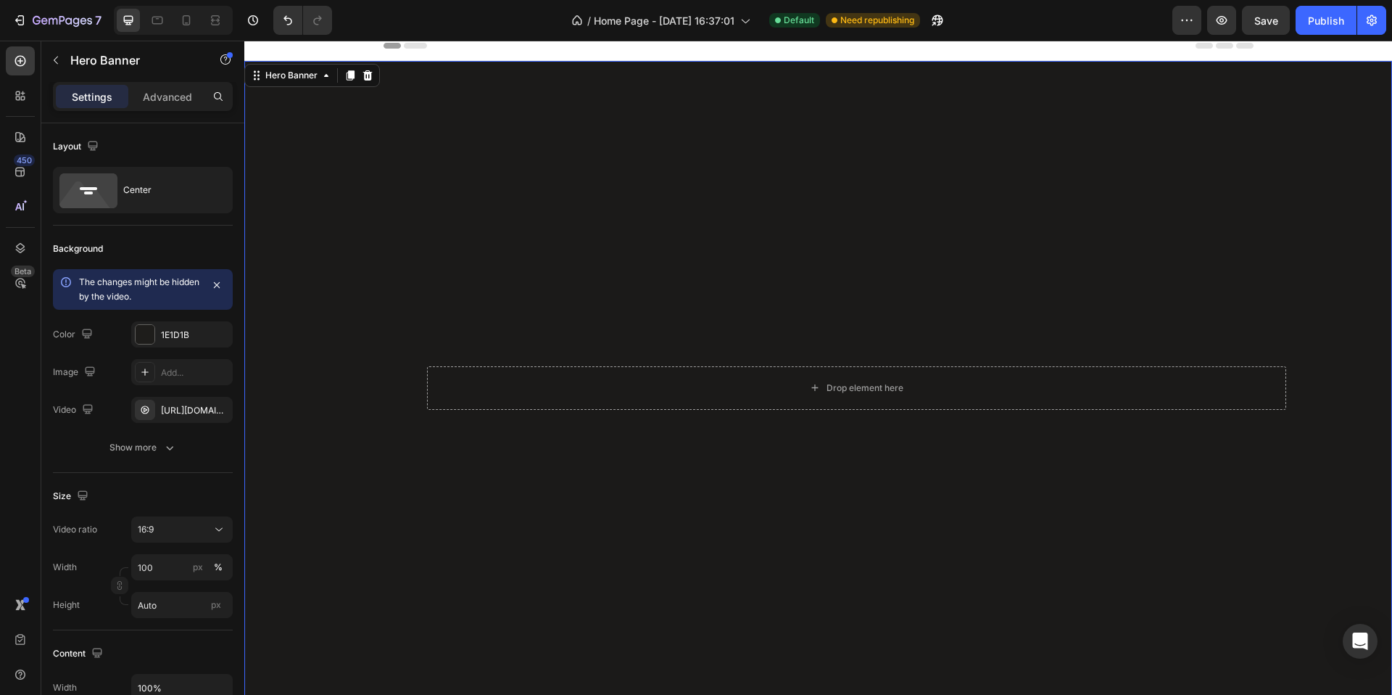
click at [775, 149] on div "Overlay" at bounding box center [818, 383] width 1148 height 645
click at [219, 414] on icon "button" at bounding box center [218, 410] width 12 height 12
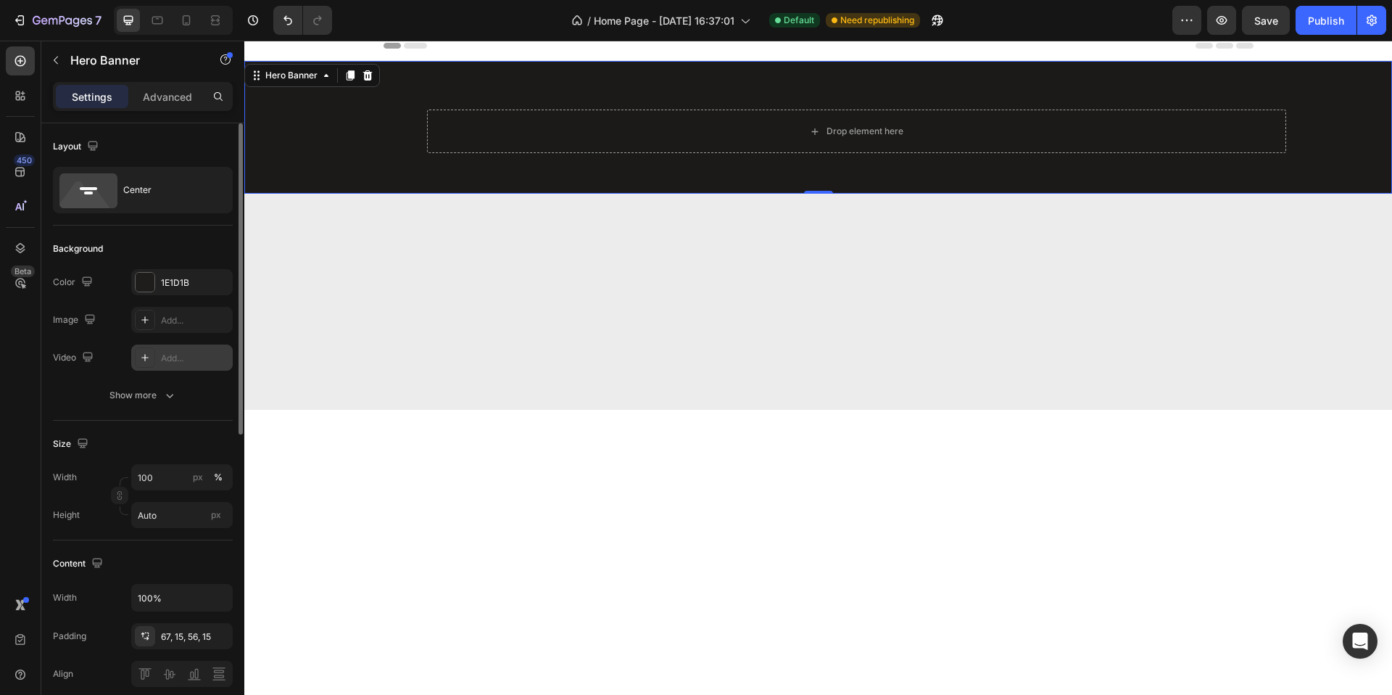
click at [141, 357] on icon at bounding box center [144, 357] width 7 height 7
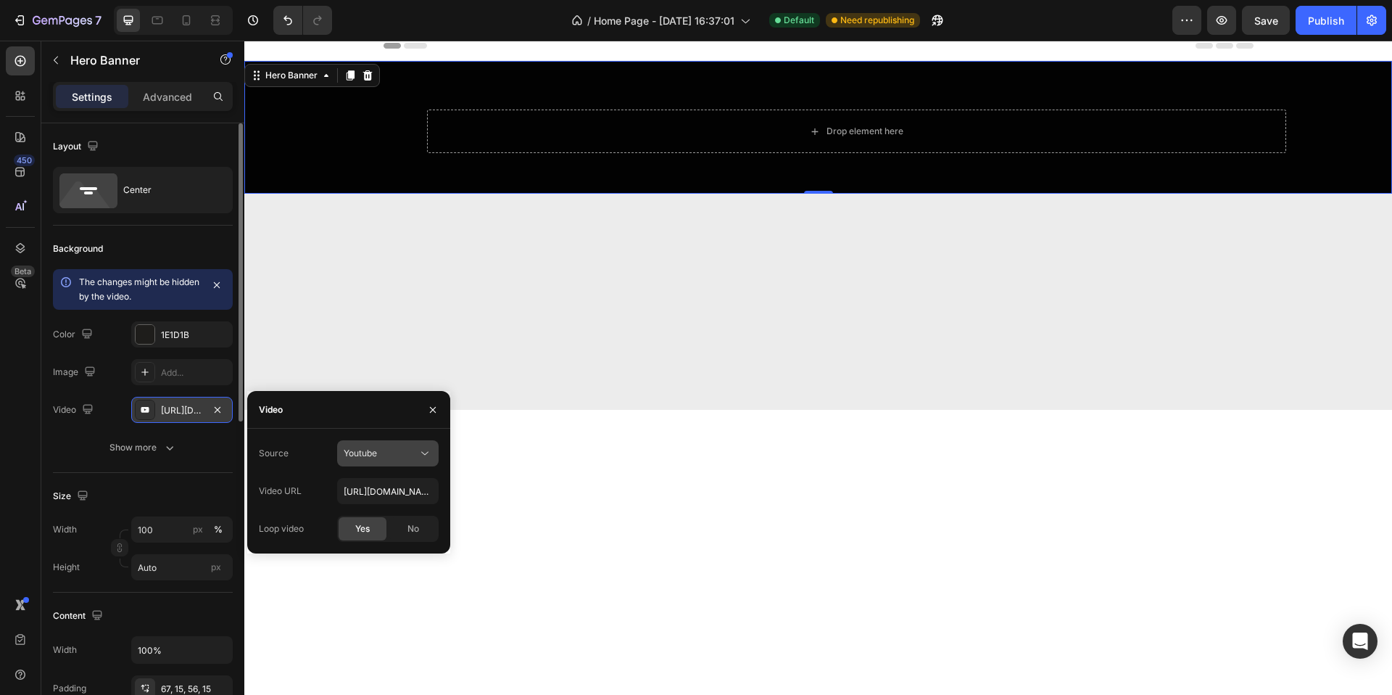
click at [391, 452] on div "Youtube" at bounding box center [381, 453] width 74 height 13
click at [382, 490] on span "Video hosting" at bounding box center [371, 488] width 55 height 13
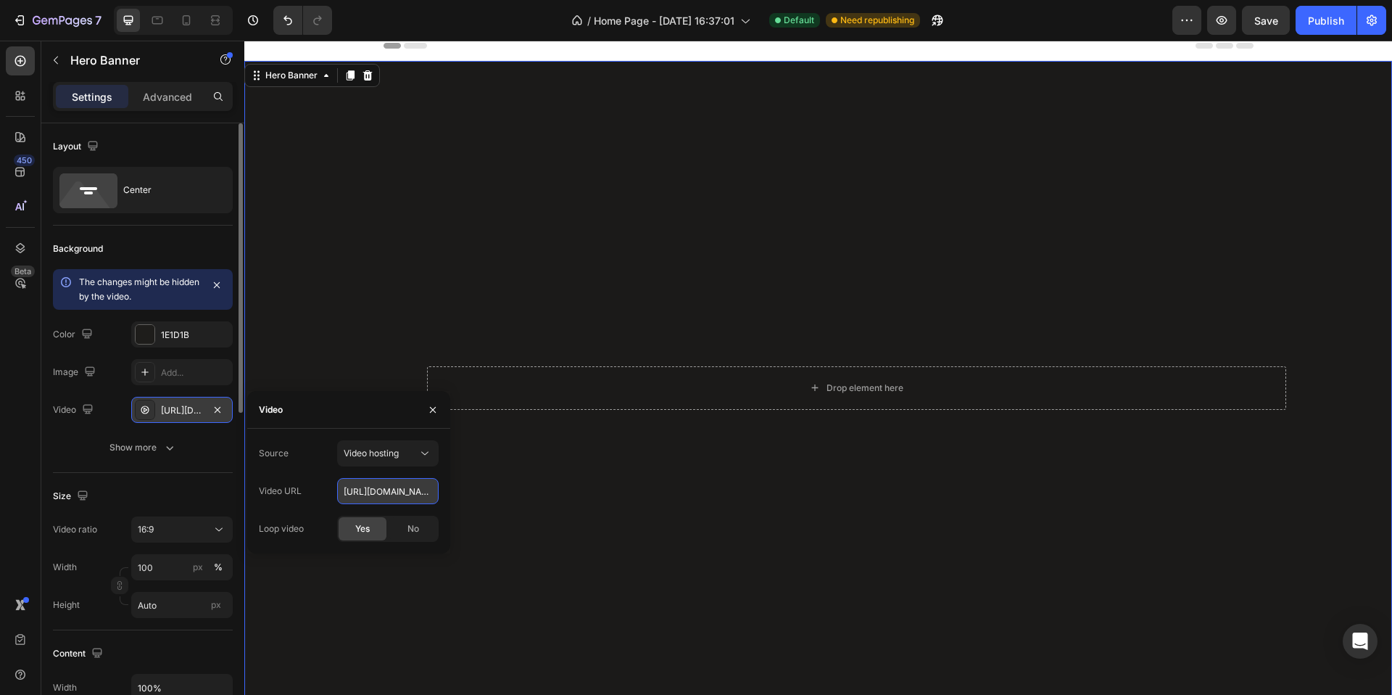
click at [379, 493] on input "https://cdn.shopify.com/videos/c/o/v/92a407d4e0c94a288eb54cac18c387dc.mp4" at bounding box center [388, 491] width 102 height 26
paste input "b96e030024bd4607892320f346c704a5"
type input "https://cdn.shopify.com/videos/c/o/v/b96e030024bd4607892320f346c704a5.mp4"
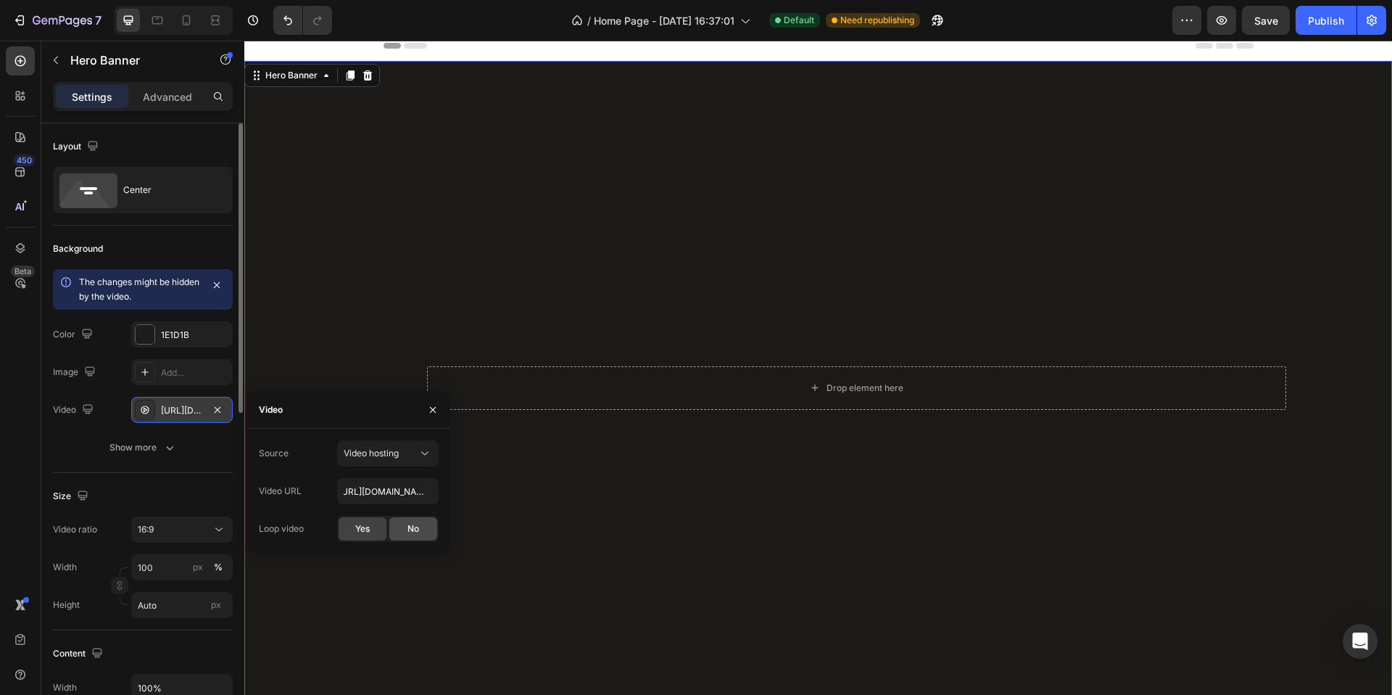
click at [400, 529] on div "No" at bounding box center [413, 528] width 48 height 23
click at [748, 411] on div "Drop element here Row Row" at bounding box center [818, 384] width 1148 height 133
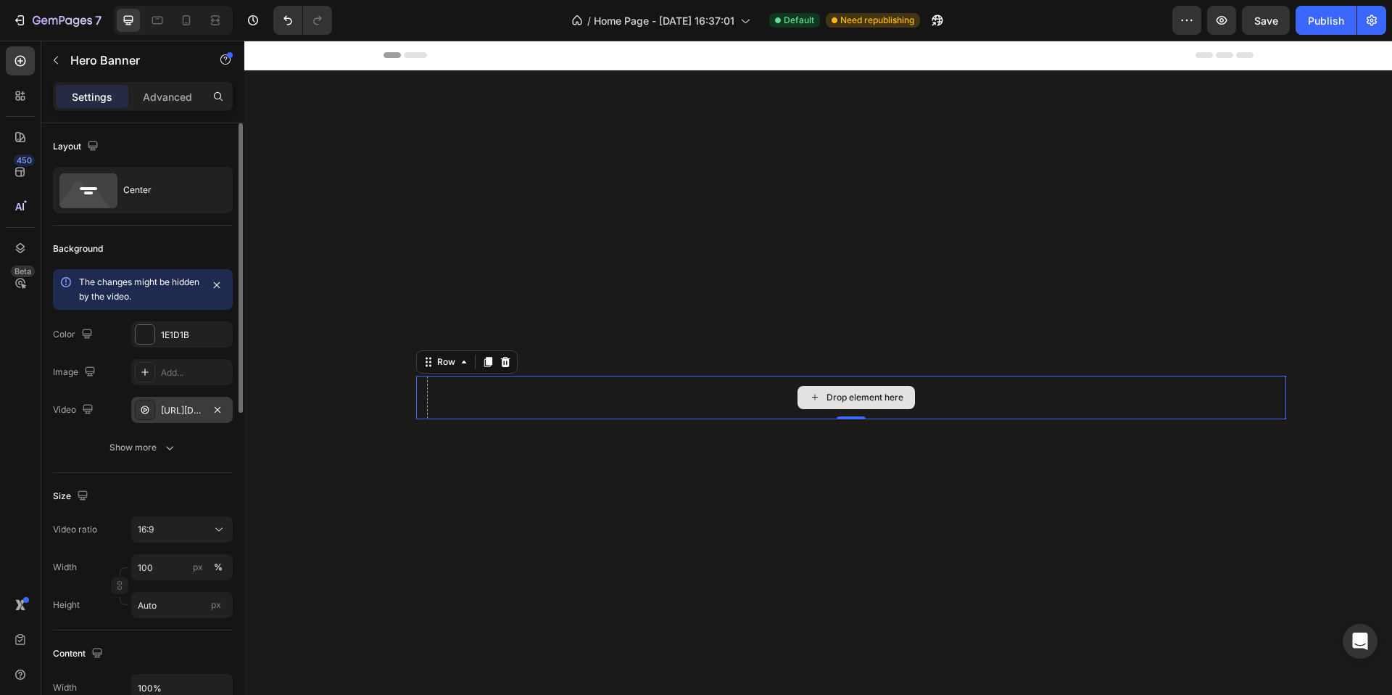
click at [1041, 392] on div "Drop element here" at bounding box center [856, 398] width 859 height 44
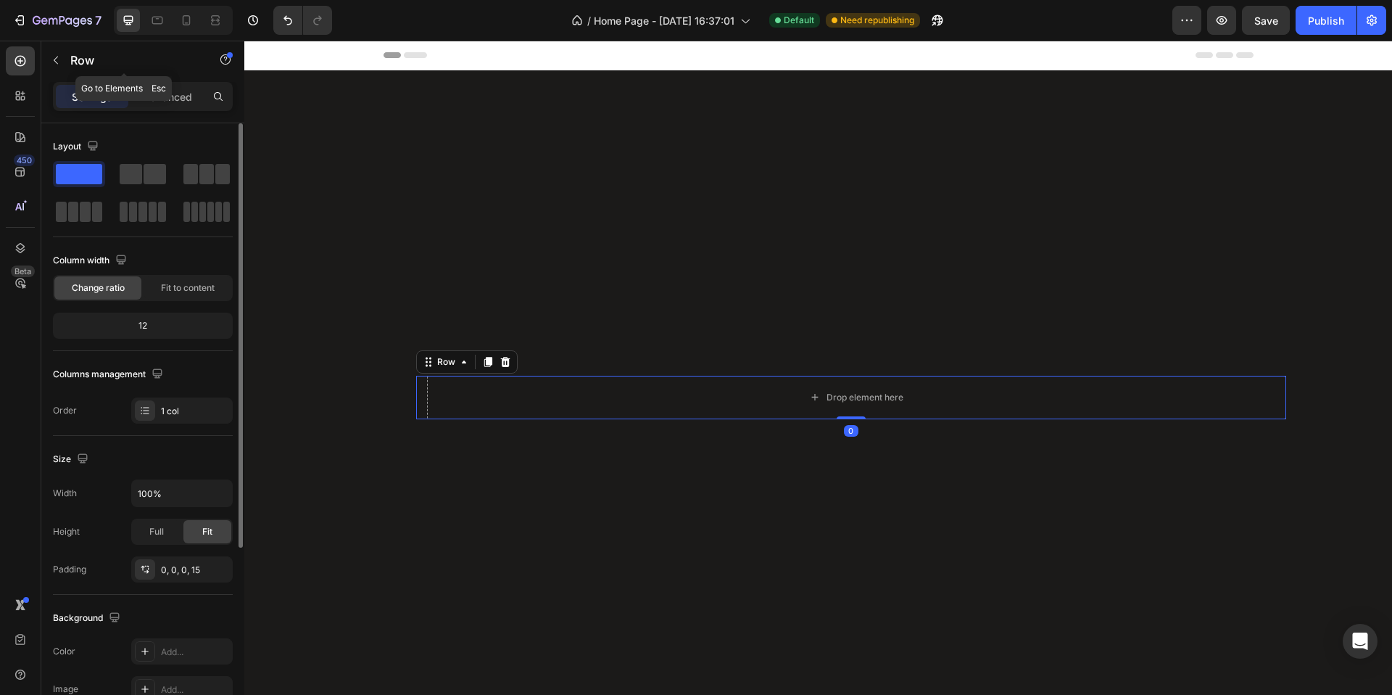
drag, startPoint x: 57, startPoint y: 49, endPoint x: 81, endPoint y: 75, distance: 36.4
click at [57, 49] on button "button" at bounding box center [55, 60] width 23 height 23
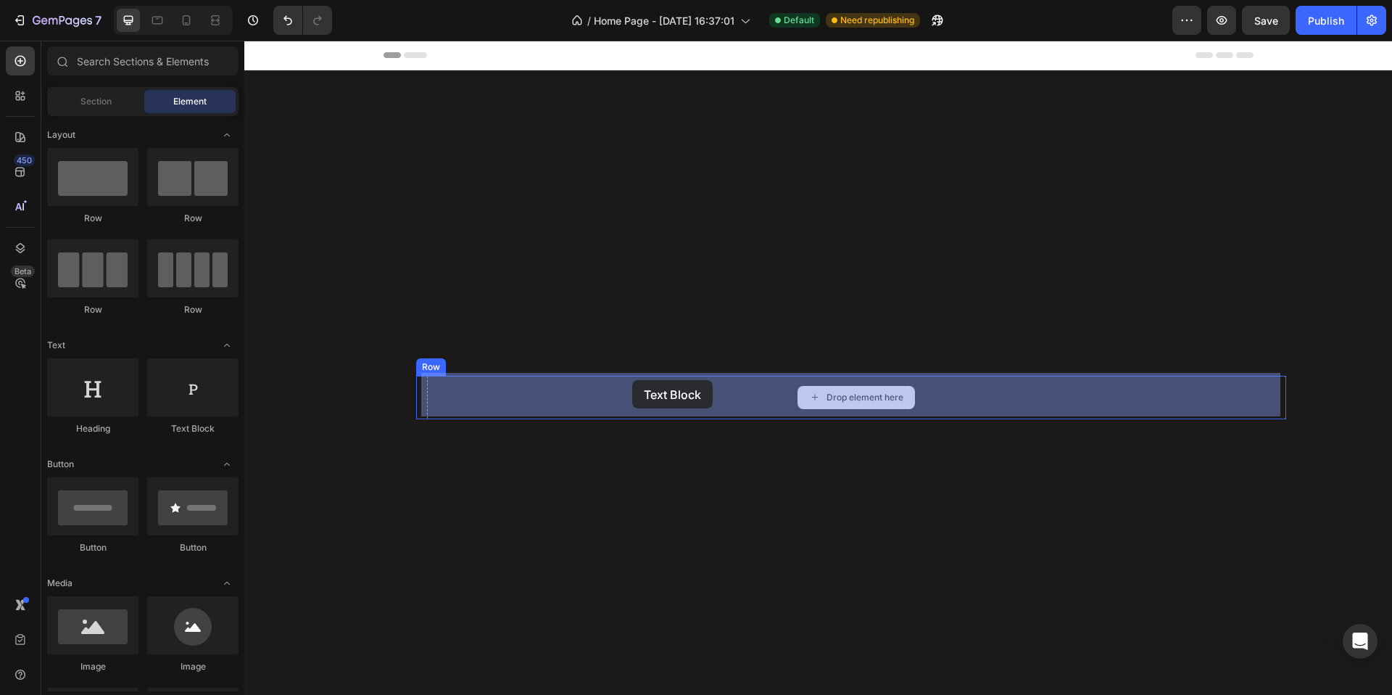
drag, startPoint x: 279, startPoint y: 398, endPoint x: 635, endPoint y: 379, distance: 355.9
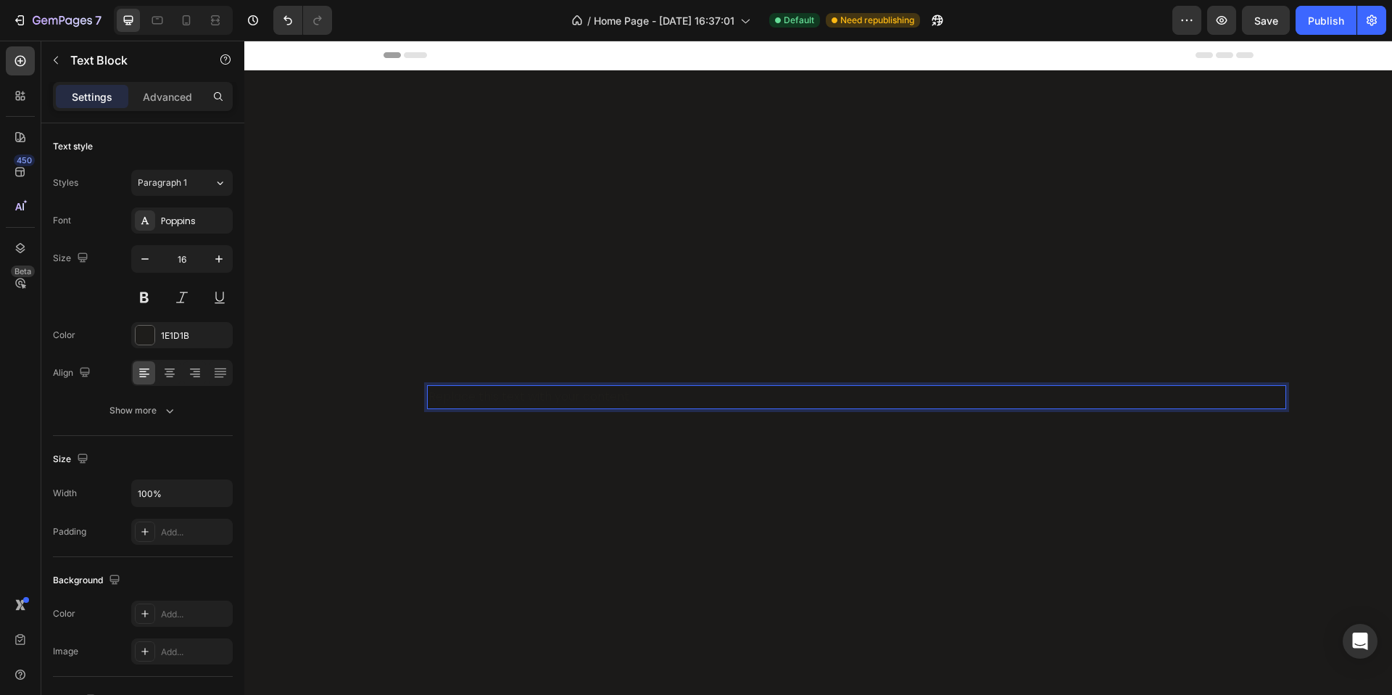
click at [612, 388] on div "Replace this text with your content" at bounding box center [856, 397] width 859 height 24
click at [611, 387] on p "Replace this text with your content" at bounding box center [857, 397] width 856 height 21
click at [603, 387] on p "Replace this text with your content" at bounding box center [857, 397] width 856 height 21
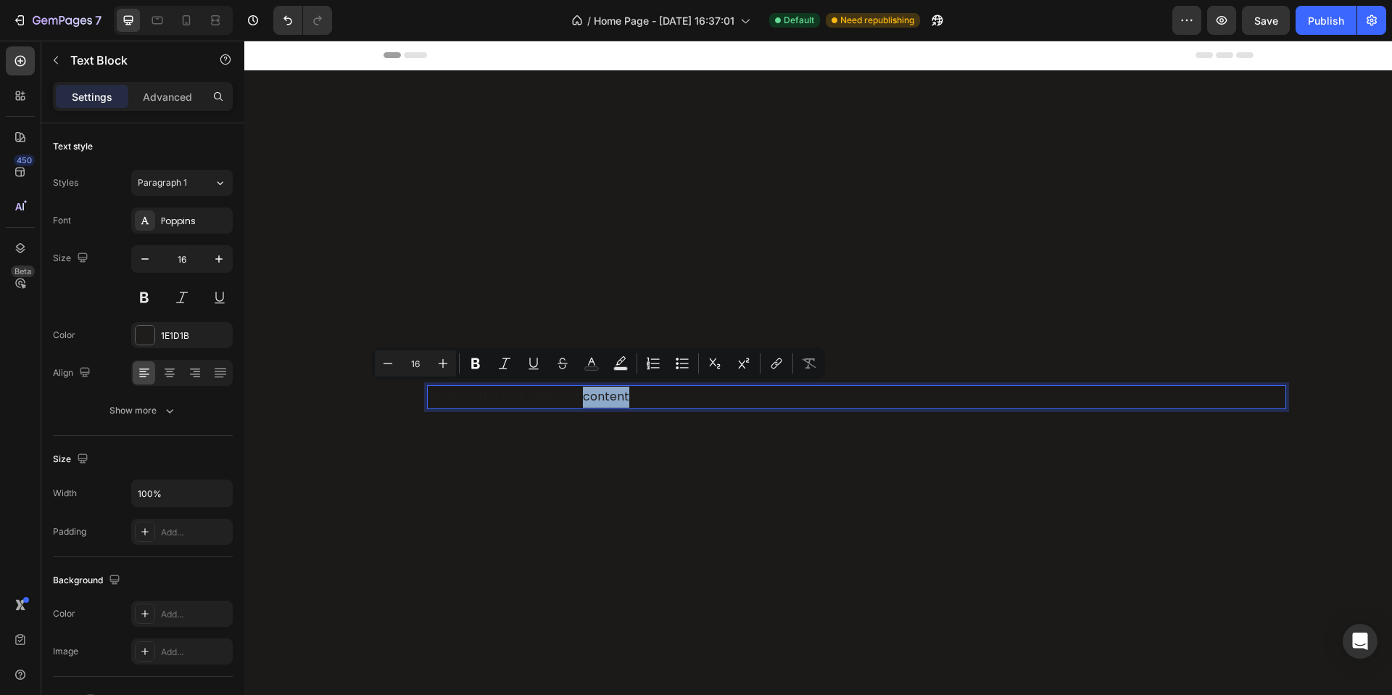
click at [598, 390] on p "Replace this text with your content" at bounding box center [857, 397] width 856 height 21
click at [598, 389] on p "Replace this text with your content" at bounding box center [857, 397] width 856 height 21
click at [590, 392] on p "Replace this text with your content" at bounding box center [857, 397] width 856 height 21
click at [614, 399] on p "Replace this text with your content" at bounding box center [857, 397] width 856 height 21
drag, startPoint x: 628, startPoint y: 400, endPoint x: 413, endPoint y: 395, distance: 214.7
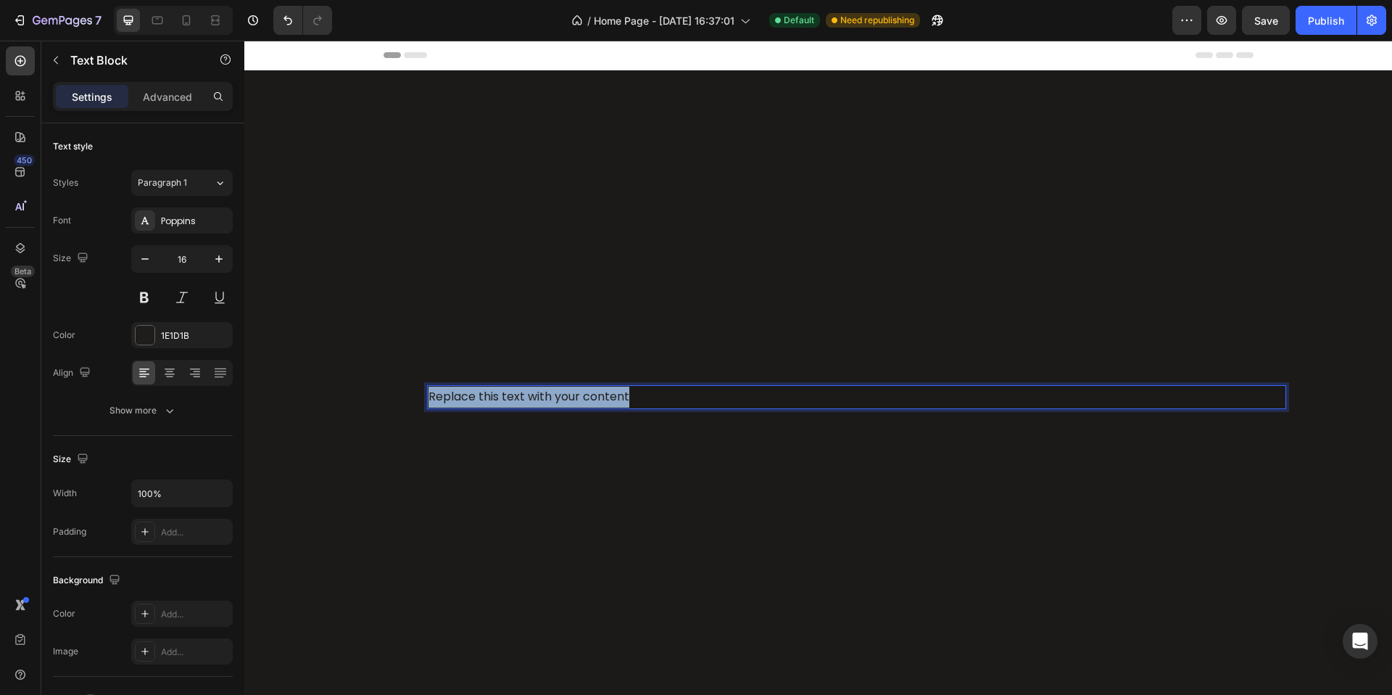
click at [416, 396] on div "Replace this text with your content Text Block 0 Row" at bounding box center [851, 397] width 870 height 24
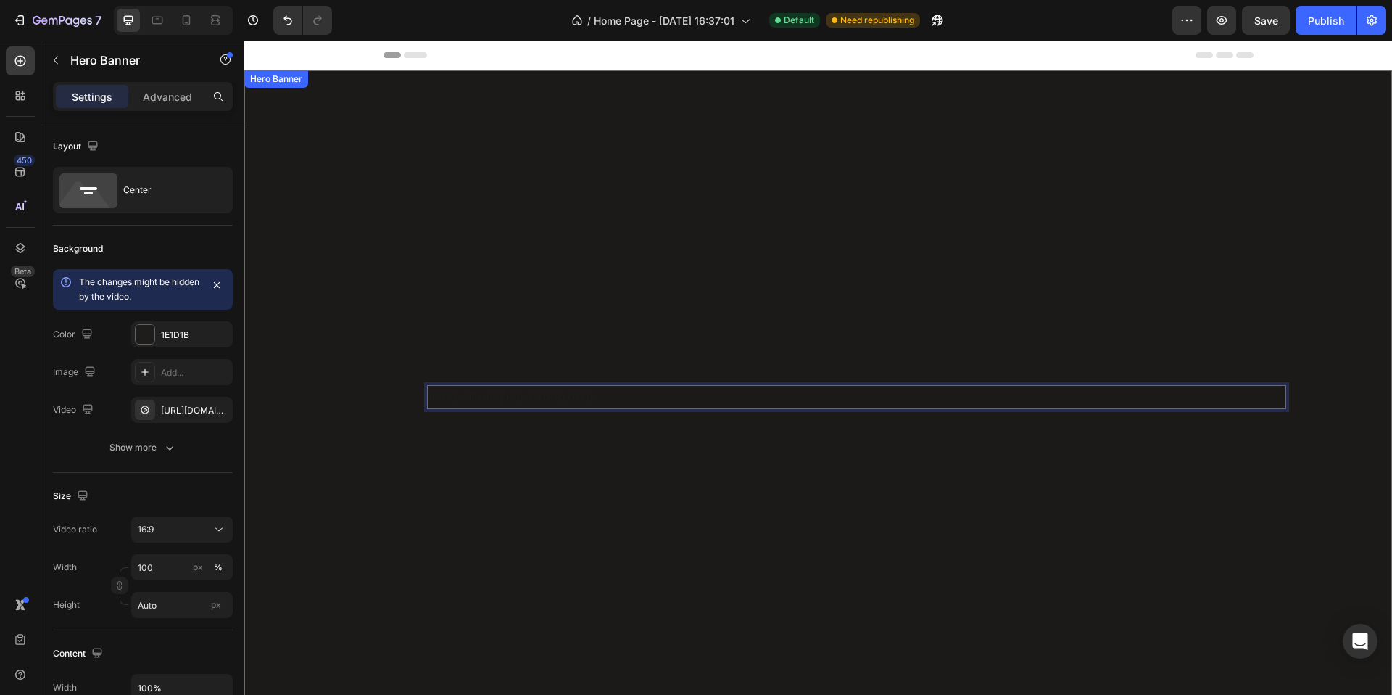
click at [506, 442] on div "IK I spelt uniquely wrong okay Text Block 0 Row Row" at bounding box center [818, 393] width 1148 height 113
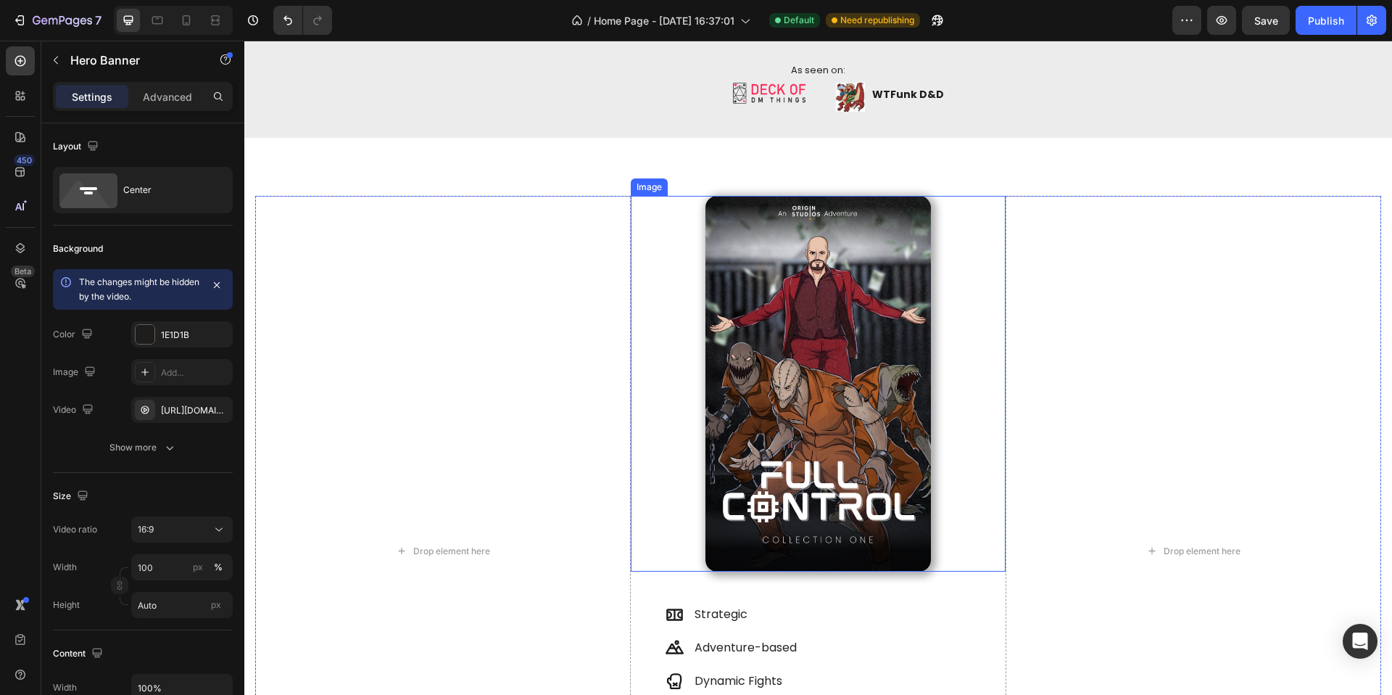
scroll to position [548, 0]
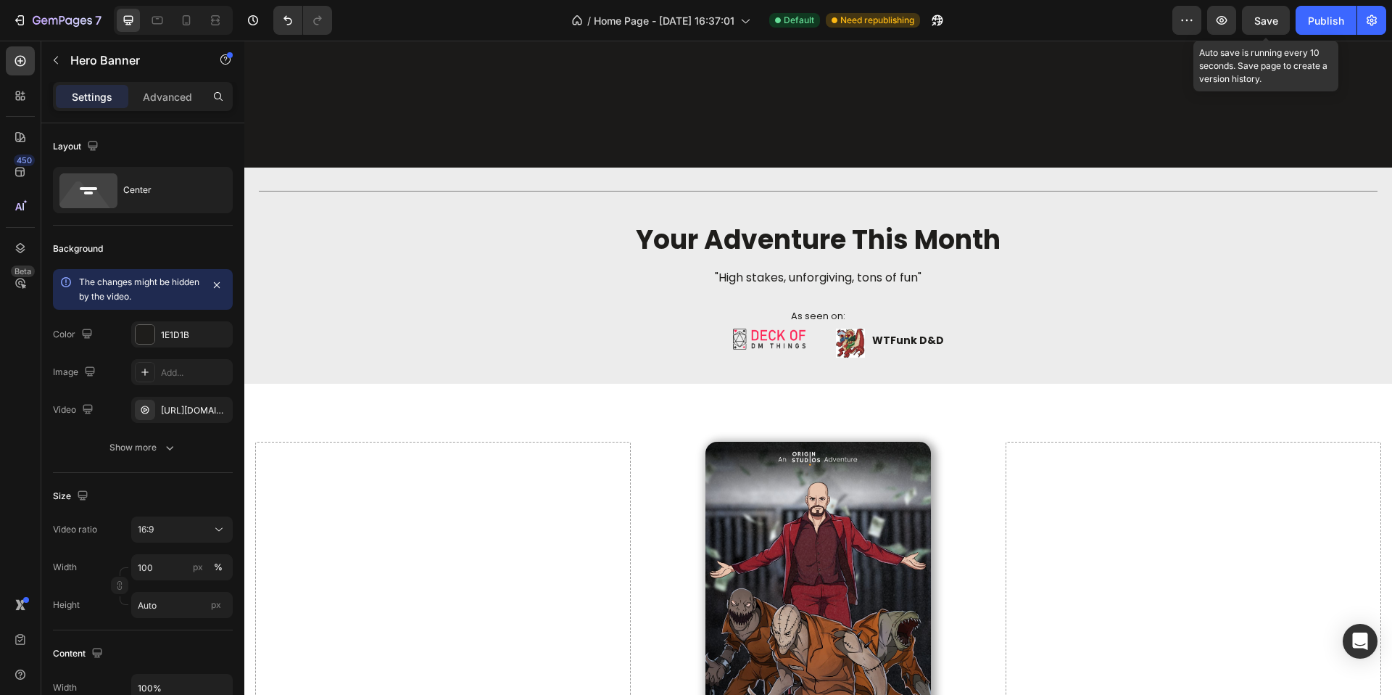
drag, startPoint x: 1267, startPoint y: 19, endPoint x: 1258, endPoint y: 36, distance: 19.5
click at [1267, 18] on span "Save" at bounding box center [1267, 21] width 24 height 12
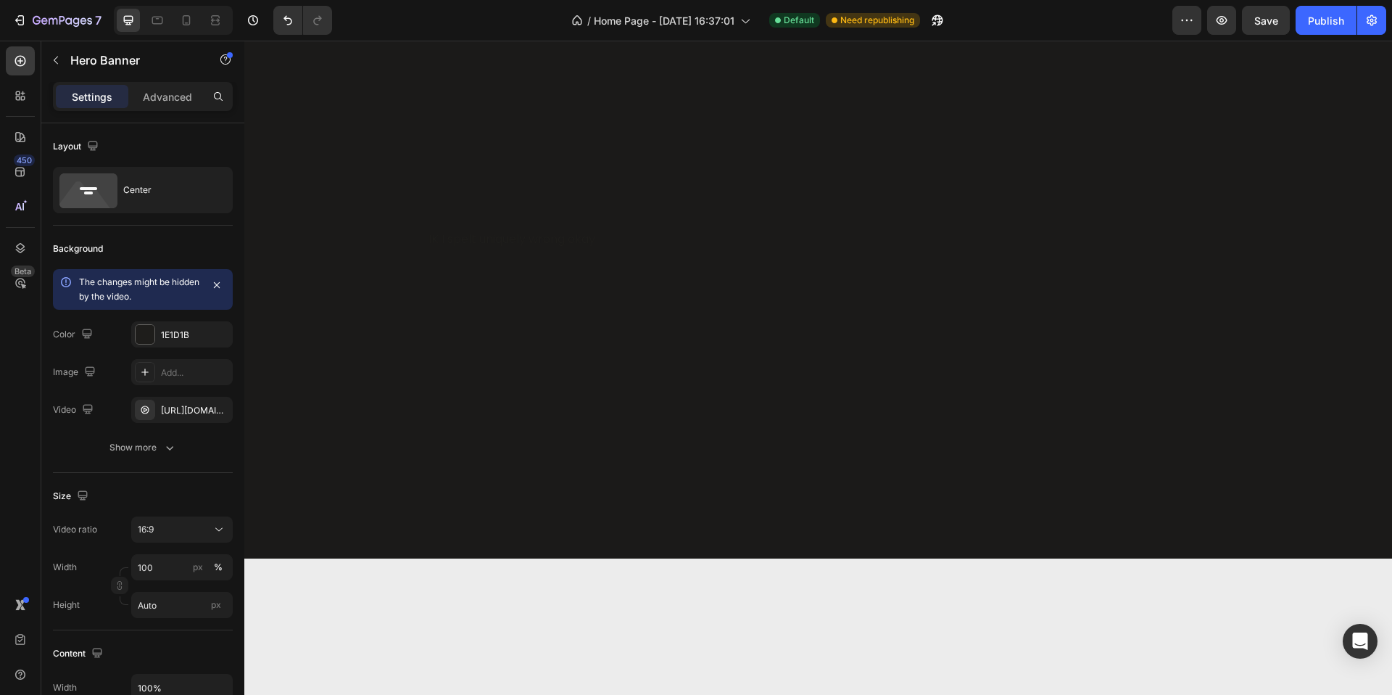
scroll to position [302, 0]
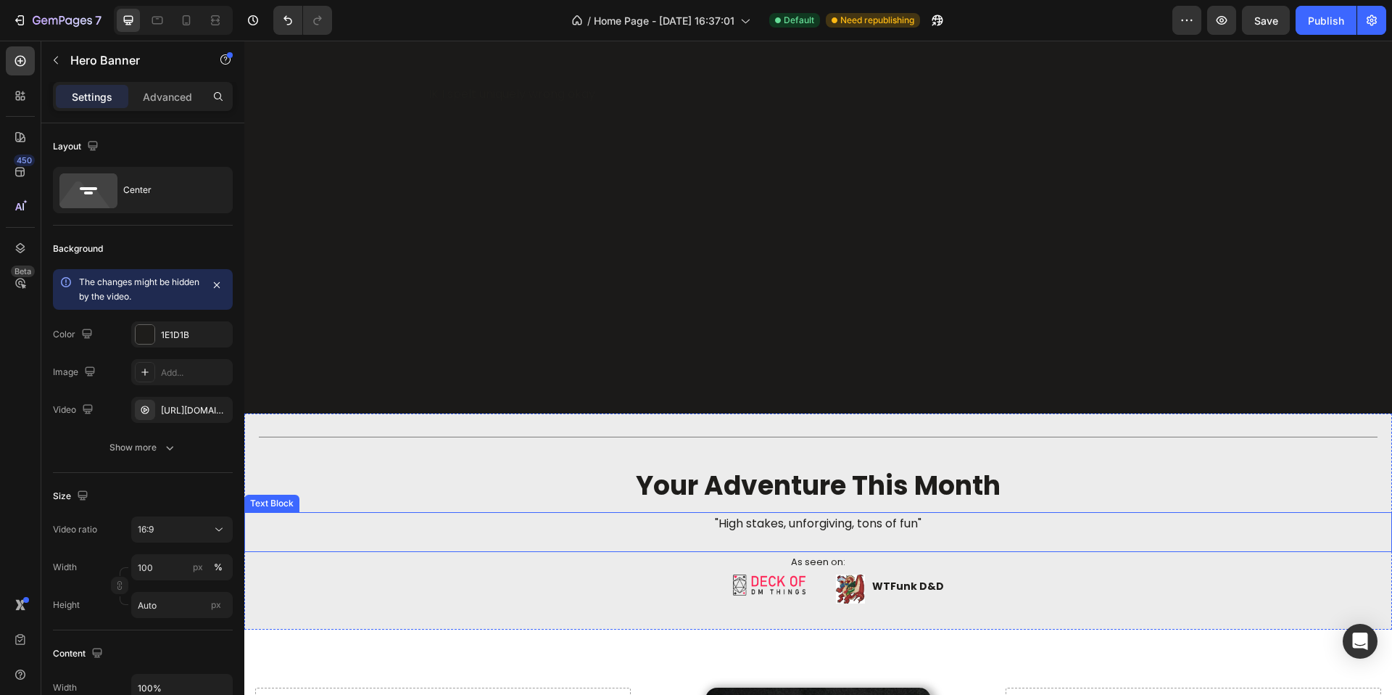
click at [511, 537] on div ""High stakes, unforgiving, tons of fun" Text Block" at bounding box center [818, 532] width 1148 height 40
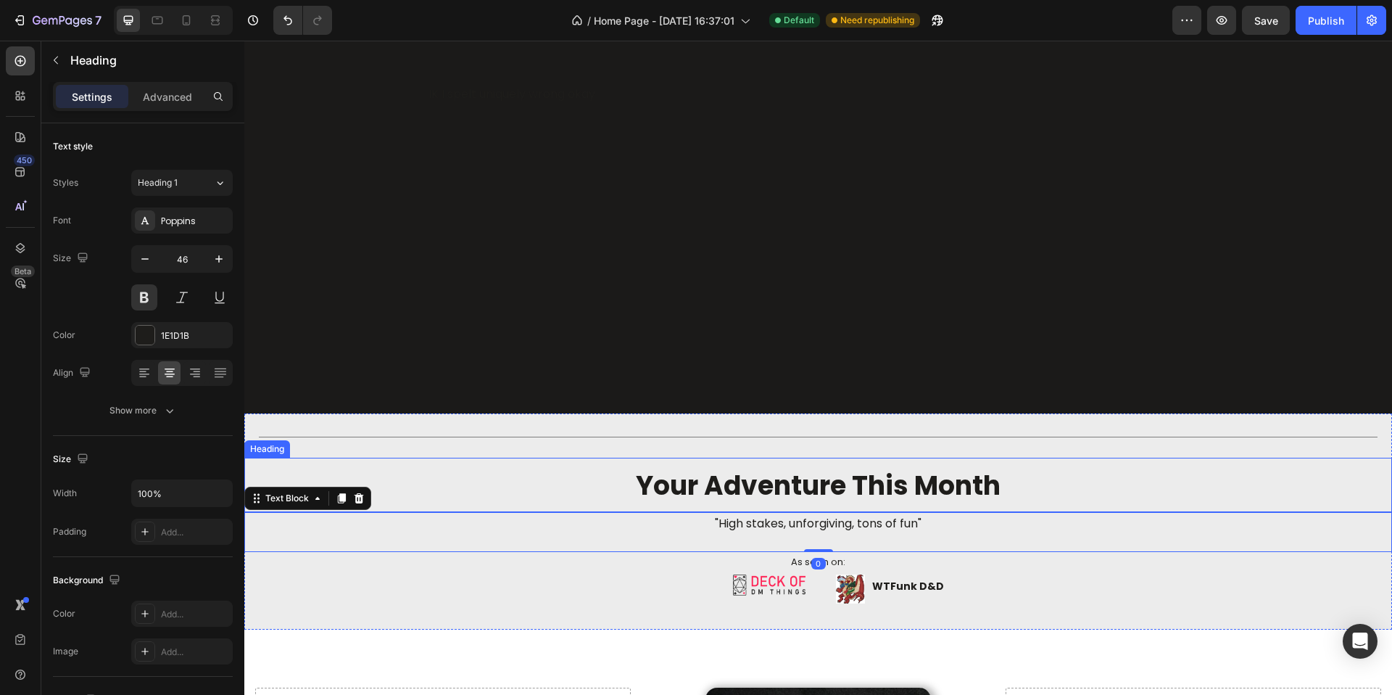
click at [508, 481] on h2 "your adventure this month" at bounding box center [818, 485] width 1148 height 49
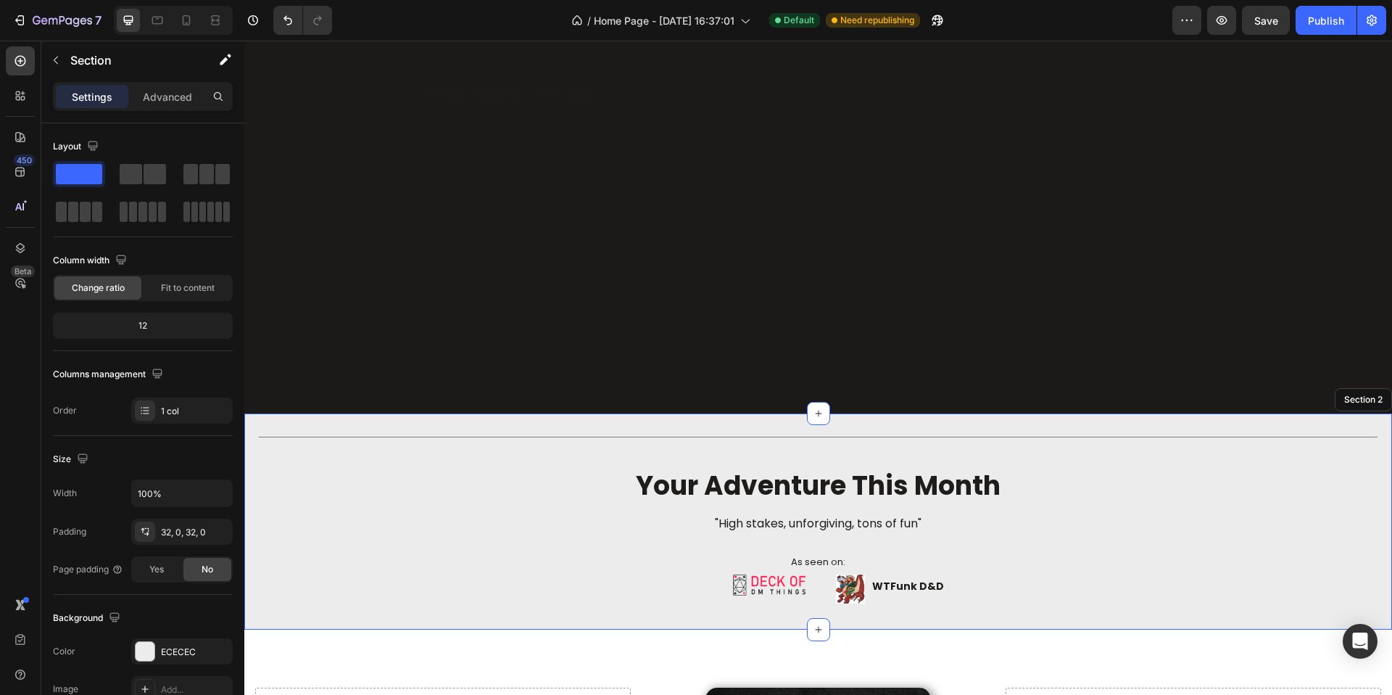
click at [491, 422] on div "Title Line your adventure this month Heading 0 "High stakes, unforgiving, tons …" at bounding box center [818, 521] width 1148 height 216
click at [161, 643] on div "ECECEC" at bounding box center [182, 651] width 102 height 26
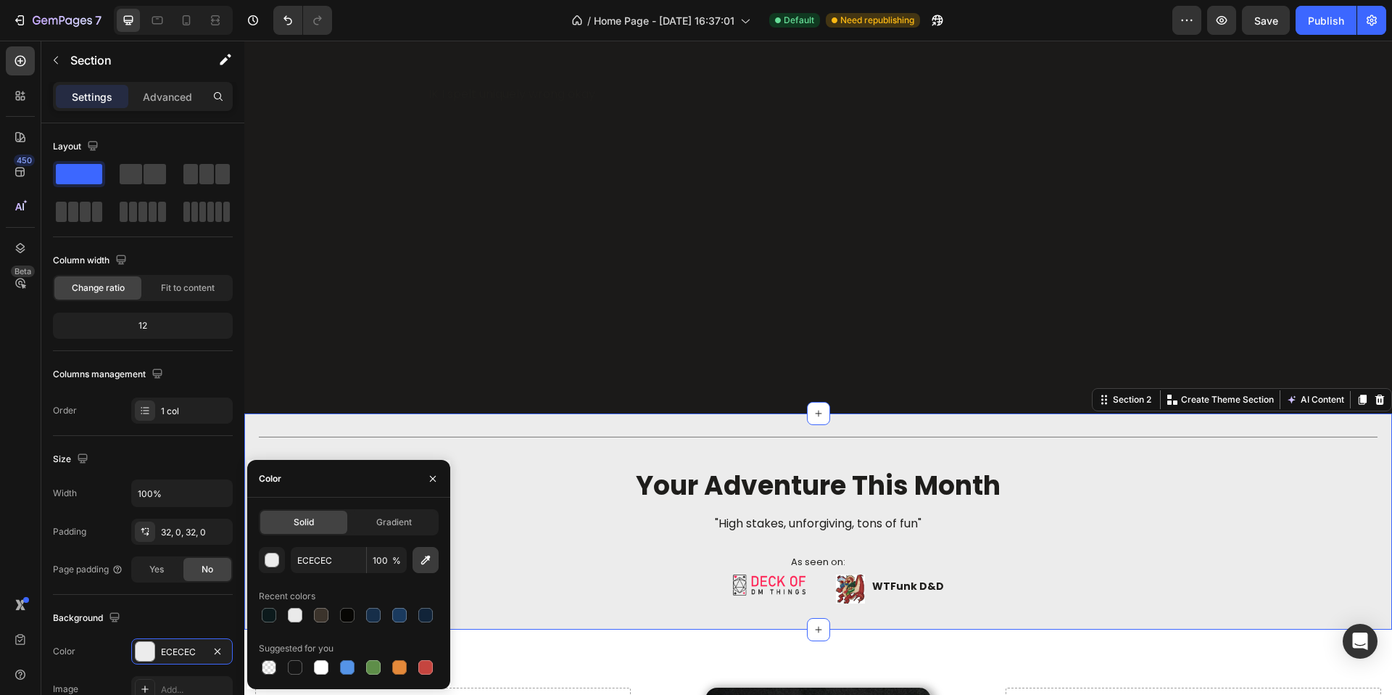
click at [430, 555] on icon "button" at bounding box center [425, 560] width 15 height 15
type input "DEDEDE"
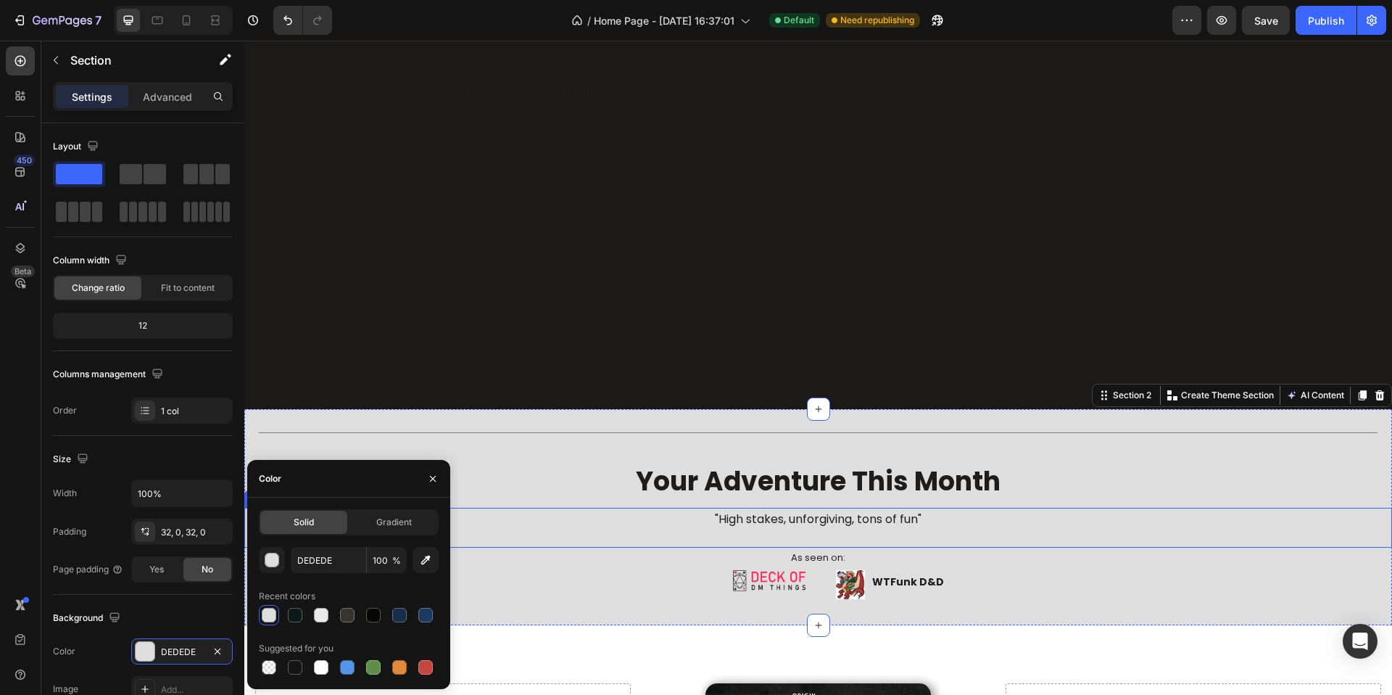
scroll to position [329, 0]
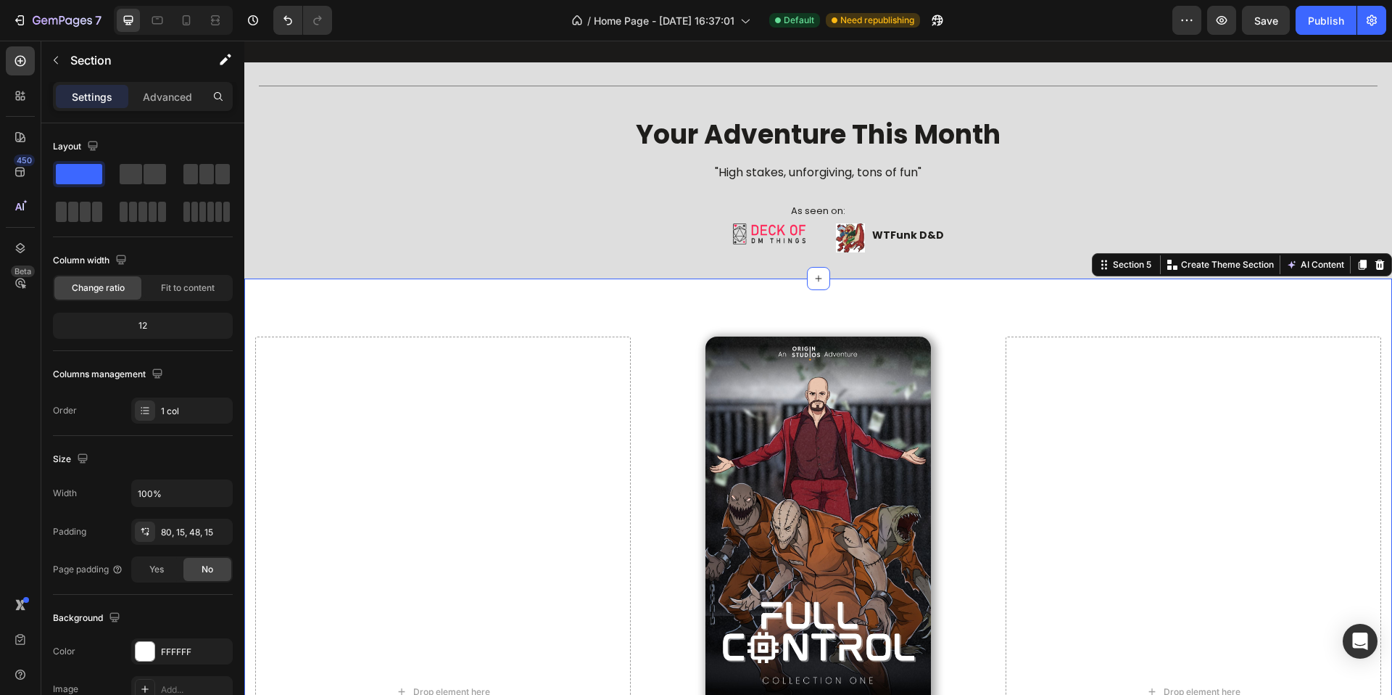
scroll to position [804, 0]
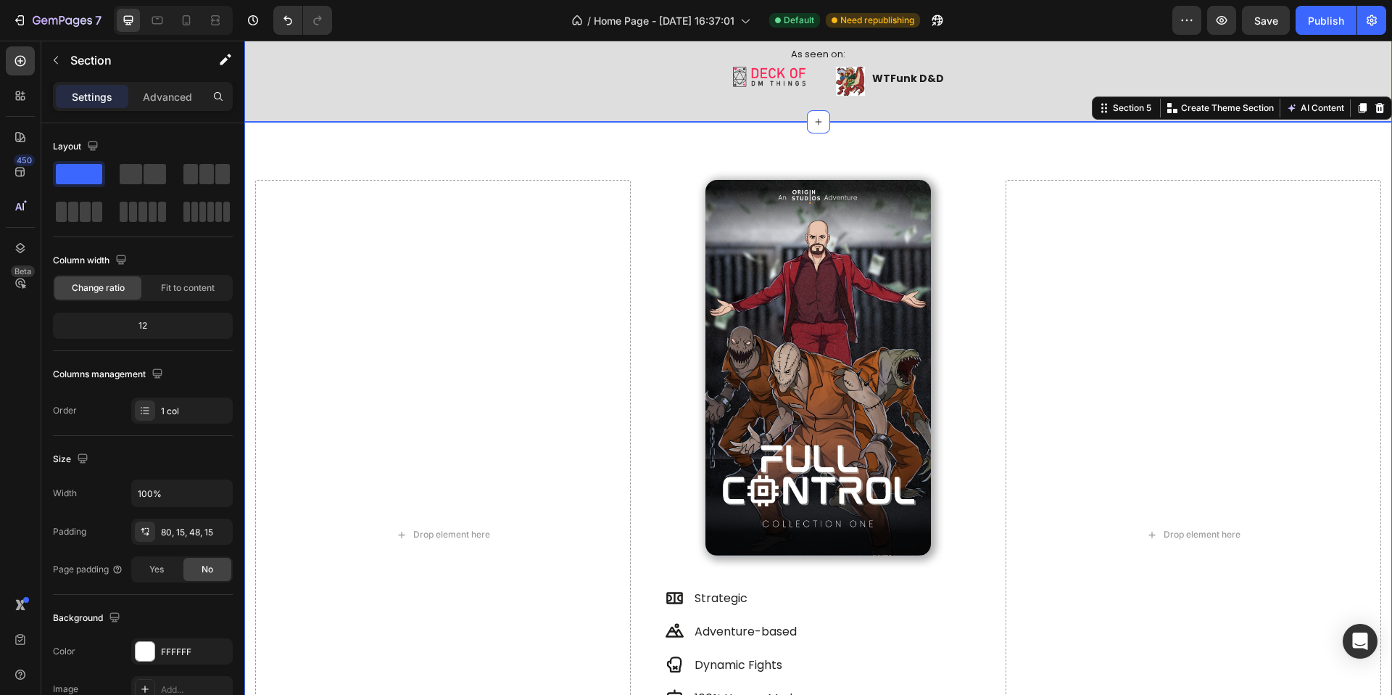
click at [450, 114] on div "Title Line your adventure this month Heading "High stakes, unforgiving, tons of…" at bounding box center [818, 14] width 1148 height 216
click at [456, 133] on div "Drop element here Image Strategic Adventure-based Dynamic Fights 100% Human Mad…" at bounding box center [818, 523] width 1148 height 802
click at [218, 648] on icon "button" at bounding box center [218, 651] width 12 height 12
click at [212, 656] on div "Add..." at bounding box center [195, 651] width 68 height 13
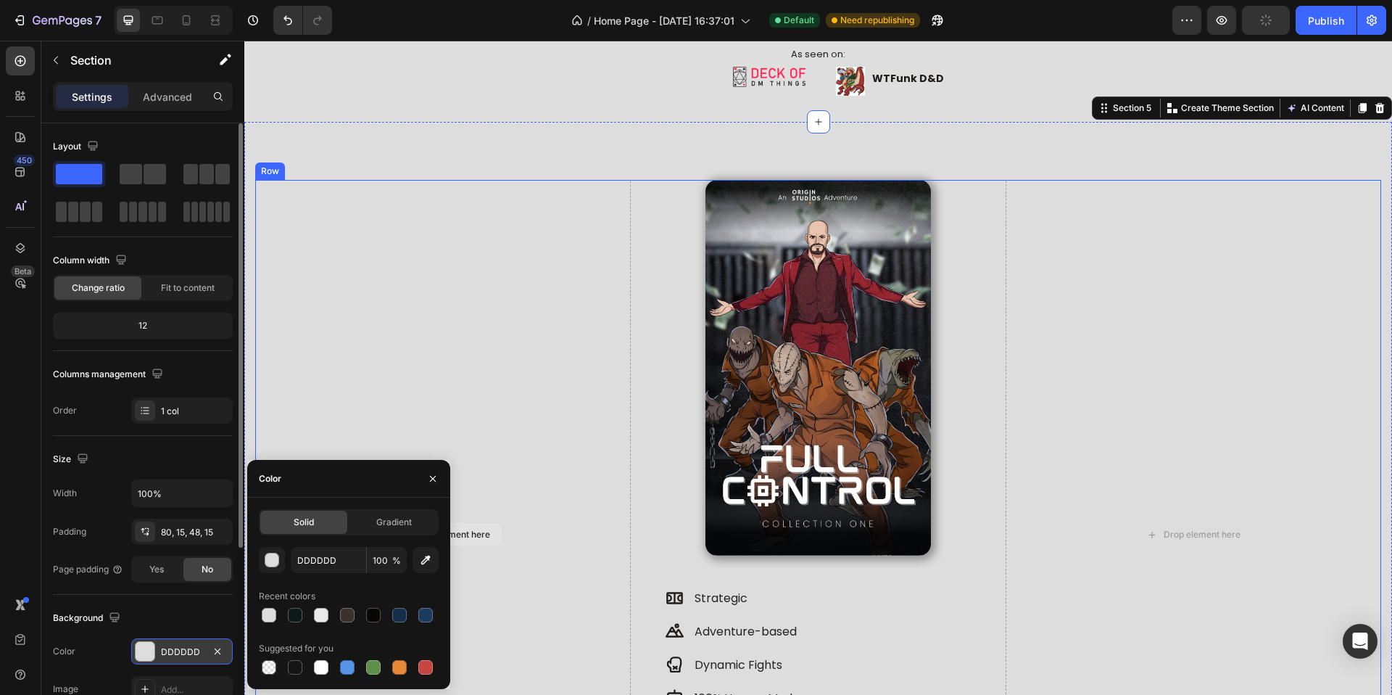
click at [511, 426] on div "Drop element here" at bounding box center [443, 534] width 376 height 709
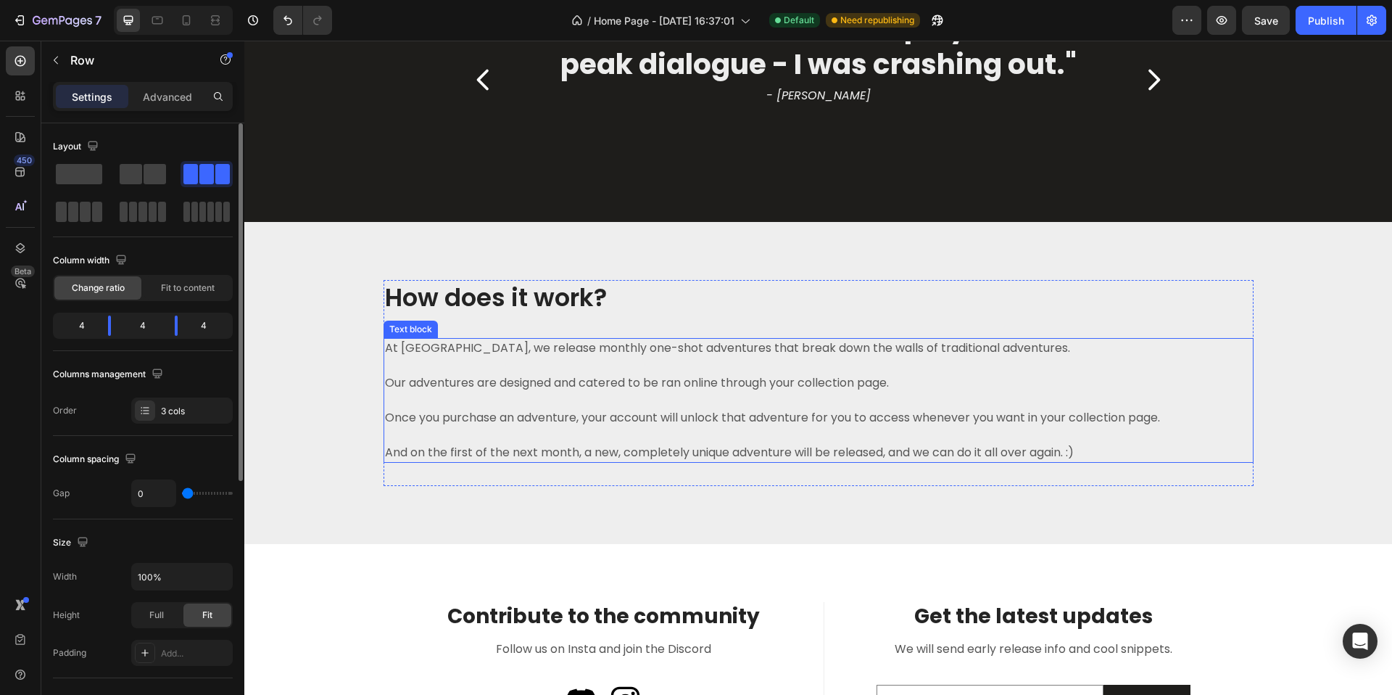
scroll to position [1854, 0]
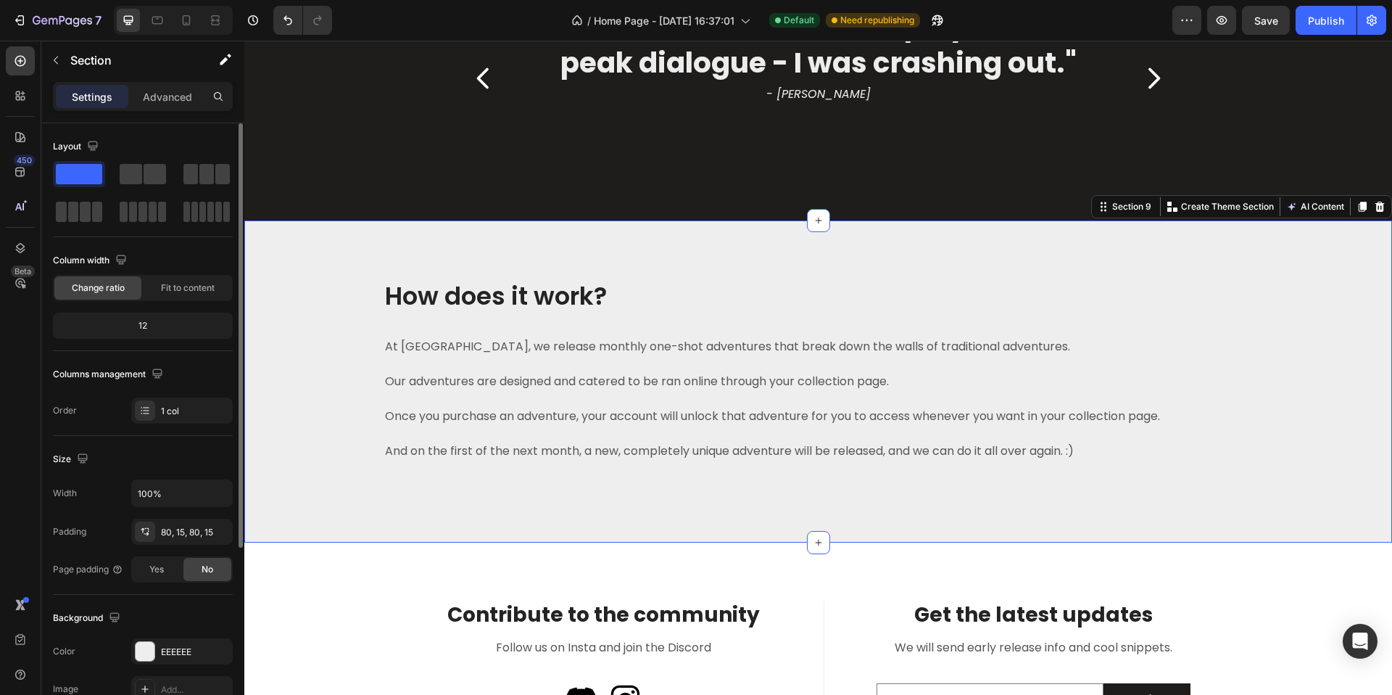
click at [318, 422] on div "How does it work? Heading At Origin Studios, we release monthly one-shot advent…" at bounding box center [818, 381] width 1126 height 206
click at [213, 651] on icon "button" at bounding box center [218, 651] width 12 height 12
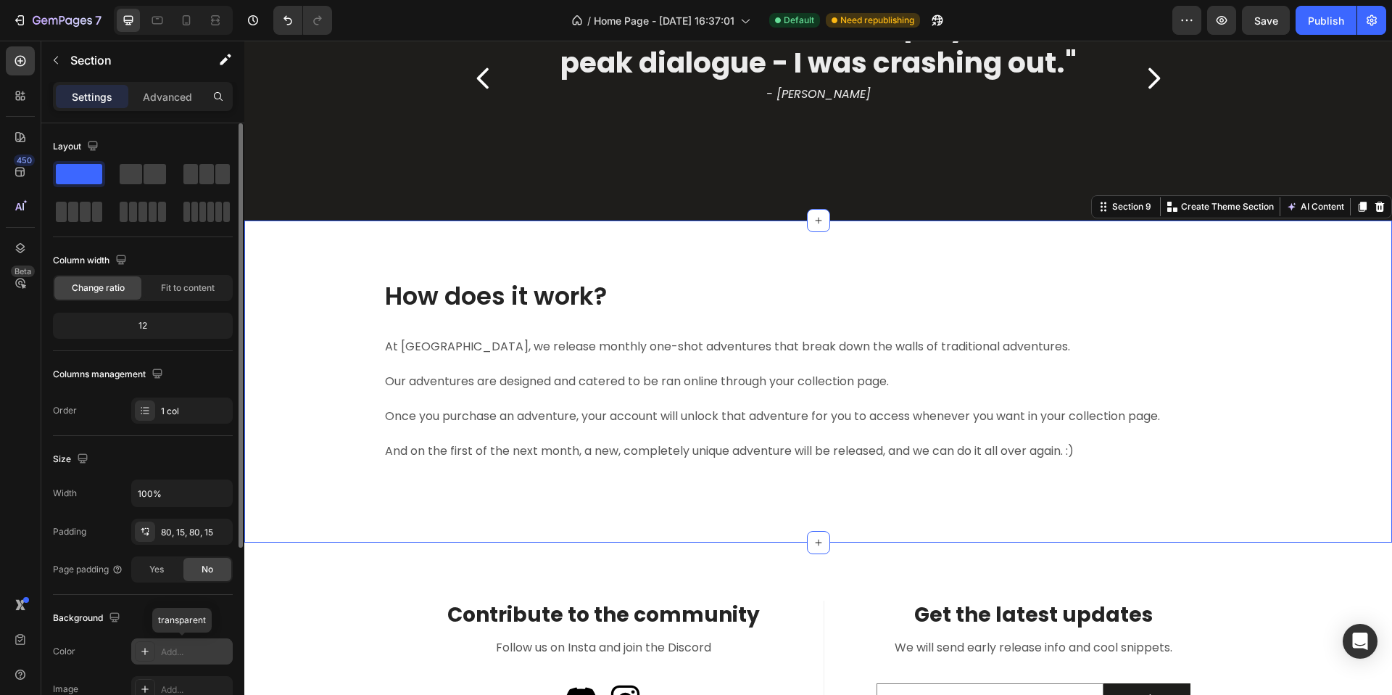
click at [210, 652] on div "Add..." at bounding box center [195, 651] width 68 height 13
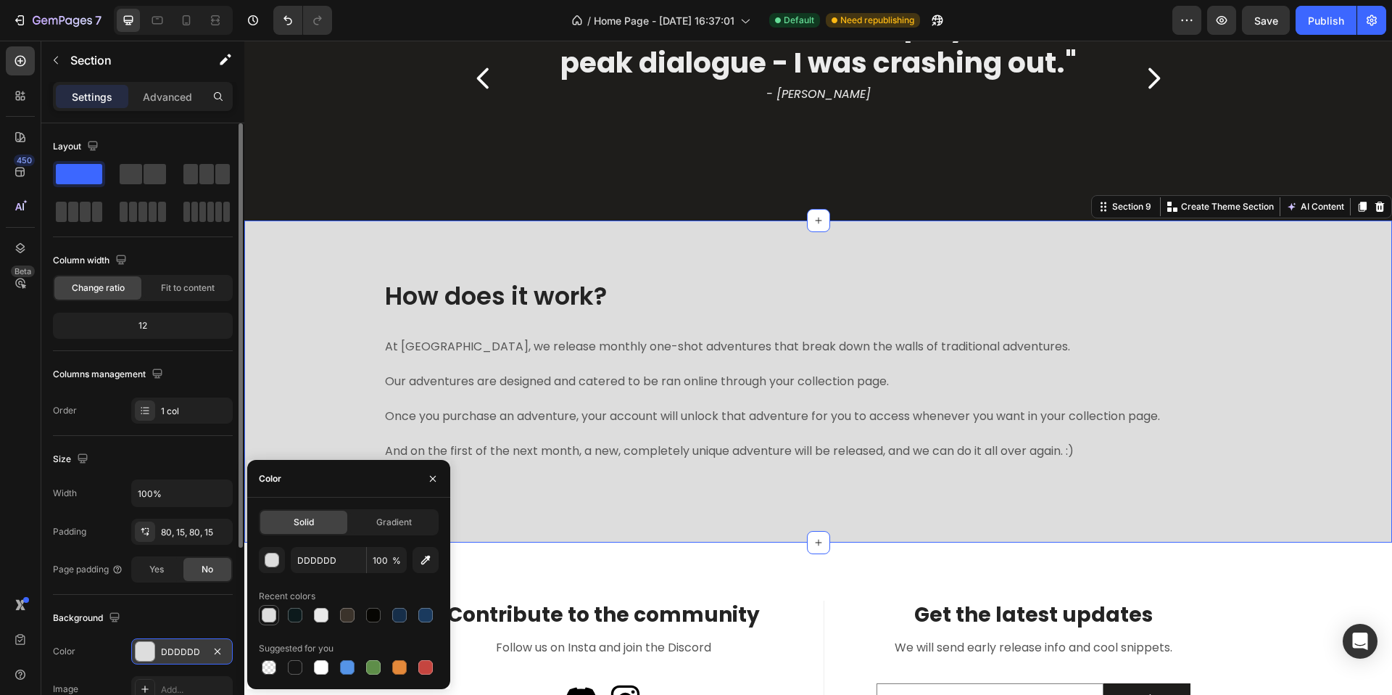
click at [268, 615] on div at bounding box center [269, 615] width 15 height 15
type input "DEDEDE"
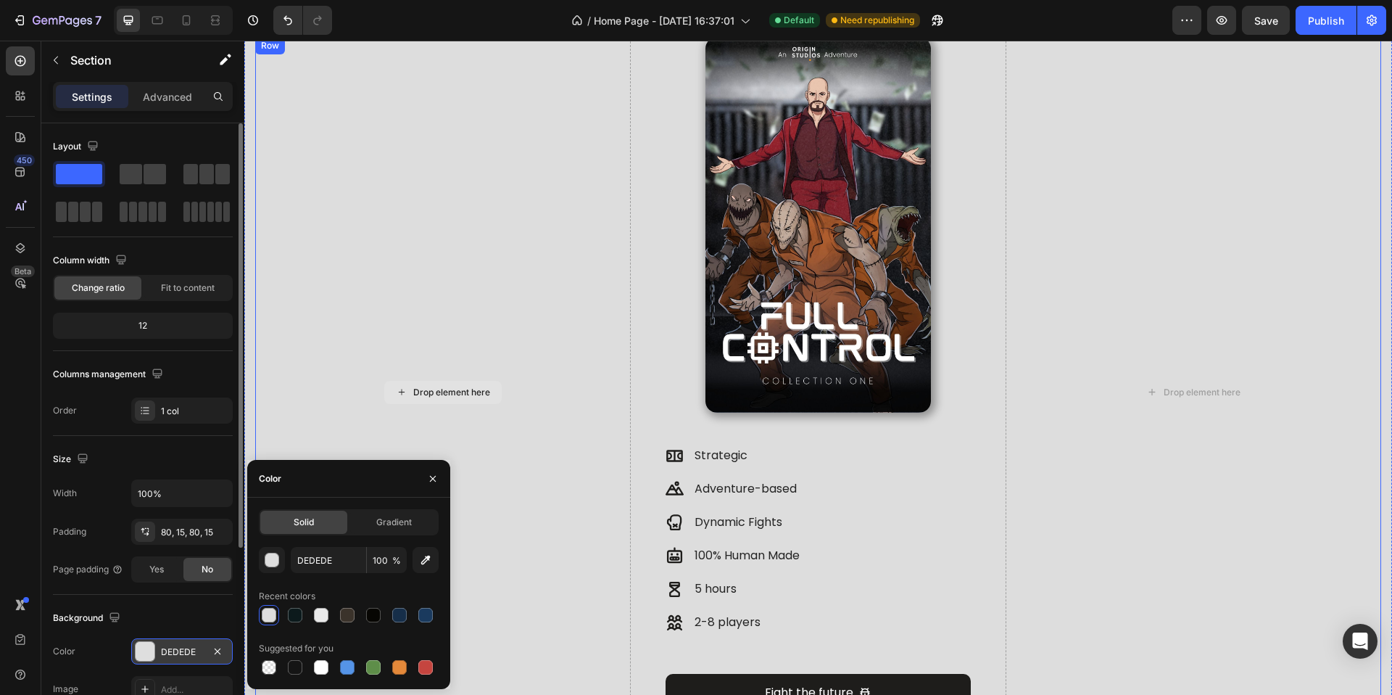
scroll to position [641, 0]
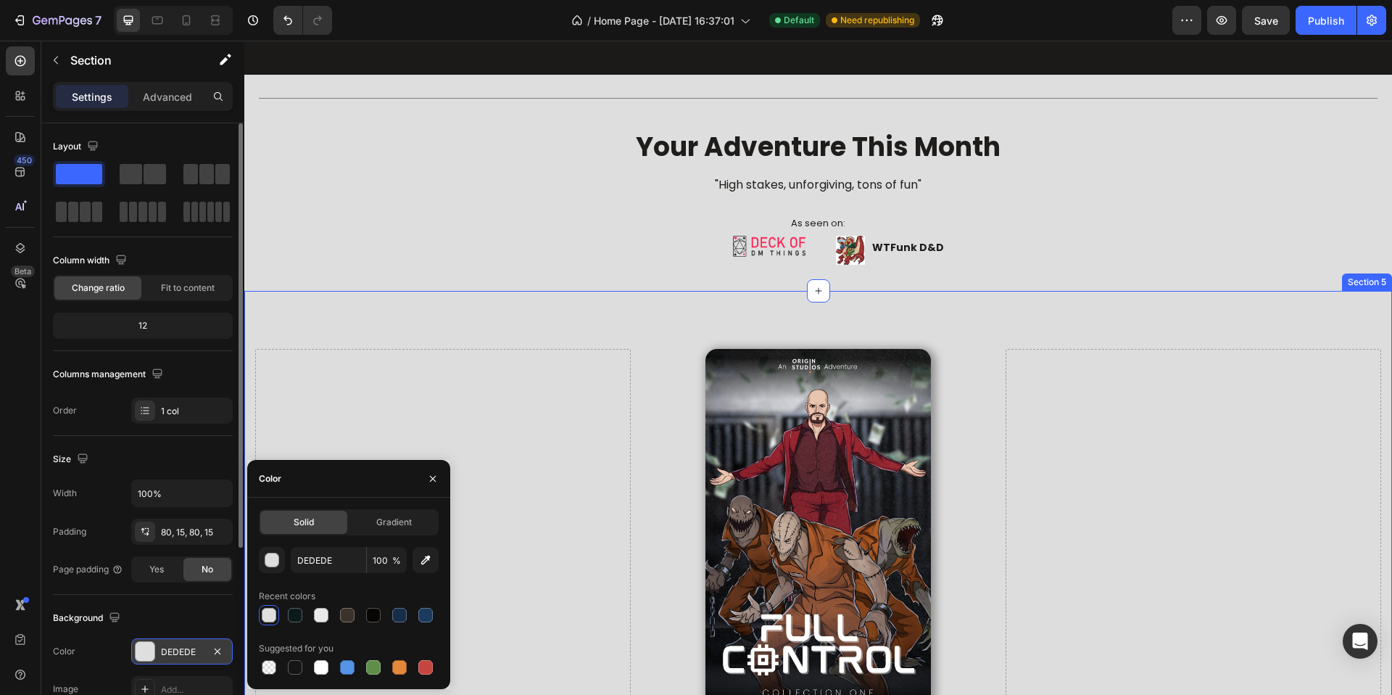
click at [541, 335] on div "Drop element here Image Strategic Adventure-based Dynamic Fights 100% Human Mad…" at bounding box center [818, 692] width 1148 height 802
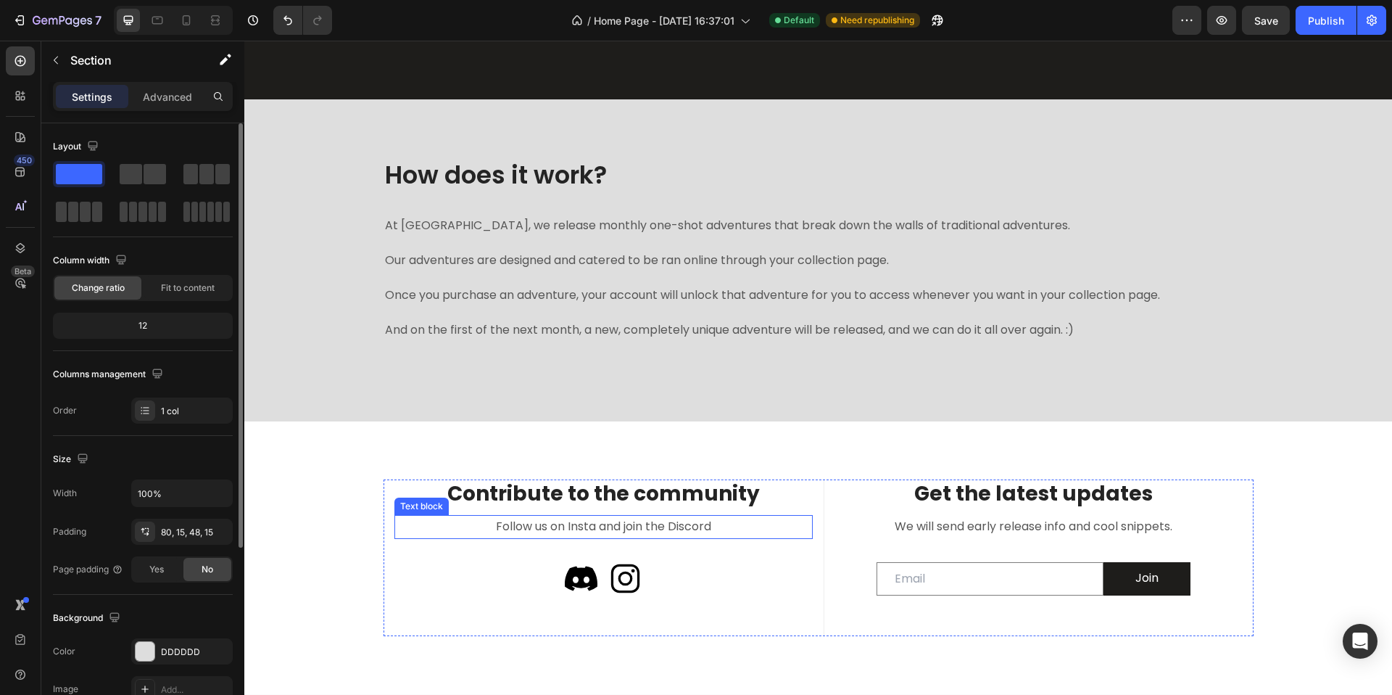
scroll to position [1976, 0]
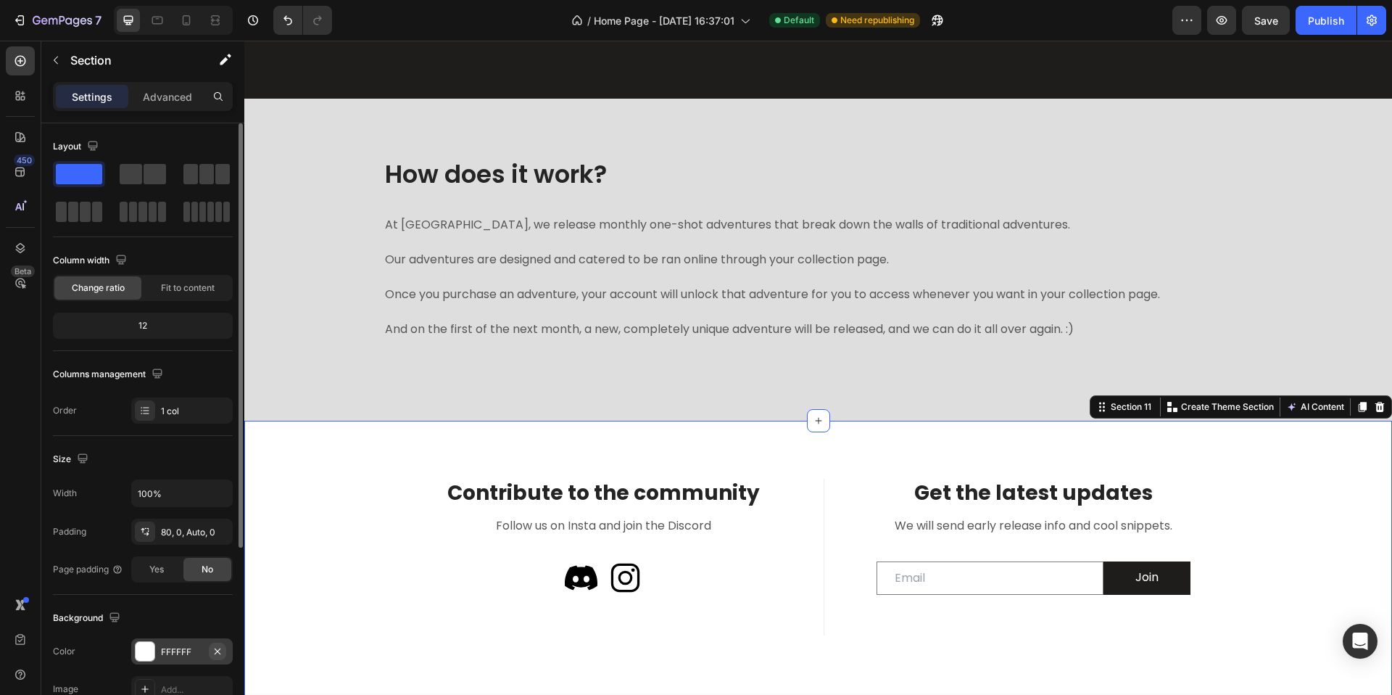
click at [220, 648] on icon "button" at bounding box center [218, 651] width 12 height 12
click at [279, 414] on div "How does it work? Heading At Origin Studios, we release monthly one-shot advent…" at bounding box center [818, 260] width 1148 height 322
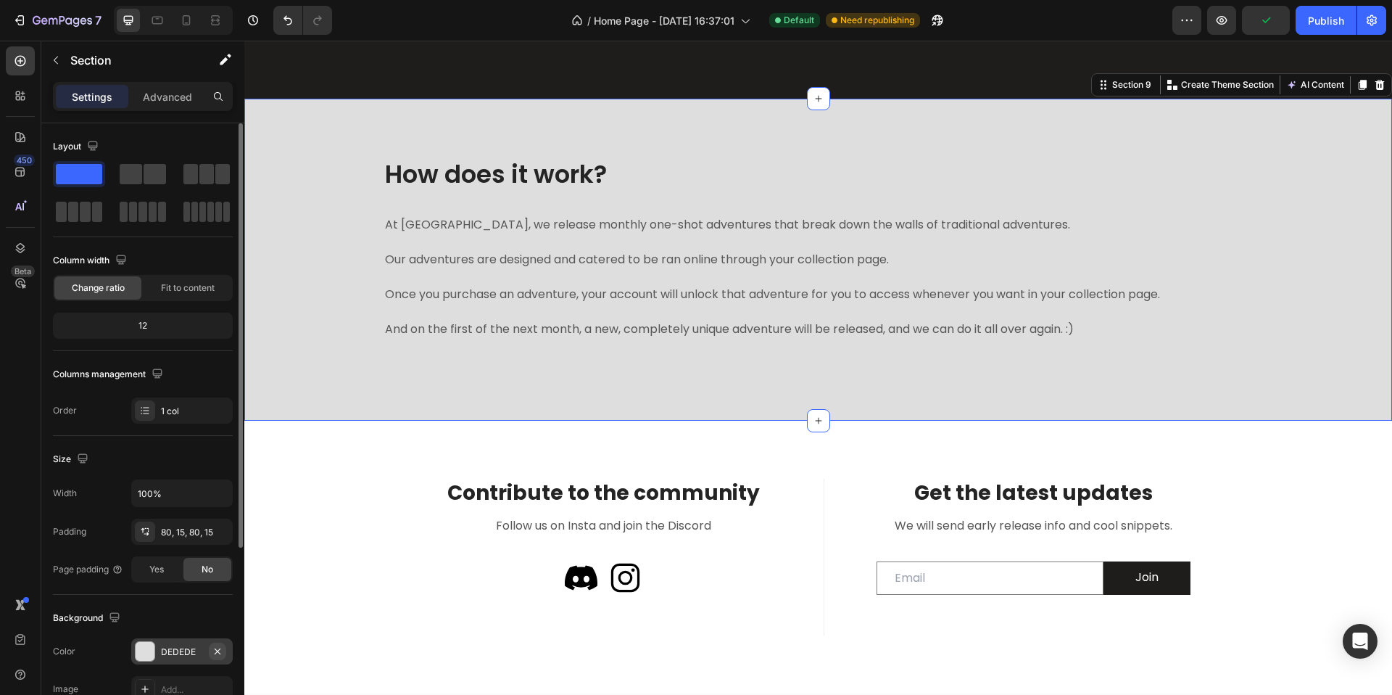
click at [215, 649] on icon "button" at bounding box center [218, 651] width 12 height 12
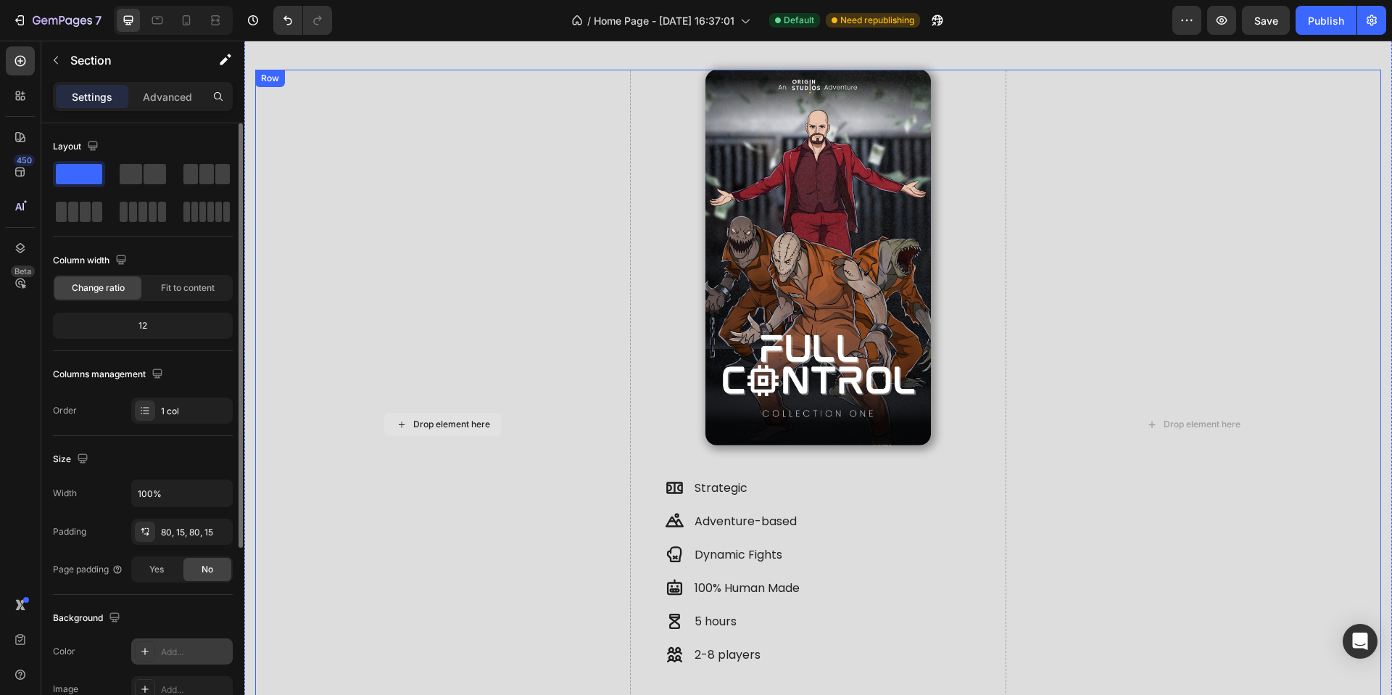
scroll to position [889, 0]
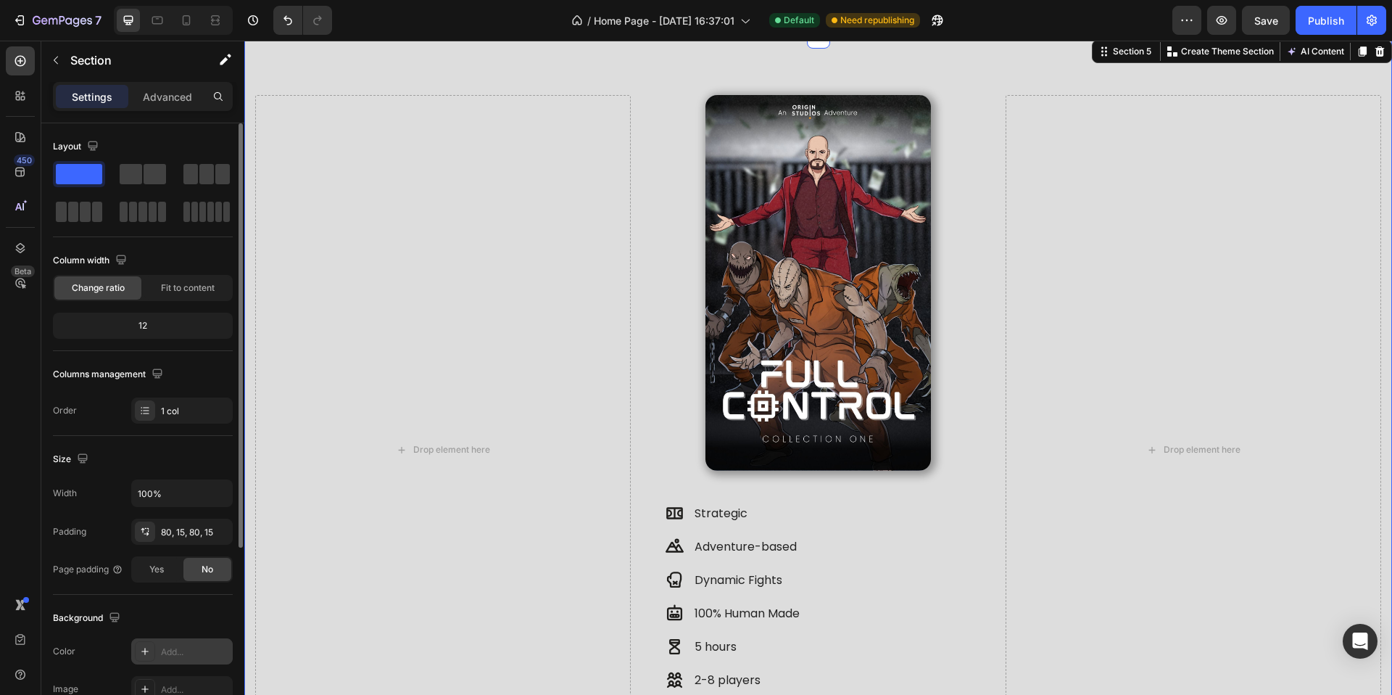
click at [432, 74] on div "Drop element here Image Strategic Adventure-based Dynamic Fights 100% Human Mad…" at bounding box center [818, 438] width 1148 height 802
click at [220, 651] on icon "button" at bounding box center [218, 651] width 12 height 12
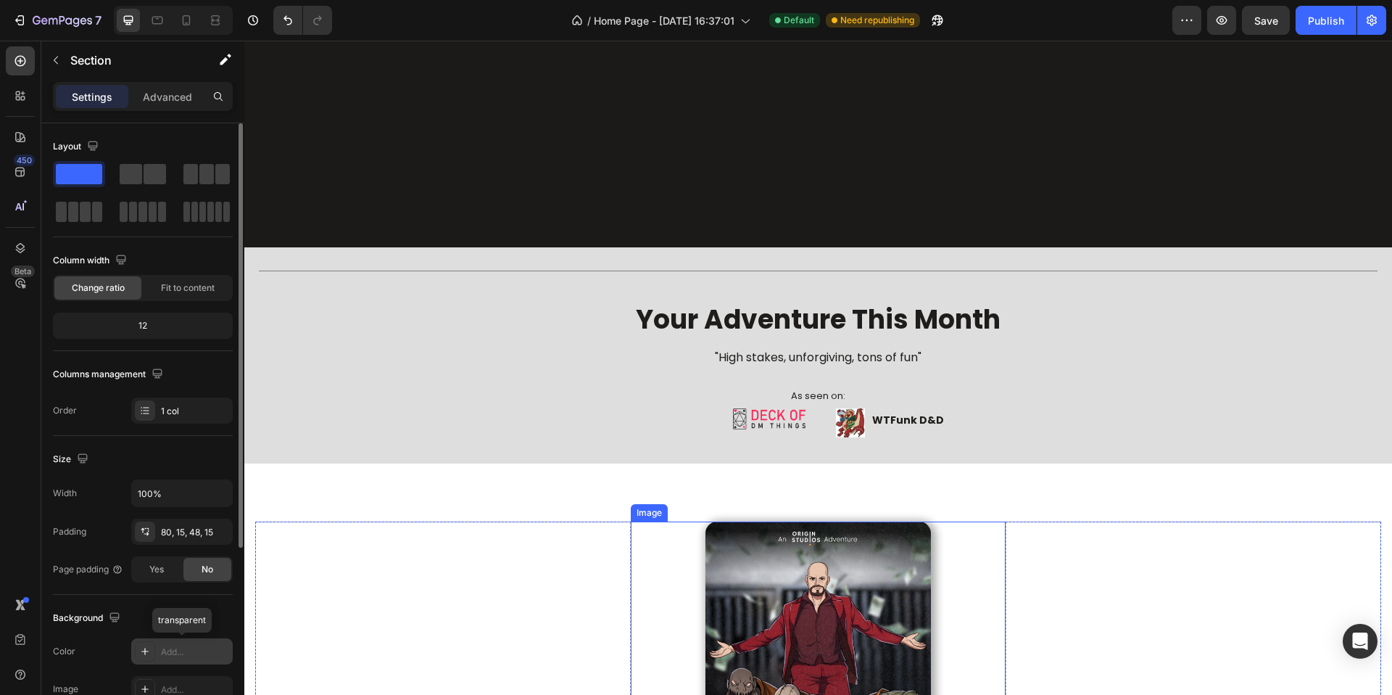
scroll to position [627, 0]
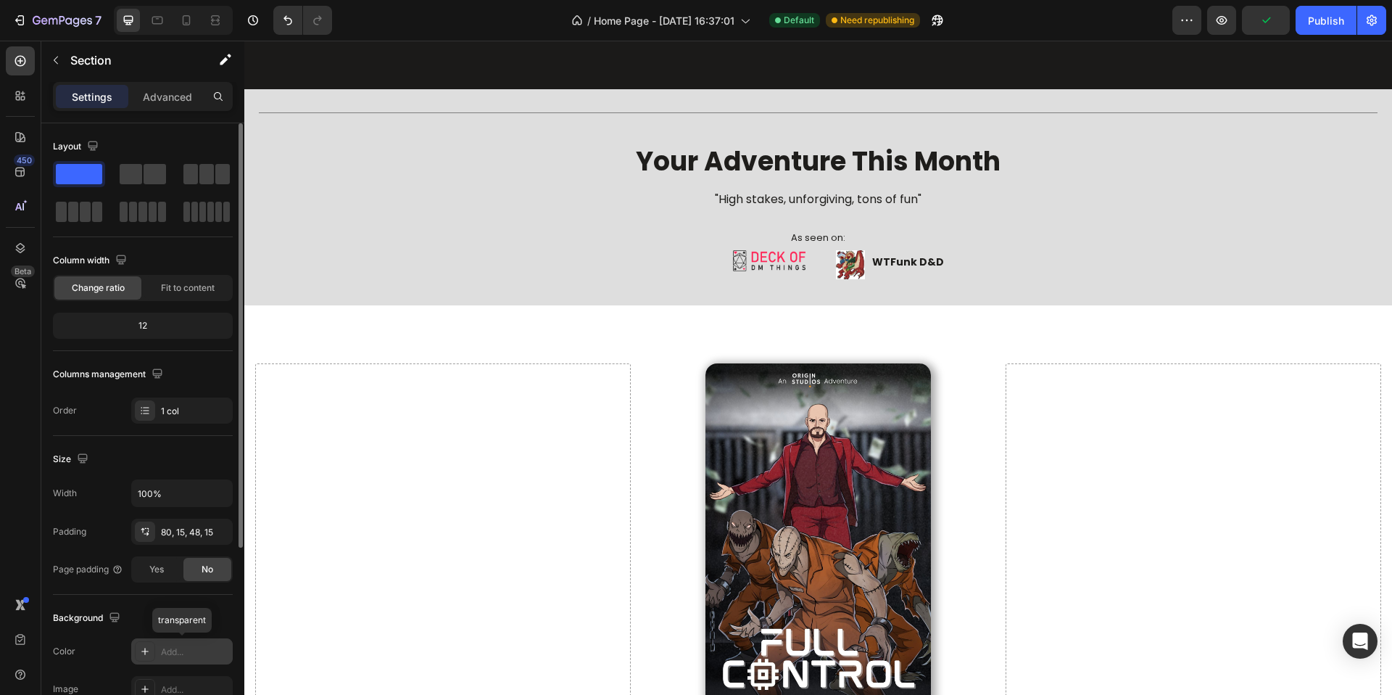
click at [600, 342] on div "Drop element here Image Strategic Adventure-based Dynamic Fights 100% Human Mad…" at bounding box center [818, 706] width 1148 height 802
click at [626, 325] on div "Drop element here Image Strategic Adventure-based Dynamic Fights 100% Human Mad…" at bounding box center [818, 706] width 1148 height 802
click at [648, 407] on link at bounding box center [819, 551] width 376 height 376
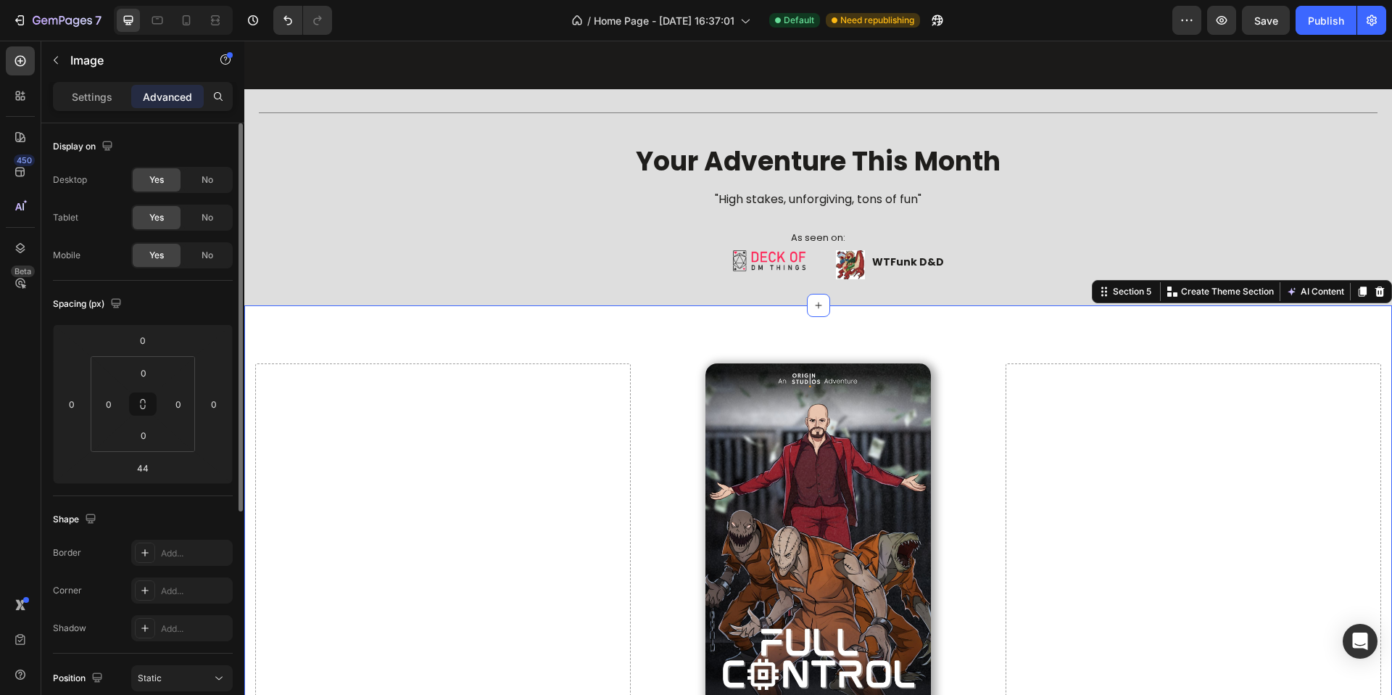
click at [606, 343] on div "Drop element here Image Strategic Adventure-based Dynamic Fights 100% Human Mad…" at bounding box center [818, 706] width 1148 height 802
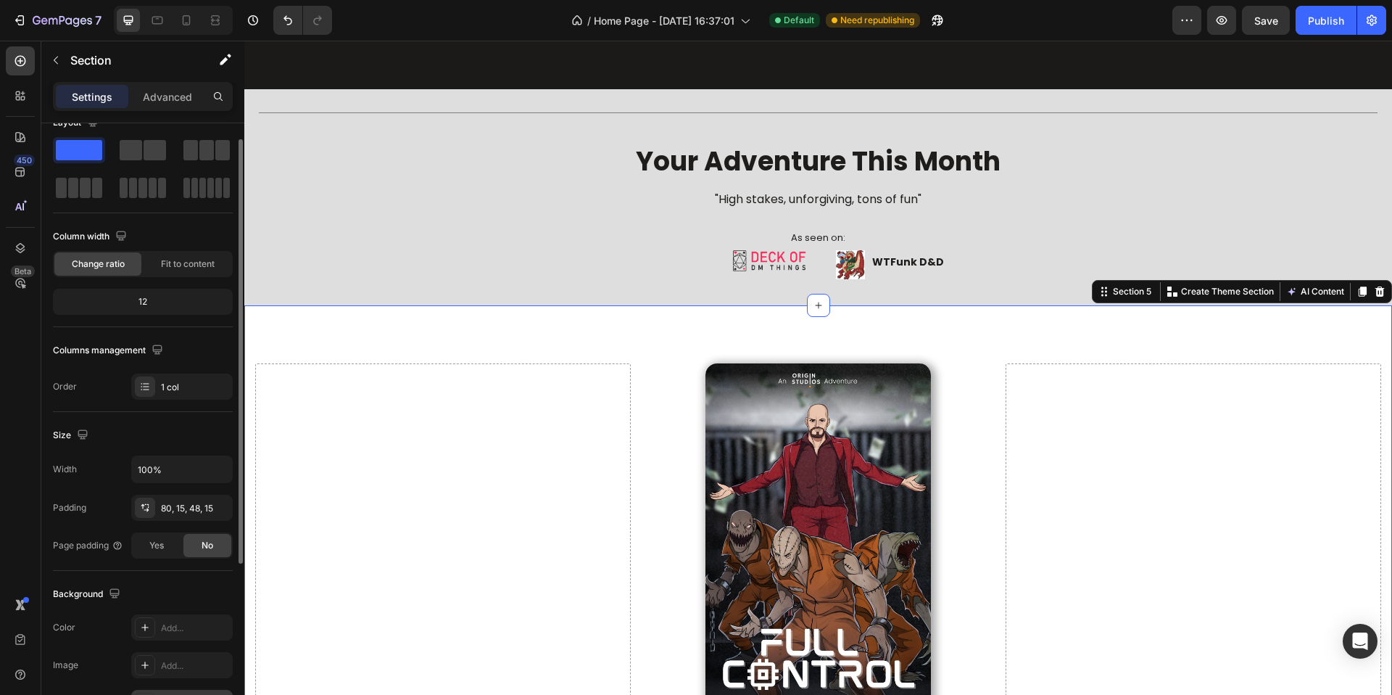
scroll to position [155, 0]
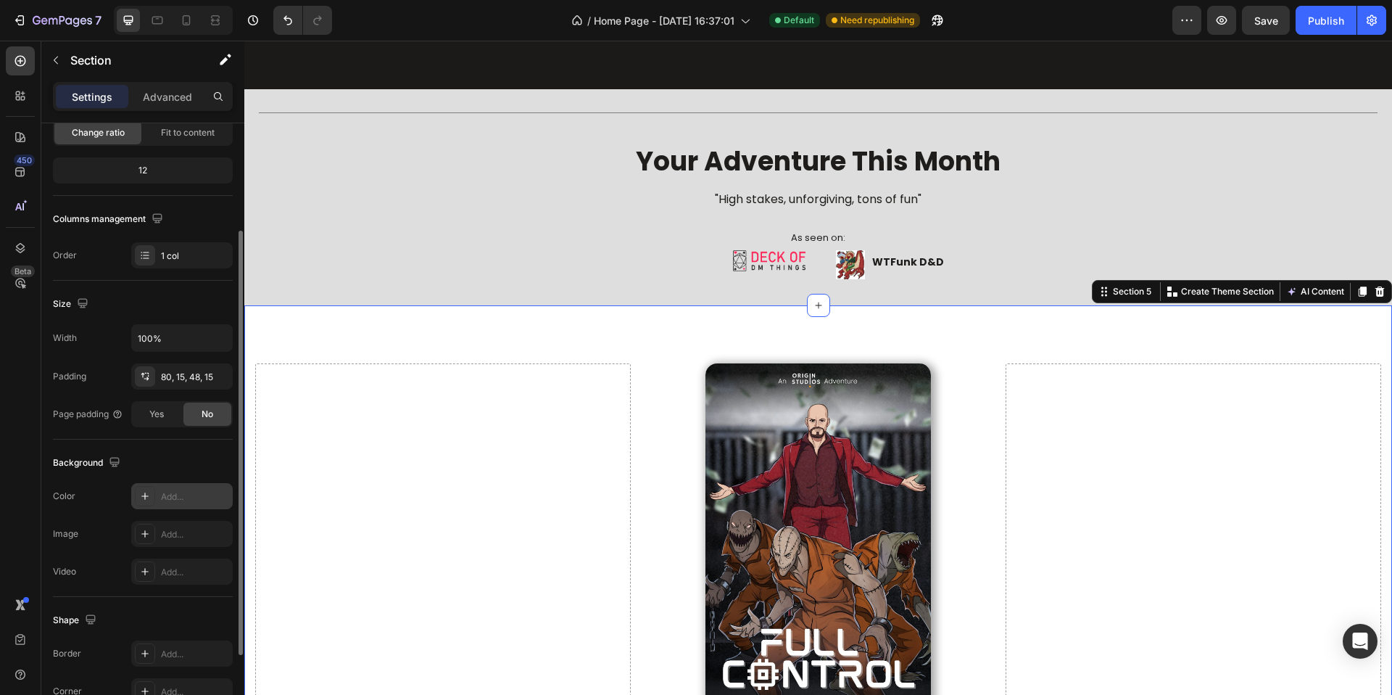
click at [142, 498] on icon at bounding box center [145, 496] width 12 height 12
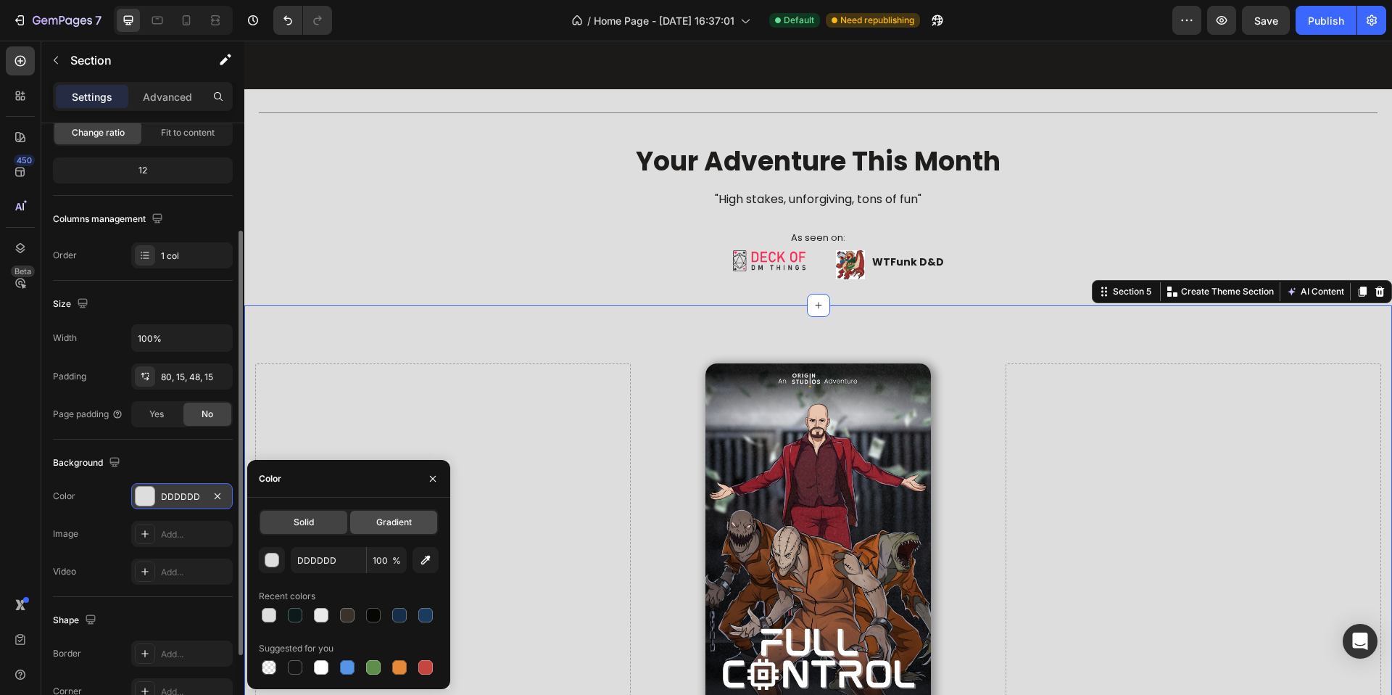
click at [381, 532] on div "Gradient" at bounding box center [393, 522] width 87 height 23
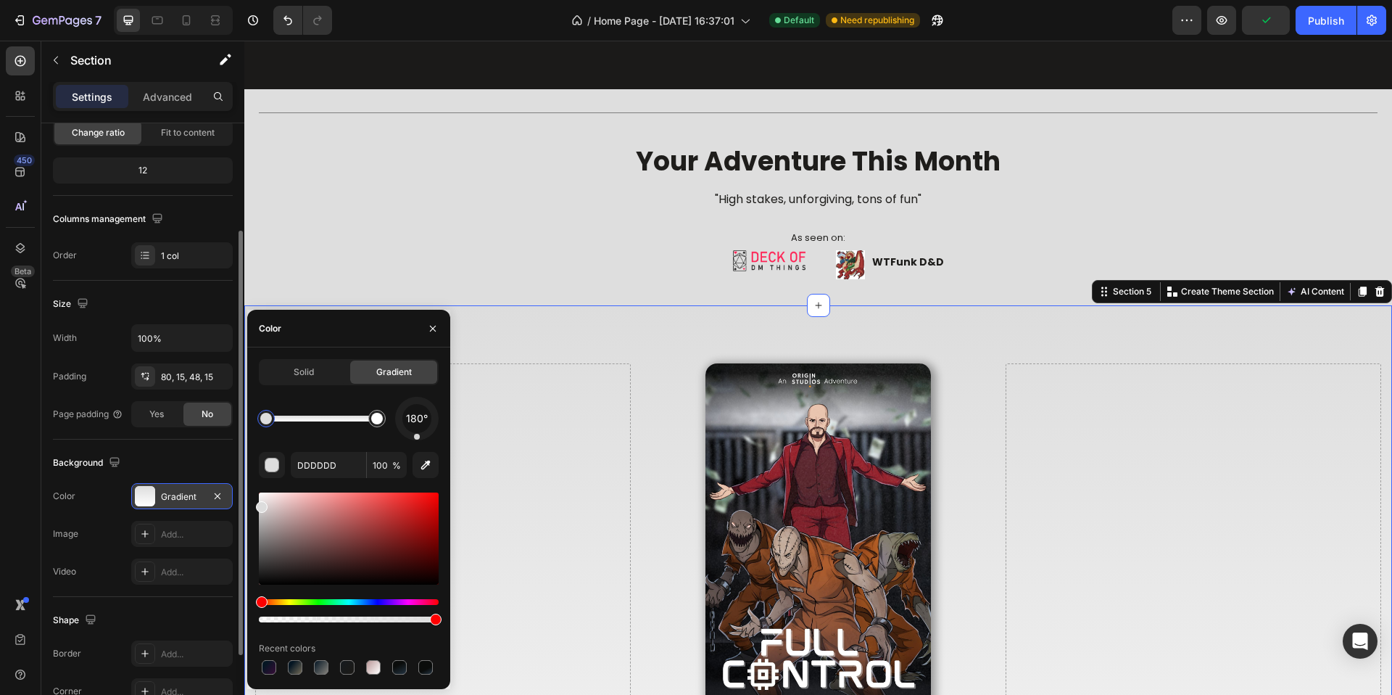
drag, startPoint x: 428, startPoint y: 432, endPoint x: 416, endPoint y: 519, distance: 87.2
click at [417, 519] on div "180° DDDDDD 100 % Recent colors" at bounding box center [349, 537] width 180 height 281
click at [439, 468] on div "Solid Gradient 180° DDDDDD 100 % Recent colors" at bounding box center [348, 518] width 203 height 318
click at [431, 468] on icon "button" at bounding box center [425, 465] width 15 height 15
type input "FFFFFF"
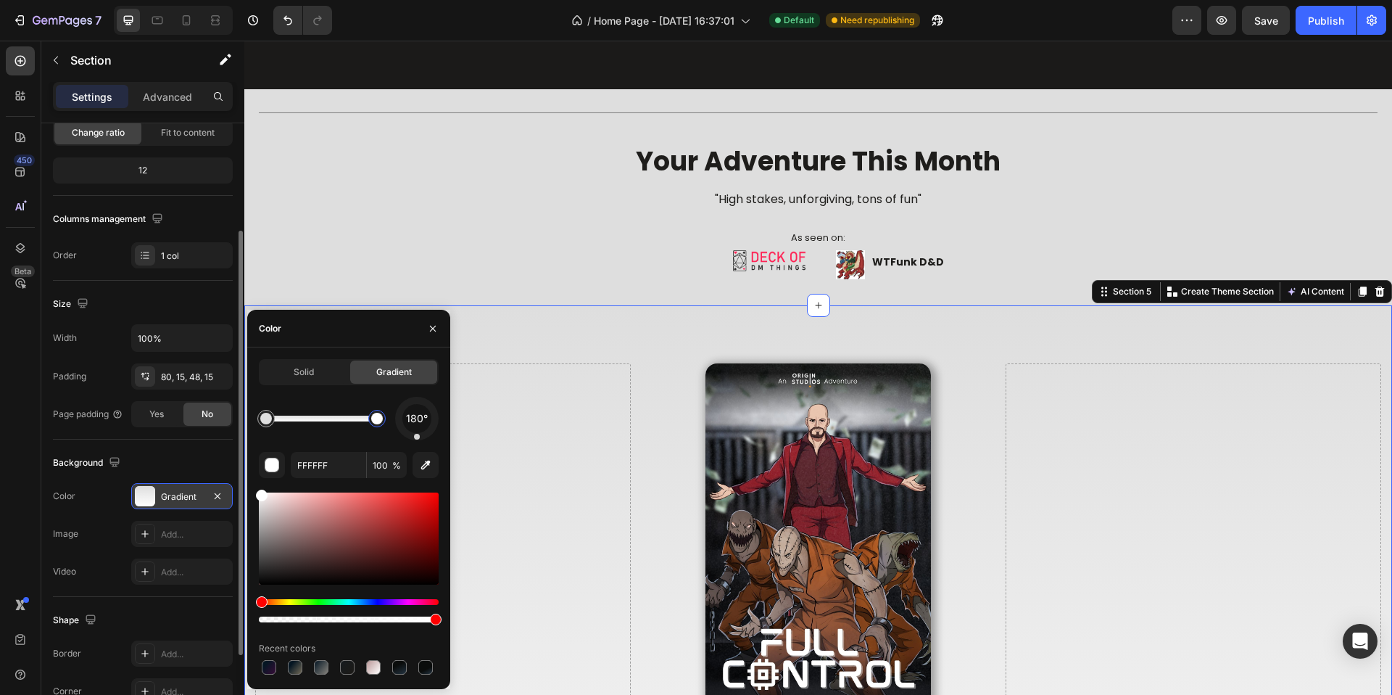
click at [376, 422] on div at bounding box center [377, 419] width 12 height 12
click at [433, 331] on icon "button" at bounding box center [433, 329] width 12 height 12
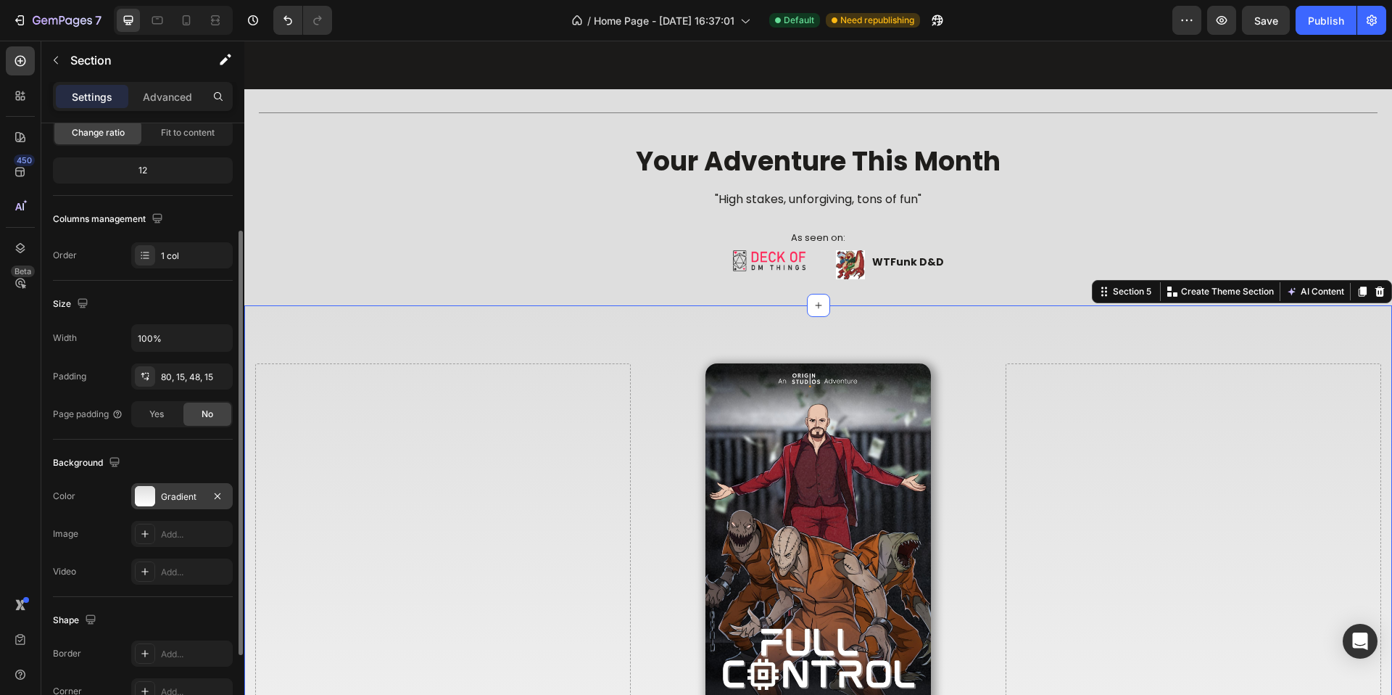
click at [1001, 347] on div "Drop element here Image Strategic Adventure-based Dynamic Fights 100% Human Mad…" at bounding box center [818, 706] width 1148 height 802
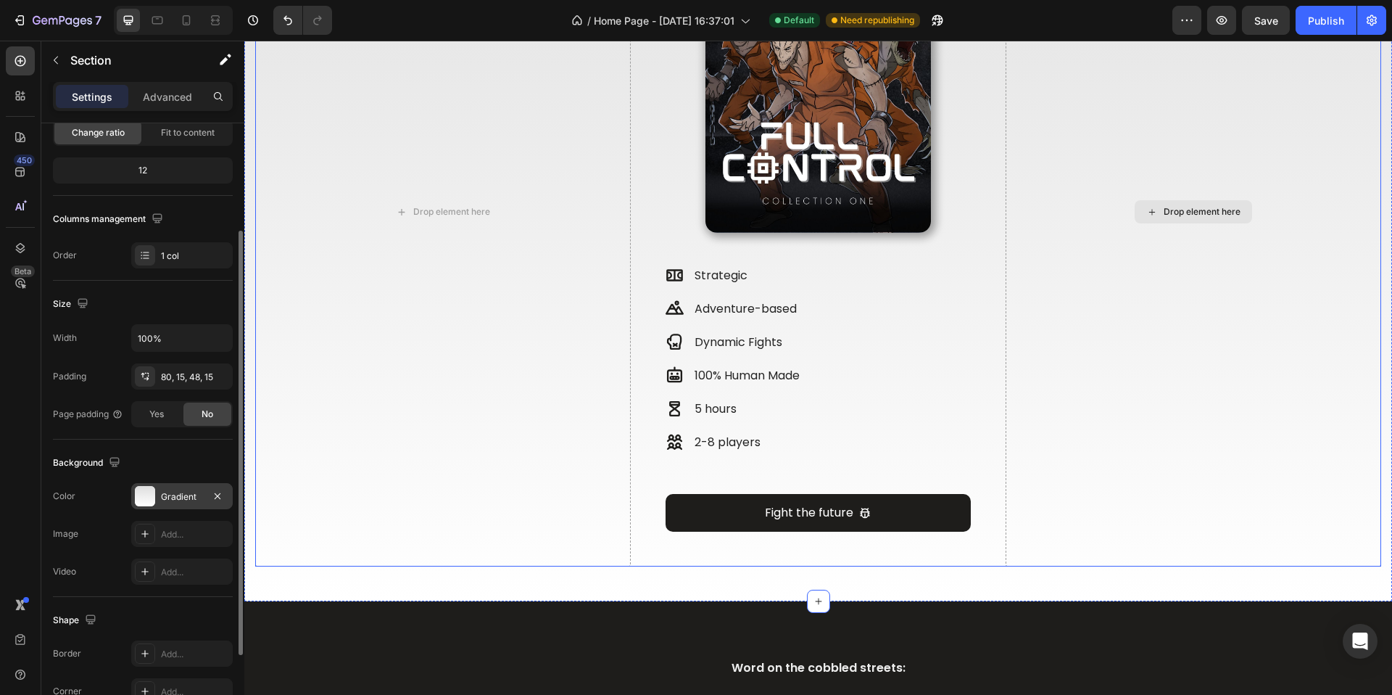
scroll to position [1128, 0]
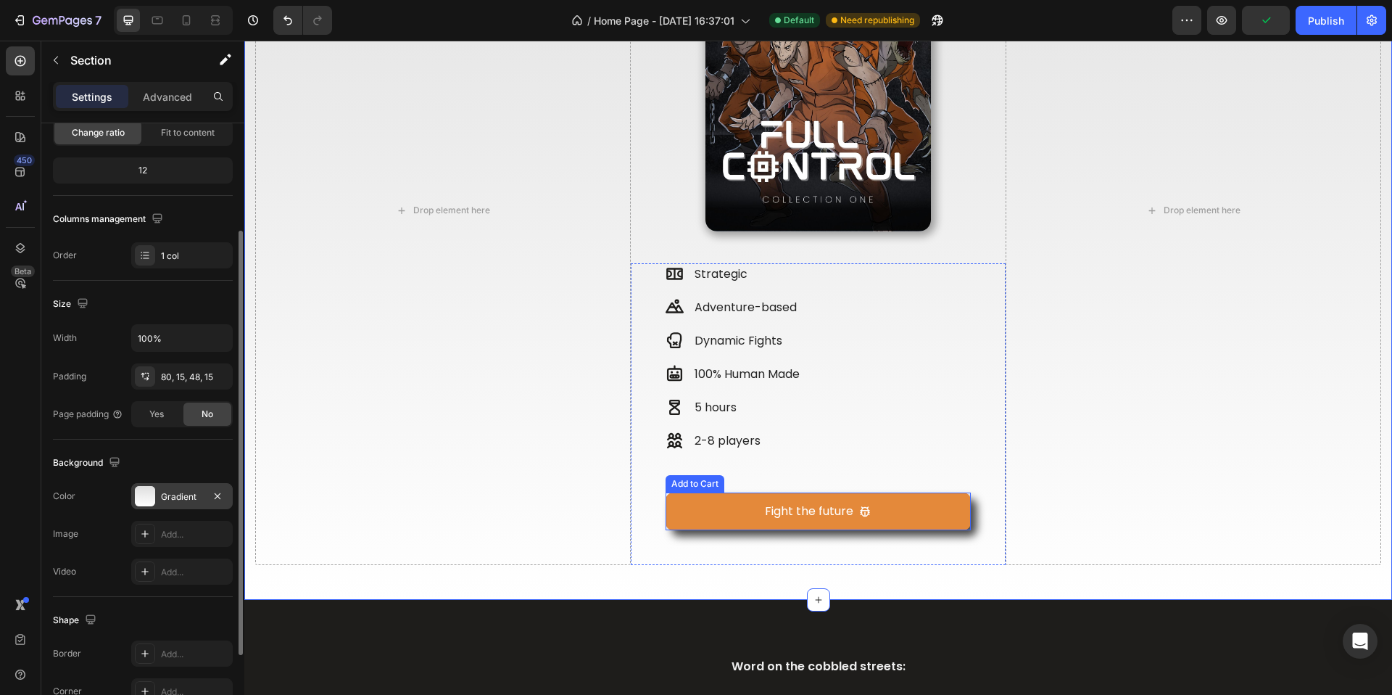
click at [919, 511] on button "Fight the future" at bounding box center [819, 511] width 306 height 38
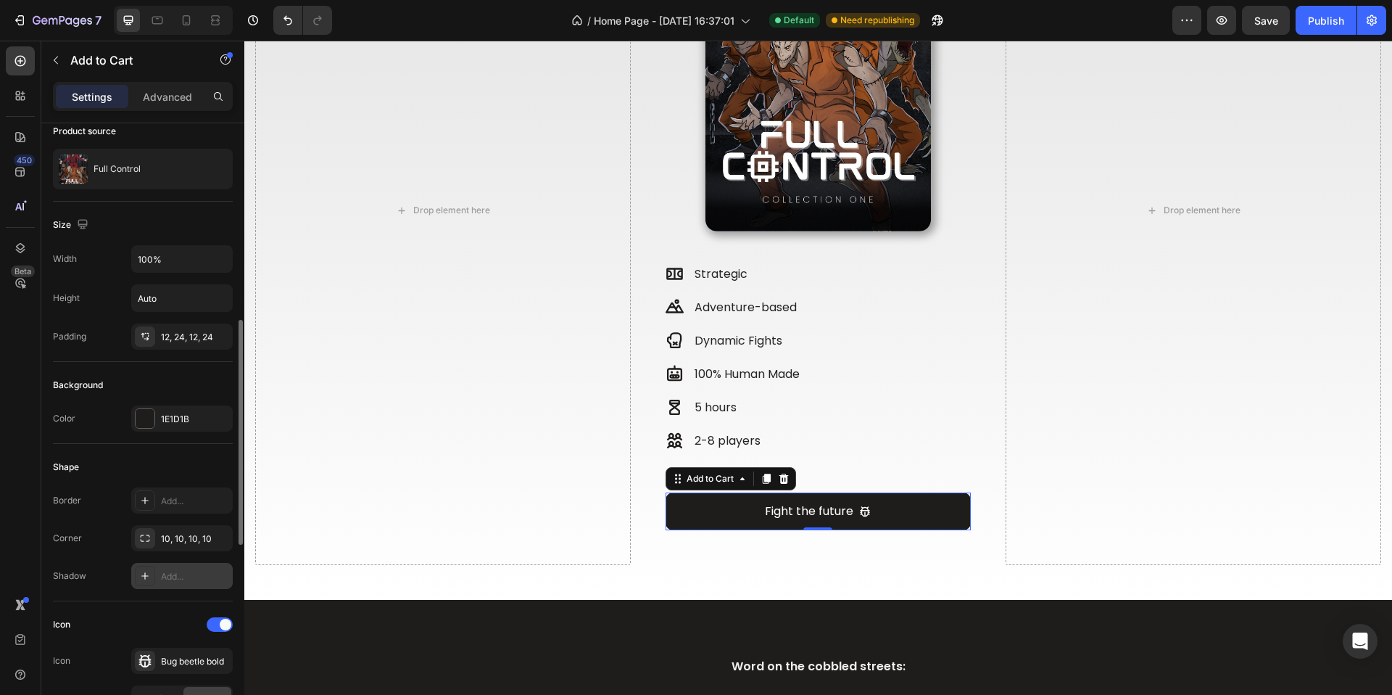
scroll to position [0, 0]
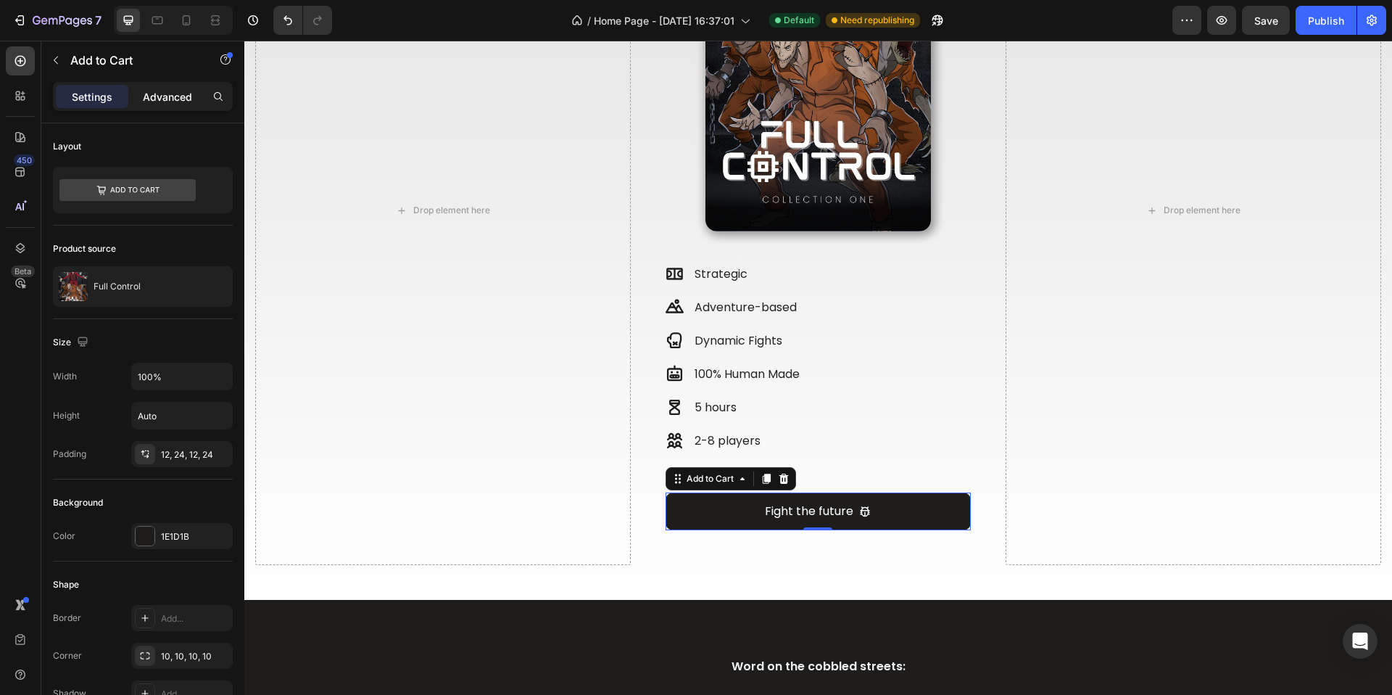
click at [168, 89] on p "Advanced" at bounding box center [167, 96] width 49 height 15
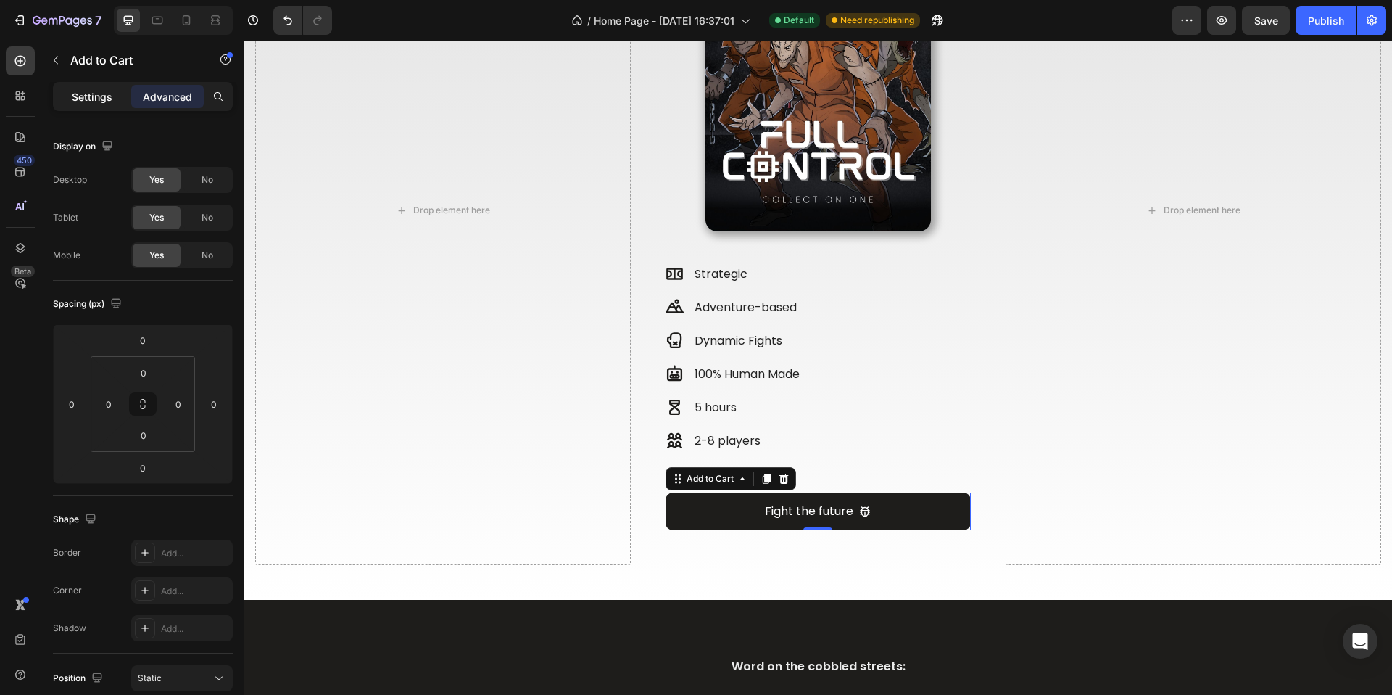
click at [112, 96] on div "Settings" at bounding box center [92, 96] width 73 height 23
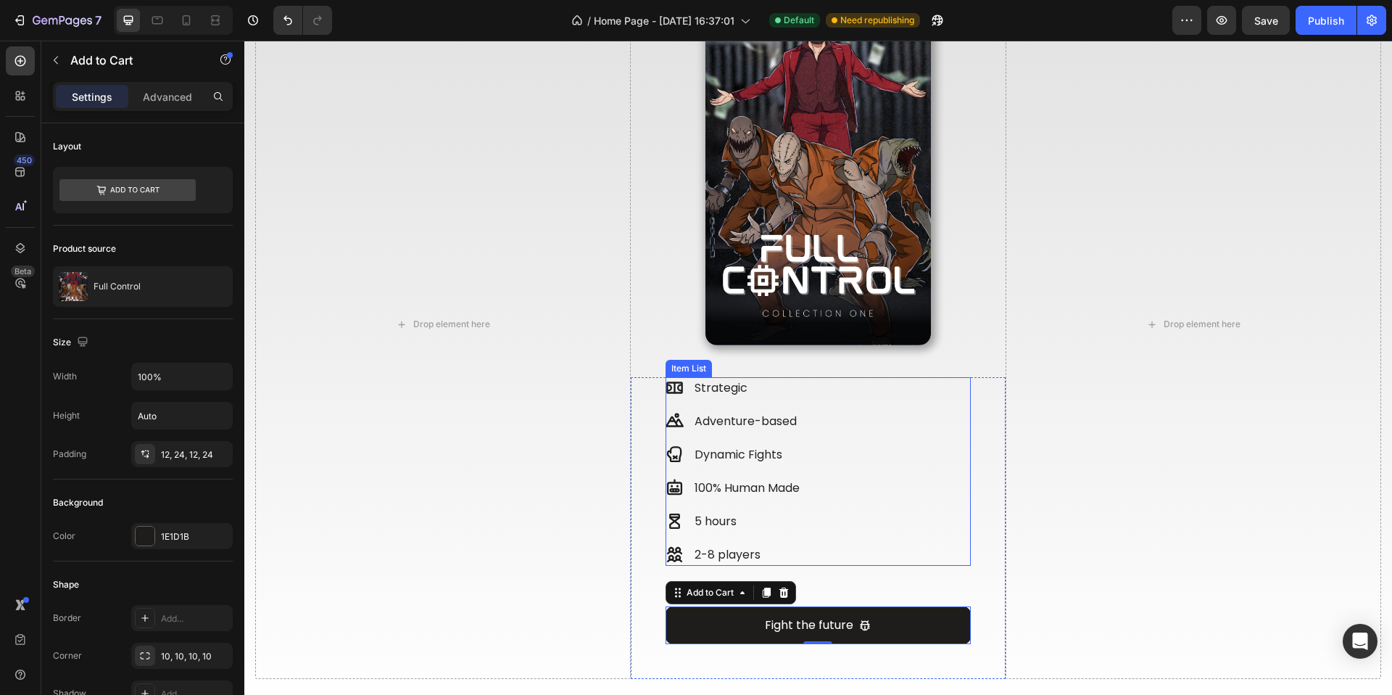
scroll to position [986, 0]
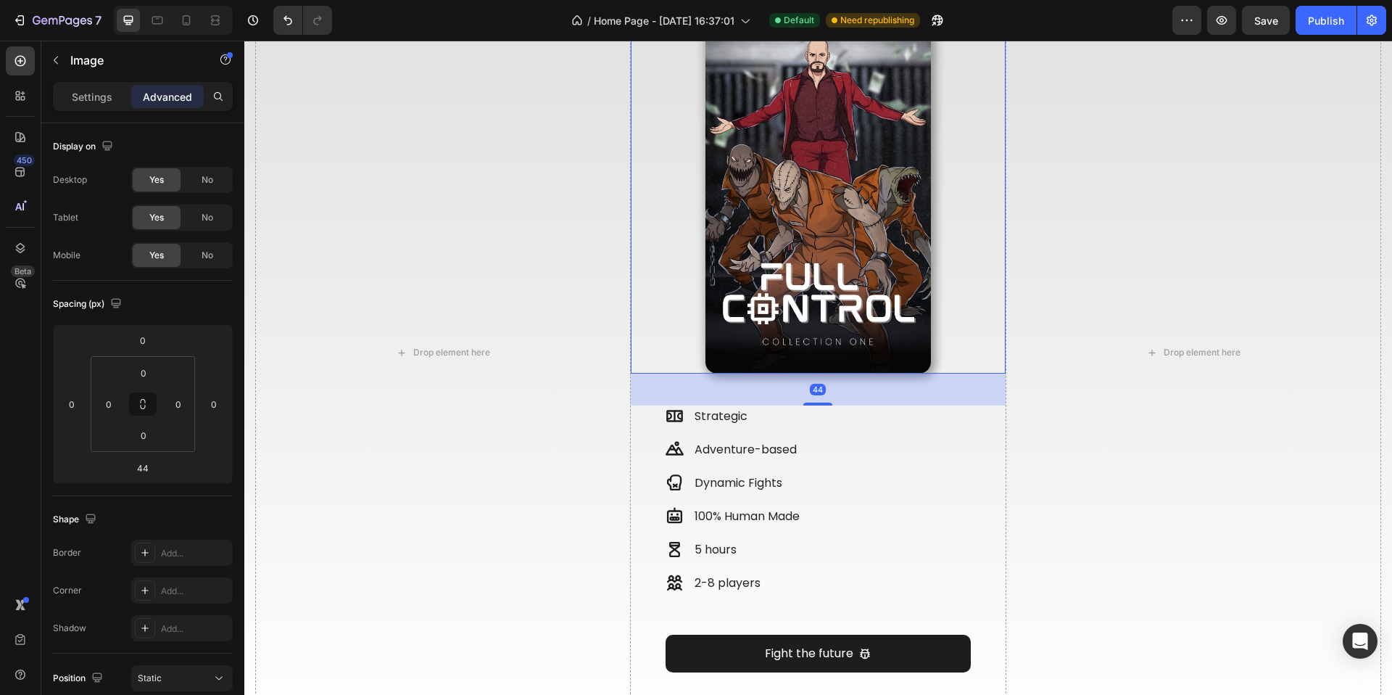
click at [789, 294] on img at bounding box center [819, 186] width 226 height 376
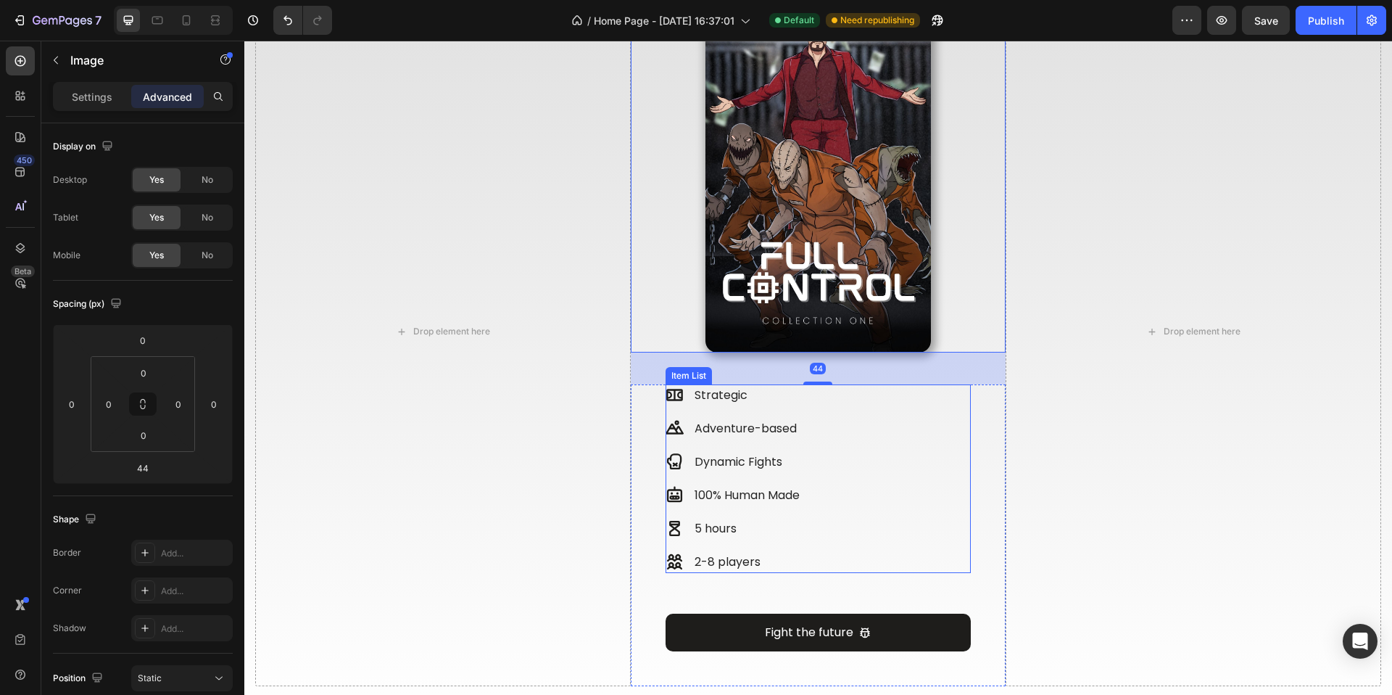
scroll to position [1011, 0]
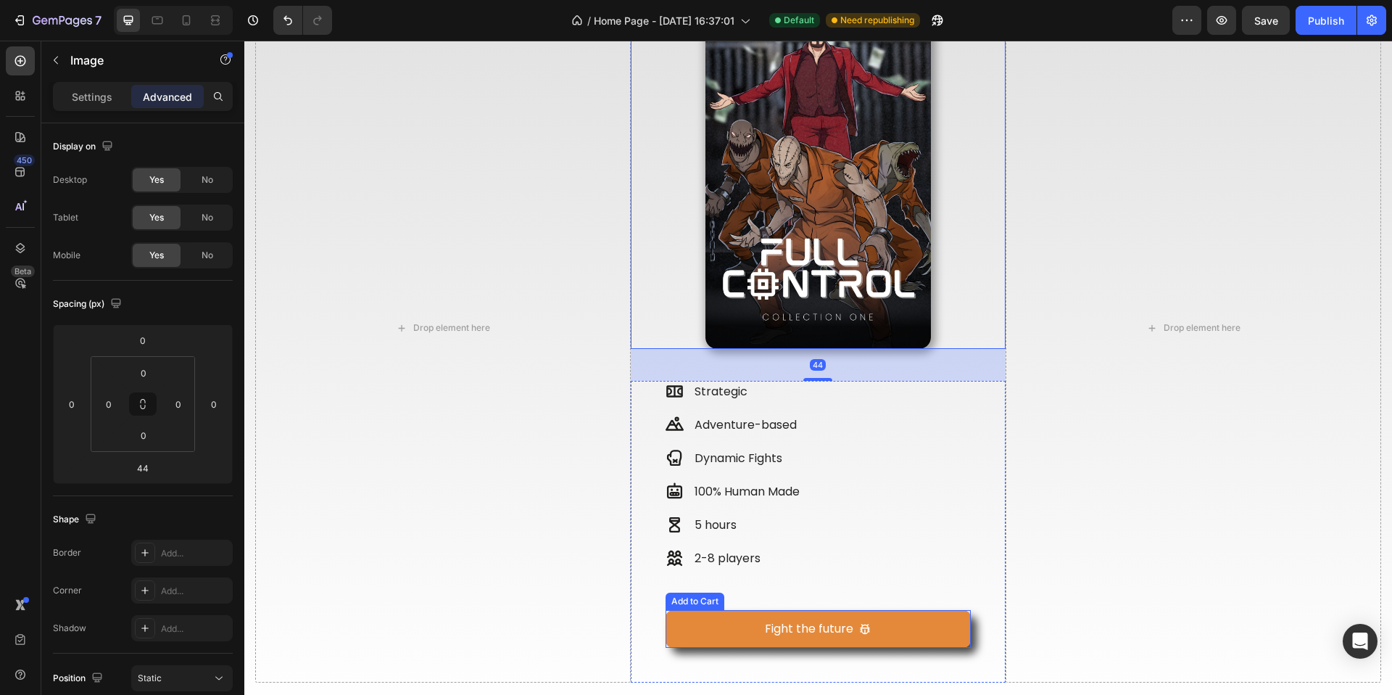
click at [687, 617] on button "Fight the future" at bounding box center [819, 629] width 306 height 38
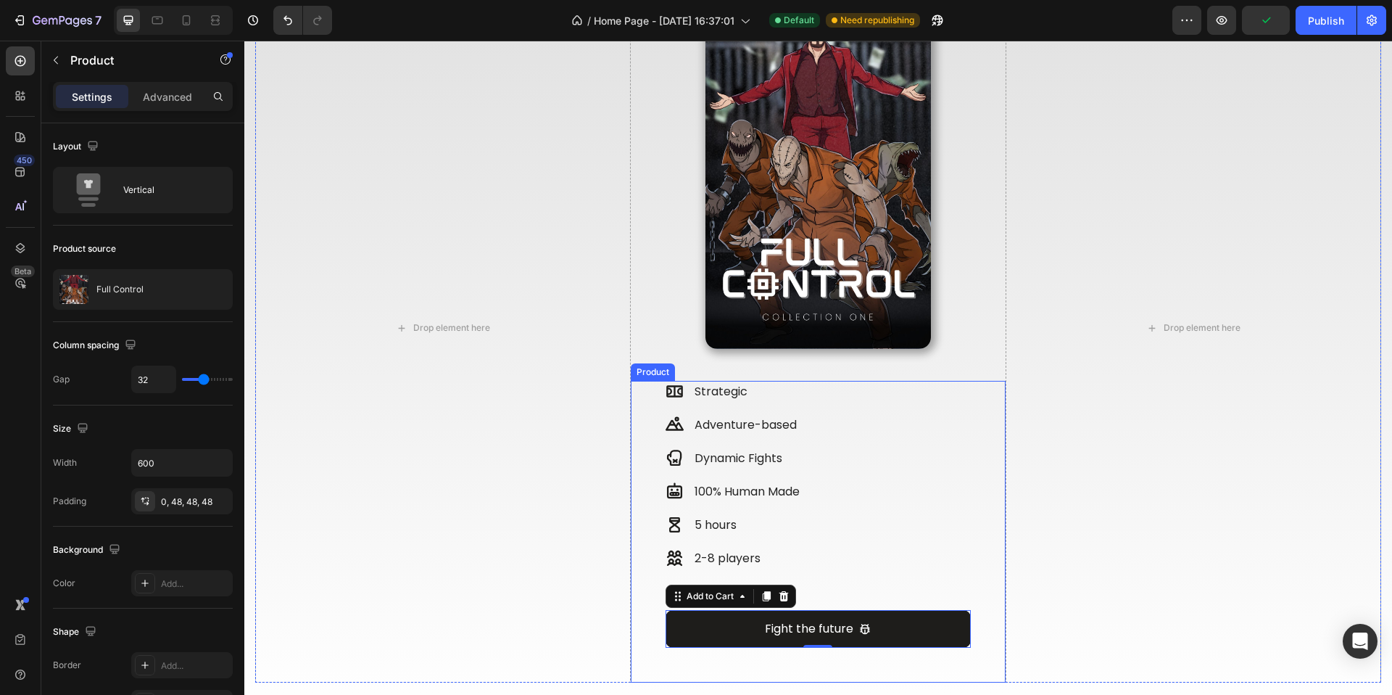
click at [644, 598] on div "Strategic Adventure-based Dynamic Fights 100% Human Made 5 hours 2-8 players It…" at bounding box center [819, 532] width 376 height 302
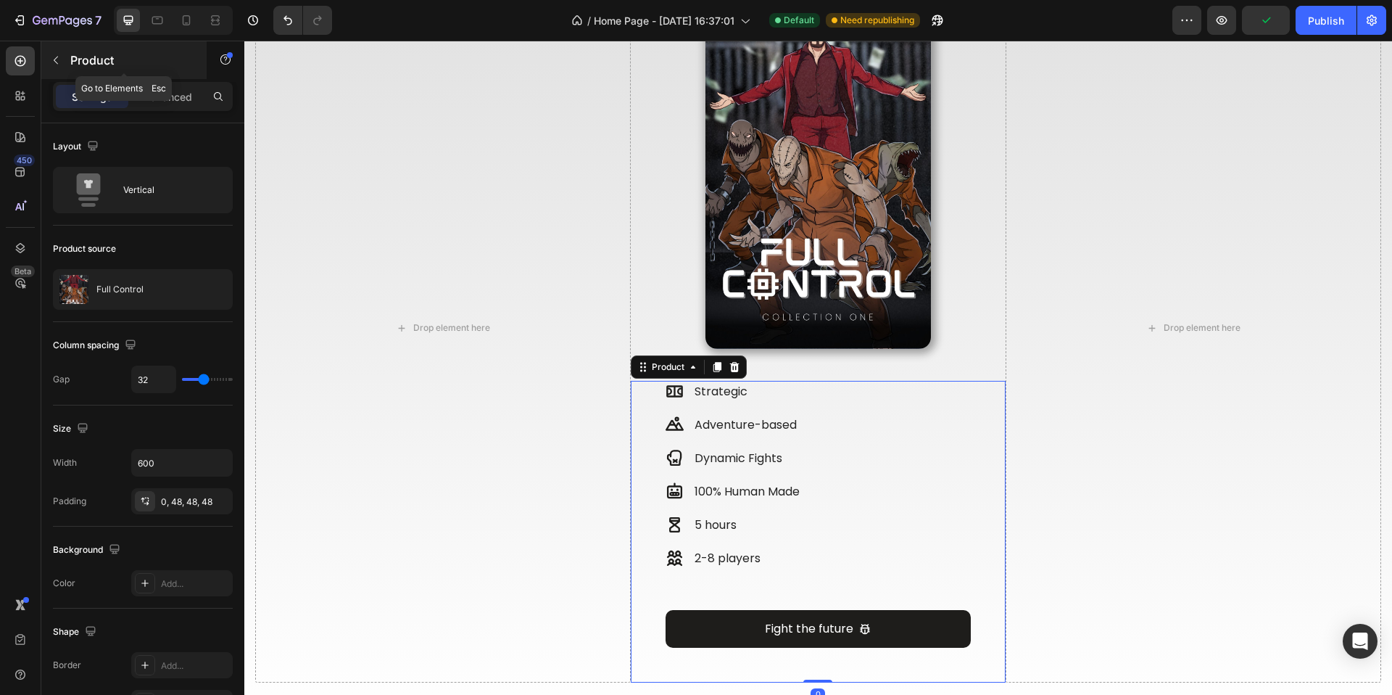
click at [67, 59] on div "Product" at bounding box center [123, 60] width 165 height 38
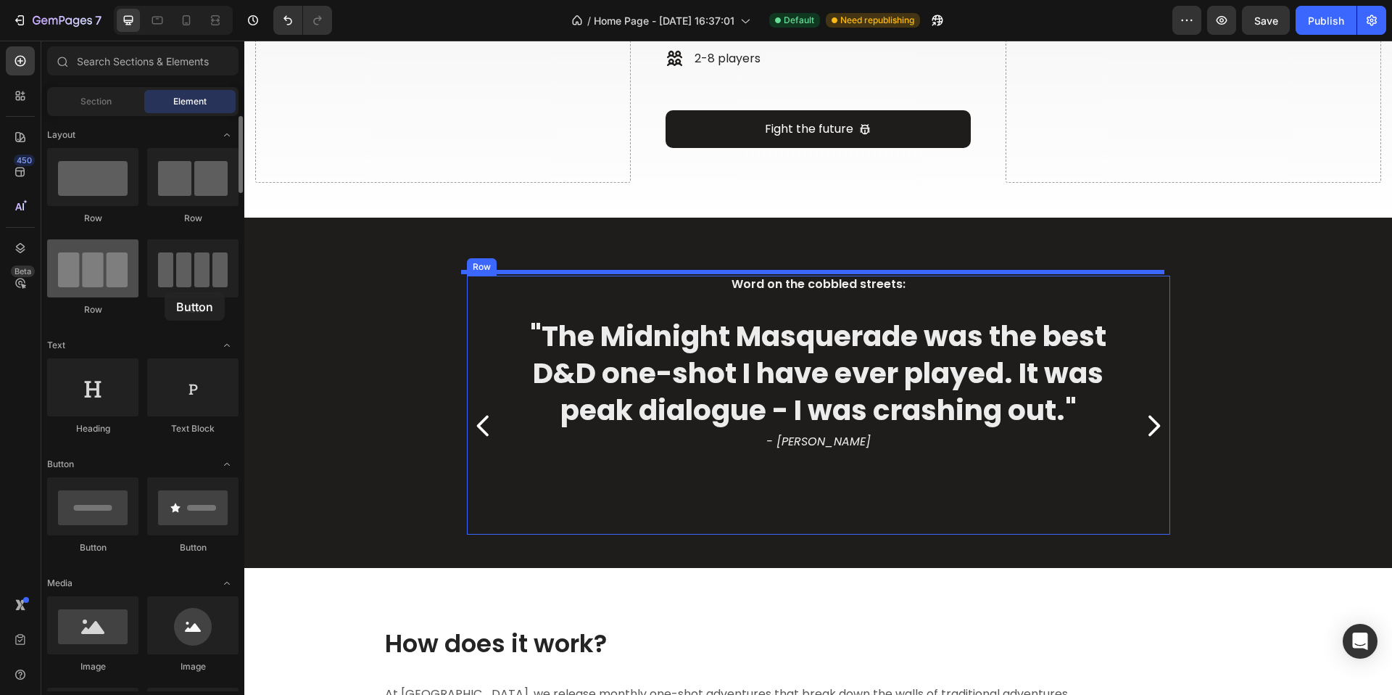
scroll to position [1592, 0]
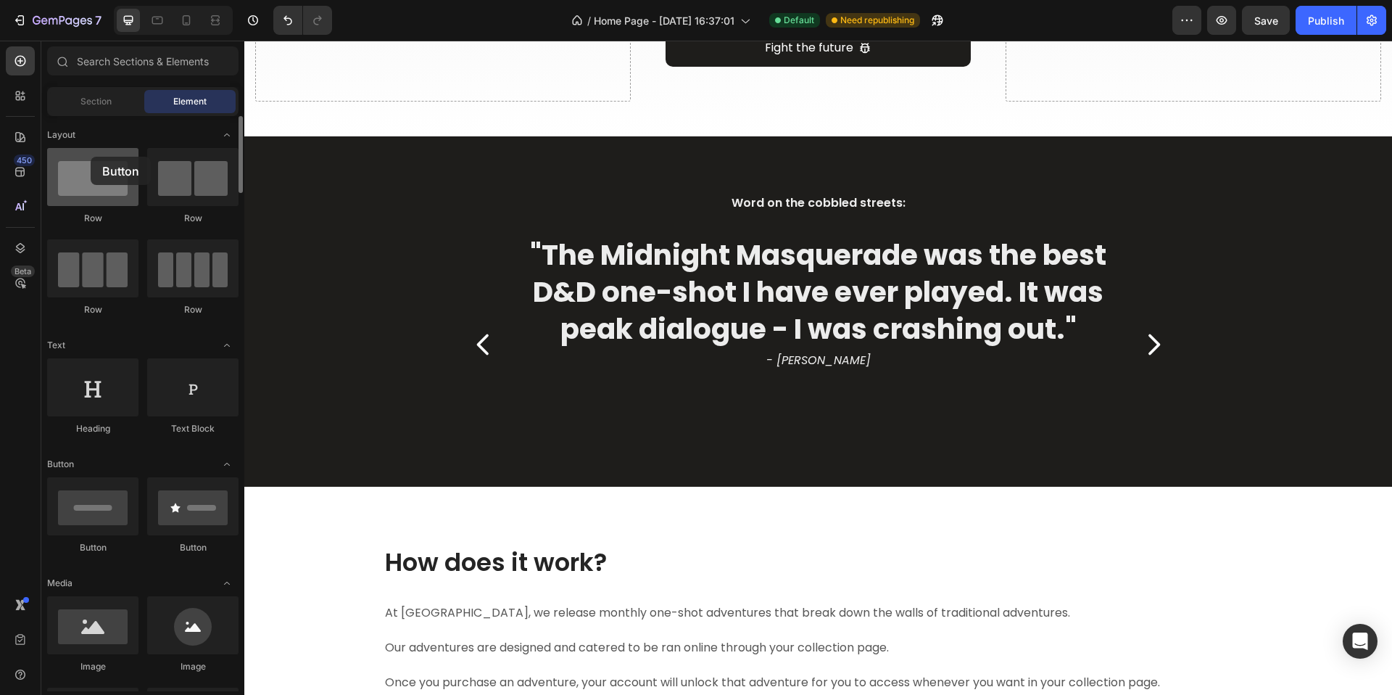
drag, startPoint x: 102, startPoint y: 516, endPoint x: 91, endPoint y: 157, distance: 359.2
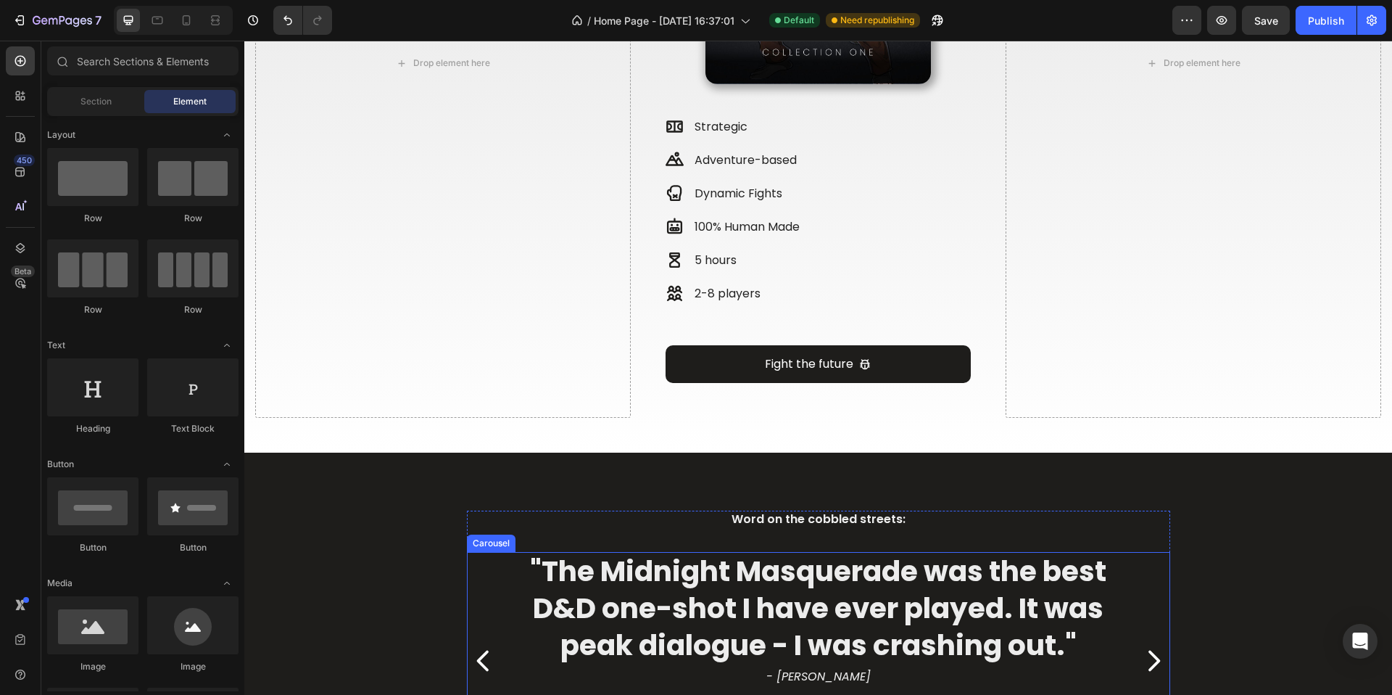
scroll to position [1094, 0]
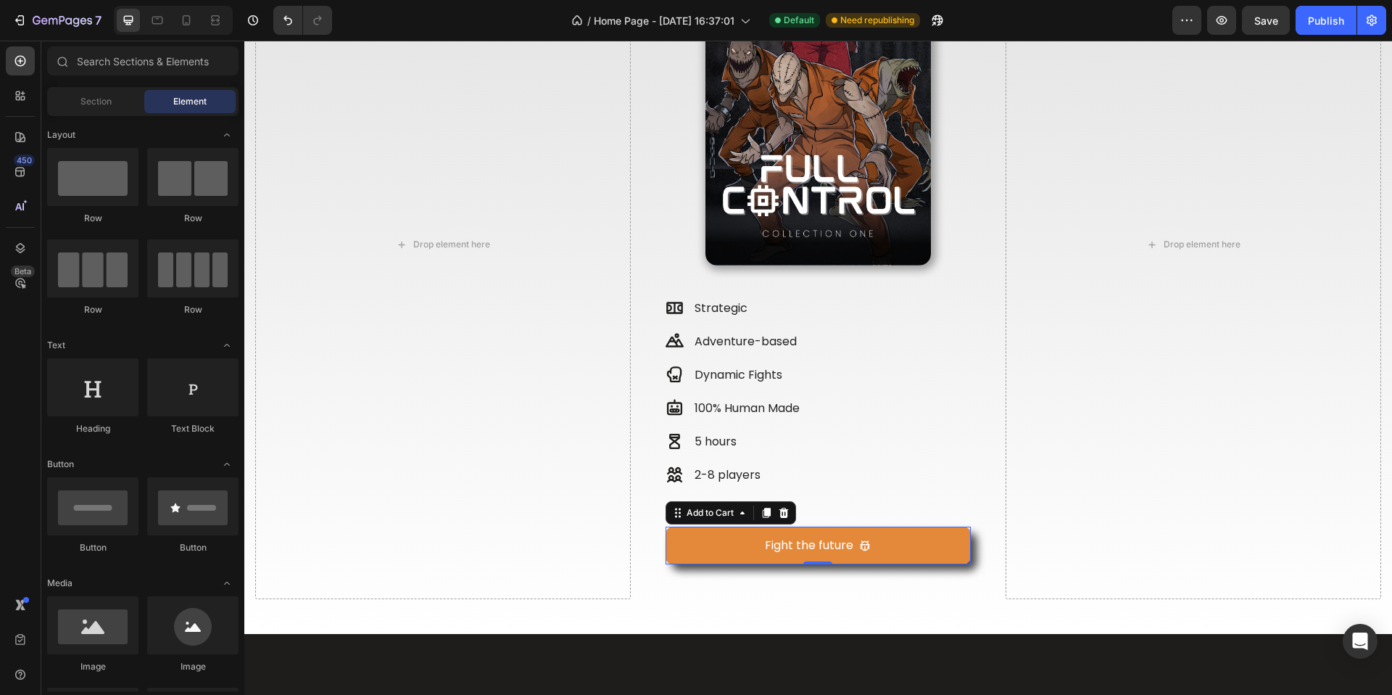
click at [936, 544] on button "Fight the future" at bounding box center [819, 546] width 306 height 38
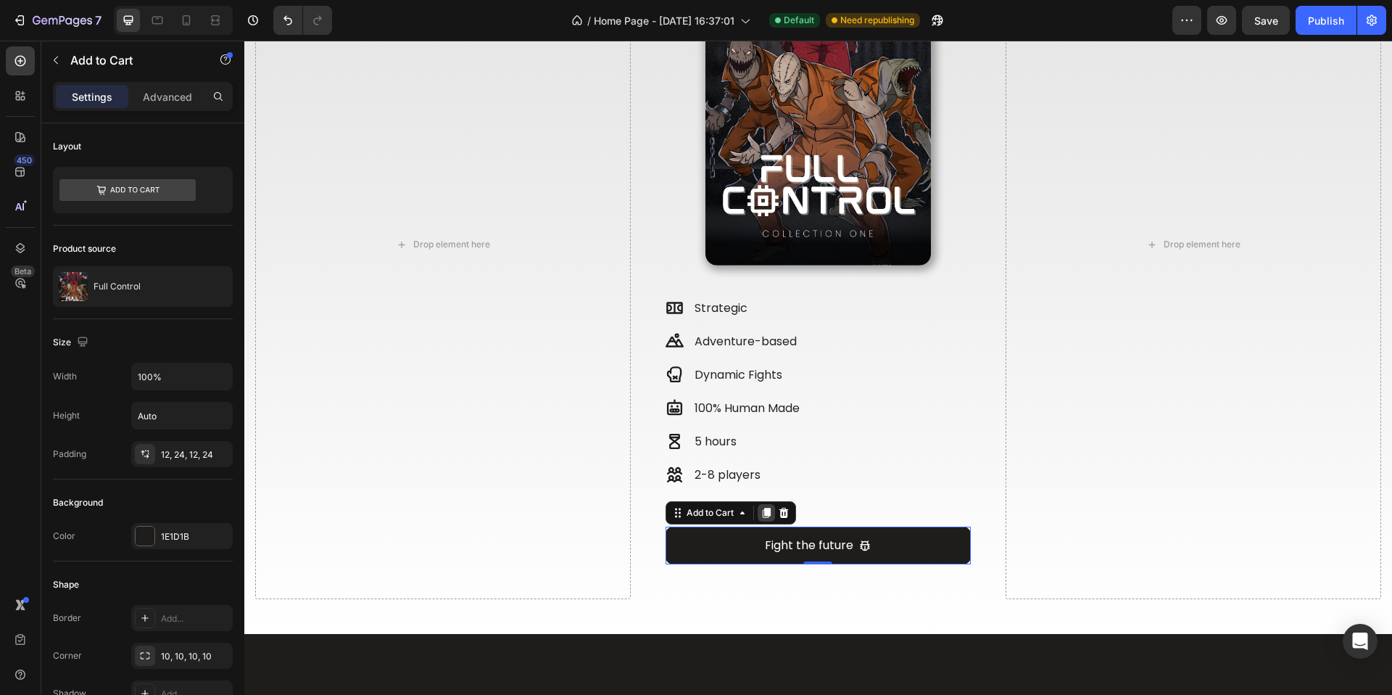
click at [762, 509] on icon at bounding box center [766, 513] width 8 height 10
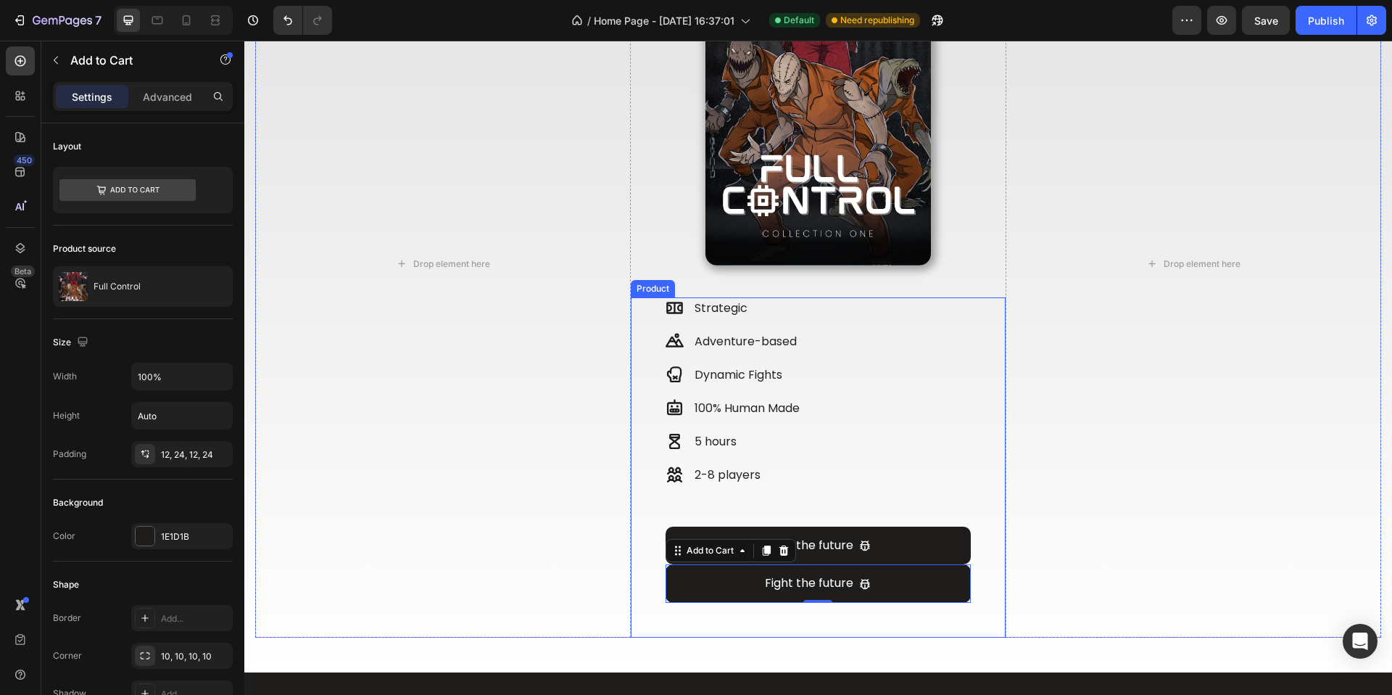
scroll to position [1113, 0]
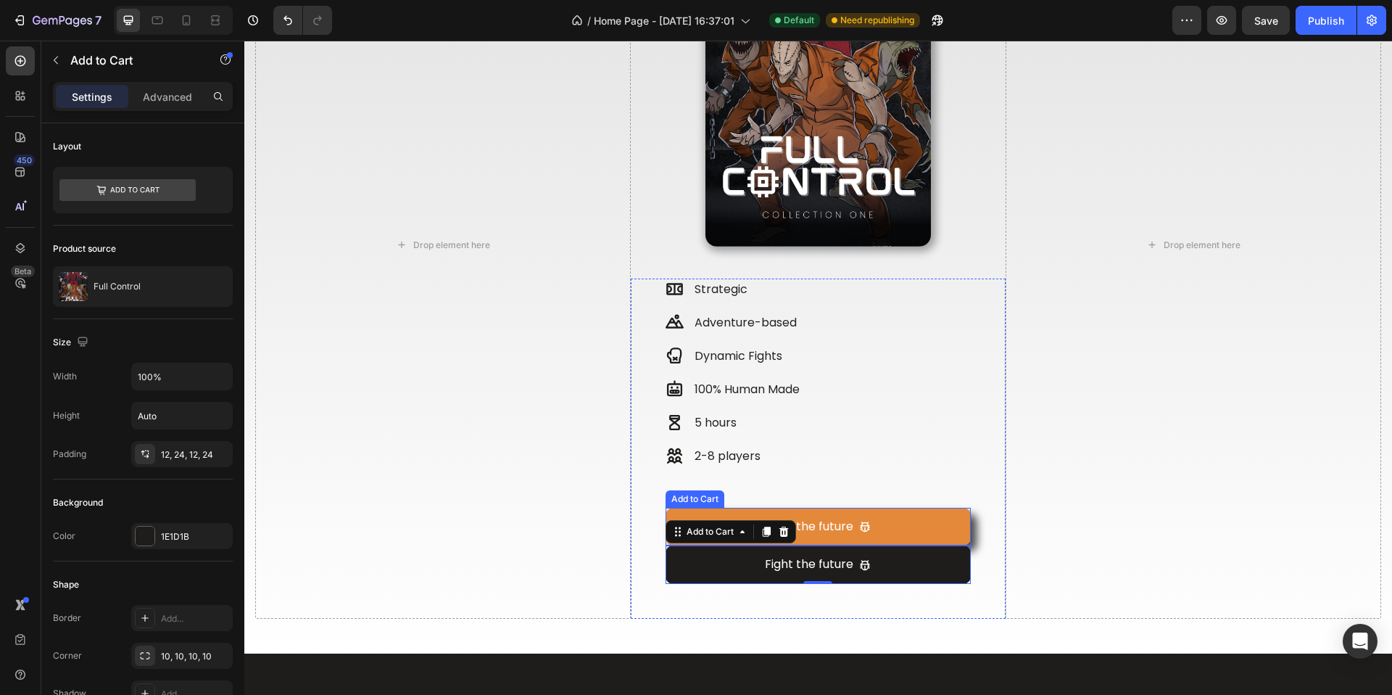
click at [921, 529] on button "Fight the future" at bounding box center [819, 527] width 306 height 38
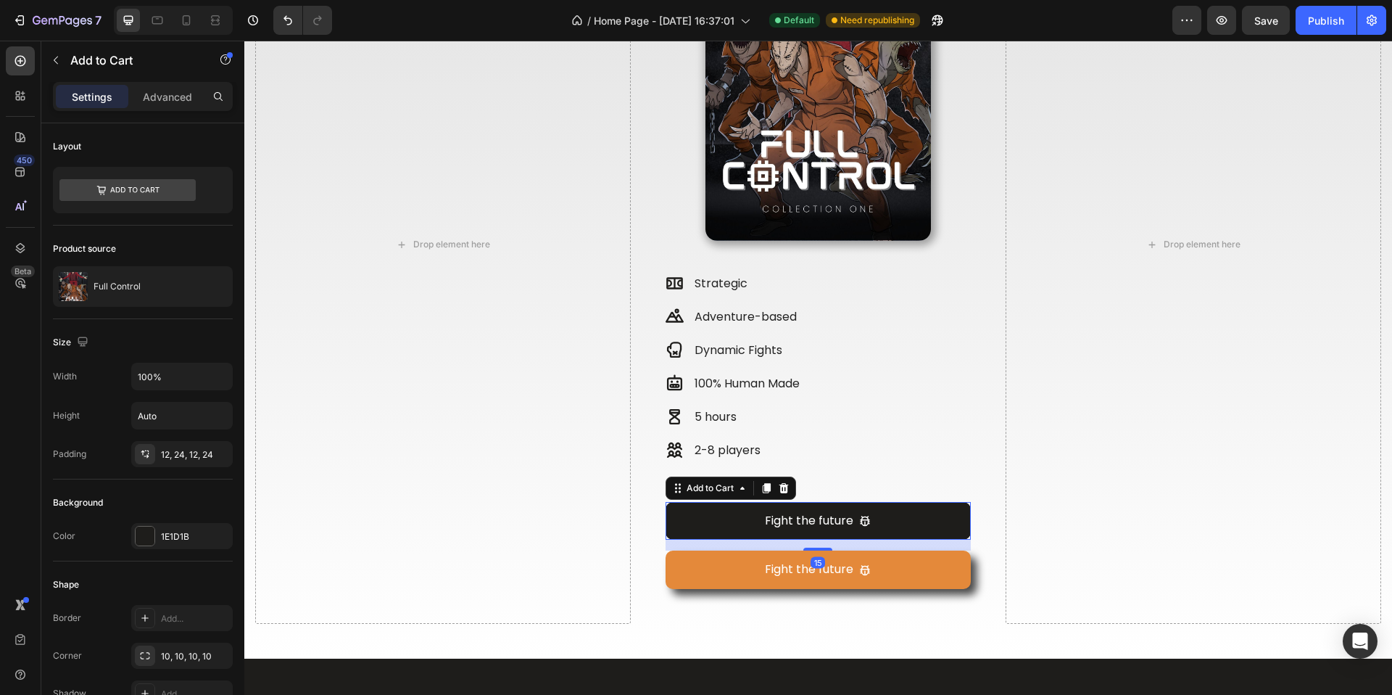
scroll to position [1118, 0]
drag, startPoint x: 821, startPoint y: 539, endPoint x: 820, endPoint y: 549, distance: 10.2
click at [820, 549] on div "Fight the future Add to Cart 14 Fight the future Add to Cart" at bounding box center [819, 546] width 306 height 87
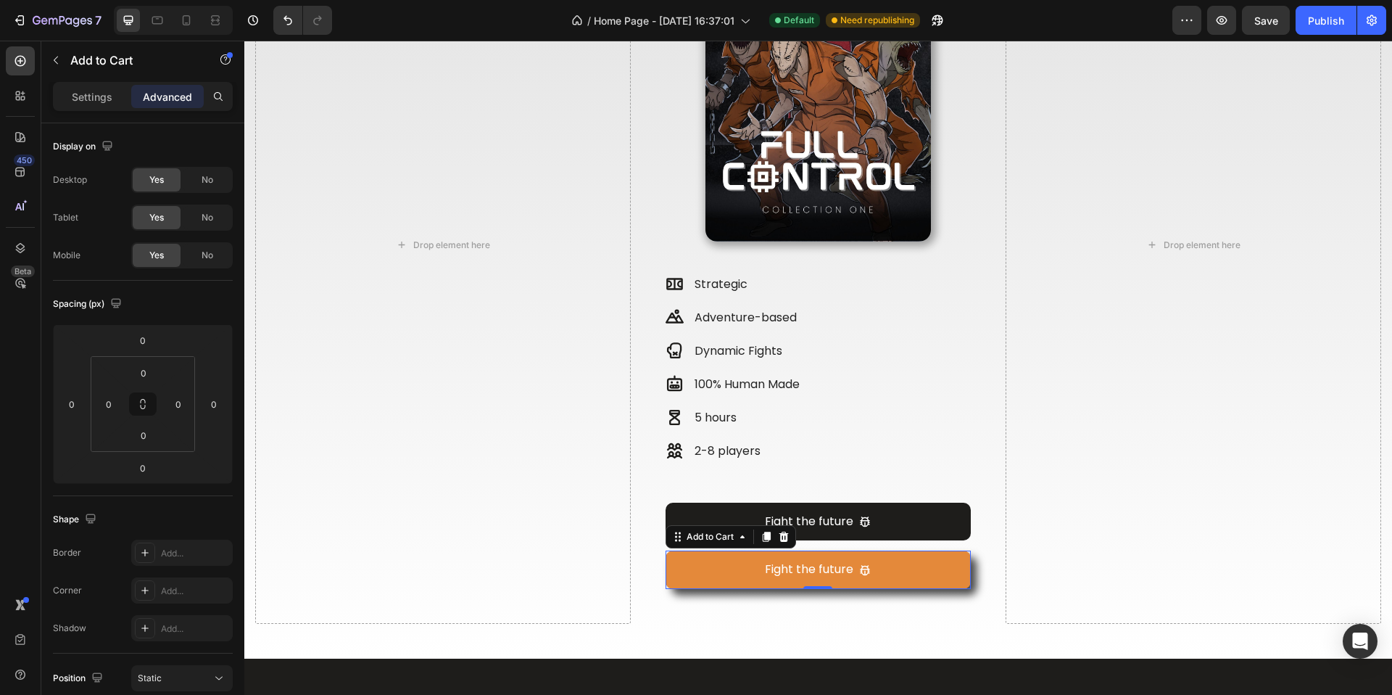
click at [935, 562] on button "Fight the future" at bounding box center [819, 569] width 306 height 38
click at [693, 573] on button "Fight the future" at bounding box center [819, 569] width 306 height 38
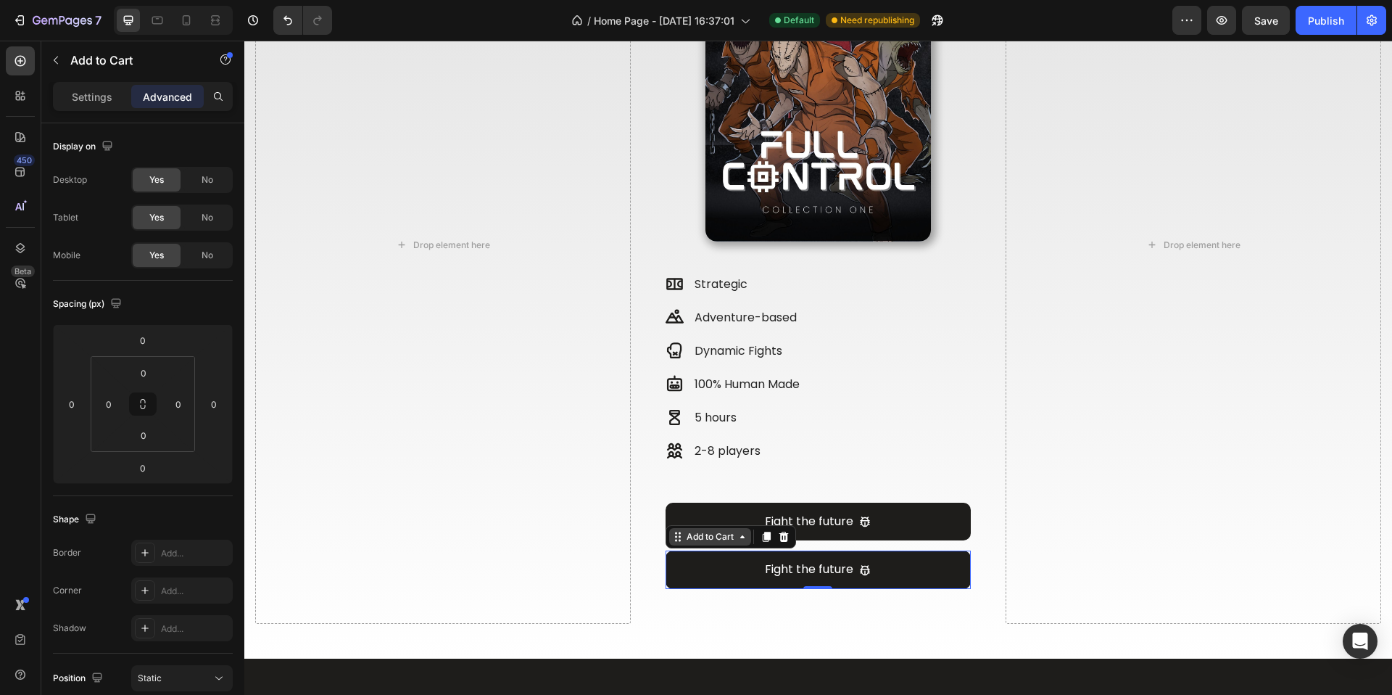
click at [706, 537] on div "Add to Cart" at bounding box center [710, 536] width 53 height 13
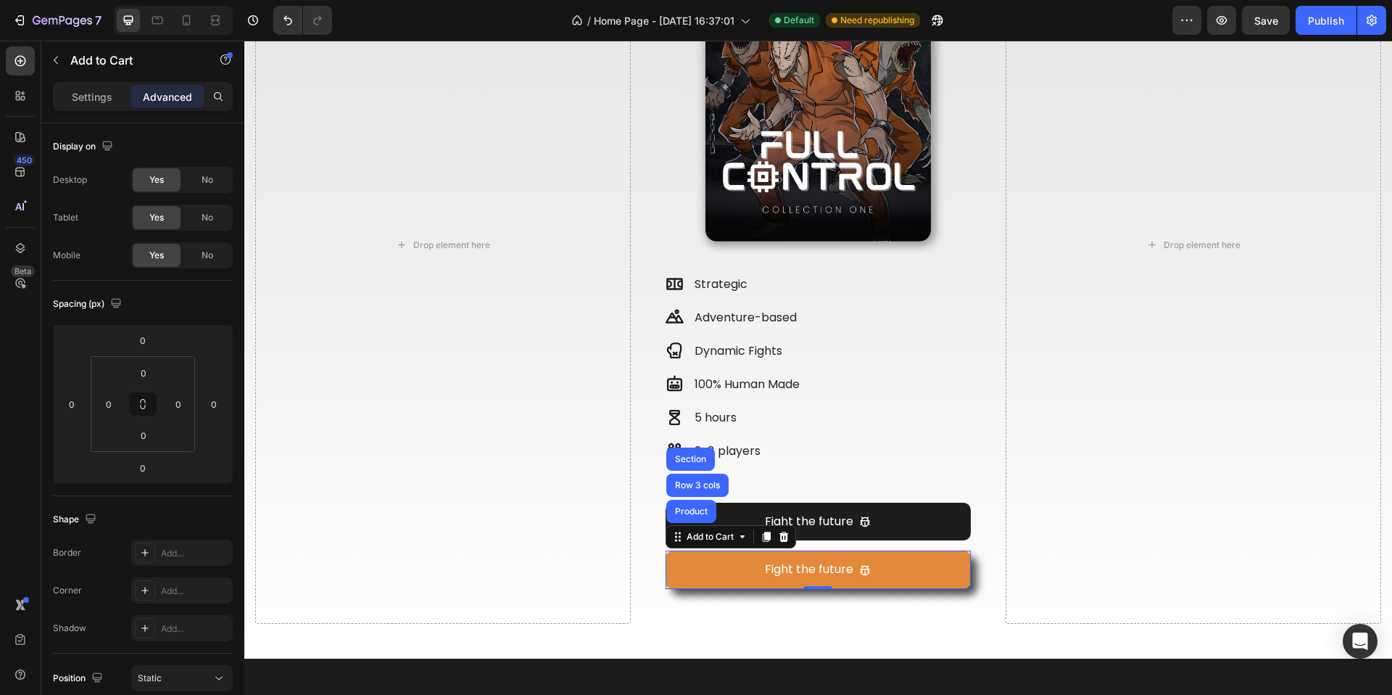
click at [716, 568] on button "Fight the future" at bounding box center [819, 569] width 306 height 38
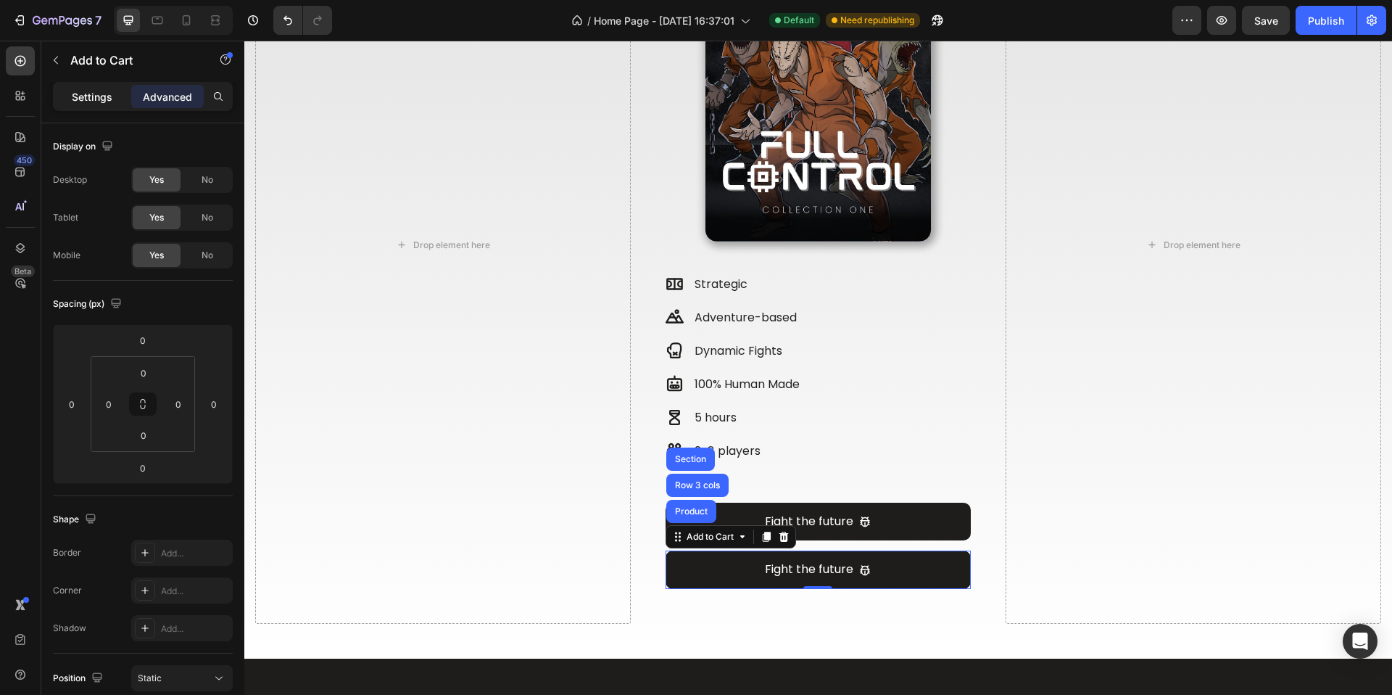
click at [112, 96] on div "Settings" at bounding box center [92, 96] width 73 height 23
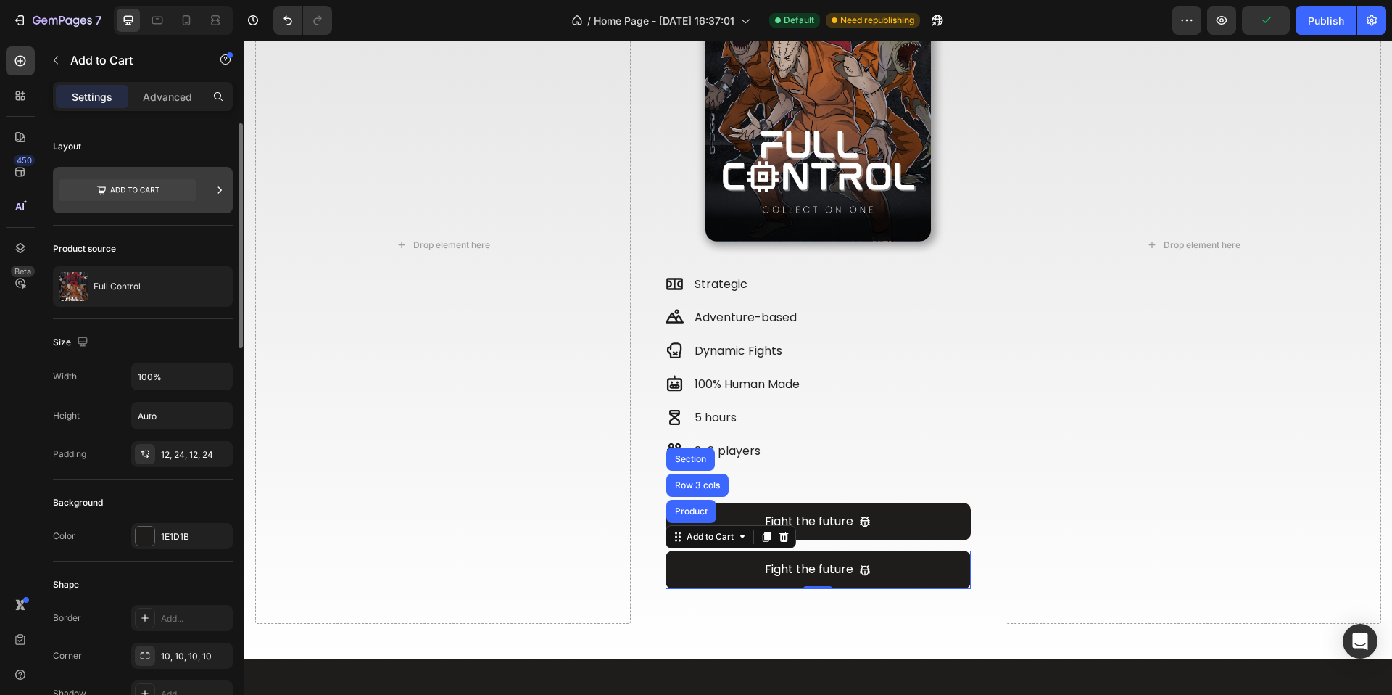
click at [202, 194] on div at bounding box center [143, 190] width 180 height 46
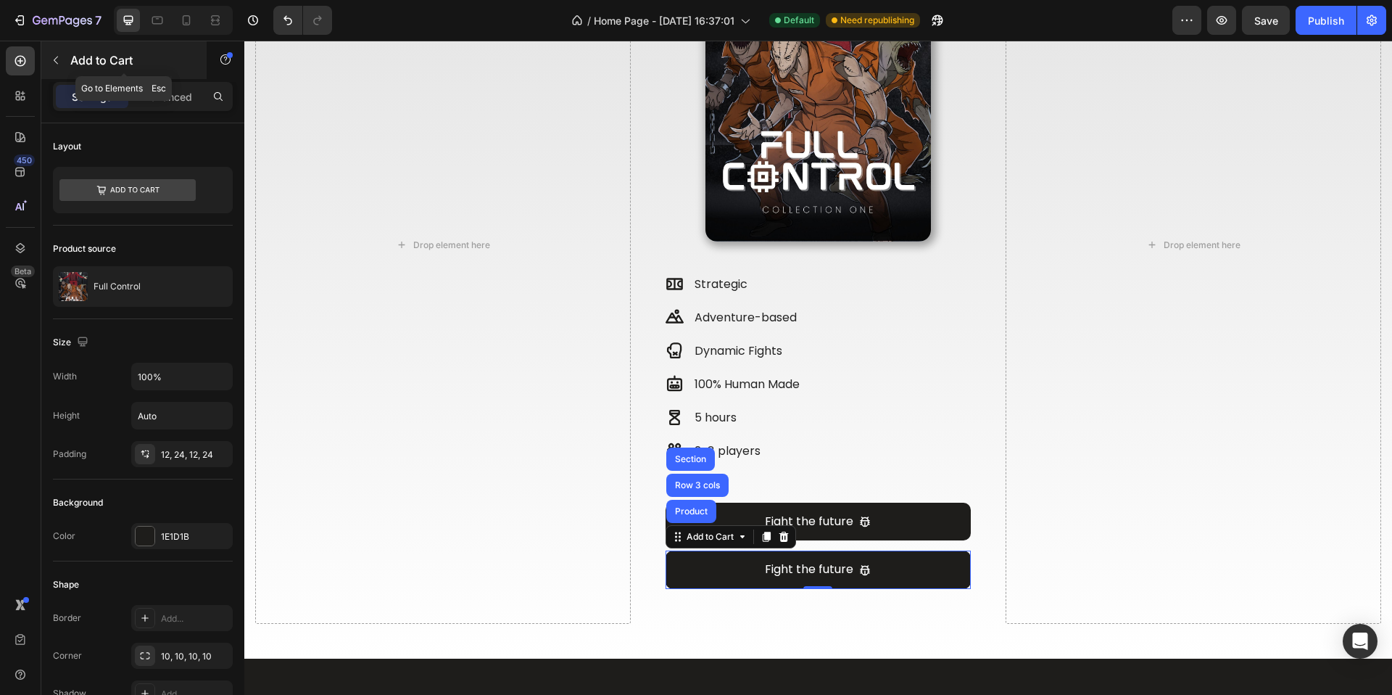
click at [70, 70] on div "Add to Cart" at bounding box center [123, 60] width 165 height 38
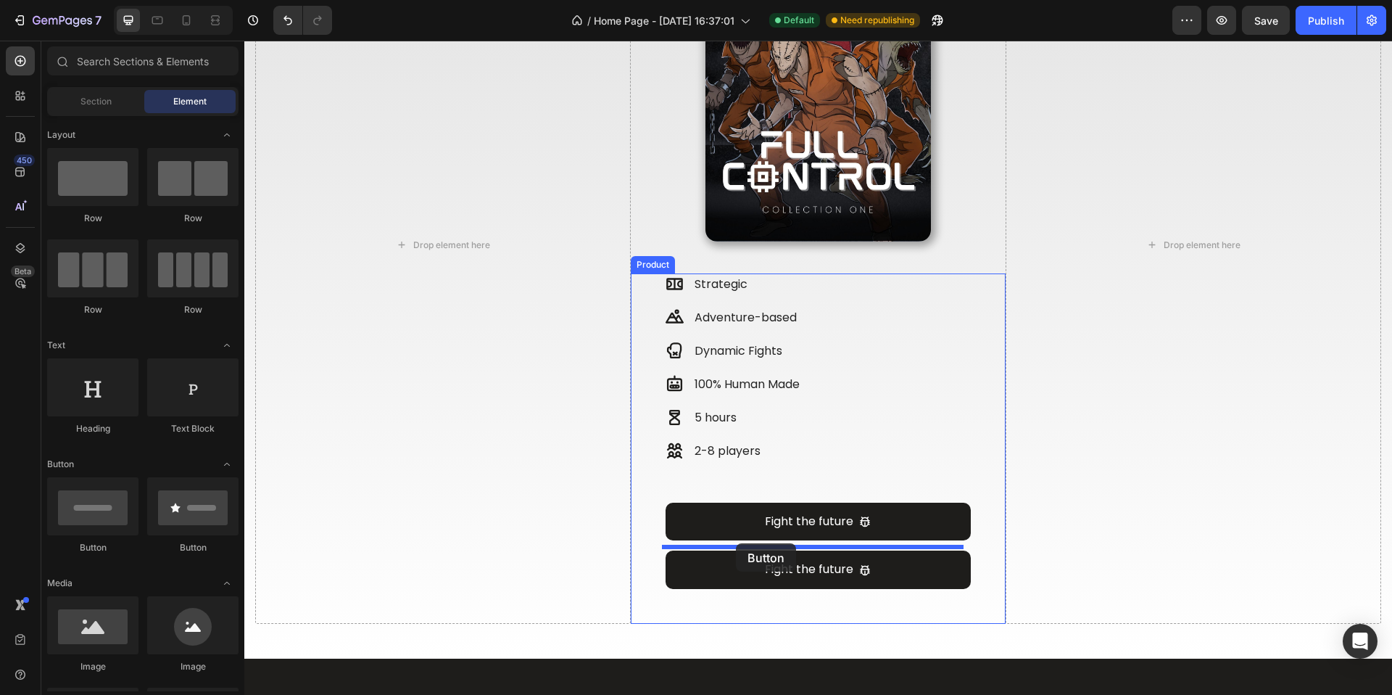
drag, startPoint x: 358, startPoint y: 541, endPoint x: 736, endPoint y: 543, distance: 377.9
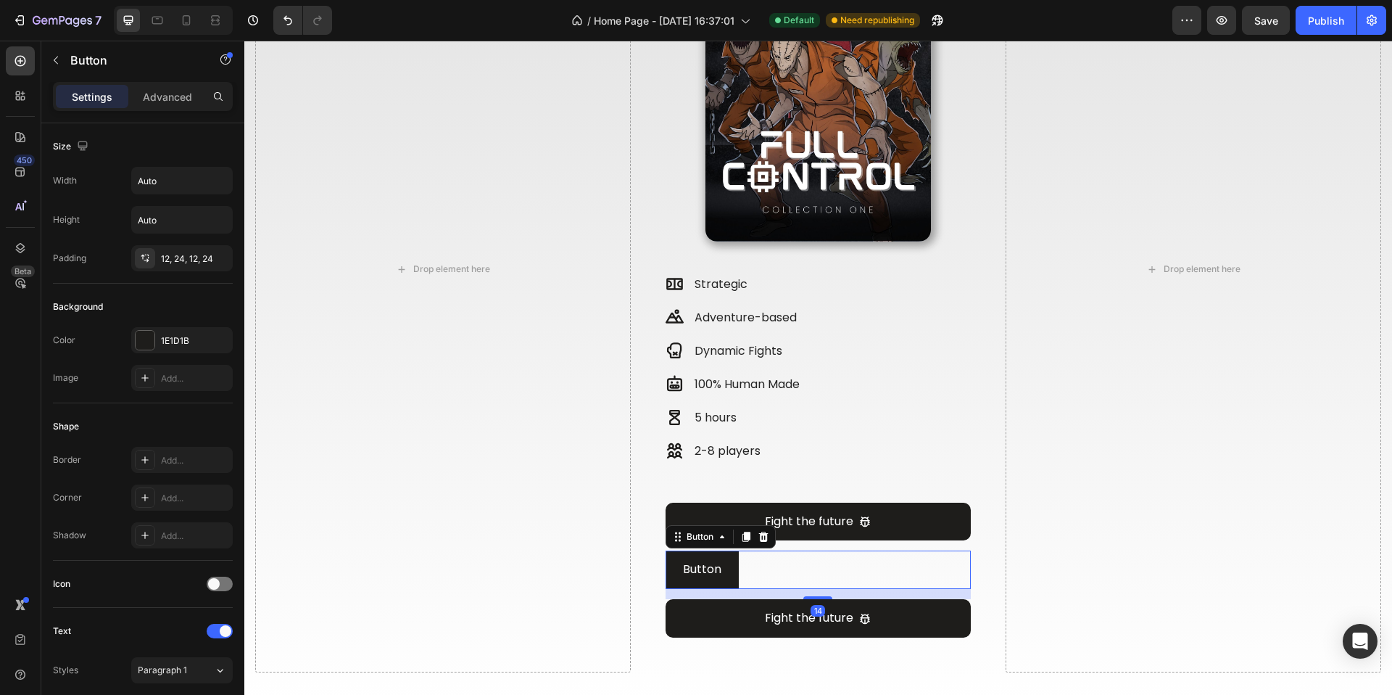
scroll to position [1143, 0]
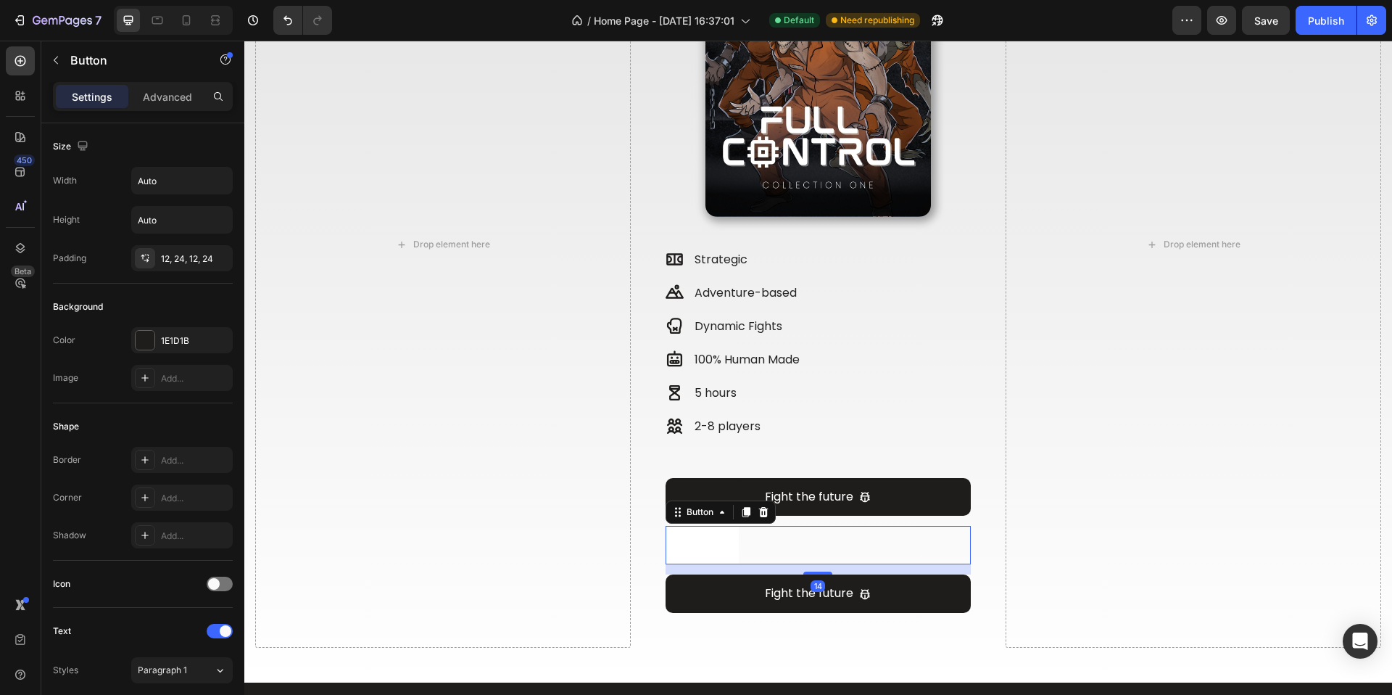
click at [721, 541] on button "Button" at bounding box center [702, 545] width 73 height 38
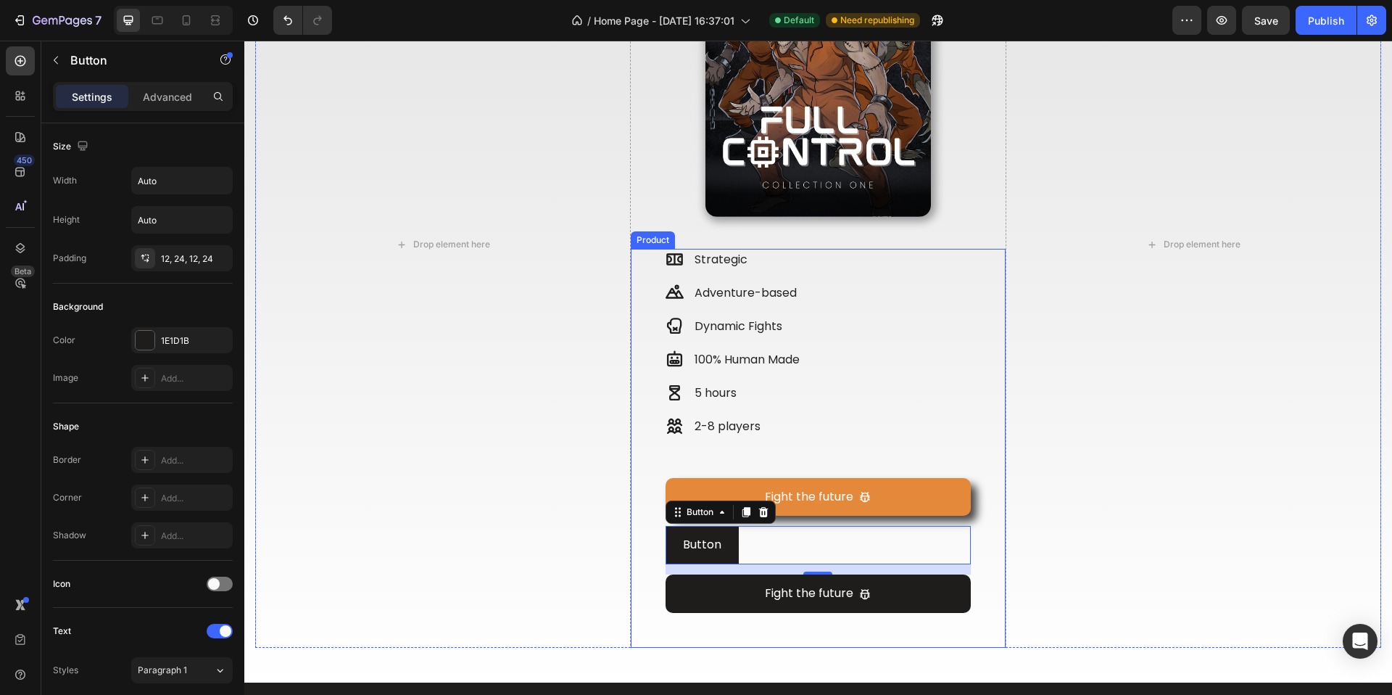
click at [688, 478] on button "Fight the future" at bounding box center [819, 497] width 306 height 38
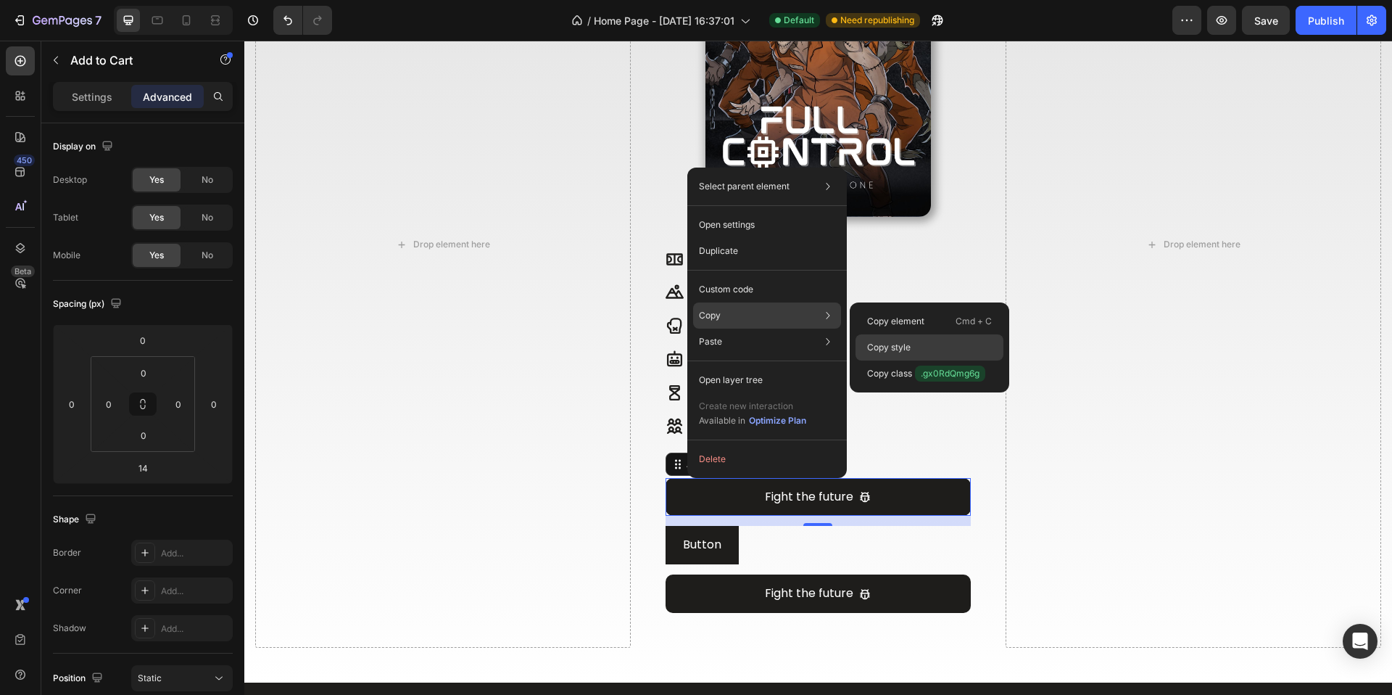
click at [893, 341] on p "Copy style" at bounding box center [889, 347] width 44 height 13
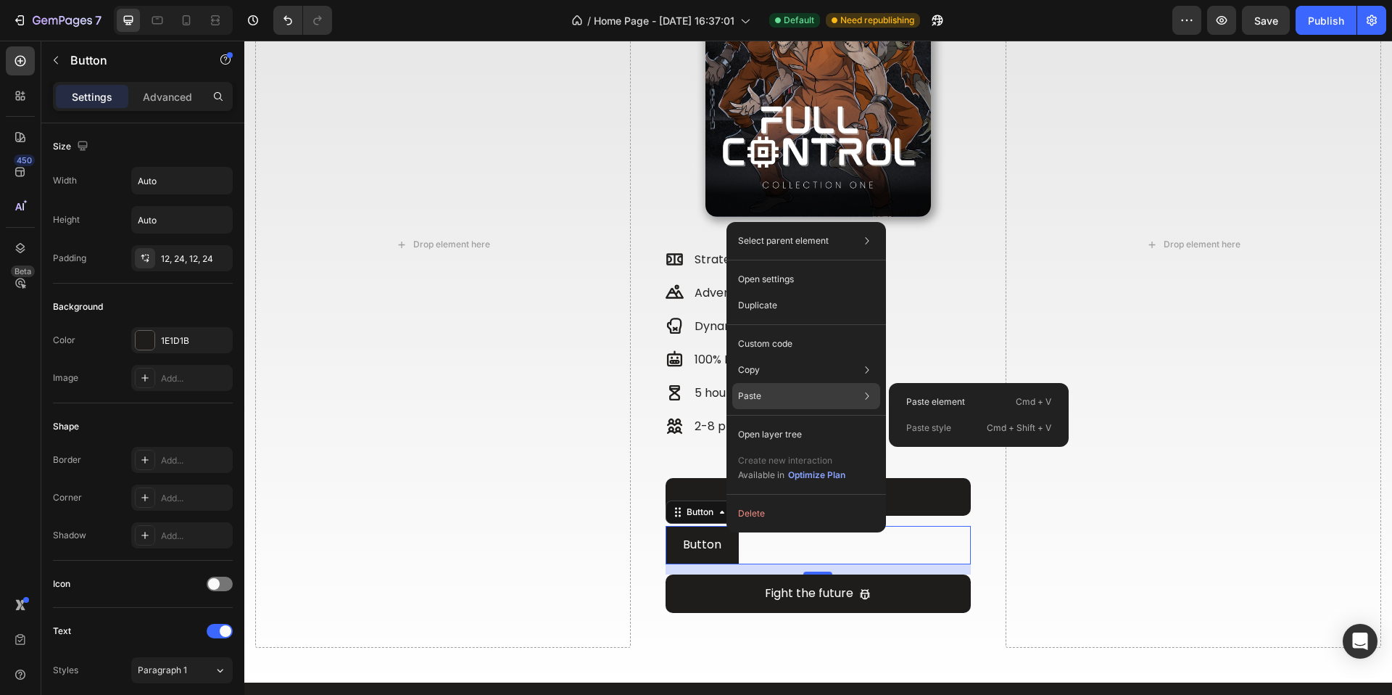
click at [944, 430] on p "Paste style" at bounding box center [929, 427] width 45 height 13
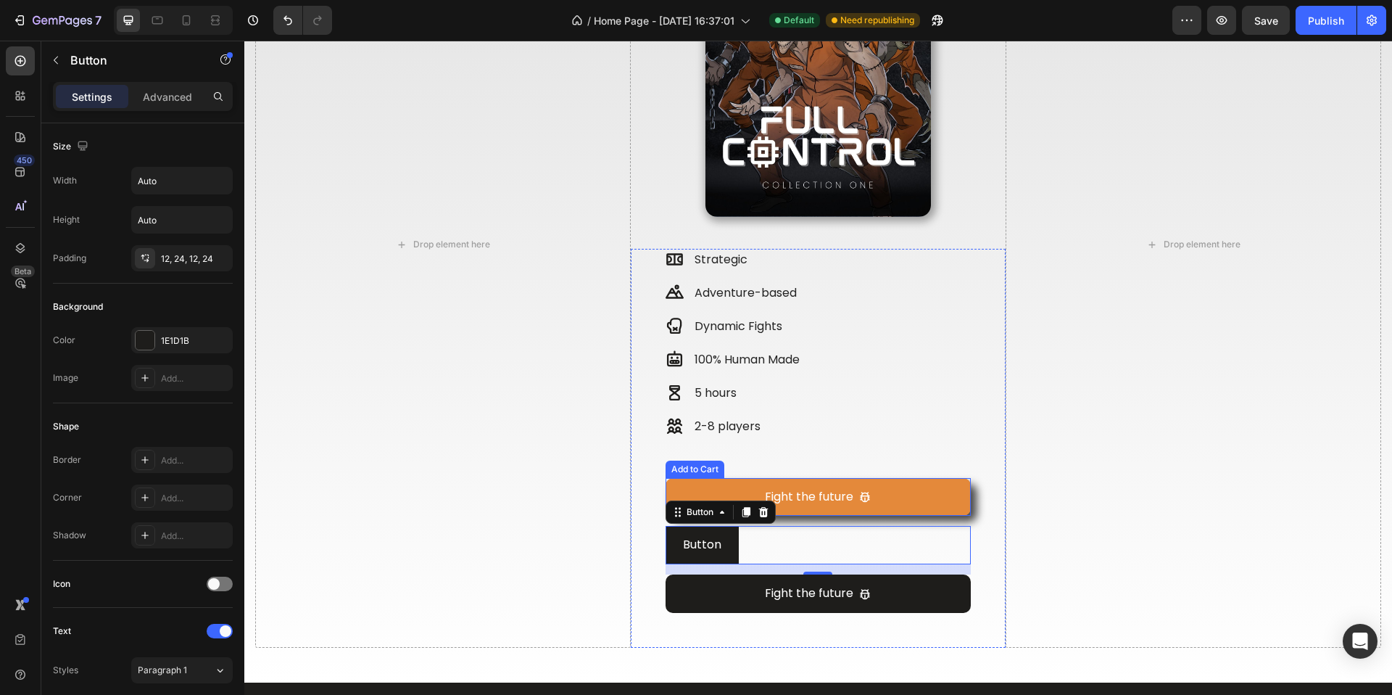
click at [738, 478] on button "Fight the future" at bounding box center [819, 497] width 306 height 38
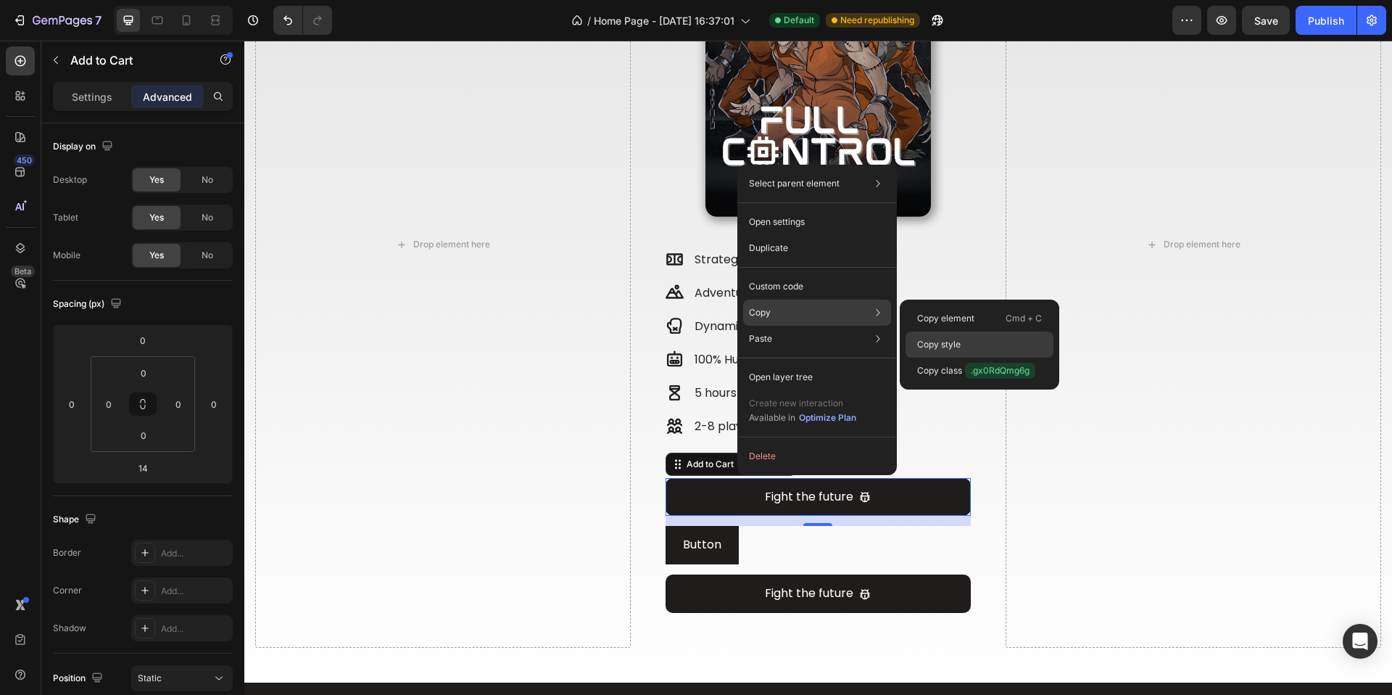
drag, startPoint x: 938, startPoint y: 355, endPoint x: 682, endPoint y: 322, distance: 258.1
click at [938, 358] on div "Copy style" at bounding box center [980, 371] width 148 height 26
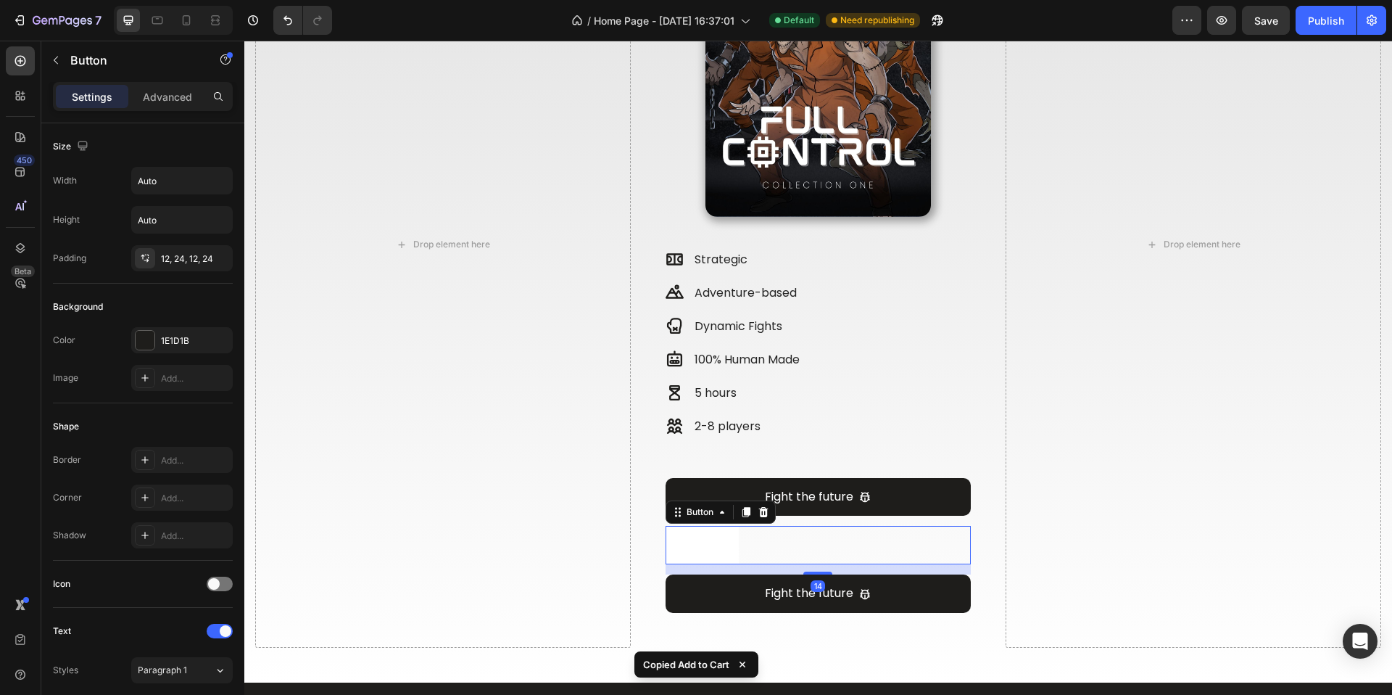
click at [725, 529] on button "Button" at bounding box center [702, 545] width 73 height 38
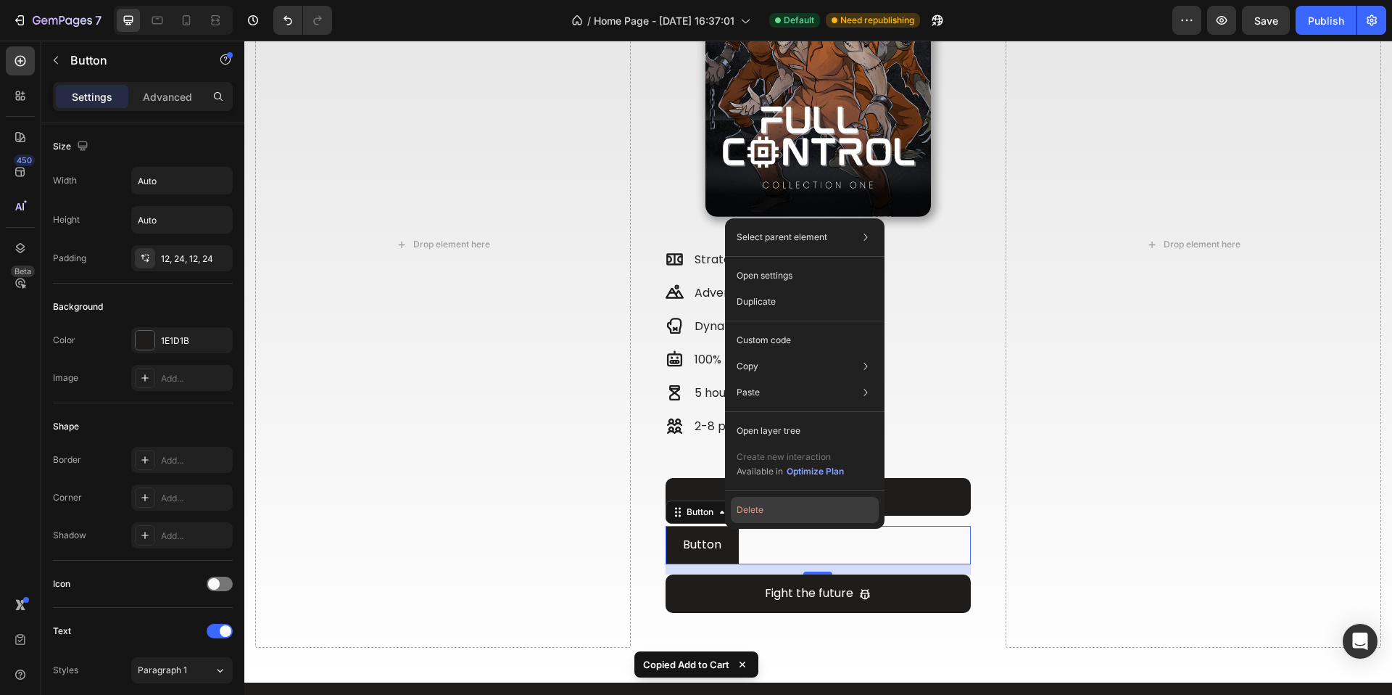
click at [789, 513] on button "Delete" at bounding box center [805, 510] width 148 height 26
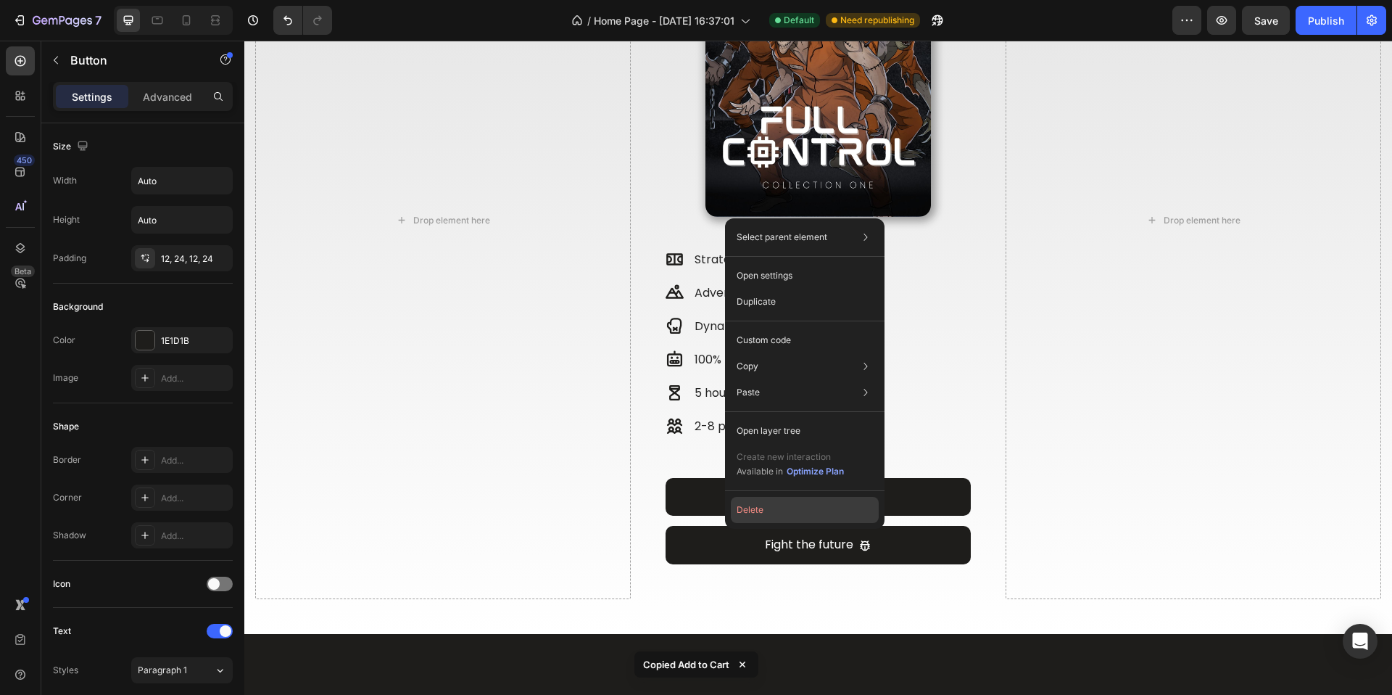
scroll to position [1118, 0]
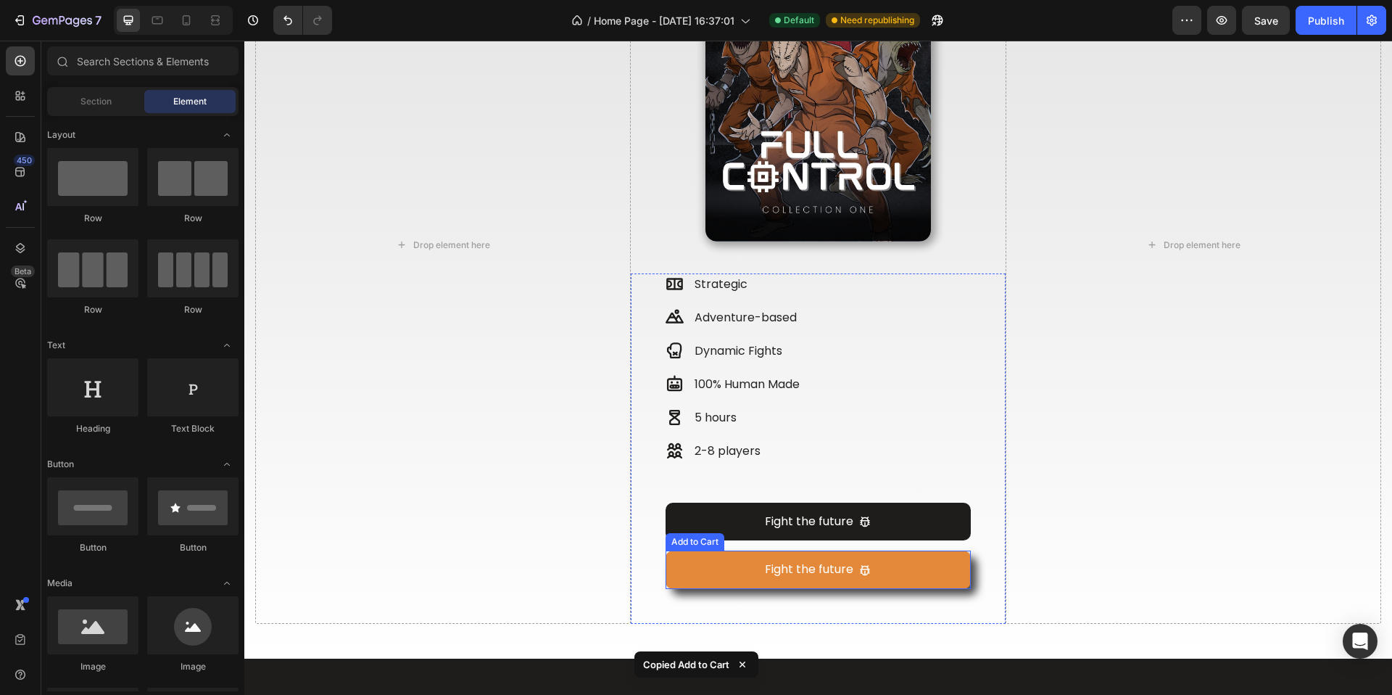
click at [742, 564] on button "Fight the future" at bounding box center [819, 569] width 306 height 38
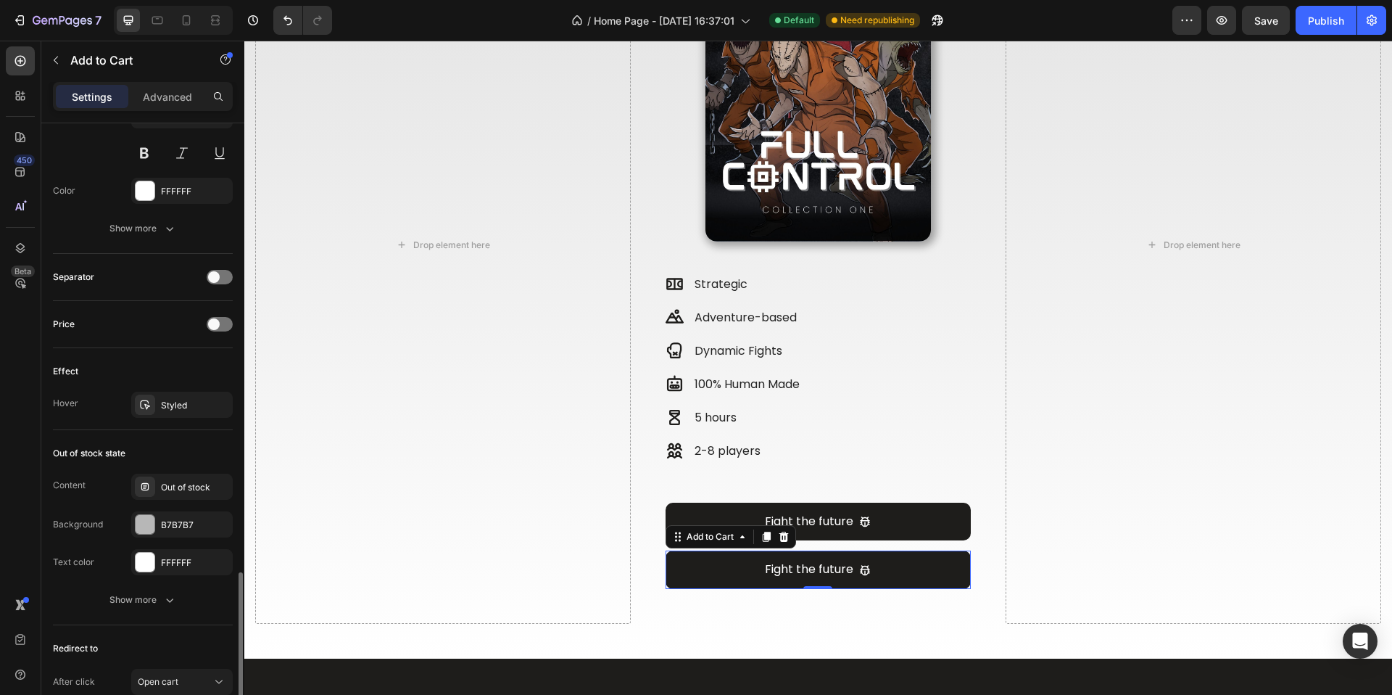
scroll to position [1056, 0]
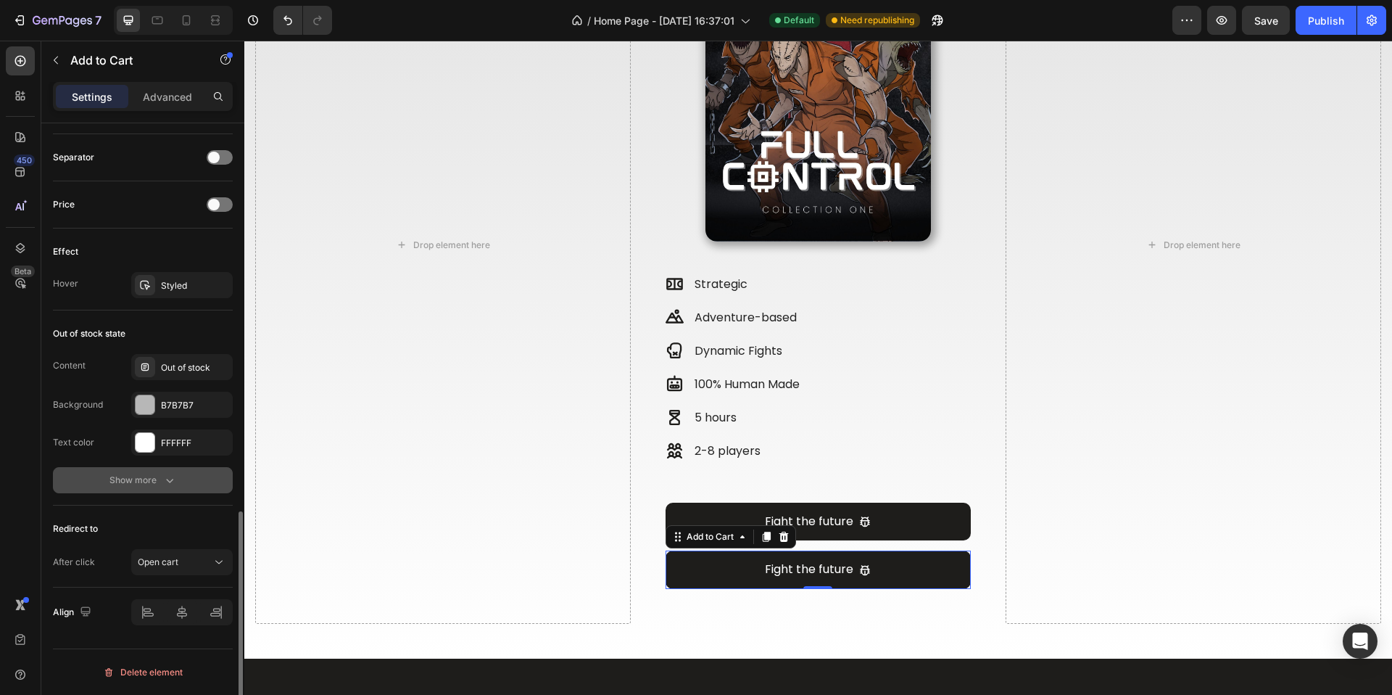
click at [138, 490] on button "Show more" at bounding box center [143, 480] width 180 height 26
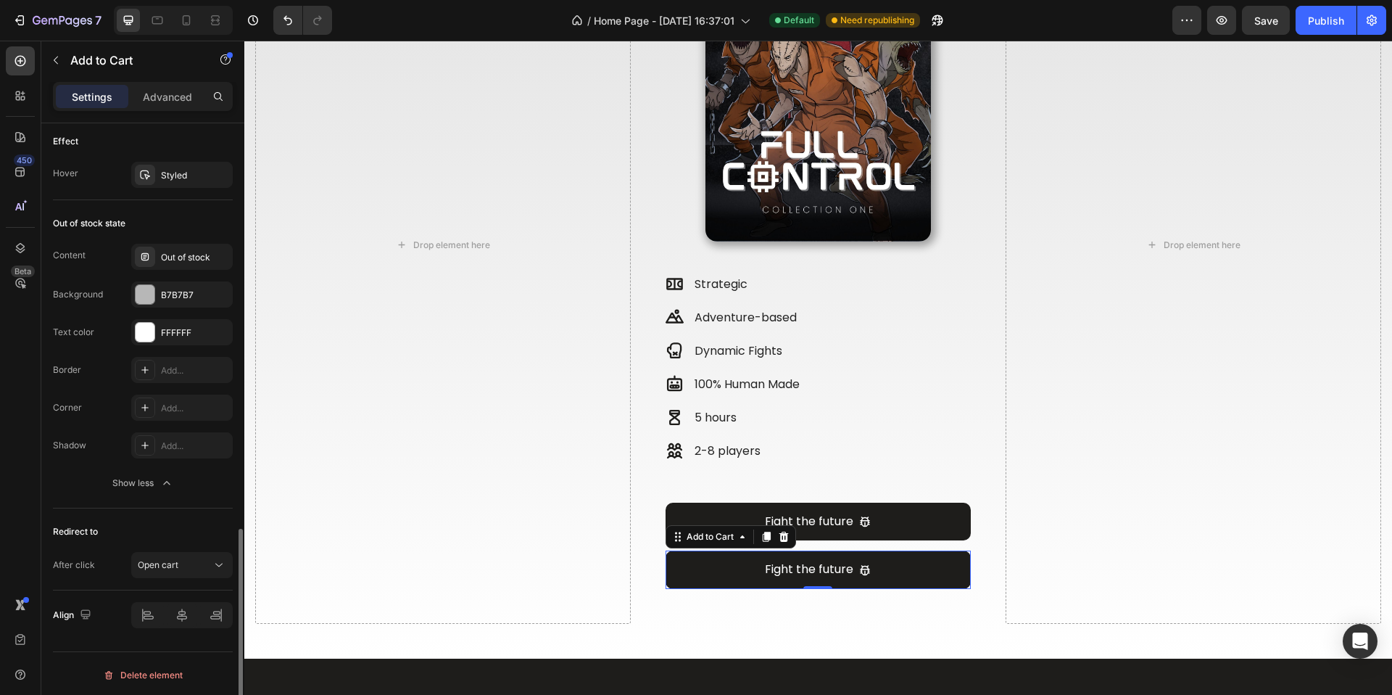
scroll to position [1169, 0]
click at [162, 559] on span "Open cart" at bounding box center [158, 561] width 41 height 11
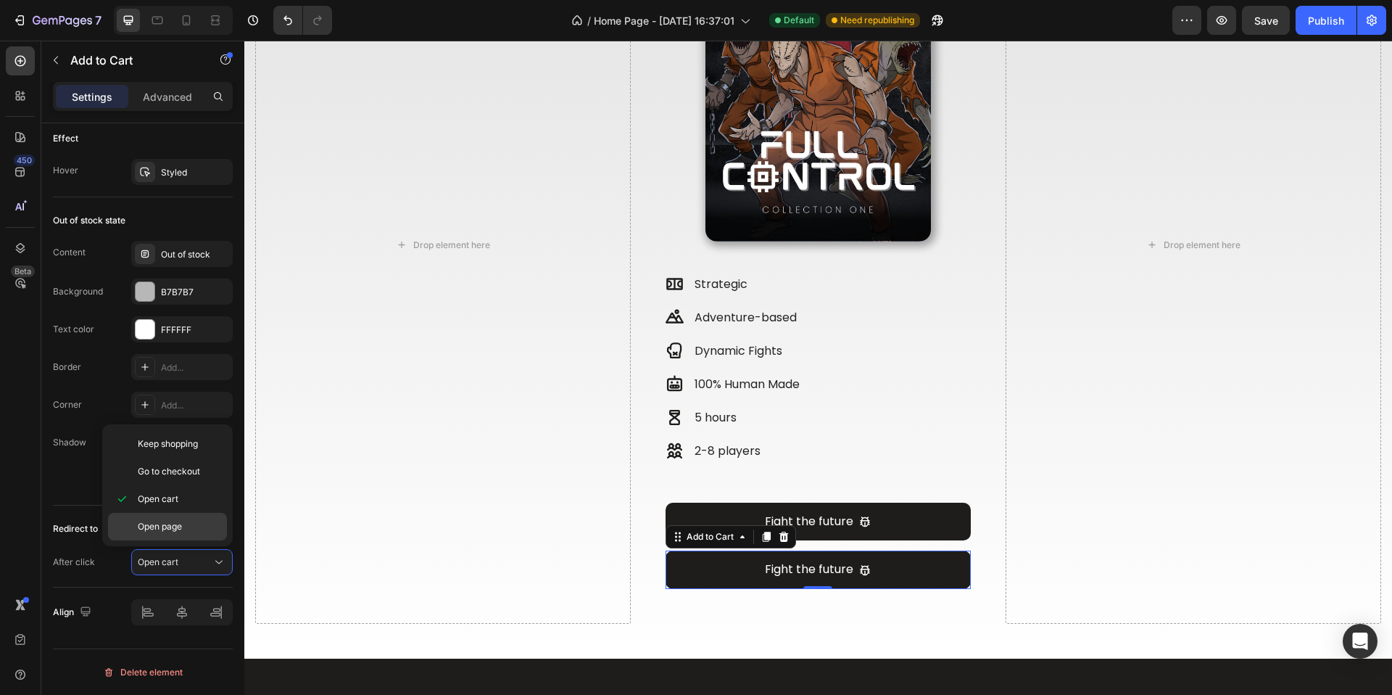
click at [123, 523] on div "Open page" at bounding box center [167, 527] width 119 height 28
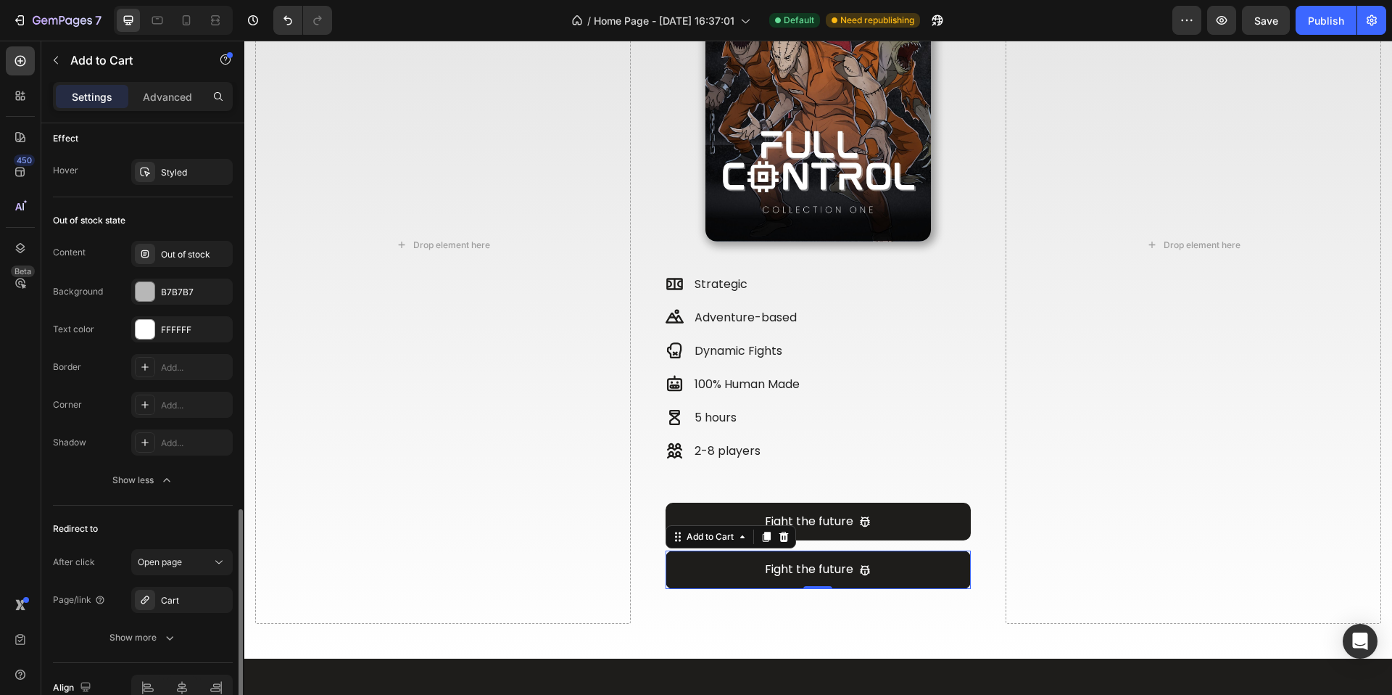
scroll to position [1244, 0]
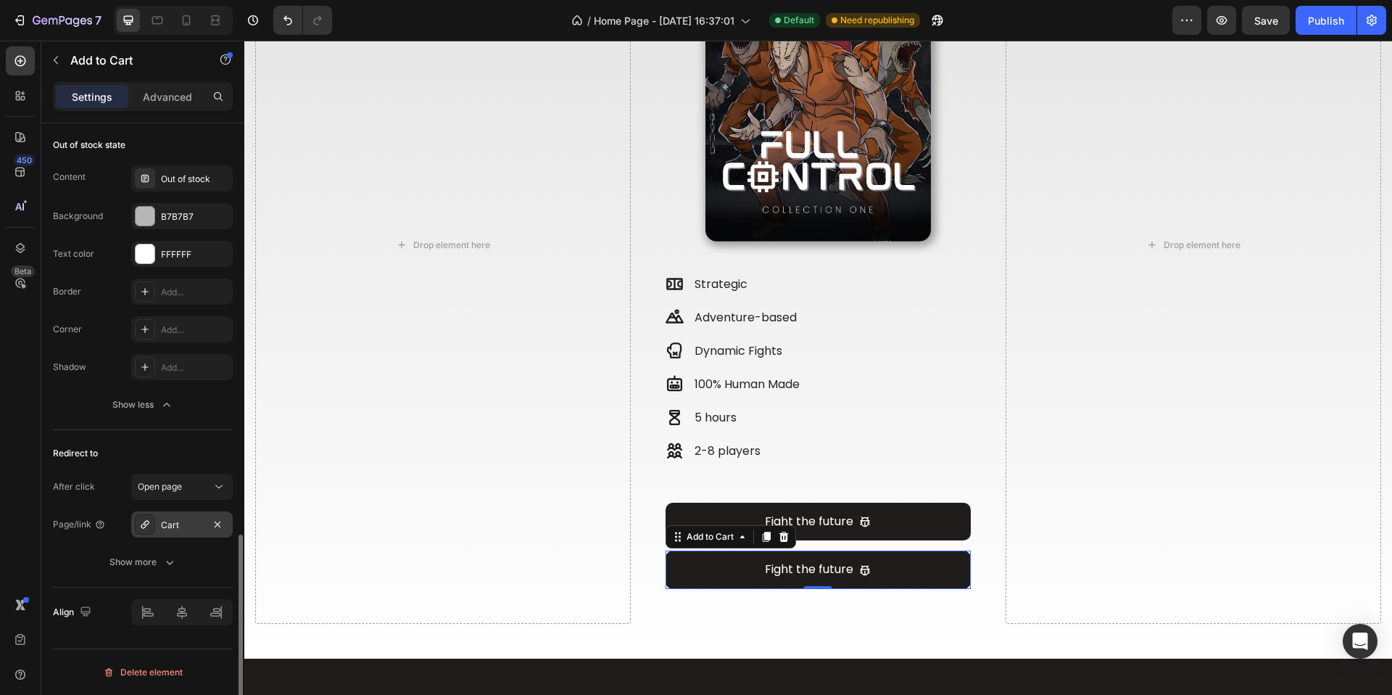
click at [178, 521] on div "Cart" at bounding box center [182, 525] width 42 height 13
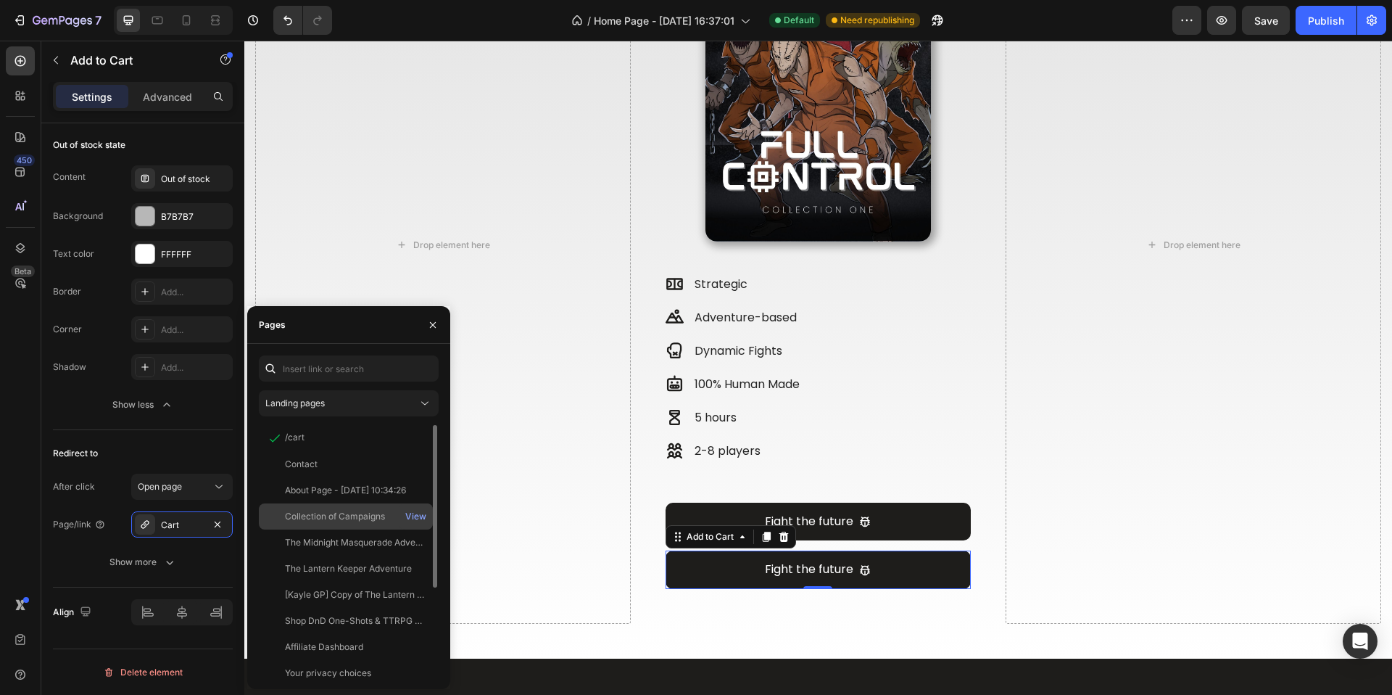
click at [368, 519] on div "Collection of Campaigns" at bounding box center [335, 516] width 100 height 13
click at [418, 490] on div "View" at bounding box center [415, 490] width 21 height 13
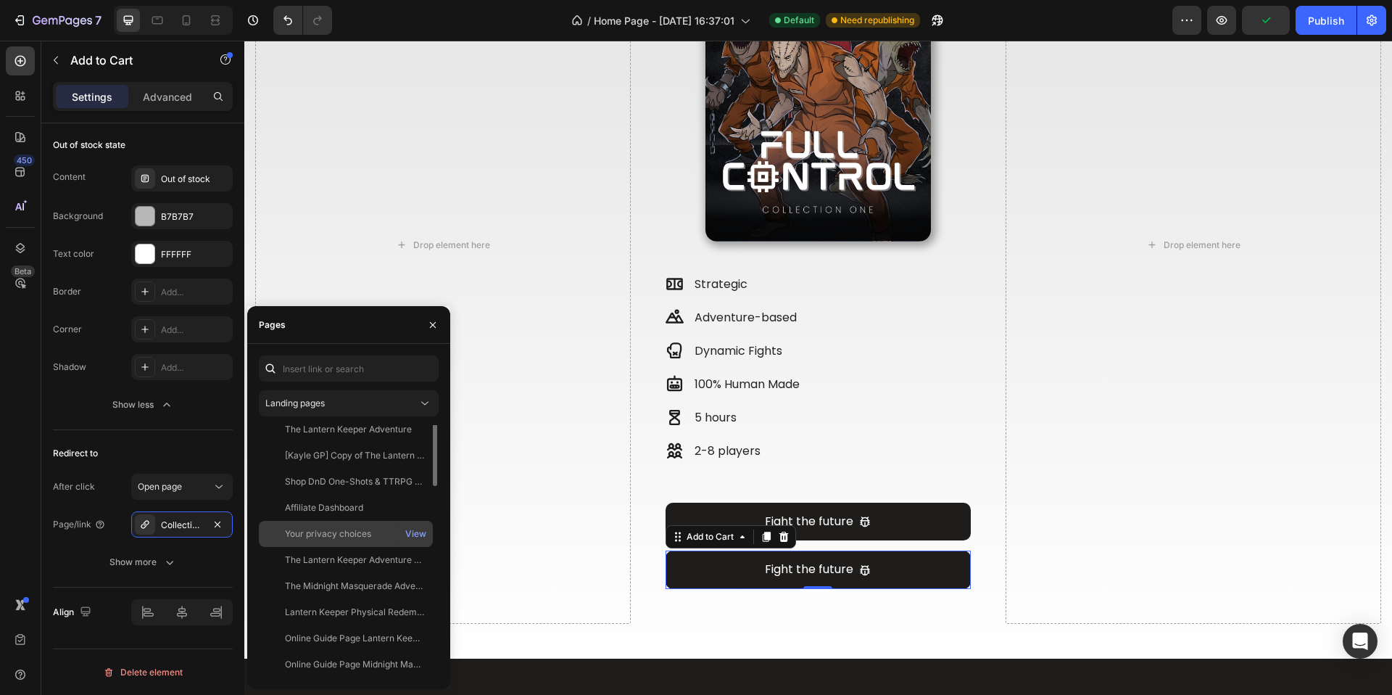
scroll to position [0, 0]
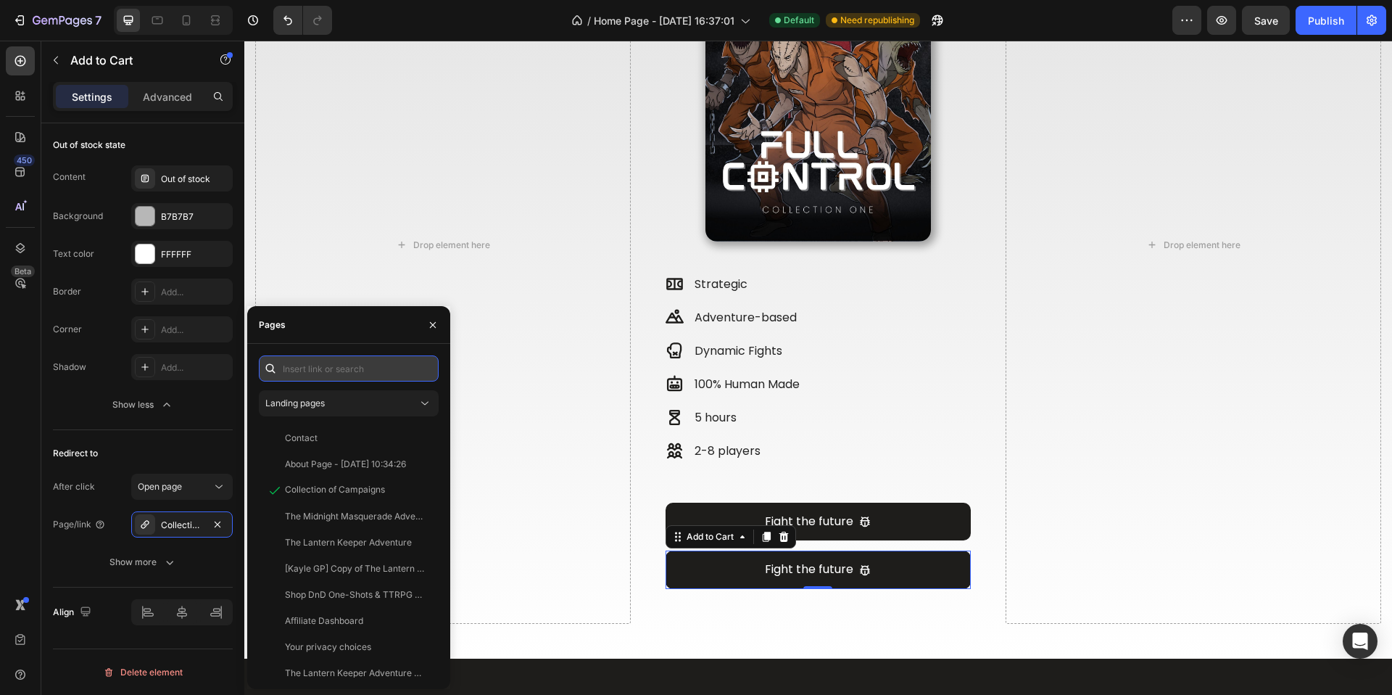
click at [344, 376] on input "text" at bounding box center [349, 368] width 180 height 26
type input "a"
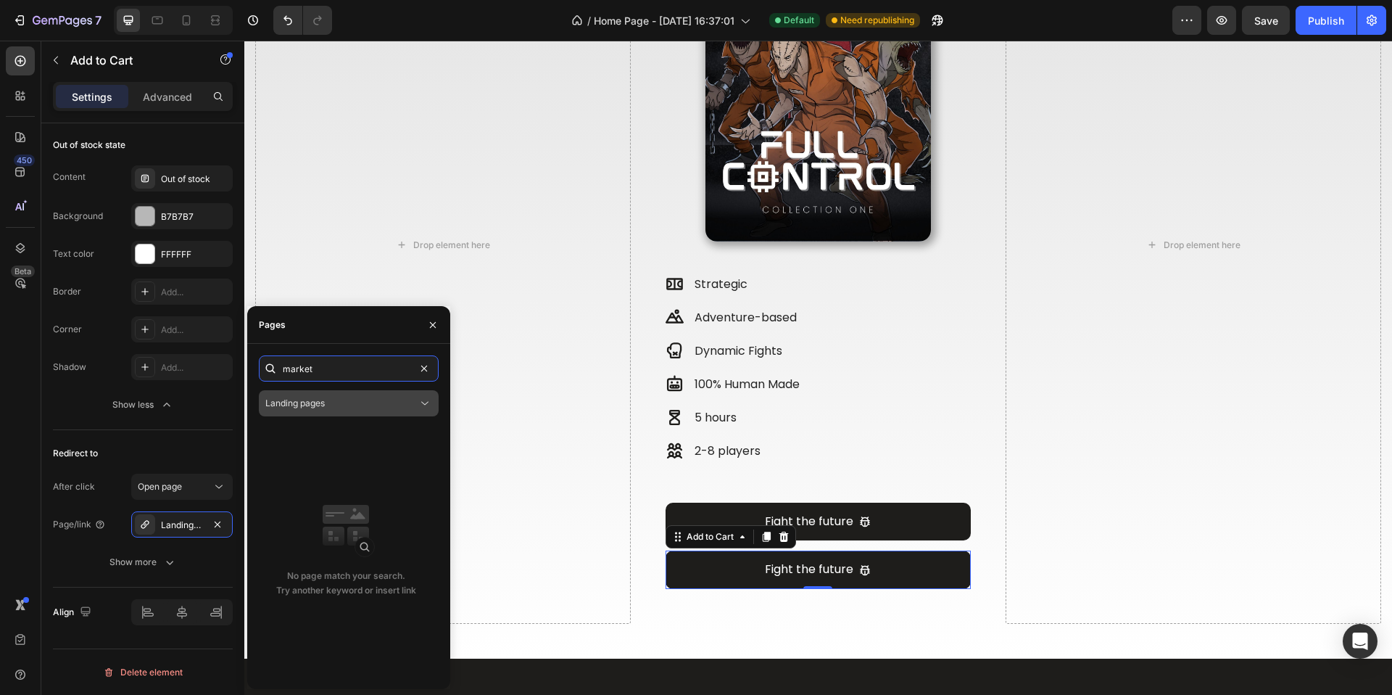
type input "market"
click at [372, 398] on div "Landing pages" at bounding box center [341, 403] width 152 height 13
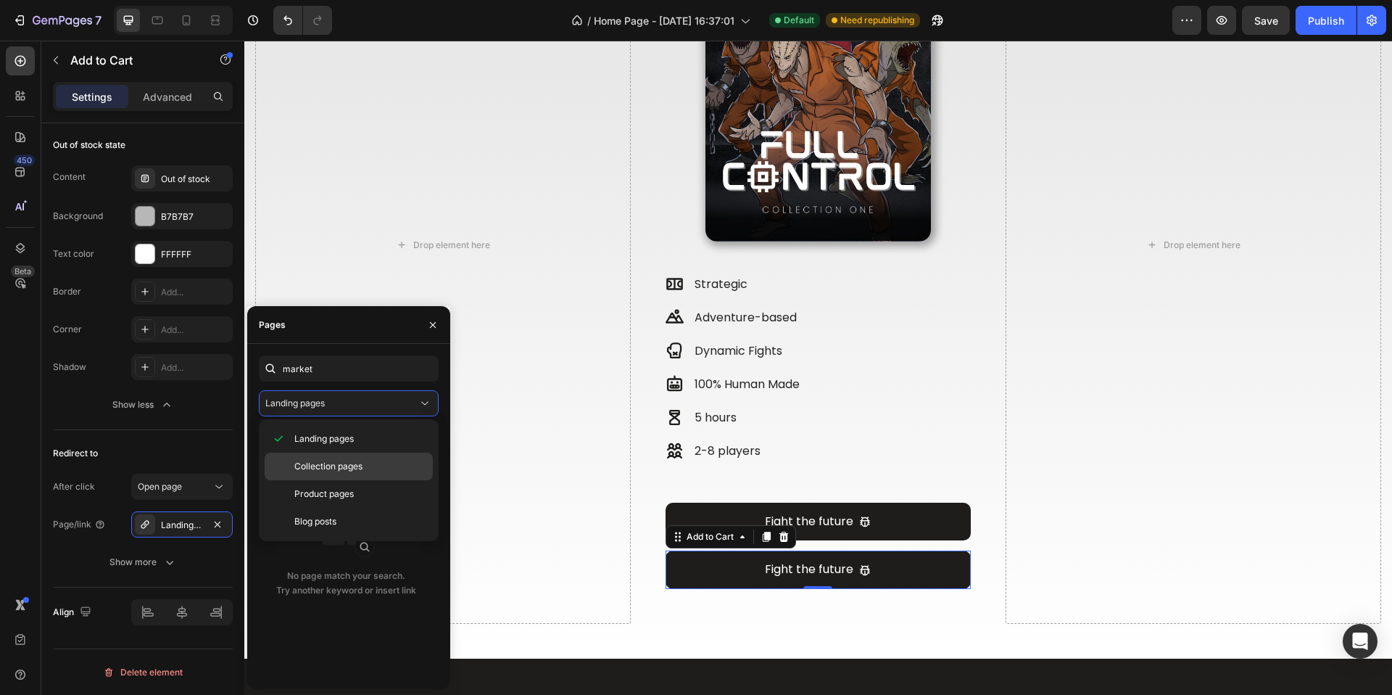
click at [356, 460] on span "Collection pages" at bounding box center [328, 466] width 68 height 13
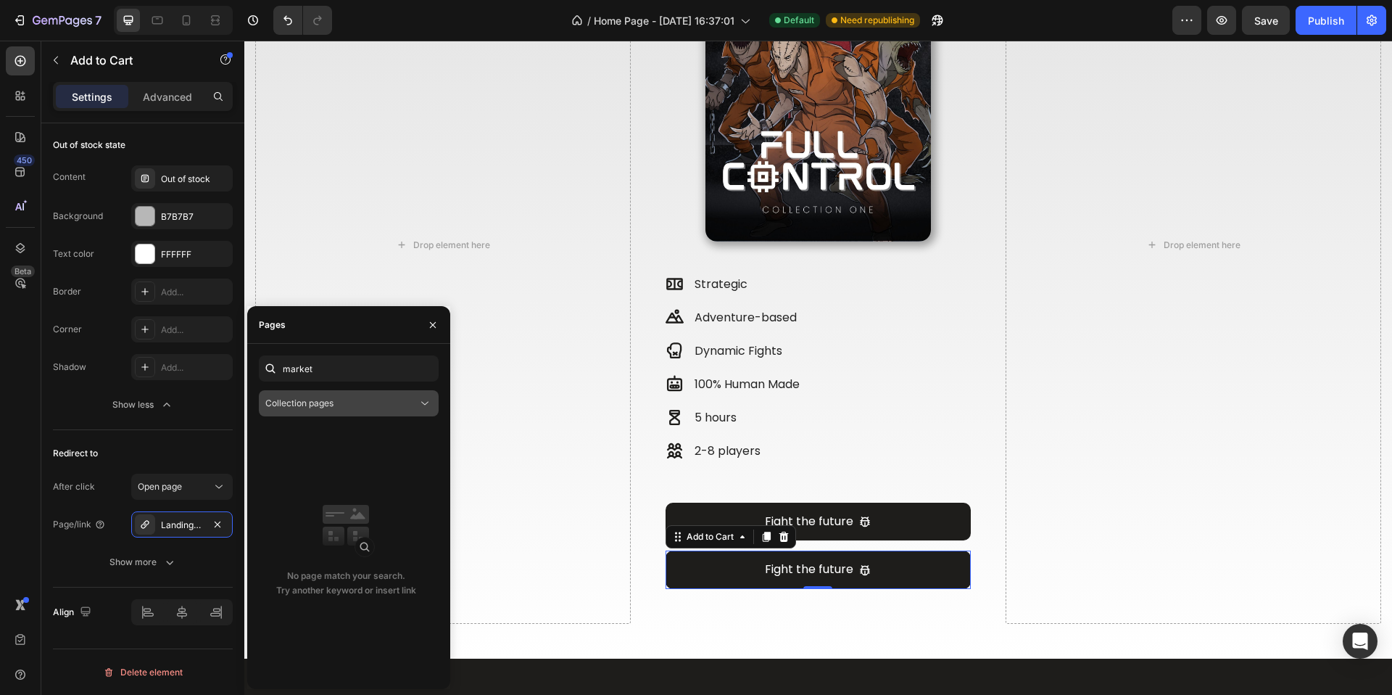
click at [357, 410] on button "Collection pages" at bounding box center [349, 403] width 180 height 26
drag, startPoint x: 331, startPoint y: 361, endPoint x: 238, endPoint y: 372, distance: 93.5
click at [238, 372] on div "450 Beta Sections(18) Elements(83) Section Element Hero Section Product Detail …" at bounding box center [122, 368] width 244 height 654
click at [317, 381] on input "market" at bounding box center [349, 368] width 180 height 26
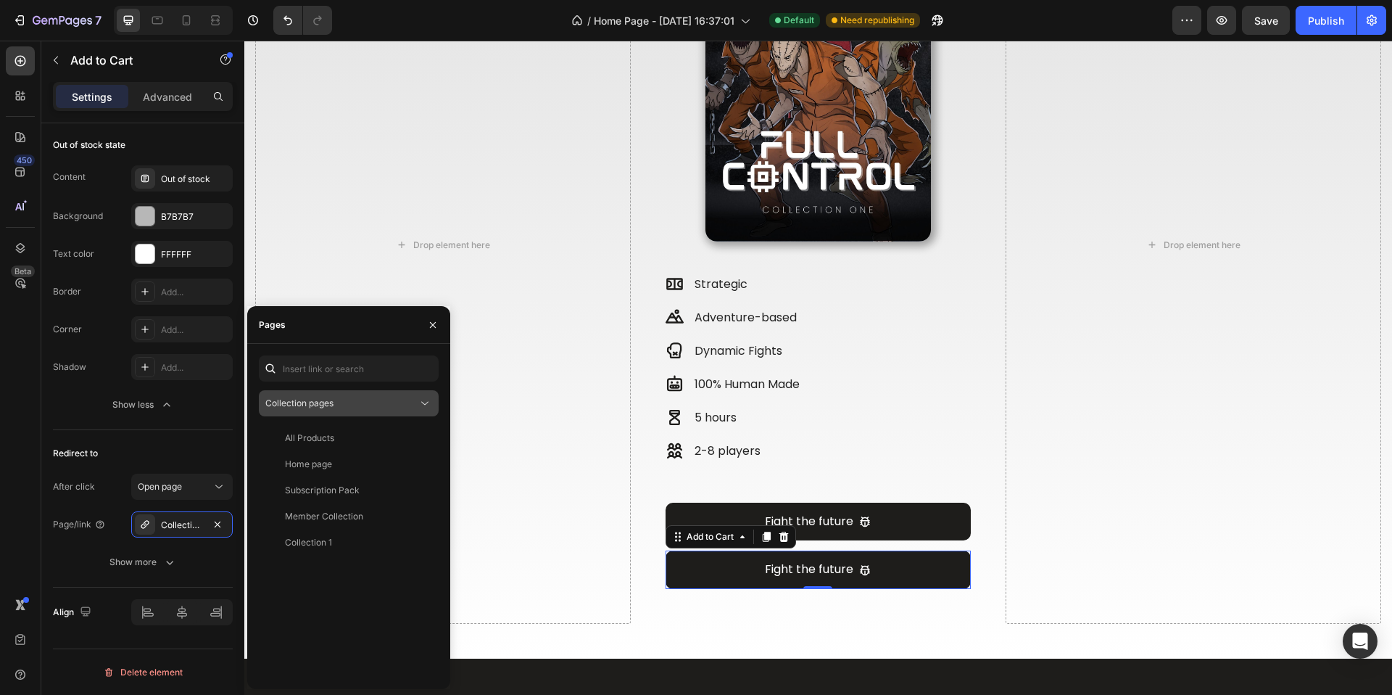
click at [366, 399] on div "Collection pages" at bounding box center [341, 403] width 152 height 13
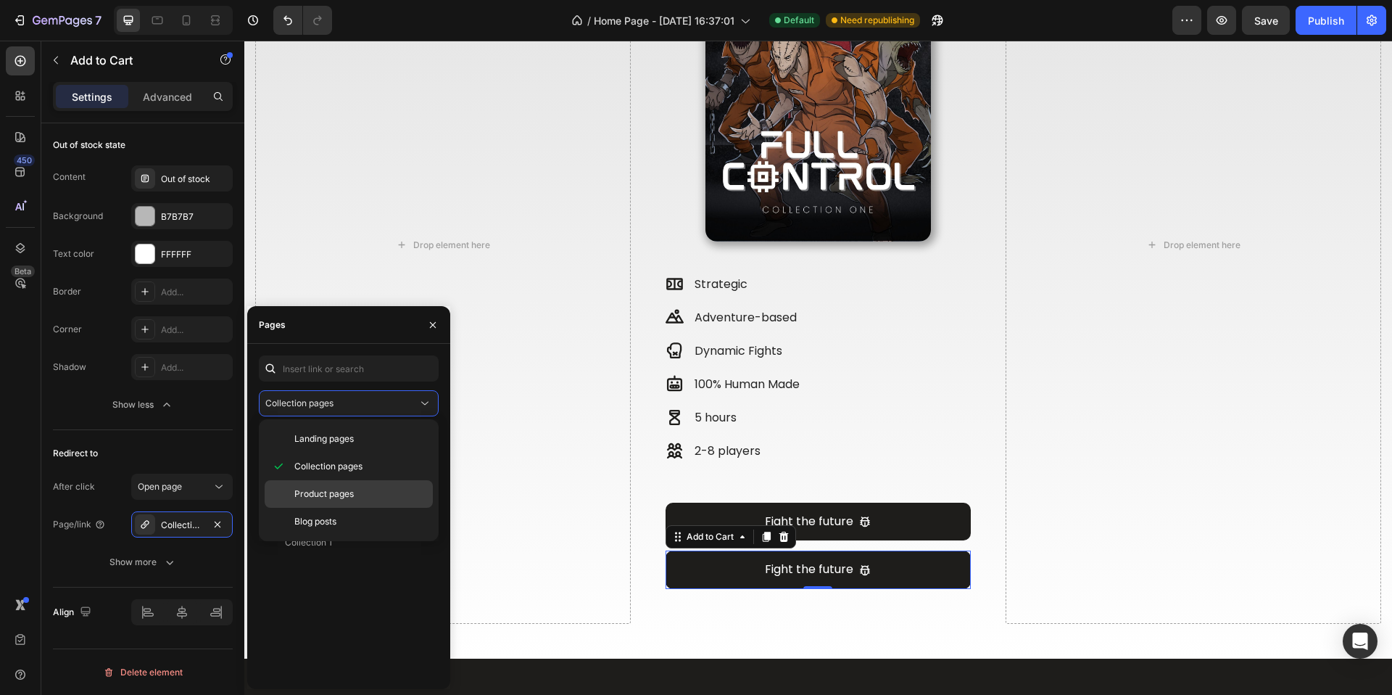
click at [347, 508] on div "Product pages" at bounding box center [349, 522] width 168 height 28
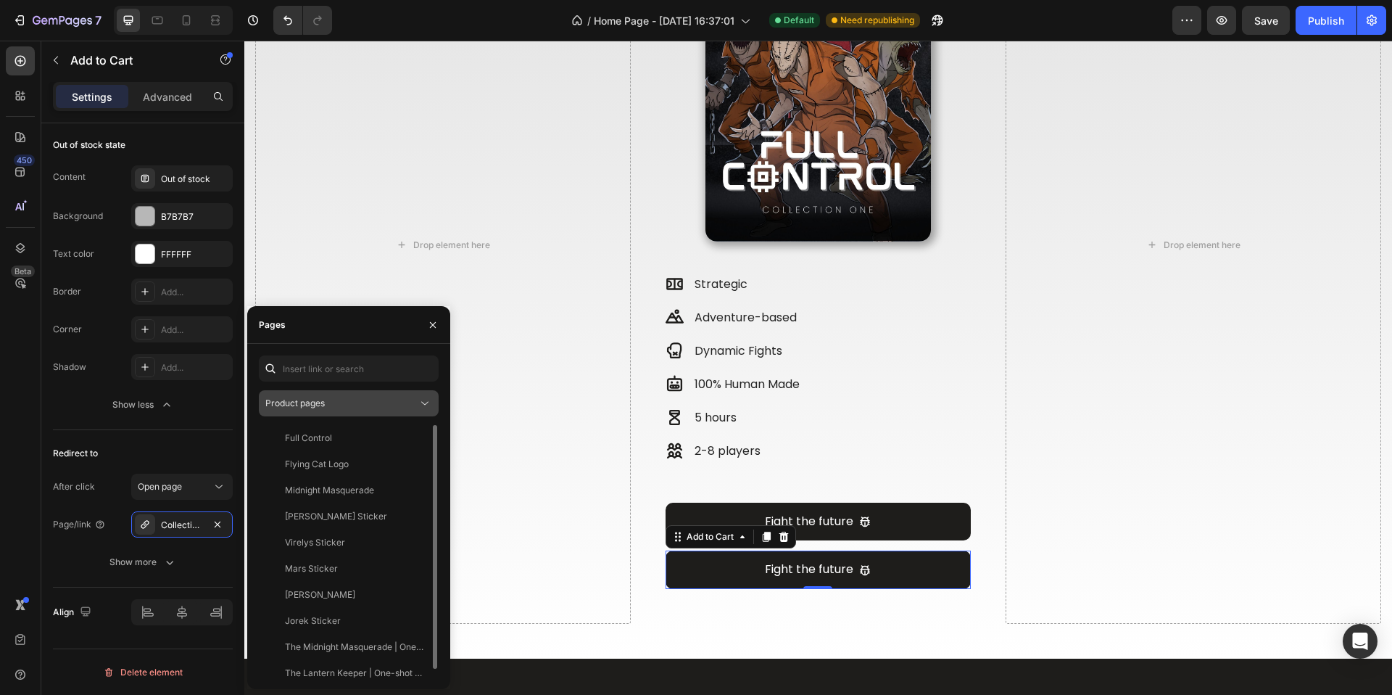
click at [355, 408] on div "Product pages" at bounding box center [341, 403] width 152 height 13
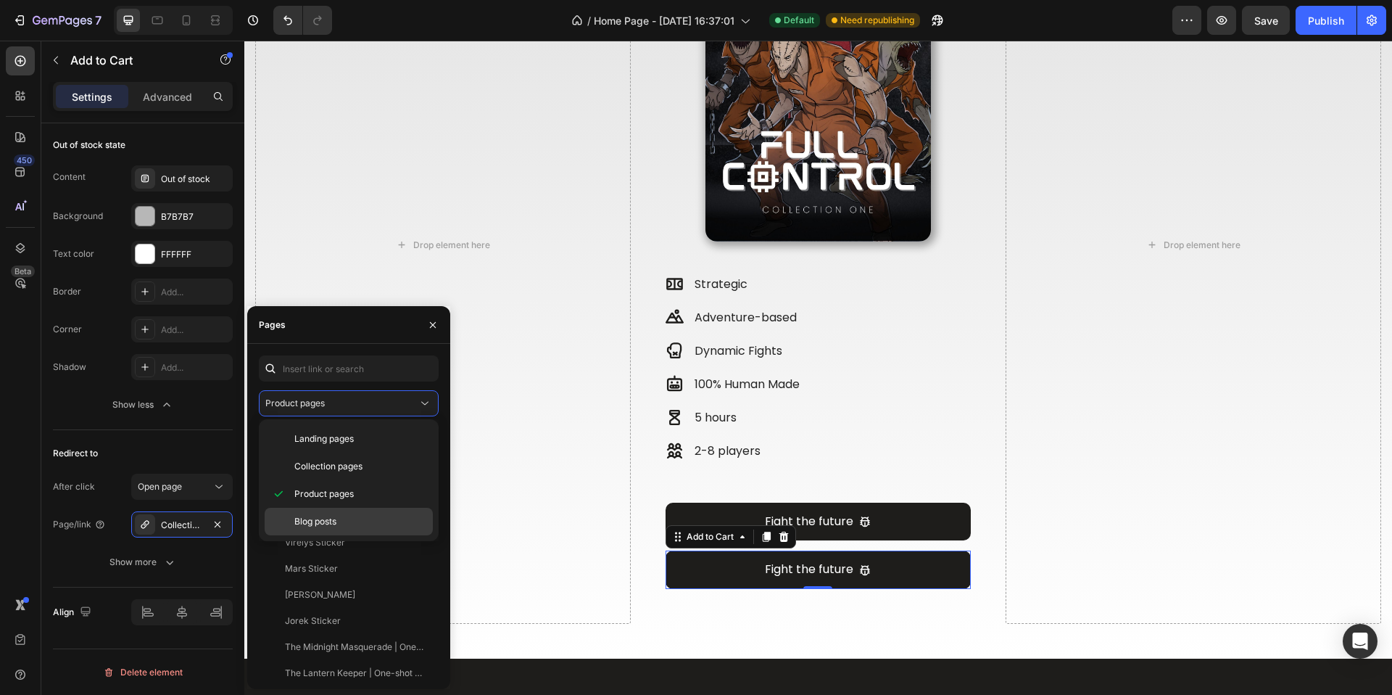
click at [345, 508] on div "Blog posts" at bounding box center [349, 522] width 168 height 28
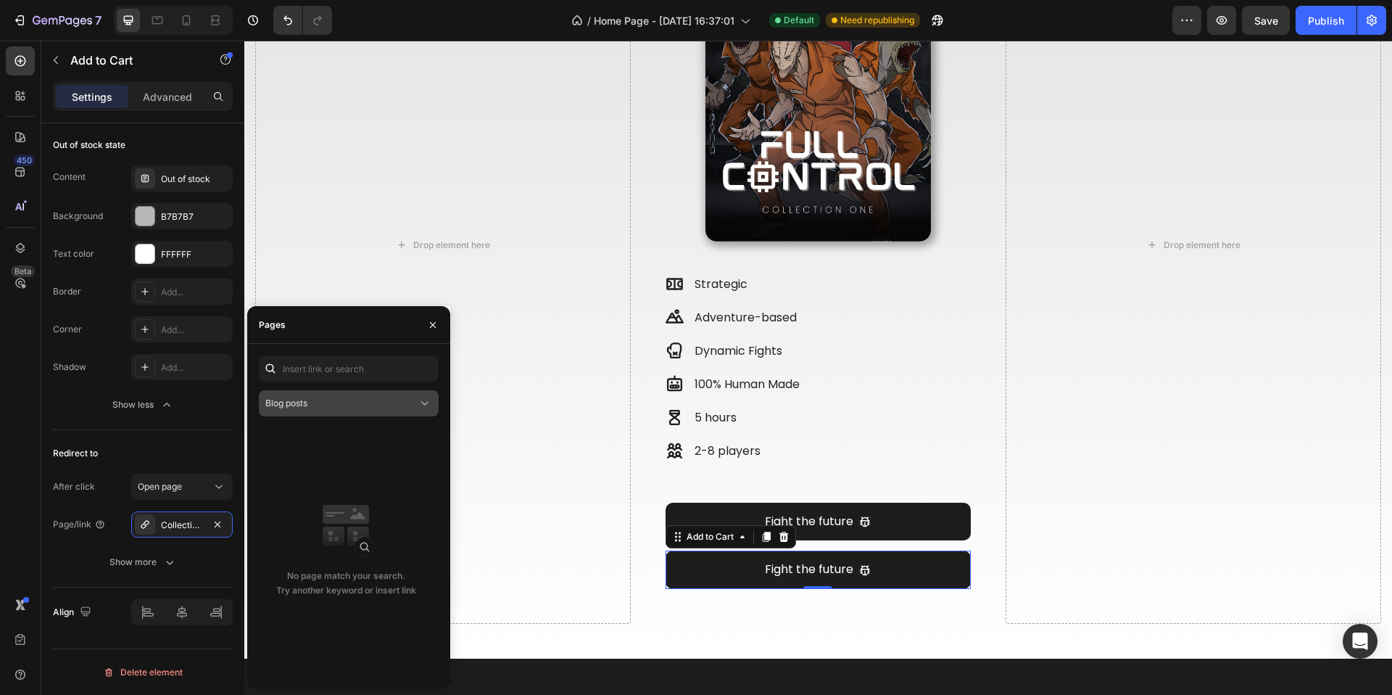
click at [368, 404] on div "Blog posts" at bounding box center [341, 403] width 152 height 13
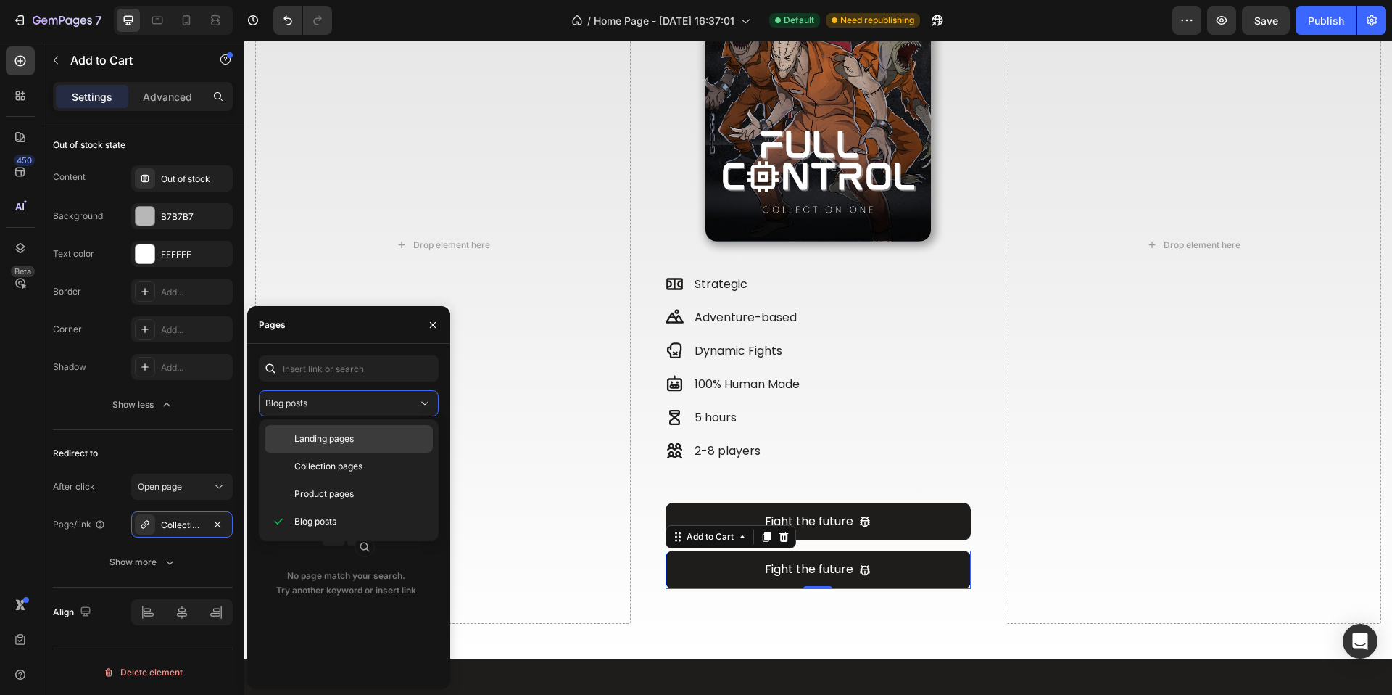
click at [342, 442] on span "Landing pages" at bounding box center [323, 438] width 59 height 13
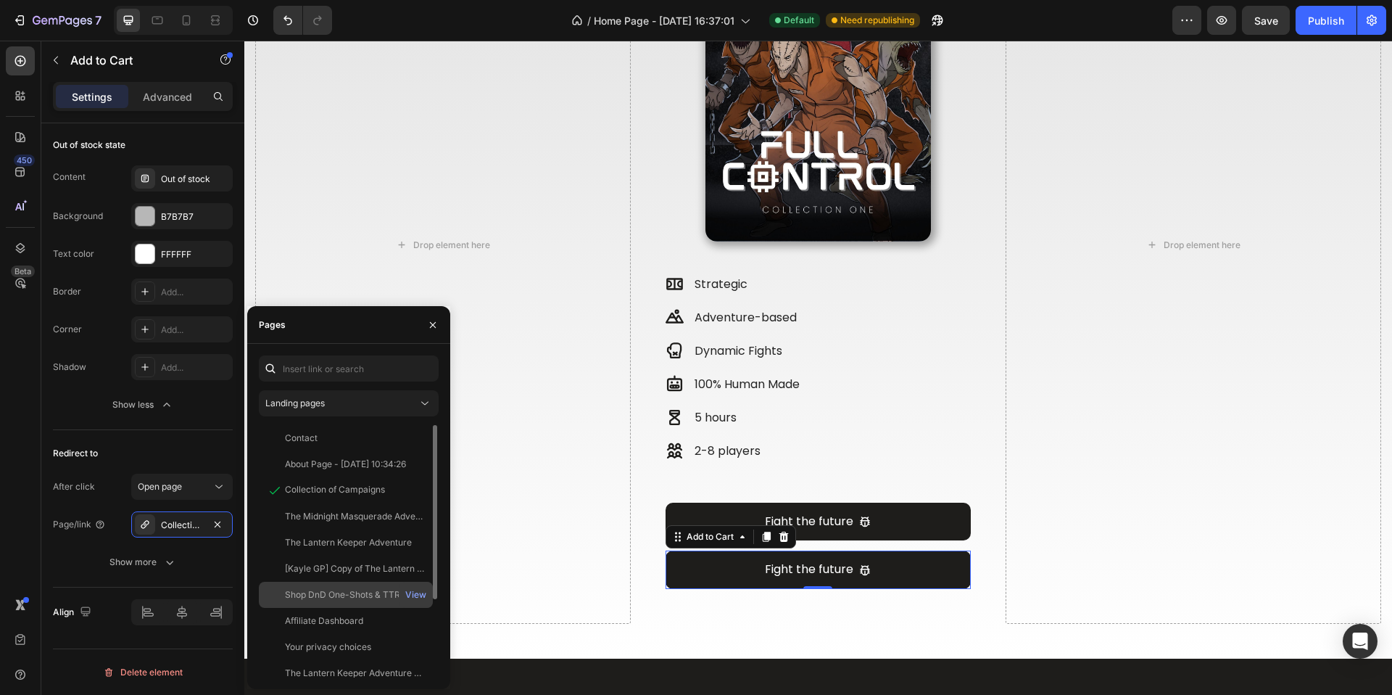
click at [341, 608] on div "Shop DnD One-Shots & TTRPG Adventures | Origin Studios View" at bounding box center [346, 621] width 174 height 26
click at [408, 595] on div "View" at bounding box center [415, 594] width 21 height 13
click at [365, 640] on div "Your privacy choices" at bounding box center [328, 646] width 86 height 13
click at [422, 645] on div "View" at bounding box center [415, 646] width 21 height 13
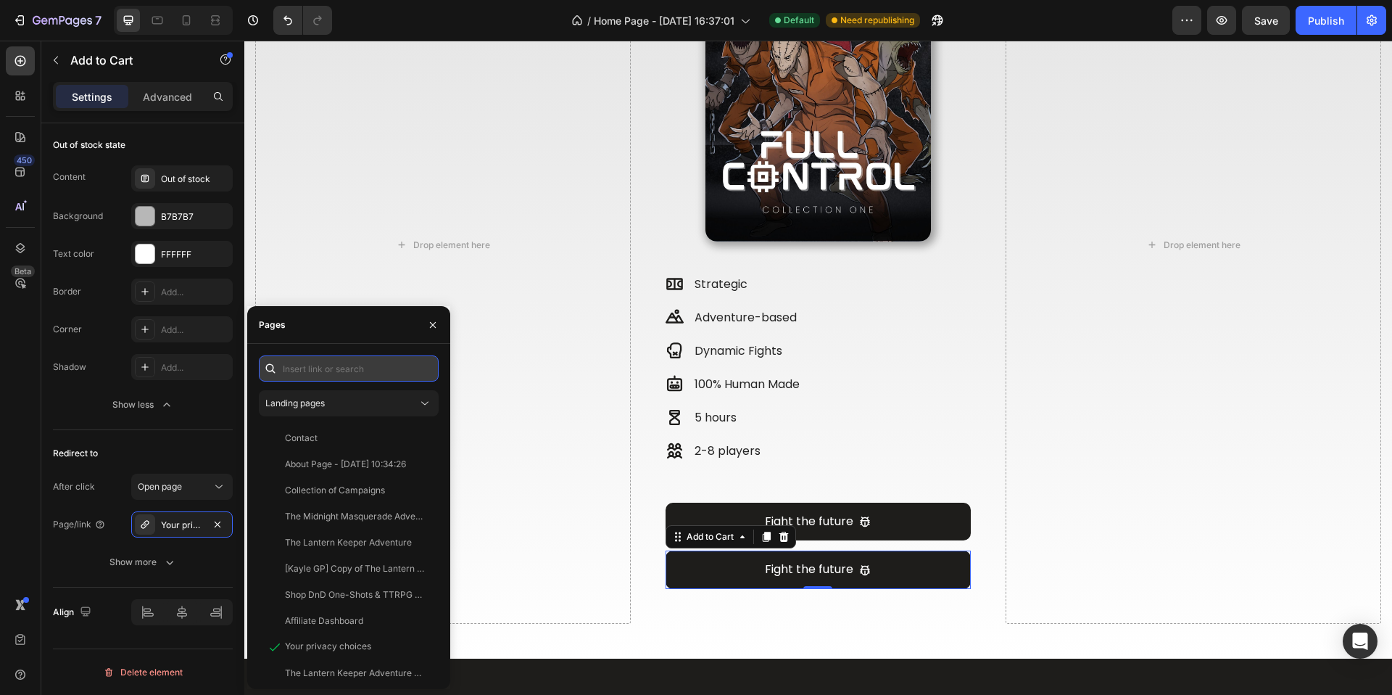
click at [336, 372] on input "text" at bounding box center [349, 368] width 180 height 26
paste input "https://originstudios.shop/collections/member-collection"
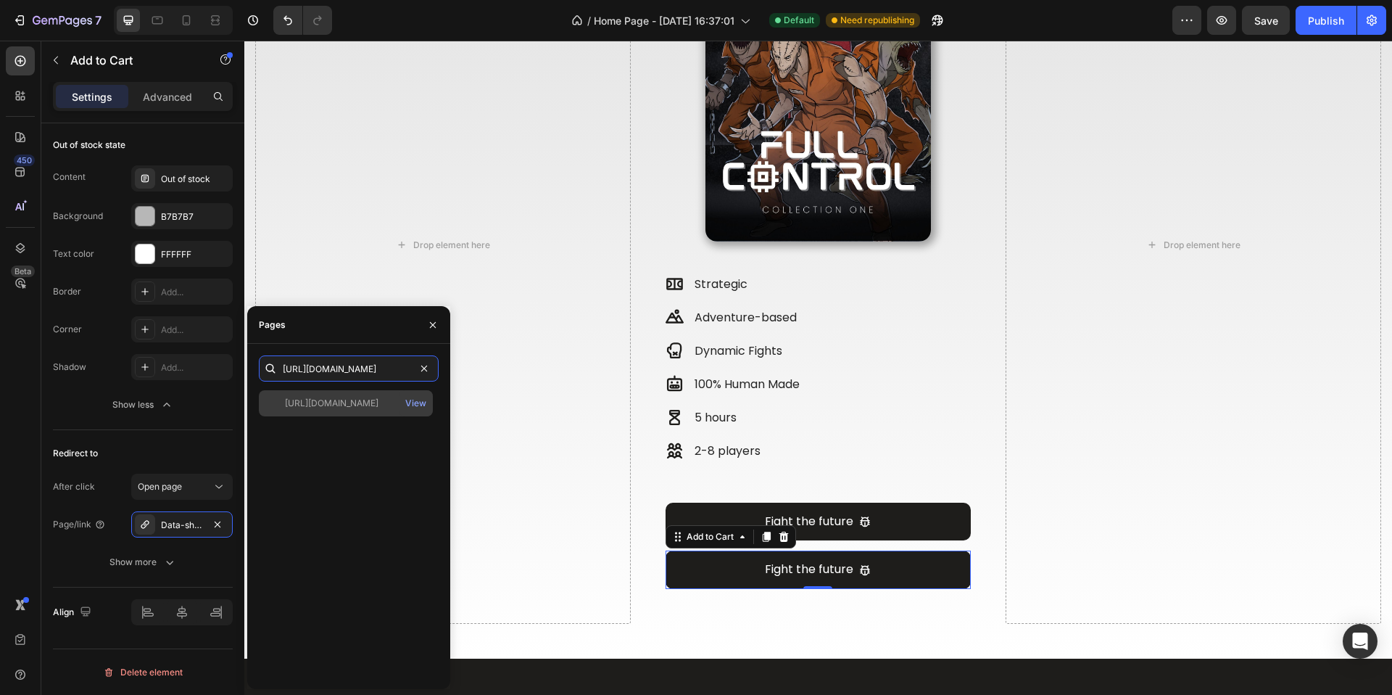
type input "https://originstudios.shop/collections/member-collection"
click at [372, 399] on div "https://originstudios.shop/collections/member-collection" at bounding box center [332, 403] width 94 height 13
click at [191, 430] on div "Redirect to After click Open page Page/link https://originstudios.shop/member-c…" at bounding box center [143, 508] width 180 height 157
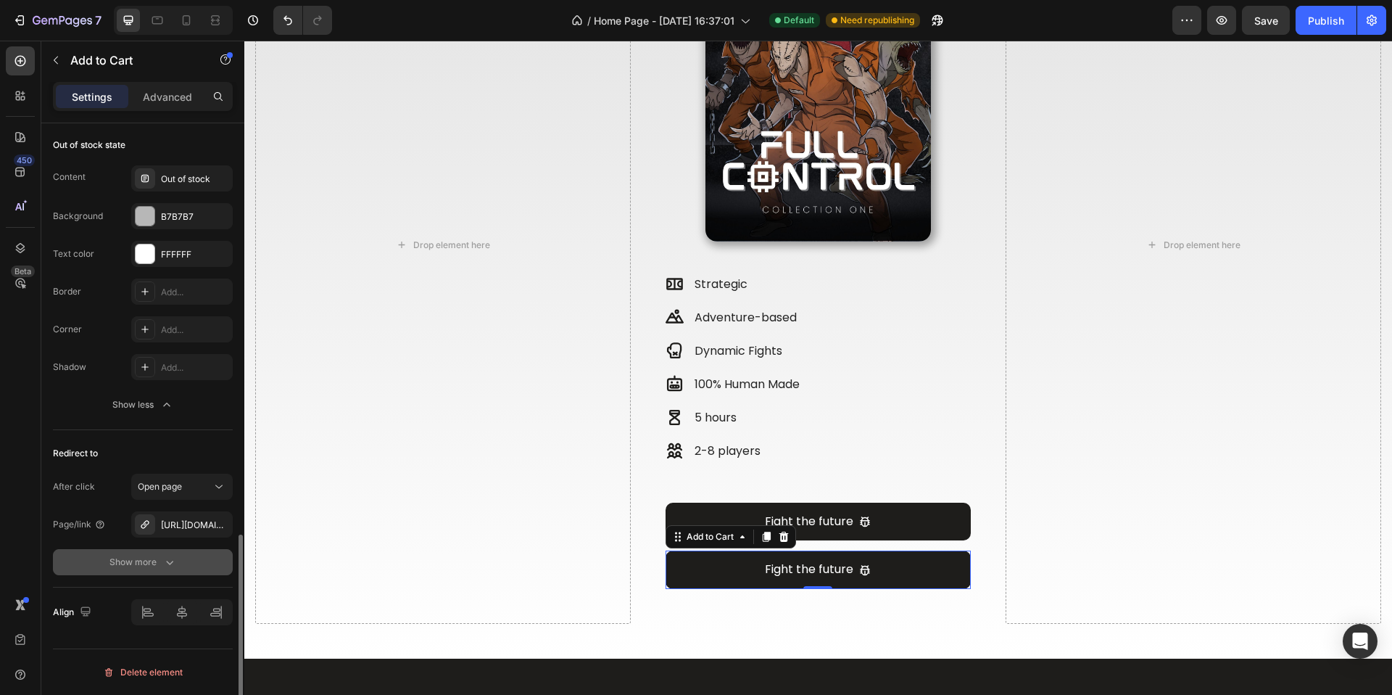
click at [162, 569] on button "Show more" at bounding box center [143, 562] width 180 height 26
click at [139, 562] on div "Yes" at bounding box center [157, 561] width 48 height 23
click at [147, 595] on div "Yes" at bounding box center [157, 599] width 48 height 23
click at [226, 571] on div "No" at bounding box center [207, 561] width 48 height 23
click at [87, 566] on div "Open new tab" at bounding box center [81, 562] width 57 height 13
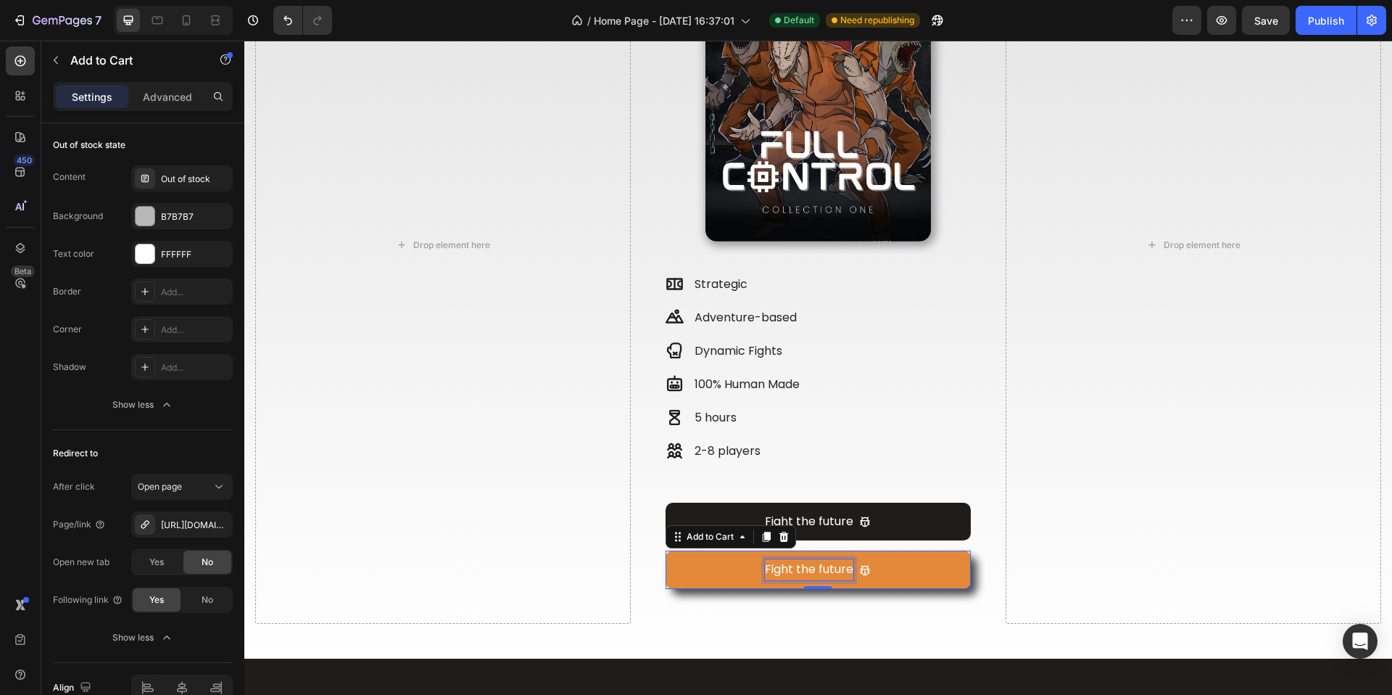
click at [783, 561] on div "Fight the future" at bounding box center [809, 569] width 88 height 21
click at [783, 561] on p "Fight the future" at bounding box center [809, 569] width 88 height 21
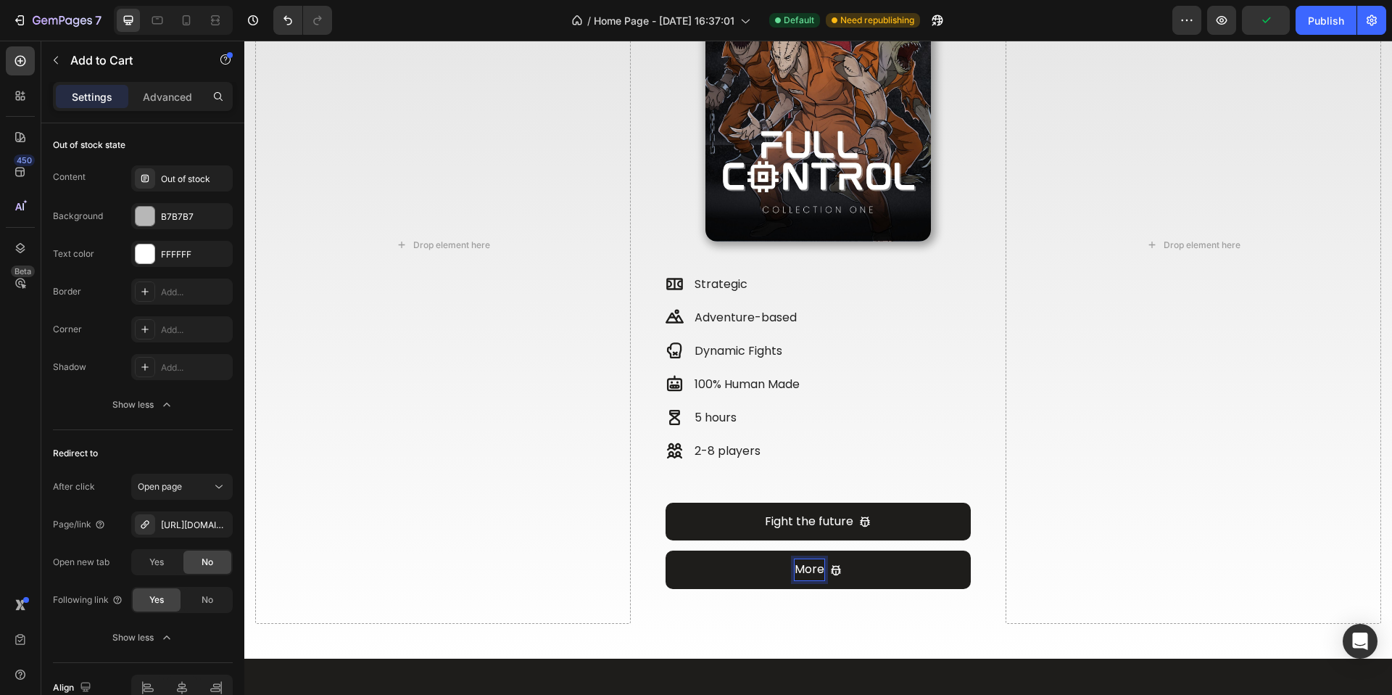
click at [666, 550] on button "More" at bounding box center [819, 569] width 306 height 38
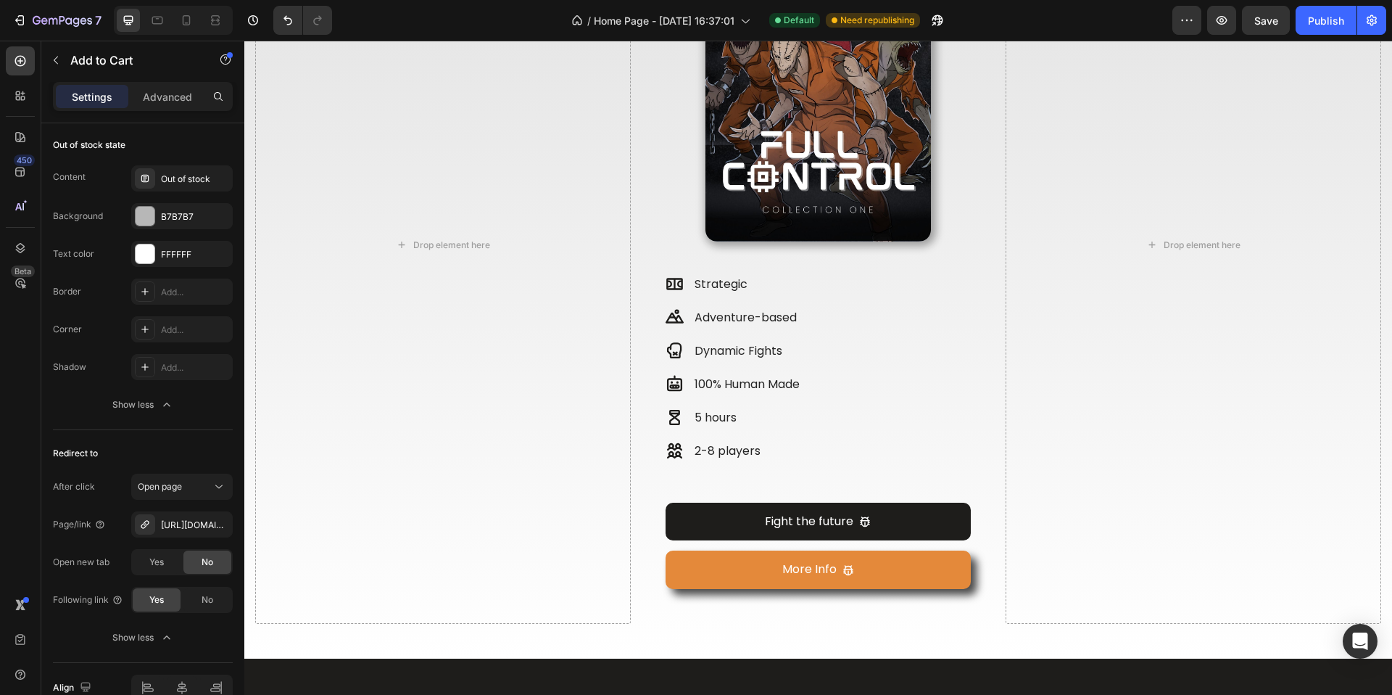
click at [845, 564] on icon "More Info" at bounding box center [849, 570] width 12 height 12
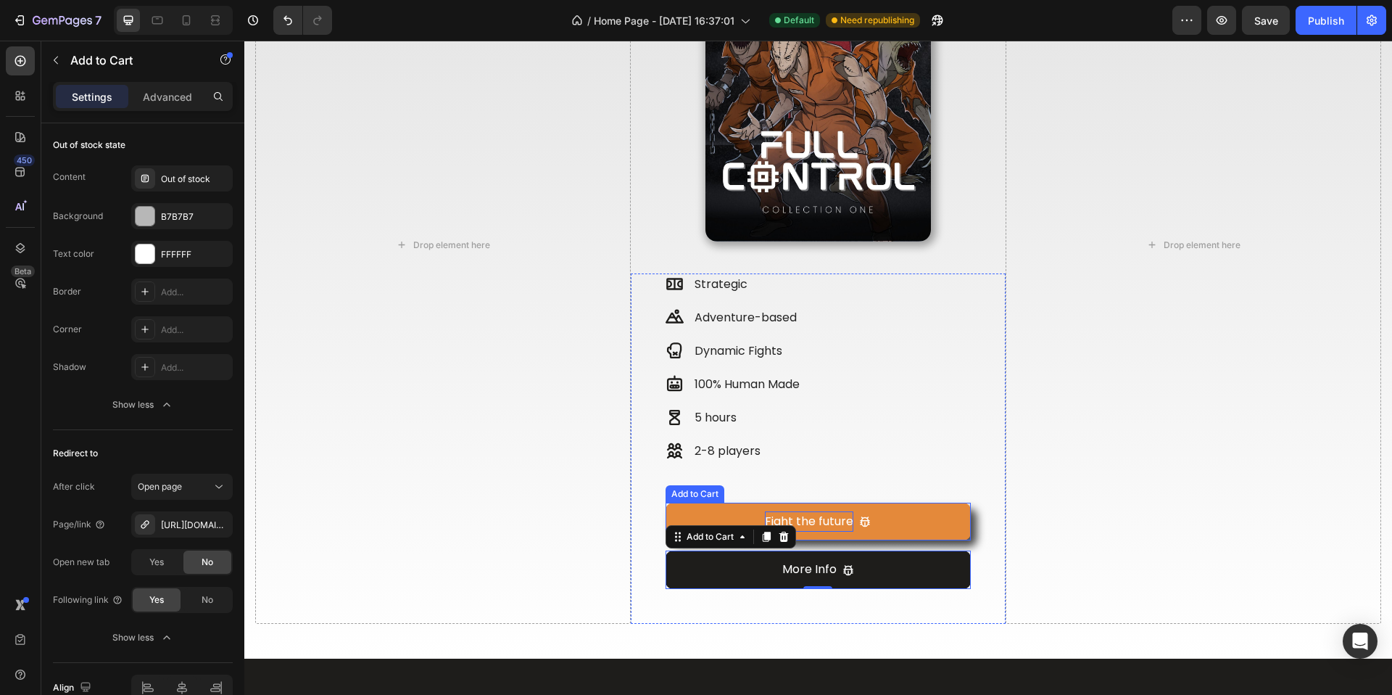
click at [817, 518] on div "Fight the future" at bounding box center [809, 521] width 88 height 21
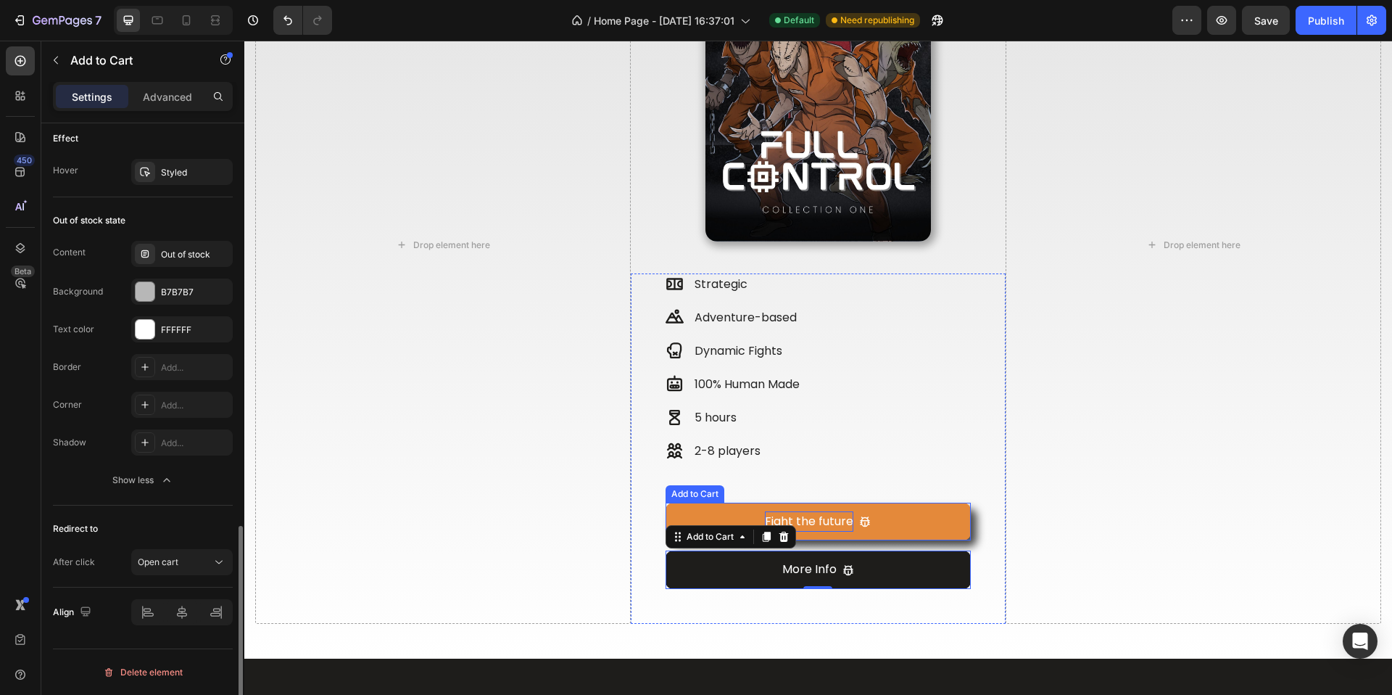
scroll to position [1169, 0]
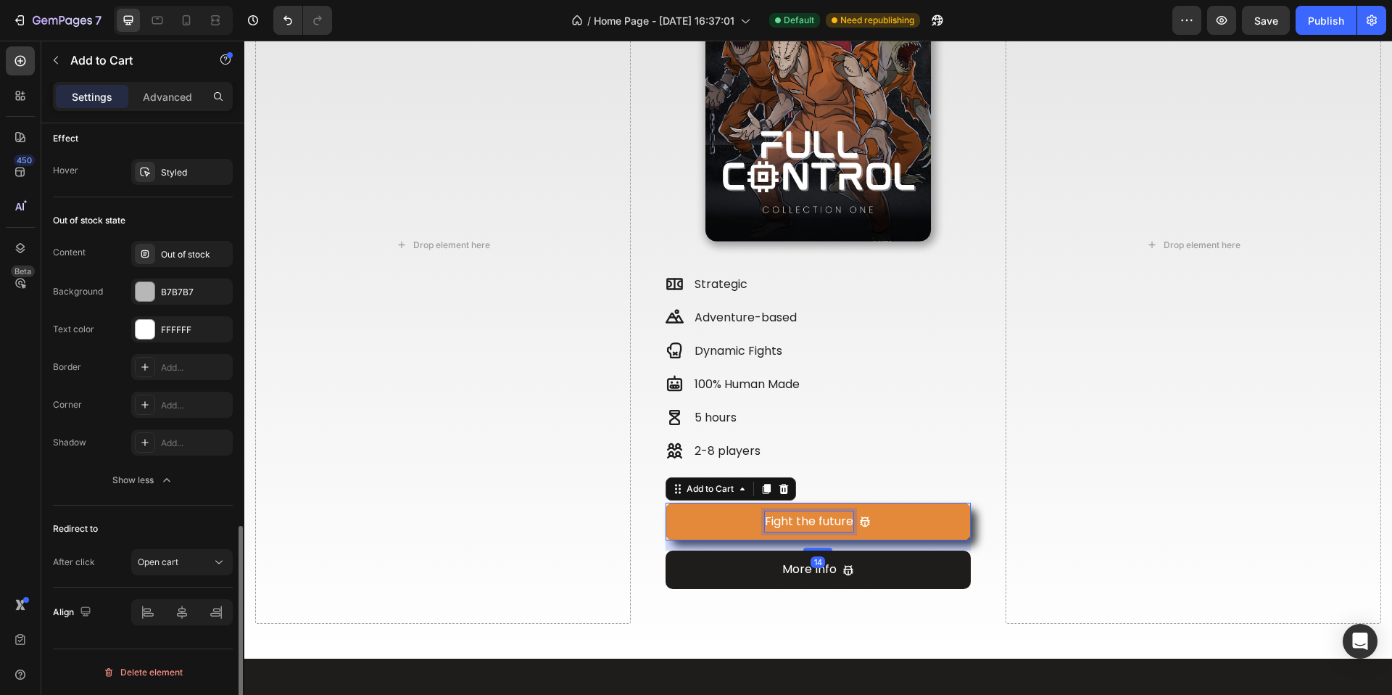
click at [817, 518] on div "Fight the future" at bounding box center [809, 521] width 88 height 21
click at [817, 518] on p "Fight the future" at bounding box center [809, 521] width 88 height 21
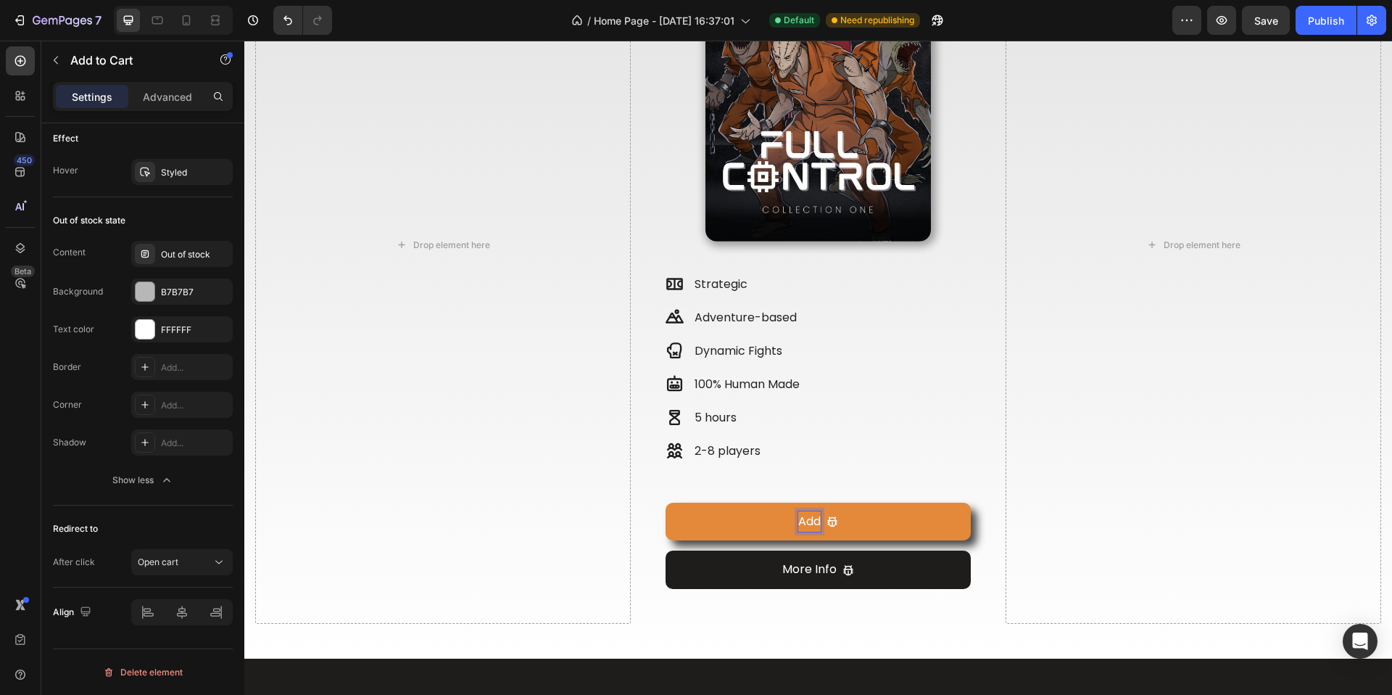
click at [666, 503] on button "Add" at bounding box center [819, 522] width 306 height 38
click at [666, 503] on button "Add to" at bounding box center [819, 522] width 306 height 38
click at [849, 521] on icon "Add to cart" at bounding box center [854, 521] width 10 height 10
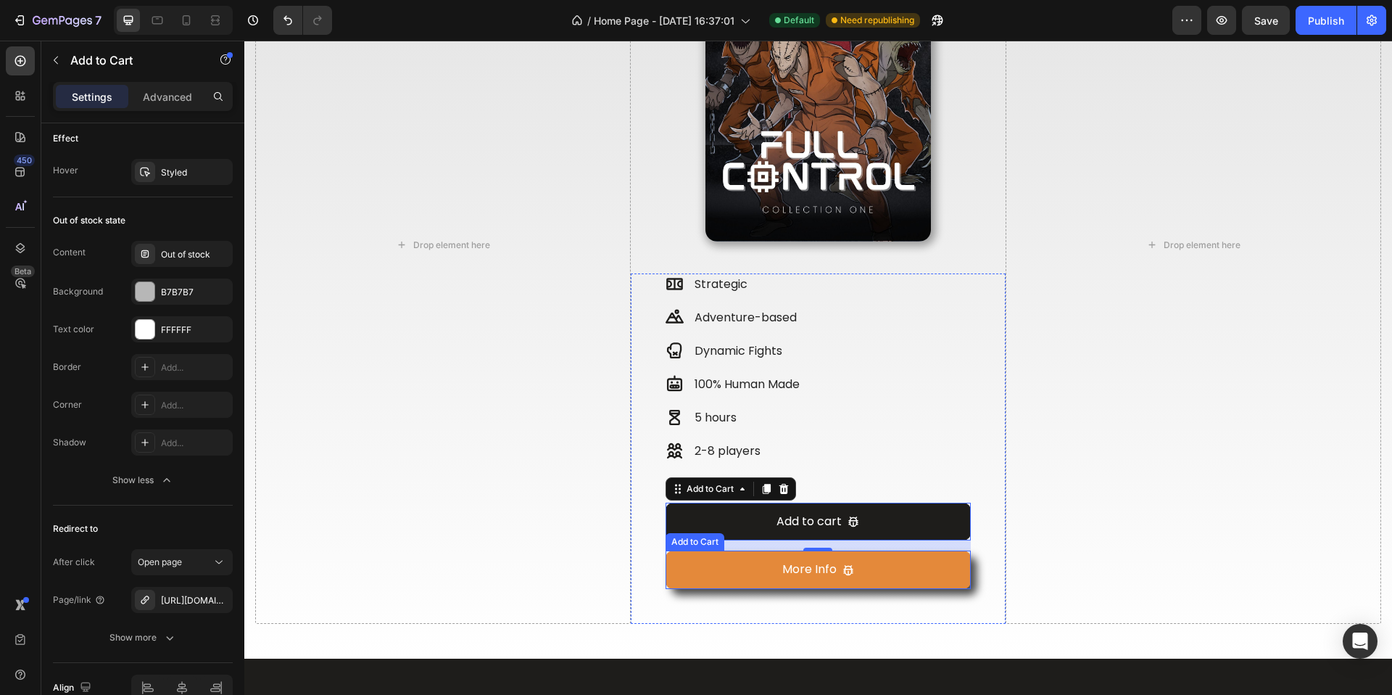
click at [849, 566] on button "More Info" at bounding box center [819, 569] width 306 height 38
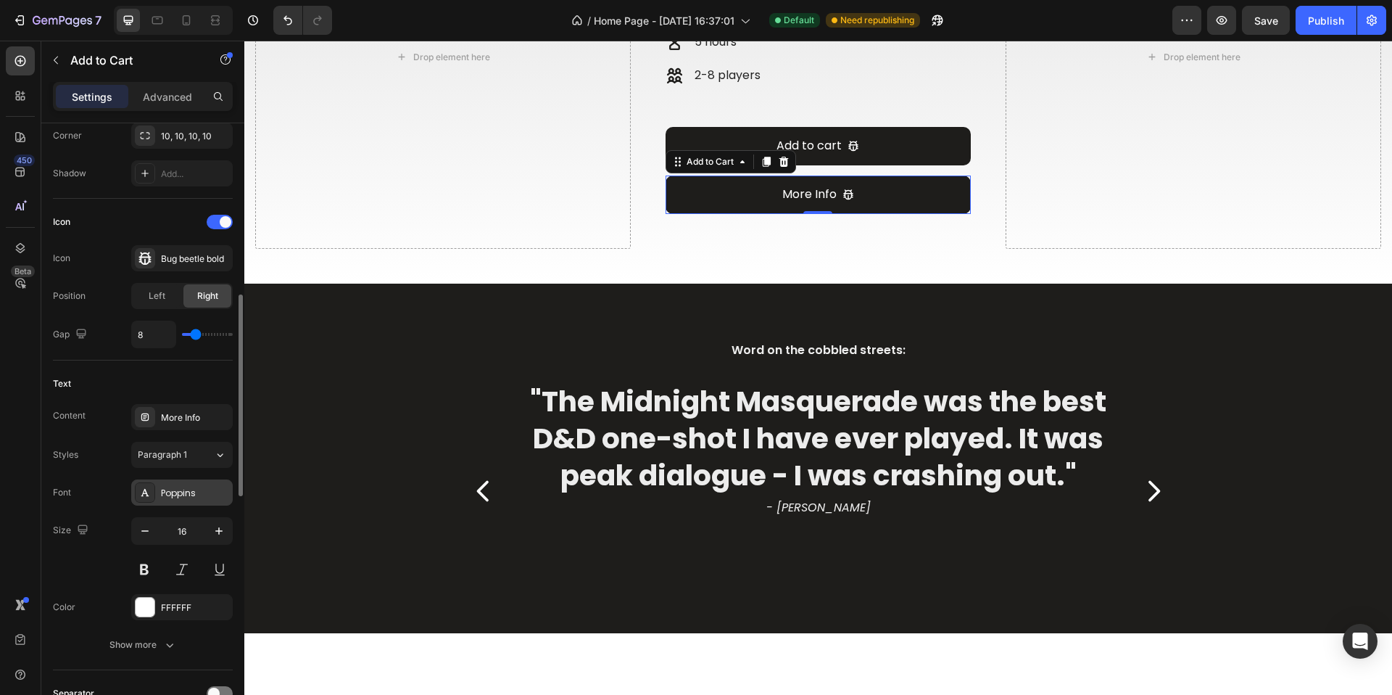
scroll to position [493, 0]
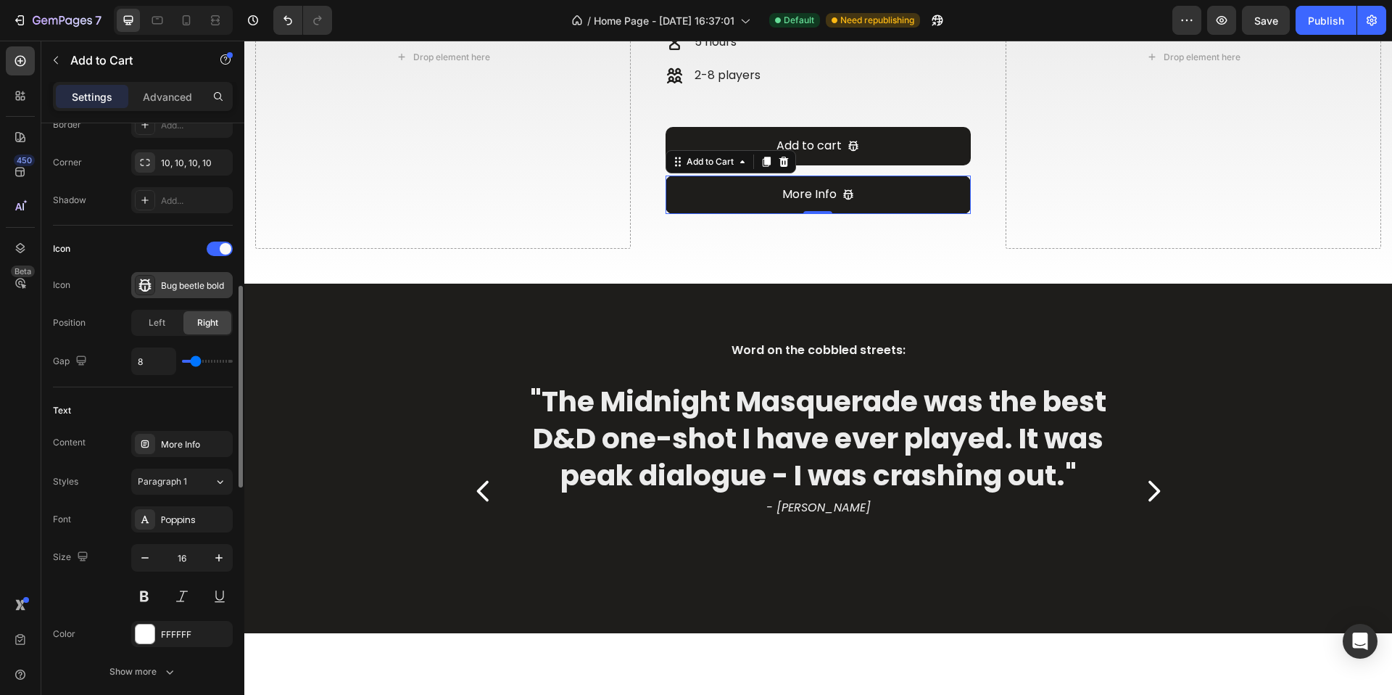
click at [158, 289] on div "Bug beetle bold" at bounding box center [182, 285] width 102 height 26
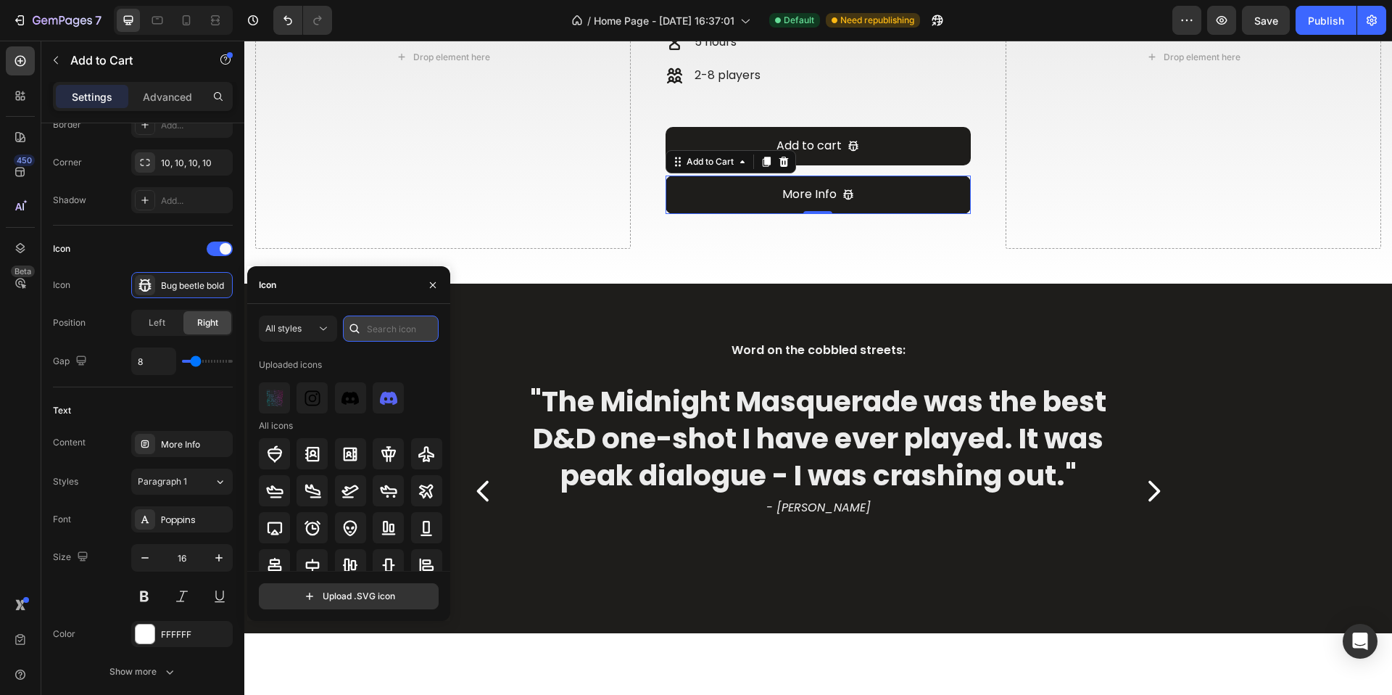
click at [403, 331] on input "text" at bounding box center [391, 328] width 96 height 26
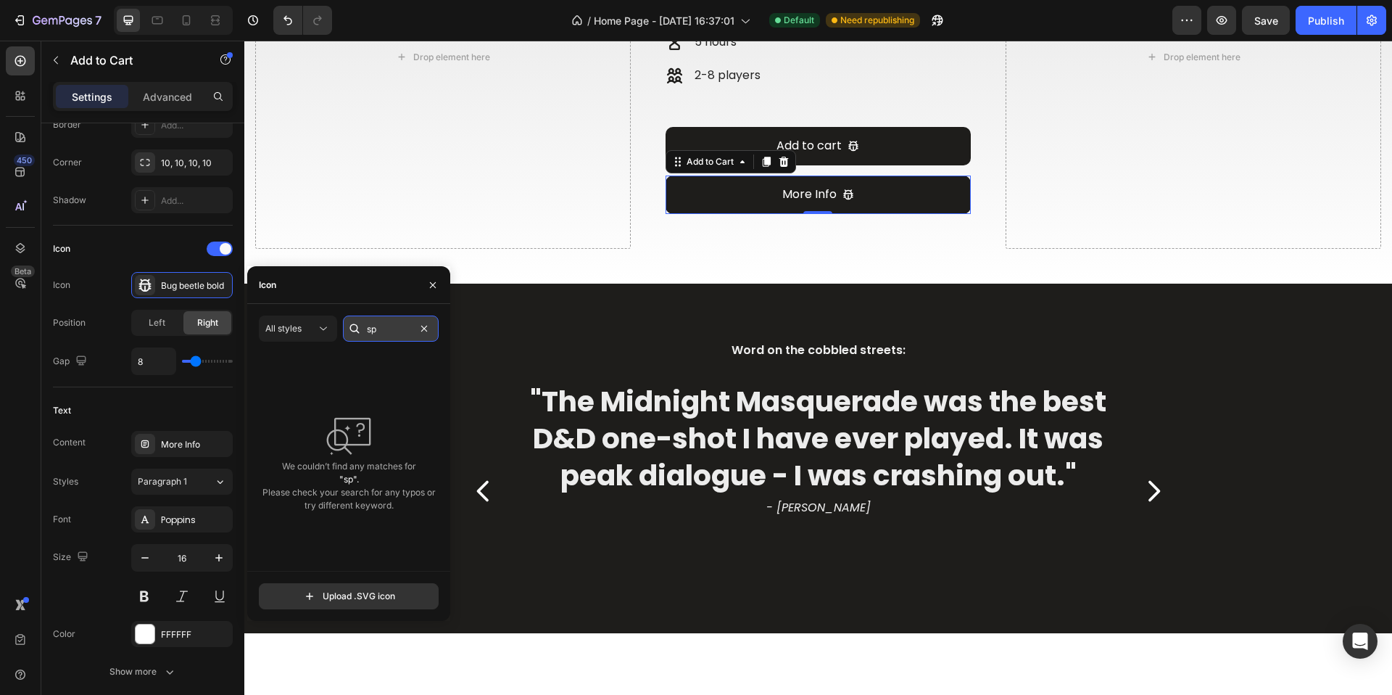
type input "s"
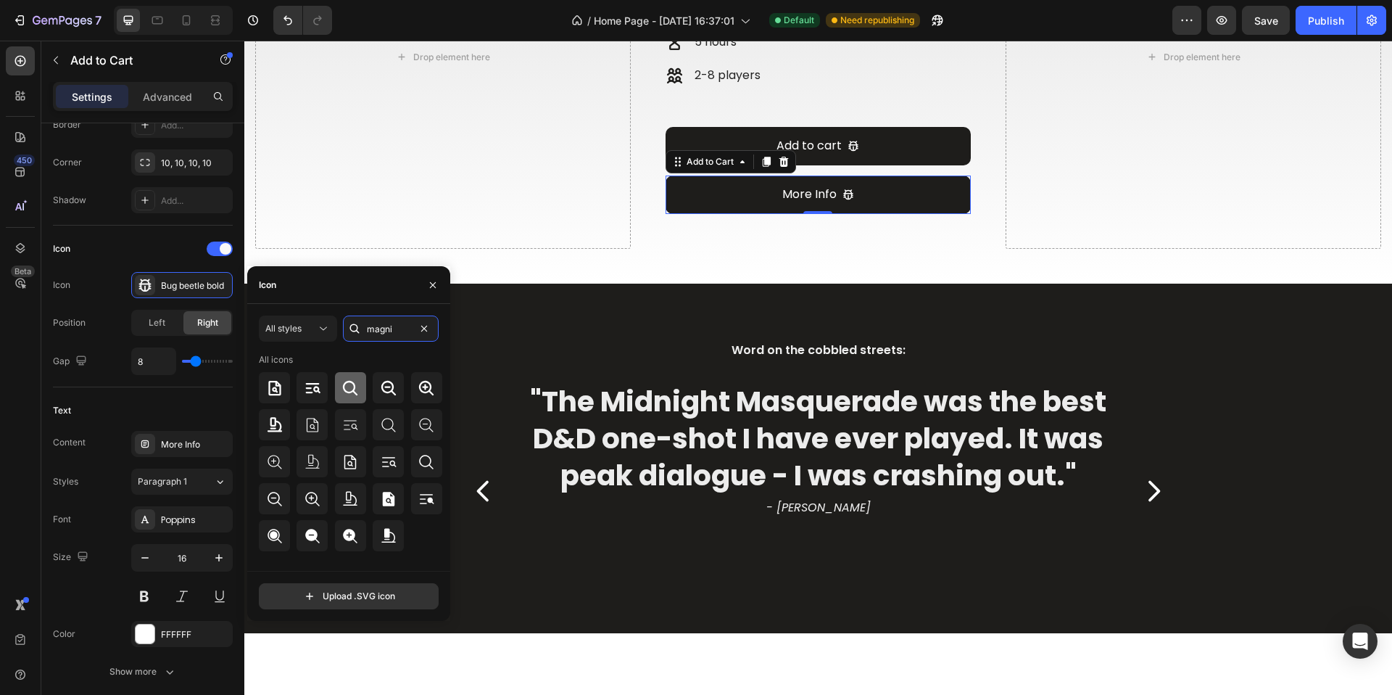
type input "magni"
click at [349, 395] on icon at bounding box center [350, 387] width 17 height 17
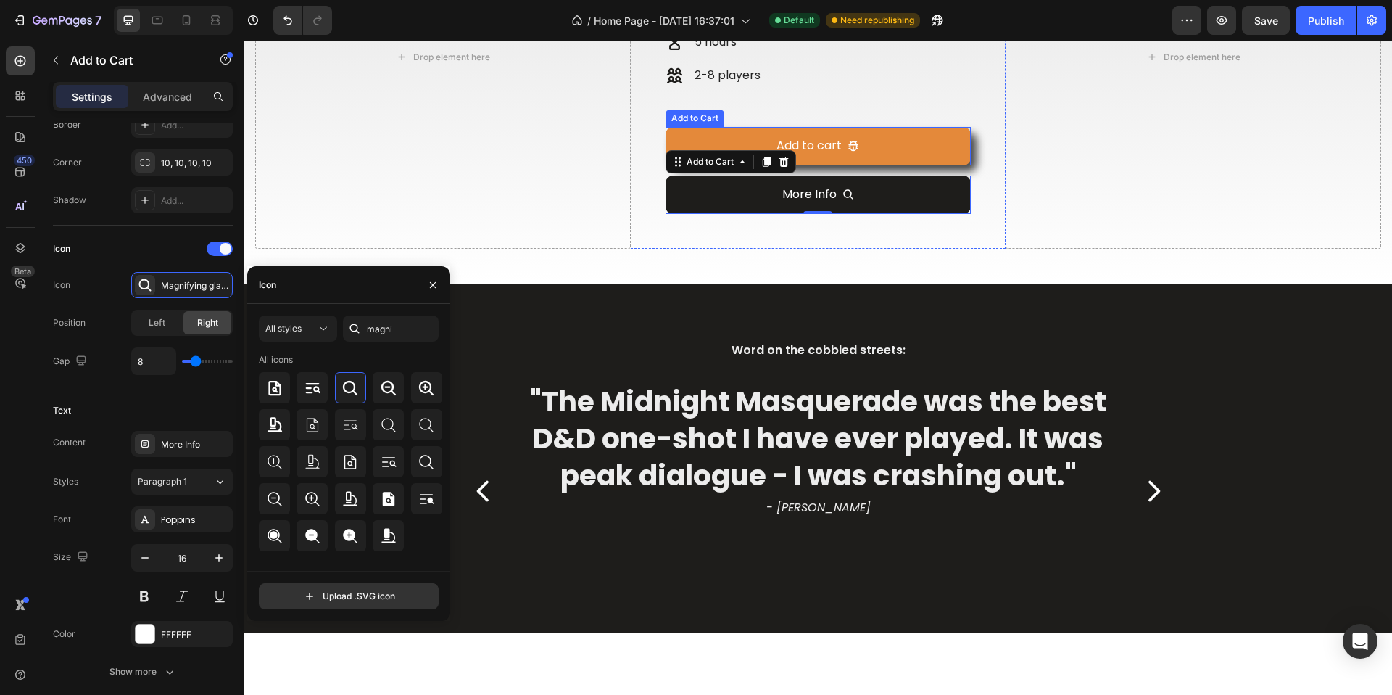
click at [860, 165] on button "Add to cart" at bounding box center [819, 146] width 306 height 38
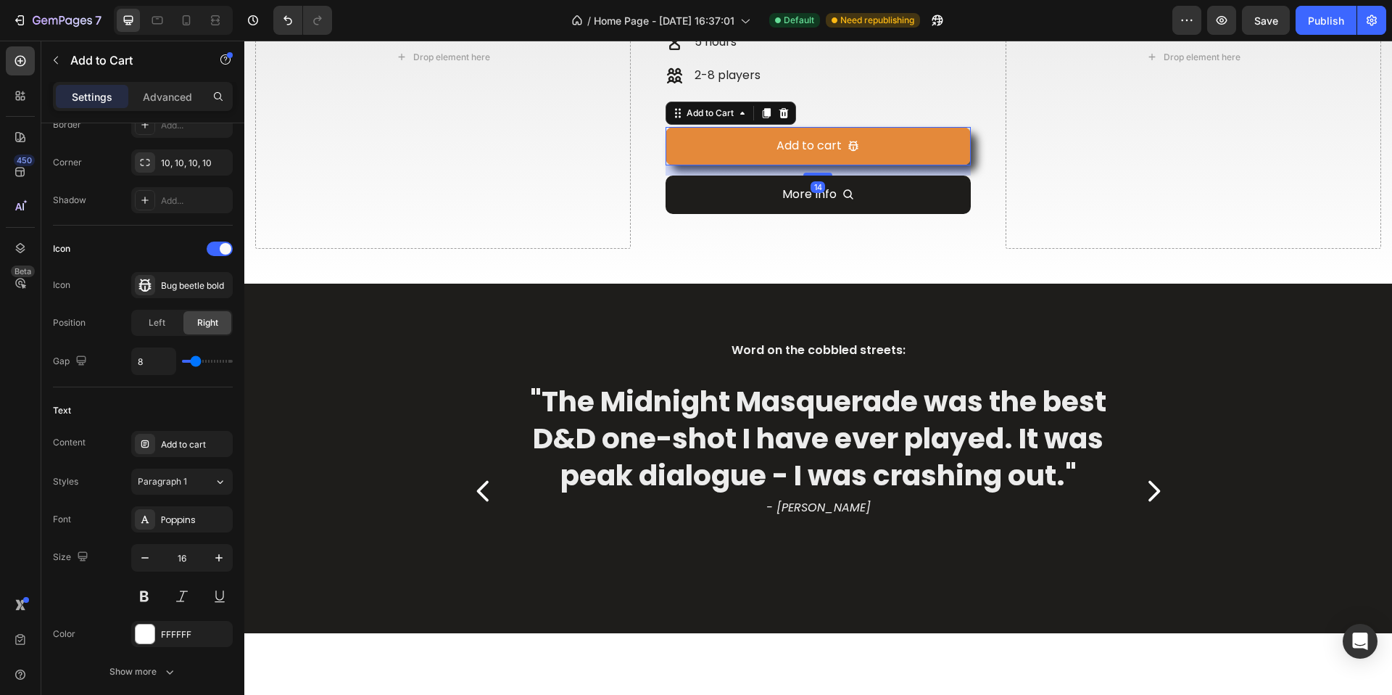
click at [848, 152] on icon "Add to cart" at bounding box center [854, 146] width 12 height 12
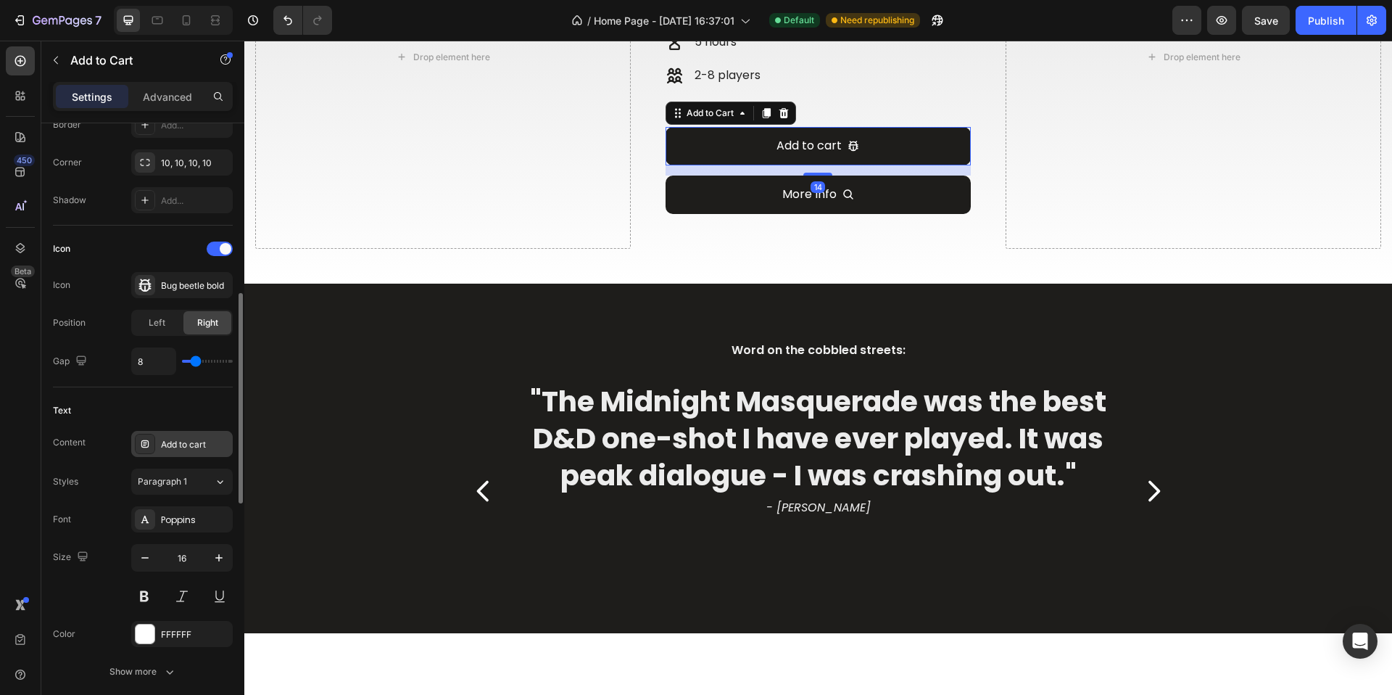
click at [192, 456] on div "Add to cart" at bounding box center [182, 444] width 102 height 26
click at [186, 279] on div "Bug beetle bold" at bounding box center [195, 285] width 68 height 13
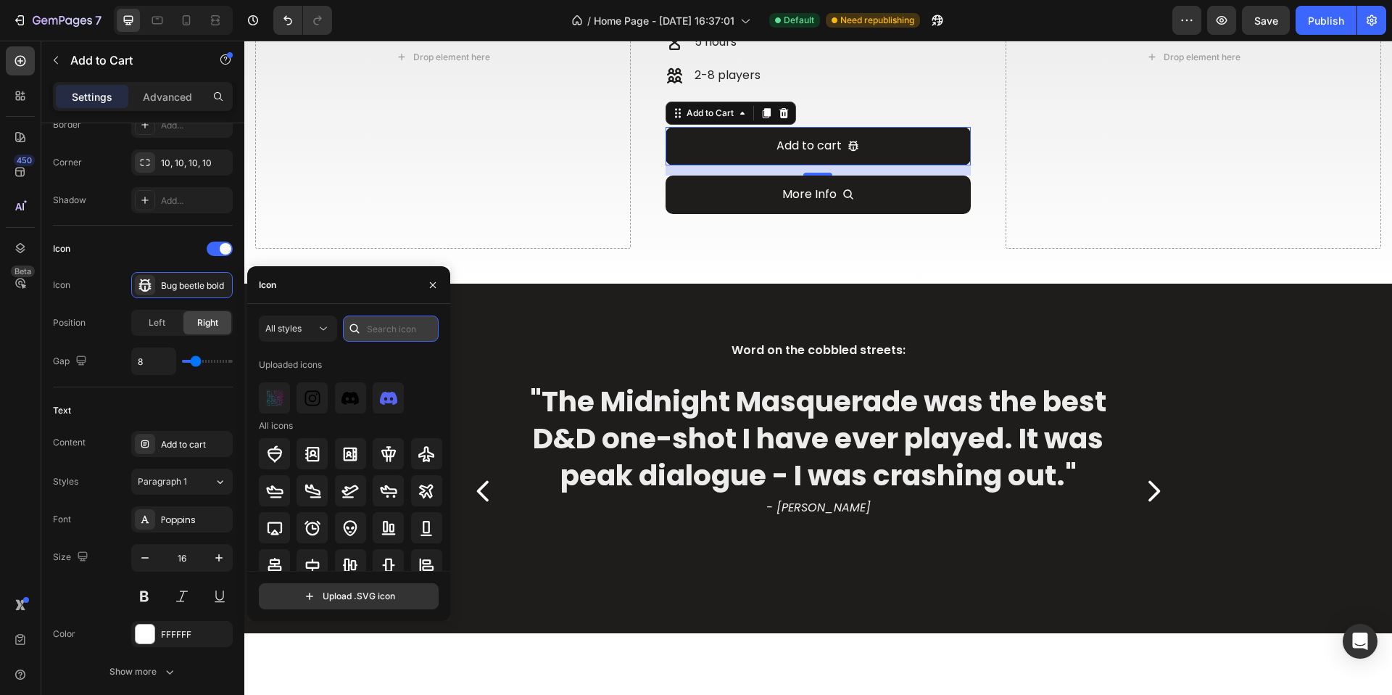
click at [390, 331] on input "text" at bounding box center [391, 328] width 96 height 26
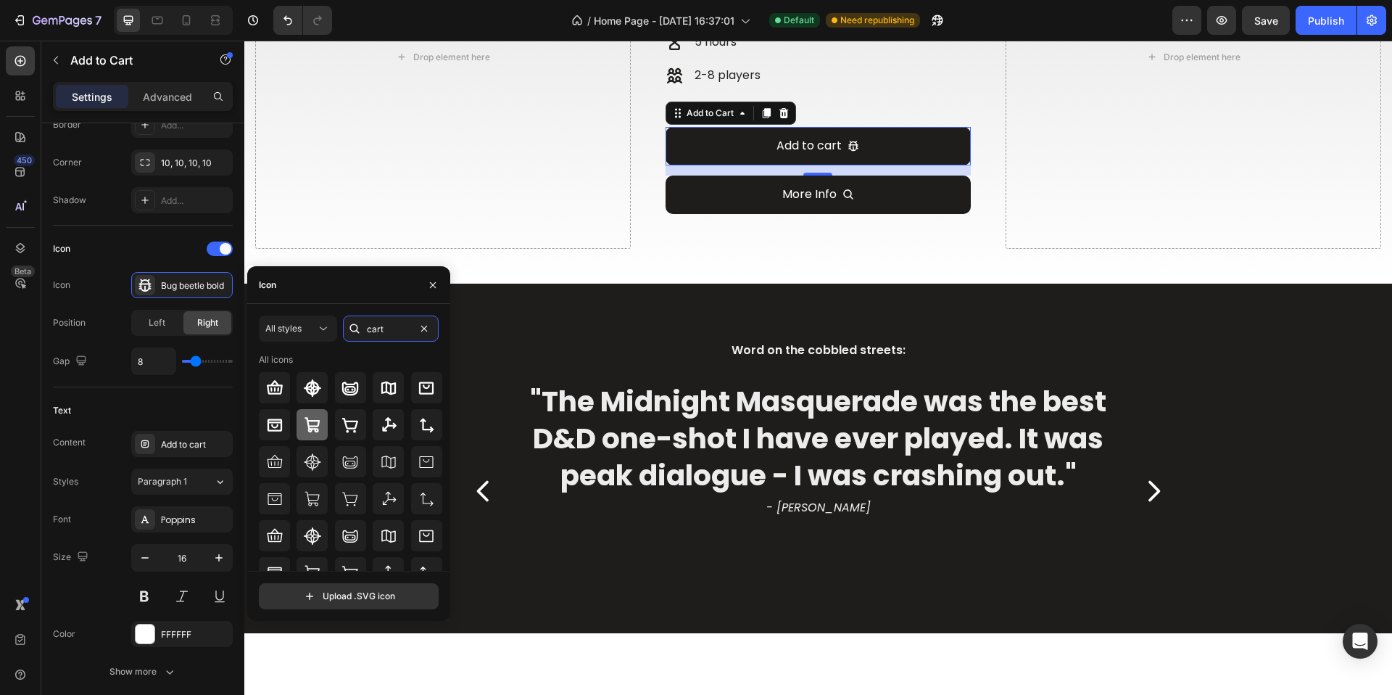
type input "cart"
click at [318, 437] on div at bounding box center [312, 424] width 31 height 31
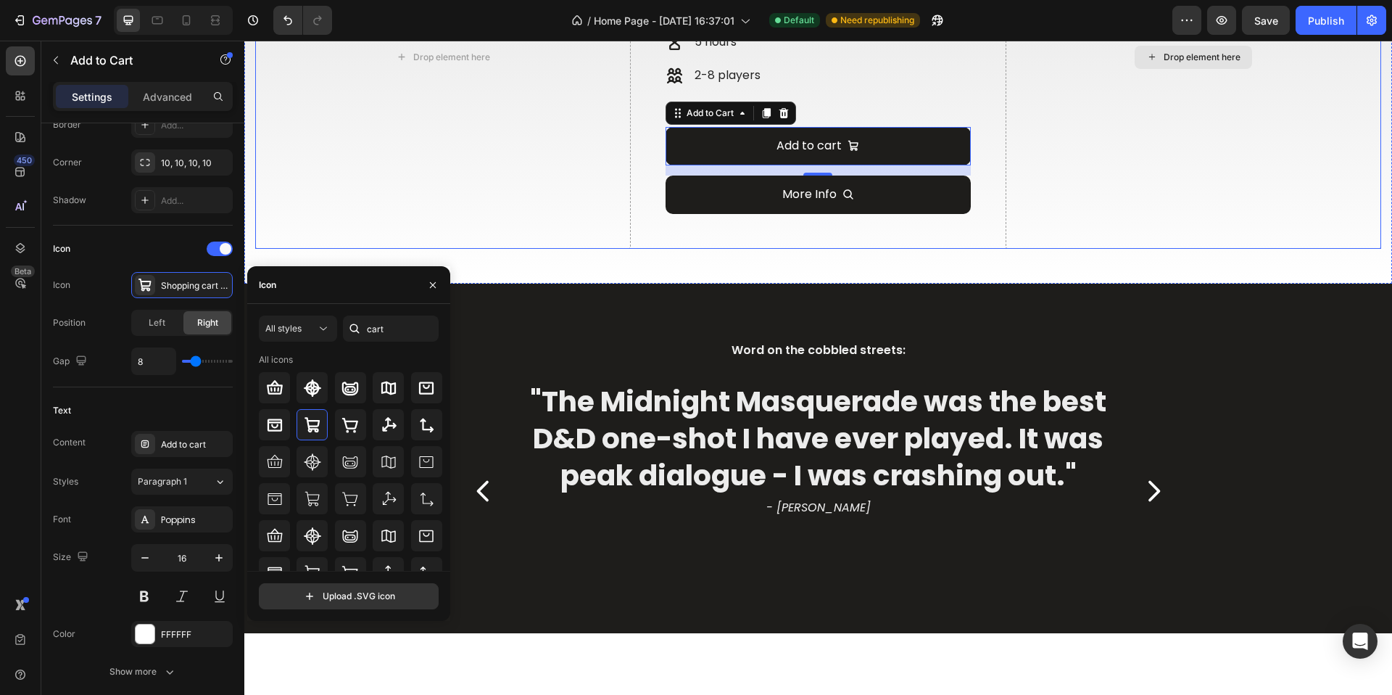
click at [1006, 249] on div "Drop element here" at bounding box center [1194, 57] width 376 height 383
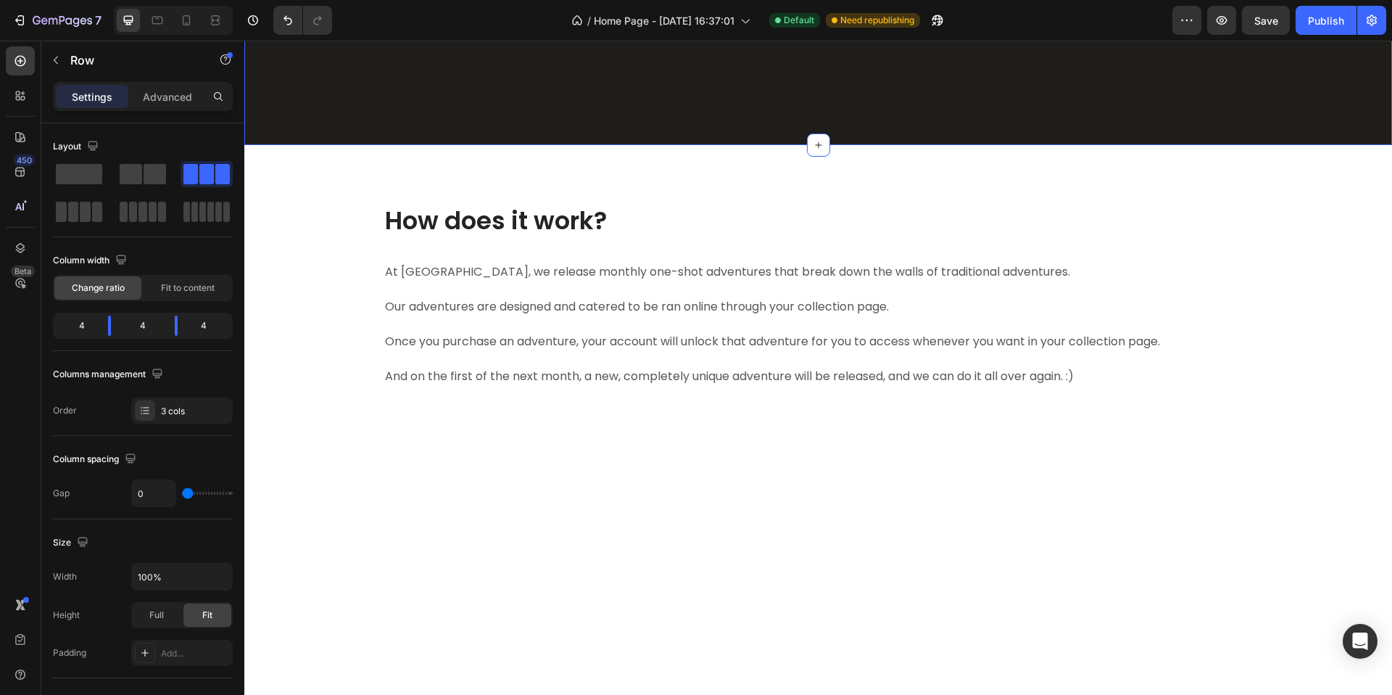
scroll to position [1610, 0]
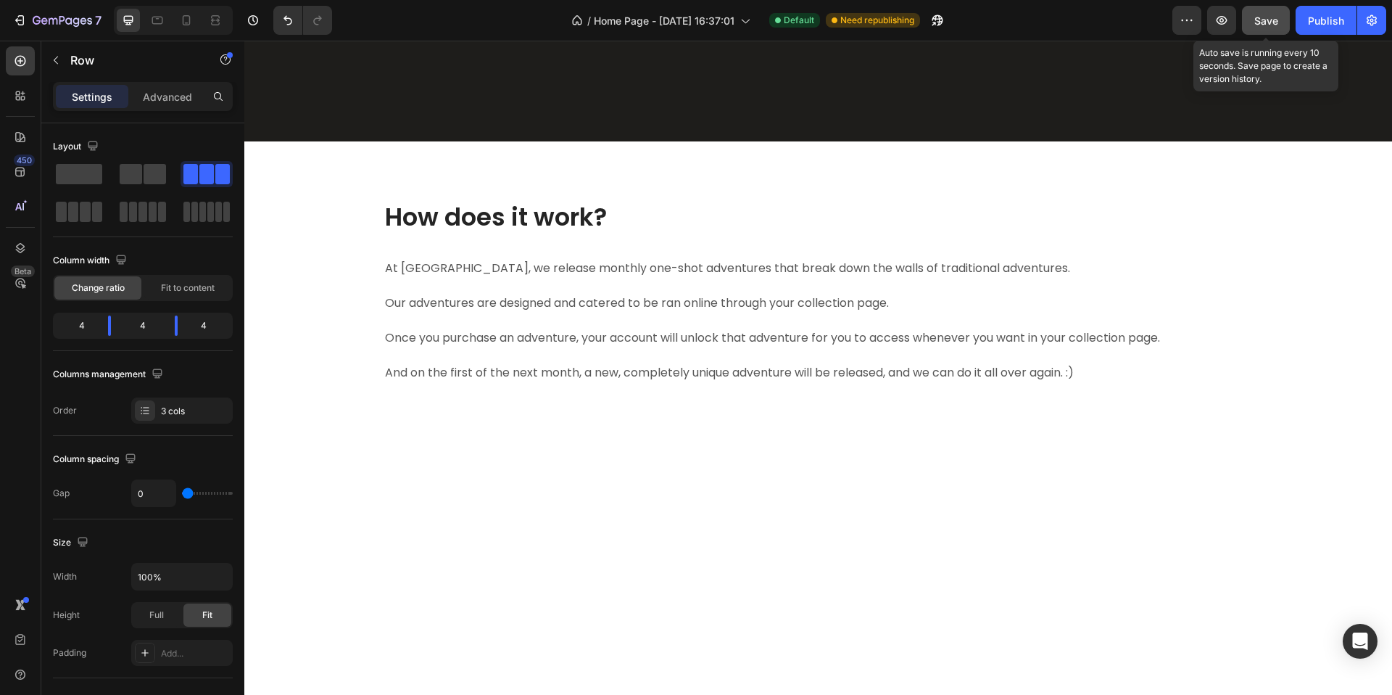
click at [1275, 20] on span "Save" at bounding box center [1267, 21] width 24 height 12
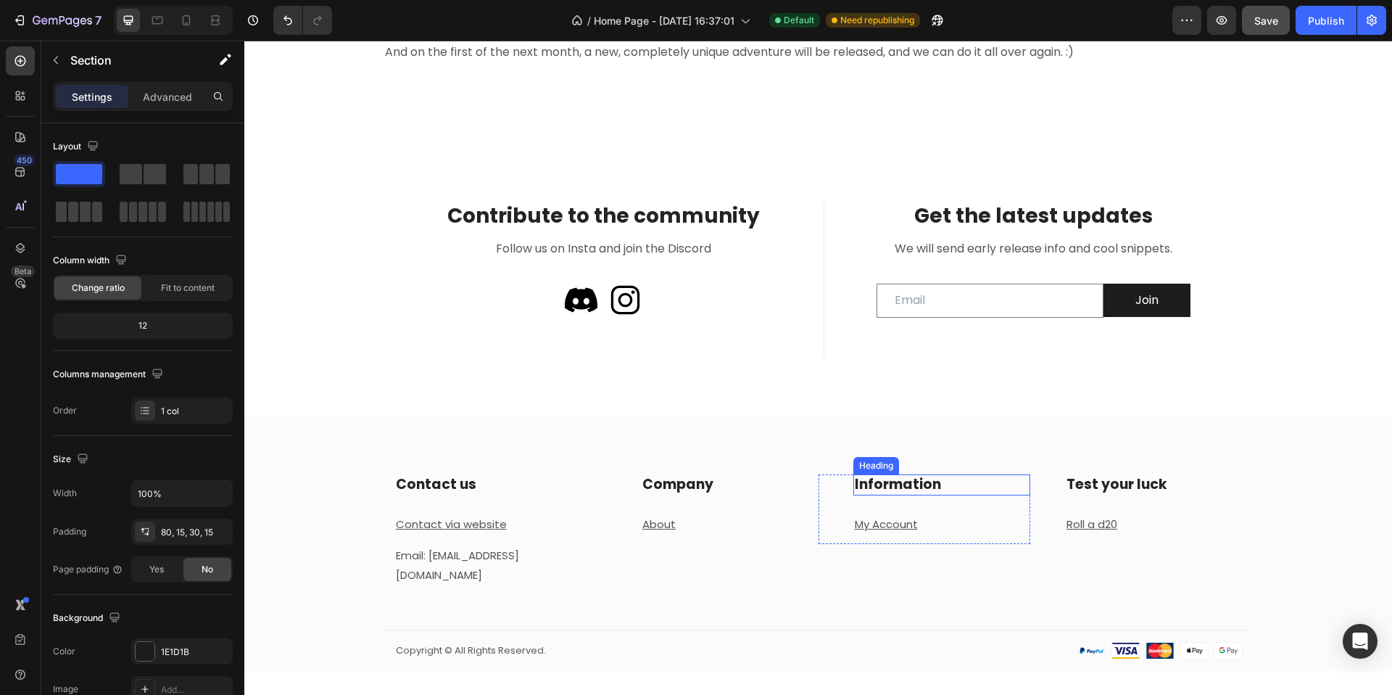
scroll to position [2305, 0]
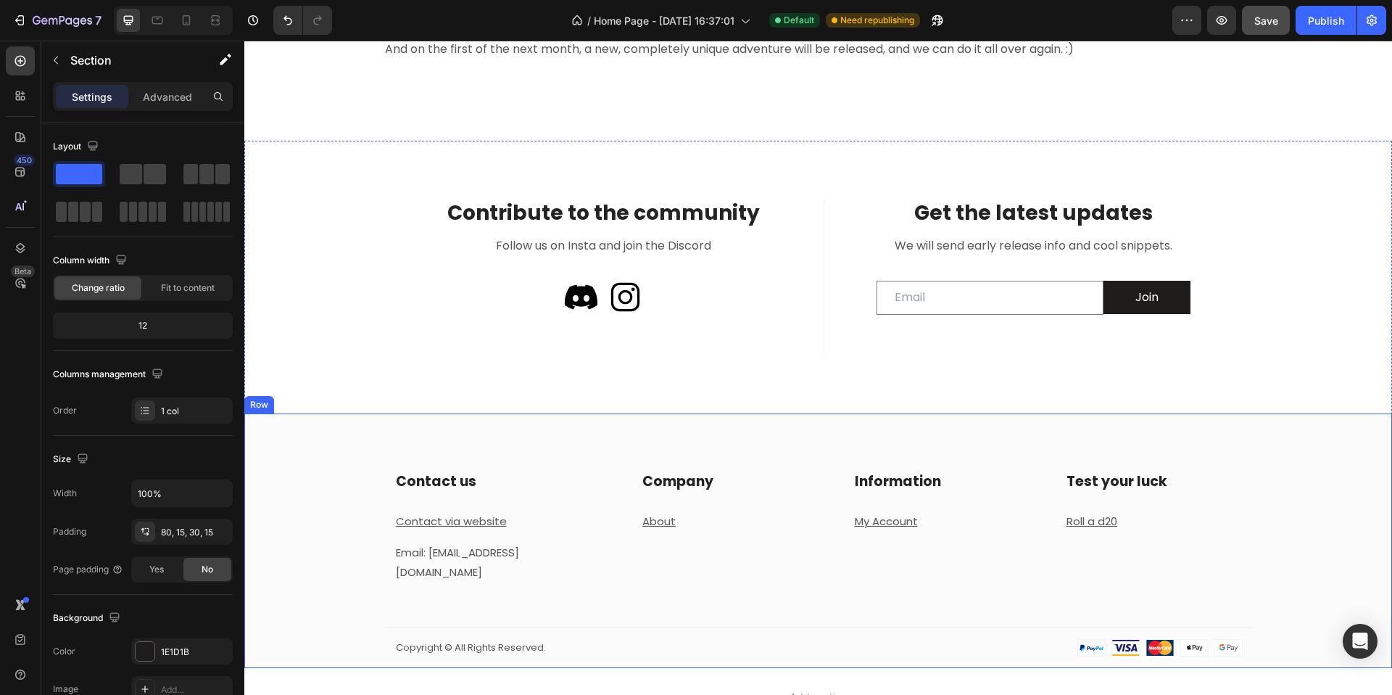
click at [544, 442] on div "Contact us Heading Contact via website Text block Email: originstudiosdnd@gmail…" at bounding box center [818, 540] width 1148 height 255
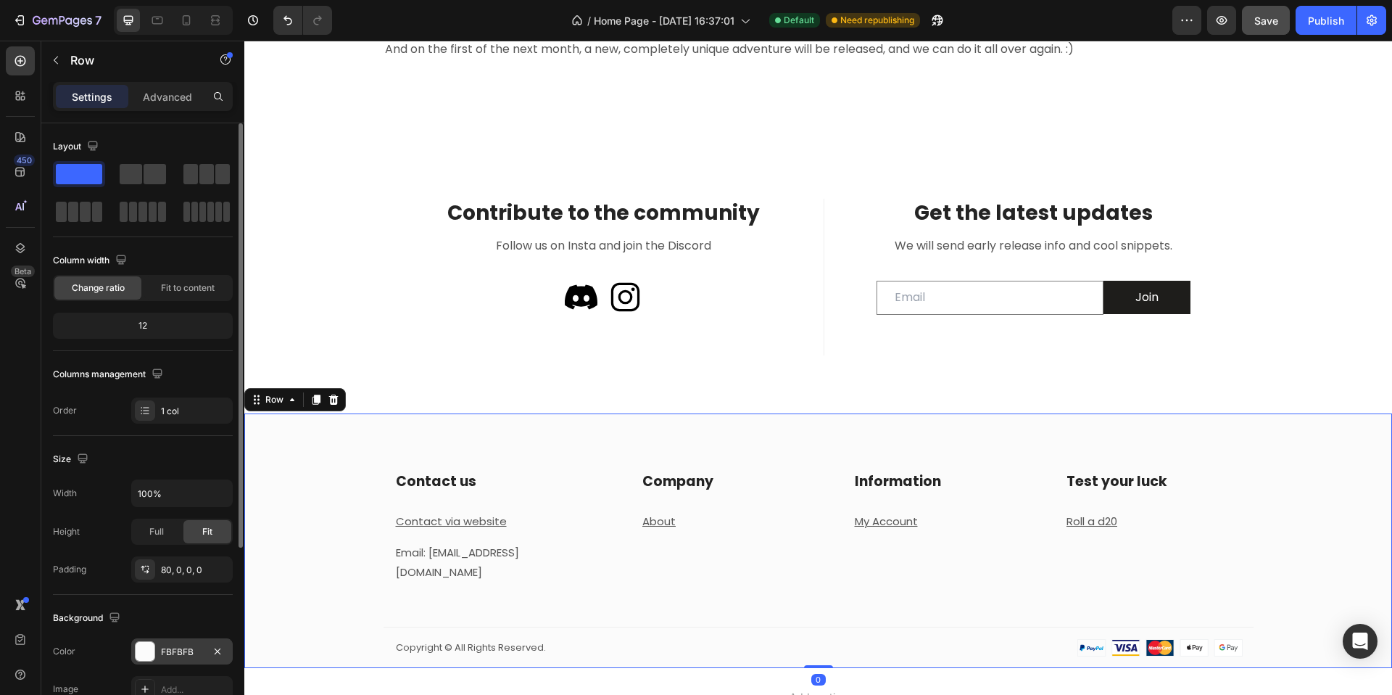
click at [215, 648] on icon "button" at bounding box center [218, 651] width 6 height 6
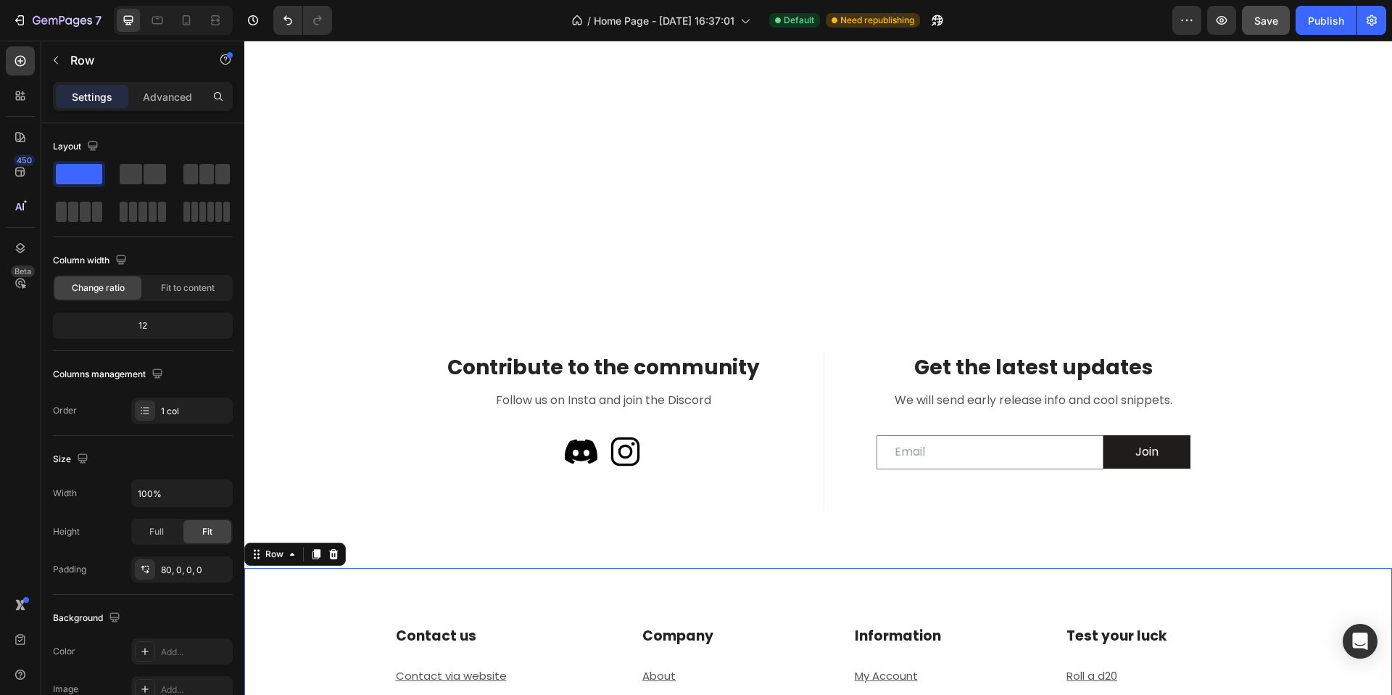
scroll to position [2142, 0]
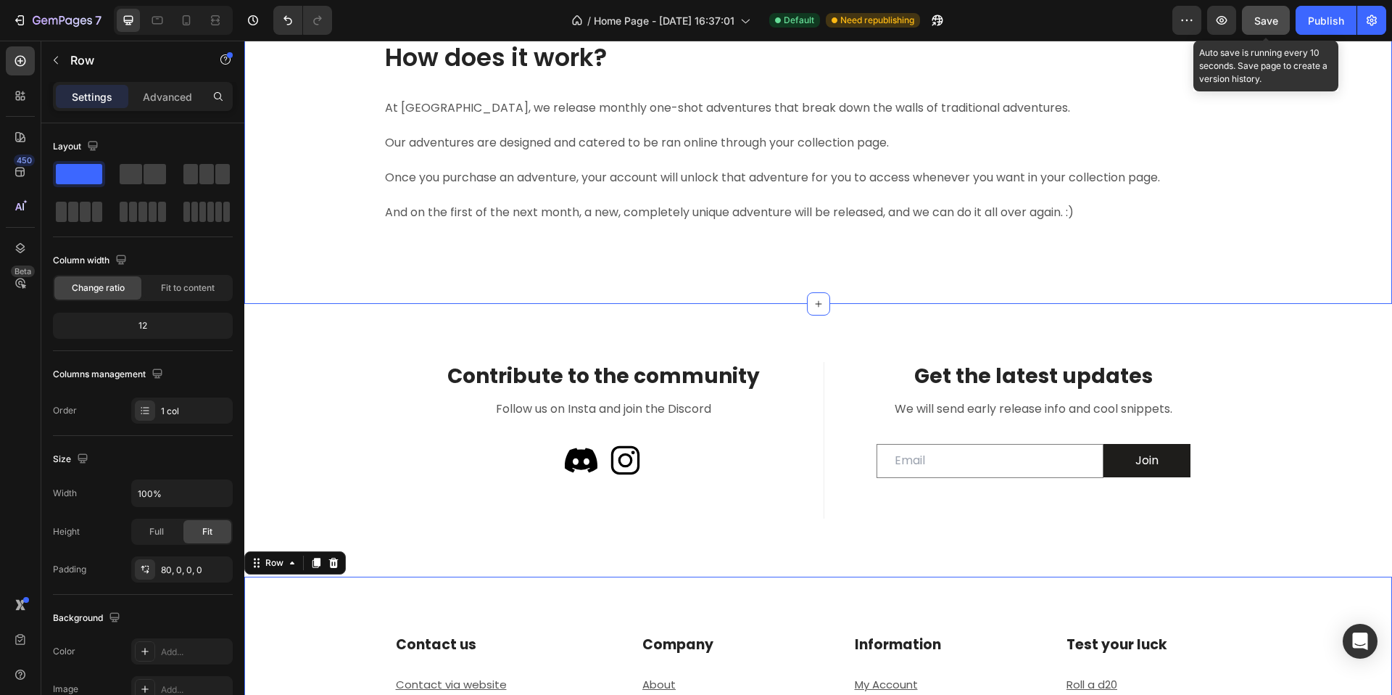
click at [1274, 23] on span "Save" at bounding box center [1267, 21] width 24 height 12
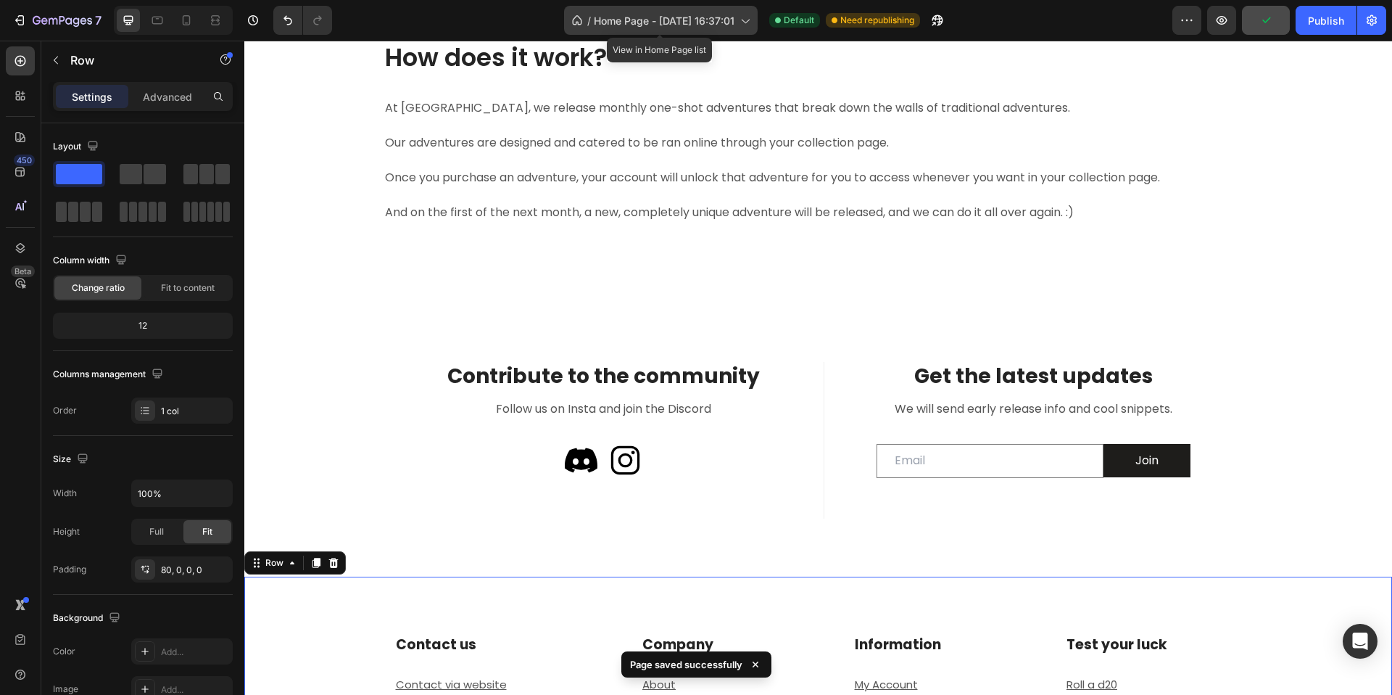
click at [685, 29] on div "/ Home Page - Feb 3, 16:37:01" at bounding box center [661, 20] width 194 height 29
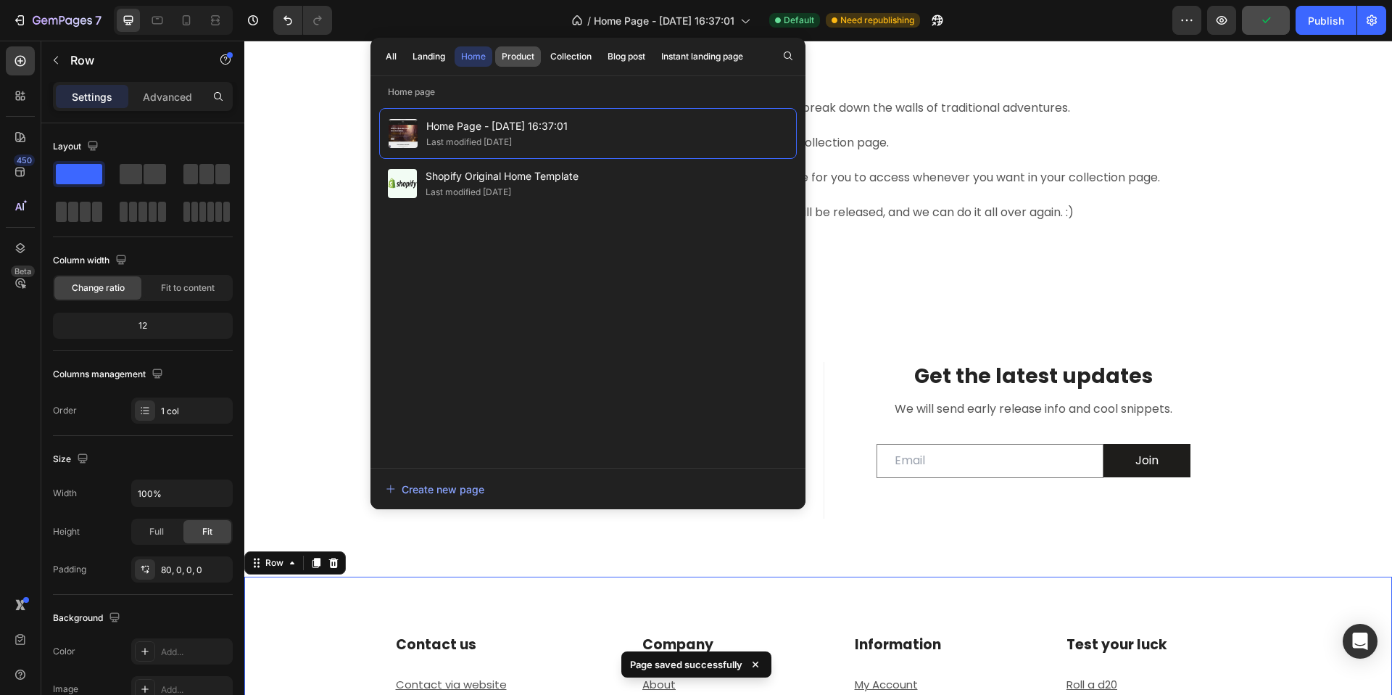
click at [514, 60] on div "Product" at bounding box center [518, 56] width 33 height 13
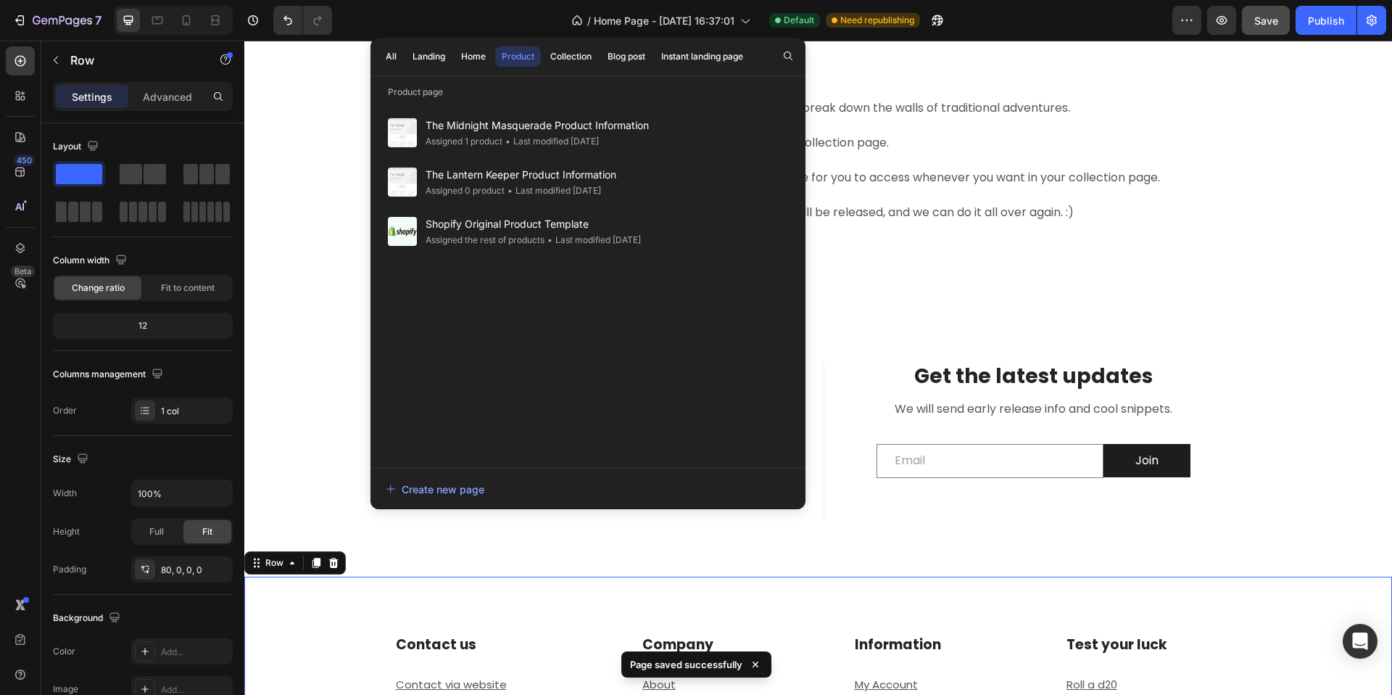
click at [556, 69] on div "All Landing Home Product Collection Blog post Instant landing page" at bounding box center [565, 57] width 388 height 38
click at [564, 58] on div "Collection" at bounding box center [570, 56] width 41 height 13
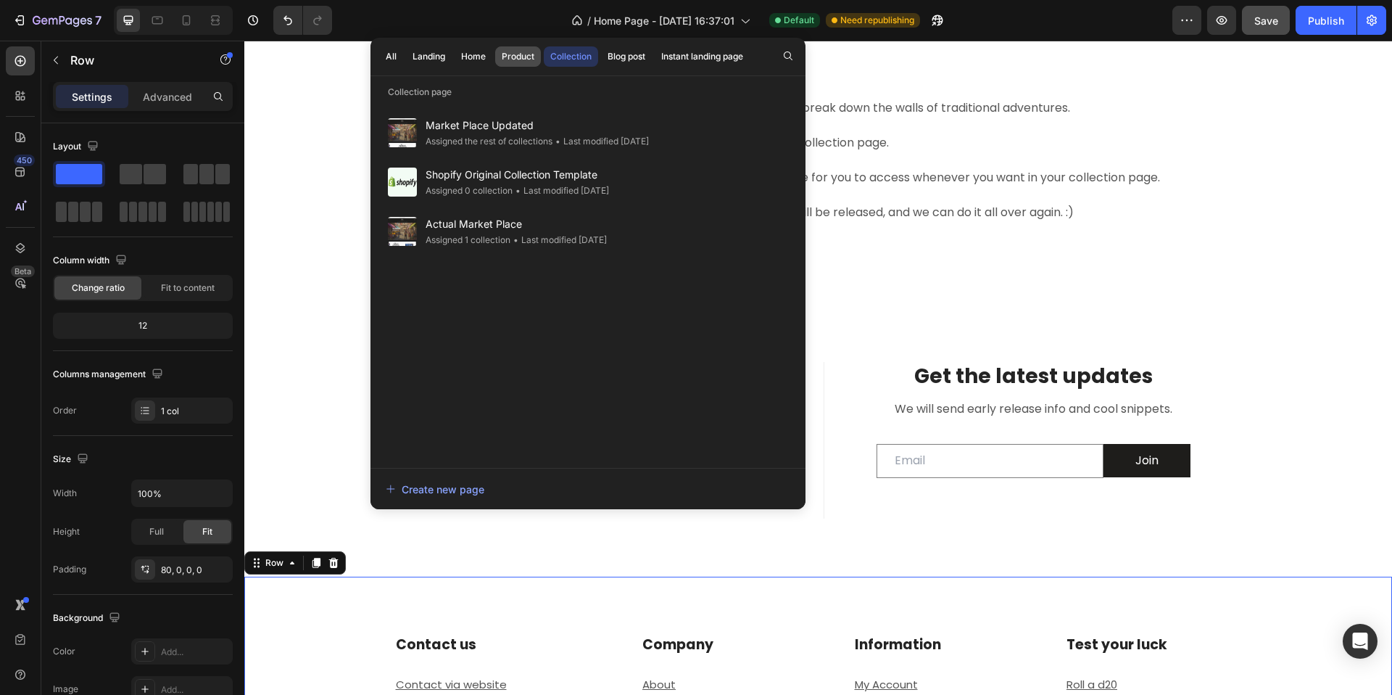
click at [523, 62] on div "Product" at bounding box center [518, 56] width 33 height 13
click at [589, 59] on div "Collection" at bounding box center [570, 56] width 41 height 13
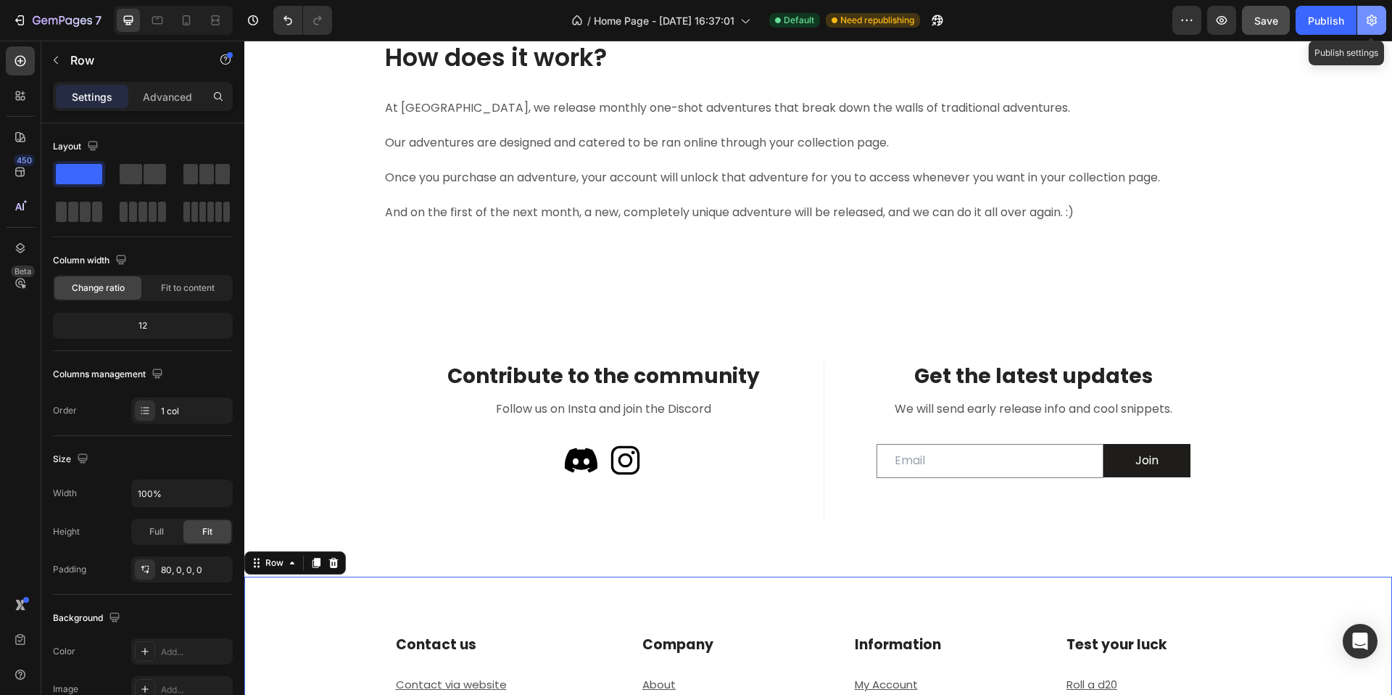
click at [1374, 30] on button "button" at bounding box center [1372, 20] width 29 height 29
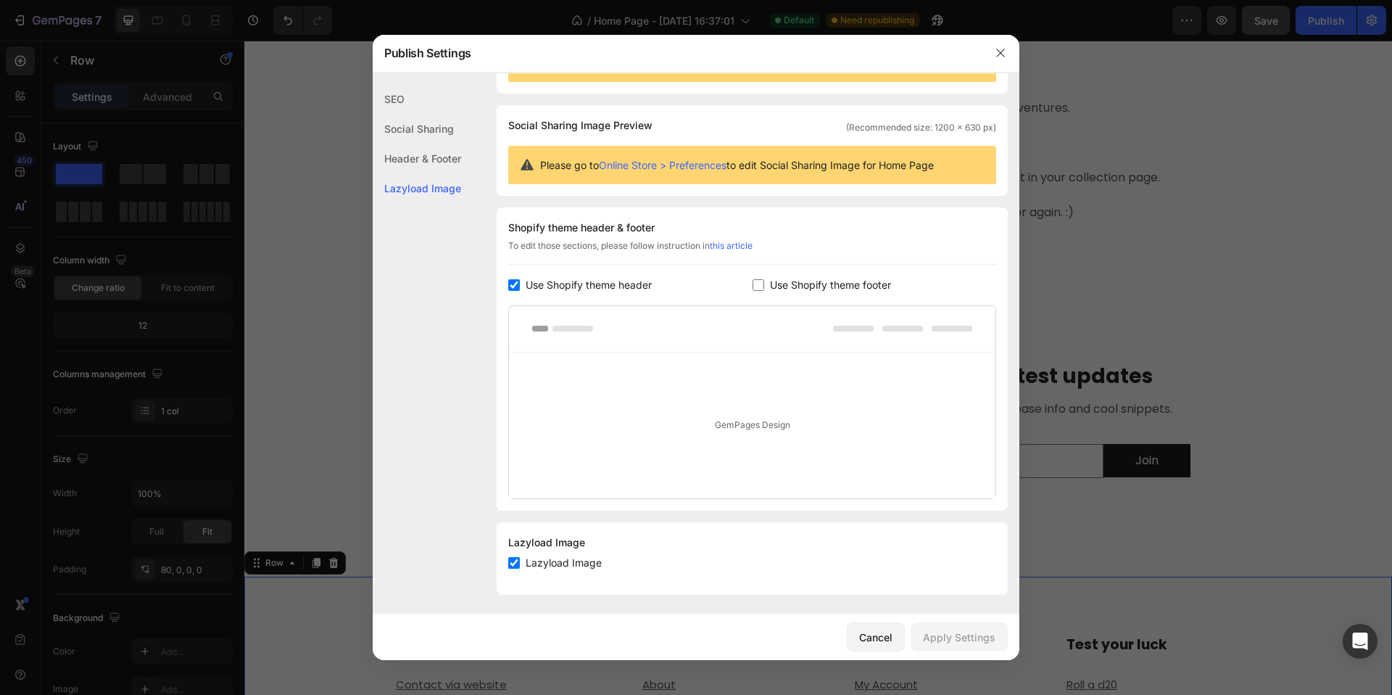
scroll to position [80, 0]
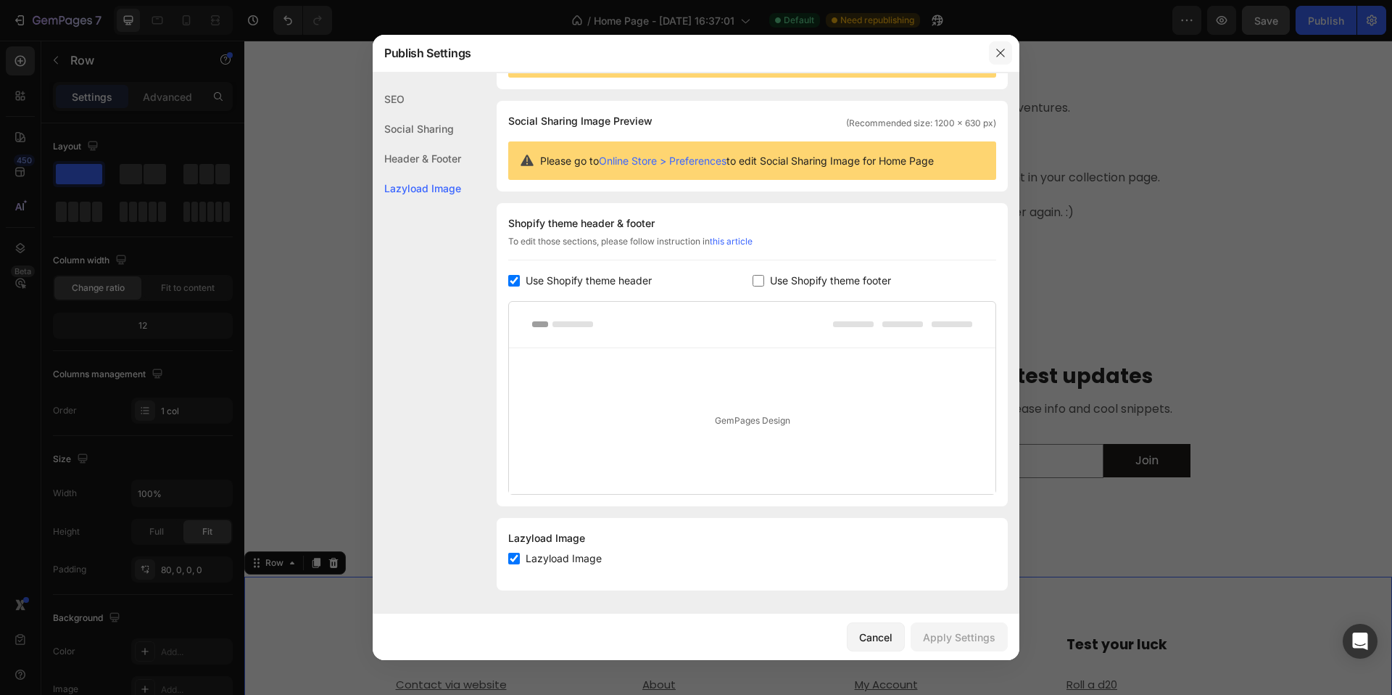
click at [1006, 57] on icon "button" at bounding box center [1001, 53] width 12 height 12
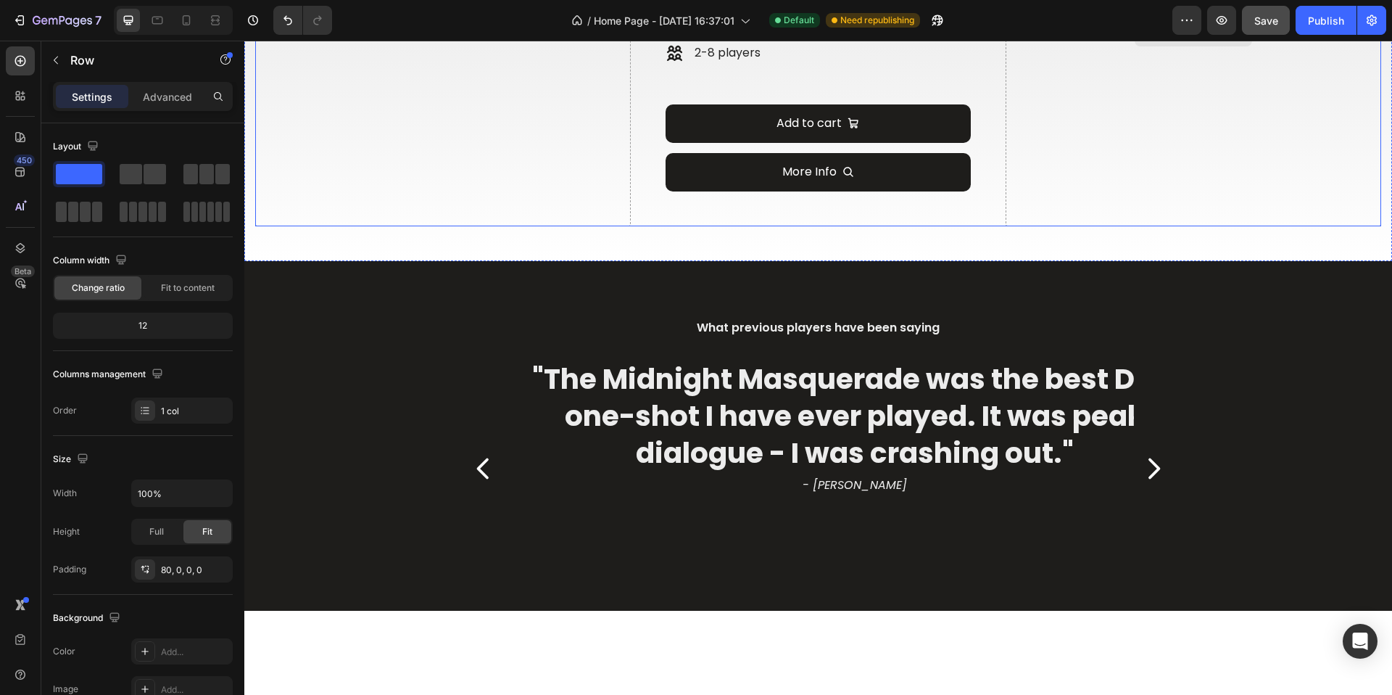
scroll to position [1159, 0]
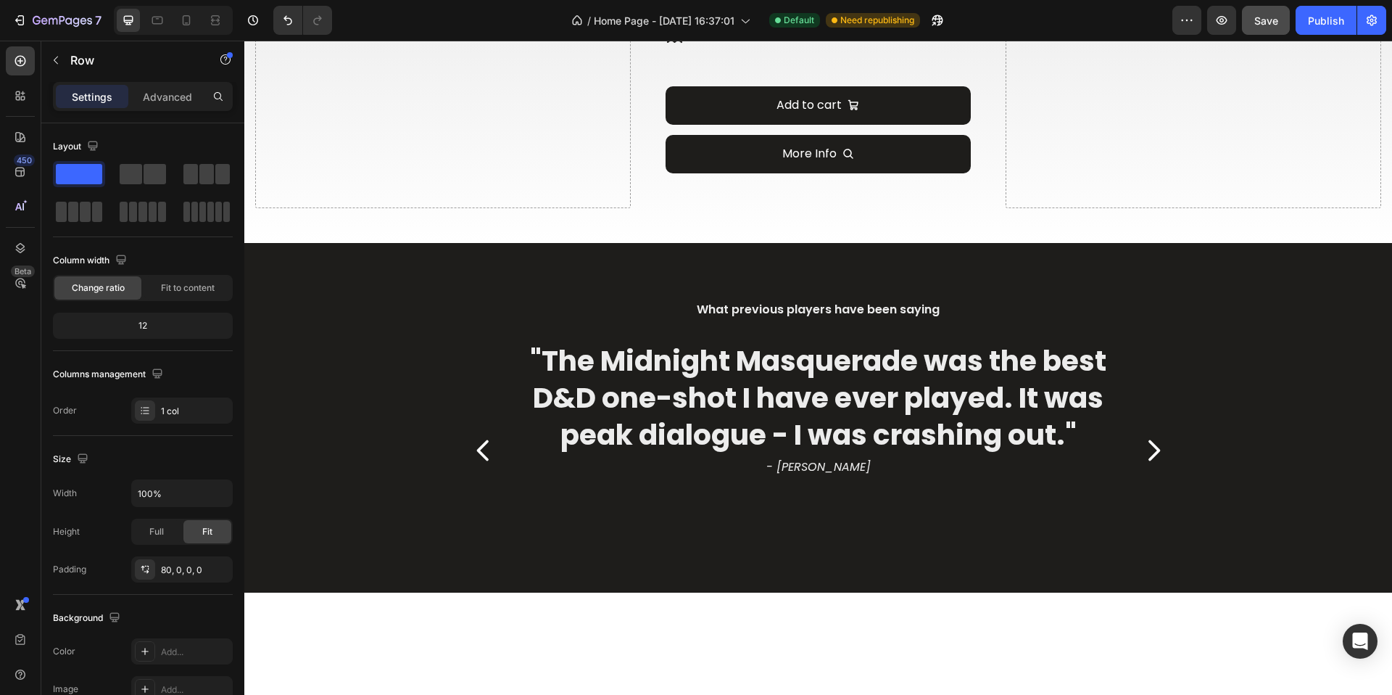
click at [1030, 29] on div "/ Home Page - Feb 3, 16:37:01 Default Need republishing" at bounding box center [758, 20] width 829 height 29
click at [661, 10] on div "/ Home Page - Feb 3, 16:37:01" at bounding box center [661, 20] width 194 height 29
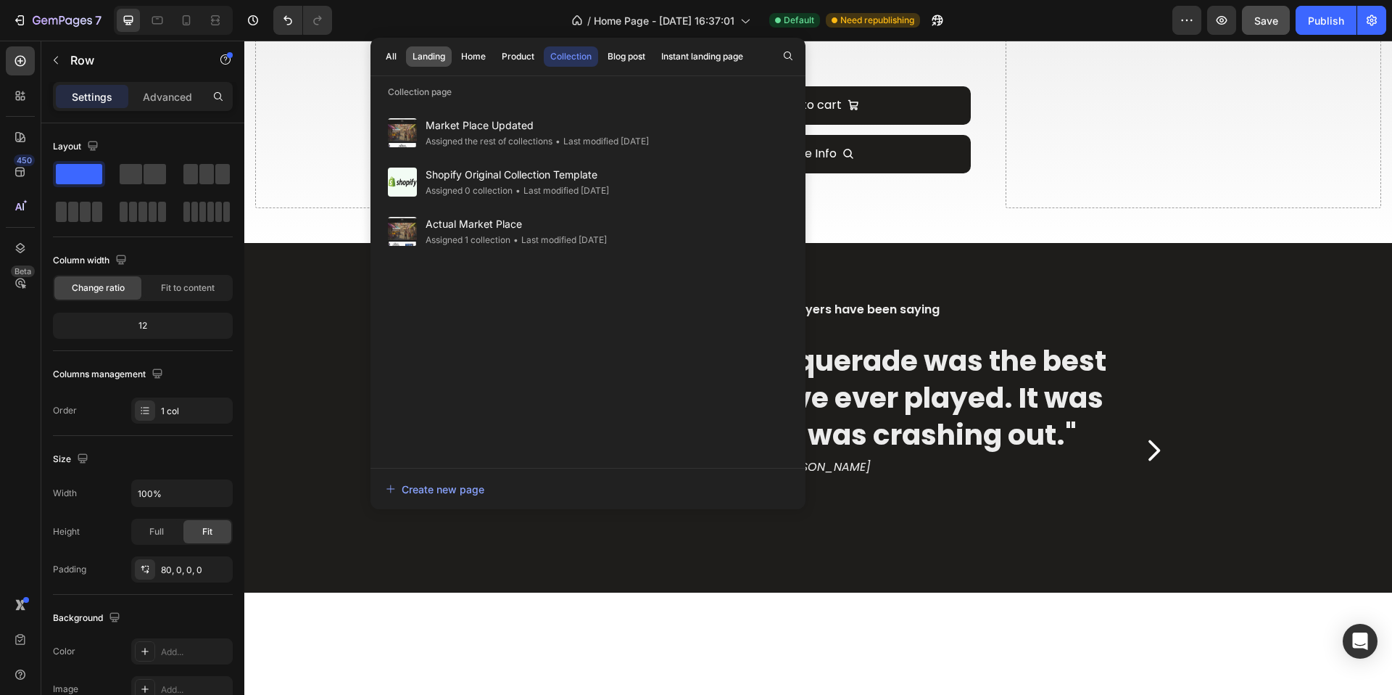
click at [430, 54] on div "Landing" at bounding box center [429, 56] width 33 height 13
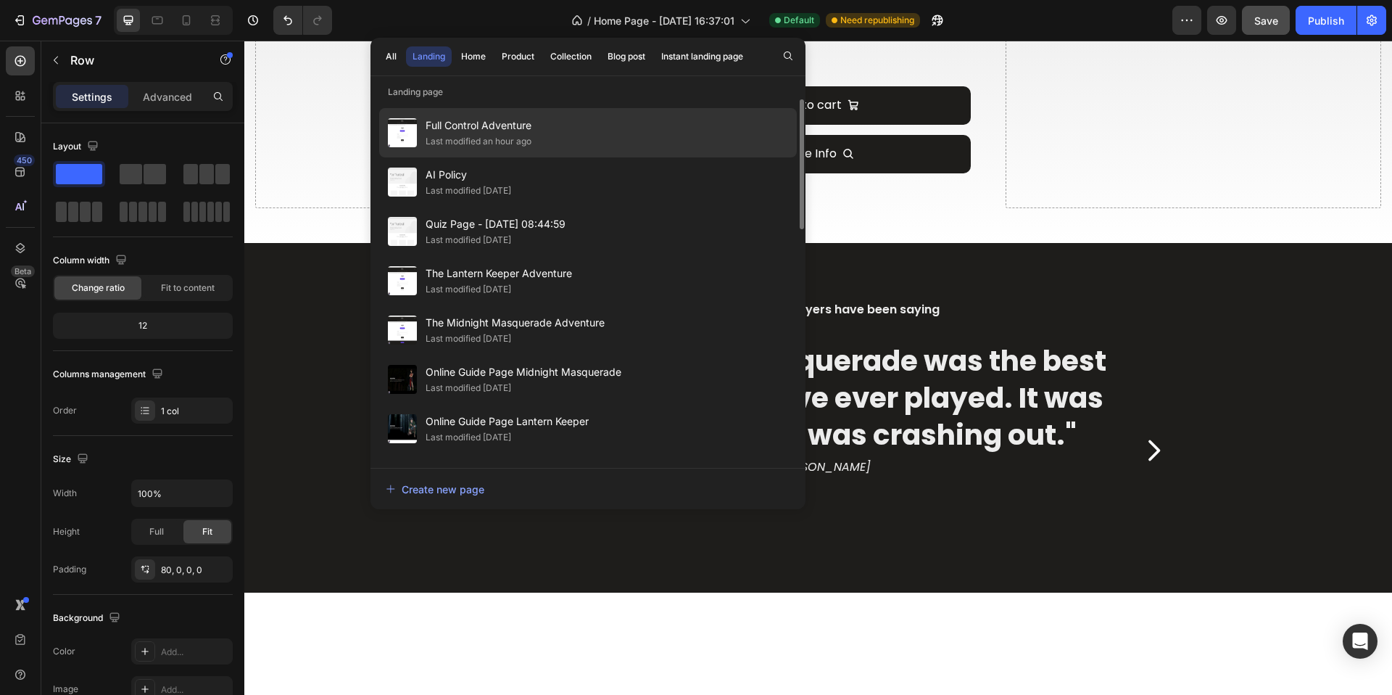
click at [490, 120] on span "Full Control Adventure" at bounding box center [479, 125] width 106 height 17
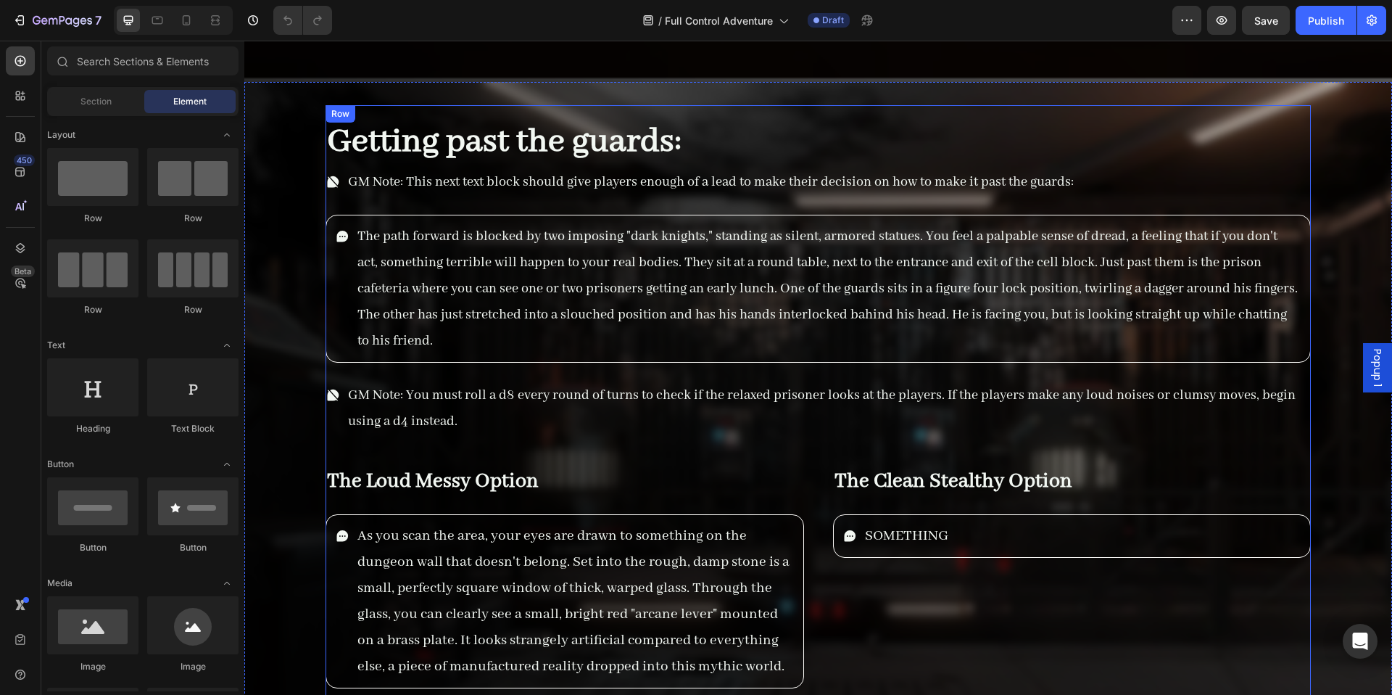
scroll to position [10430, 0]
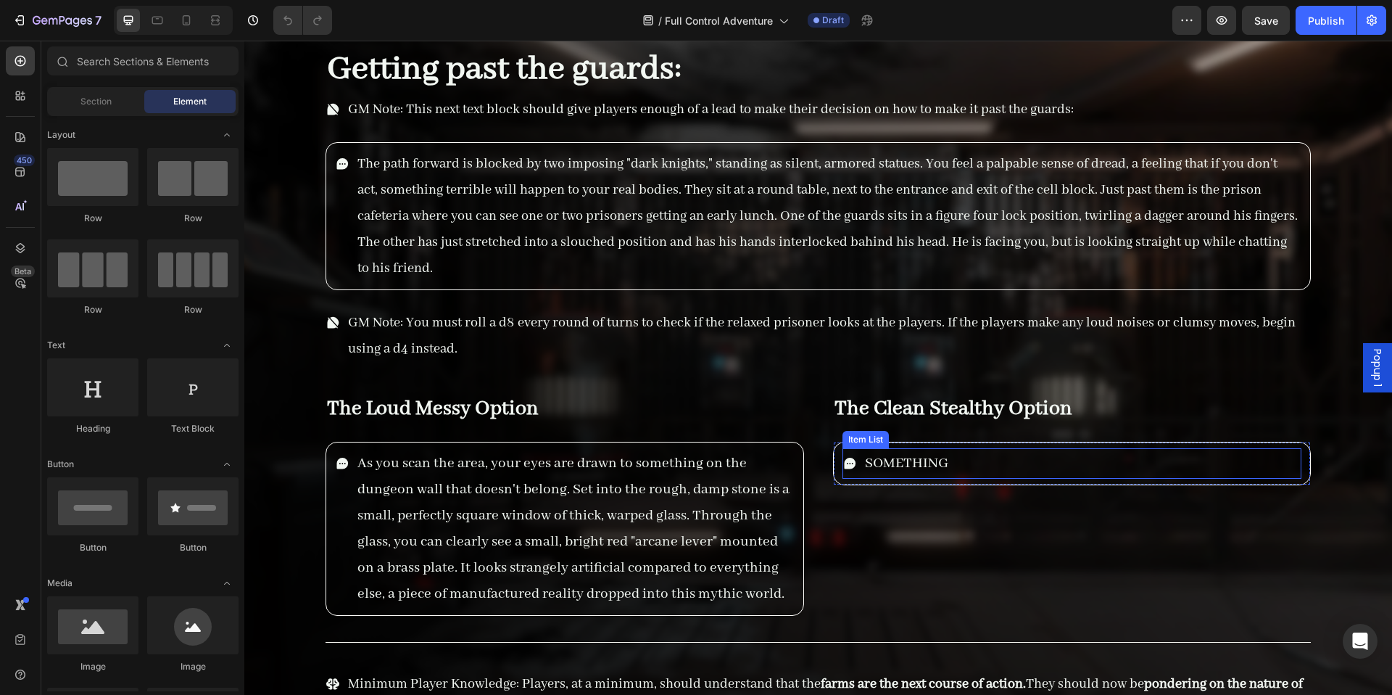
click at [926, 460] on span "SOMETHING" at bounding box center [906, 463] width 83 height 18
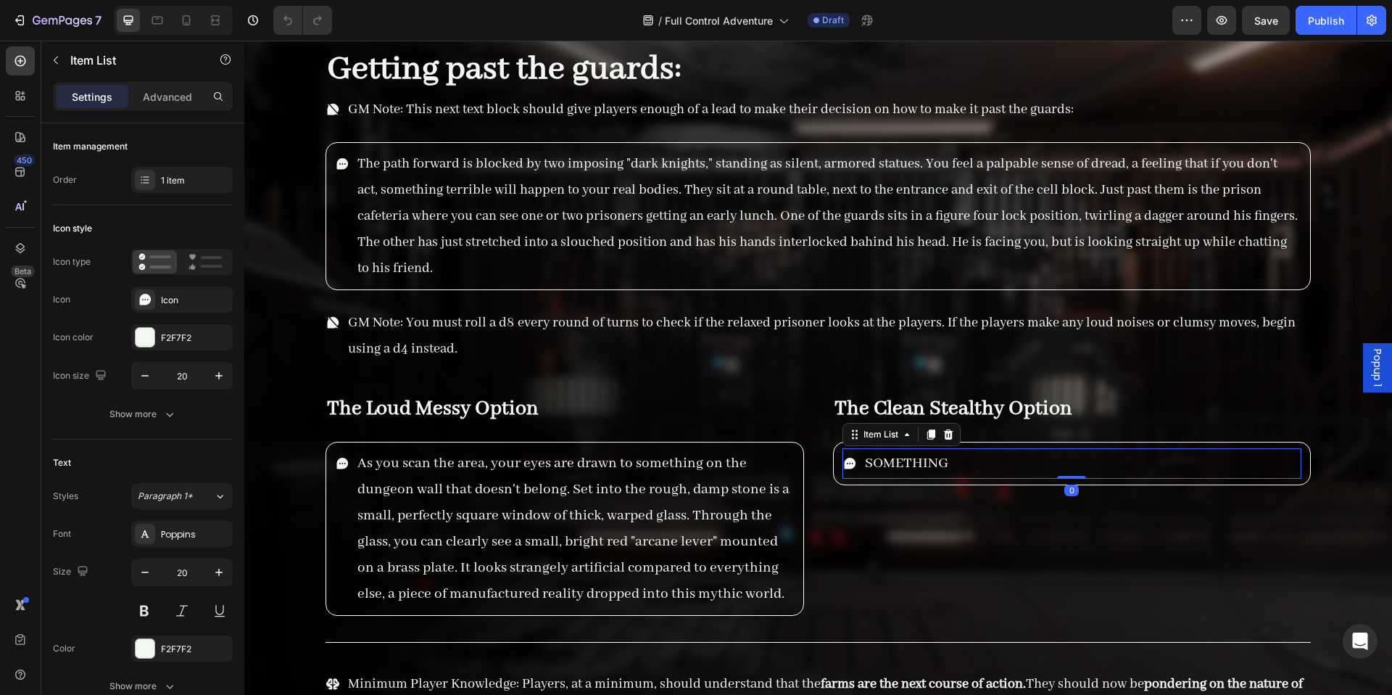
click at [926, 460] on span "SOMETHING" at bounding box center [906, 463] width 83 height 18
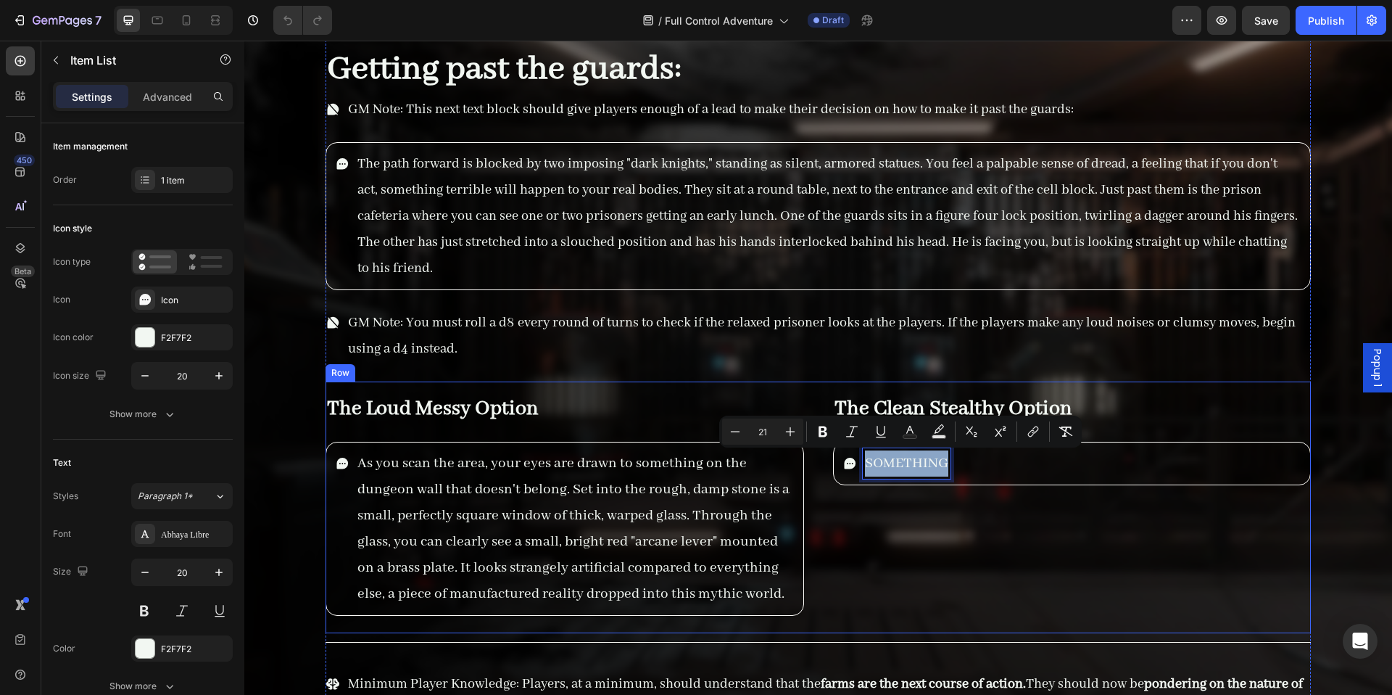
click at [937, 487] on div "The Clean Stealthy Option Heading SOMETHING Item List 0 Row" at bounding box center [1072, 507] width 479 height 252
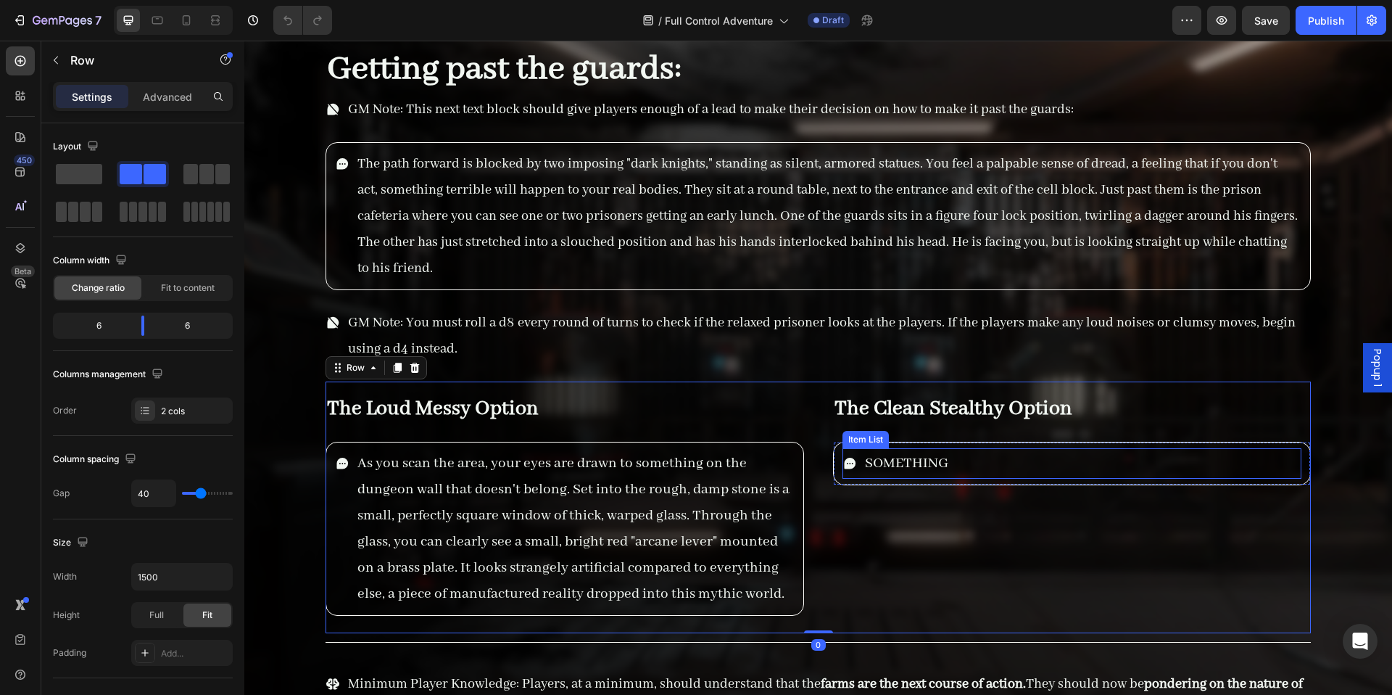
click at [922, 463] on span "SOMETHING" at bounding box center [906, 463] width 83 height 18
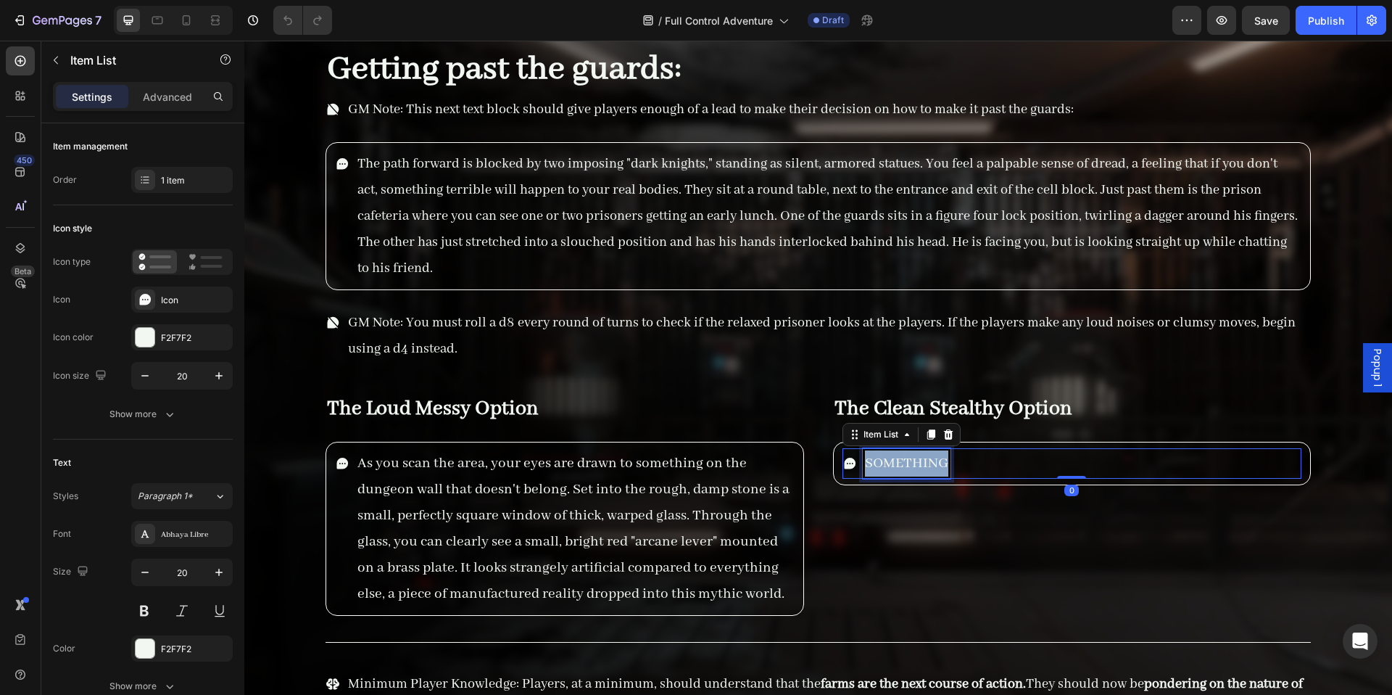
click at [922, 462] on span "SOMETHING" at bounding box center [906, 463] width 83 height 18
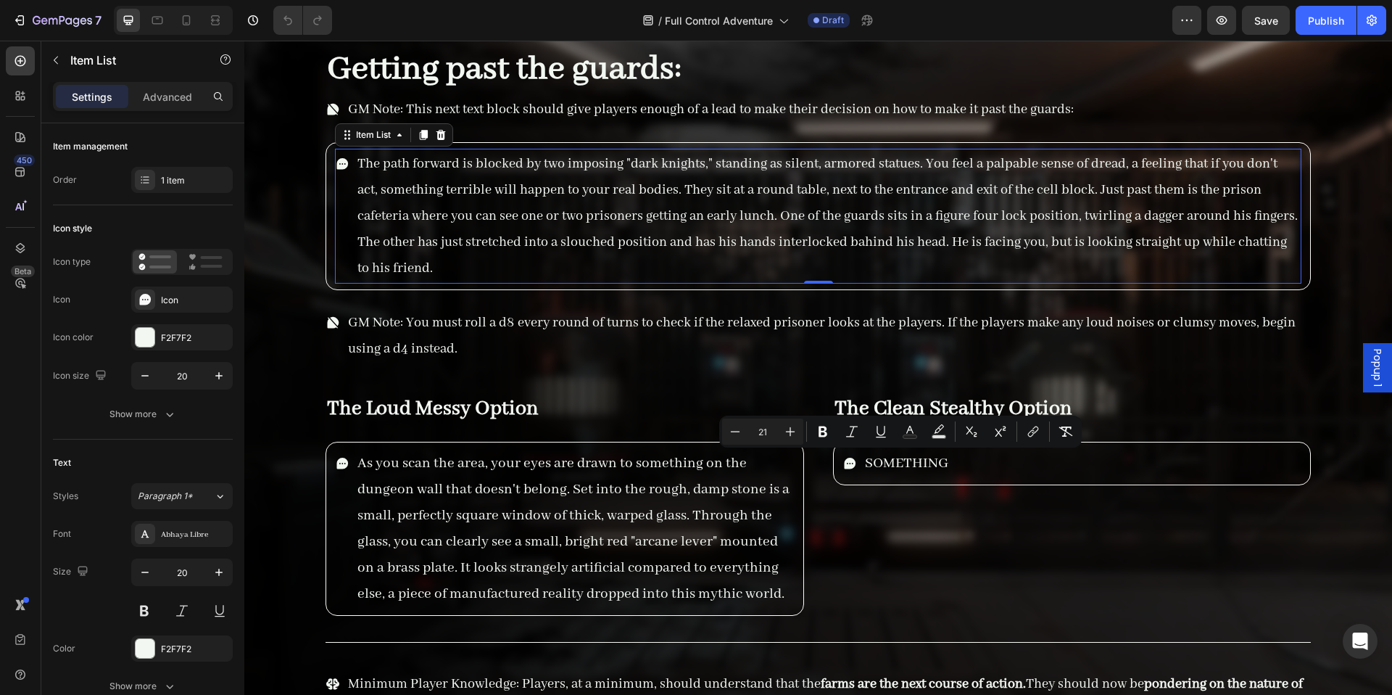
click at [706, 186] on p "The path forward is blocked by two imposing "dark knights," standing as silent,…" at bounding box center [829, 216] width 942 height 131
click at [709, 163] on p "The path forward is blocked by two imposing "dark knights," standing as silent,…" at bounding box center [829, 216] width 942 height 131
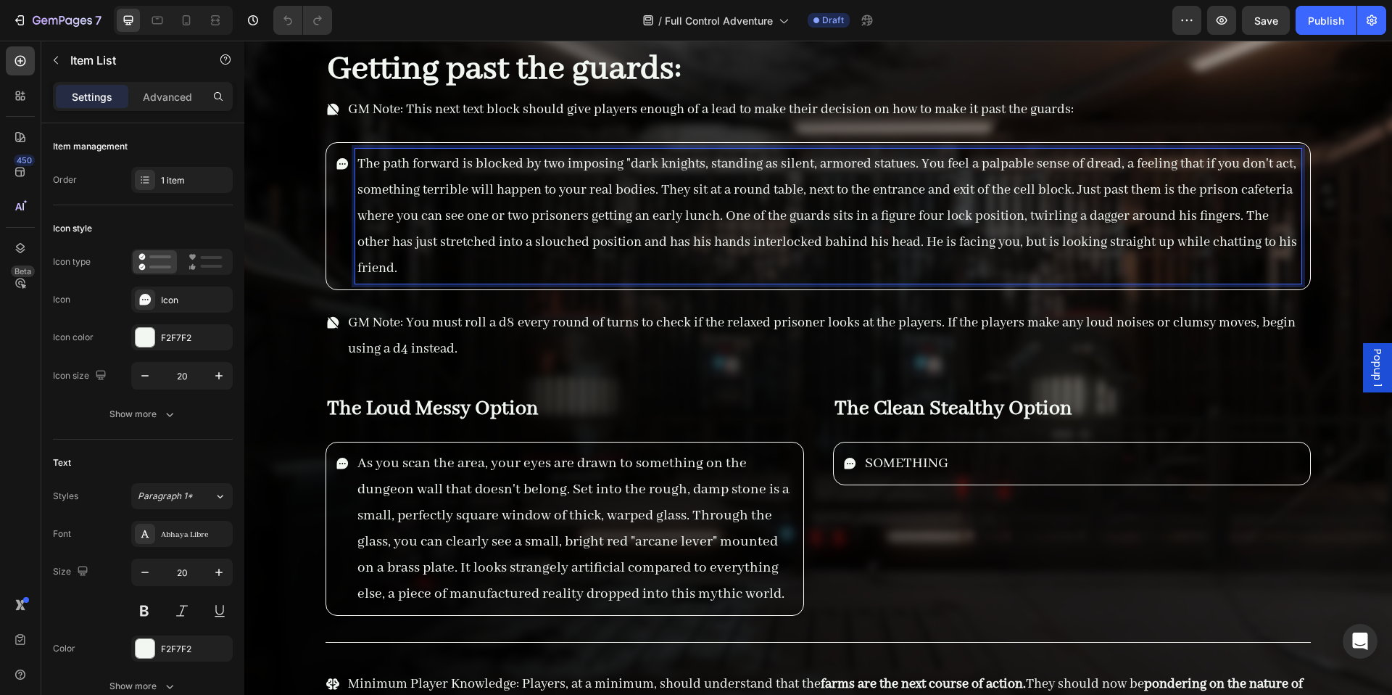
click at [631, 168] on p "The path forward is blocked by two imposing "dark knights, standing as silent, …" at bounding box center [829, 216] width 942 height 131
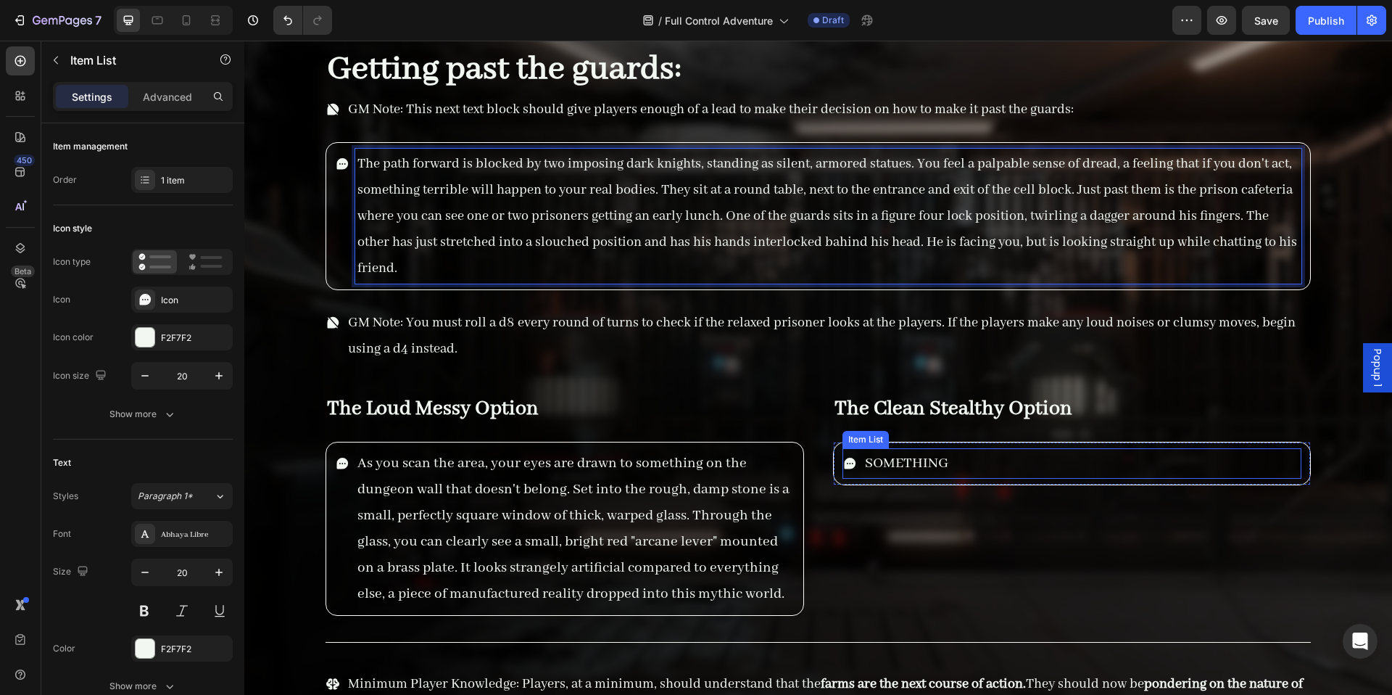
click at [938, 474] on p "SOMETHING" at bounding box center [906, 463] width 83 height 26
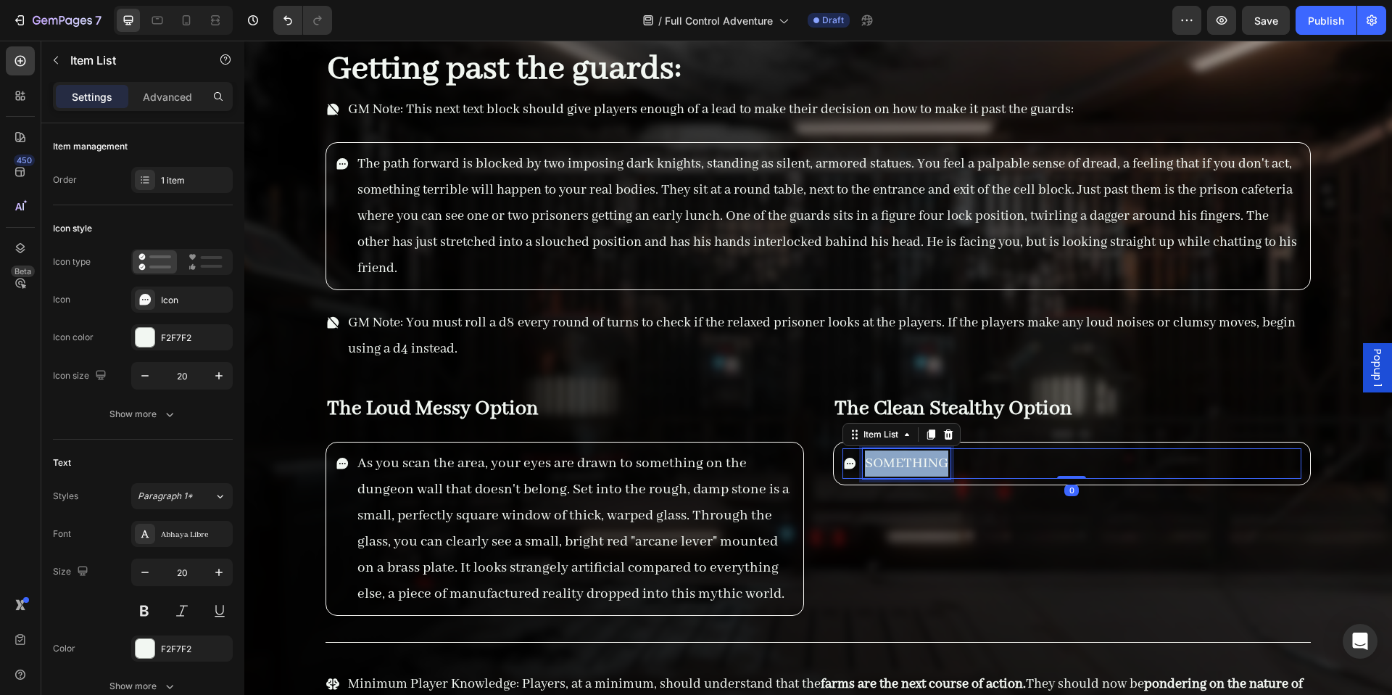
click at [936, 472] on p "SOMETHING" at bounding box center [906, 463] width 83 height 26
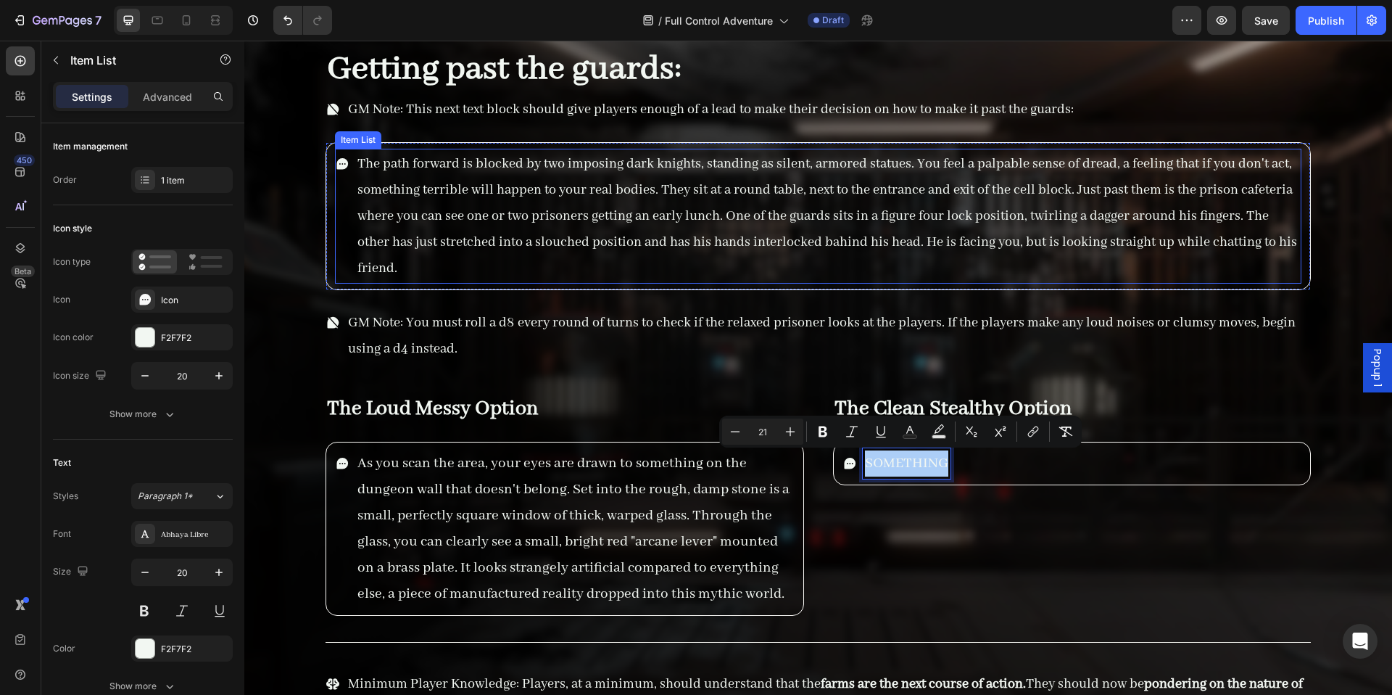
click at [616, 161] on p "The path forward is blocked by two imposing dark knights, standing as silent, a…" at bounding box center [829, 216] width 942 height 131
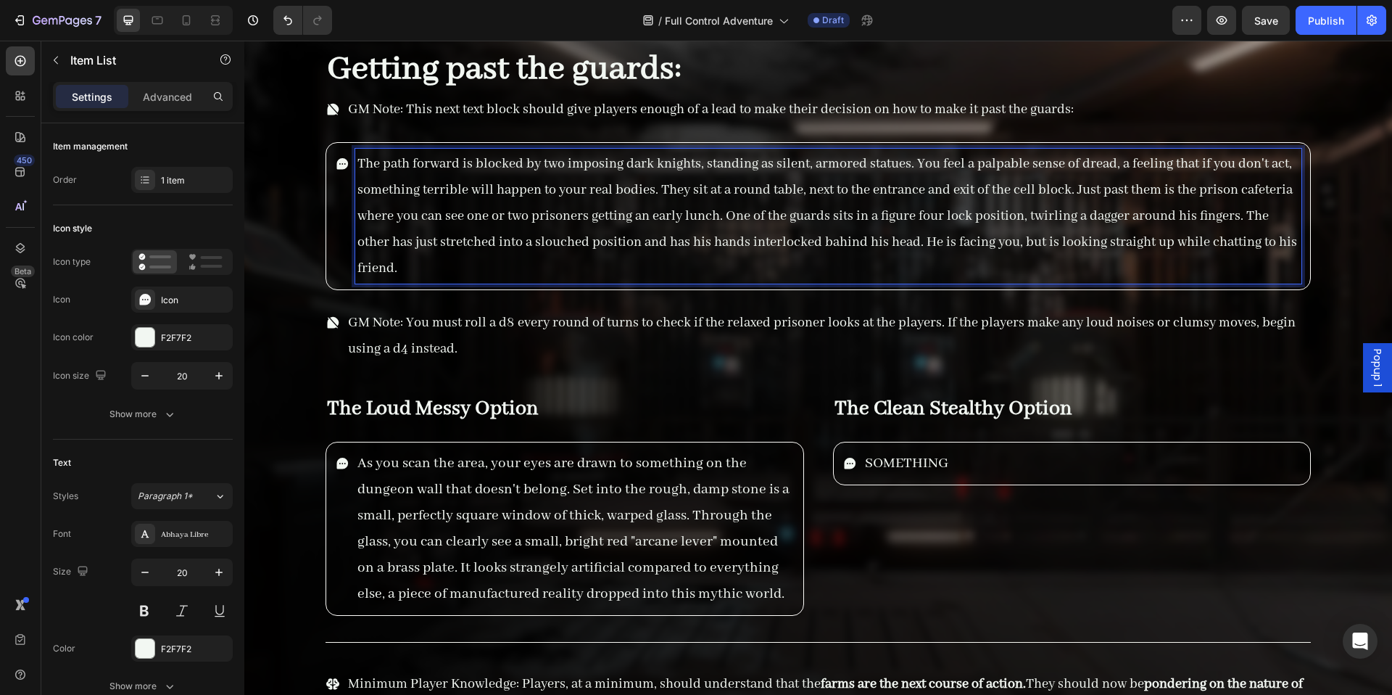
click at [622, 168] on p "The path forward is blocked by two imposing dark knights, standing as silent, a…" at bounding box center [829, 216] width 942 height 131
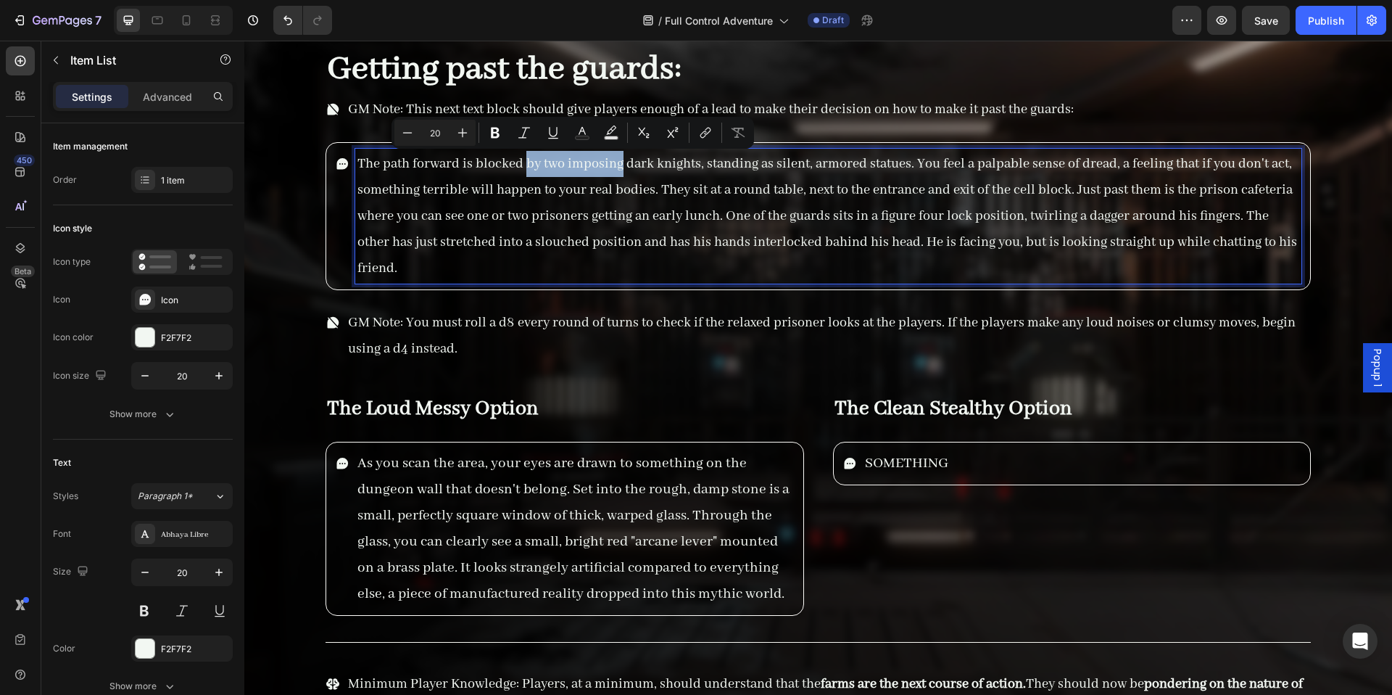
drag, startPoint x: 623, startPoint y: 168, endPoint x: 527, endPoint y: 170, distance: 95.8
click at [527, 170] on p "The path forward is blocked by two imposing dark knights, standing as silent, a…" at bounding box center [829, 216] width 942 height 131
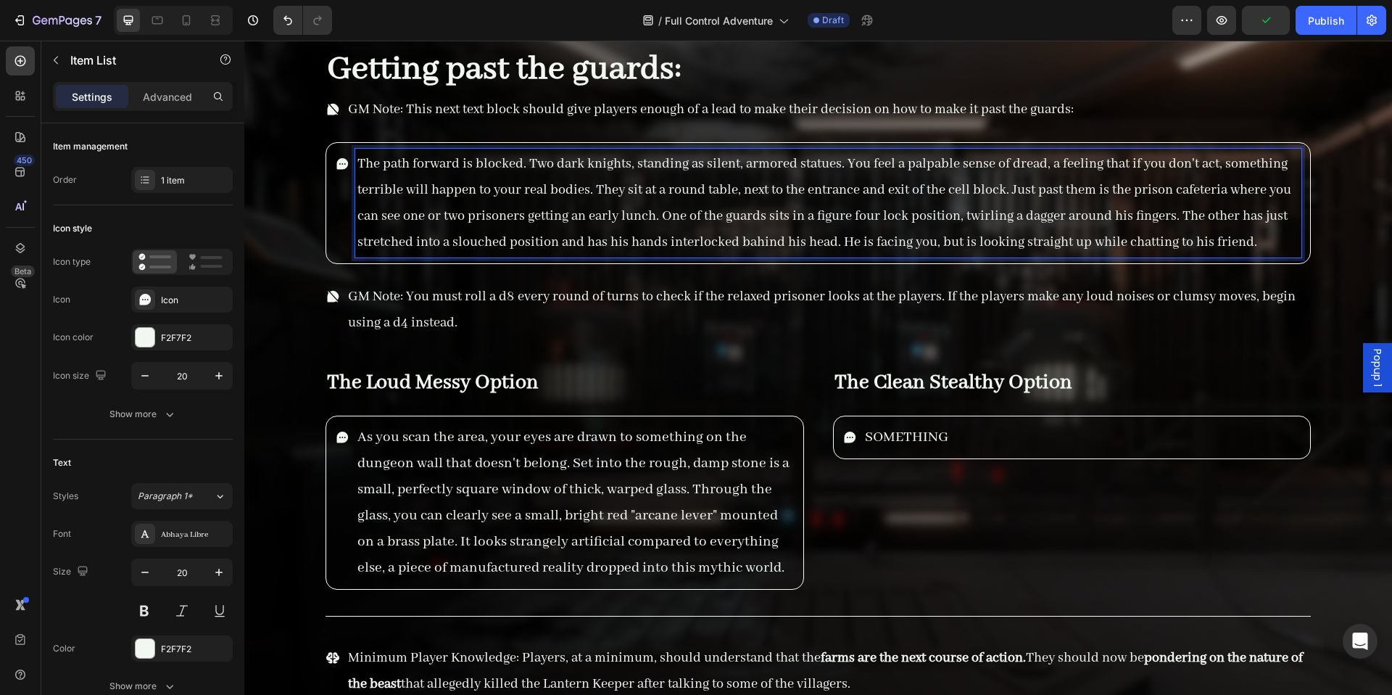
click at [685, 163] on p "The path forward is blocked. Two dark knights, standing as silent, armored stat…" at bounding box center [829, 203] width 942 height 104
drag, startPoint x: 636, startPoint y: 165, endPoint x: 718, endPoint y: 165, distance: 82.0
click at [719, 167] on p "The path forward is blocked. Two dark knights, stand as silent, armored statues…" at bounding box center [829, 203] width 942 height 104
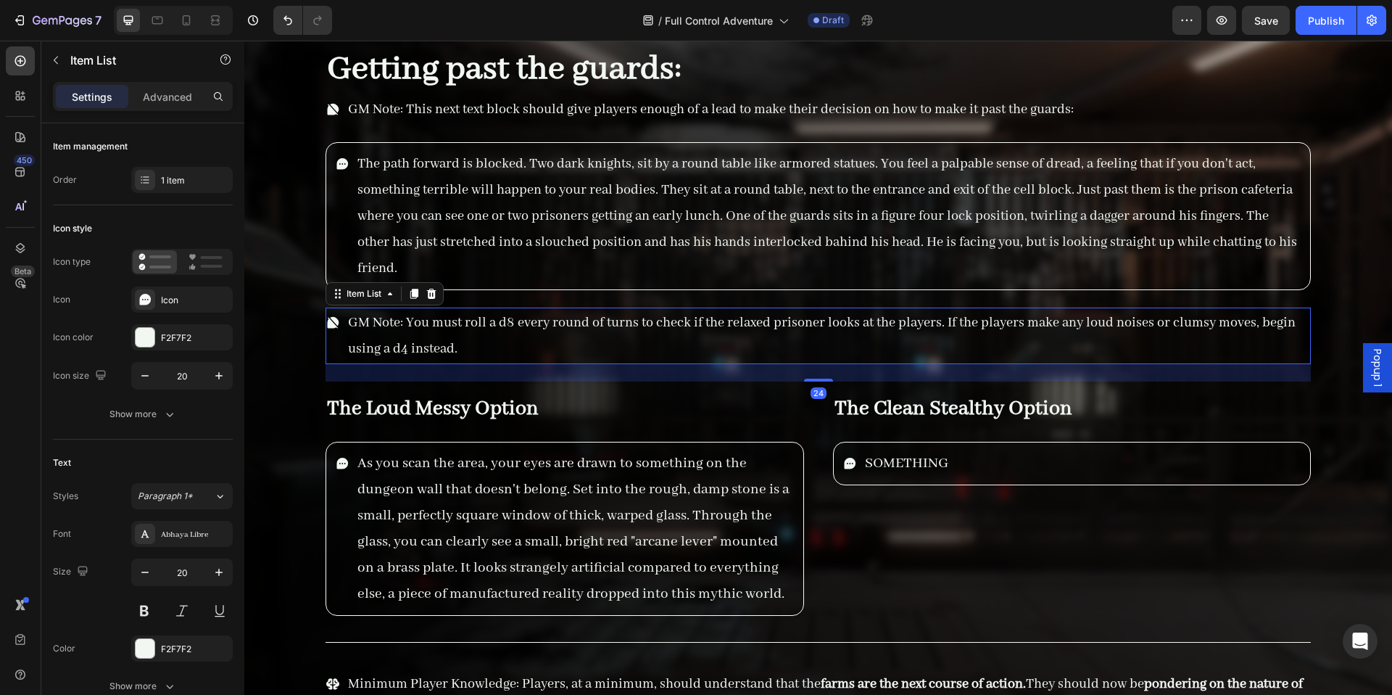
click at [471, 324] on p "GM Note: You must roll a d8 every round of turns to check if the relaxed prison…" at bounding box center [828, 336] width 961 height 52
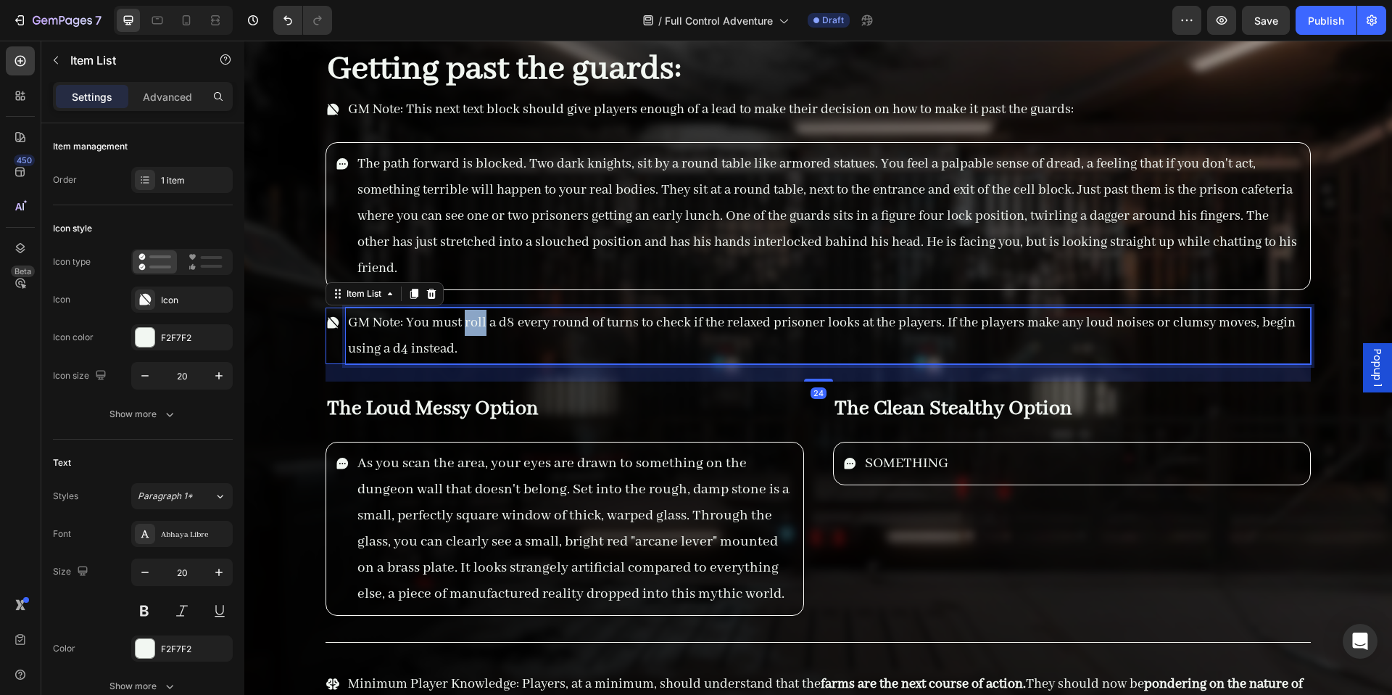
click at [471, 324] on p "GM Note: You must roll a d8 every round of turns to check if the relaxed prison…" at bounding box center [828, 336] width 961 height 52
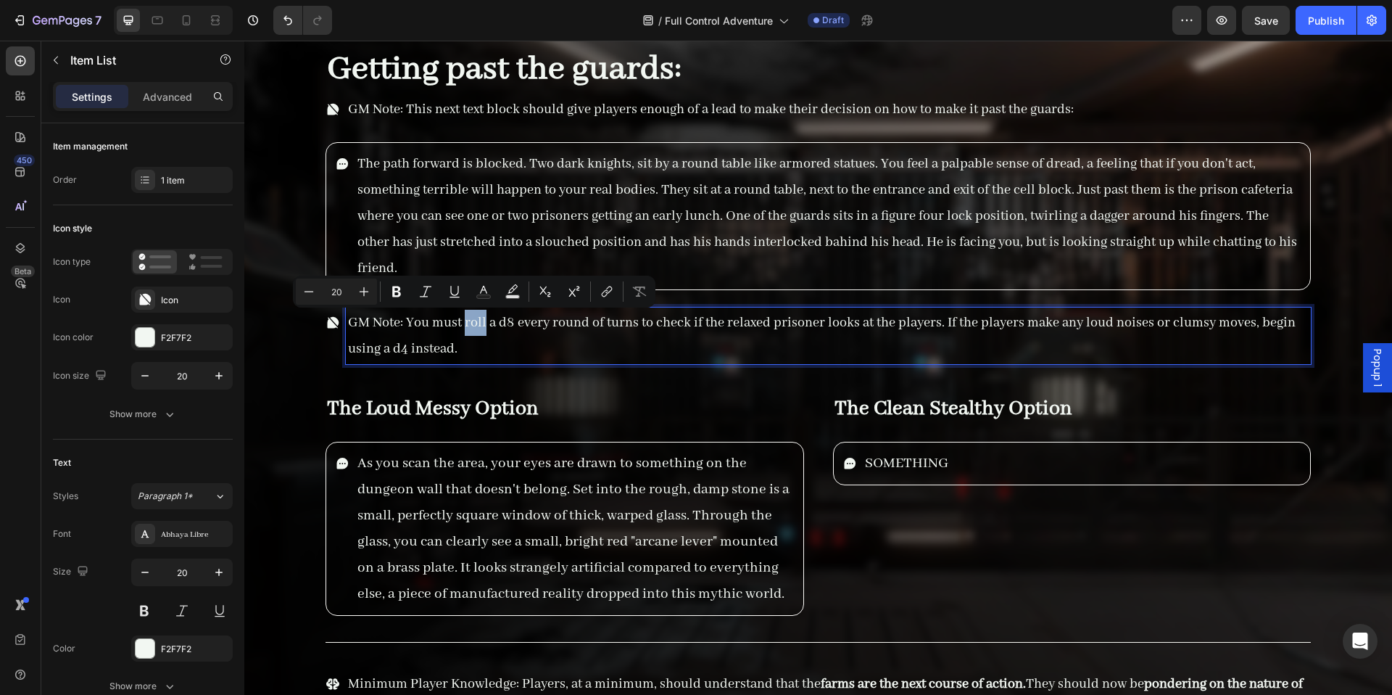
click at [471, 323] on p "GM Note: You must roll a d8 every round of turns to check if the relaxed prison…" at bounding box center [828, 336] width 961 height 52
drag, startPoint x: 471, startPoint y: 323, endPoint x: 416, endPoint y: 326, distance: 56.0
click at [416, 326] on p "GM Note: You must roll a d8 every round of turns to check if the relaxed prison…" at bounding box center [828, 336] width 961 height 52
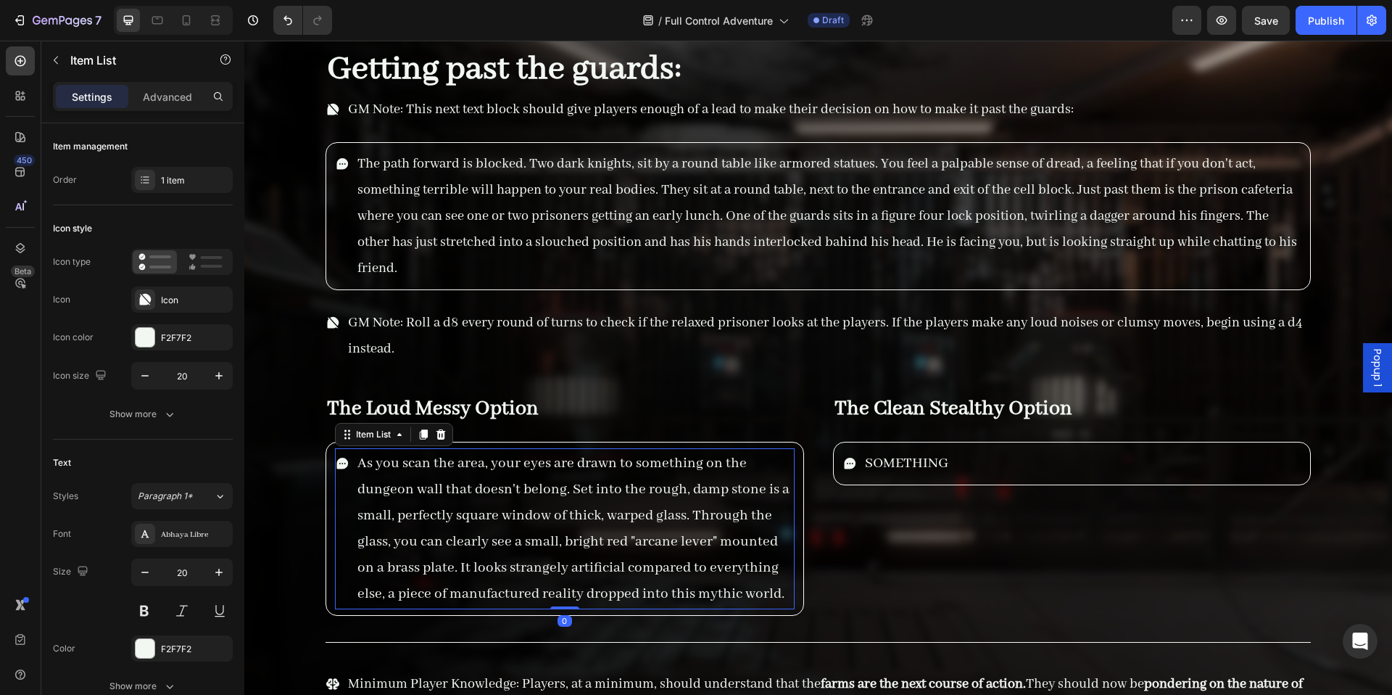
click at [640, 485] on span "As you scan the area, your eyes are drawn to something on the dungeon wall that…" at bounding box center [574, 528] width 432 height 149
drag, startPoint x: 1258, startPoint y: 18, endPoint x: 1220, endPoint y: 15, distance: 38.5
click at [1258, 17] on span "Save" at bounding box center [1267, 21] width 24 height 12
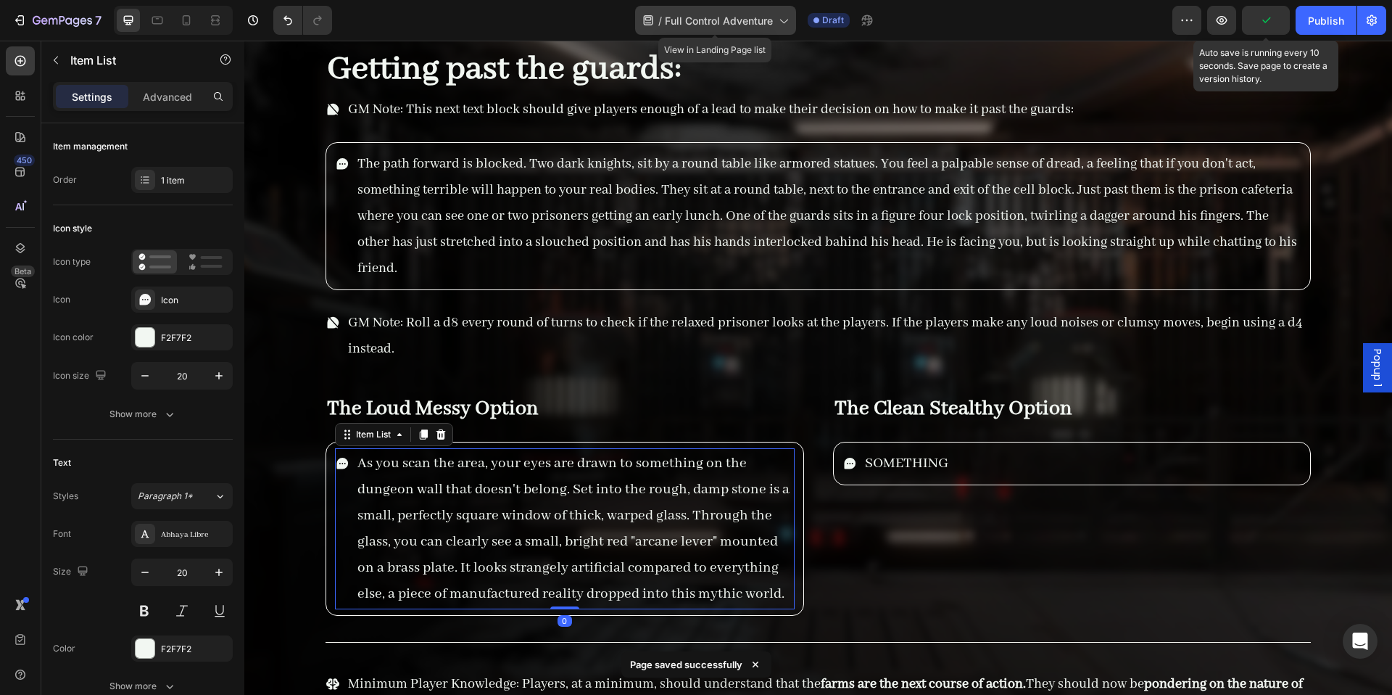
click at [751, 24] on span "Full Control Adventure" at bounding box center [719, 20] width 108 height 15
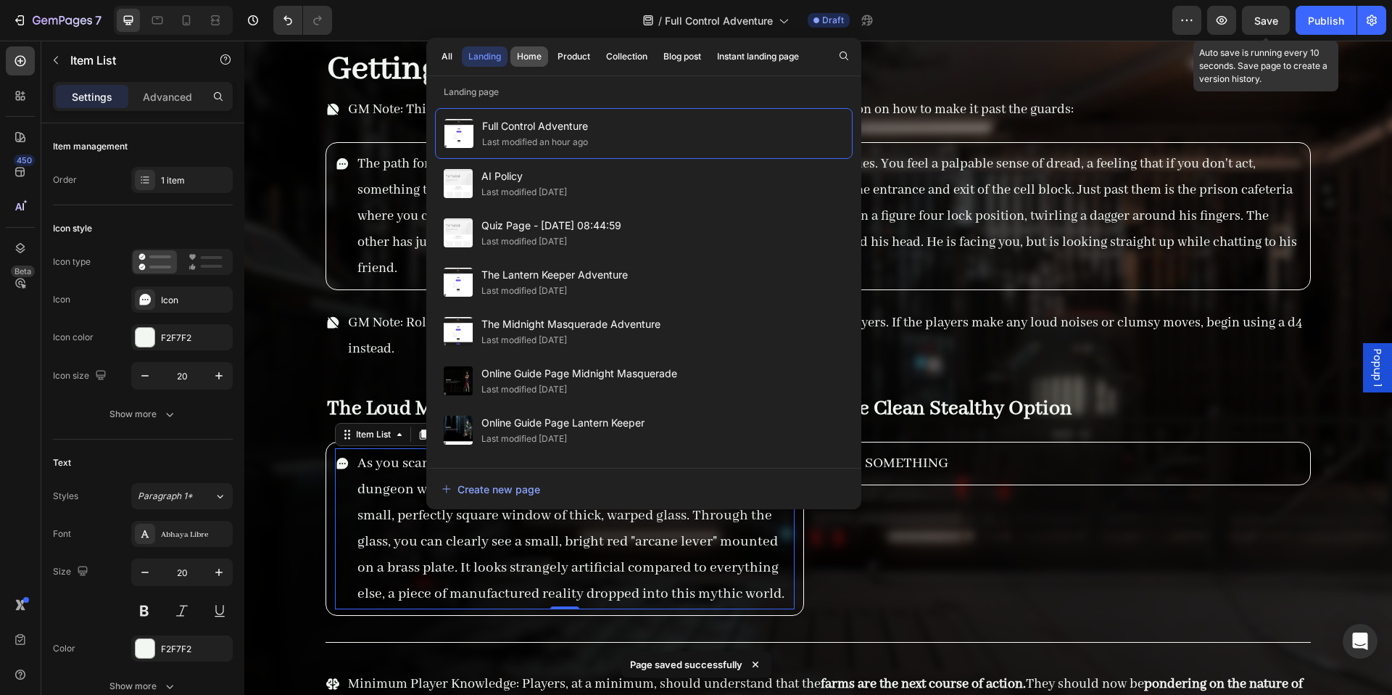
click at [521, 61] on div "Home" at bounding box center [529, 56] width 25 height 13
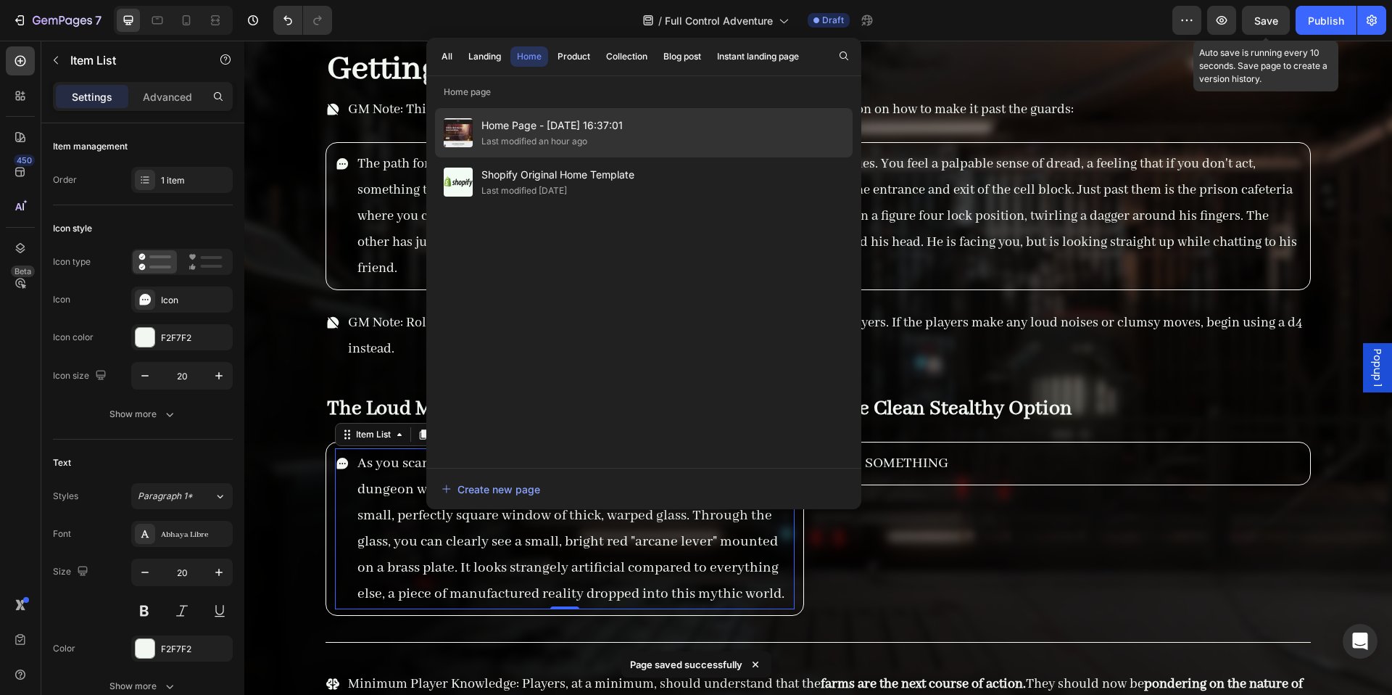
click at [534, 146] on div "Last modified an hour ago" at bounding box center [535, 141] width 106 height 15
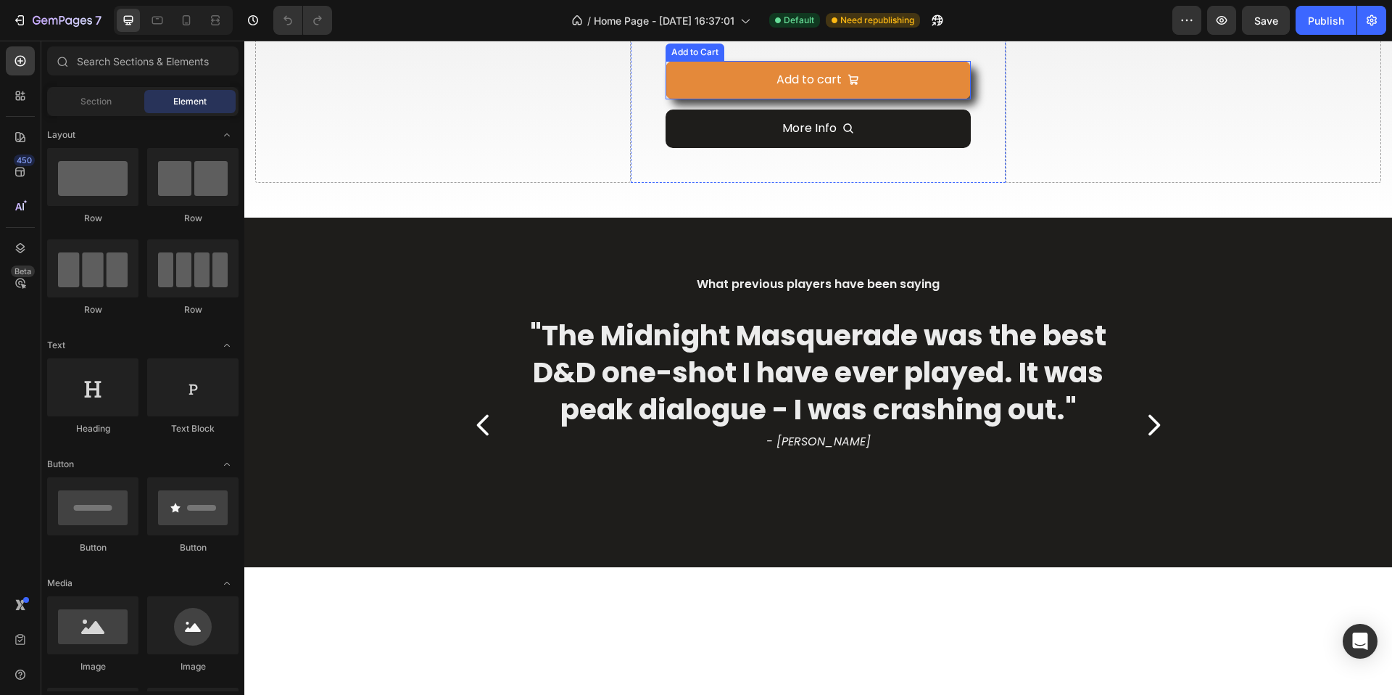
scroll to position [1162, 0]
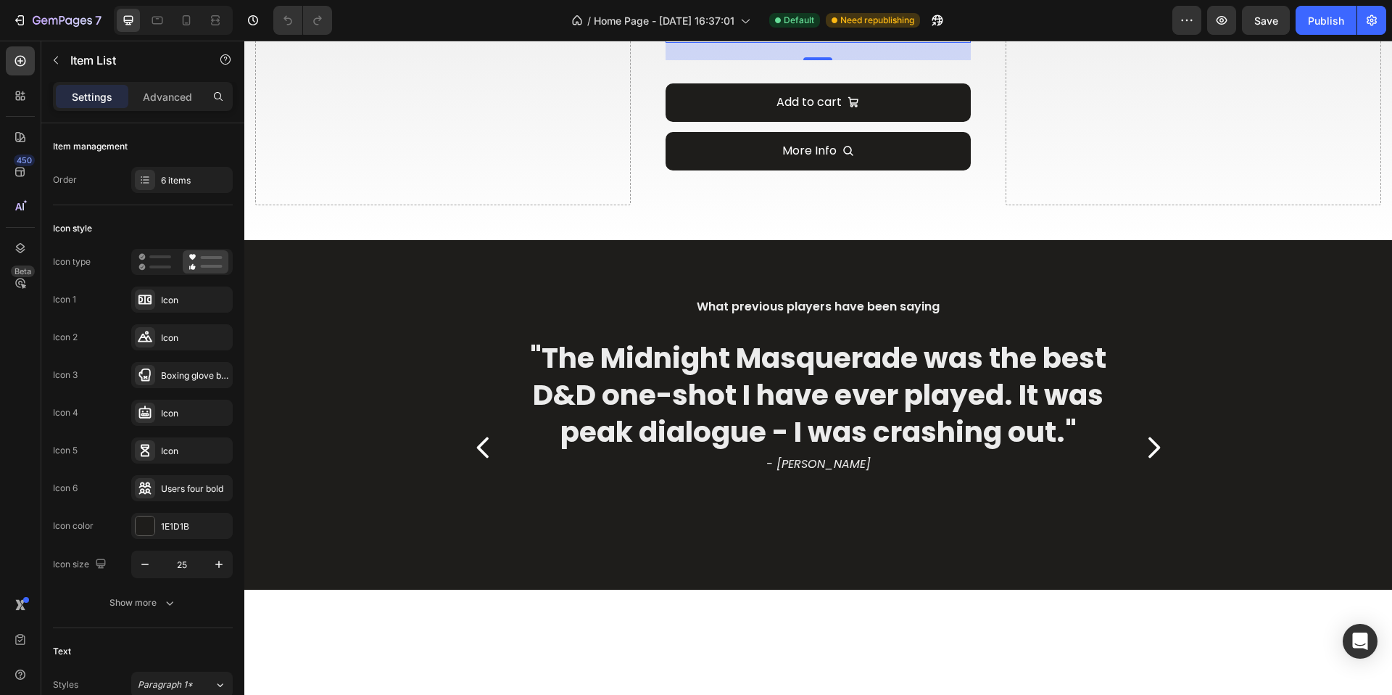
click at [164, 598] on icon "button" at bounding box center [169, 602] width 15 height 15
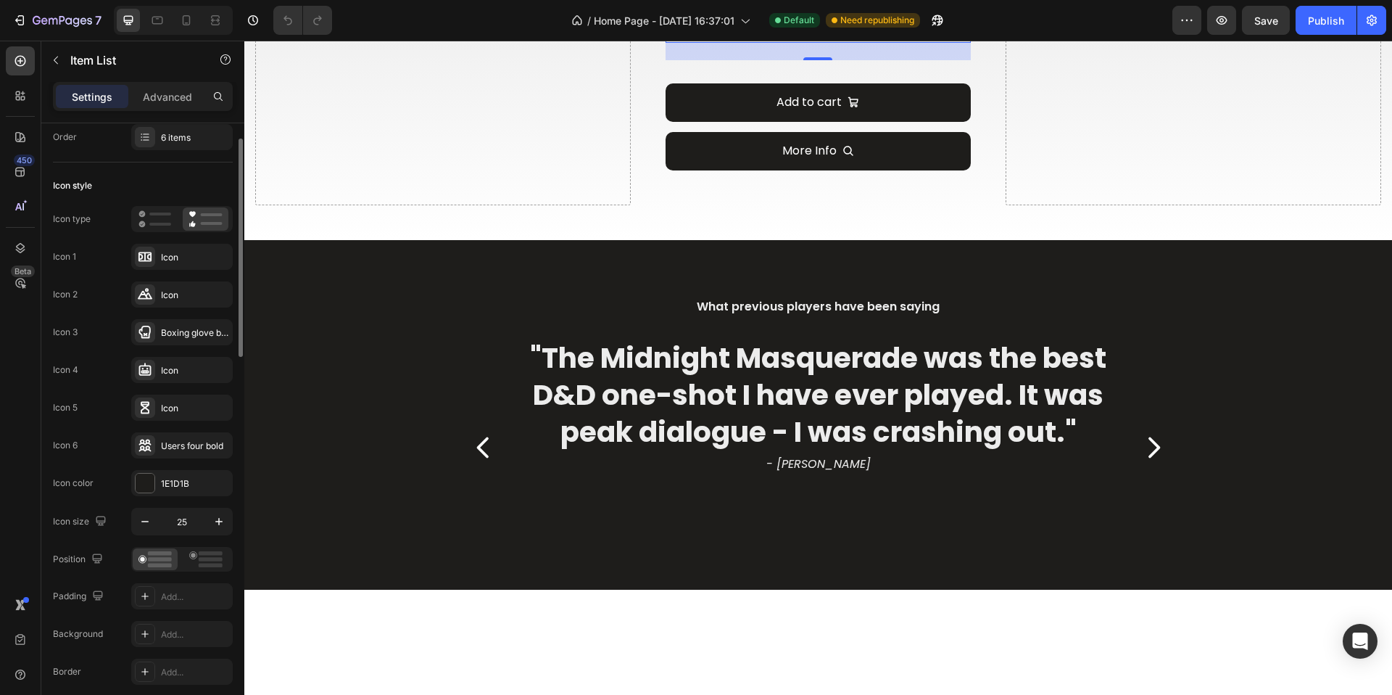
scroll to position [0, 0]
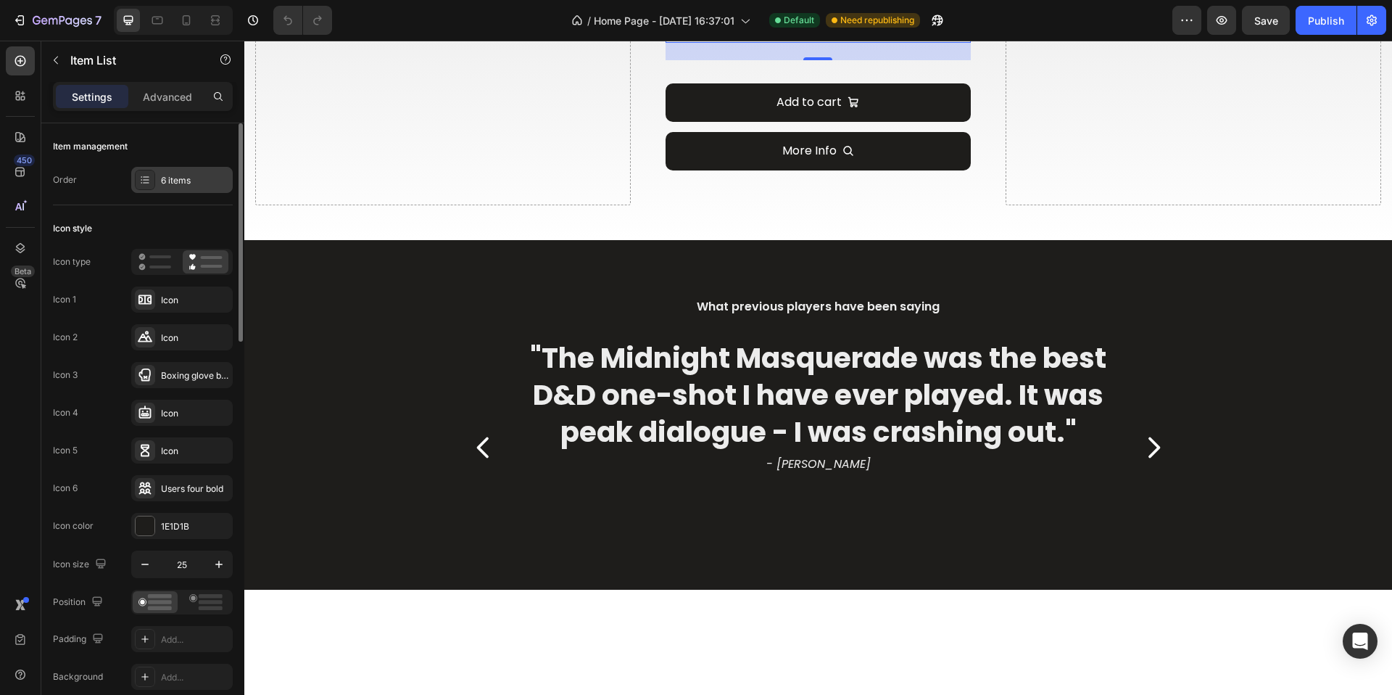
click at [186, 186] on div "6 items" at bounding box center [195, 180] width 68 height 13
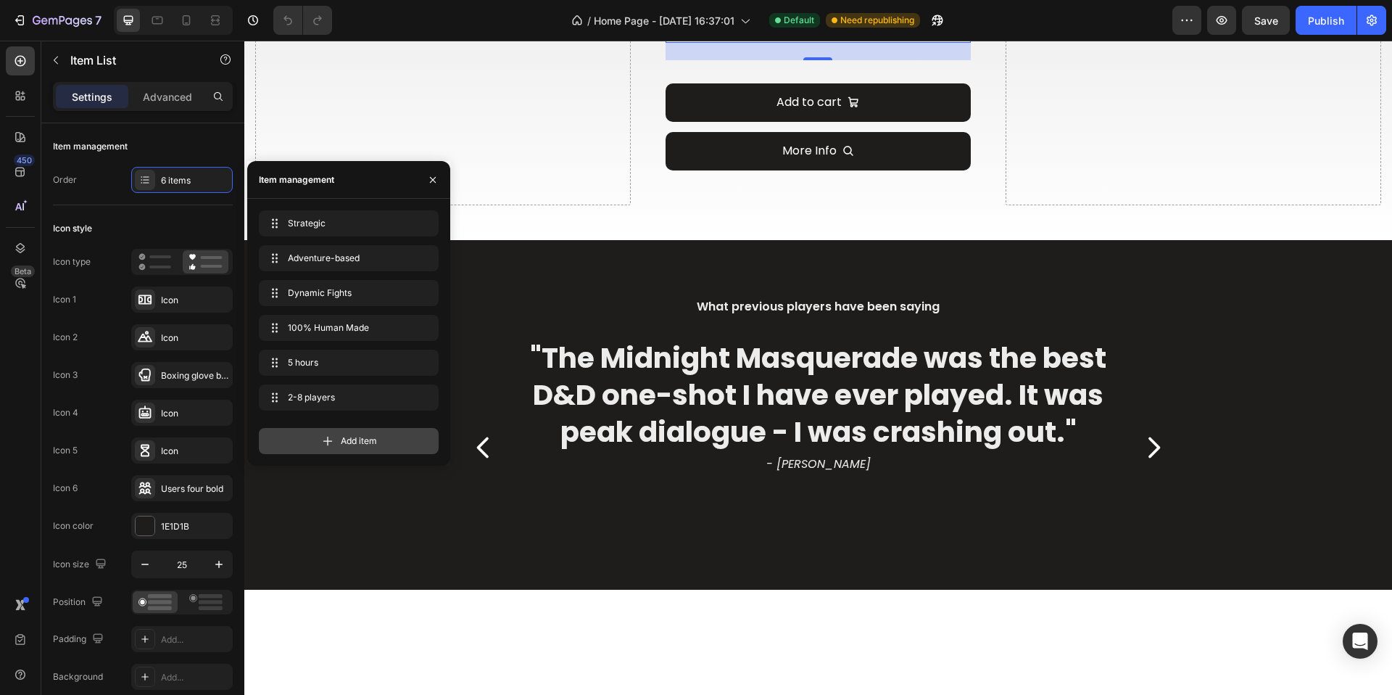
click at [373, 439] on span "Add item" at bounding box center [359, 440] width 36 height 13
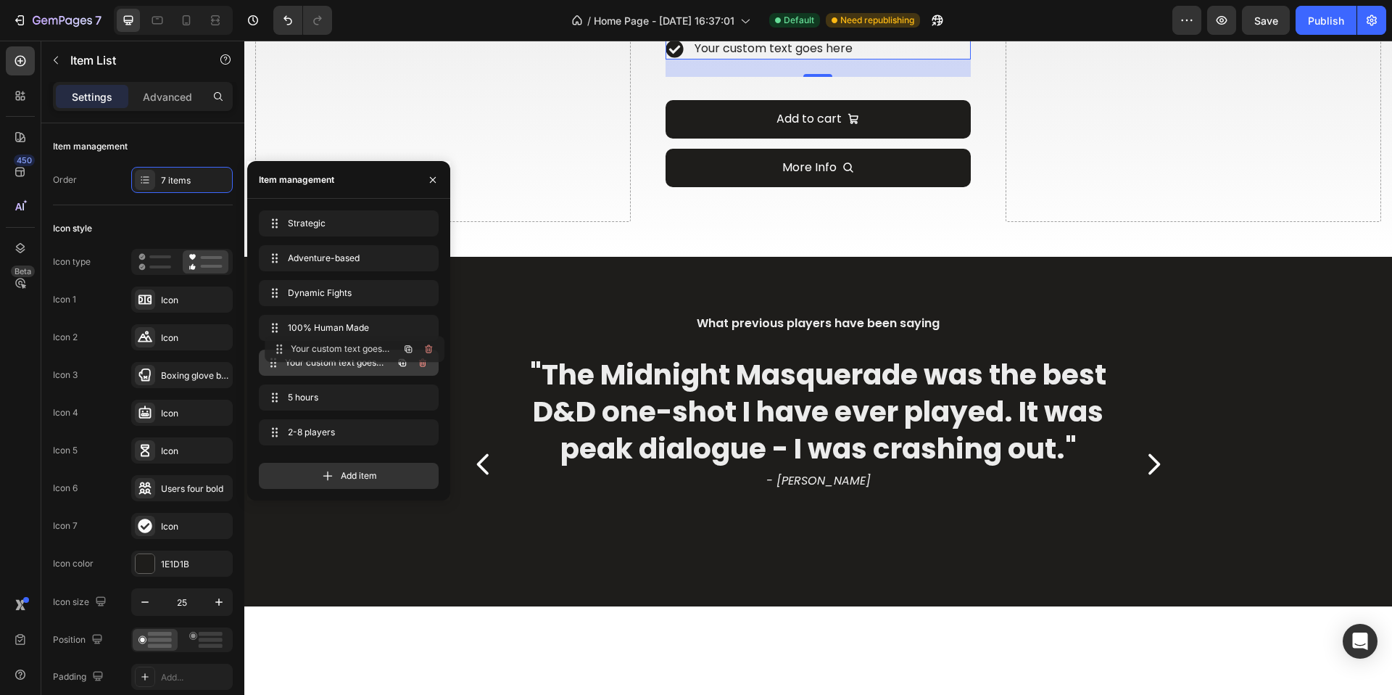
drag, startPoint x: 276, startPoint y: 441, endPoint x: 281, endPoint y: 358, distance: 82.9
click at [55, 414] on div "Icon 4" at bounding box center [65, 412] width 25 height 13
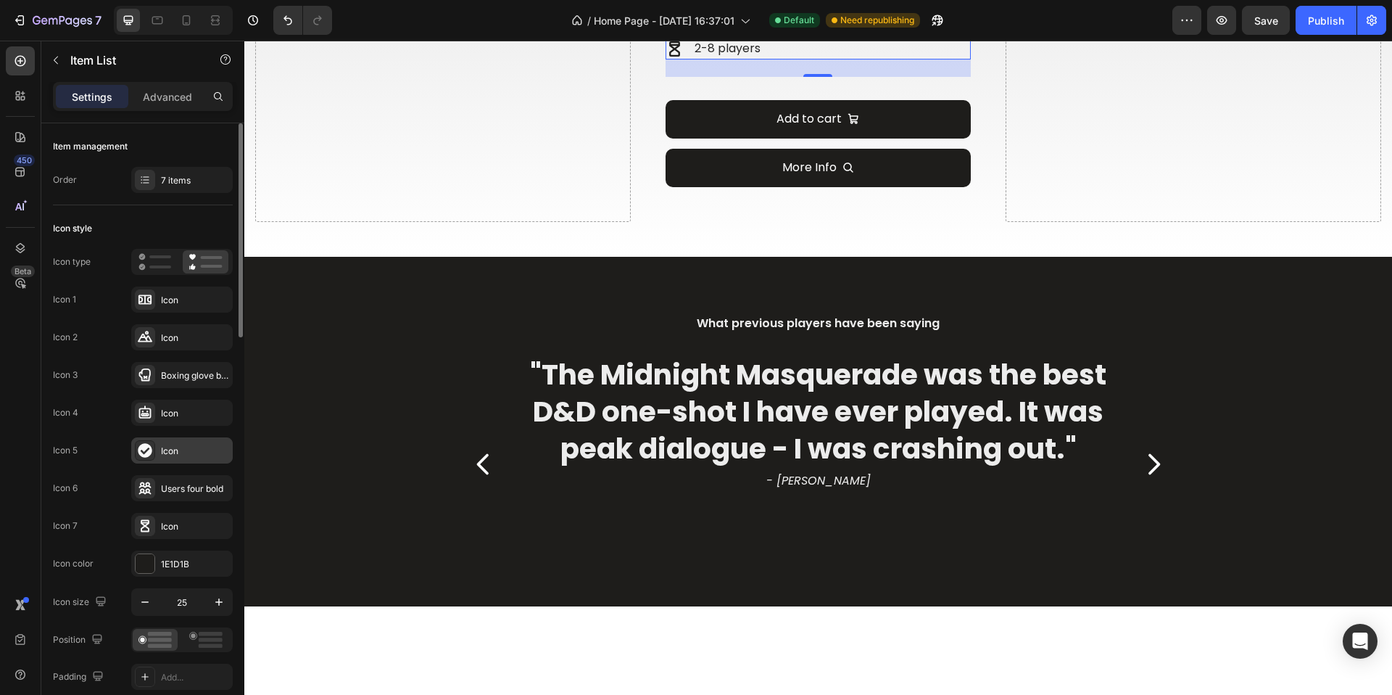
click at [176, 453] on div "Icon" at bounding box center [195, 451] width 68 height 13
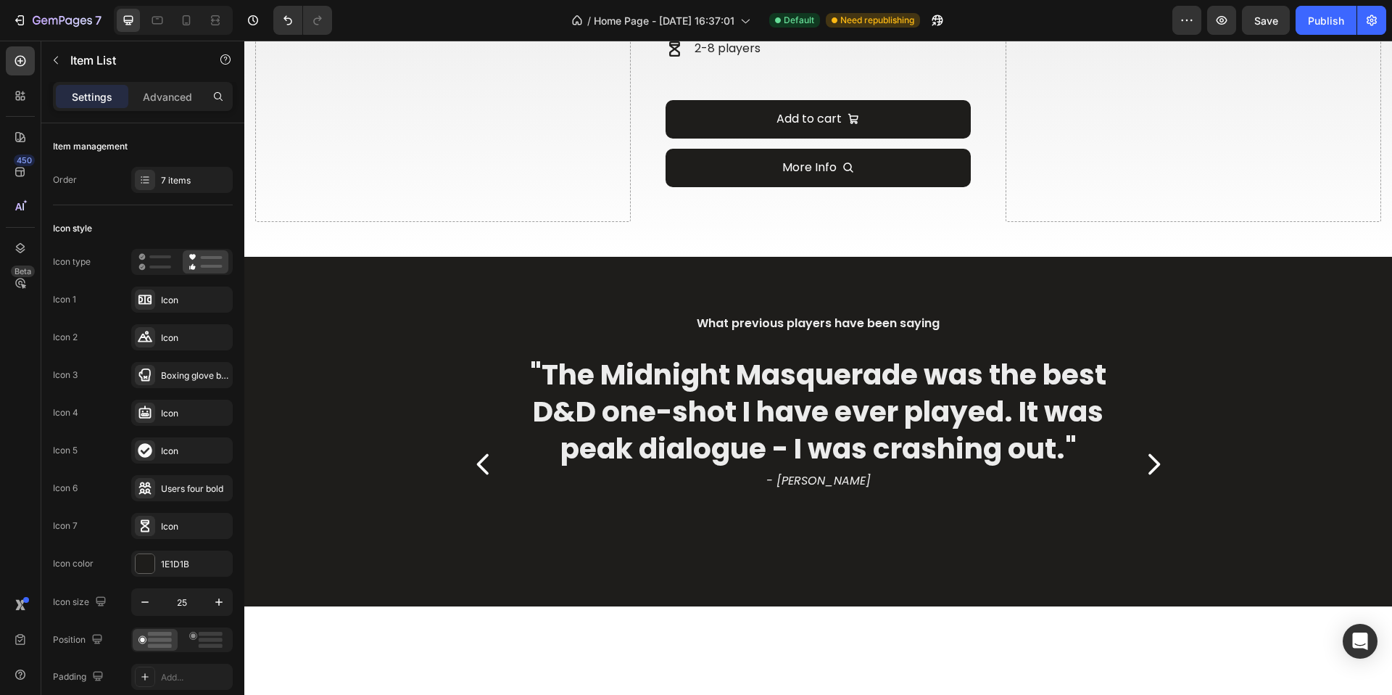
drag, startPoint x: 740, startPoint y: 355, endPoint x: 675, endPoint y: 359, distance: 64.6
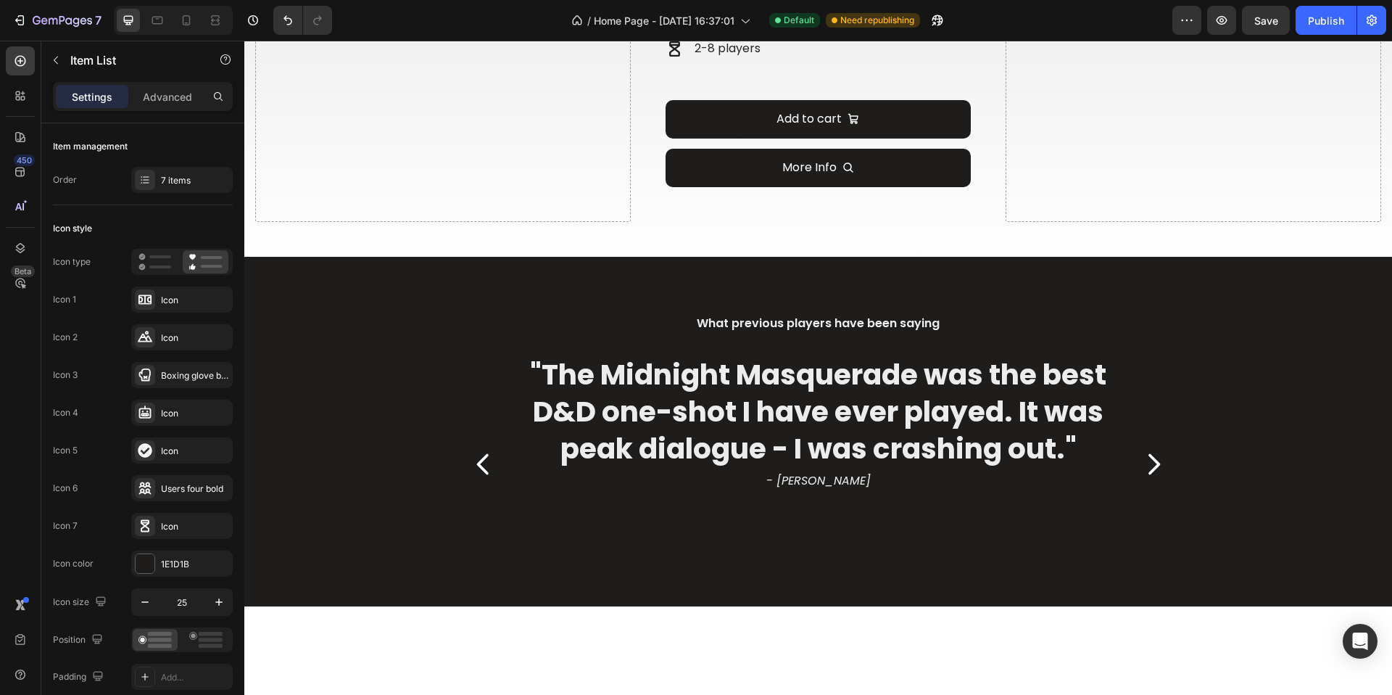
click at [135, 447] on div at bounding box center [145, 450] width 20 height 20
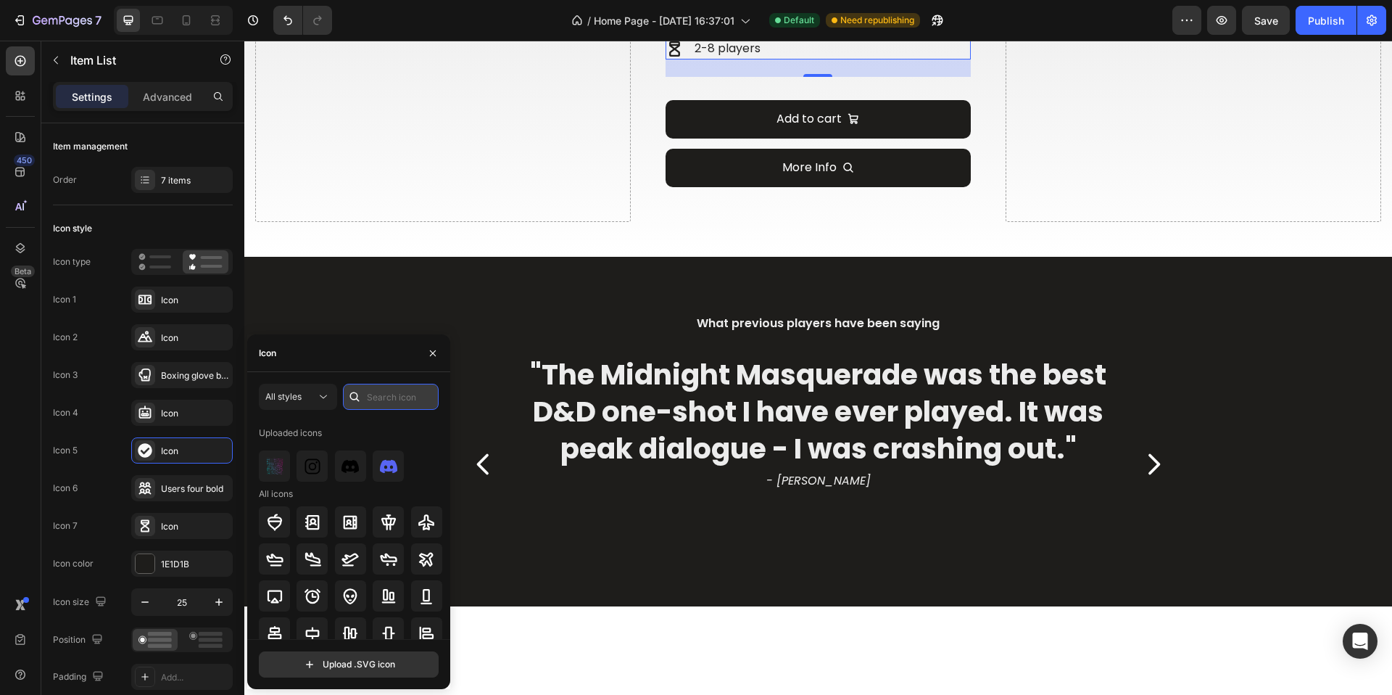
click at [376, 395] on input "text" at bounding box center [391, 397] width 96 height 26
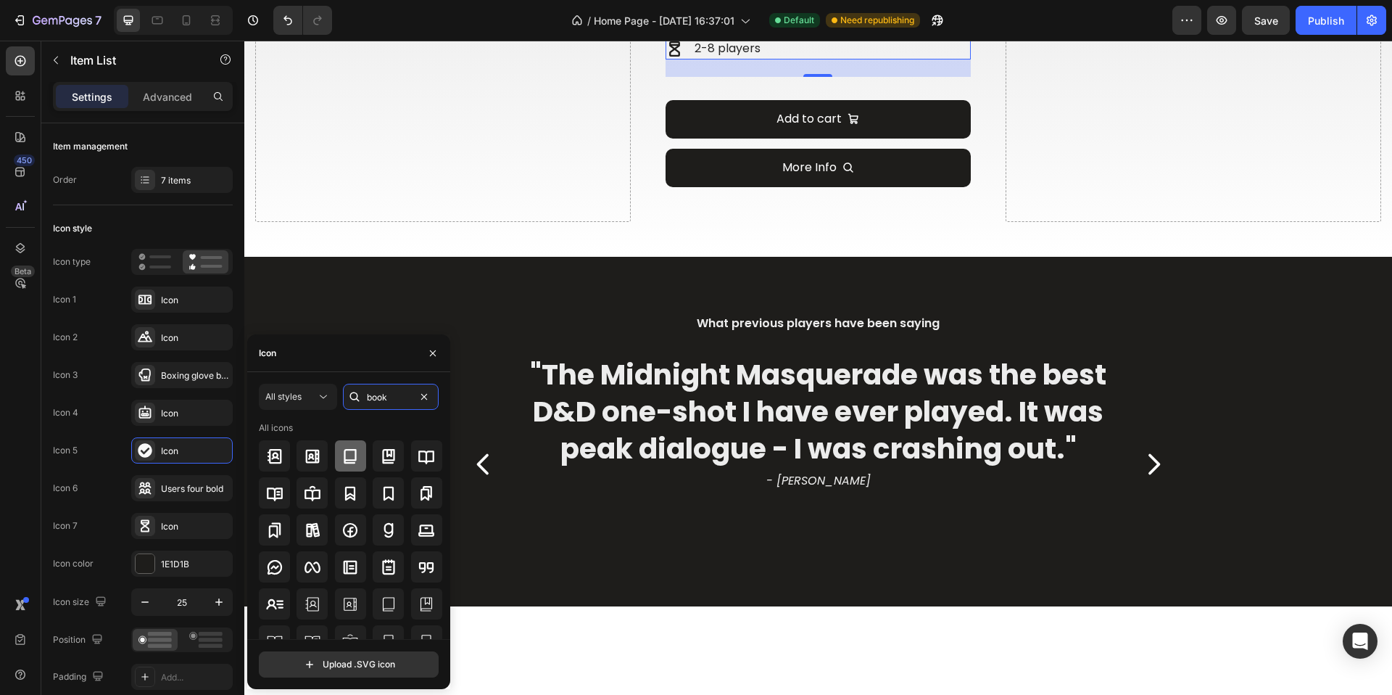
type input "book"
click at [344, 458] on icon at bounding box center [350, 455] width 12 height 15
click at [411, 463] on div at bounding box center [426, 455] width 31 height 31
click at [395, 462] on div at bounding box center [388, 455] width 31 height 31
click at [364, 588] on div at bounding box center [351, 603] width 184 height 31
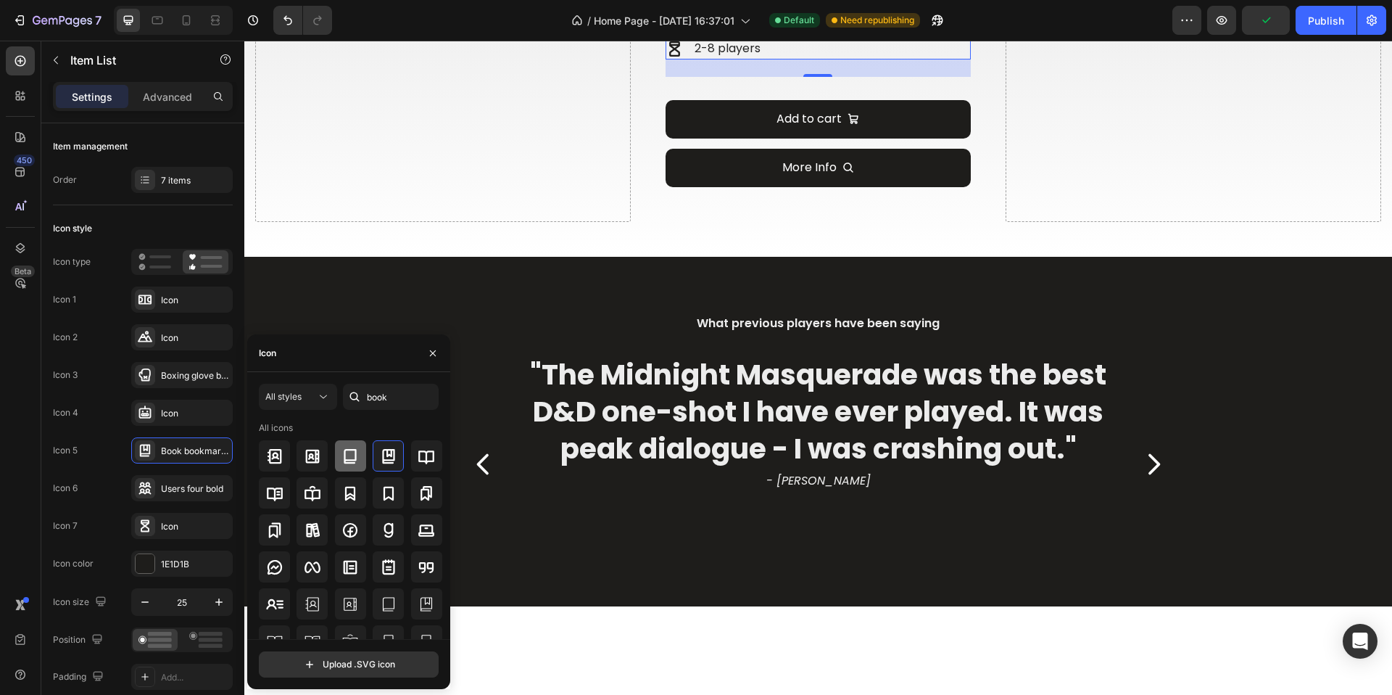
click at [353, 455] on icon at bounding box center [350, 455] width 12 height 15
click at [429, 360] on button "button" at bounding box center [432, 353] width 23 height 23
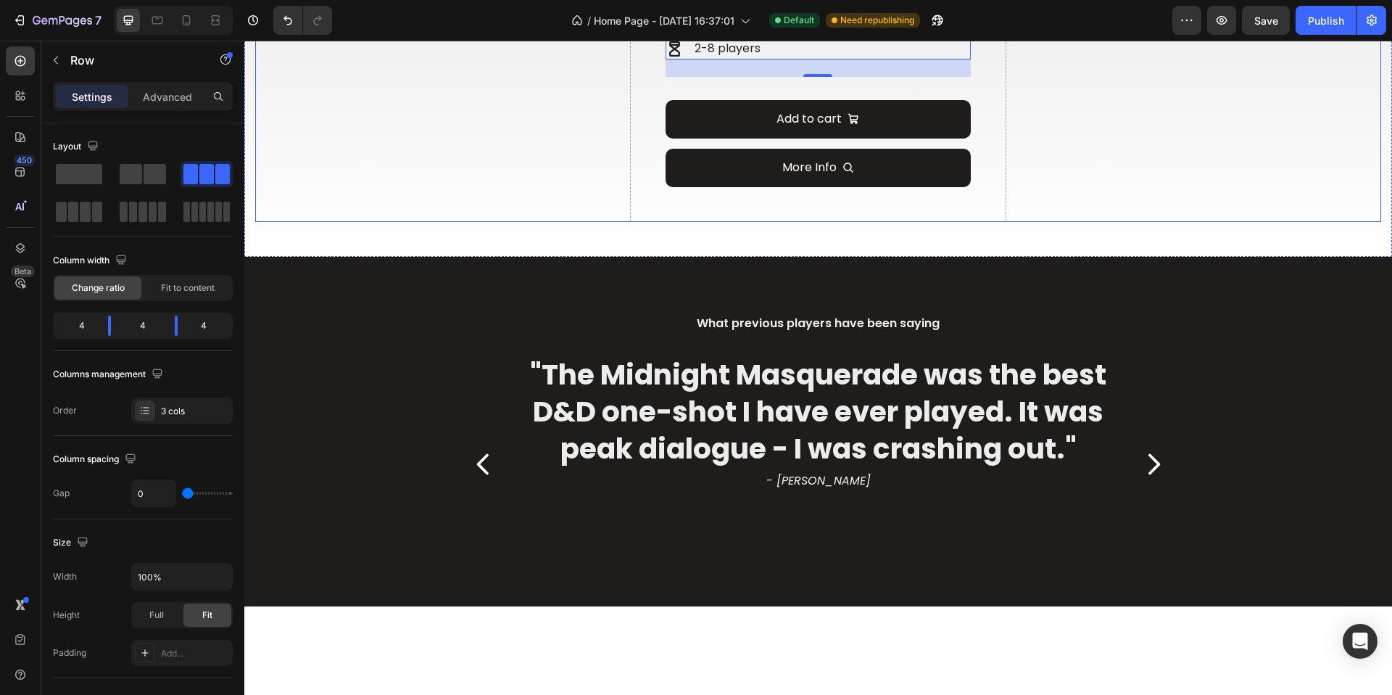
click at [1044, 222] on div "Drop element here" at bounding box center [1194, 14] width 376 height 416
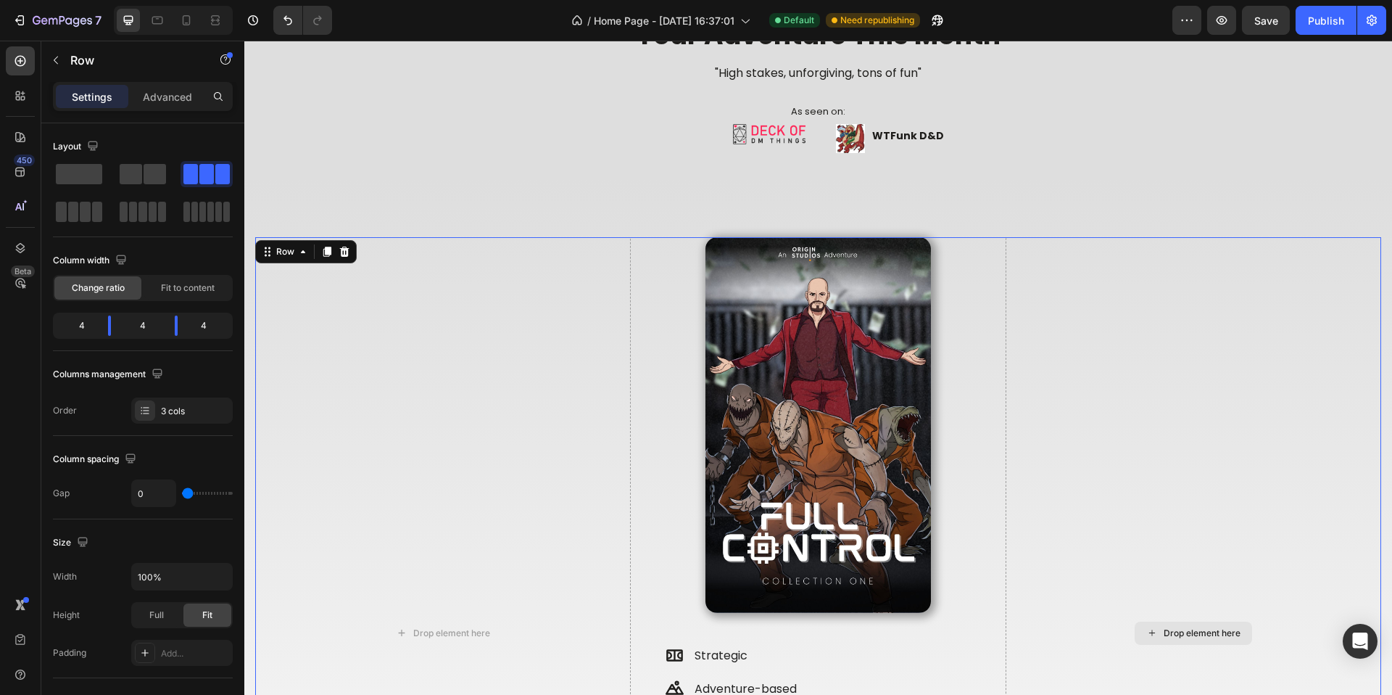
scroll to position [721, 0]
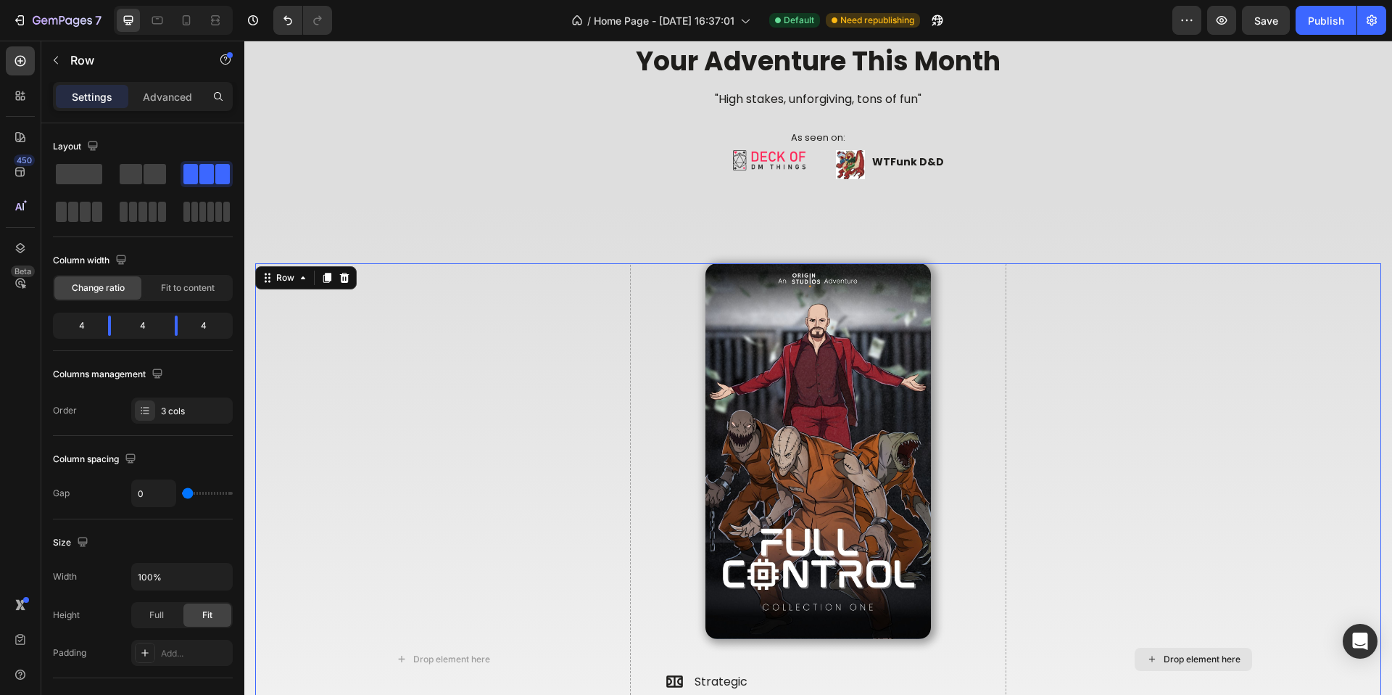
click at [1131, 463] on div "Drop element here" at bounding box center [1194, 658] width 376 height 791
click at [619, 513] on div "Drop element here" at bounding box center [443, 658] width 376 height 791
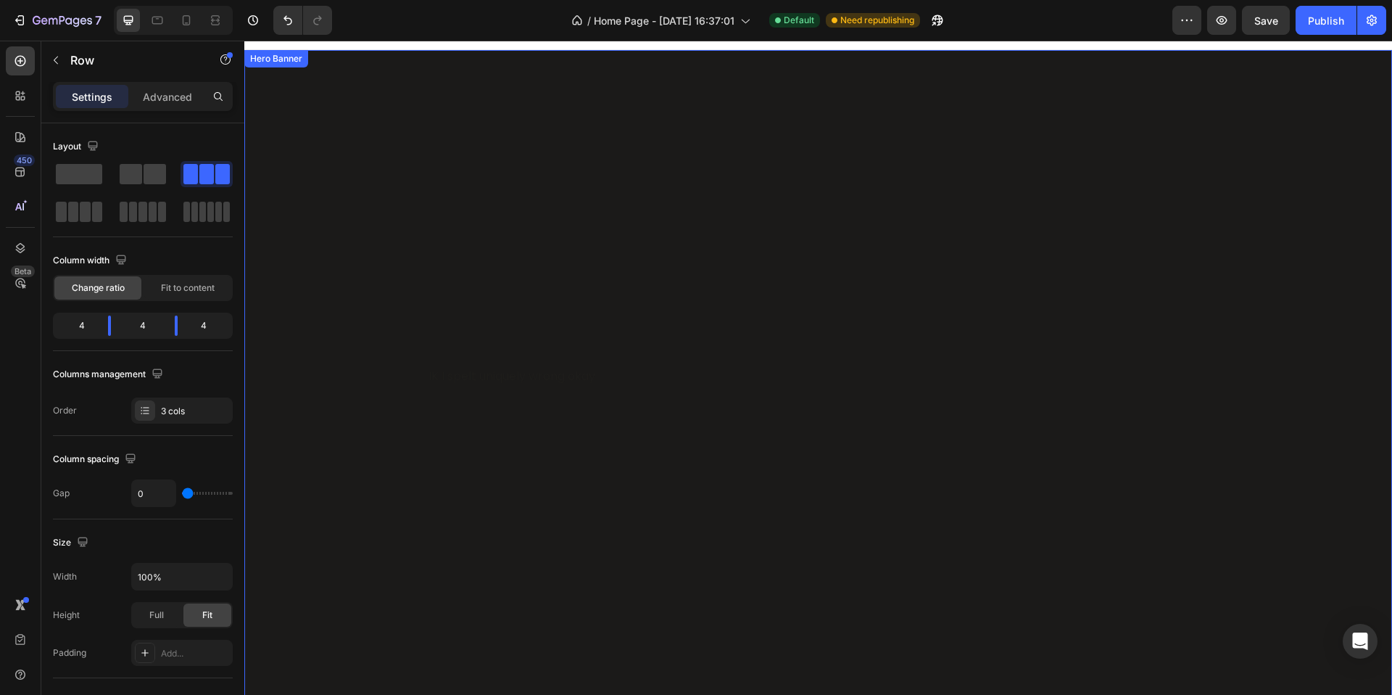
scroll to position [22, 0]
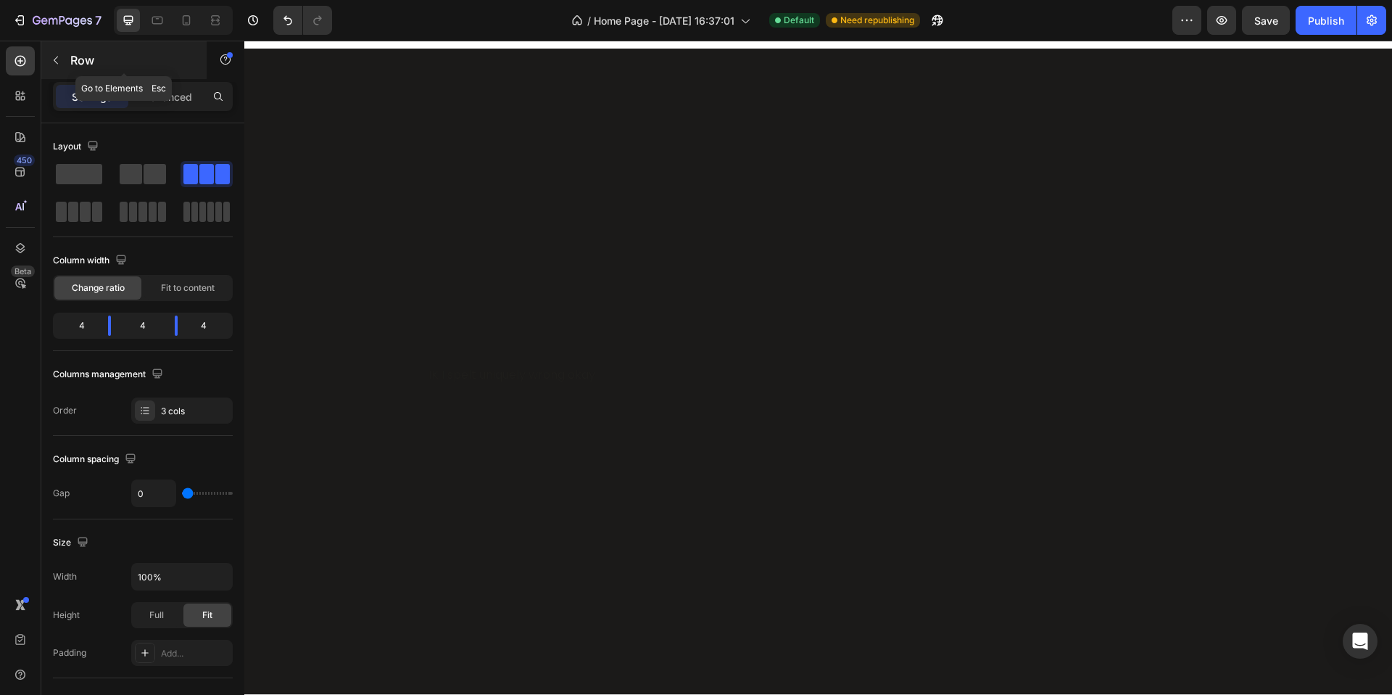
click at [55, 66] on button "button" at bounding box center [55, 60] width 23 height 23
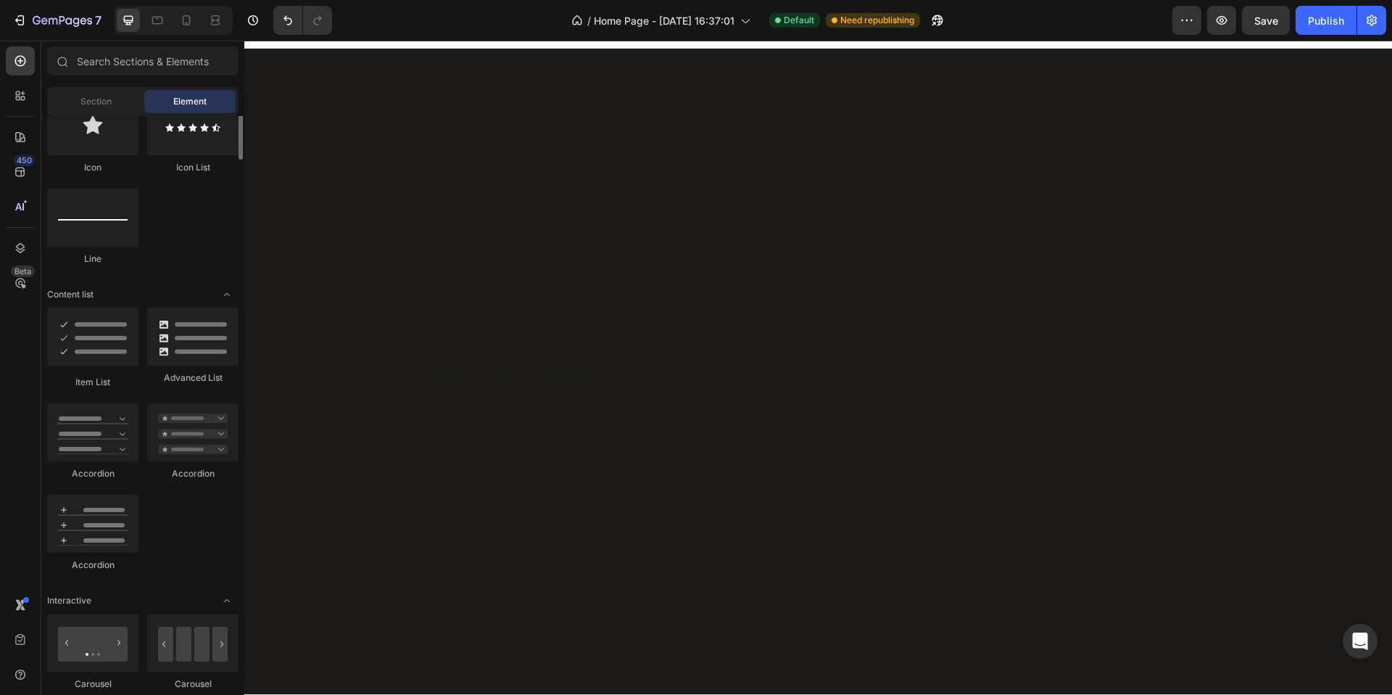
scroll to position [838, 0]
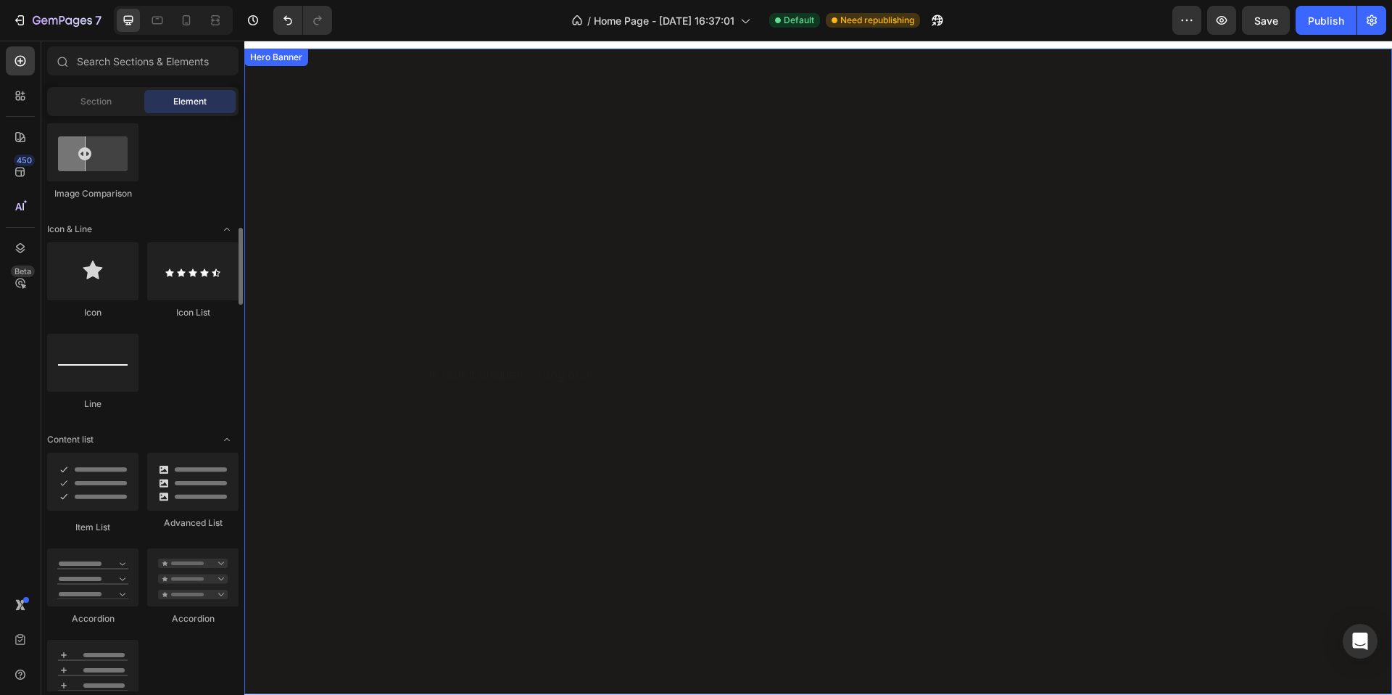
click at [269, 260] on div "Overlay" at bounding box center [818, 371] width 1148 height 645
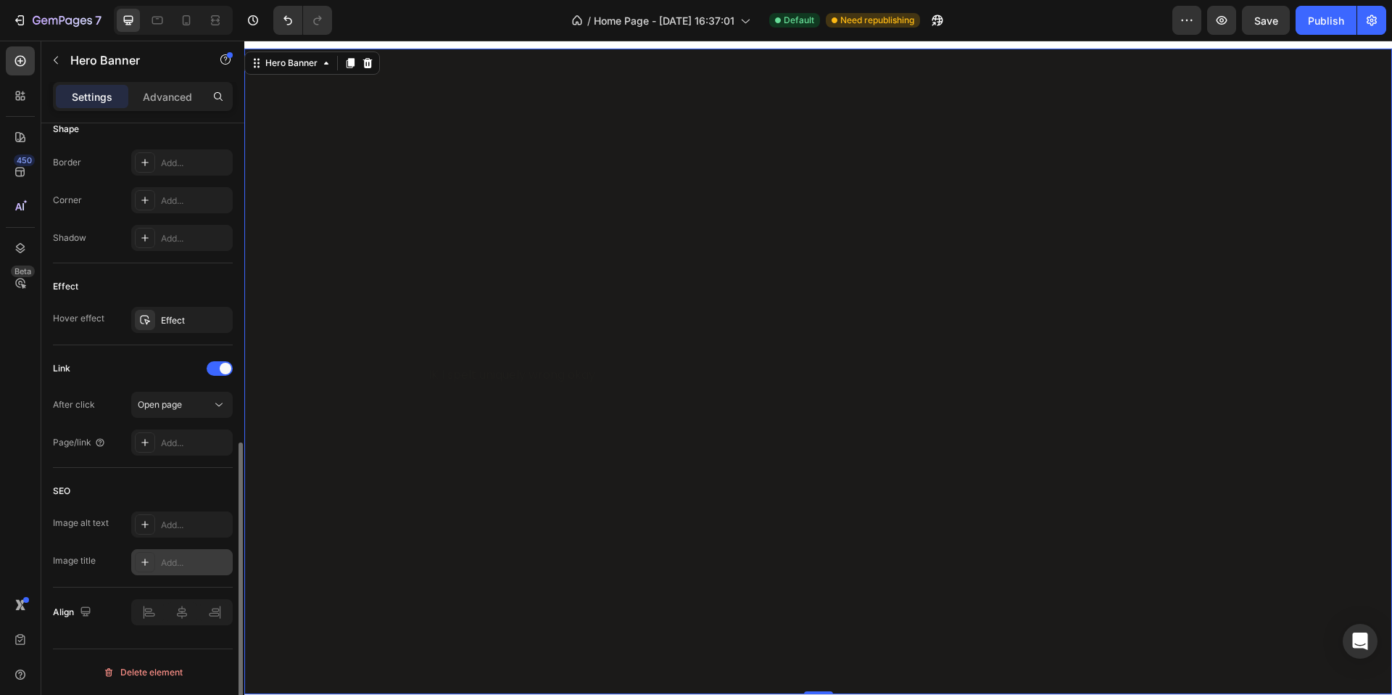
scroll to position [661, 0]
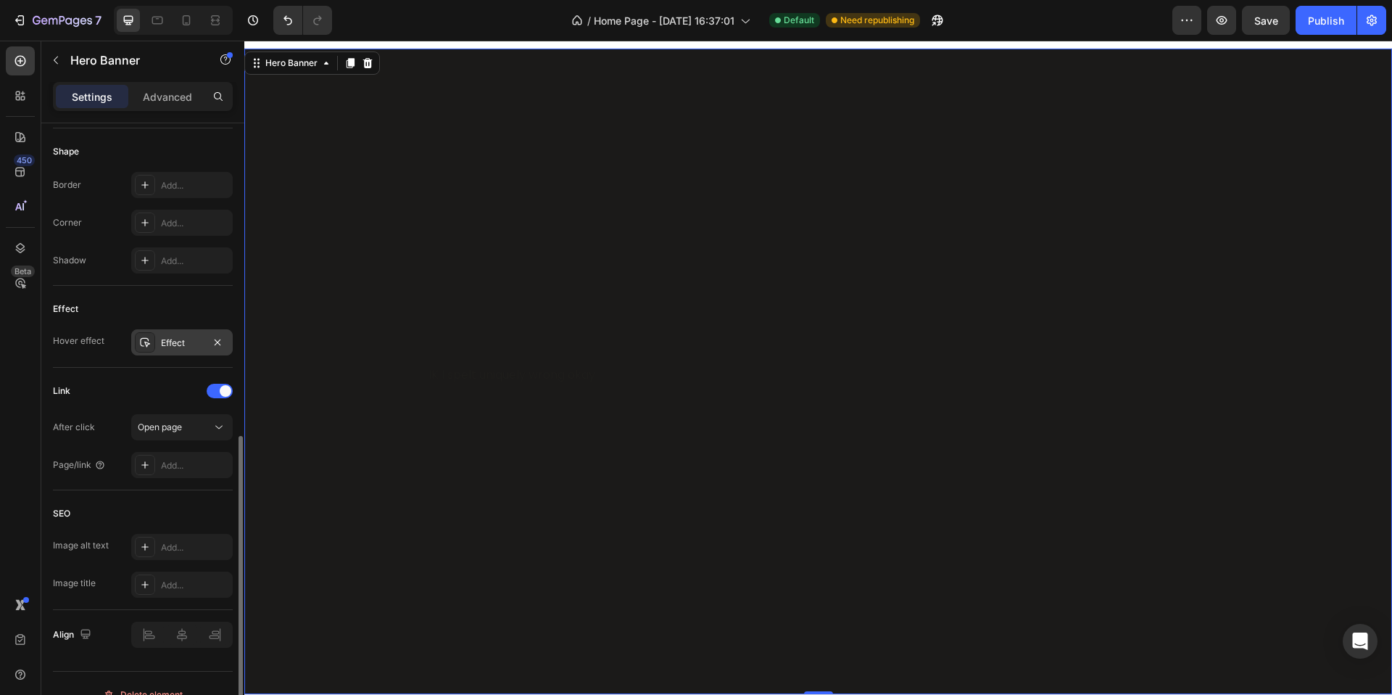
click at [149, 344] on icon at bounding box center [145, 343] width 12 height 12
click at [420, 384] on icon "button" at bounding box center [424, 386] width 12 height 12
click at [349, 422] on icon at bounding box center [351, 424] width 12 height 12
type input "135%"
type input "135"
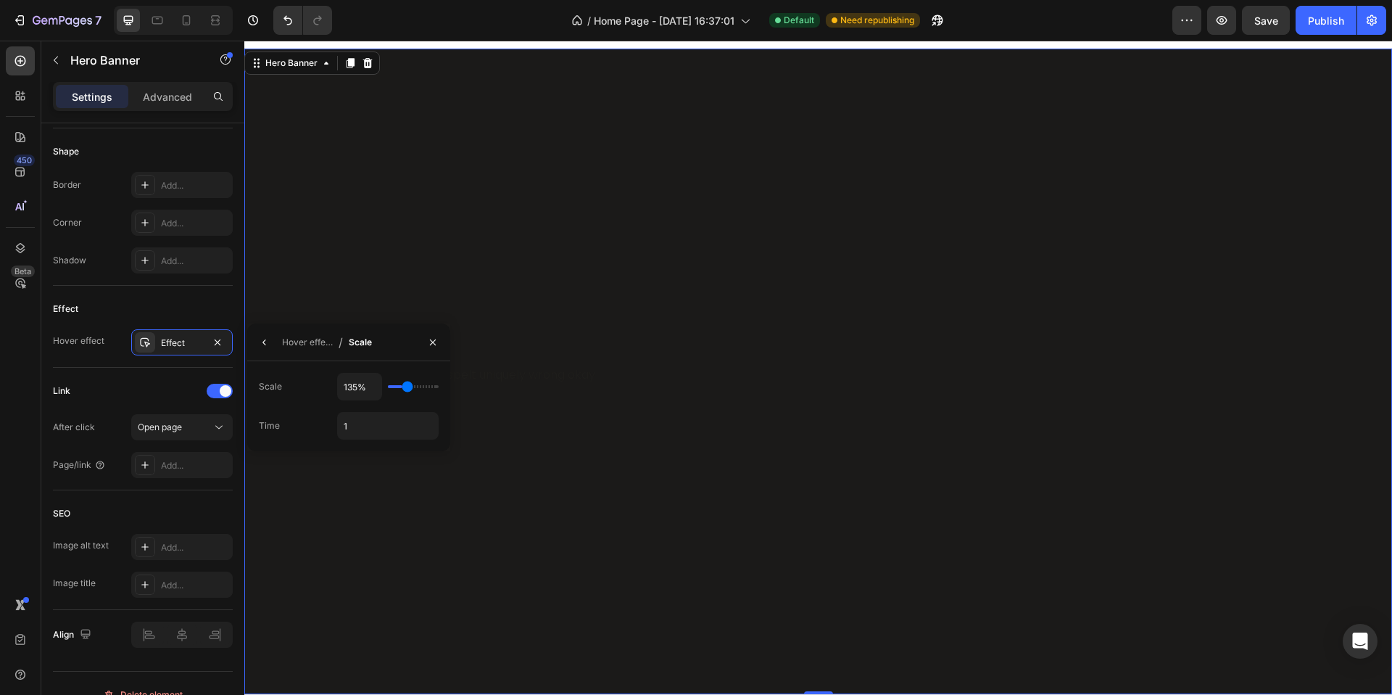
type input "140%"
type input "140"
type input "145%"
type input "145"
type input "150%"
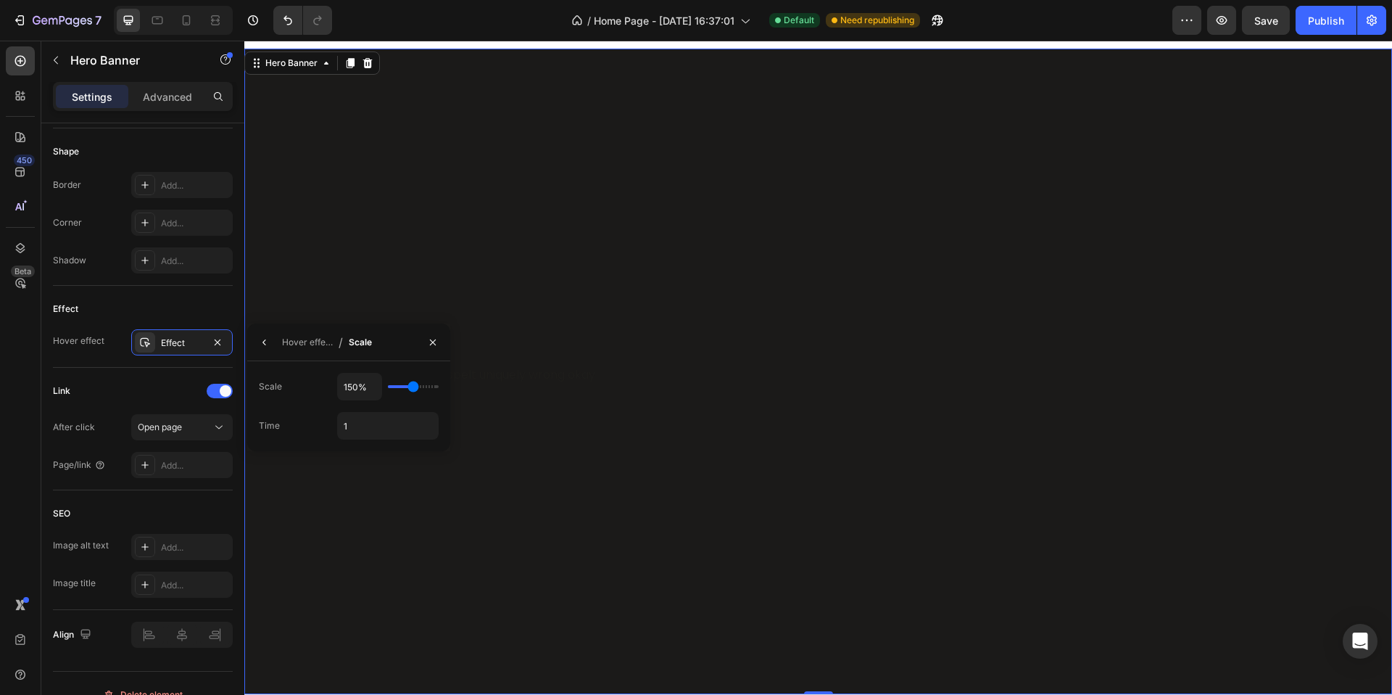
drag, startPoint x: 400, startPoint y: 382, endPoint x: 413, endPoint y: 381, distance: 13.9
type input "150"
click at [413, 385] on input "range" at bounding box center [413, 386] width 51 height 3
type input "125%"
type input "125"
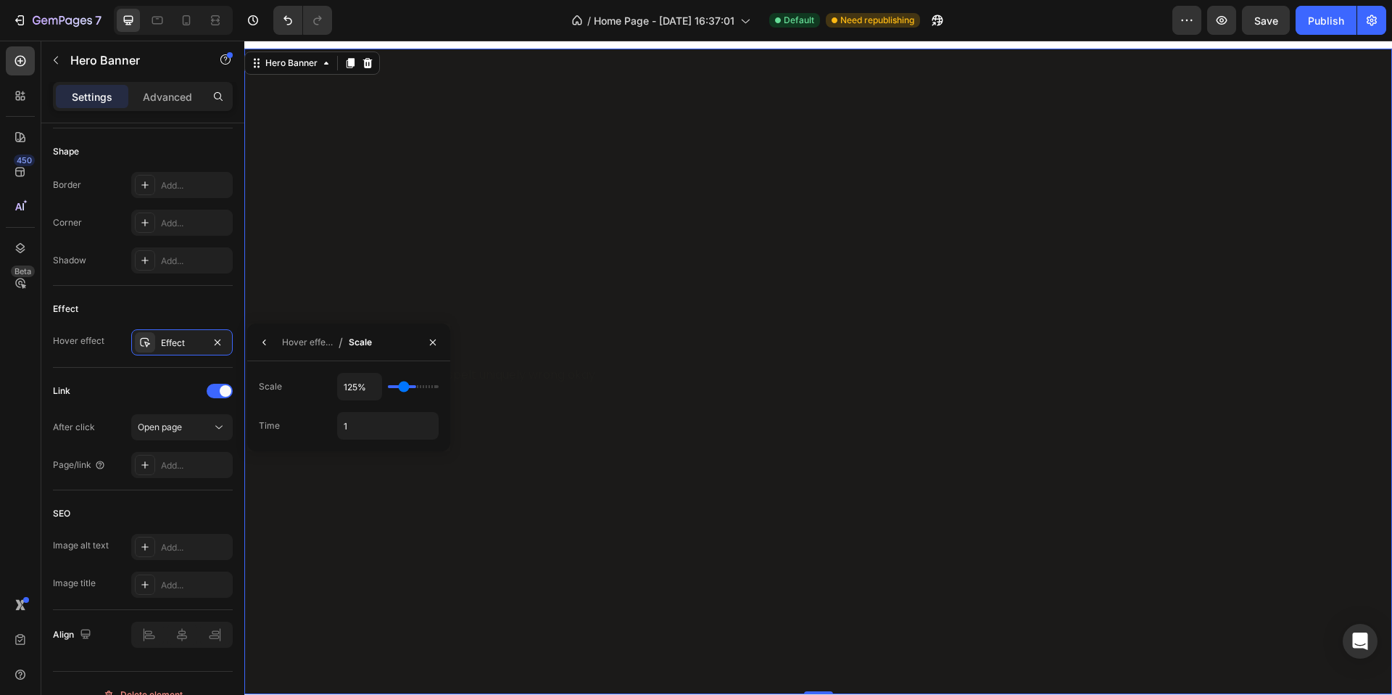
type input "120%"
type input "120"
type input "115%"
type input "115"
type input "110%"
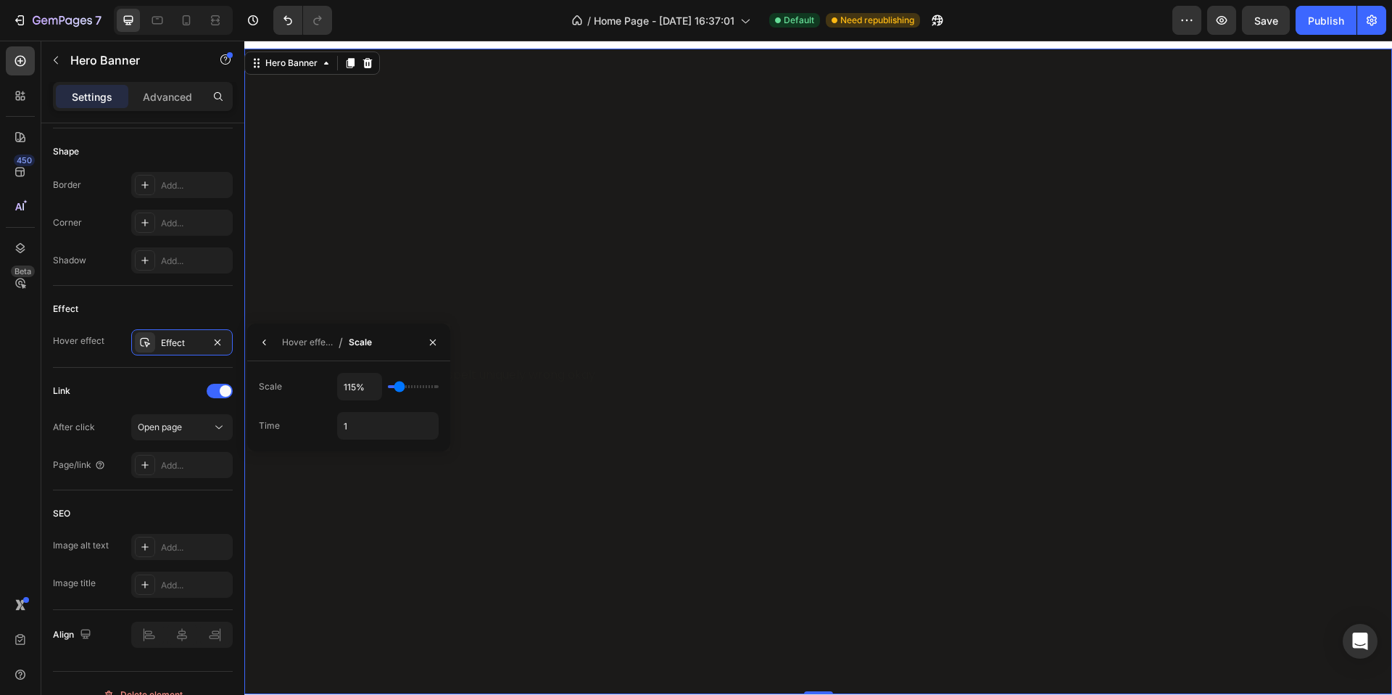
type input "110"
type input "105%"
type input "105"
type input "100%"
drag, startPoint x: 410, startPoint y: 387, endPoint x: 393, endPoint y: 388, distance: 16.7
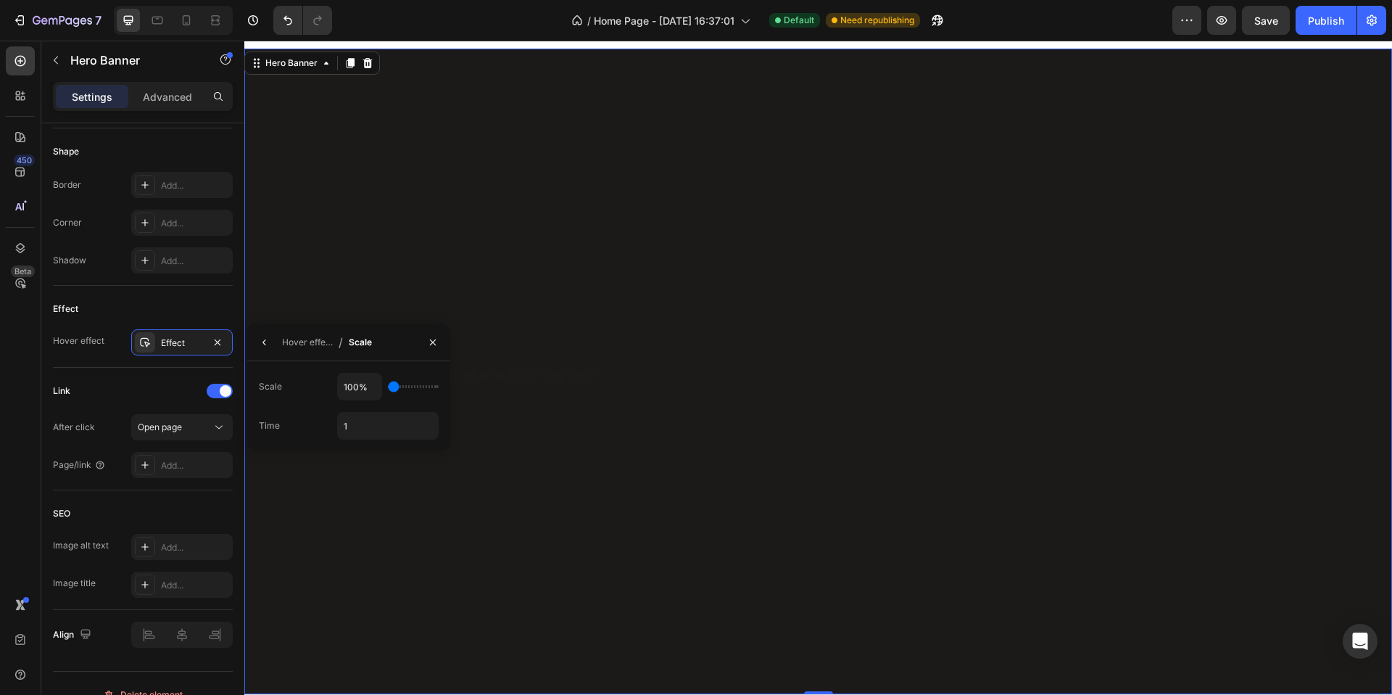
type input "100"
click at [388, 388] on input "range" at bounding box center [413, 386] width 51 height 3
click at [434, 344] on icon "button" at bounding box center [433, 343] width 12 height 12
click at [217, 346] on icon "button" at bounding box center [218, 343] width 12 height 12
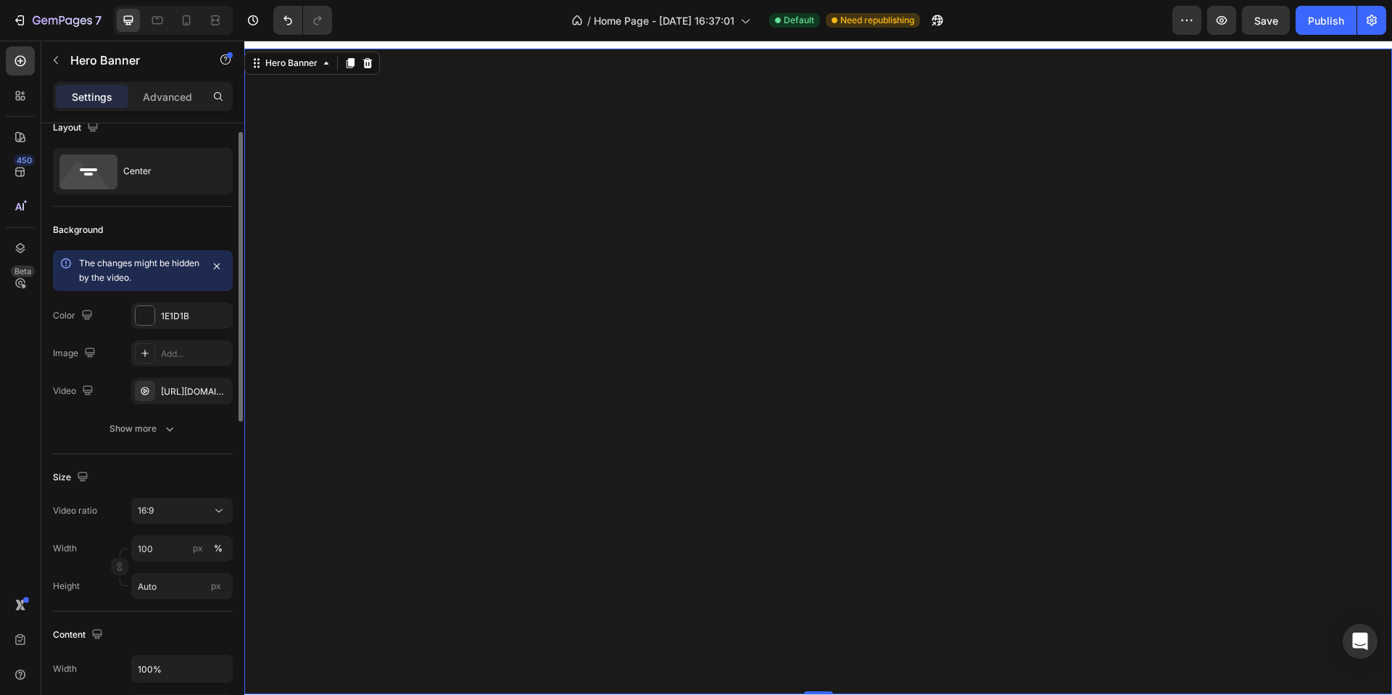
scroll to position [0, 0]
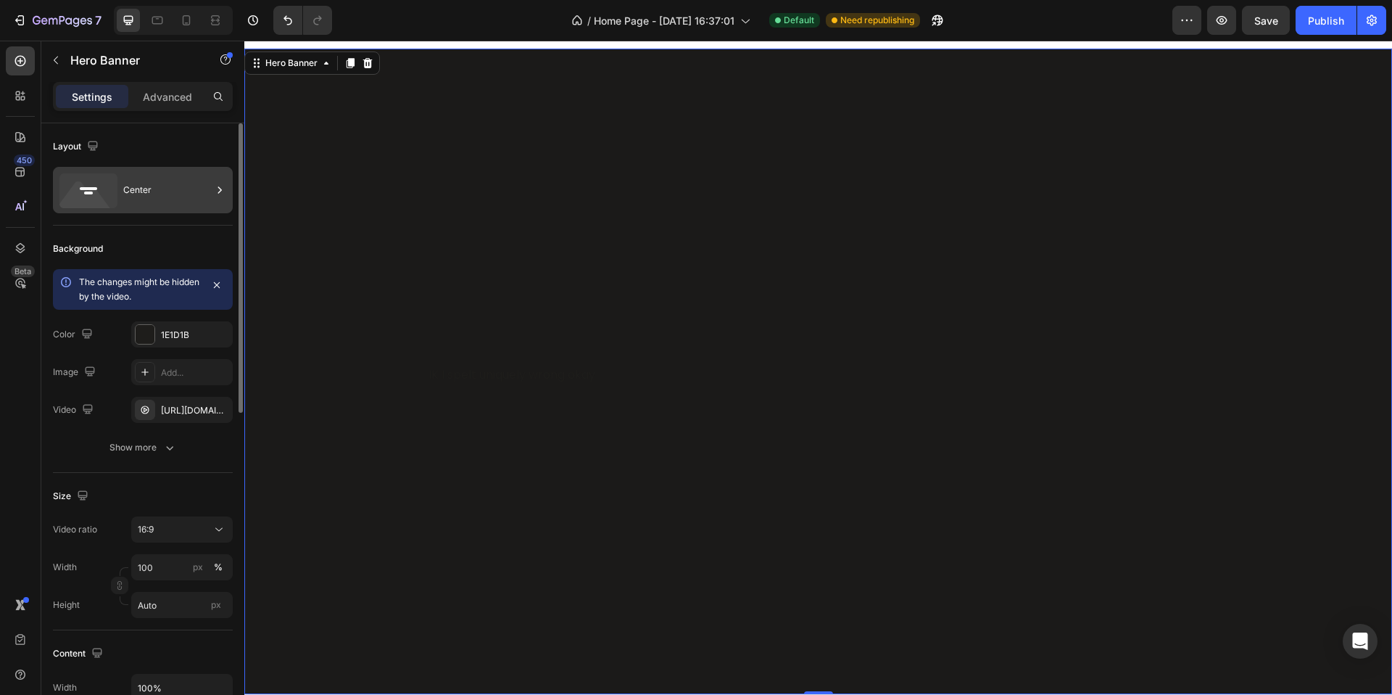
click at [157, 197] on div "Center" at bounding box center [167, 189] width 88 height 33
click at [163, 139] on div "Layout" at bounding box center [143, 146] width 180 height 23
click at [171, 94] on p "Advanced" at bounding box center [167, 96] width 49 height 15
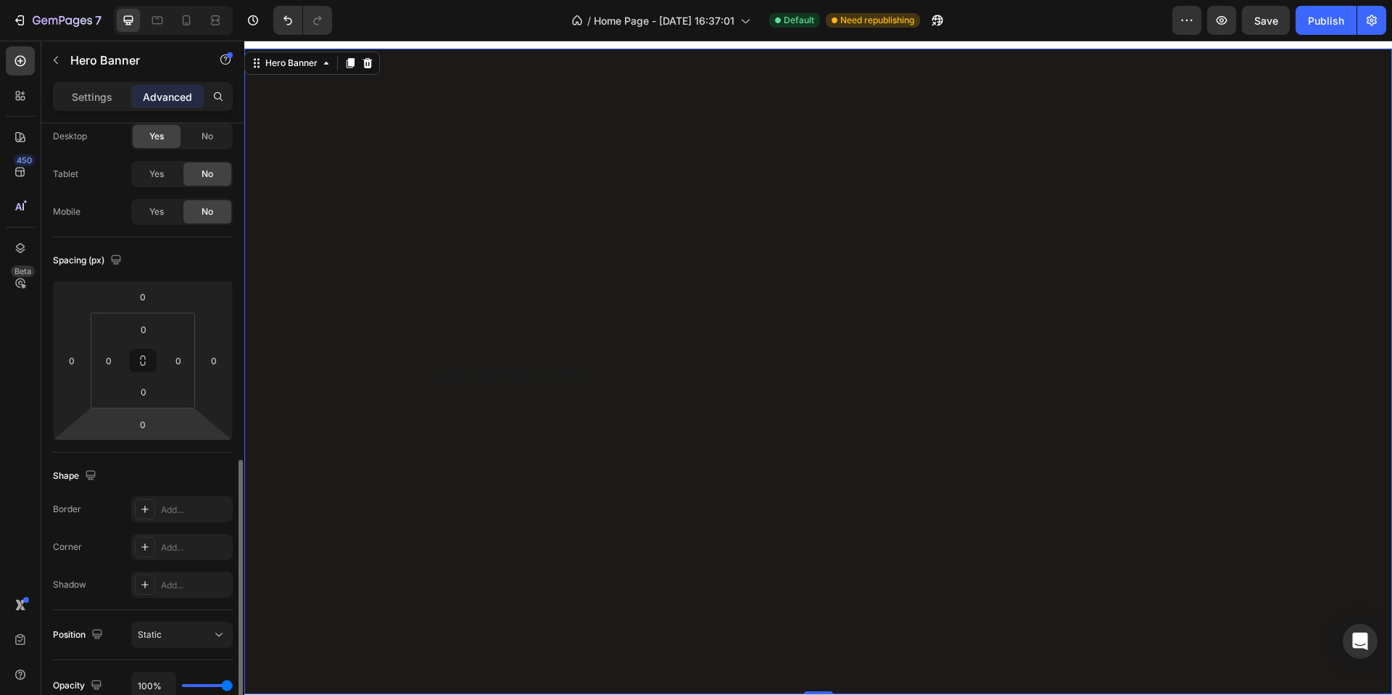
scroll to position [355, 0]
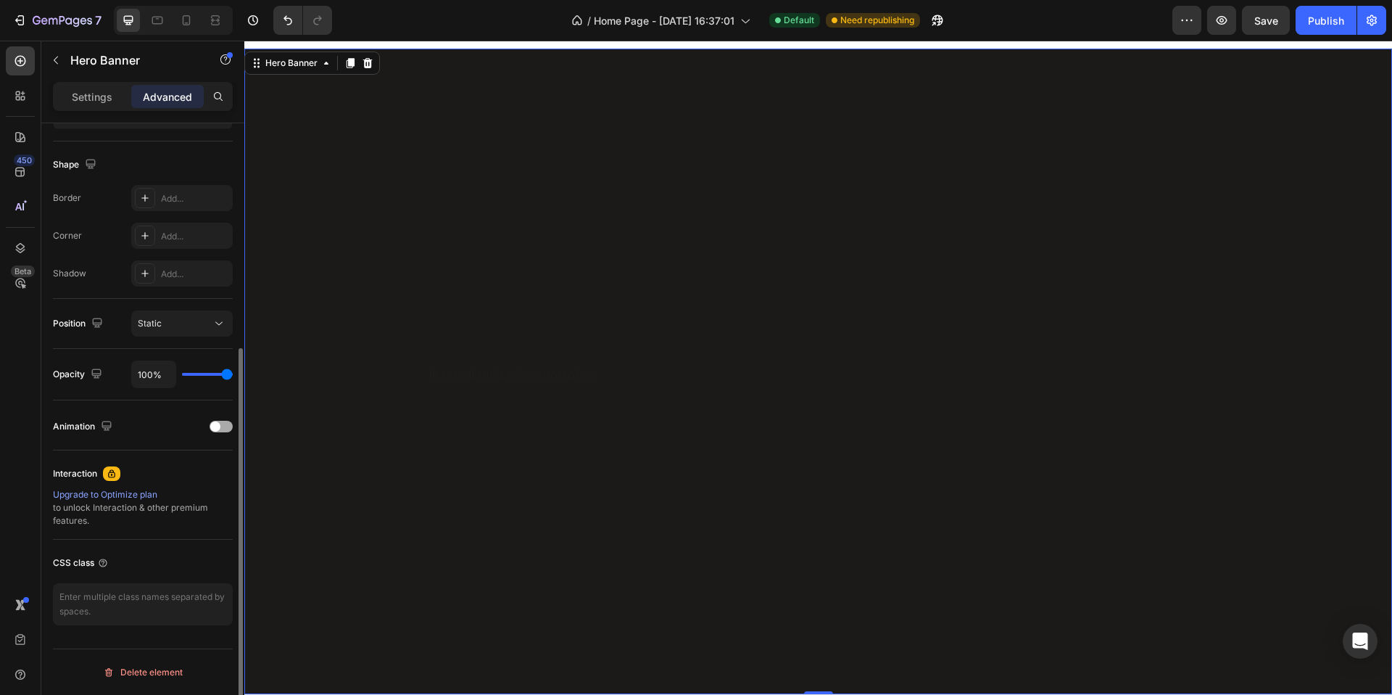
click at [224, 433] on div "Animation" at bounding box center [143, 426] width 180 height 23
click at [215, 433] on div "Animation" at bounding box center [143, 426] width 180 height 23
click at [218, 428] on span at bounding box center [215, 426] width 10 height 10
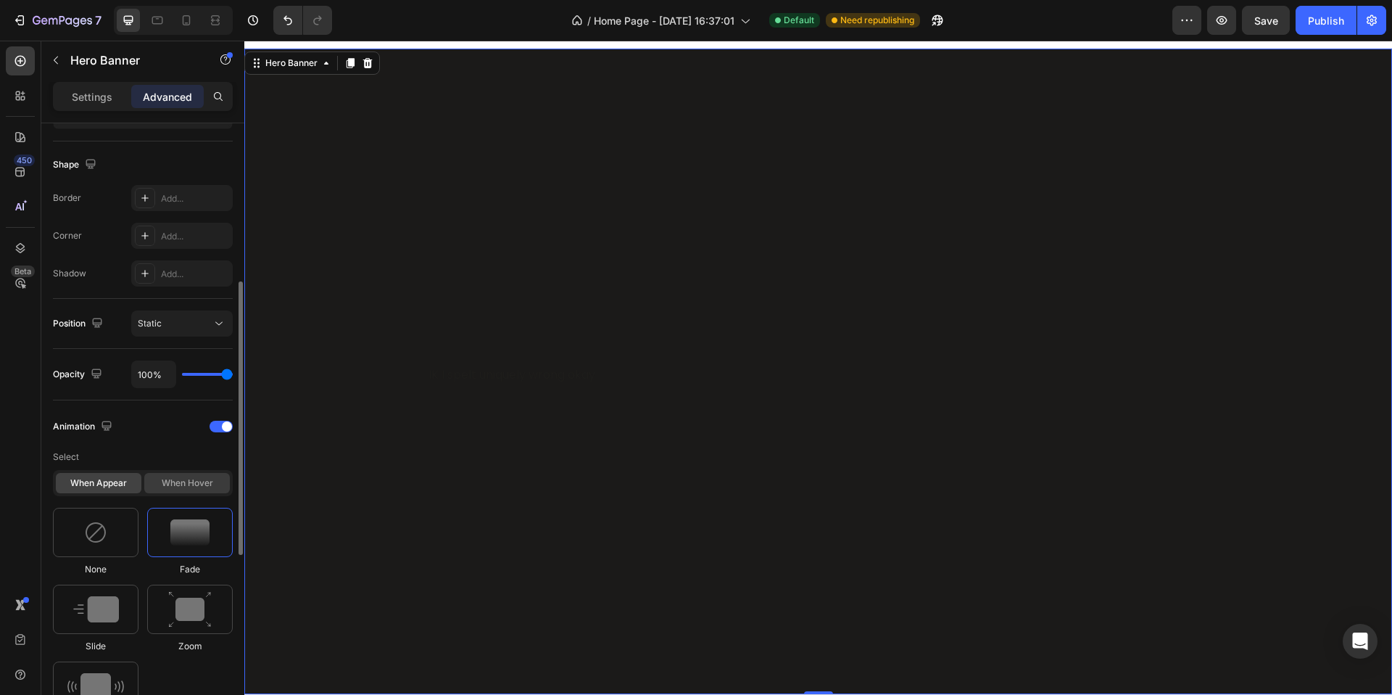
click at [178, 478] on div "When hover" at bounding box center [187, 483] width 86 height 20
click at [103, 585] on div at bounding box center [96, 609] width 86 height 49
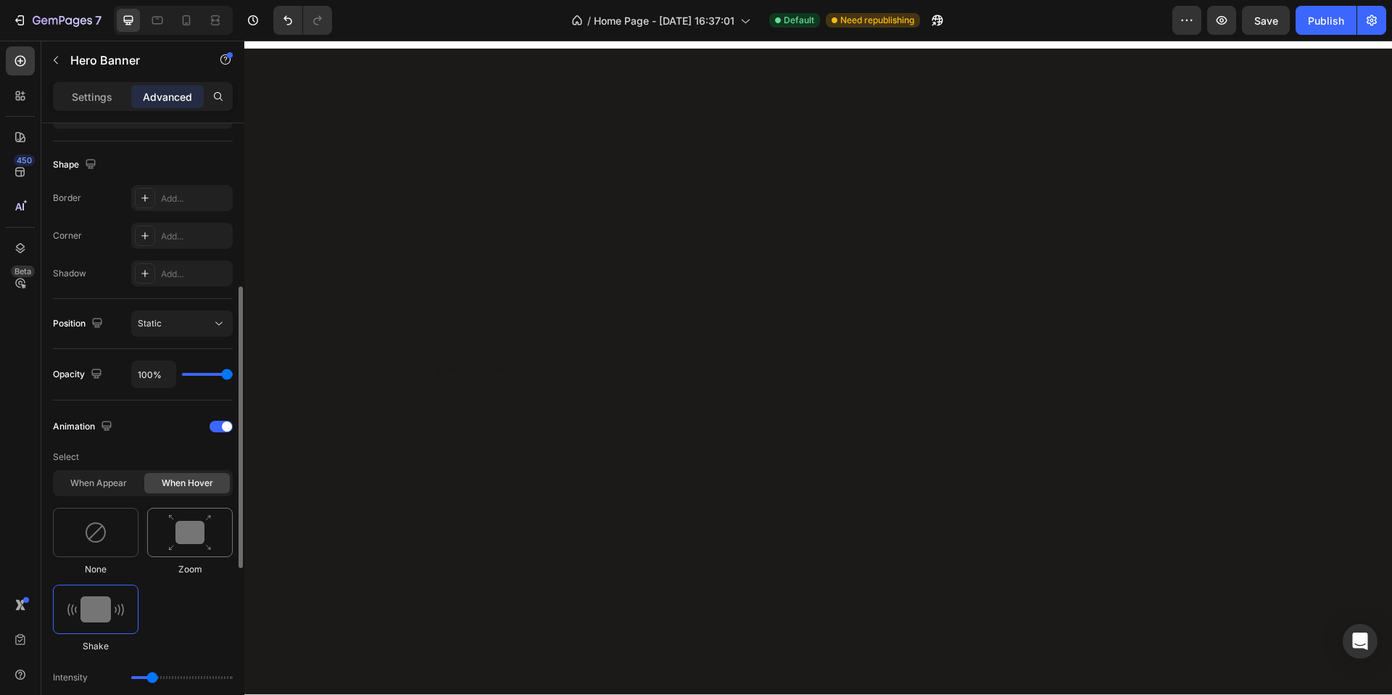
click at [202, 537] on img at bounding box center [190, 532] width 44 height 37
type input "1.7"
click at [111, 541] on div at bounding box center [96, 532] width 86 height 49
click at [107, 490] on div "When appear" at bounding box center [99, 483] width 86 height 20
click at [86, 526] on img at bounding box center [95, 532] width 23 height 23
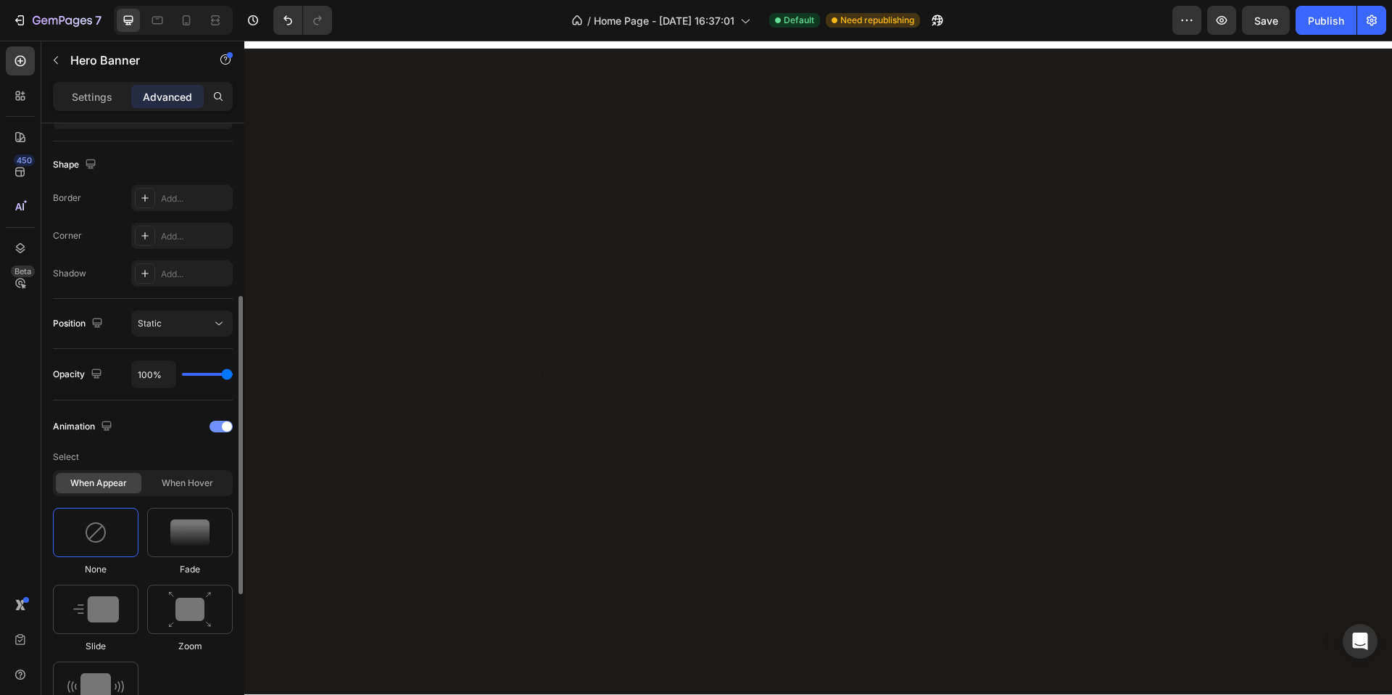
click at [213, 422] on div at bounding box center [221, 427] width 23 height 12
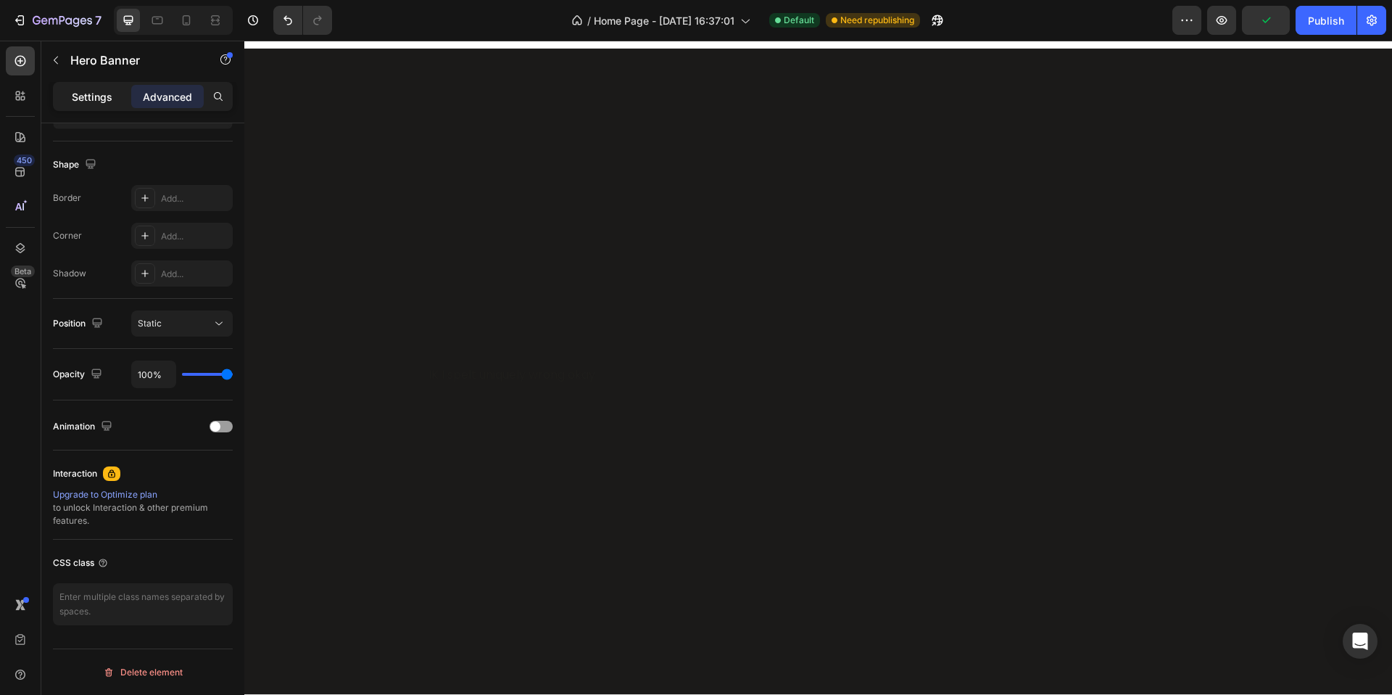
click at [106, 98] on p "Settings" at bounding box center [92, 96] width 41 height 15
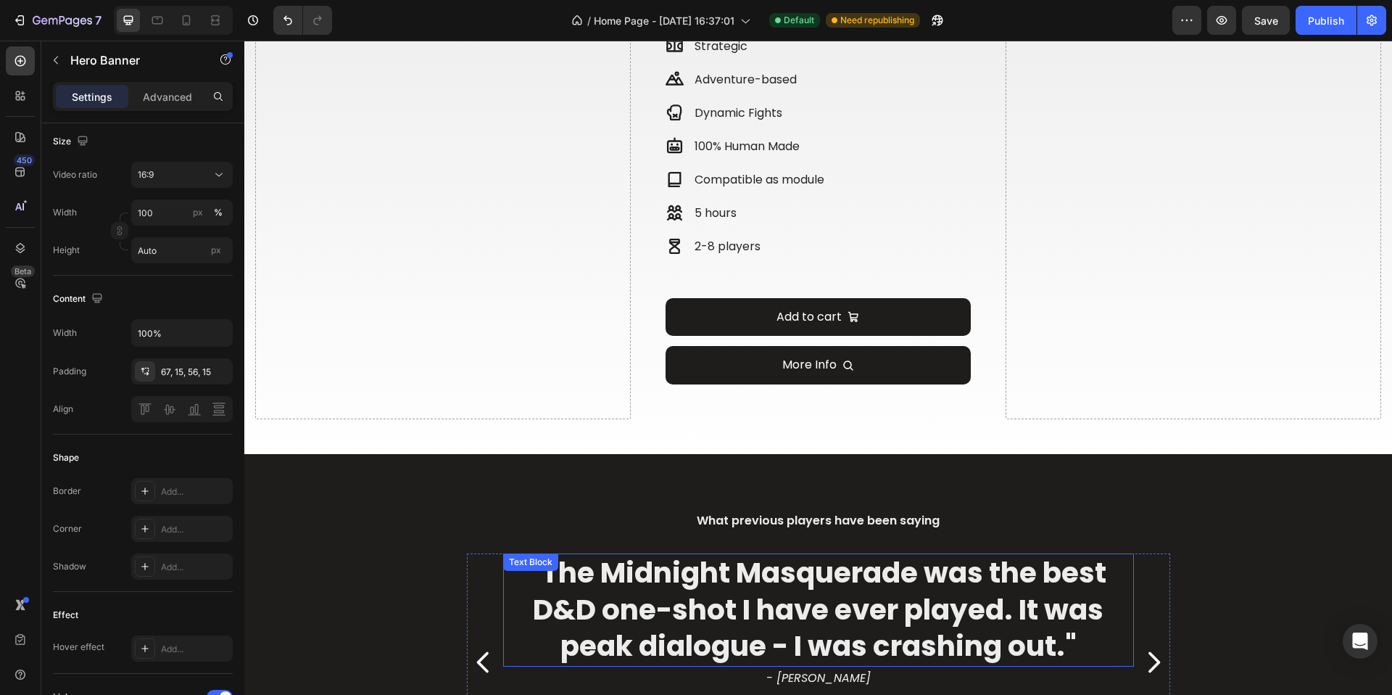
scroll to position [1050, 0]
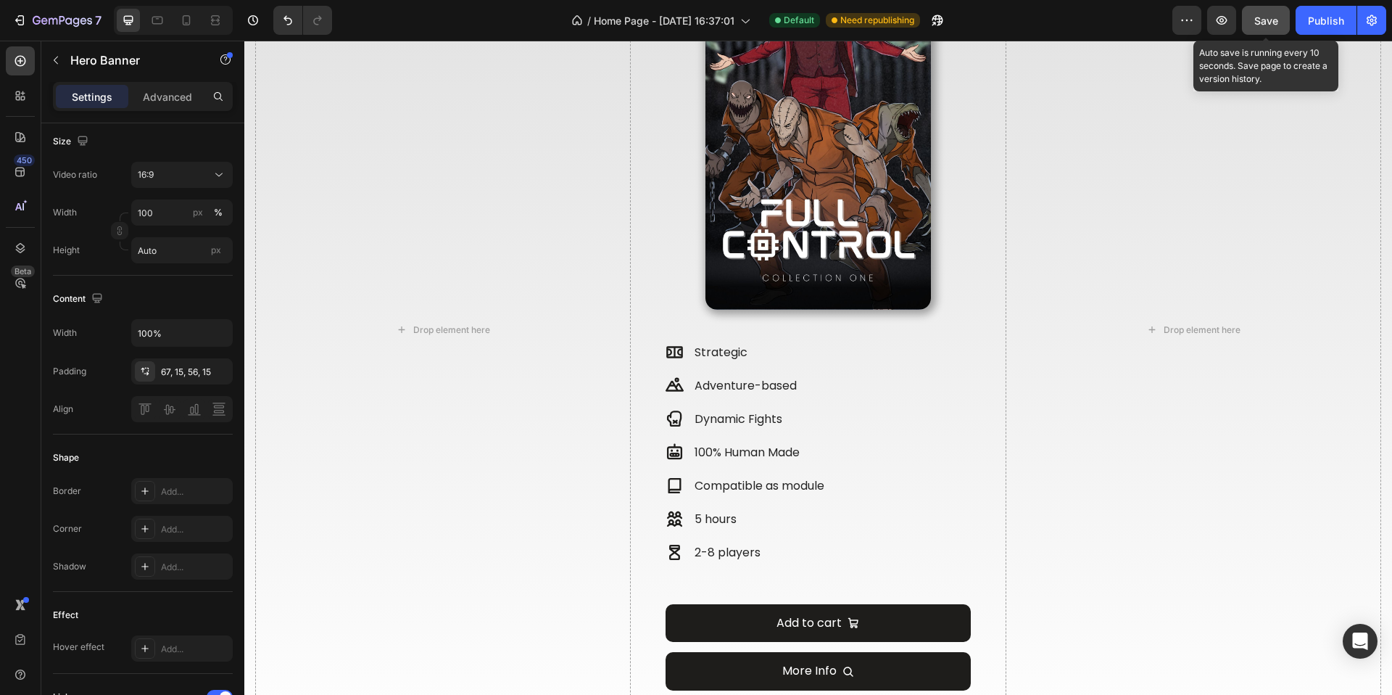
click at [1264, 26] on span "Save" at bounding box center [1267, 21] width 24 height 12
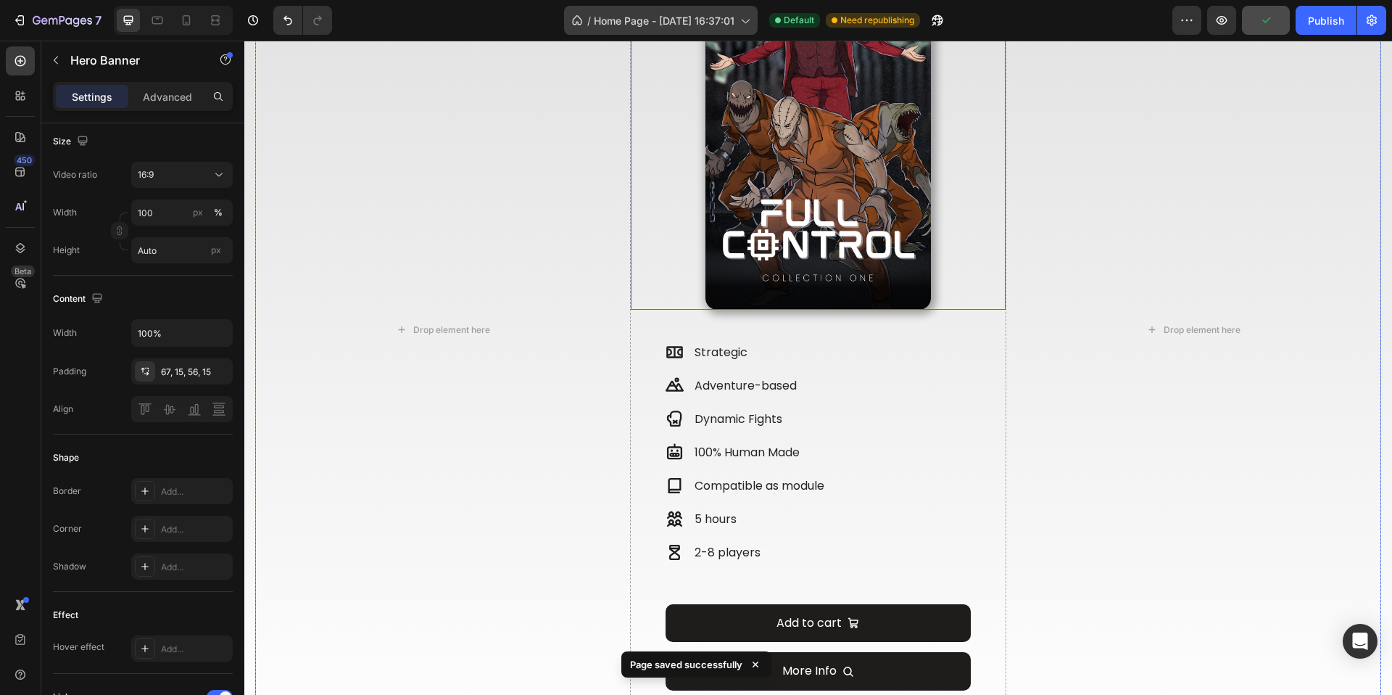
click at [717, 33] on div "/ Home Page - Feb 3, 16:37:01" at bounding box center [661, 20] width 194 height 29
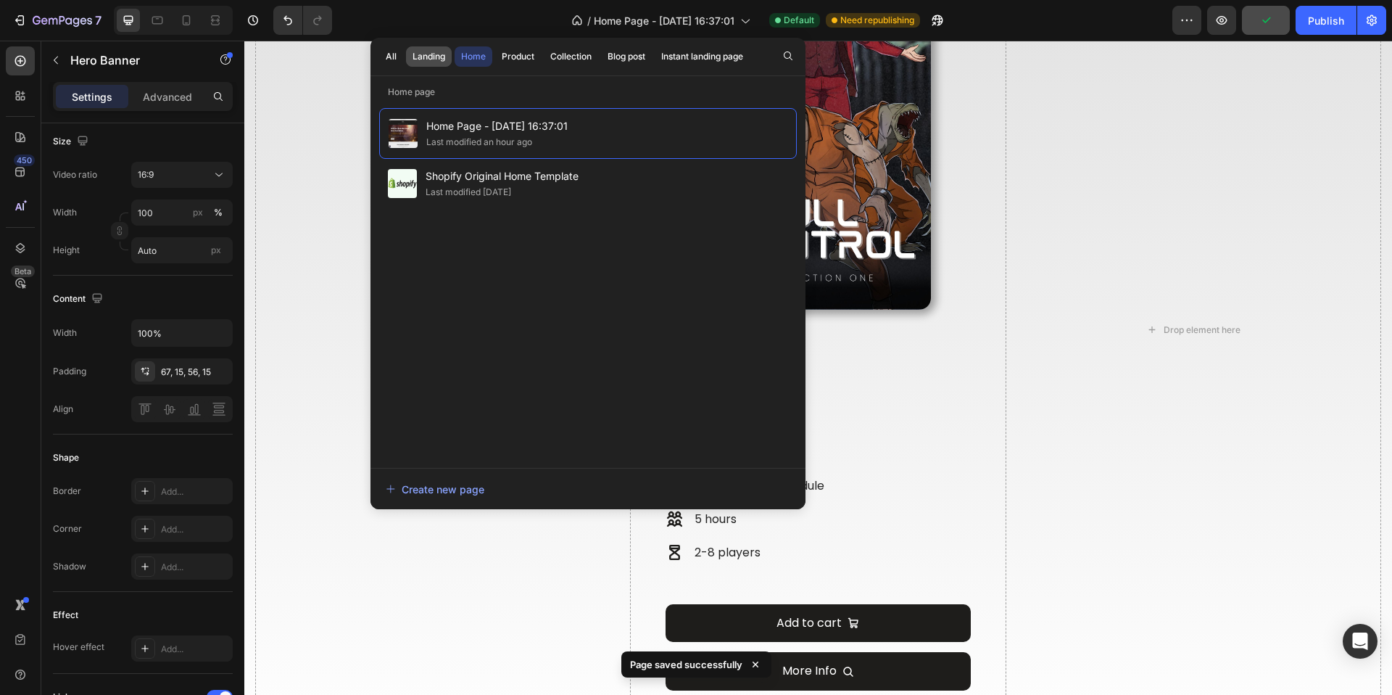
click at [438, 51] on div "Landing" at bounding box center [429, 56] width 33 height 13
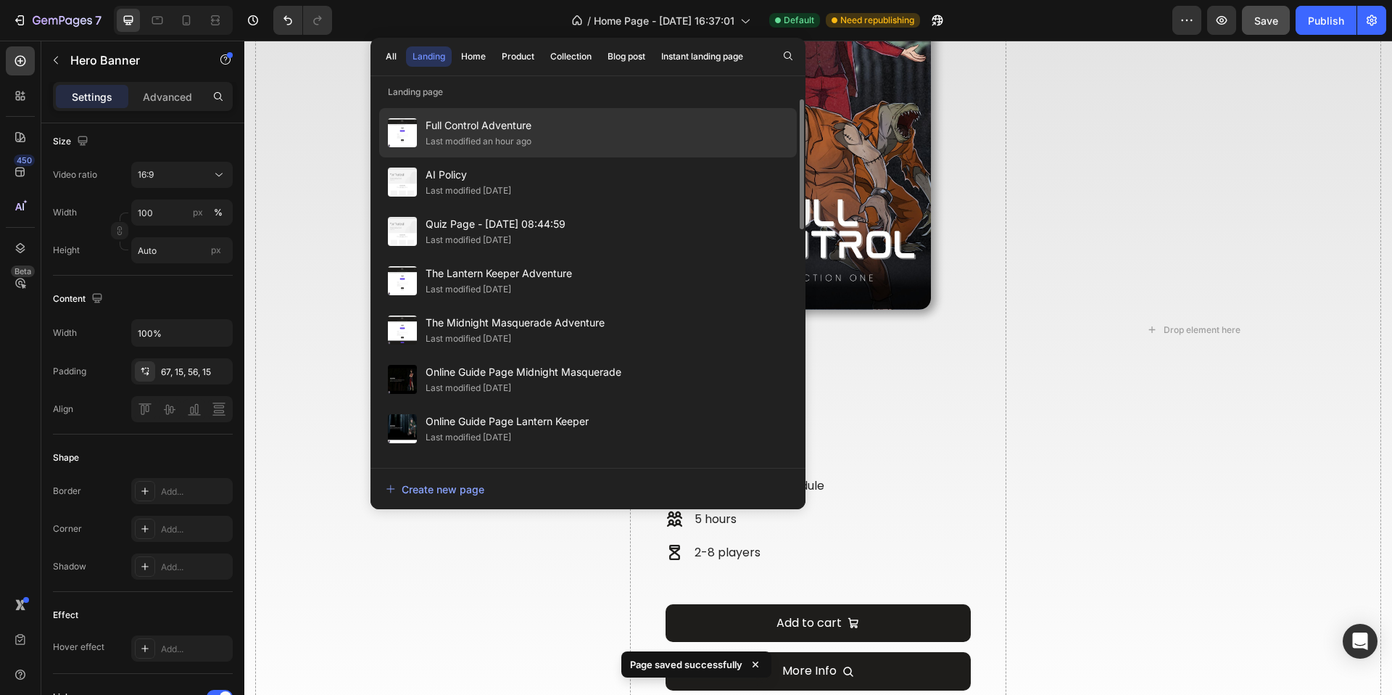
click at [461, 123] on span "Full Control Adventure" at bounding box center [479, 125] width 106 height 17
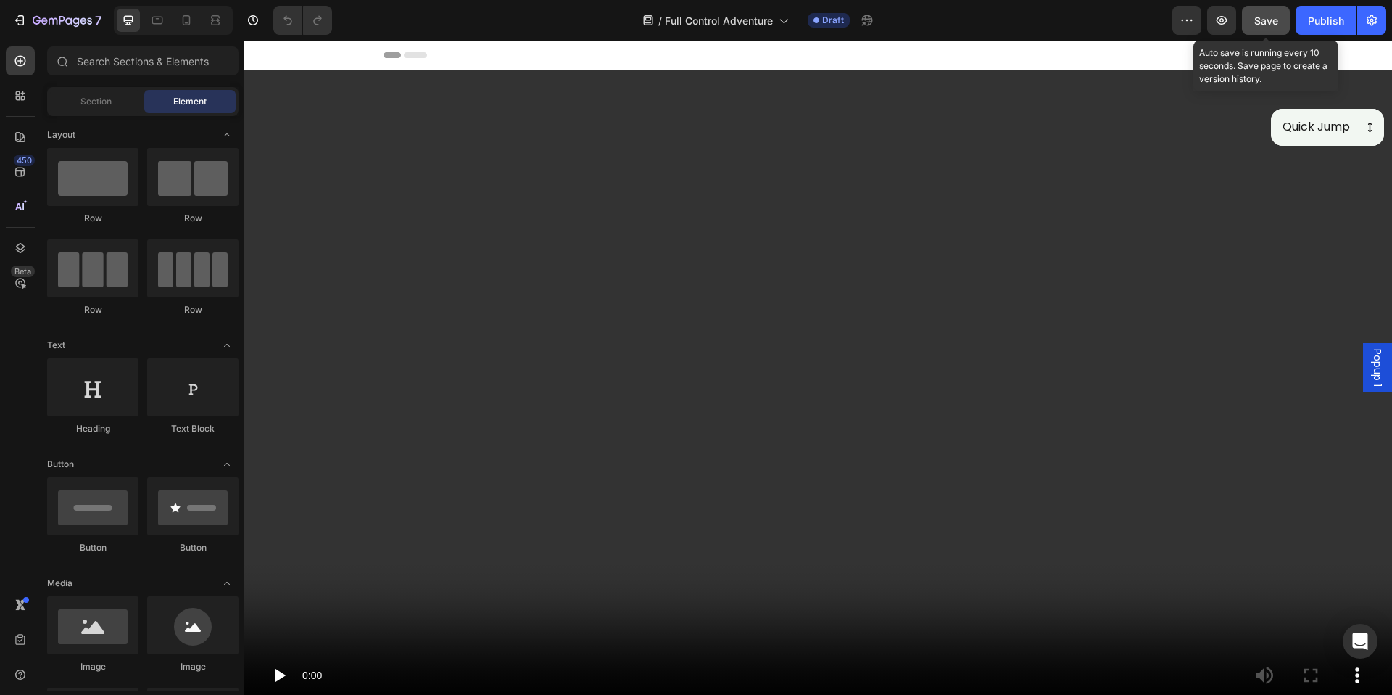
click at [1261, 17] on span "Save" at bounding box center [1267, 21] width 24 height 12
